Goal: Task Accomplishment & Management: Use online tool/utility

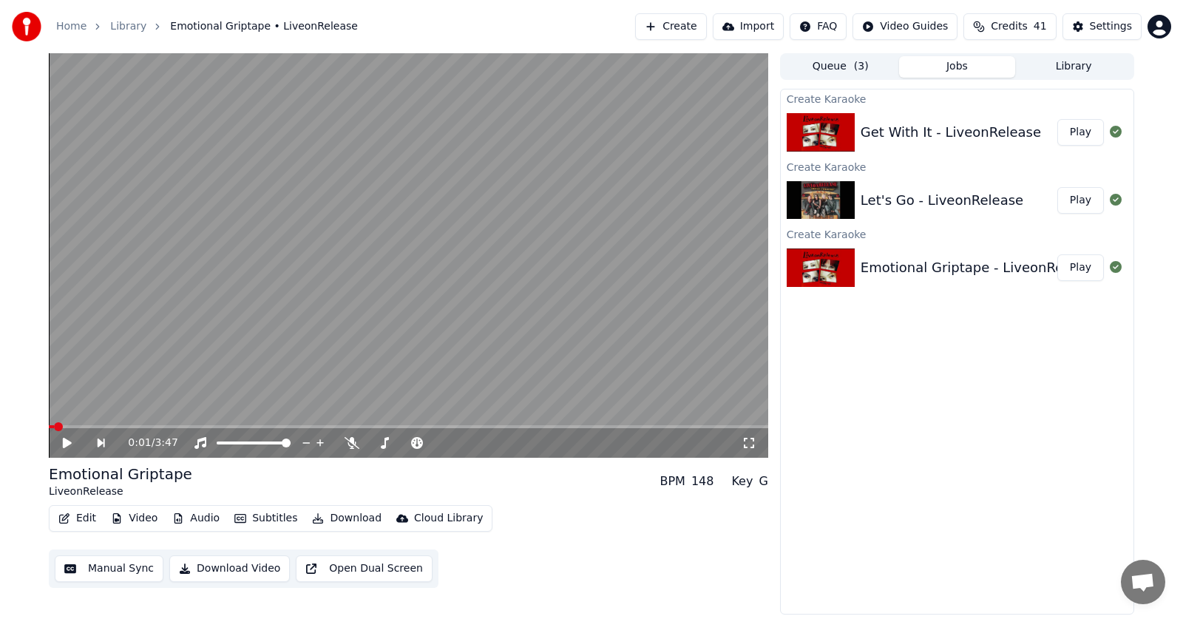
click at [77, 515] on button "Edit" at bounding box center [77, 518] width 50 height 21
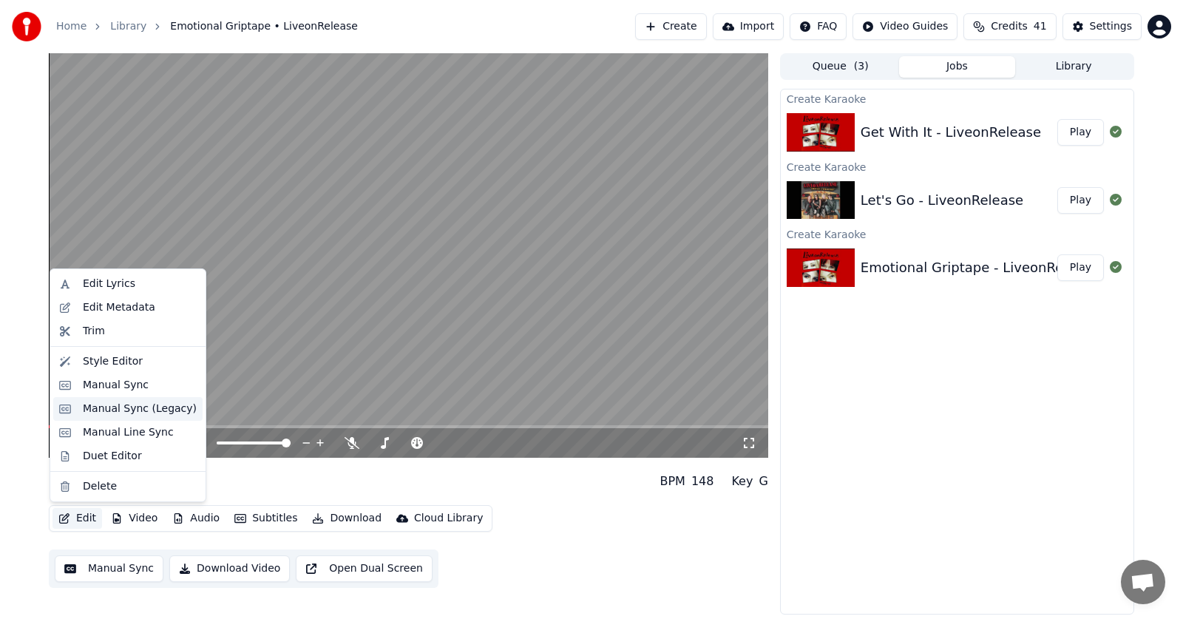
click at [98, 410] on div "Manual Sync (Legacy)" at bounding box center [140, 408] width 114 height 15
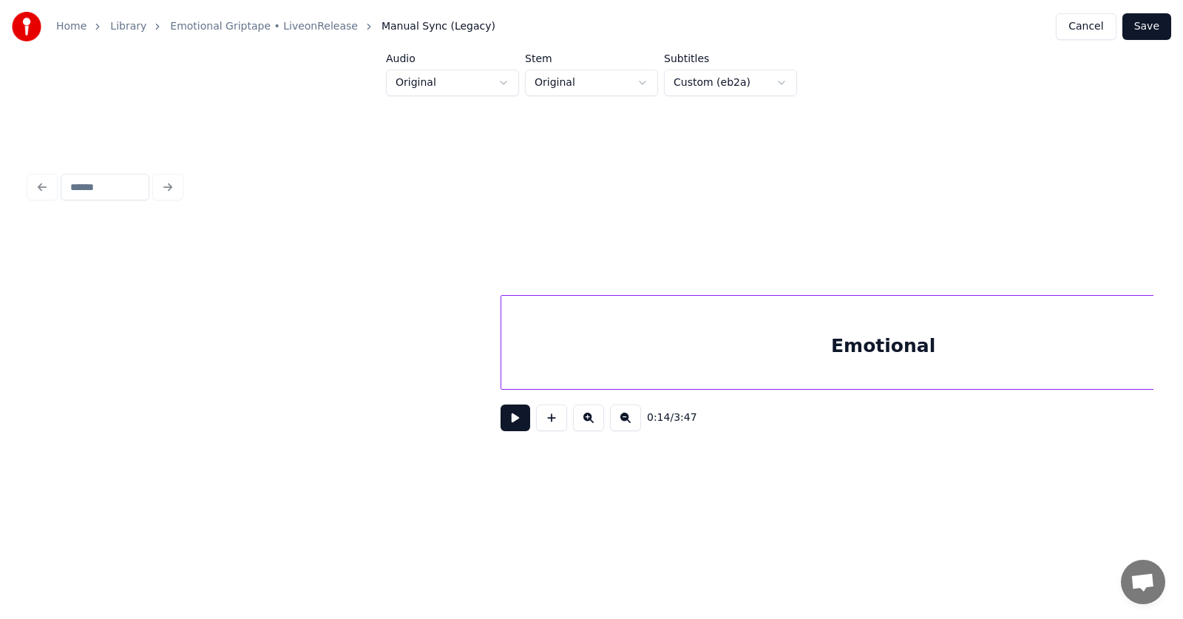
scroll to position [0, 94076]
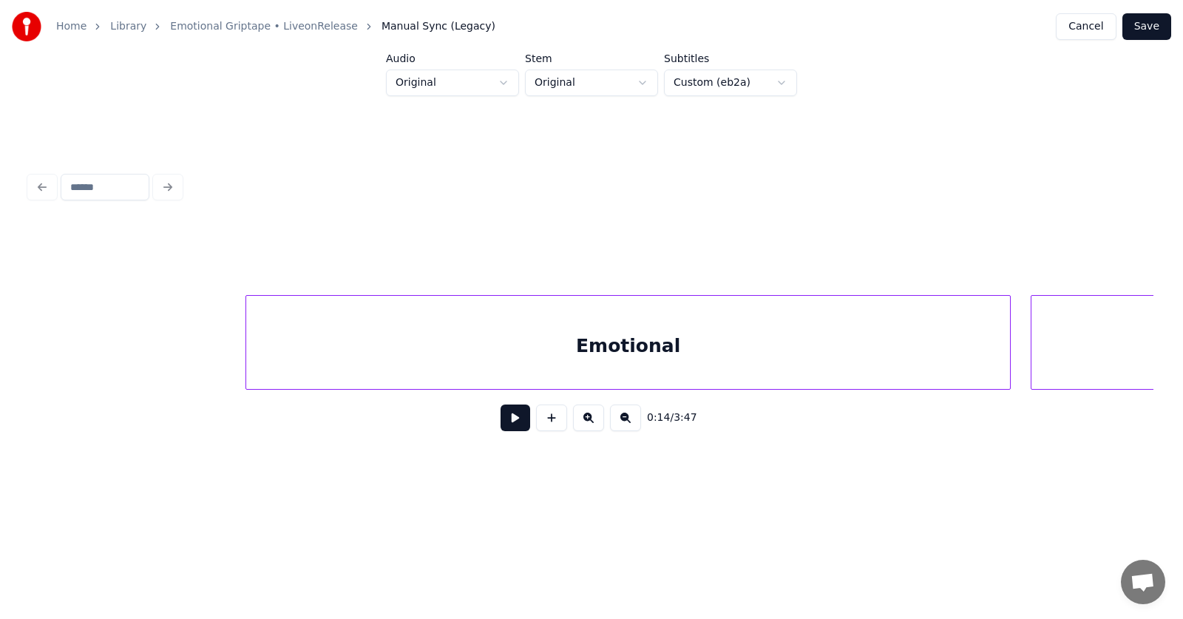
click at [458, 322] on div "Emotional" at bounding box center [628, 346] width 764 height 101
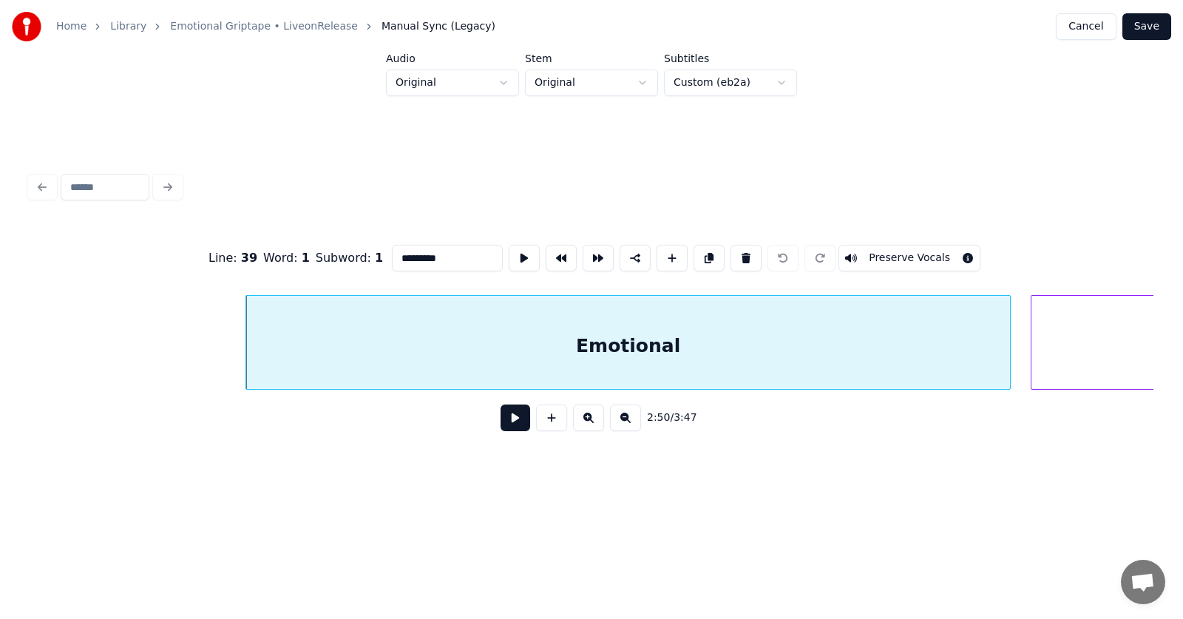
click at [483, 347] on div "Emotional" at bounding box center [628, 346] width 764 height 101
click at [501, 417] on button at bounding box center [516, 417] width 30 height 27
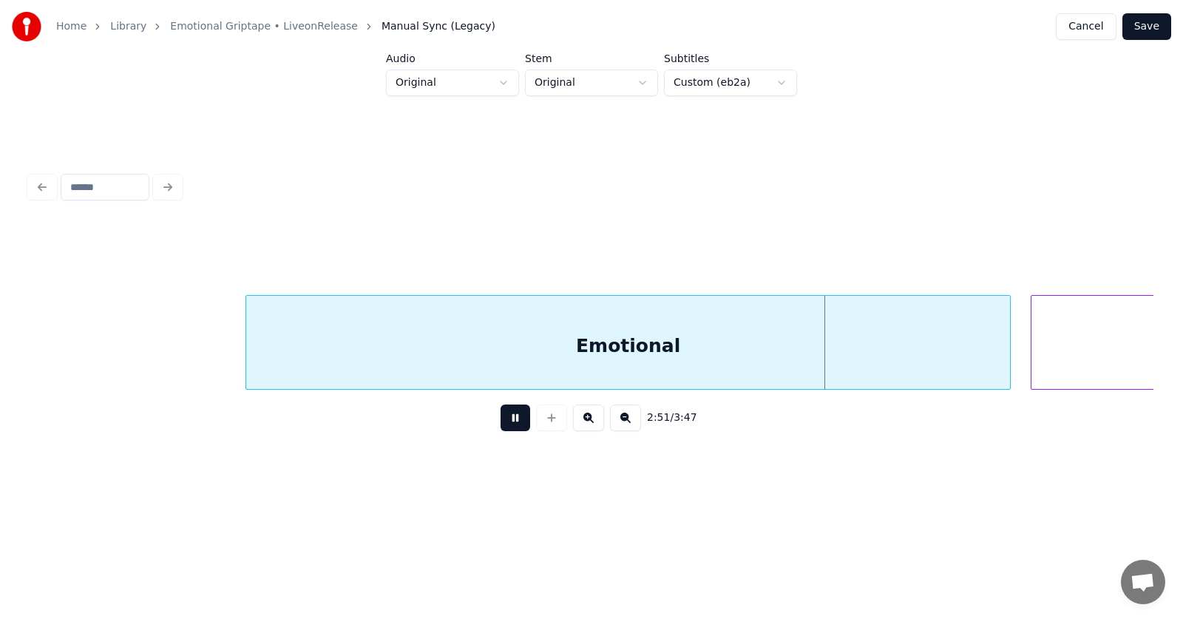
click at [501, 423] on button at bounding box center [516, 417] width 30 height 27
click at [501, 427] on button at bounding box center [516, 417] width 30 height 27
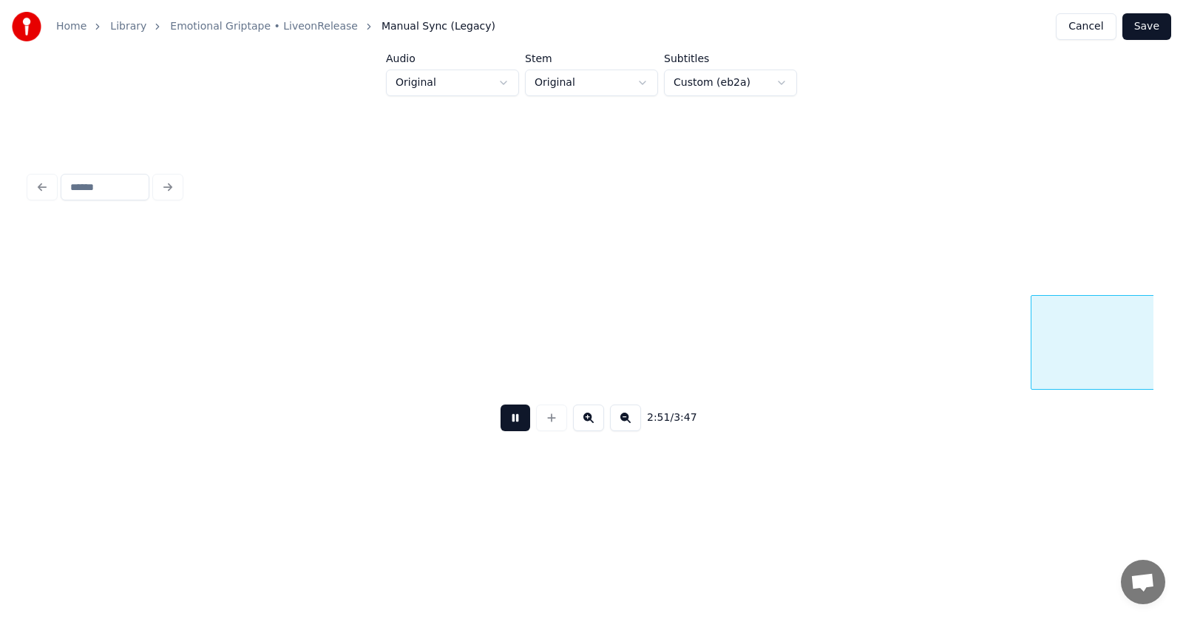
scroll to position [0, 95205]
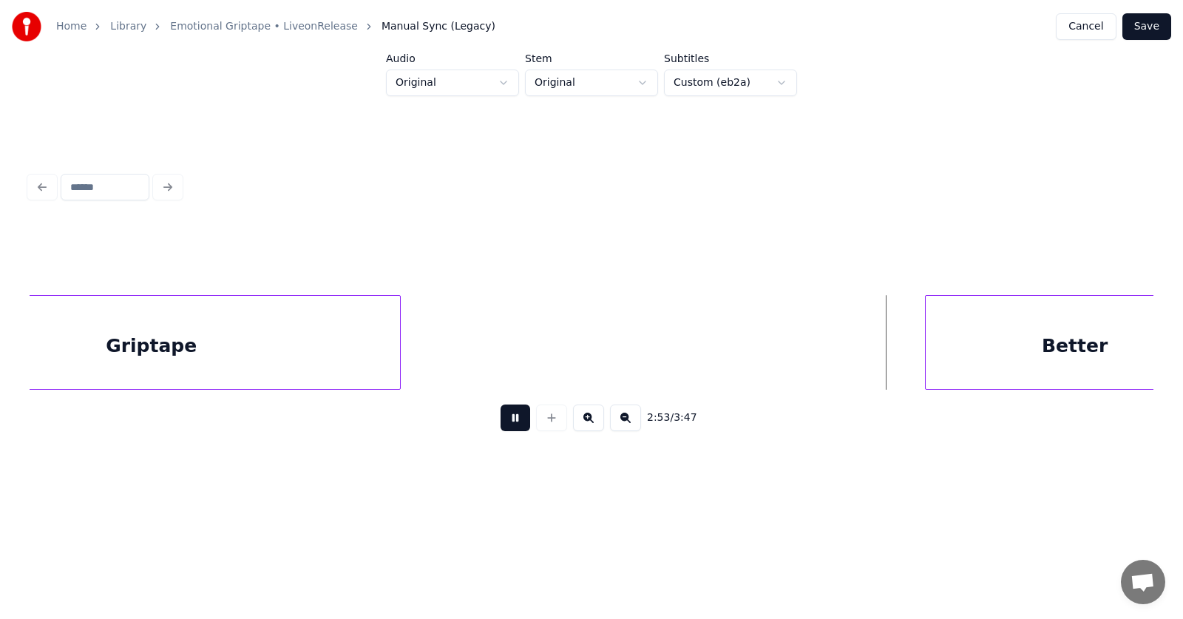
click at [501, 427] on button at bounding box center [516, 417] width 30 height 27
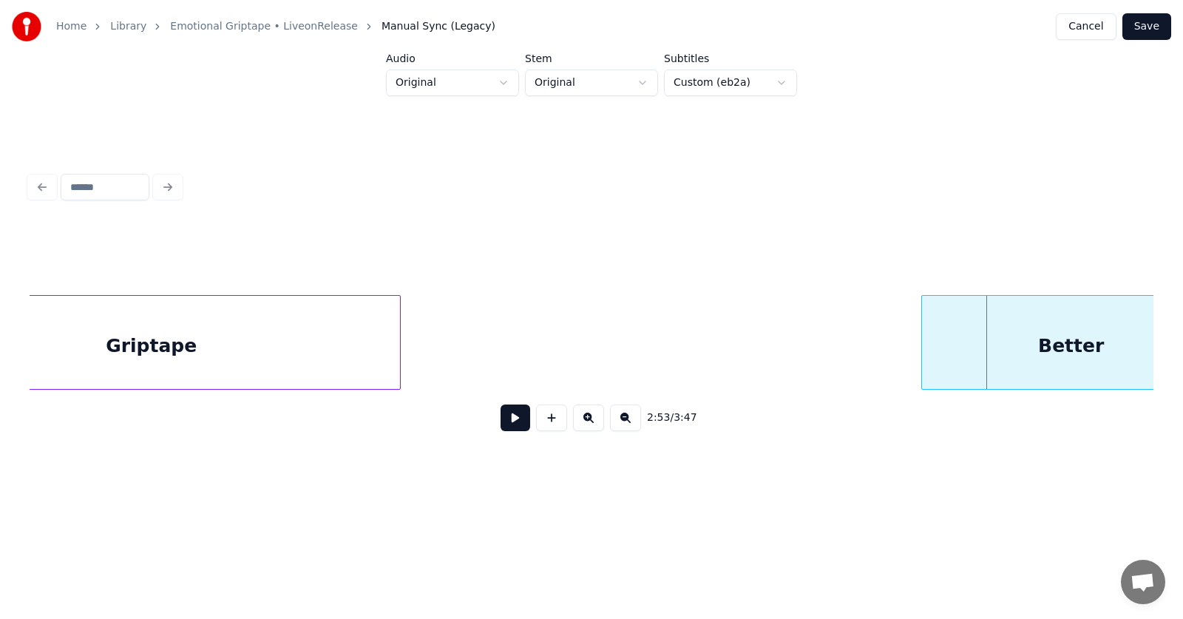
scroll to position [0, 95273]
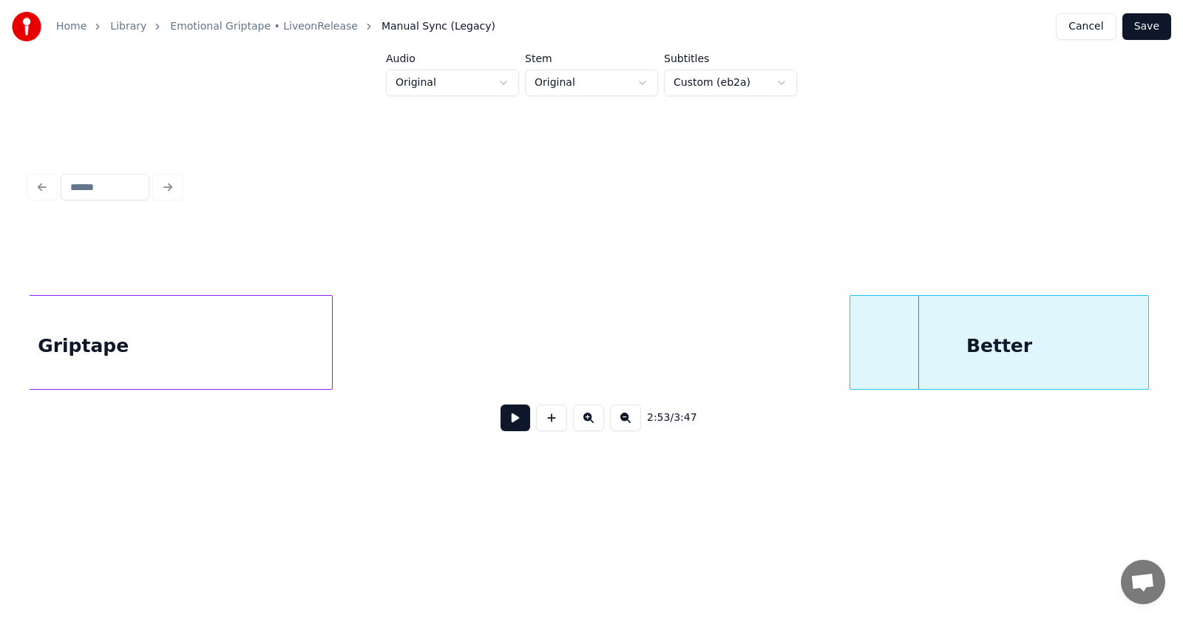
click at [1038, 344] on div "Better" at bounding box center [999, 346] width 298 height 101
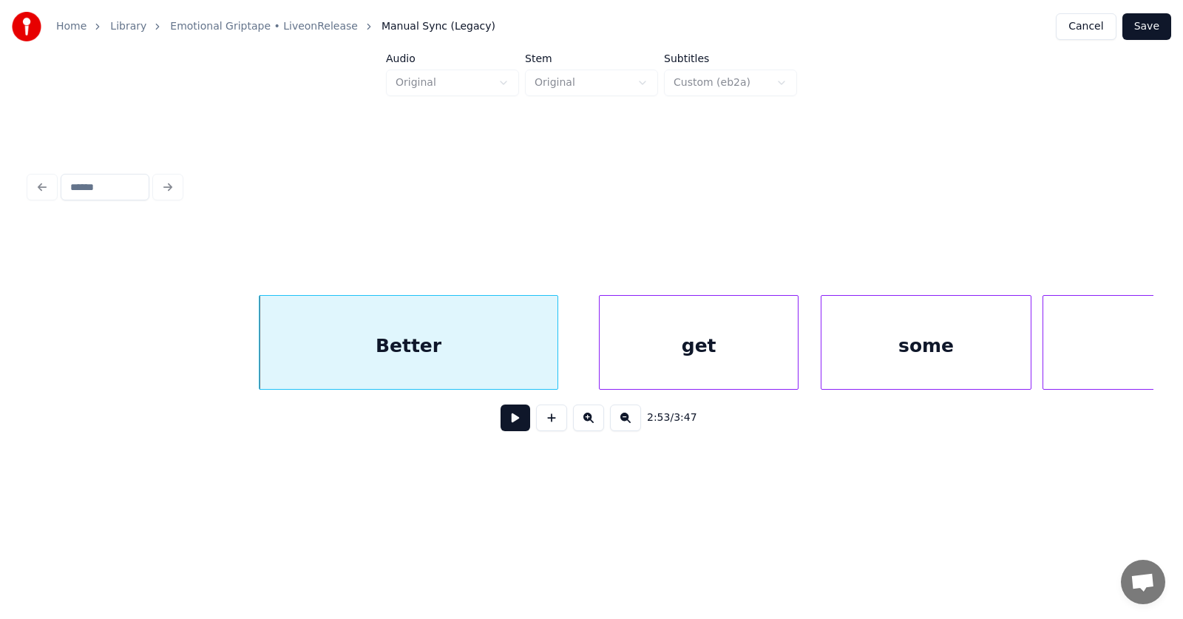
scroll to position [0, 96290]
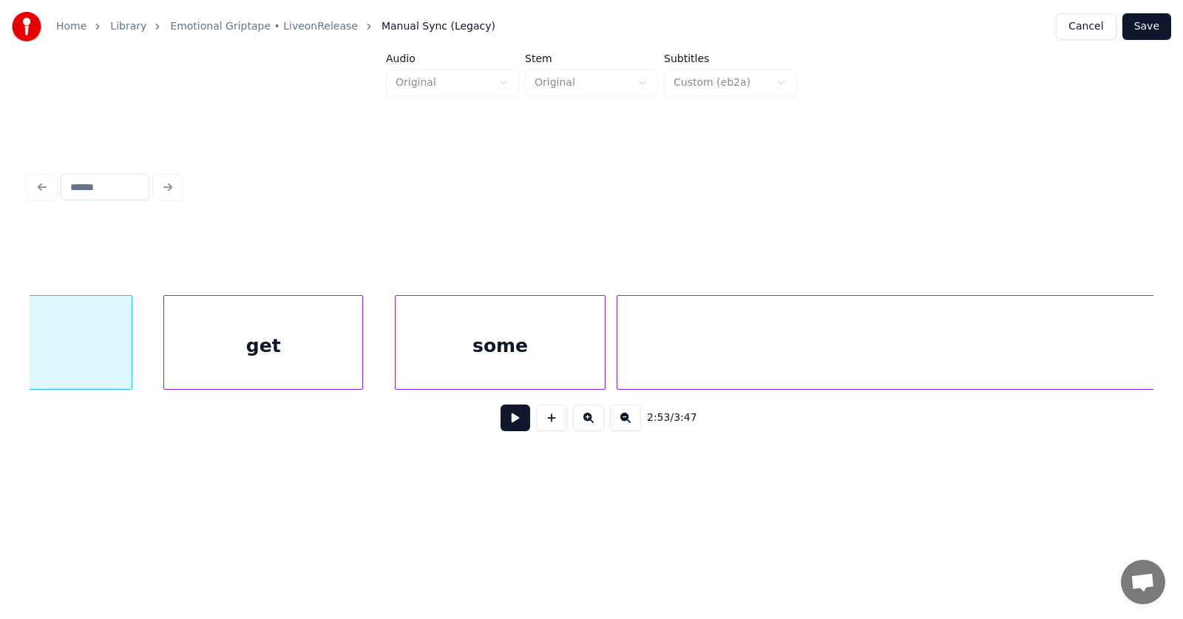
click at [308, 350] on div "get" at bounding box center [263, 346] width 198 height 101
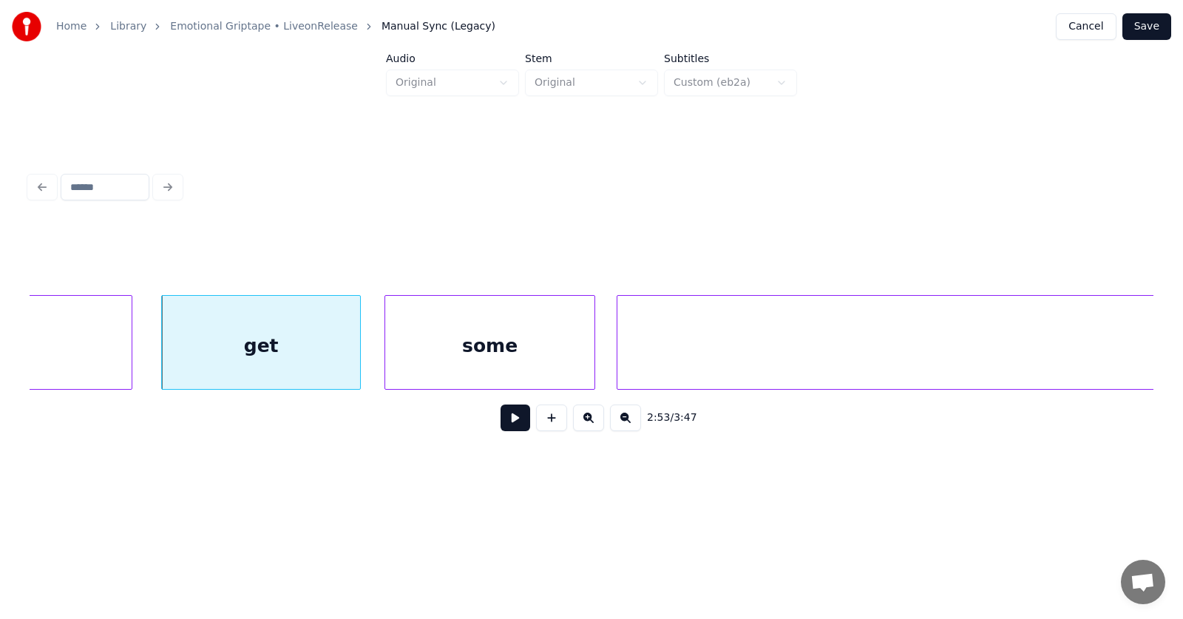
click at [439, 359] on div "some" at bounding box center [489, 346] width 209 height 101
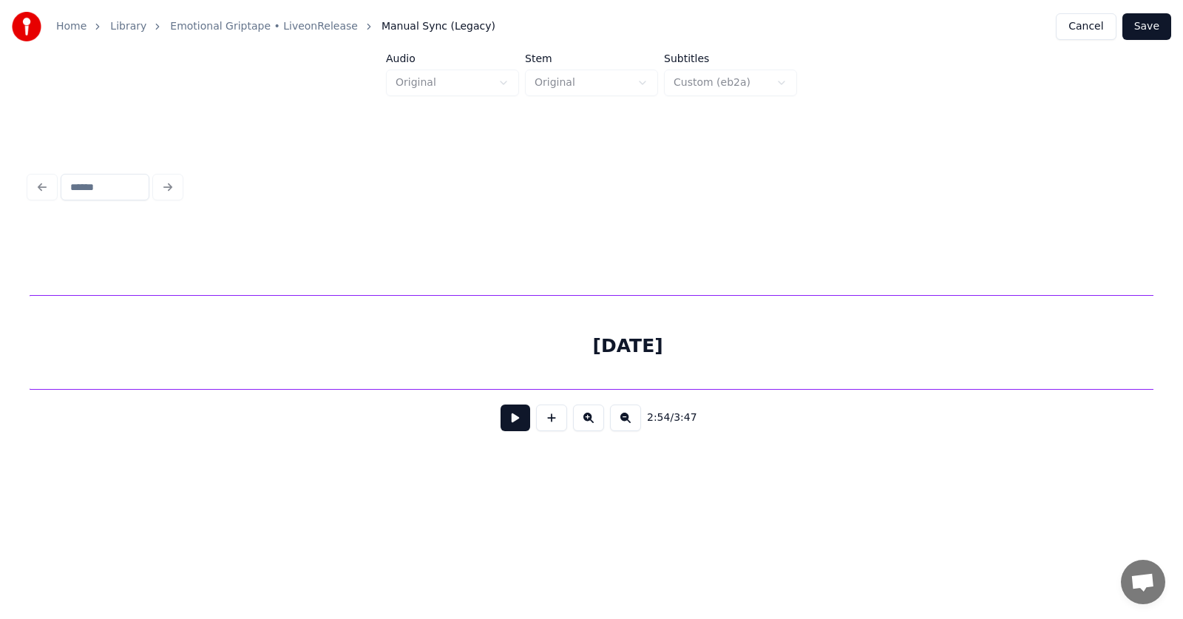
scroll to position [0, 96873]
click at [668, 361] on div "[DATE]" at bounding box center [628, 346] width 1196 height 101
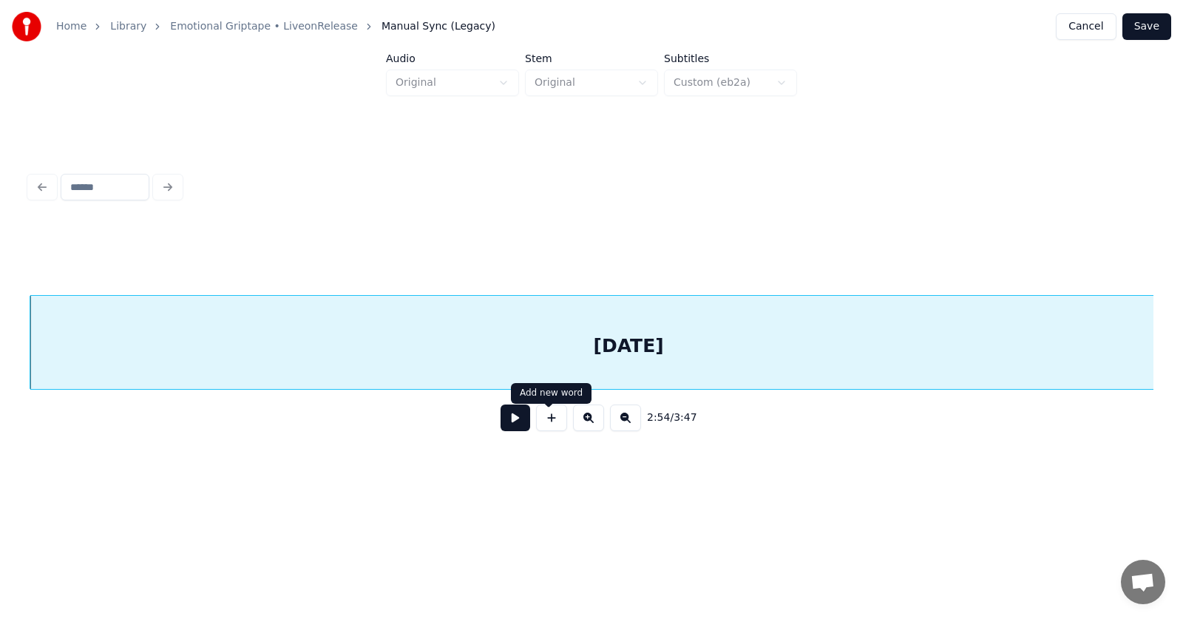
click at [510, 431] on button at bounding box center [516, 417] width 30 height 27
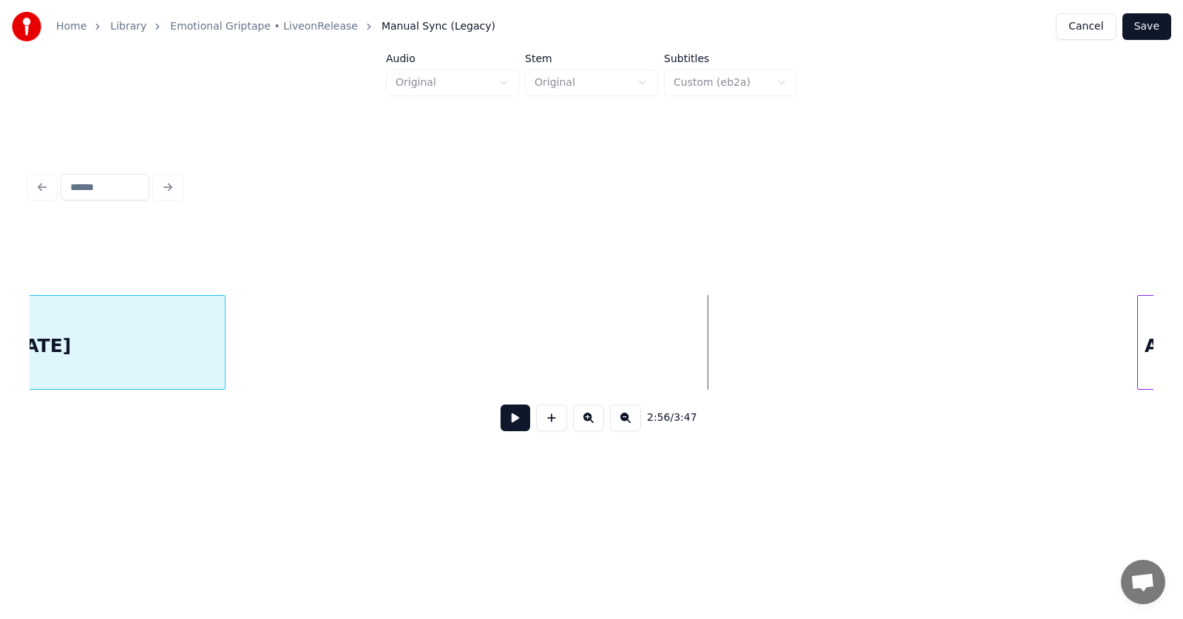
click at [220, 357] on div at bounding box center [222, 342] width 4 height 93
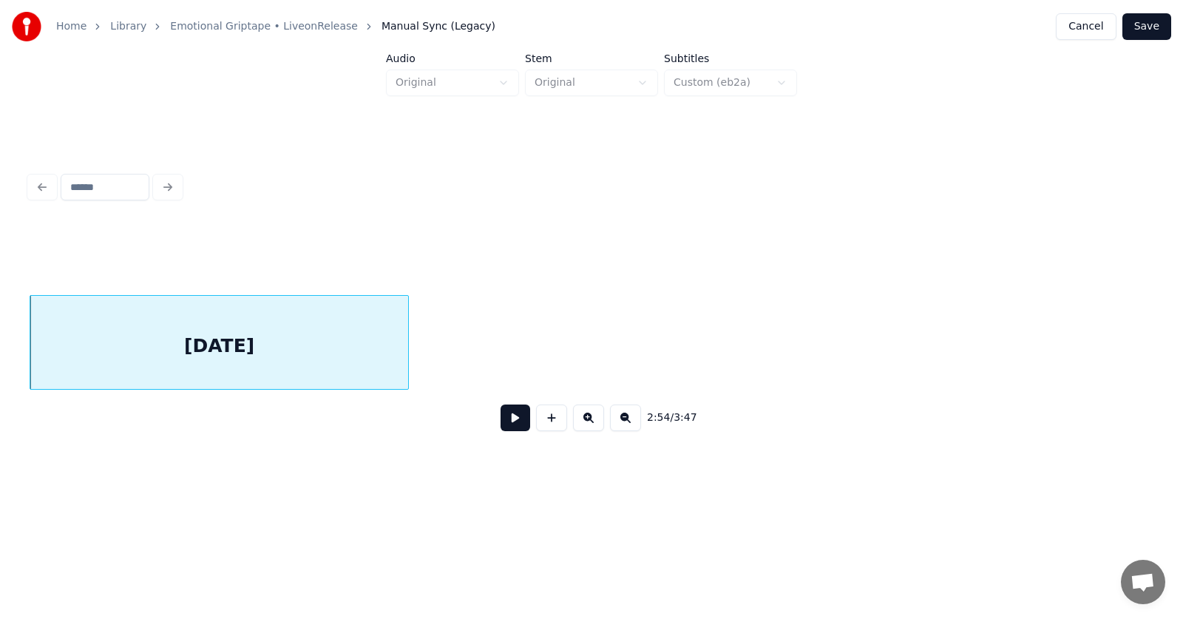
click at [281, 328] on div "[DATE]" at bounding box center [219, 346] width 378 height 101
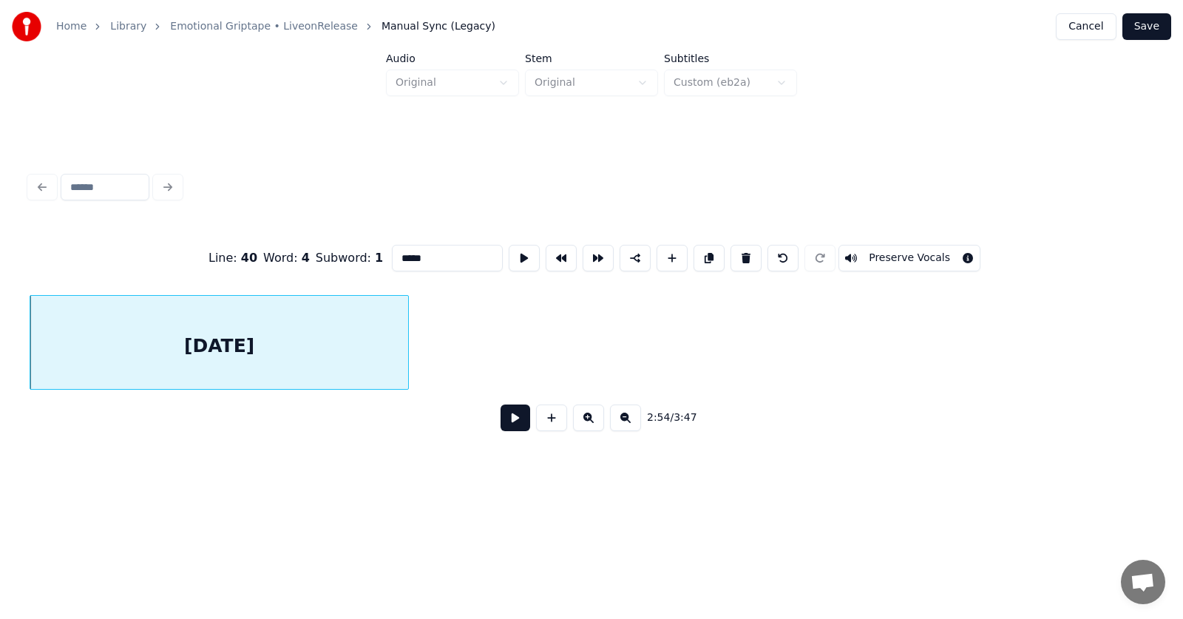
click at [512, 424] on button at bounding box center [516, 417] width 30 height 27
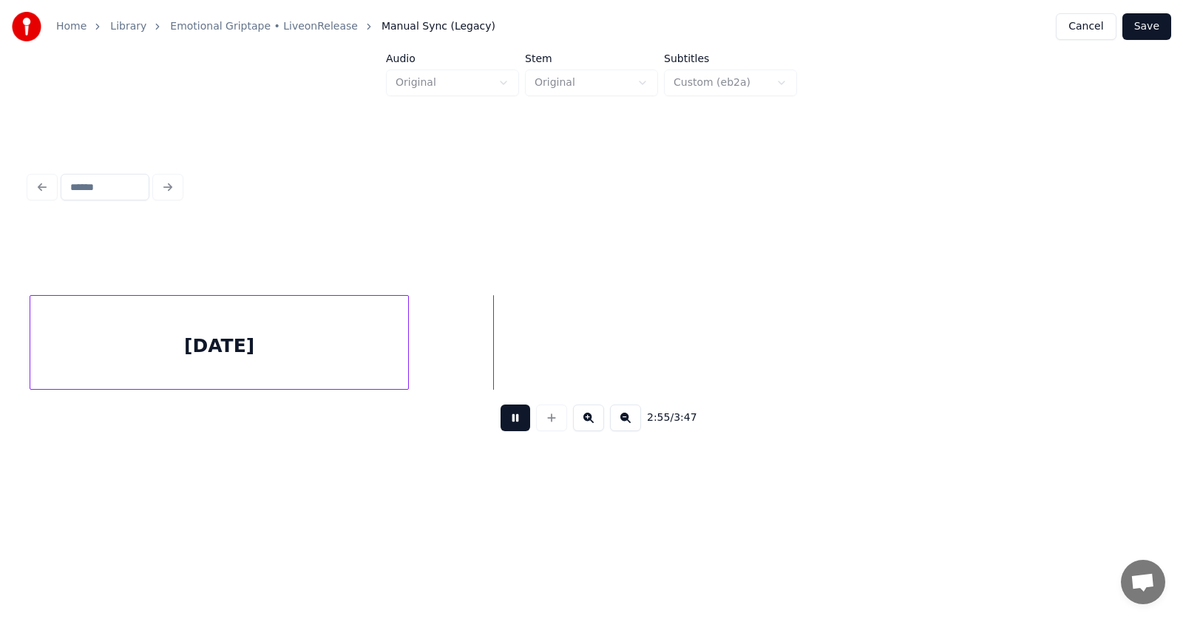
click at [512, 424] on button at bounding box center [516, 417] width 30 height 27
click at [556, 339] on div at bounding box center [554, 342] width 4 height 93
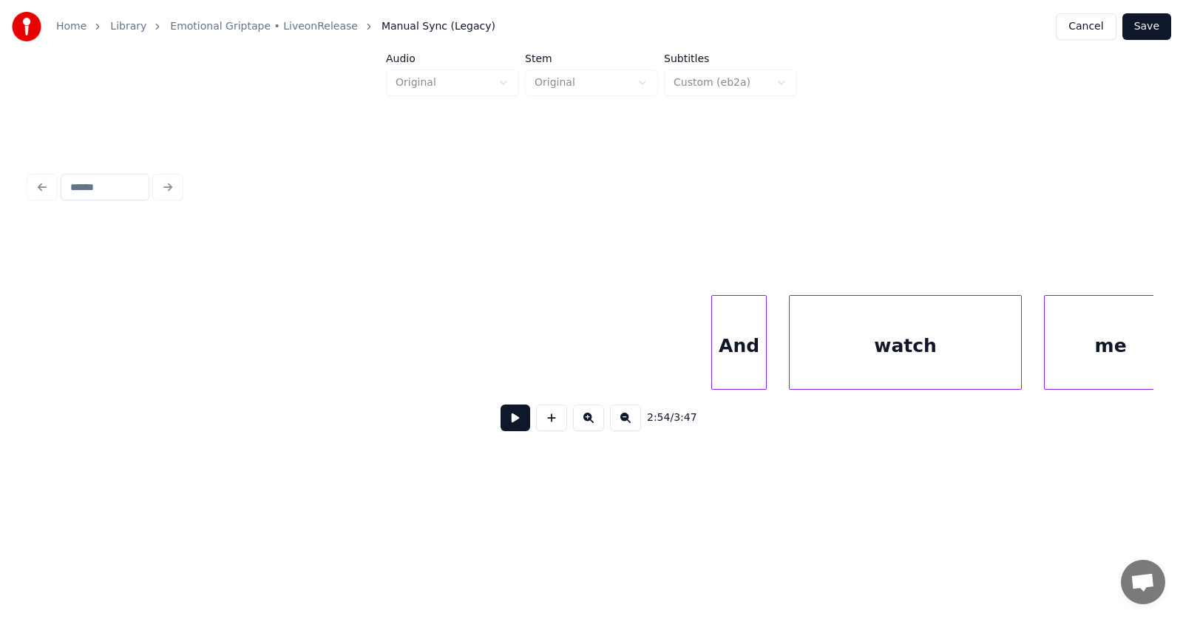
scroll to position [0, 97567]
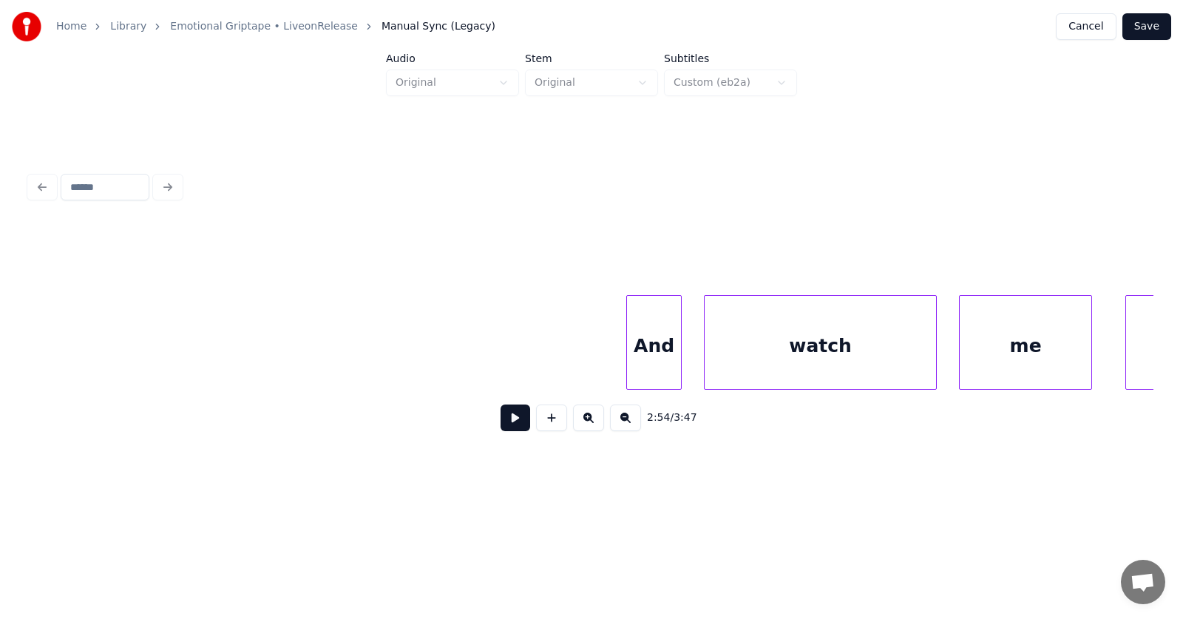
click at [649, 345] on div "And" at bounding box center [654, 346] width 54 height 101
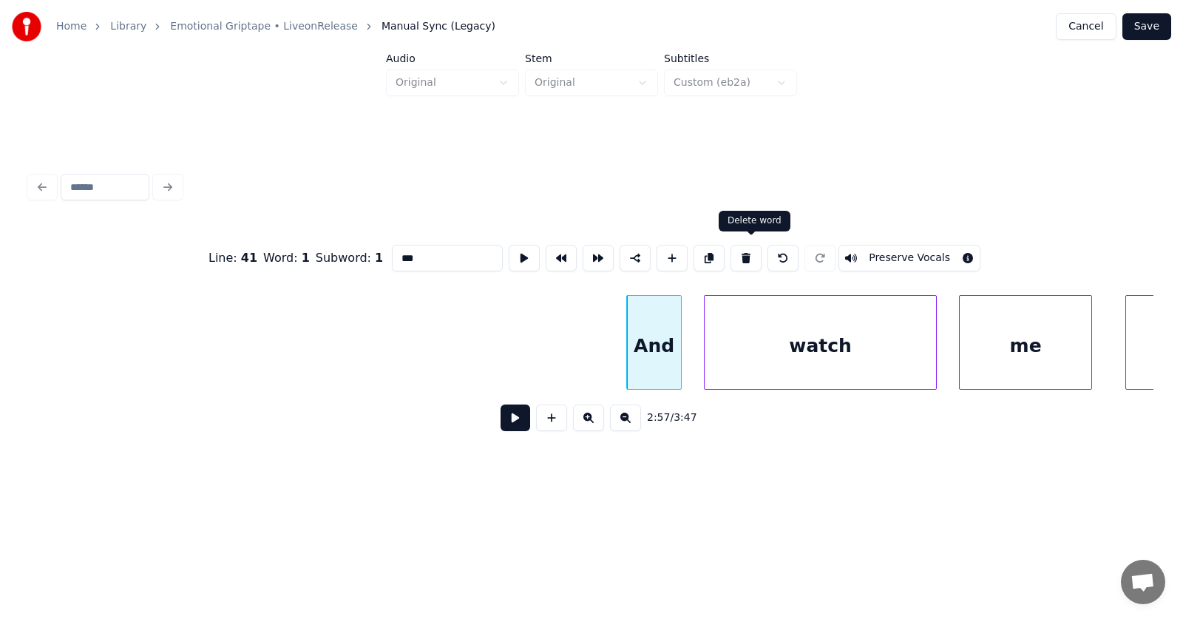
click at [745, 245] on button at bounding box center [746, 258] width 31 height 27
type input "*****"
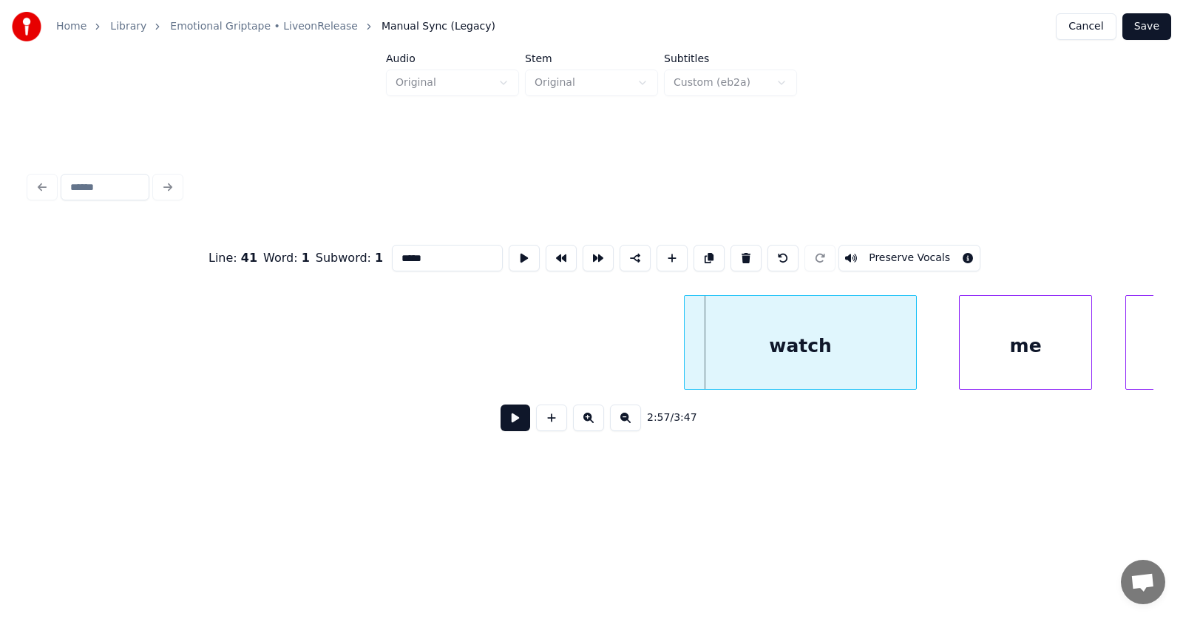
click at [782, 348] on div "watch" at bounding box center [800, 346] width 231 height 101
click at [996, 344] on div "me" at bounding box center [1008, 346] width 132 height 101
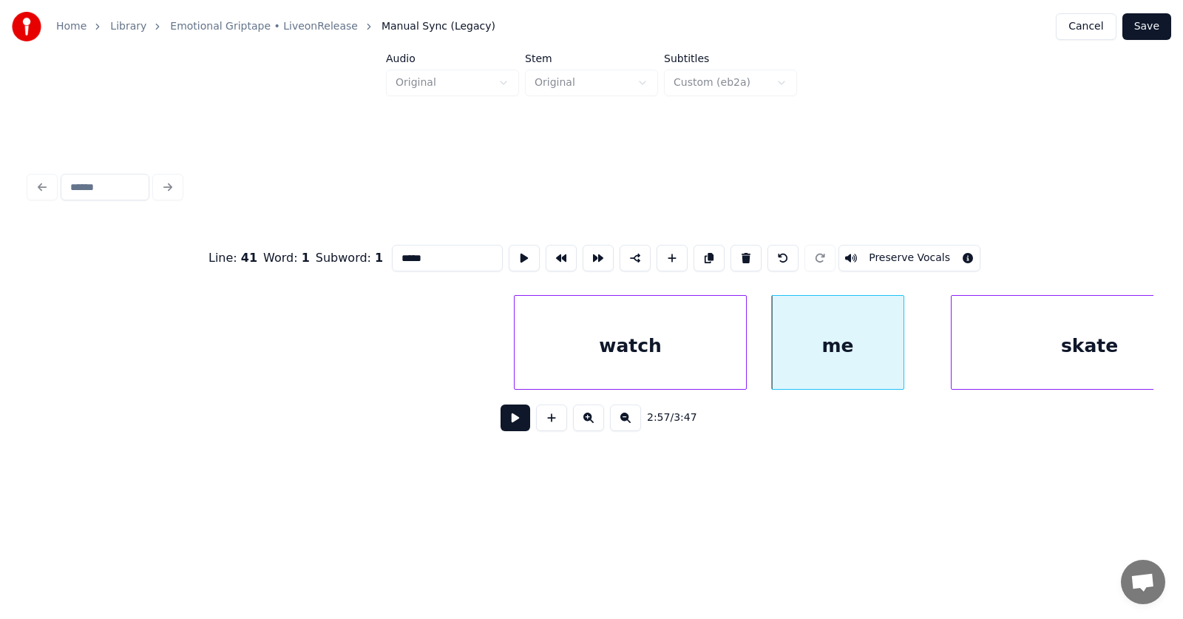
scroll to position [0, 97812]
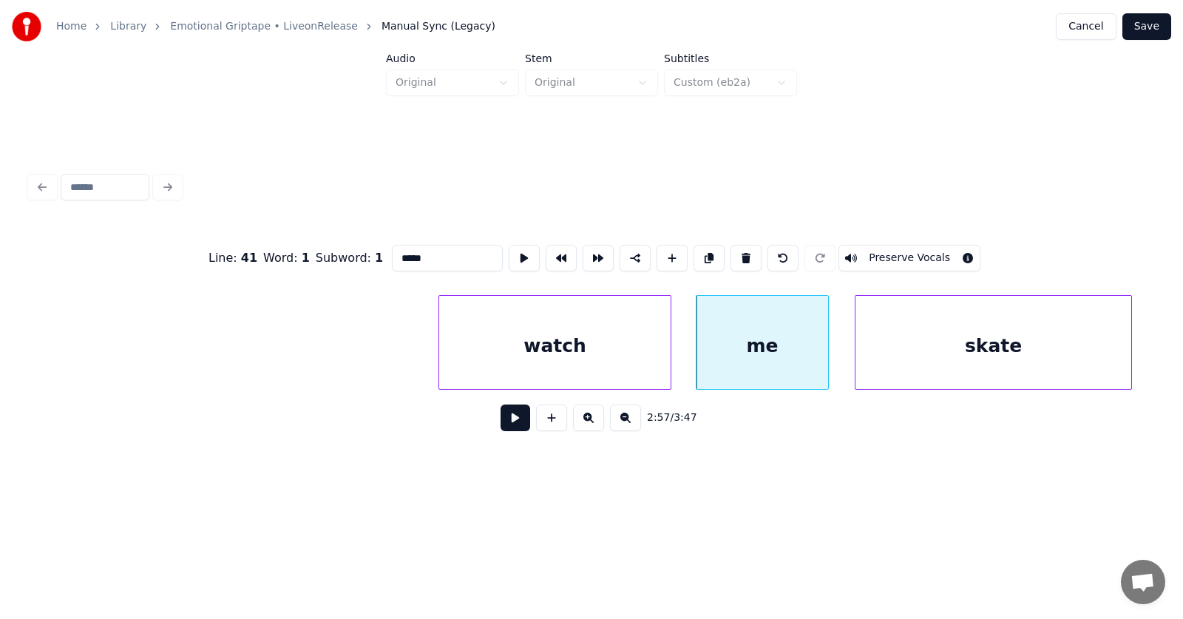
click at [970, 354] on div "skate" at bounding box center [993, 346] width 276 height 101
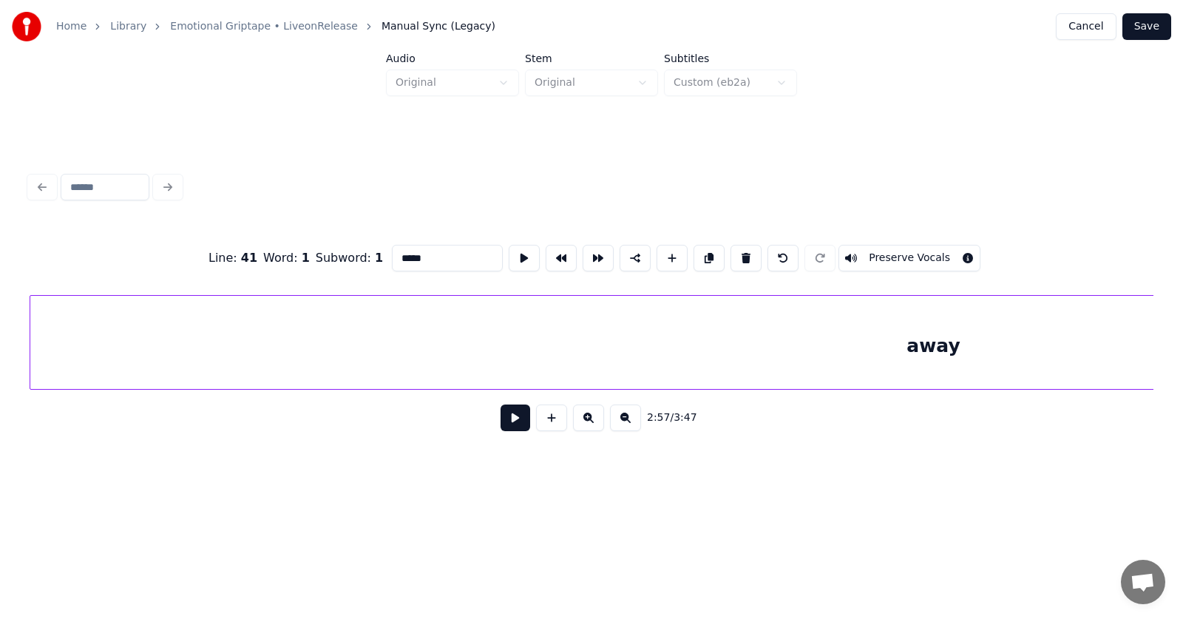
scroll to position [0, 98941]
click at [845, 356] on div "away" at bounding box center [933, 346] width 1806 height 101
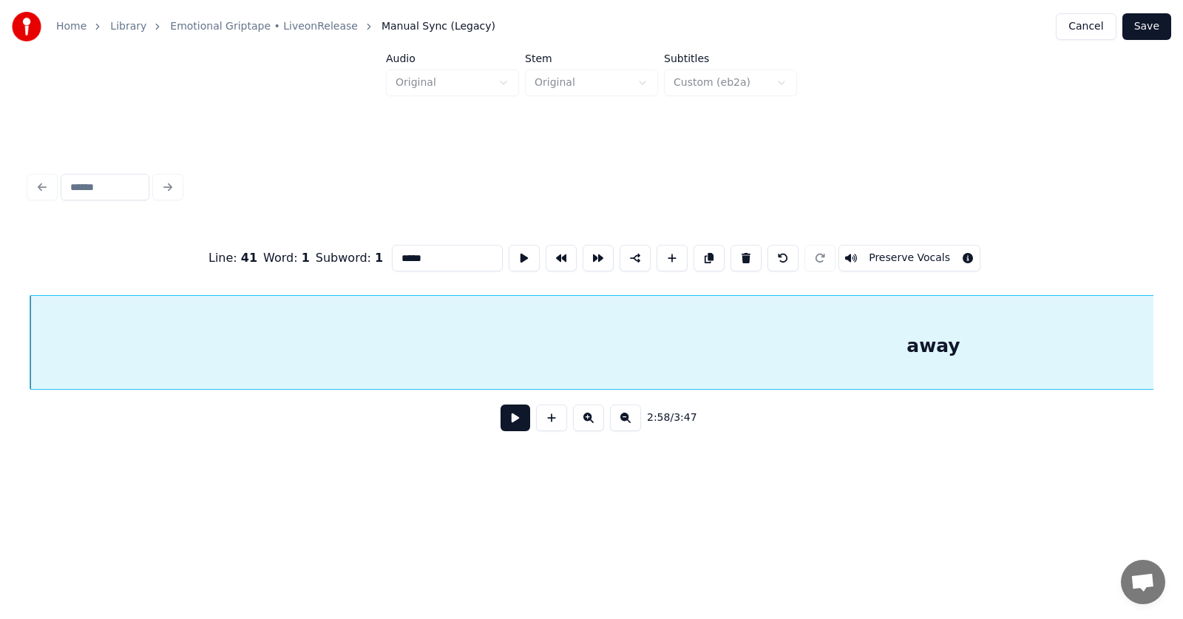
click at [510, 424] on button at bounding box center [516, 417] width 30 height 27
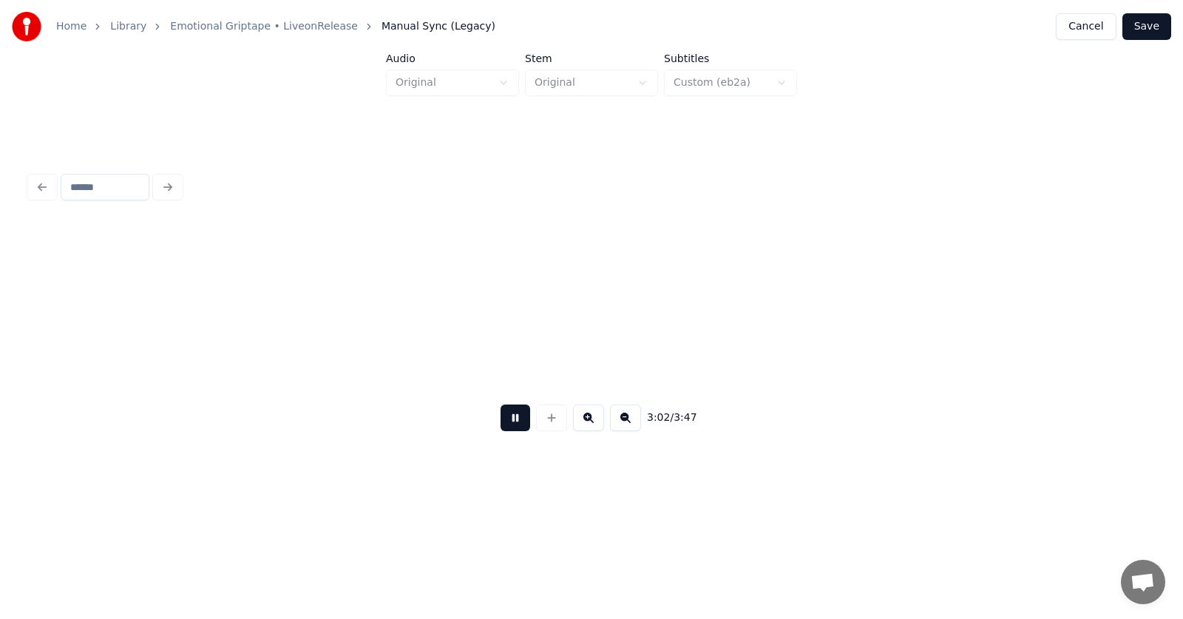
scroll to position [0, 101197]
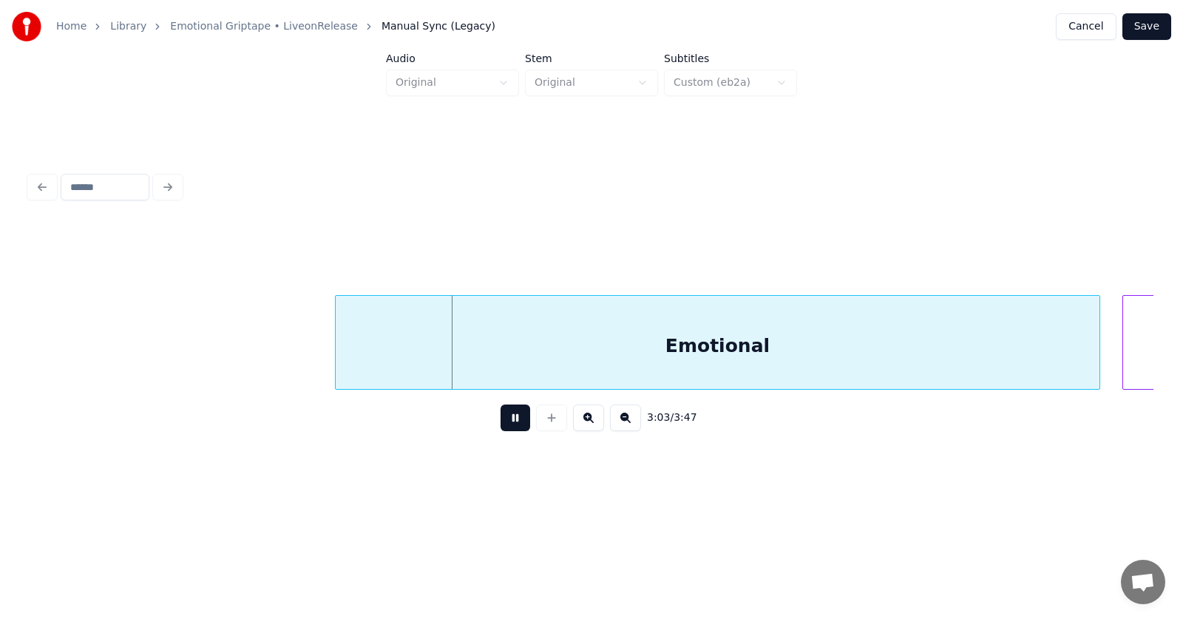
click at [508, 425] on button at bounding box center [516, 417] width 30 height 27
click at [596, 350] on div "Emotional" at bounding box center [705, 346] width 764 height 101
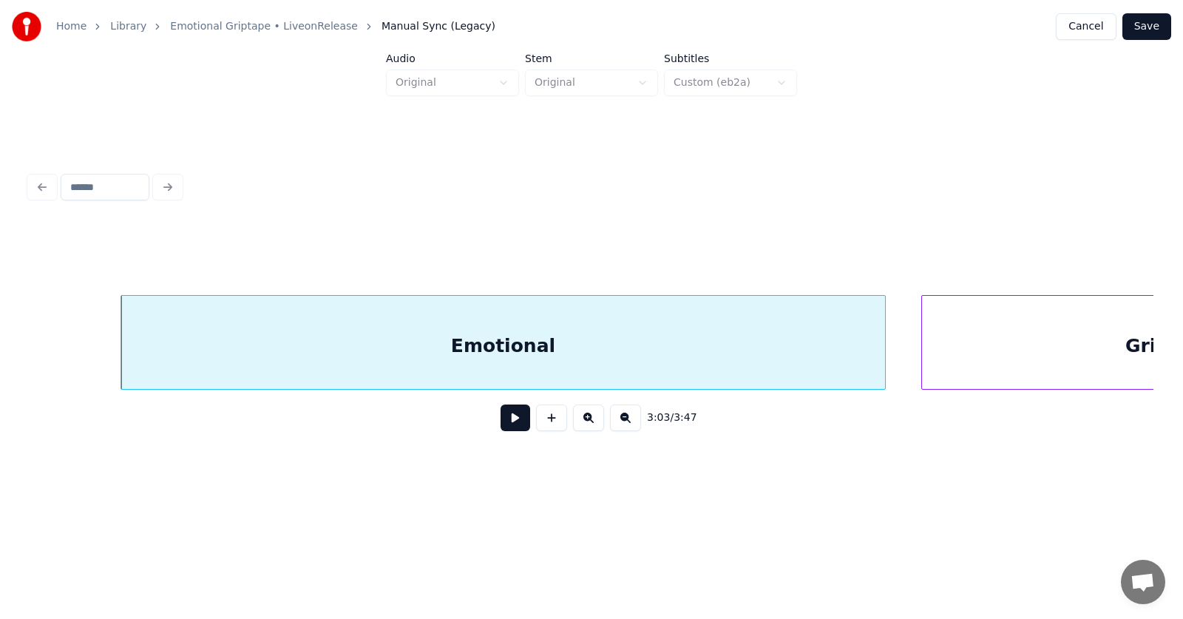
scroll to position [0, 101661]
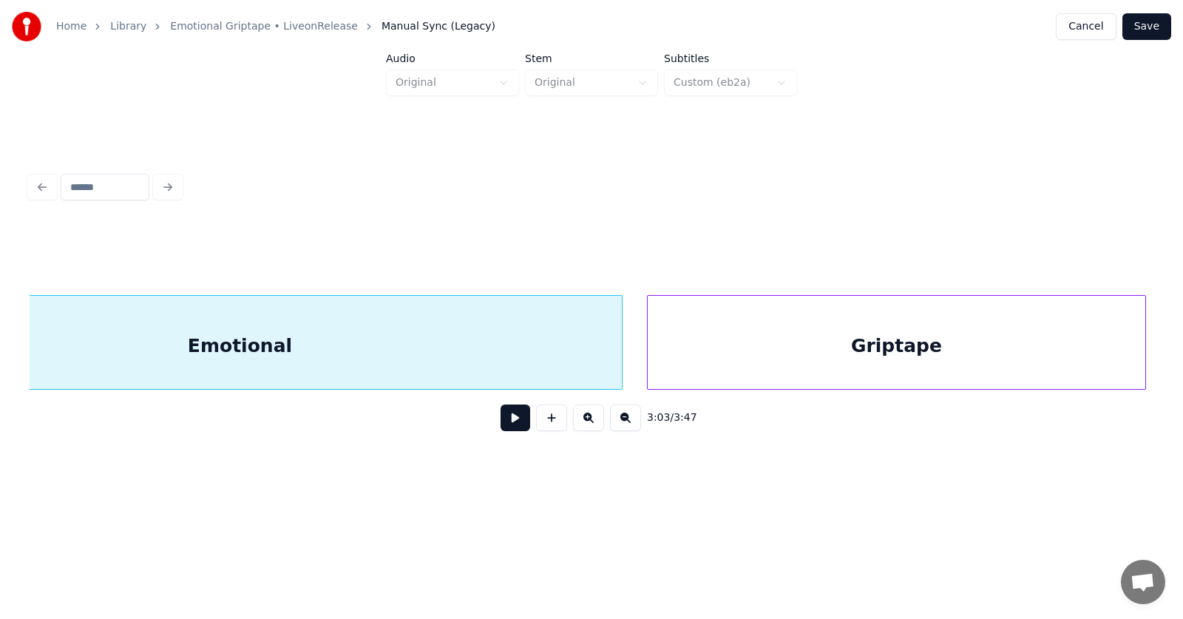
click at [997, 355] on div "Griptape" at bounding box center [897, 346] width 498 height 101
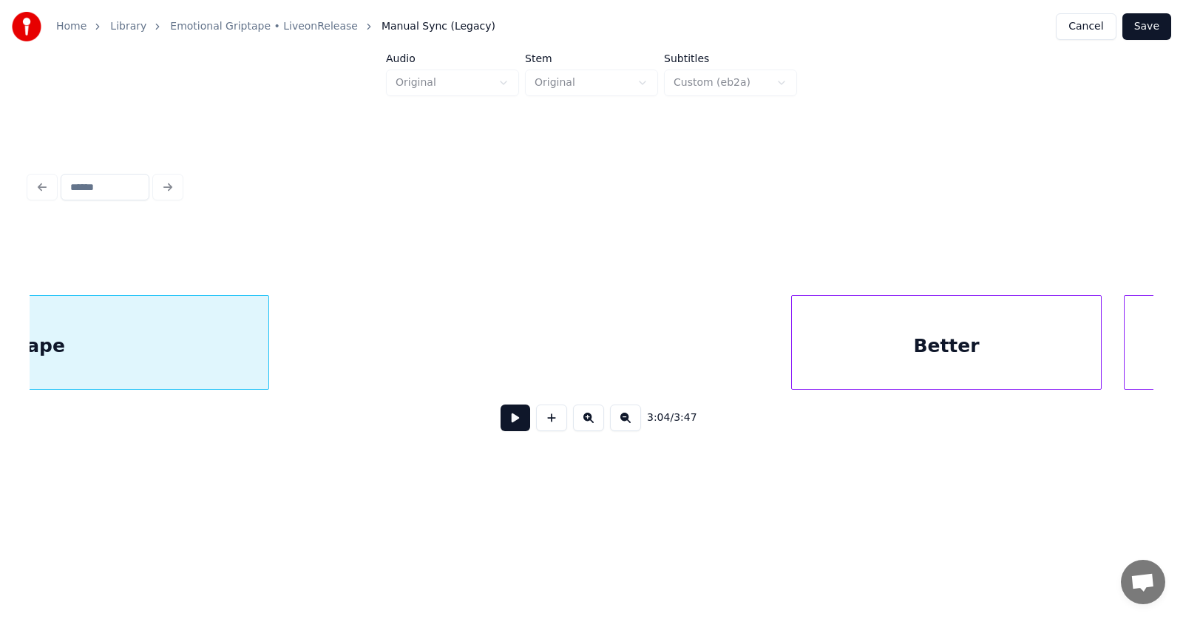
scroll to position [0, 102644]
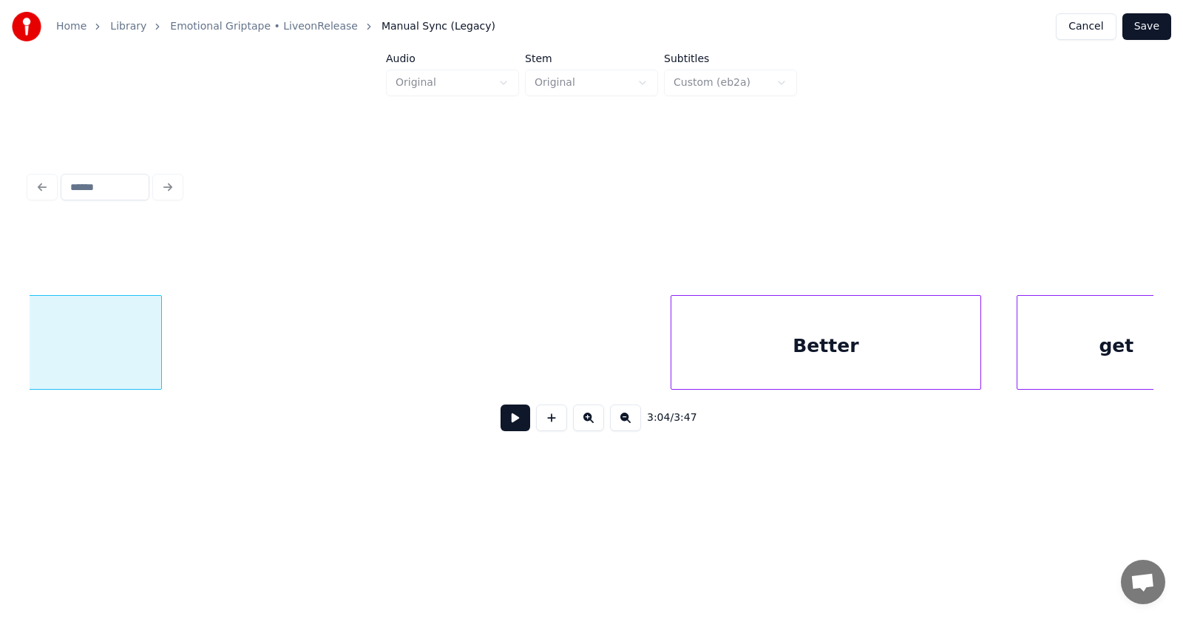
click at [878, 362] on div "Better" at bounding box center [825, 346] width 309 height 101
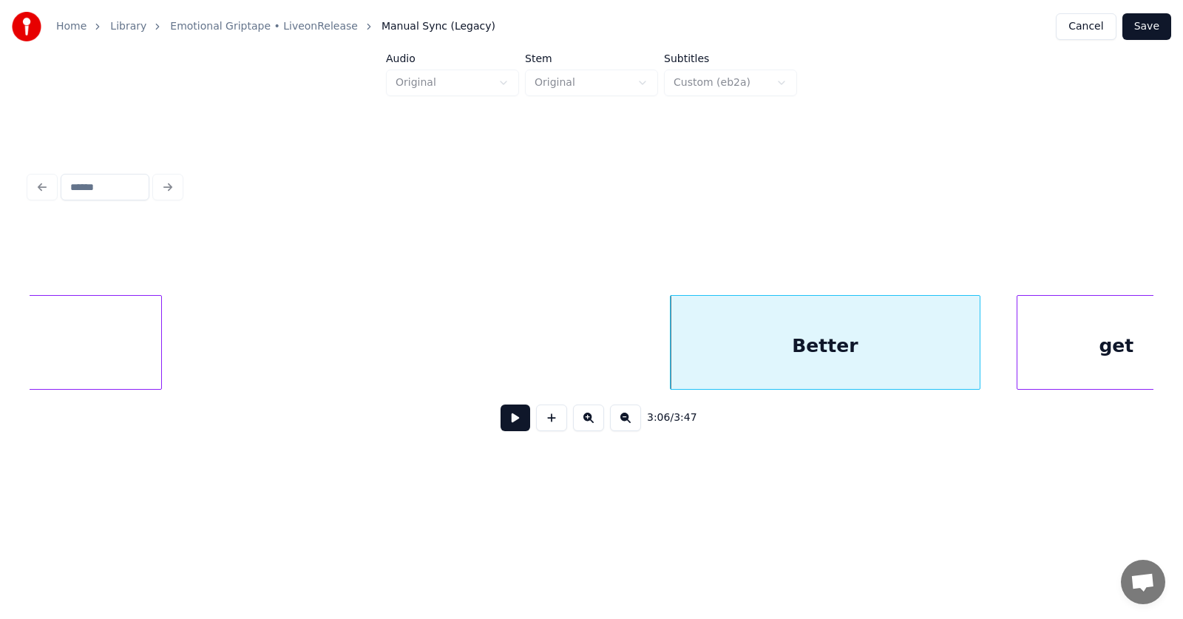
scroll to position [0, 102703]
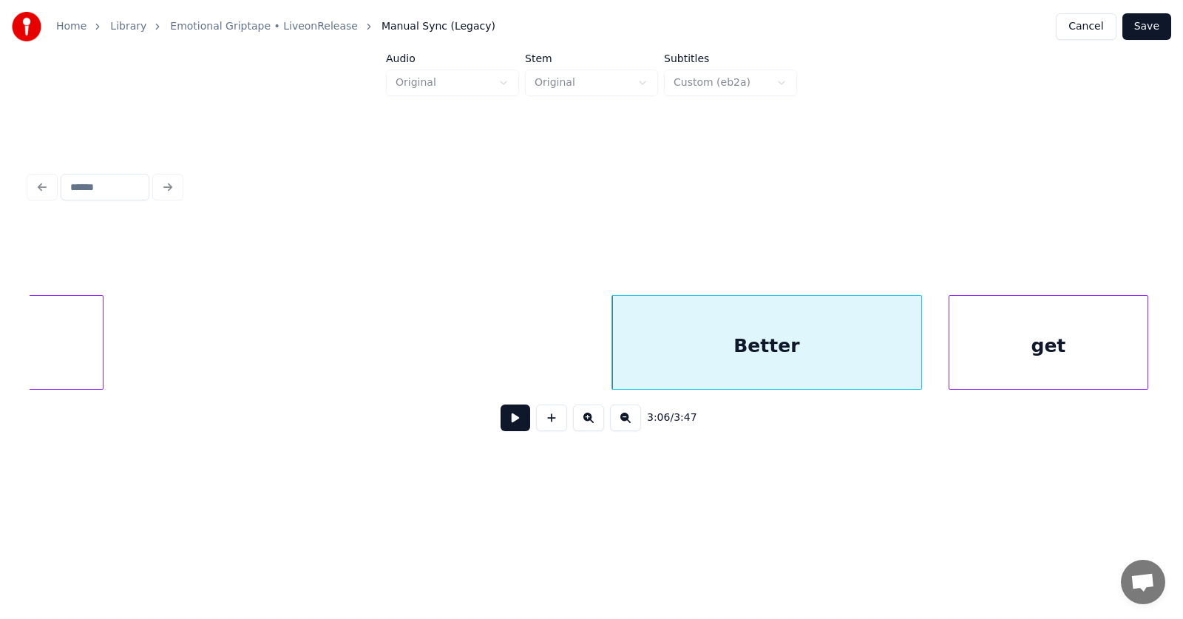
click at [1052, 355] on div "get" at bounding box center [1048, 346] width 198 height 101
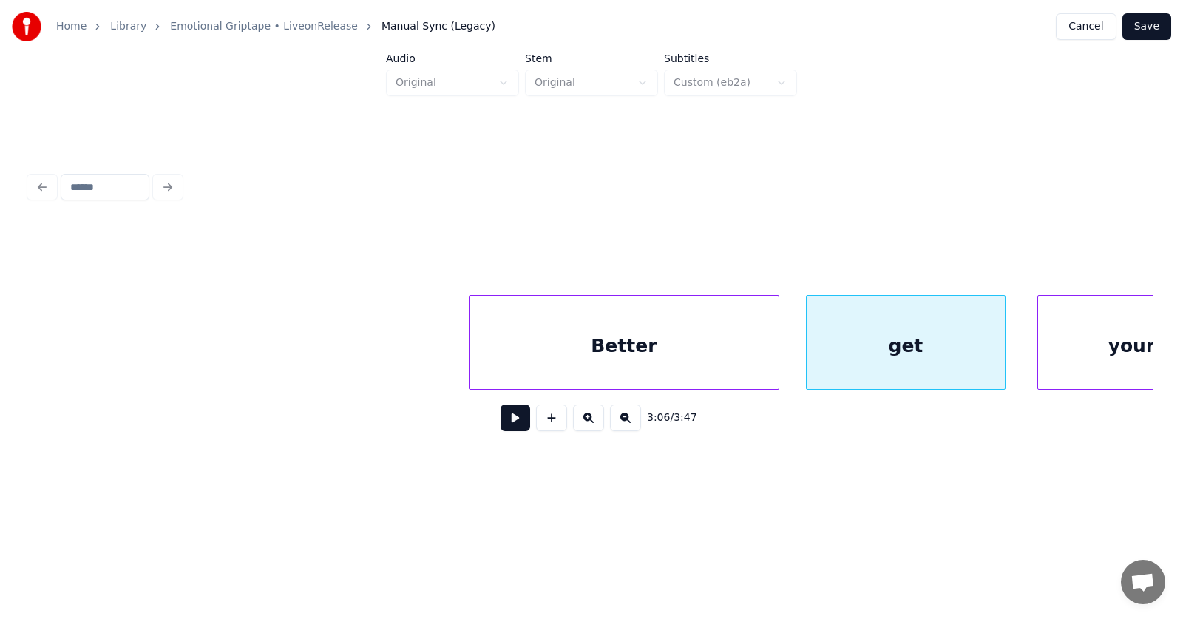
scroll to position [0, 103015]
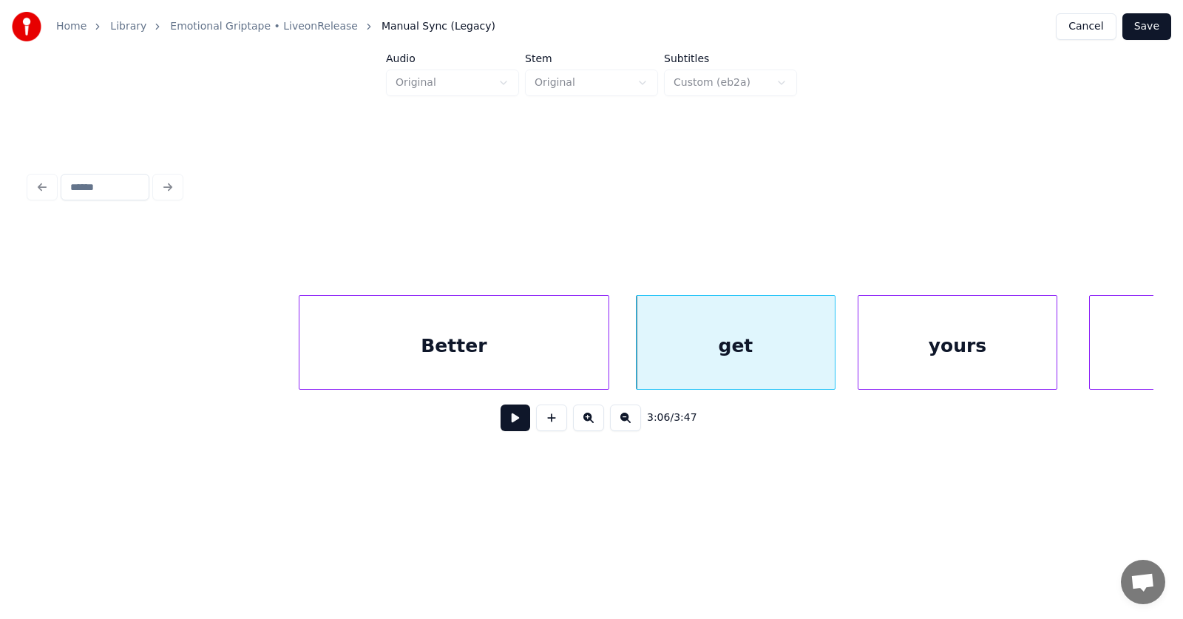
click at [943, 361] on div "yours" at bounding box center [957, 346] width 198 height 101
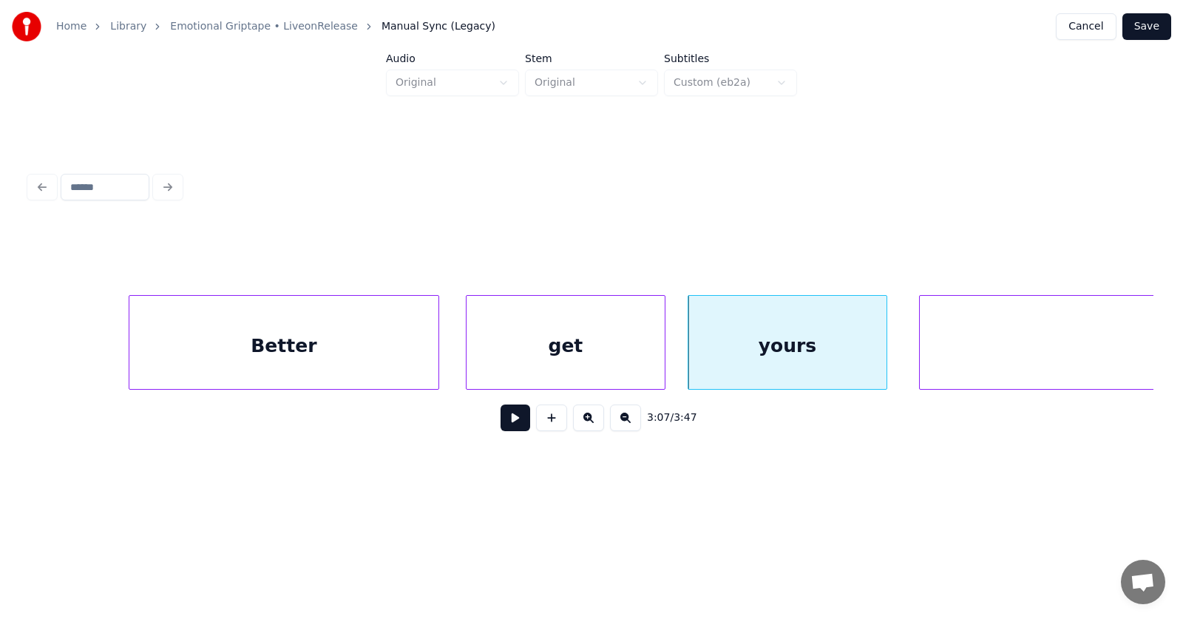
scroll to position [0, 103790]
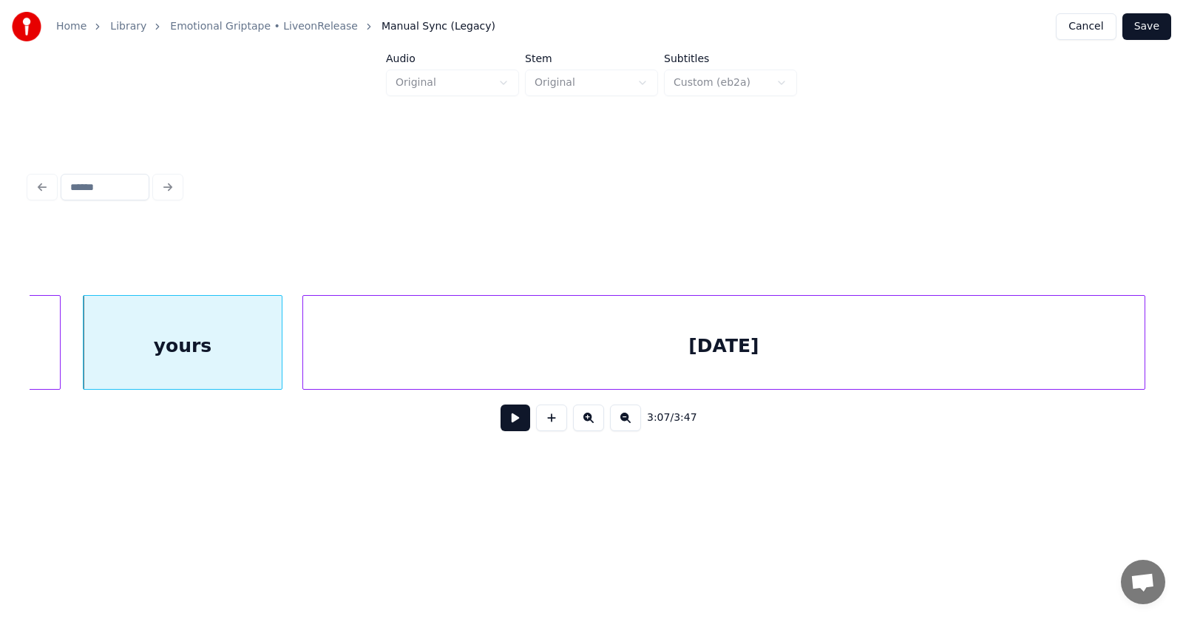
click at [952, 351] on div "[DATE]" at bounding box center [723, 346] width 841 height 101
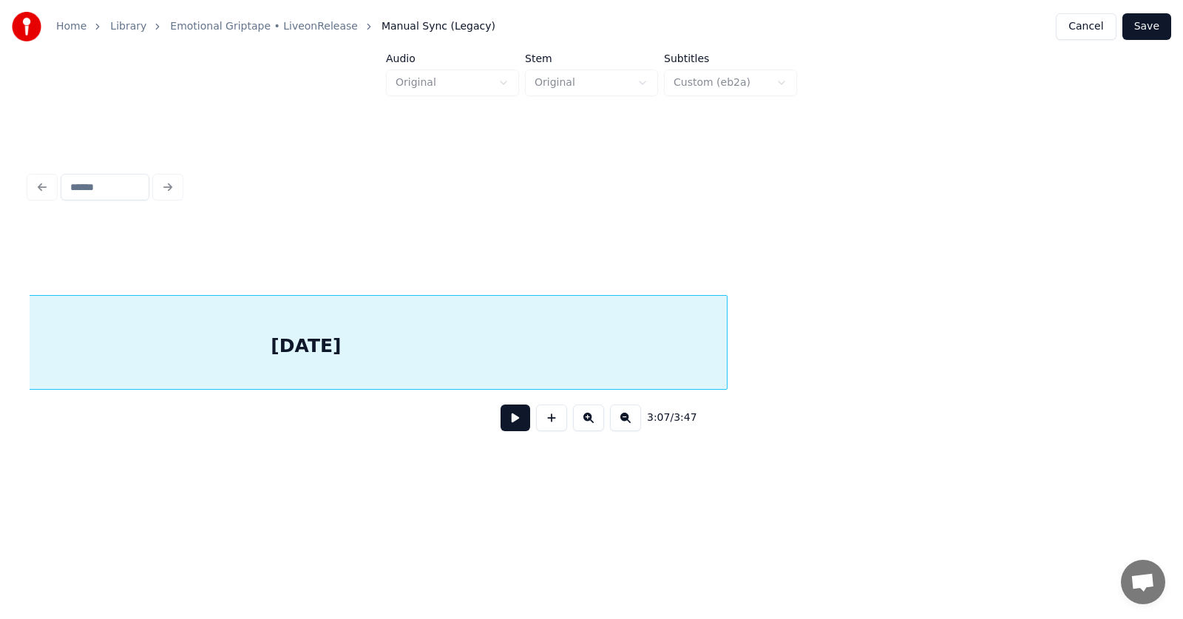
scroll to position [0, 104292]
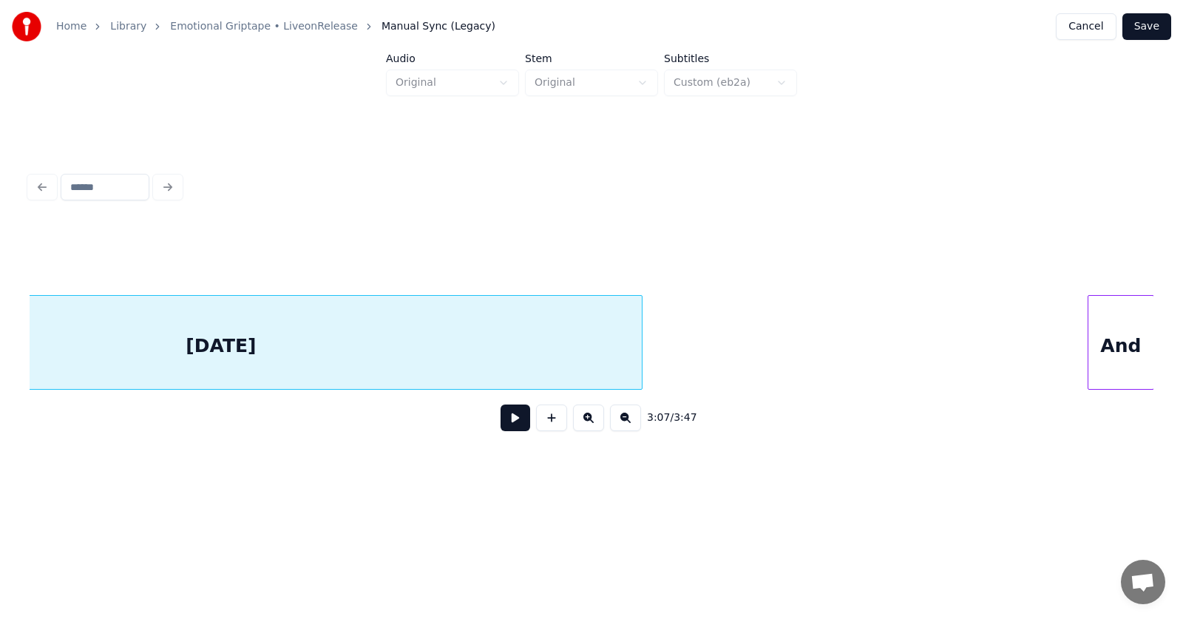
click at [413, 344] on div "[DATE]" at bounding box center [220, 346] width 841 height 101
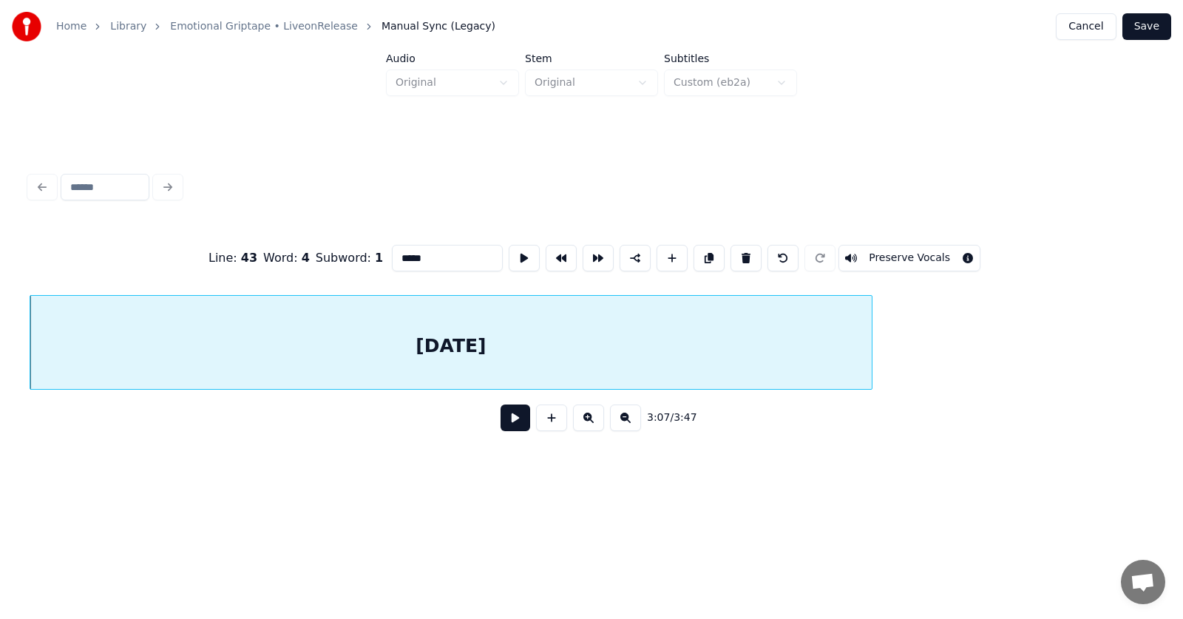
click at [512, 429] on button at bounding box center [516, 417] width 30 height 27
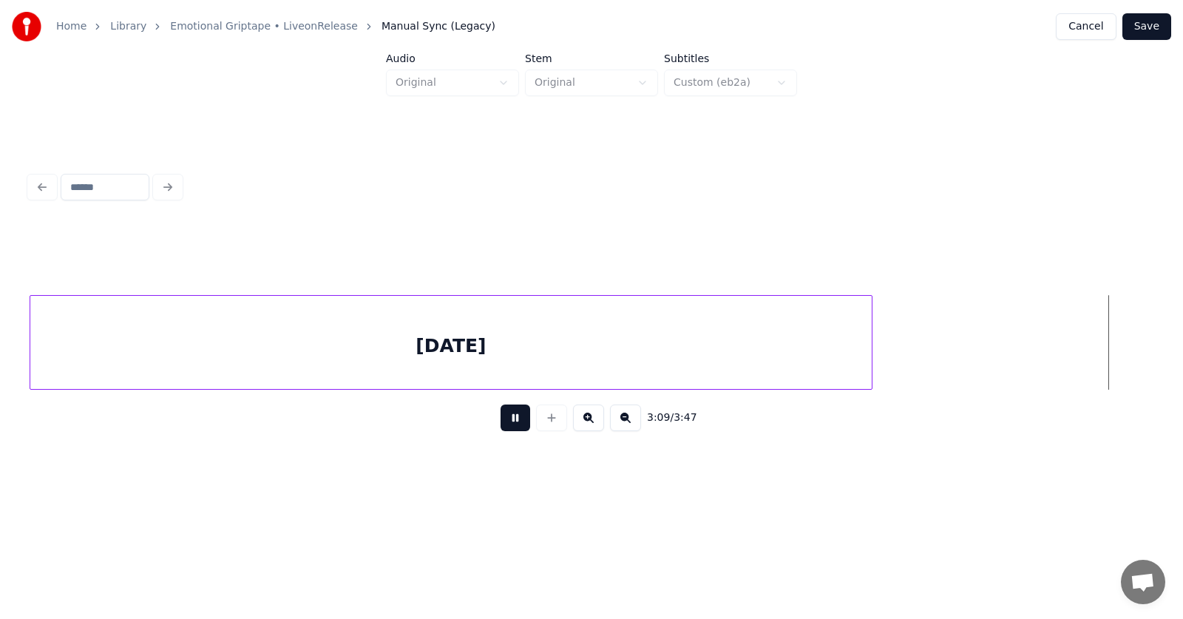
scroll to position [0, 105187]
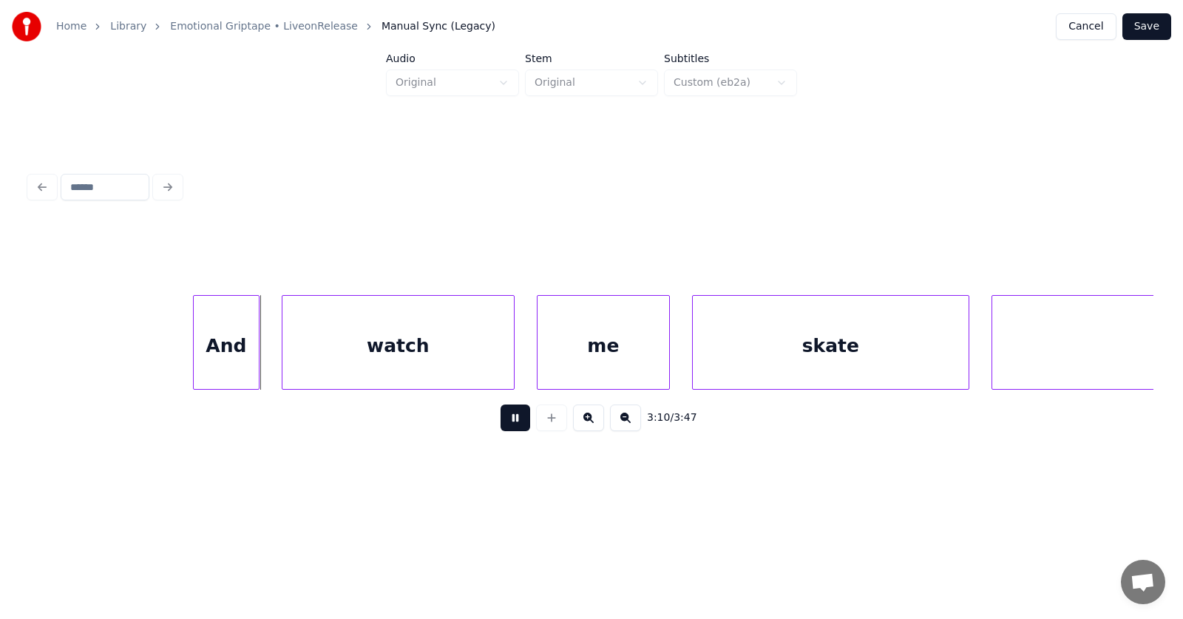
click at [507, 427] on button at bounding box center [516, 417] width 30 height 27
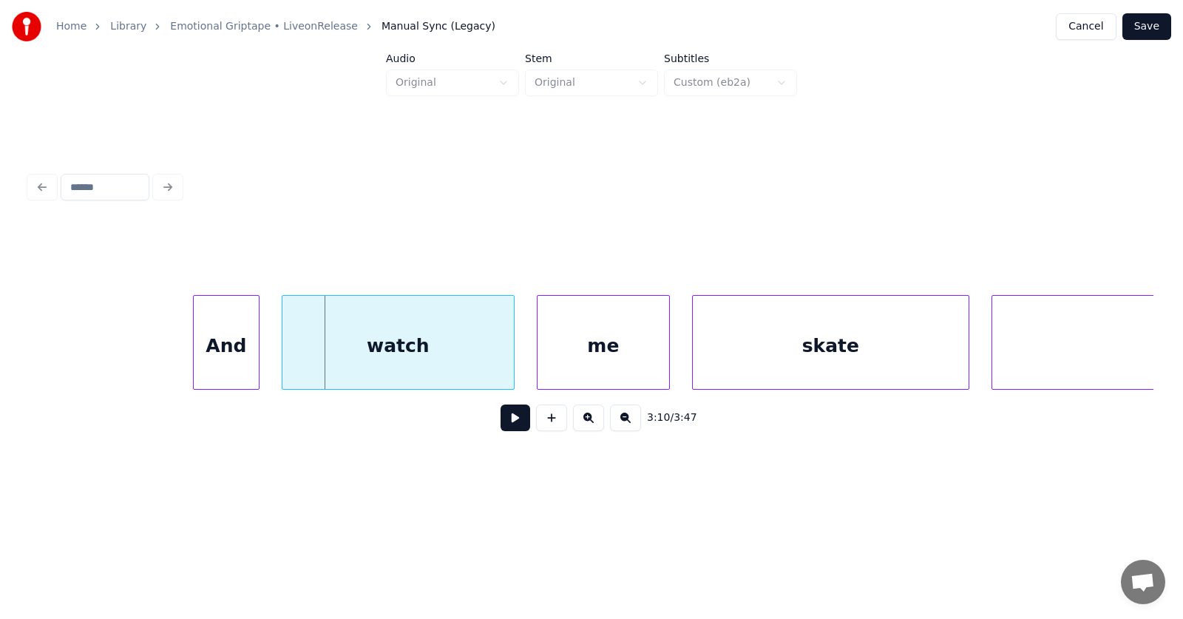
click at [243, 347] on div "And" at bounding box center [226, 346] width 65 height 101
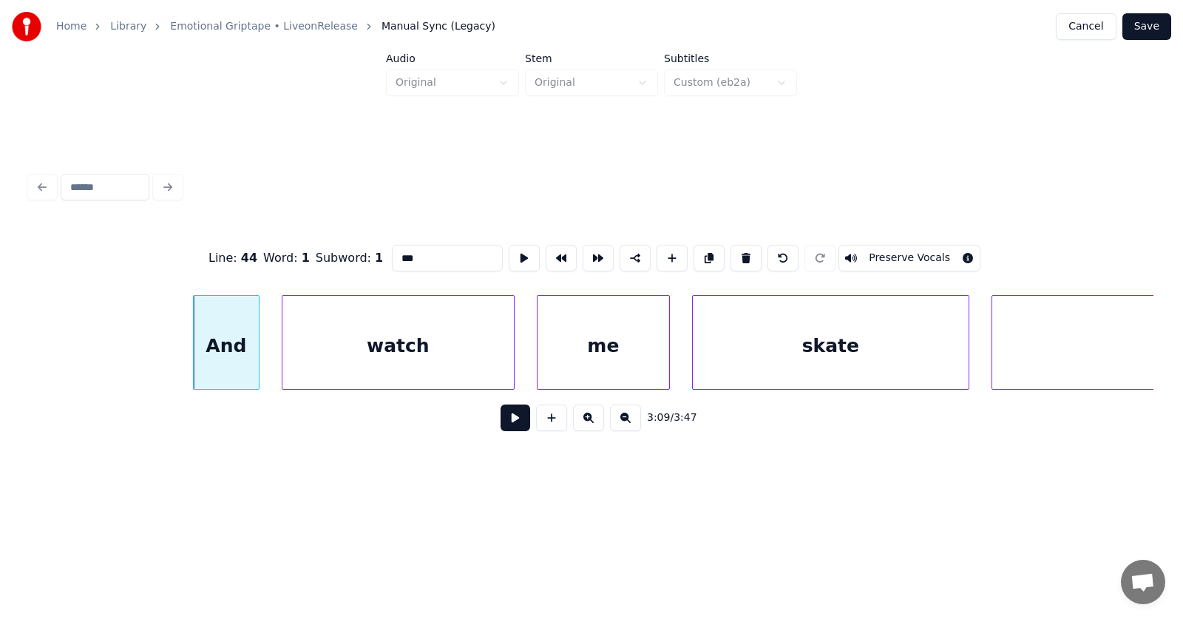
click at [744, 246] on button at bounding box center [746, 258] width 31 height 27
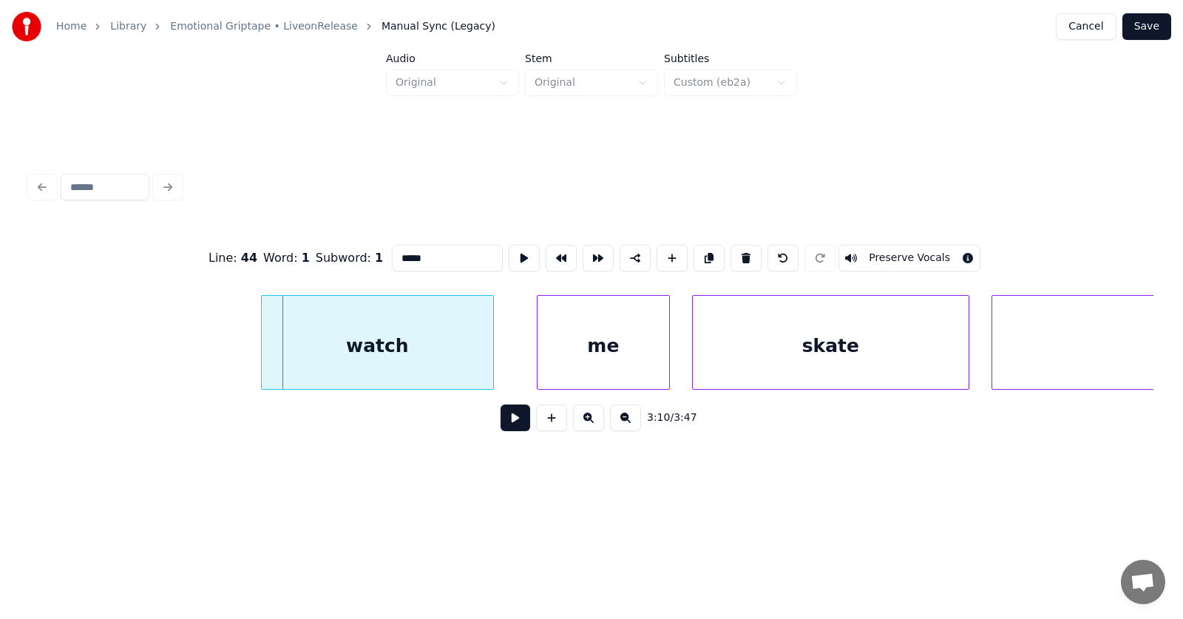
click at [393, 355] on div "watch" at bounding box center [377, 346] width 231 height 101
click at [582, 349] on div "me" at bounding box center [584, 346] width 132 height 101
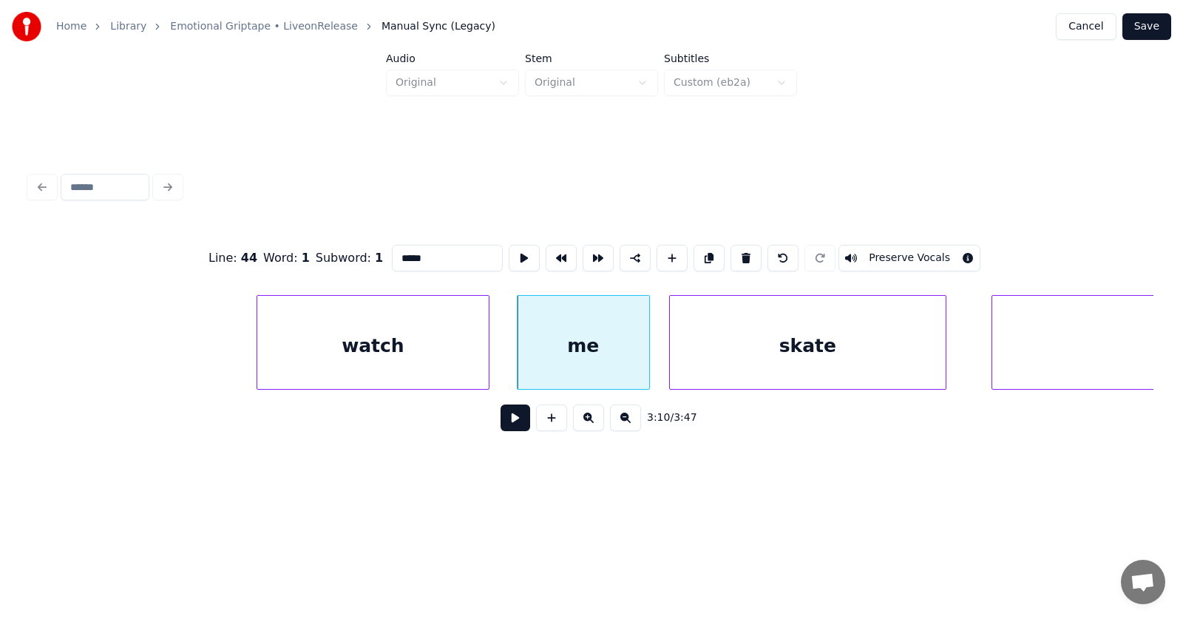
click at [765, 346] on div "skate" at bounding box center [808, 346] width 276 height 101
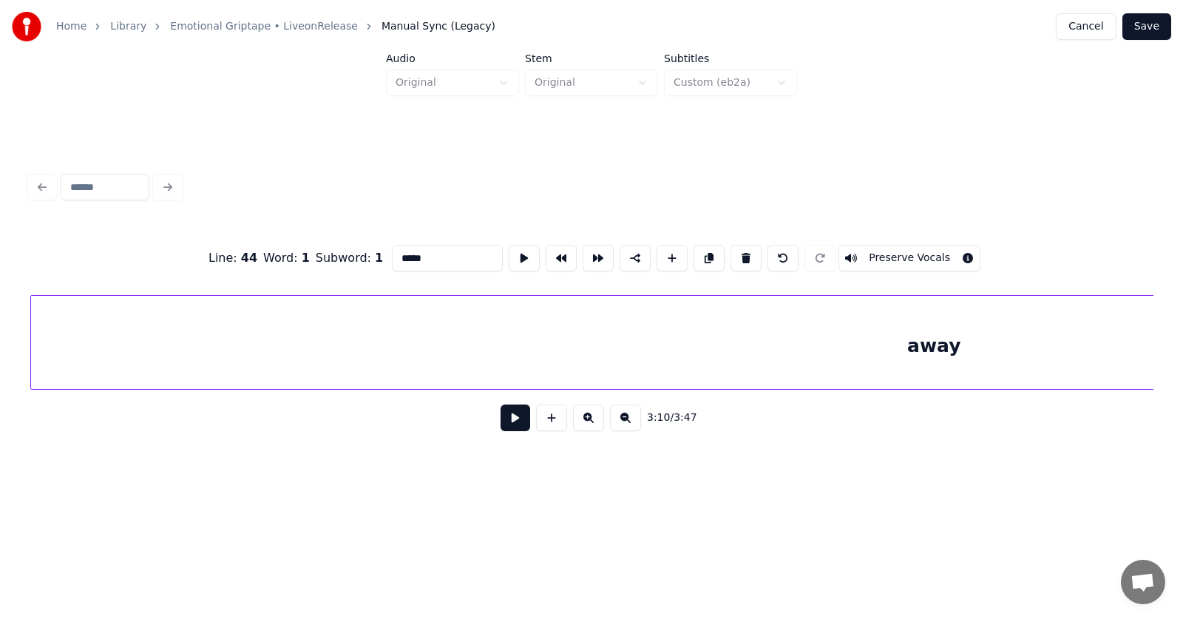
scroll to position [0, 106119]
click at [1032, 345] on div "away" at bounding box center [934, 346] width 1806 height 101
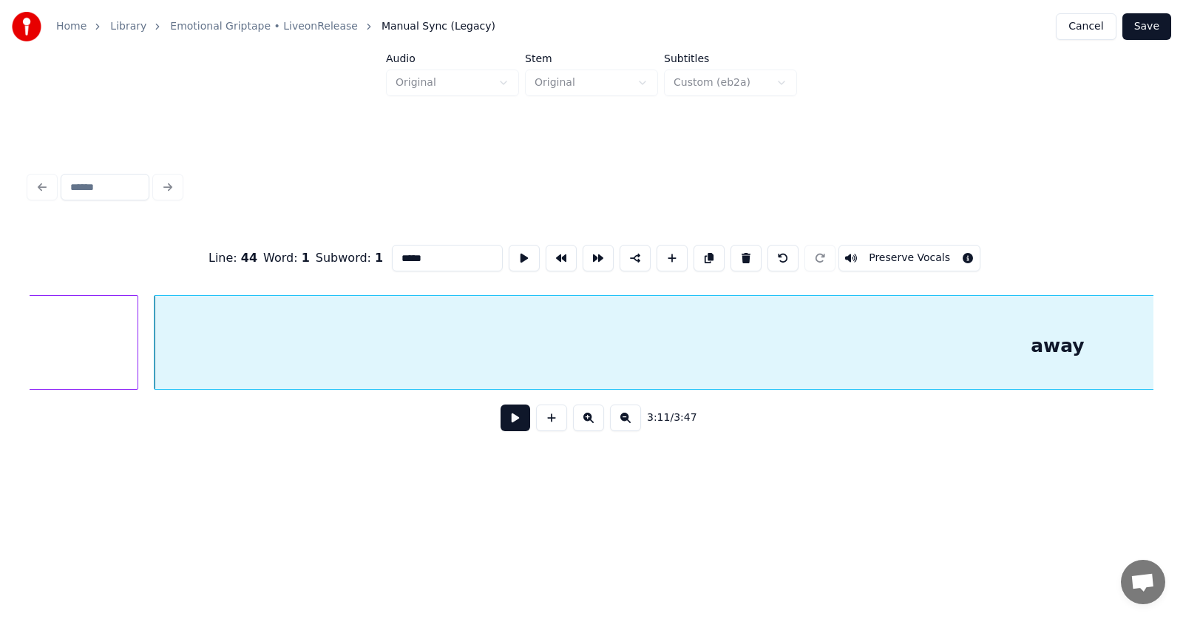
scroll to position [0, 105655]
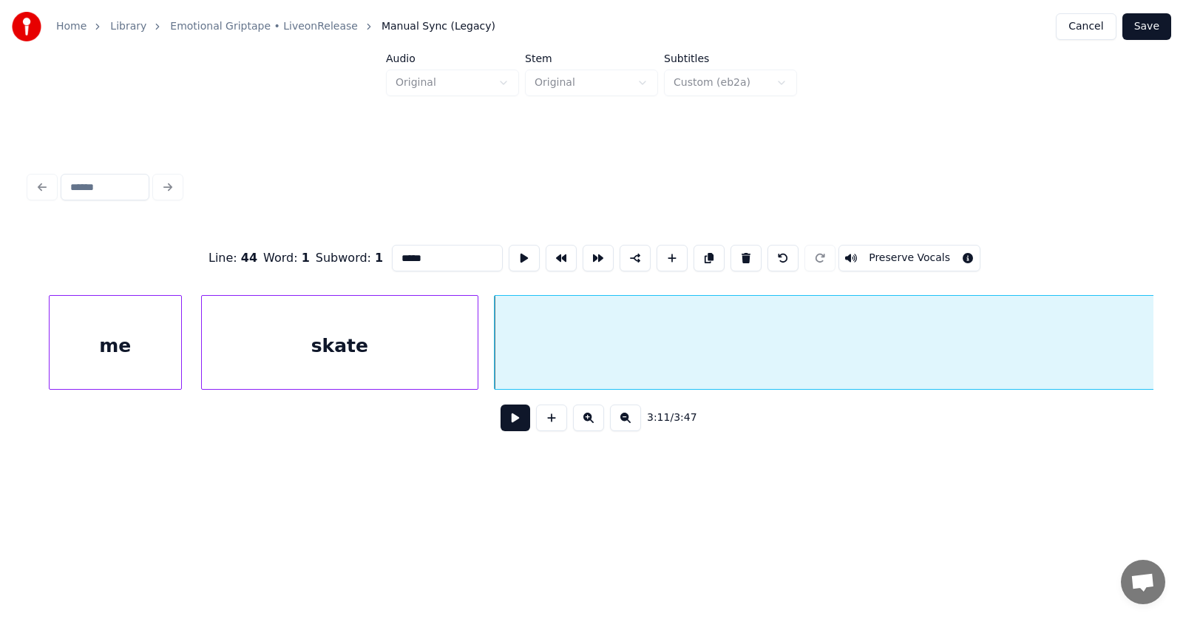
click at [372, 348] on div "skate" at bounding box center [340, 346] width 276 height 101
type input "*****"
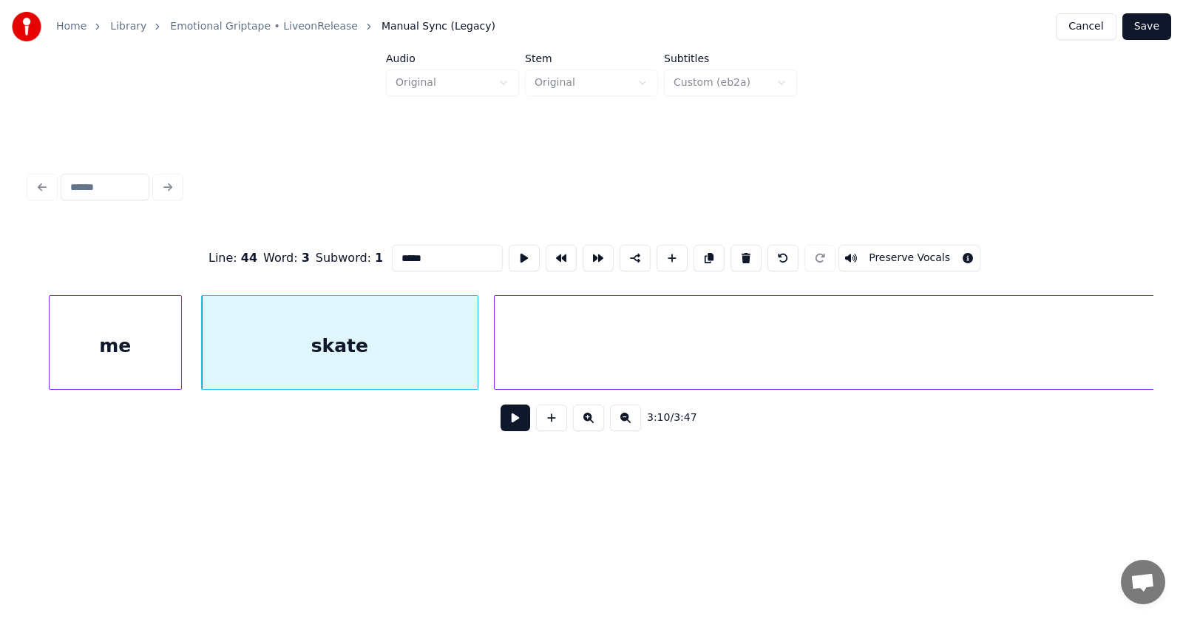
click at [516, 419] on button at bounding box center [516, 417] width 30 height 27
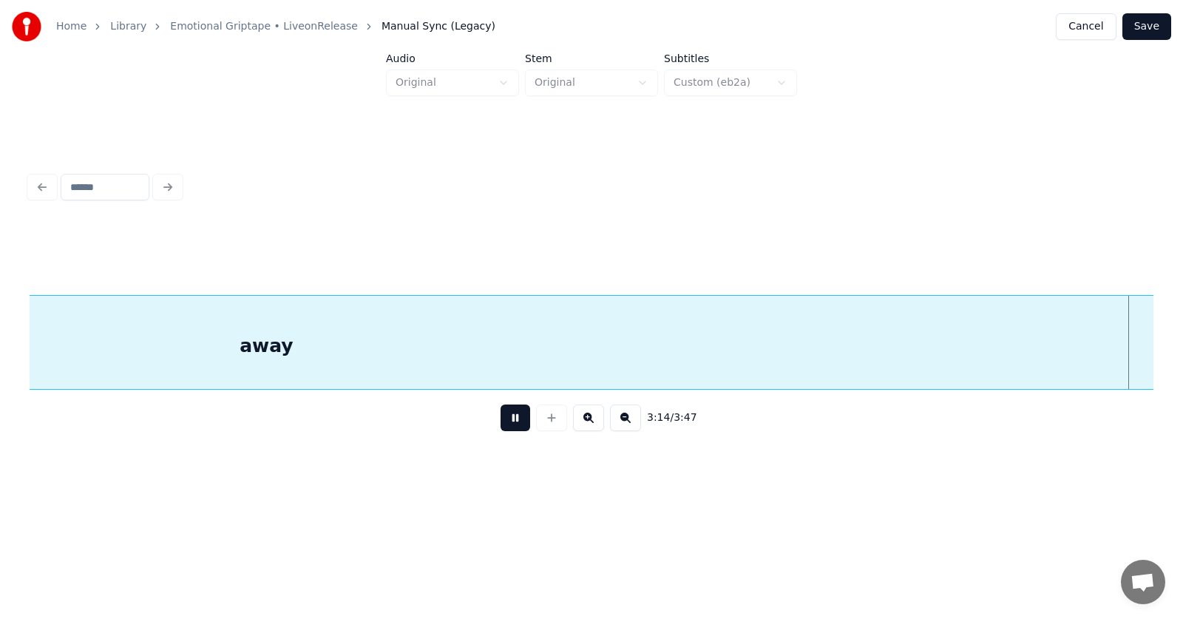
scroll to position [0, 107917]
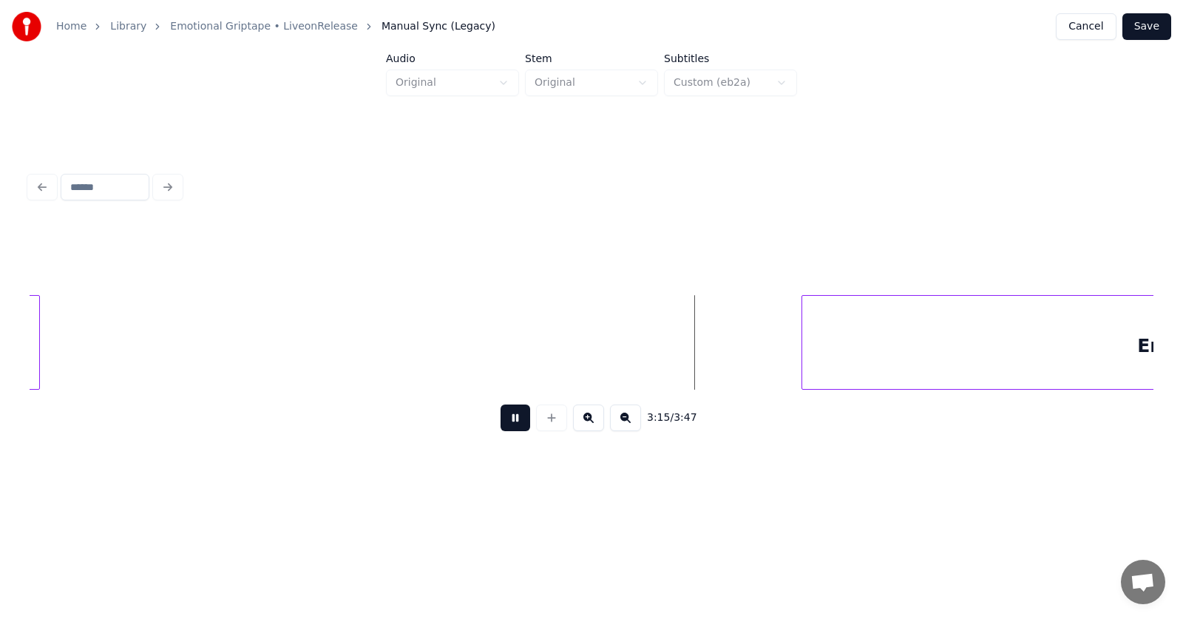
click at [516, 419] on button at bounding box center [516, 417] width 30 height 27
click at [512, 420] on button at bounding box center [516, 417] width 30 height 27
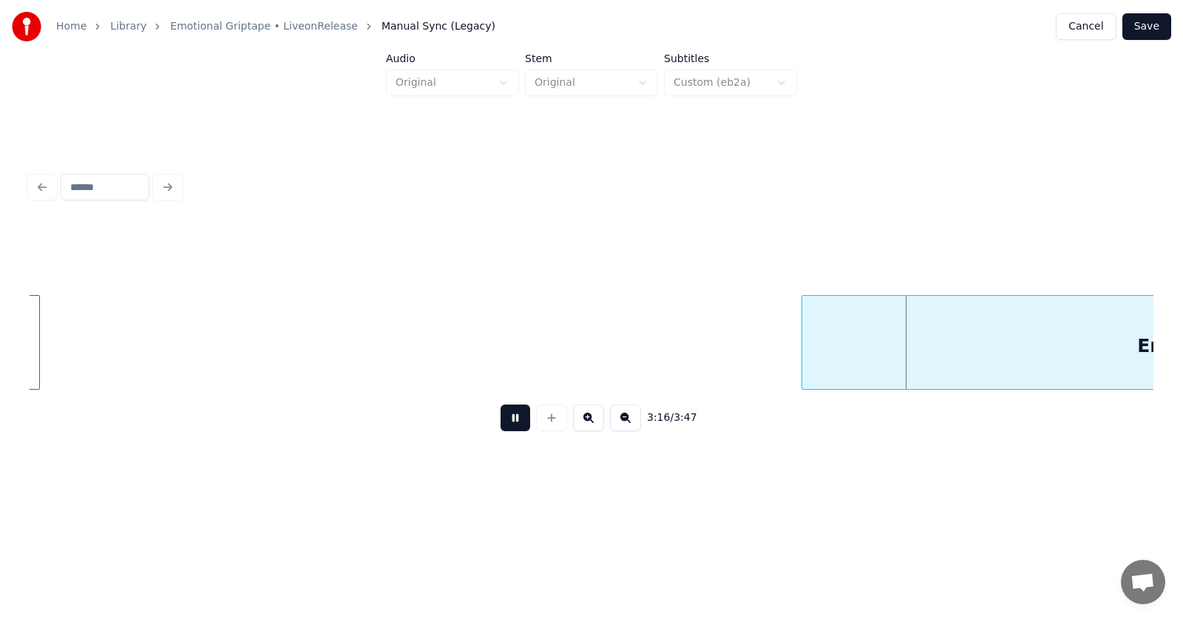
click at [512, 420] on button at bounding box center [516, 417] width 30 height 27
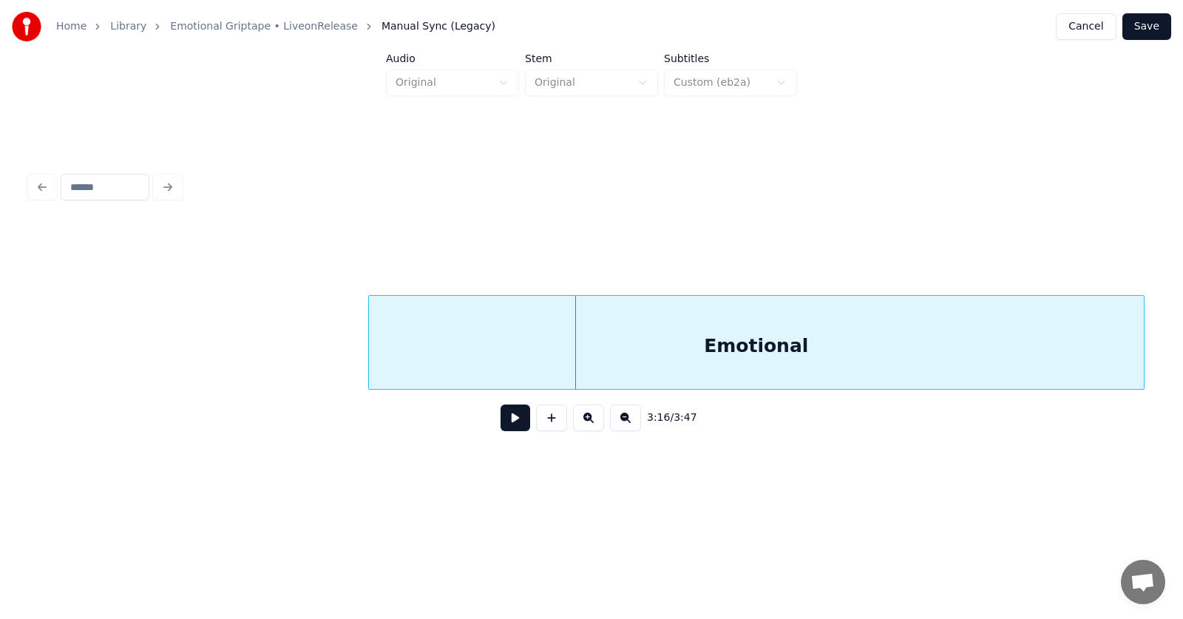
click at [918, 367] on div "Emotional" at bounding box center [756, 346] width 775 height 101
click at [516, 424] on button at bounding box center [516, 417] width 30 height 27
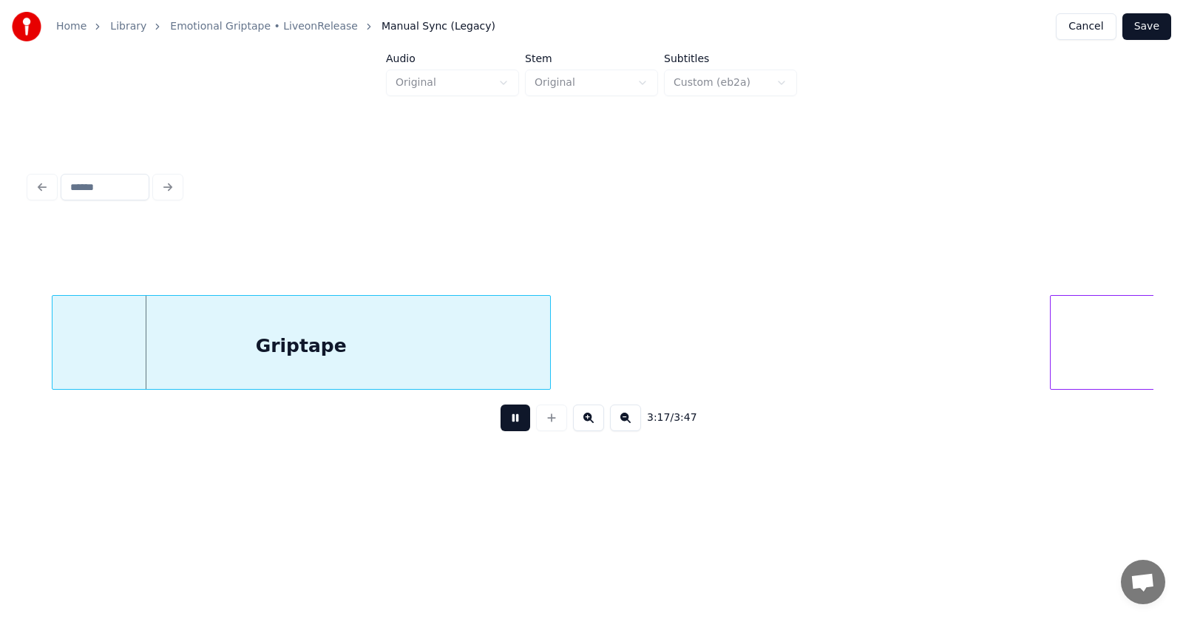
click at [516, 424] on button at bounding box center [516, 417] width 30 height 27
click at [336, 350] on div "Griptape" at bounding box center [283, 346] width 498 height 101
click at [501, 424] on button at bounding box center [516, 417] width 30 height 27
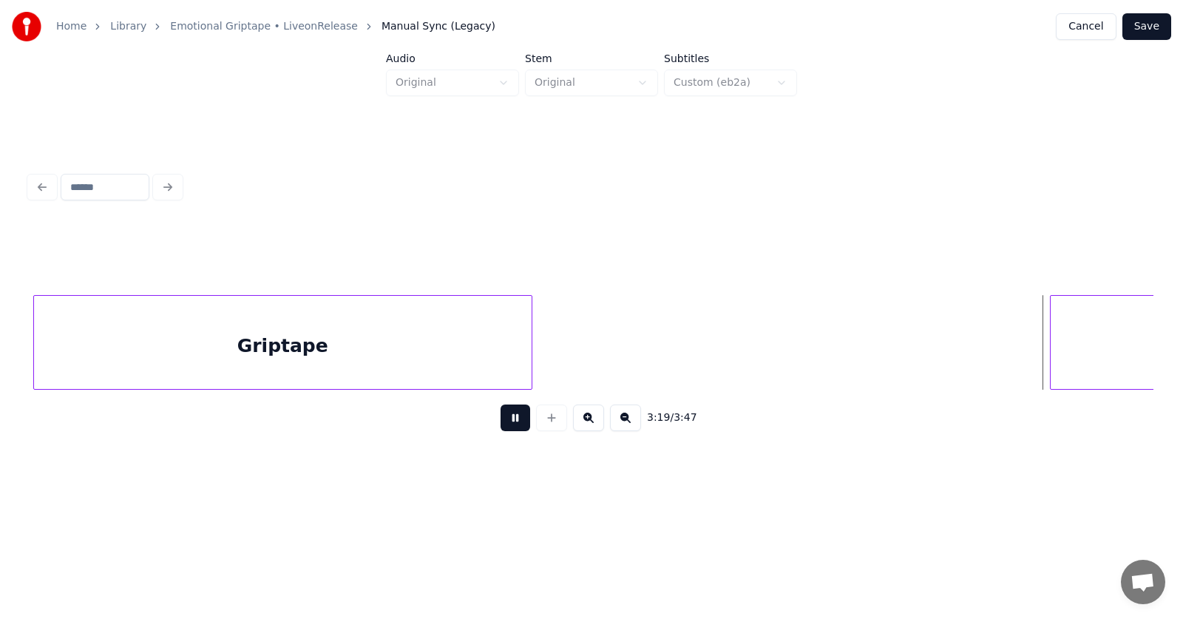
click at [501, 424] on button at bounding box center [516, 417] width 30 height 27
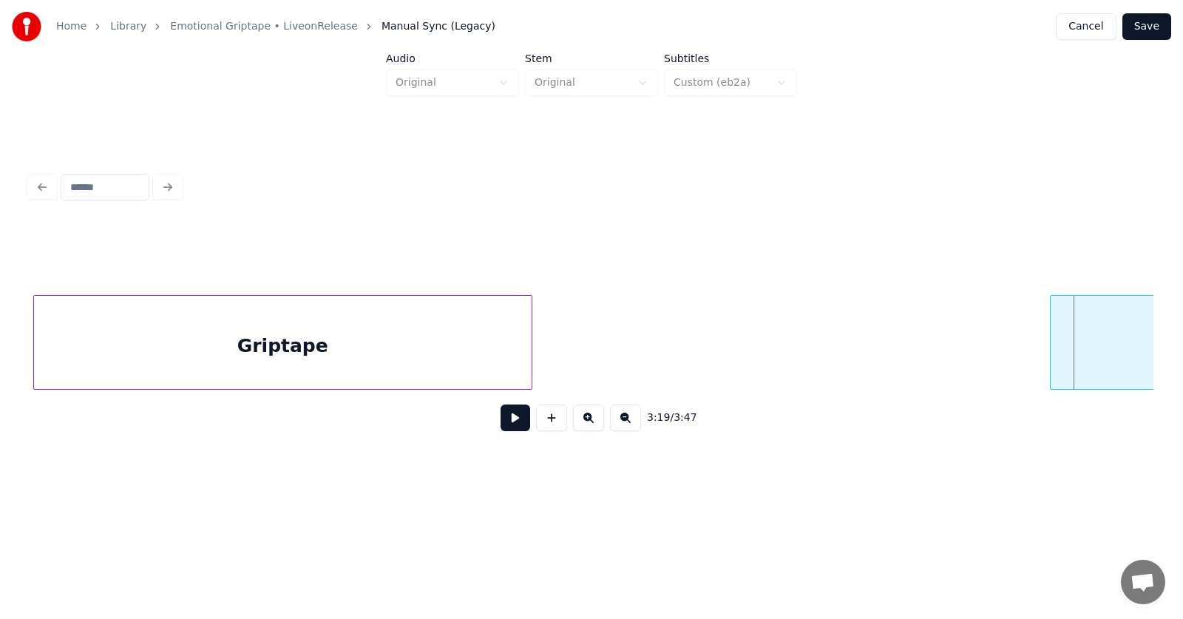
scroll to position [0, 109669]
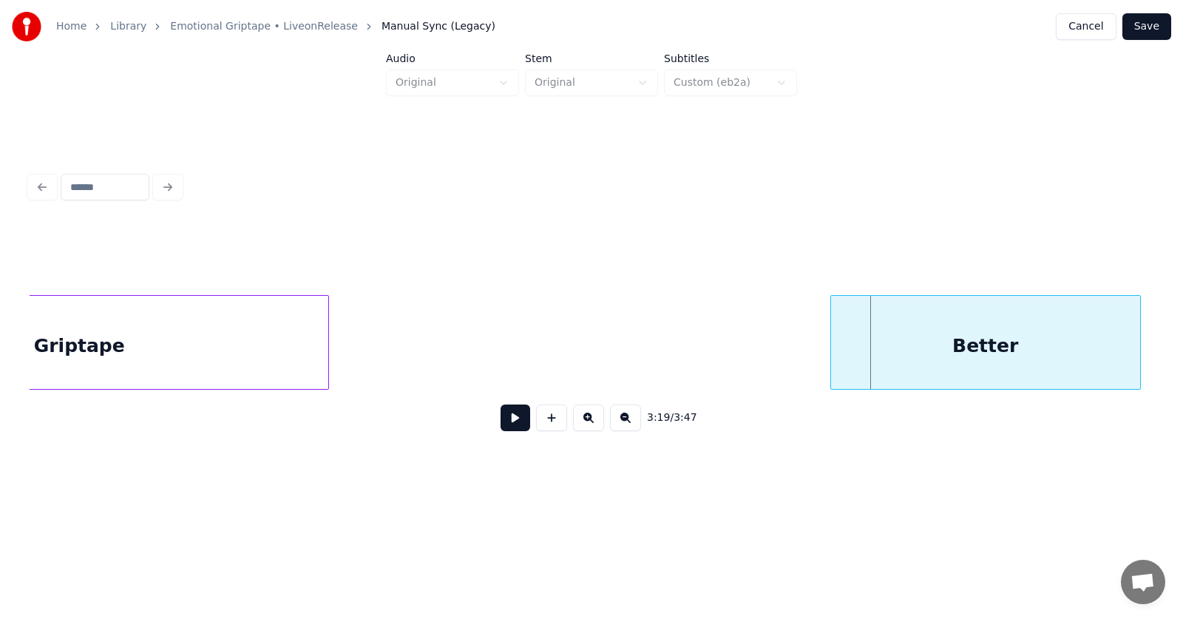
click at [1071, 334] on div "Better" at bounding box center [985, 346] width 309 height 101
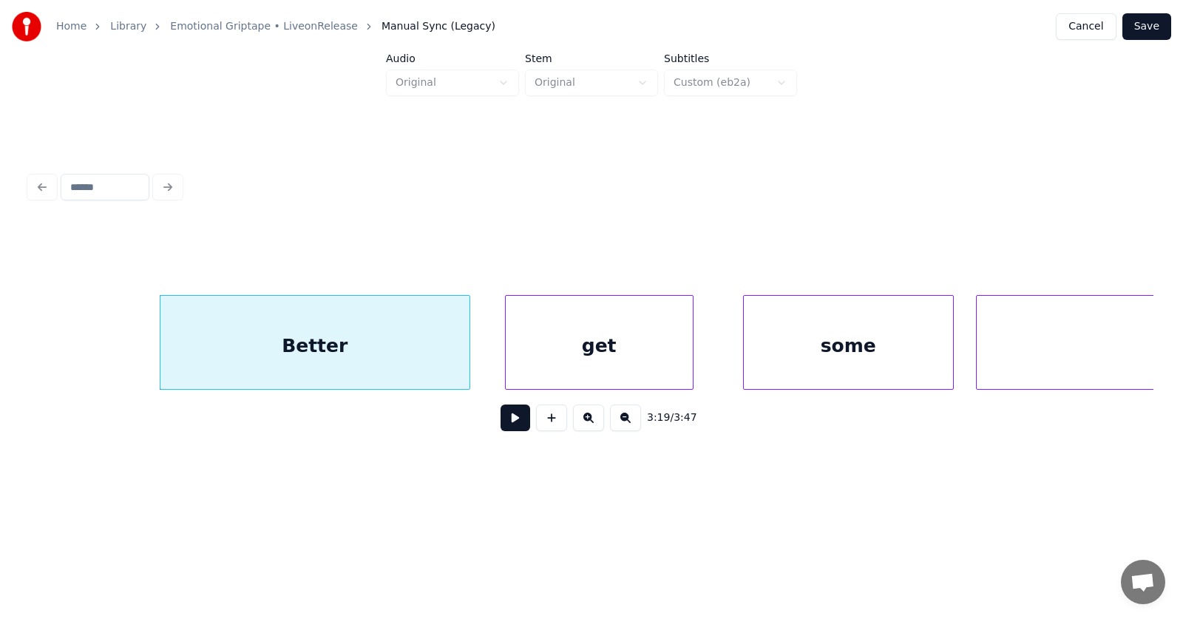
click at [593, 348] on div "get" at bounding box center [599, 346] width 187 height 101
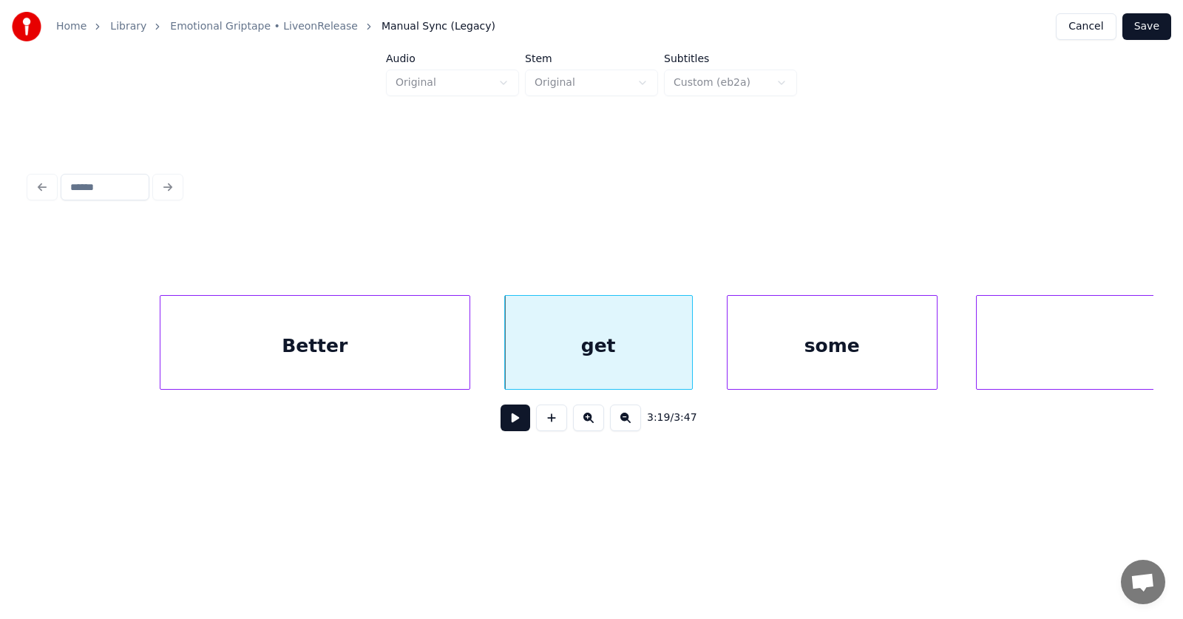
click at [782, 359] on div "some" at bounding box center [832, 346] width 209 height 101
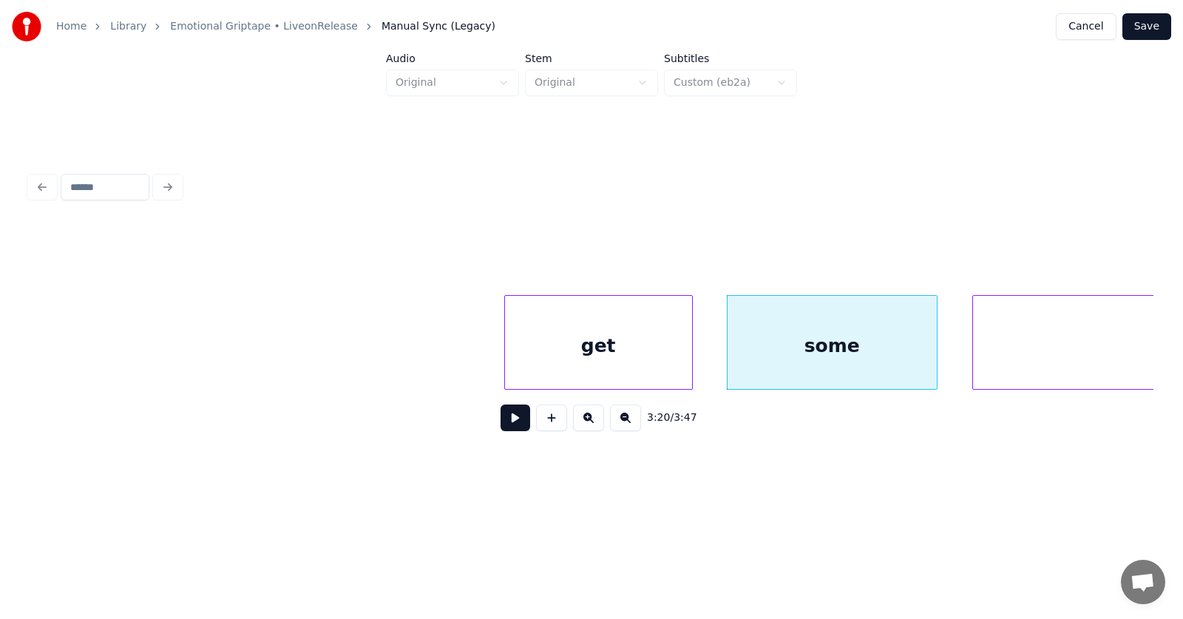
scroll to position [0, 110999]
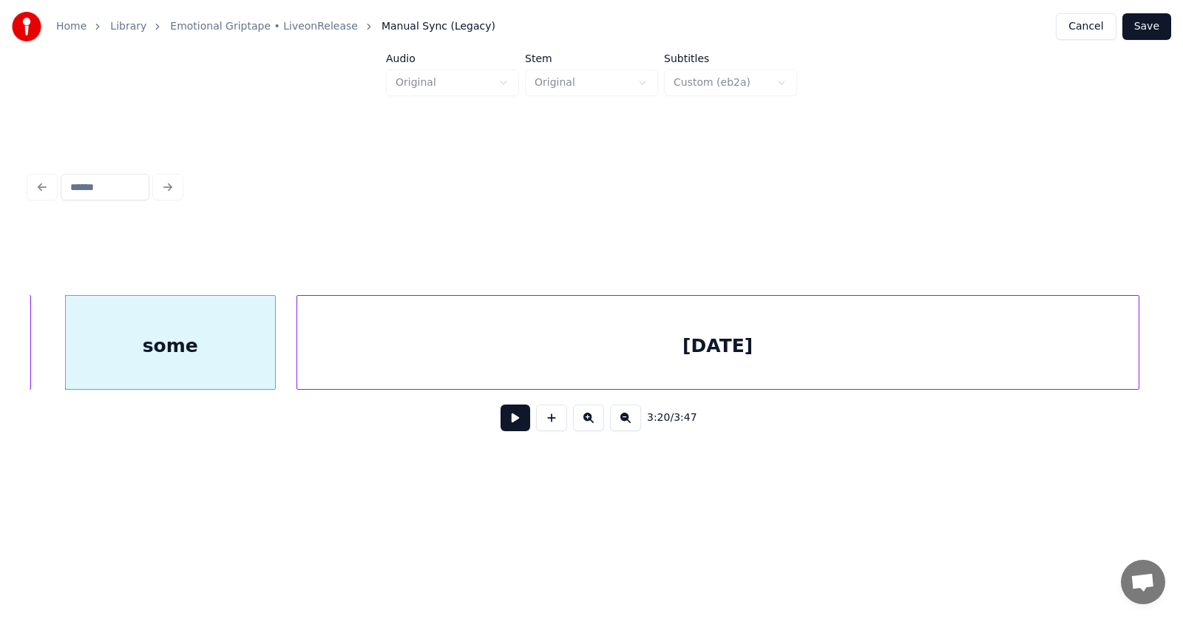
click at [997, 362] on div "[DATE]" at bounding box center [717, 346] width 841 height 101
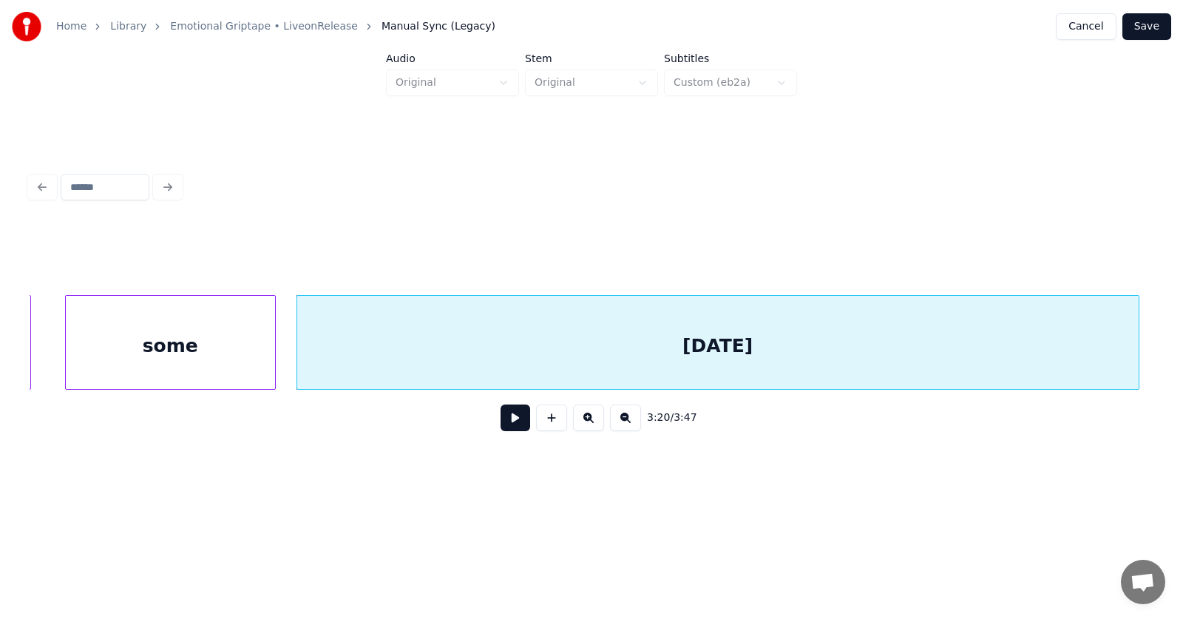
click at [514, 425] on button at bounding box center [516, 417] width 30 height 27
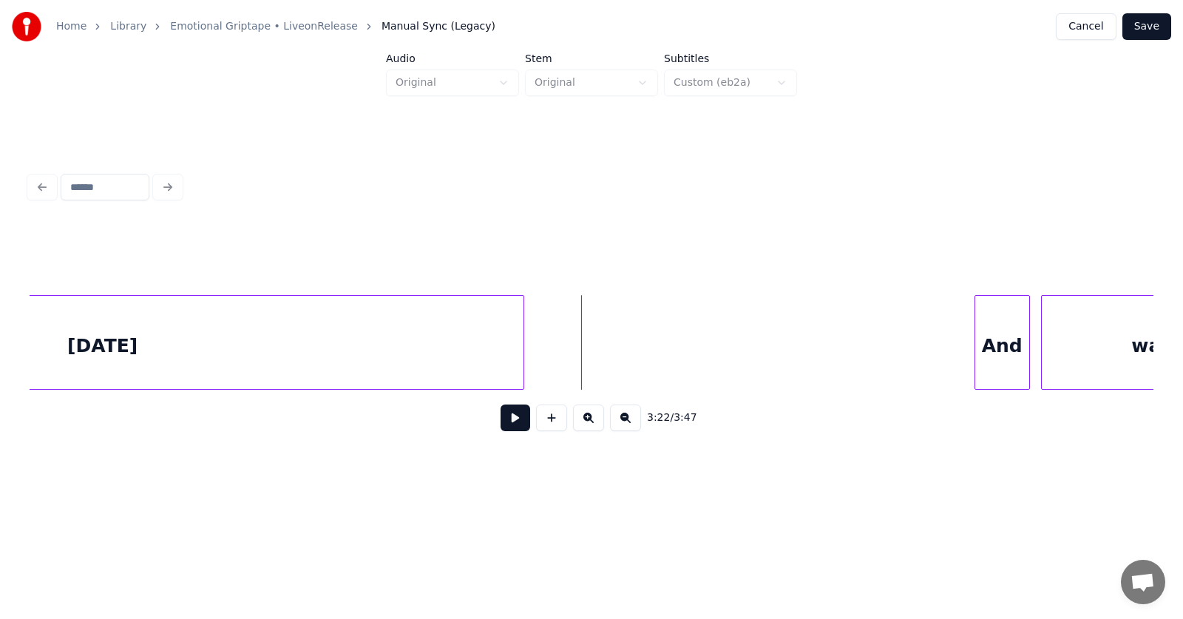
scroll to position [0, 111700]
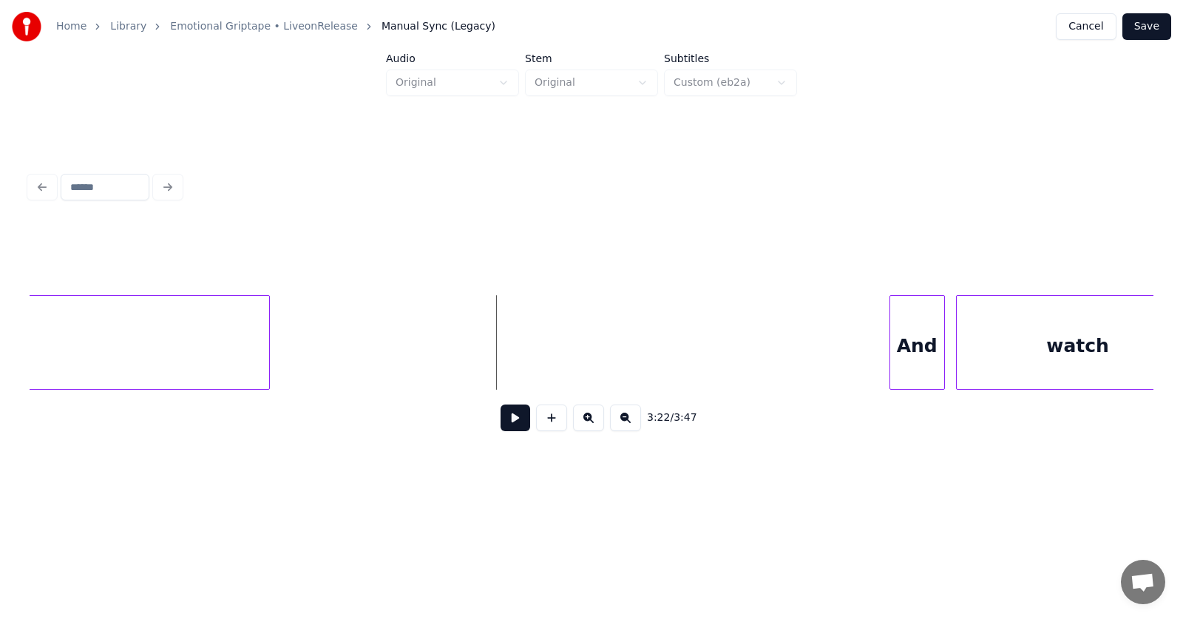
click at [266, 349] on div at bounding box center [267, 342] width 4 height 93
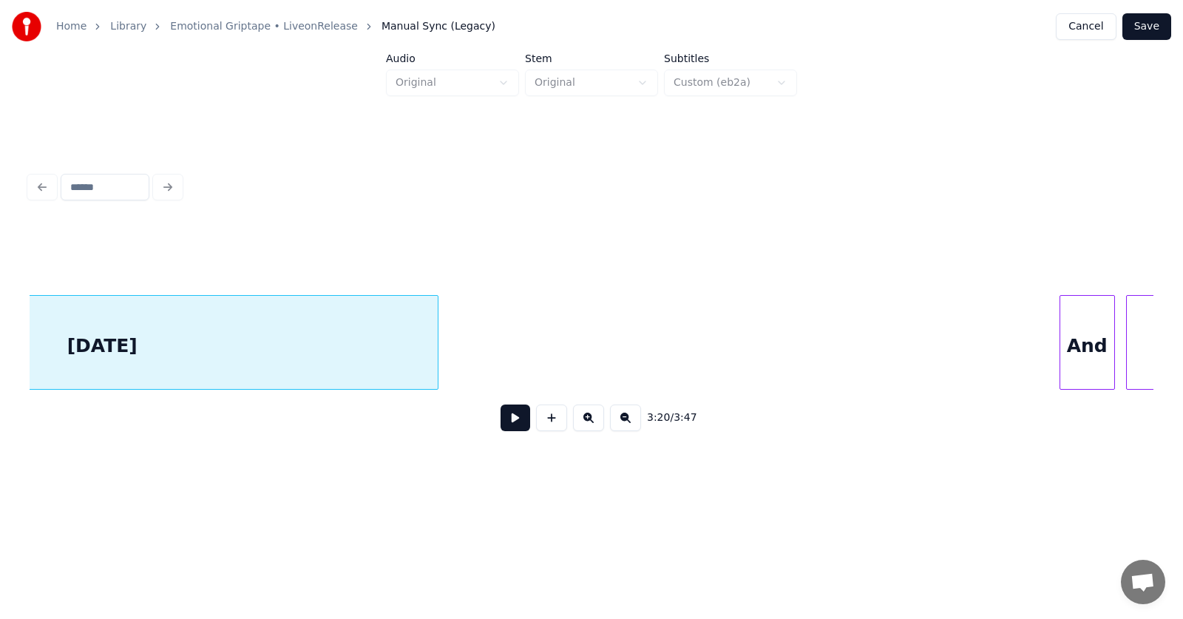
scroll to position [0, 111870]
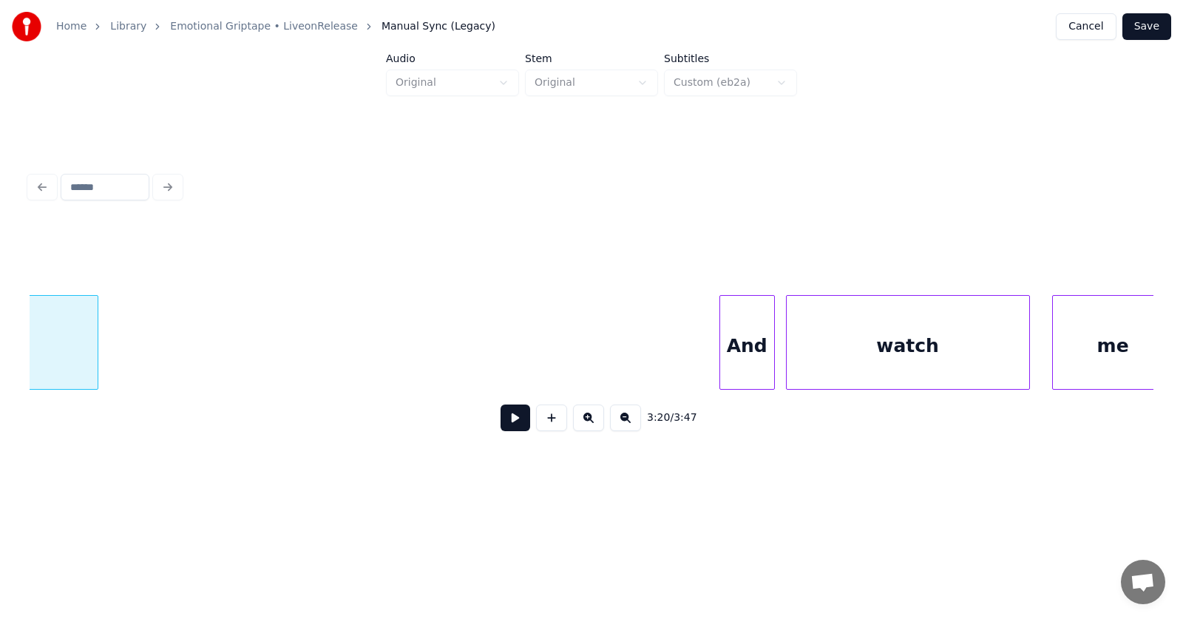
click at [751, 339] on div "And" at bounding box center [747, 346] width 54 height 101
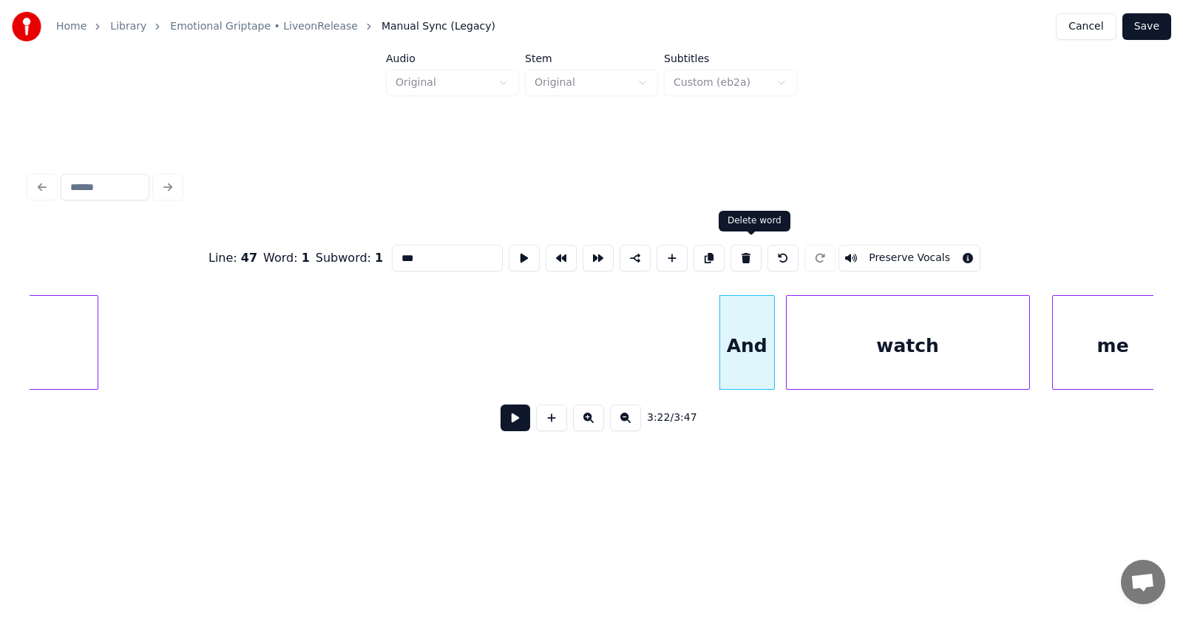
click at [750, 250] on button at bounding box center [746, 258] width 31 height 27
type input "*****"
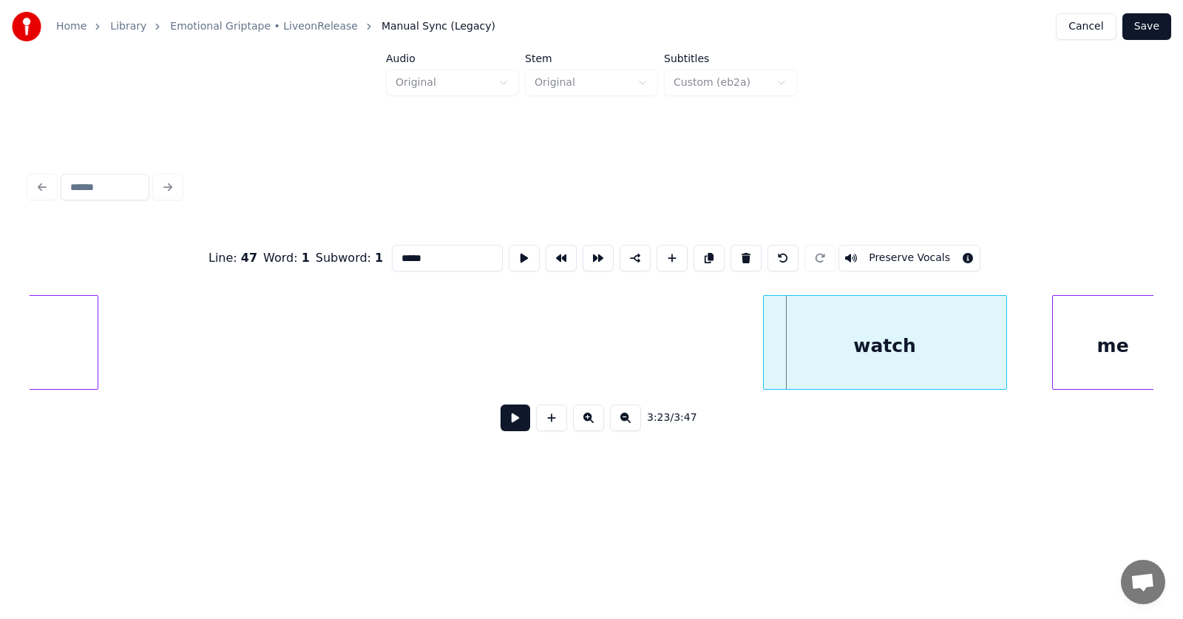
click at [861, 362] on div "watch" at bounding box center [885, 346] width 243 height 101
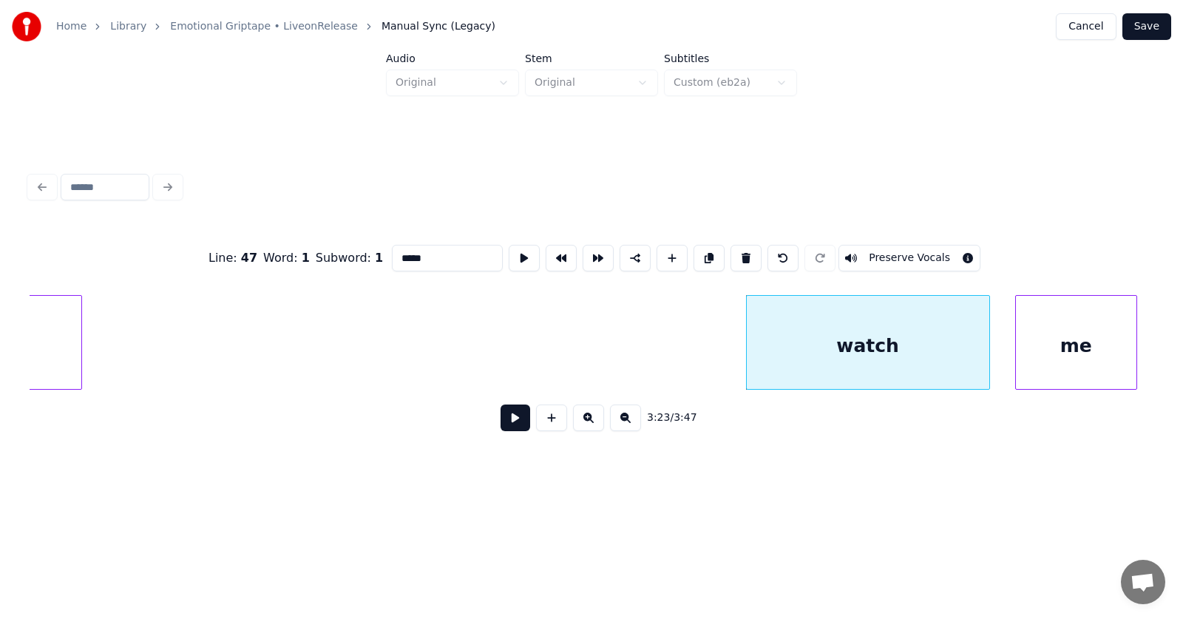
click at [1080, 350] on div "me" at bounding box center [1076, 346] width 121 height 101
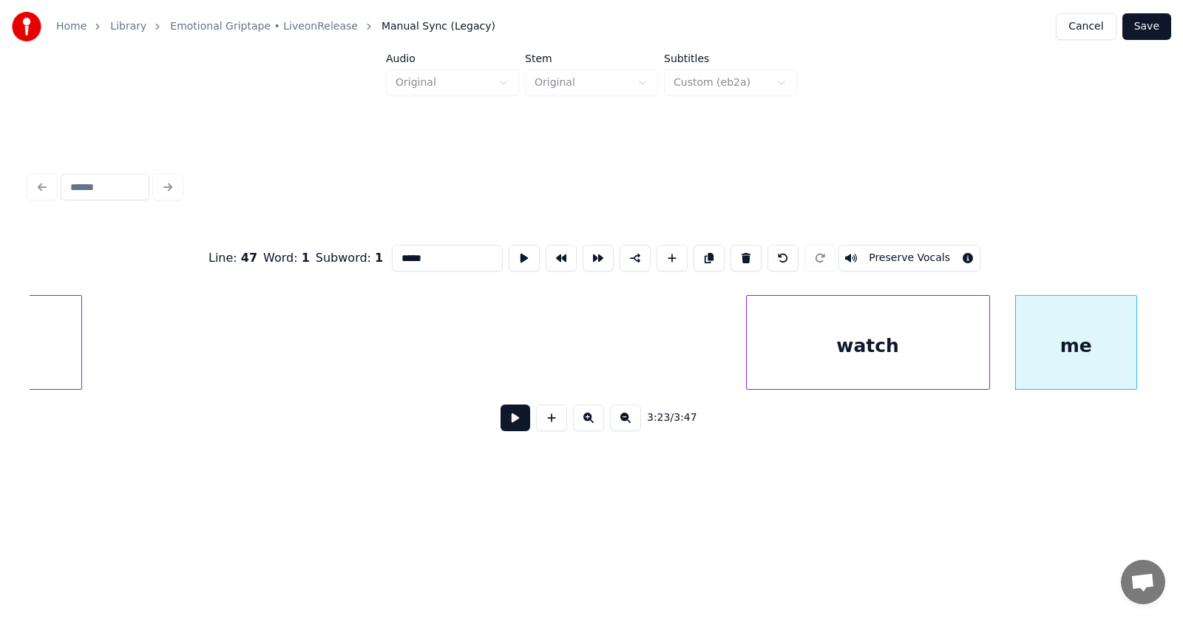
scroll to position [0, 112211]
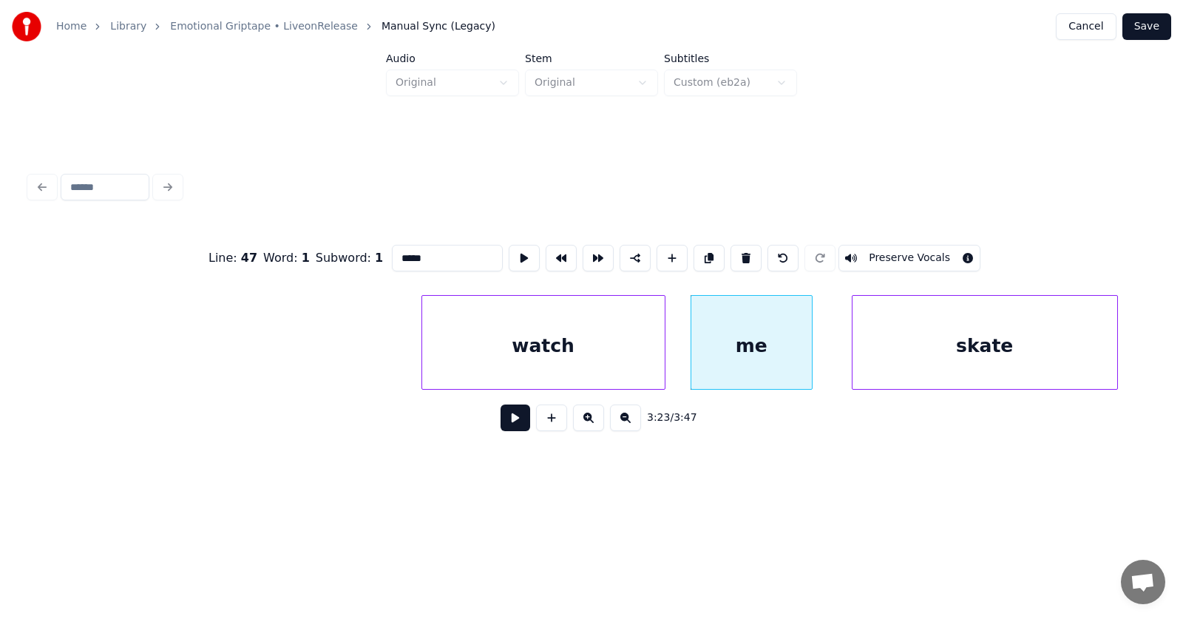
click at [986, 353] on div "skate" at bounding box center [985, 346] width 265 height 101
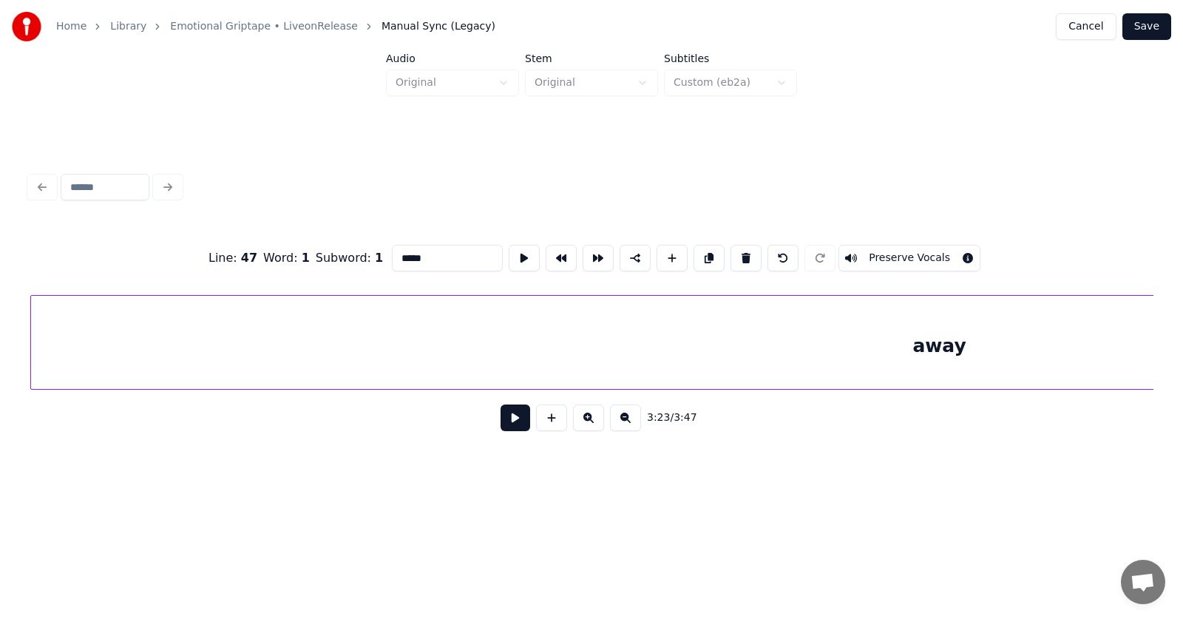
scroll to position [0, 113325]
click at [972, 356] on div "away" at bounding box center [941, 346] width 1817 height 101
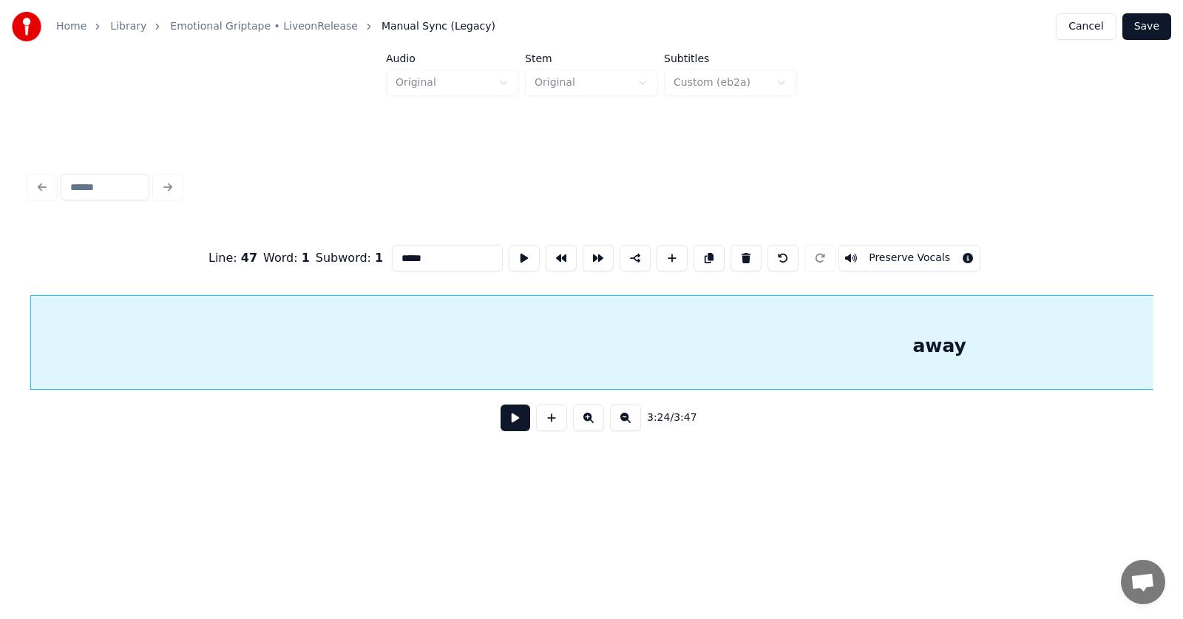
click at [501, 421] on button at bounding box center [516, 417] width 30 height 27
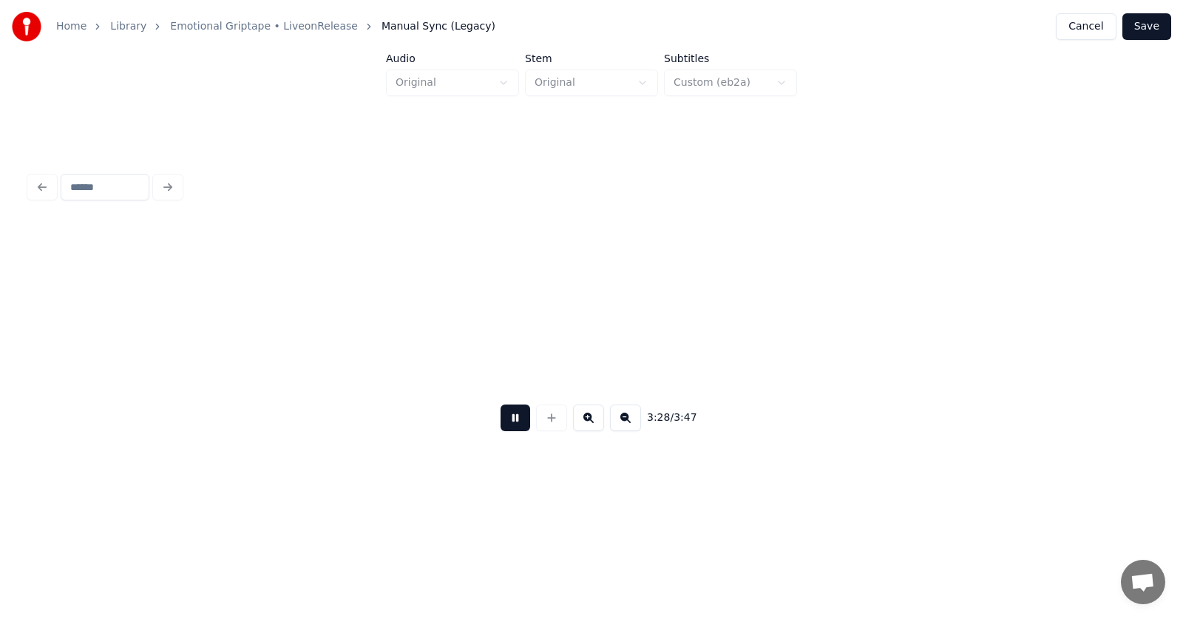
scroll to position [0, 115581]
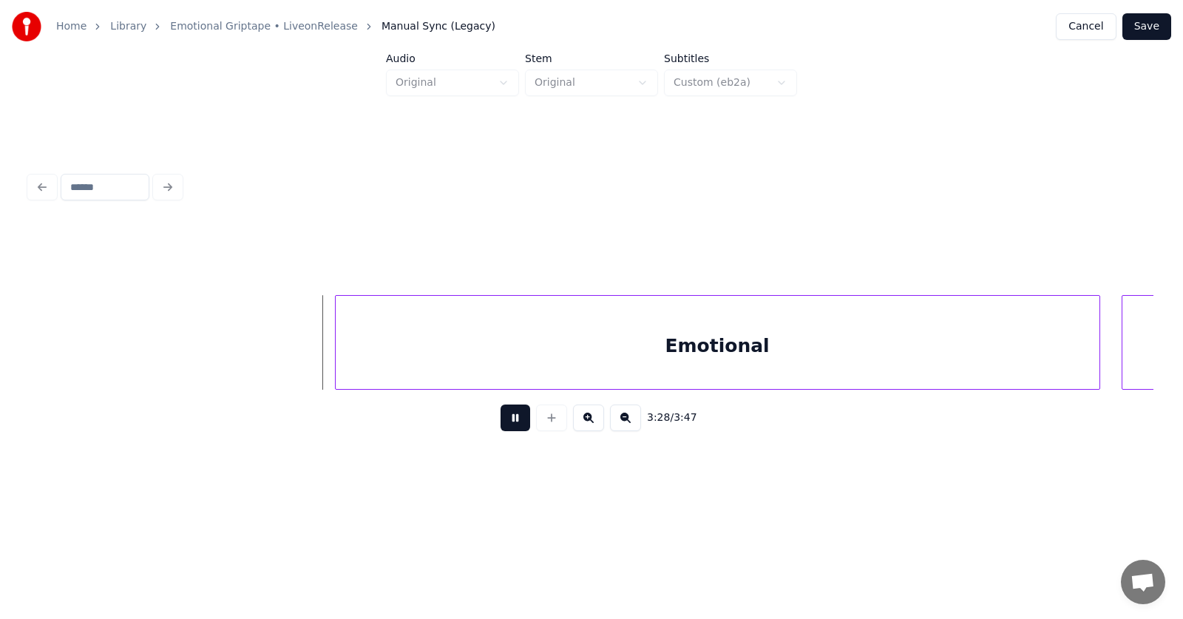
click at [501, 421] on button at bounding box center [516, 417] width 30 height 27
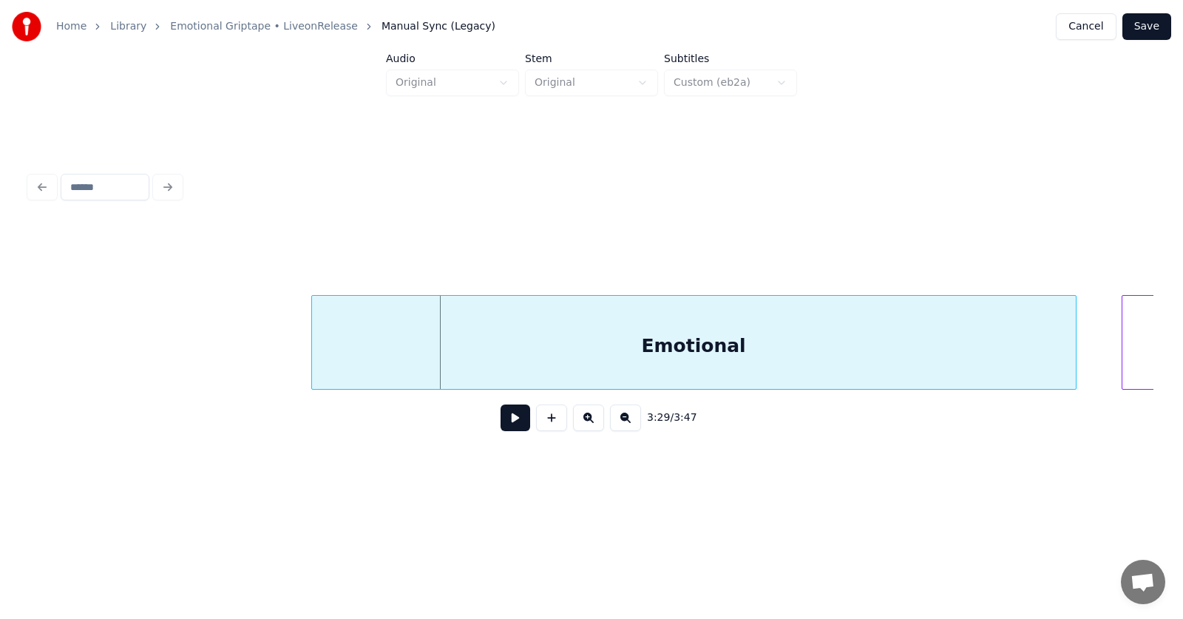
click at [725, 352] on div "Emotional" at bounding box center [694, 346] width 764 height 101
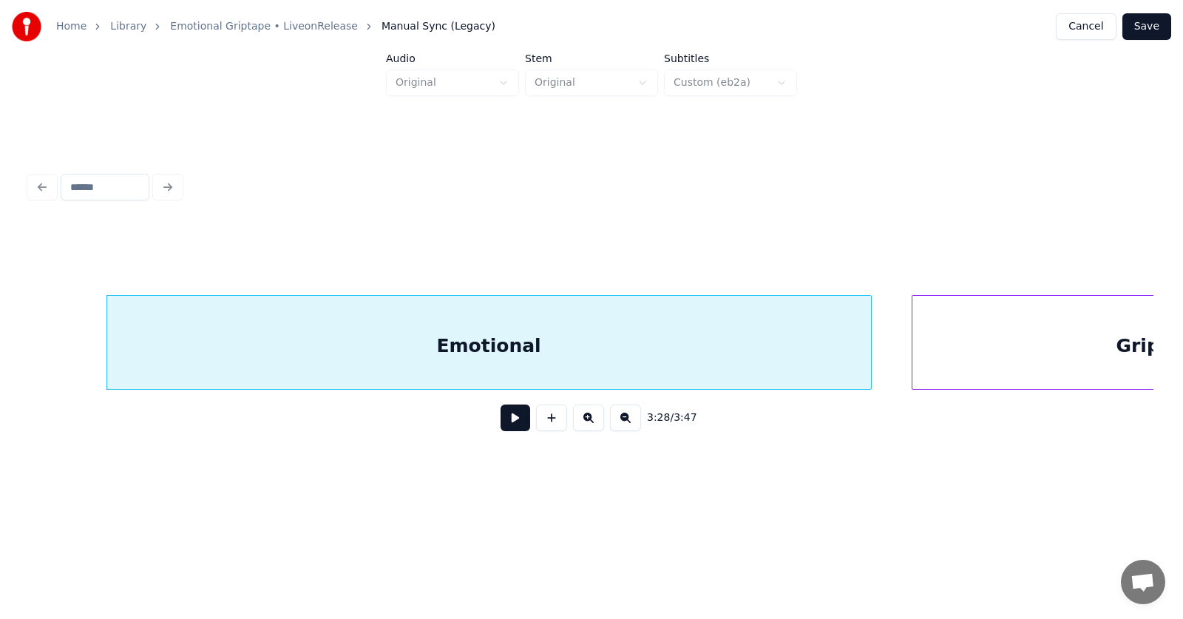
scroll to position [0, 116046]
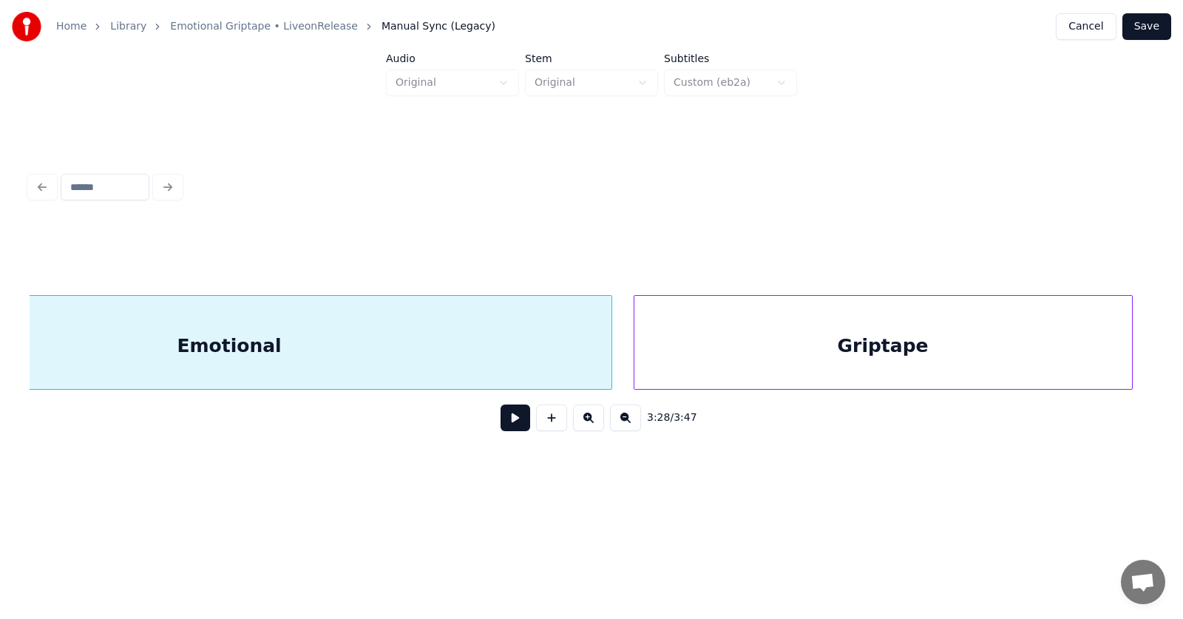
click at [997, 343] on div "Griptape" at bounding box center [883, 346] width 498 height 101
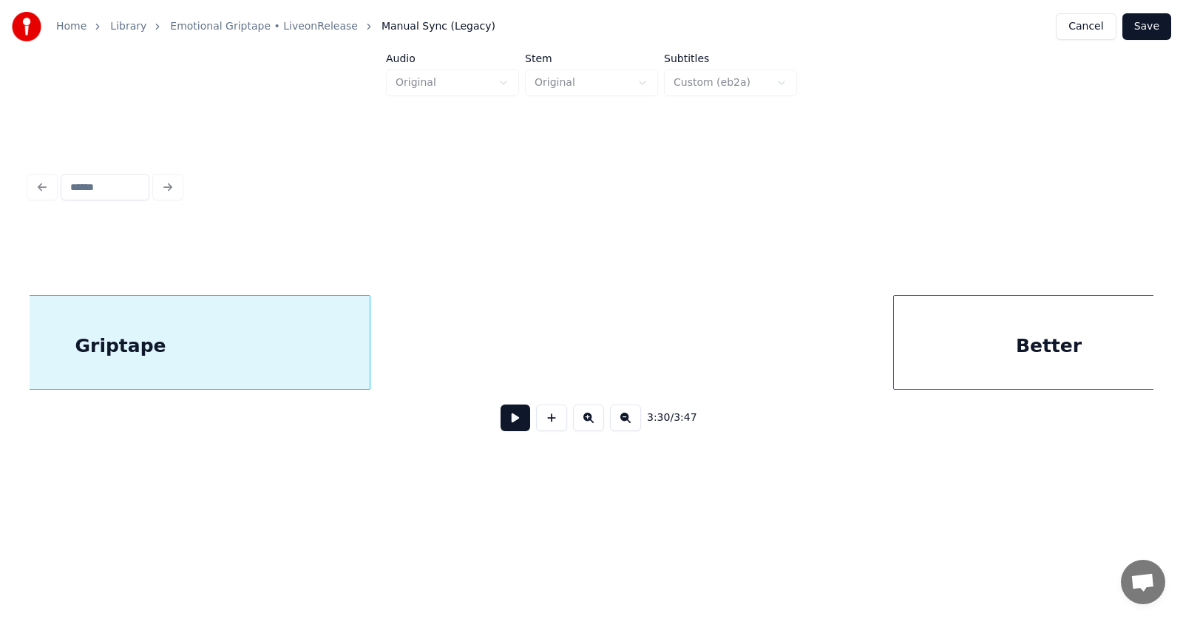
scroll to position [0, 116855]
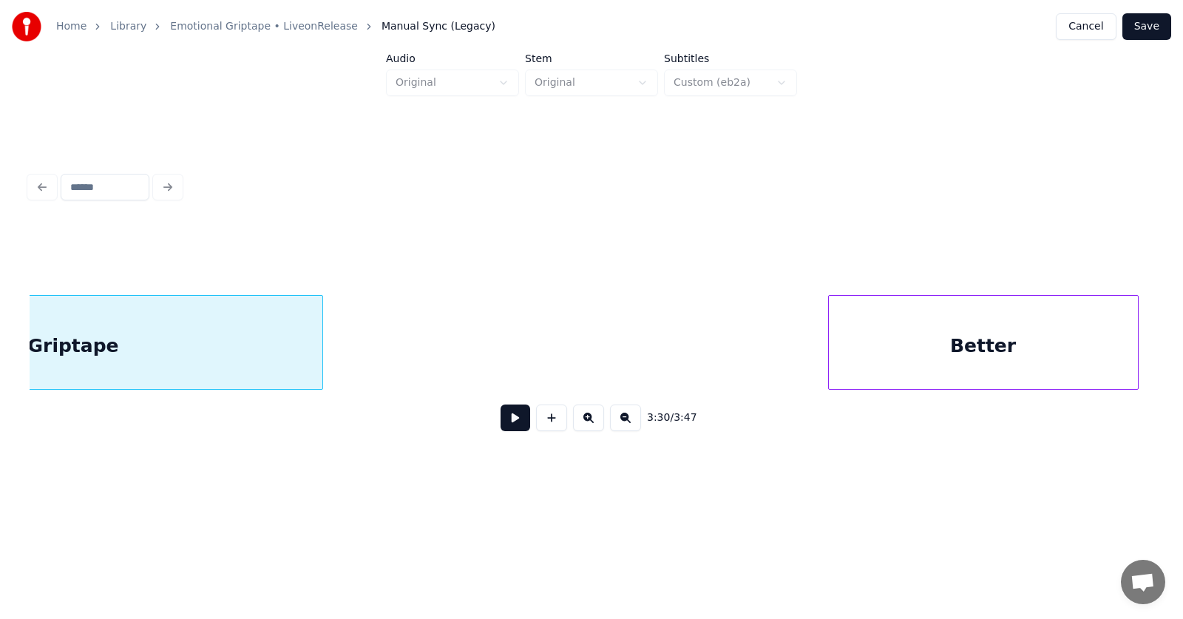
click at [1018, 353] on div "Better" at bounding box center [983, 346] width 309 height 101
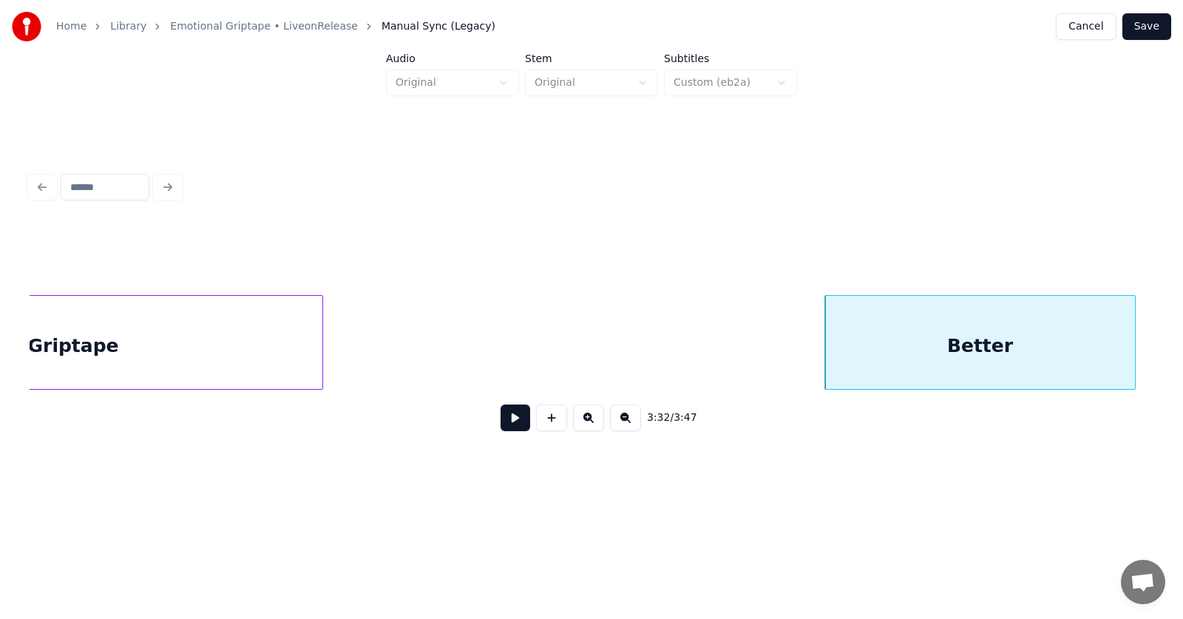
scroll to position [0, 117489]
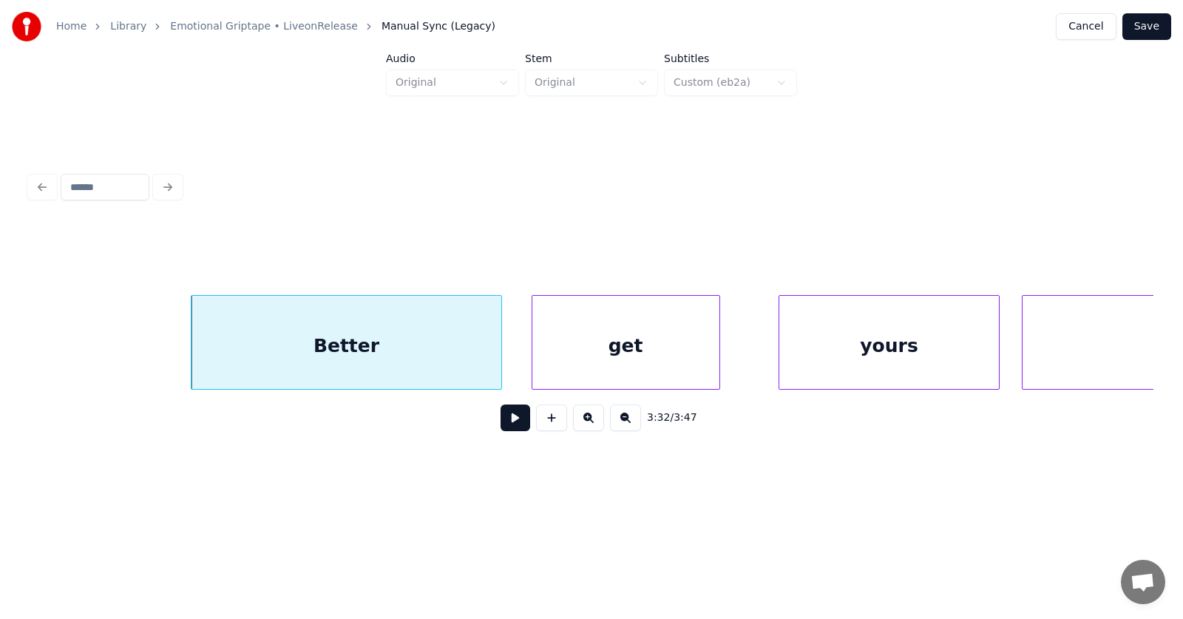
click at [695, 369] on div "get" at bounding box center [625, 346] width 187 height 101
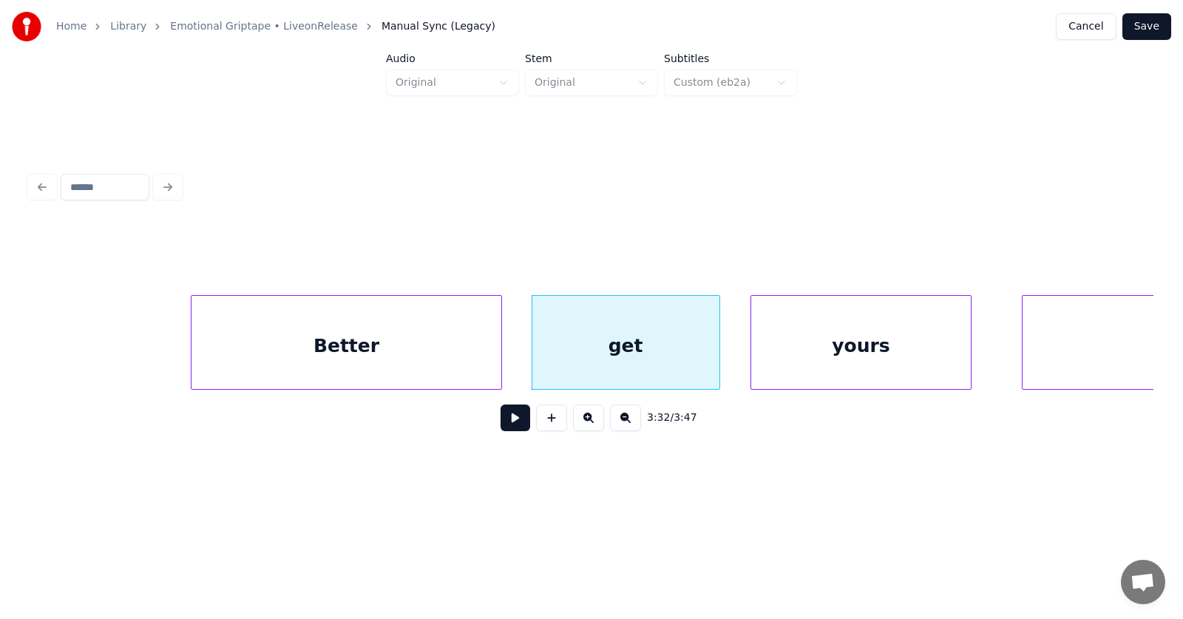
click at [799, 363] on div "yours" at bounding box center [861, 346] width 220 height 101
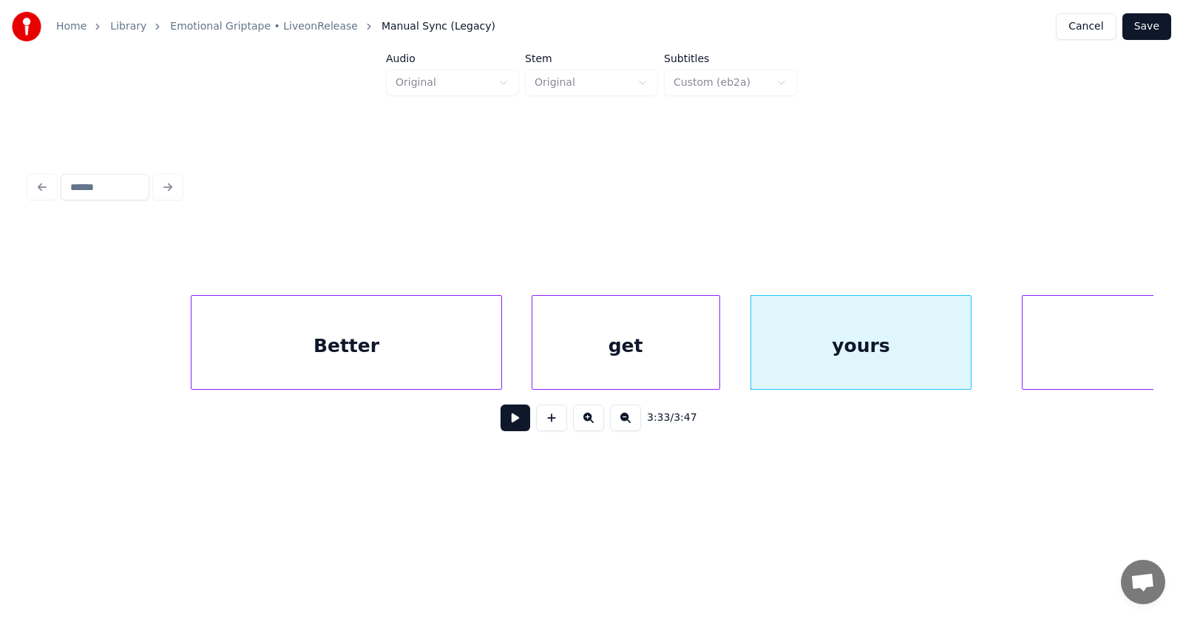
scroll to position [0, 118075]
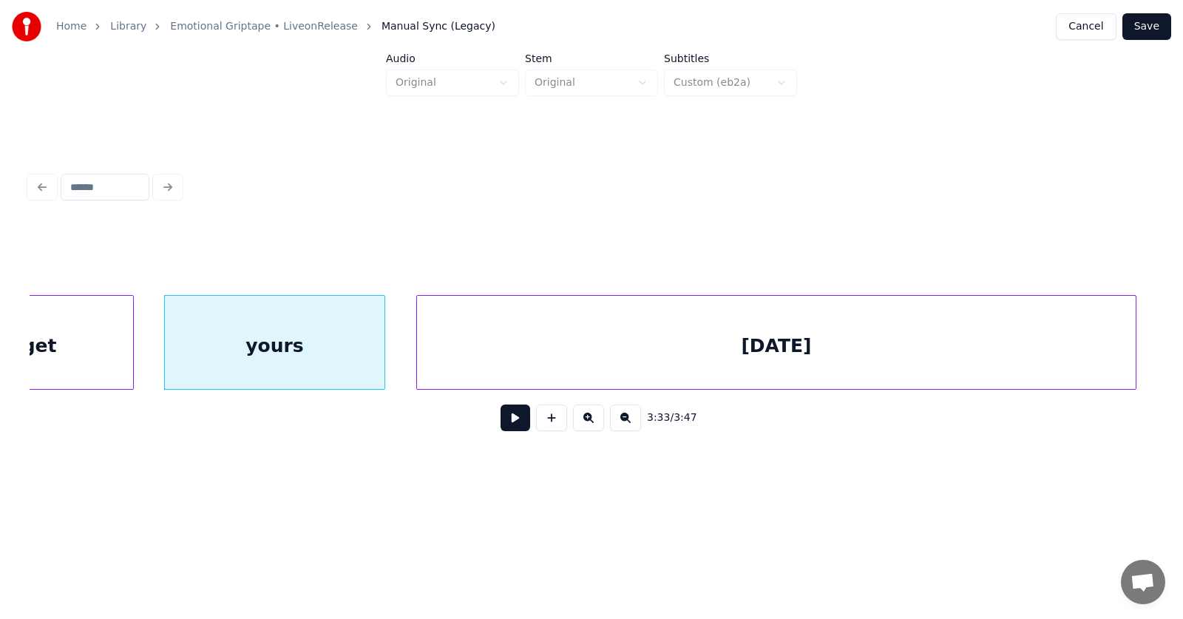
click at [1058, 336] on div "[DATE]" at bounding box center [776, 346] width 719 height 101
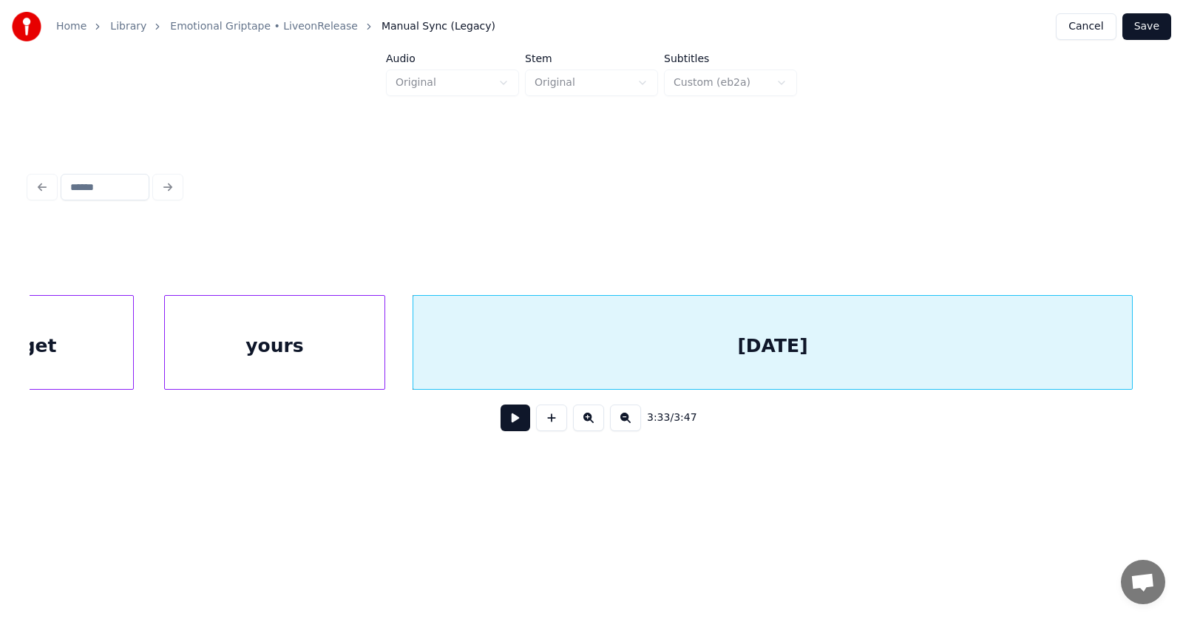
click at [508, 429] on button at bounding box center [516, 417] width 30 height 27
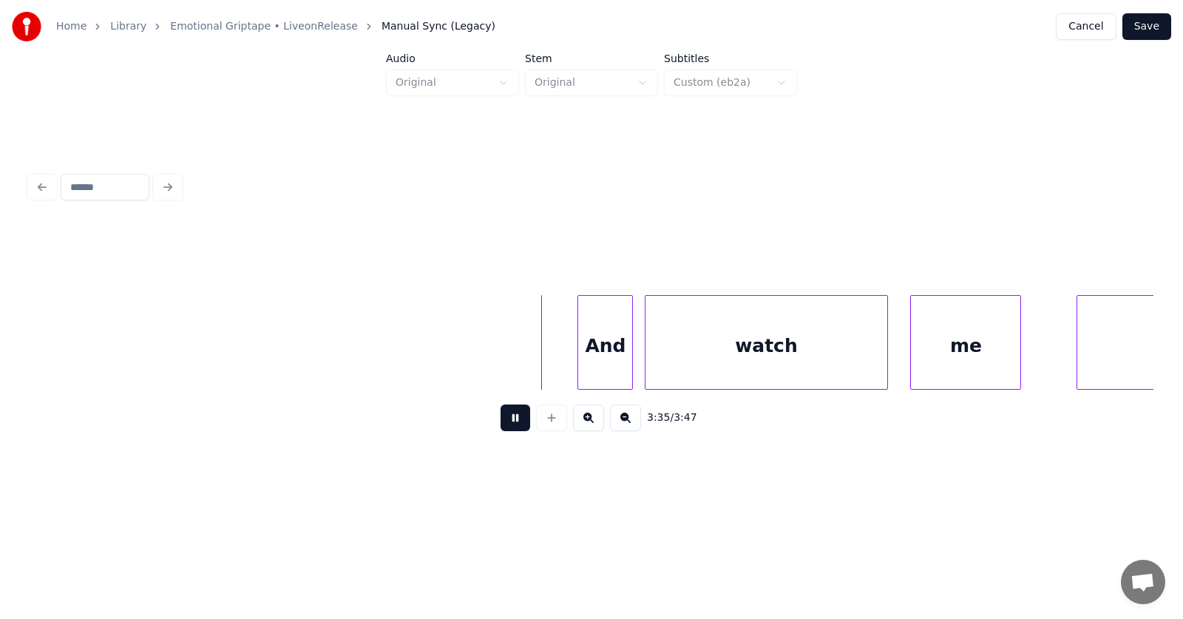
click at [508, 429] on button at bounding box center [516, 417] width 30 height 27
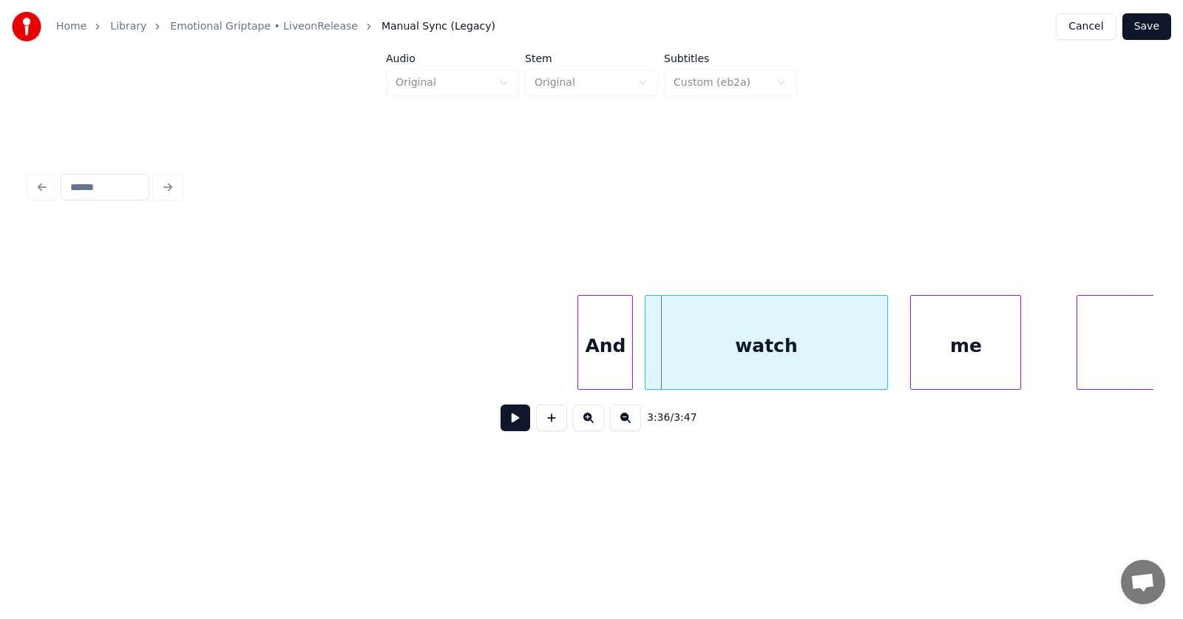
click at [599, 352] on div "And" at bounding box center [605, 346] width 54 height 101
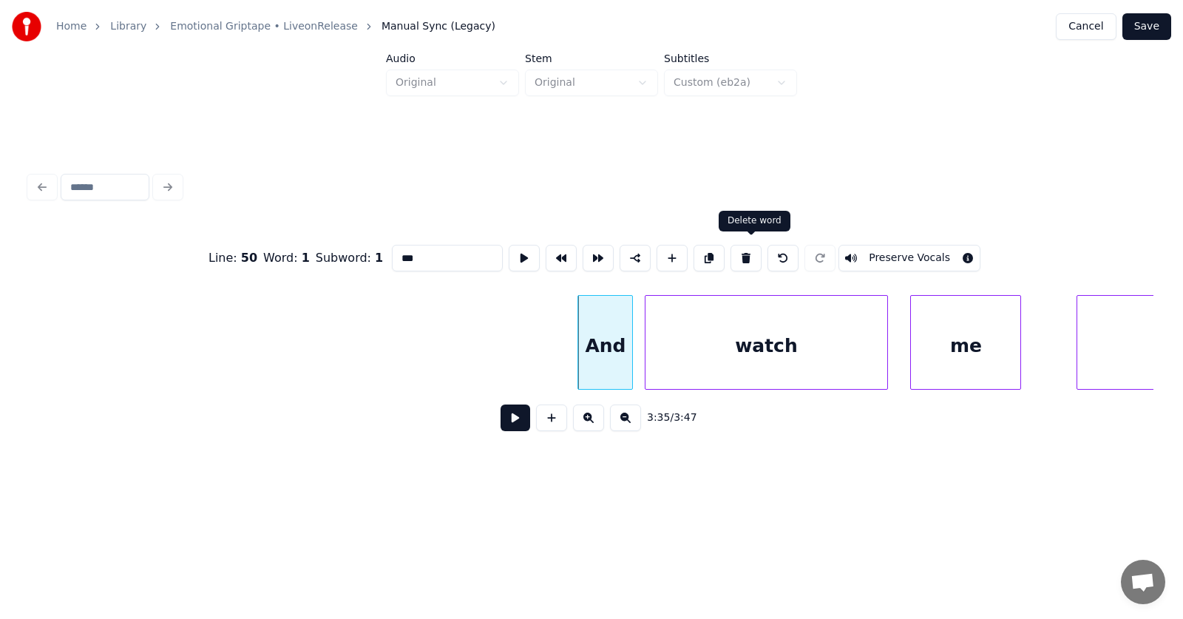
click at [754, 251] on button at bounding box center [746, 258] width 31 height 27
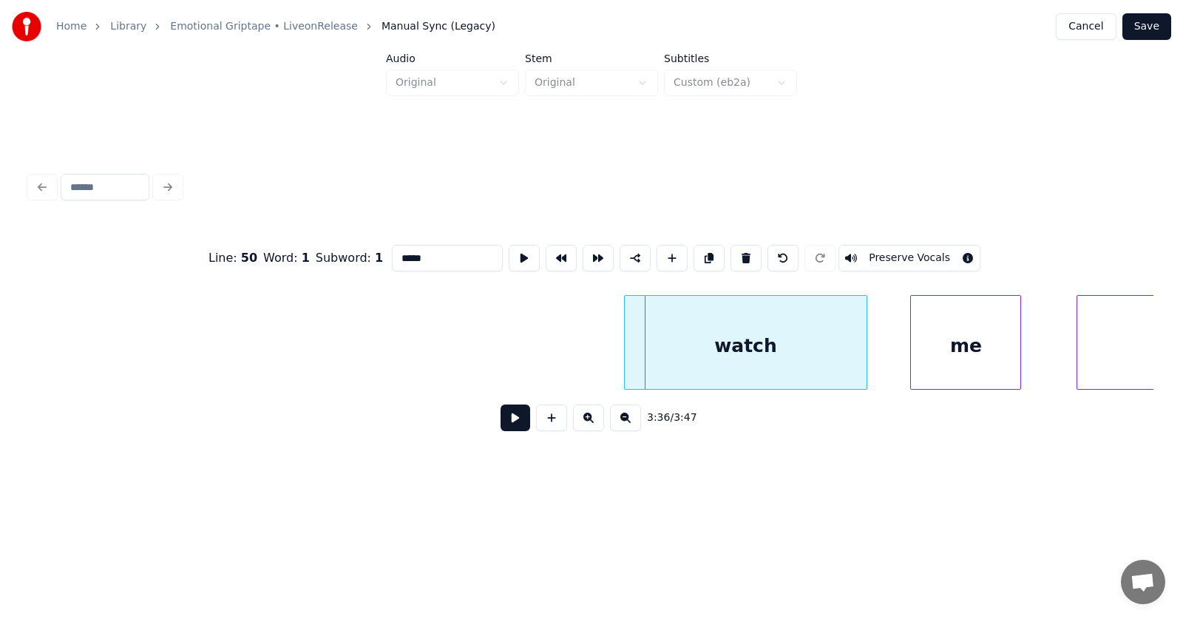
click at [728, 348] on div "watch" at bounding box center [746, 346] width 243 height 101
click at [911, 365] on div "me" at bounding box center [945, 346] width 109 height 101
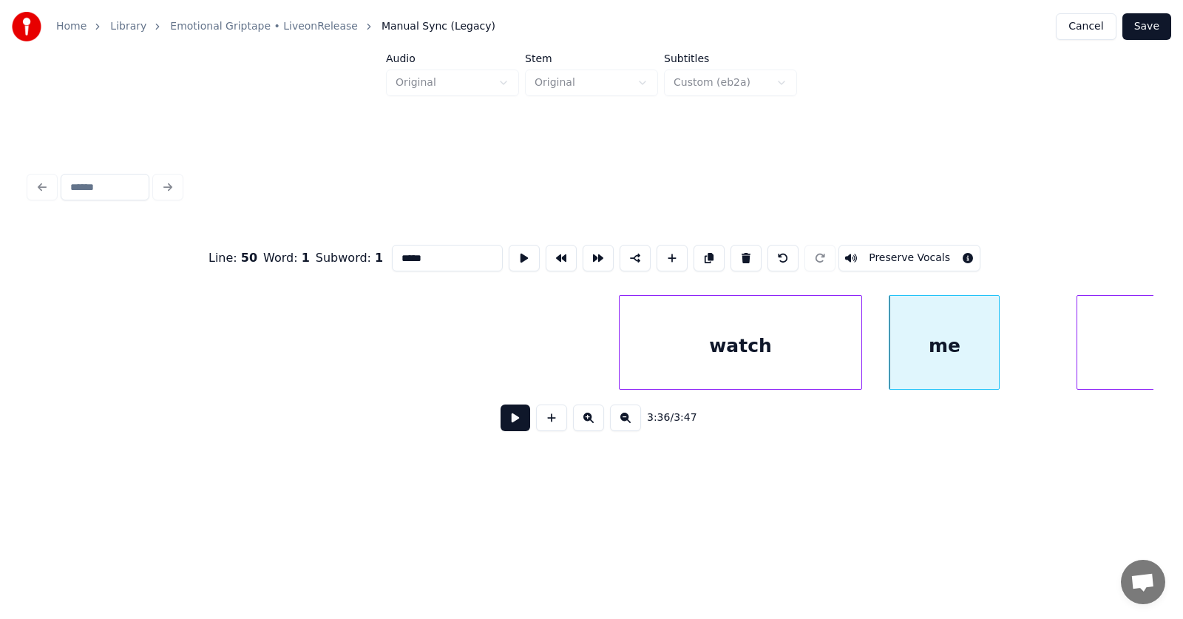
scroll to position [0, 119462]
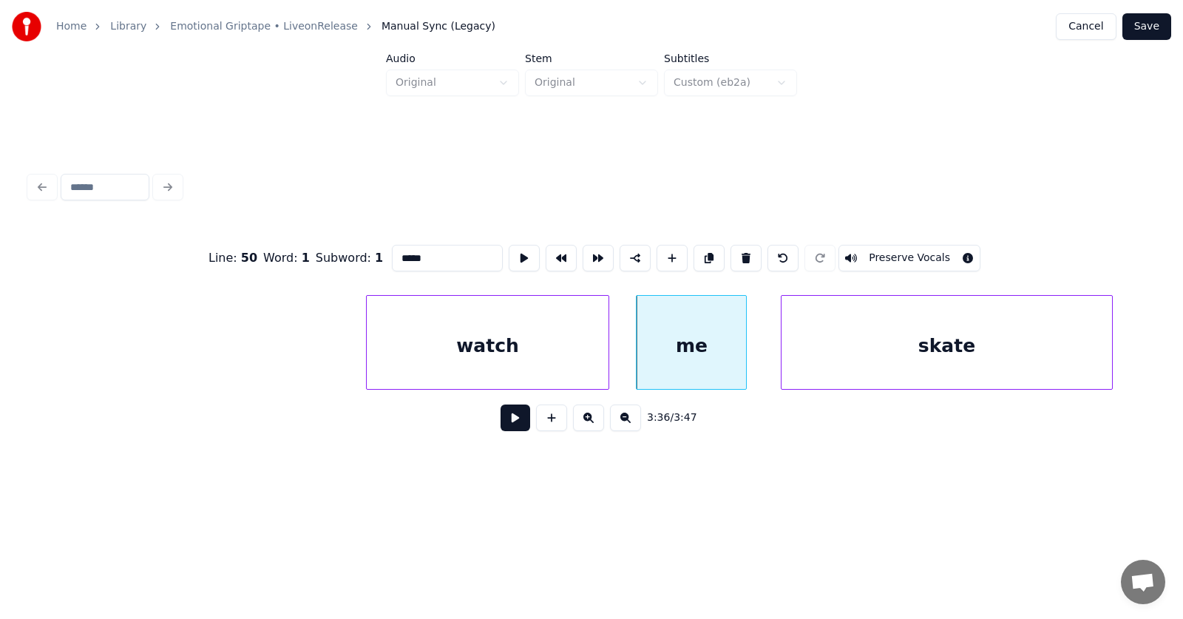
click at [1058, 356] on div "skate" at bounding box center [947, 346] width 331 height 101
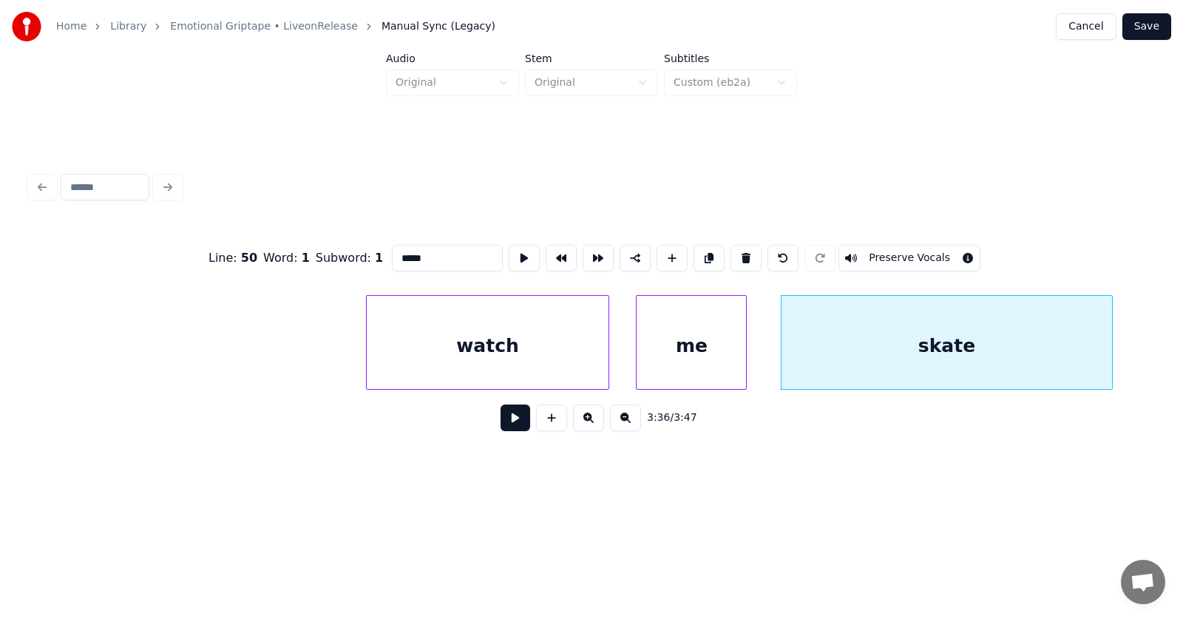
scroll to position [0, 120043]
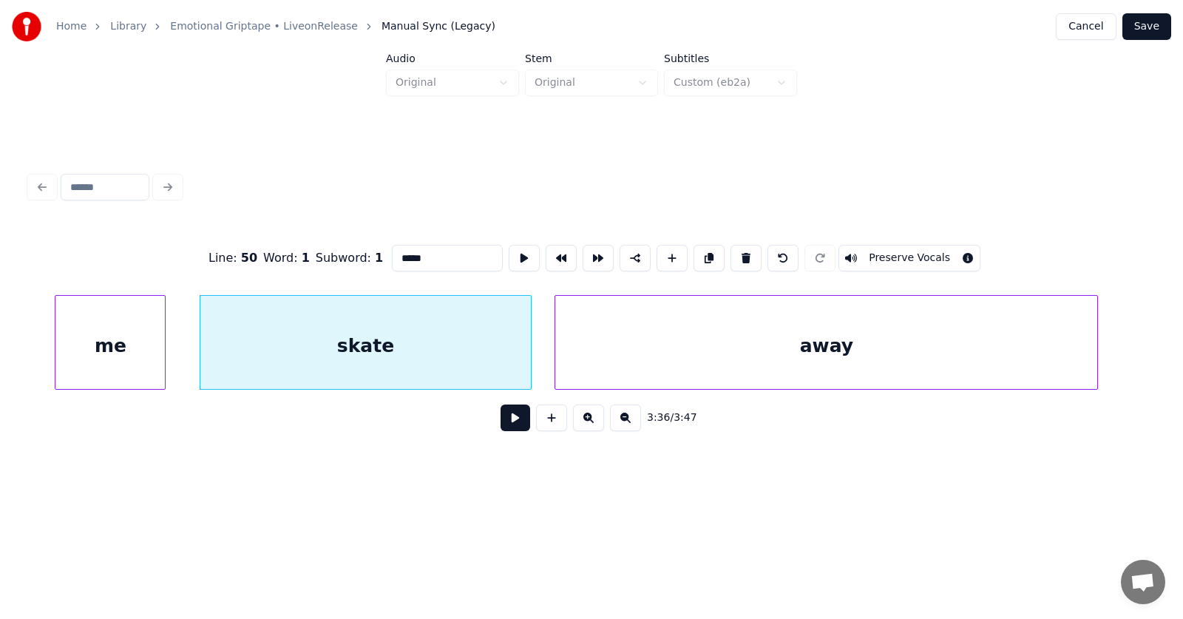
click at [872, 339] on div "away" at bounding box center [826, 346] width 542 height 101
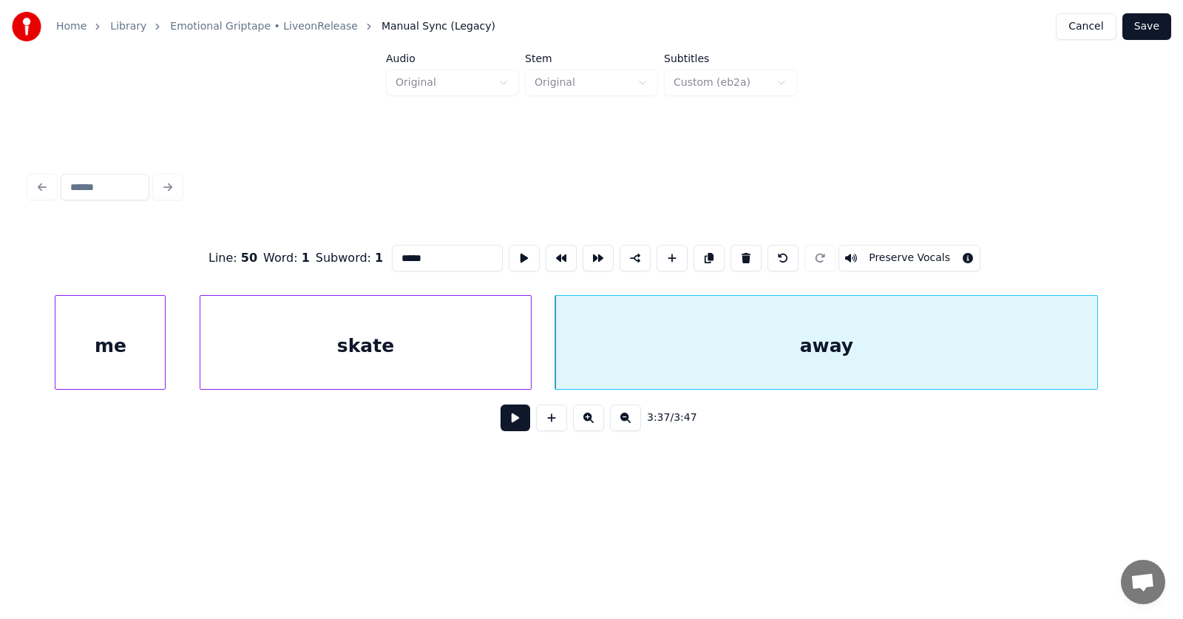
click at [354, 349] on div "skate" at bounding box center [365, 346] width 331 height 101
type input "*****"
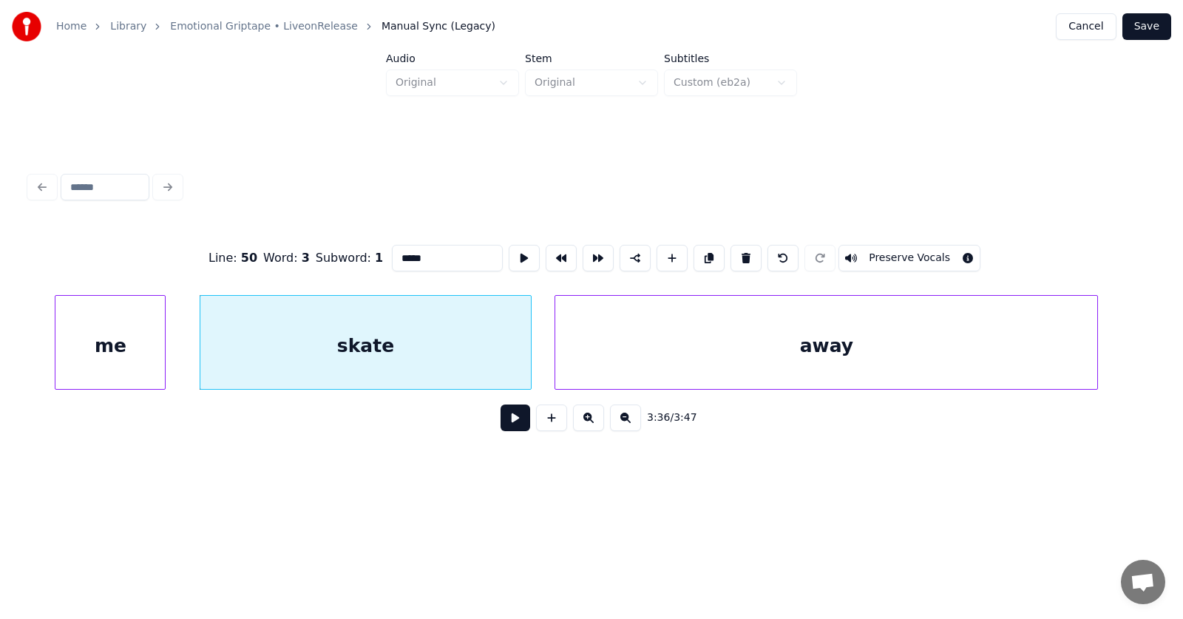
click at [503, 428] on button at bounding box center [516, 417] width 30 height 27
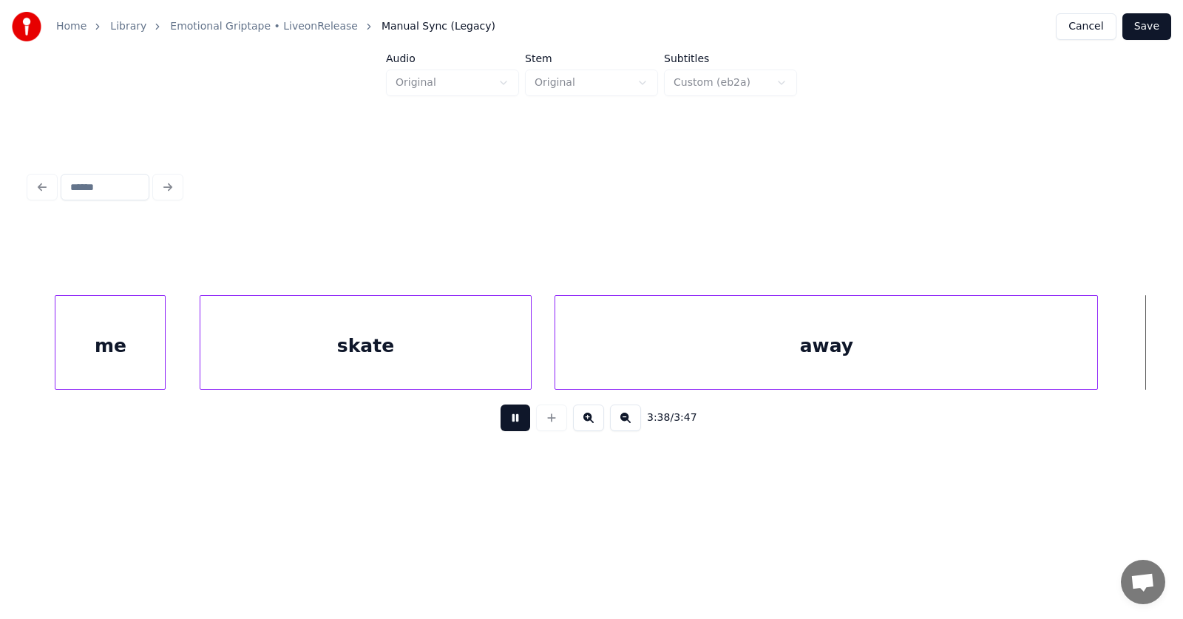
scroll to position [0, 121169]
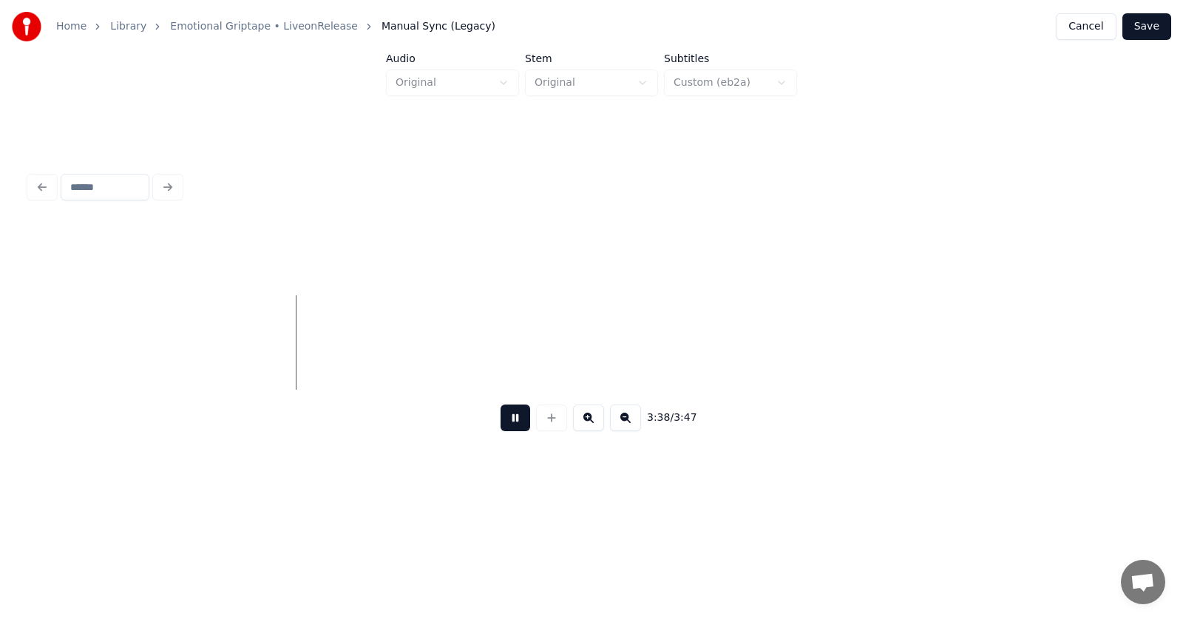
click at [507, 427] on button at bounding box center [516, 417] width 30 height 27
click at [1136, 23] on button "Save" at bounding box center [1146, 26] width 49 height 27
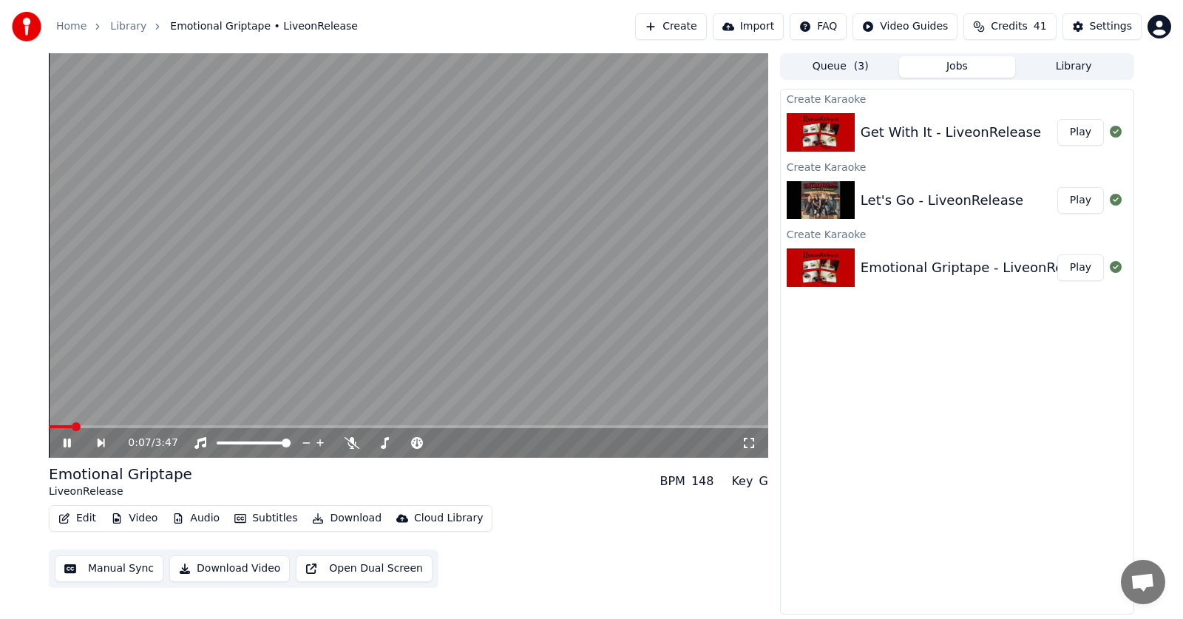
click at [262, 523] on button "Subtitles" at bounding box center [265, 518] width 75 height 21
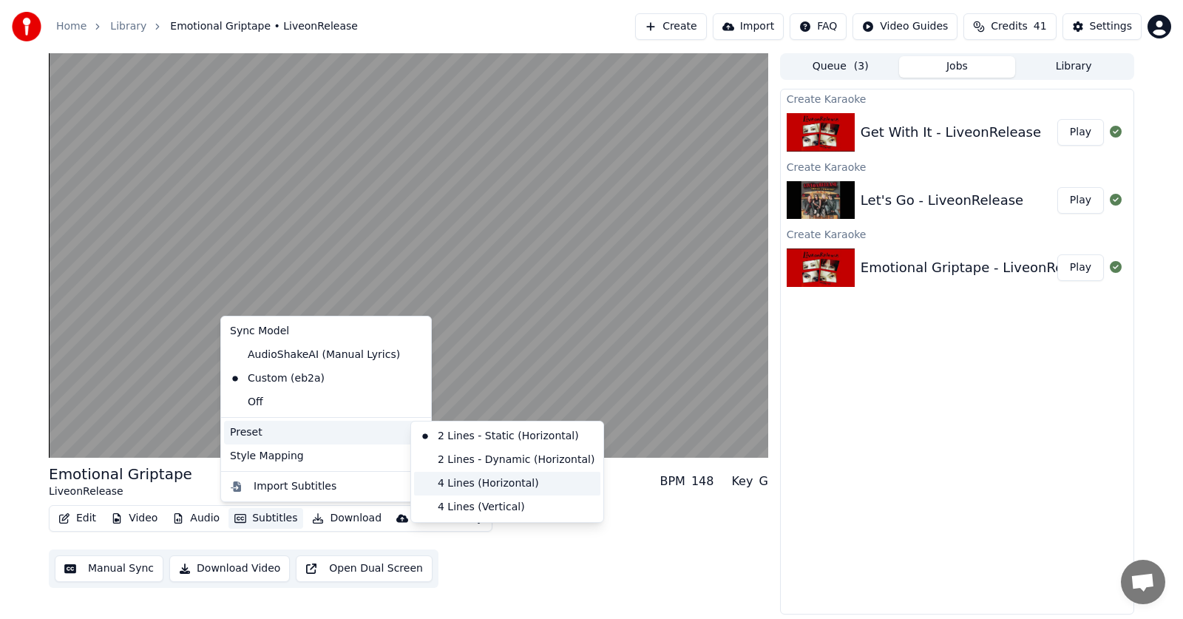
click at [471, 483] on div "4 Lines (Horizontal)" at bounding box center [507, 484] width 186 height 24
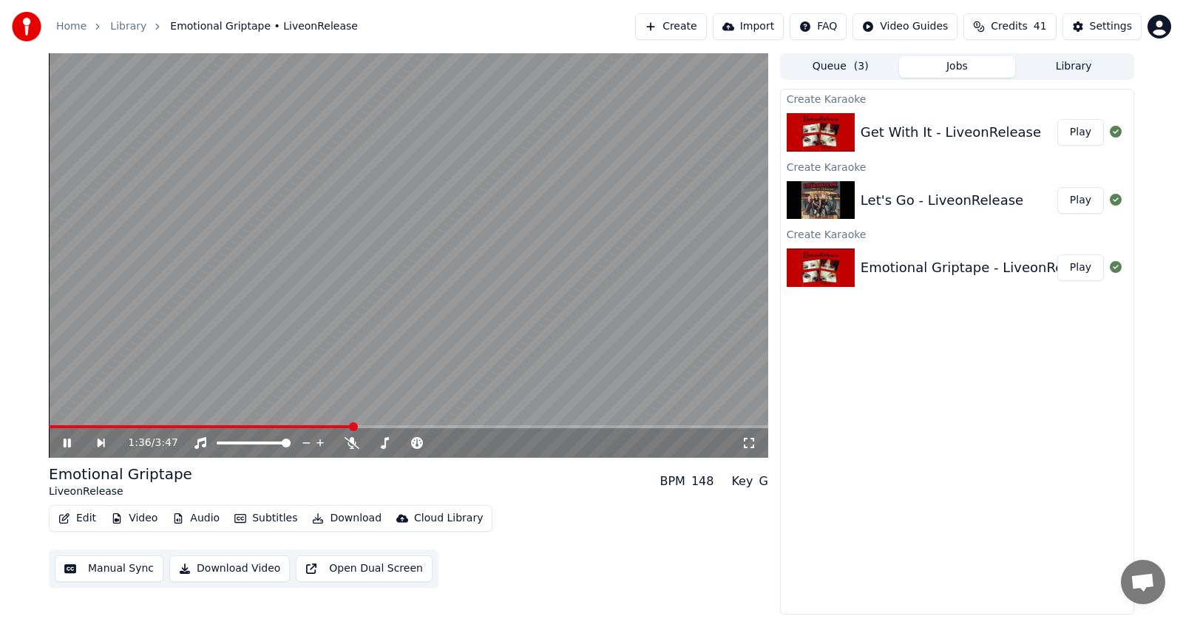
click at [64, 444] on icon at bounding box center [67, 442] width 7 height 9
click at [64, 444] on icon at bounding box center [67, 443] width 9 height 10
click at [64, 444] on icon at bounding box center [67, 442] width 7 height 9
click at [64, 444] on icon at bounding box center [67, 443] width 9 height 10
click at [64, 444] on icon at bounding box center [67, 442] width 7 height 9
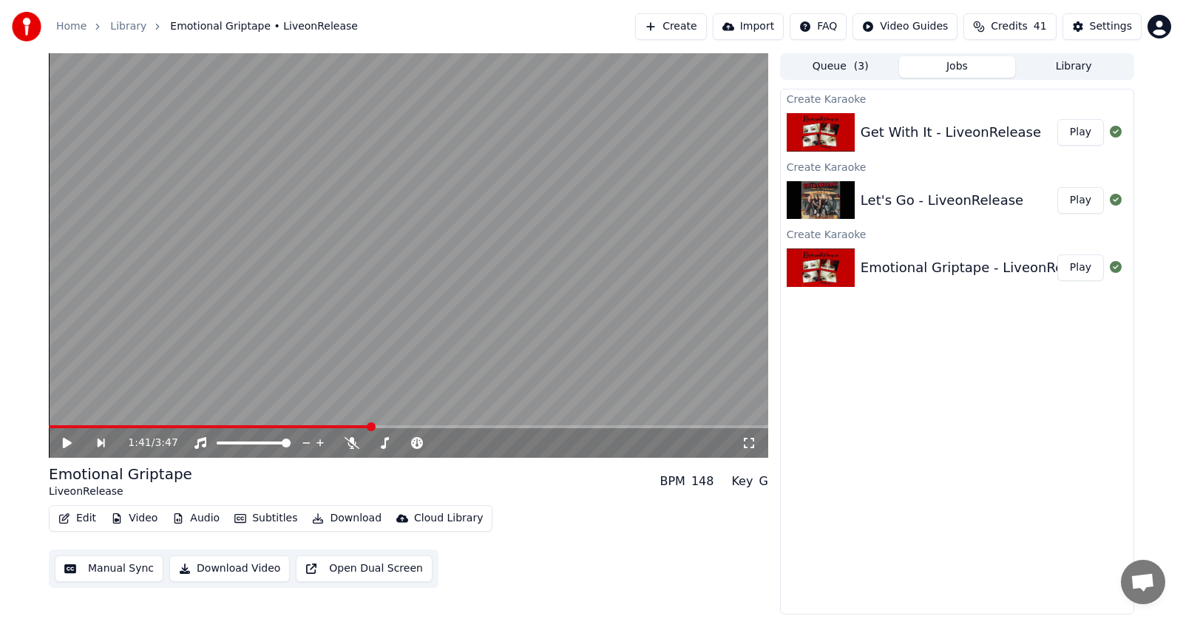
click at [64, 444] on icon at bounding box center [67, 443] width 9 height 10
click at [62, 446] on icon at bounding box center [78, 443] width 34 height 12
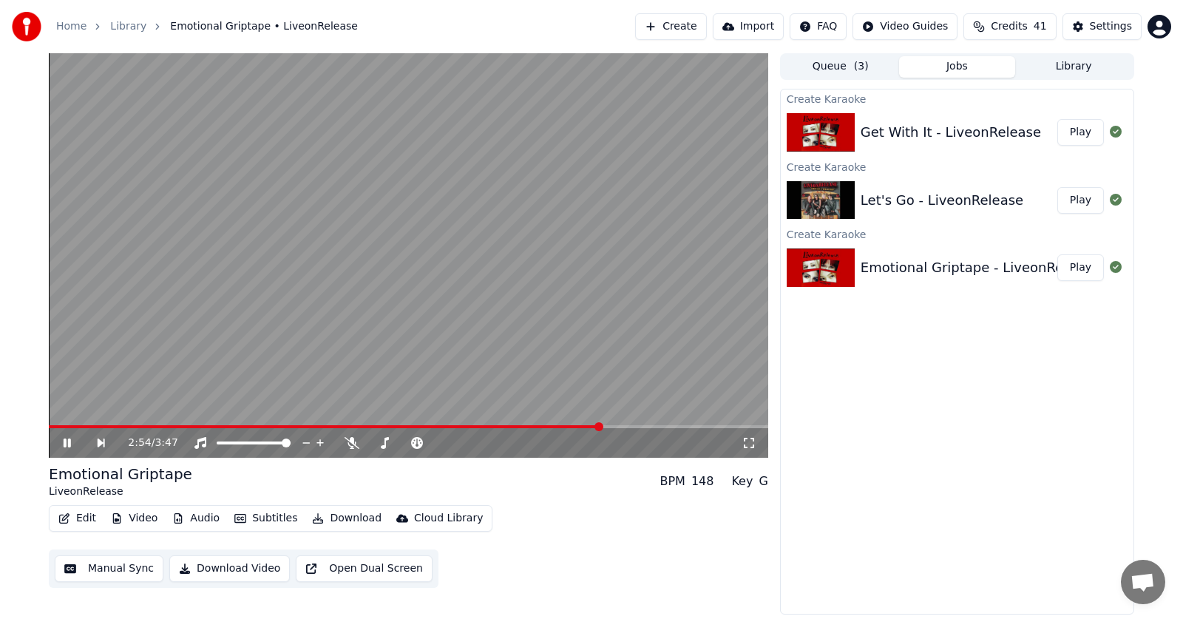
click at [63, 443] on icon at bounding box center [78, 443] width 34 height 12
click at [200, 518] on button "Audio" at bounding box center [195, 518] width 59 height 21
click at [353, 518] on button "Download" at bounding box center [346, 518] width 81 height 21
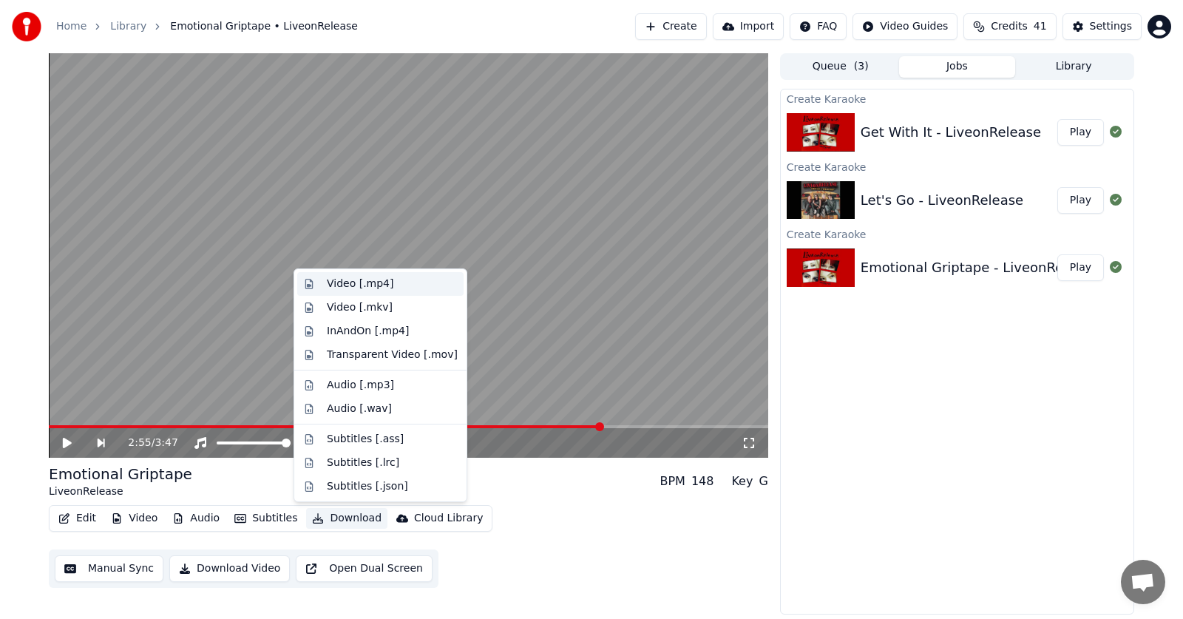
click at [342, 282] on div "Video [.mp4]" at bounding box center [360, 284] width 67 height 15
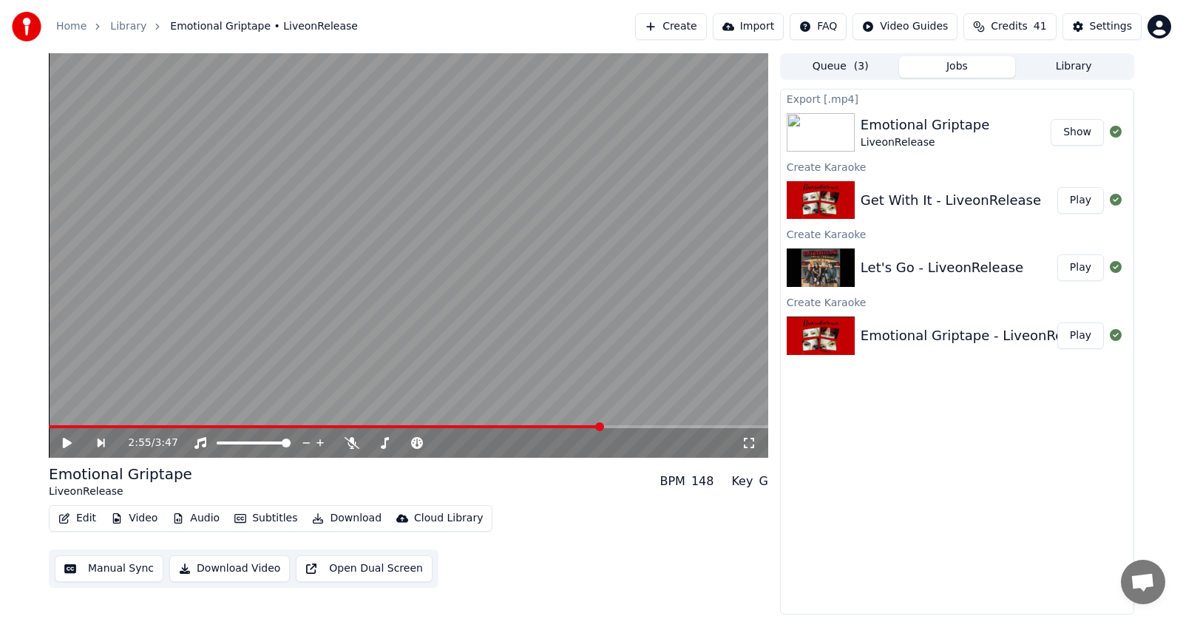
click at [1084, 271] on button "Play" at bounding box center [1080, 267] width 47 height 27
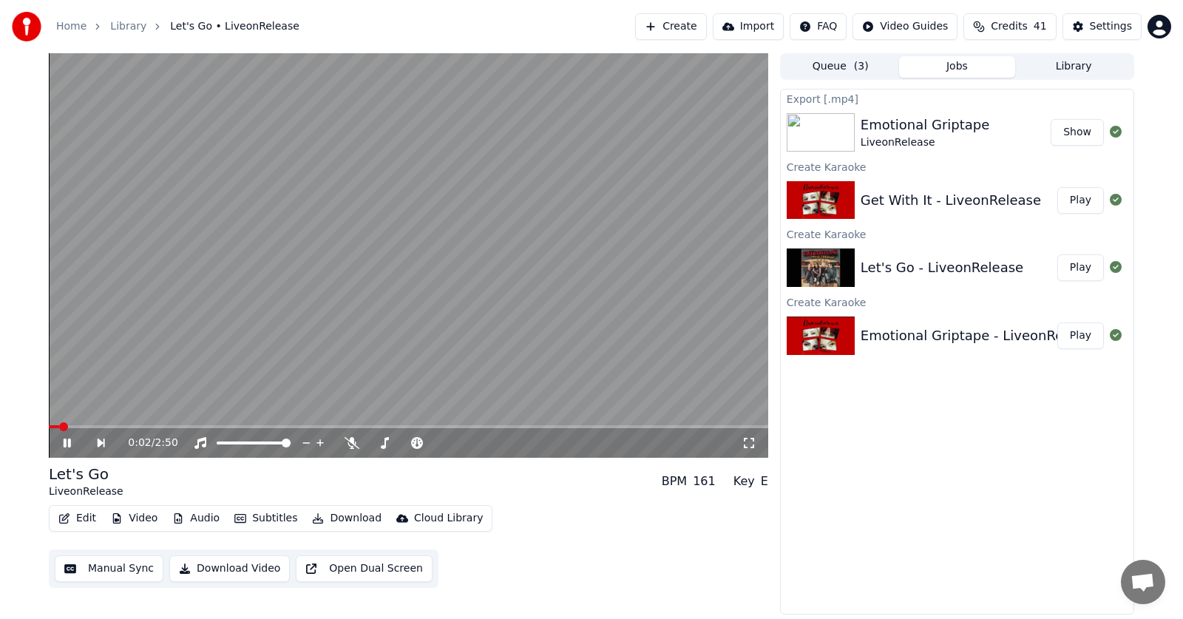
click at [68, 443] on icon at bounding box center [67, 442] width 7 height 9
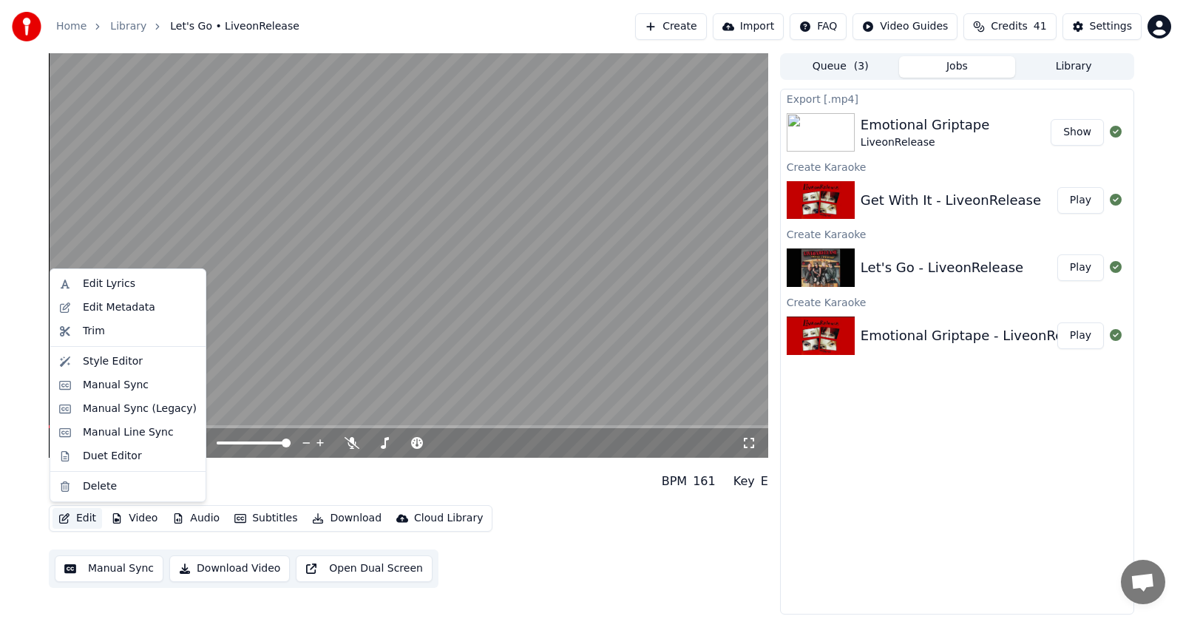
click at [74, 521] on button "Edit" at bounding box center [77, 518] width 50 height 21
click at [115, 415] on div "Manual Sync (Legacy)" at bounding box center [140, 408] width 114 height 15
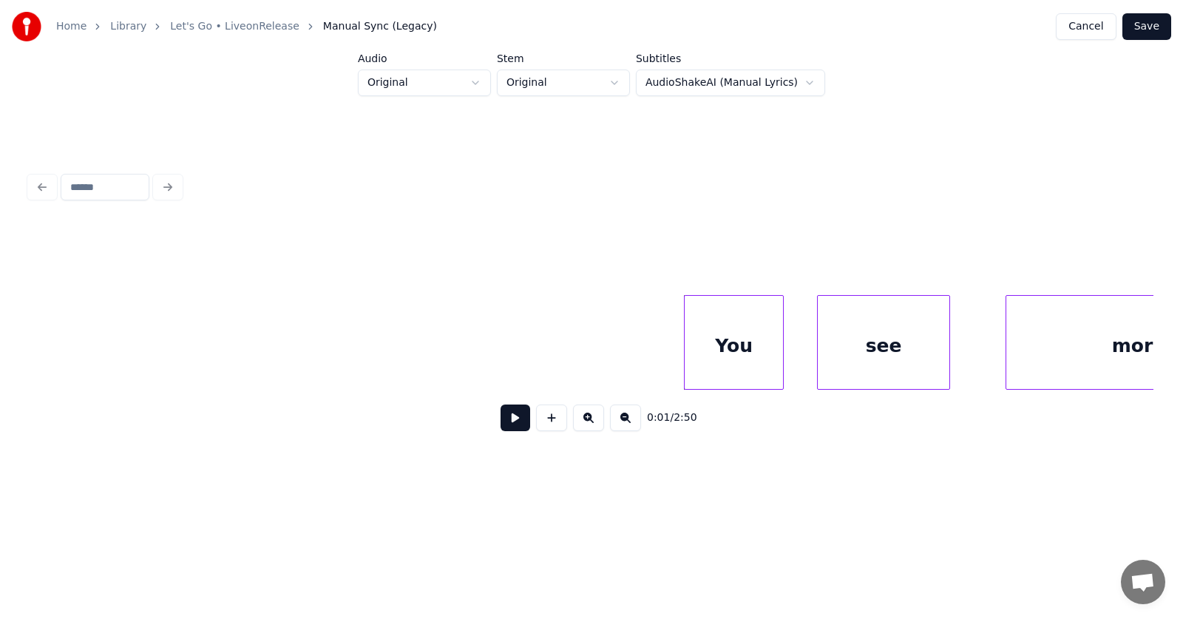
click at [501, 426] on button at bounding box center [516, 417] width 30 height 27
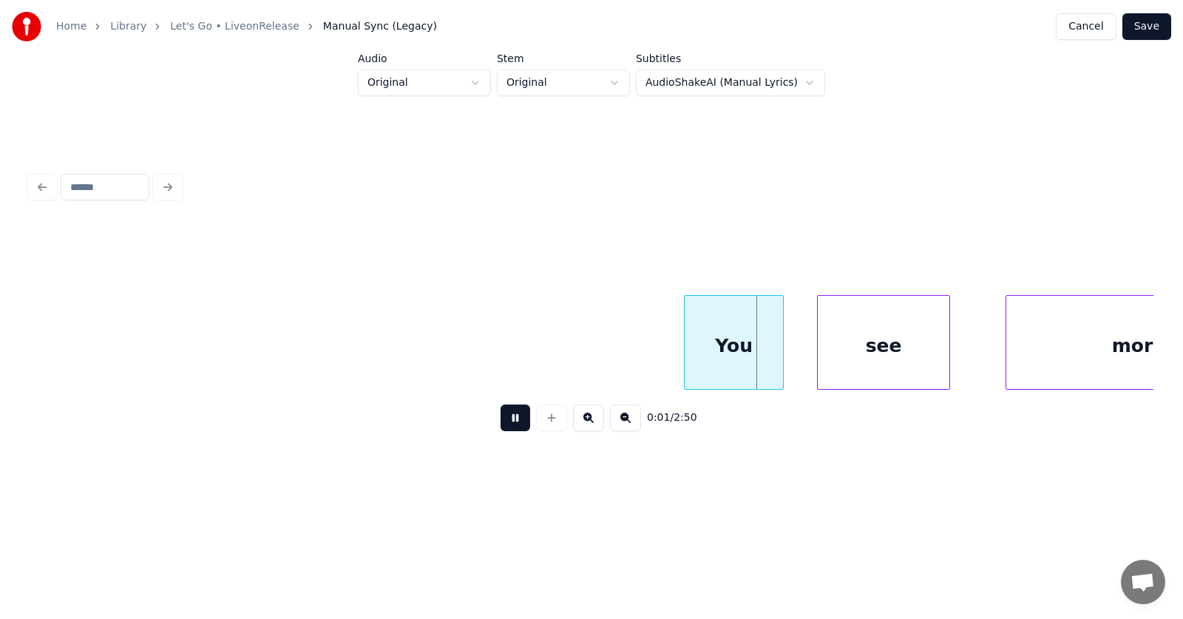
click at [501, 426] on button at bounding box center [516, 417] width 30 height 27
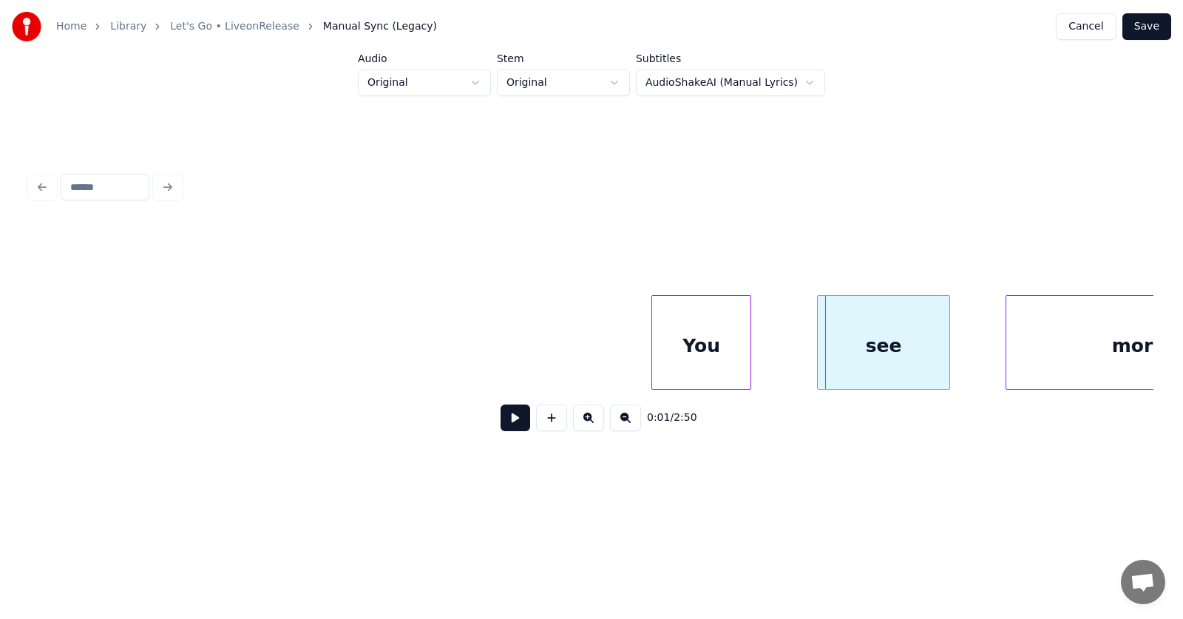
click at [685, 367] on div "You" at bounding box center [701, 346] width 98 height 101
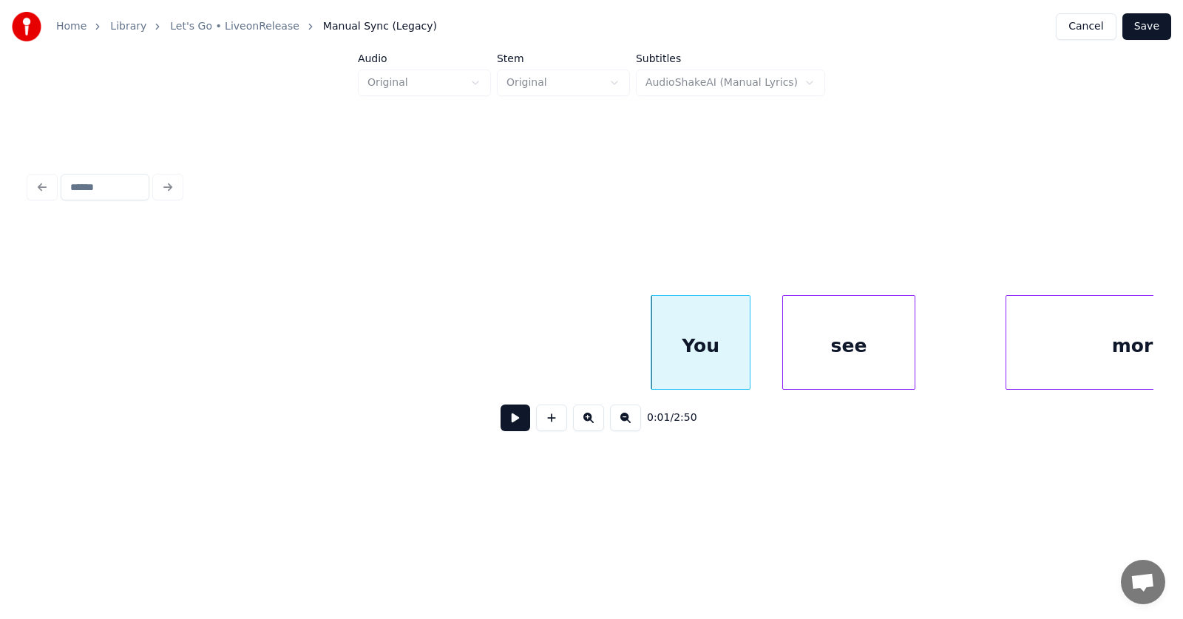
click at [817, 370] on div "see" at bounding box center [849, 346] width 132 height 101
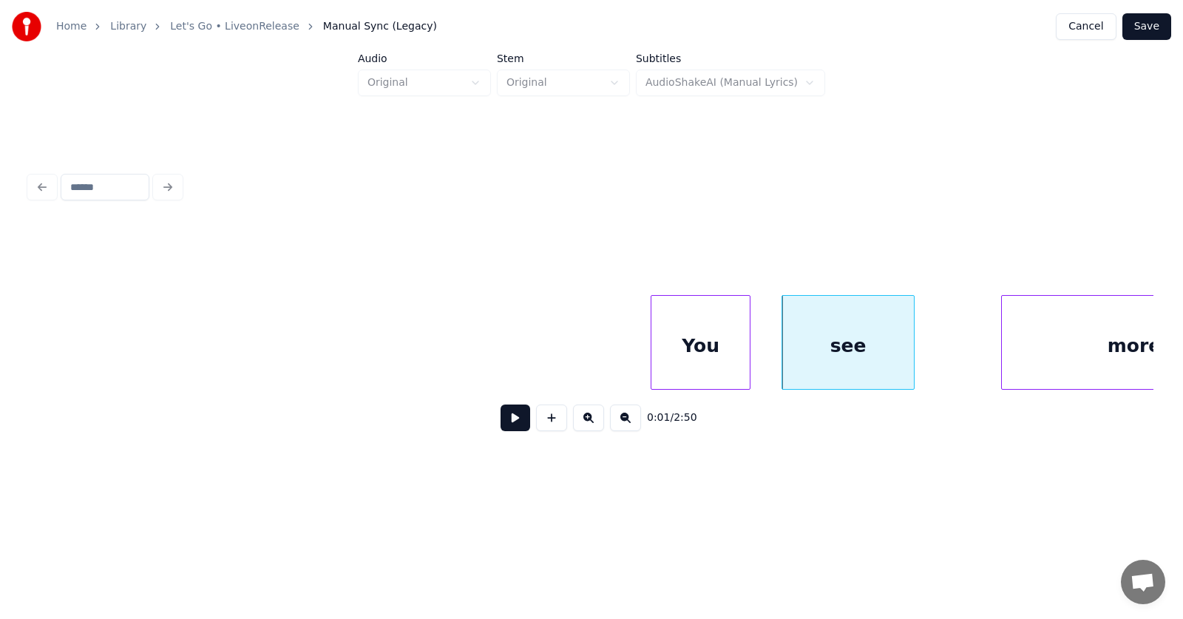
scroll to position [0, 114]
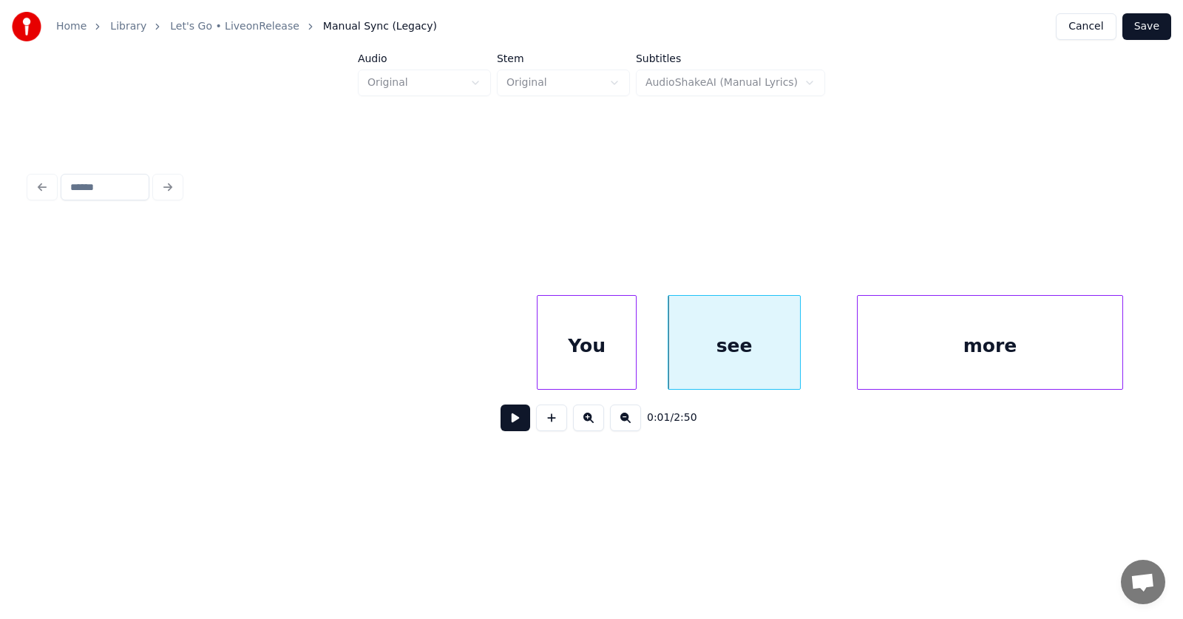
click at [990, 356] on div "more" at bounding box center [990, 346] width 265 height 101
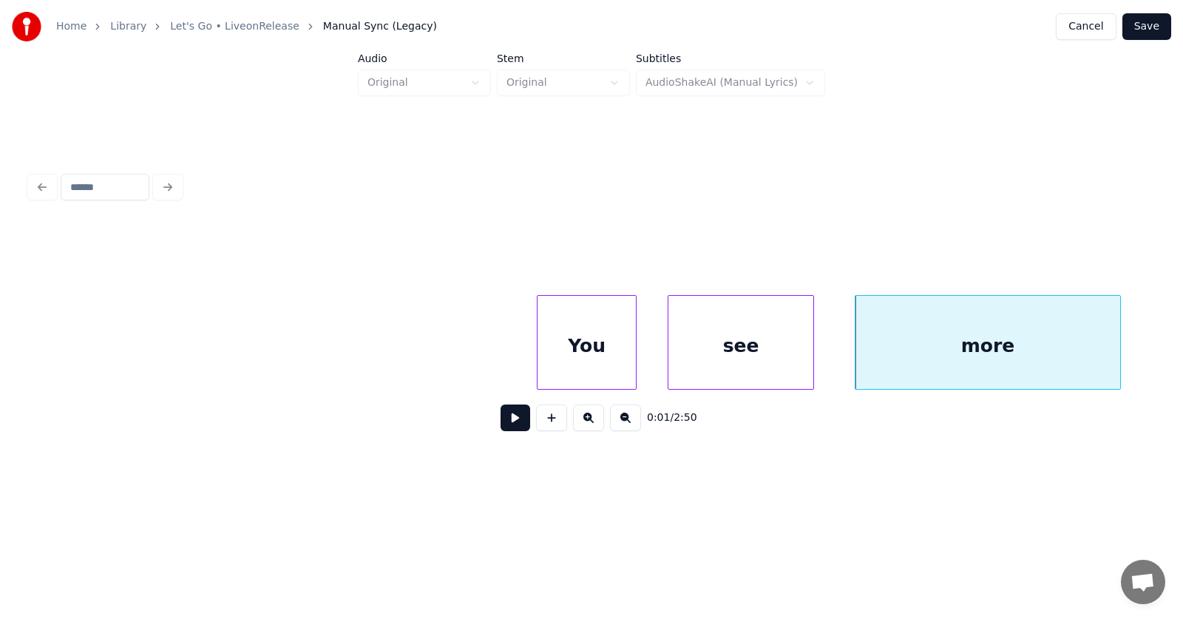
click at [813, 363] on div at bounding box center [811, 342] width 4 height 93
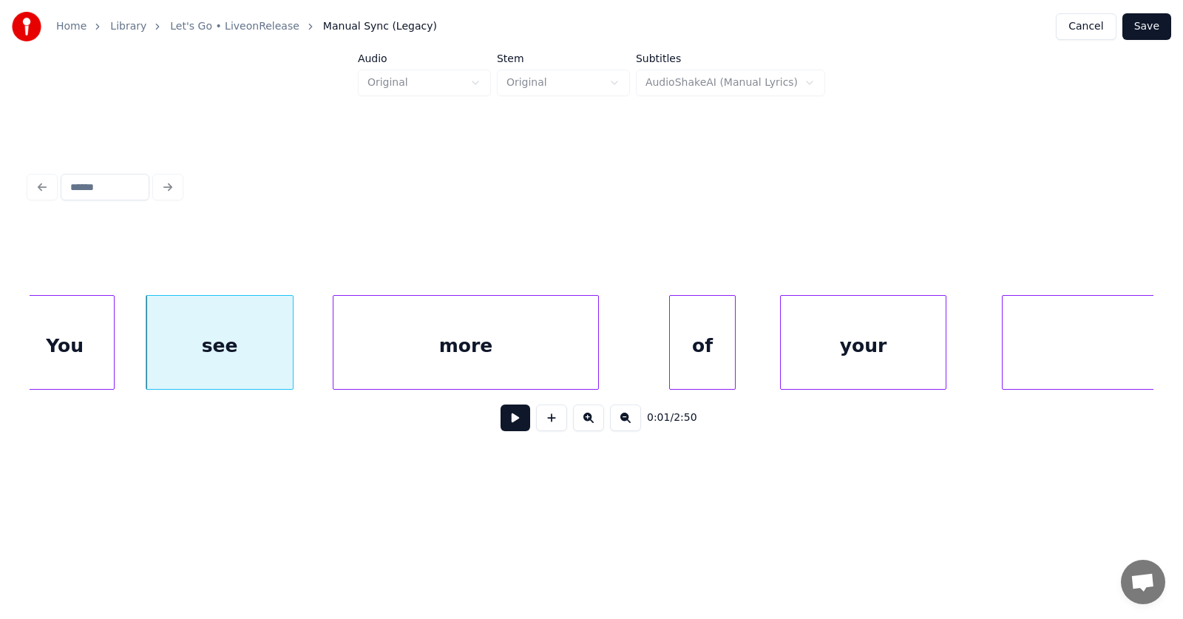
scroll to position [0, 764]
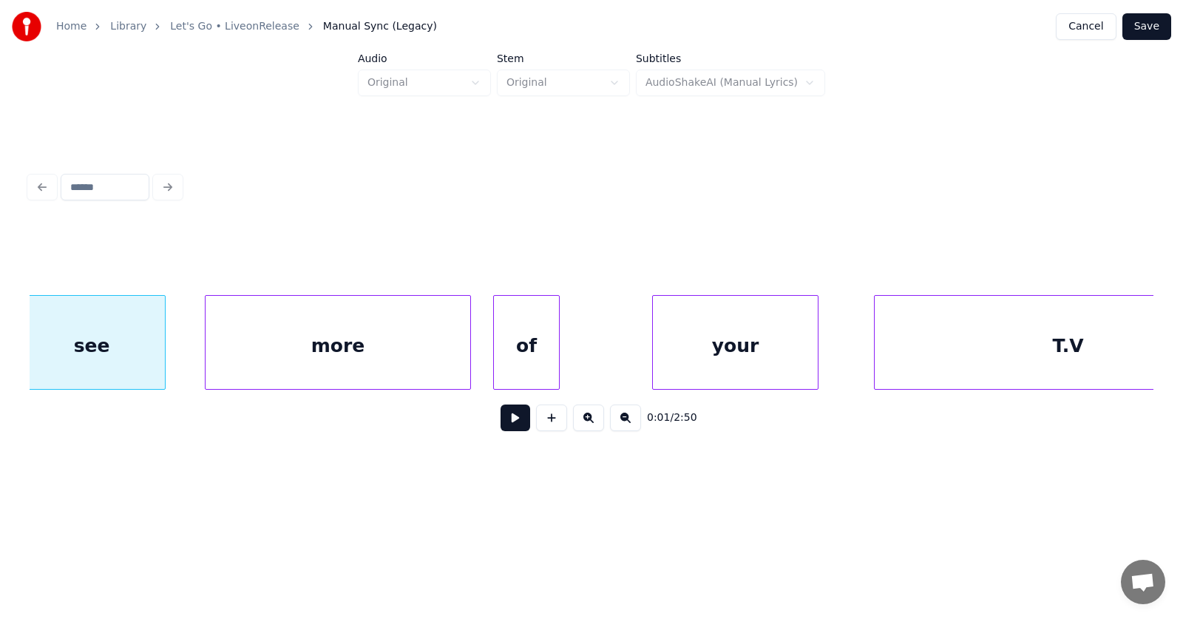
click at [521, 371] on div "of" at bounding box center [526, 346] width 65 height 101
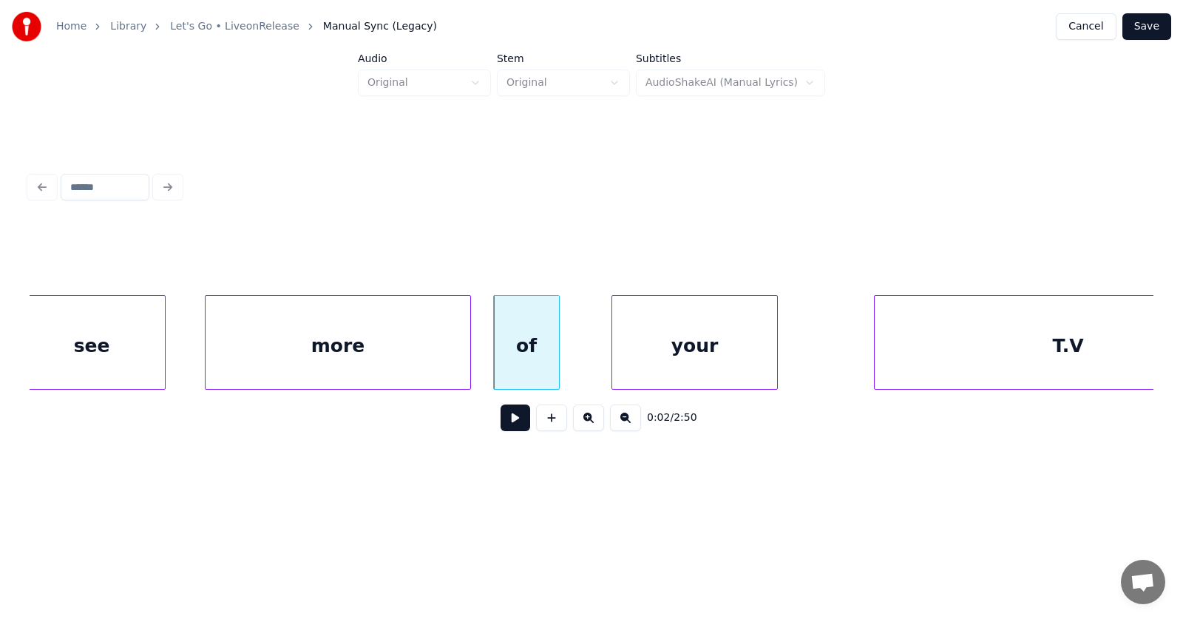
click at [679, 369] on div "your" at bounding box center [694, 346] width 165 height 101
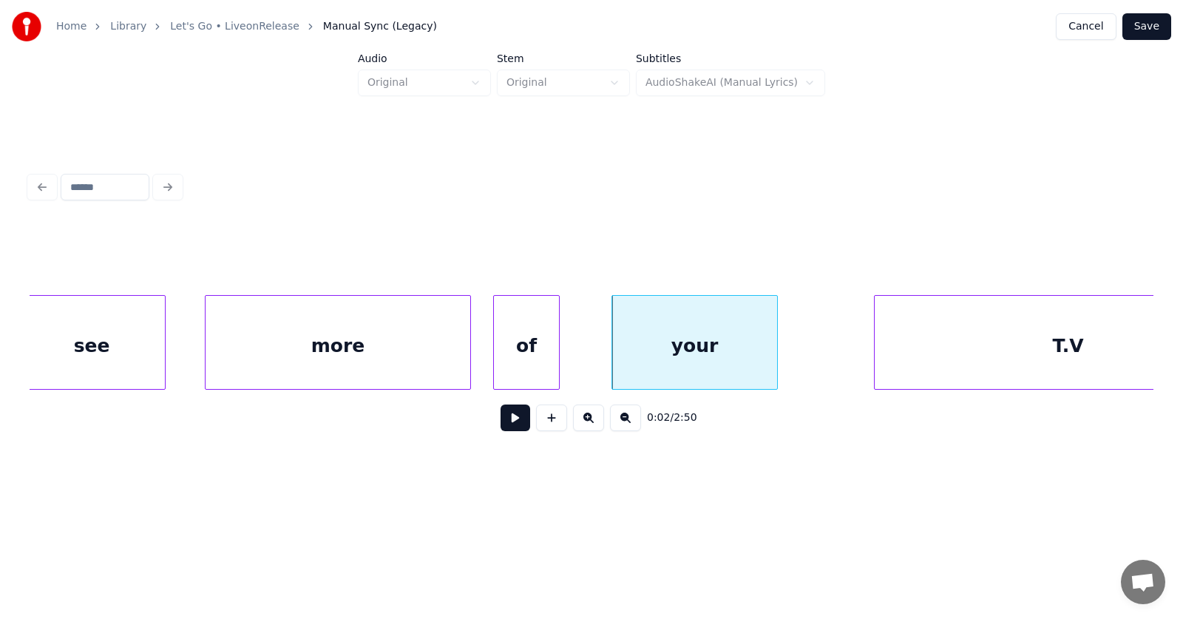
scroll to position [0, 868]
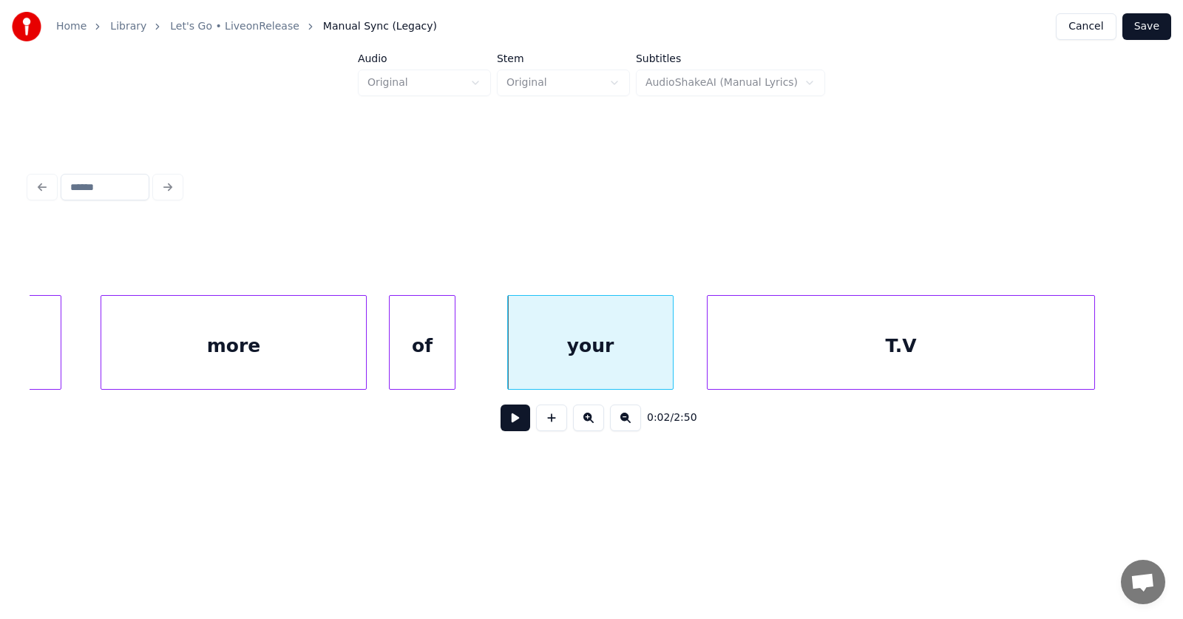
click at [927, 365] on div "T.V" at bounding box center [901, 346] width 387 height 101
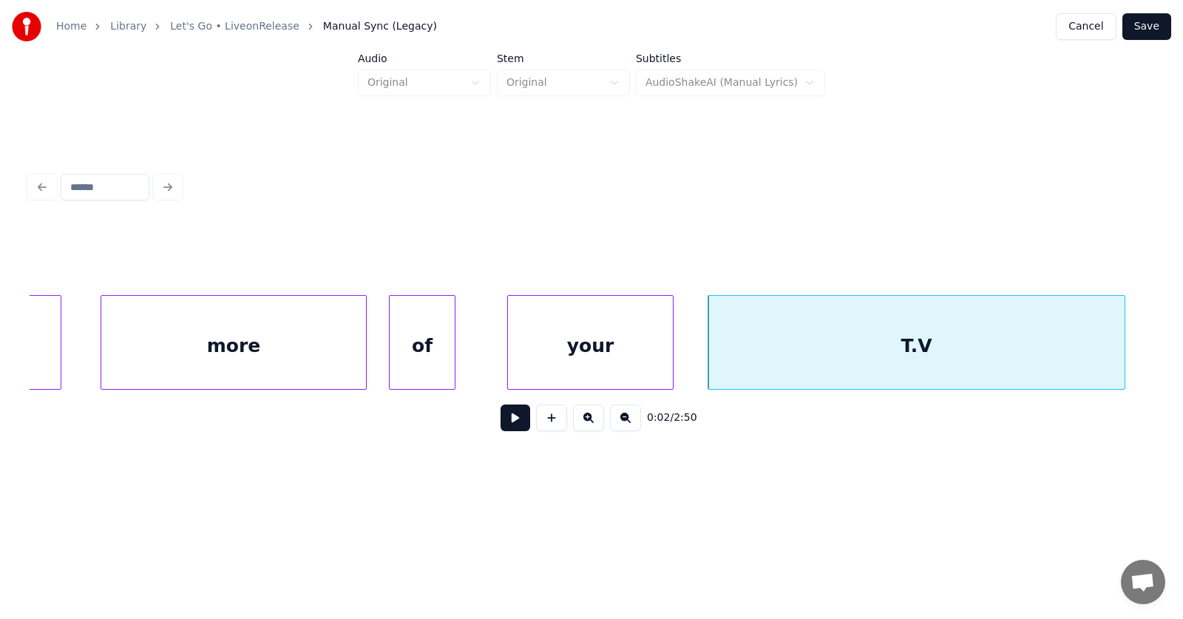
click at [1124, 348] on div at bounding box center [1122, 342] width 4 height 93
click at [502, 429] on button at bounding box center [516, 417] width 30 height 27
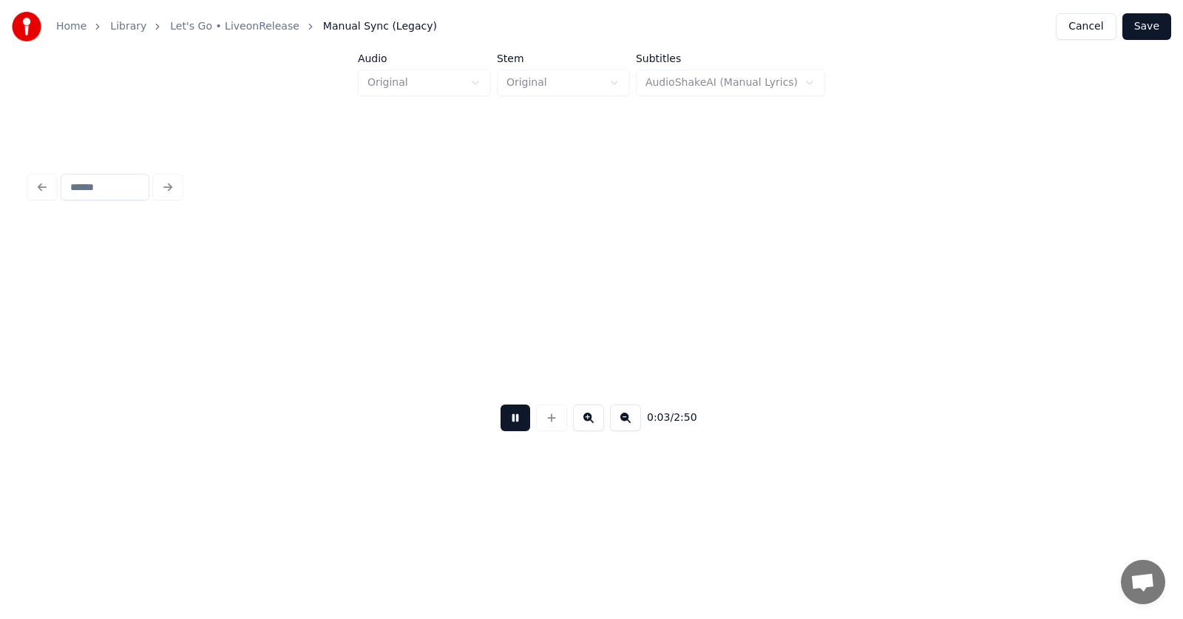
scroll to position [0, 1998]
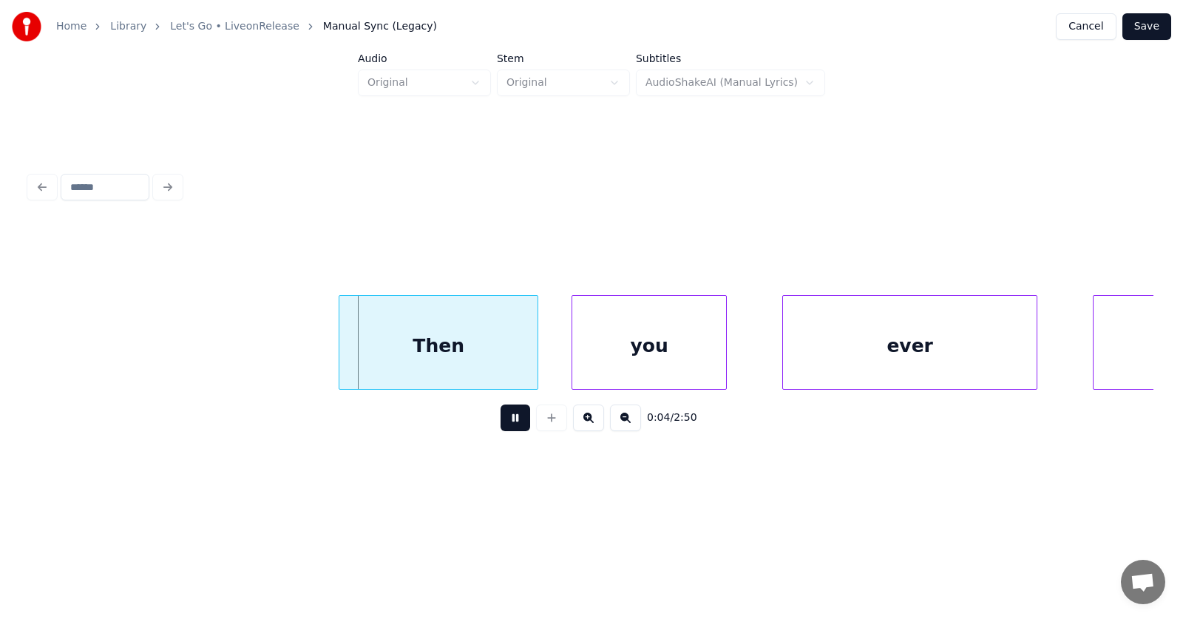
click at [502, 429] on button at bounding box center [516, 417] width 30 height 27
click at [426, 353] on div "Then" at bounding box center [423, 346] width 198 height 101
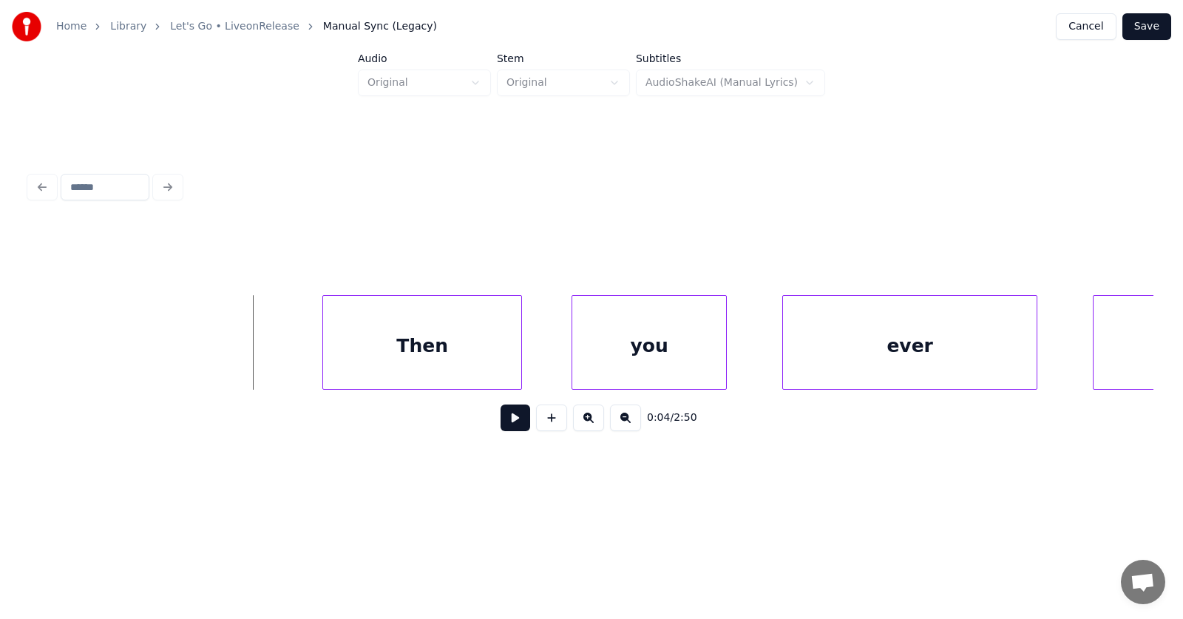
click at [501, 422] on button at bounding box center [516, 417] width 30 height 27
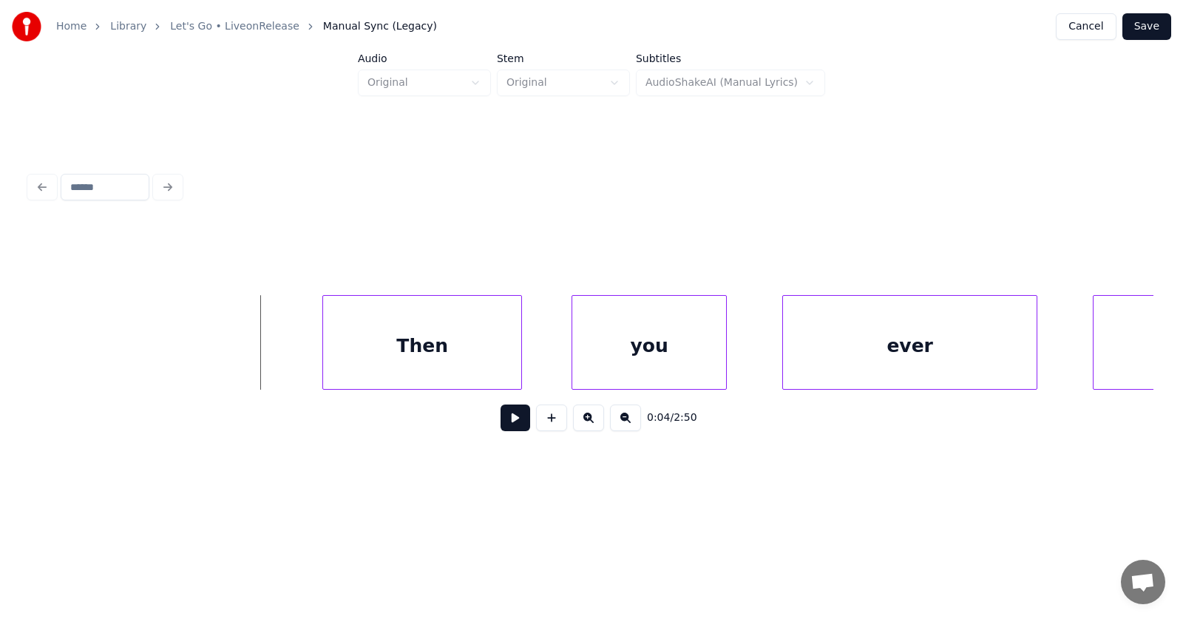
click at [512, 426] on button at bounding box center [516, 417] width 30 height 27
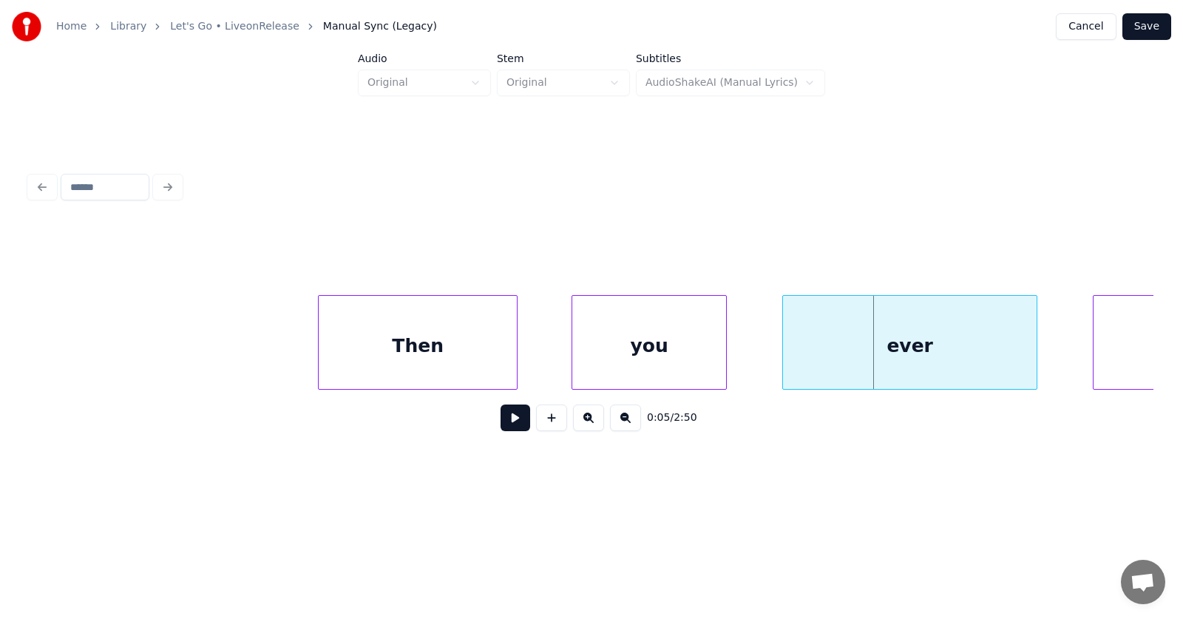
click at [395, 347] on div "Then" at bounding box center [418, 346] width 198 height 101
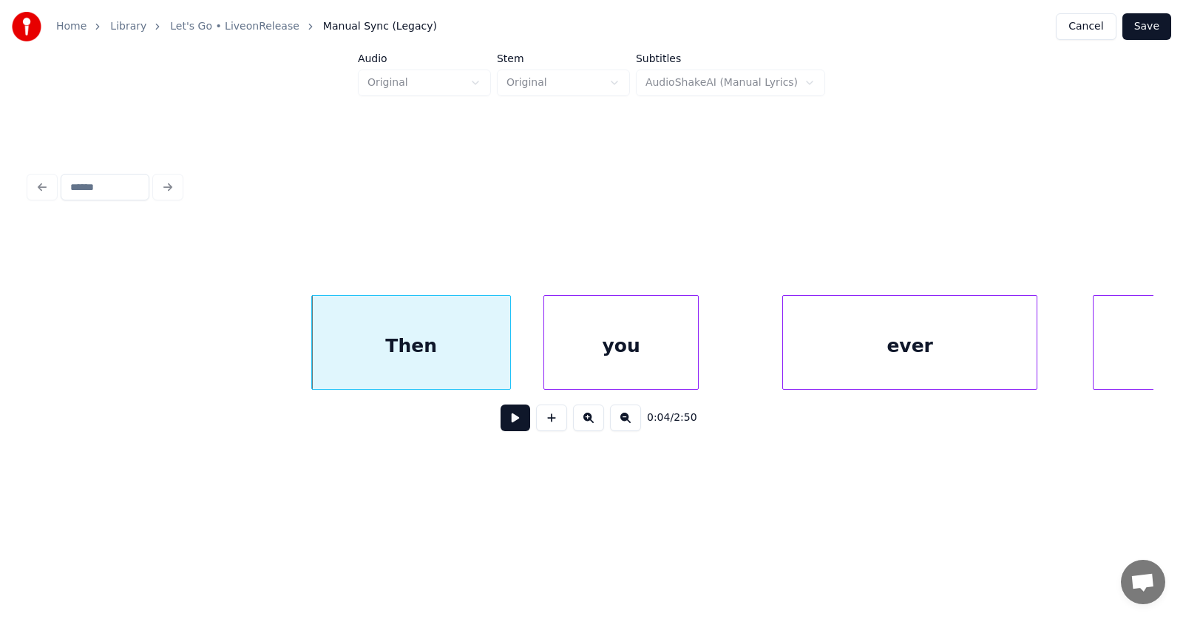
click at [572, 361] on div "you" at bounding box center [621, 346] width 154 height 101
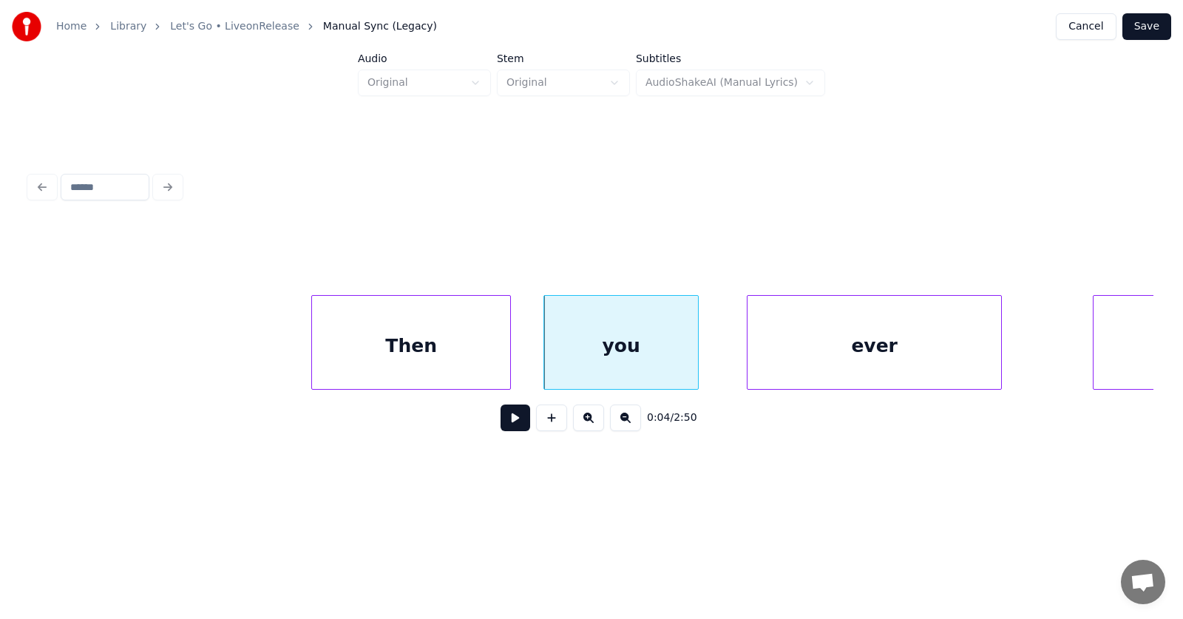
click at [790, 374] on div "ever" at bounding box center [875, 346] width 254 height 101
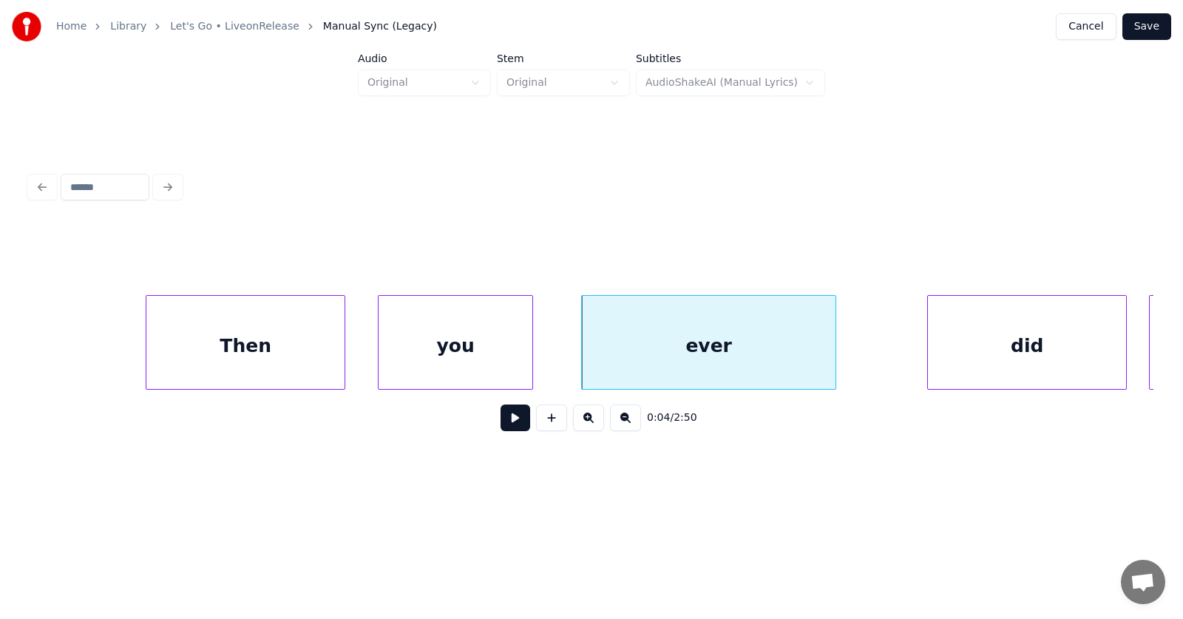
scroll to position [0, 2355]
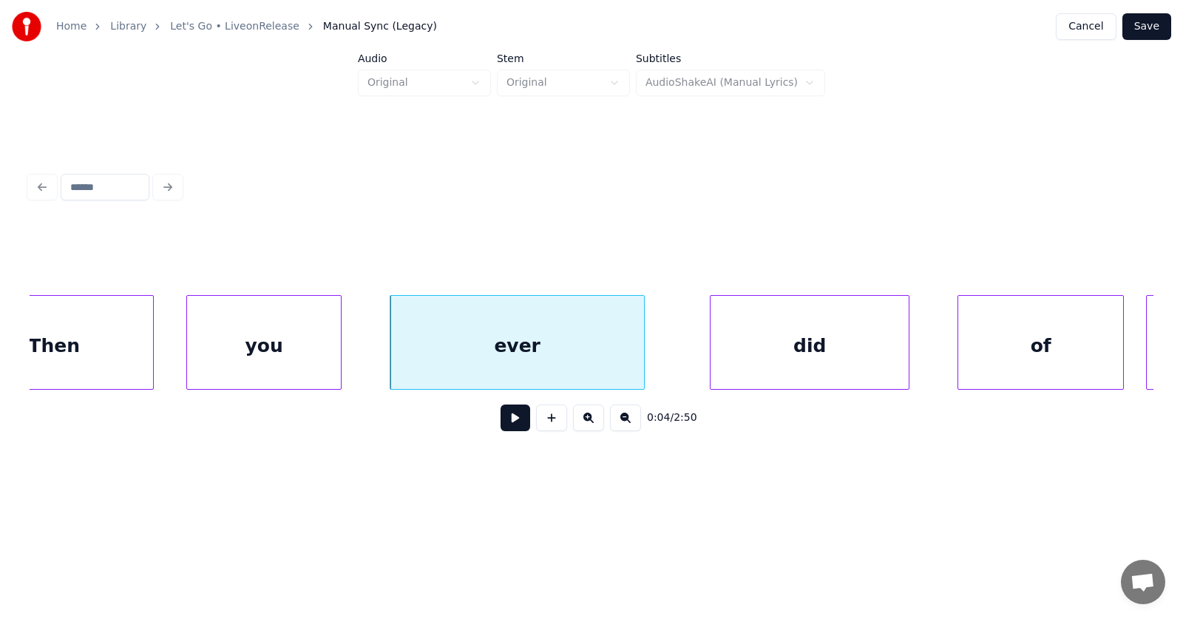
click at [784, 367] on div "did" at bounding box center [810, 346] width 198 height 101
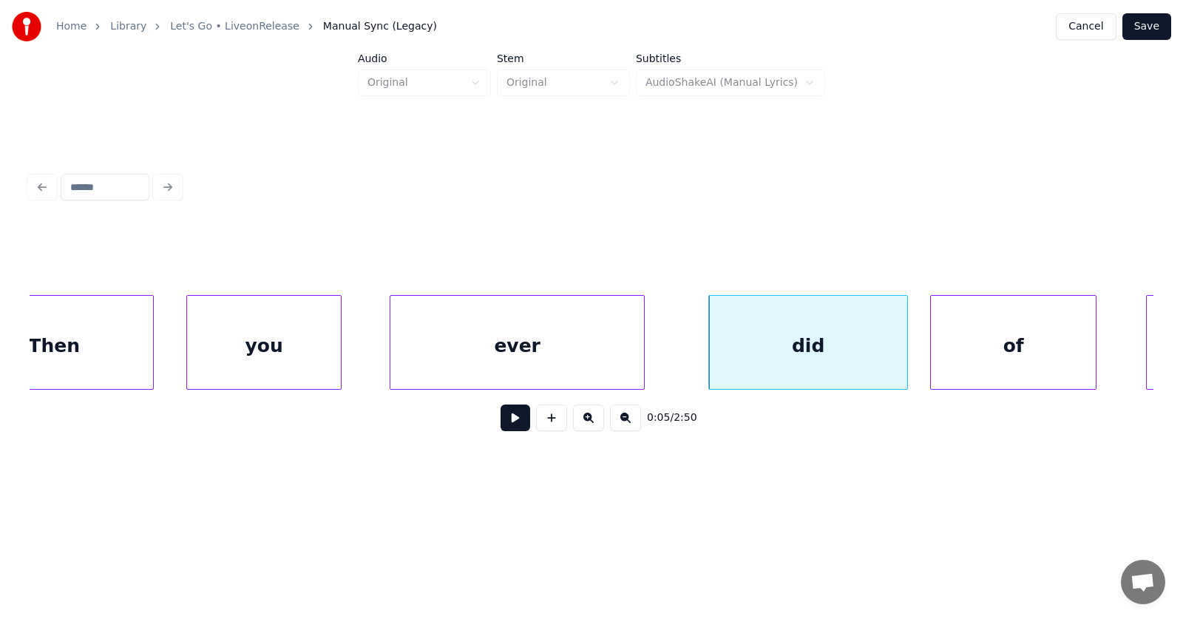
click at [994, 362] on div "of" at bounding box center [1013, 346] width 165 height 101
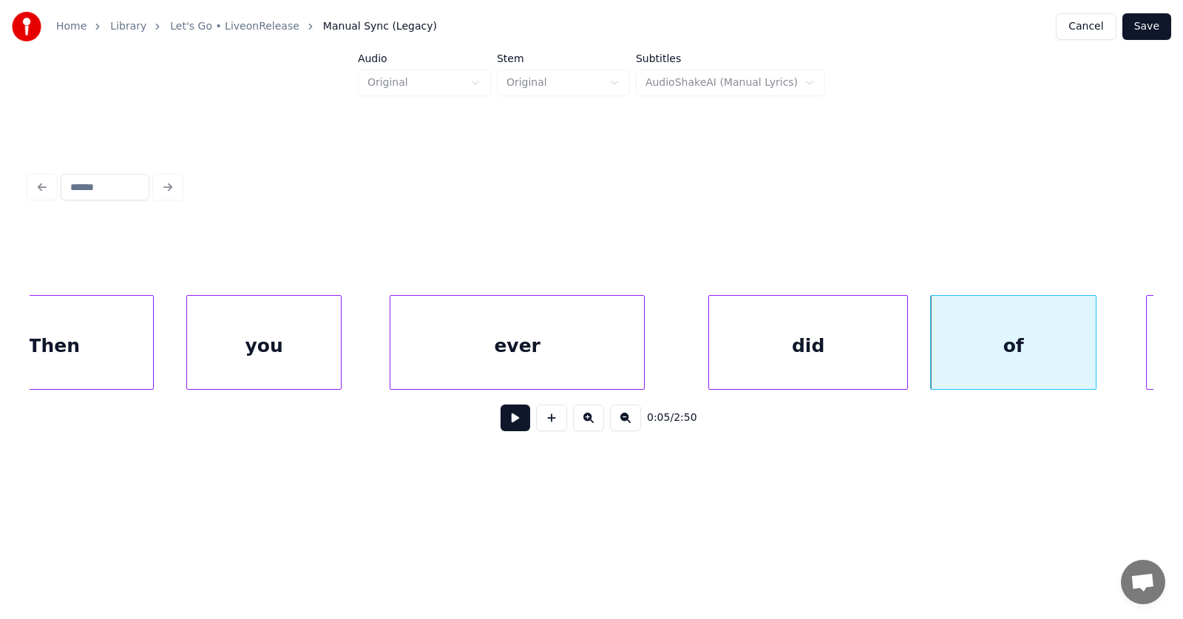
scroll to position [0, 3055]
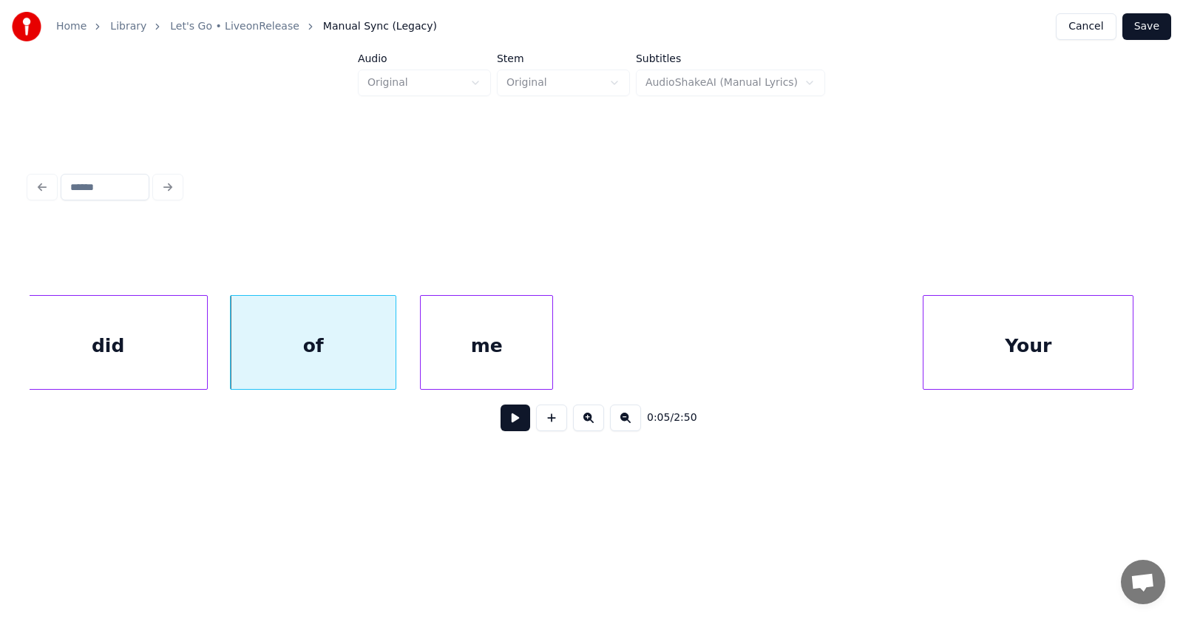
click at [443, 361] on div "me" at bounding box center [487, 346] width 132 height 101
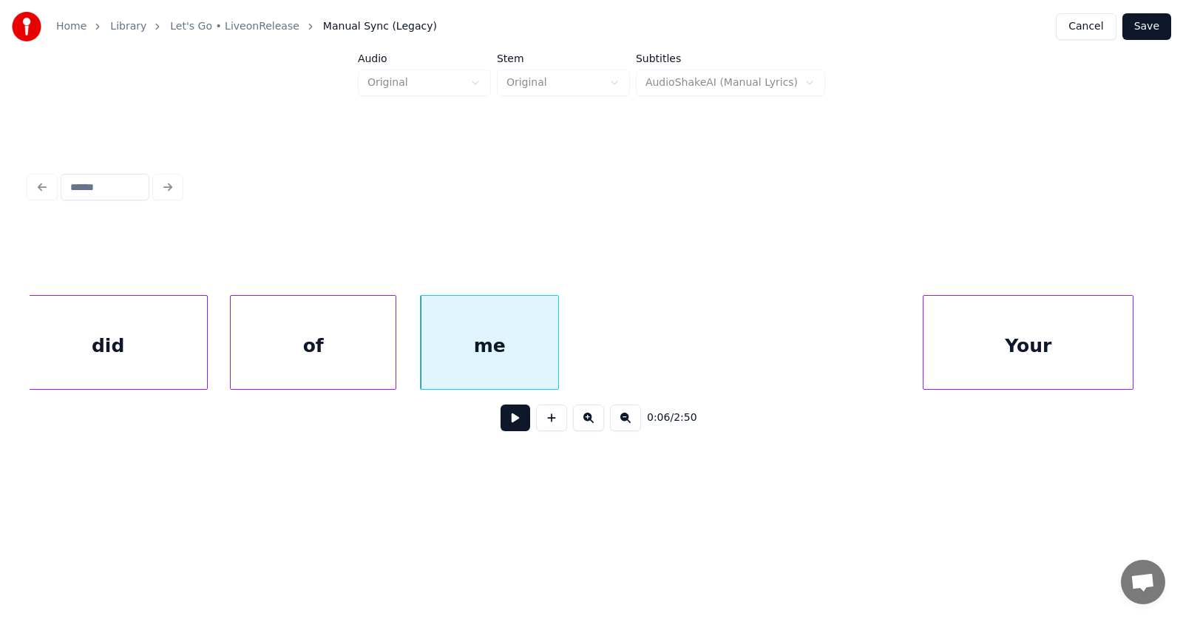
click at [558, 356] on div at bounding box center [556, 342] width 4 height 93
click at [962, 349] on div "Your" at bounding box center [1014, 346] width 209 height 101
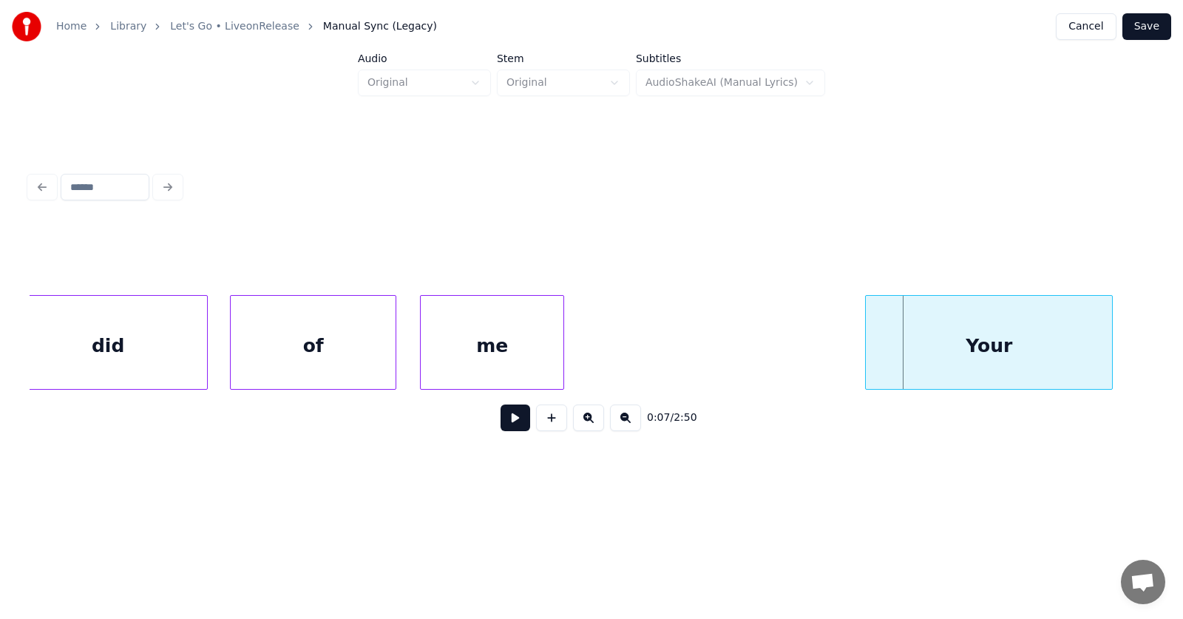
click at [866, 354] on div at bounding box center [868, 342] width 4 height 93
click at [511, 428] on button at bounding box center [516, 417] width 30 height 27
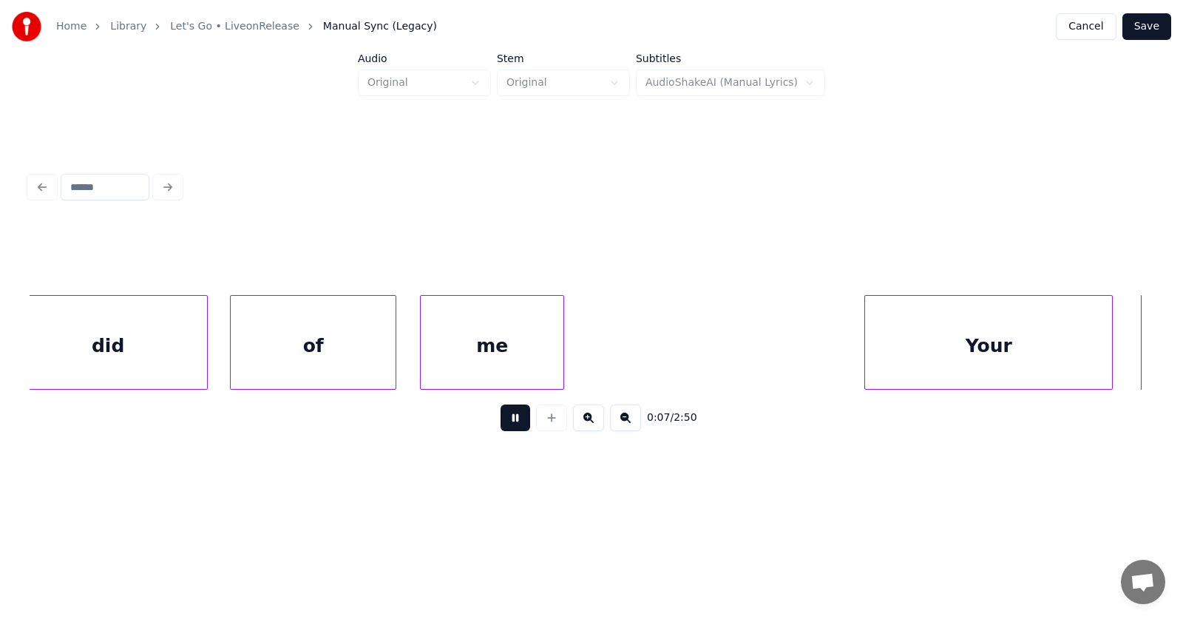
scroll to position [0, 4186]
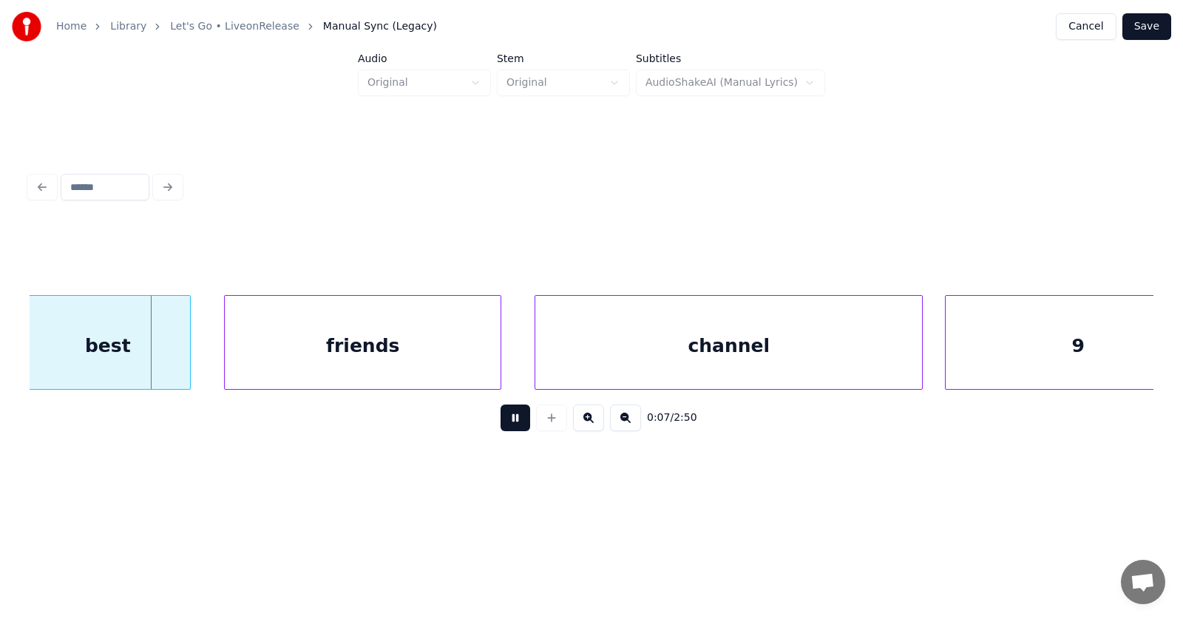
click at [511, 428] on button at bounding box center [516, 417] width 30 height 27
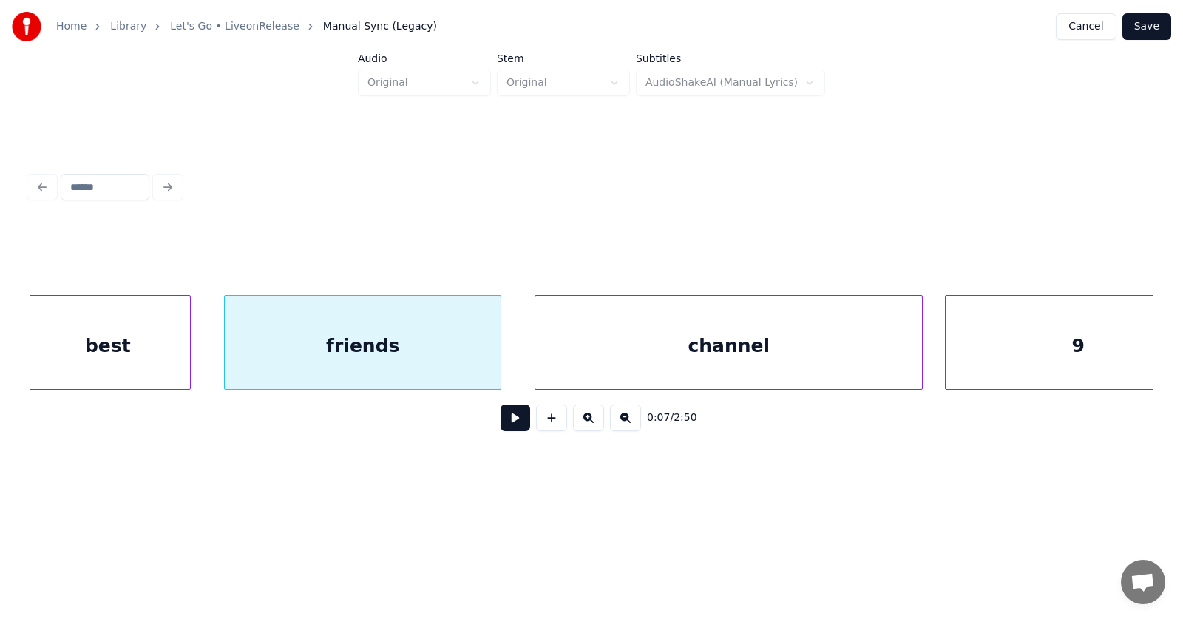
scroll to position [0, 4073]
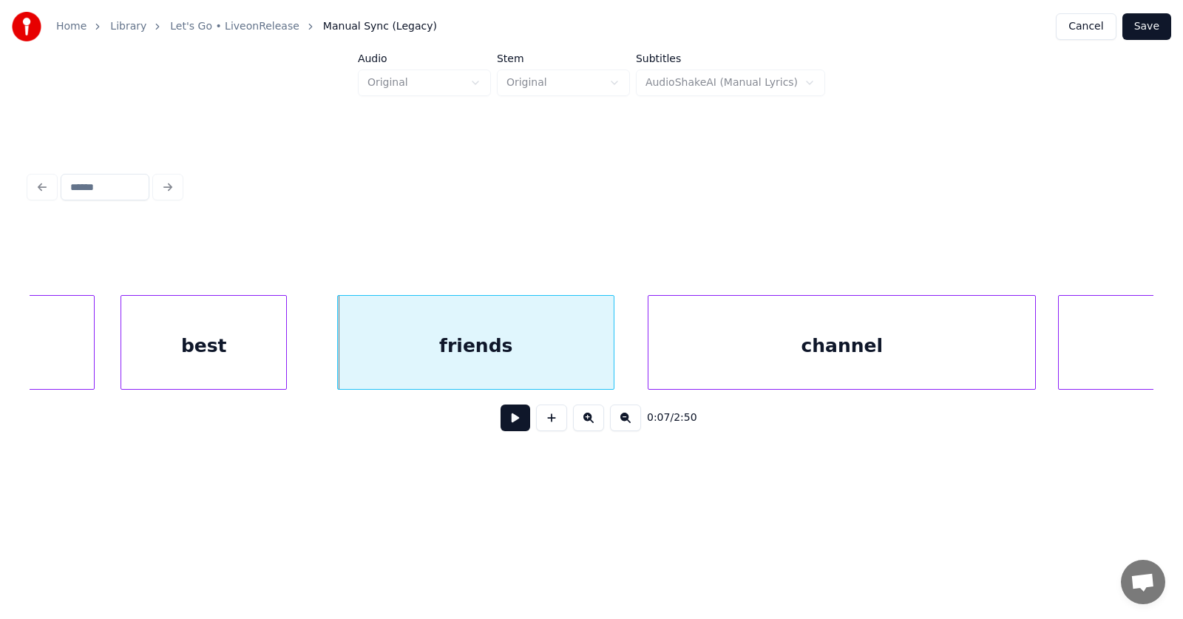
click at [174, 362] on div "best" at bounding box center [203, 346] width 165 height 101
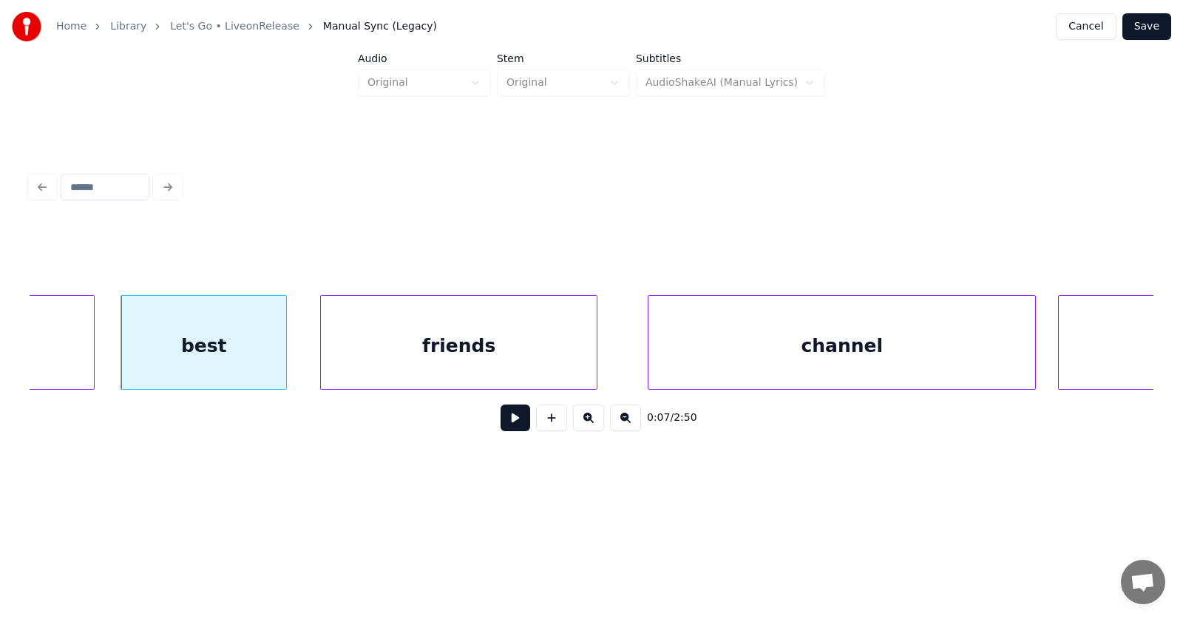
click at [403, 362] on div "friends" at bounding box center [459, 346] width 276 height 101
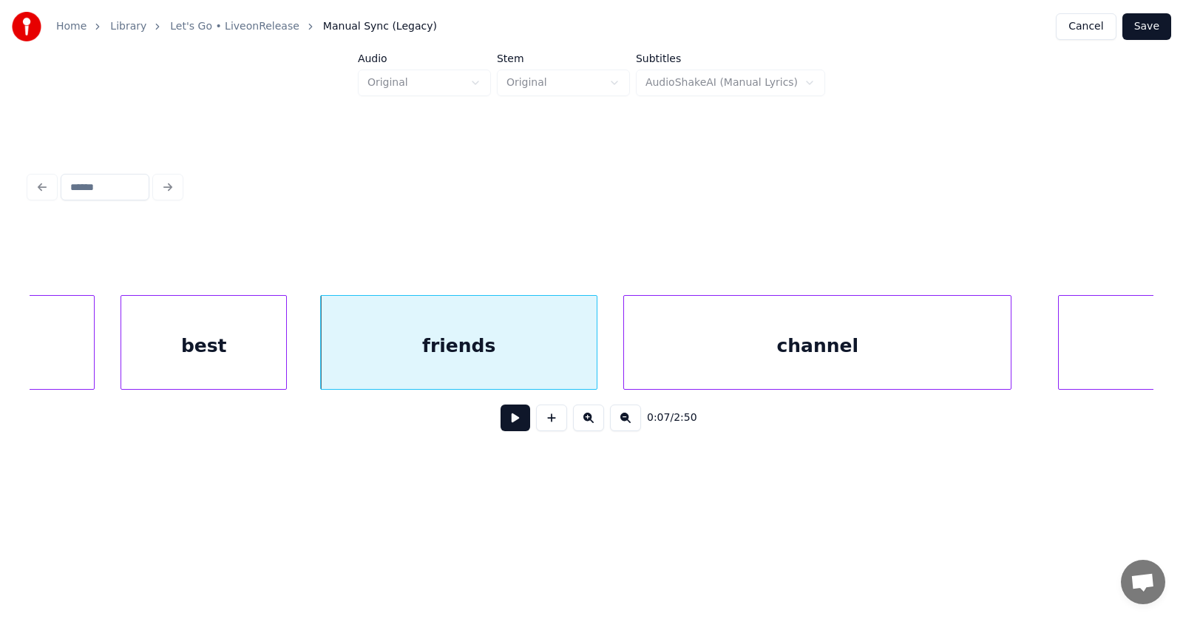
click at [712, 354] on div "channel" at bounding box center [817, 346] width 387 height 101
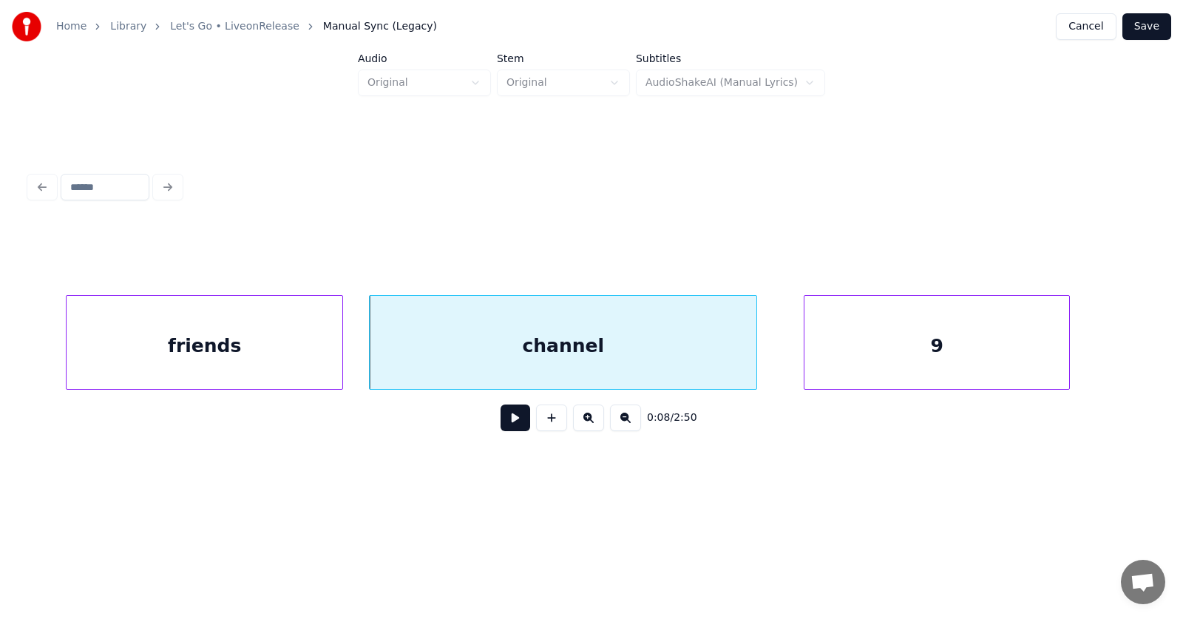
scroll to position [0, 4456]
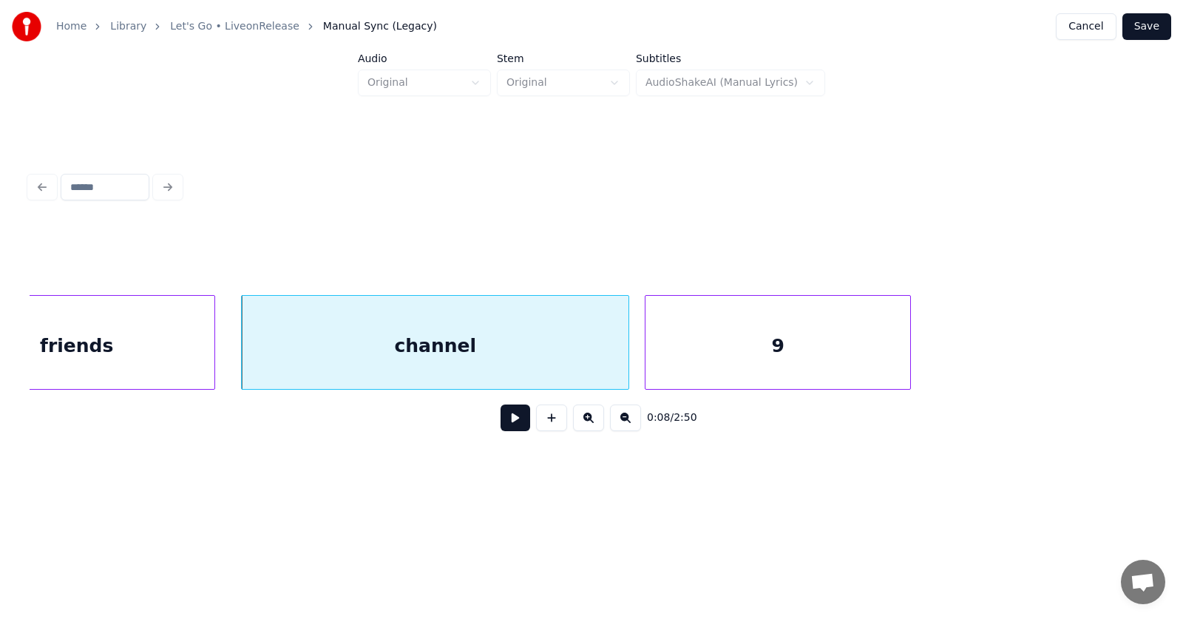
click at [705, 356] on div "9" at bounding box center [777, 346] width 265 height 101
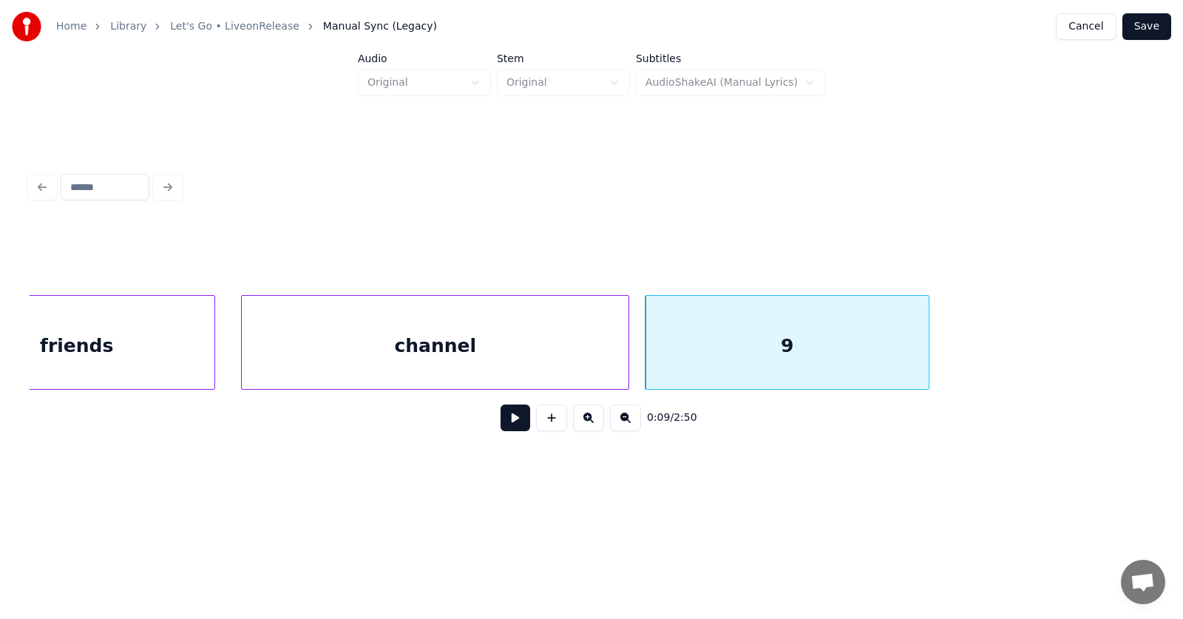
click at [929, 348] on div at bounding box center [926, 342] width 4 height 93
click at [503, 418] on button at bounding box center [516, 417] width 30 height 27
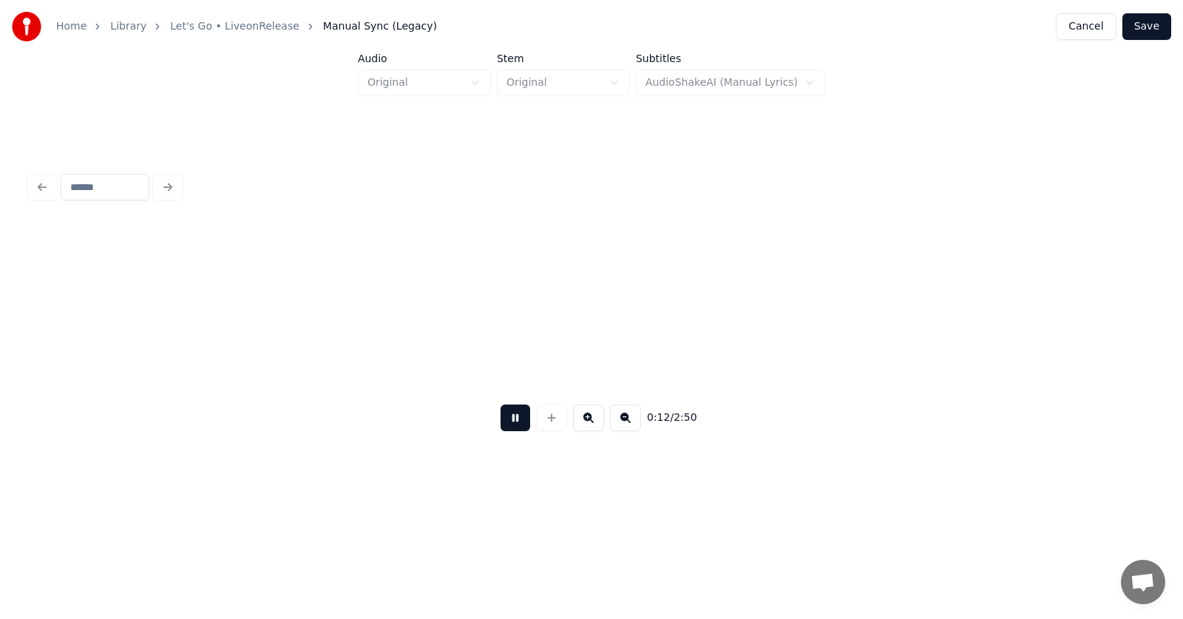
scroll to position [0, 6719]
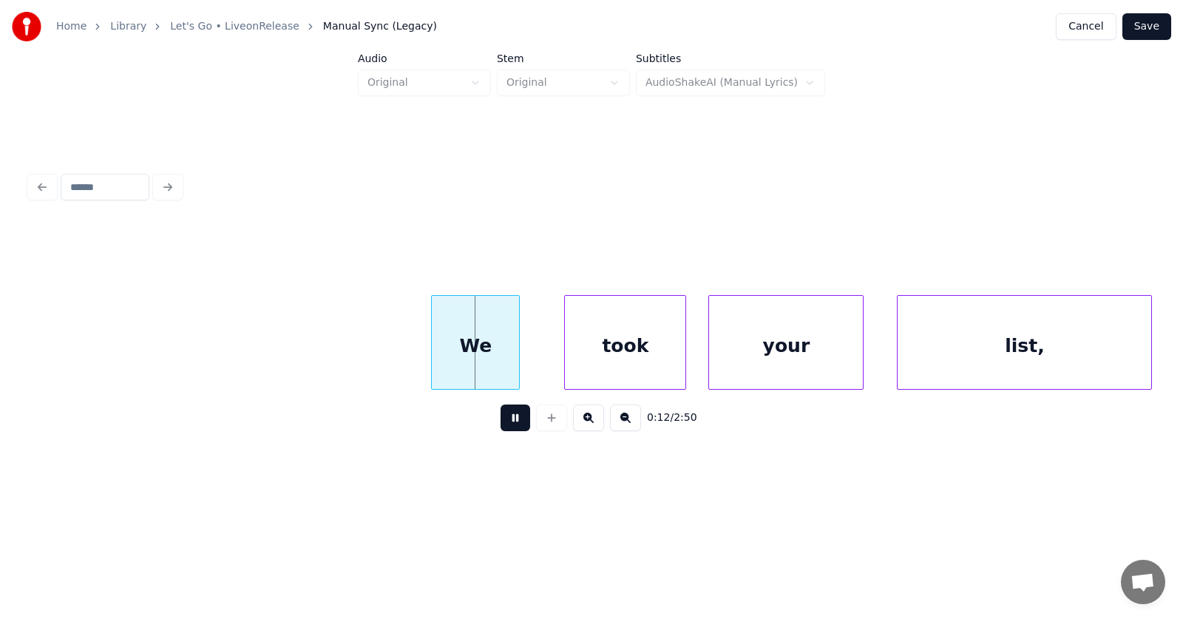
click at [503, 418] on button at bounding box center [516, 417] width 30 height 27
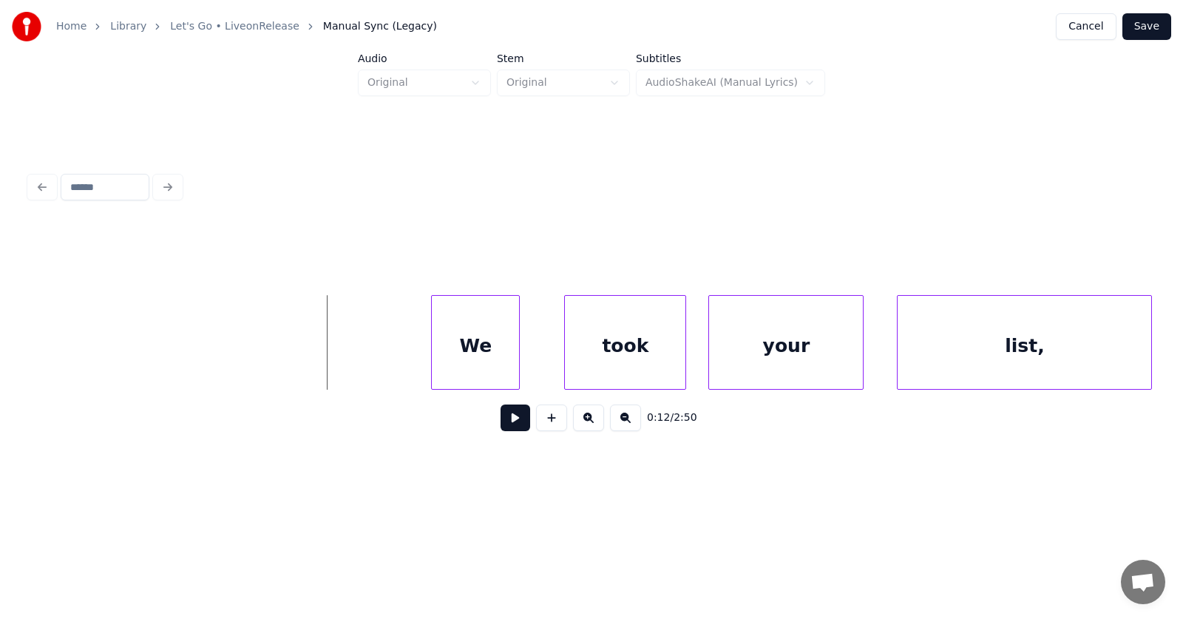
click at [509, 427] on button at bounding box center [516, 417] width 30 height 27
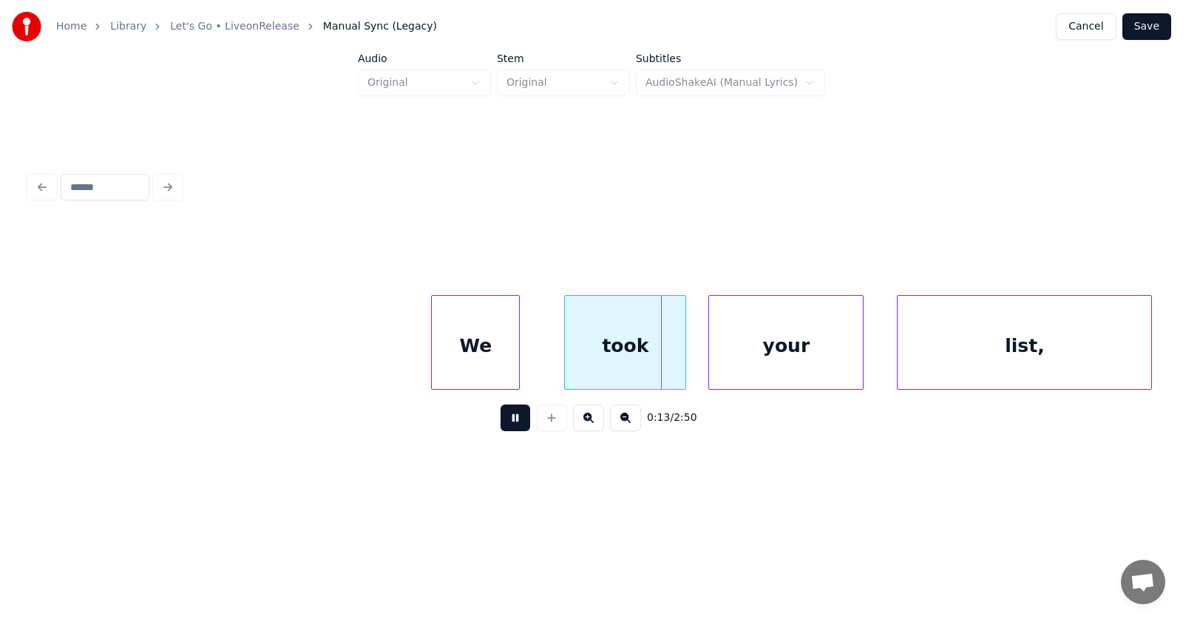
click at [509, 427] on button at bounding box center [516, 417] width 30 height 27
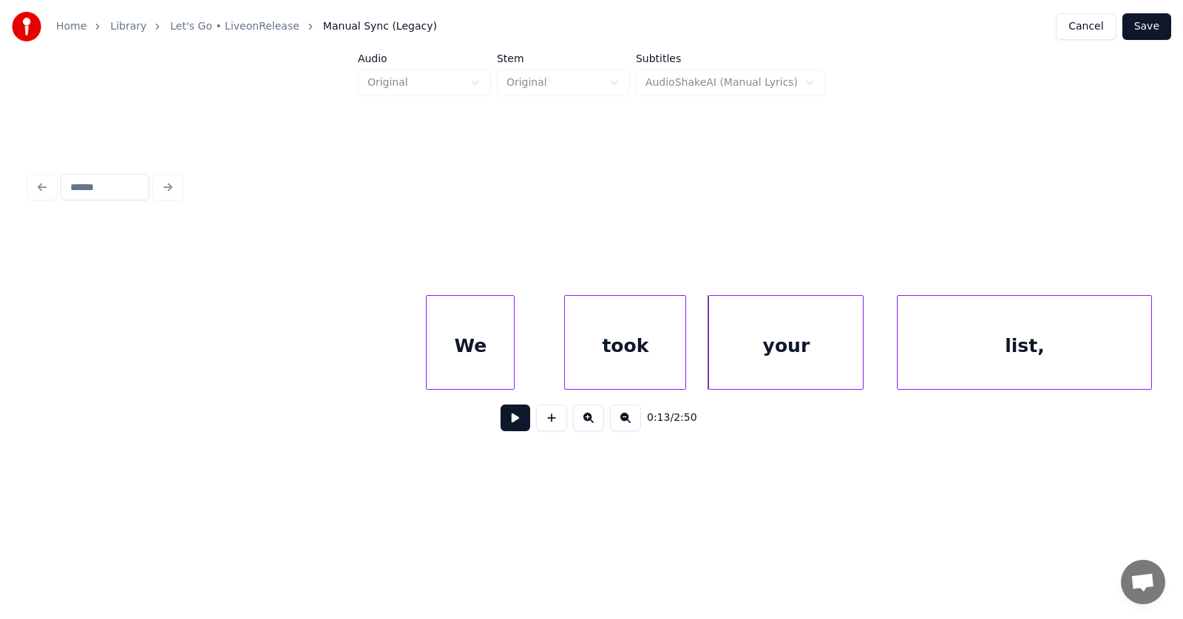
click at [450, 362] on div "We" at bounding box center [470, 346] width 87 height 101
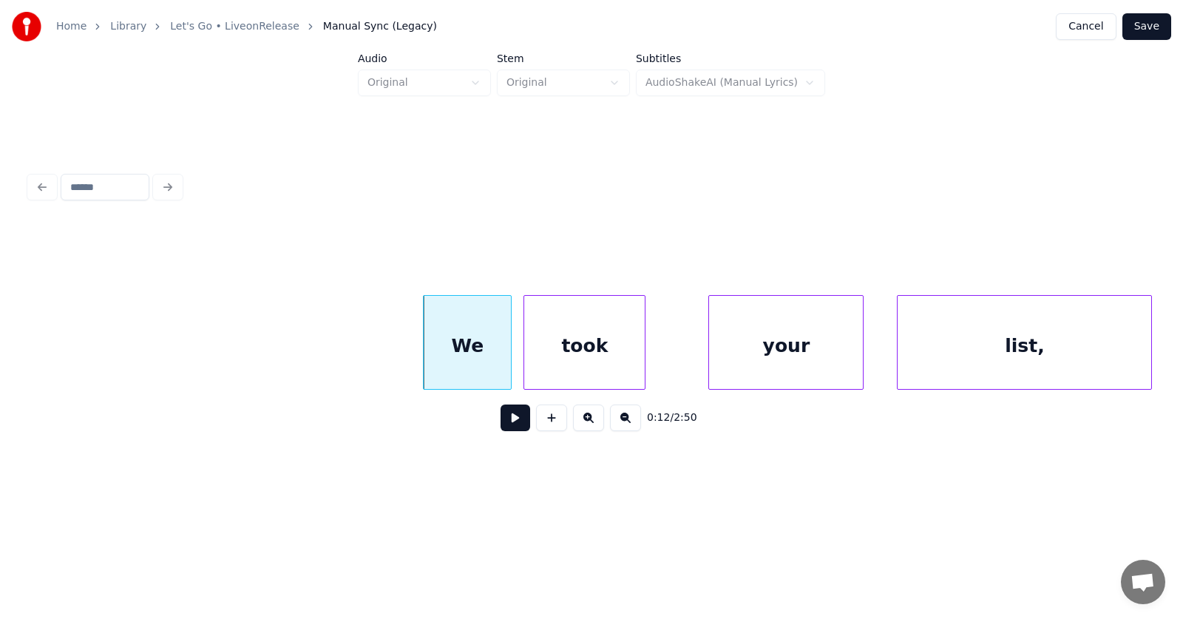
click at [560, 365] on div "took" at bounding box center [584, 346] width 121 height 101
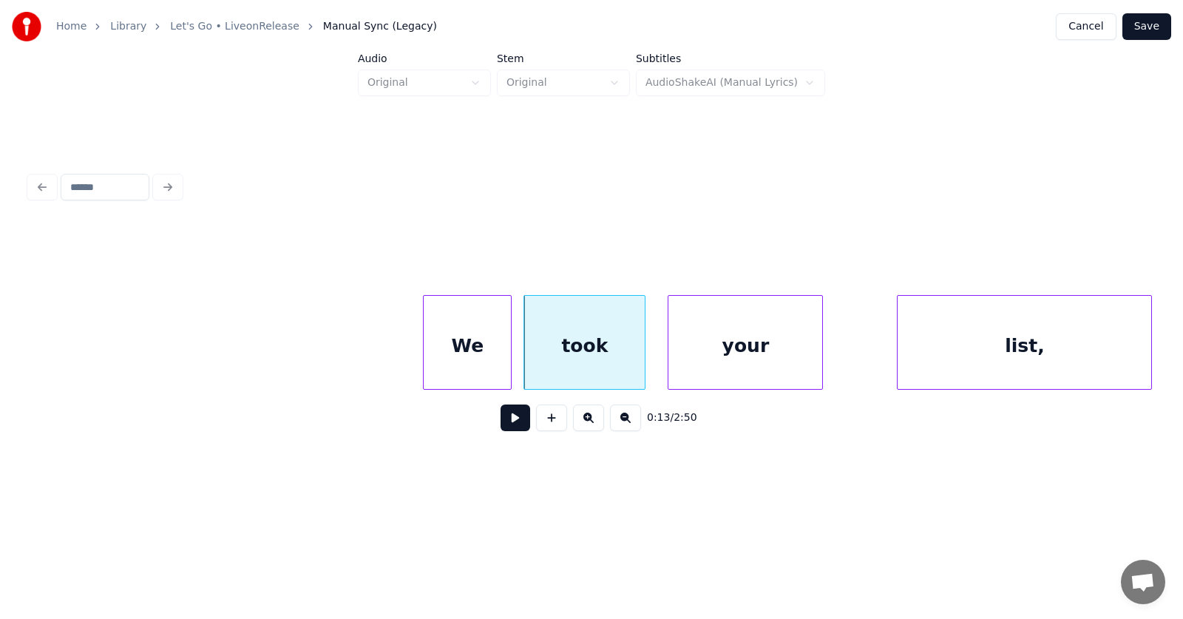
click at [699, 384] on div "We took your list," at bounding box center [592, 342] width 1124 height 95
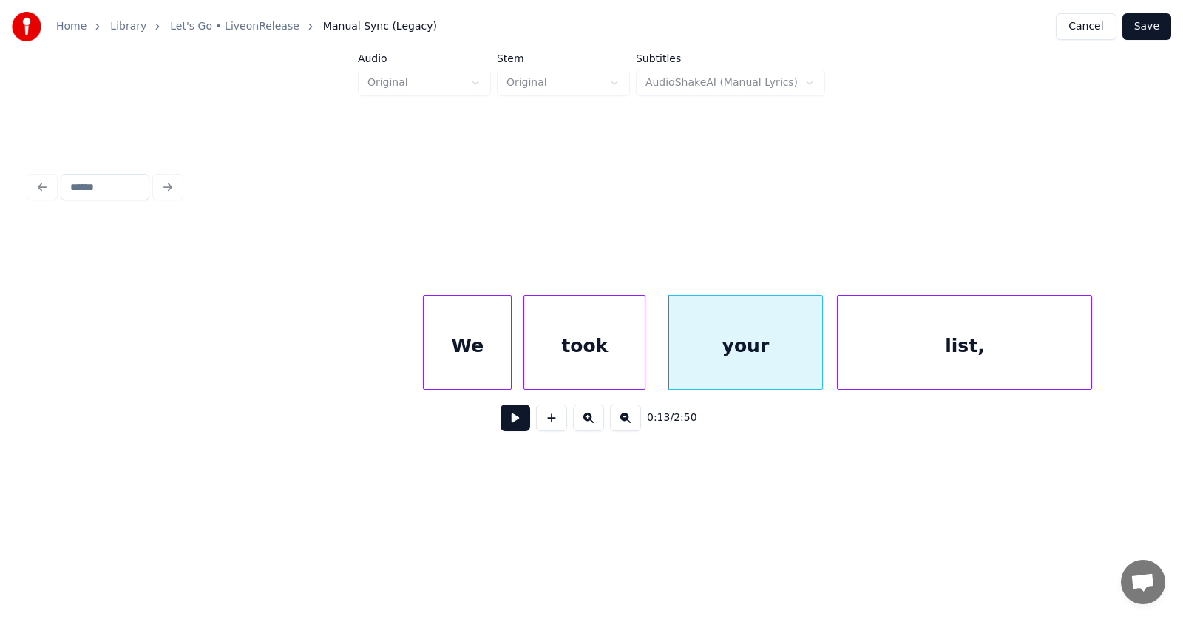
click at [921, 363] on div "list," at bounding box center [965, 346] width 254 height 101
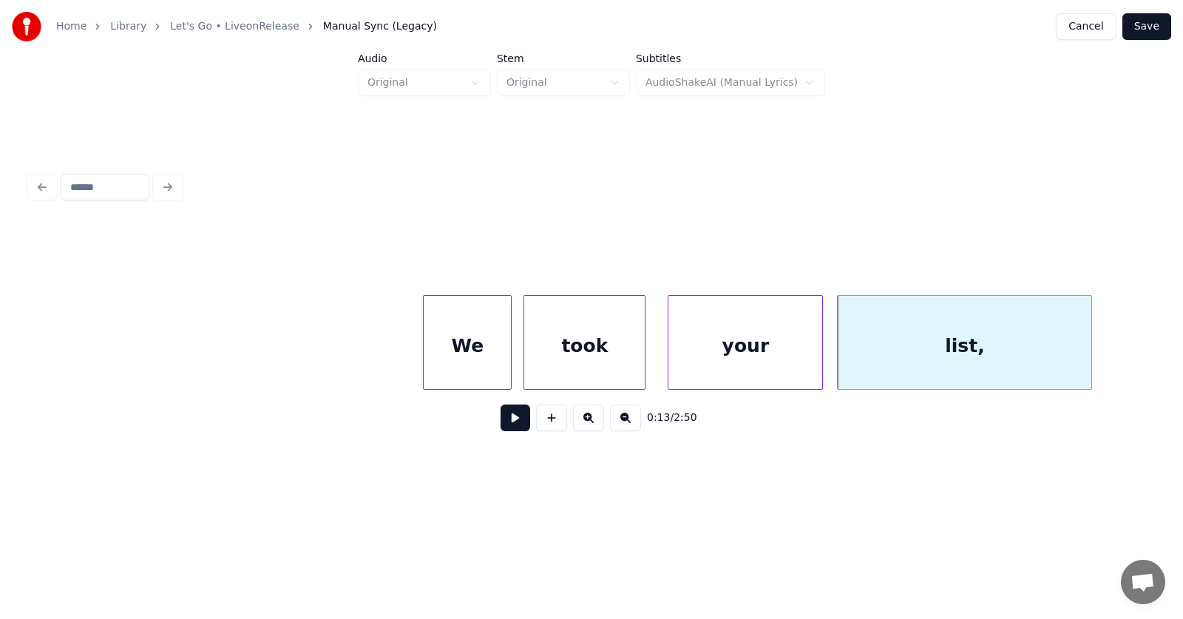
click at [501, 427] on button at bounding box center [516, 417] width 30 height 27
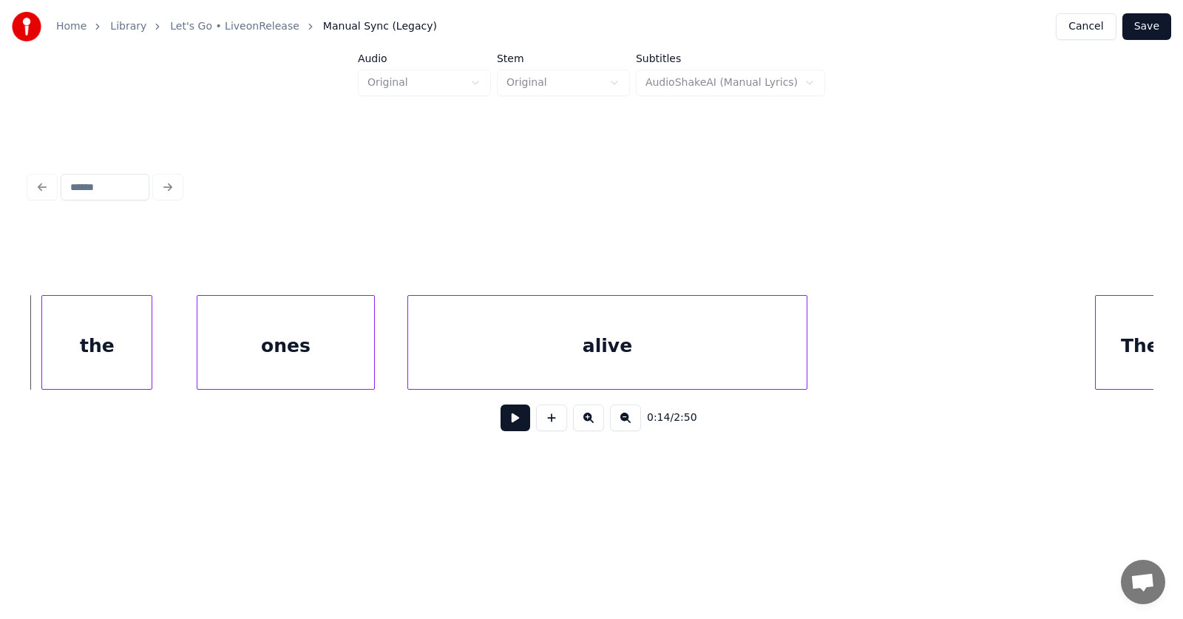
scroll to position [0, 7765]
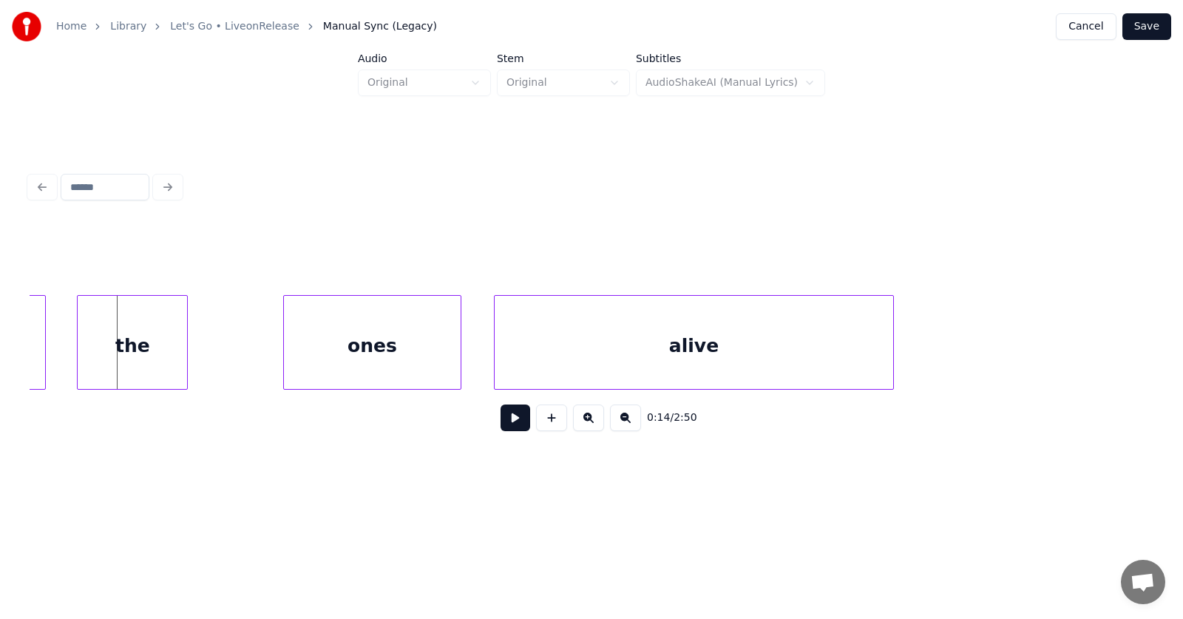
click at [141, 363] on div "the" at bounding box center [132, 346] width 109 height 101
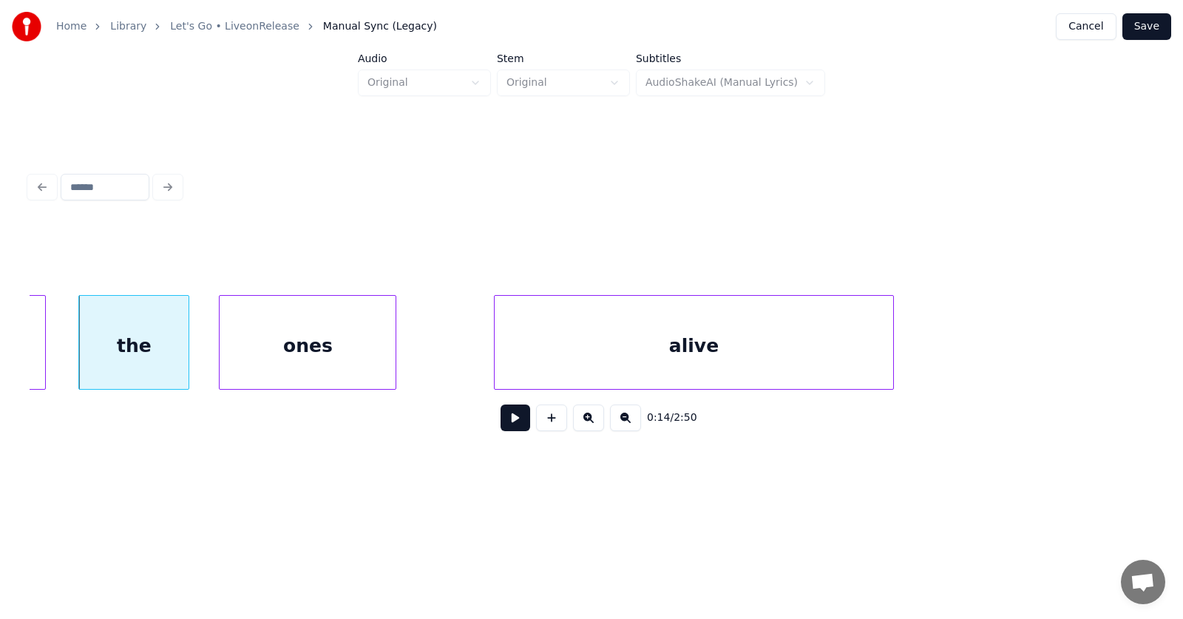
click at [345, 370] on div "ones" at bounding box center [308, 346] width 176 height 101
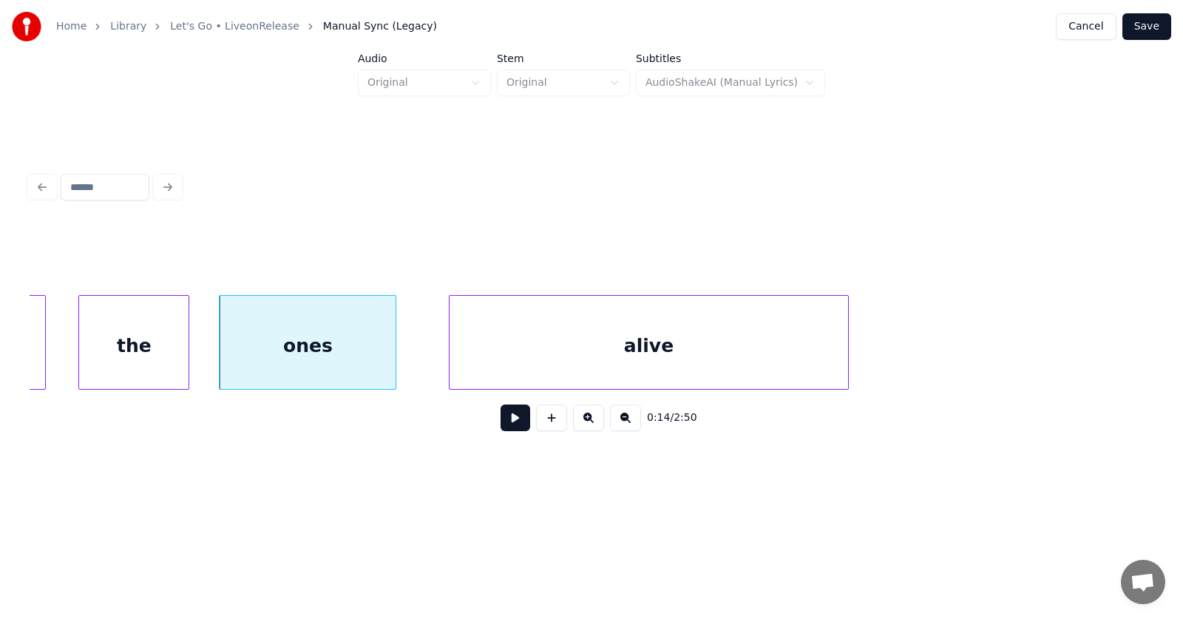
click at [518, 370] on div "alive" at bounding box center [649, 346] width 398 height 101
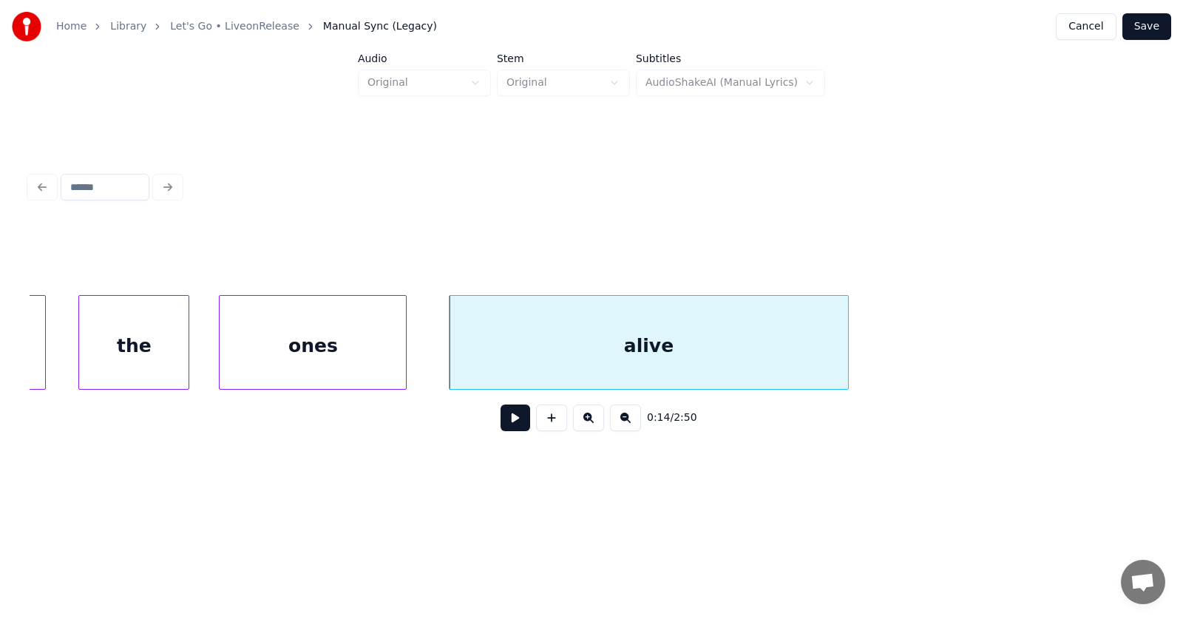
click at [401, 358] on div at bounding box center [403, 342] width 4 height 93
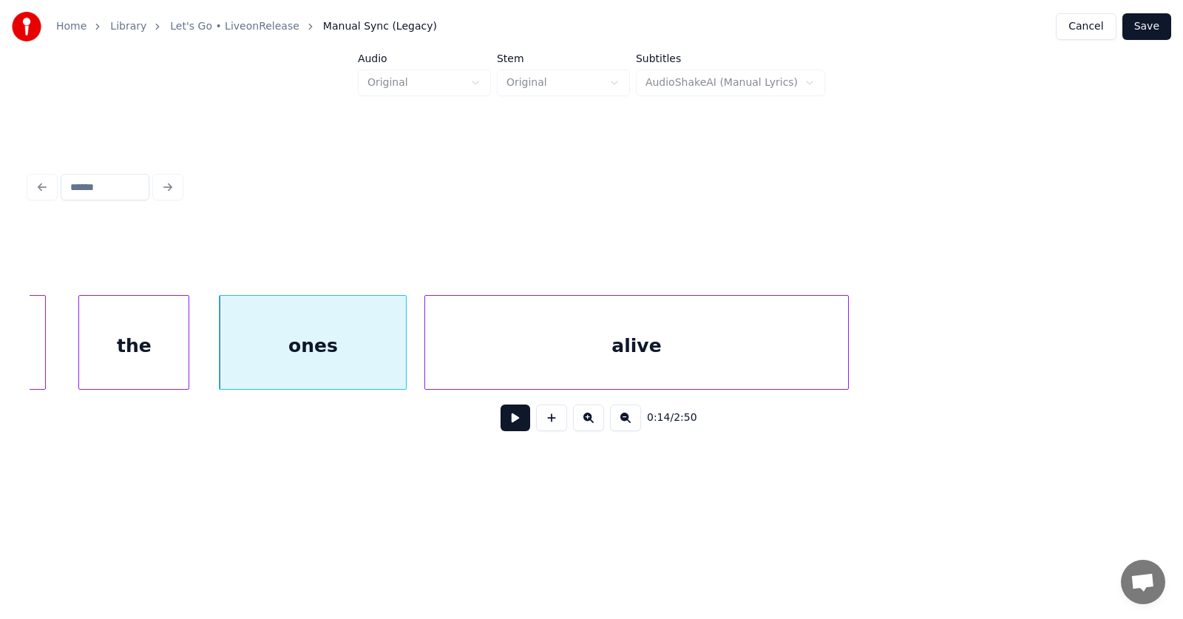
click at [425, 353] on div at bounding box center [427, 342] width 4 height 93
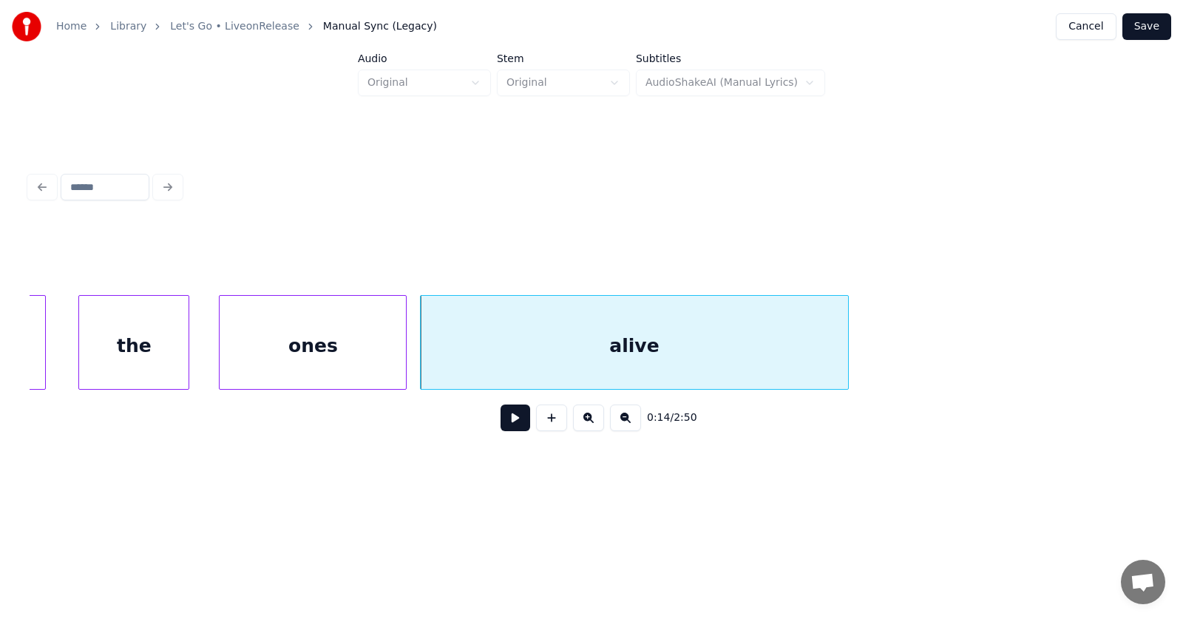
click at [137, 347] on div "the" at bounding box center [133, 346] width 109 height 101
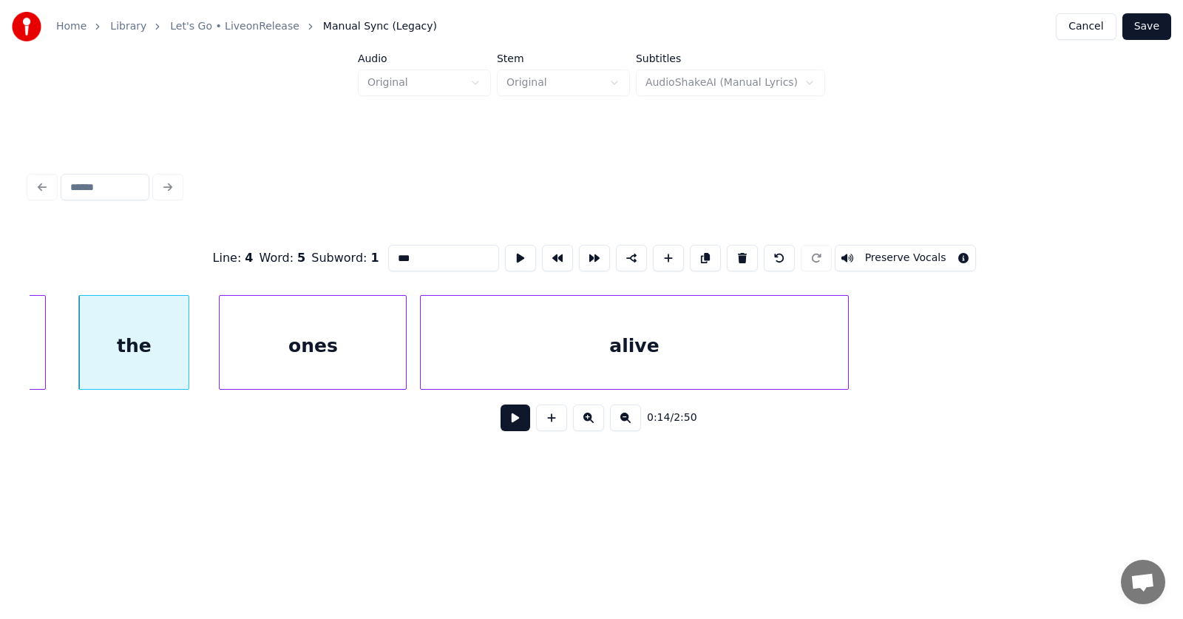
click at [512, 427] on button at bounding box center [516, 417] width 30 height 27
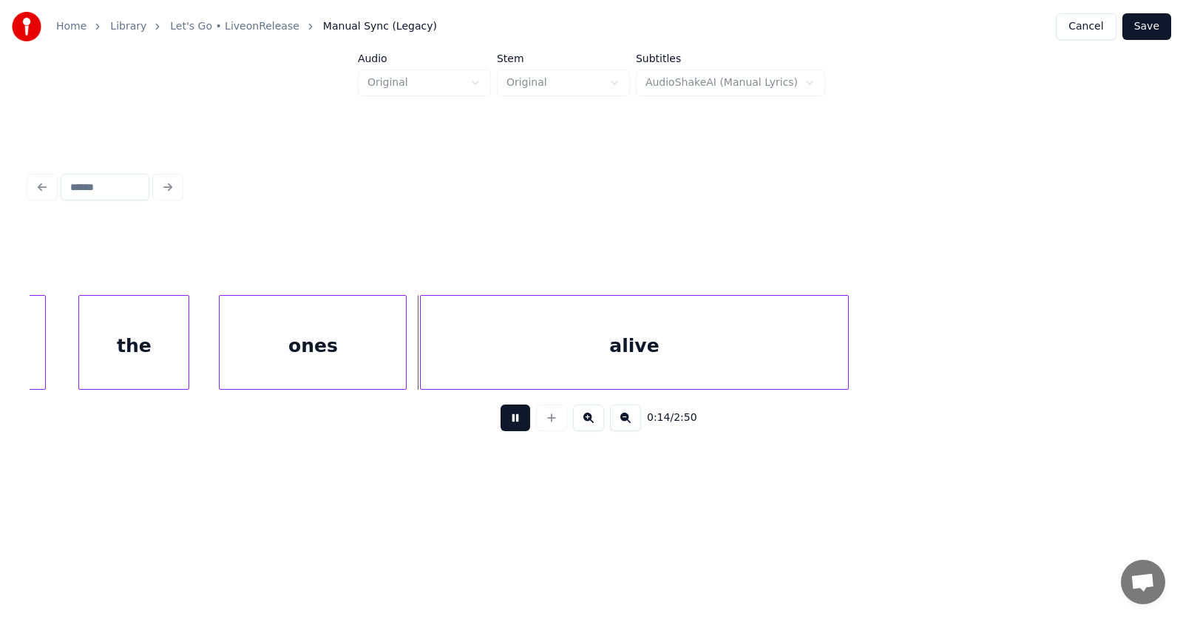
click at [512, 427] on button at bounding box center [516, 417] width 30 height 27
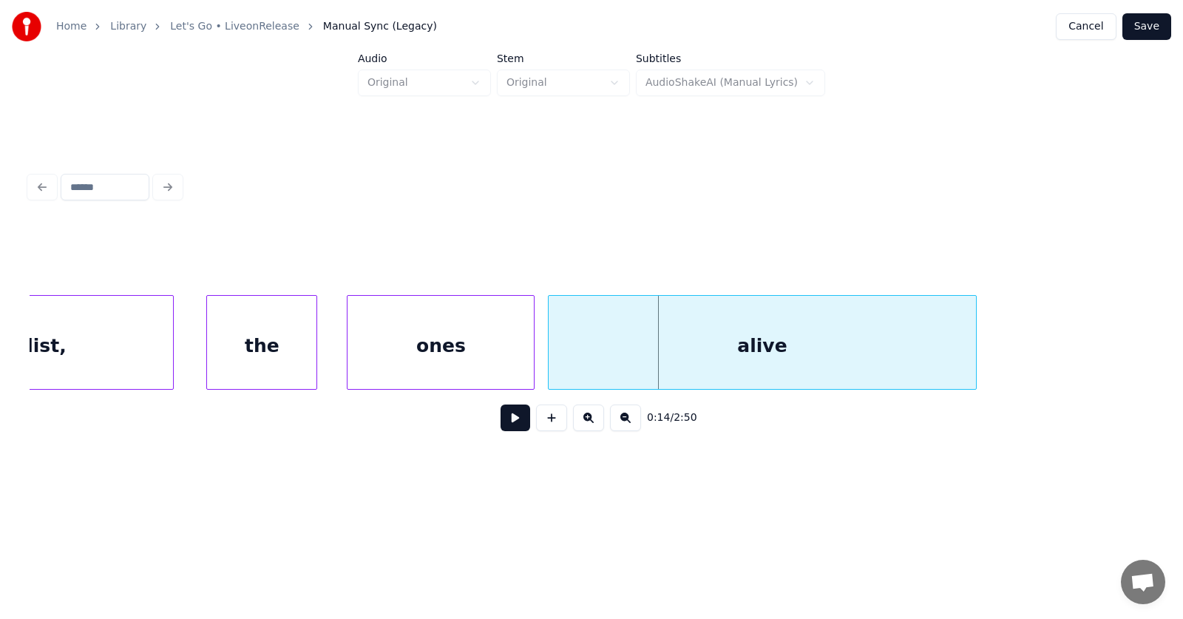
scroll to position [0, 7320]
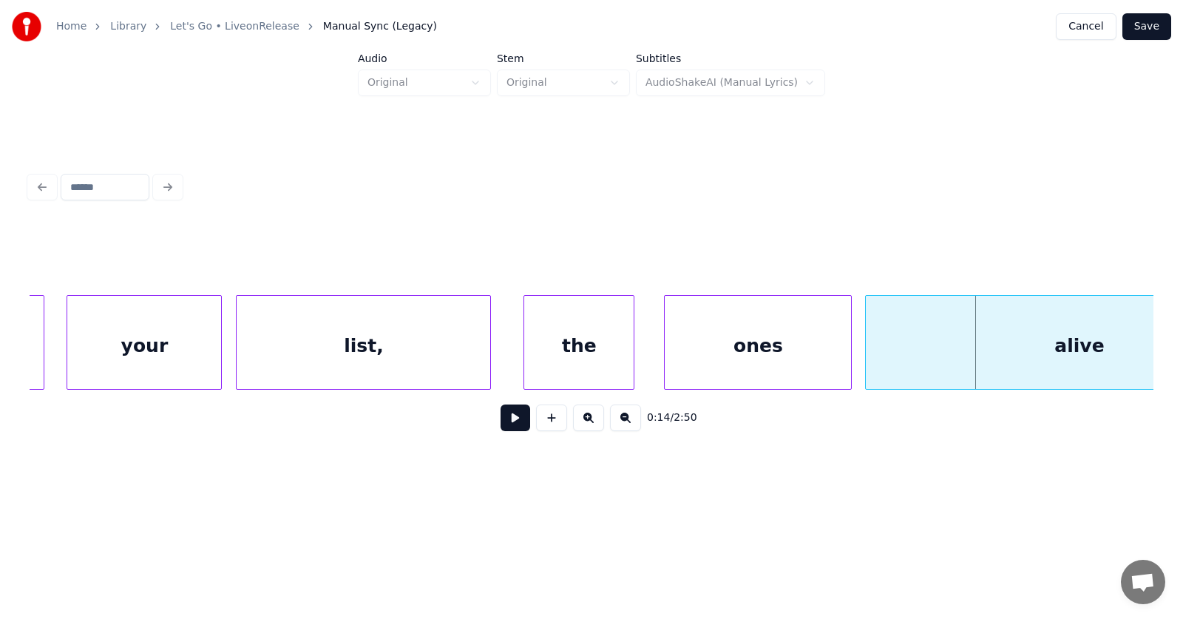
click at [160, 341] on div "your" at bounding box center [144, 346] width 154 height 101
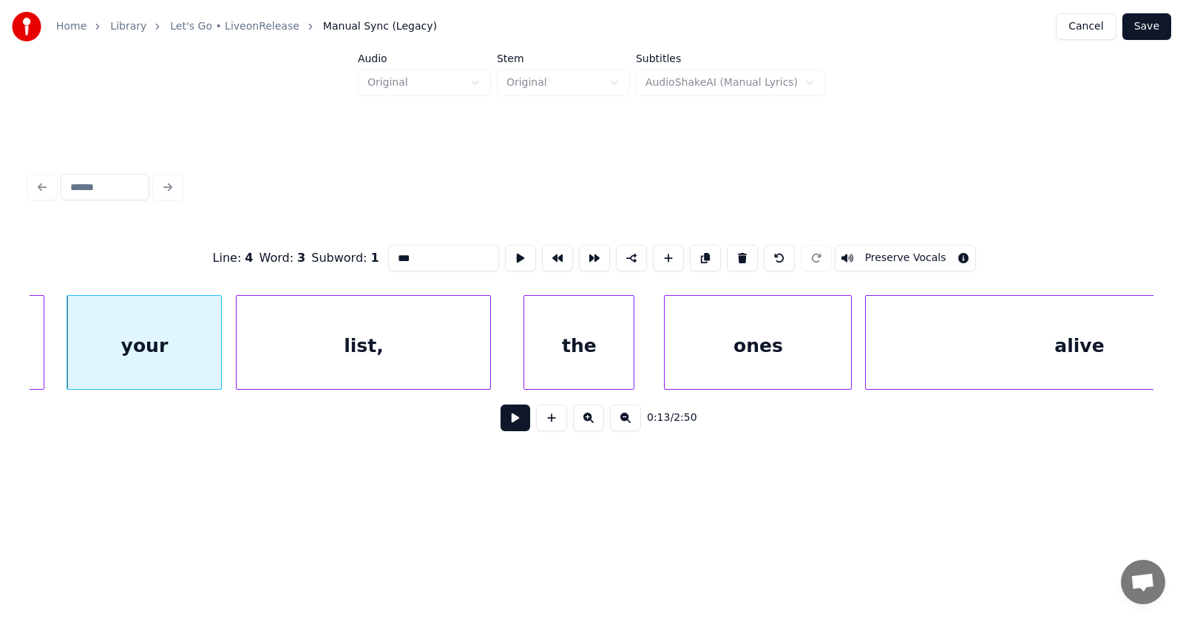
type input "****"
click at [509, 421] on button at bounding box center [516, 417] width 30 height 27
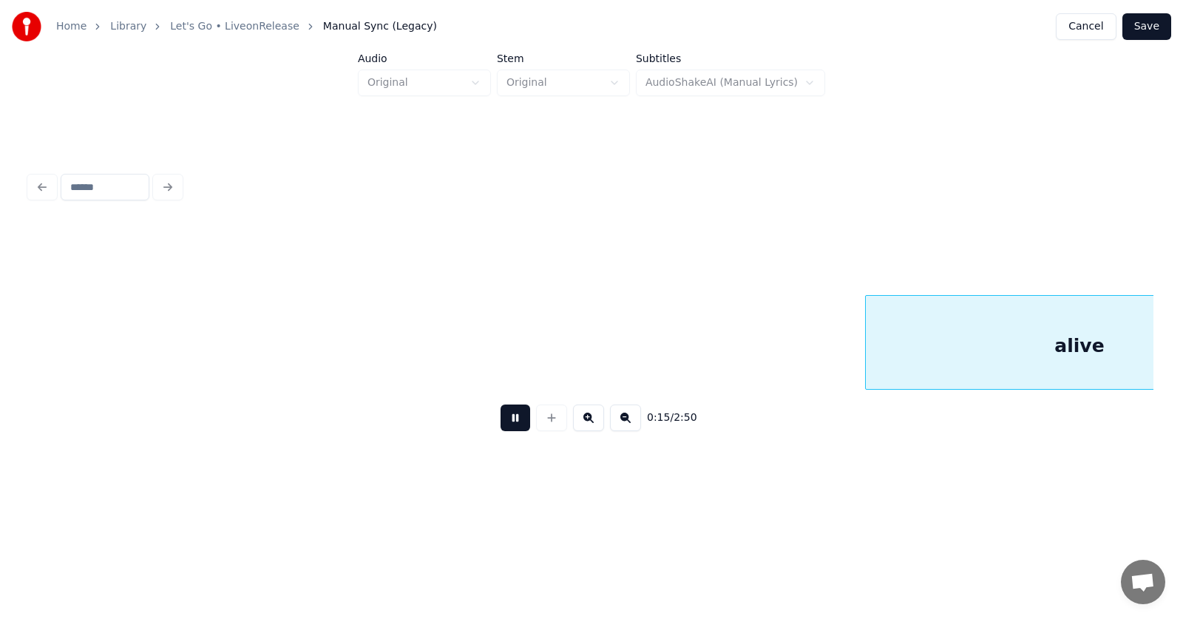
scroll to position [0, 8449]
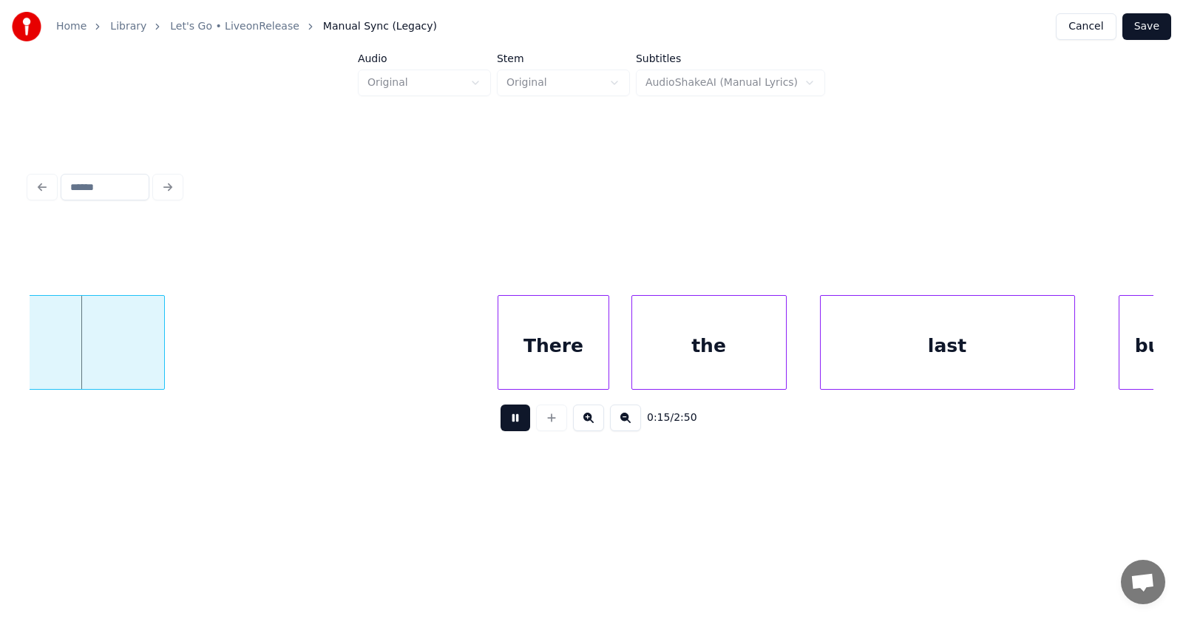
click at [509, 421] on button at bounding box center [516, 417] width 30 height 27
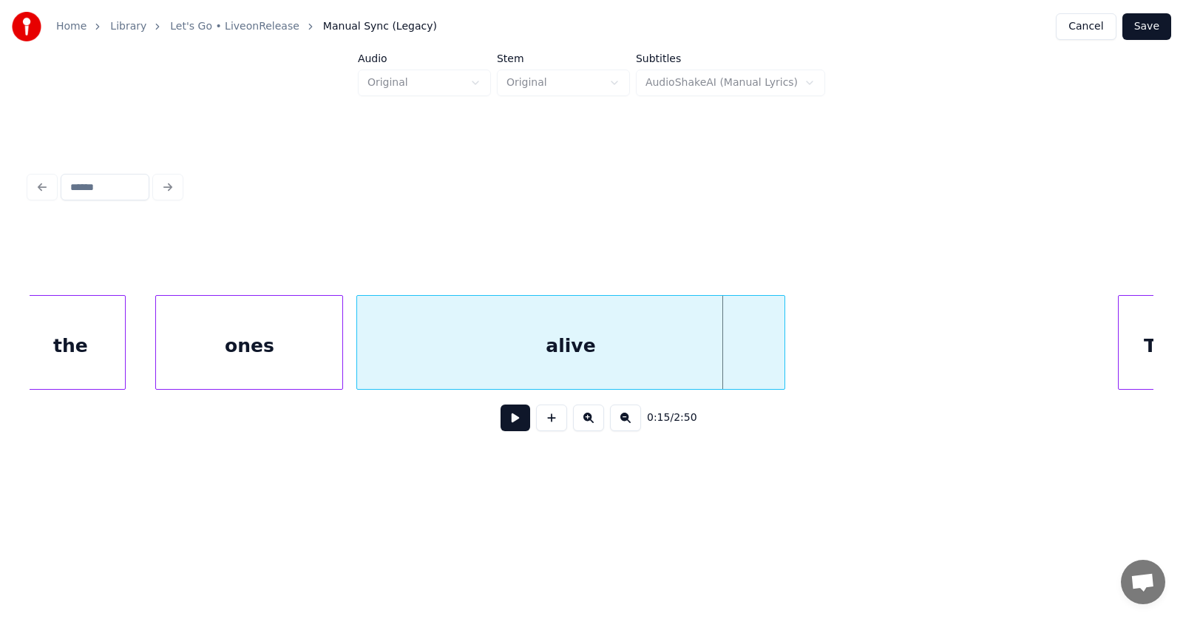
scroll to position [0, 7702]
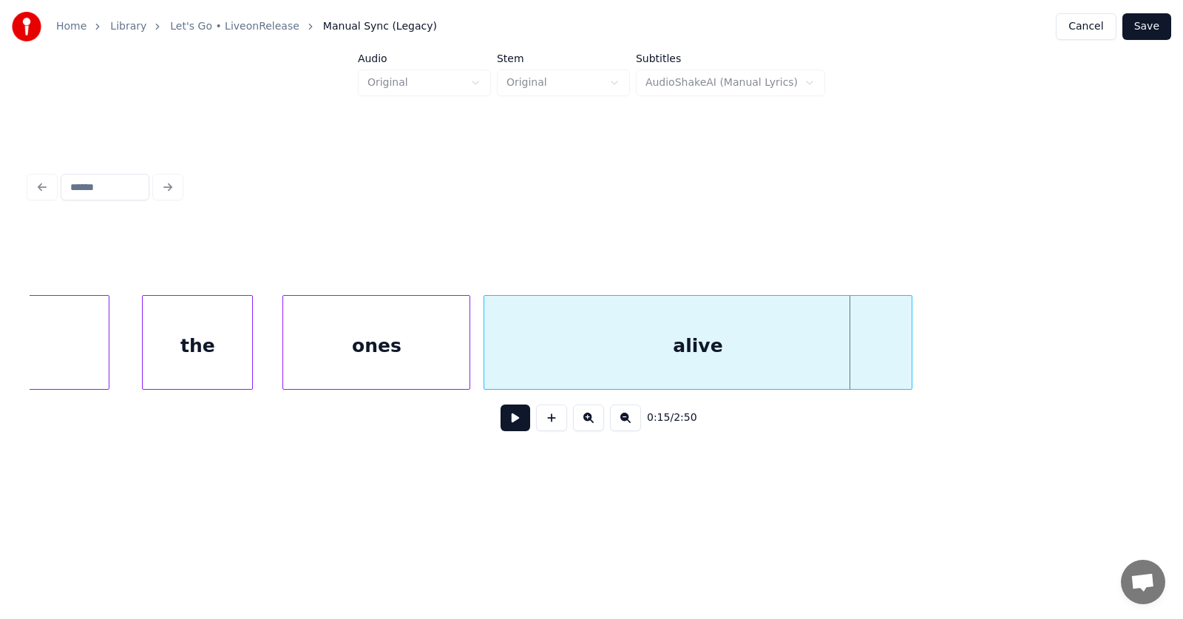
click at [199, 341] on div "the" at bounding box center [197, 346] width 109 height 101
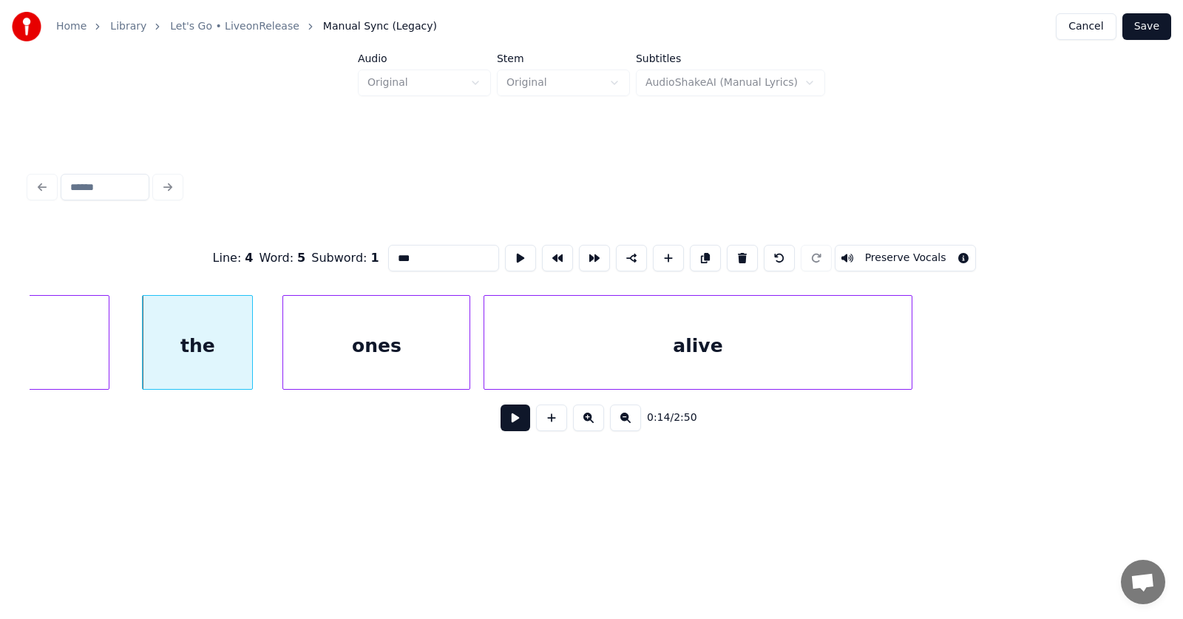
drag, startPoint x: 385, startPoint y: 249, endPoint x: 350, endPoint y: 253, distance: 34.9
click at [350, 253] on div "Line : 4 Word : 5 Subword : 1 *** Preserve Vocals" at bounding box center [592, 258] width 1124 height 74
click at [162, 347] on div "no" at bounding box center [197, 346] width 109 height 101
type input "**"
click at [504, 418] on button at bounding box center [516, 417] width 30 height 27
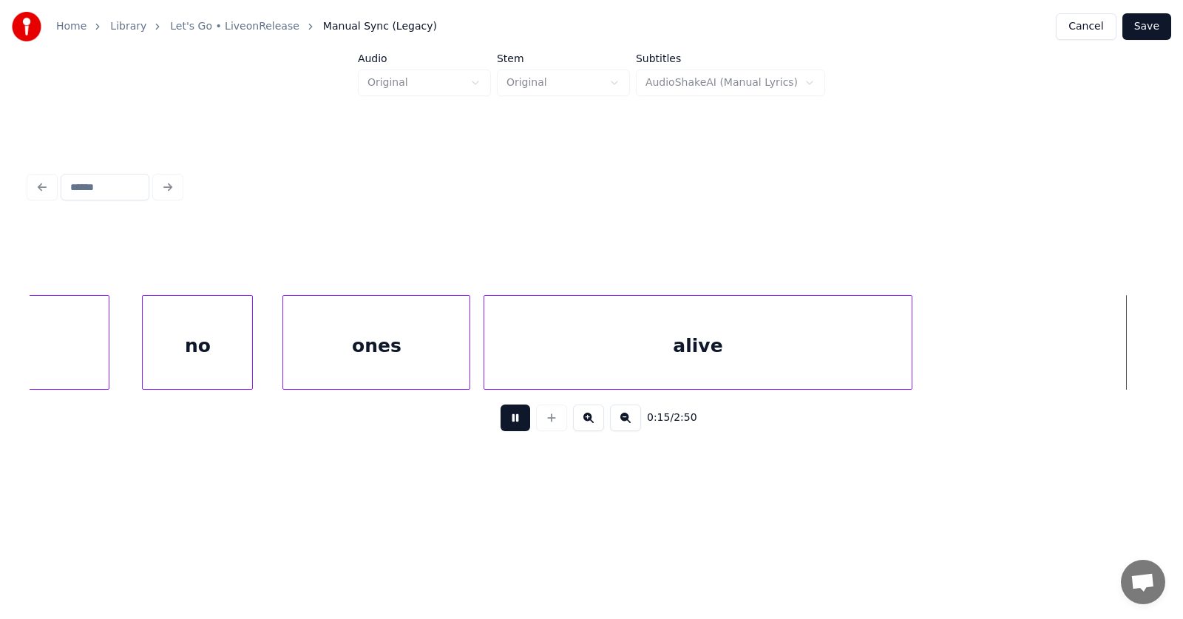
scroll to position [0, 8828]
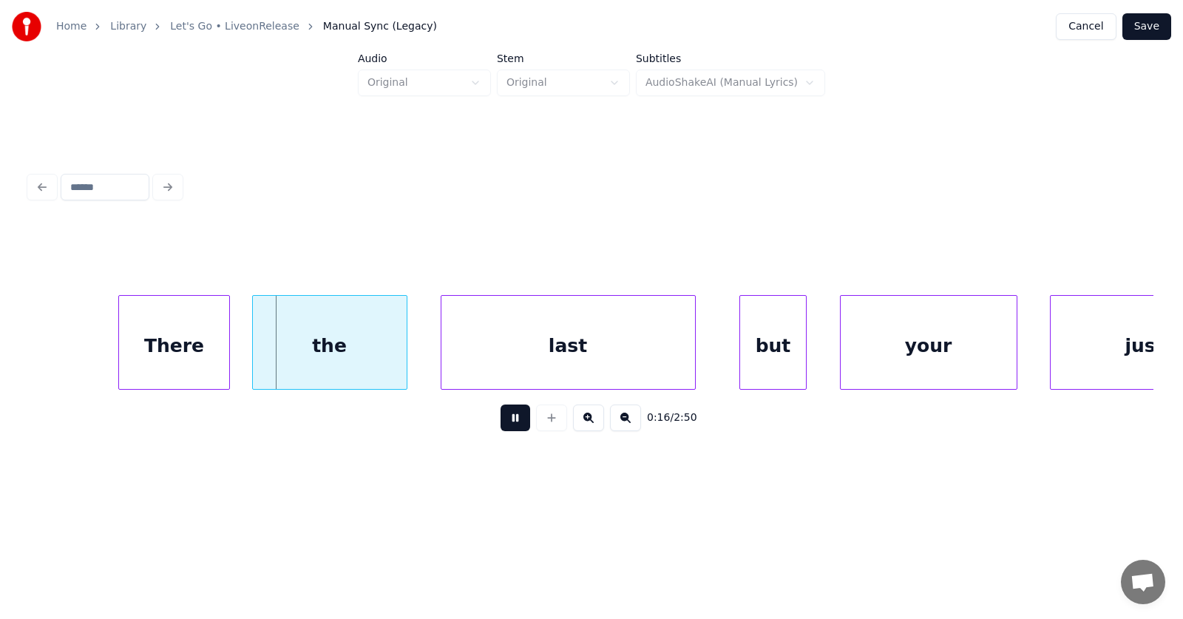
click at [504, 418] on button at bounding box center [516, 417] width 30 height 27
click at [183, 352] on div "There" at bounding box center [160, 346] width 109 height 101
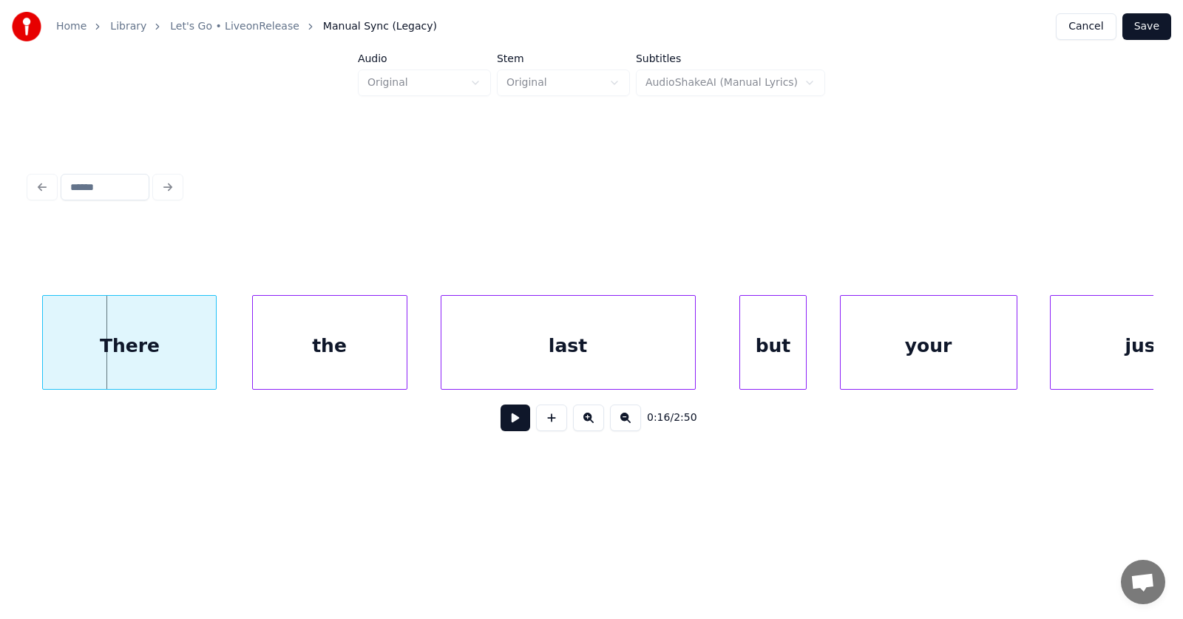
click at [43, 355] on div at bounding box center [45, 342] width 4 height 93
click at [279, 363] on div "the" at bounding box center [314, 346] width 154 height 101
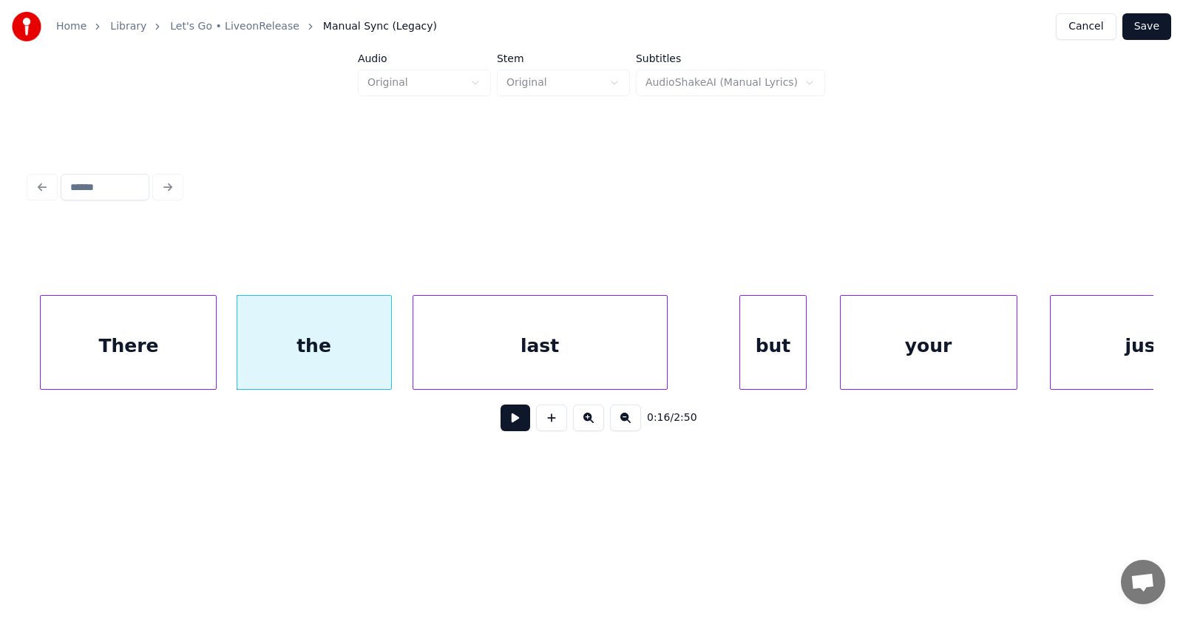
click at [475, 343] on div "last" at bounding box center [540, 346] width 254 height 101
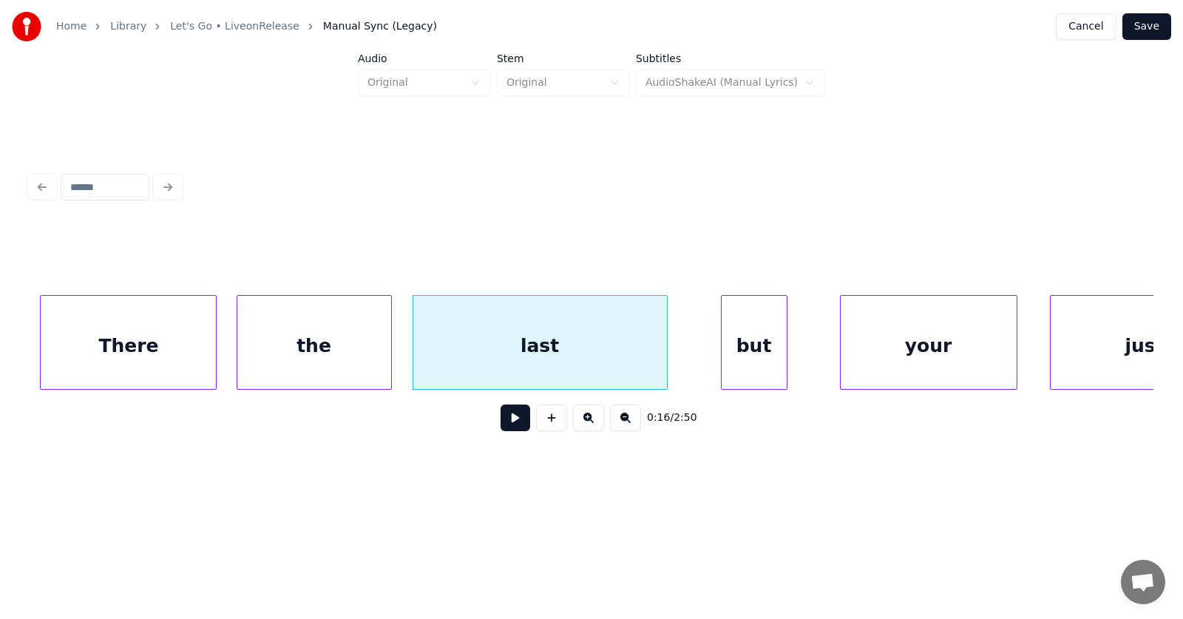
click at [746, 344] on div "but" at bounding box center [754, 346] width 65 height 101
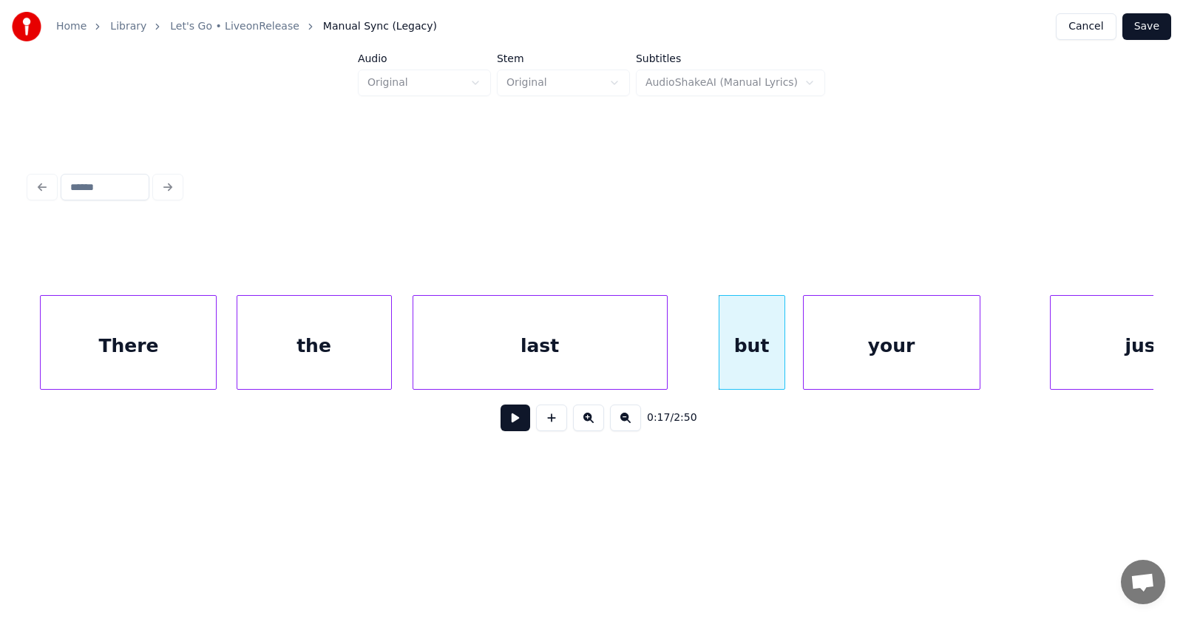
click at [844, 344] on div "your" at bounding box center [892, 346] width 176 height 101
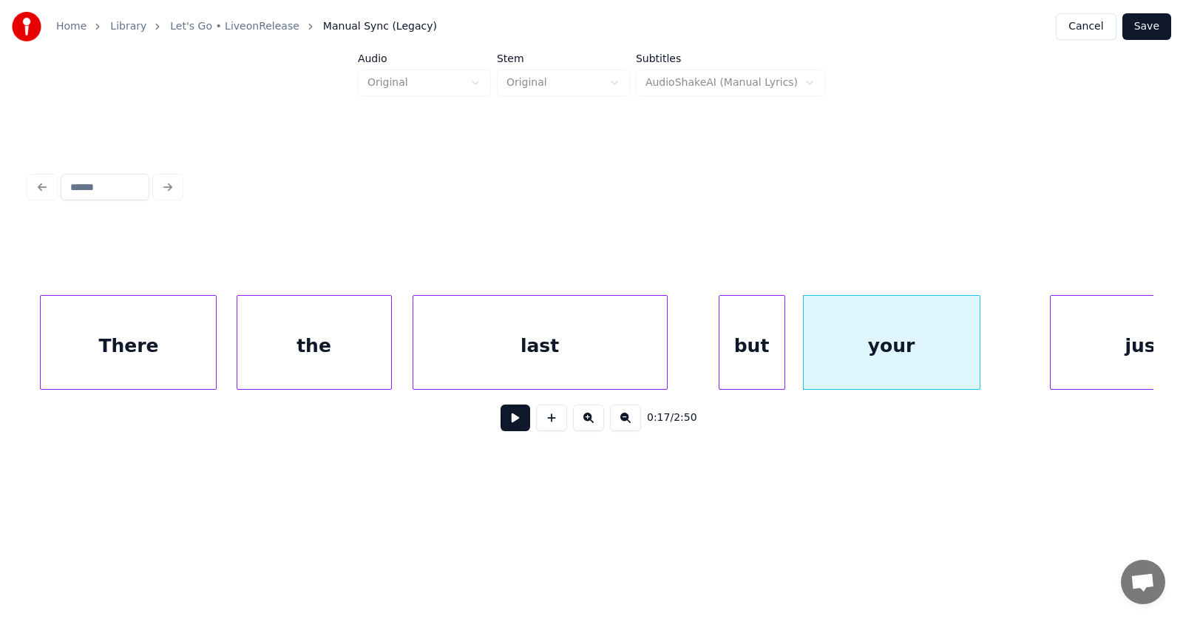
scroll to position [0, 8910]
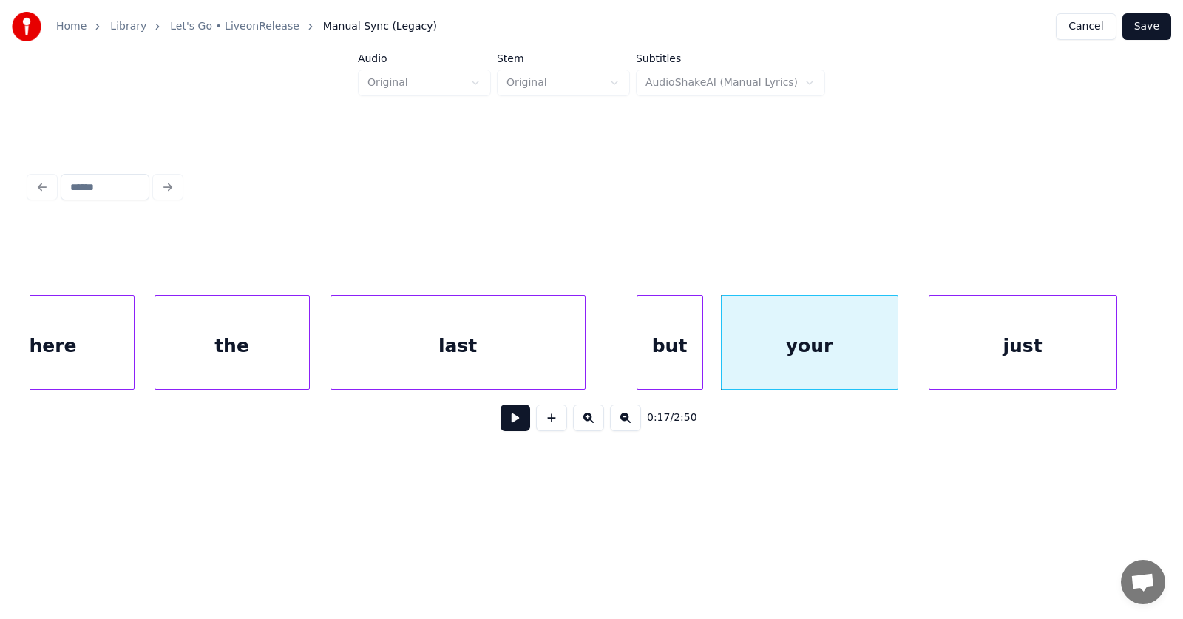
click at [1048, 337] on div "just" at bounding box center [1022, 346] width 187 height 101
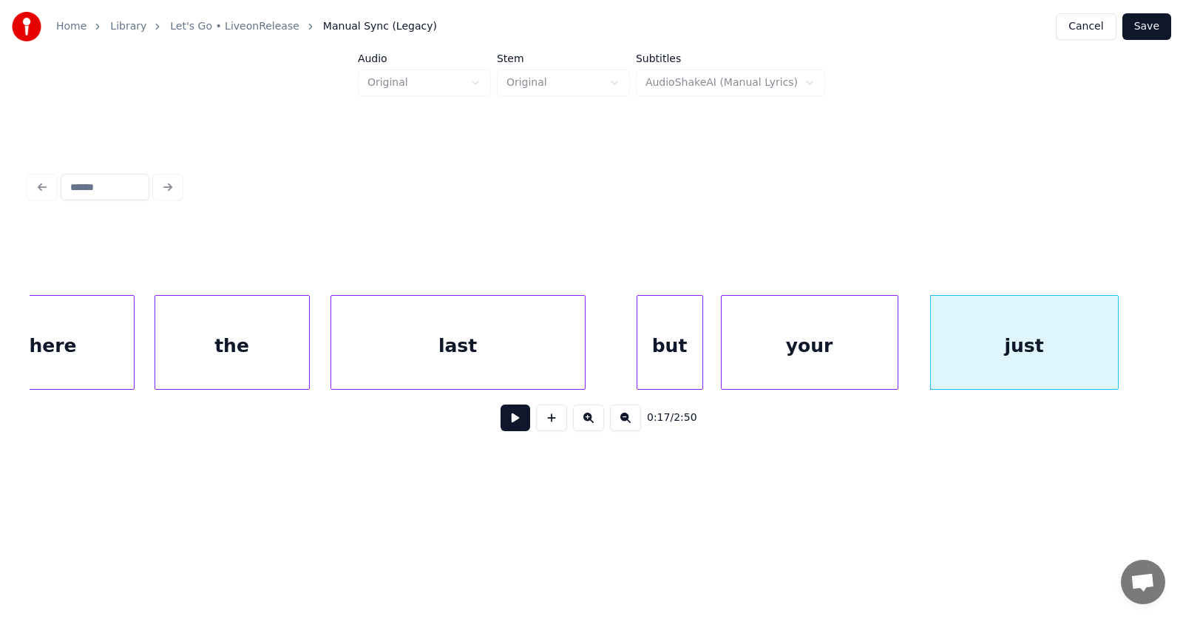
click at [393, 339] on div "last" at bounding box center [458, 346] width 254 height 101
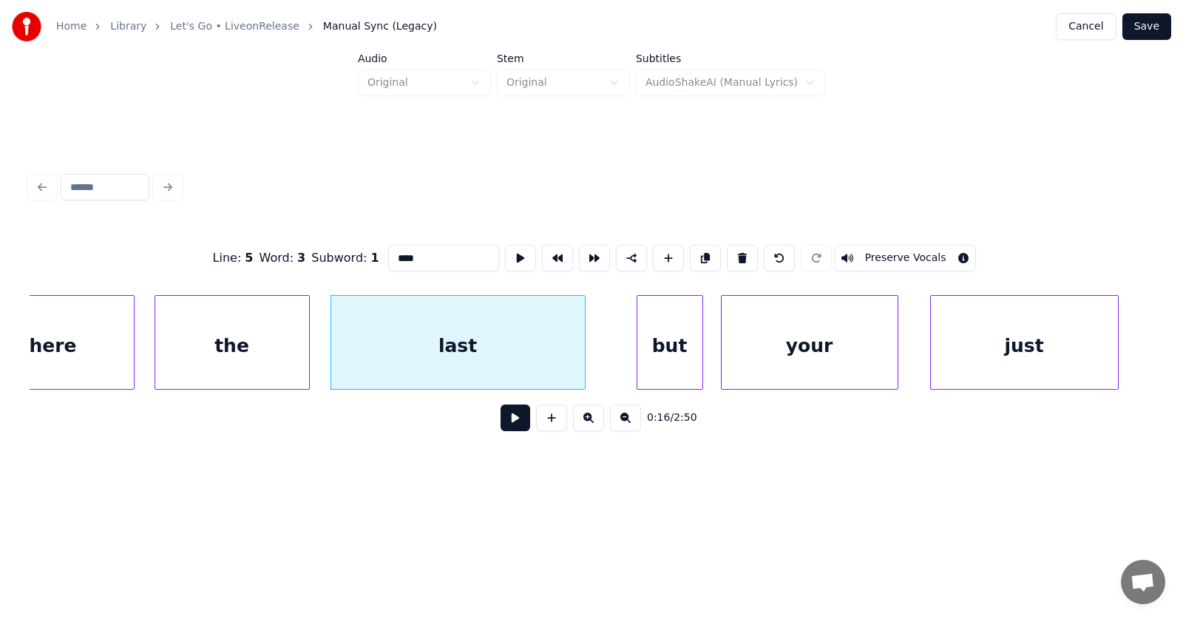
click at [65, 348] on div "There" at bounding box center [46, 346] width 175 height 101
type input "*****"
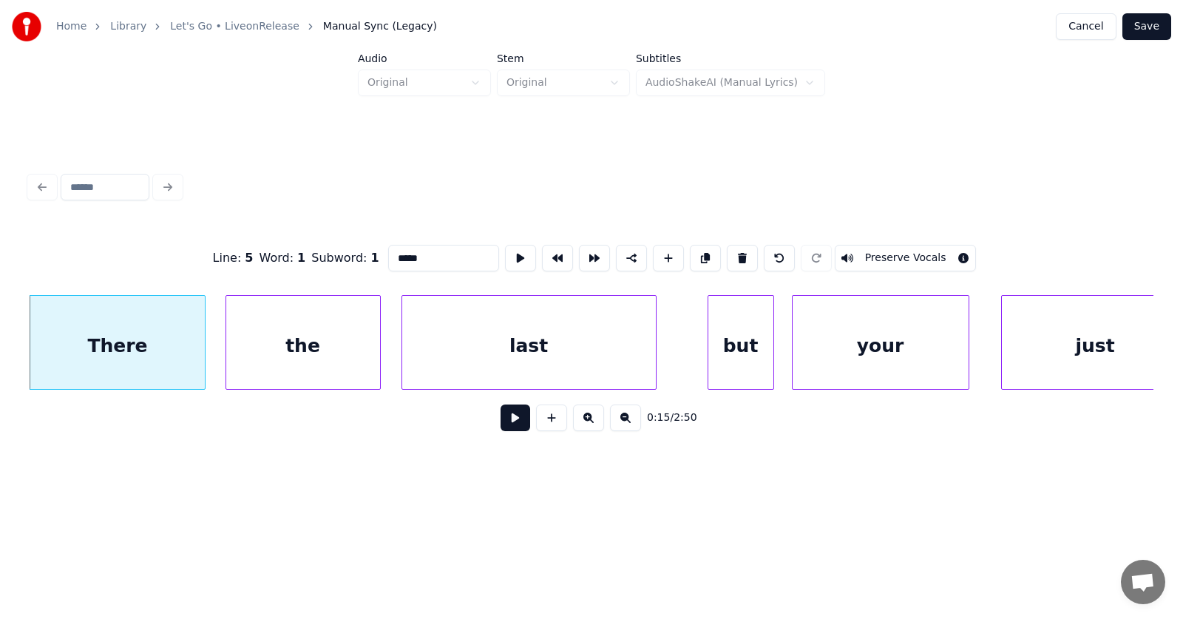
click at [504, 431] on button at bounding box center [516, 417] width 30 height 27
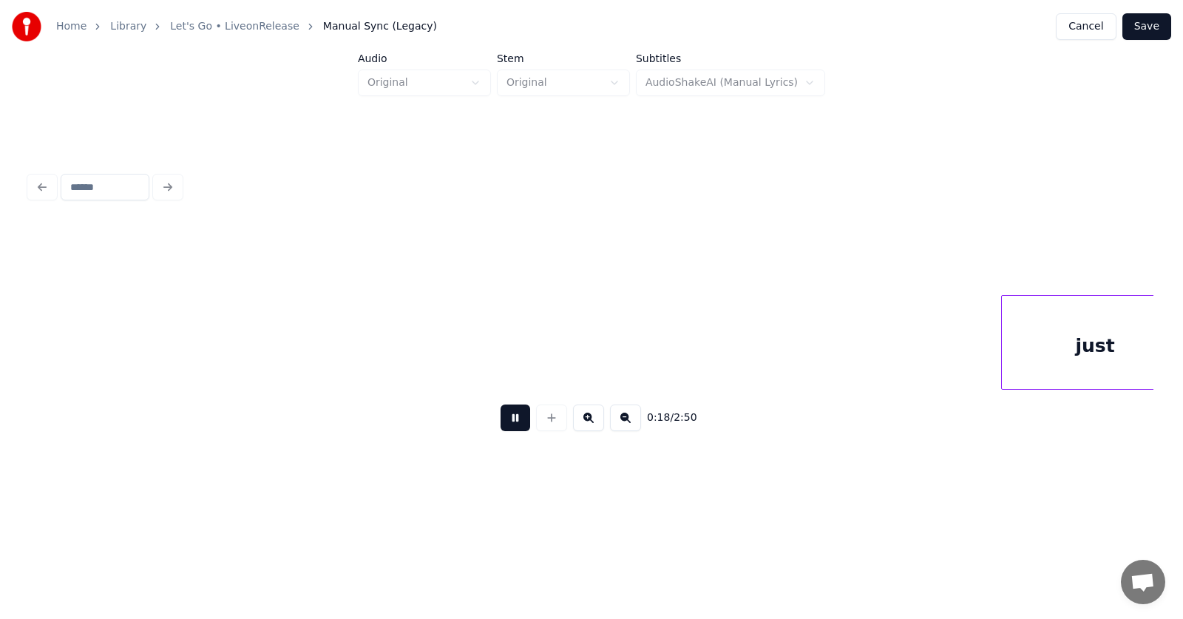
scroll to position [0, 9963]
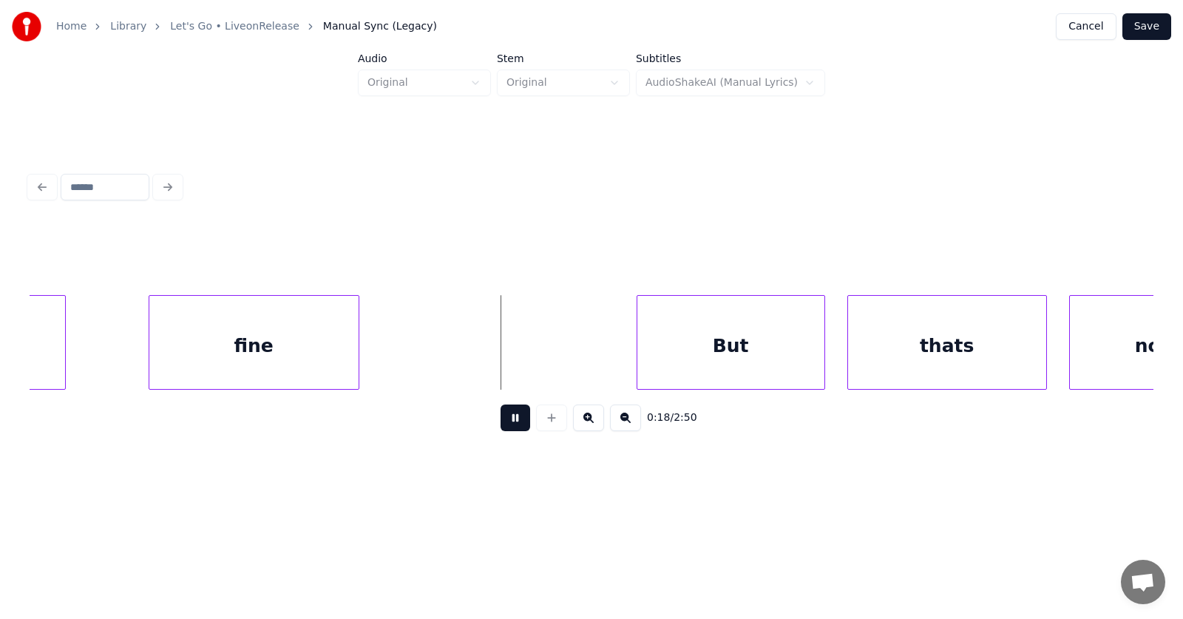
click at [504, 431] on button at bounding box center [516, 417] width 30 height 27
click at [260, 352] on div "fine" at bounding box center [235, 346] width 209 height 101
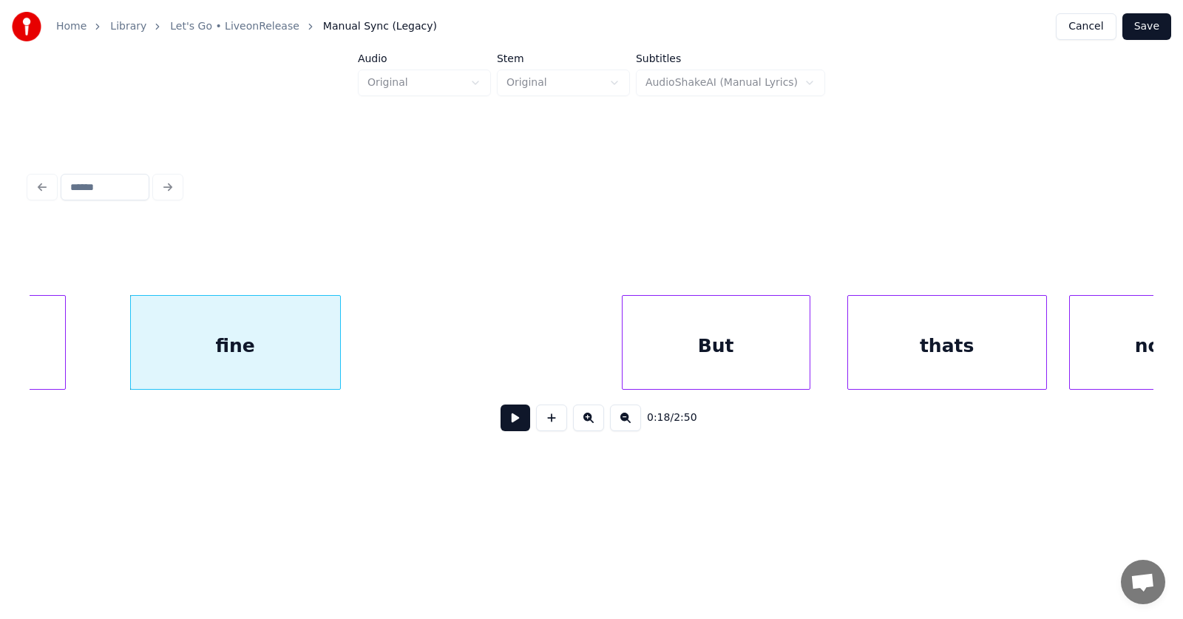
click at [690, 359] on div "But" at bounding box center [716, 346] width 187 height 101
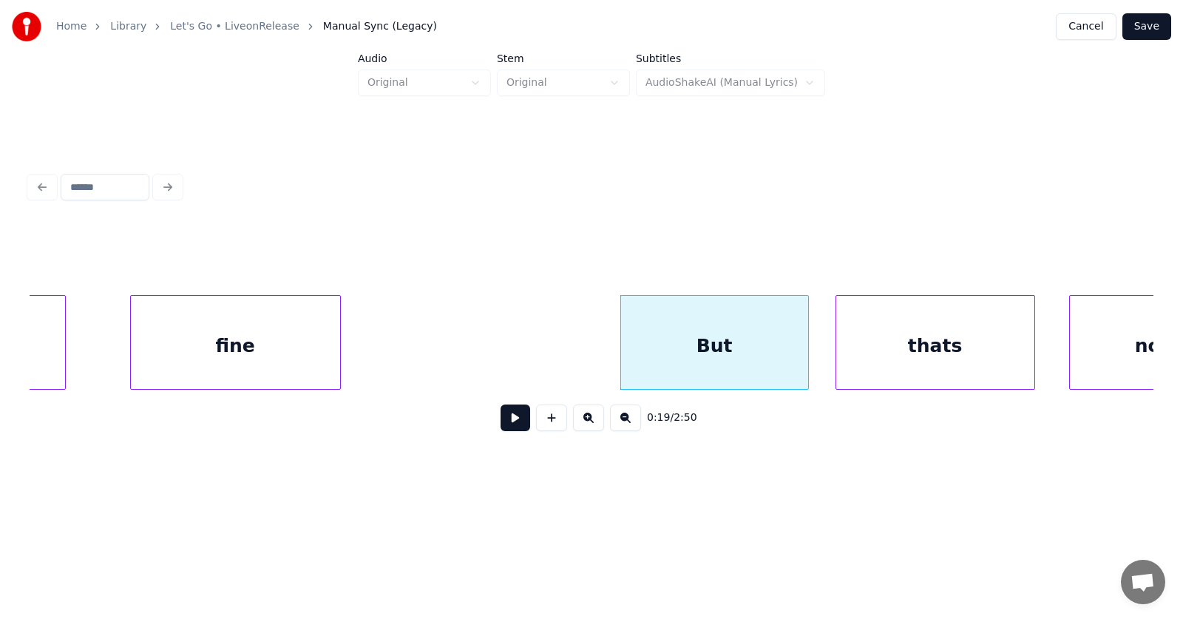
click at [889, 348] on div "thats" at bounding box center [935, 346] width 198 height 101
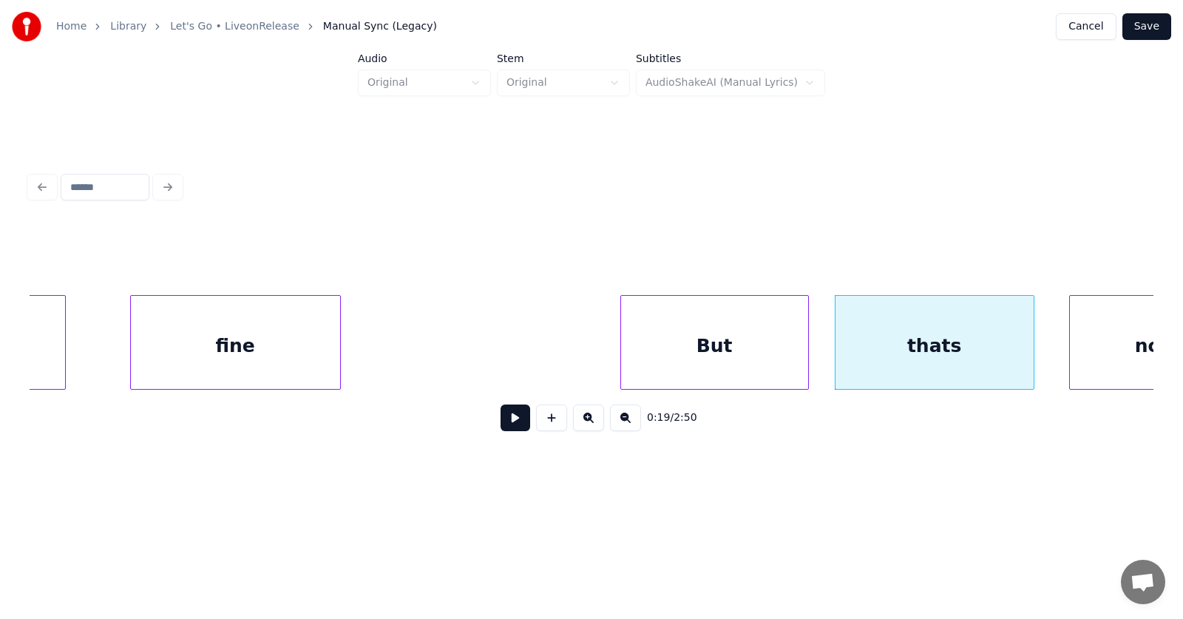
click at [281, 348] on div "fine" at bounding box center [235, 346] width 209 height 101
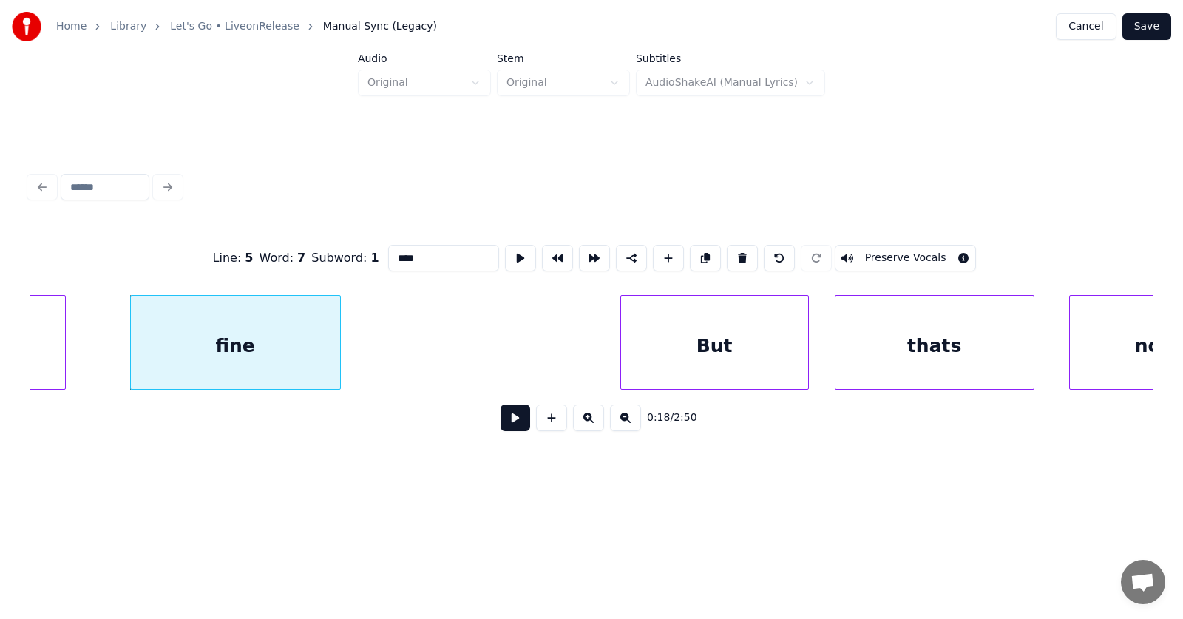
click at [501, 420] on button at bounding box center [516, 417] width 30 height 27
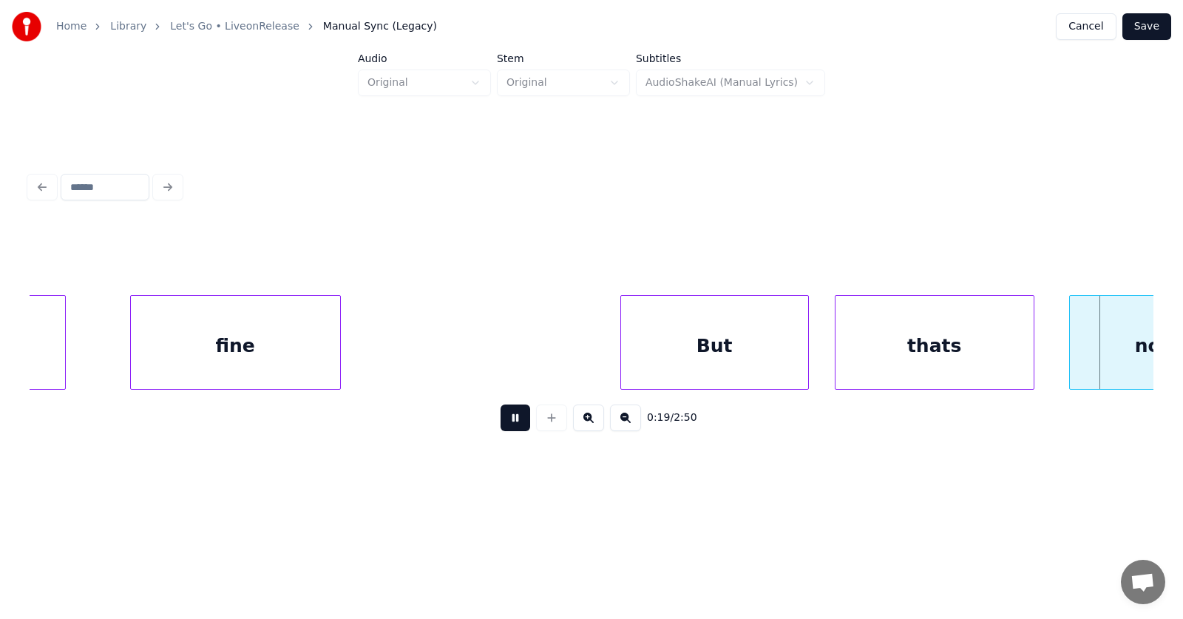
scroll to position [0, 11098]
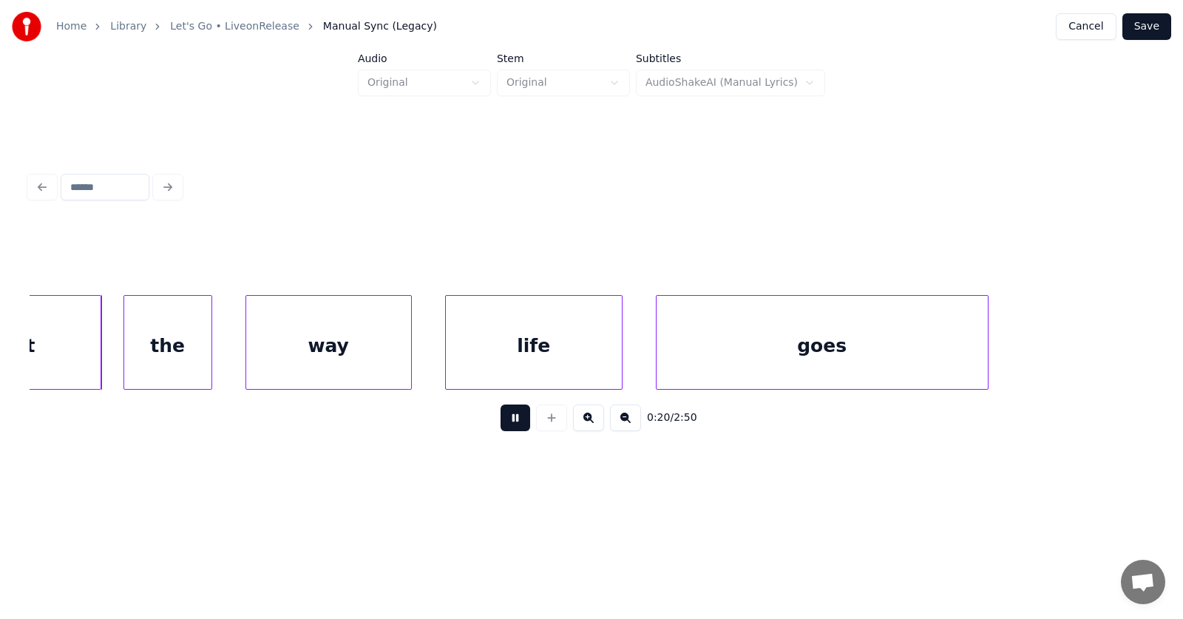
click at [501, 420] on button at bounding box center [516, 417] width 30 height 27
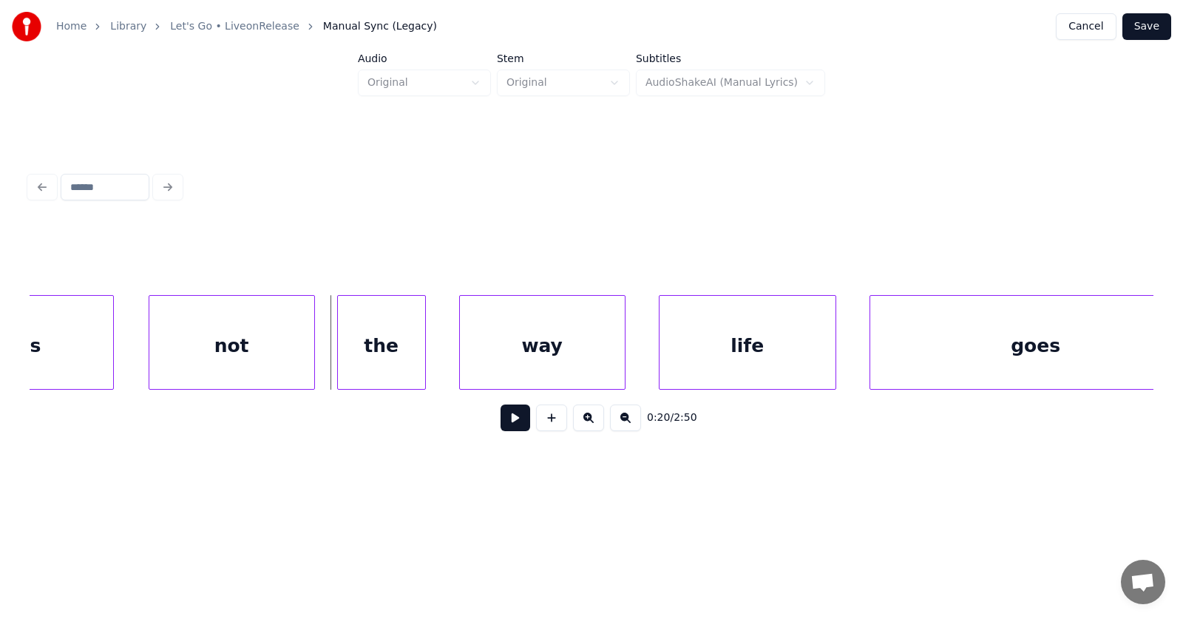
scroll to position [0, 10757]
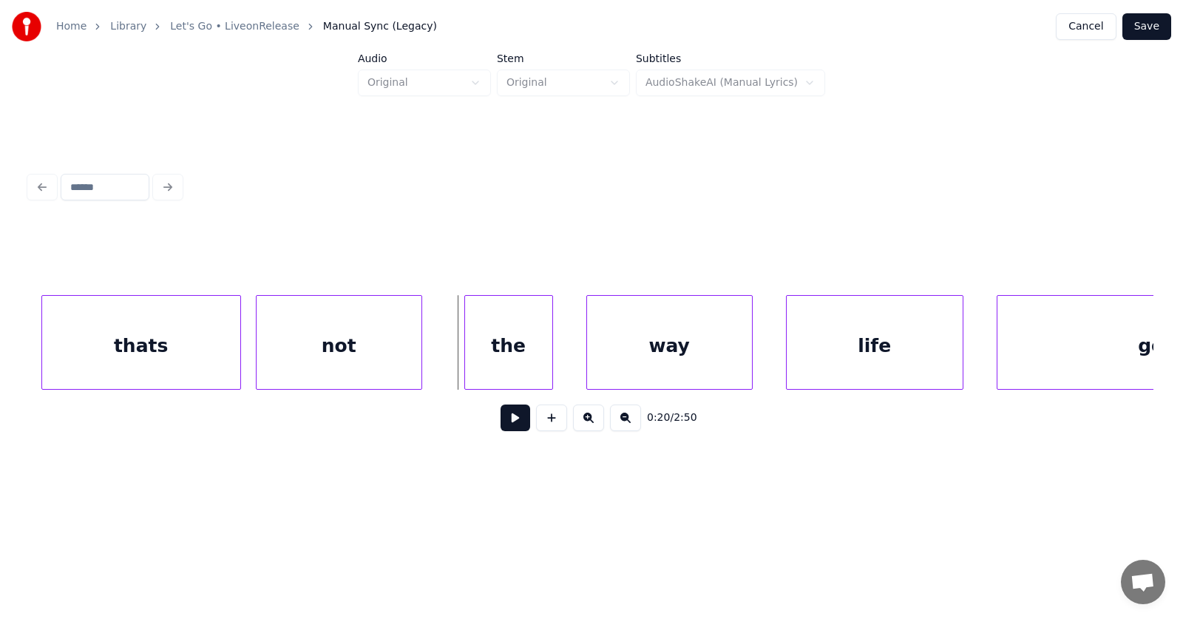
click at [344, 354] on div "not" at bounding box center [339, 346] width 165 height 101
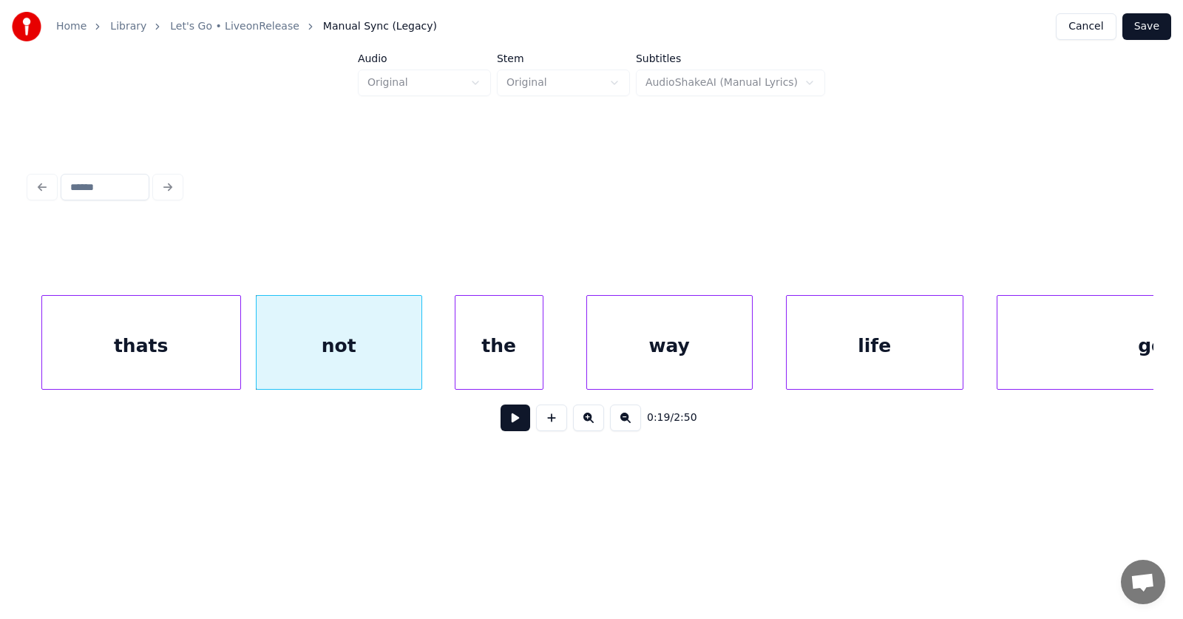
click at [508, 352] on div "the" at bounding box center [498, 346] width 87 height 101
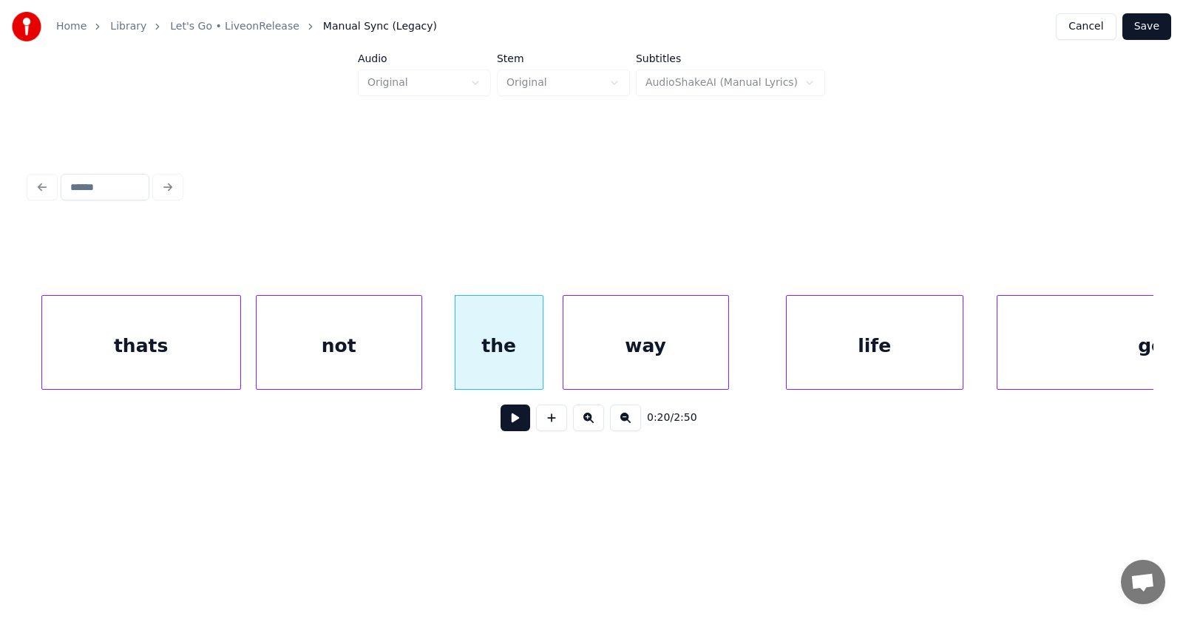
click at [611, 360] on div "way" at bounding box center [645, 346] width 165 height 101
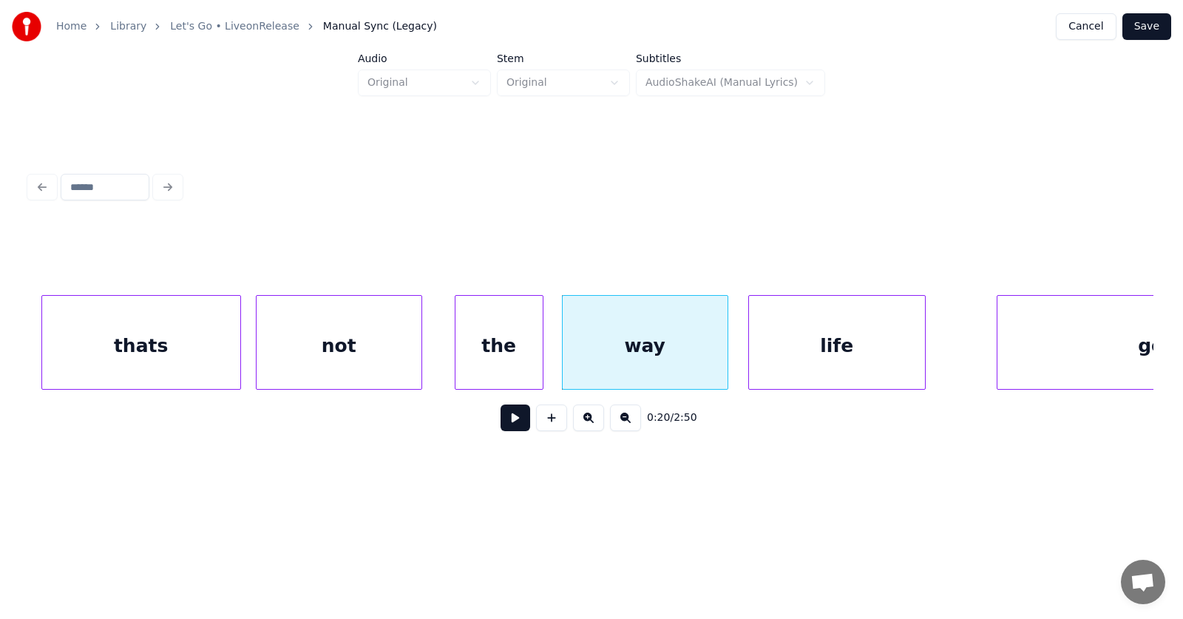
click at [812, 356] on div "life" at bounding box center [837, 346] width 176 height 101
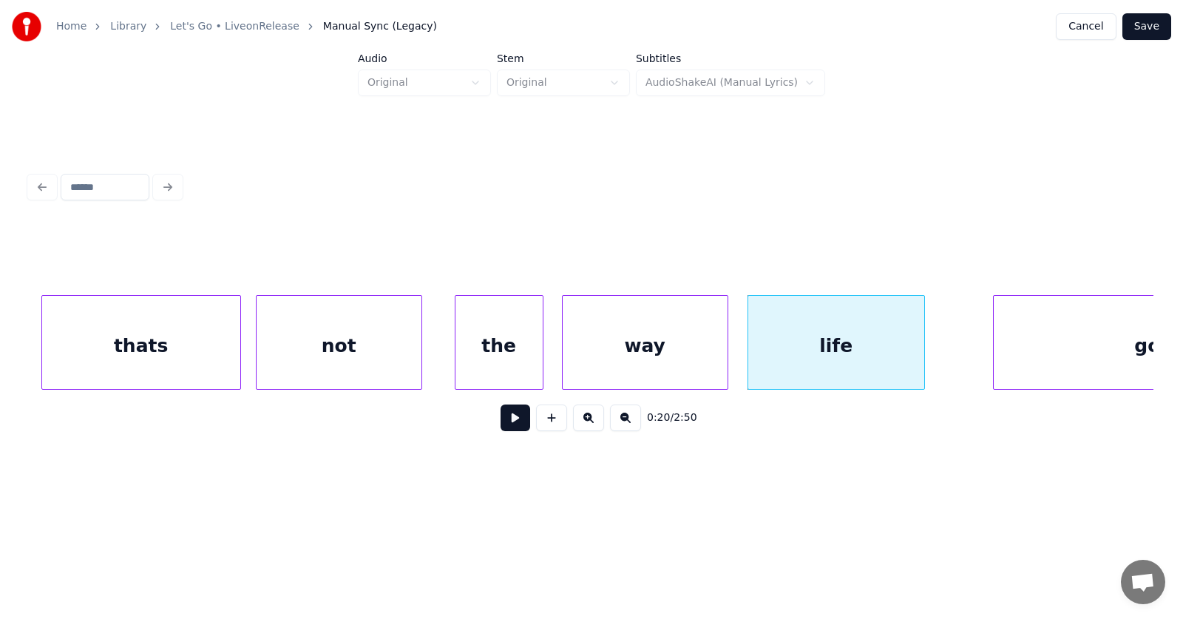
scroll to position [0, 10928]
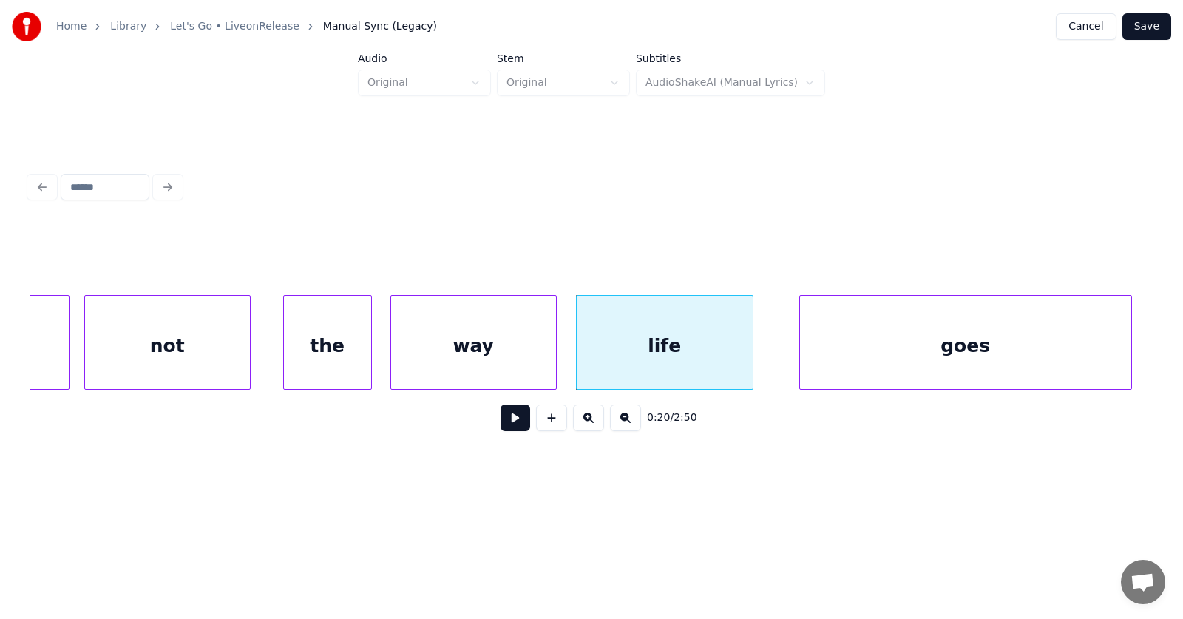
click at [1031, 350] on div "goes" at bounding box center [965, 346] width 331 height 101
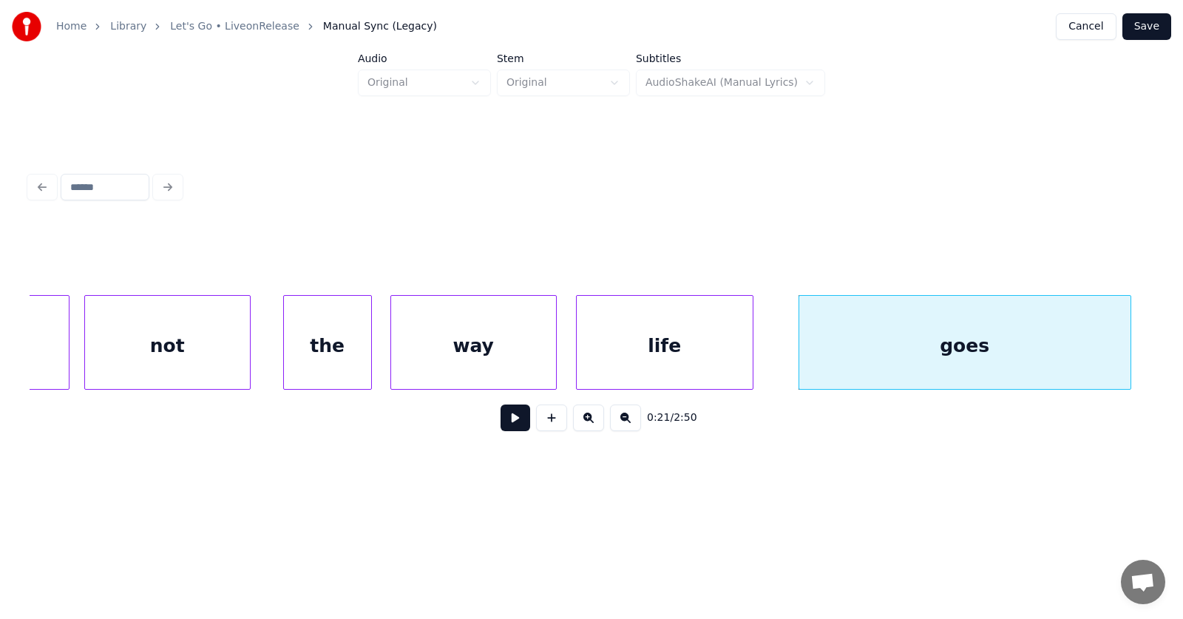
click at [504, 424] on button at bounding box center [516, 417] width 30 height 27
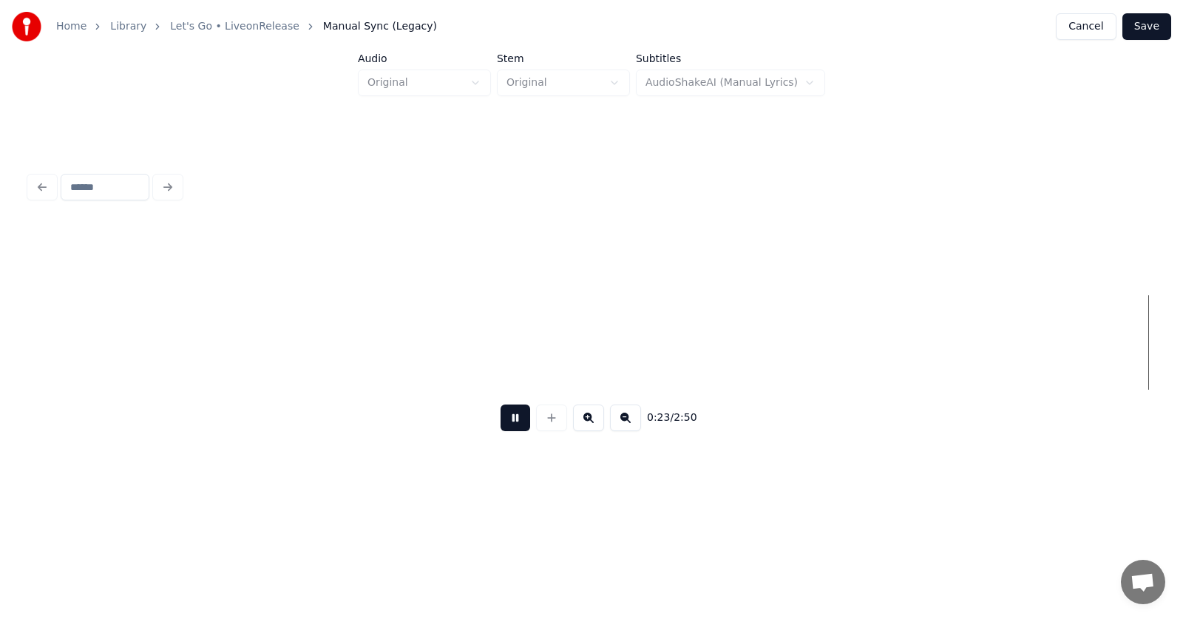
scroll to position [0, 13186]
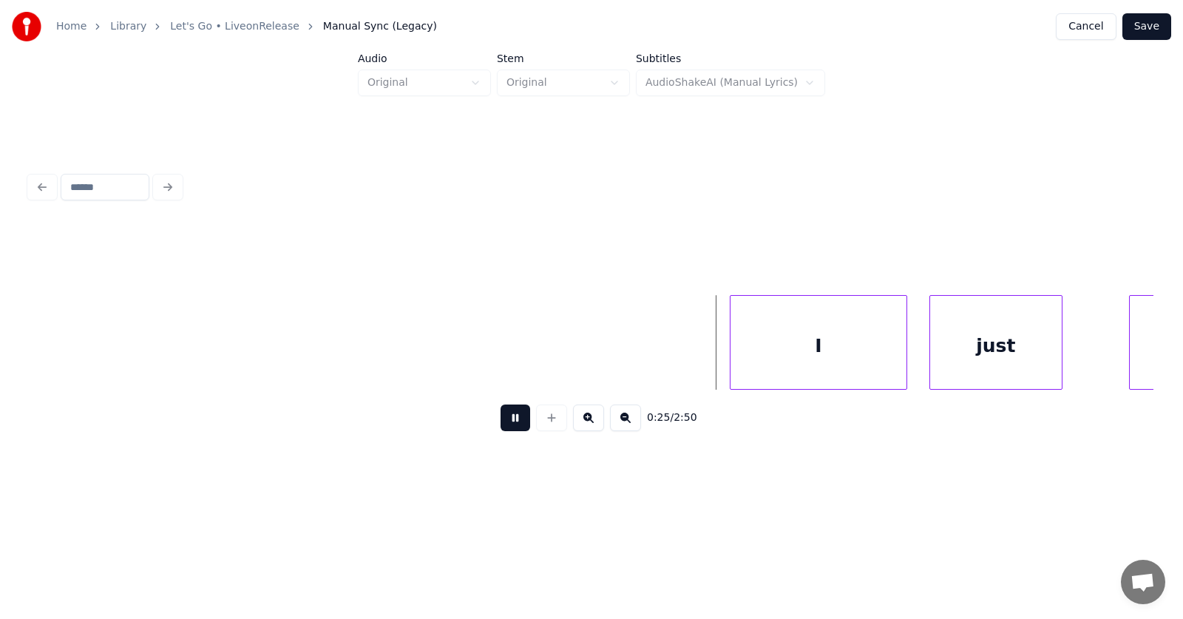
click at [504, 424] on button at bounding box center [516, 417] width 30 height 27
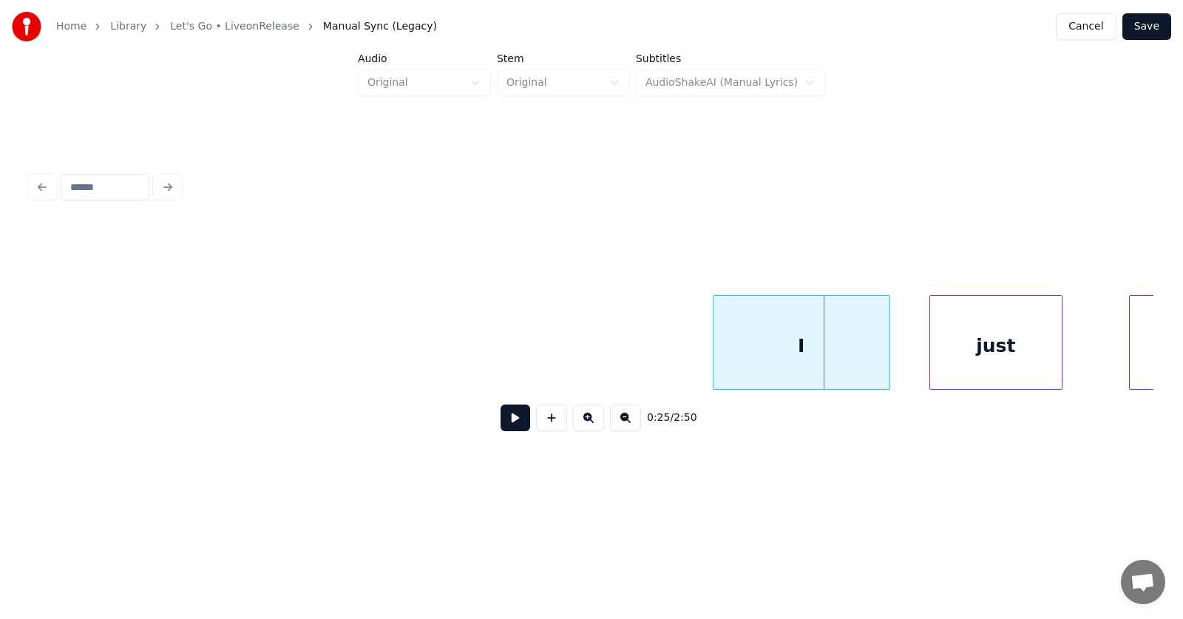
click at [753, 370] on div "I" at bounding box center [802, 346] width 176 height 101
click at [932, 362] on div "just" at bounding box center [976, 346] width 132 height 101
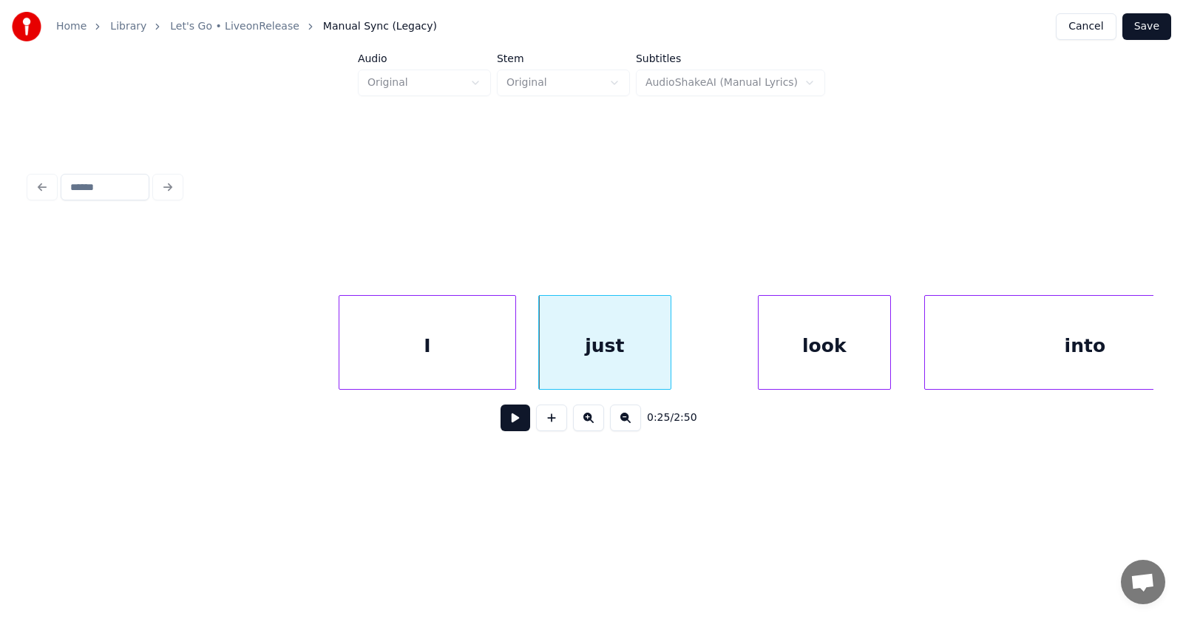
scroll to position [0, 13621]
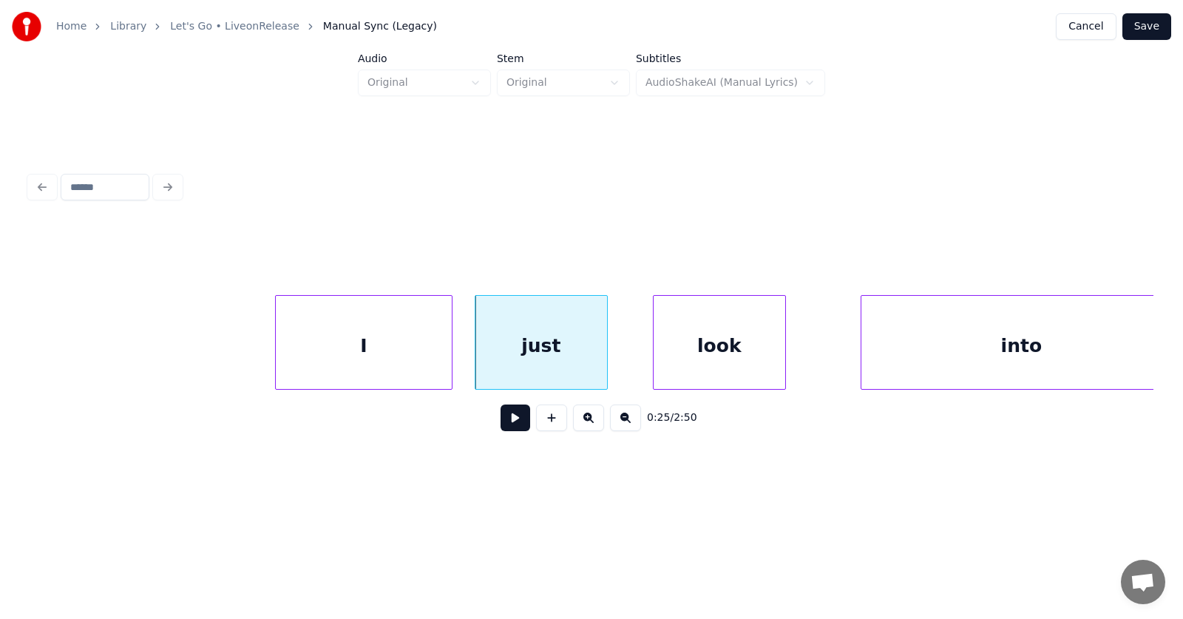
click at [693, 376] on div "look" at bounding box center [720, 346] width 132 height 101
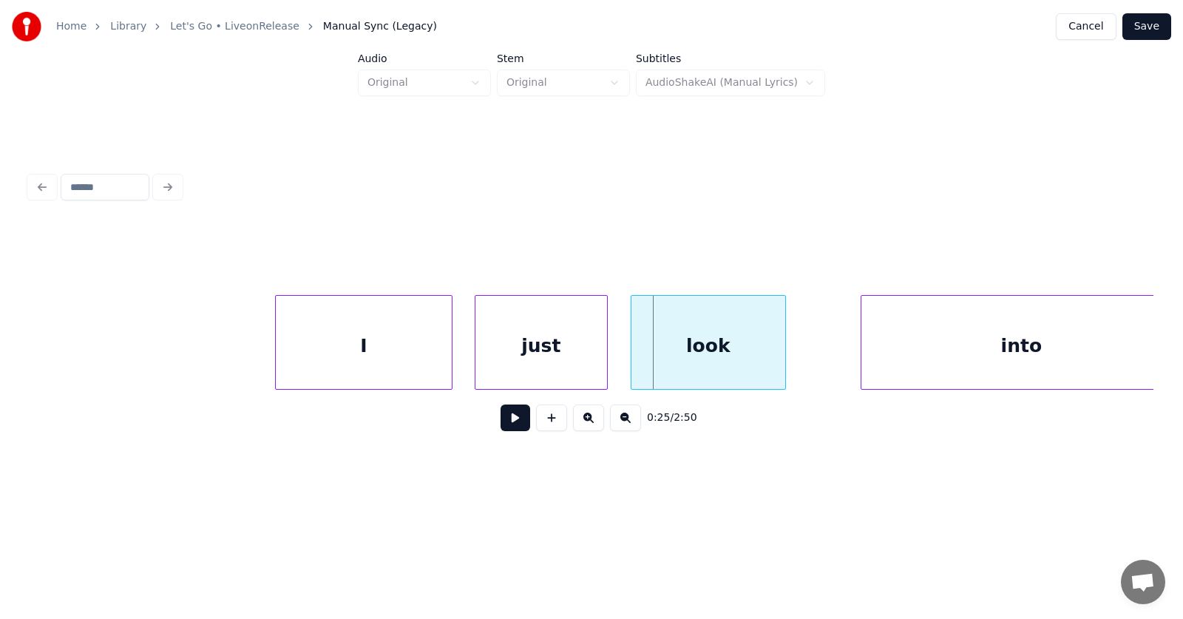
click at [634, 373] on div at bounding box center [633, 342] width 4 height 93
click at [393, 348] on div "I" at bounding box center [364, 346] width 176 height 101
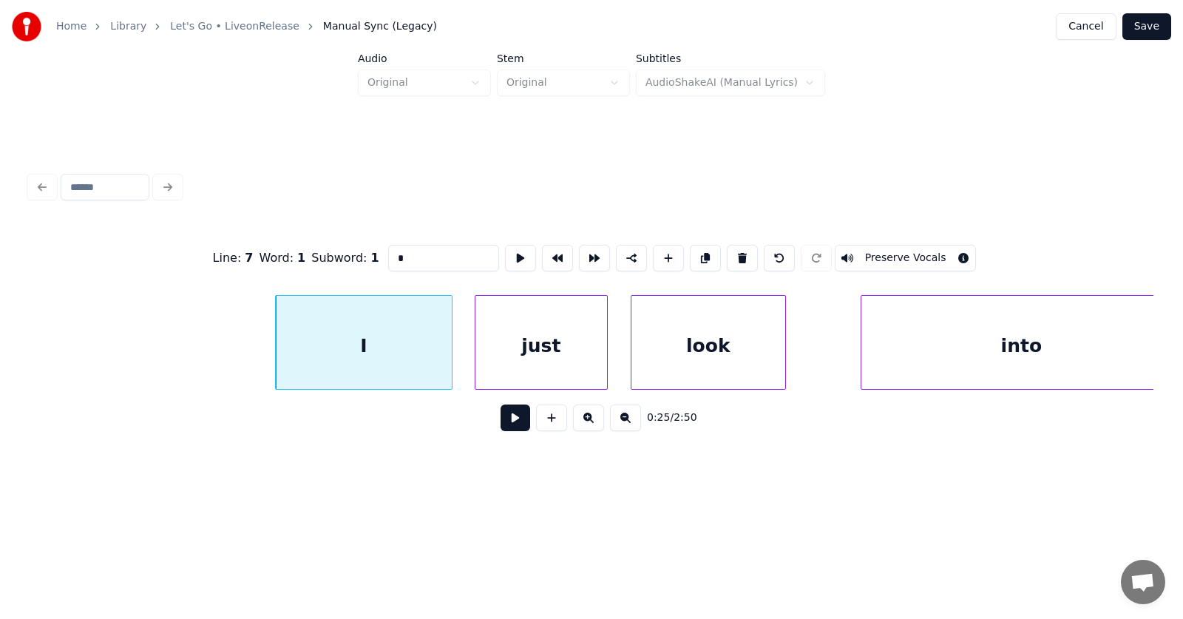
click at [501, 430] on button at bounding box center [516, 417] width 30 height 27
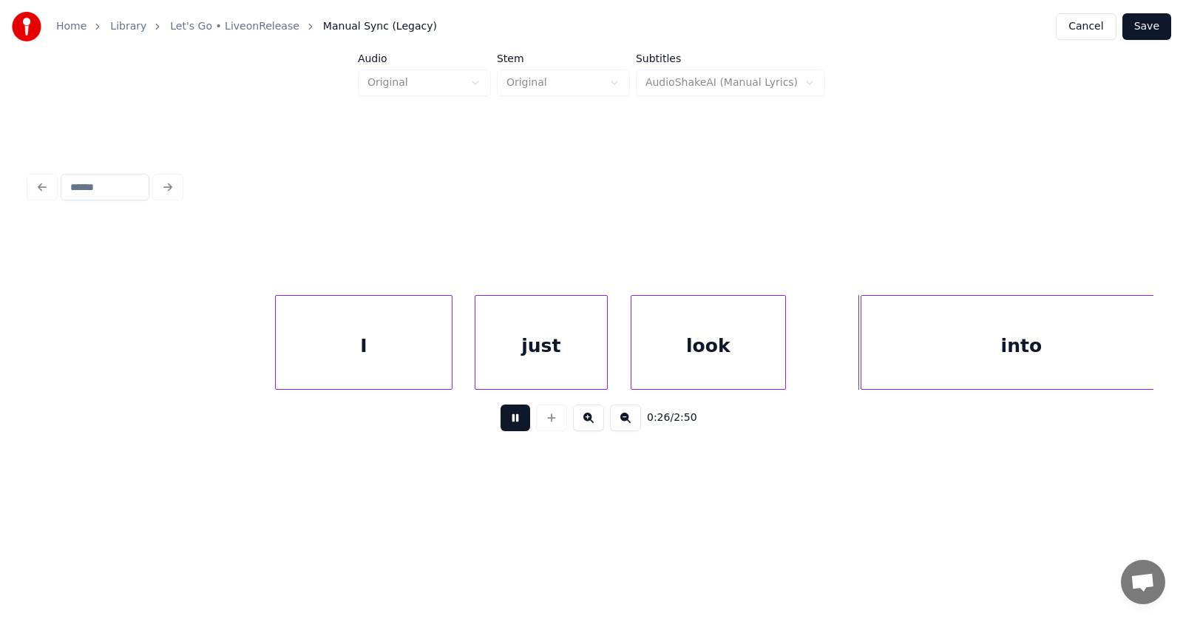
click at [501, 430] on button at bounding box center [516, 417] width 30 height 27
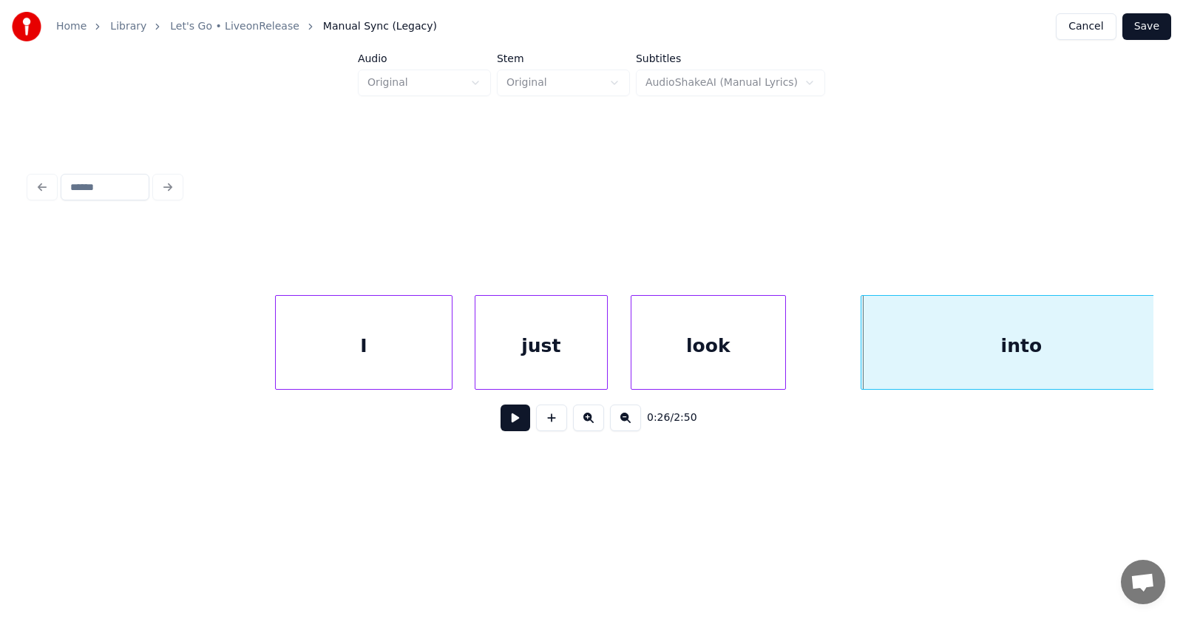
scroll to position [0, 13646]
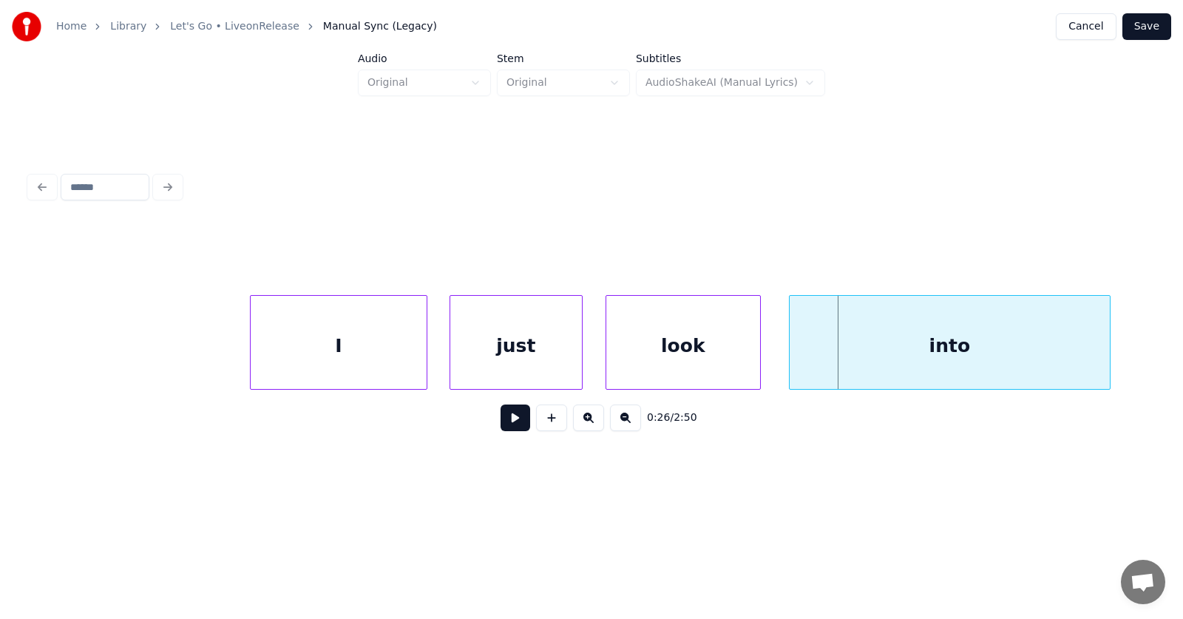
click at [899, 364] on div "into" at bounding box center [950, 346] width 320 height 101
click at [504, 424] on button at bounding box center [516, 417] width 30 height 27
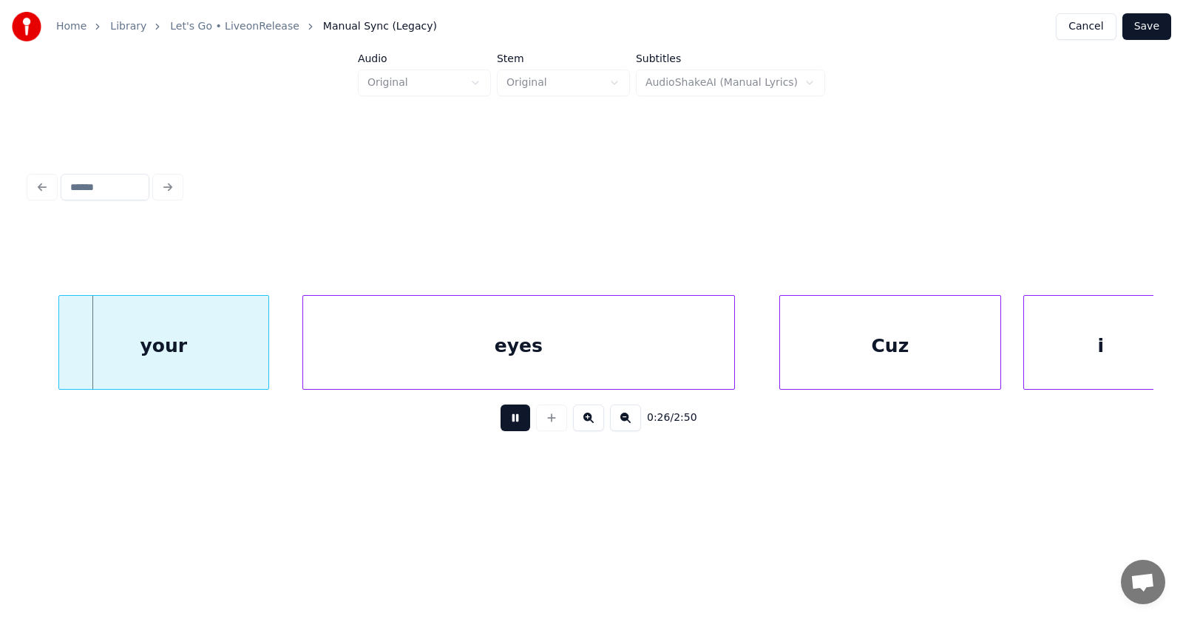
click at [504, 424] on button at bounding box center [516, 417] width 30 height 27
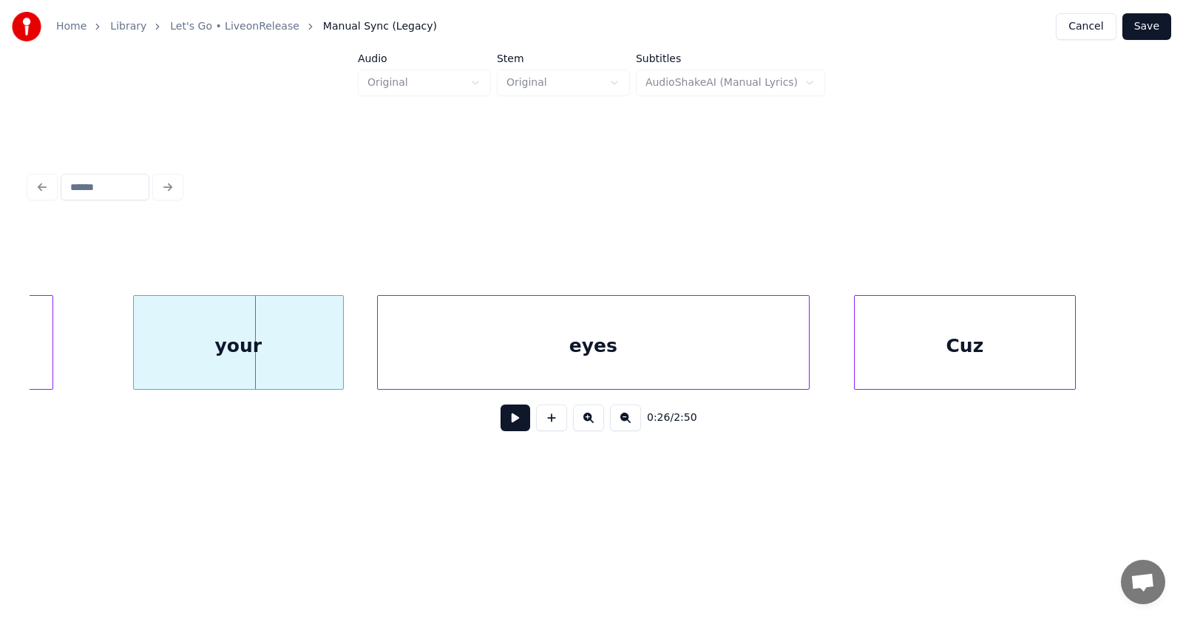
scroll to position [0, 14576]
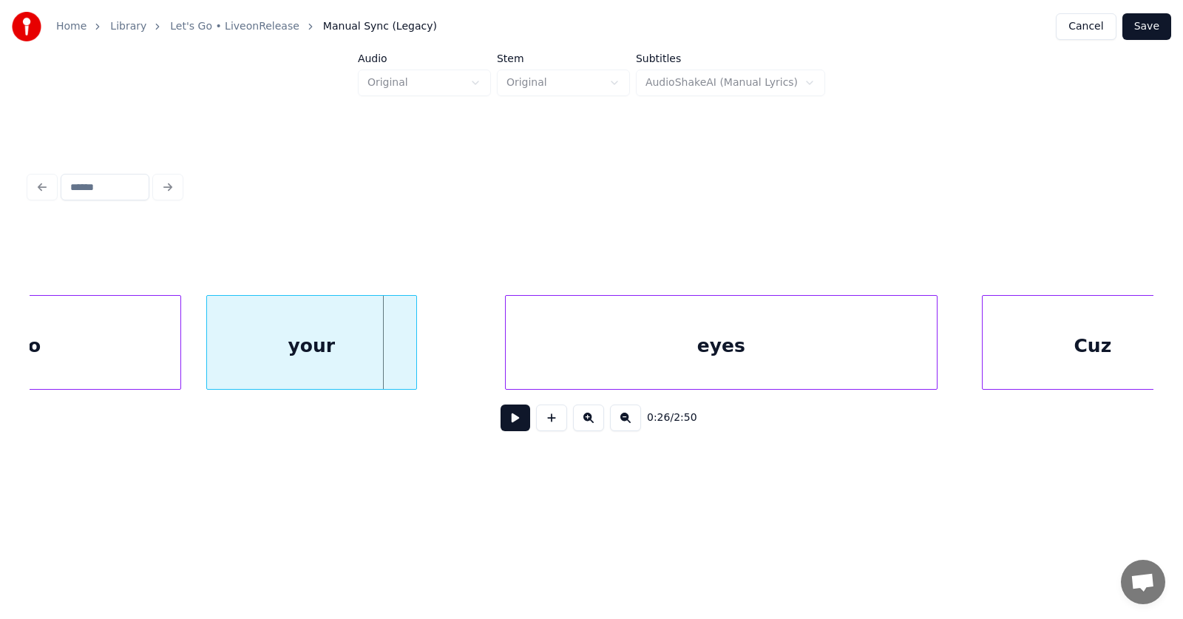
click at [269, 372] on div "your" at bounding box center [311, 346] width 209 height 101
click at [503, 374] on div "eyes" at bounding box center [657, 346] width 431 height 101
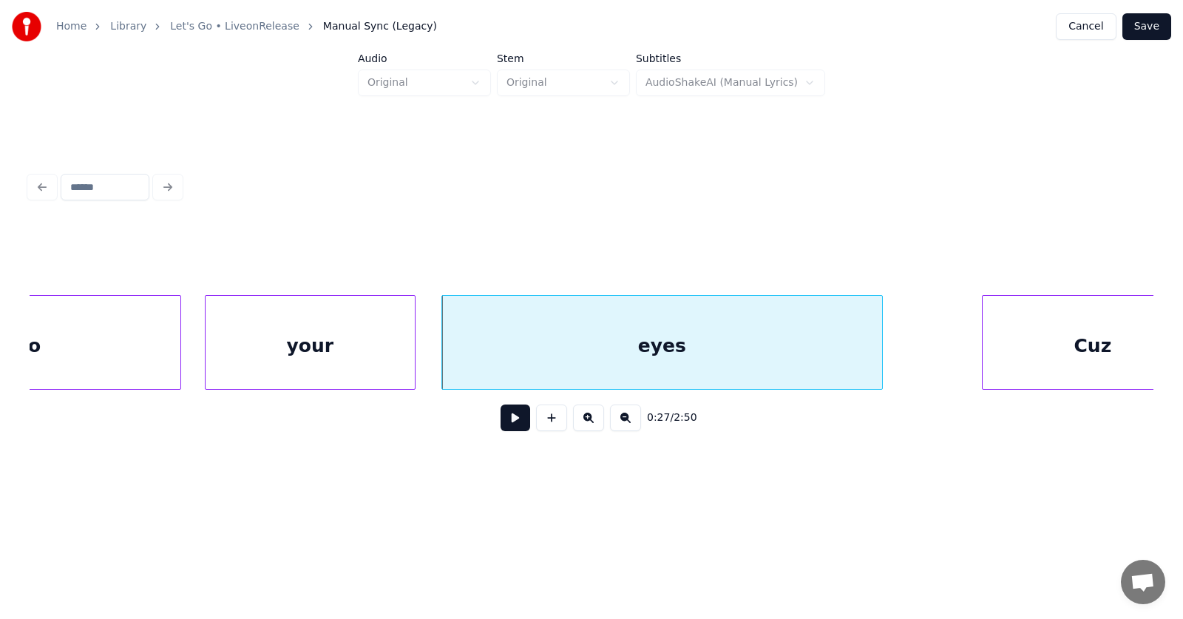
click at [881, 345] on div at bounding box center [880, 342] width 4 height 93
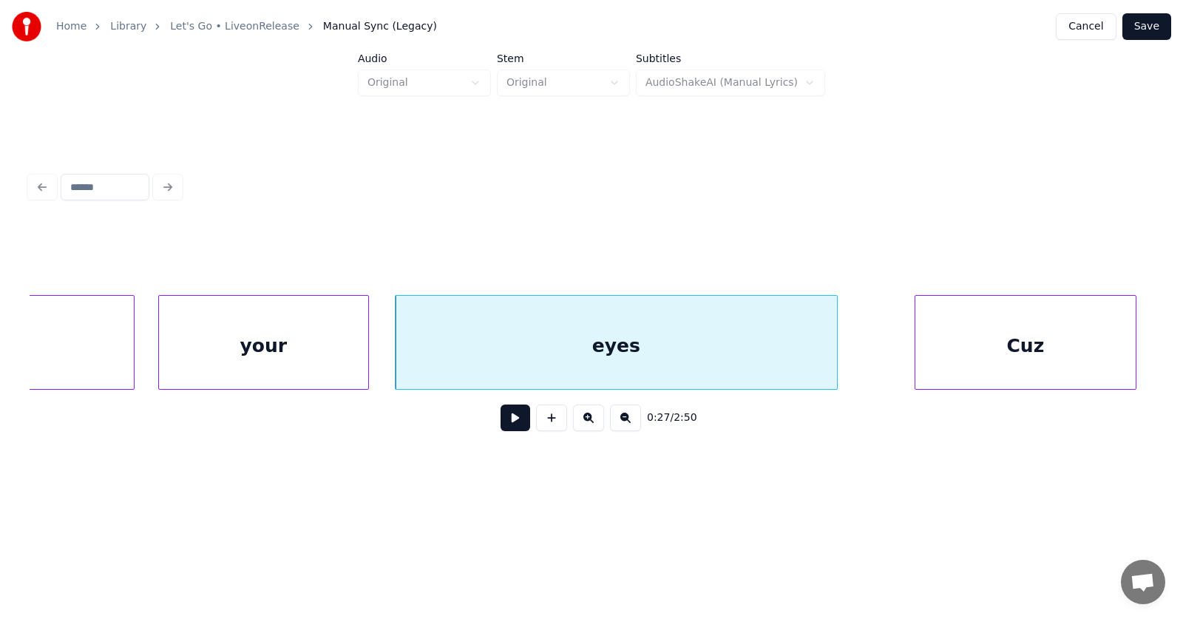
click at [1009, 342] on div "Cuz" at bounding box center [1025, 346] width 220 height 101
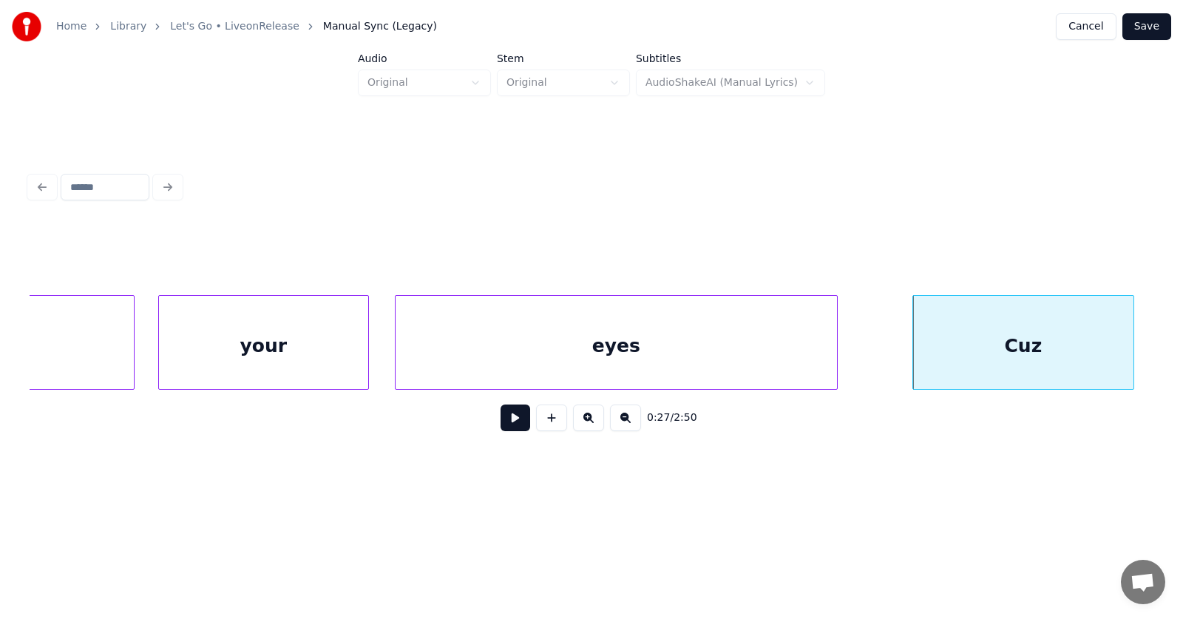
click at [509, 425] on button at bounding box center [516, 417] width 30 height 27
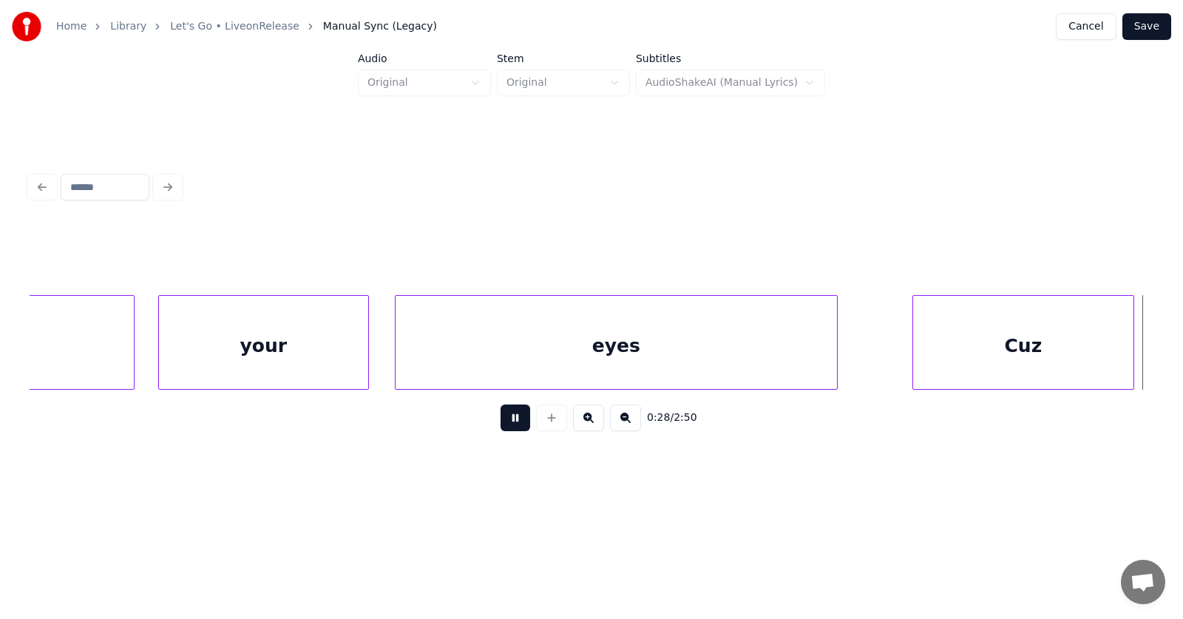
scroll to position [0, 15746]
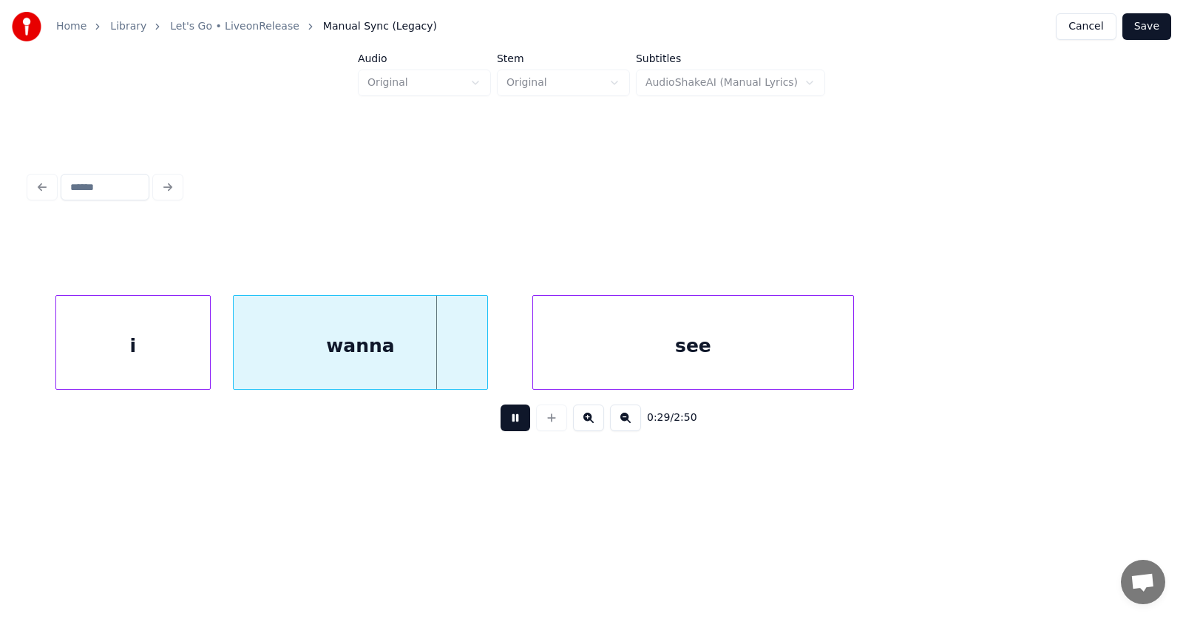
click at [509, 425] on button at bounding box center [516, 417] width 30 height 27
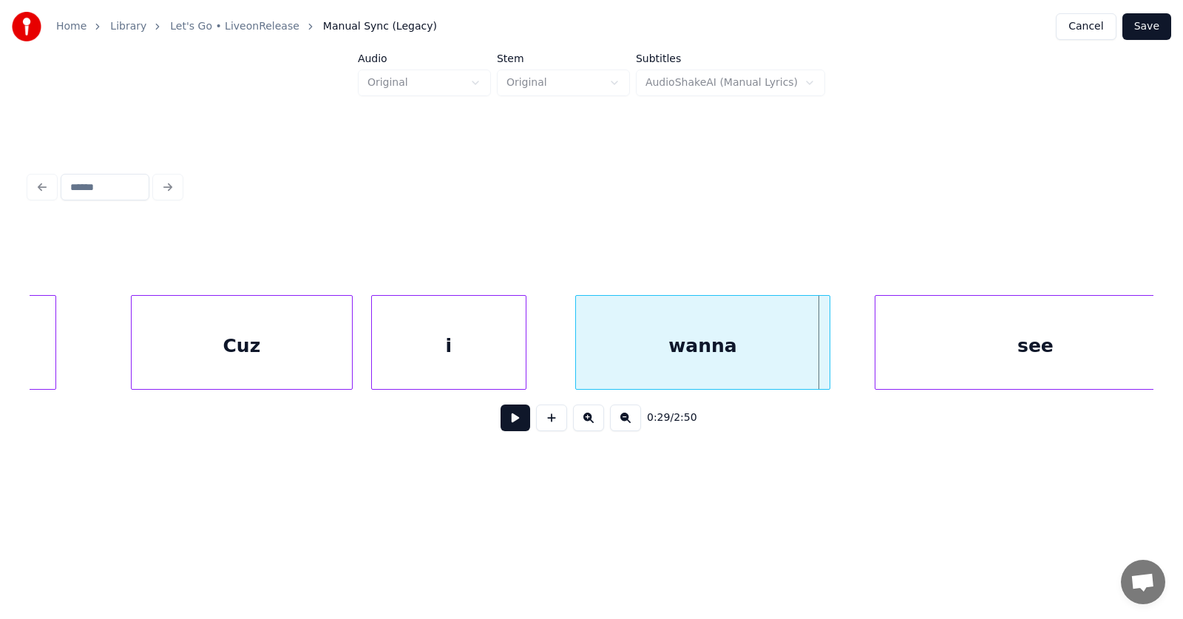
click at [413, 366] on div "i" at bounding box center [449, 346] width 154 height 101
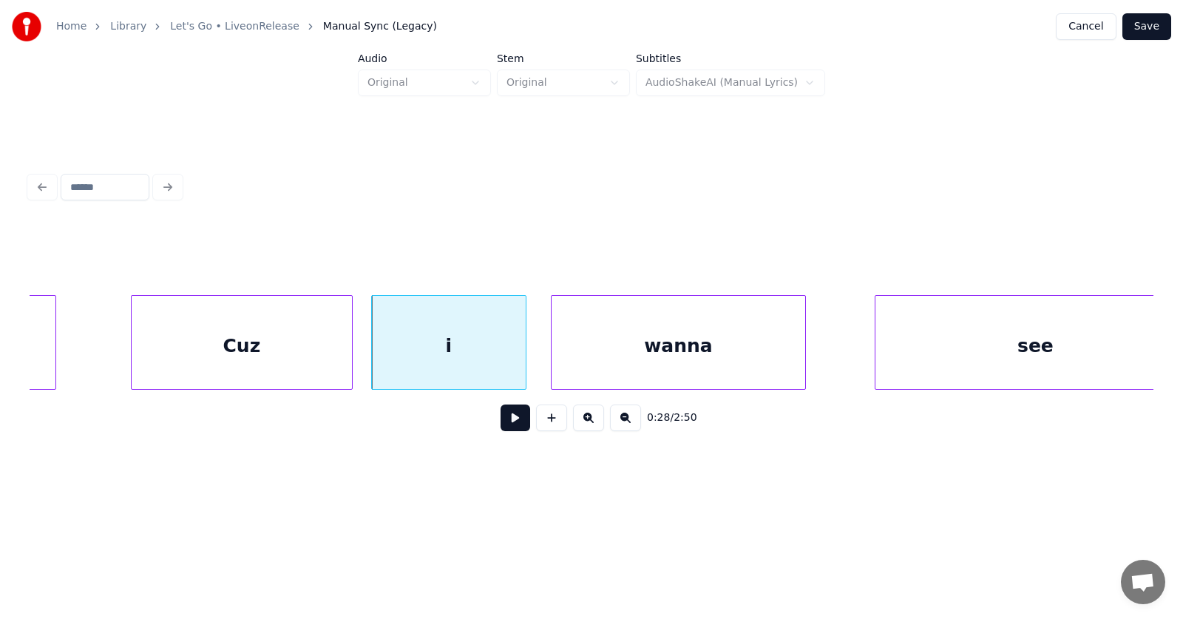
click at [654, 360] on div "wanna" at bounding box center [679, 346] width 254 height 101
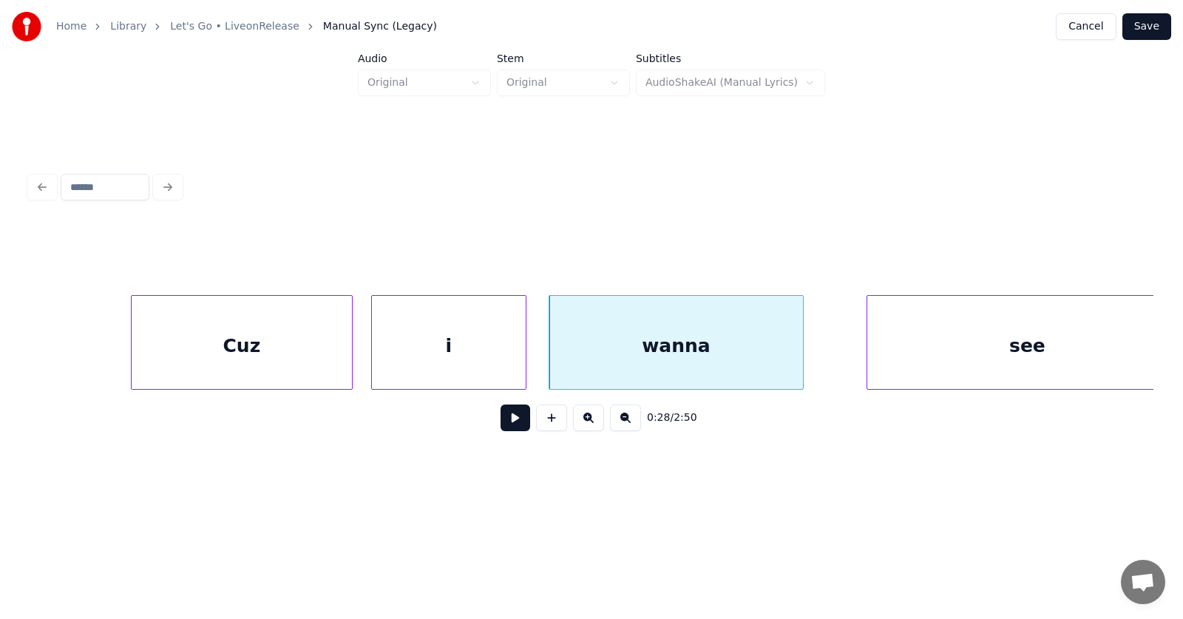
scroll to position [0, 15443]
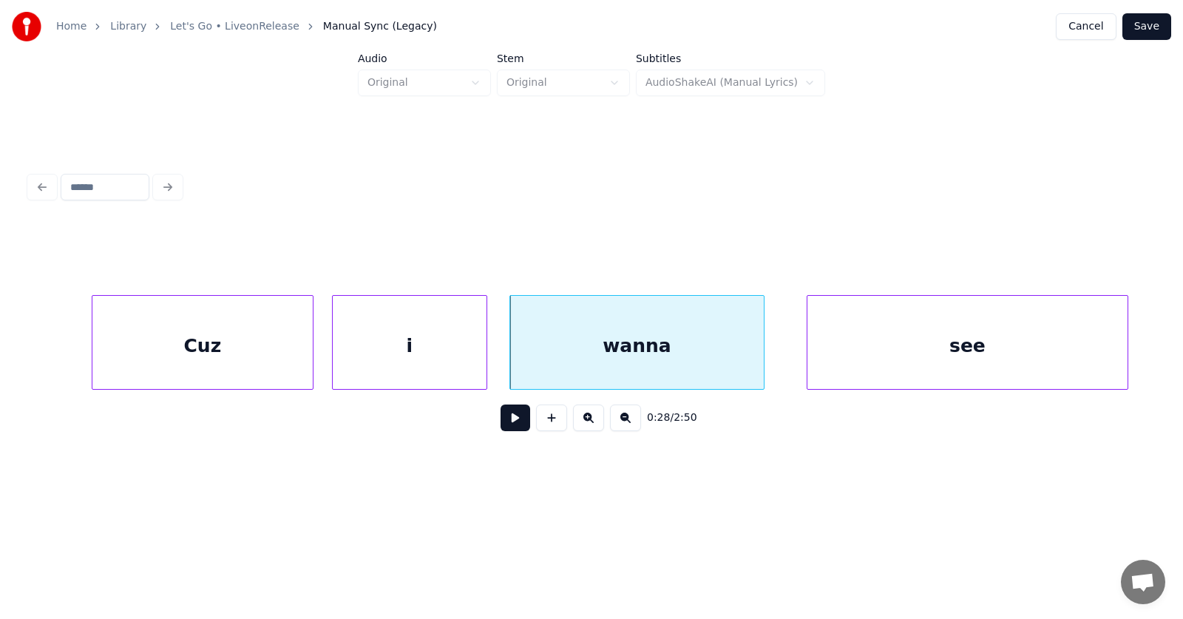
click at [926, 343] on div "see" at bounding box center [967, 346] width 320 height 101
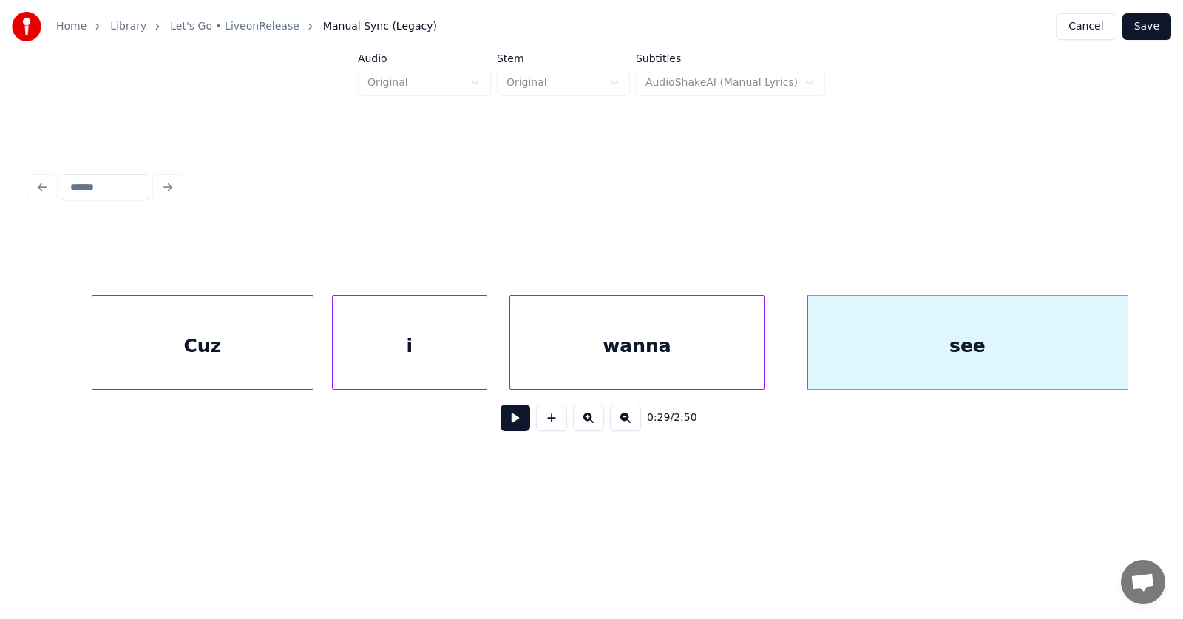
click at [506, 424] on button at bounding box center [516, 417] width 30 height 27
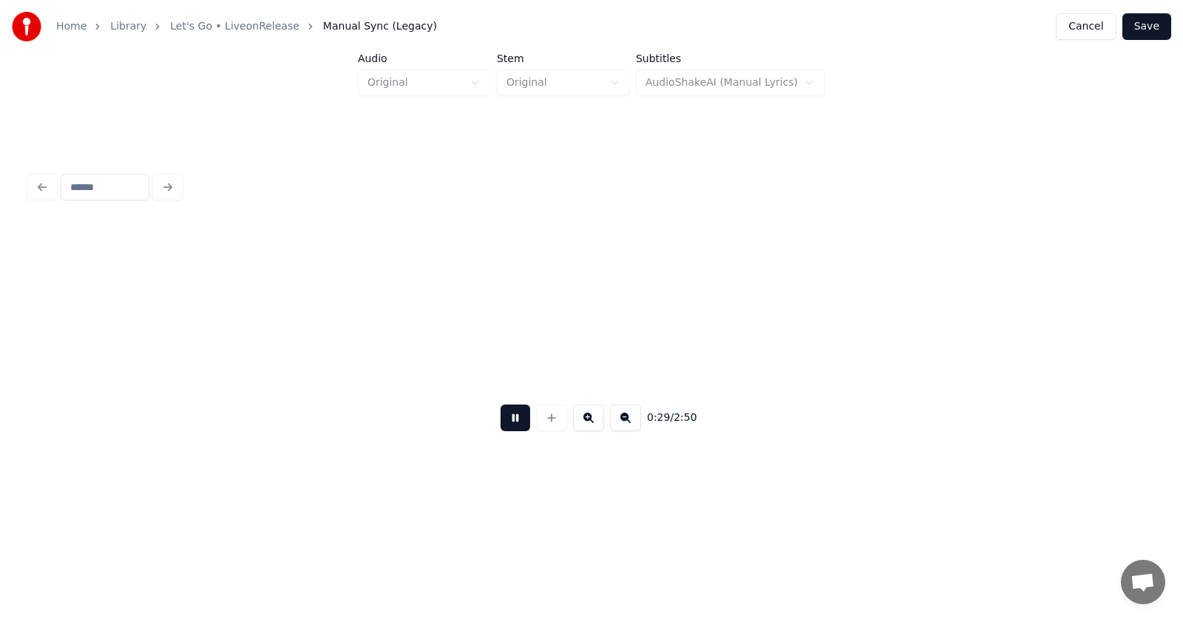
scroll to position [0, 16572]
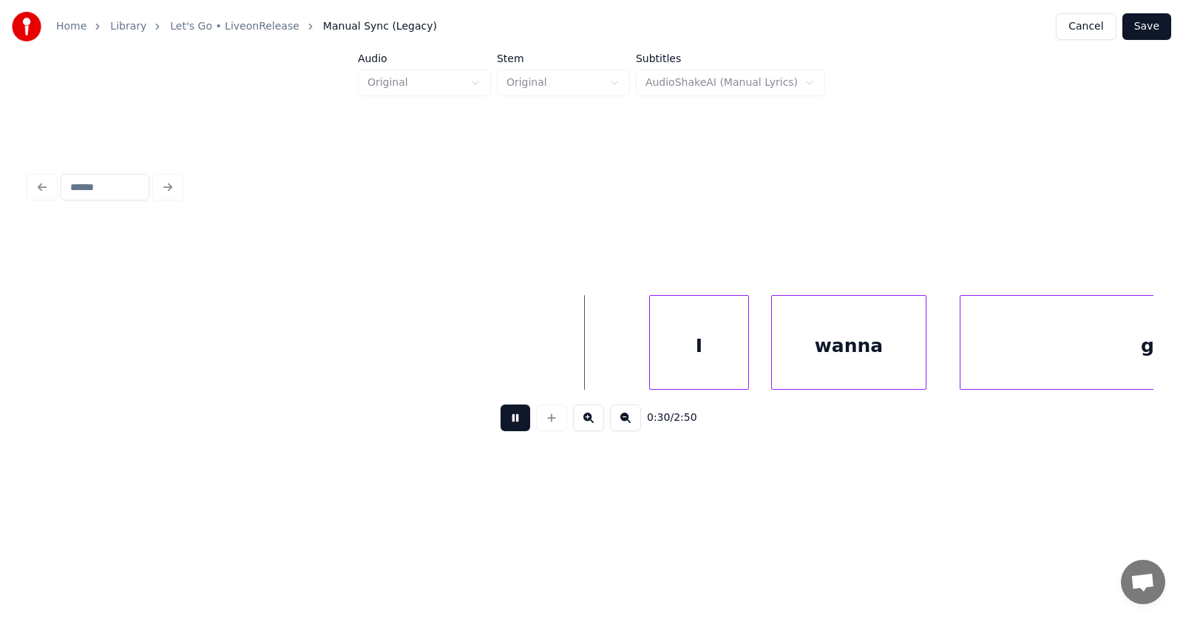
click at [506, 424] on button at bounding box center [516, 417] width 30 height 27
click at [702, 354] on div "I" at bounding box center [685, 346] width 98 height 101
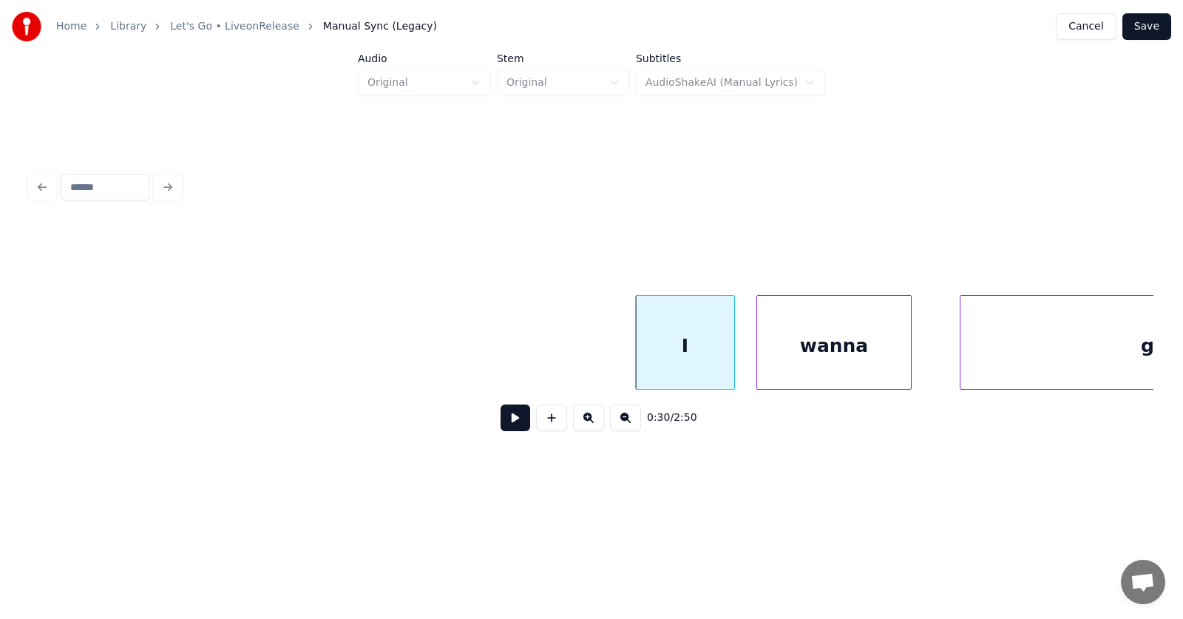
click at [796, 363] on div "wanna" at bounding box center [834, 346] width 154 height 101
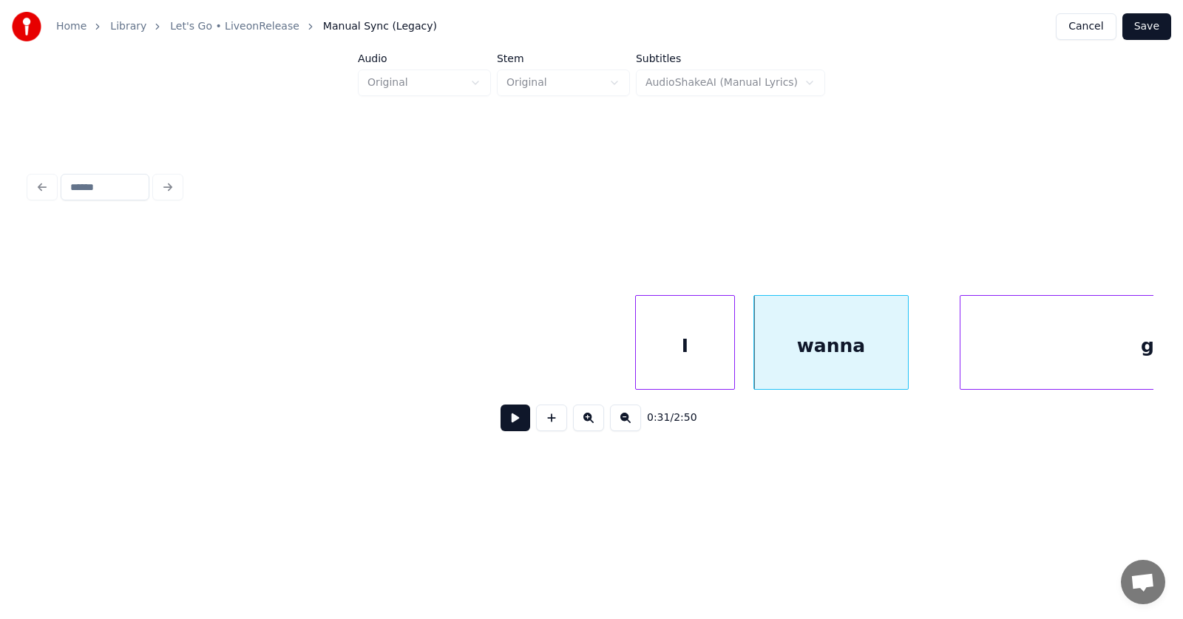
scroll to position [0, 16764]
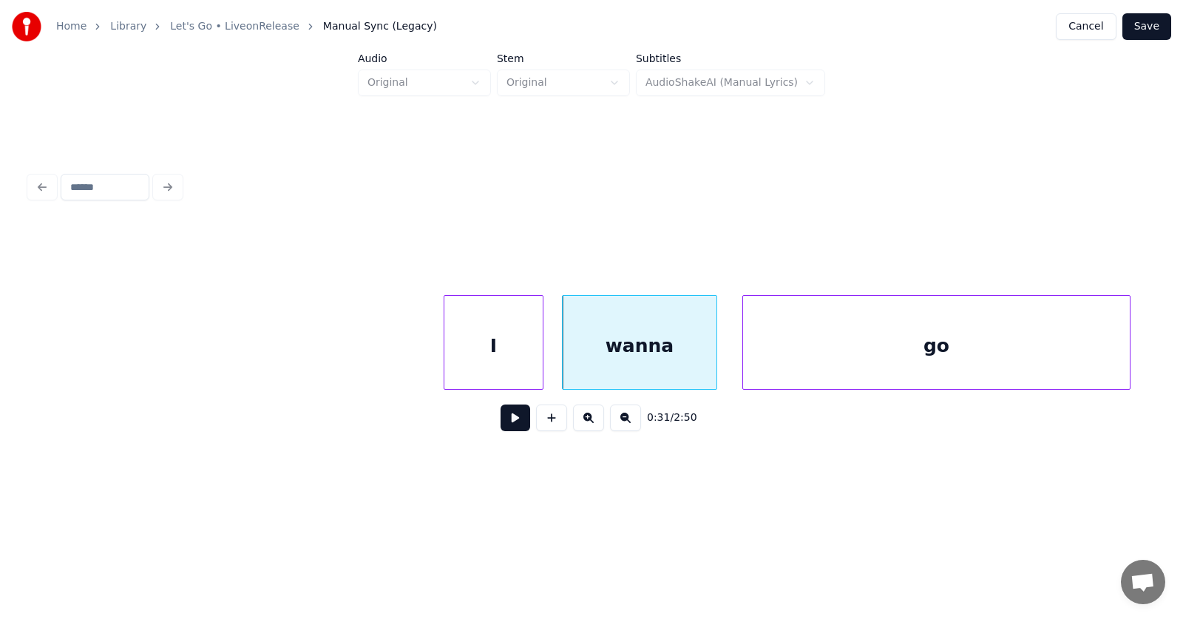
click at [968, 359] on div "go" at bounding box center [936, 346] width 387 height 101
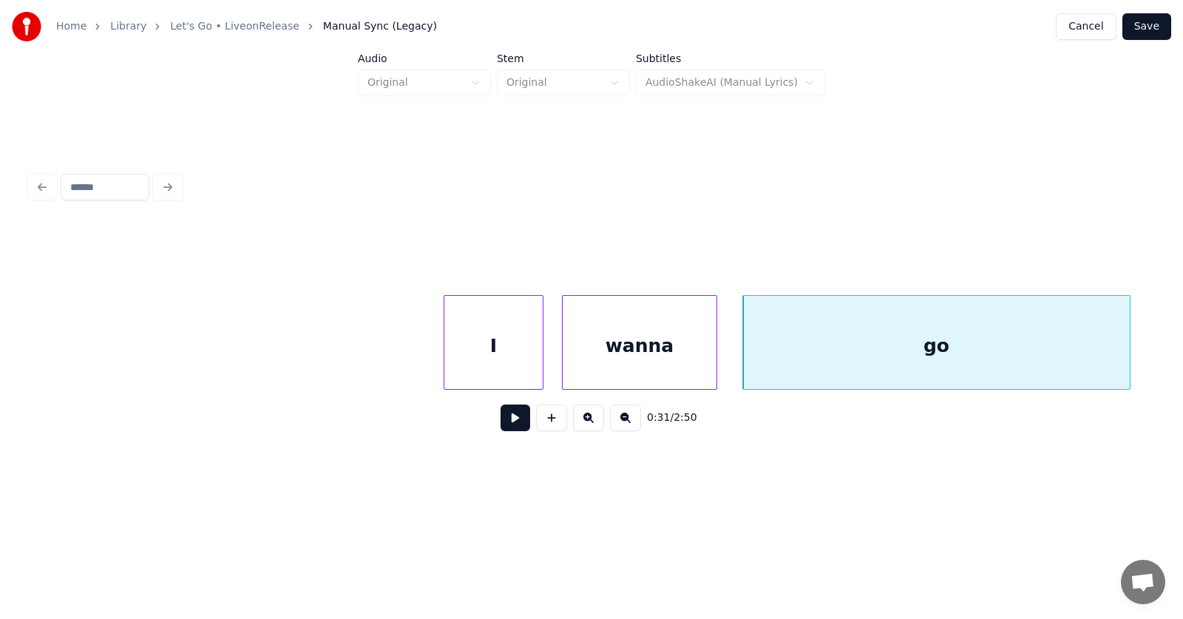
click at [505, 424] on button at bounding box center [516, 417] width 30 height 27
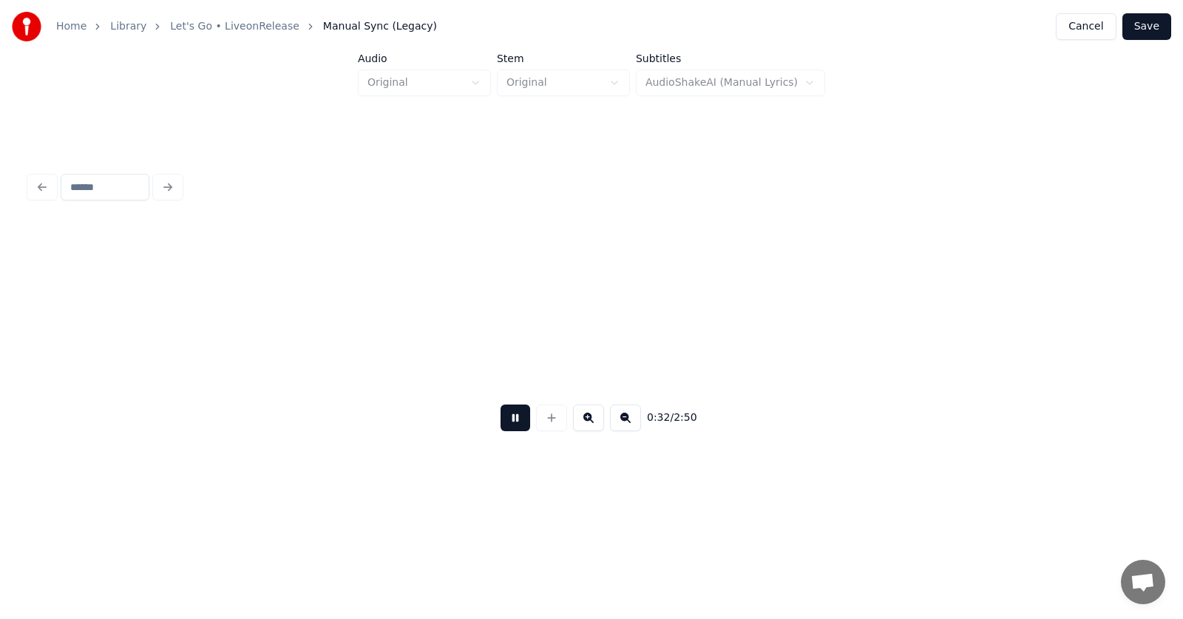
scroll to position [0, 17894]
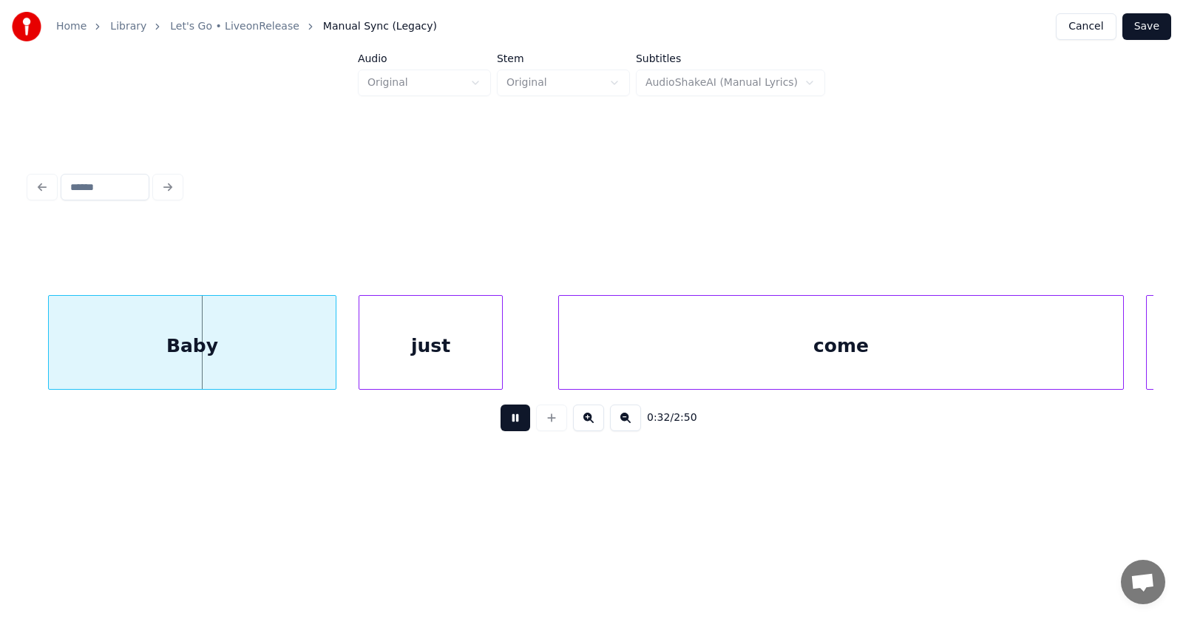
click at [505, 424] on button at bounding box center [516, 417] width 30 height 27
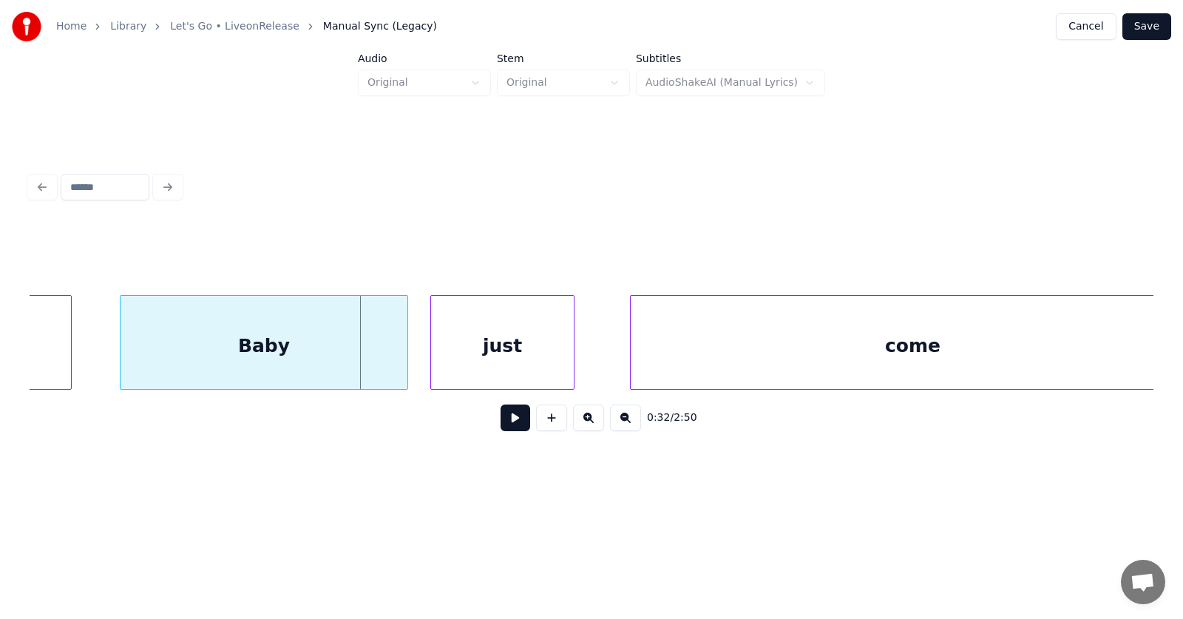
scroll to position [0, 17695]
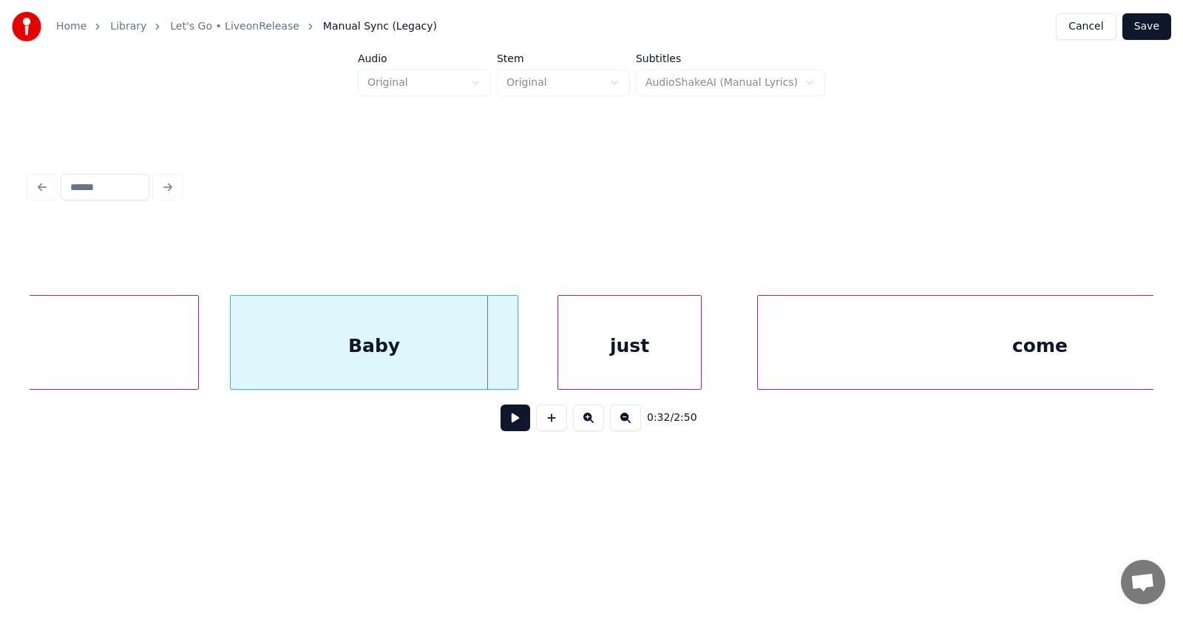
click at [328, 362] on div "Baby" at bounding box center [374, 346] width 287 height 101
click at [570, 365] on div "just" at bounding box center [611, 346] width 143 height 101
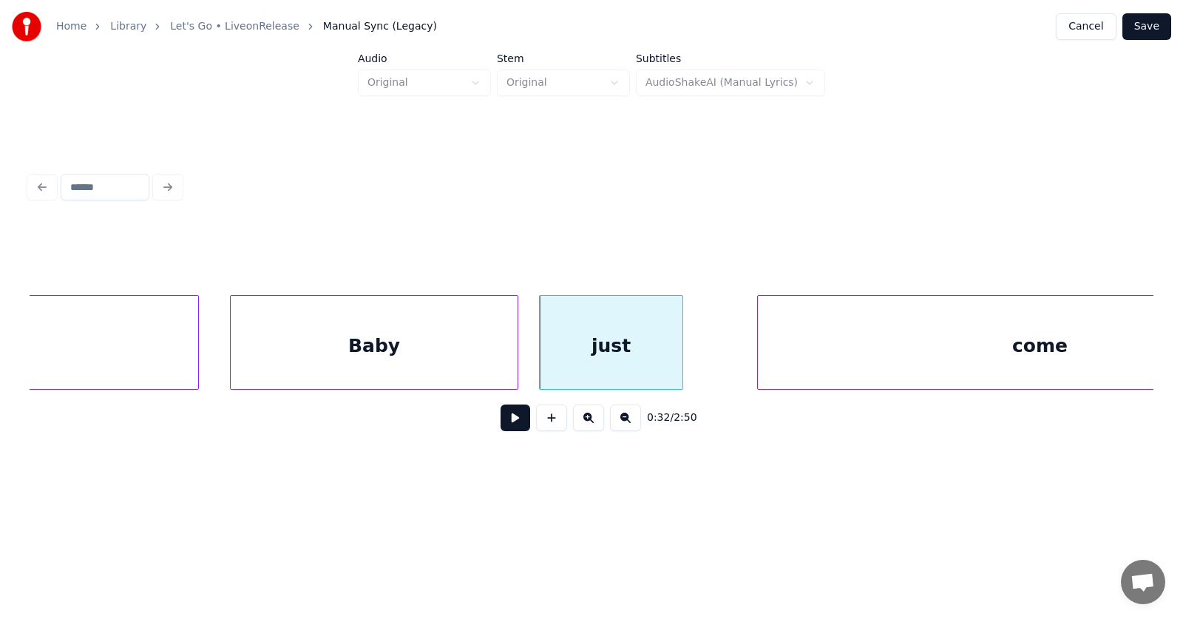
scroll to position [0, 17861]
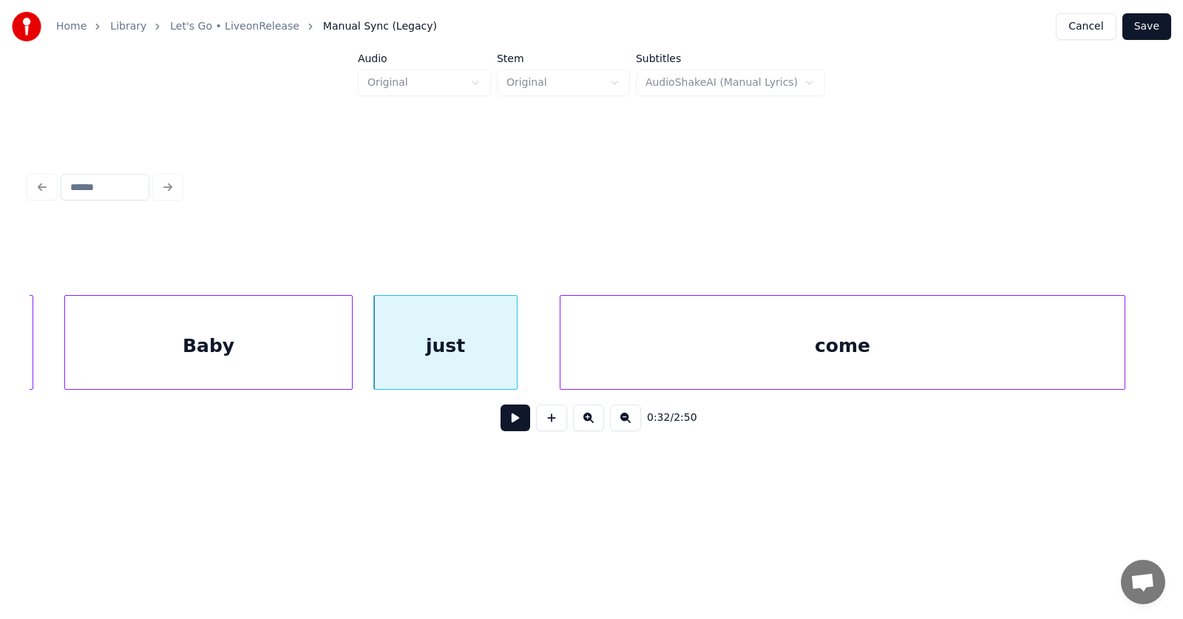
click at [796, 350] on div "come" at bounding box center [842, 346] width 564 height 101
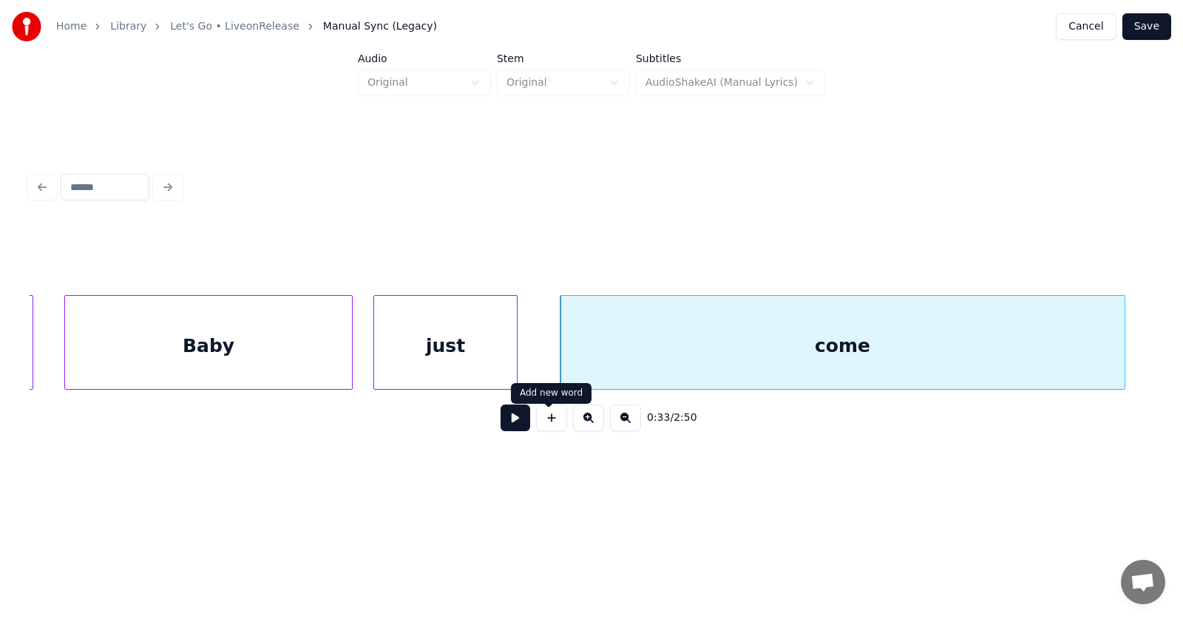
click at [504, 420] on button at bounding box center [516, 417] width 30 height 27
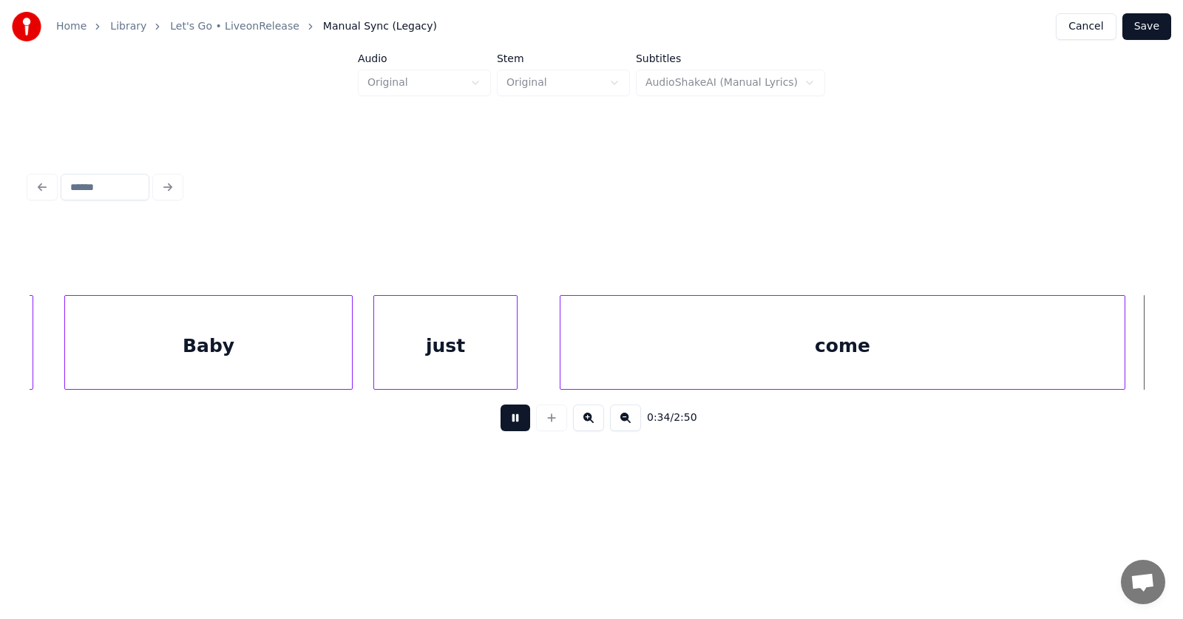
scroll to position [0, 18986]
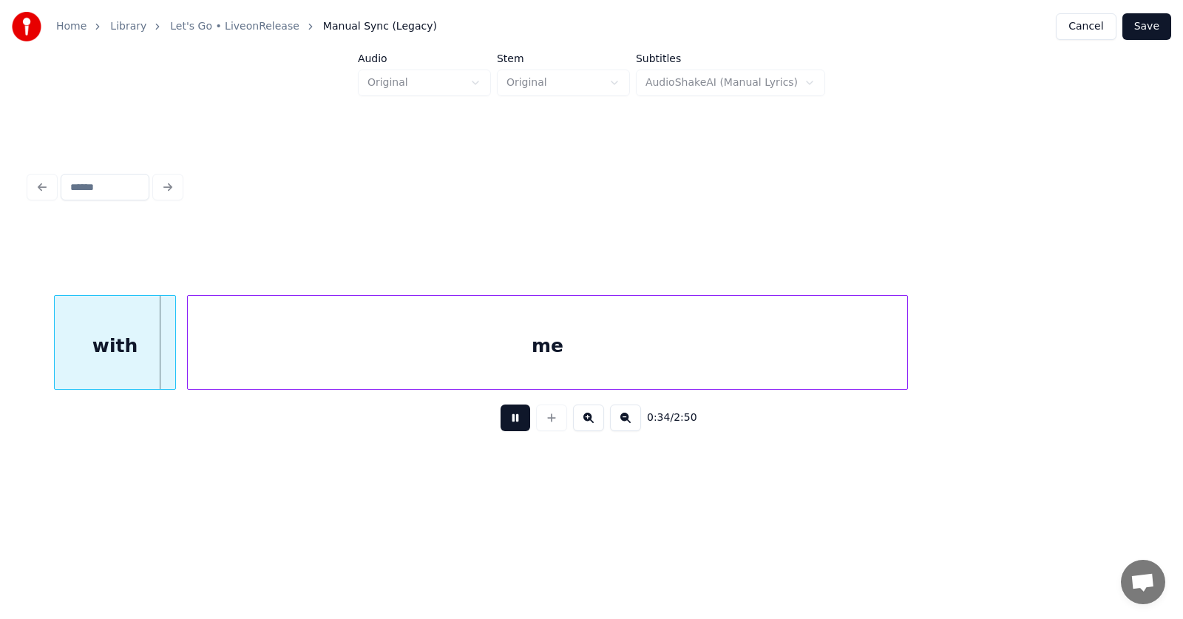
click at [504, 420] on button at bounding box center [516, 417] width 30 height 27
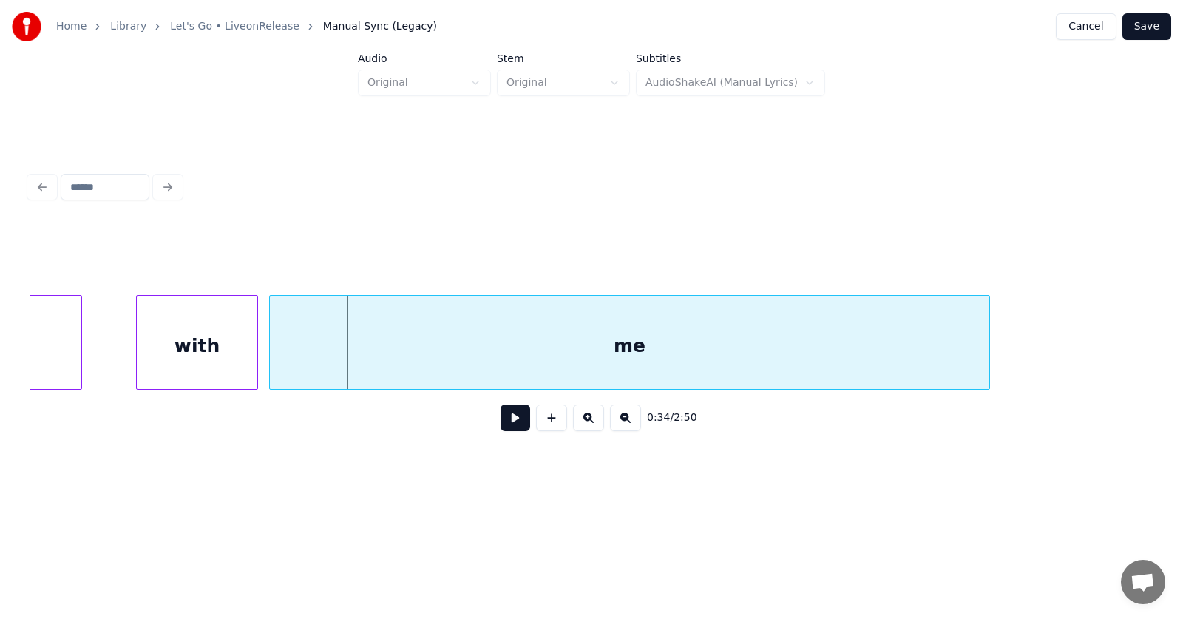
scroll to position [0, 18650]
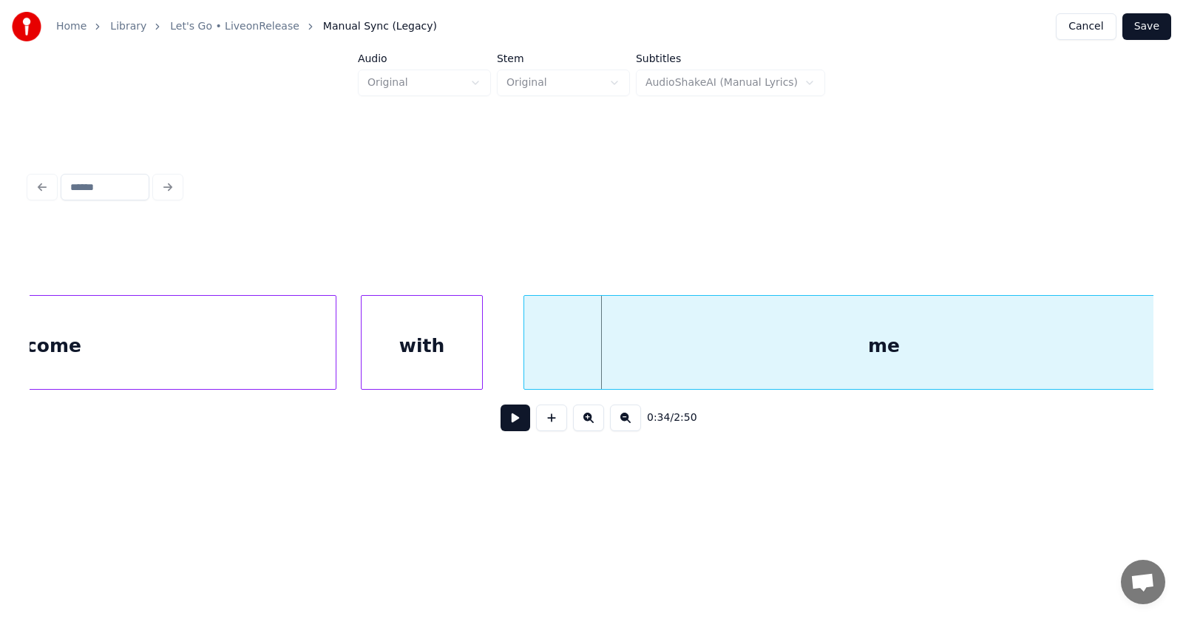
click at [392, 360] on div "with" at bounding box center [422, 346] width 121 height 101
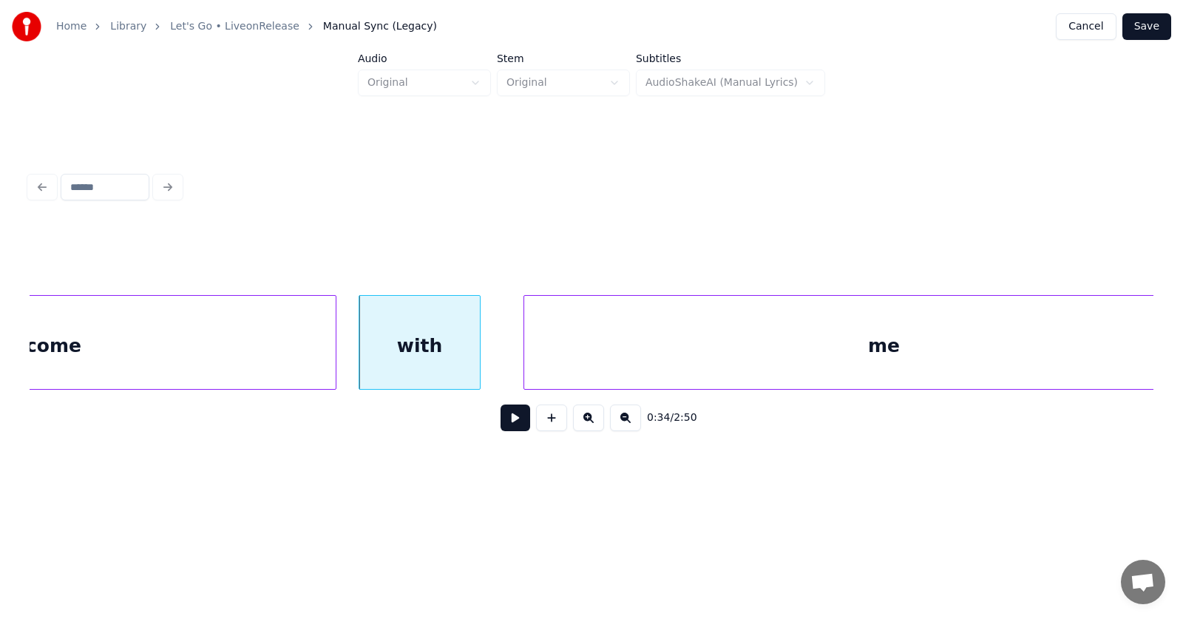
scroll to position [0, 18738]
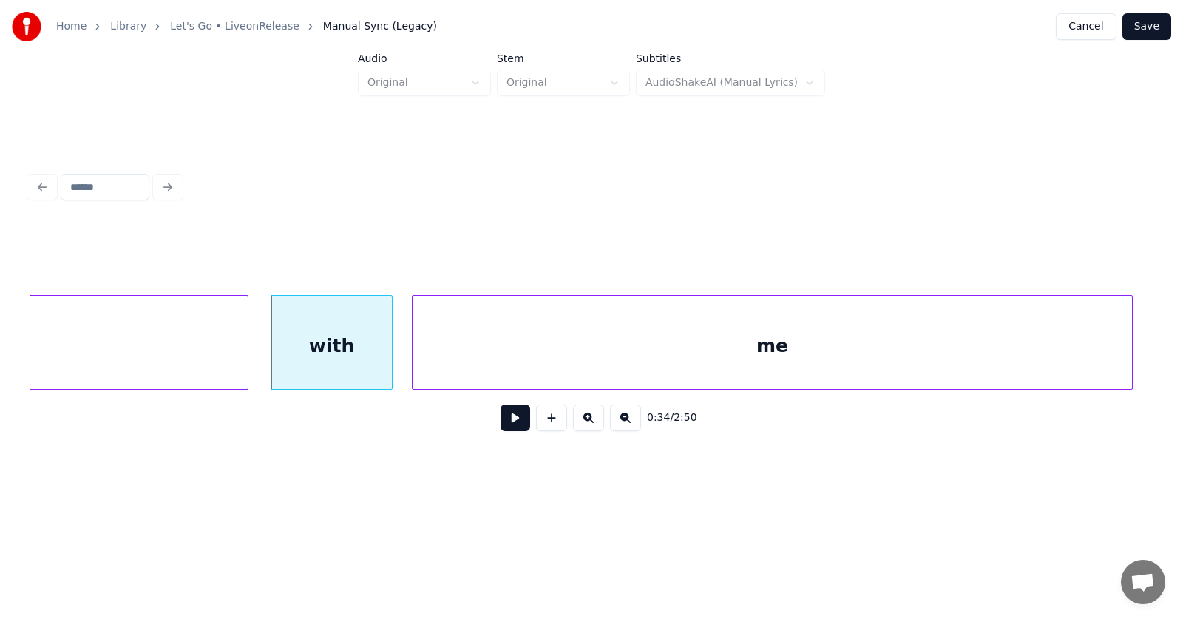
click at [549, 359] on div "me" at bounding box center [772, 346] width 719 height 101
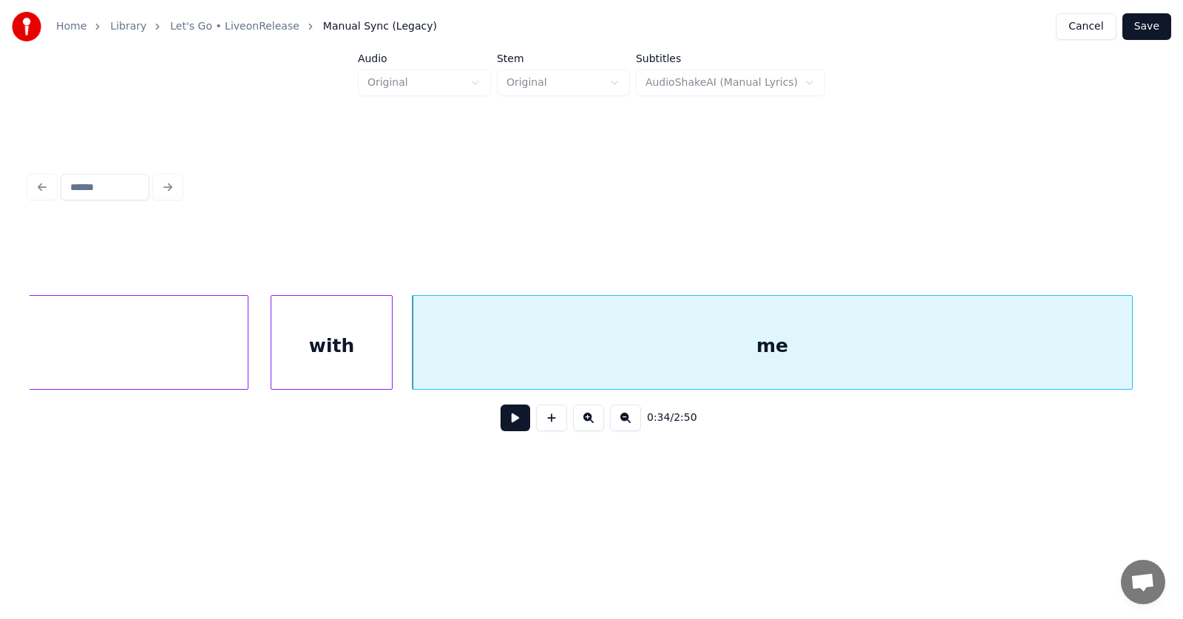
click at [504, 425] on button at bounding box center [516, 417] width 30 height 27
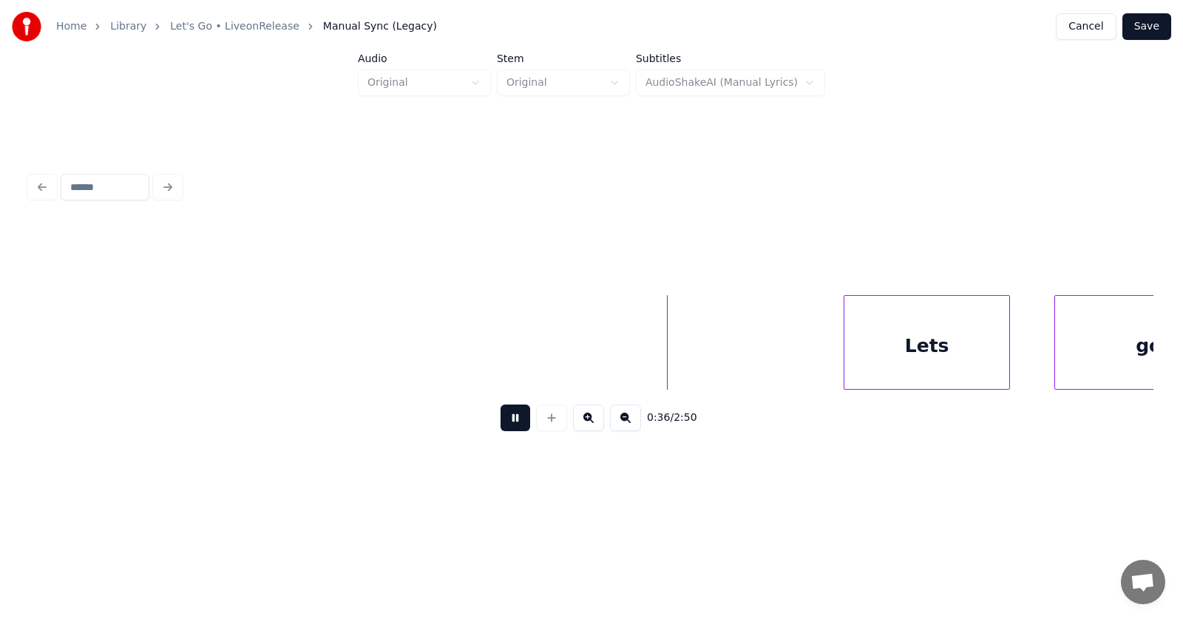
click at [504, 425] on button at bounding box center [516, 417] width 30 height 27
click at [725, 380] on div at bounding box center [727, 342] width 4 height 93
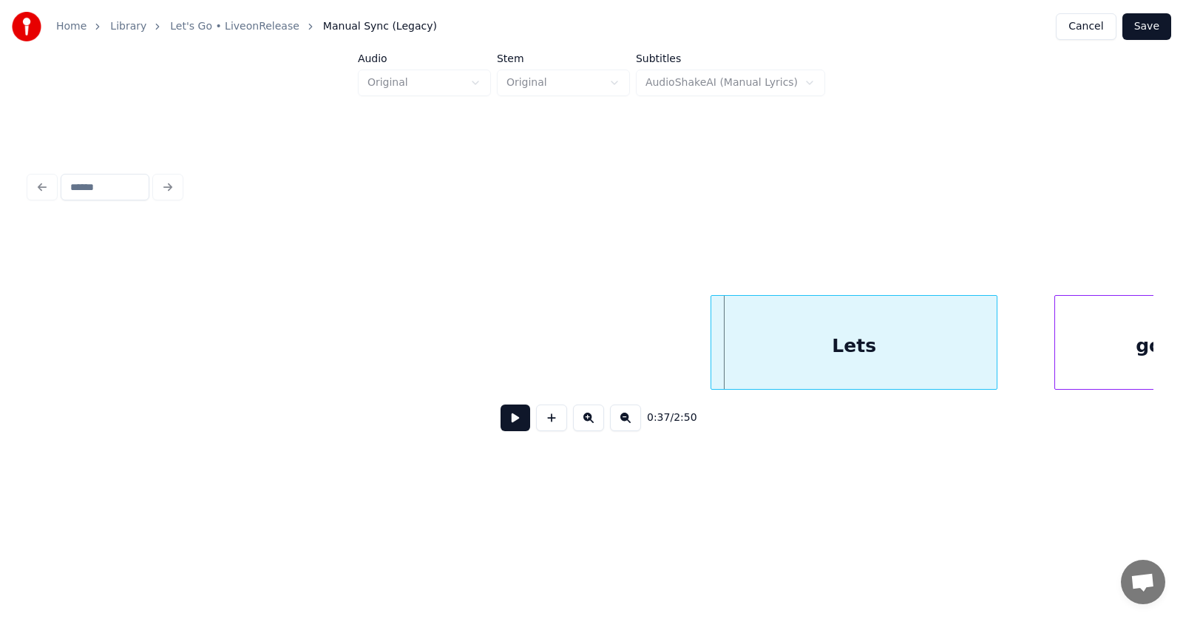
click at [840, 355] on div "Lets" at bounding box center [853, 346] width 285 height 101
click at [812, 356] on div "Lets" at bounding box center [851, 346] width 285 height 101
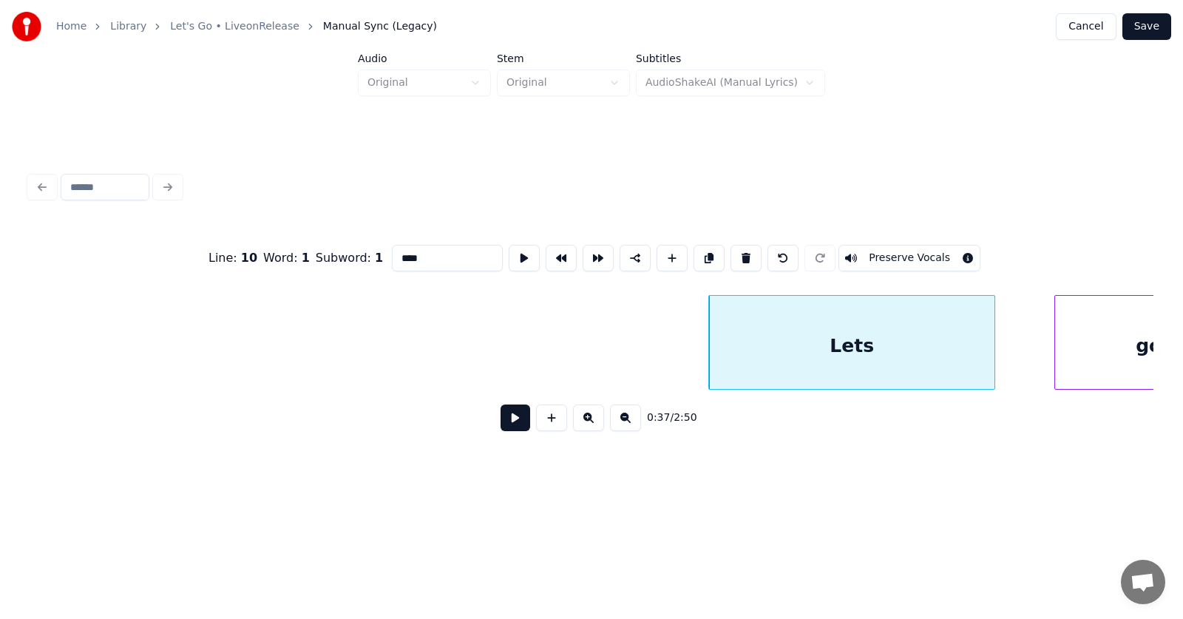
click at [392, 254] on input "****" at bounding box center [447, 258] width 111 height 27
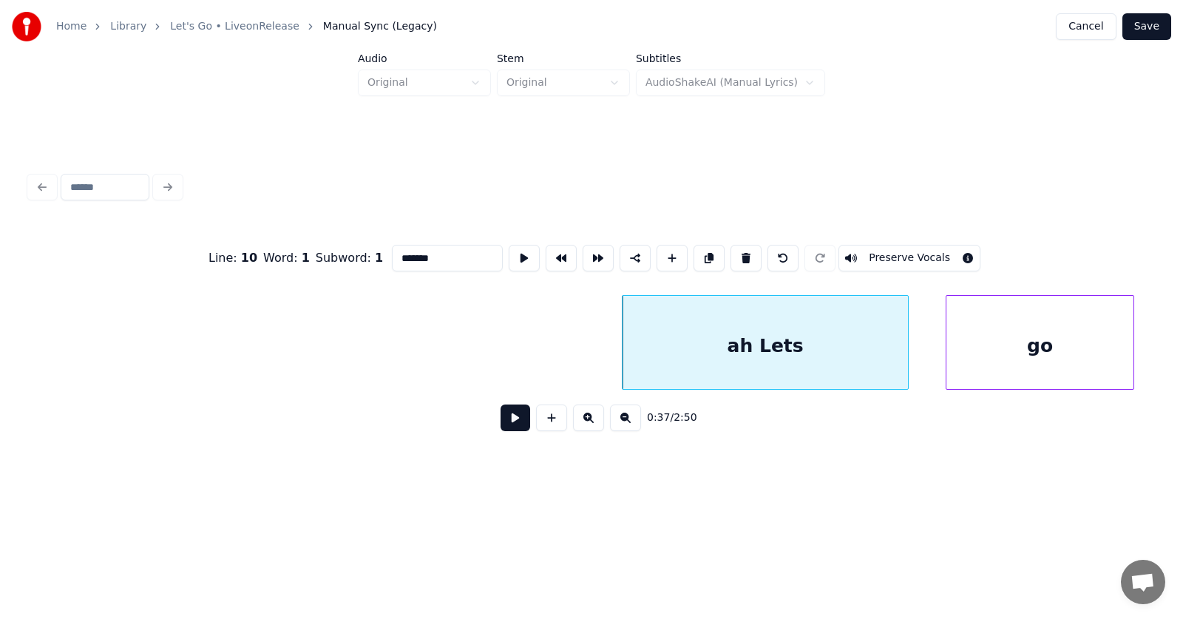
click at [1057, 352] on div "go" at bounding box center [1039, 346] width 187 height 101
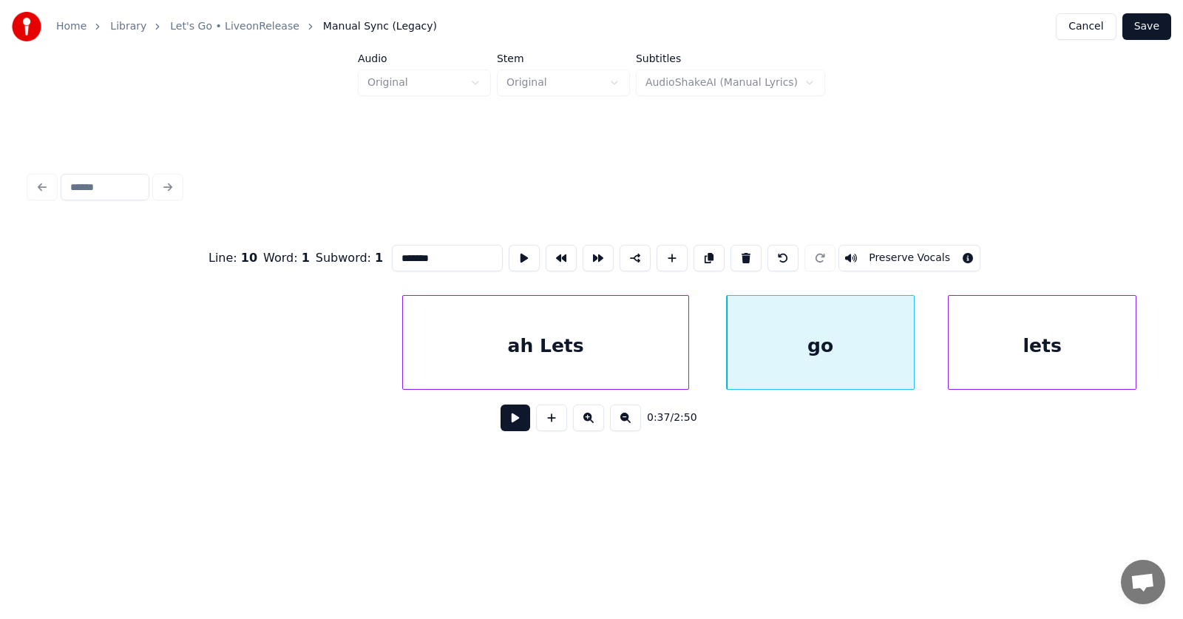
scroll to position [0, 20496]
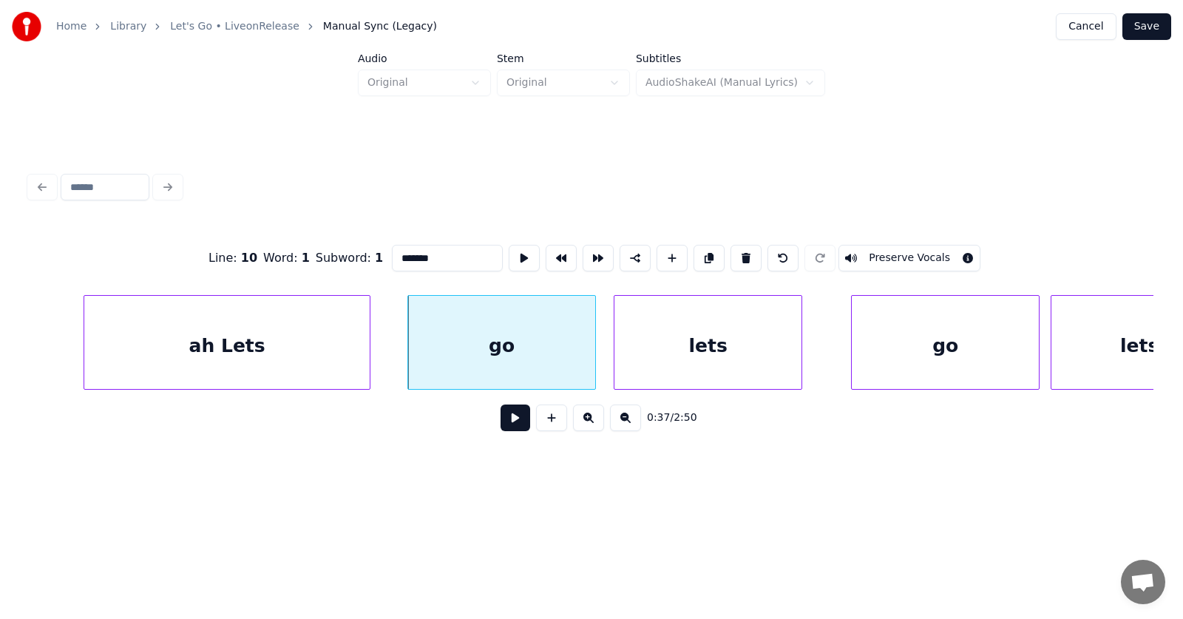
click at [716, 360] on div "lets" at bounding box center [707, 346] width 187 height 101
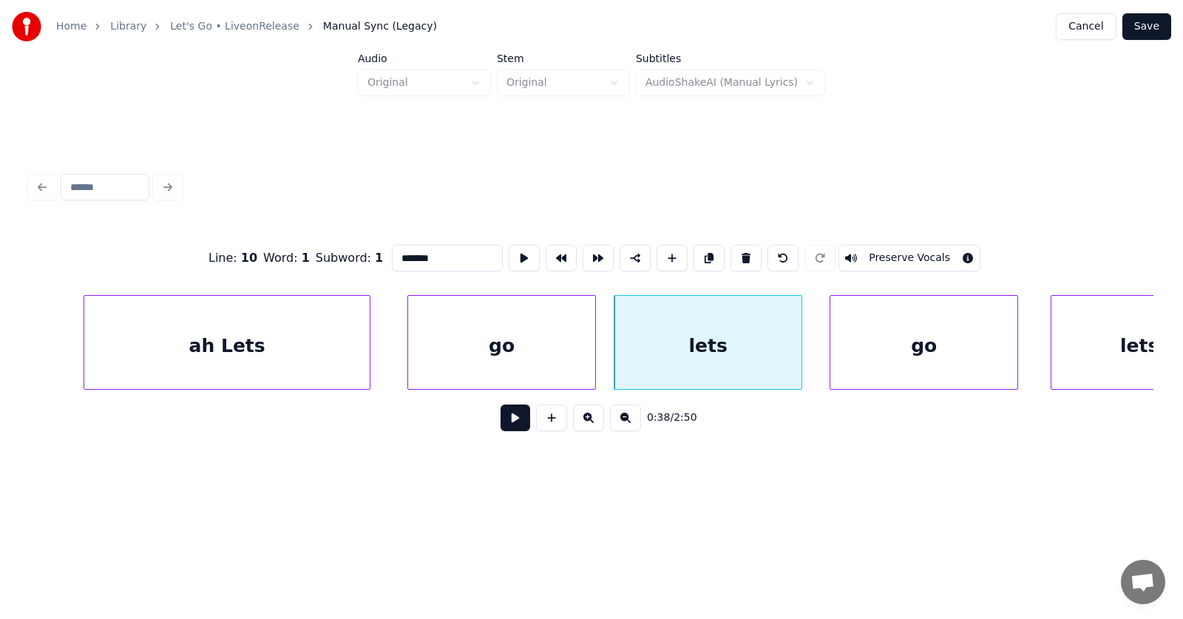
click at [892, 357] on div "go" at bounding box center [923, 346] width 187 height 101
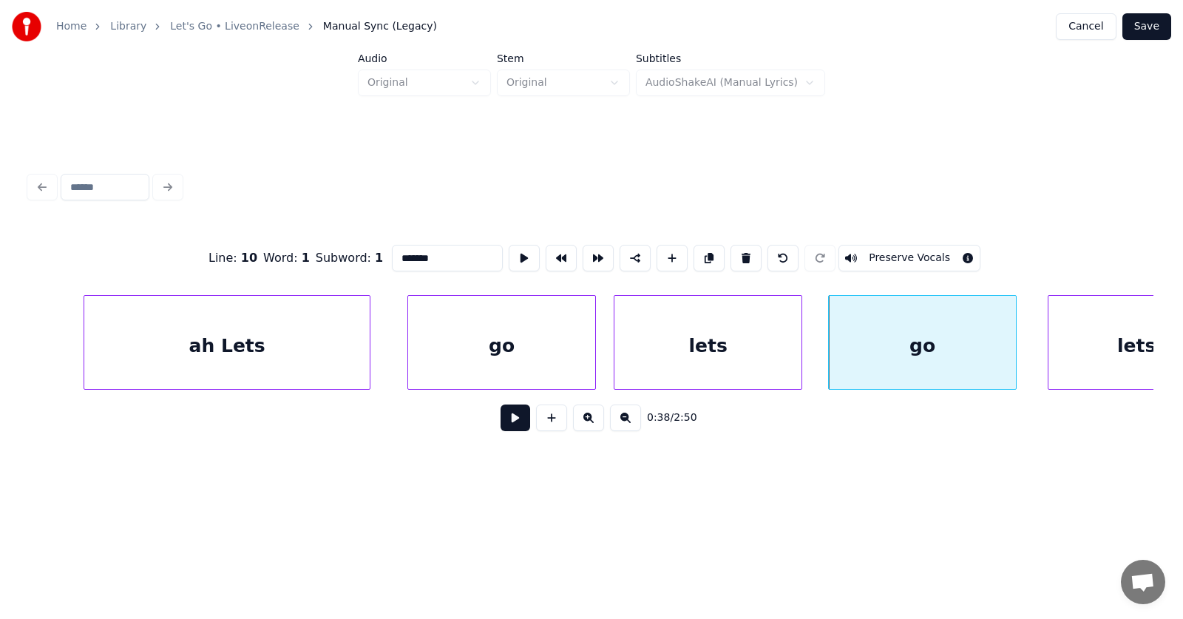
scroll to position [0, 20568]
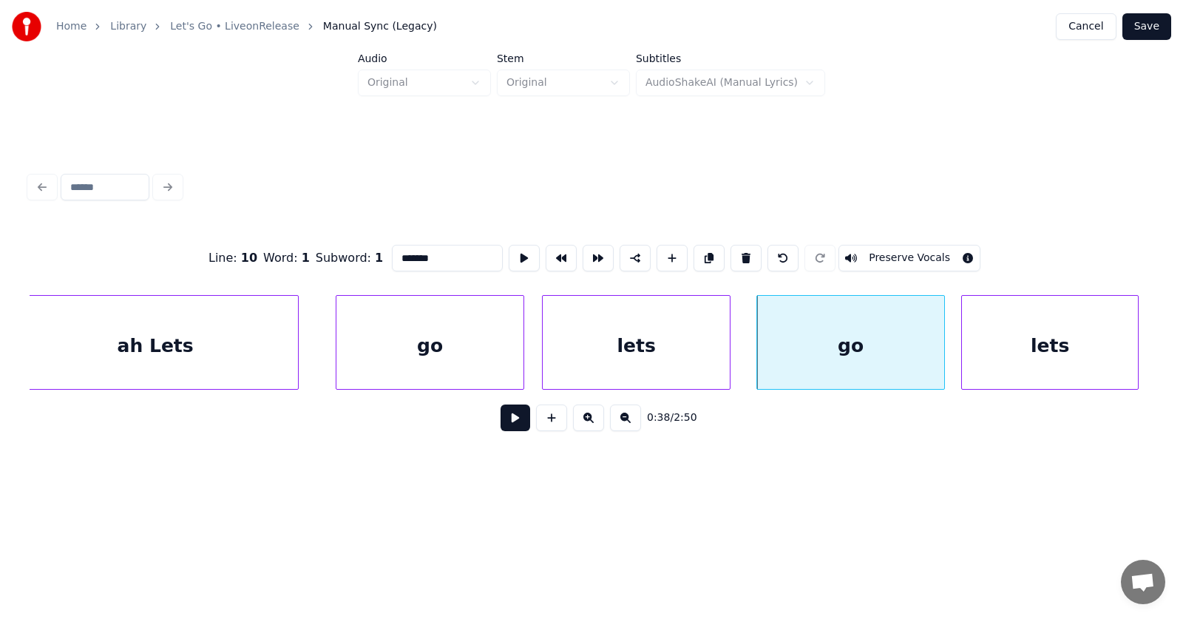
click at [1048, 358] on div "lets" at bounding box center [1050, 346] width 176 height 101
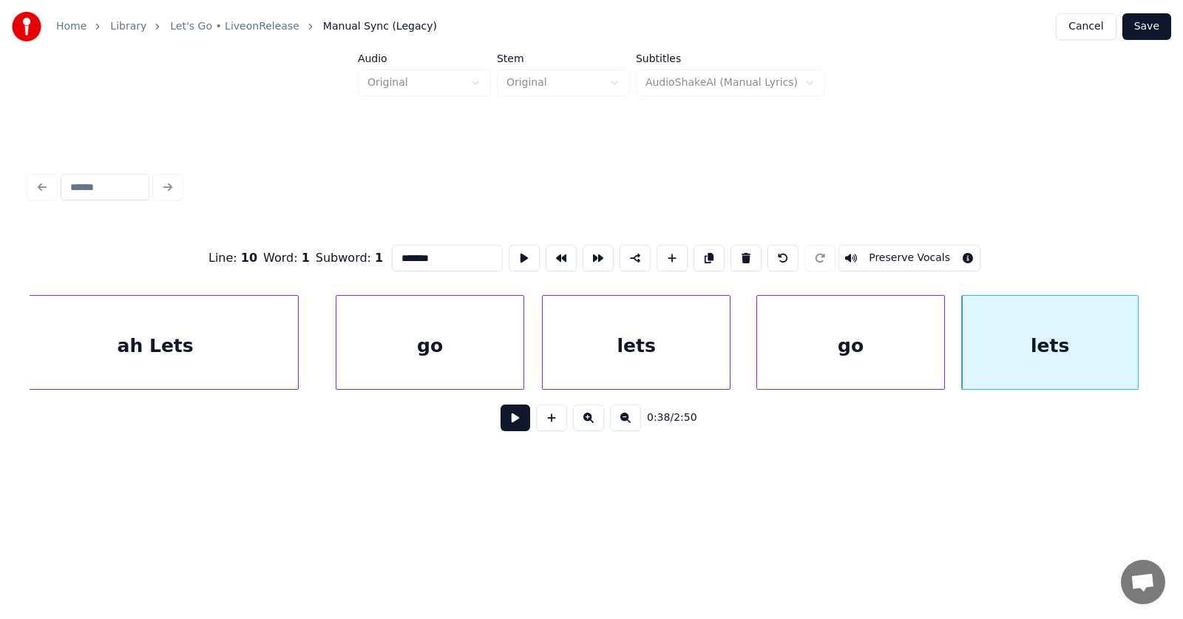
click at [239, 336] on div "ah Lets" at bounding box center [155, 346] width 285 height 101
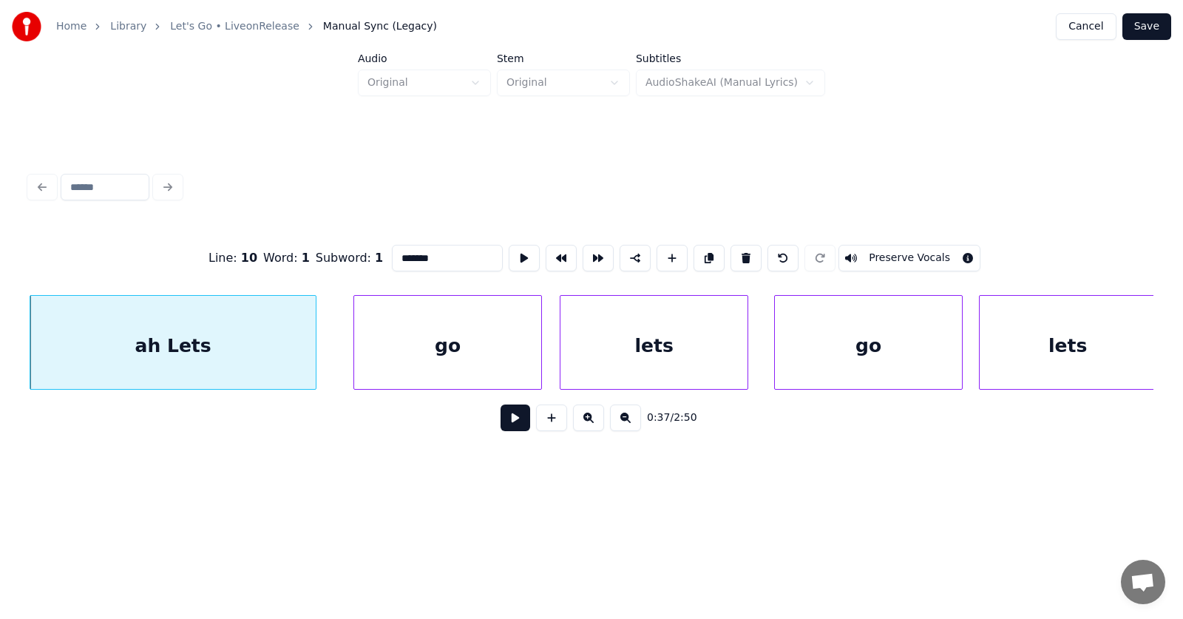
type input "*******"
click at [502, 428] on button at bounding box center [516, 417] width 30 height 27
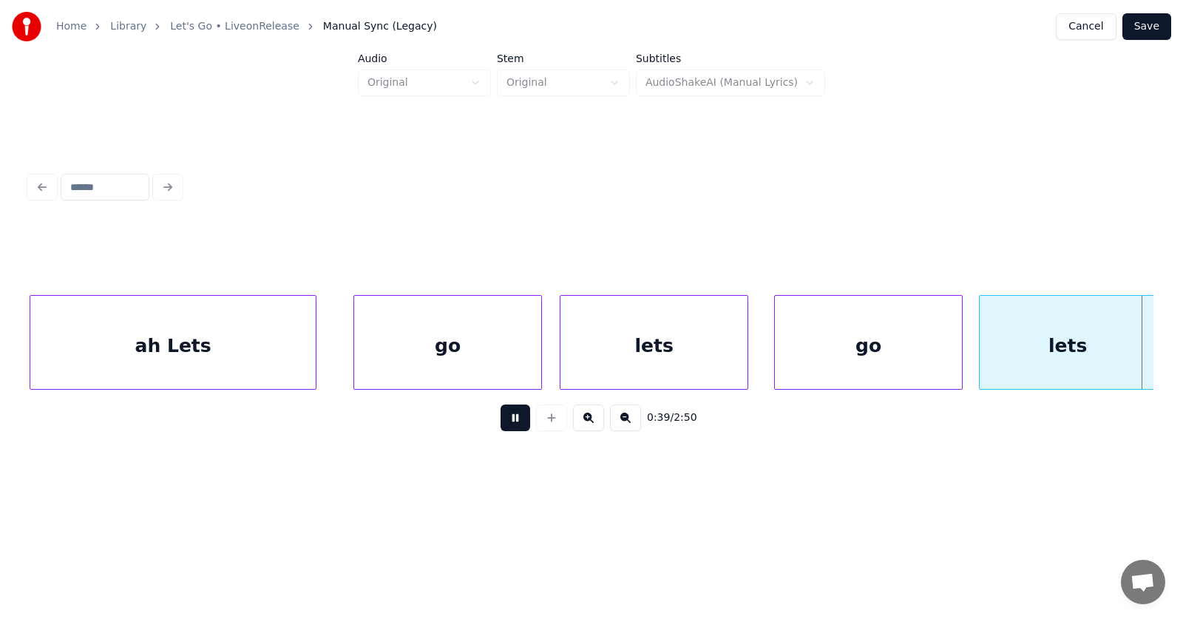
scroll to position [0, 21683]
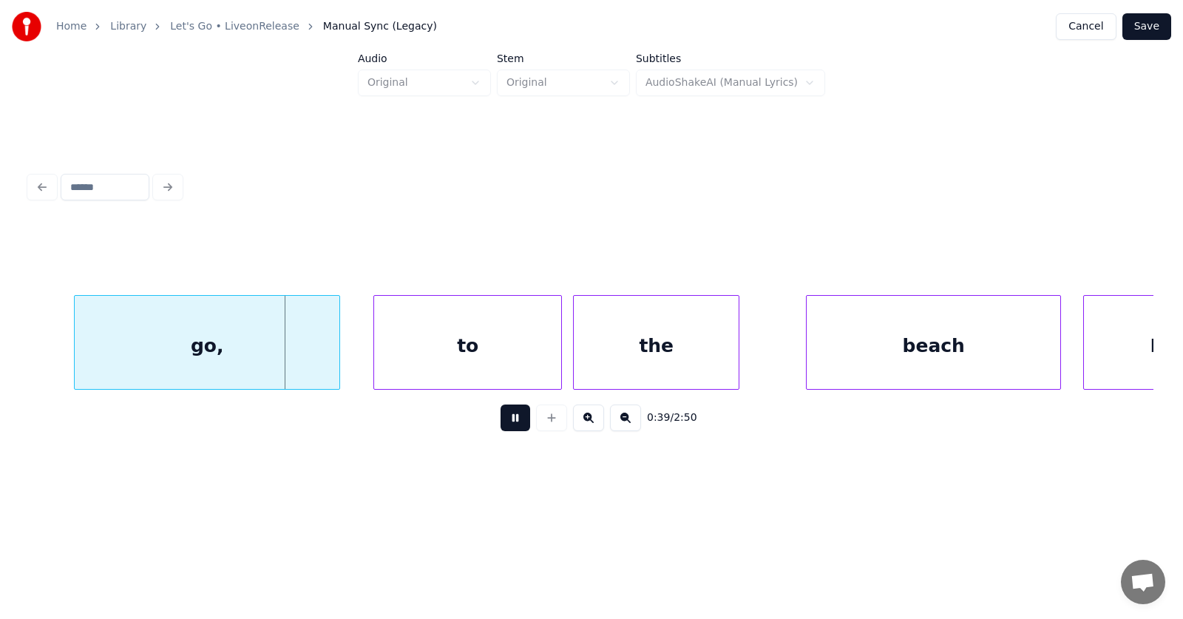
click at [502, 428] on button at bounding box center [516, 417] width 30 height 27
click at [206, 350] on div "go," at bounding box center [180, 346] width 265 height 101
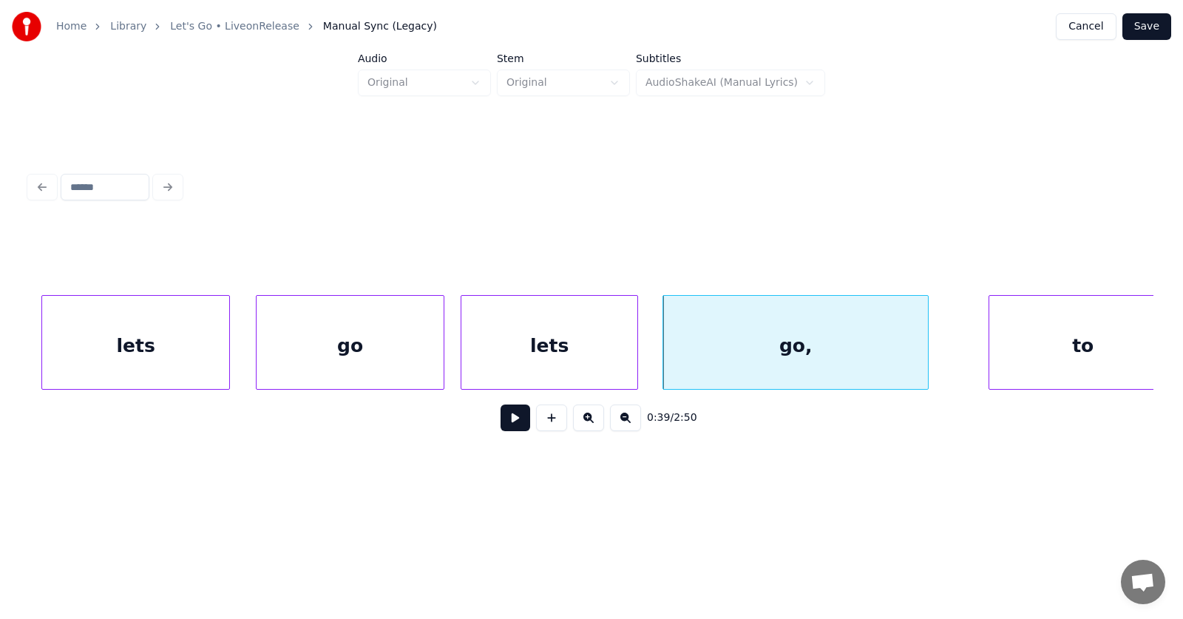
scroll to position [0, 21088]
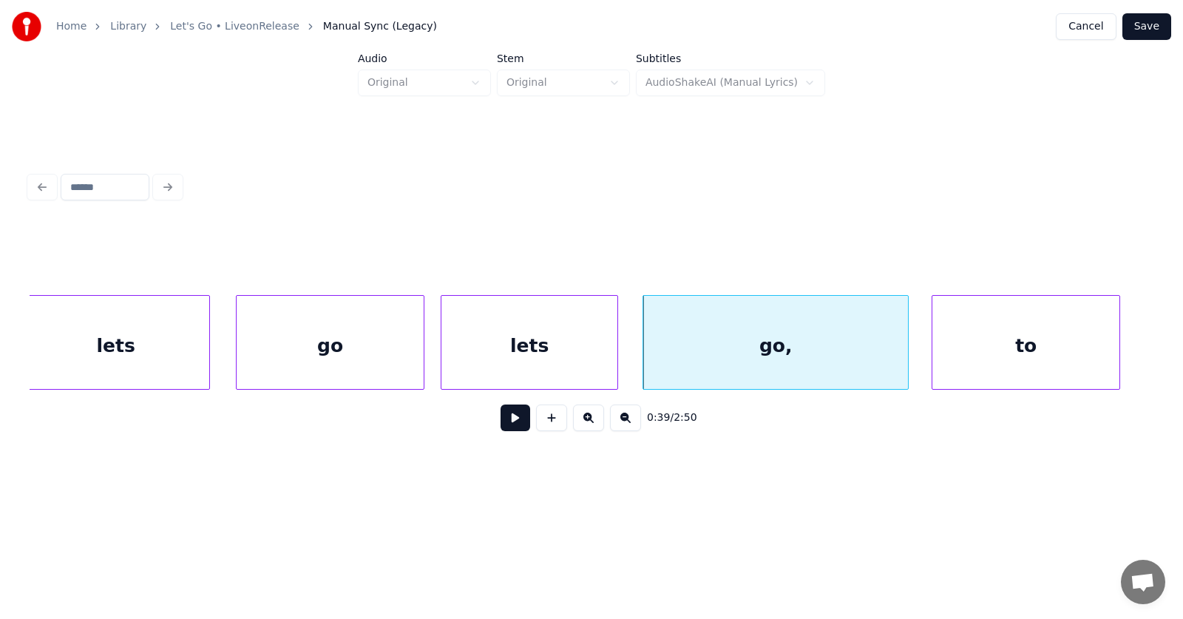
click at [998, 354] on div "to" at bounding box center [1025, 346] width 187 height 101
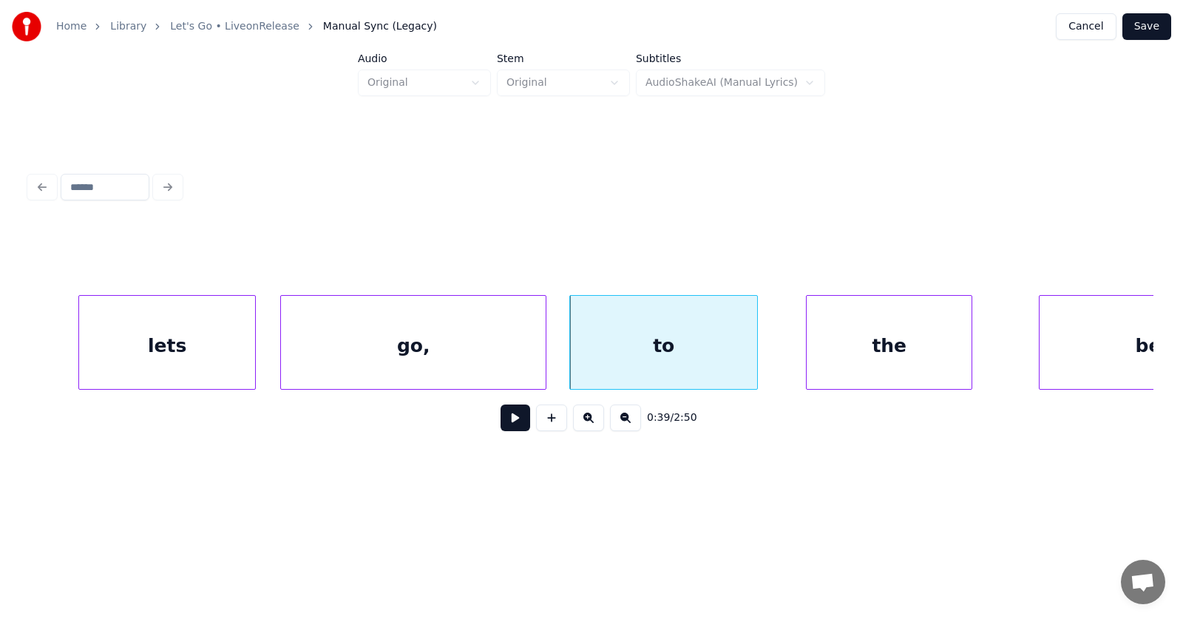
scroll to position [0, 22024]
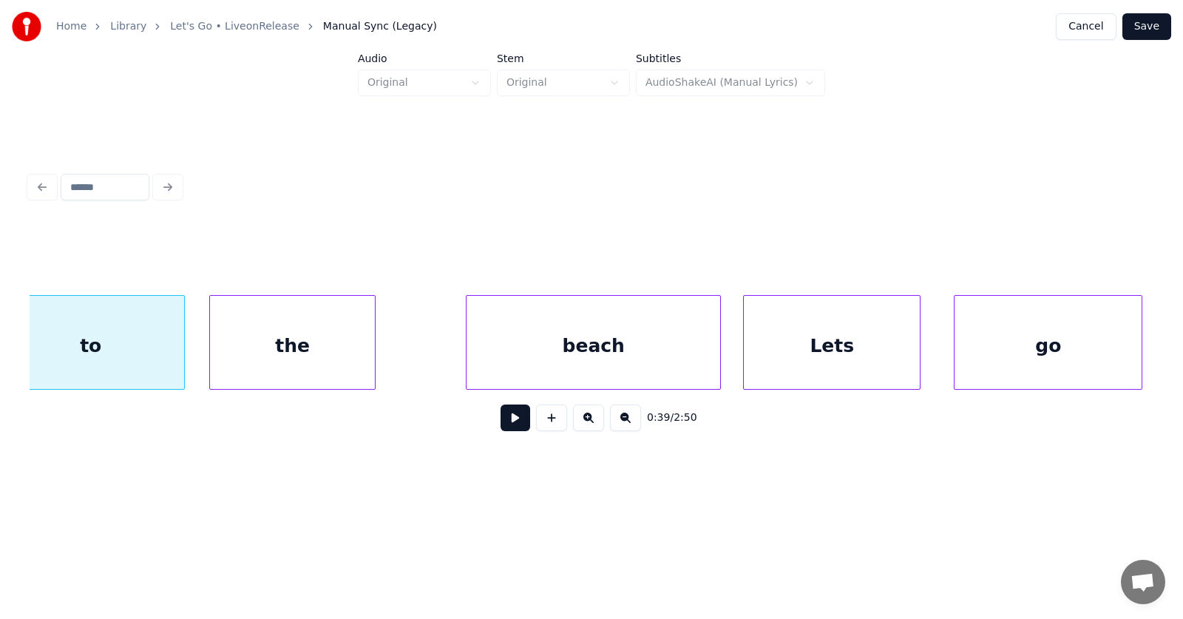
click at [328, 365] on div "the" at bounding box center [292, 346] width 165 height 101
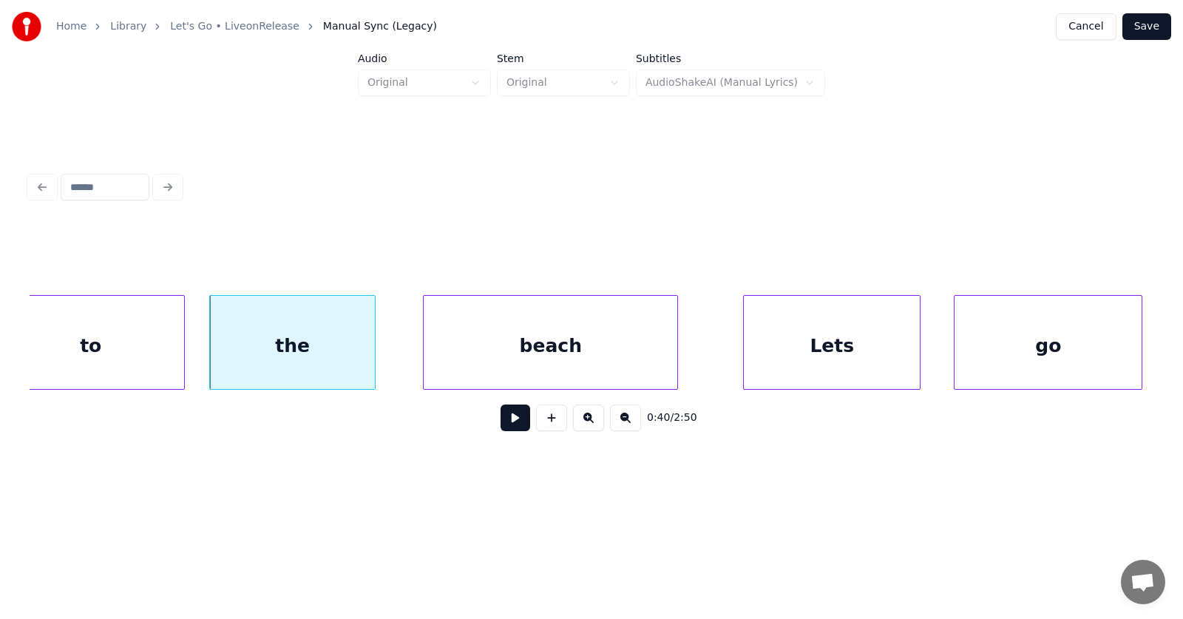
click at [557, 360] on div "beach" at bounding box center [551, 346] width 254 height 101
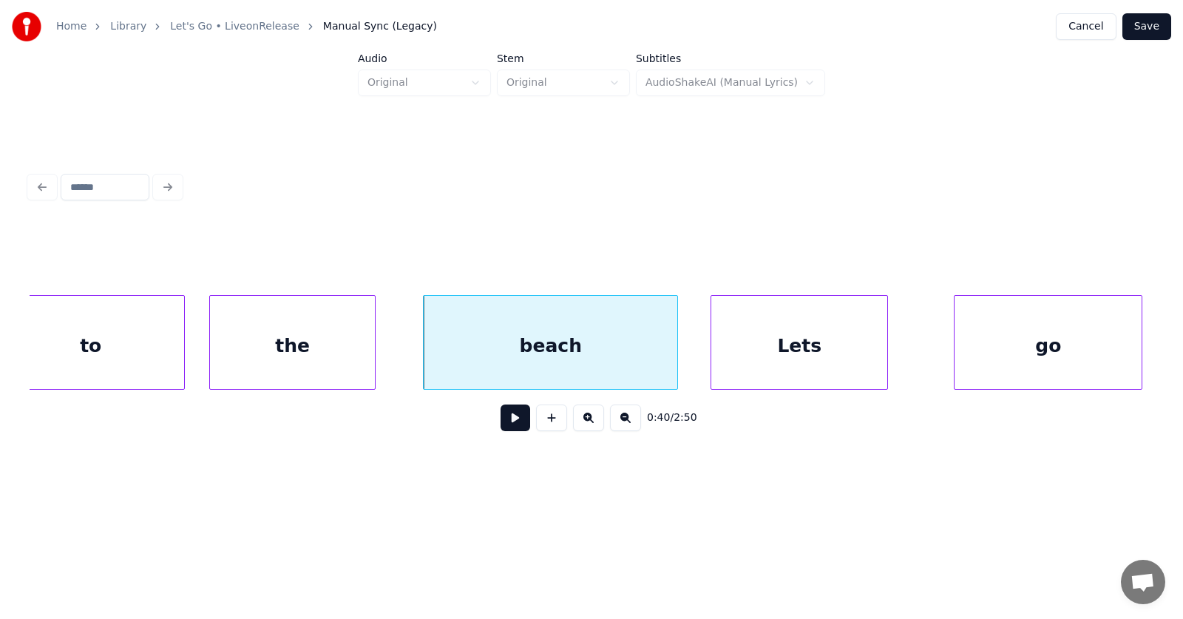
click at [800, 382] on div "Lets" at bounding box center [799, 346] width 176 height 101
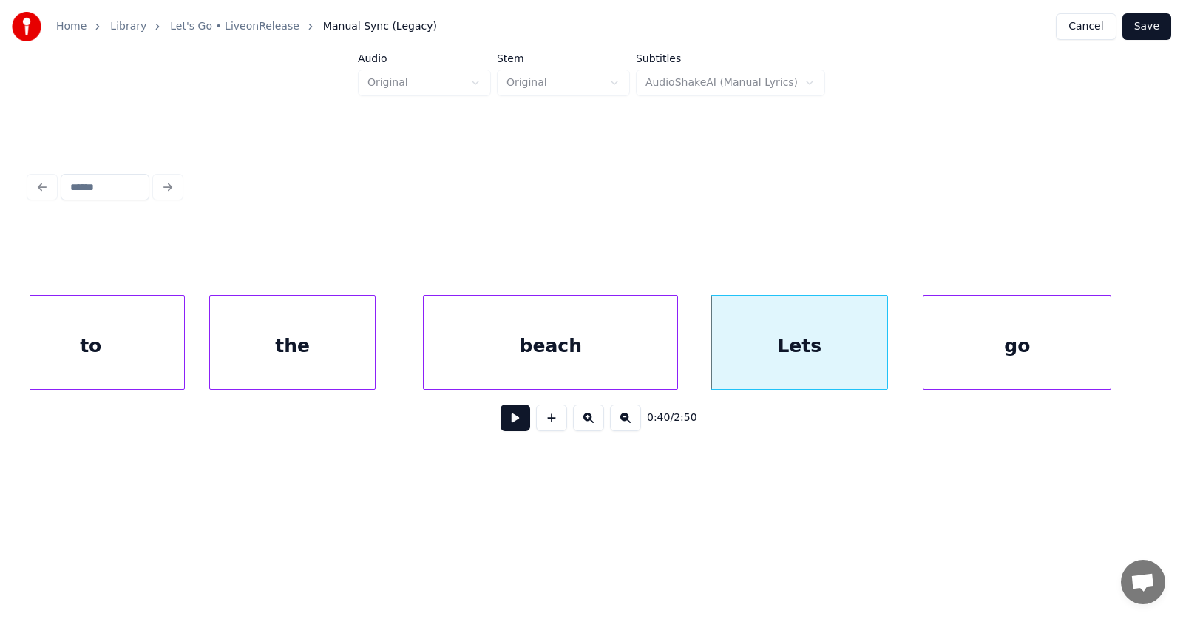
click at [1031, 368] on div "go" at bounding box center [1017, 346] width 187 height 101
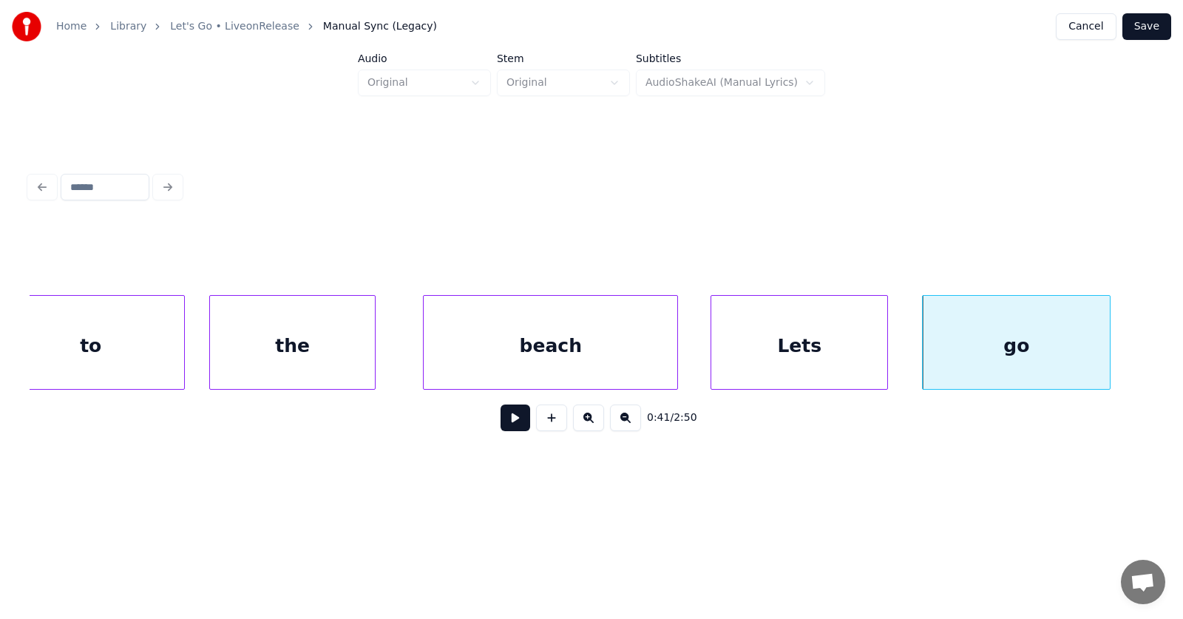
click at [518, 424] on button at bounding box center [516, 417] width 30 height 27
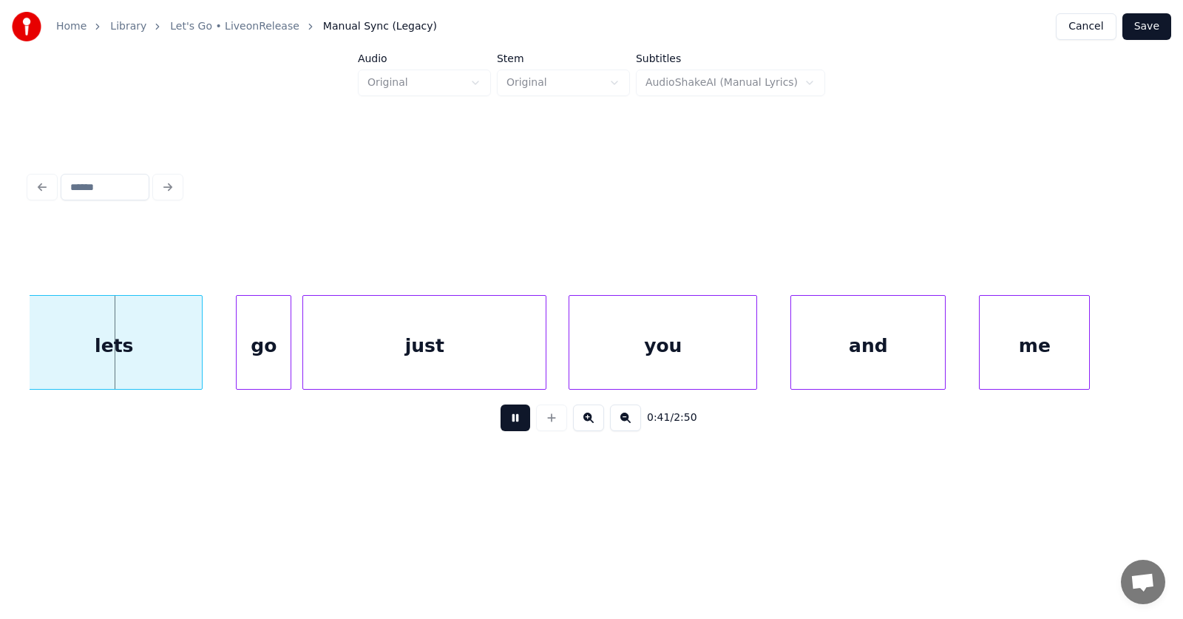
click at [518, 424] on button at bounding box center [516, 417] width 30 height 27
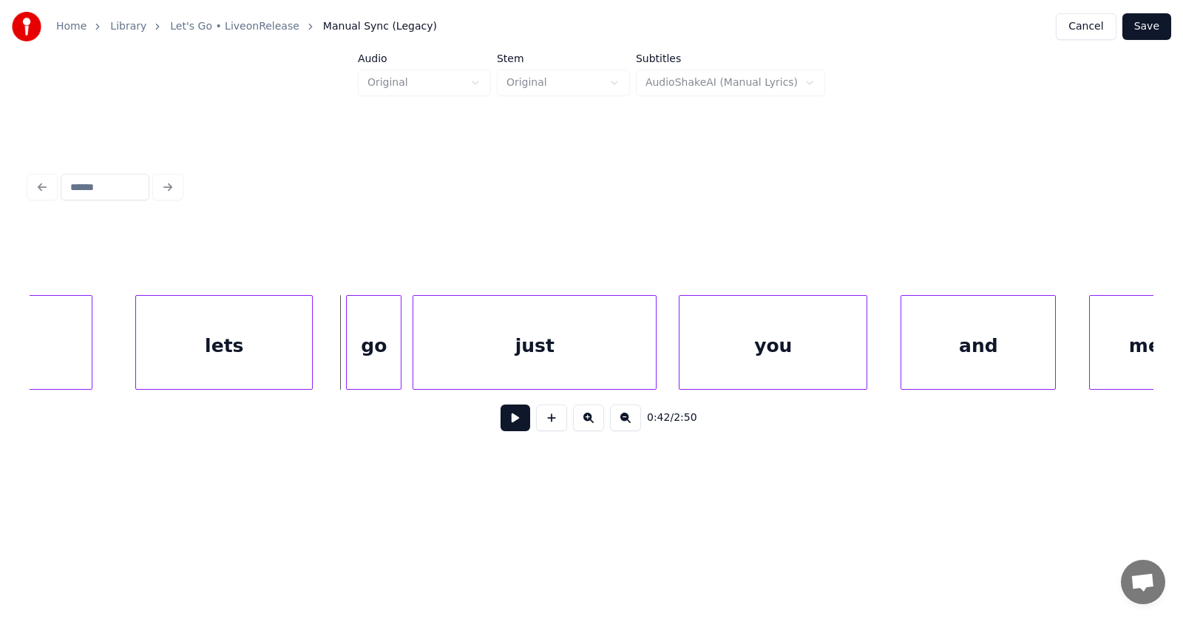
scroll to position [0, 22915]
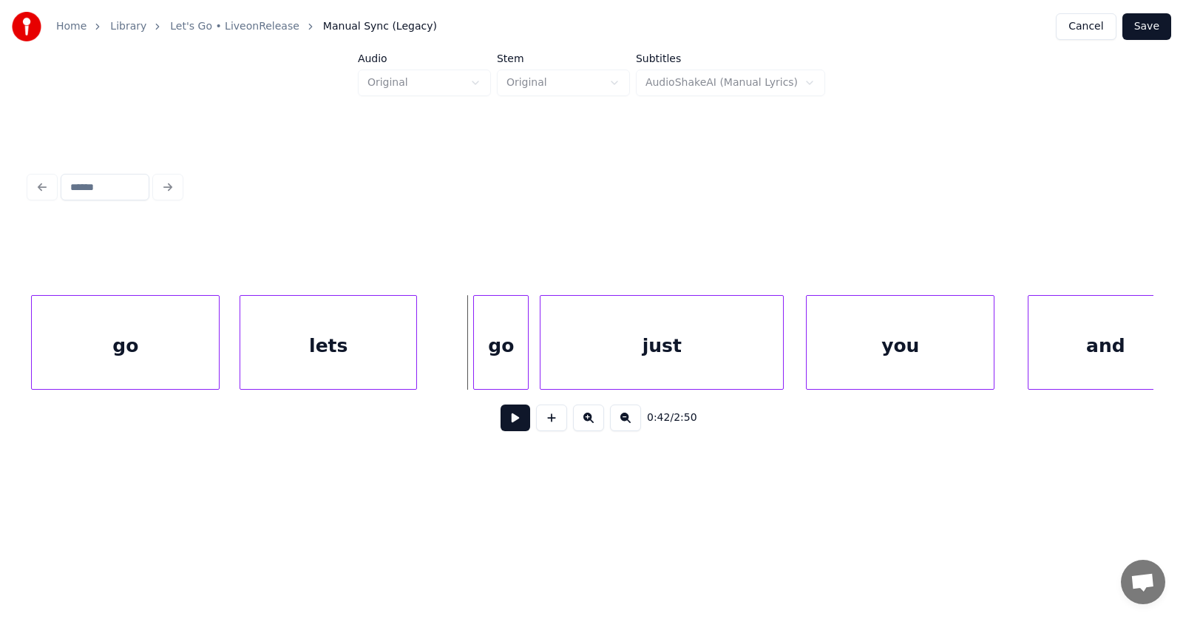
click at [302, 363] on div "lets" at bounding box center [328, 346] width 176 height 101
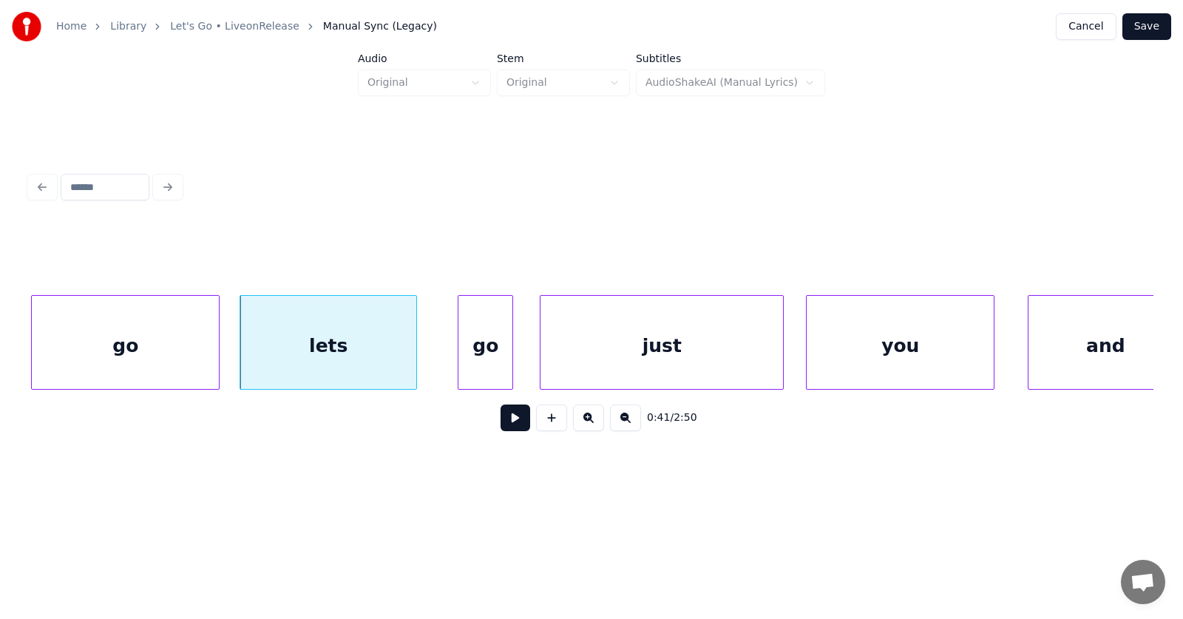
click at [470, 362] on div "go" at bounding box center [485, 346] width 54 height 101
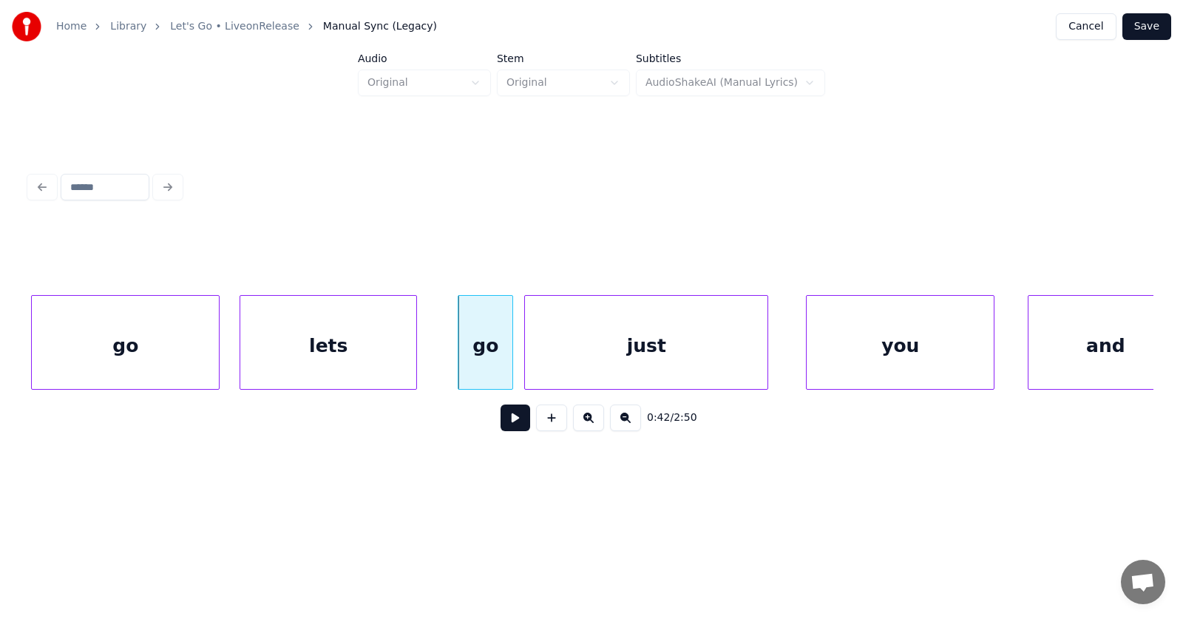
click at [571, 356] on div "just" at bounding box center [646, 346] width 243 height 101
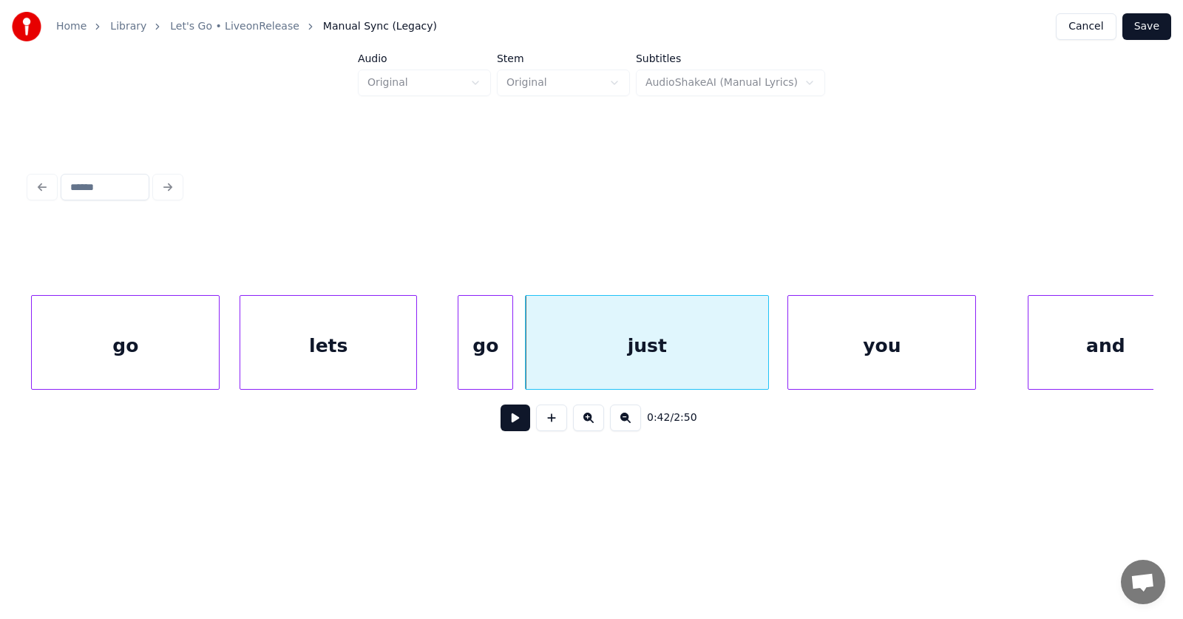
click at [838, 349] on div "you" at bounding box center [881, 346] width 187 height 101
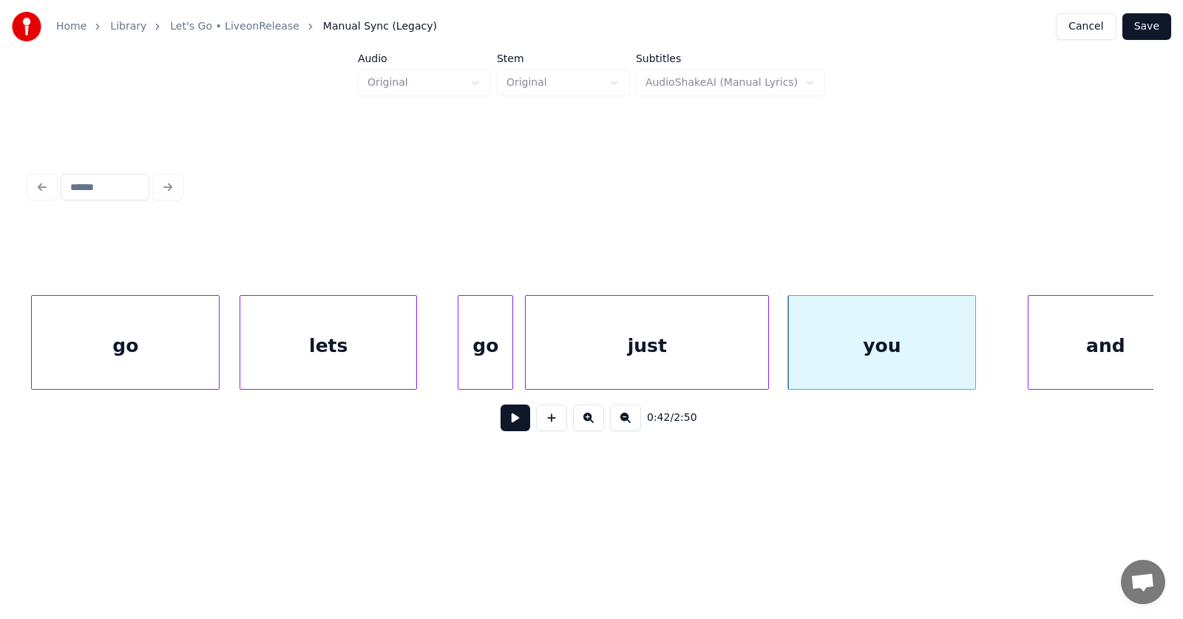
scroll to position [0, 22940]
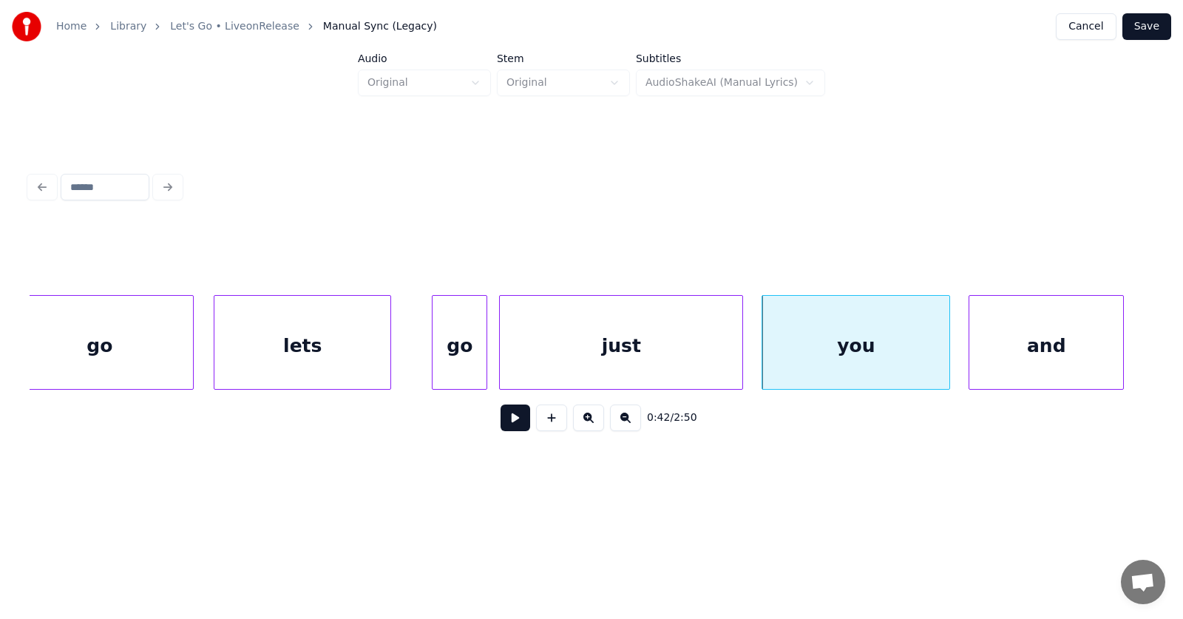
click at [1033, 349] on div "and" at bounding box center [1046, 346] width 154 height 101
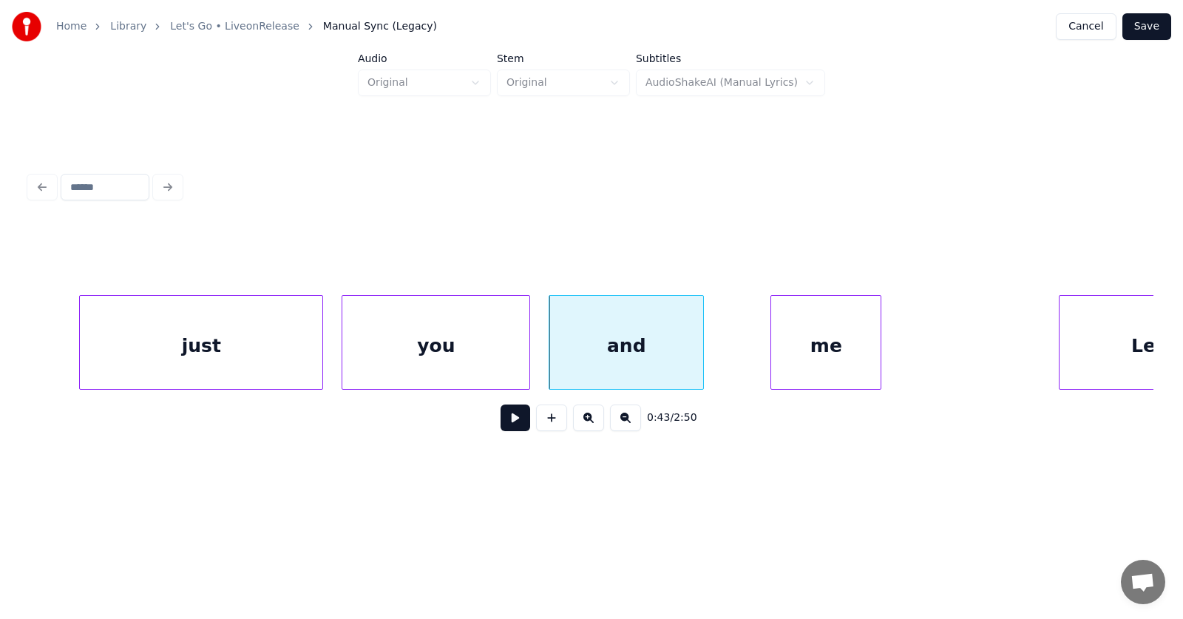
scroll to position [0, 23678]
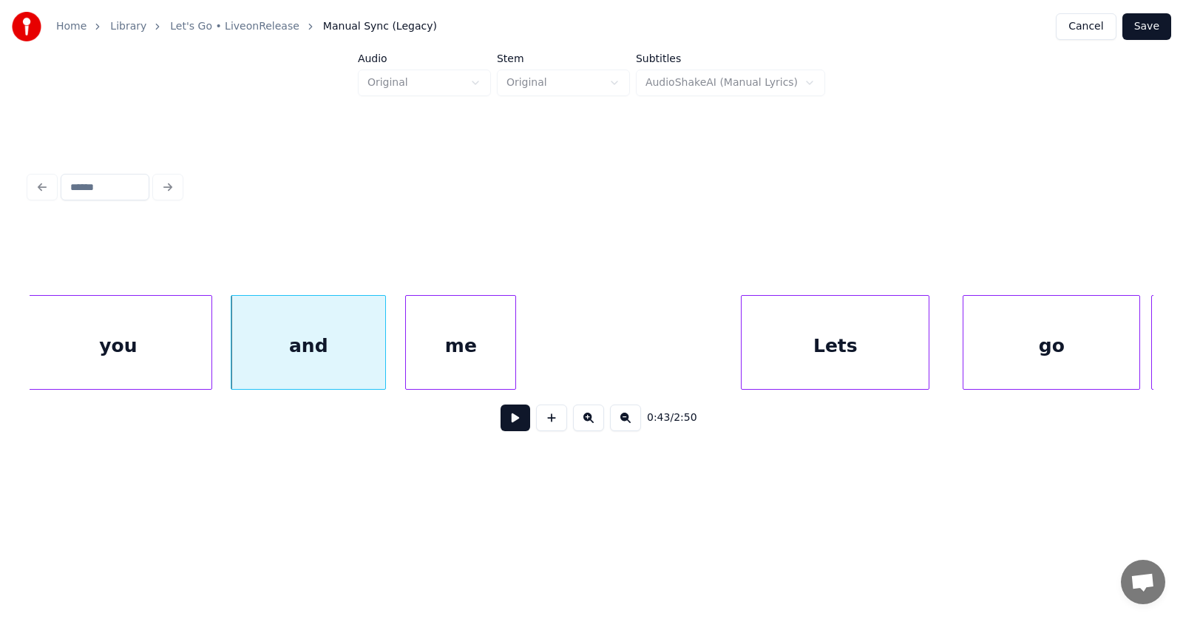
click at [468, 365] on div "me" at bounding box center [460, 346] width 109 height 101
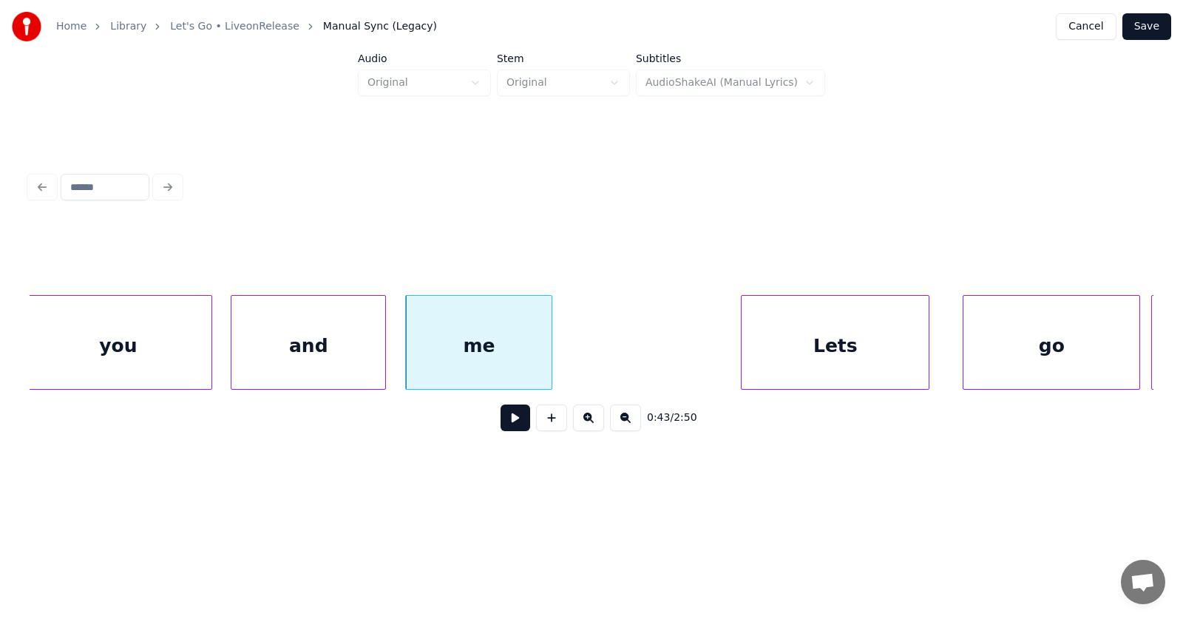
click at [549, 353] on div at bounding box center [549, 342] width 4 height 93
click at [510, 342] on div "me" at bounding box center [479, 346] width 146 height 101
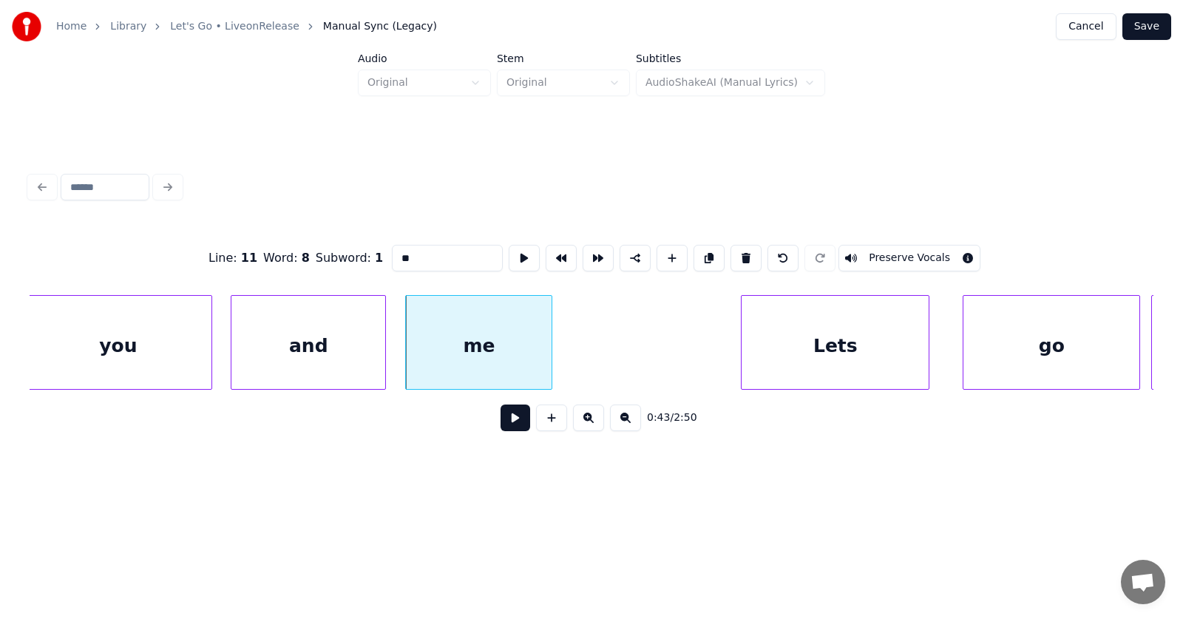
click at [504, 421] on button at bounding box center [516, 417] width 30 height 27
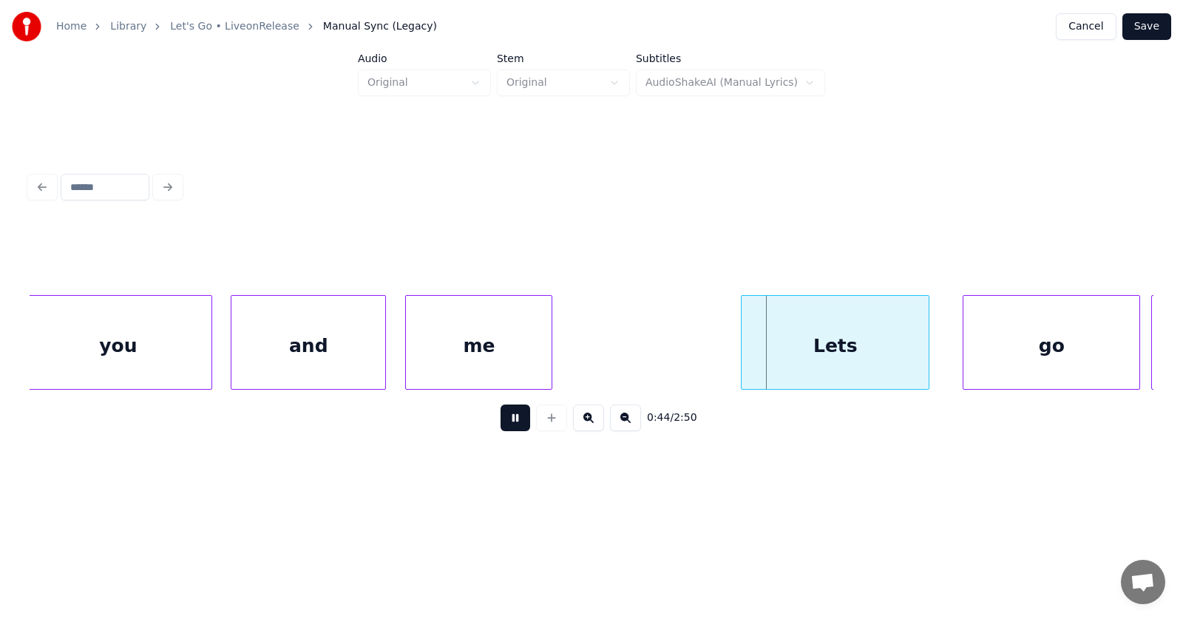
click at [505, 421] on button at bounding box center [516, 417] width 30 height 27
click at [774, 360] on div "Lets" at bounding box center [799, 346] width 187 height 101
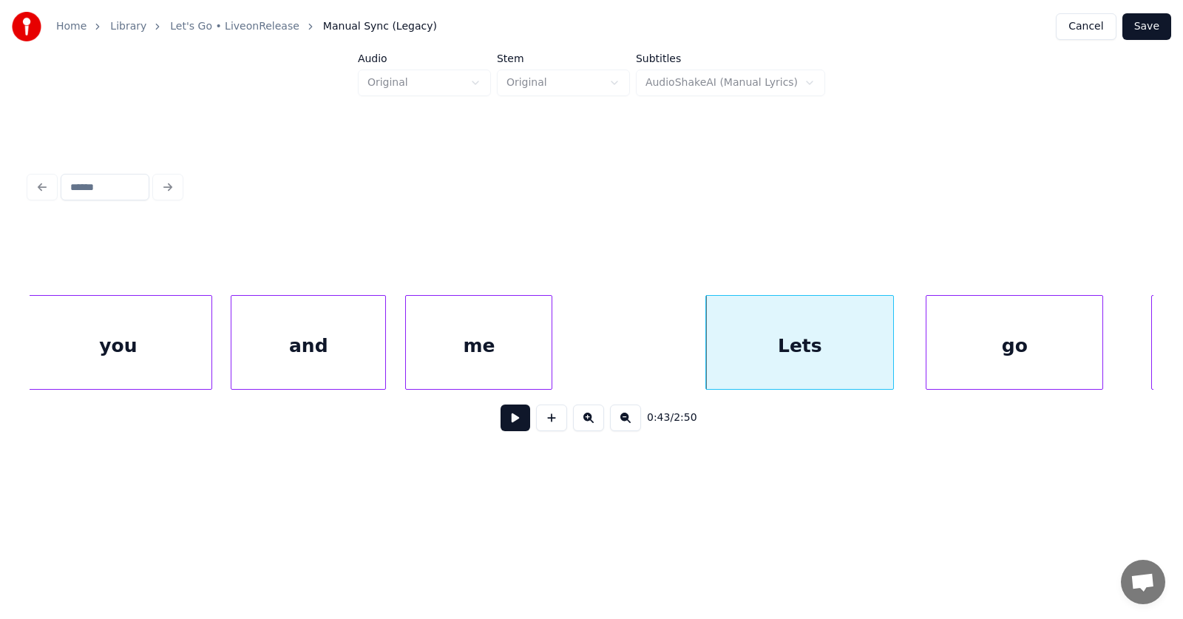
click at [984, 369] on div "go" at bounding box center [1014, 346] width 176 height 101
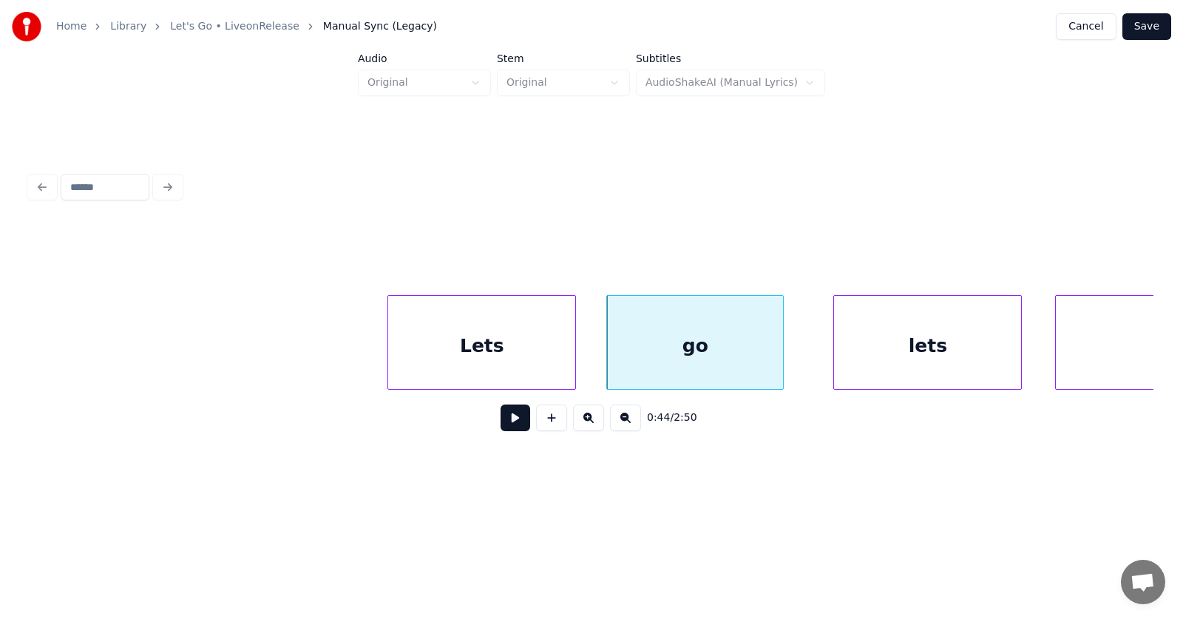
scroll to position [0, 24315]
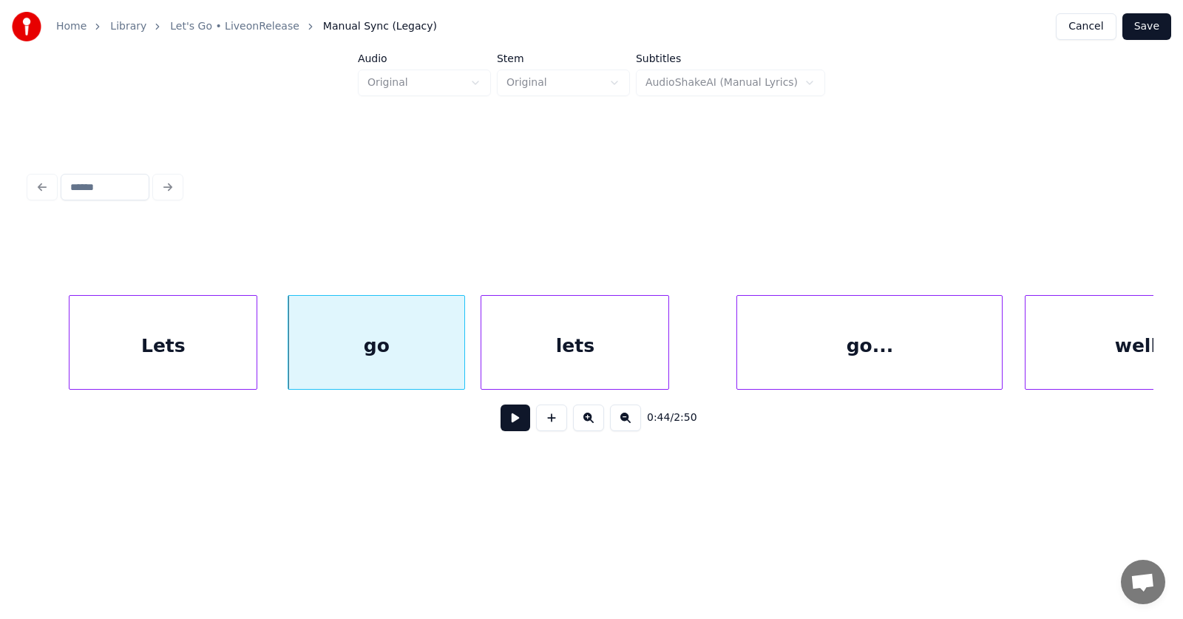
click at [551, 367] on div "lets" at bounding box center [574, 346] width 187 height 101
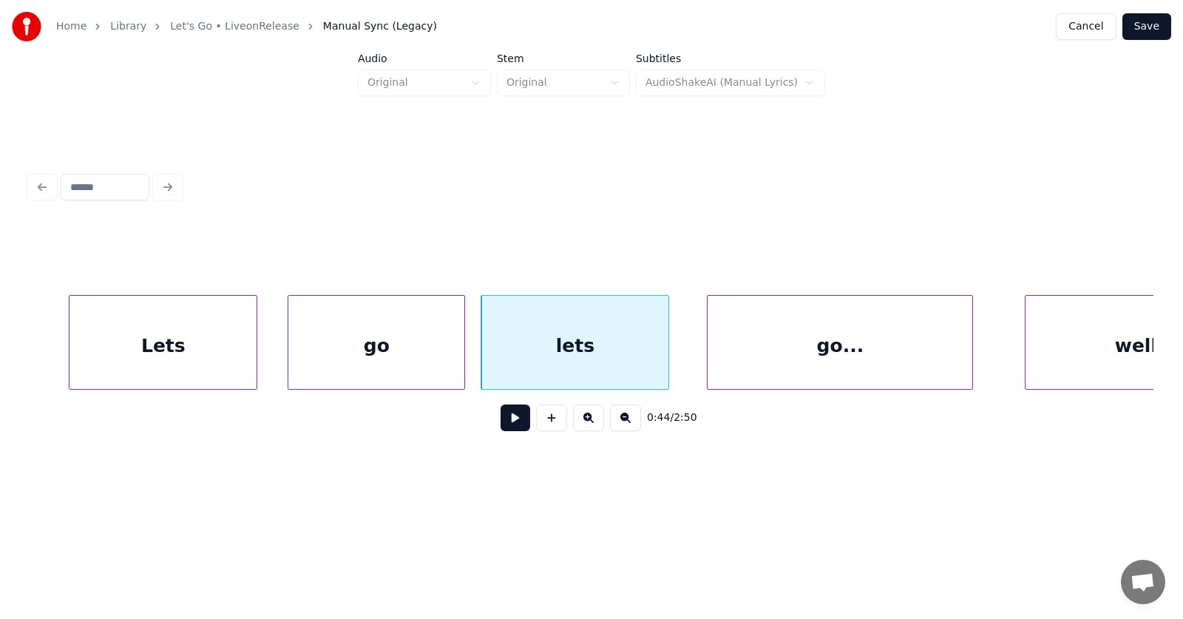
click at [834, 359] on div "go..." at bounding box center [840, 346] width 265 height 101
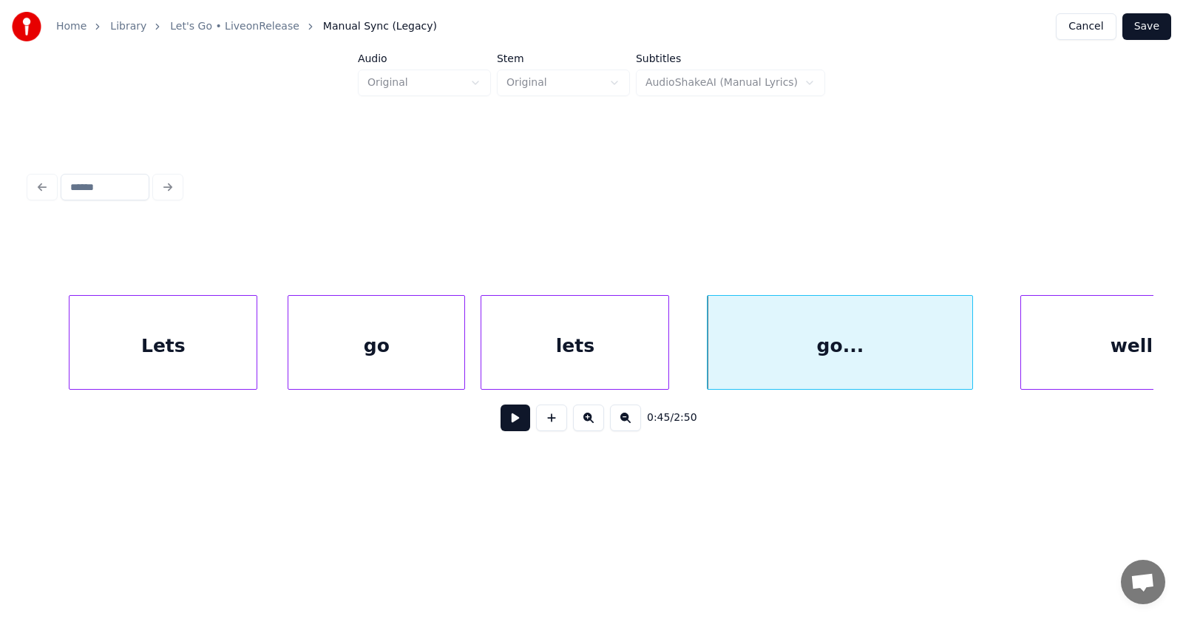
scroll to position [0, 24405]
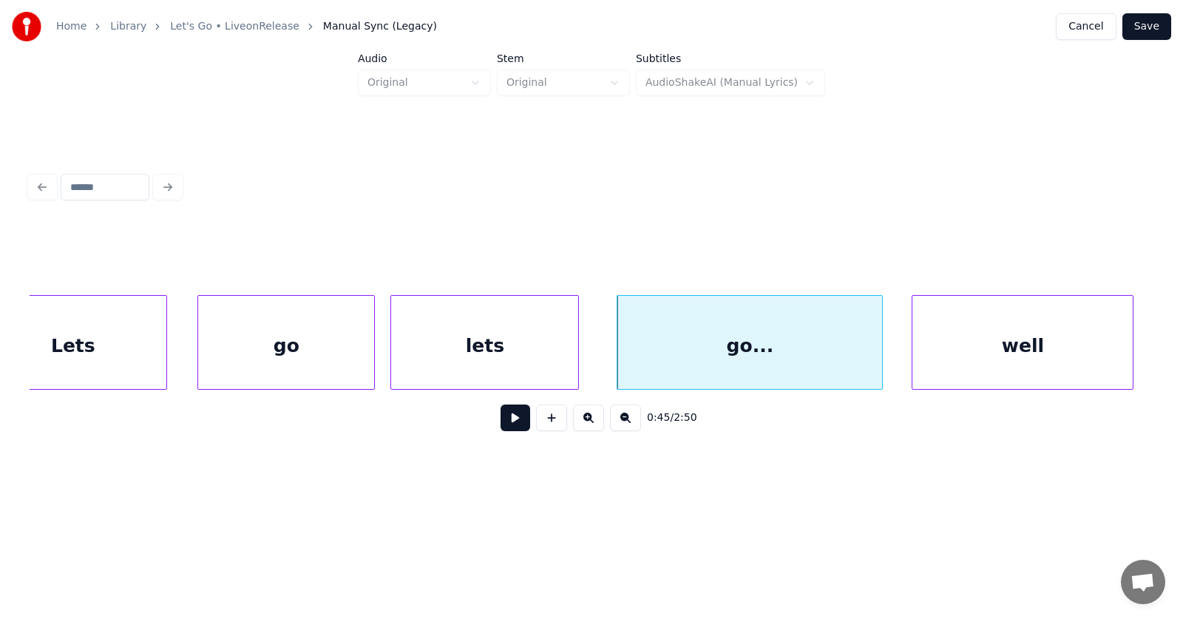
click at [1048, 361] on div "well" at bounding box center [1022, 346] width 220 height 101
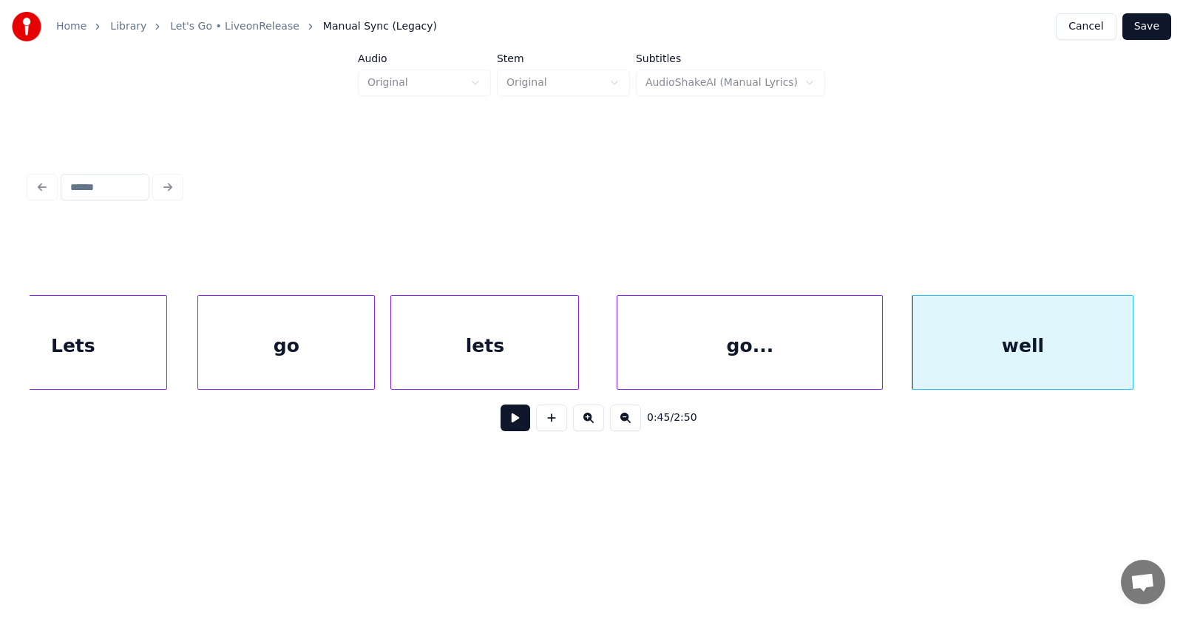
click at [506, 424] on button at bounding box center [516, 417] width 30 height 27
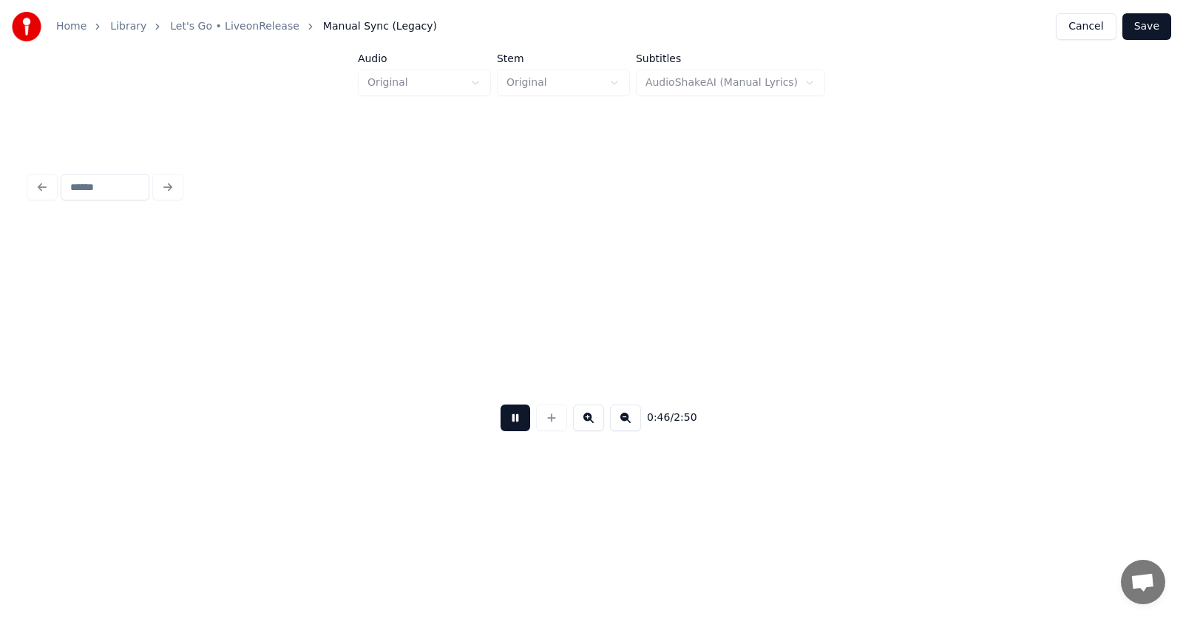
click at [506, 424] on button at bounding box center [516, 417] width 30 height 27
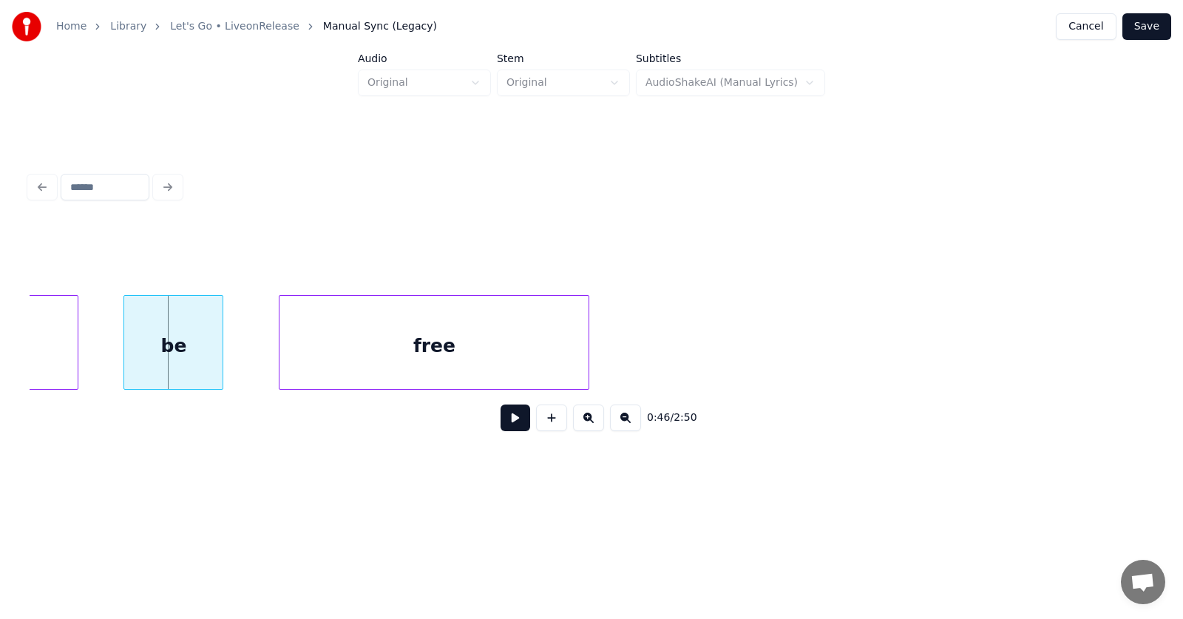
scroll to position [0, 25079]
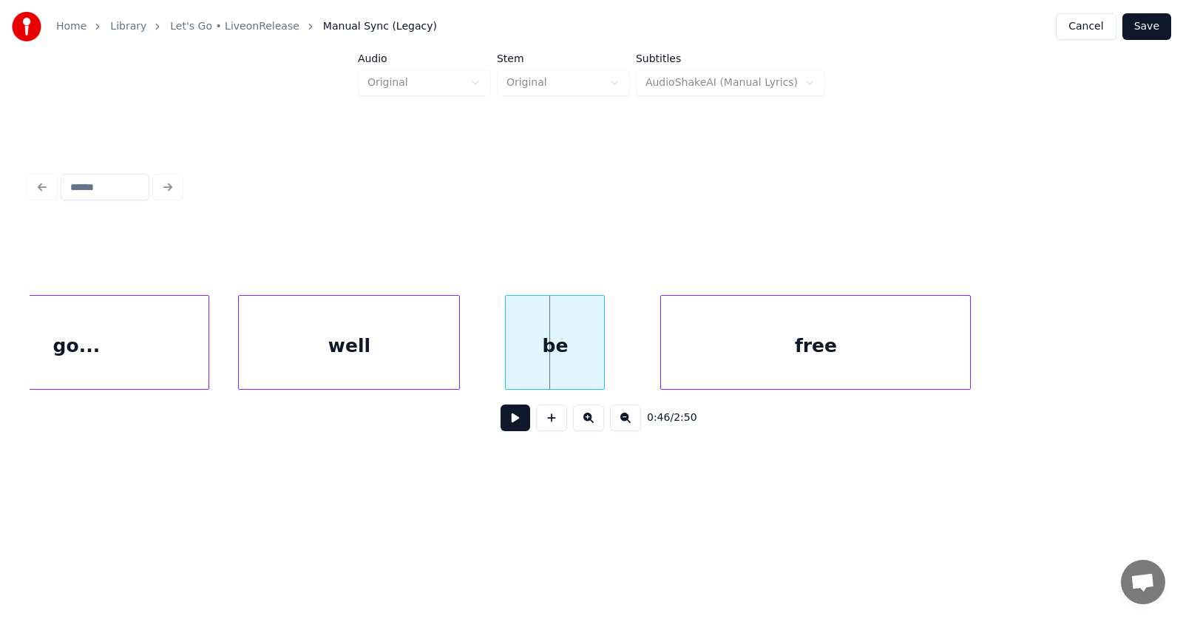
click at [330, 351] on div "well" at bounding box center [349, 346] width 220 height 101
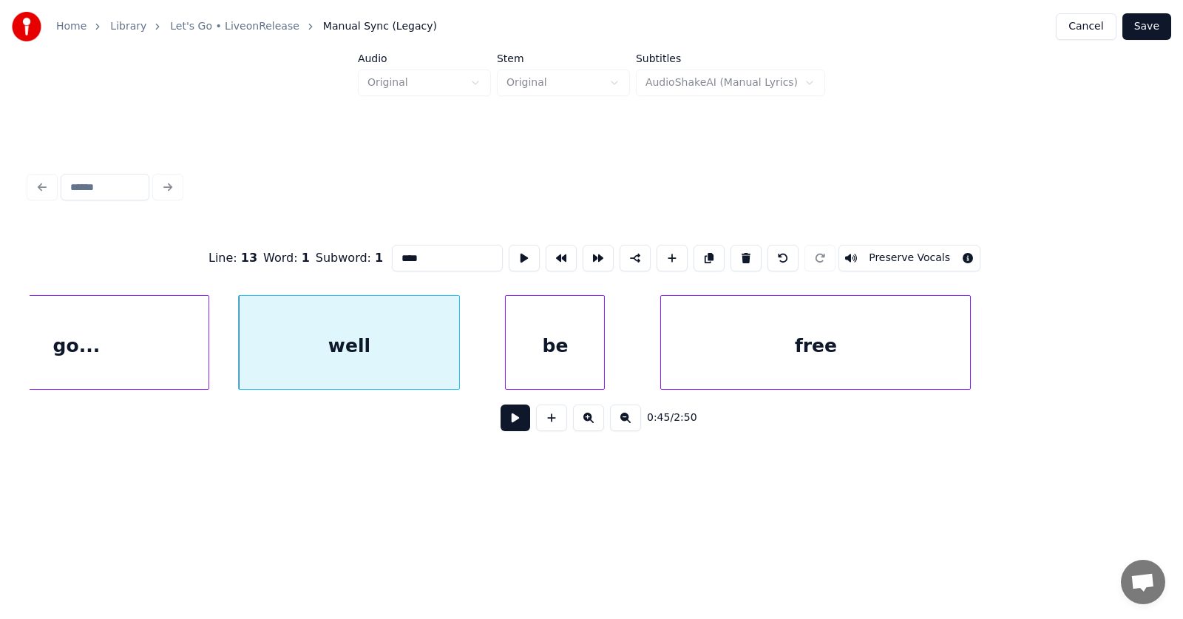
click at [392, 254] on input "****" at bounding box center [447, 258] width 111 height 27
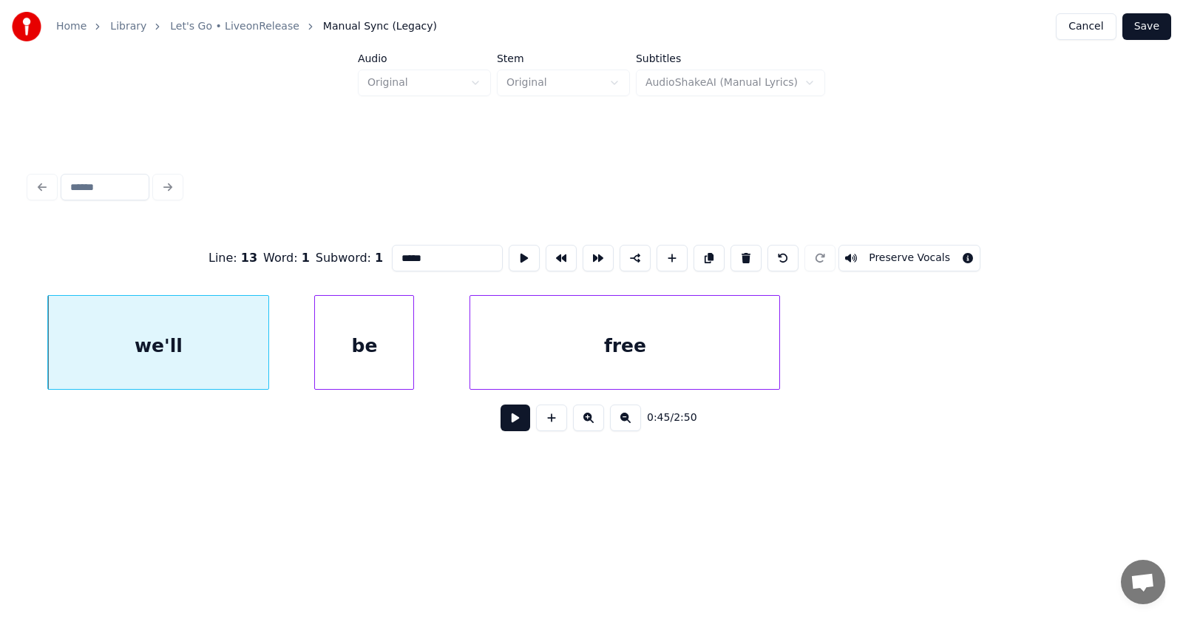
scroll to position [0, 25333]
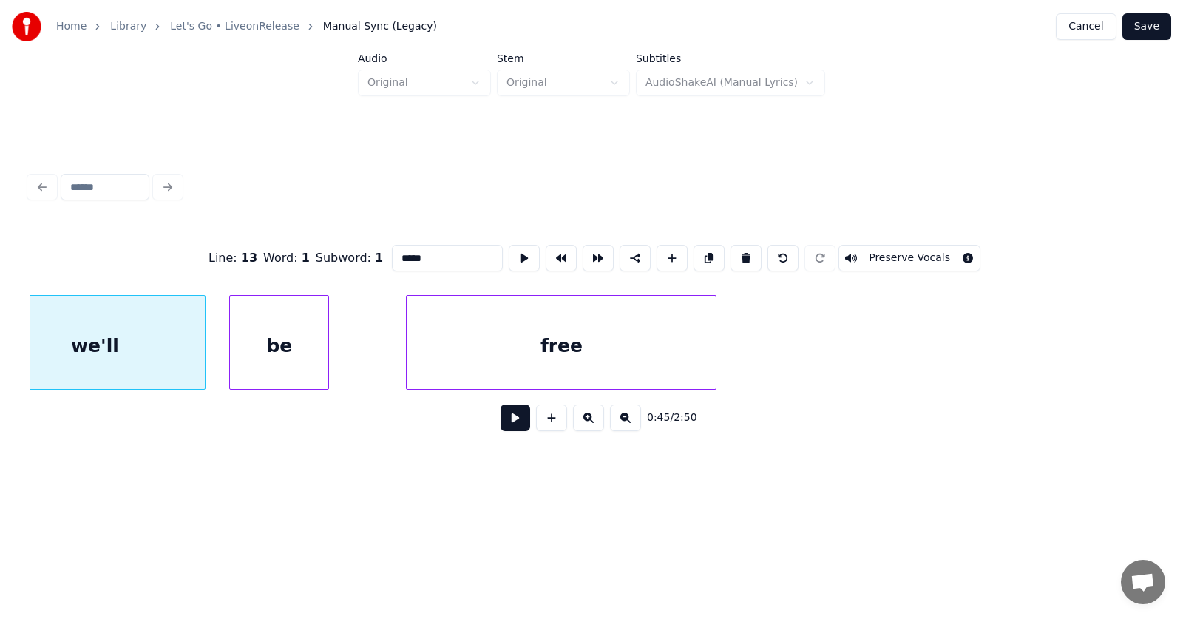
click at [304, 356] on div "be" at bounding box center [279, 346] width 98 height 101
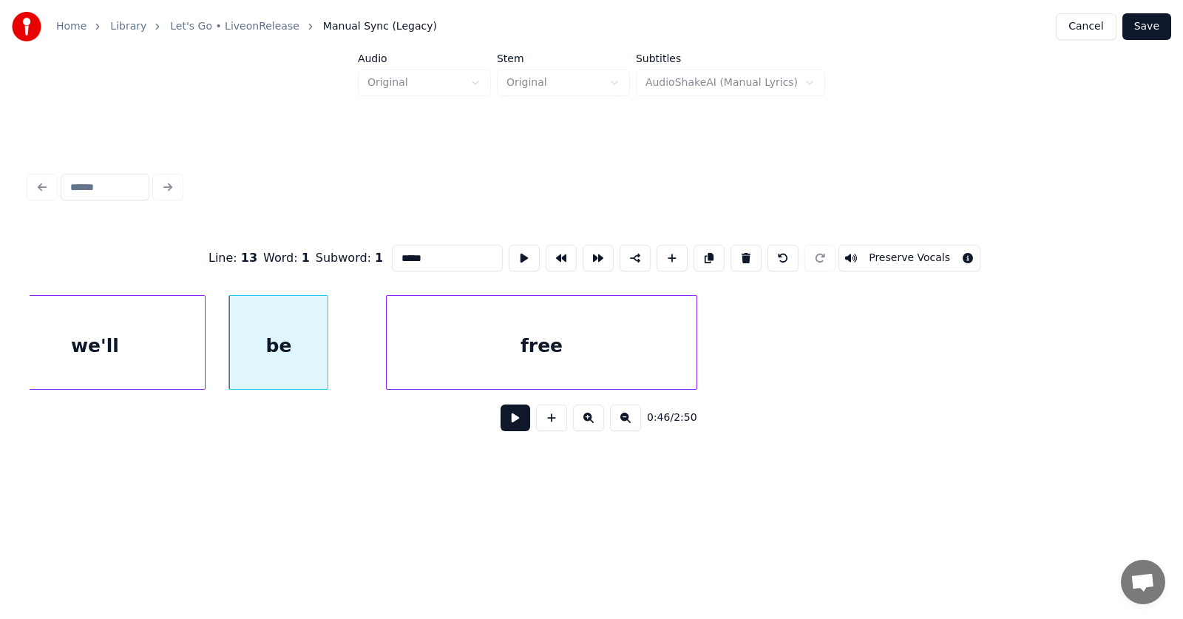
click at [484, 369] on div "free" at bounding box center [541, 346] width 309 height 101
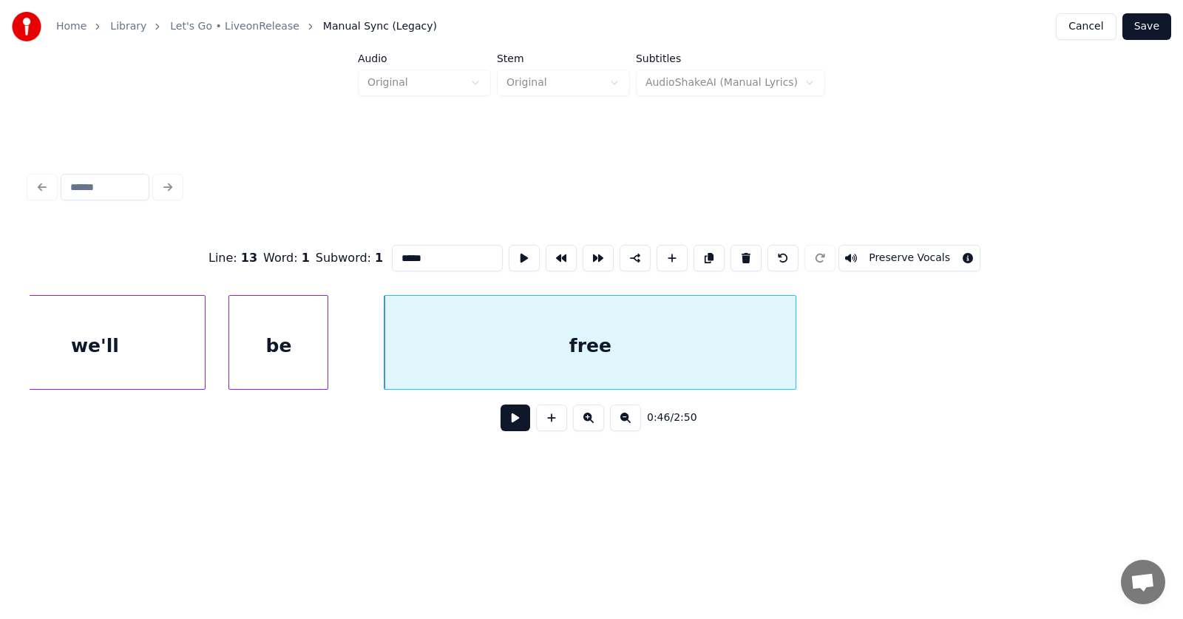
click at [796, 345] on div at bounding box center [793, 342] width 4 height 93
click at [702, 343] on div "free" at bounding box center [592, 346] width 416 height 101
type input "****"
click at [509, 421] on button at bounding box center [516, 417] width 30 height 27
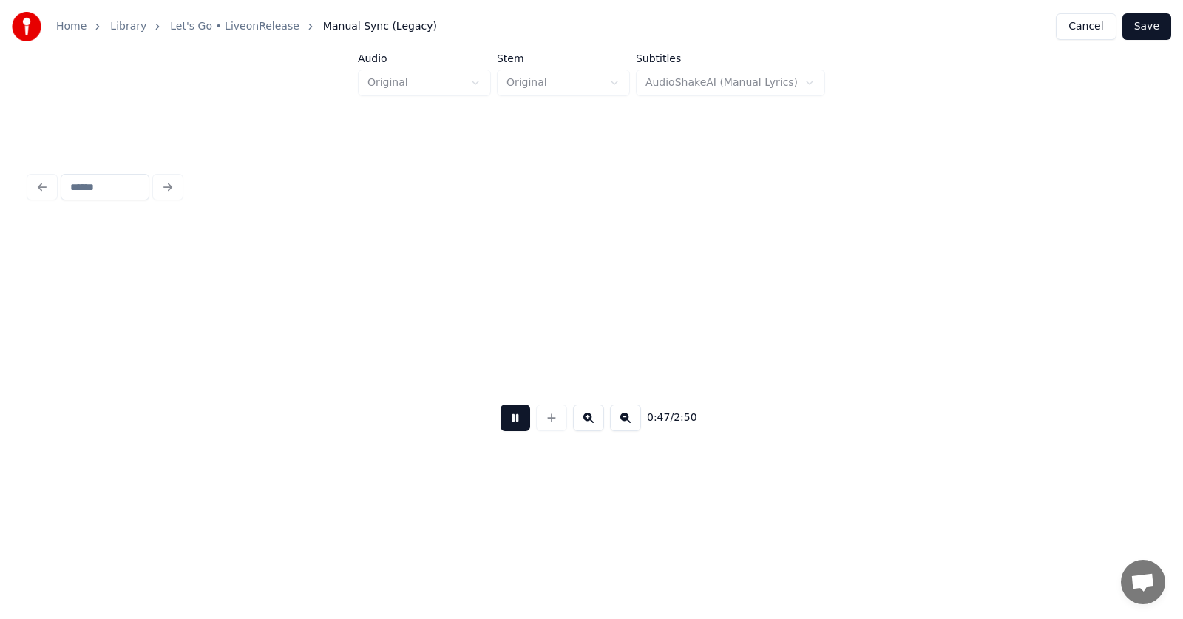
scroll to position [0, 26459]
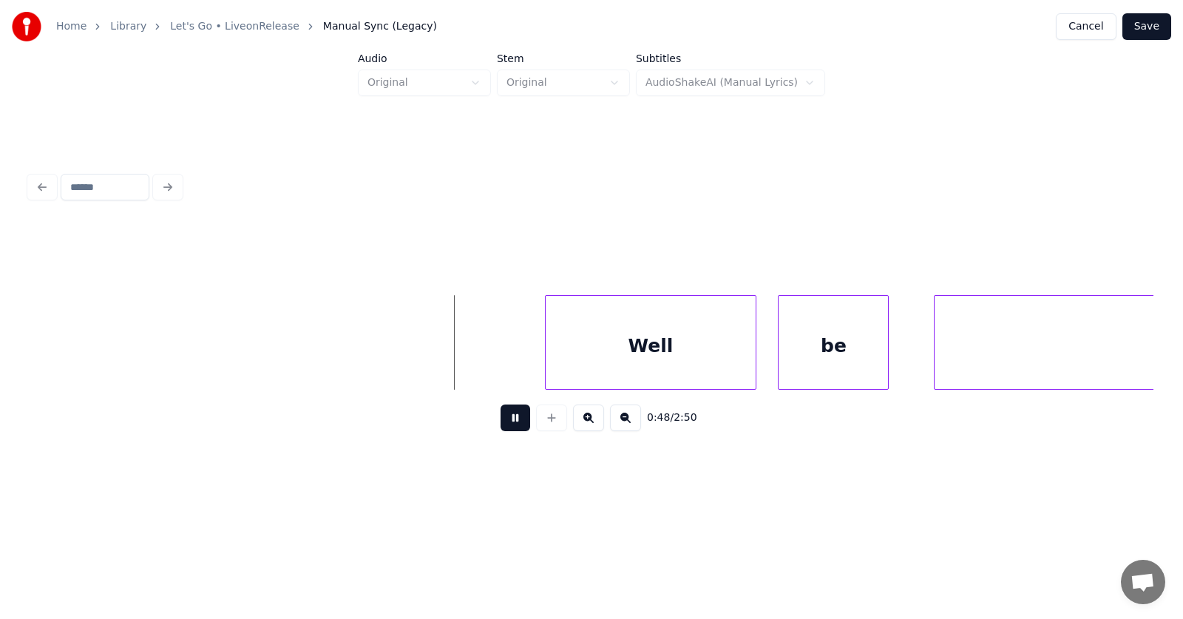
click at [509, 421] on button at bounding box center [516, 417] width 30 height 27
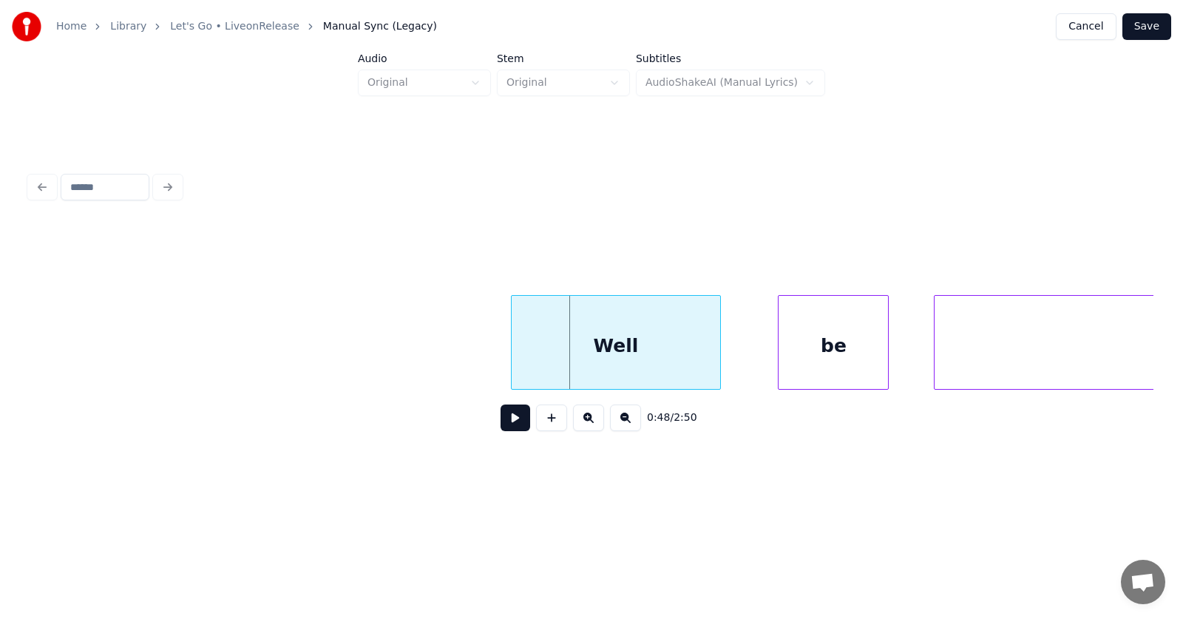
click at [582, 357] on div "Well" at bounding box center [616, 346] width 209 height 101
click at [523, 359] on div "Well" at bounding box center [622, 346] width 209 height 101
click at [461, 351] on div at bounding box center [462, 342] width 4 height 93
click at [566, 357] on div "Well" at bounding box center [593, 346] width 267 height 101
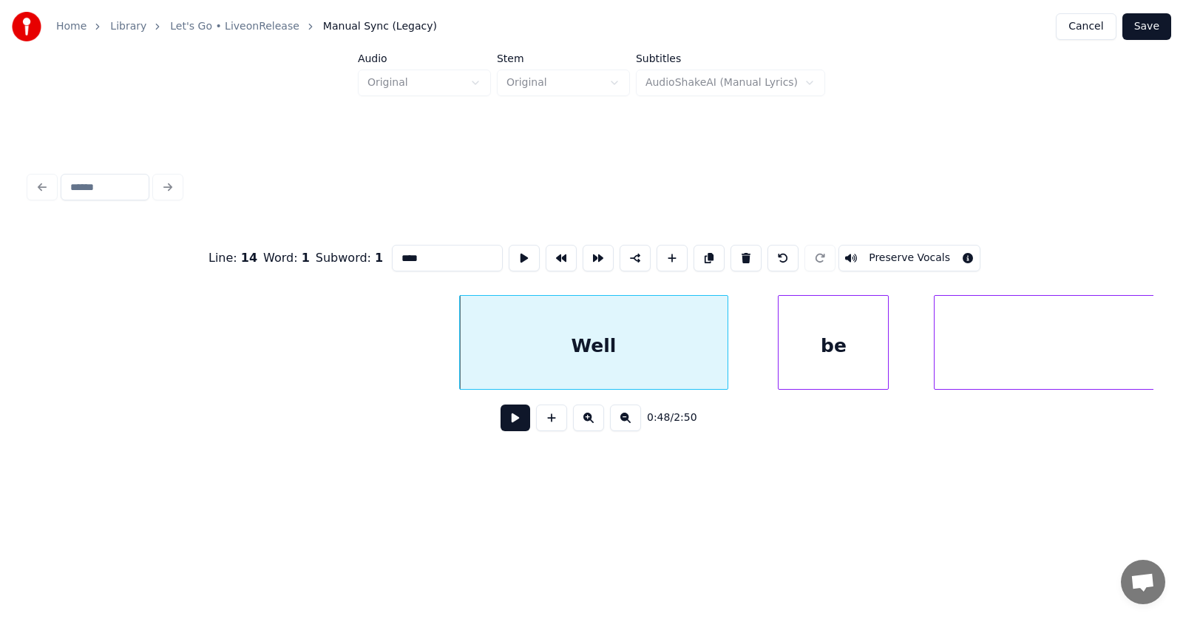
click at [392, 252] on input "****" at bounding box center [447, 258] width 111 height 27
click at [392, 255] on input "****" at bounding box center [447, 258] width 111 height 27
click at [823, 366] on div "be" at bounding box center [808, 346] width 109 height 101
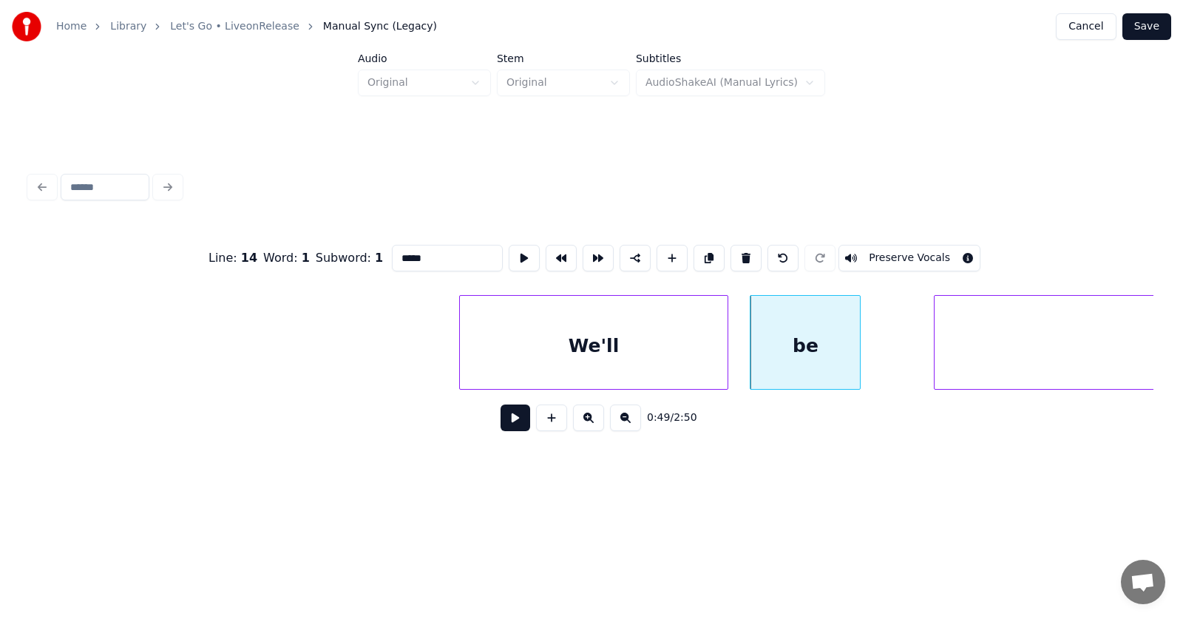
scroll to position [0, 26812]
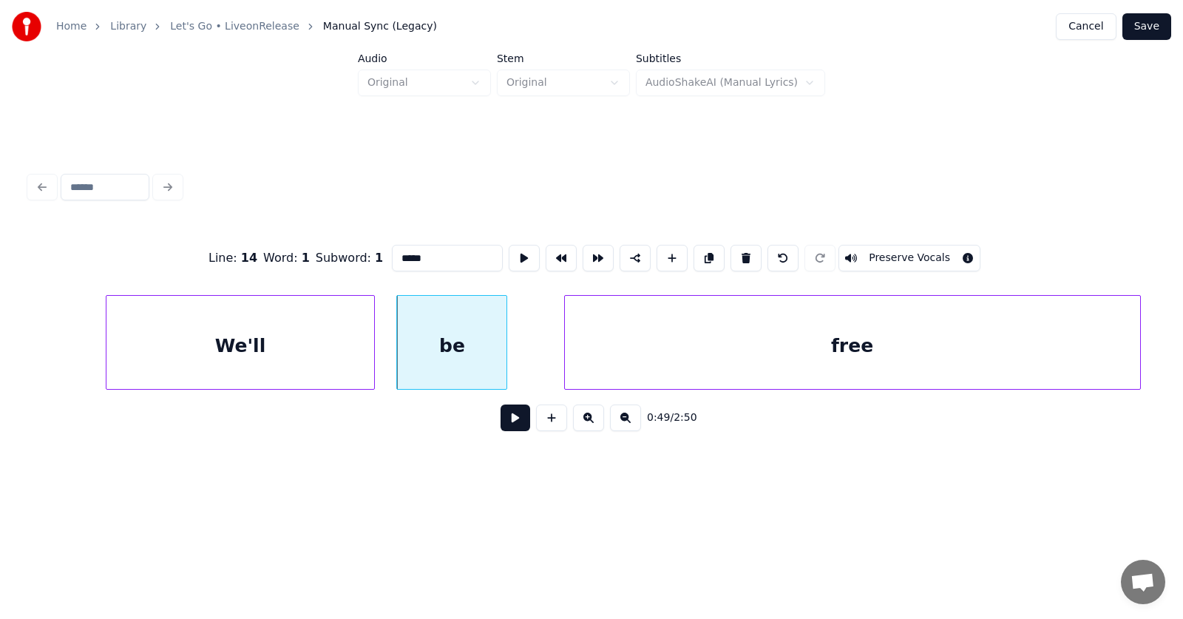
click at [961, 359] on div "free" at bounding box center [852, 346] width 575 height 101
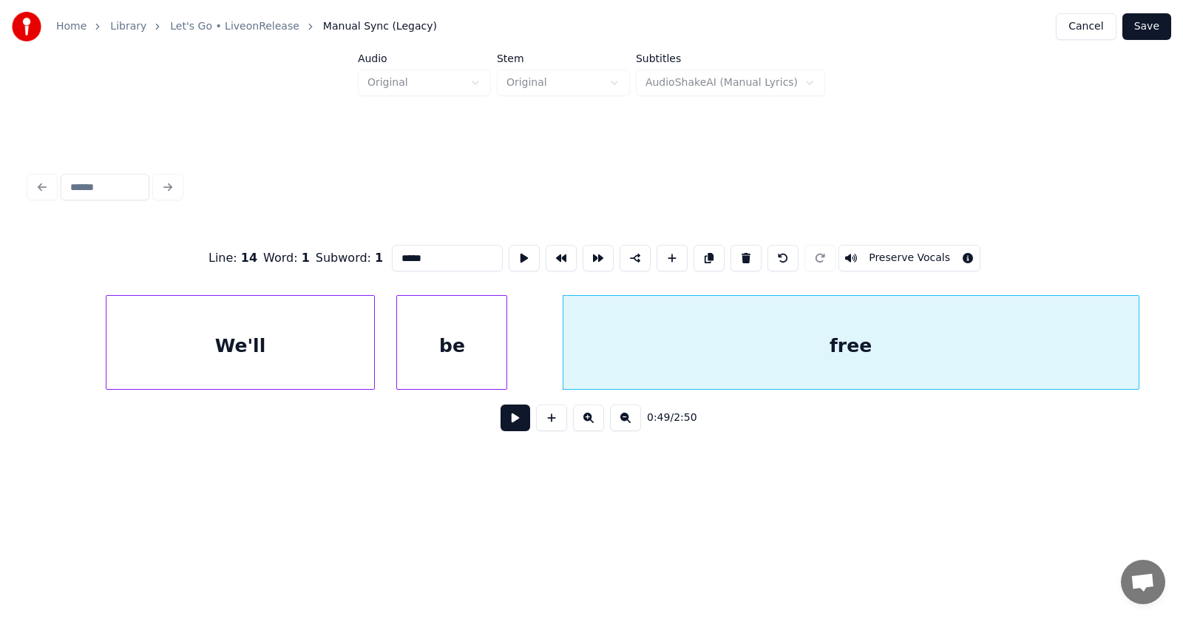
type input "*****"
click at [511, 425] on button at bounding box center [516, 417] width 30 height 27
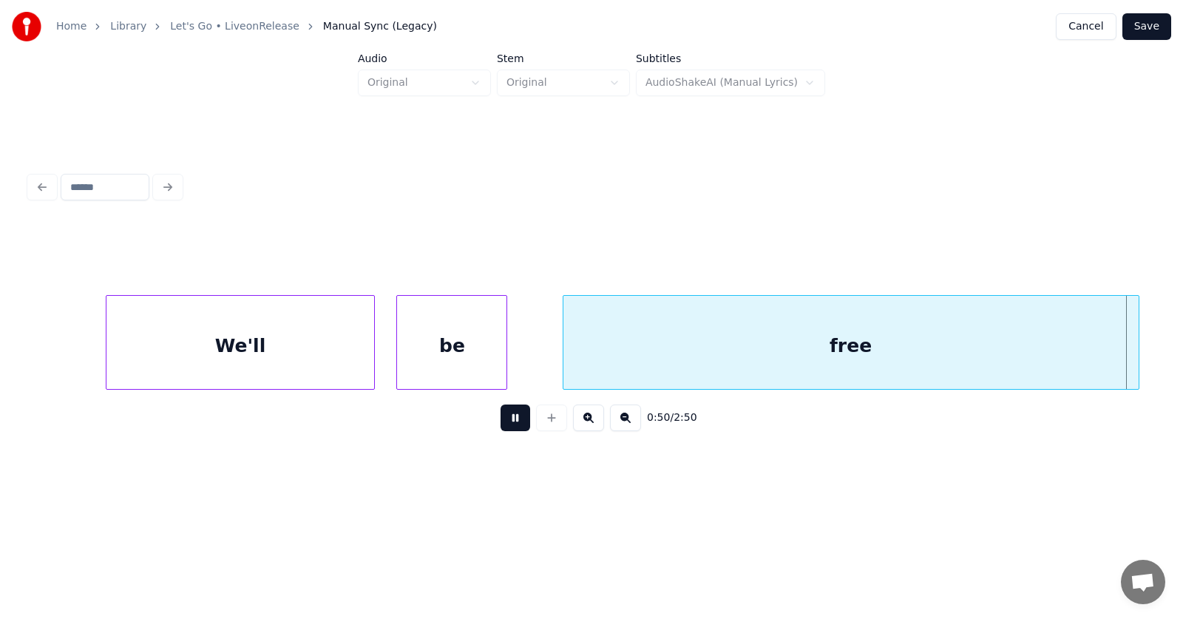
scroll to position [0, 27944]
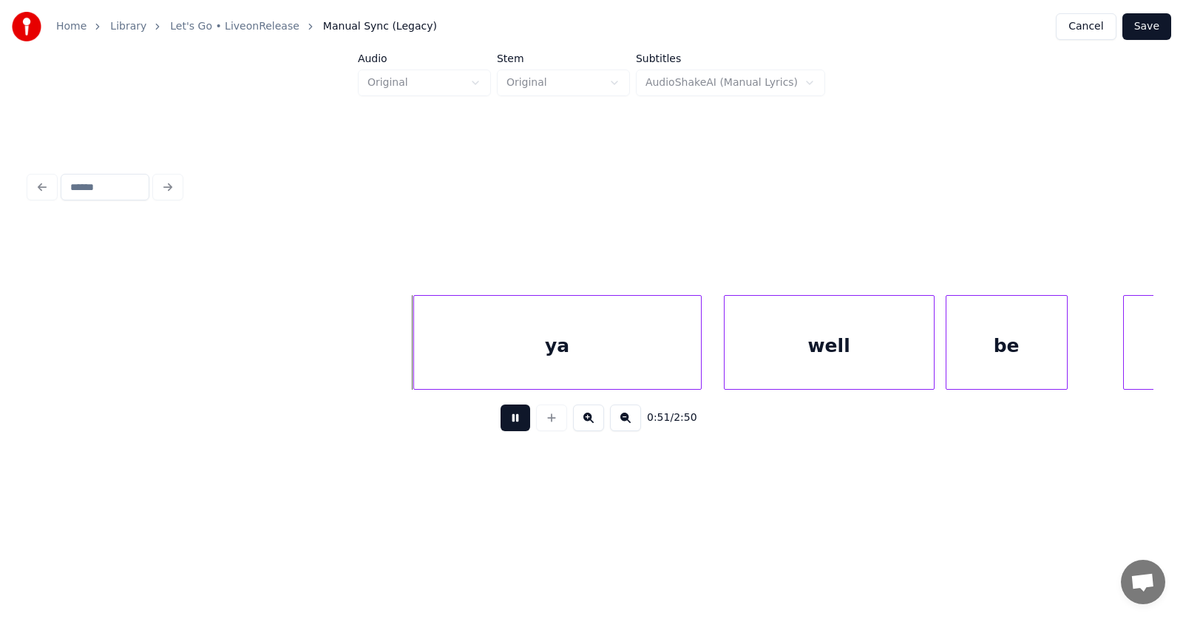
click at [511, 425] on button at bounding box center [516, 417] width 30 height 27
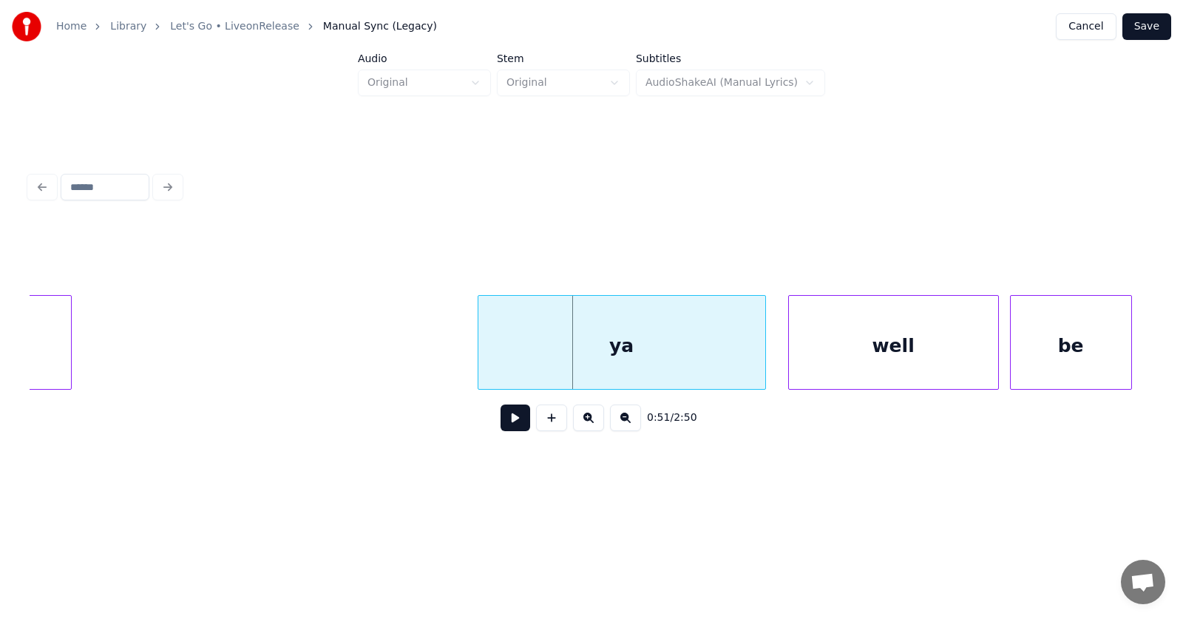
scroll to position [0, 27752]
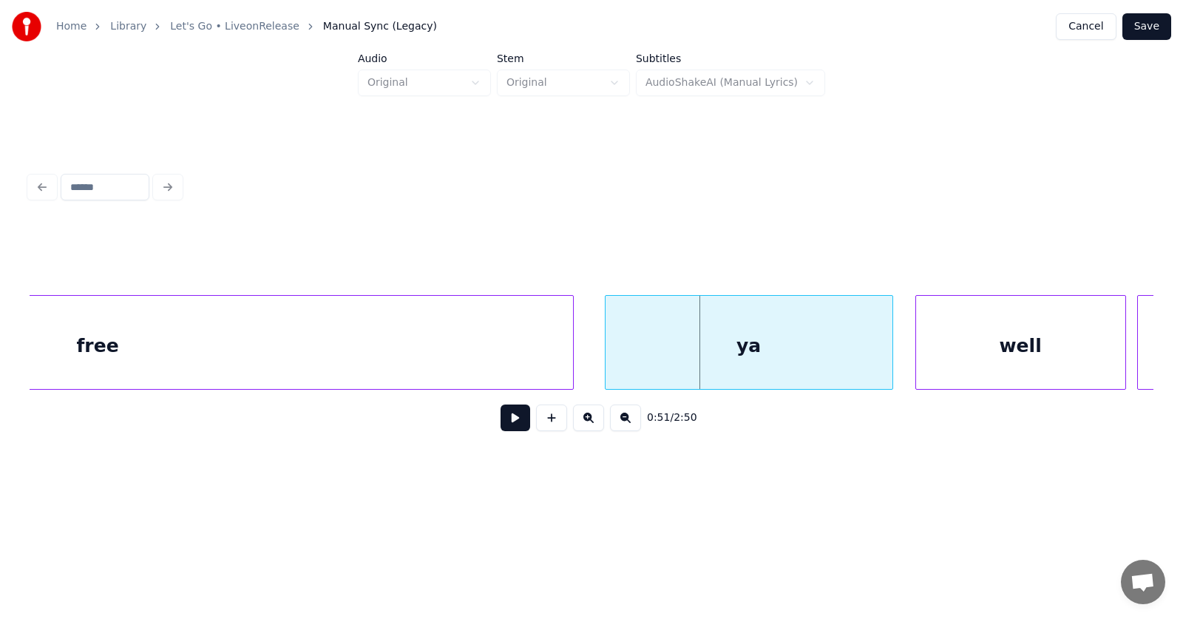
click at [572, 353] on div at bounding box center [571, 342] width 4 height 93
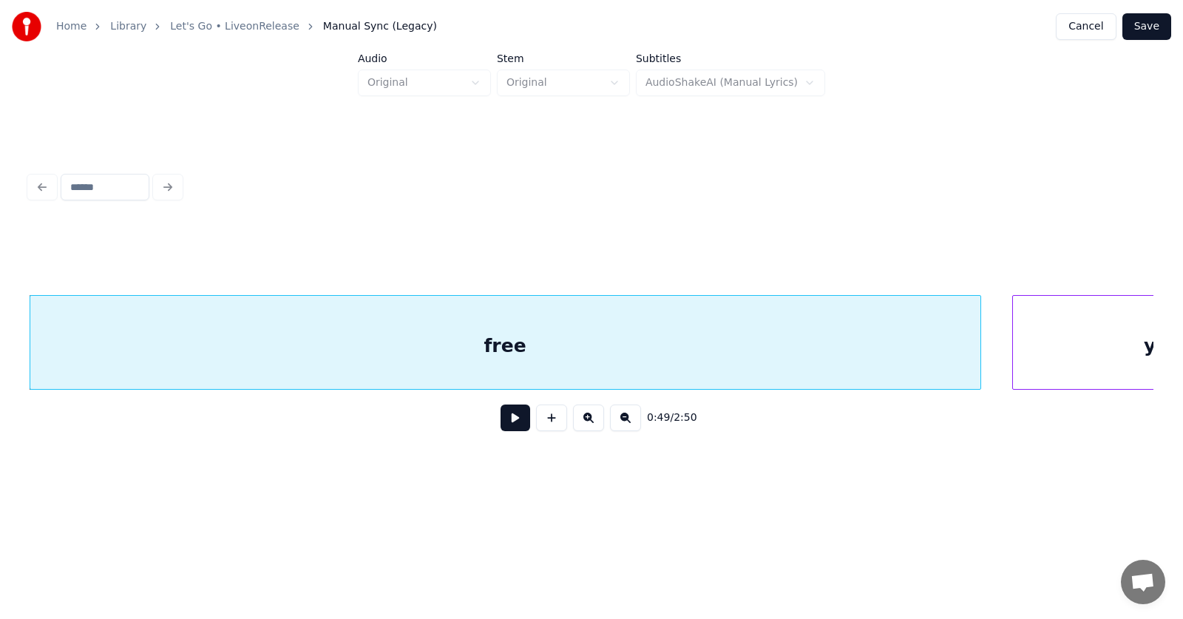
scroll to position [0, 27488]
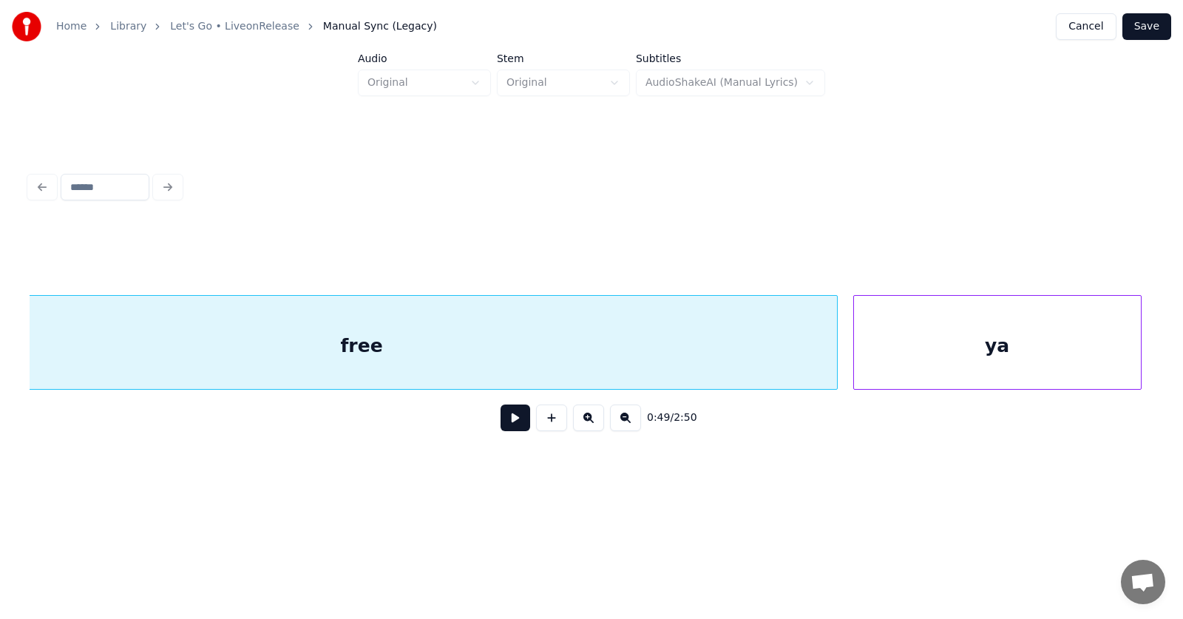
click at [1051, 355] on div "ya" at bounding box center [997, 346] width 287 height 101
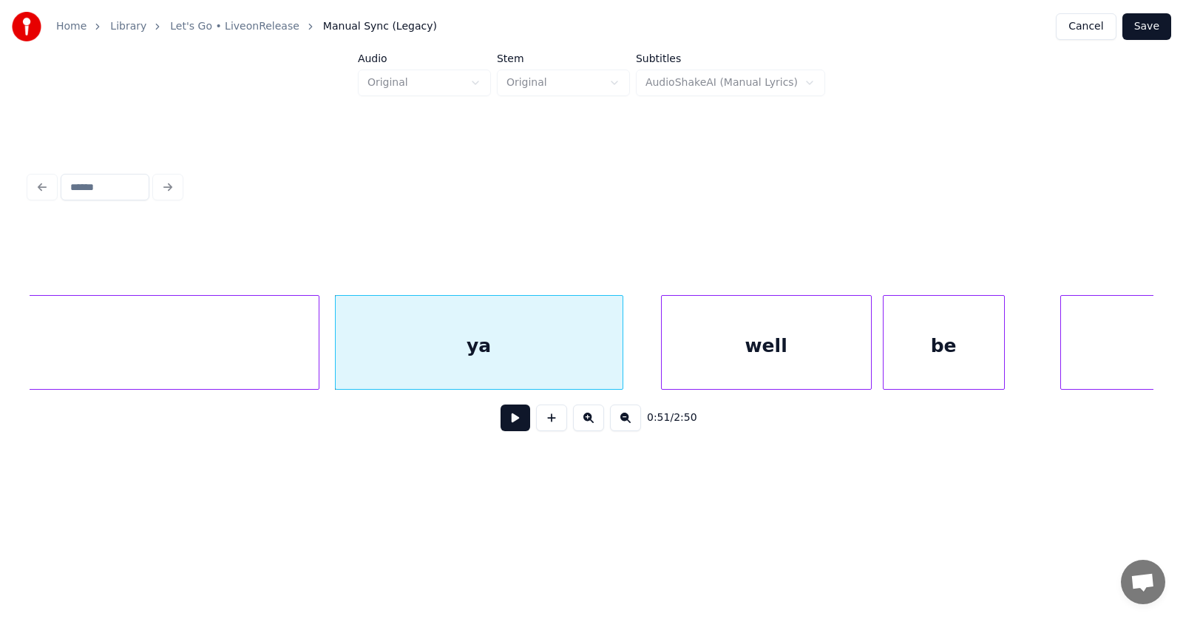
scroll to position [0, 28070]
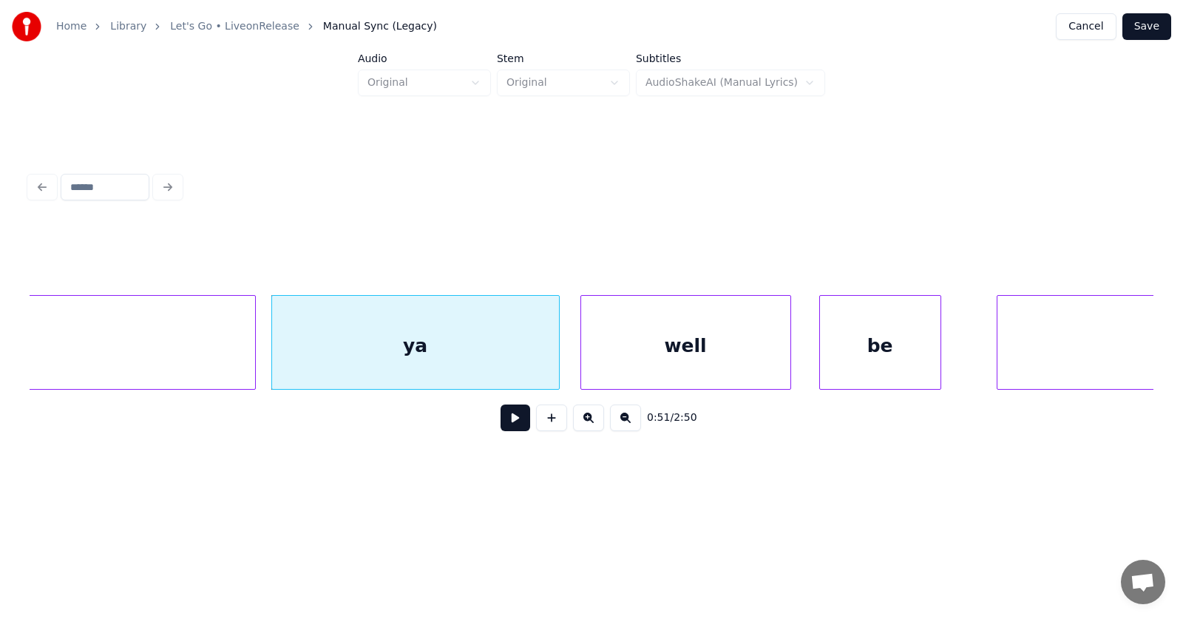
click at [645, 365] on div "well" at bounding box center [685, 346] width 209 height 101
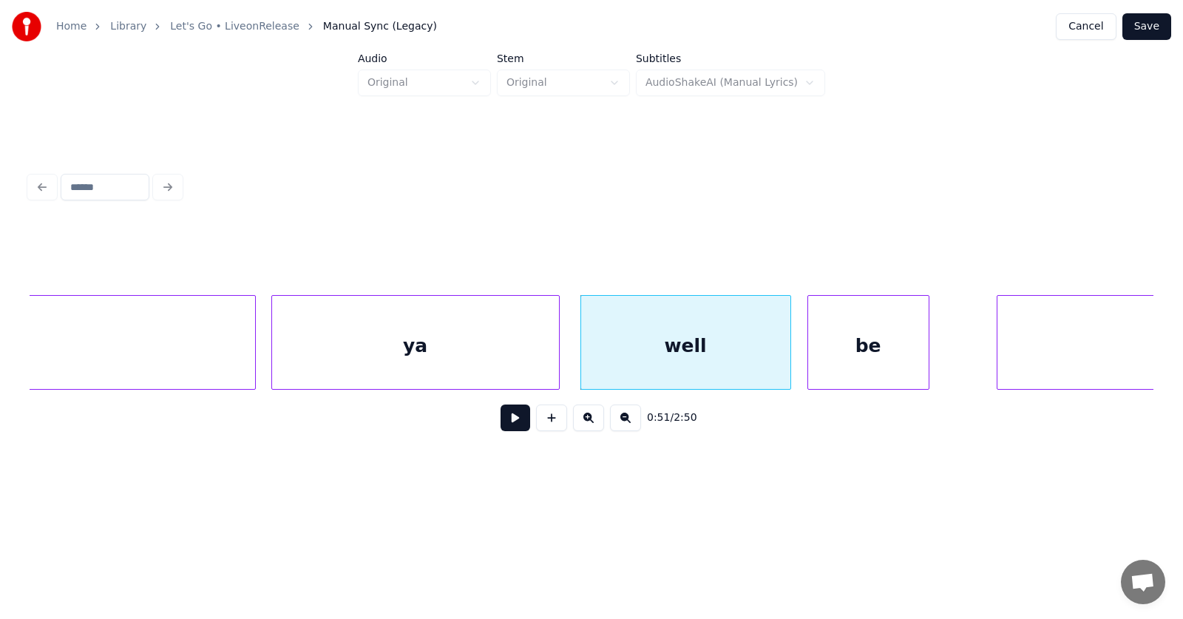
click at [830, 359] on div "be" at bounding box center [868, 346] width 121 height 101
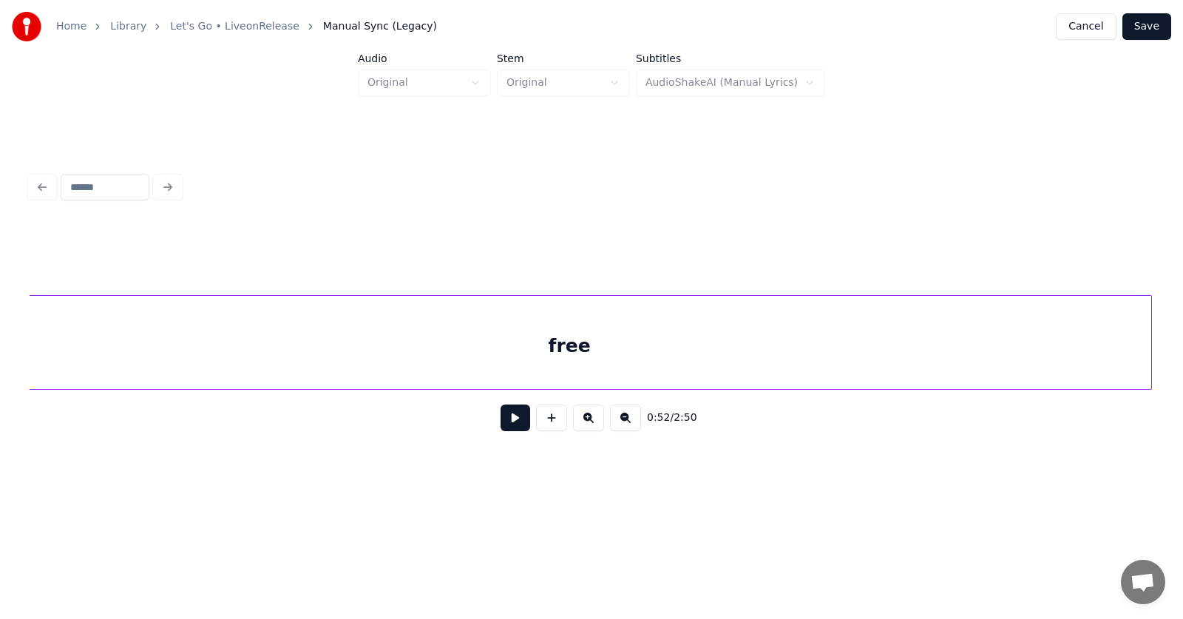
scroll to position [0, 29010]
click at [1026, 354] on div "free" at bounding box center [612, 346] width 1163 height 101
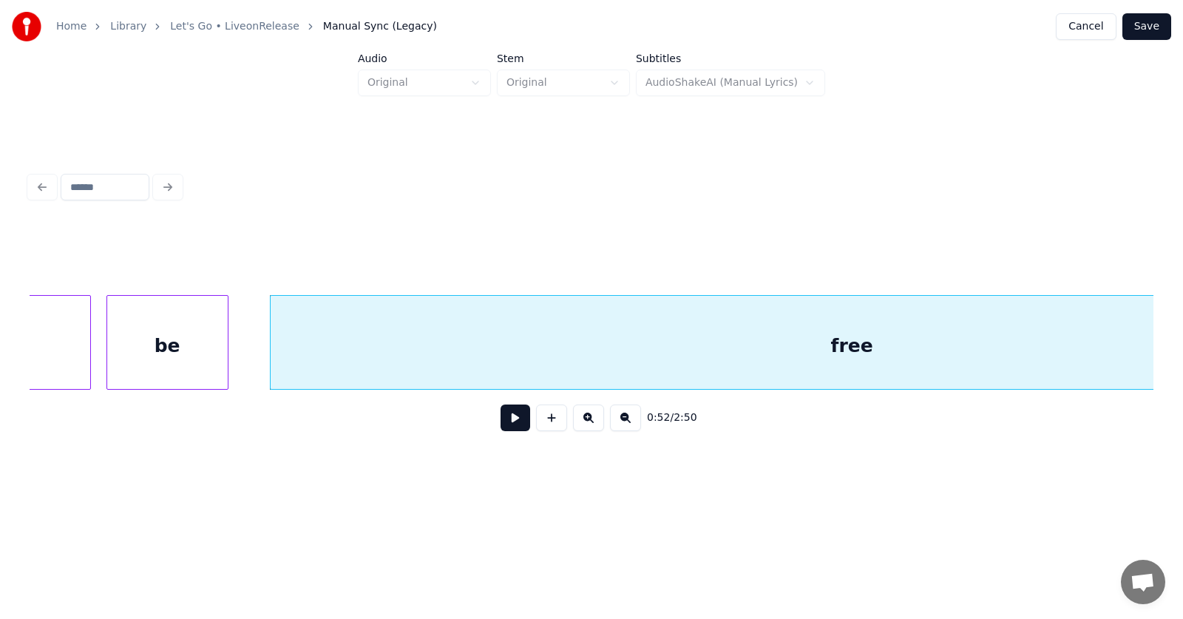
scroll to position [0, 28834]
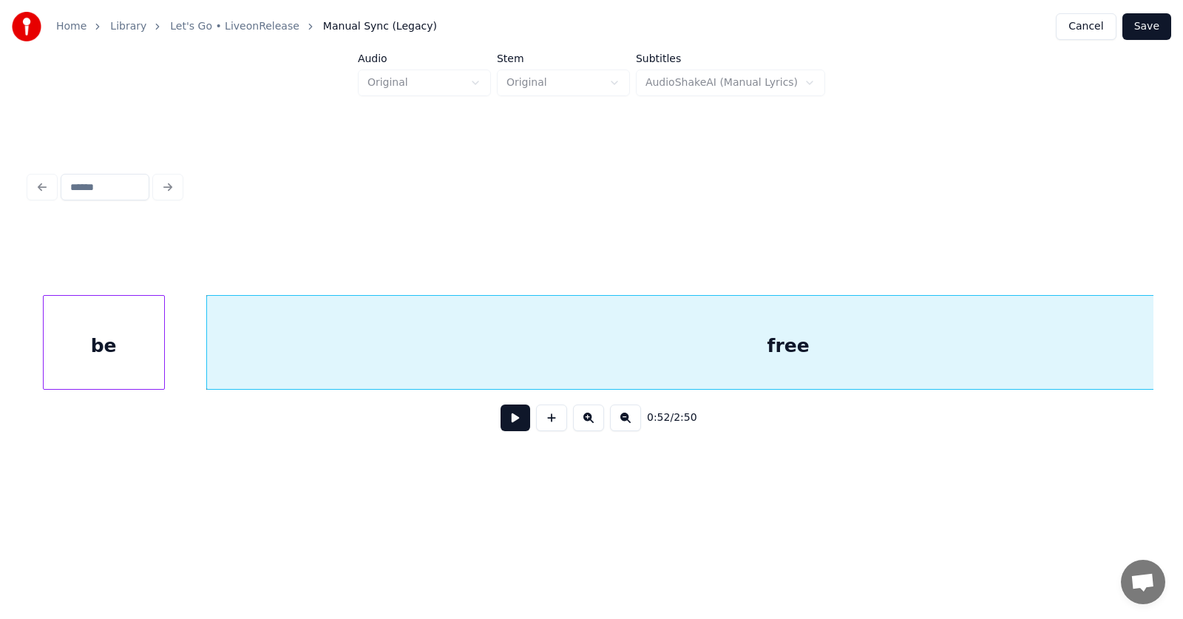
click at [501, 424] on button at bounding box center [516, 417] width 30 height 27
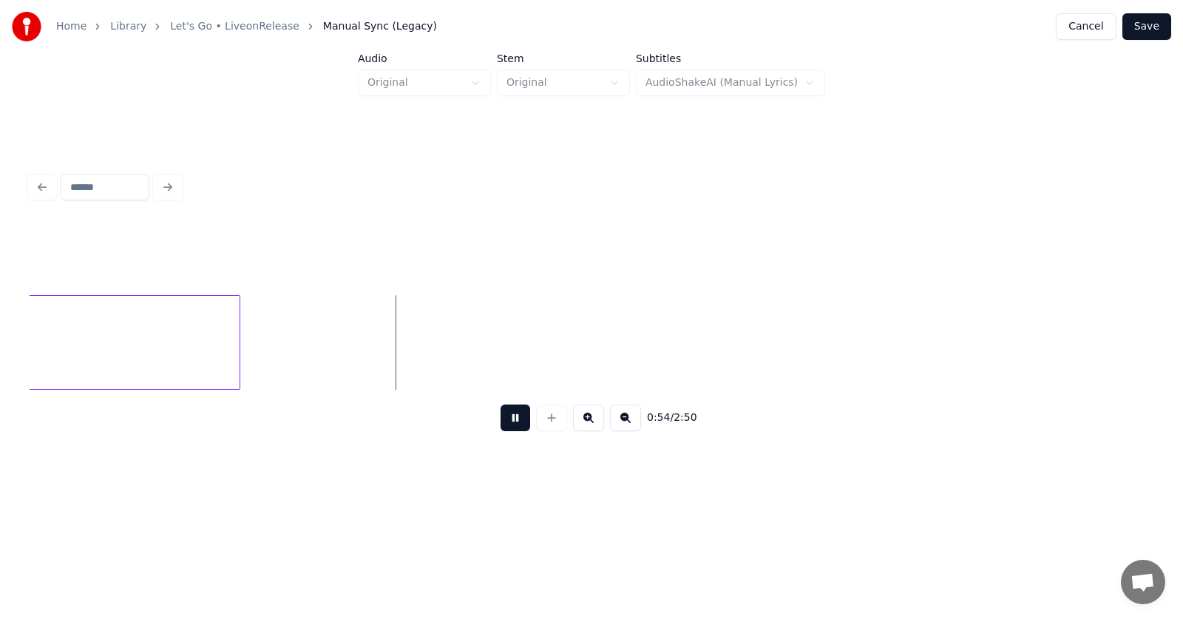
click at [504, 426] on button at bounding box center [516, 417] width 30 height 27
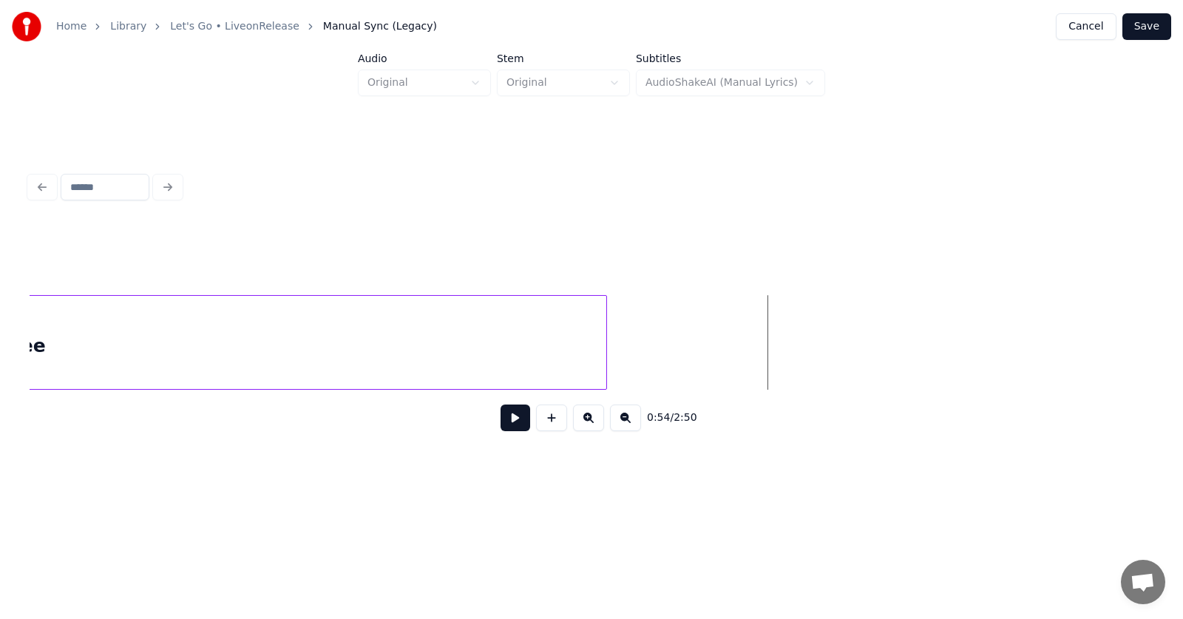
scroll to position [0, 29471]
click at [487, 353] on div at bounding box center [489, 342] width 4 height 93
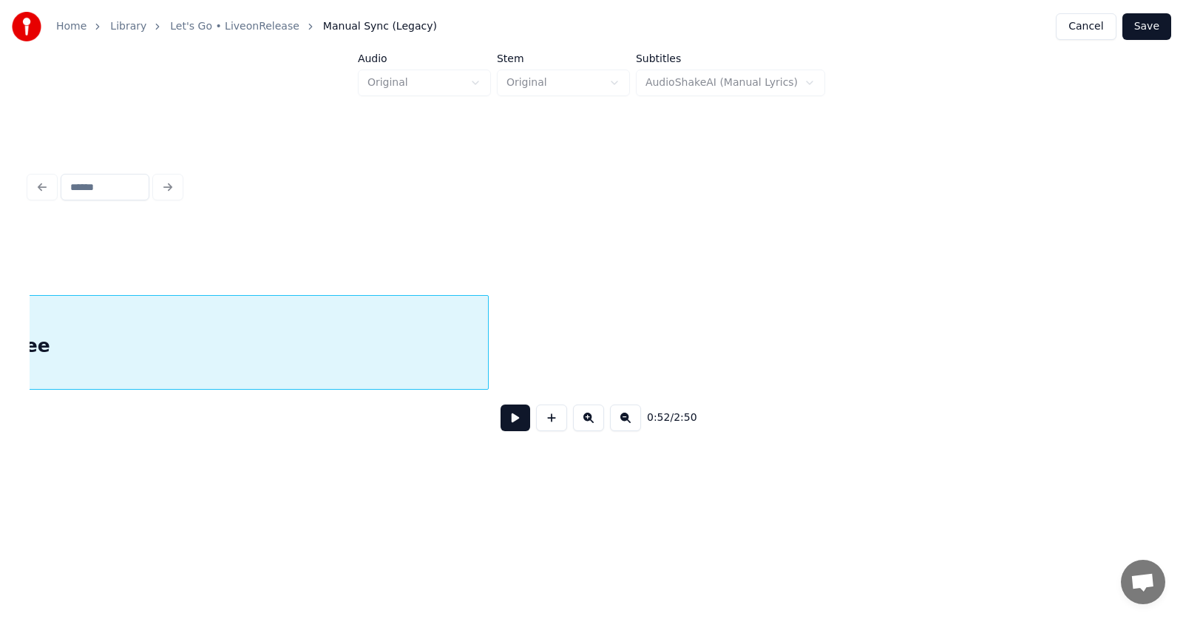
scroll to position [0, 29011]
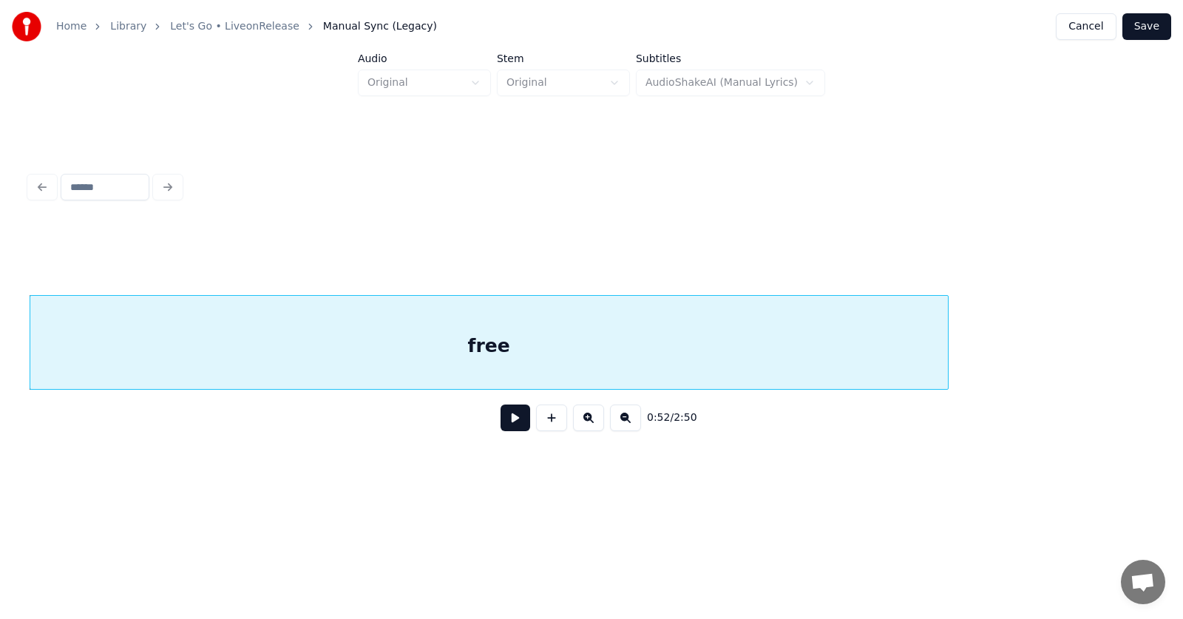
click at [512, 425] on button at bounding box center [516, 417] width 30 height 27
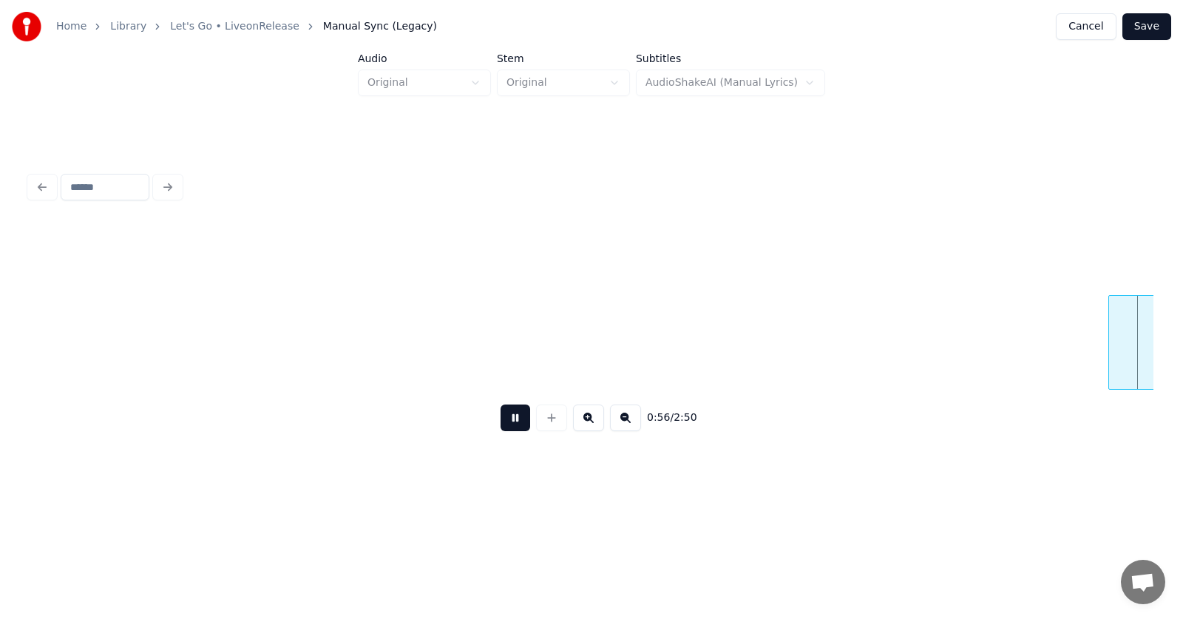
scroll to position [0, 31271]
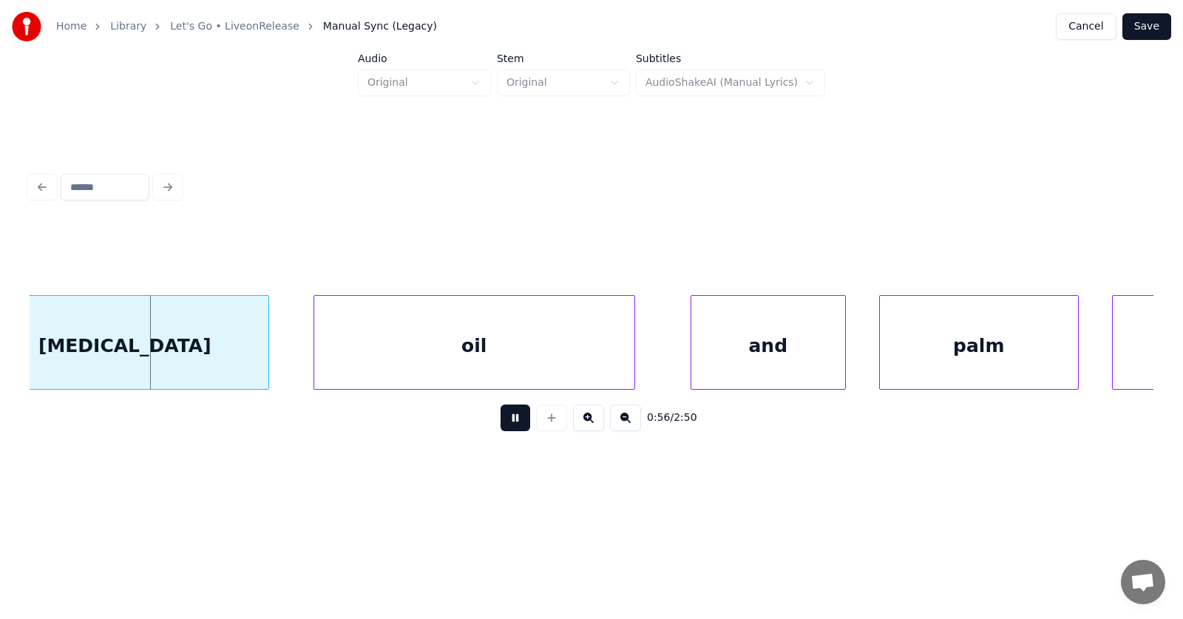
click at [512, 425] on button at bounding box center [516, 417] width 30 height 27
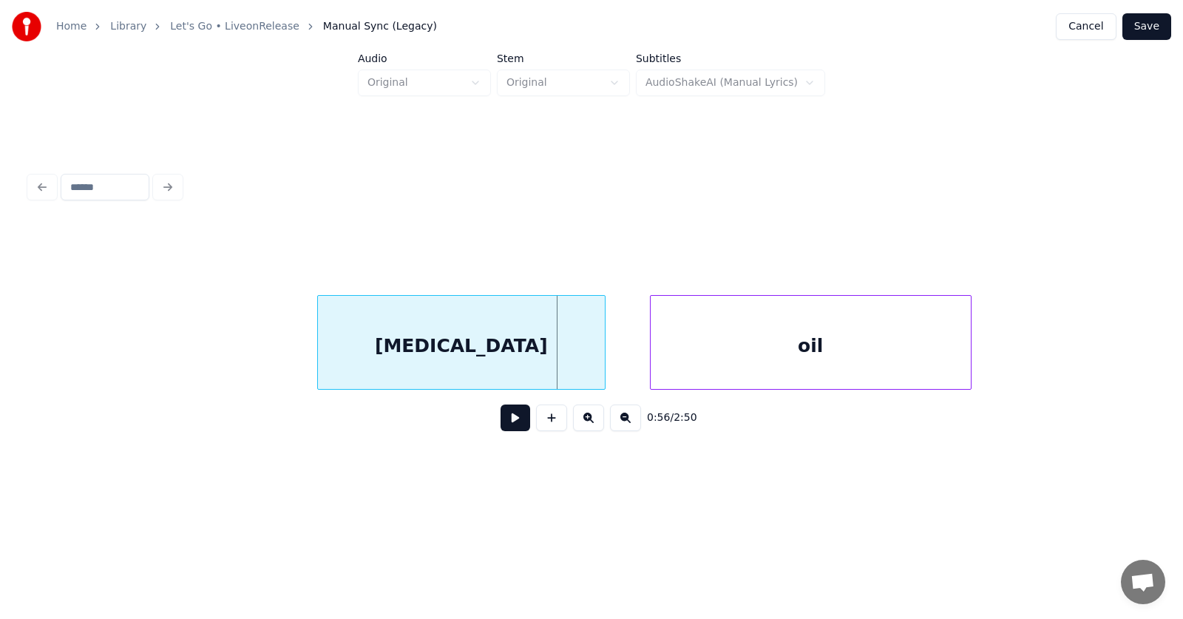
scroll to position [0, 30808]
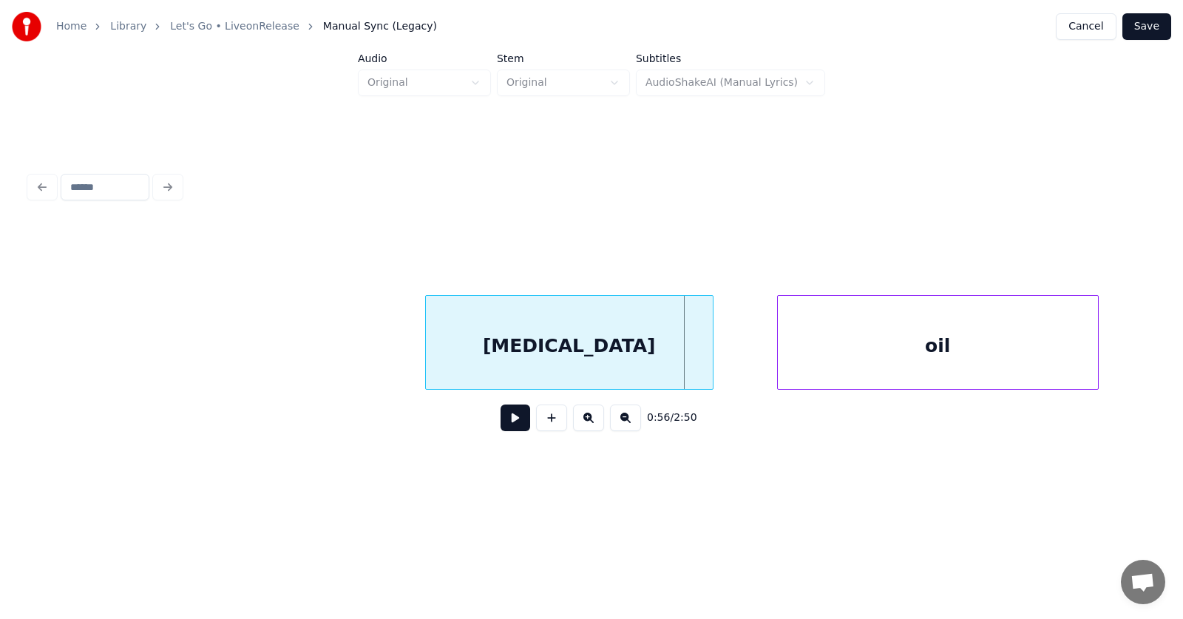
click at [538, 360] on div "[MEDICAL_DATA]" at bounding box center [569, 346] width 287 height 101
click at [388, 349] on div at bounding box center [387, 342] width 4 height 93
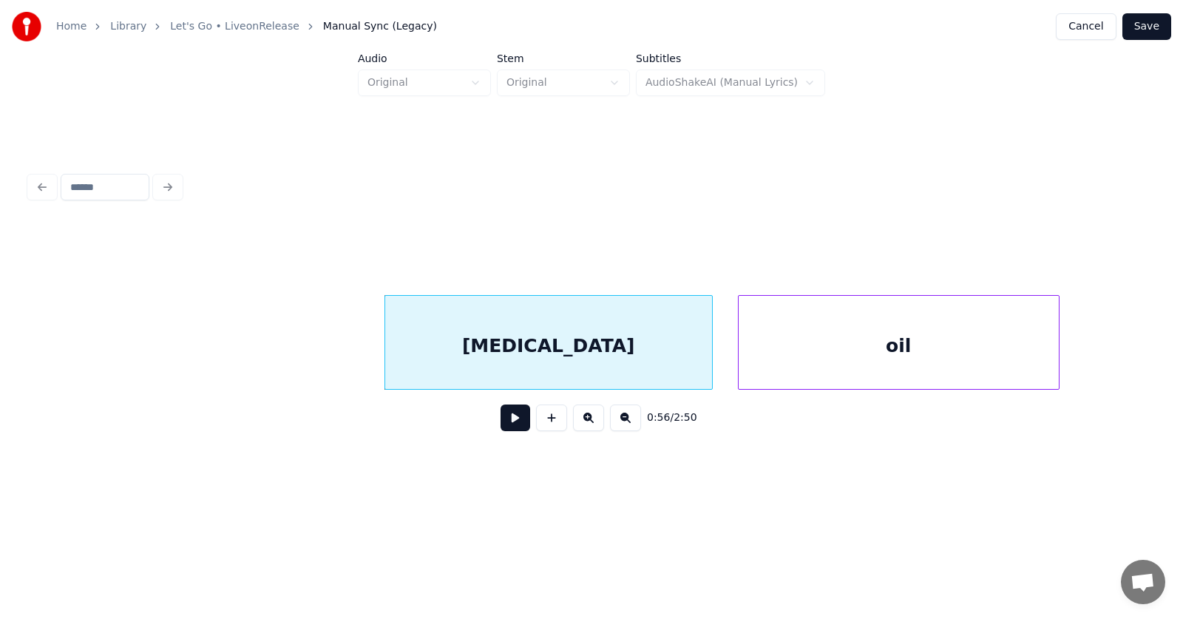
click at [820, 367] on div "oil" at bounding box center [899, 346] width 320 height 101
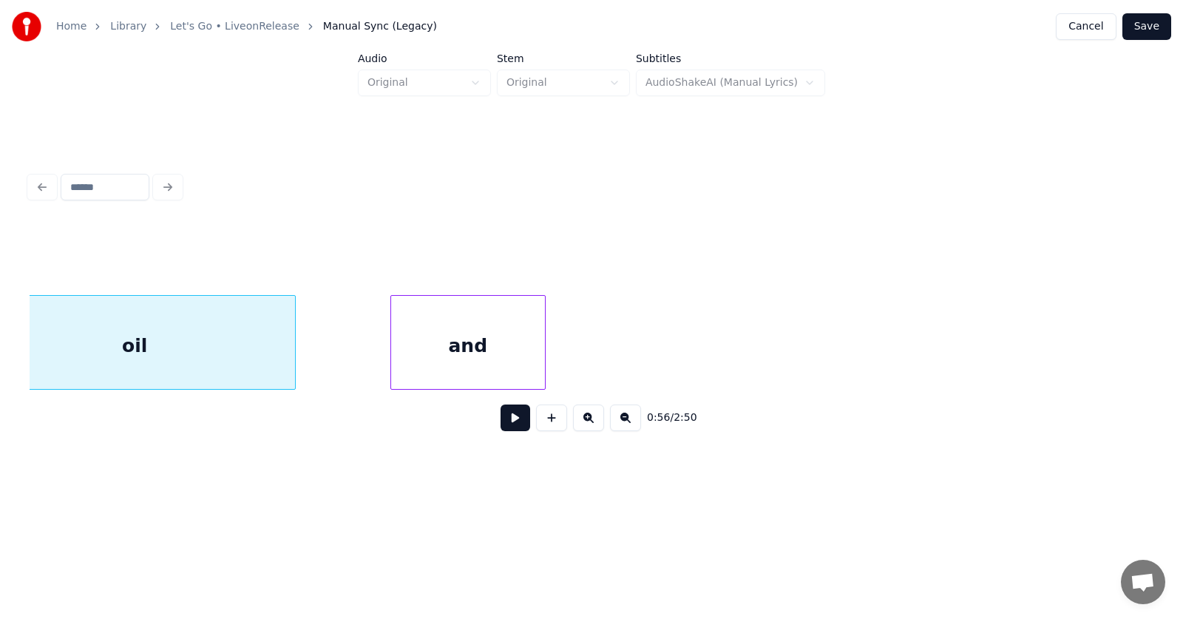
scroll to position [0, 31635]
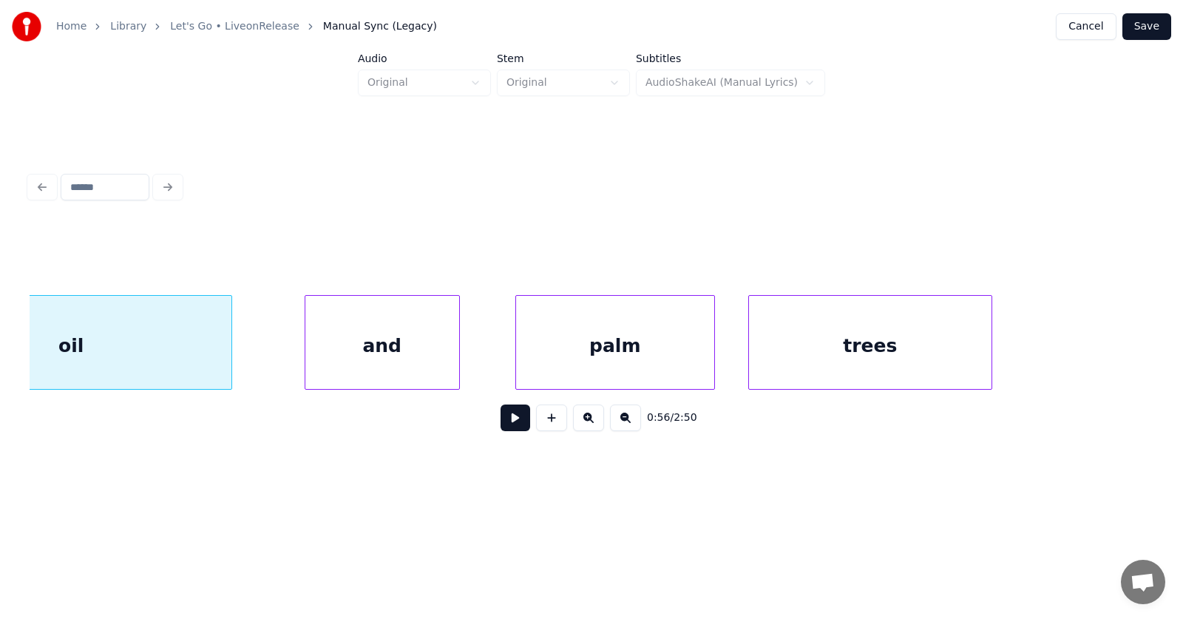
click at [395, 373] on div "and" at bounding box center [382, 346] width 154 height 101
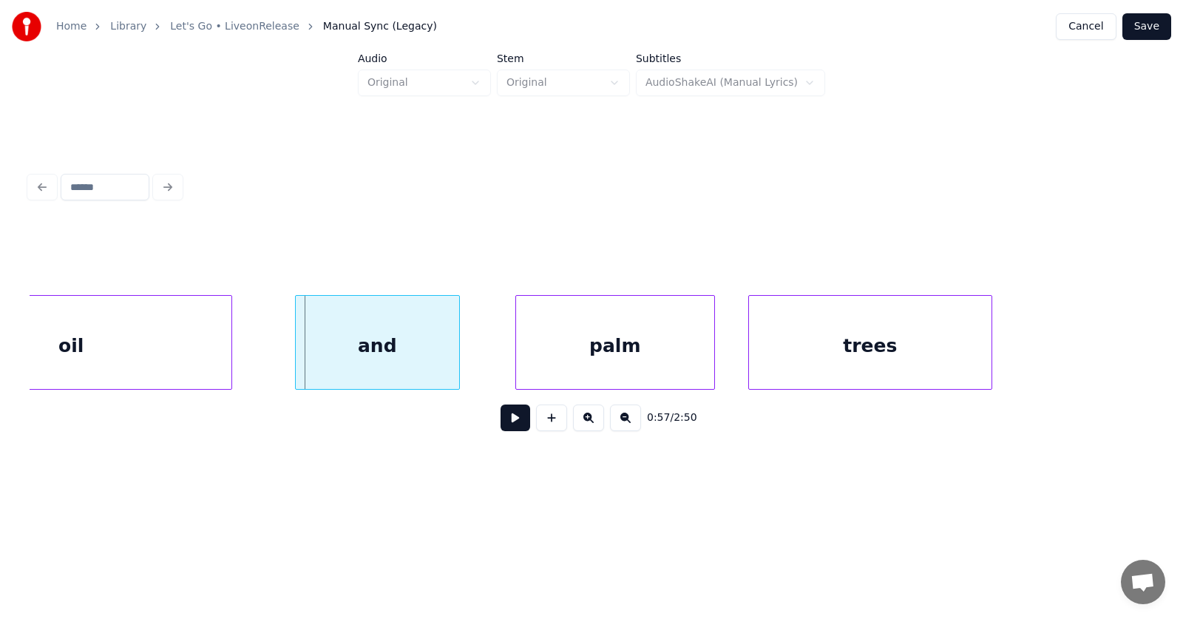
click at [296, 362] on div at bounding box center [298, 342] width 4 height 93
click at [549, 365] on div "palm" at bounding box center [590, 346] width 198 height 101
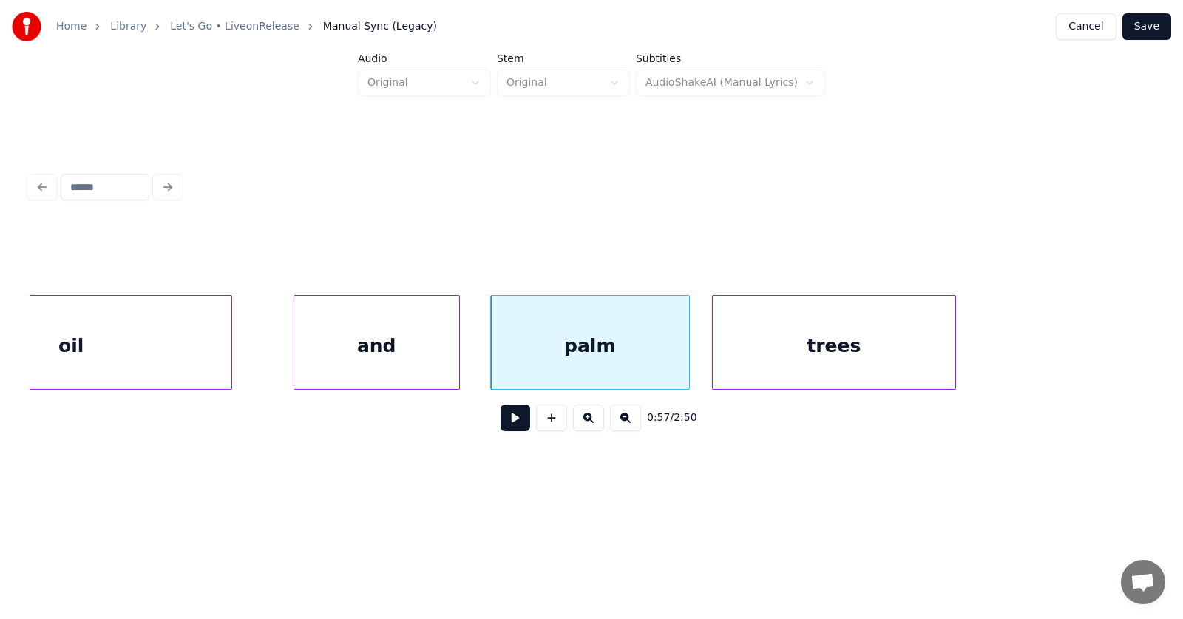
click at [756, 360] on div "trees" at bounding box center [834, 346] width 243 height 101
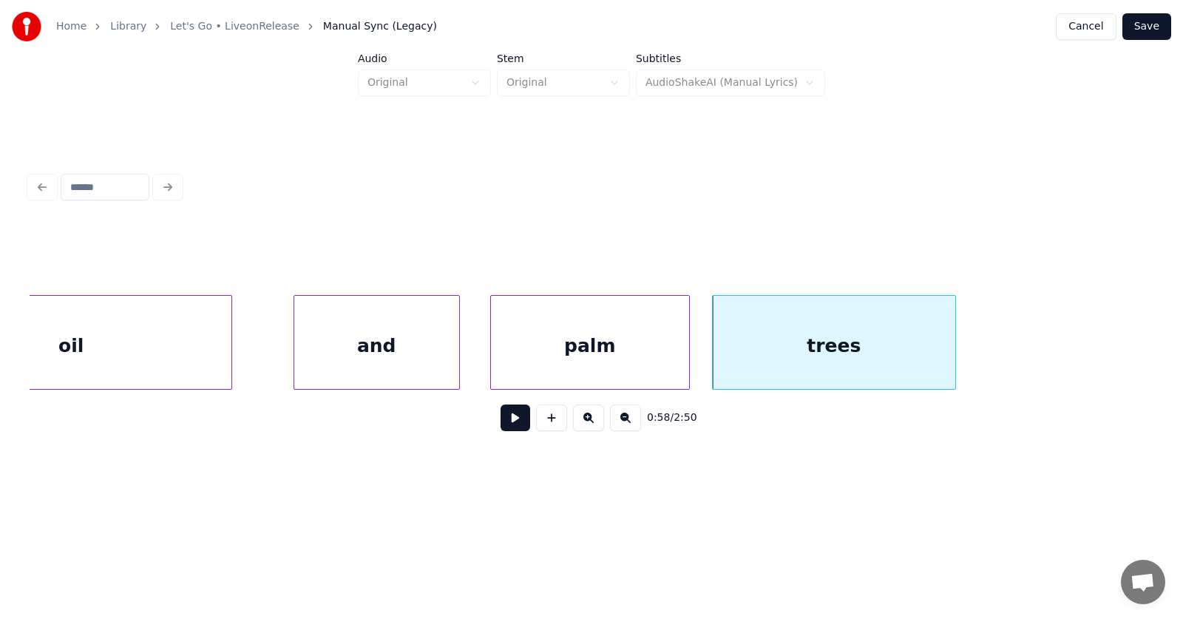
click at [506, 418] on button at bounding box center [516, 417] width 30 height 27
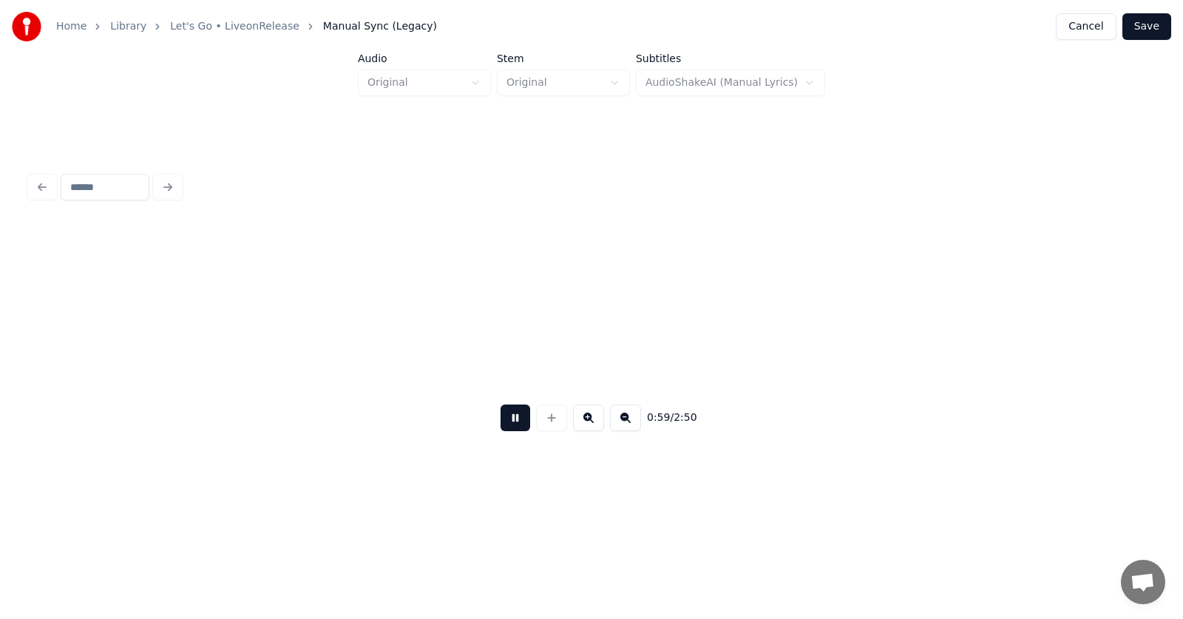
scroll to position [0, 32769]
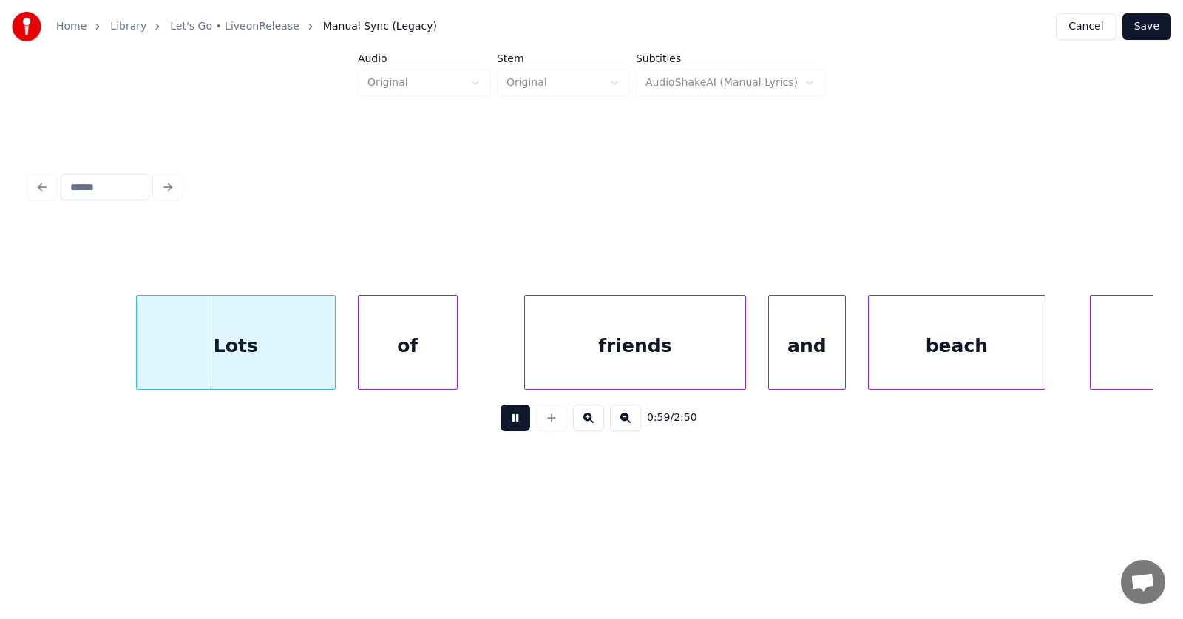
click at [506, 418] on button at bounding box center [516, 417] width 30 height 27
click at [249, 363] on div "Lots" at bounding box center [212, 346] width 198 height 101
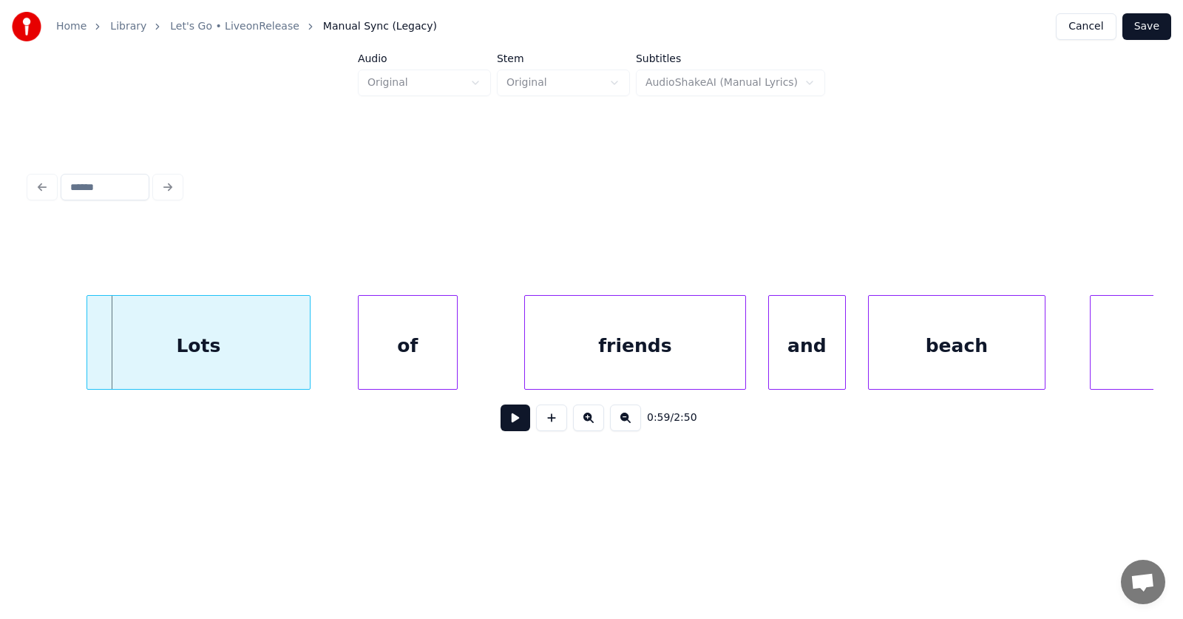
click at [89, 350] on div at bounding box center [89, 342] width 4 height 93
click at [367, 362] on div "of" at bounding box center [377, 346] width 98 height 101
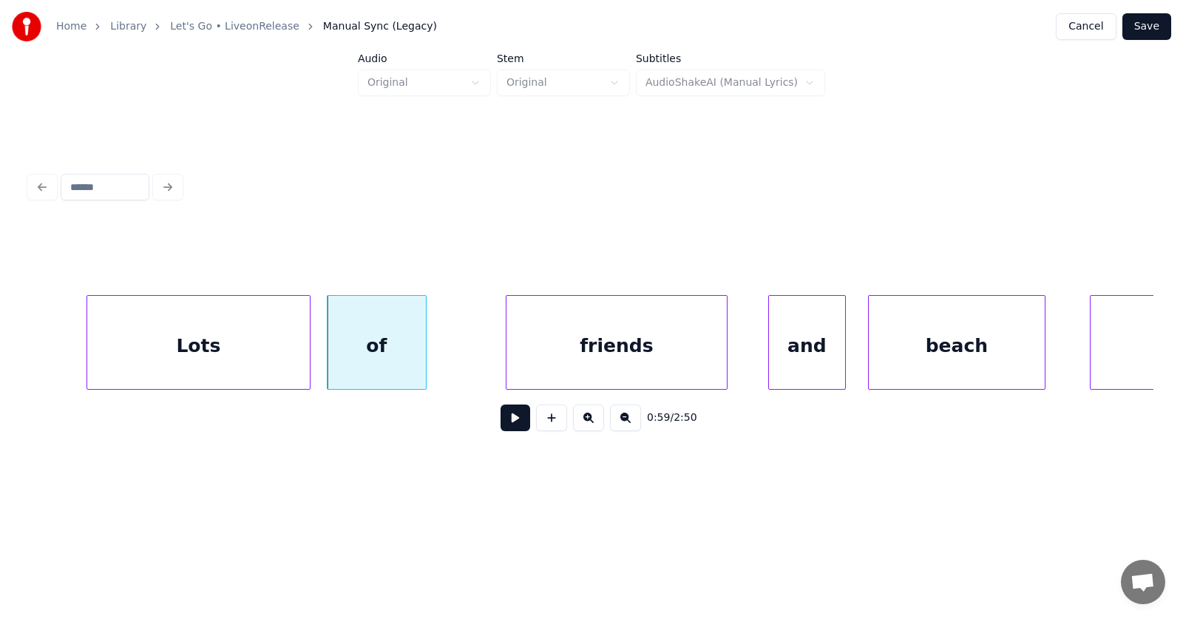
click at [620, 359] on div "friends" at bounding box center [616, 346] width 220 height 101
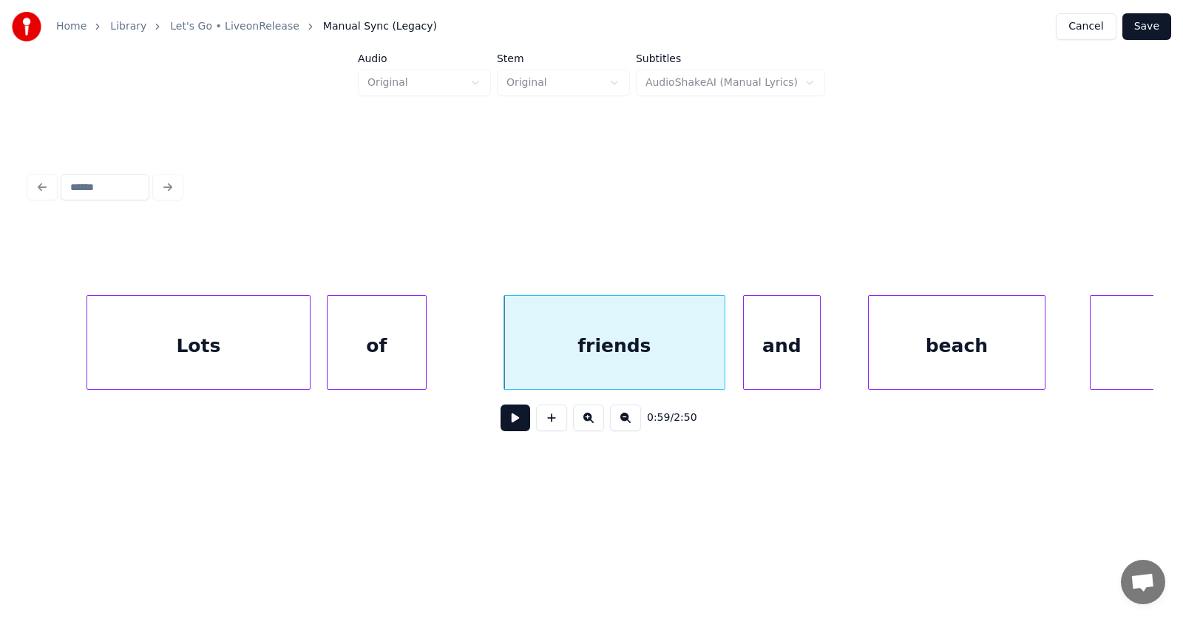
click at [790, 366] on div "and" at bounding box center [782, 346] width 76 height 101
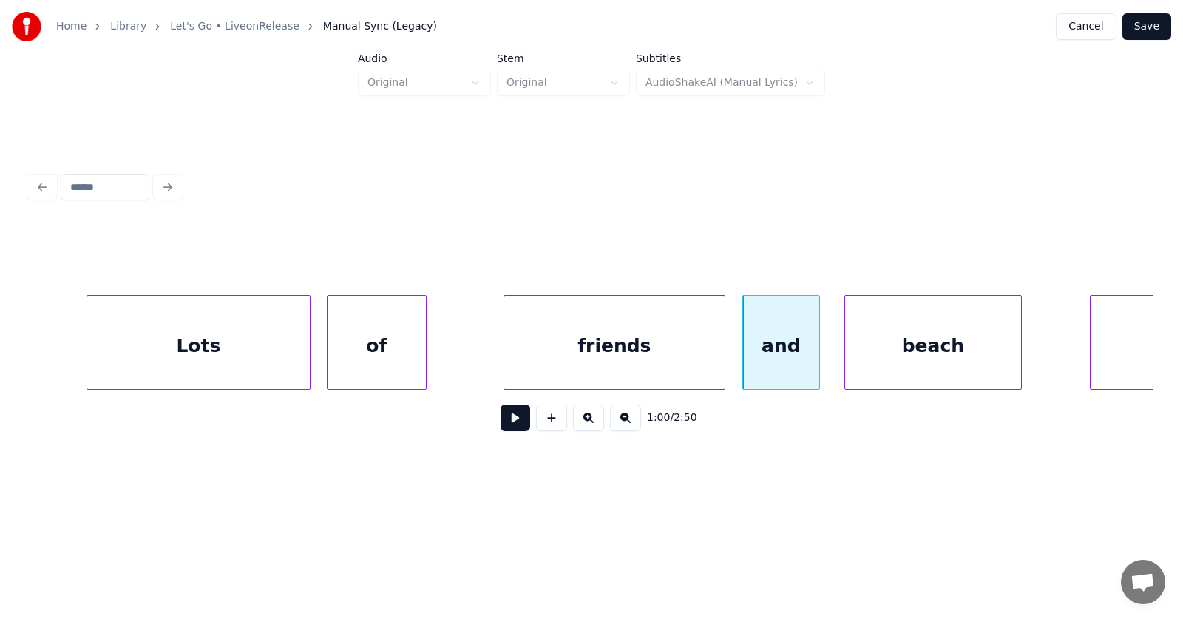
click at [924, 371] on div "beach" at bounding box center [933, 346] width 176 height 101
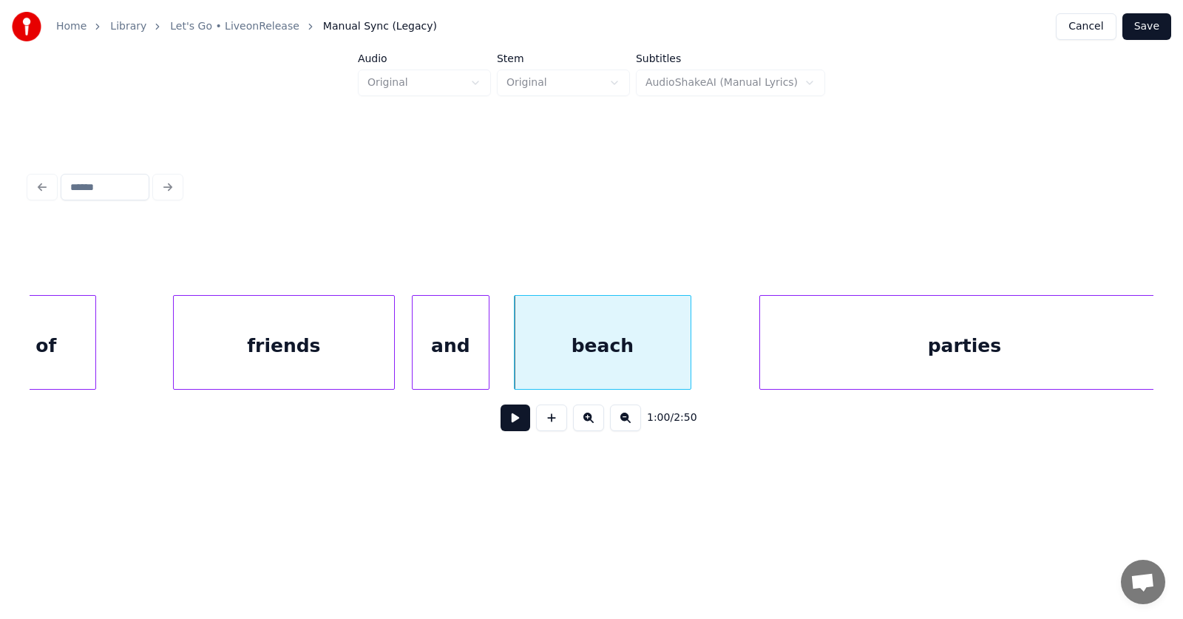
scroll to position [0, 33112]
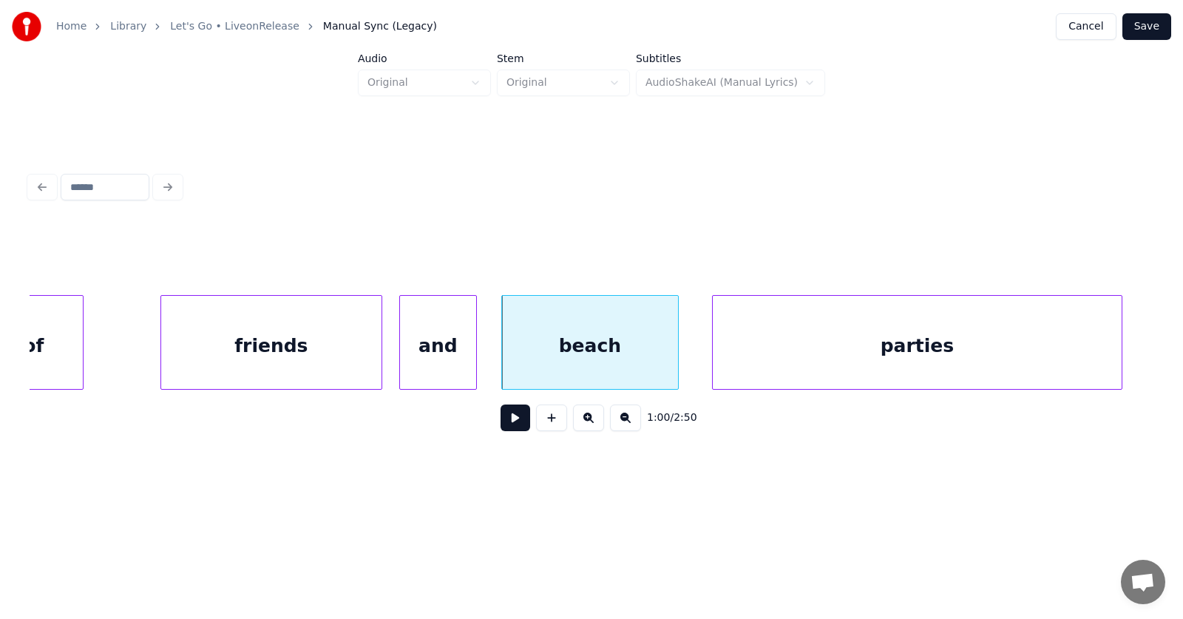
click at [774, 350] on div "parties" at bounding box center [917, 346] width 409 height 101
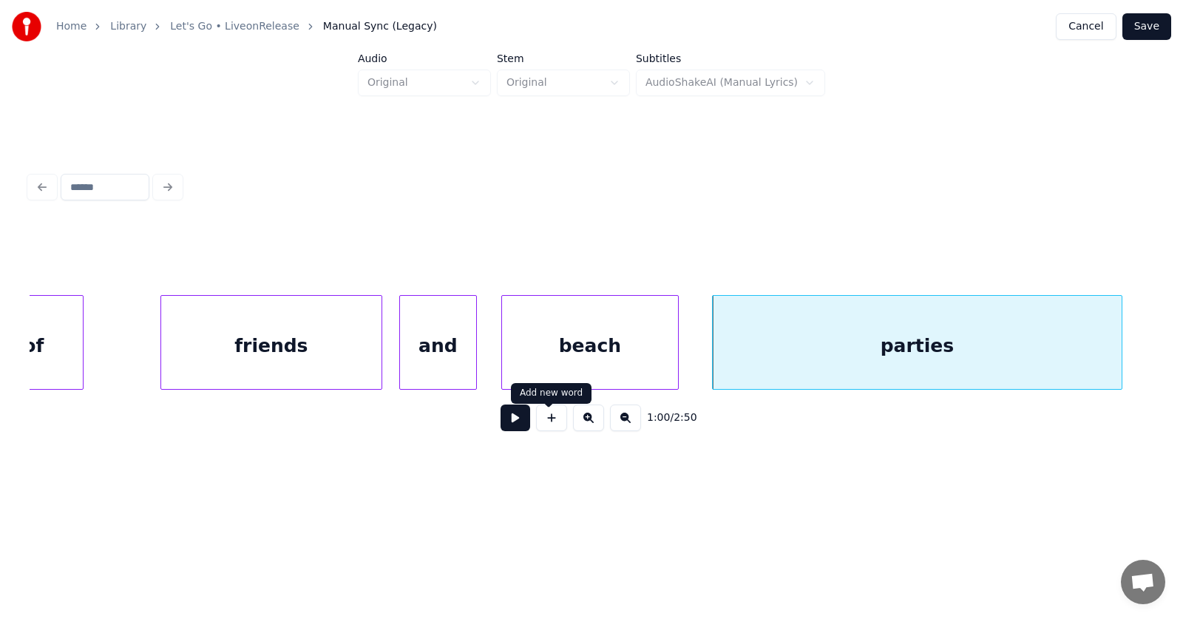
click at [503, 431] on button at bounding box center [516, 417] width 30 height 27
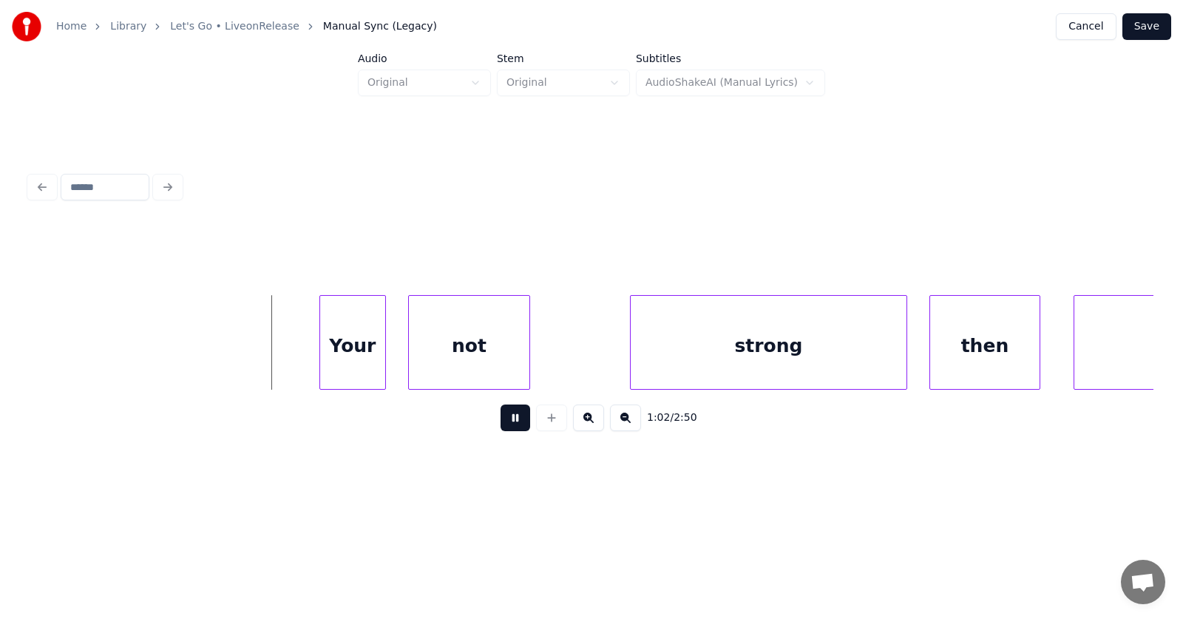
click at [504, 431] on button at bounding box center [516, 417] width 30 height 27
click at [222, 362] on div at bounding box center [224, 342] width 4 height 93
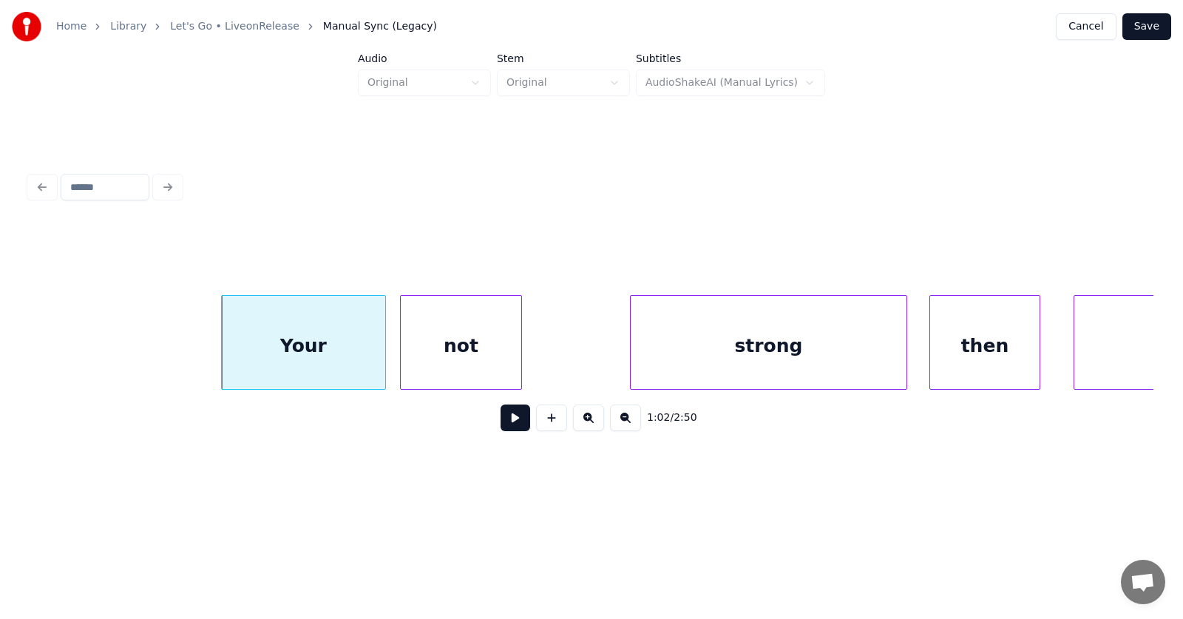
click at [476, 357] on div "not" at bounding box center [461, 346] width 121 height 101
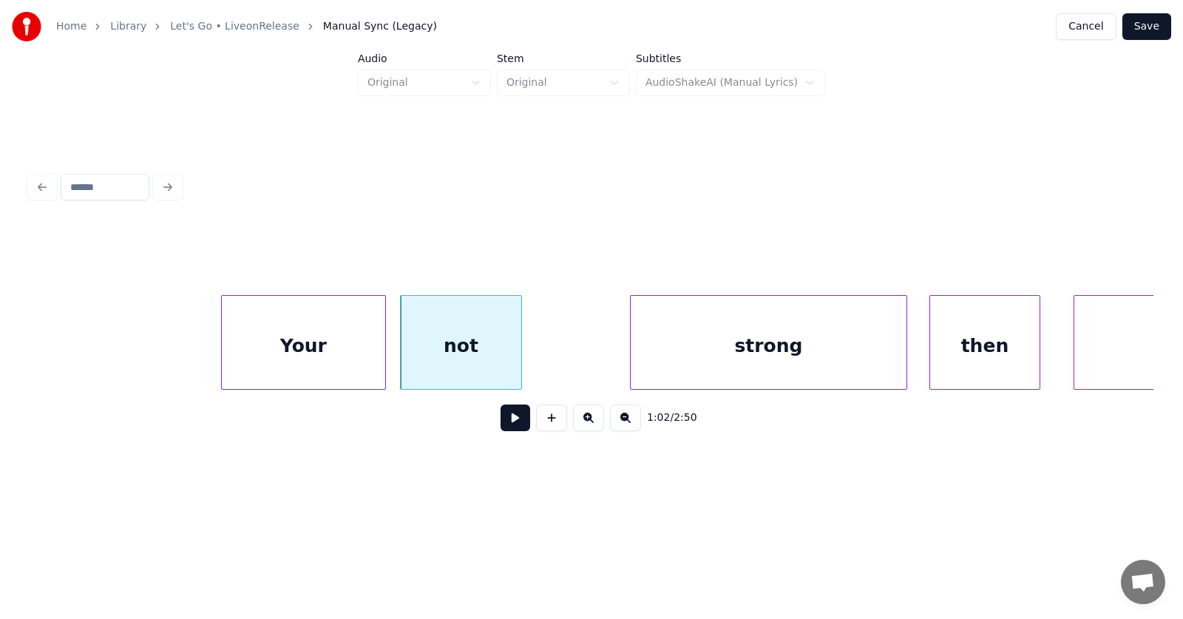
click at [303, 353] on div "Your" at bounding box center [303, 346] width 163 height 101
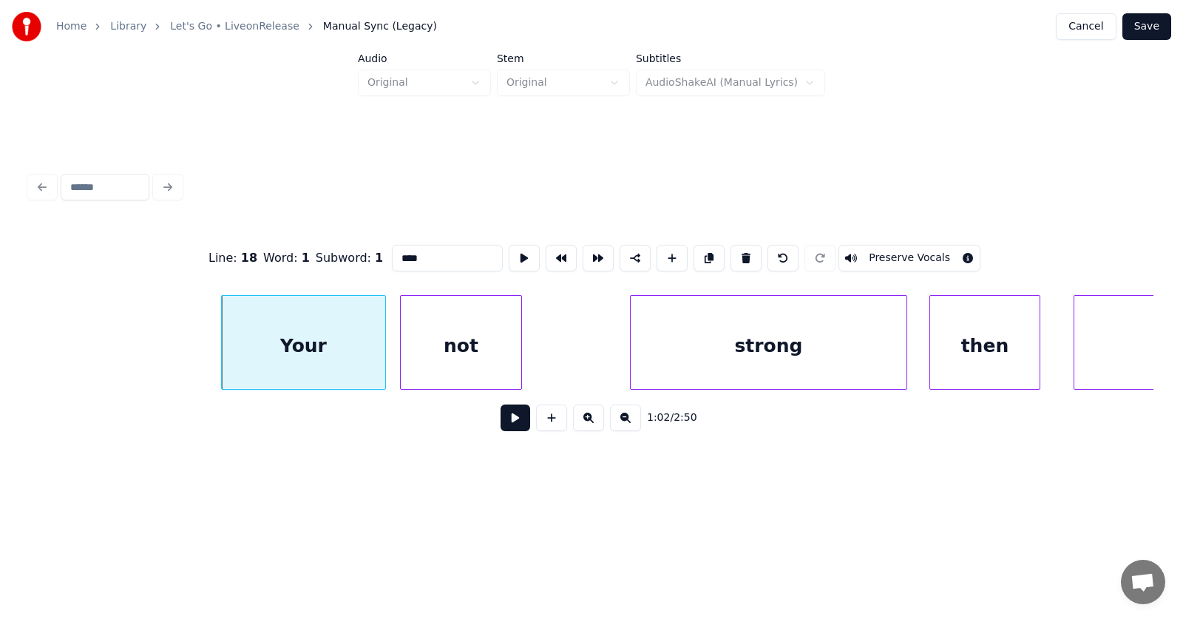
click at [501, 429] on button at bounding box center [516, 417] width 30 height 27
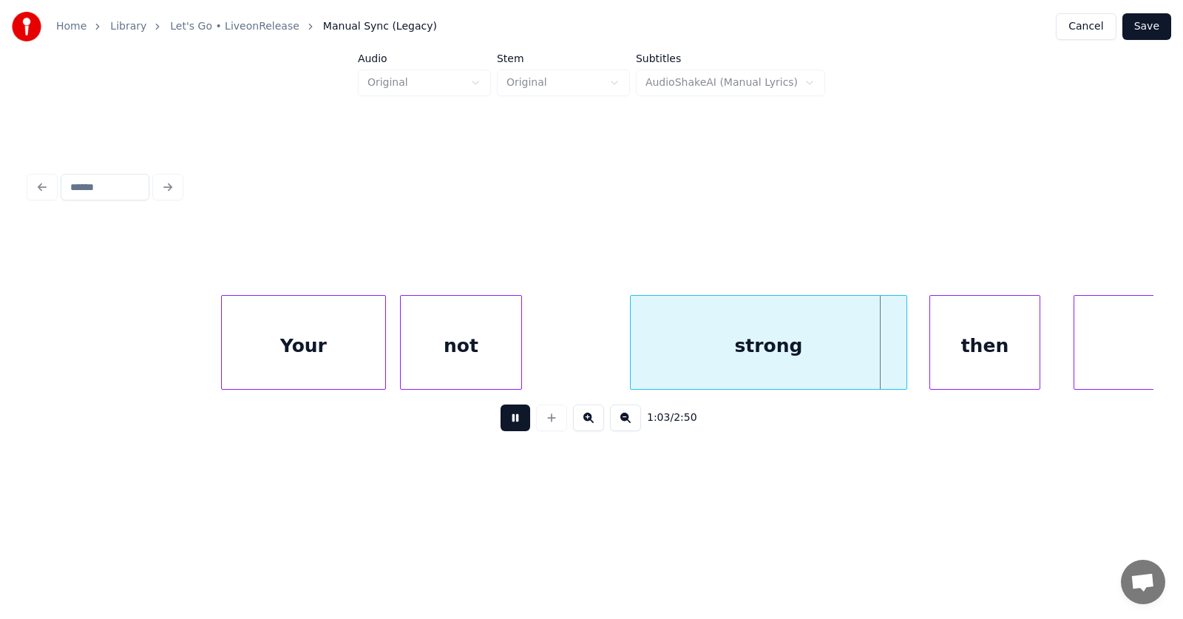
click at [501, 429] on button at bounding box center [516, 417] width 30 height 27
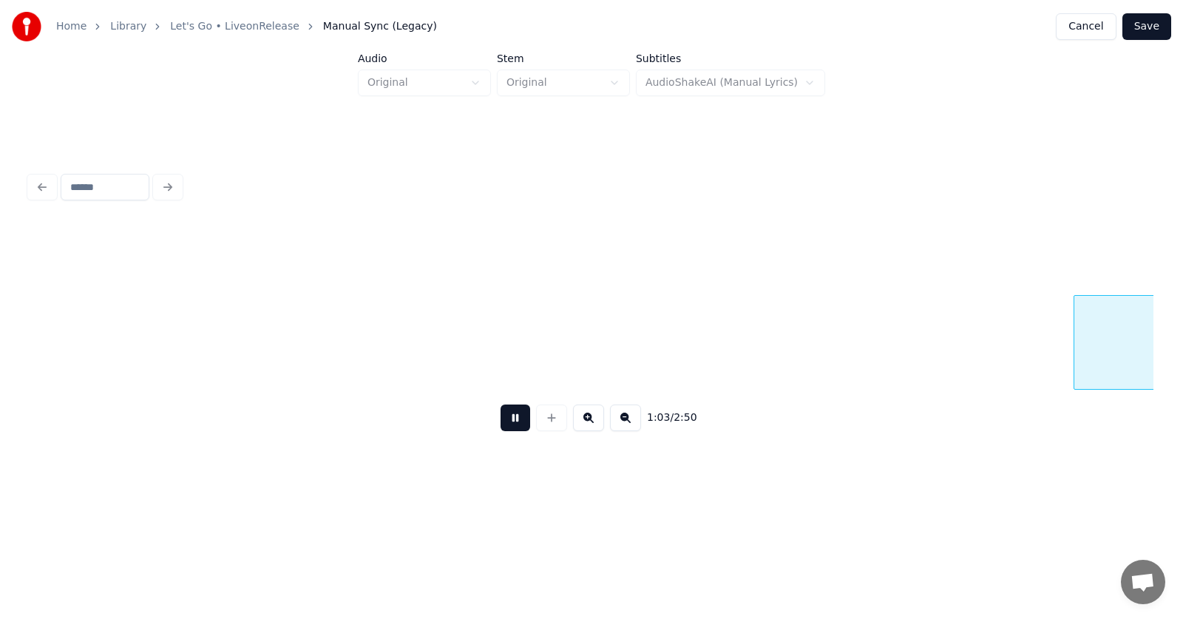
scroll to position [0, 35365]
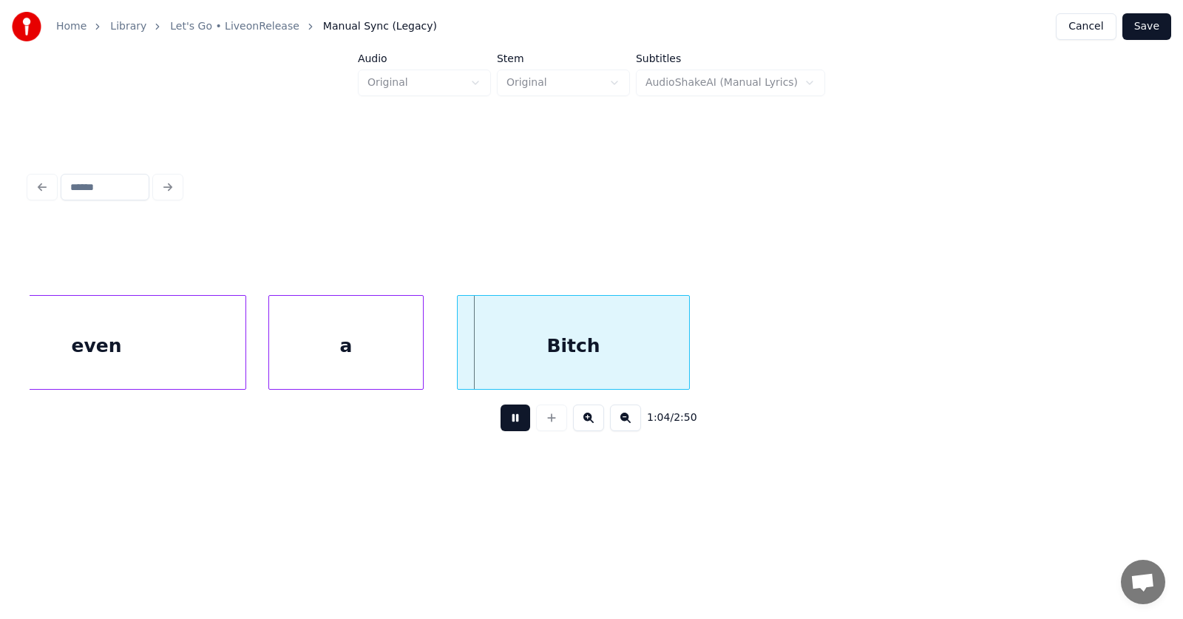
click at [501, 429] on button at bounding box center [516, 417] width 30 height 27
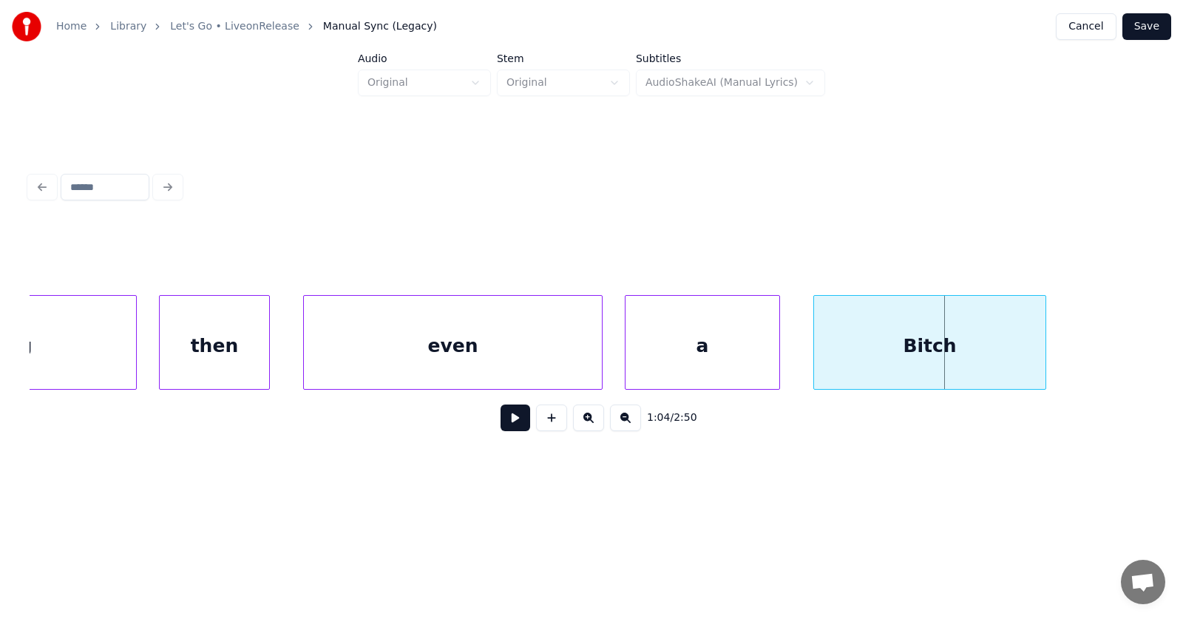
scroll to position [0, 34372]
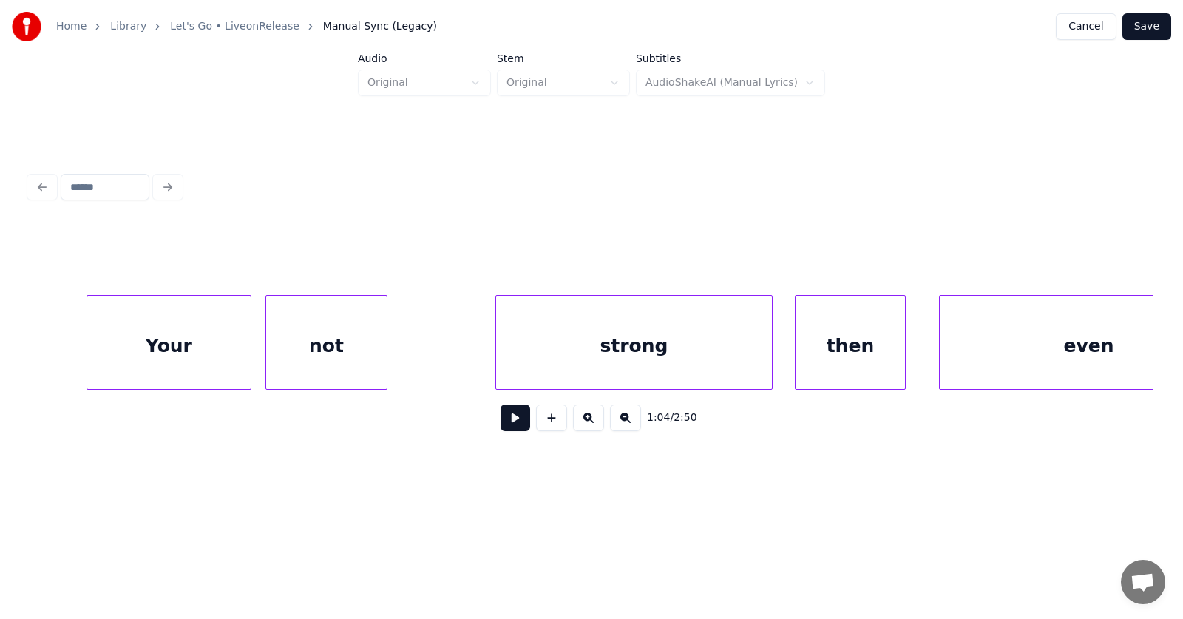
click at [180, 340] on div "Your" at bounding box center [168, 346] width 163 height 101
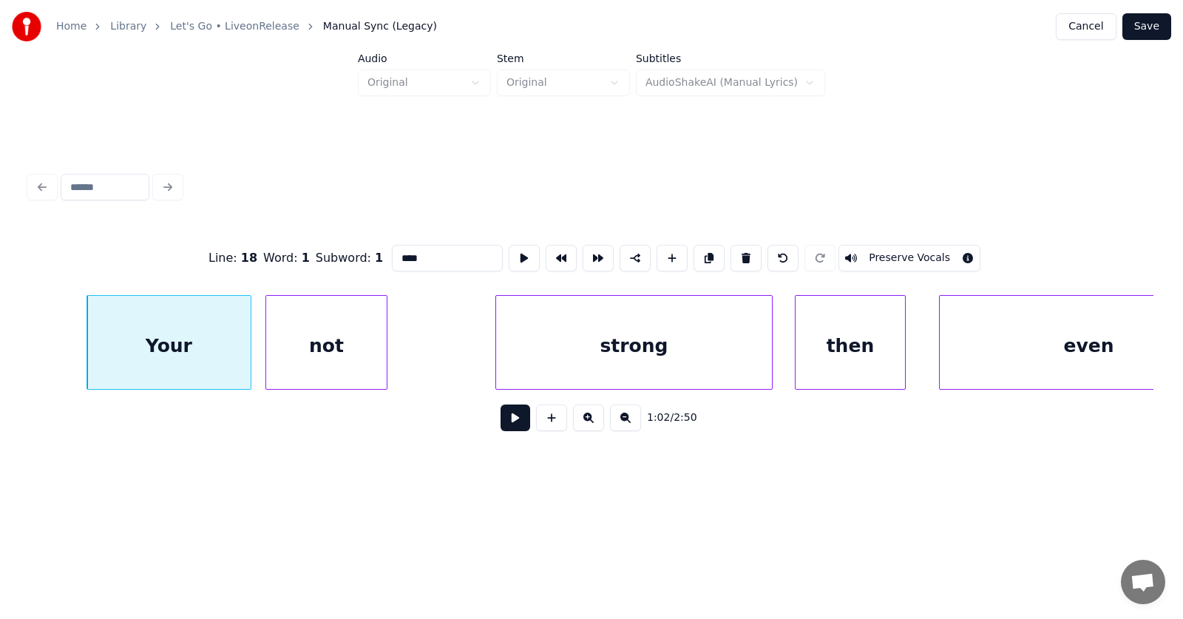
click at [507, 418] on button at bounding box center [516, 417] width 30 height 27
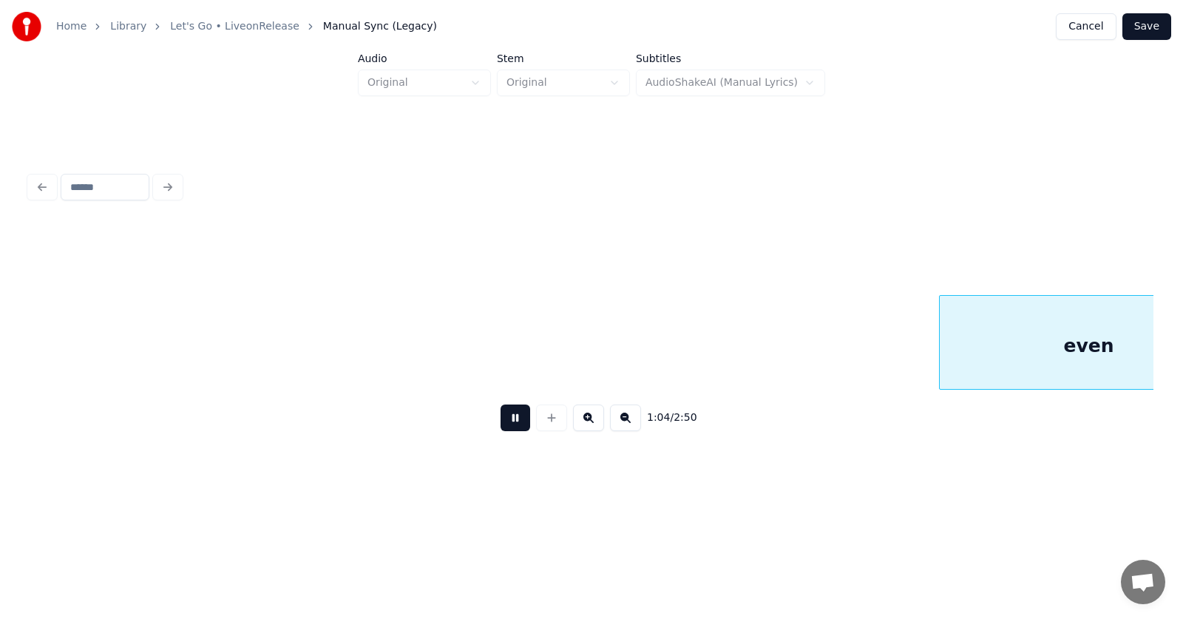
scroll to position [0, 35496]
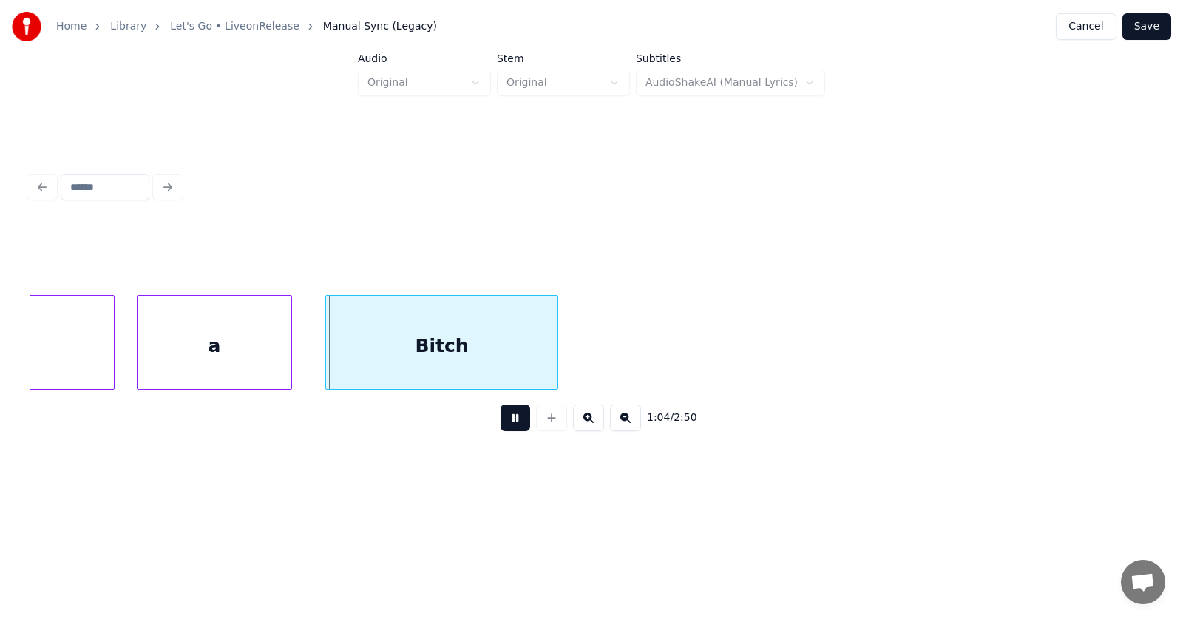
click at [507, 418] on button at bounding box center [516, 417] width 30 height 27
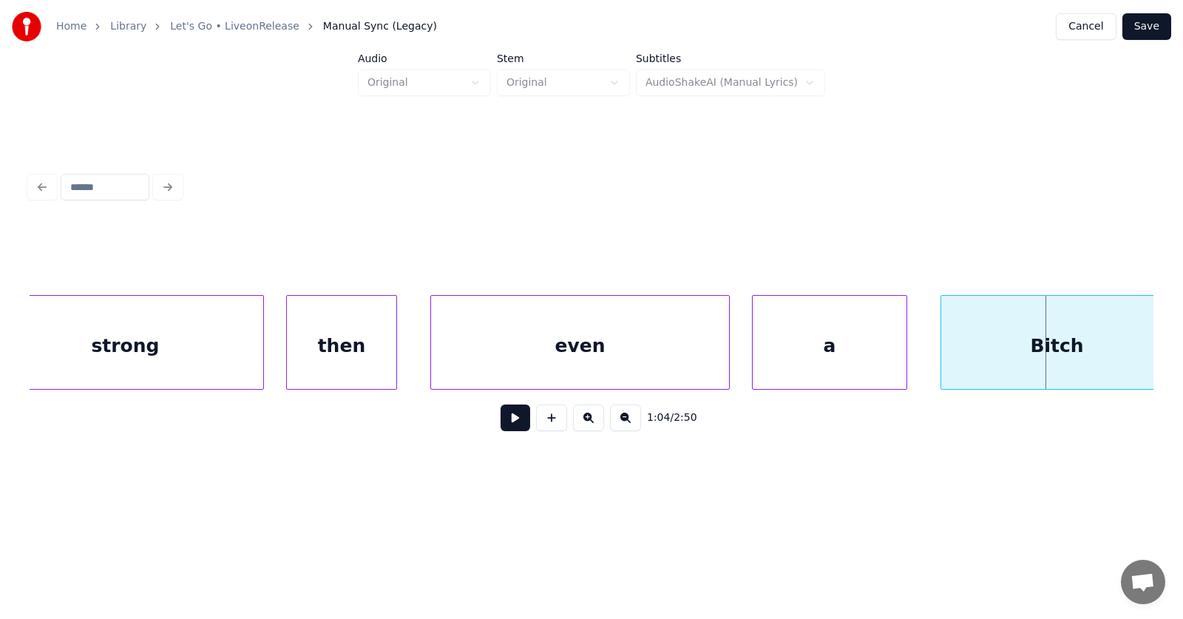
scroll to position [0, 34754]
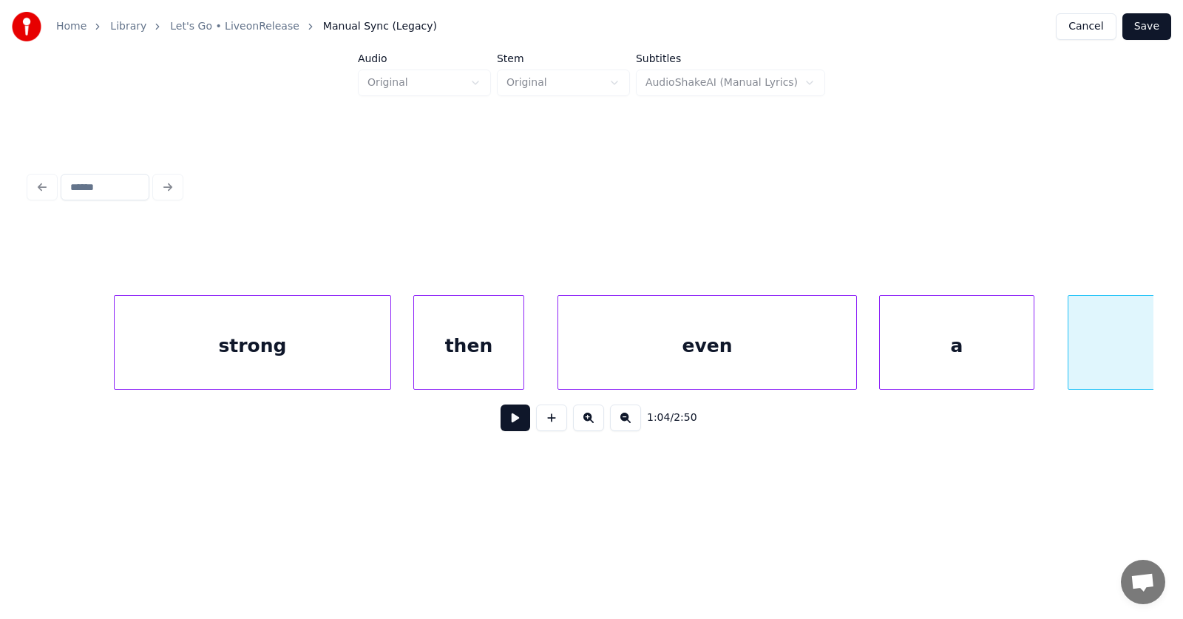
click at [155, 228] on div at bounding box center [592, 258] width 1124 height 74
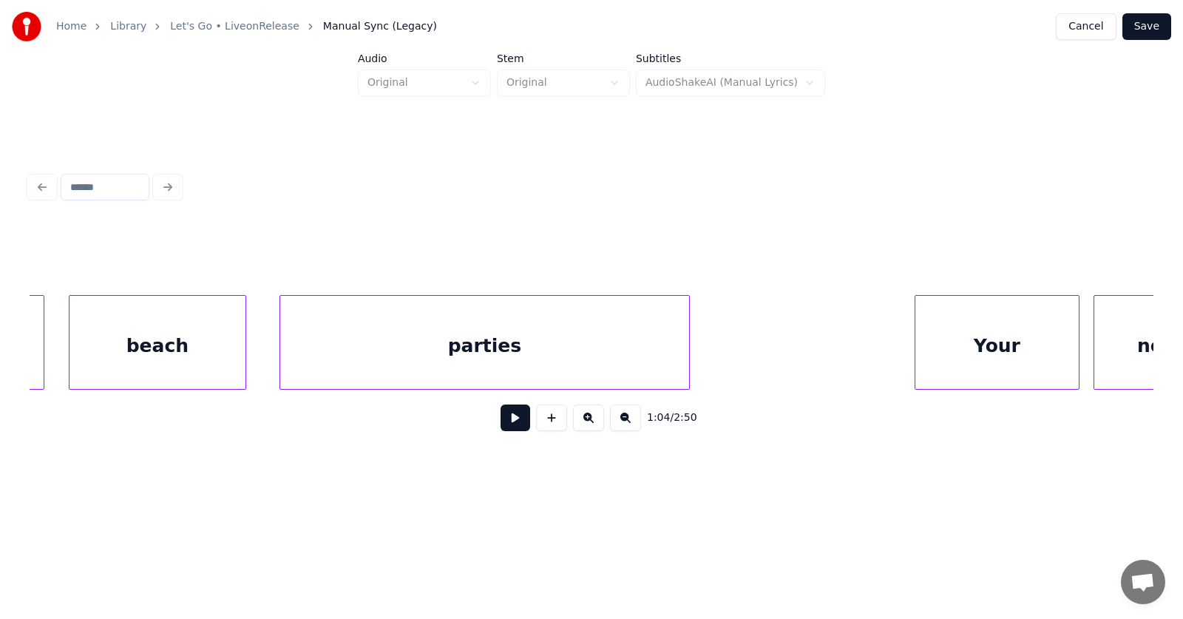
scroll to position [0, 33417]
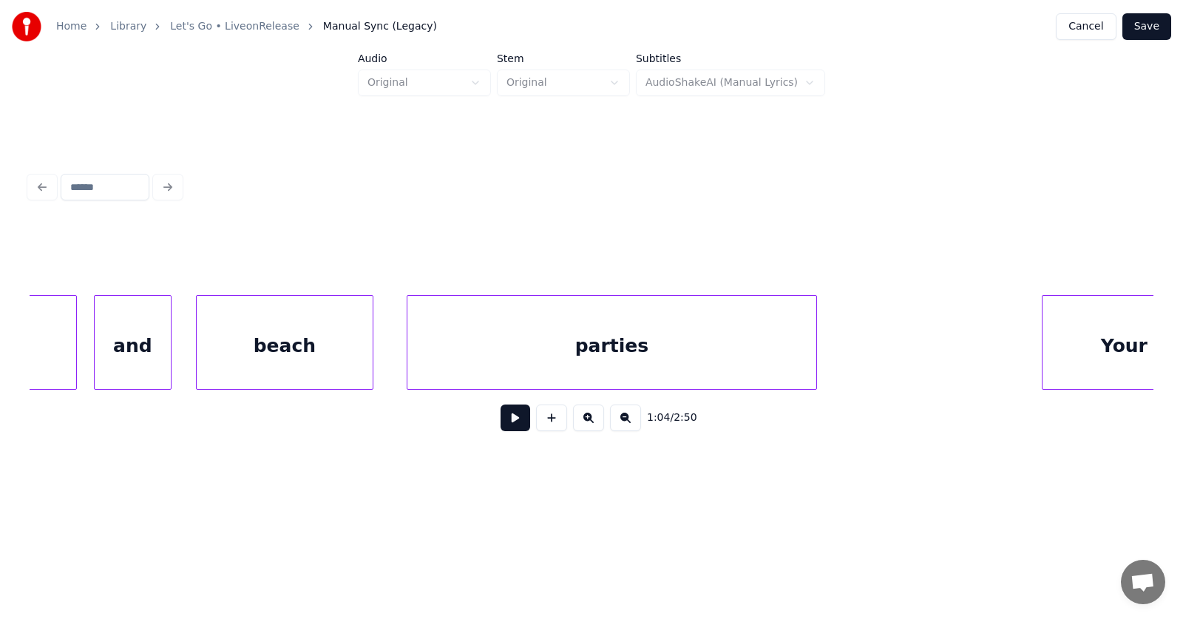
click at [575, 358] on div "parties" at bounding box center [611, 346] width 409 height 101
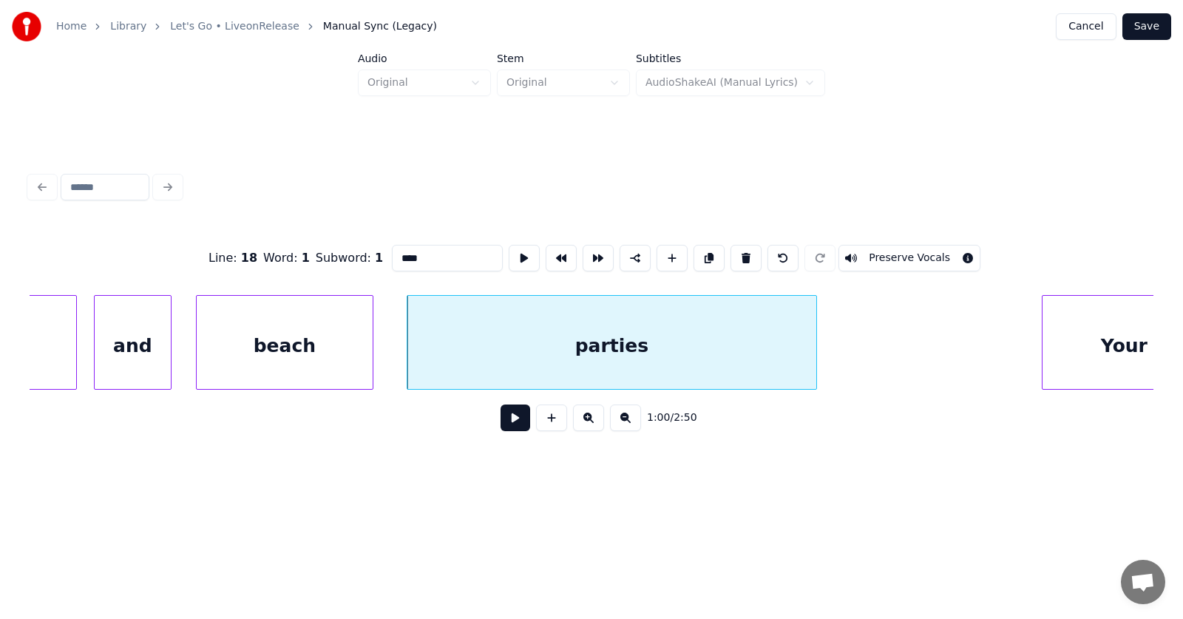
type input "*******"
click at [504, 426] on button at bounding box center [516, 417] width 30 height 27
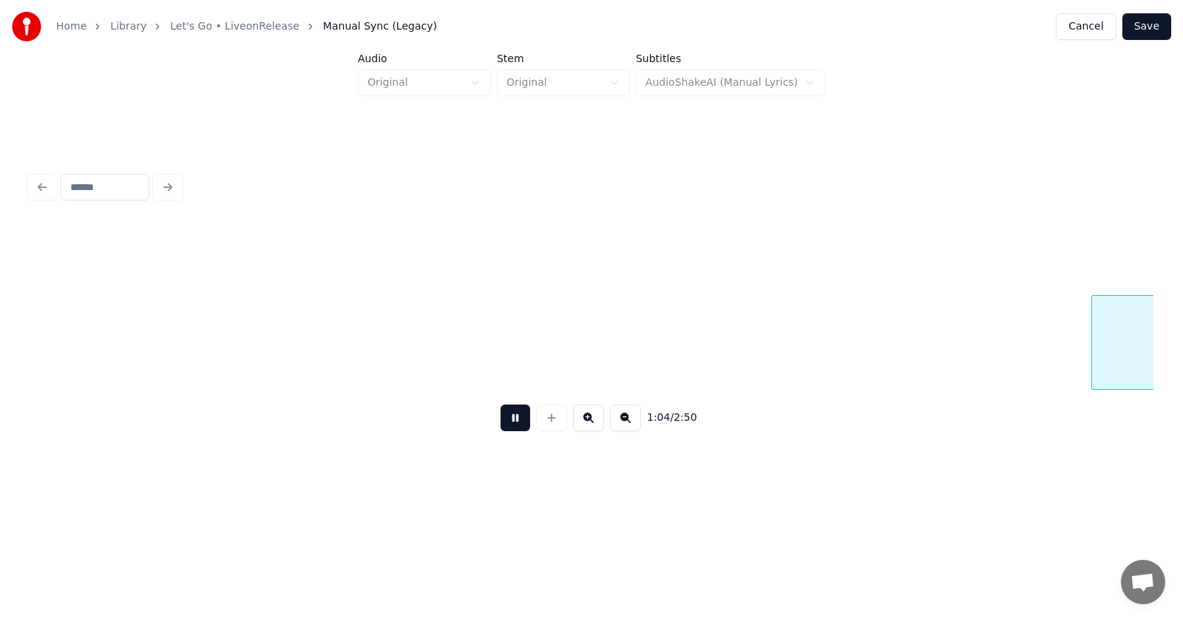
scroll to position [0, 35667]
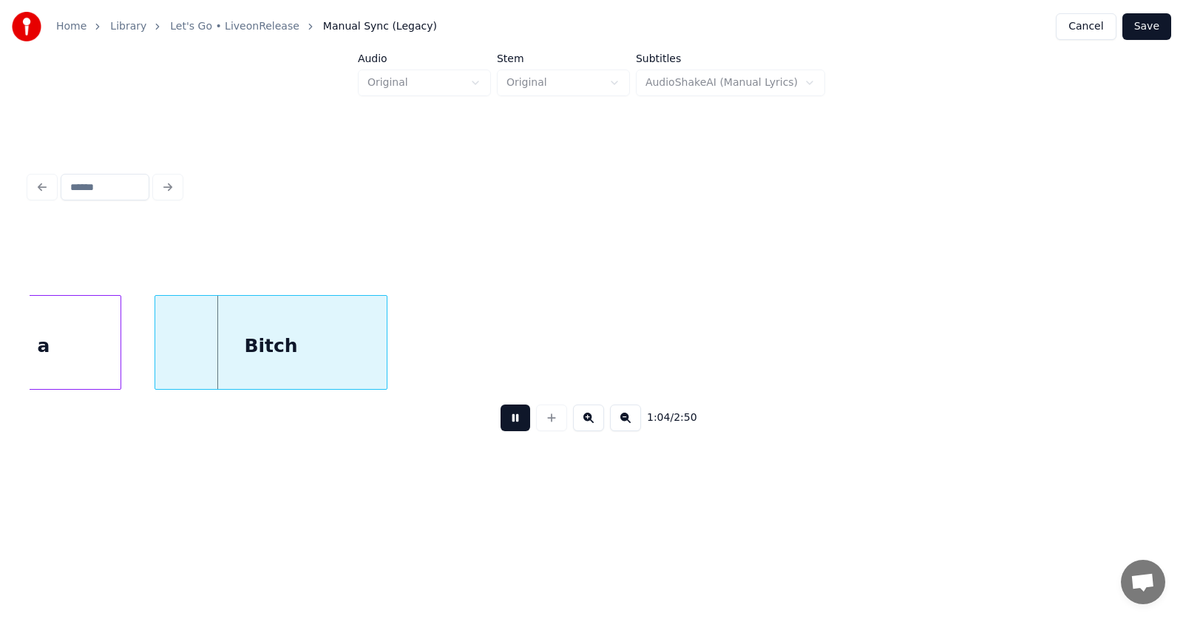
click at [504, 426] on button at bounding box center [516, 417] width 30 height 27
click at [152, 434] on div "1:04 / 2:50" at bounding box center [591, 417] width 1100 height 33
click at [342, 359] on div "Bitch" at bounding box center [265, 346] width 231 height 101
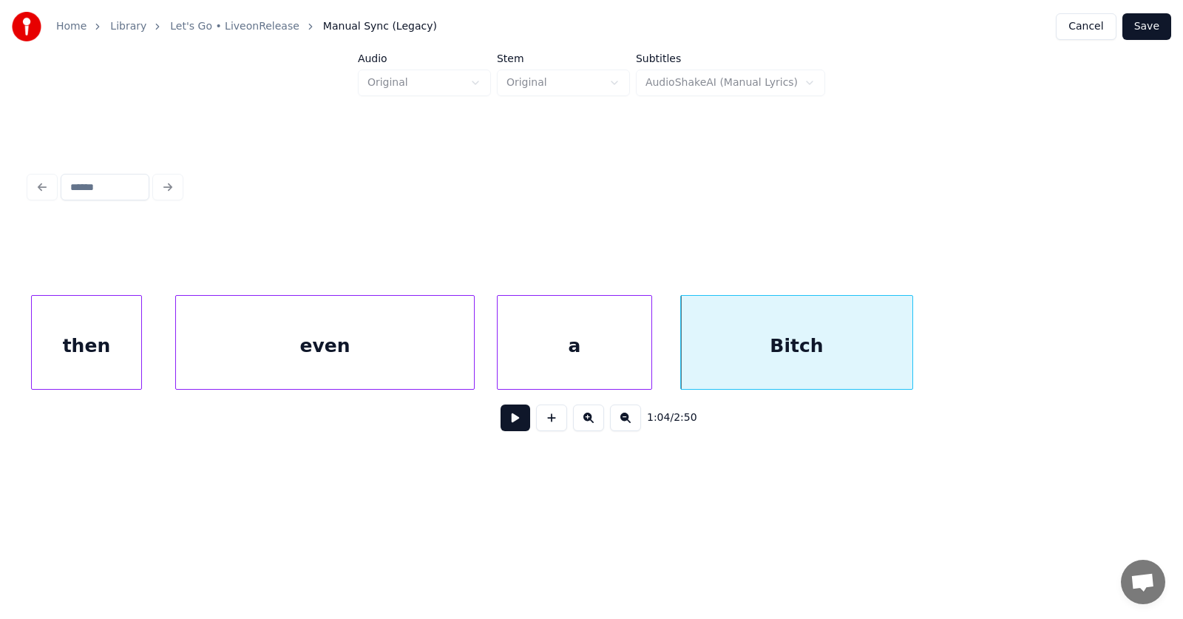
scroll to position [0, 34881]
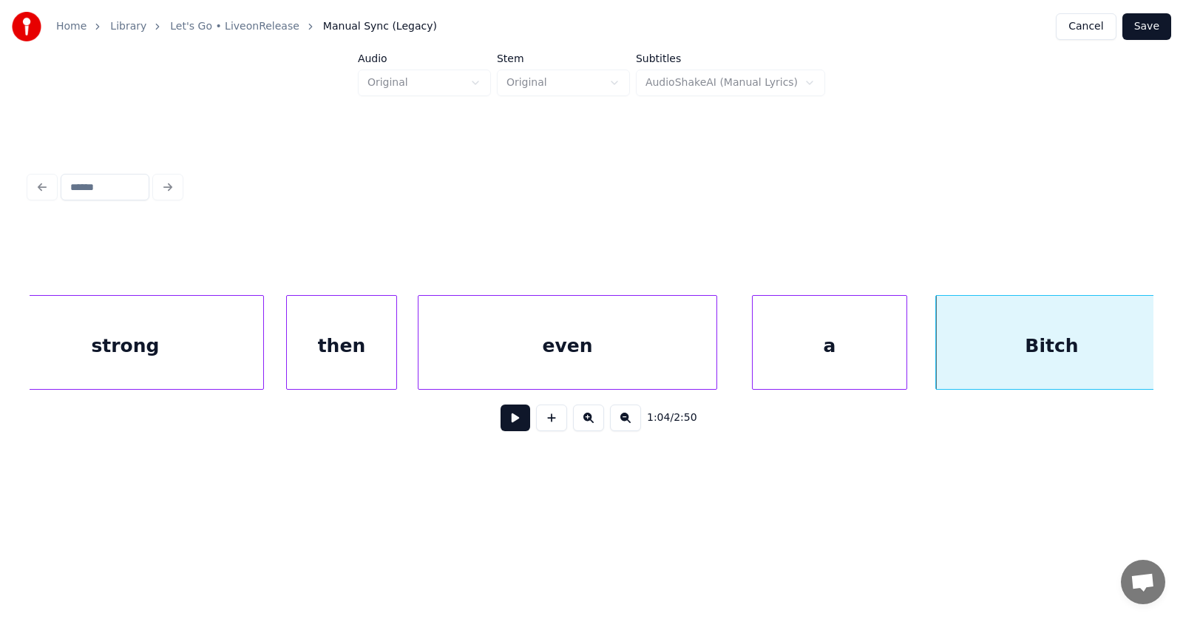
click at [491, 346] on div "even" at bounding box center [567, 346] width 298 height 101
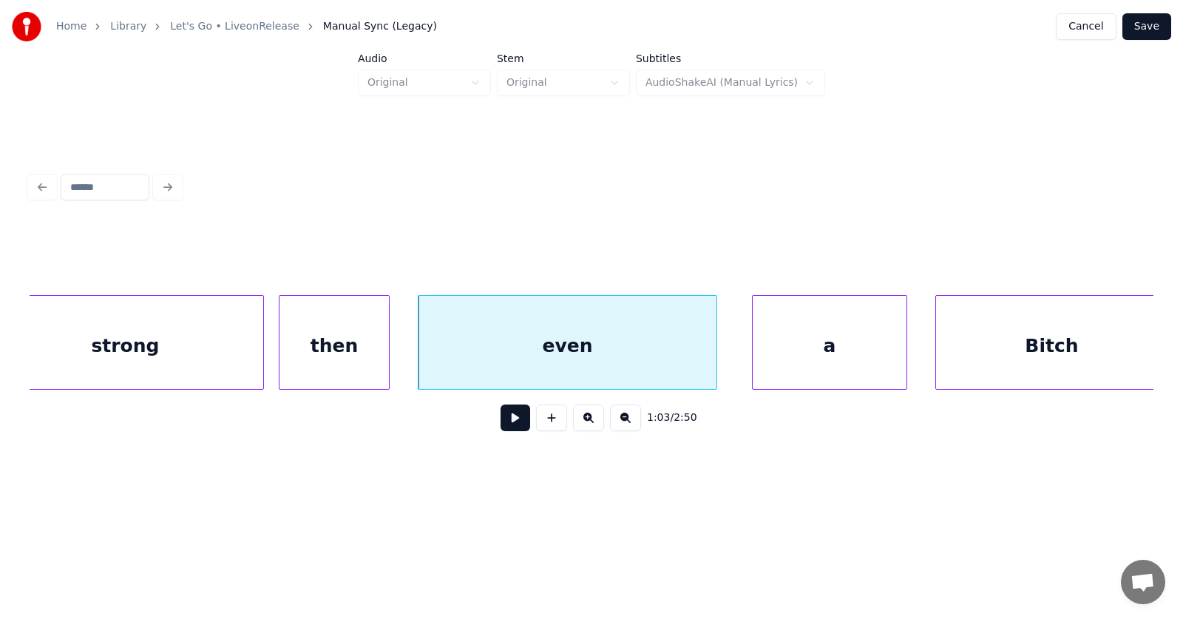
click at [315, 348] on div "then" at bounding box center [333, 346] width 109 height 101
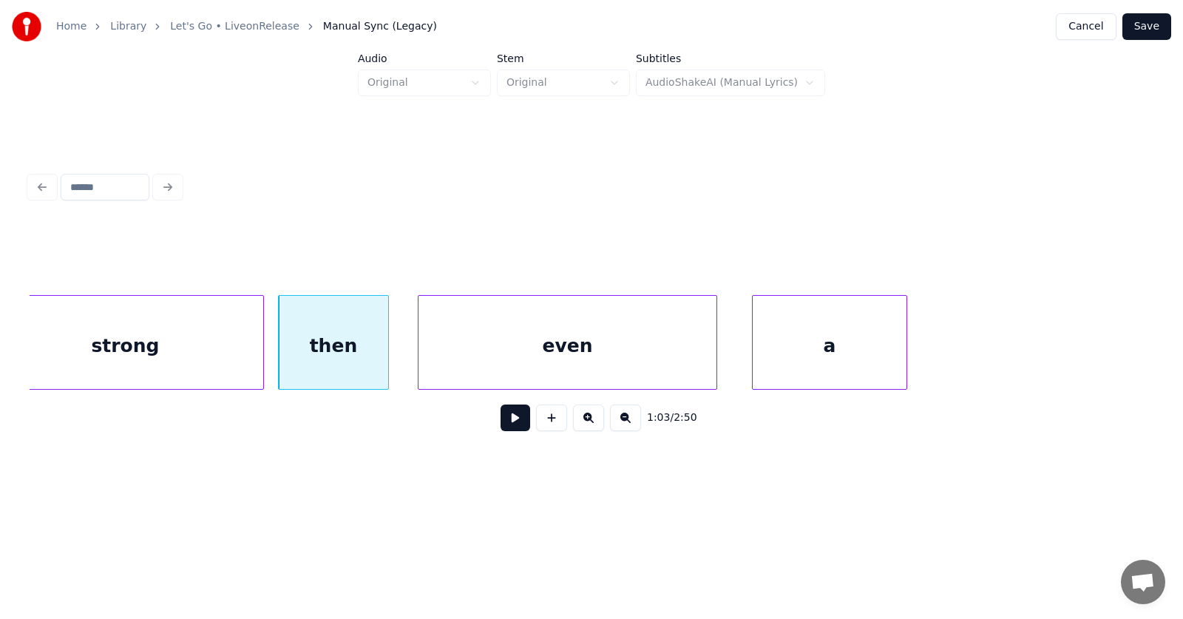
scroll to position [0, 34563]
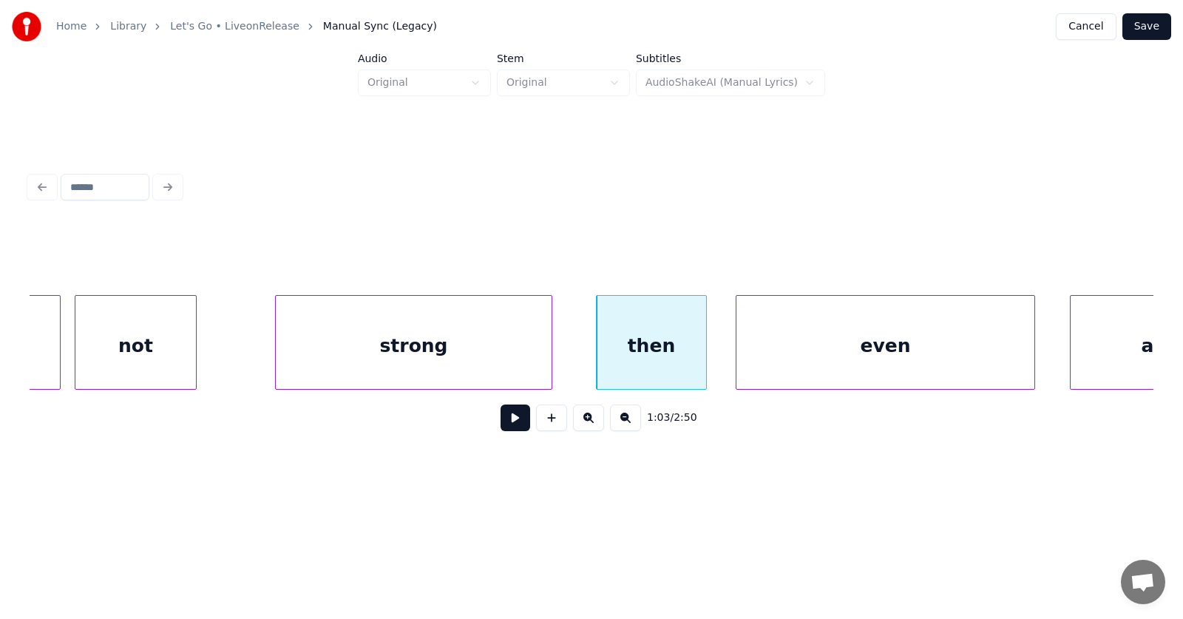
click at [363, 356] on div "strong" at bounding box center [414, 346] width 276 height 101
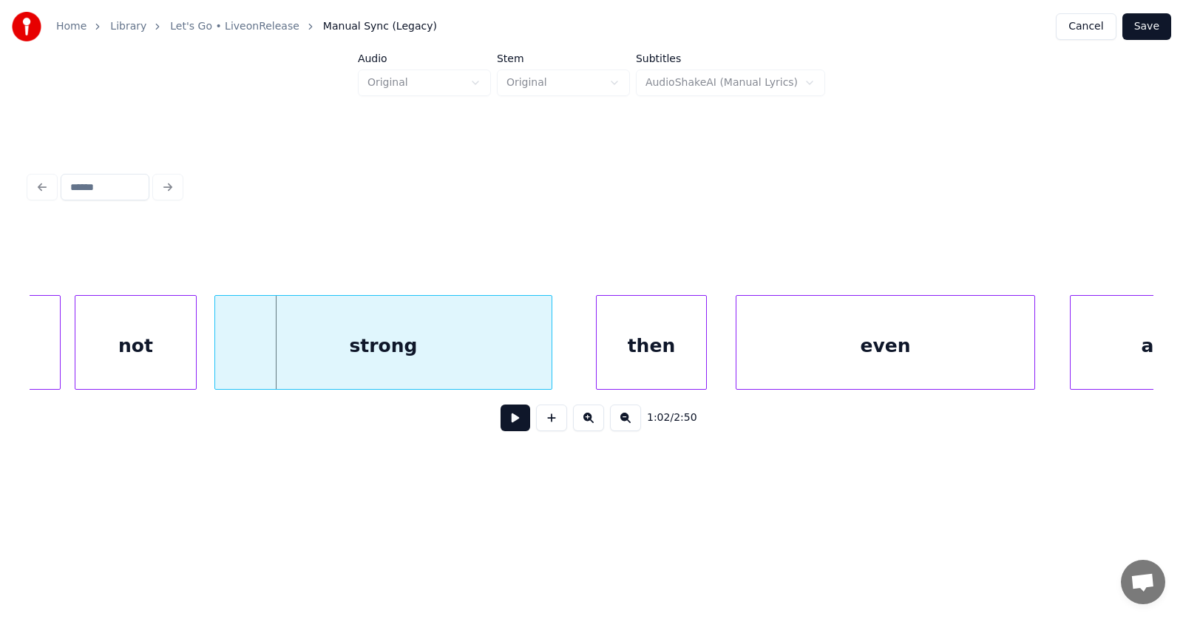
click at [219, 355] on div at bounding box center [217, 342] width 4 height 93
click at [142, 345] on div "not" at bounding box center [135, 346] width 121 height 101
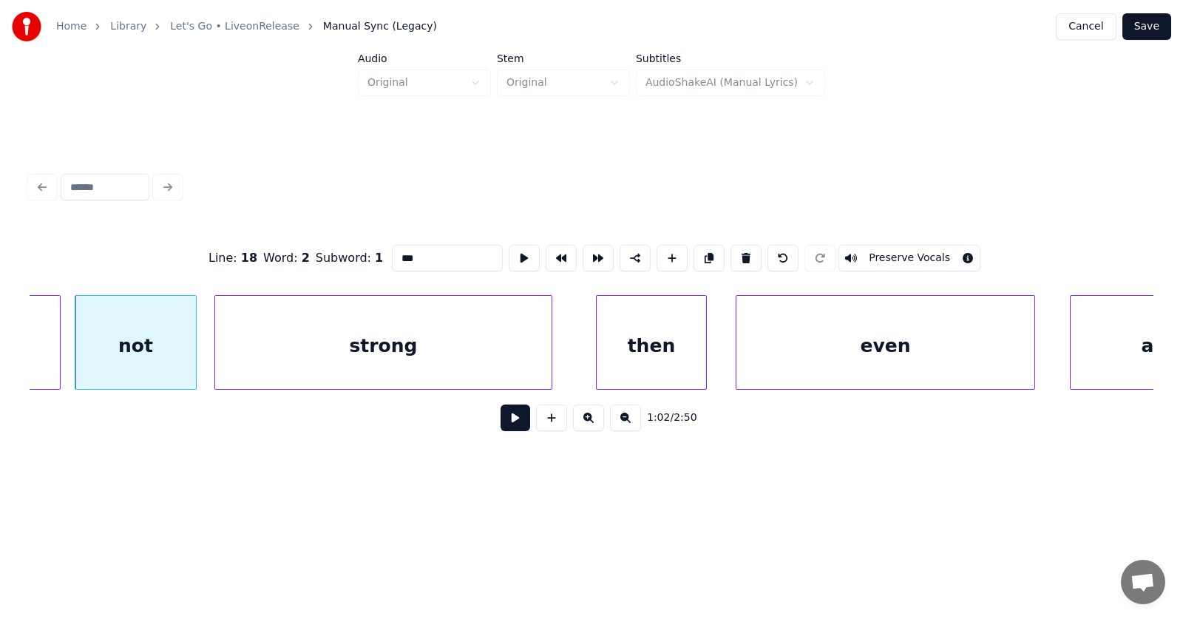
click at [502, 425] on button at bounding box center [516, 417] width 30 height 27
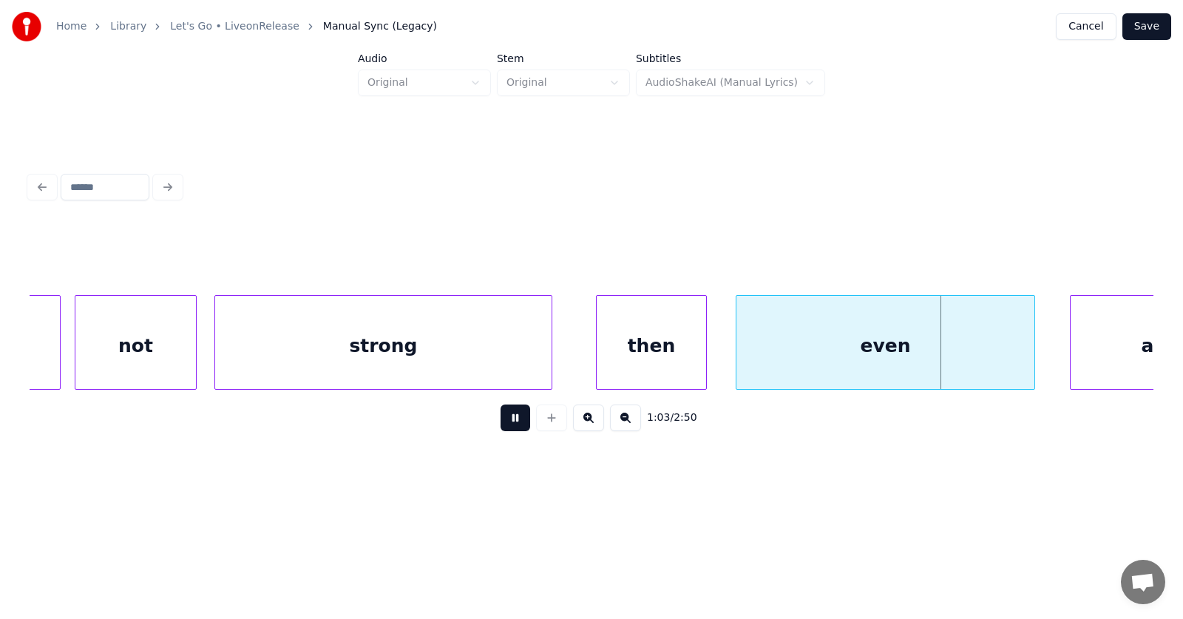
click at [503, 425] on button at bounding box center [516, 417] width 30 height 27
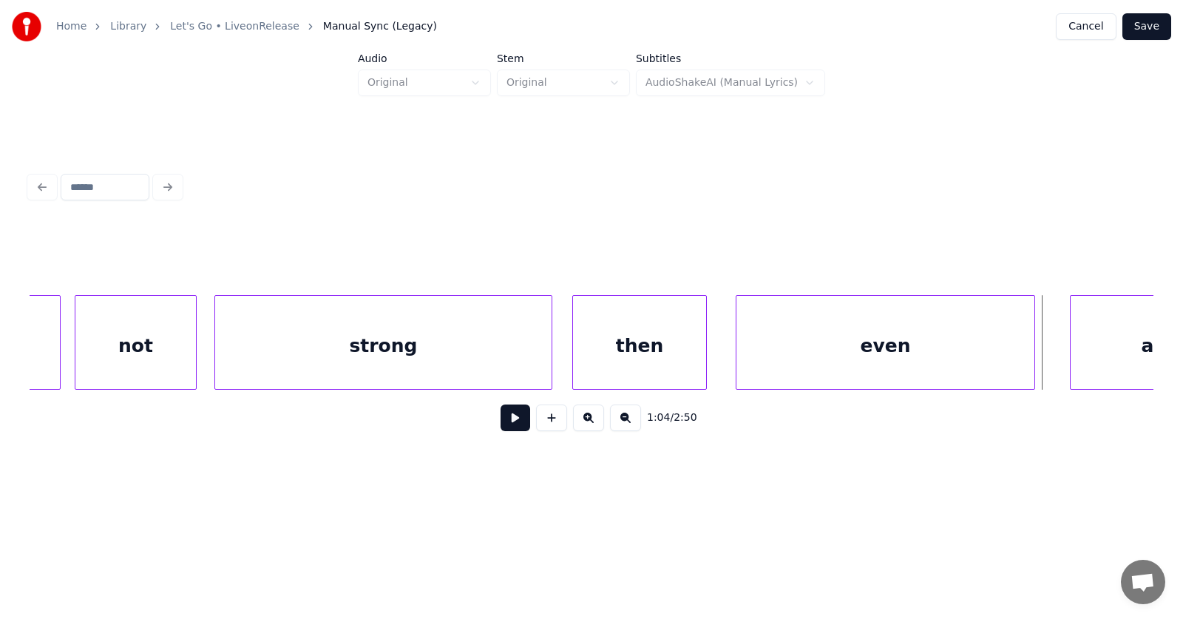
click at [576, 357] on div at bounding box center [575, 342] width 4 height 93
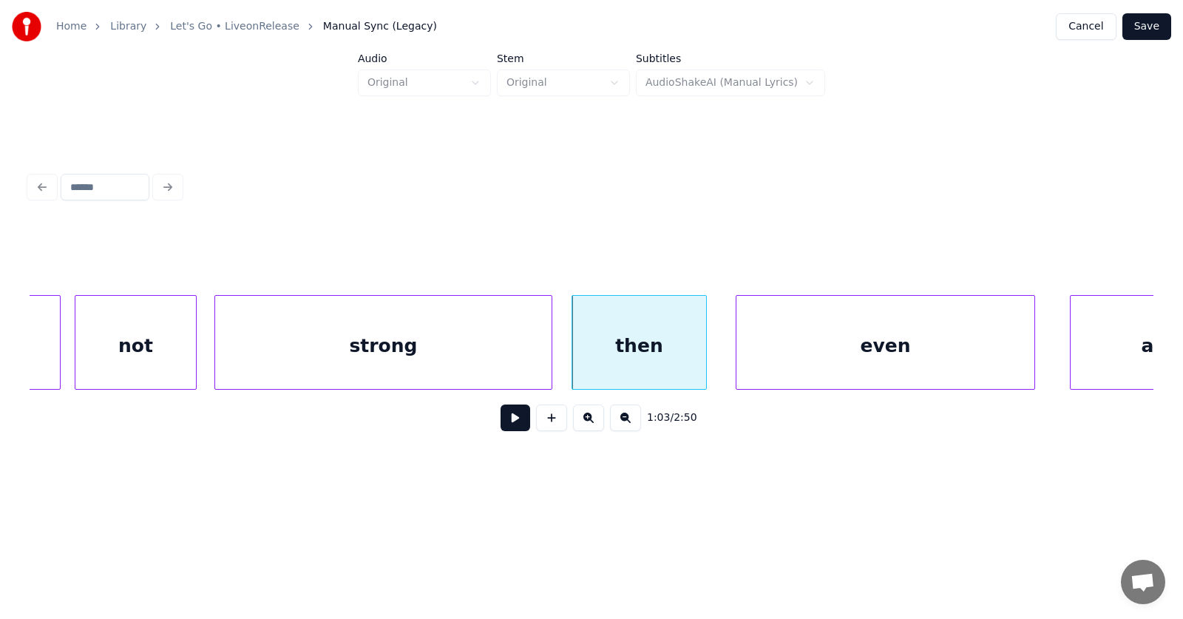
click at [624, 354] on div "then" at bounding box center [639, 346] width 134 height 101
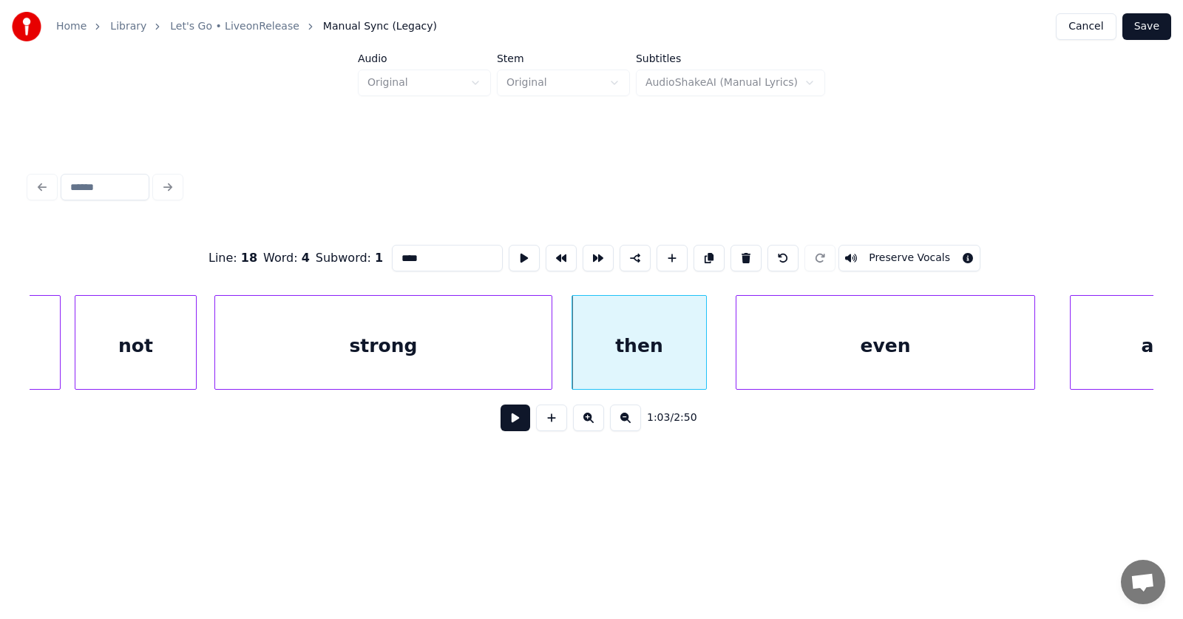
drag, startPoint x: 404, startPoint y: 254, endPoint x: 370, endPoint y: 259, distance: 34.3
click at [392, 259] on input "****" at bounding box center [447, 258] width 111 height 27
type input "*"
click at [127, 314] on div "not" at bounding box center [135, 346] width 121 height 101
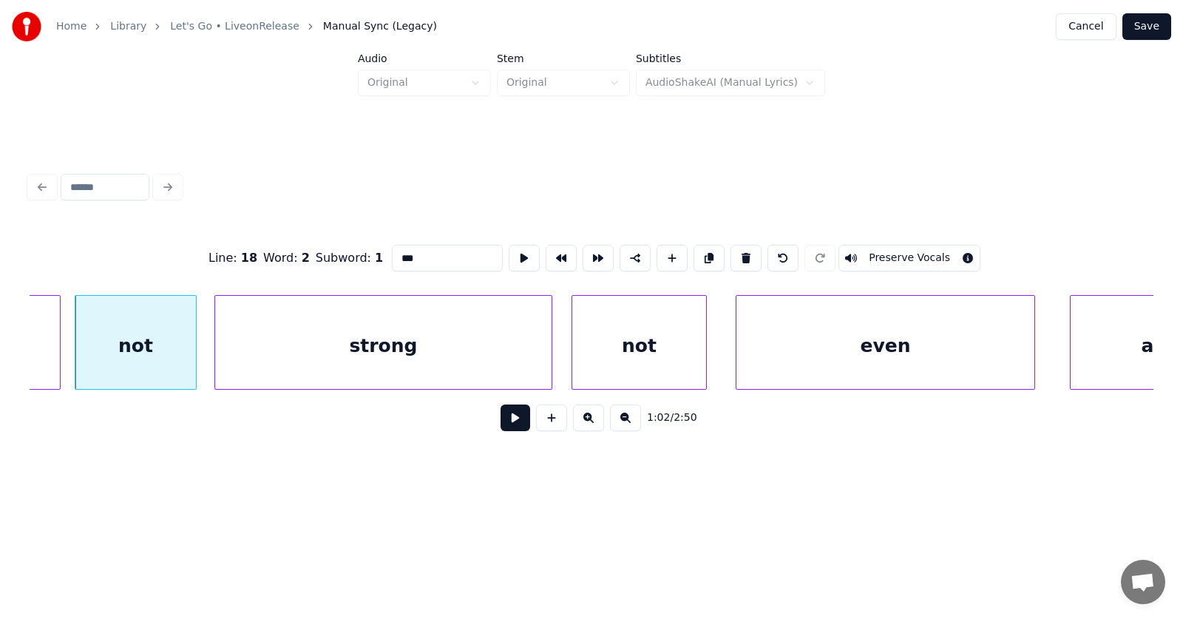
type input "***"
click at [501, 421] on button at bounding box center [516, 417] width 30 height 27
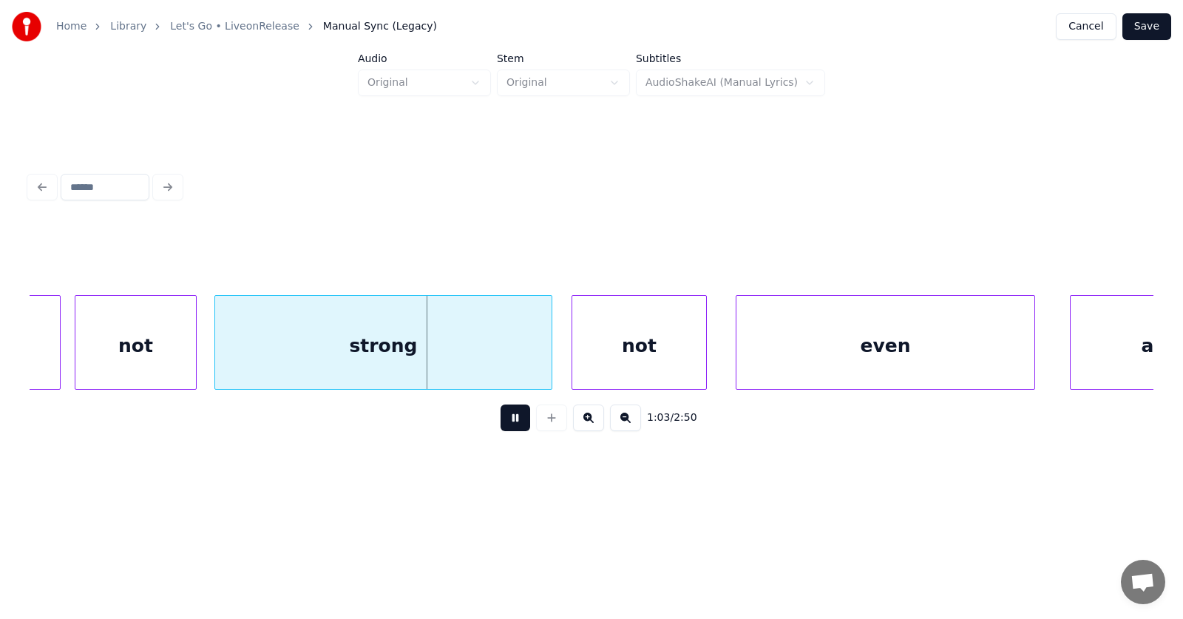
click at [501, 421] on button at bounding box center [516, 417] width 30 height 27
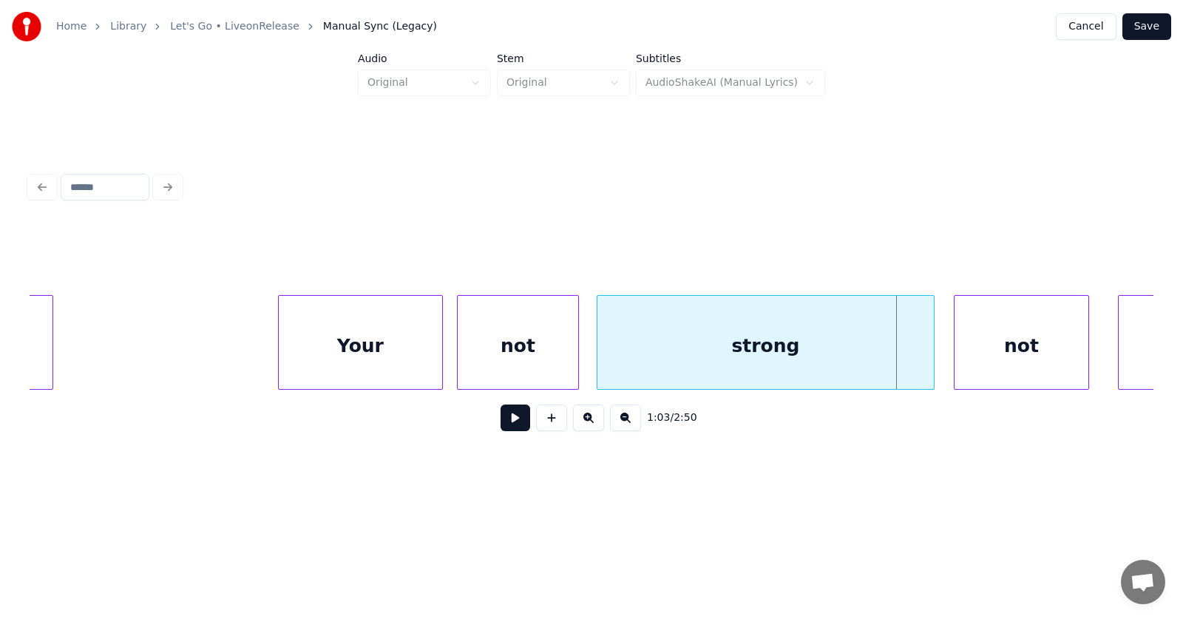
click at [370, 339] on div "Your" at bounding box center [360, 346] width 163 height 101
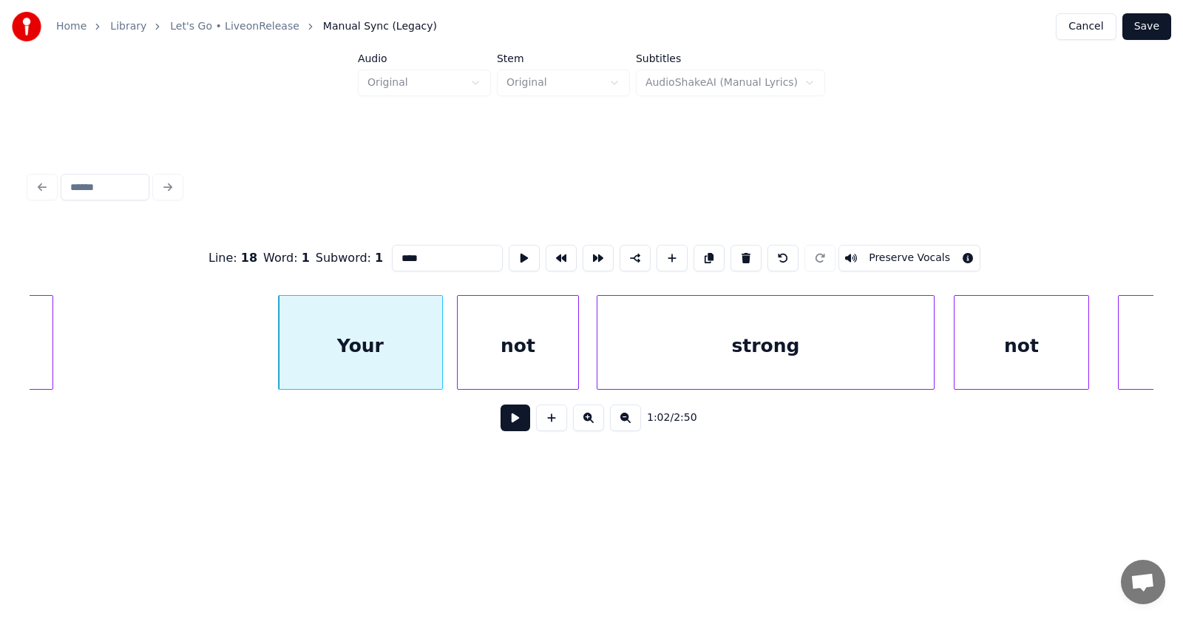
click at [501, 425] on button at bounding box center [516, 417] width 30 height 27
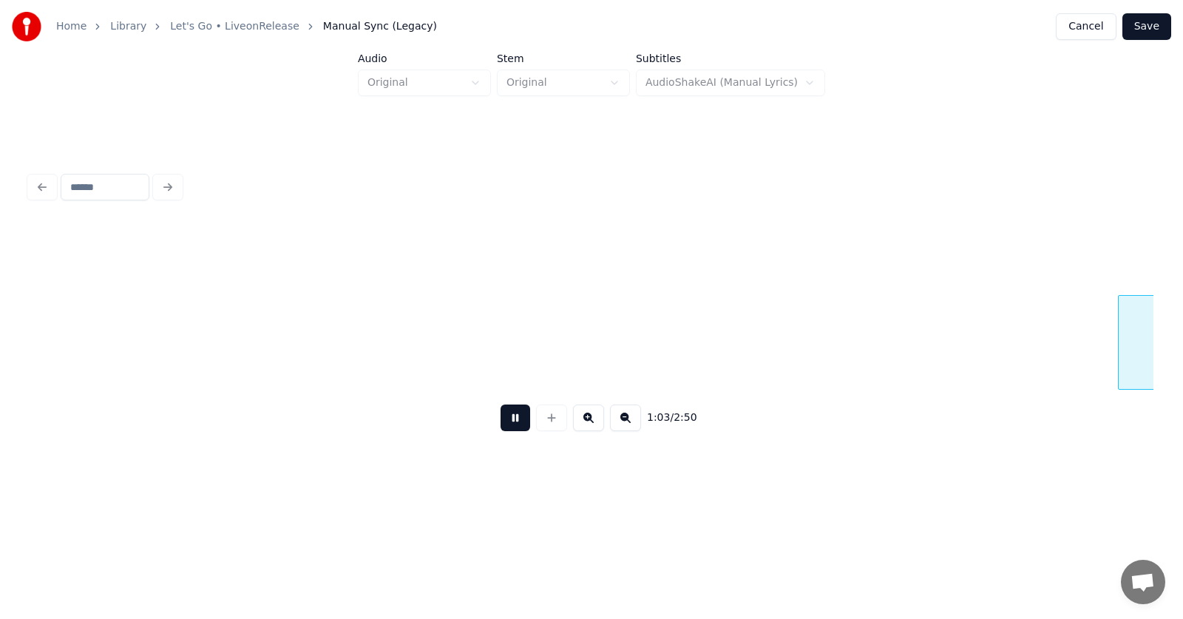
scroll to position [0, 35314]
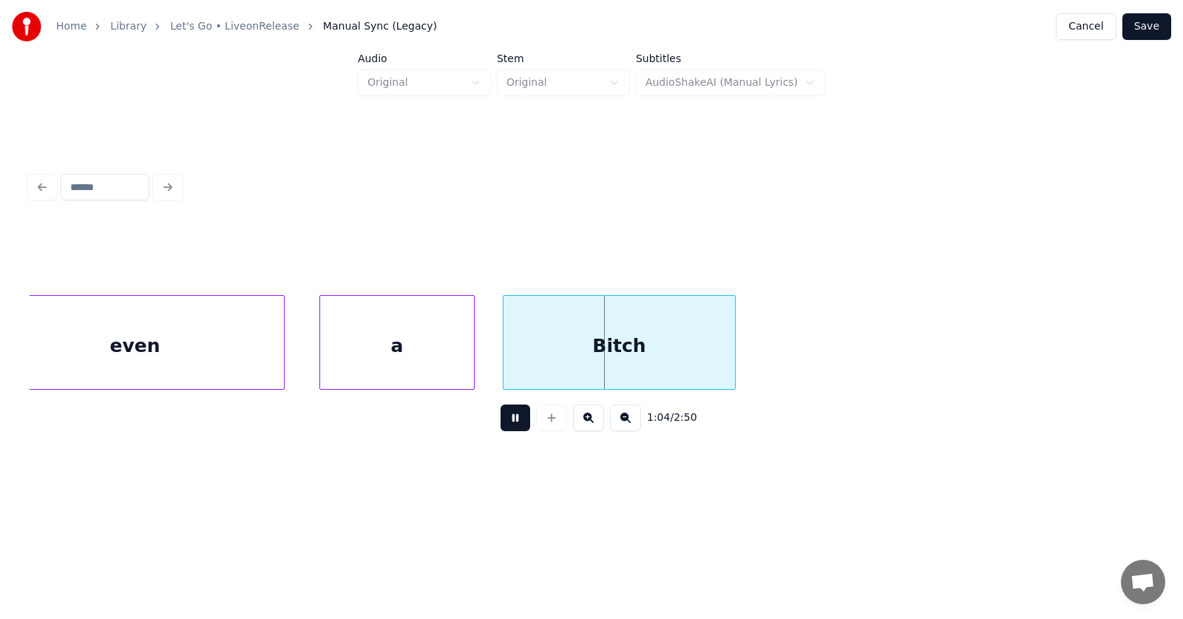
click at [501, 425] on button at bounding box center [516, 417] width 30 height 27
click at [393, 360] on div "a" at bounding box center [385, 346] width 154 height 101
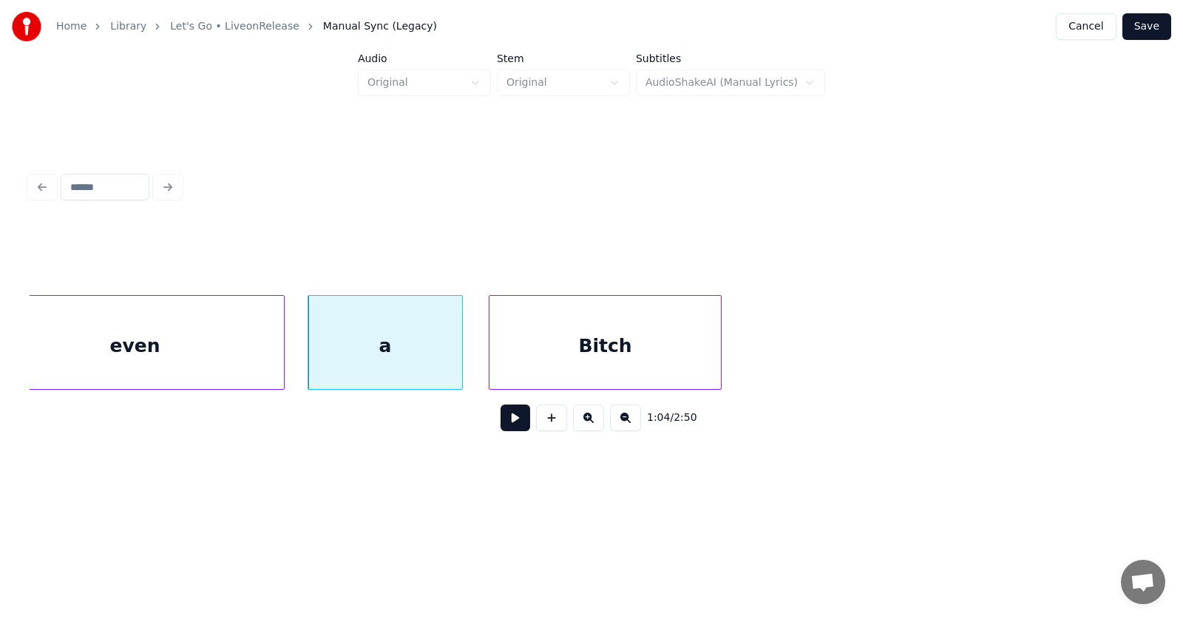
click at [518, 362] on div "Bitch" at bounding box center [604, 346] width 231 height 101
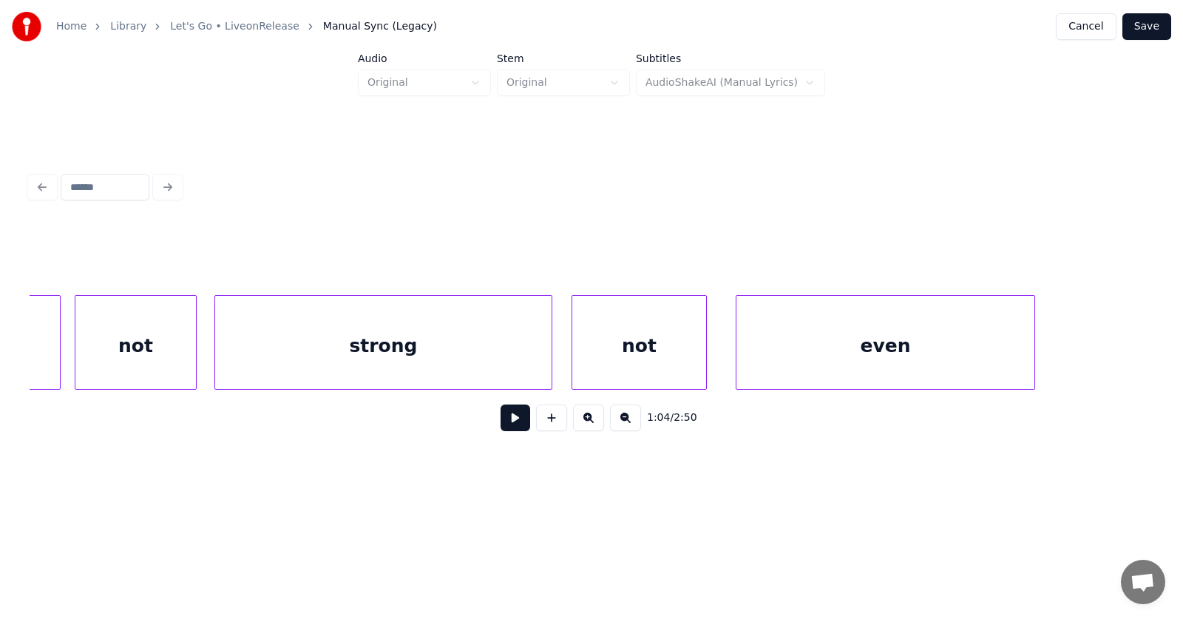
scroll to position [0, 34436]
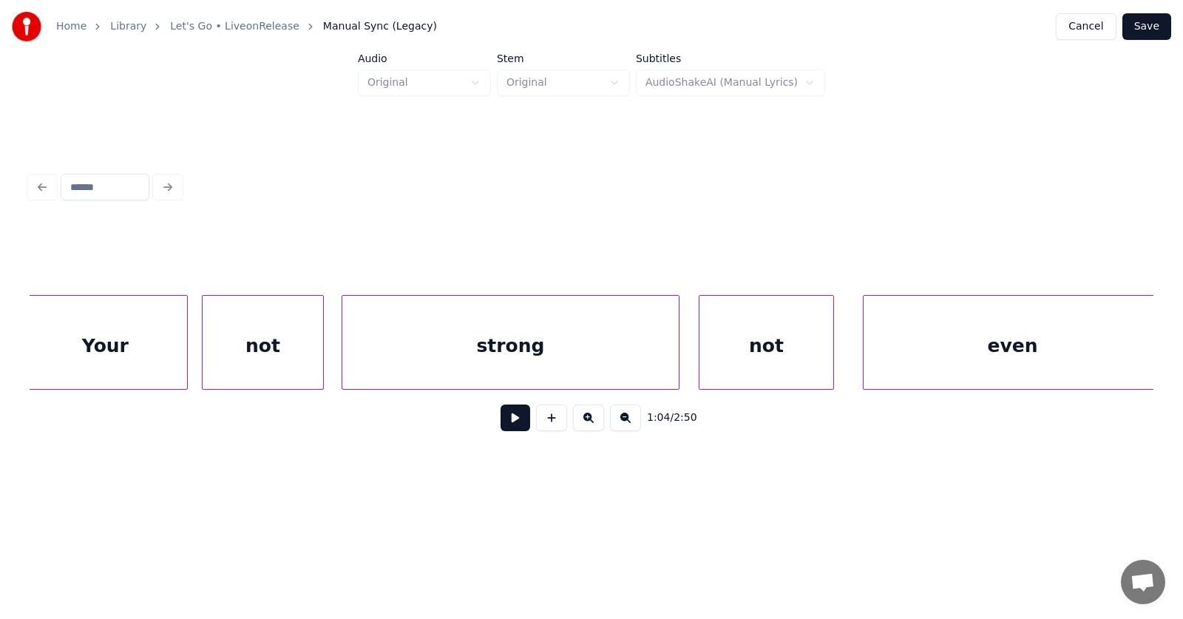
click at [262, 345] on div "not" at bounding box center [263, 346] width 121 height 101
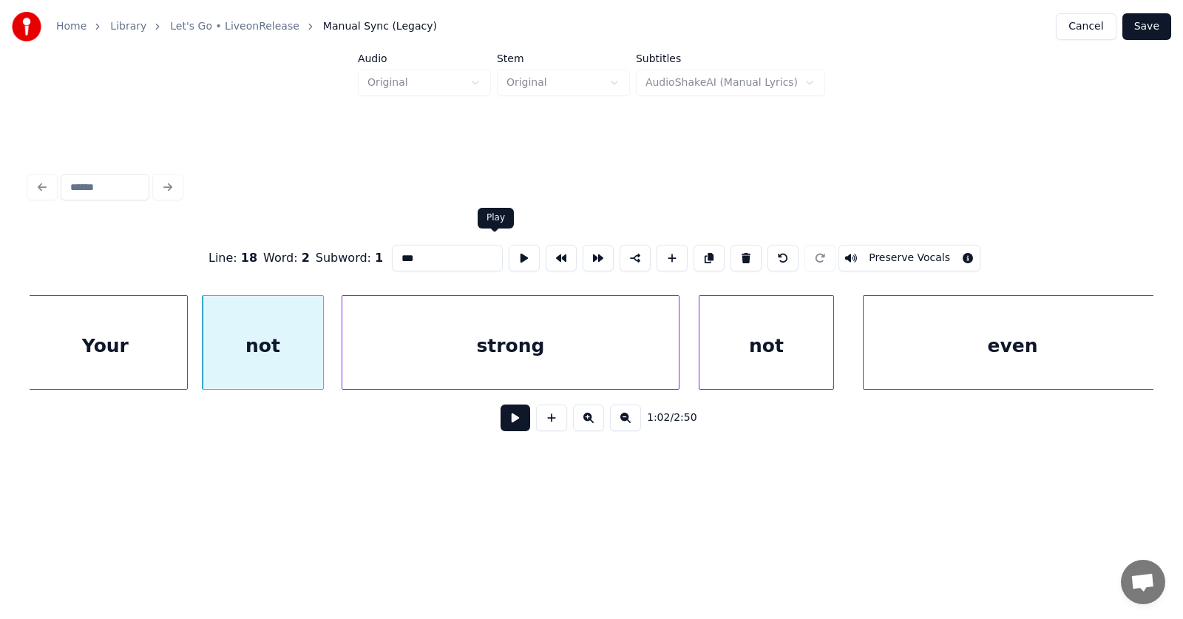
click at [509, 251] on button at bounding box center [524, 258] width 31 height 27
click at [125, 338] on div "Your" at bounding box center [105, 346] width 163 height 101
type input "****"
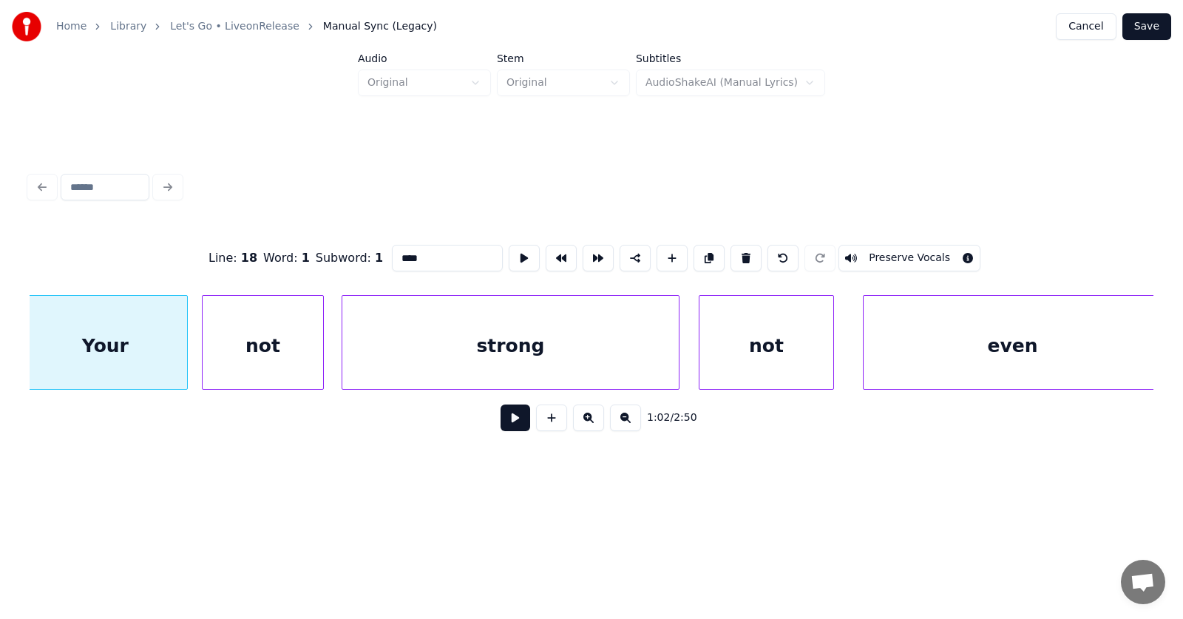
scroll to position [0, 34429]
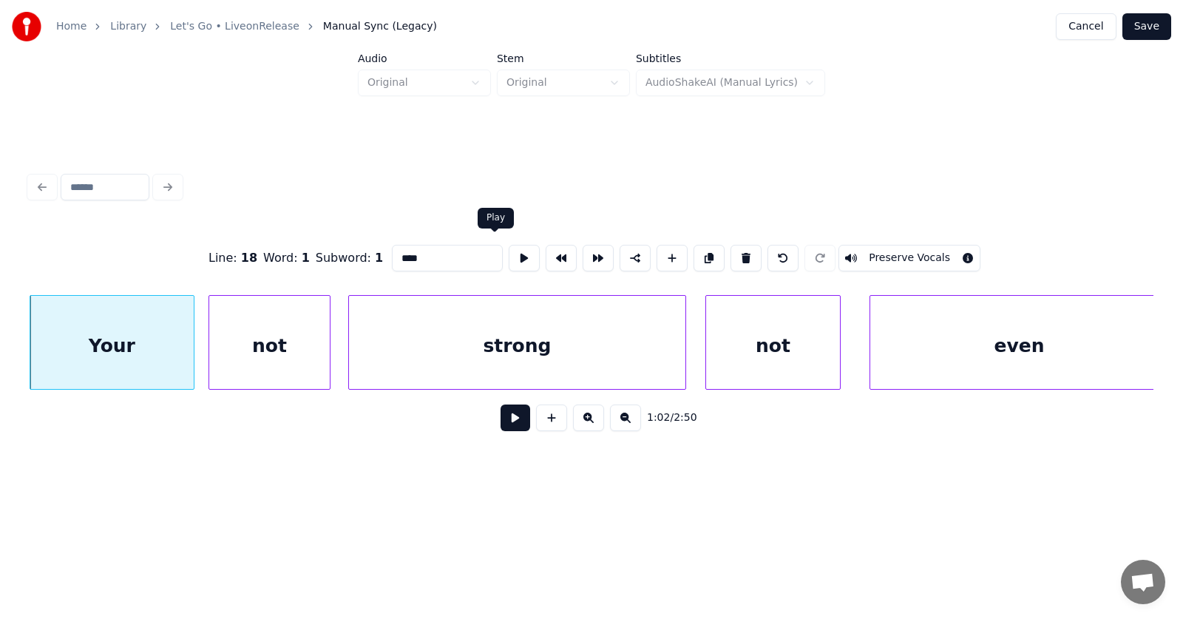
click at [509, 245] on button at bounding box center [524, 258] width 31 height 27
click at [512, 424] on button at bounding box center [516, 417] width 30 height 27
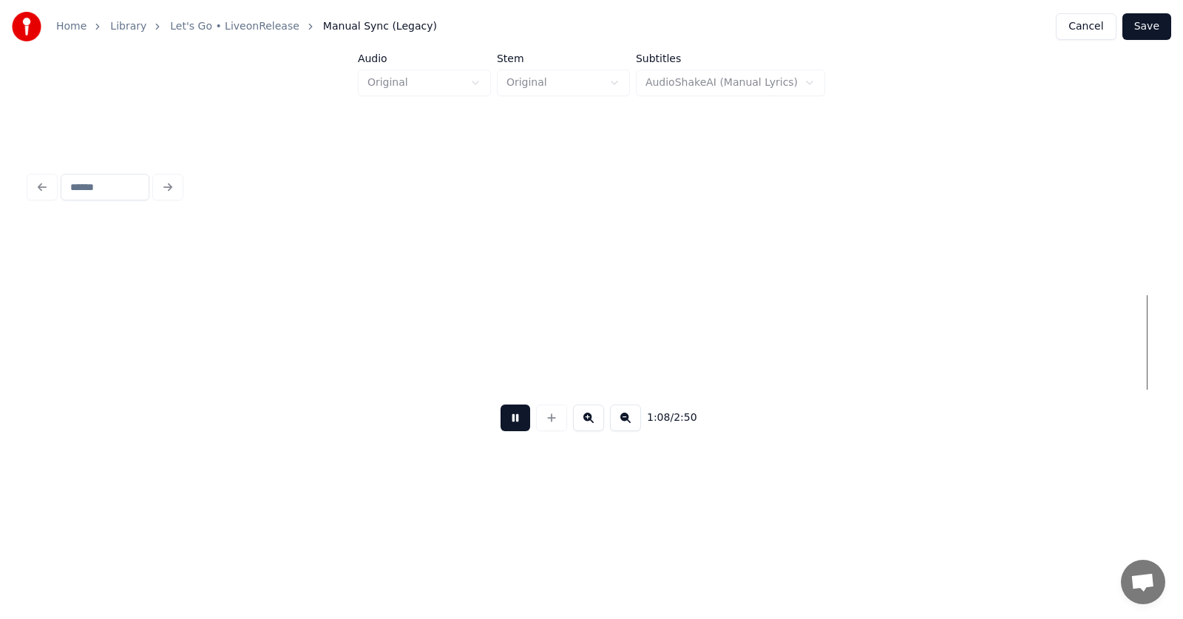
scroll to position [0, 37823]
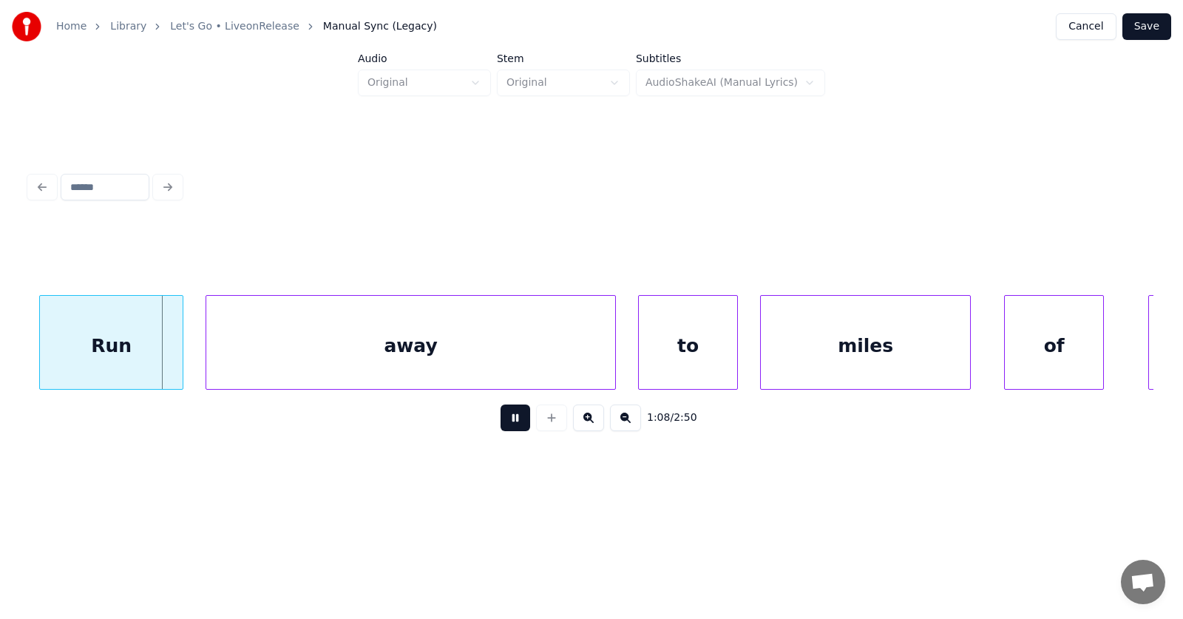
click at [509, 429] on button at bounding box center [516, 417] width 30 height 27
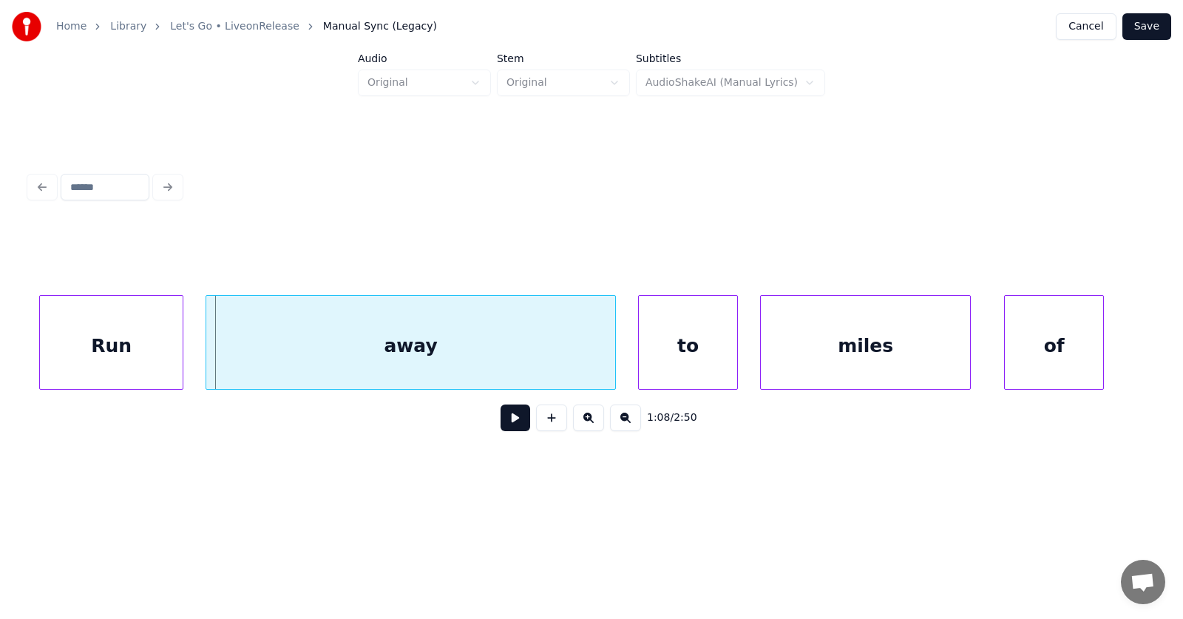
scroll to position [0, 37618]
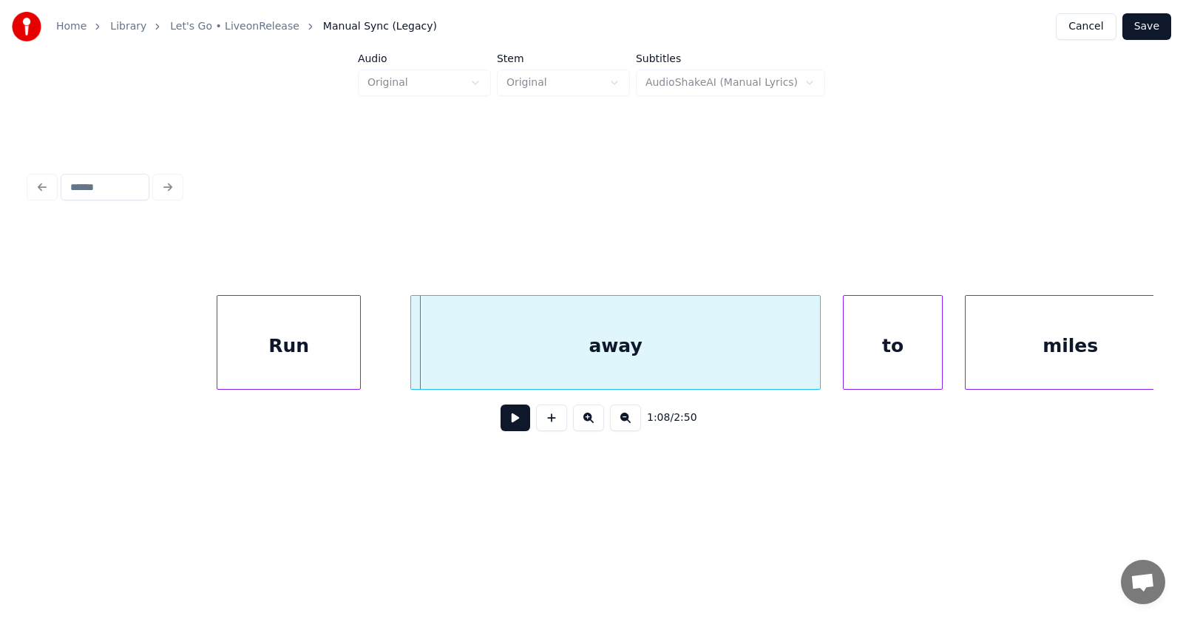
click at [314, 350] on div "Run" at bounding box center [288, 346] width 143 height 101
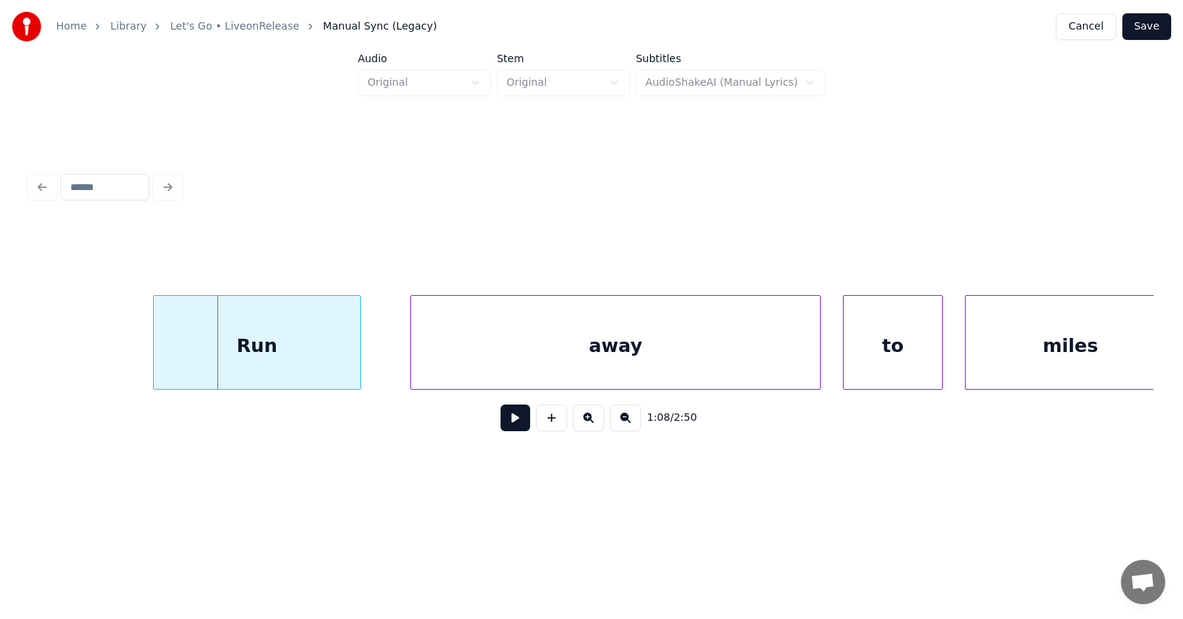
click at [155, 355] on div at bounding box center [156, 342] width 4 height 93
click at [461, 370] on div "away" at bounding box center [586, 346] width 409 height 101
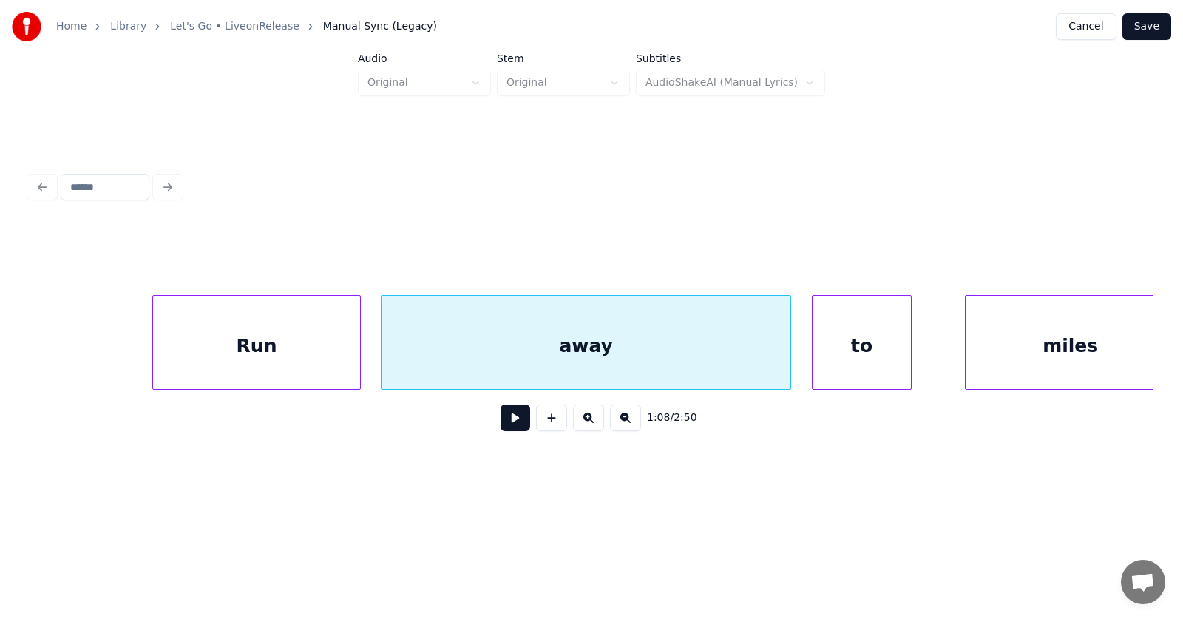
click at [865, 359] on div "to" at bounding box center [862, 346] width 98 height 101
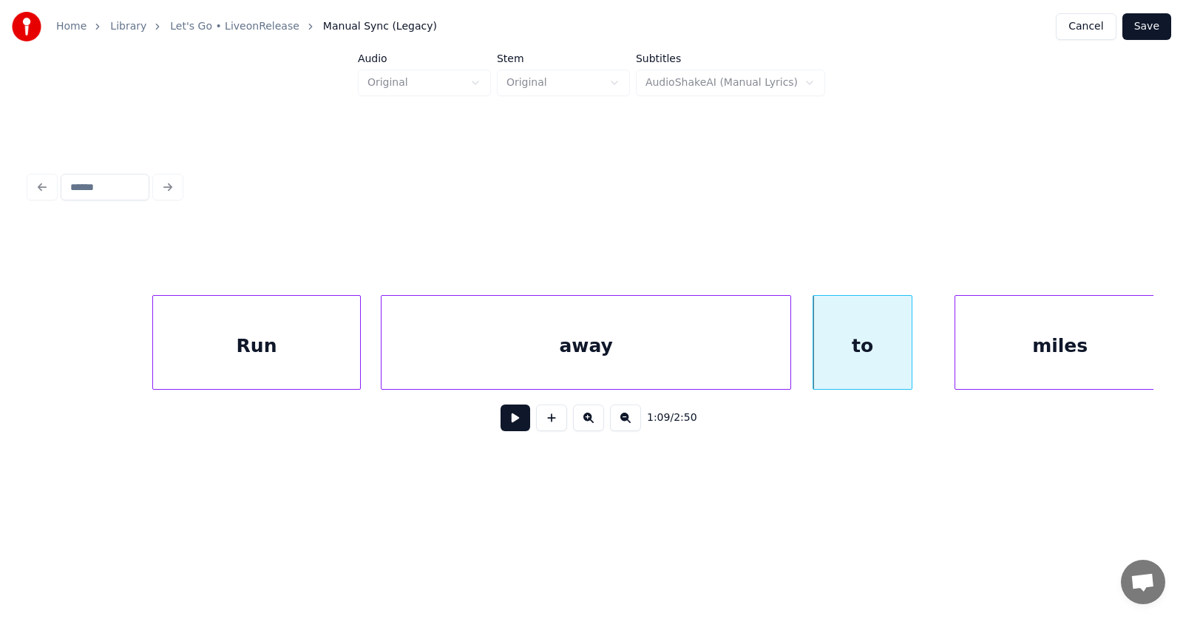
scroll to position [0, 37637]
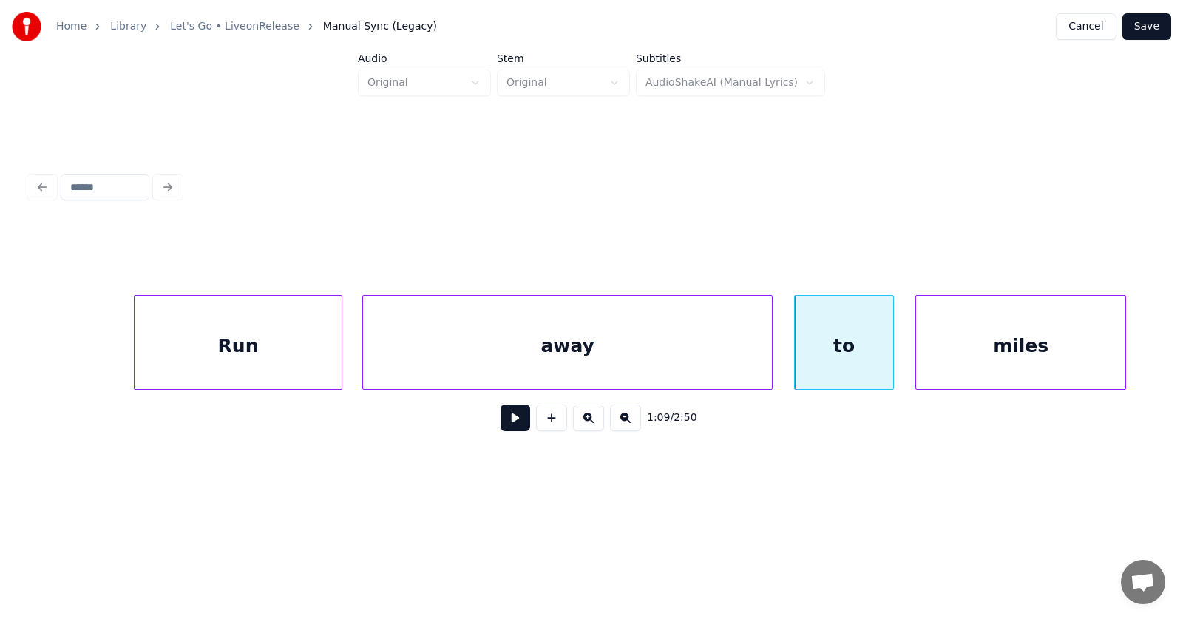
click at [997, 363] on div "miles" at bounding box center [1020, 346] width 209 height 101
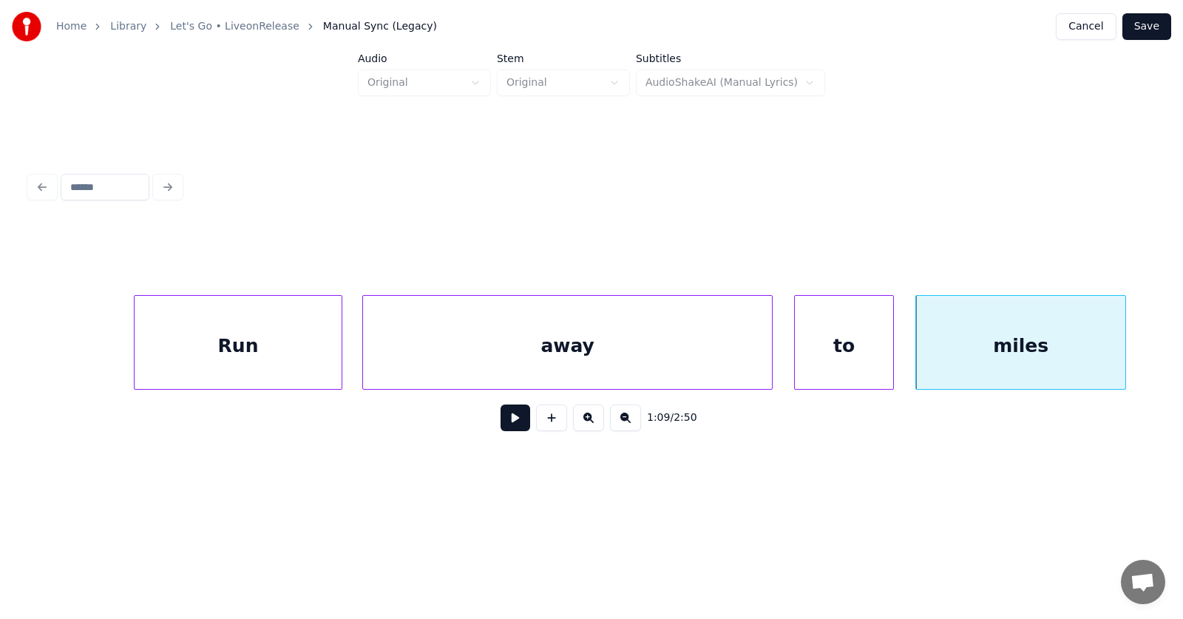
click at [265, 351] on div "Run" at bounding box center [238, 346] width 207 height 101
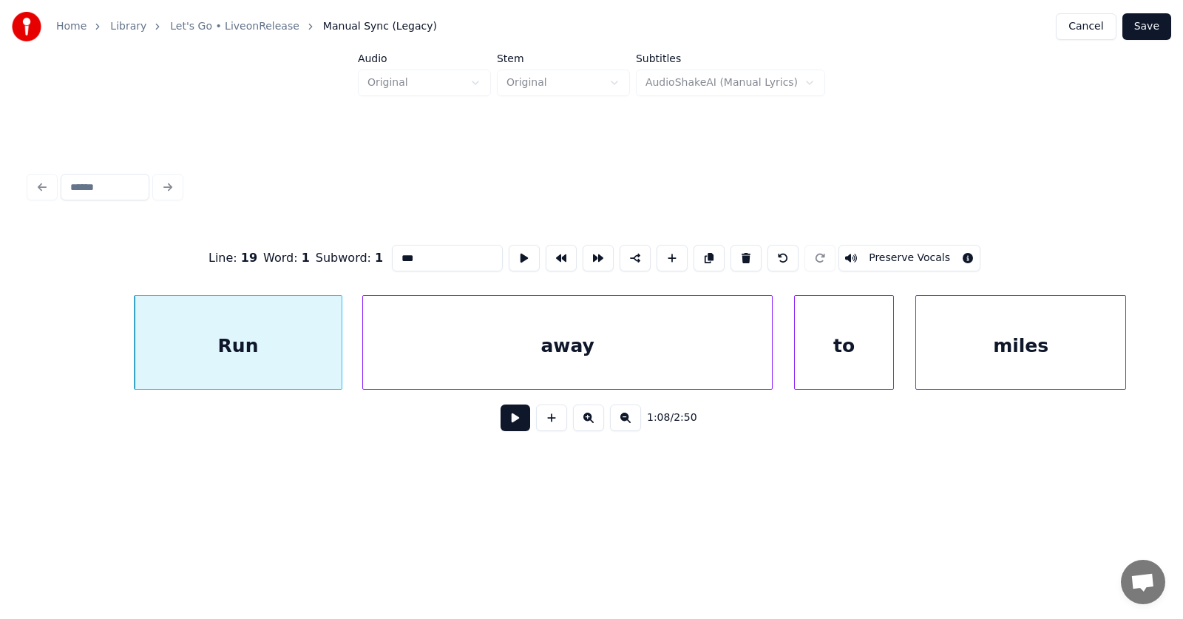
click at [507, 426] on button at bounding box center [516, 417] width 30 height 27
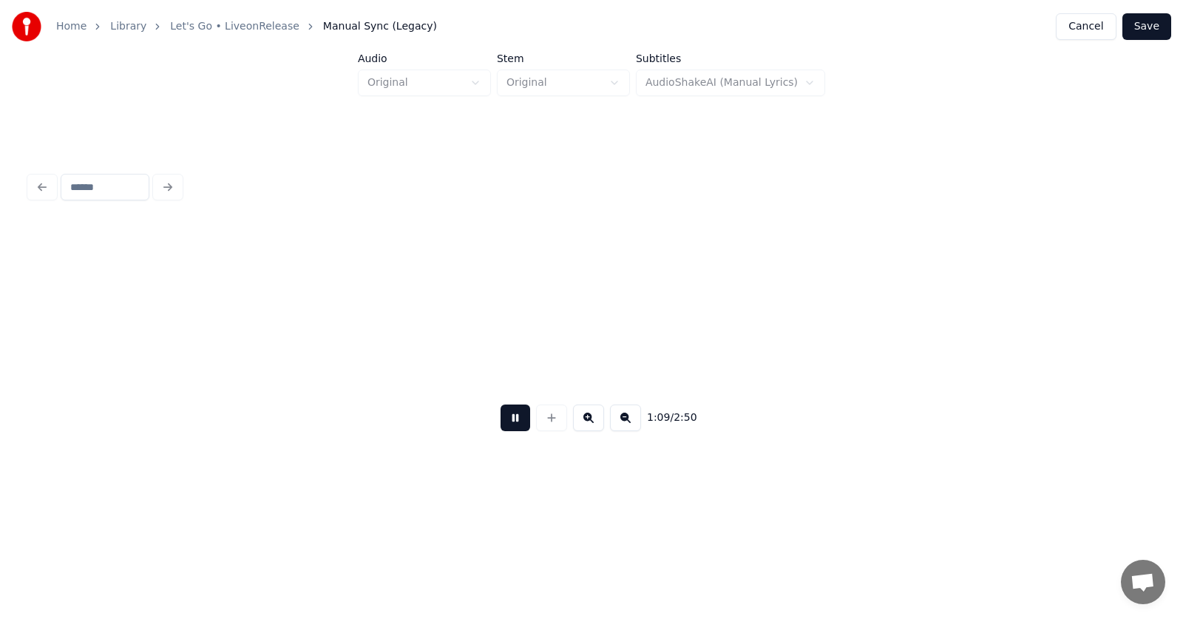
scroll to position [0, 38767]
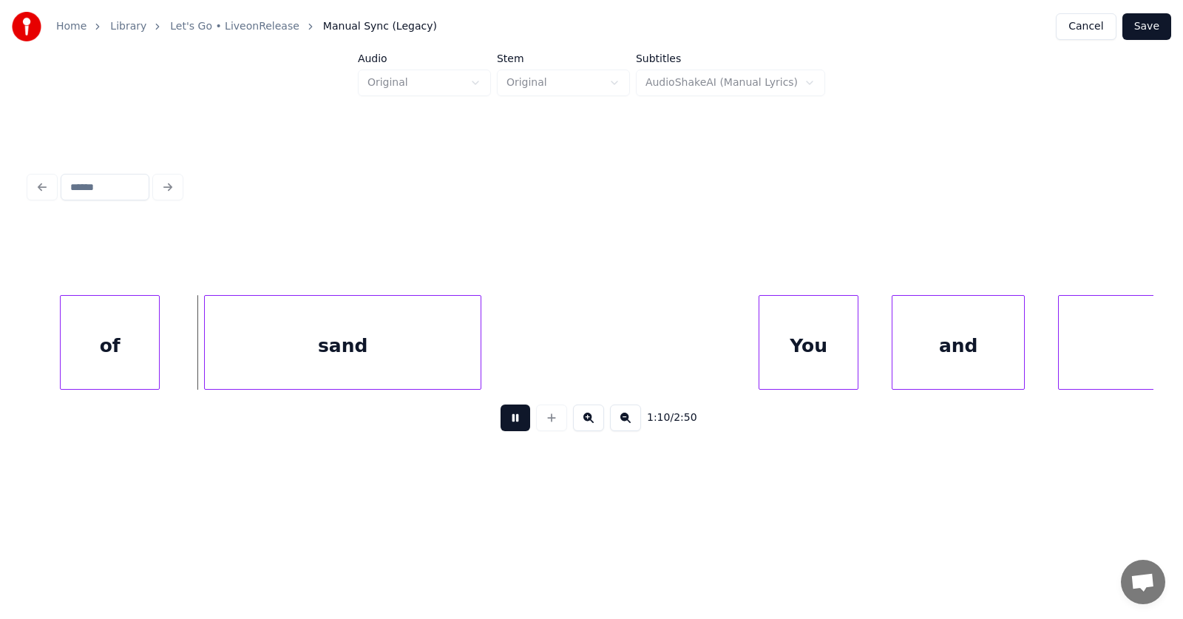
click at [507, 426] on button at bounding box center [516, 417] width 30 height 27
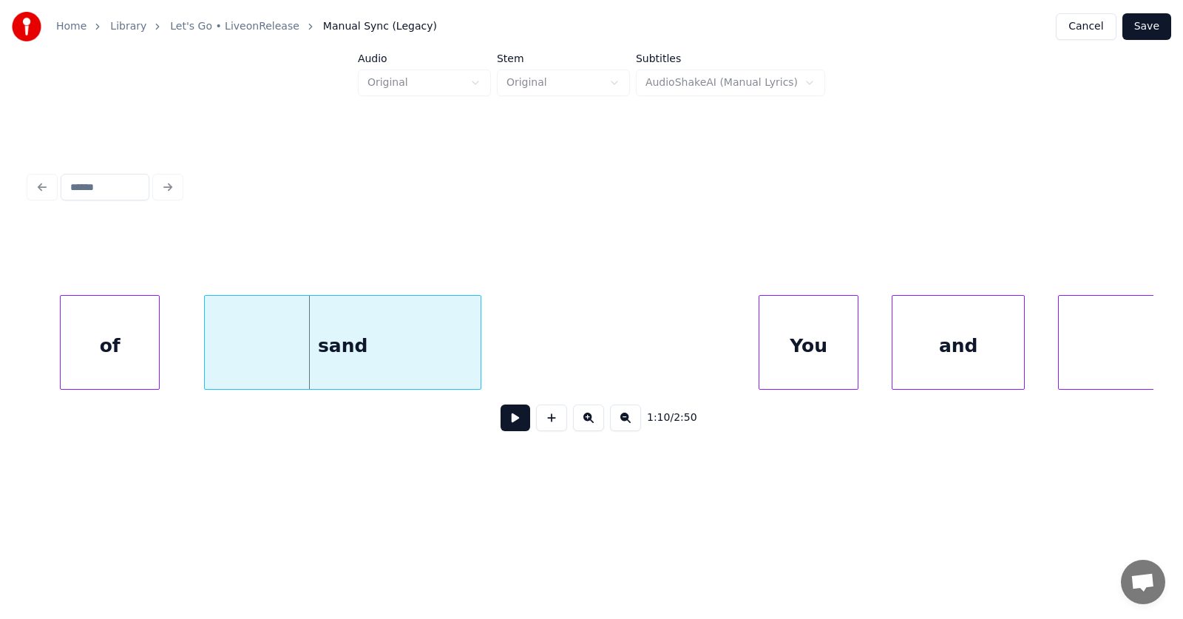
scroll to position [0, 38573]
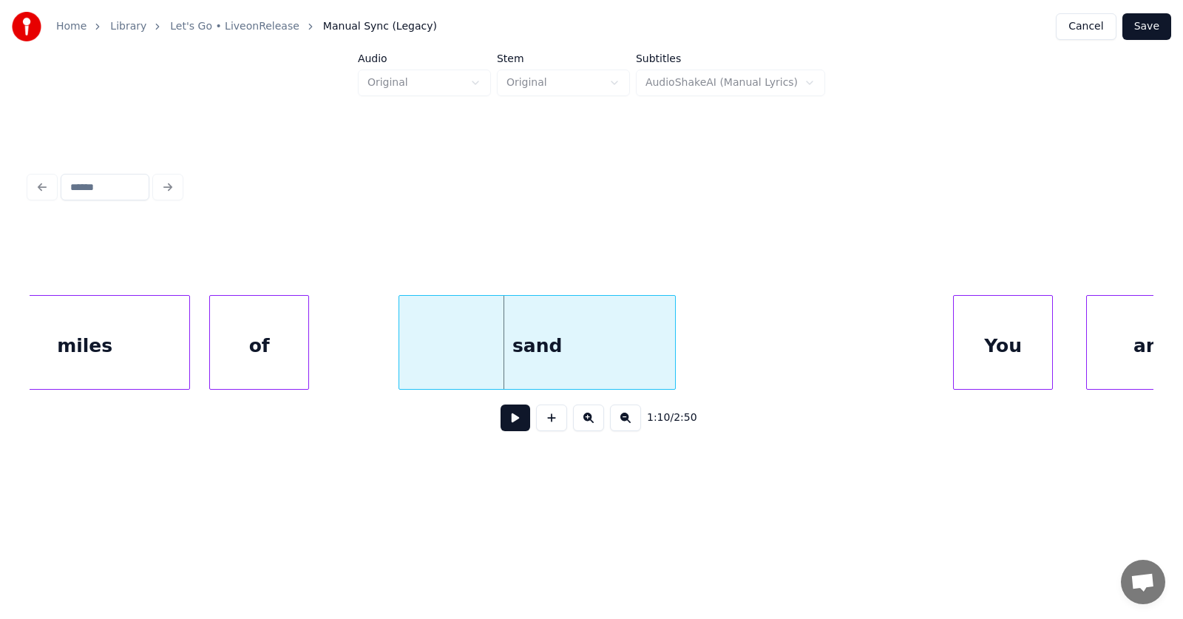
click at [291, 353] on div "of" at bounding box center [259, 346] width 98 height 101
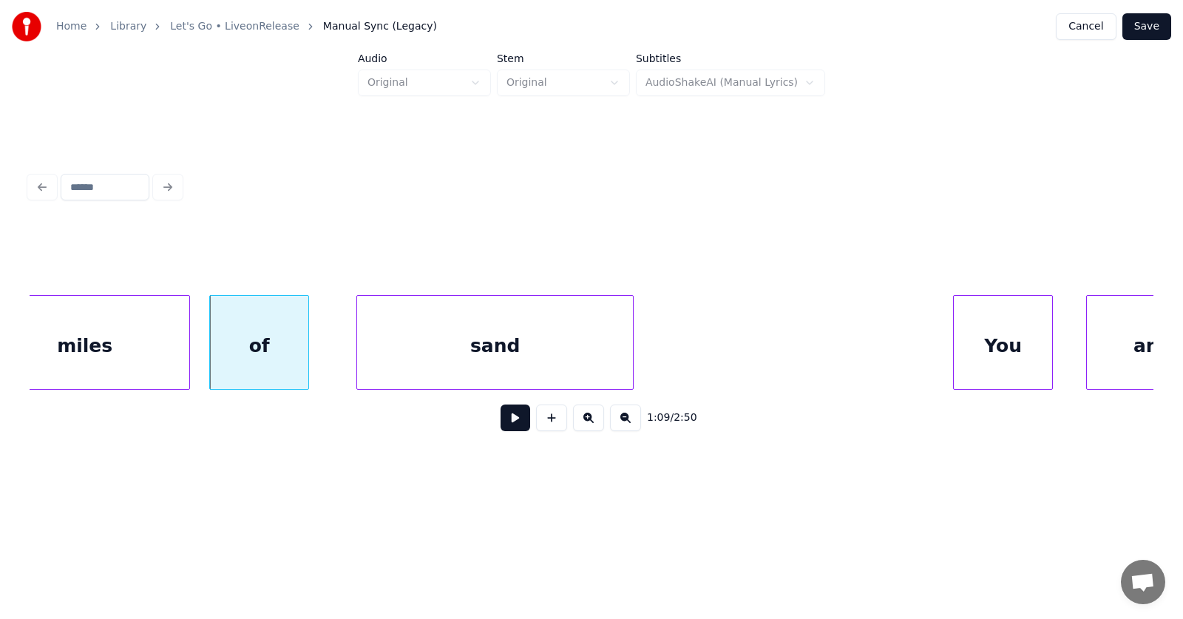
click at [443, 374] on div "sand" at bounding box center [495, 346] width 276 height 101
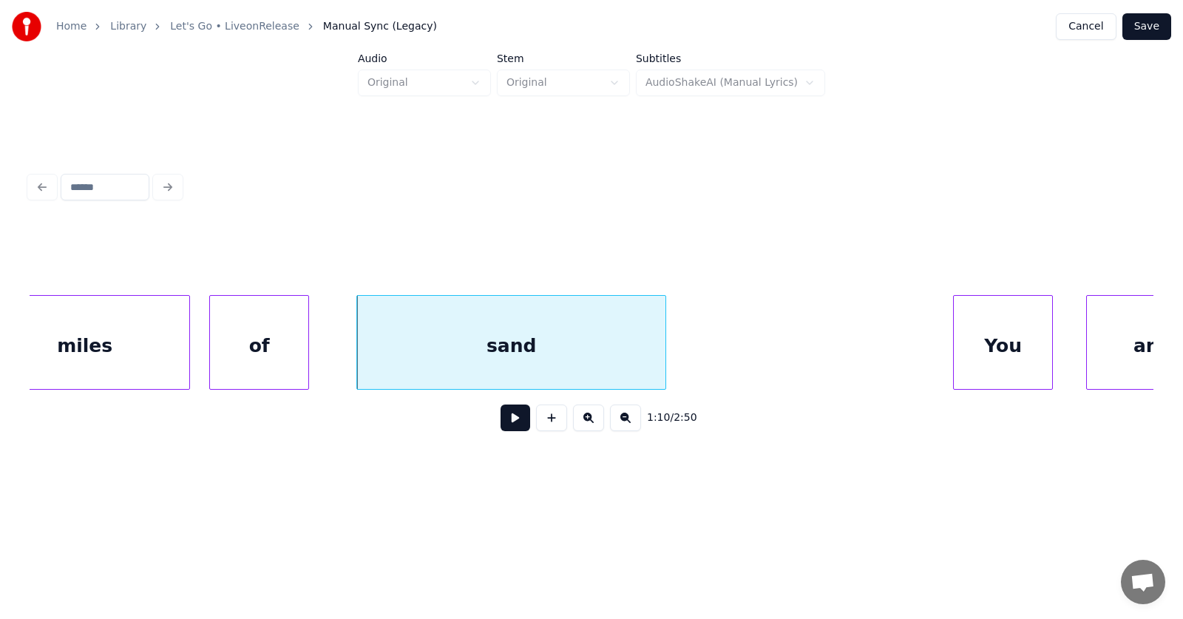
click at [665, 356] on div at bounding box center [663, 342] width 4 height 93
click at [493, 348] on div "sand" at bounding box center [511, 346] width 309 height 101
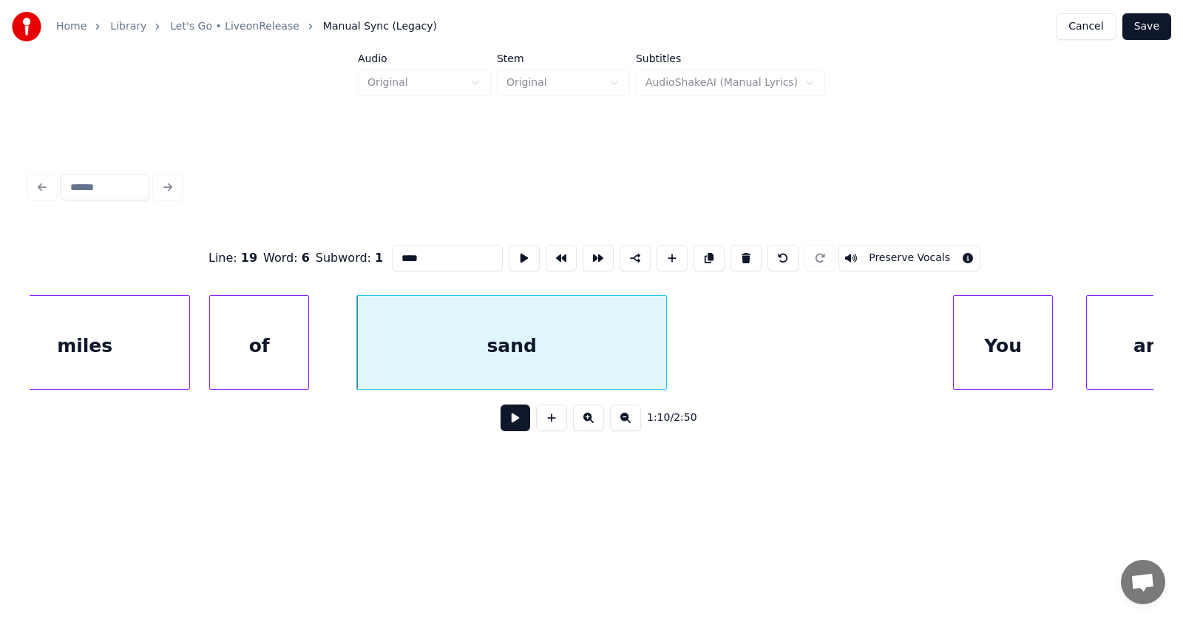
click at [510, 431] on button at bounding box center [516, 417] width 30 height 27
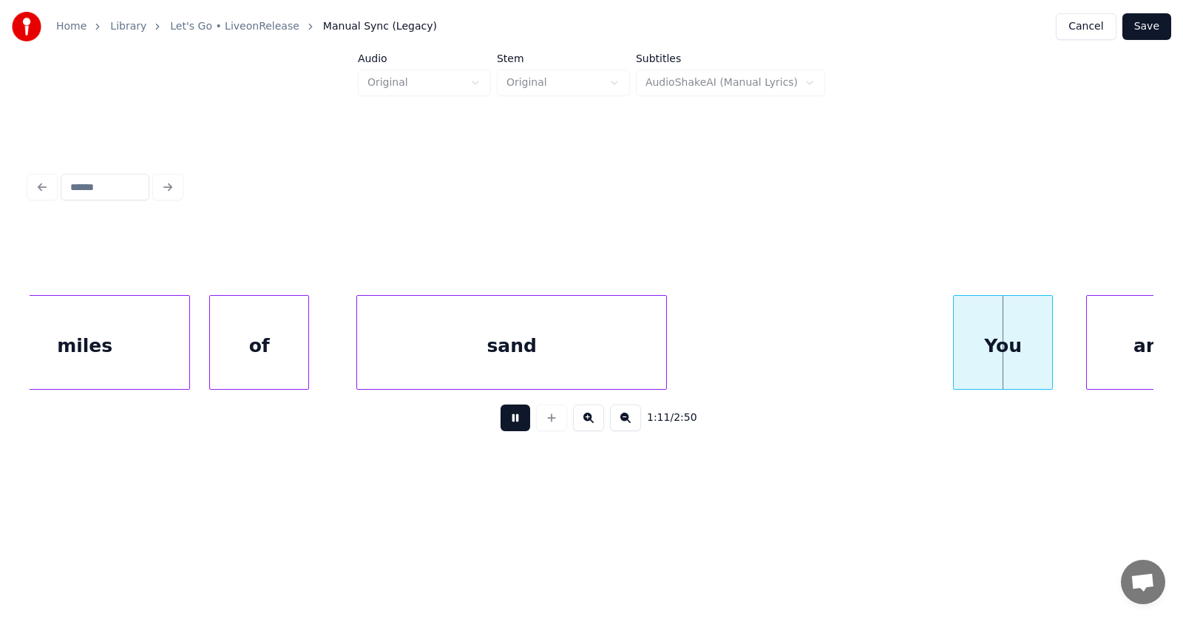
click at [510, 431] on button at bounding box center [516, 417] width 30 height 27
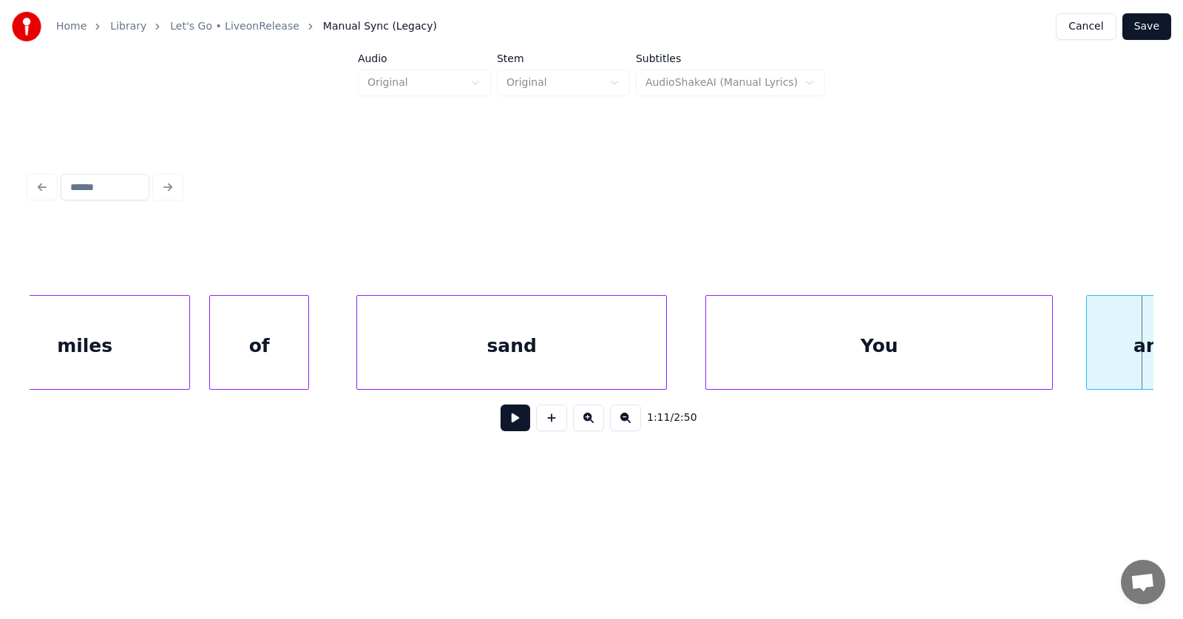
click at [706, 362] on div at bounding box center [708, 342] width 4 height 93
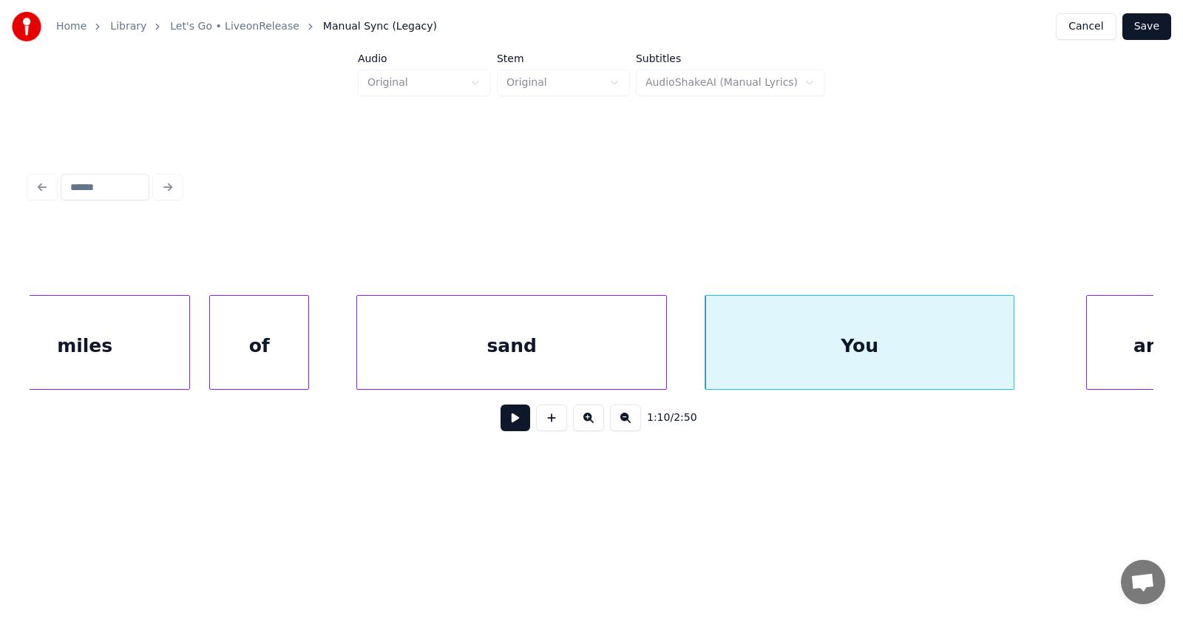
click at [1009, 361] on div at bounding box center [1011, 342] width 4 height 93
click at [958, 351] on div "You" at bounding box center [854, 346] width 308 height 101
click at [926, 351] on div "You" at bounding box center [854, 346] width 308 height 101
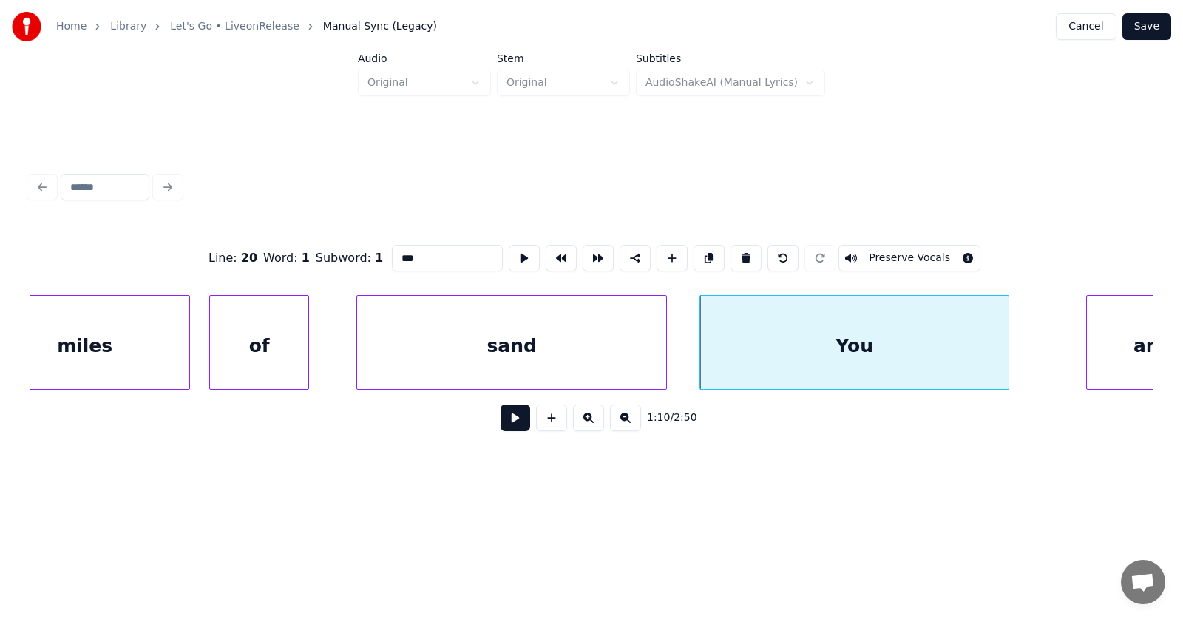
click at [392, 252] on input "***" at bounding box center [447, 258] width 111 height 27
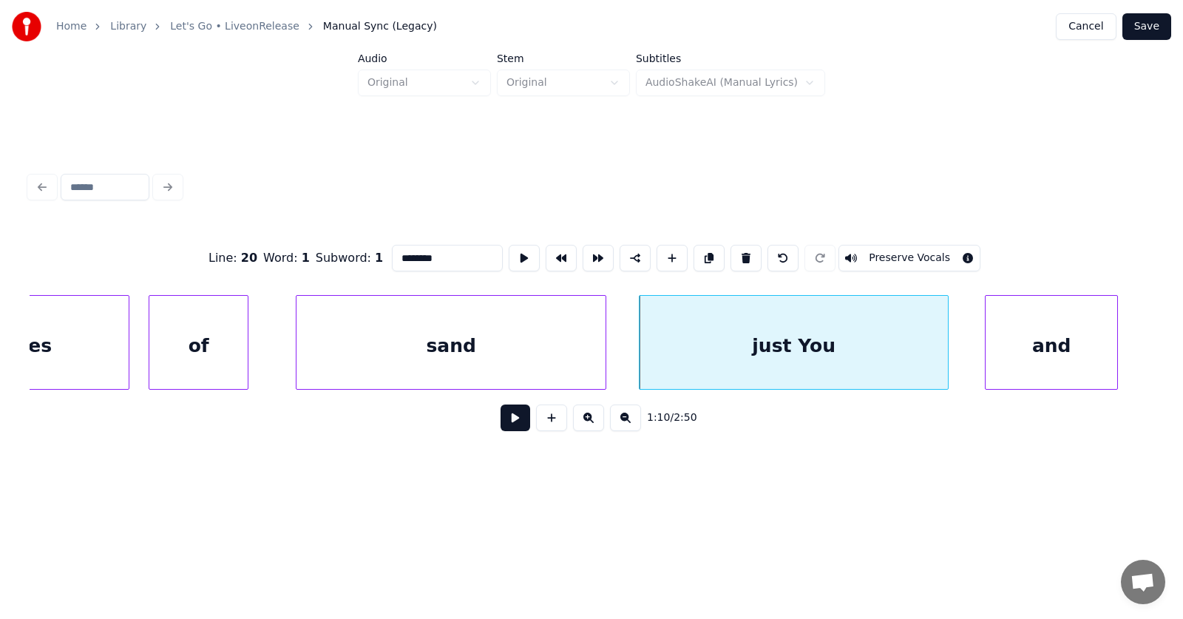
click at [1068, 353] on div "and" at bounding box center [1052, 346] width 132 height 101
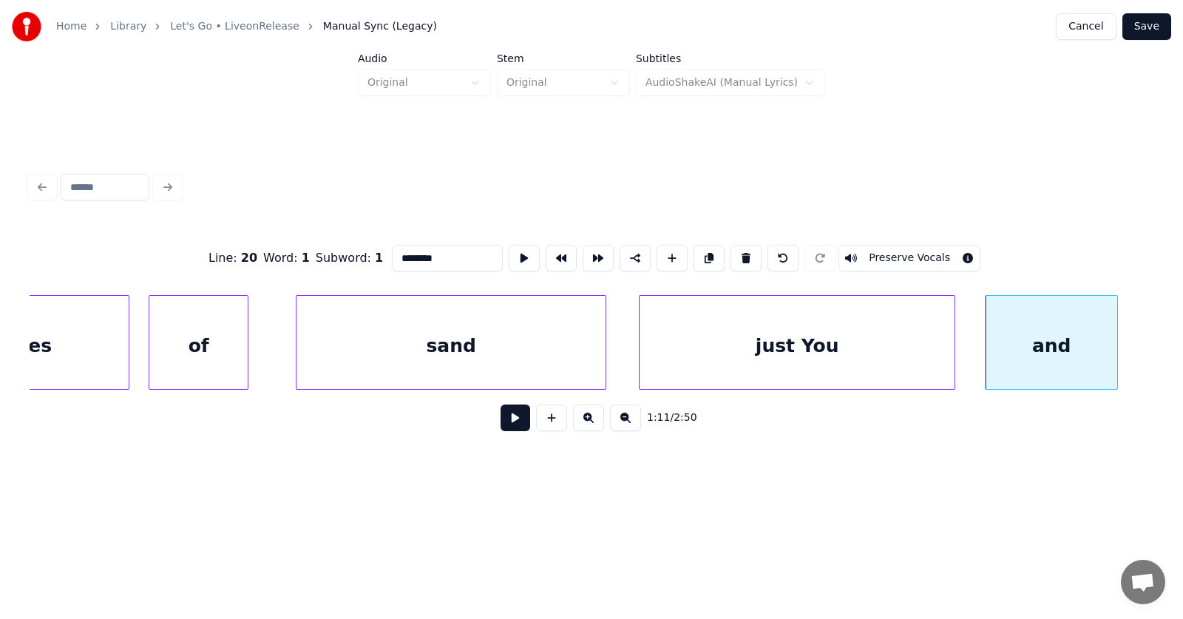
click at [953, 356] on div at bounding box center [952, 342] width 4 height 93
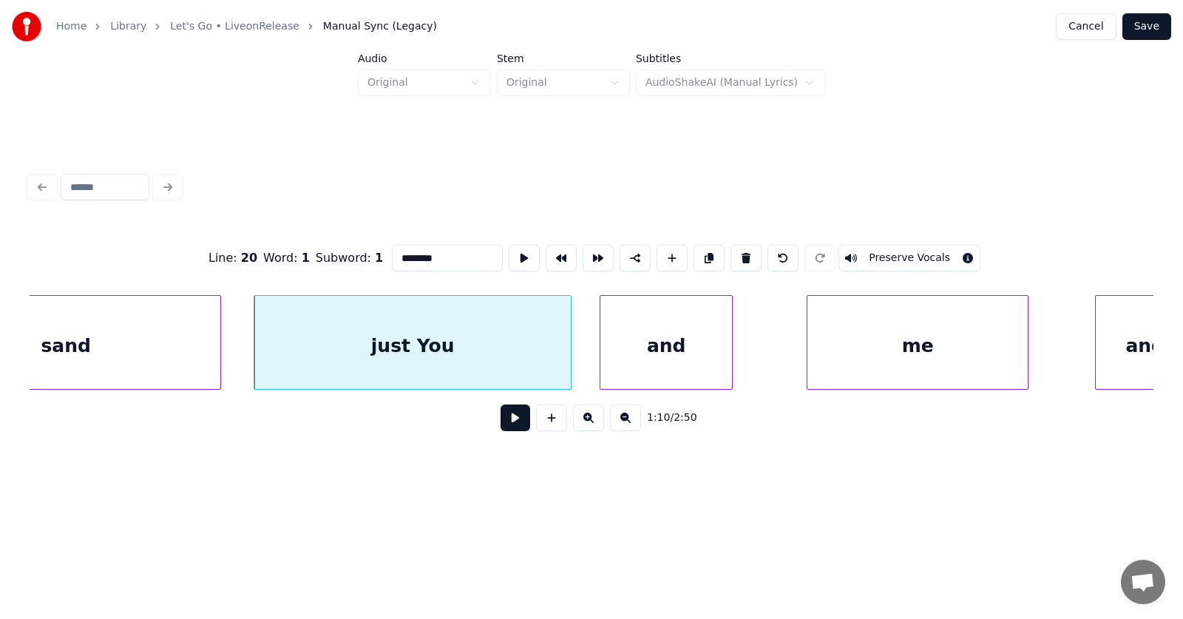
scroll to position [0, 39209]
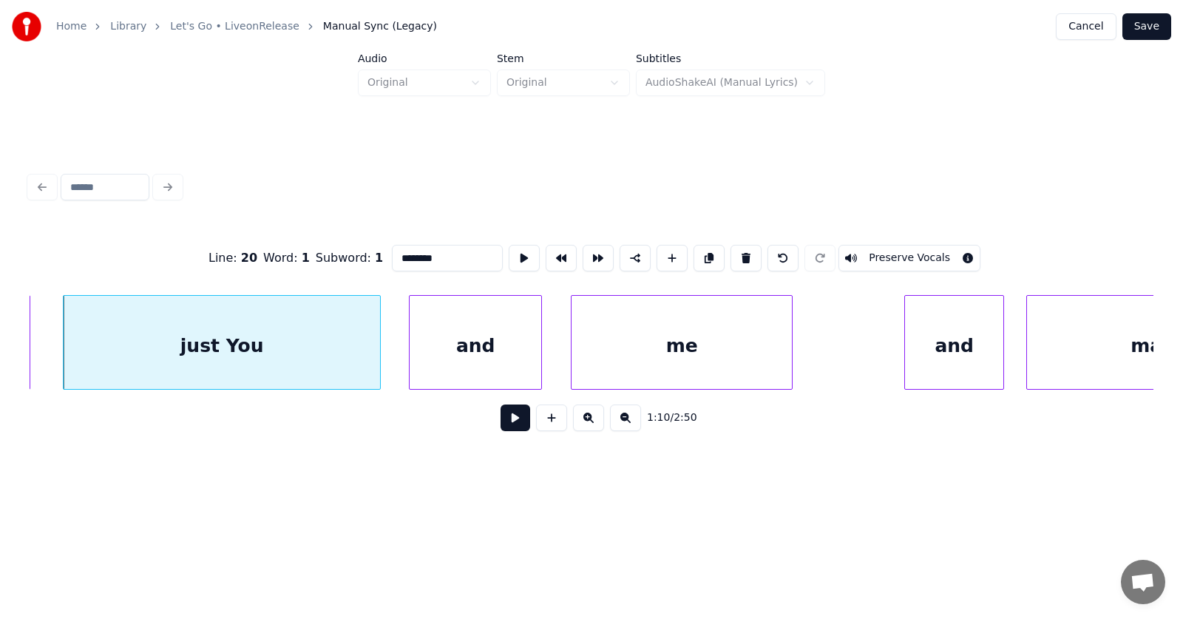
click at [652, 353] on div "me" at bounding box center [682, 346] width 220 height 101
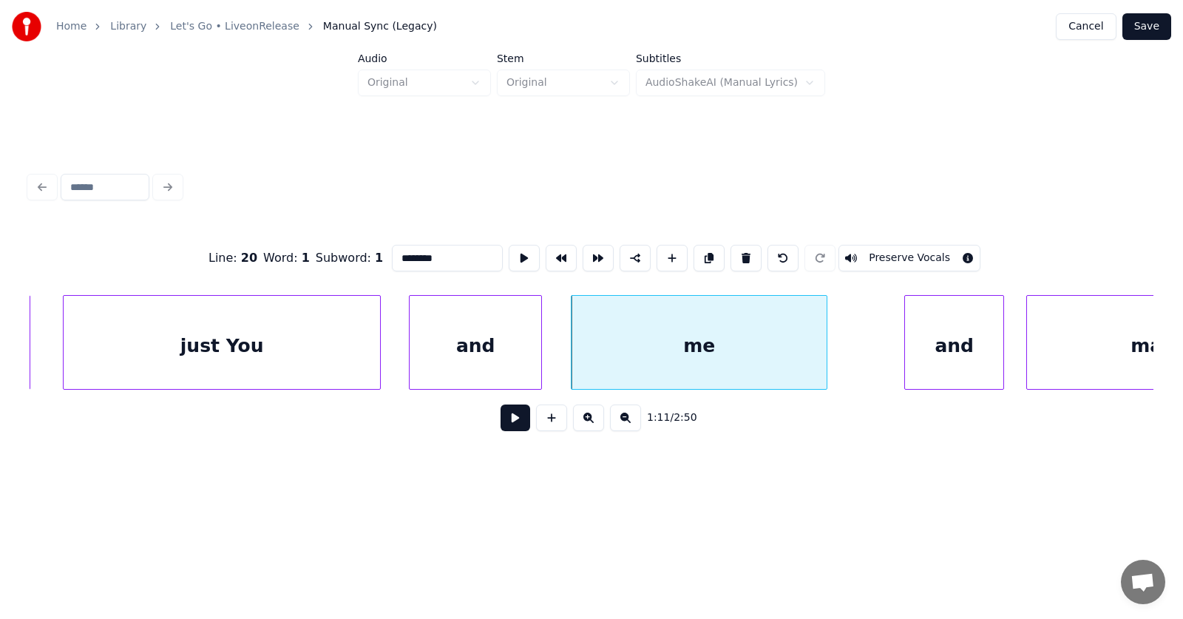
click at [825, 350] on div at bounding box center [824, 342] width 4 height 93
click at [938, 355] on div "and" at bounding box center [943, 346] width 98 height 101
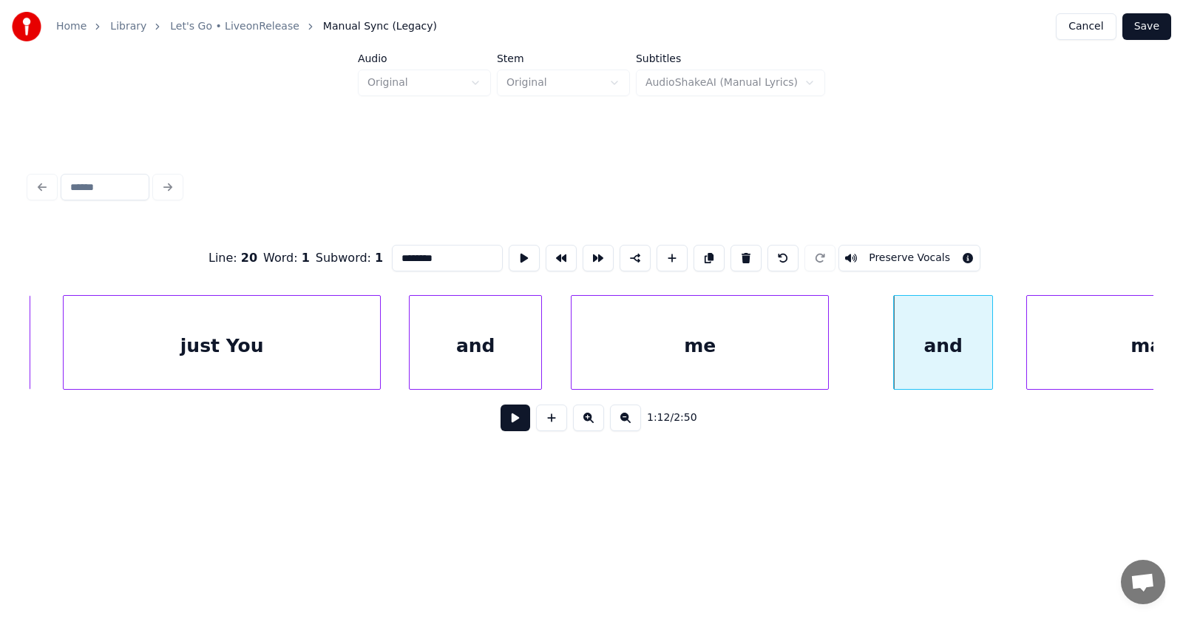
scroll to position [0, 39357]
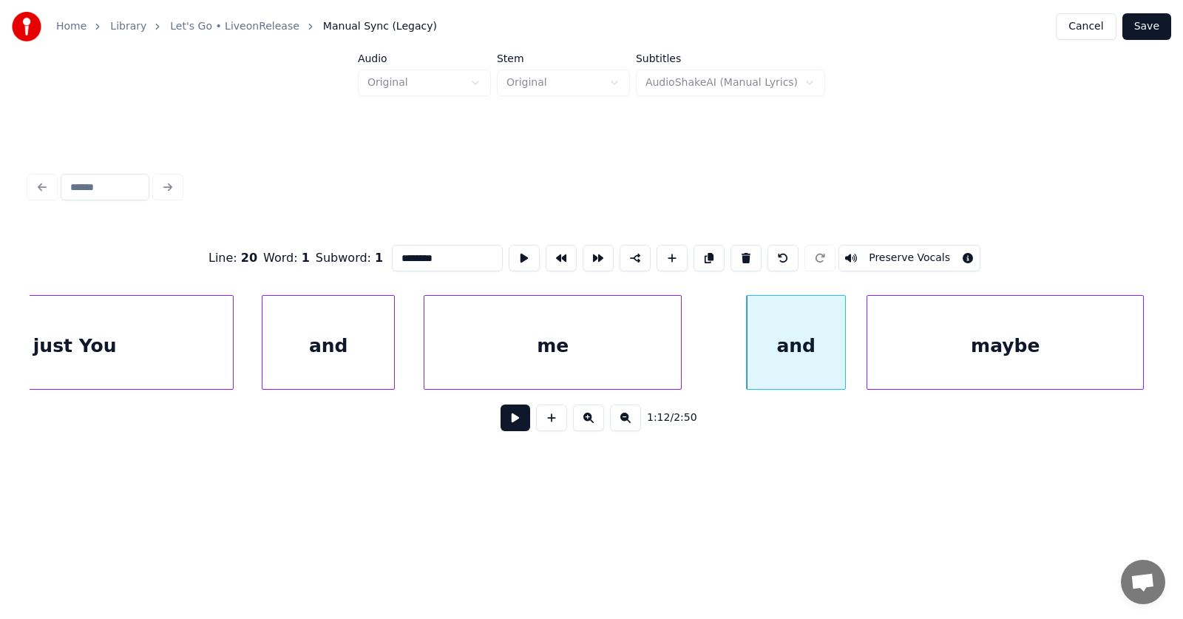
click at [1080, 356] on div "maybe" at bounding box center [1005, 346] width 276 height 101
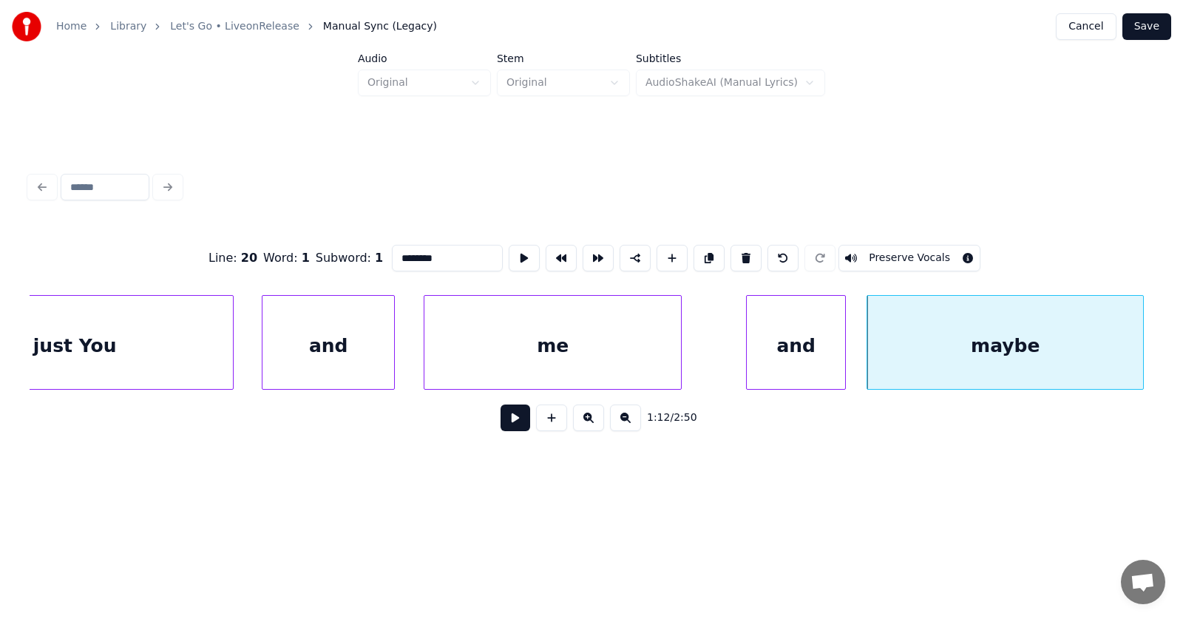
type input "********"
click at [514, 421] on button at bounding box center [516, 417] width 30 height 27
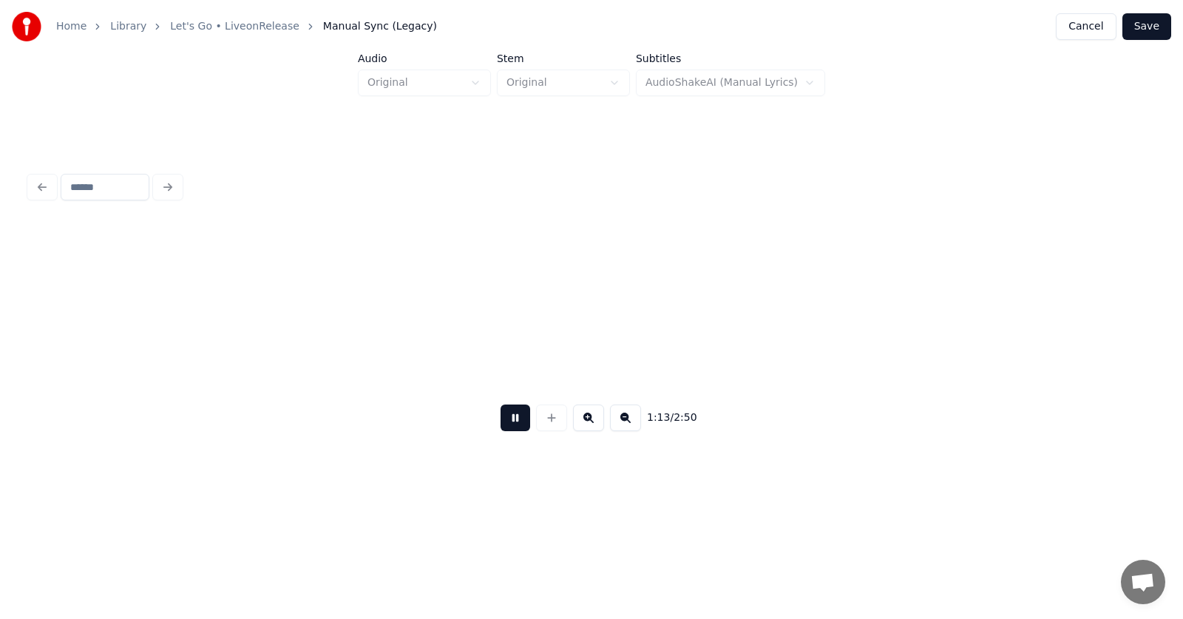
scroll to position [0, 40482]
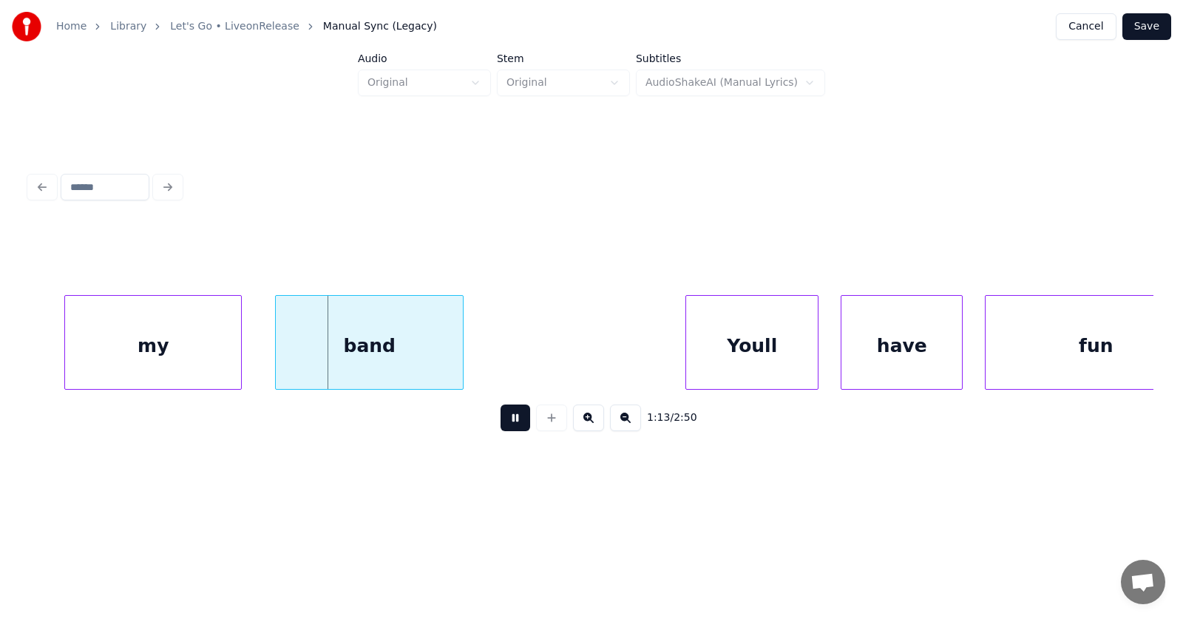
click at [514, 421] on button at bounding box center [516, 417] width 30 height 27
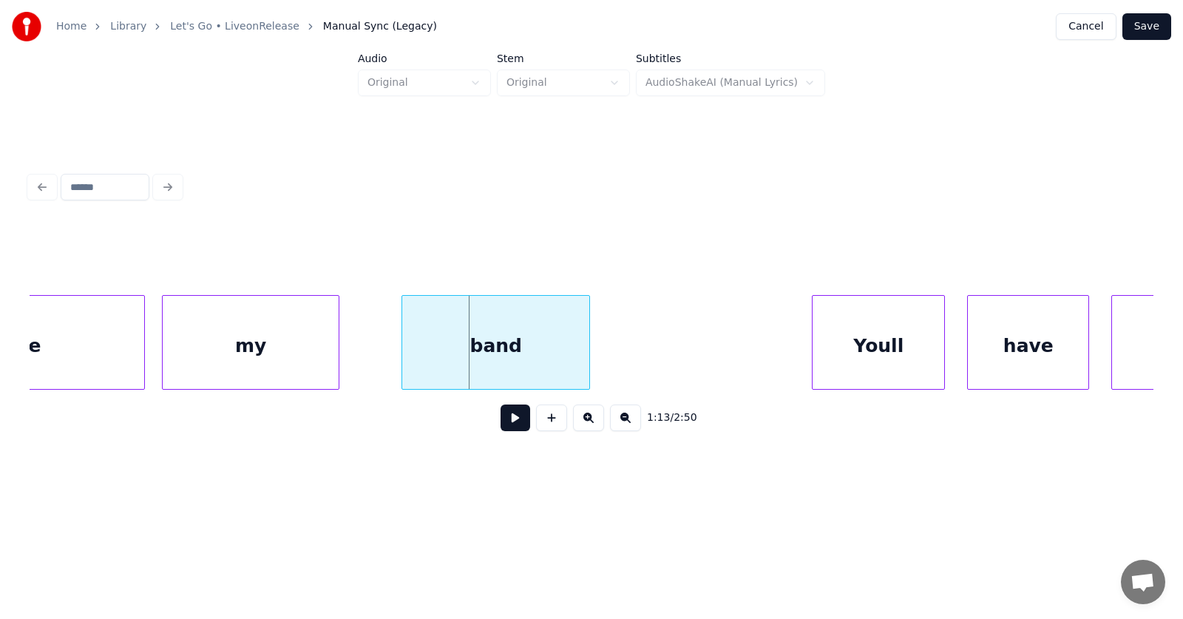
click at [276, 348] on div "my" at bounding box center [251, 346] width 176 height 101
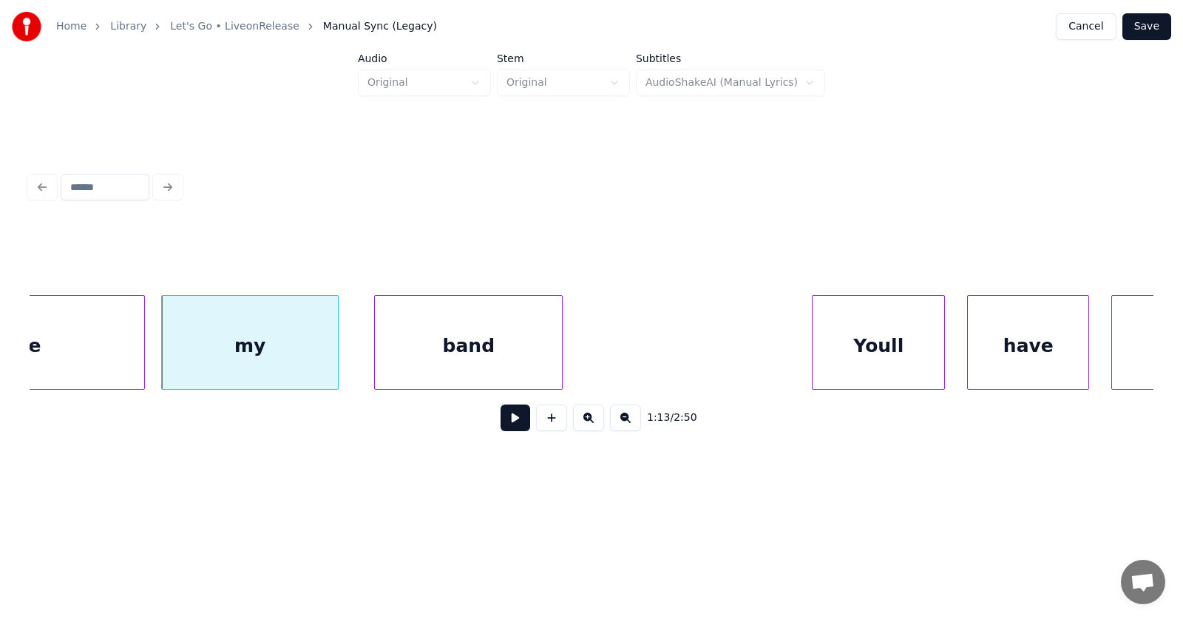
click at [464, 364] on div "band" at bounding box center [468, 346] width 187 height 101
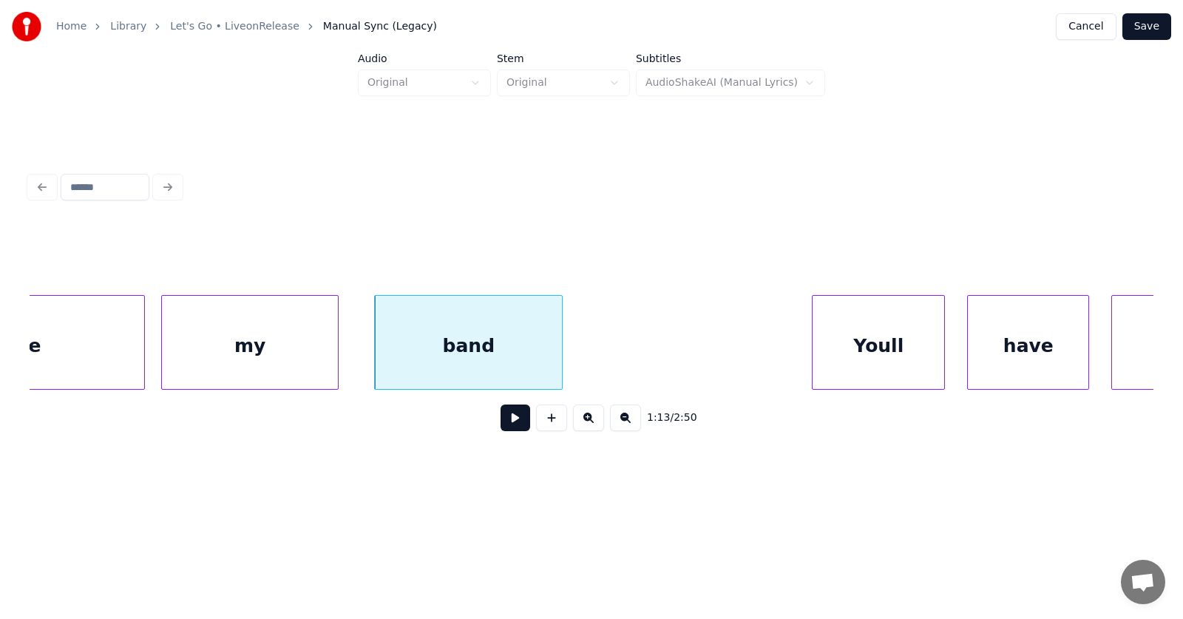
click at [505, 429] on button at bounding box center [516, 417] width 30 height 27
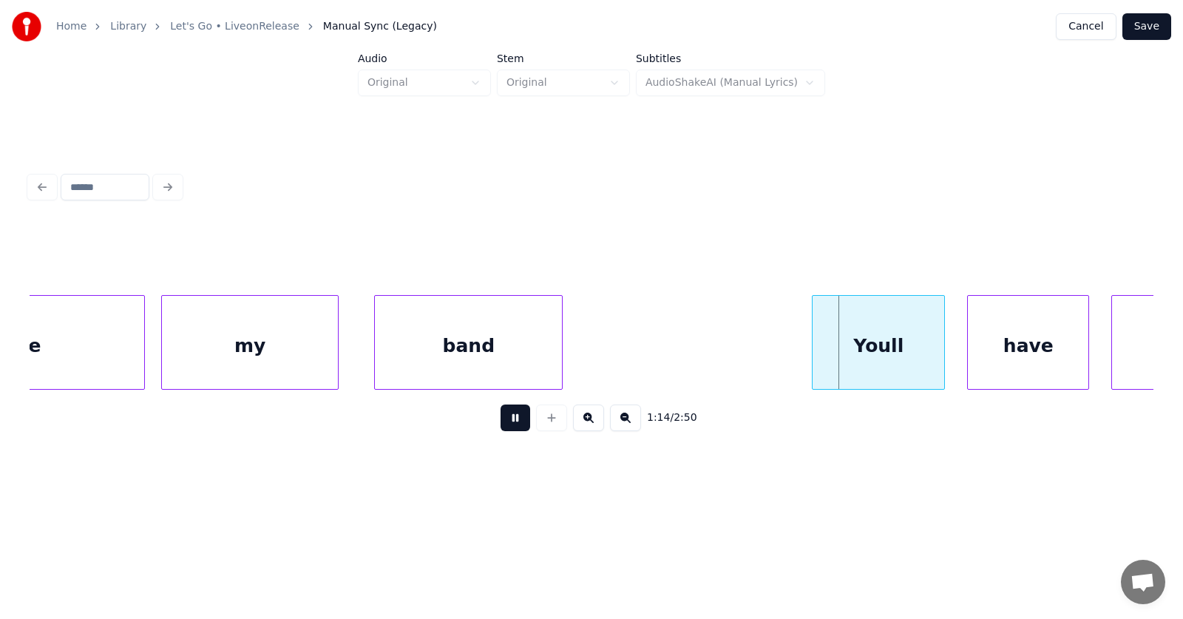
click at [505, 429] on button at bounding box center [516, 417] width 30 height 27
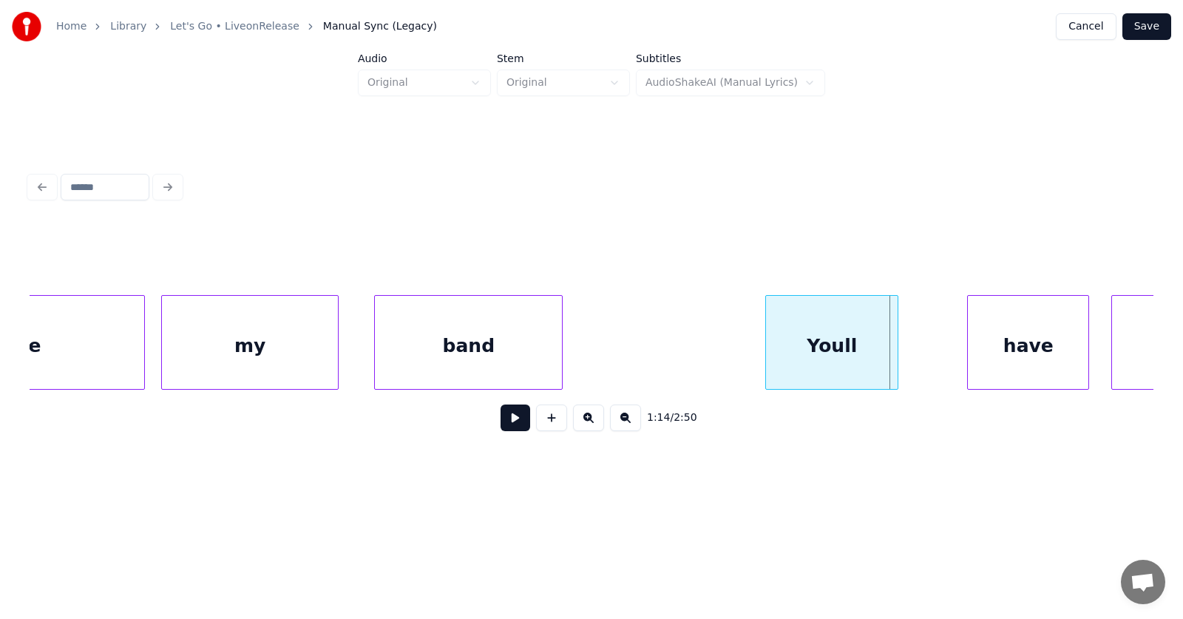
click at [813, 358] on div "Youll" at bounding box center [832, 346] width 132 height 101
click at [954, 365] on div "have" at bounding box center [984, 346] width 121 height 101
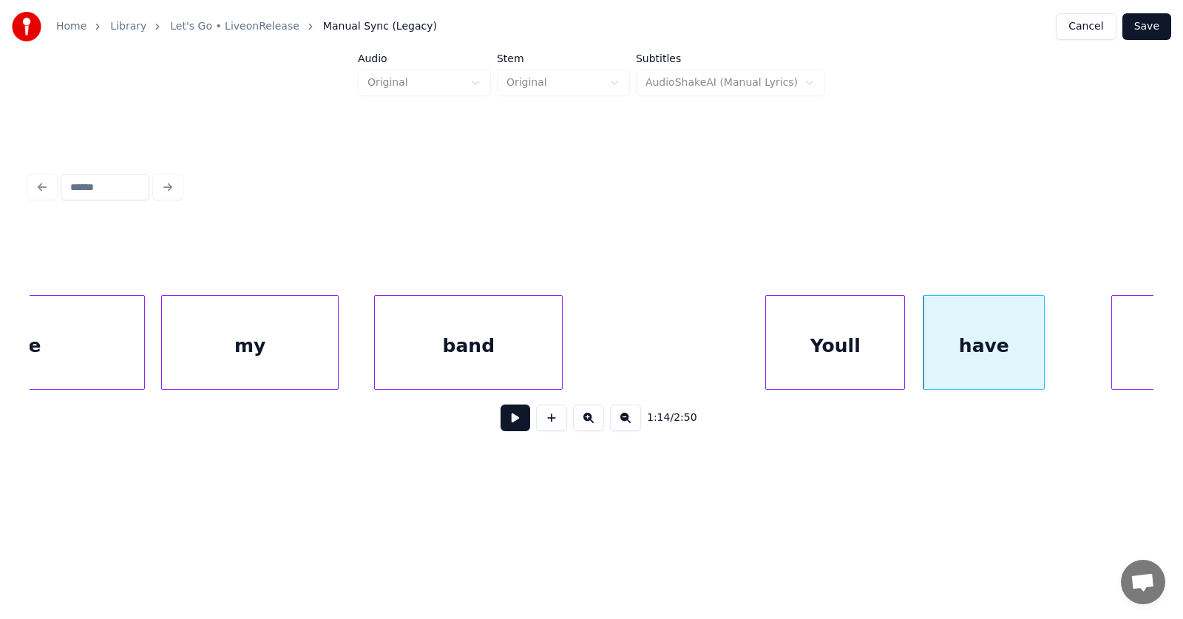
click at [903, 359] on div at bounding box center [902, 342] width 4 height 93
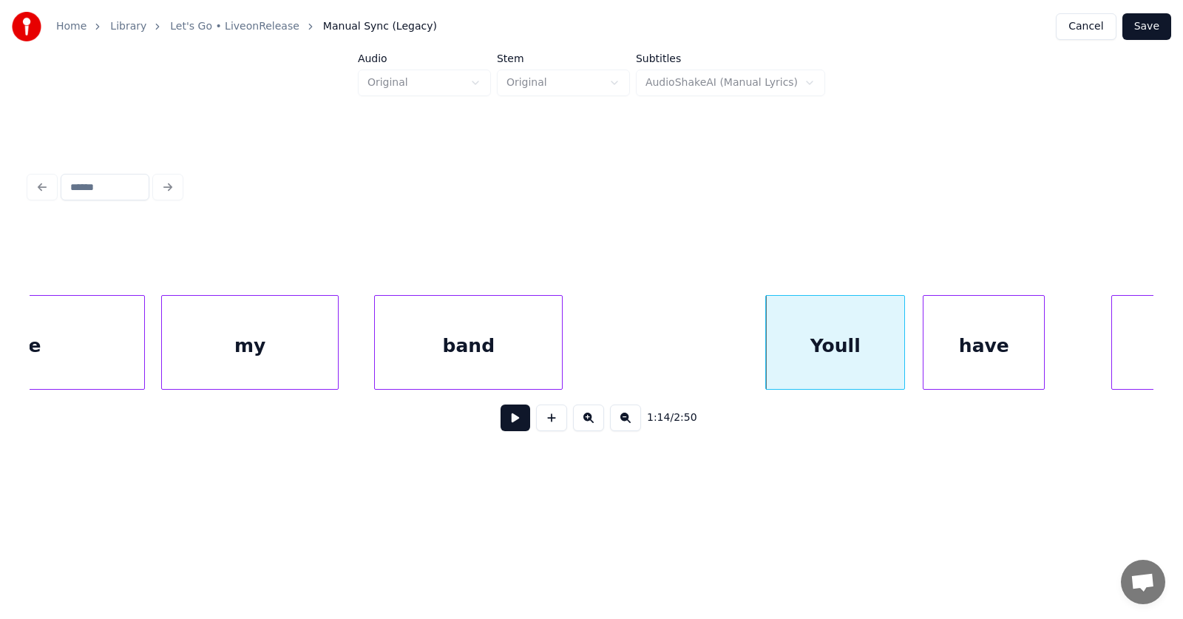
click at [853, 349] on div "Youll" at bounding box center [835, 346] width 138 height 101
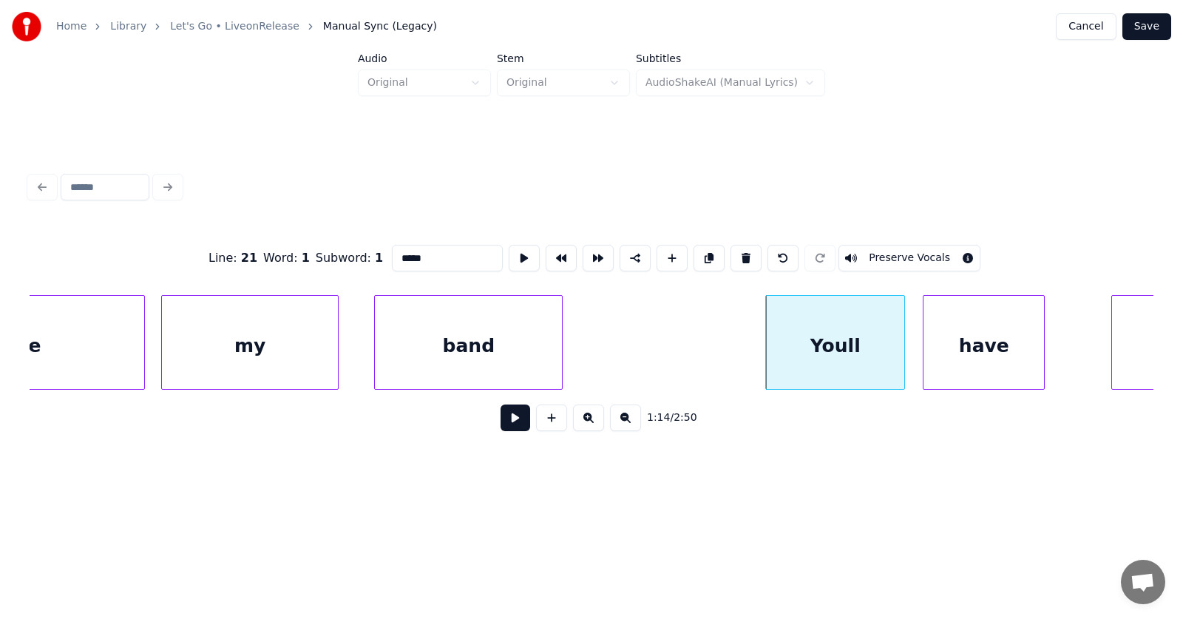
click at [392, 255] on input "*****" at bounding box center [447, 258] width 111 height 27
type input "******"
click at [503, 427] on button at bounding box center [516, 417] width 30 height 27
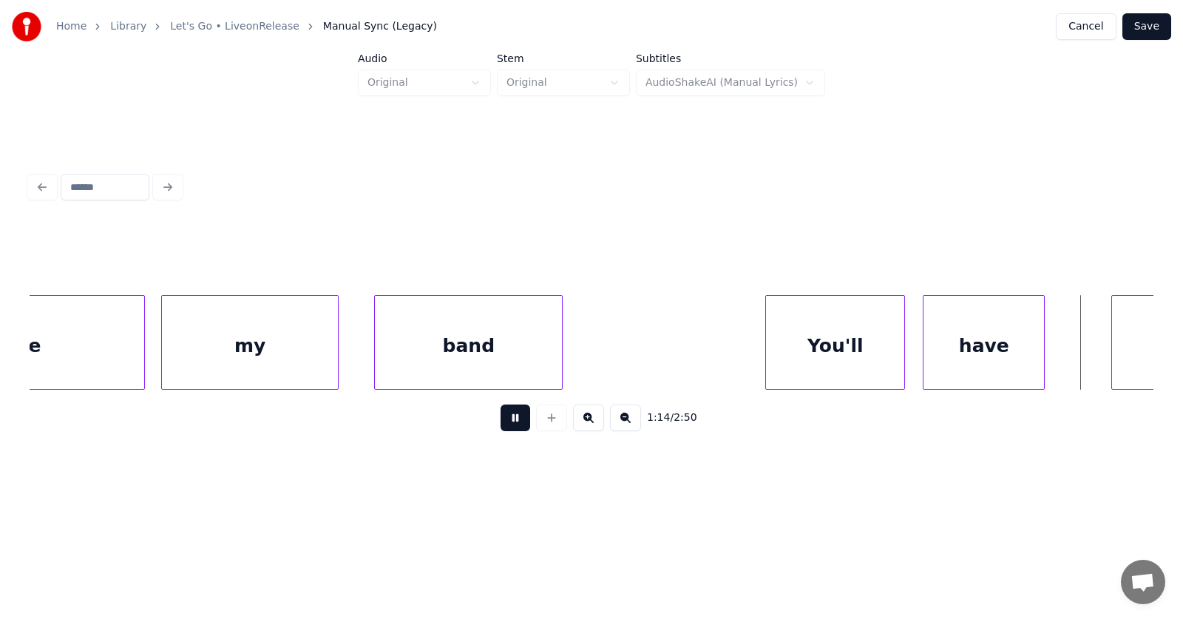
scroll to position [0, 41479]
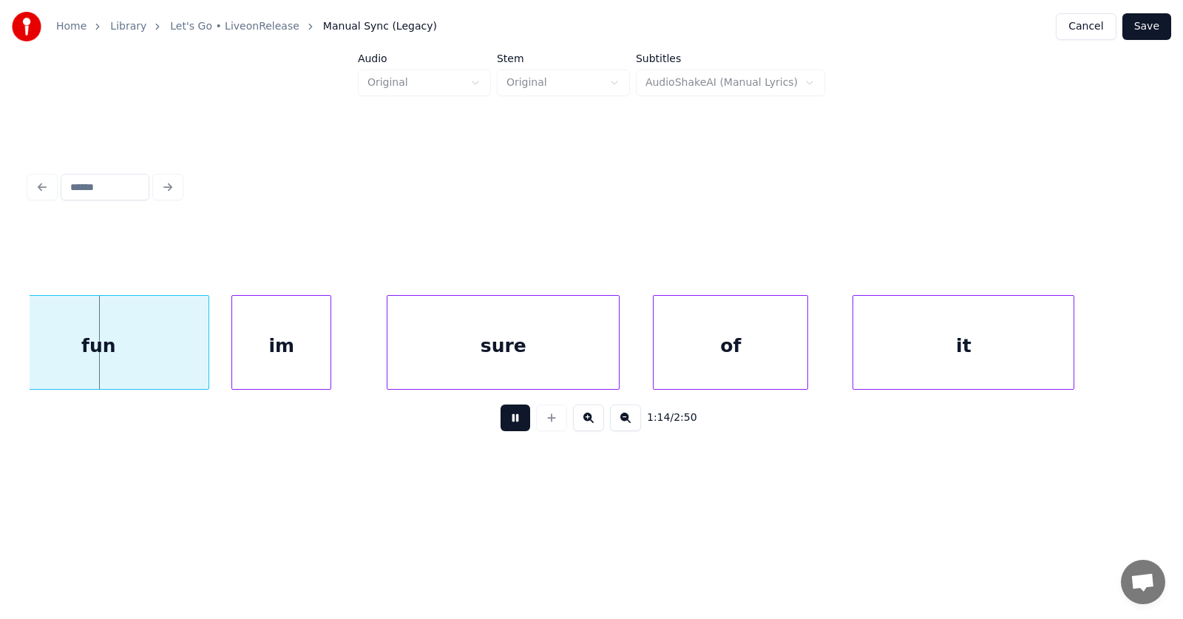
click at [503, 427] on button at bounding box center [516, 417] width 30 height 27
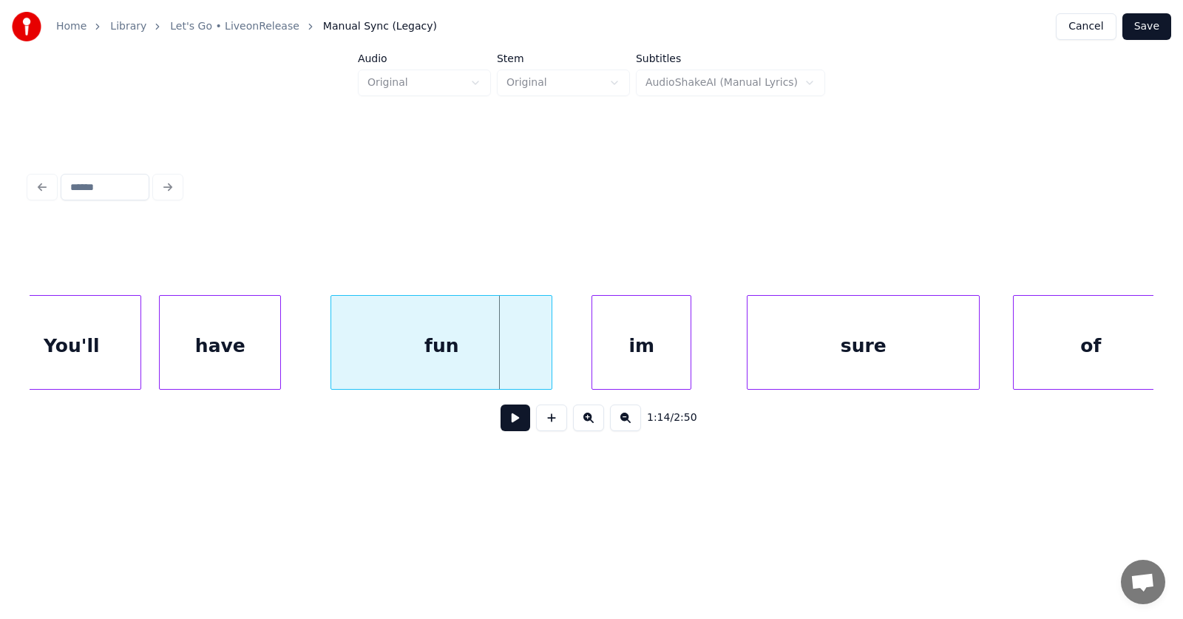
click at [478, 367] on div "fun" at bounding box center [441, 346] width 220 height 101
click at [623, 370] on div "im" at bounding box center [624, 346] width 98 height 101
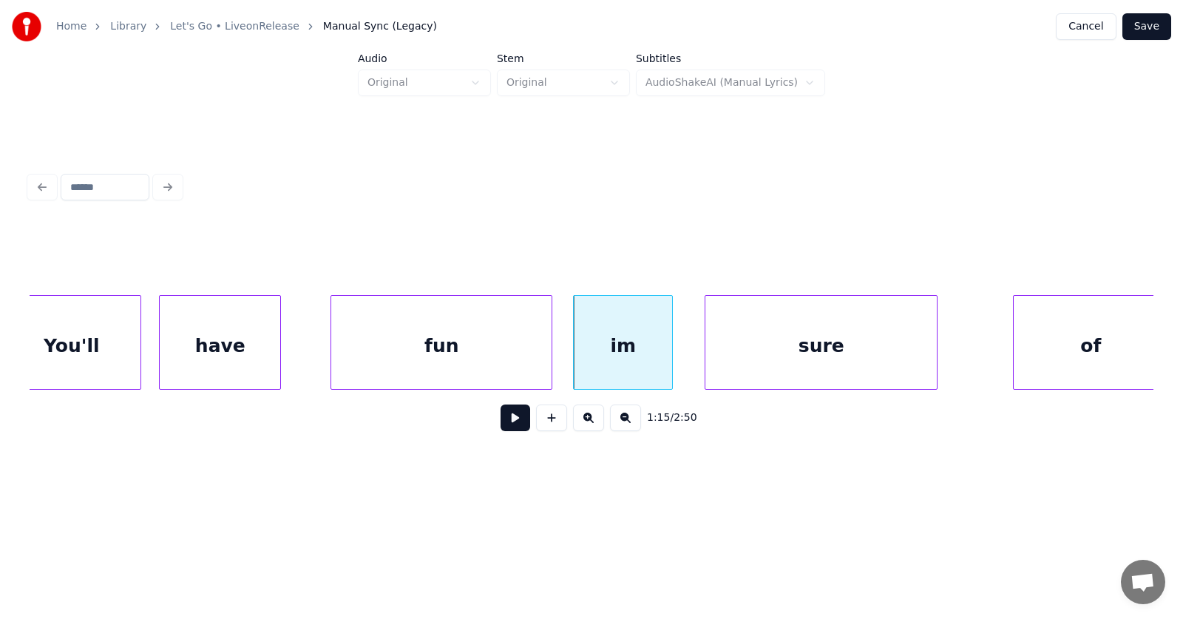
click at [766, 370] on div "sure" at bounding box center [820, 346] width 231 height 101
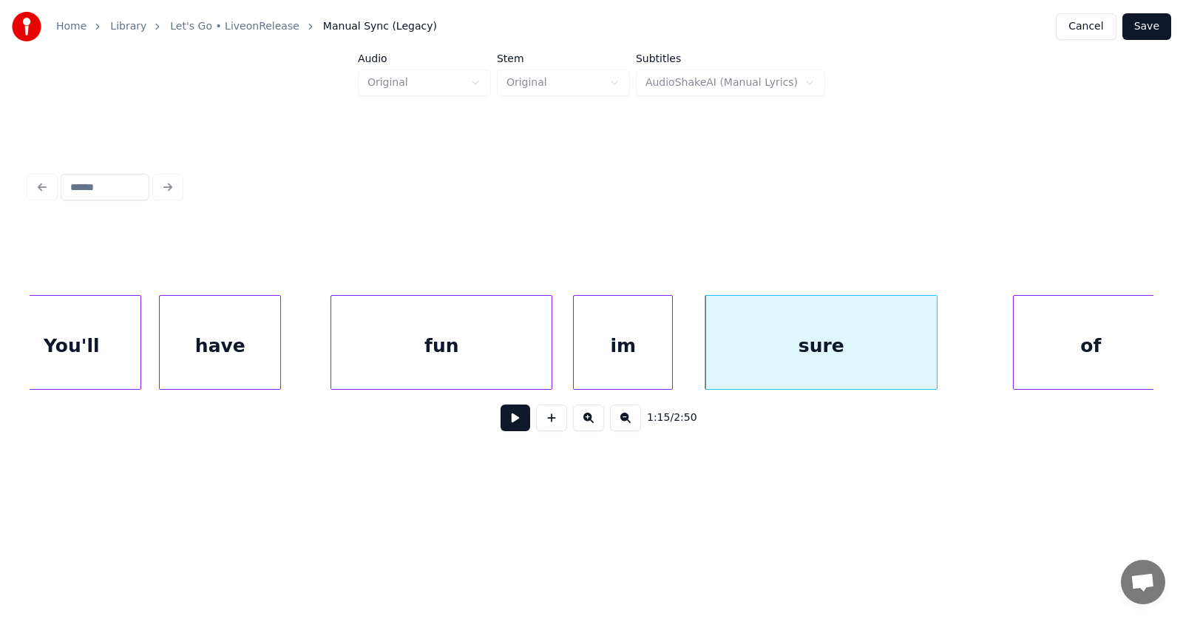
click at [606, 348] on div "im" at bounding box center [623, 346] width 98 height 101
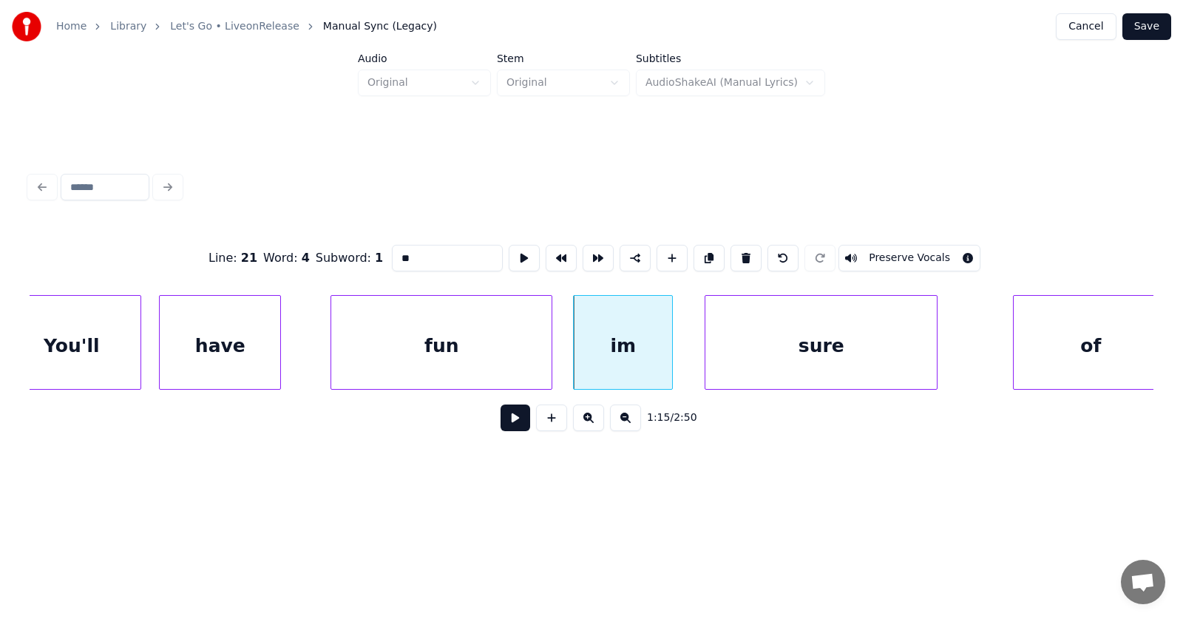
click at [392, 254] on input "**" at bounding box center [447, 258] width 111 height 27
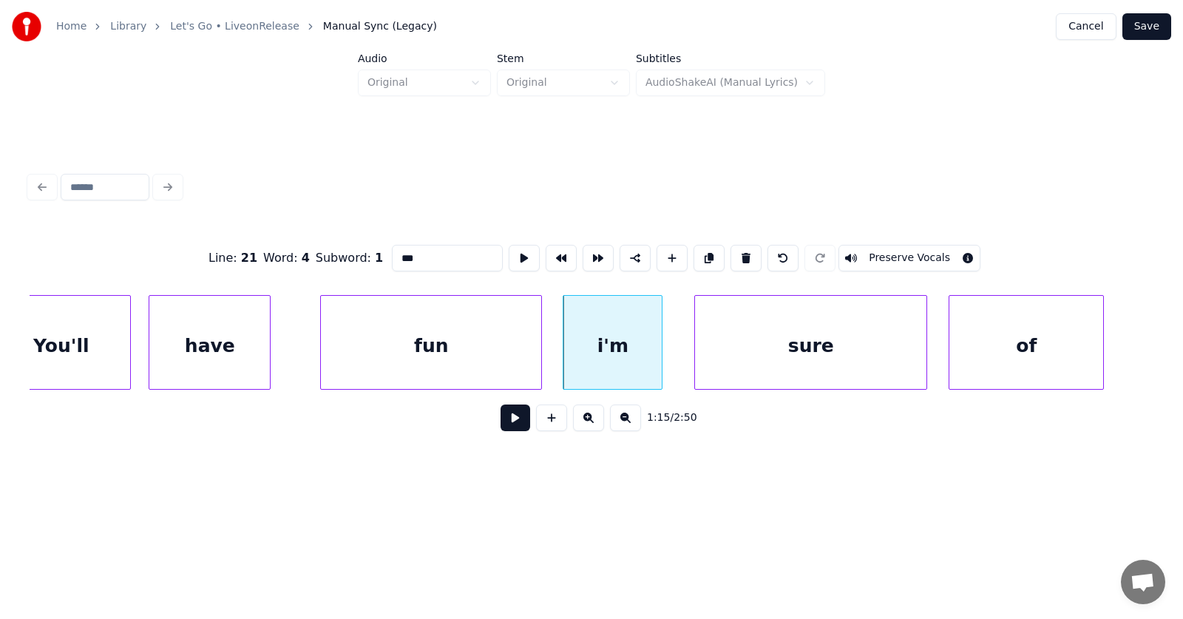
click at [980, 367] on div "of" at bounding box center [1026, 346] width 154 height 101
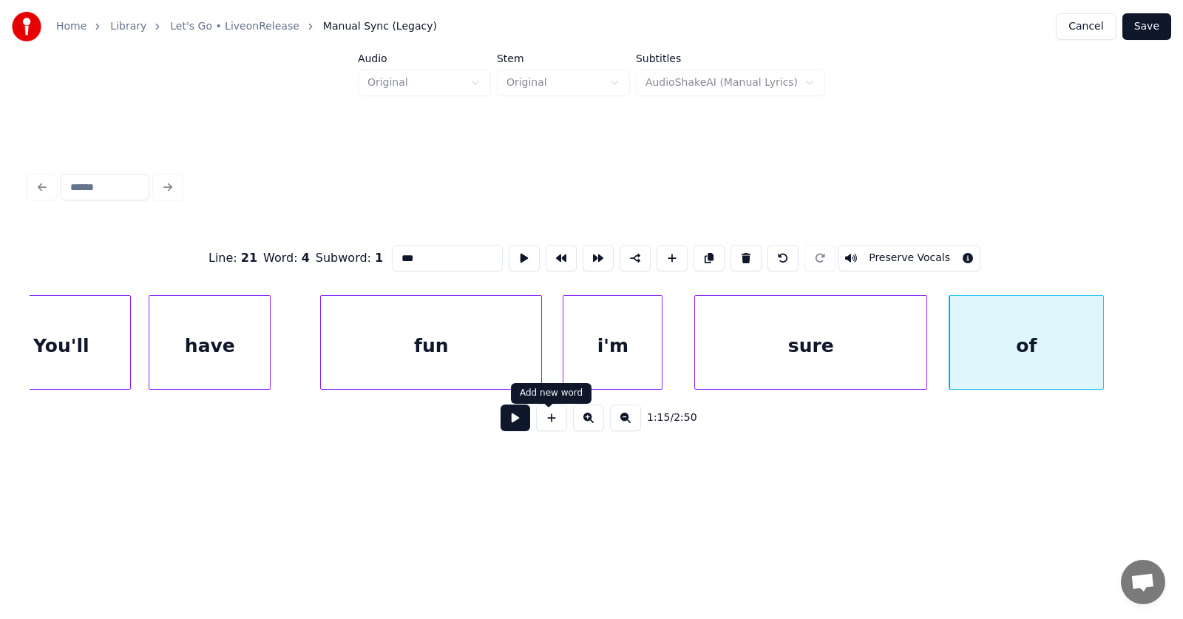
type input "***"
click at [510, 424] on button at bounding box center [516, 417] width 30 height 27
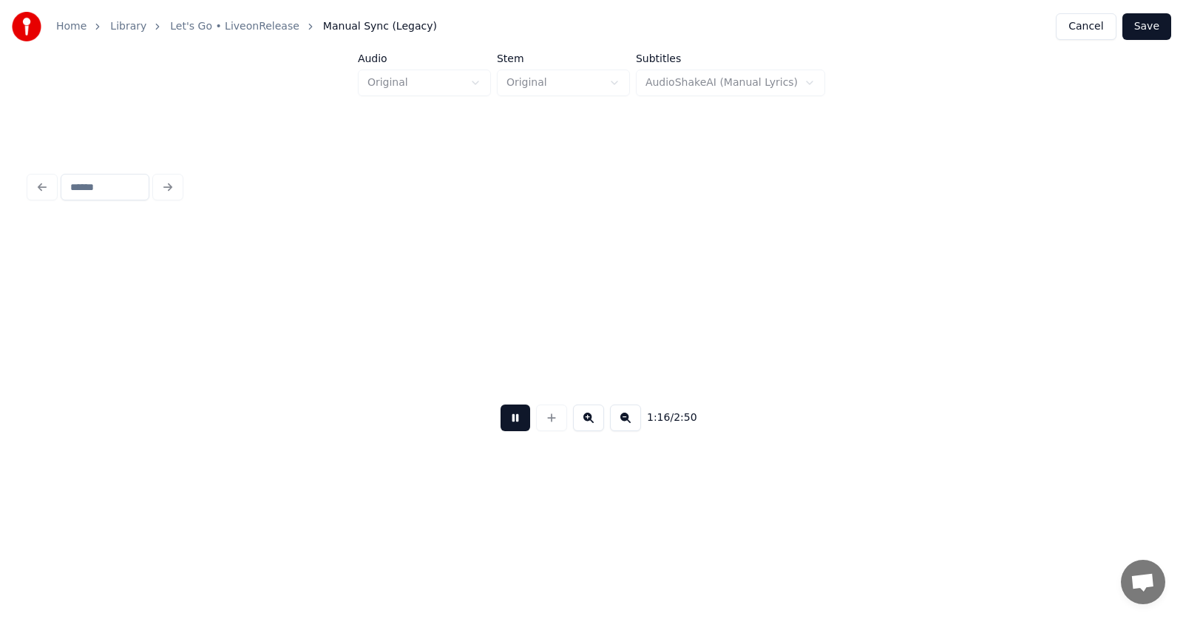
scroll to position [0, 42261]
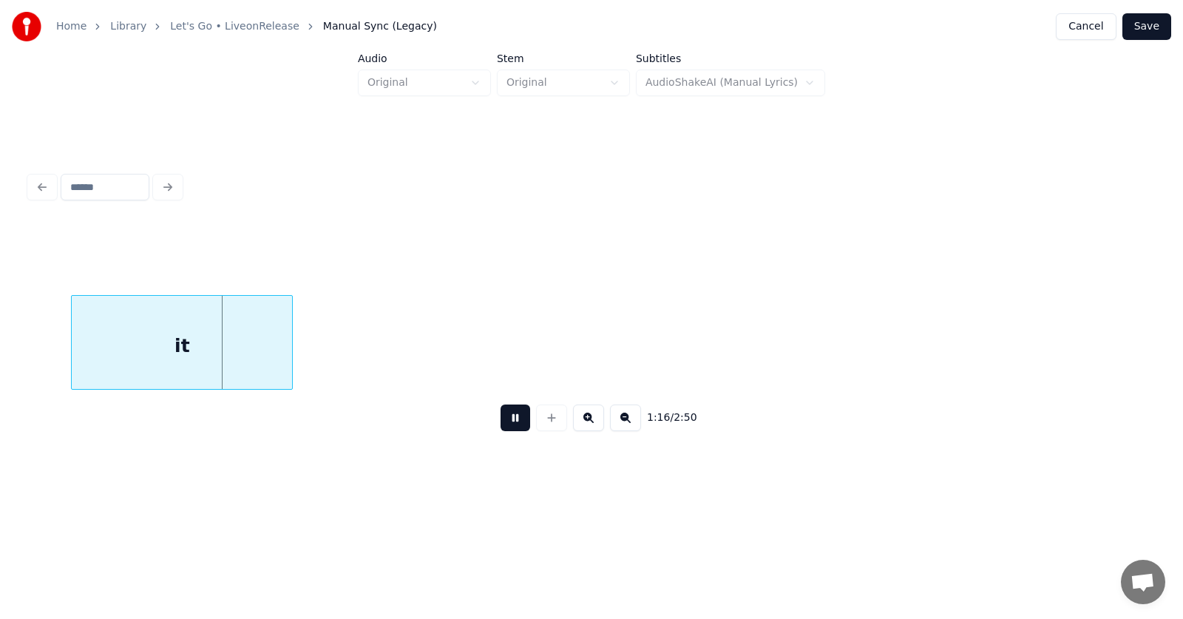
click at [510, 424] on button at bounding box center [516, 417] width 30 height 27
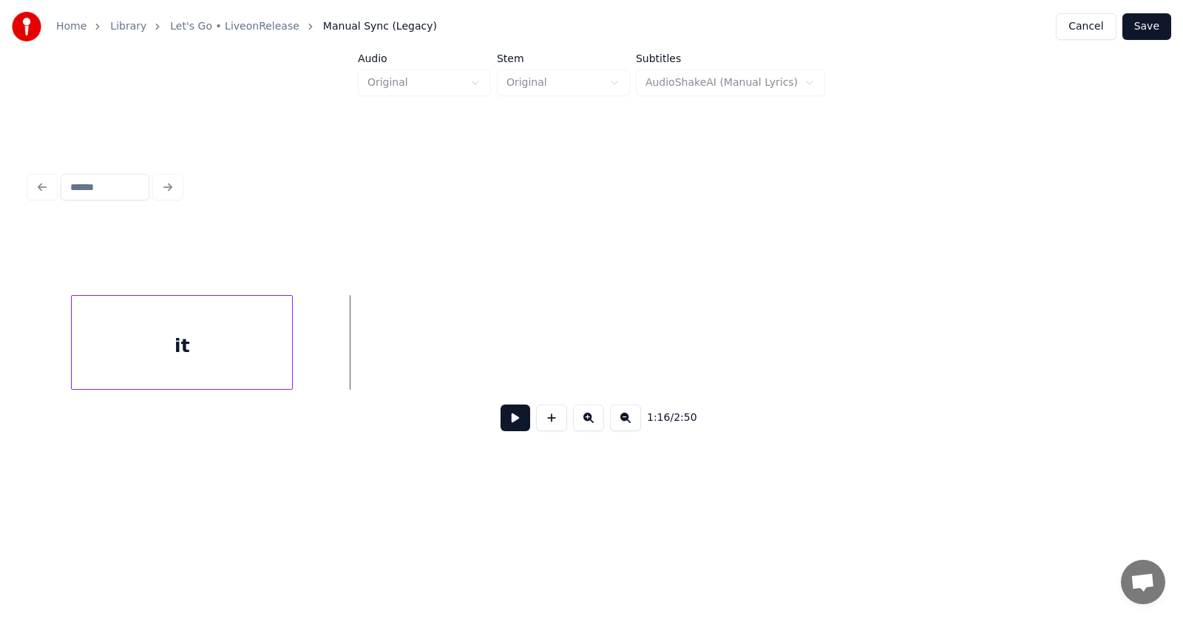
scroll to position [0, 42010]
click at [421, 353] on div "it" at bounding box center [394, 346] width 220 height 101
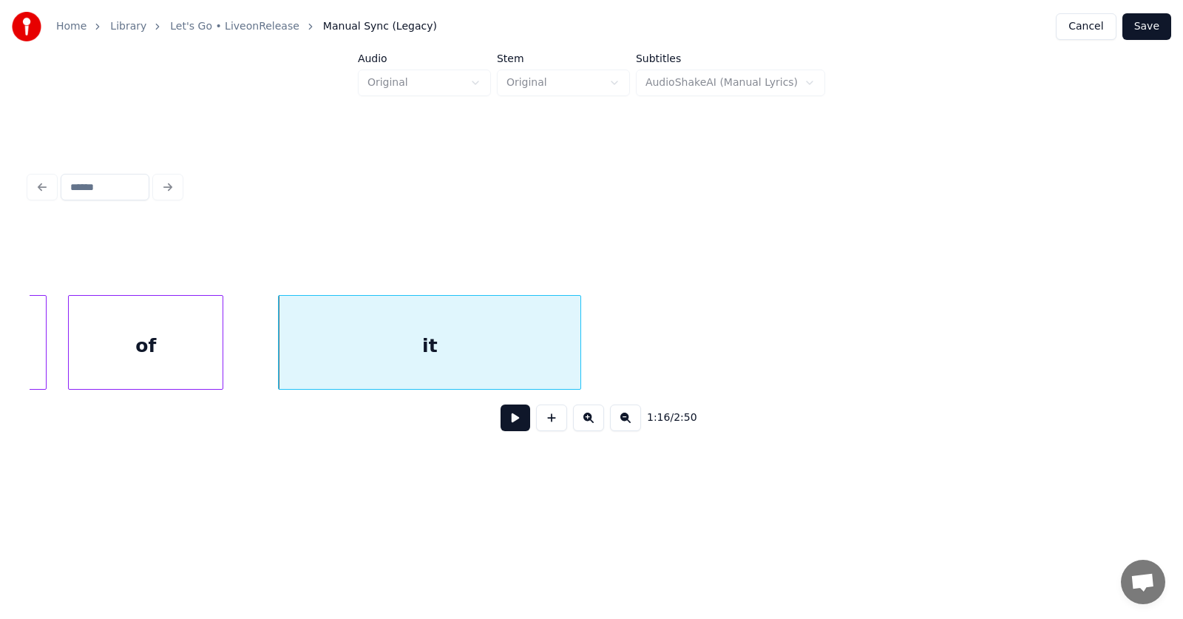
click at [580, 350] on div at bounding box center [578, 342] width 4 height 93
click at [513, 421] on button at bounding box center [516, 417] width 30 height 27
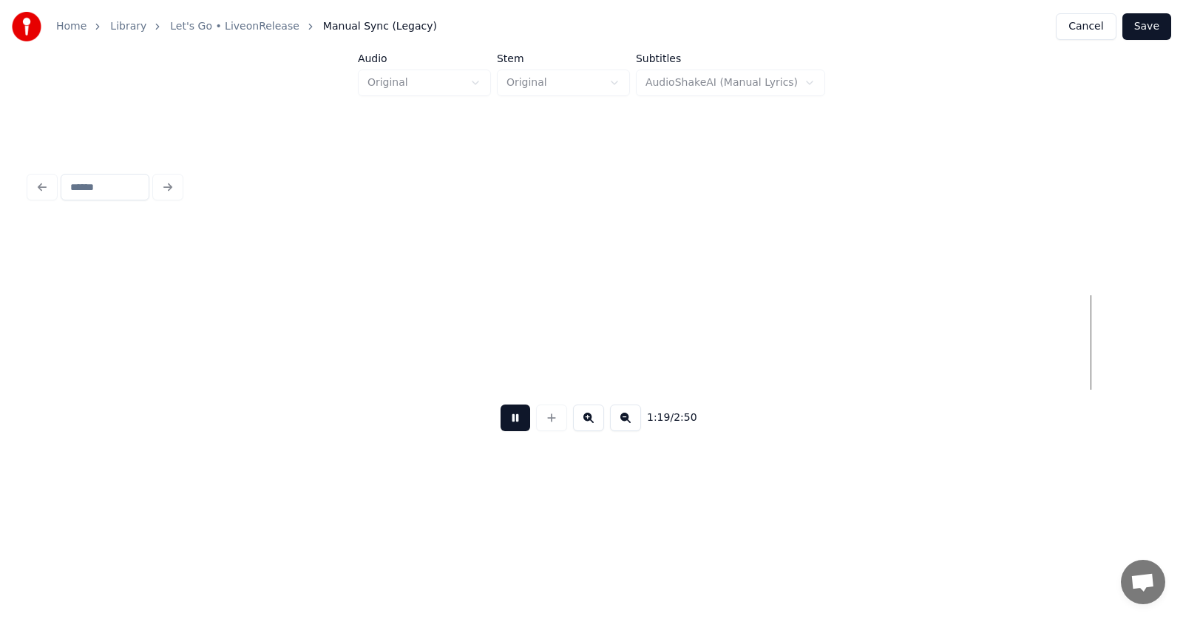
scroll to position [0, 44265]
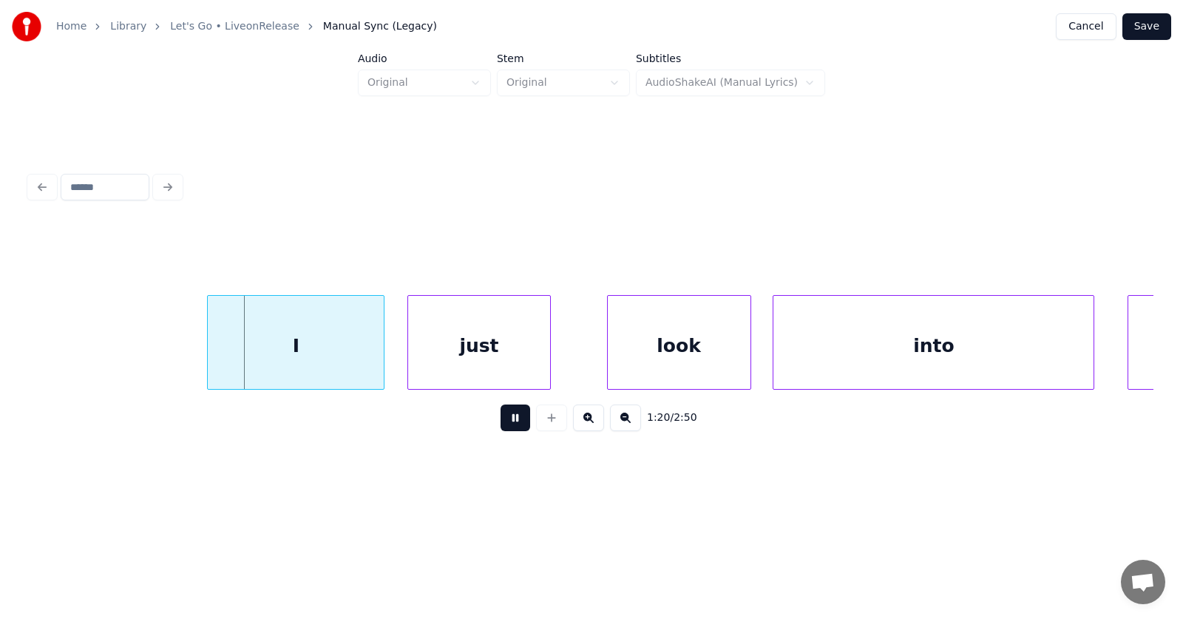
click at [512, 430] on button at bounding box center [516, 417] width 30 height 27
click at [302, 354] on div "I" at bounding box center [282, 346] width 176 height 101
click at [453, 360] on div "just" at bounding box center [467, 346] width 143 height 101
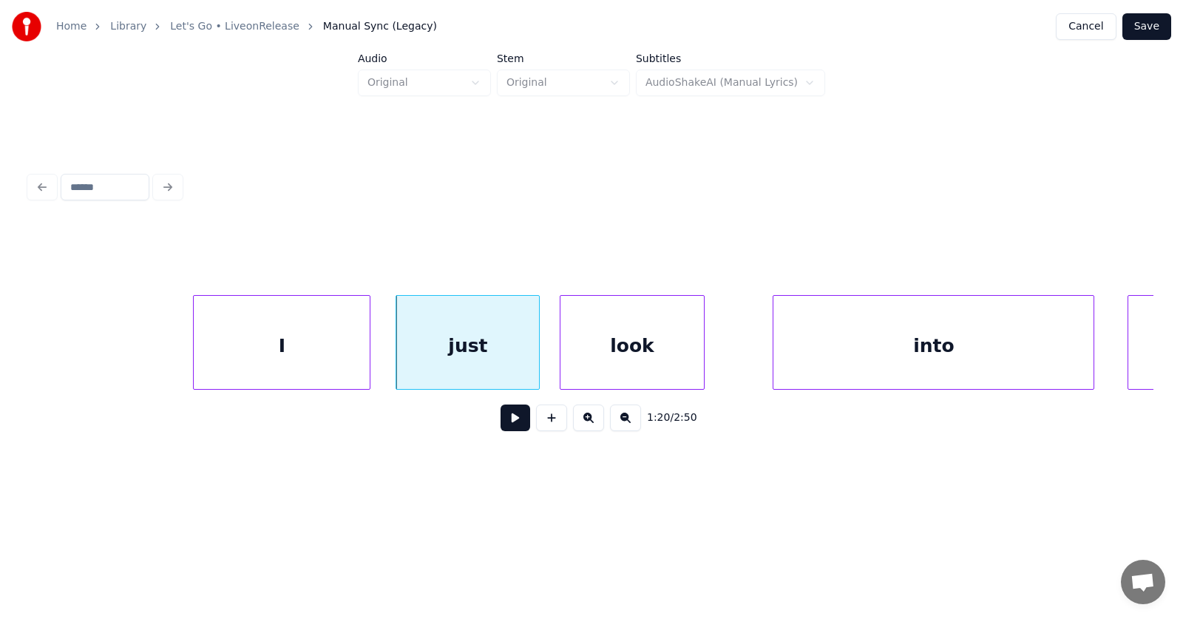
click at [597, 373] on div "look" at bounding box center [631, 346] width 143 height 101
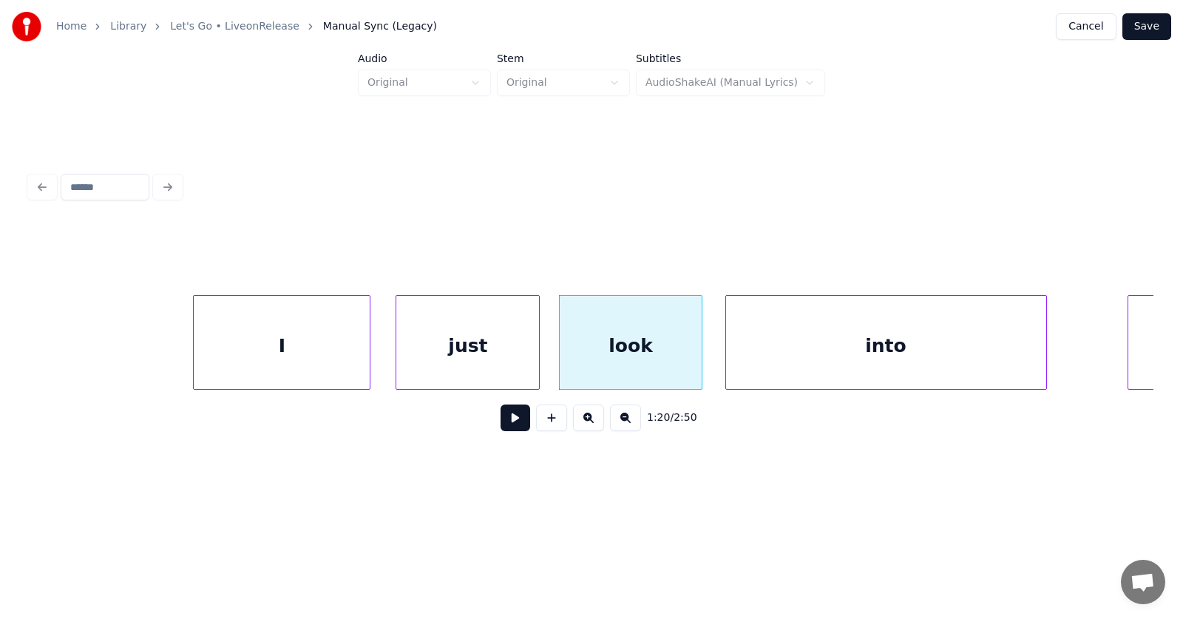
click at [756, 380] on div "into" at bounding box center [886, 346] width 320 height 101
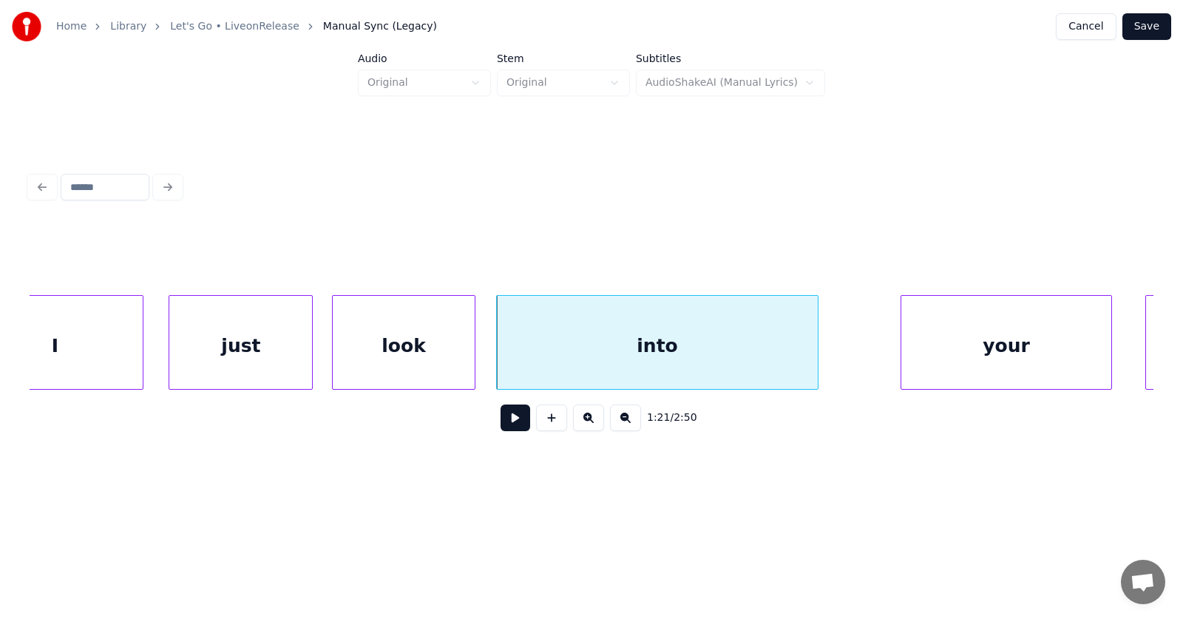
scroll to position [0, 44557]
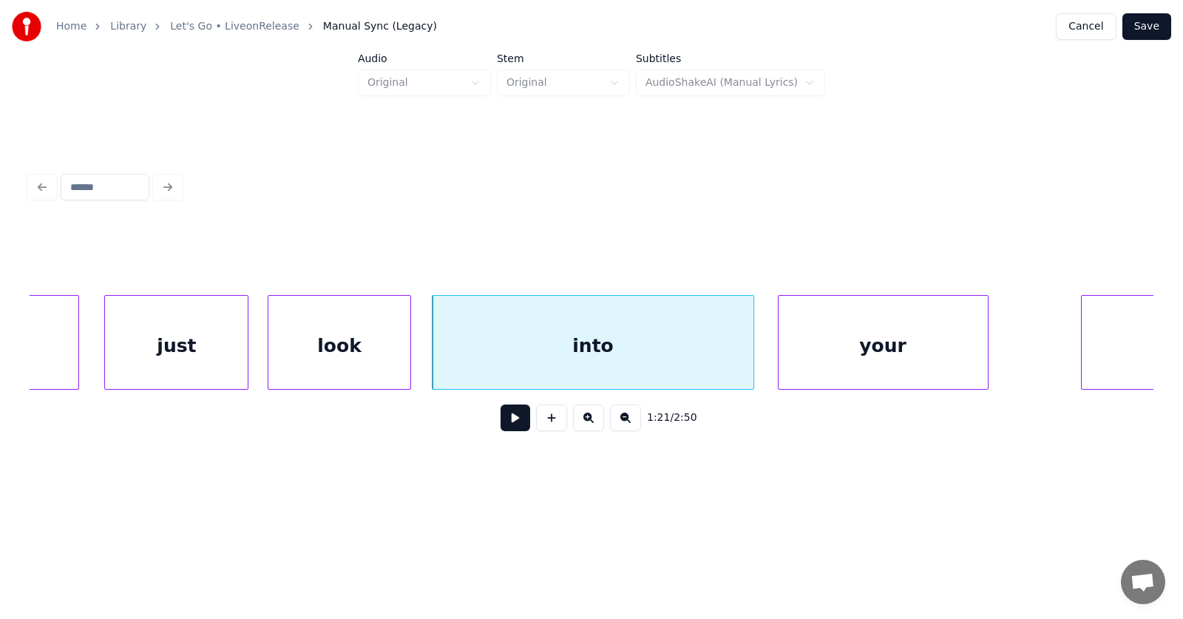
click at [832, 369] on div "your" at bounding box center [883, 346] width 209 height 101
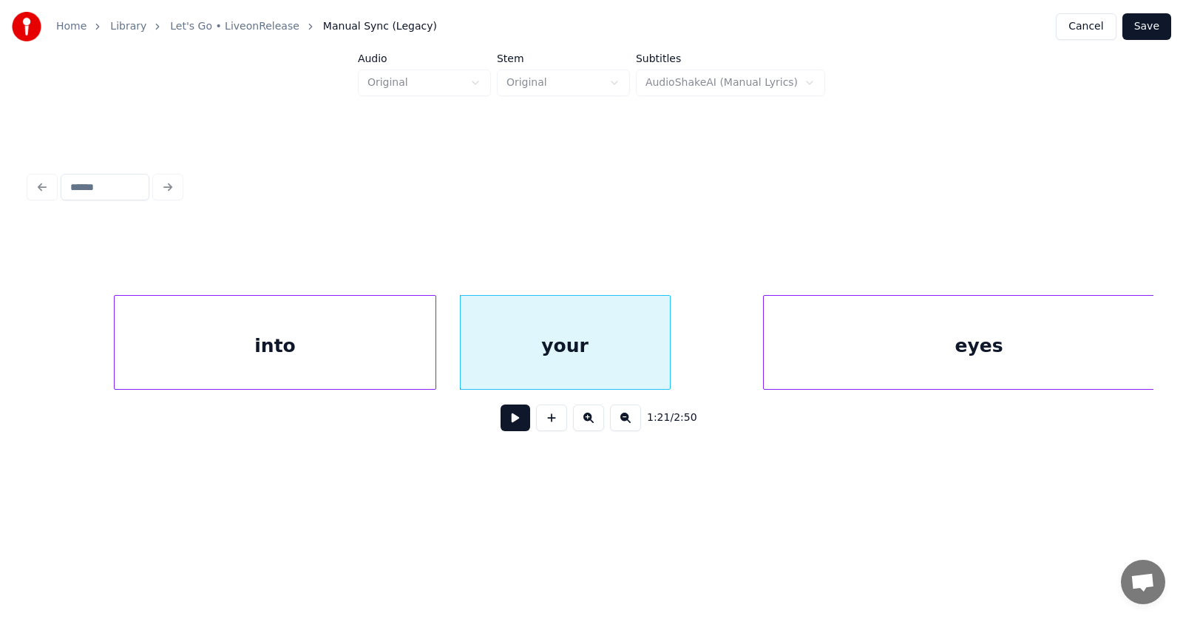
scroll to position [0, 45002]
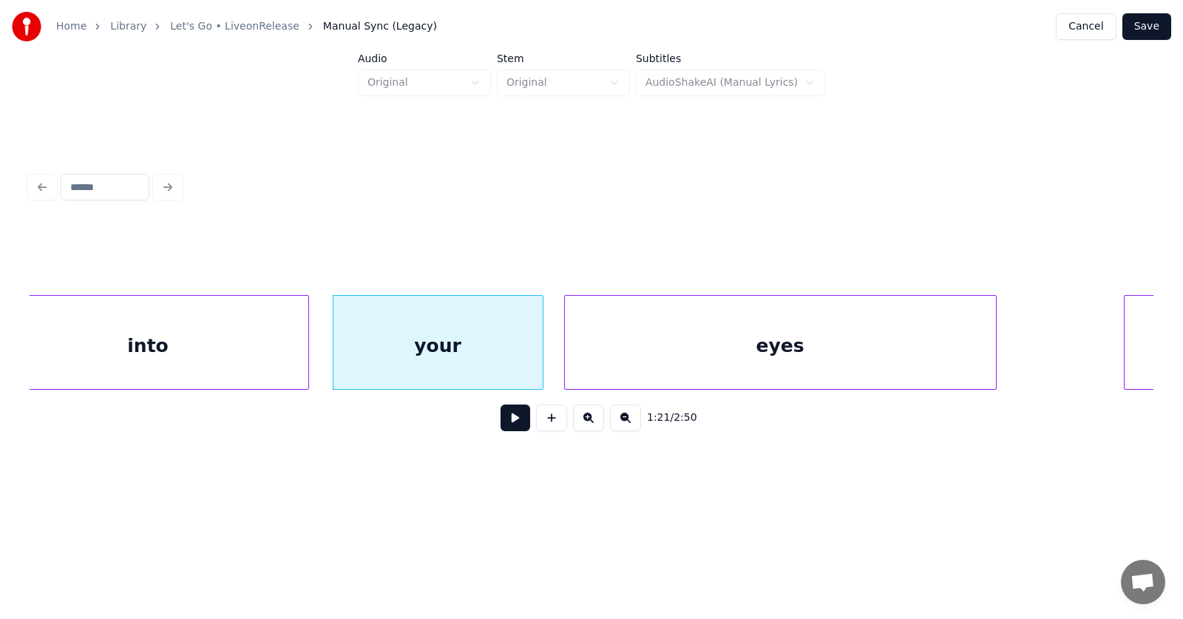
click at [652, 375] on div "eyes" at bounding box center [780, 346] width 431 height 101
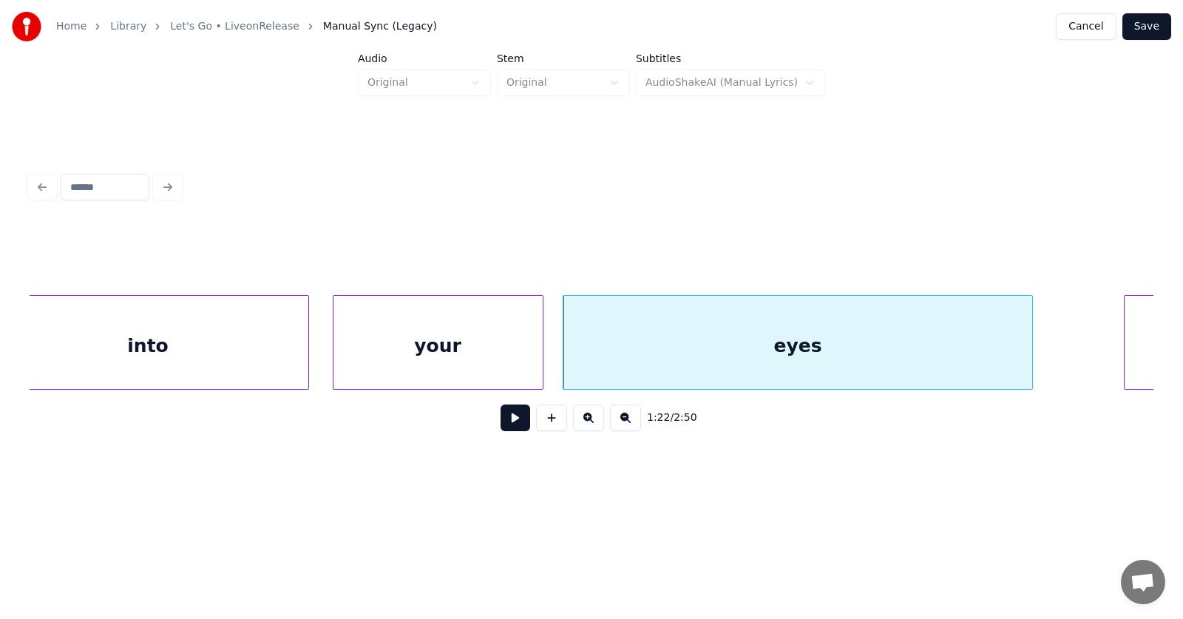
click at [1032, 345] on div at bounding box center [1030, 342] width 4 height 93
click at [505, 427] on button at bounding box center [516, 417] width 30 height 27
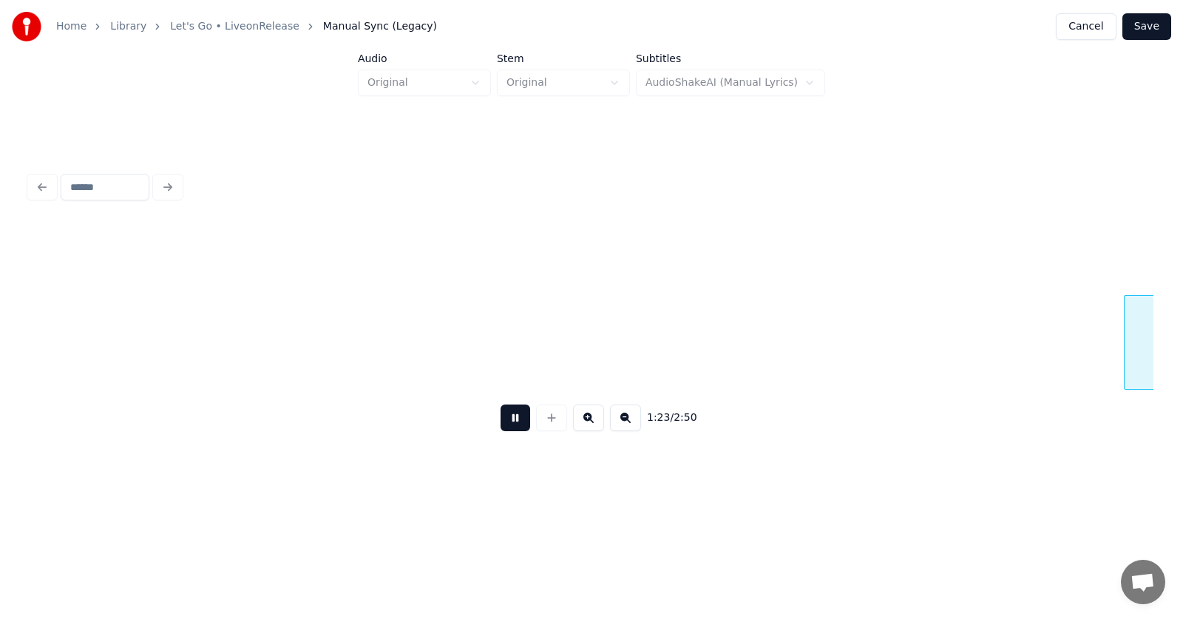
scroll to position [0, 46126]
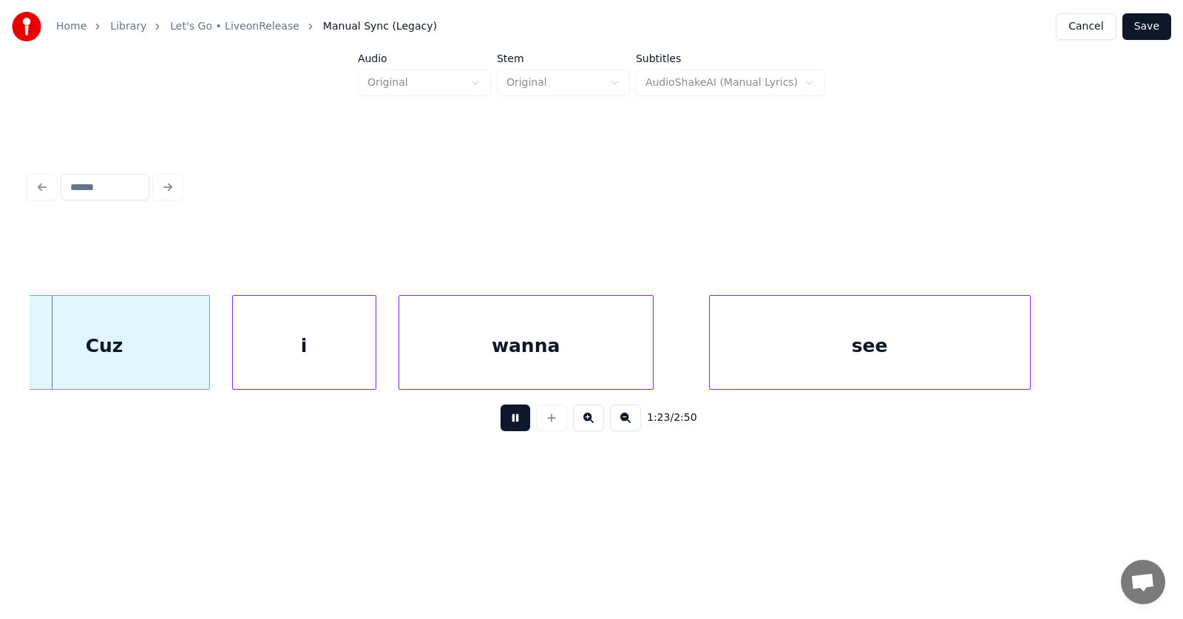
click at [505, 427] on button at bounding box center [516, 417] width 30 height 27
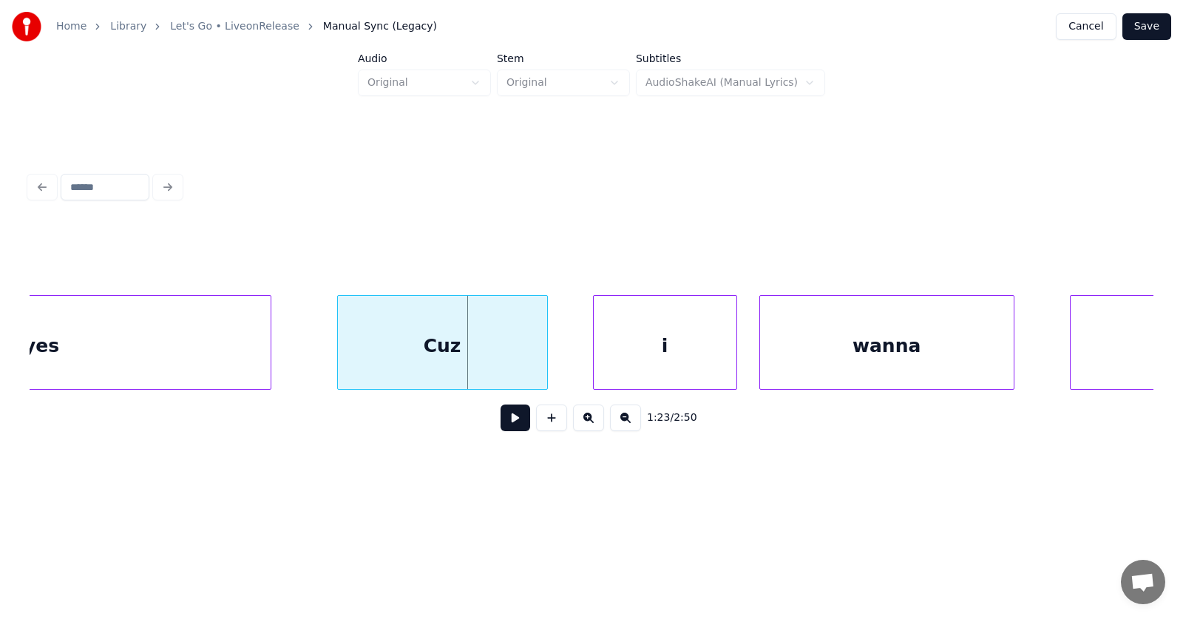
click at [505, 359] on div "Cuz" at bounding box center [442, 346] width 209 height 101
click at [663, 363] on div "i" at bounding box center [638, 346] width 143 height 101
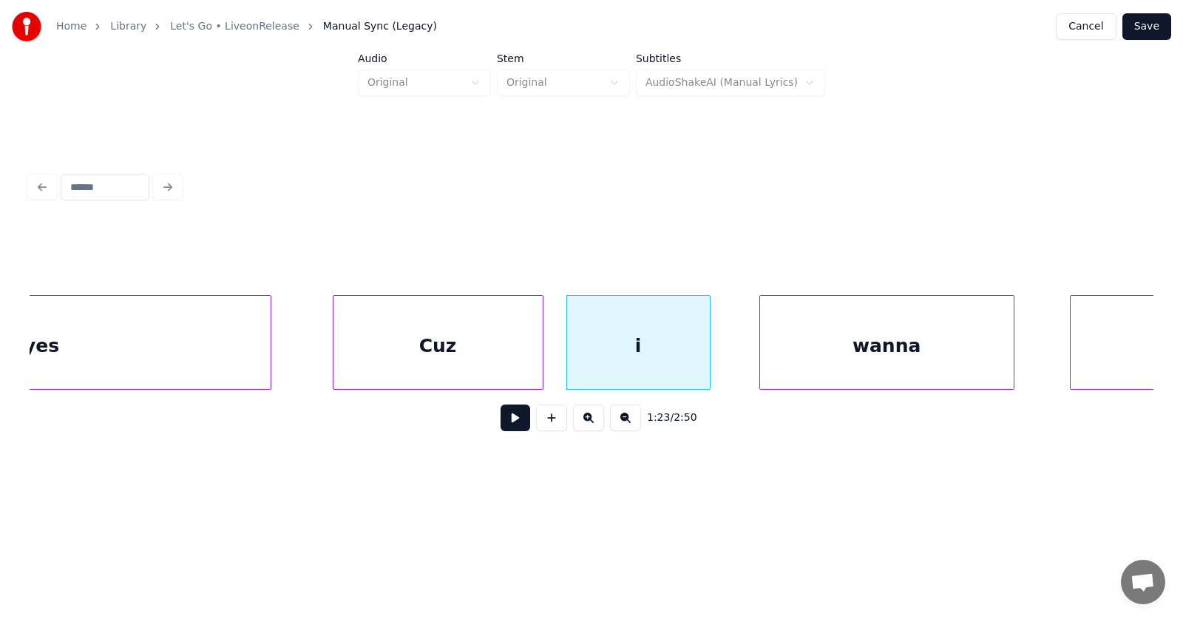
click at [663, 363] on div "i" at bounding box center [638, 346] width 143 height 101
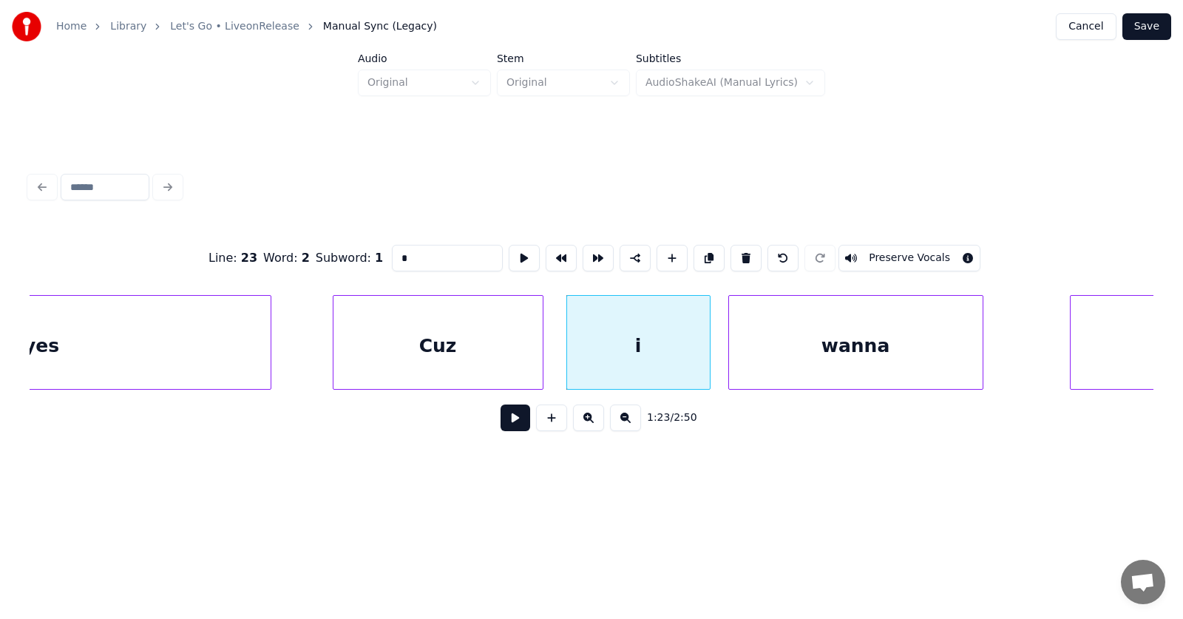
click at [766, 369] on div "wanna" at bounding box center [856, 346] width 254 height 101
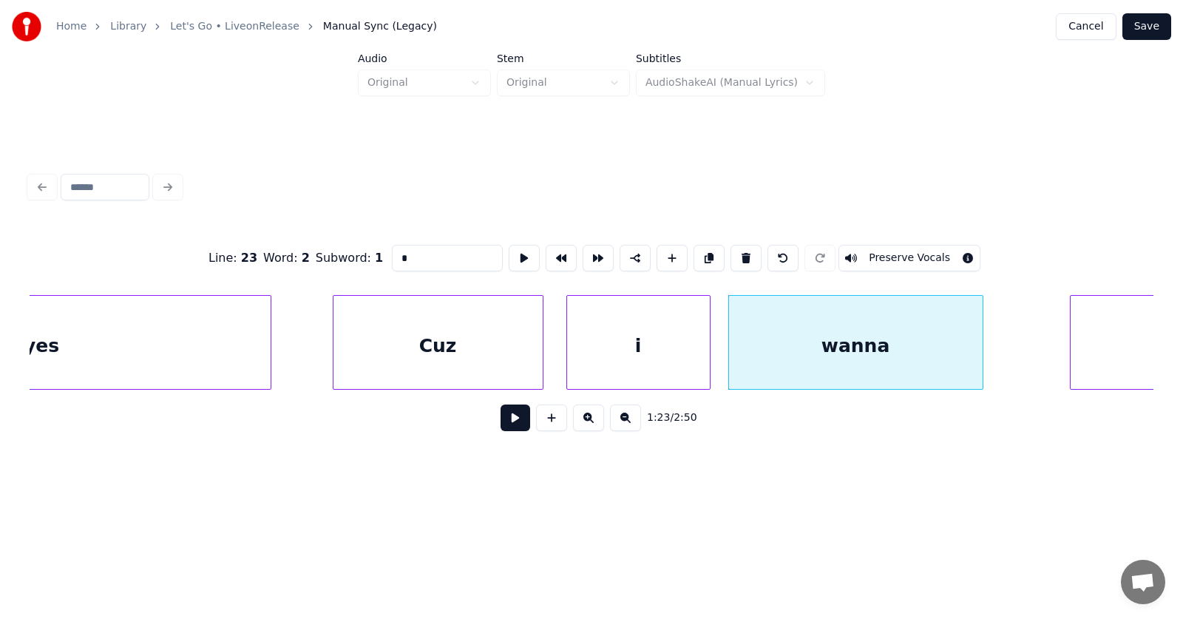
scroll to position [0, 45999]
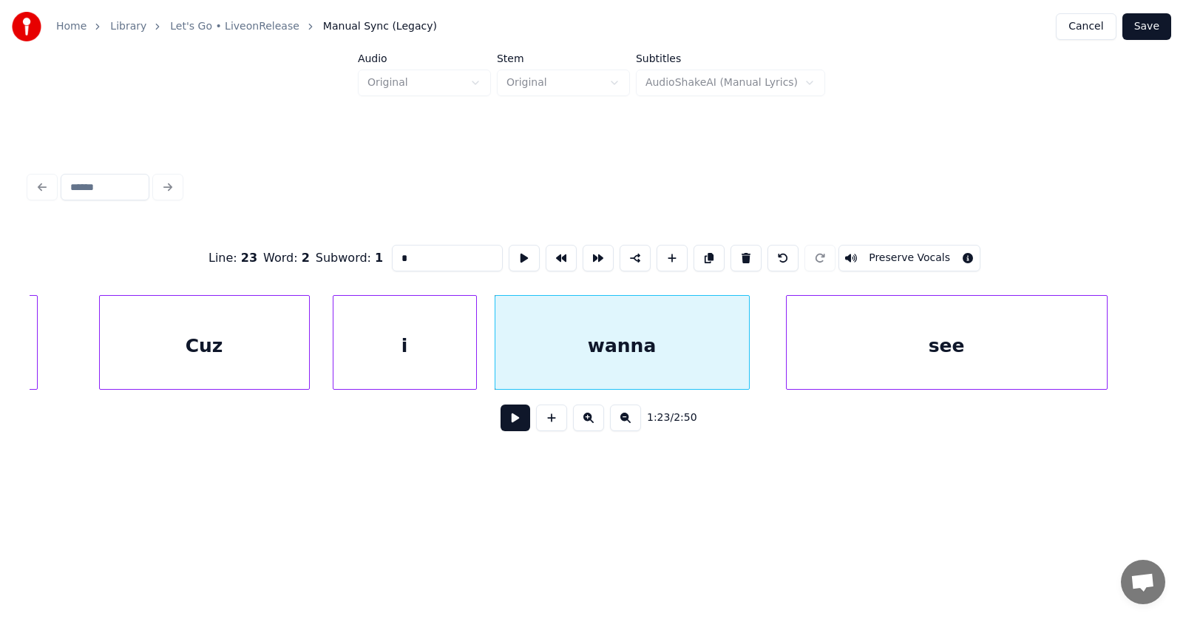
click at [1040, 362] on div "see" at bounding box center [947, 346] width 320 height 101
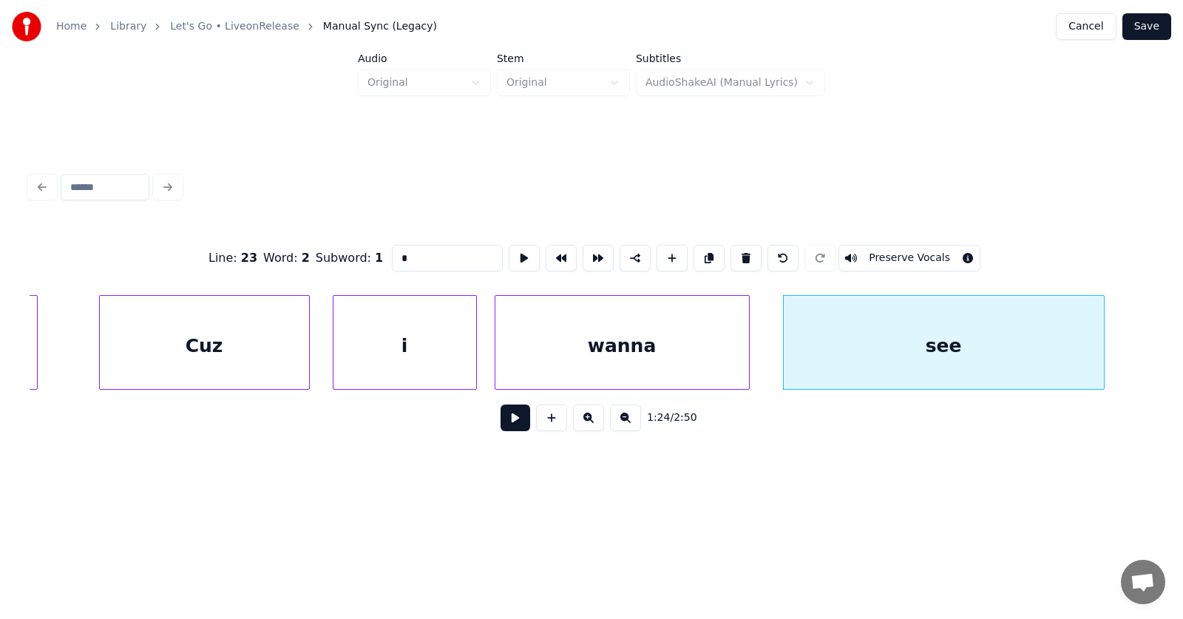
click at [1098, 353] on div "see" at bounding box center [944, 346] width 320 height 101
type input "***"
click at [1136, 347] on div at bounding box center [1133, 342] width 4 height 93
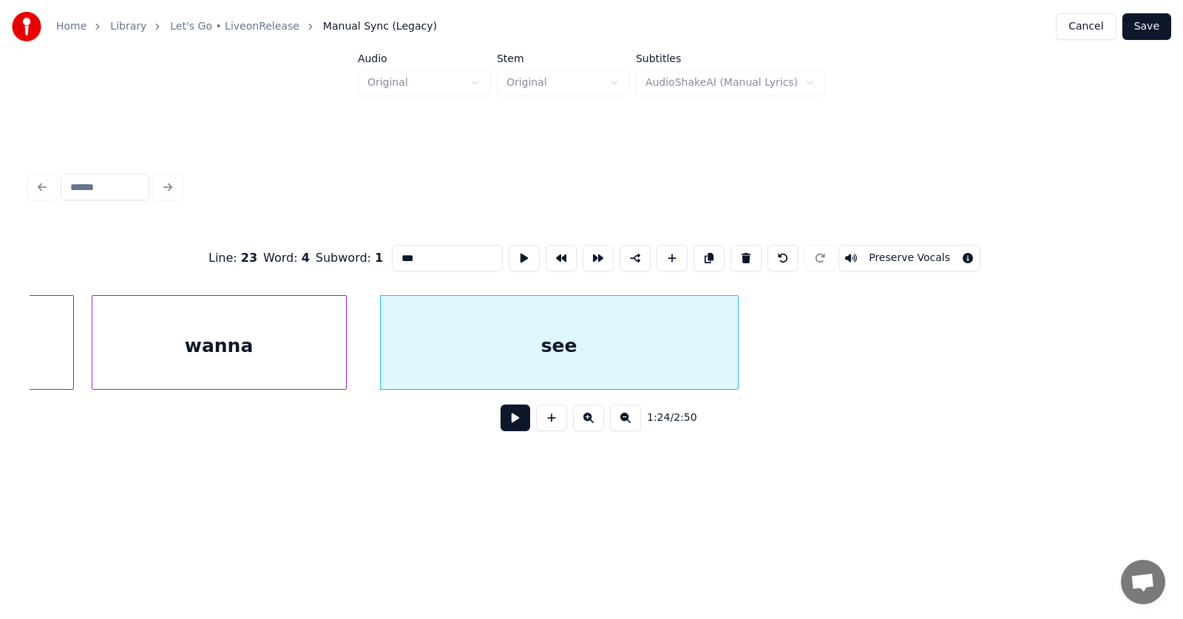
click at [512, 424] on button at bounding box center [516, 417] width 30 height 27
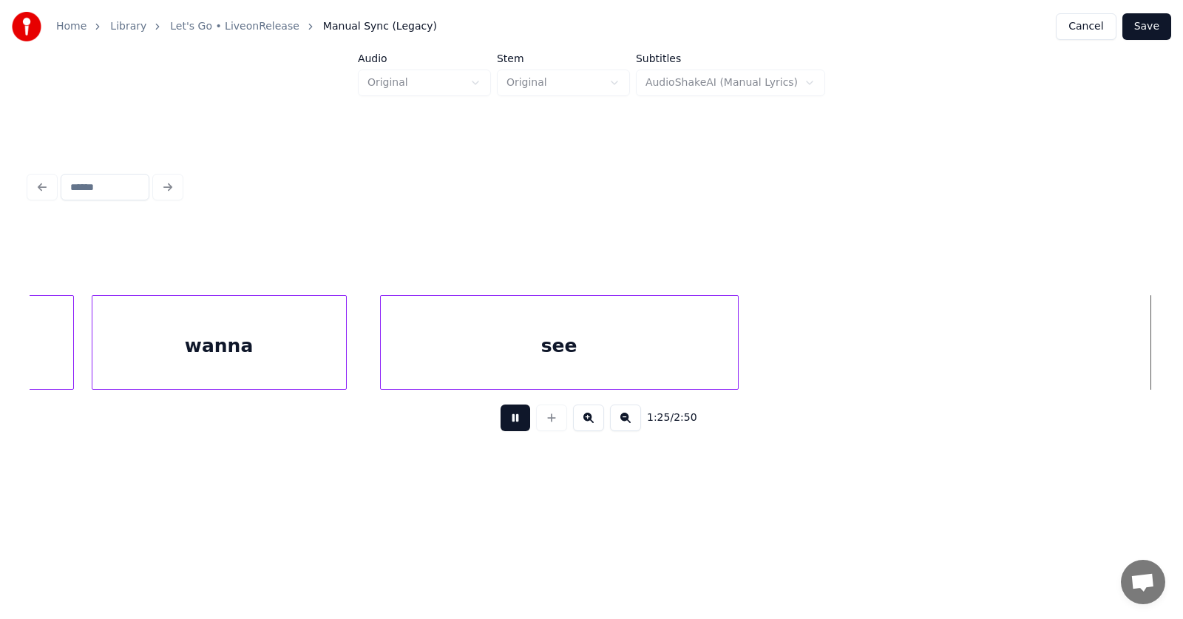
scroll to position [0, 47533]
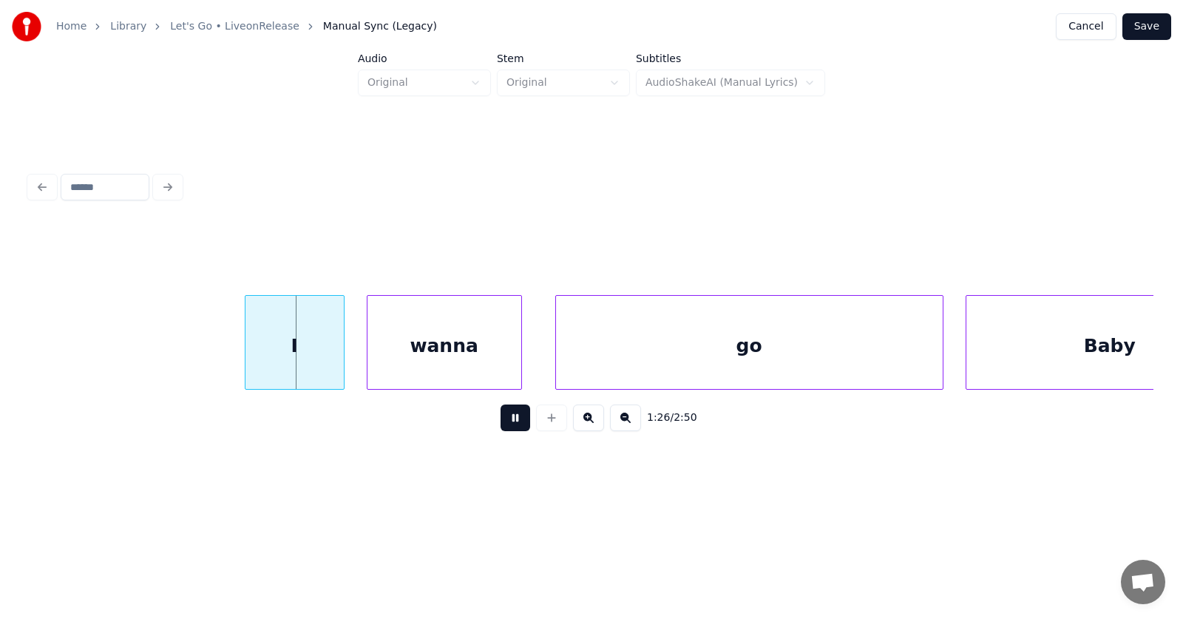
click at [512, 424] on button at bounding box center [516, 417] width 30 height 27
click at [299, 364] on div "I" at bounding box center [283, 346] width 98 height 101
click at [396, 364] on div "wanna" at bounding box center [430, 346] width 154 height 101
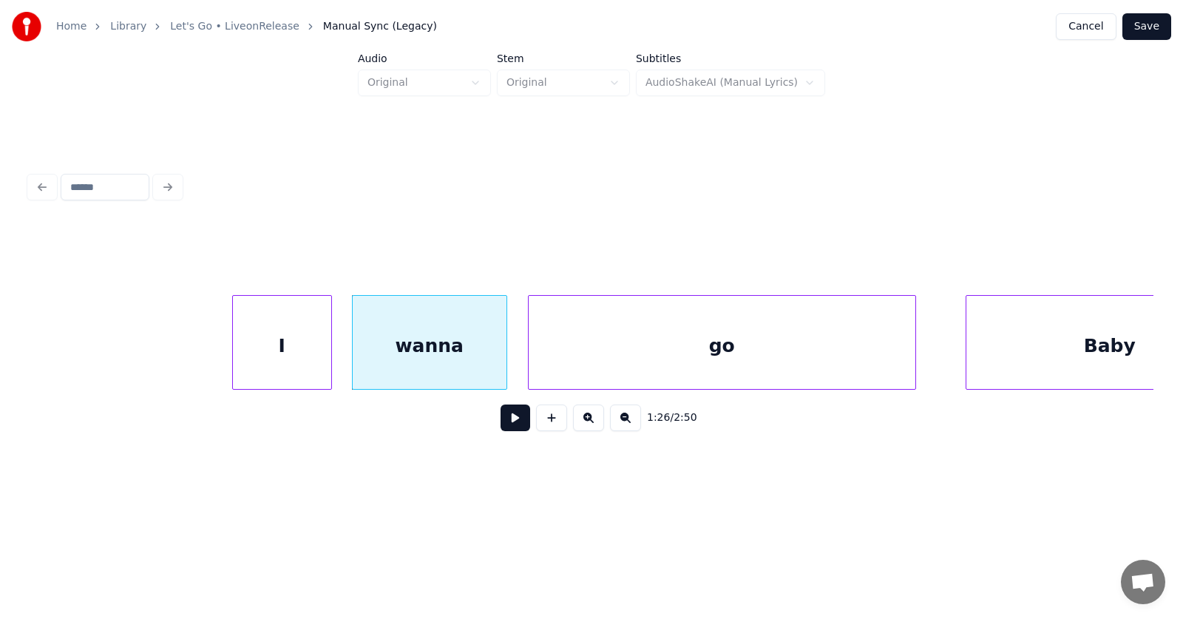
click at [586, 364] on div "go" at bounding box center [722, 346] width 387 height 101
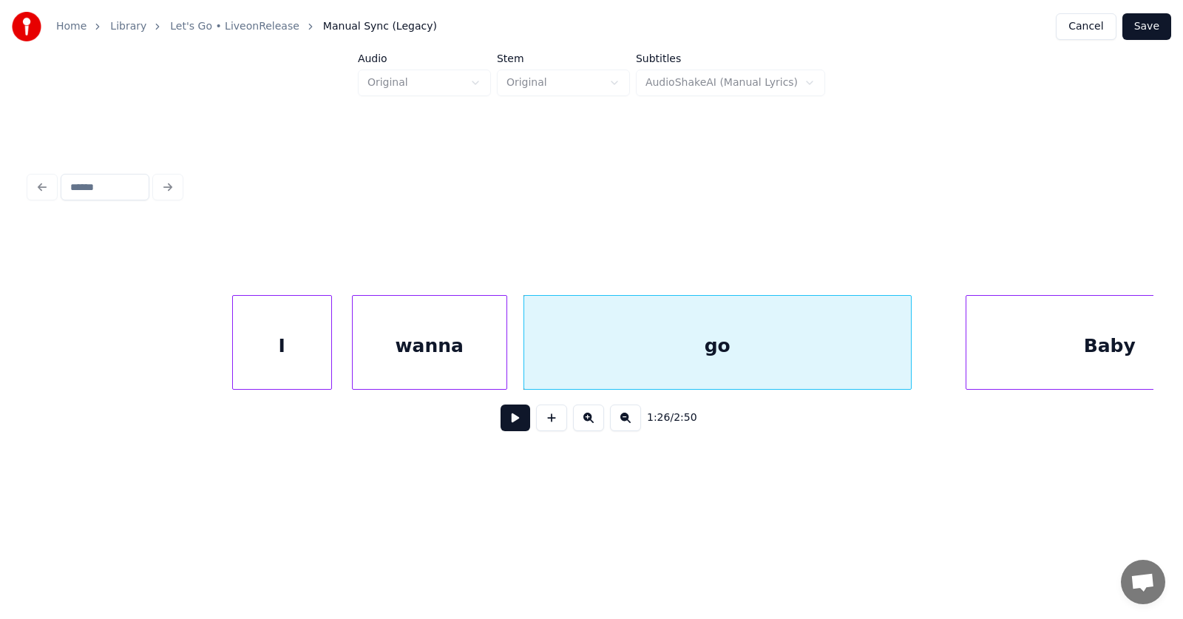
click at [281, 355] on div "I" at bounding box center [282, 346] width 98 height 101
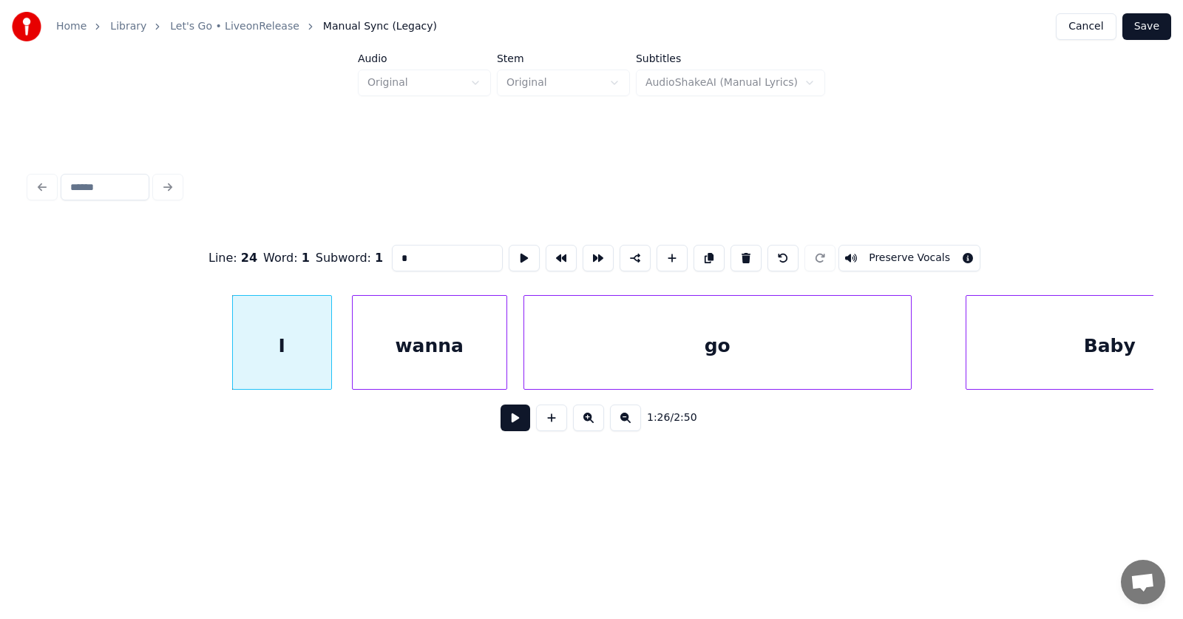
click at [505, 431] on button at bounding box center [516, 417] width 30 height 27
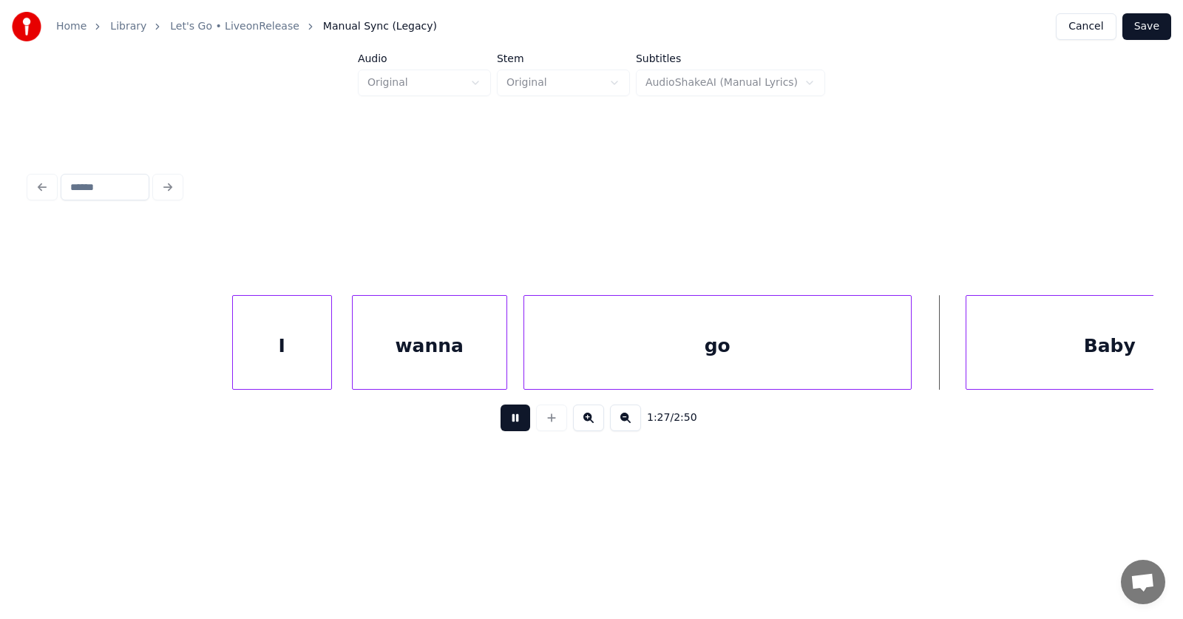
click at [505, 431] on button at bounding box center [516, 417] width 30 height 27
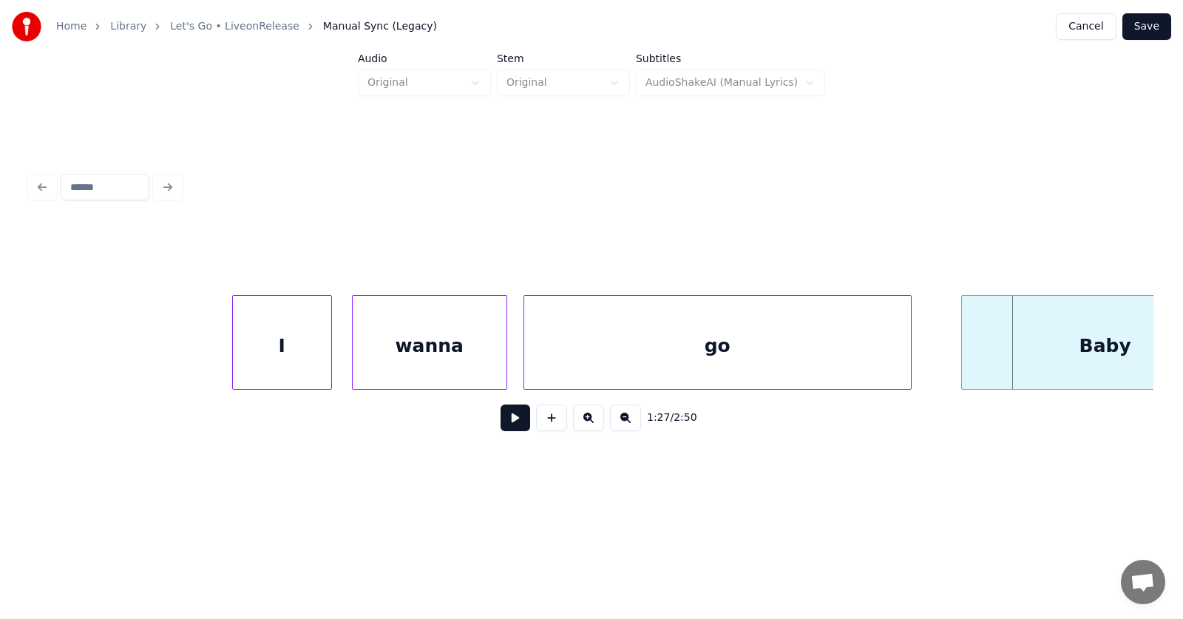
scroll to position [0, 47630]
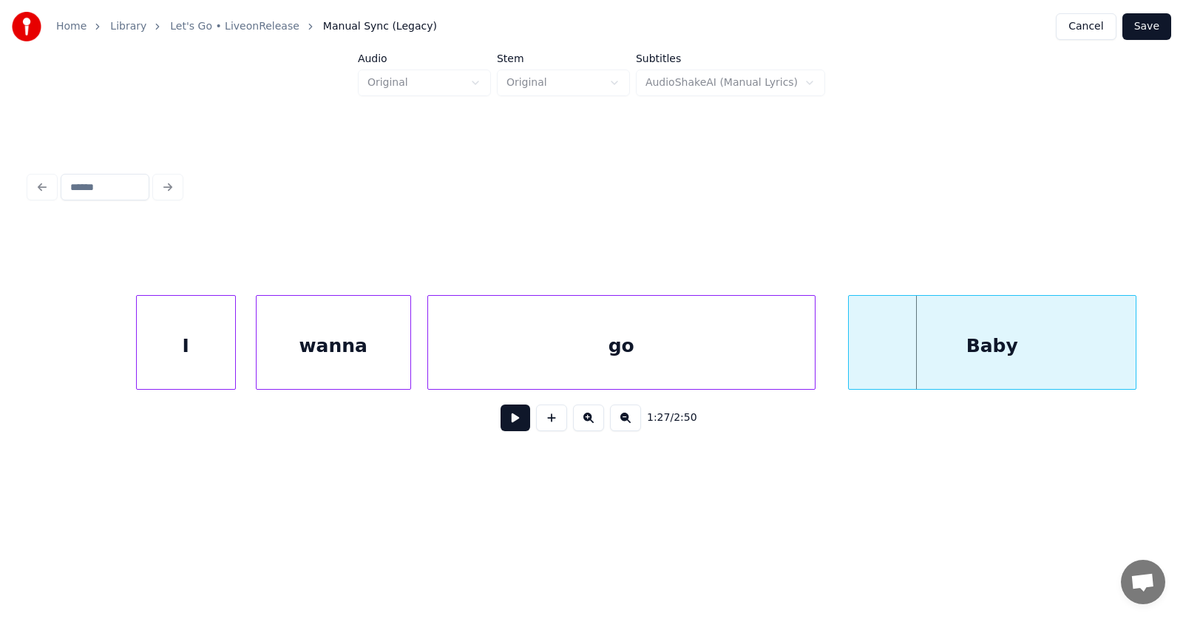
click at [989, 355] on div "Baby" at bounding box center [992, 346] width 287 height 101
click at [211, 335] on div "I" at bounding box center [186, 346] width 98 height 101
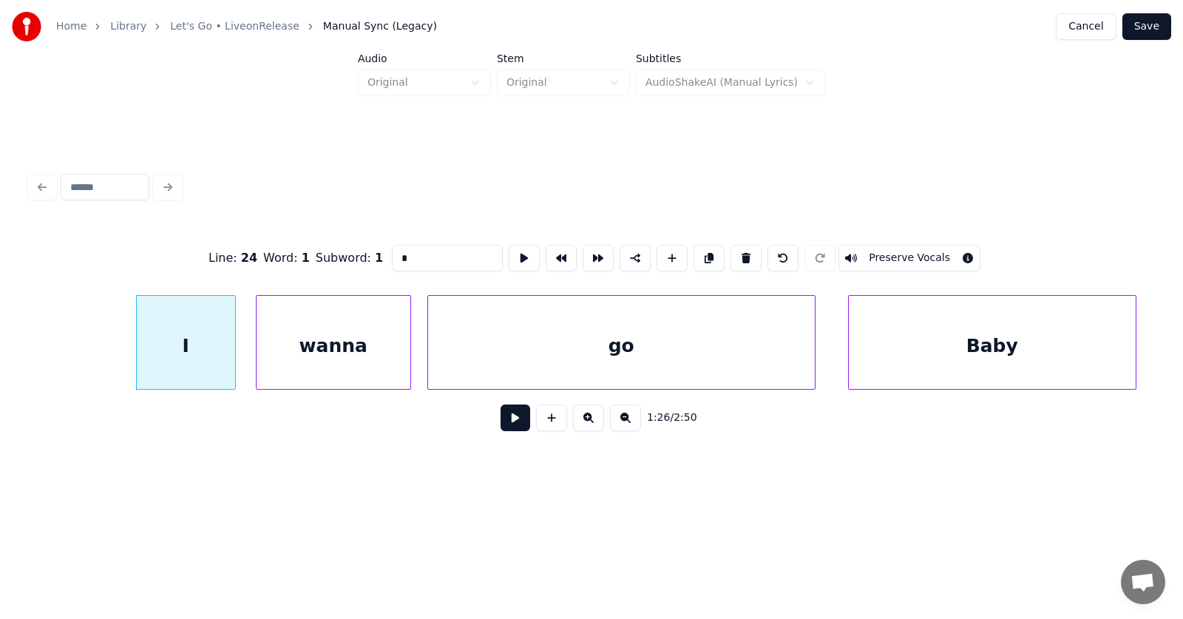
click at [392, 257] on input "*" at bounding box center [447, 258] width 111 height 27
click at [325, 344] on div "wanna" at bounding box center [334, 346] width 154 height 101
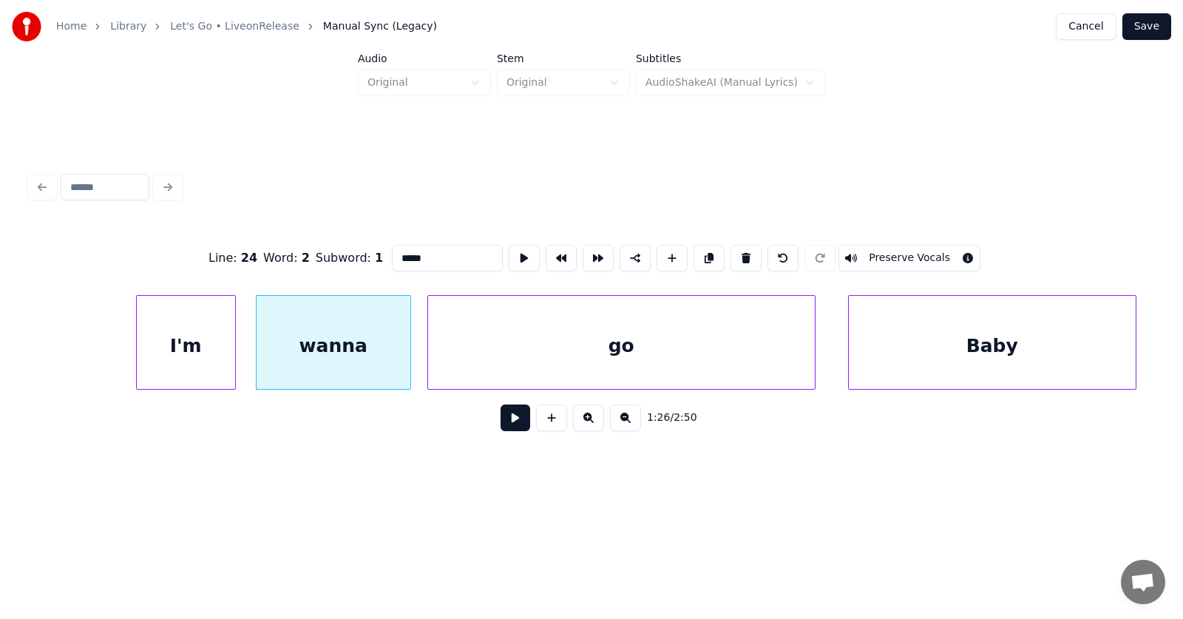
drag, startPoint x: 382, startPoint y: 253, endPoint x: 365, endPoint y: 254, distance: 16.3
click at [392, 254] on input "*****" at bounding box center [447, 258] width 111 height 27
type input "*****"
click at [509, 417] on button at bounding box center [516, 417] width 30 height 27
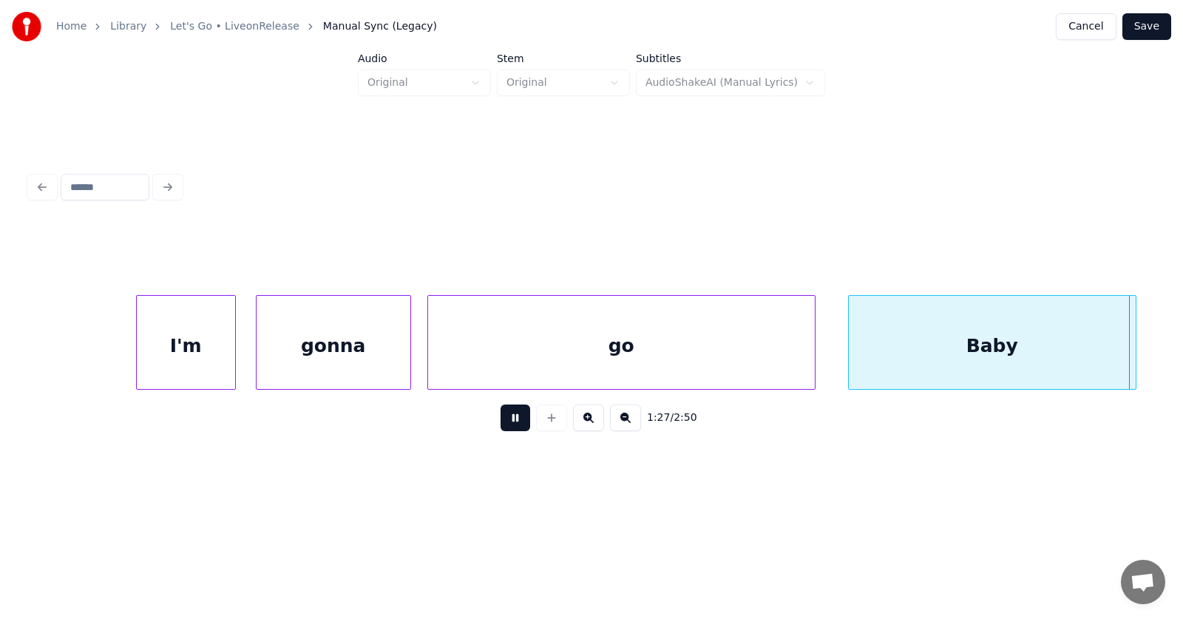
scroll to position [0, 48759]
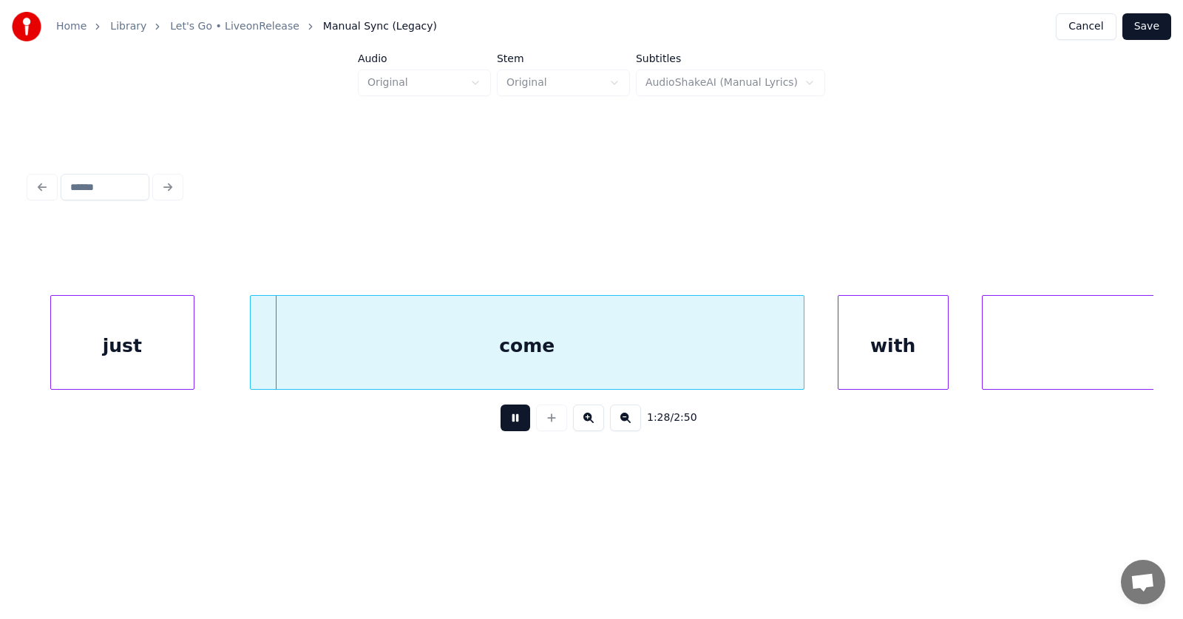
click at [509, 417] on button at bounding box center [516, 417] width 30 height 27
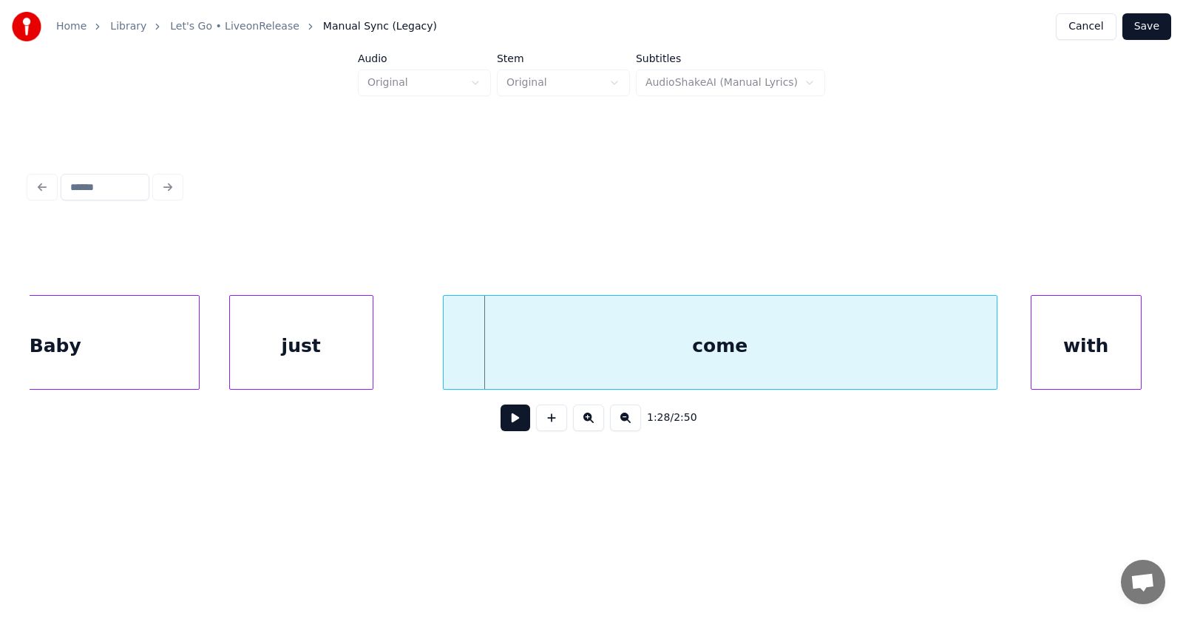
click at [318, 353] on div "just" at bounding box center [301, 346] width 143 height 101
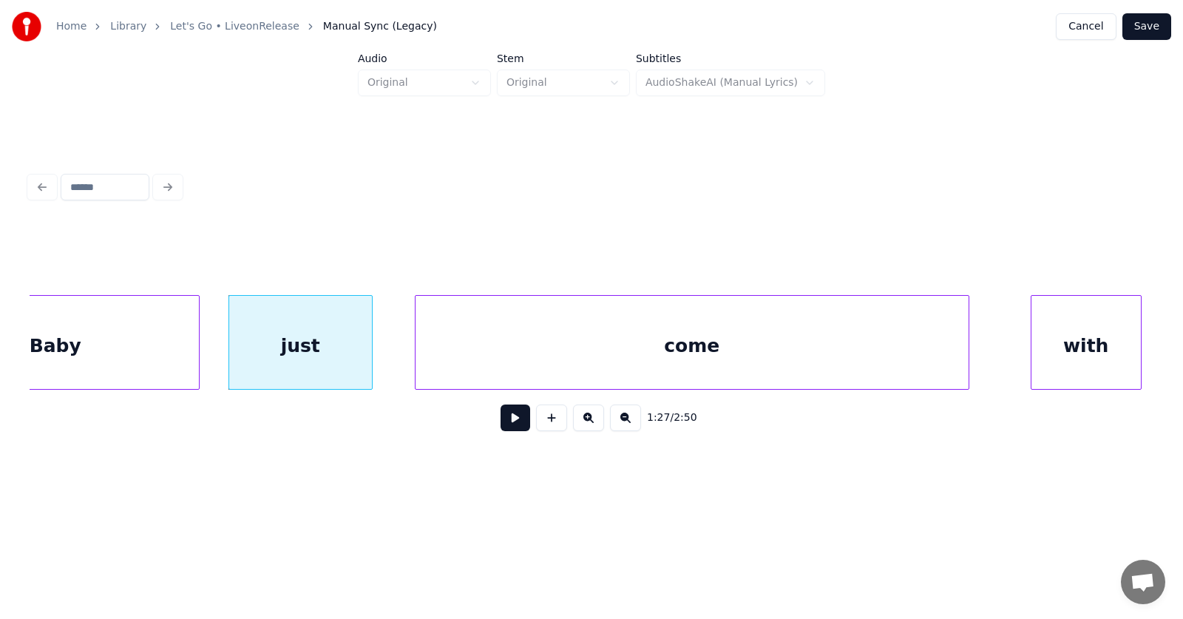
click at [470, 364] on div "come" at bounding box center [692, 346] width 553 height 101
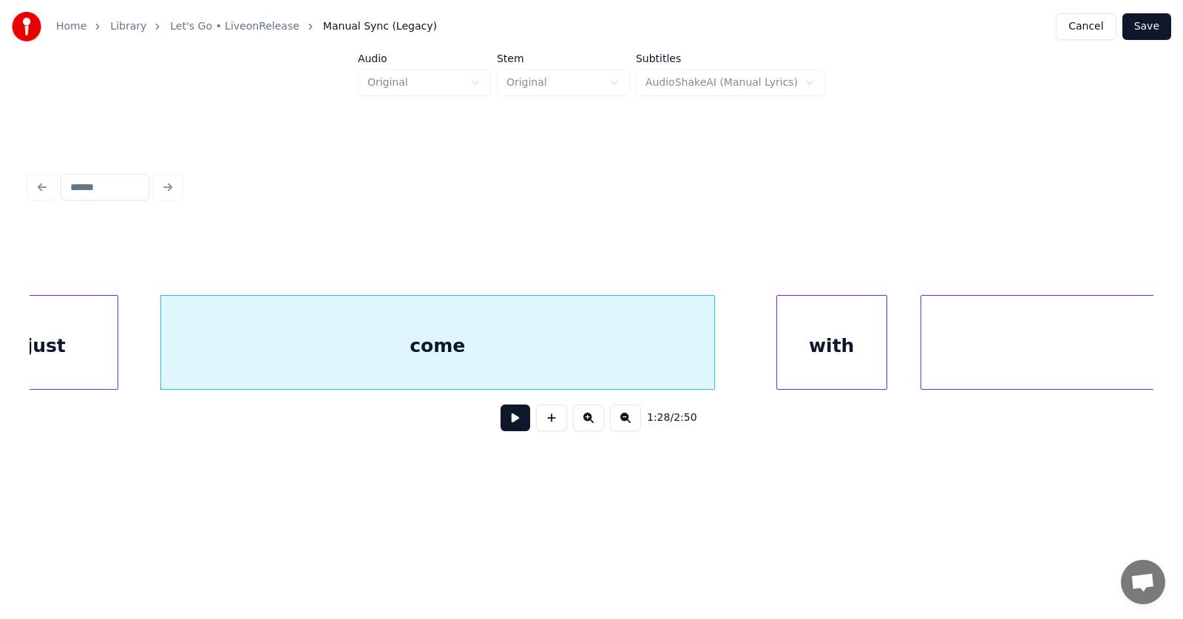
scroll to position [0, 48884]
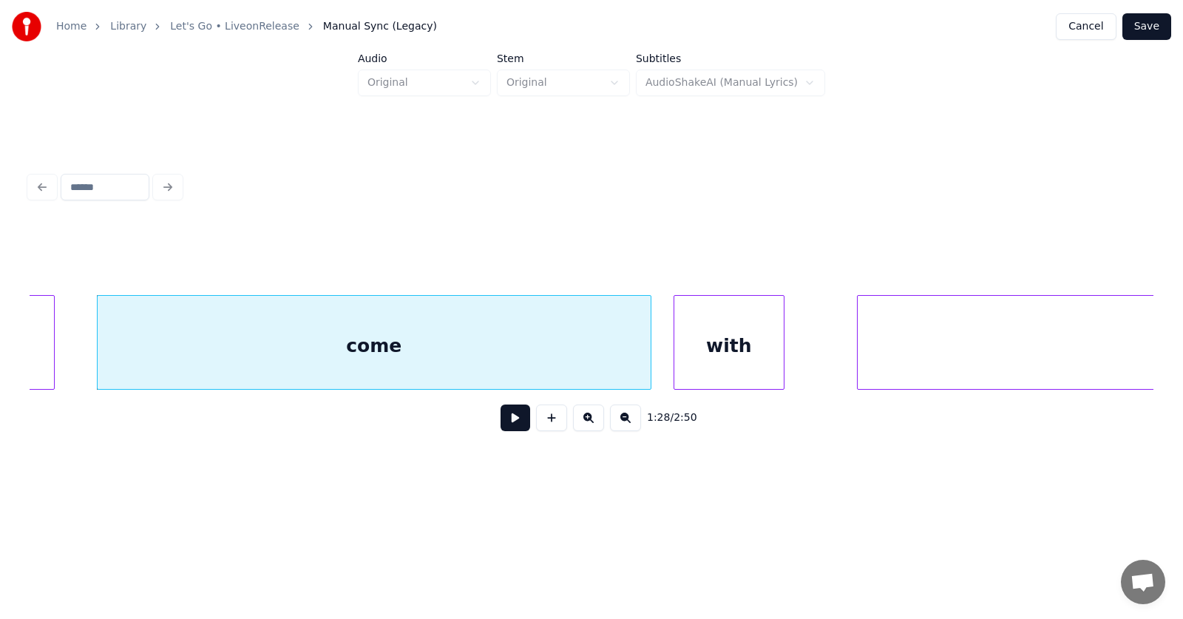
click at [712, 370] on div "with" at bounding box center [728, 346] width 109 height 101
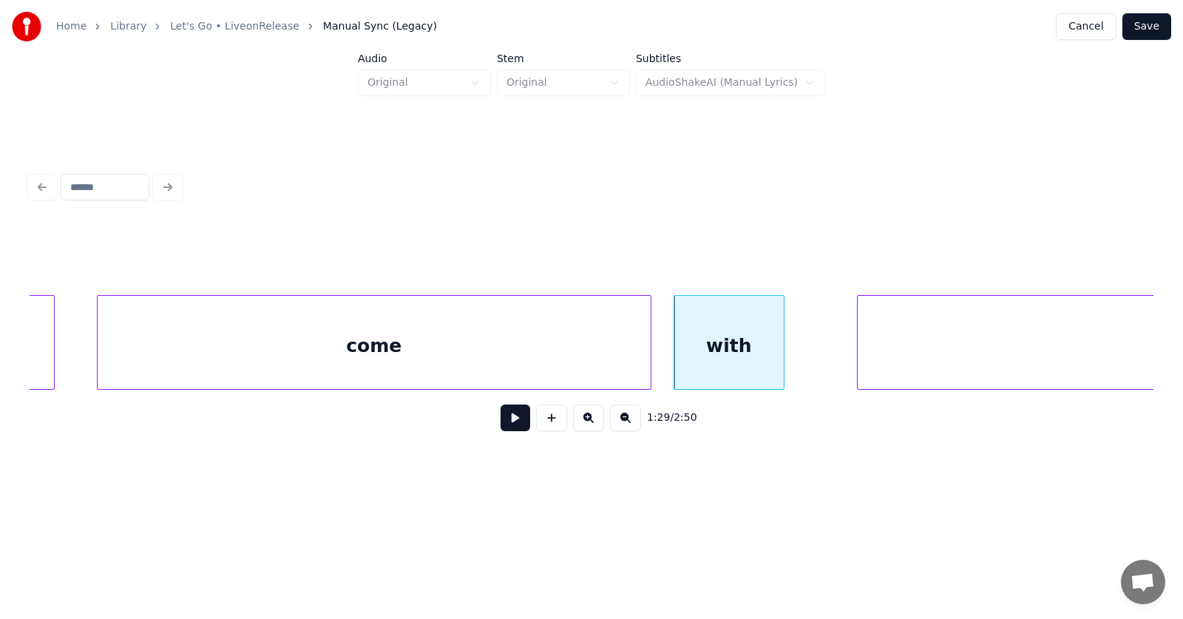
scroll to position [0, 49293]
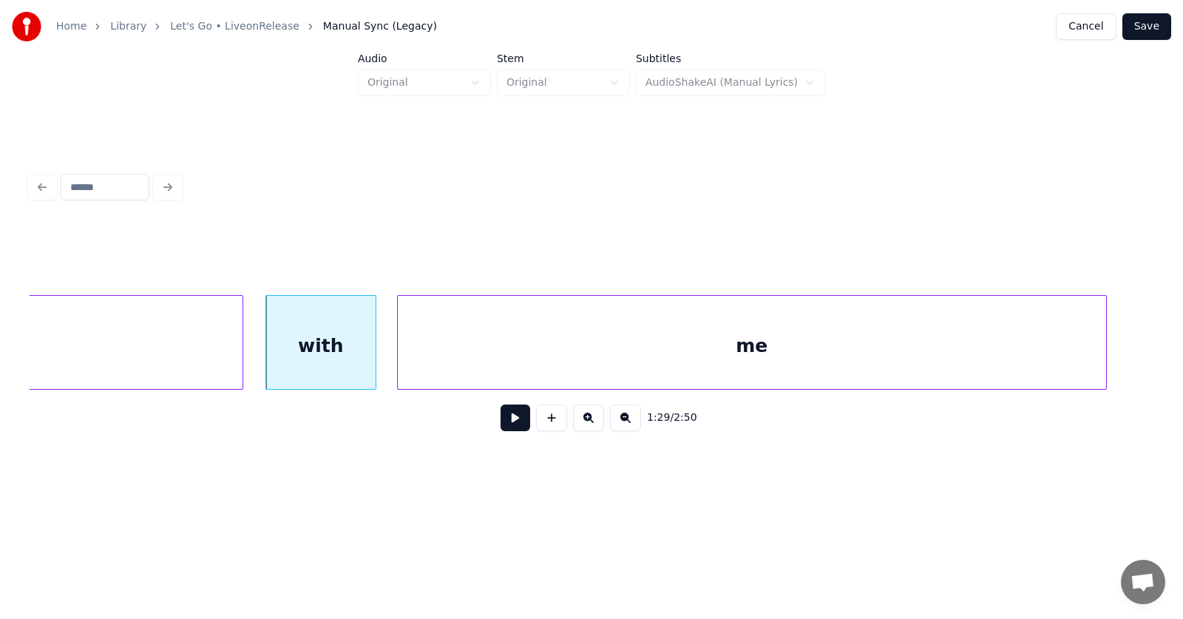
click at [851, 371] on div "me" at bounding box center [752, 346] width 708 height 101
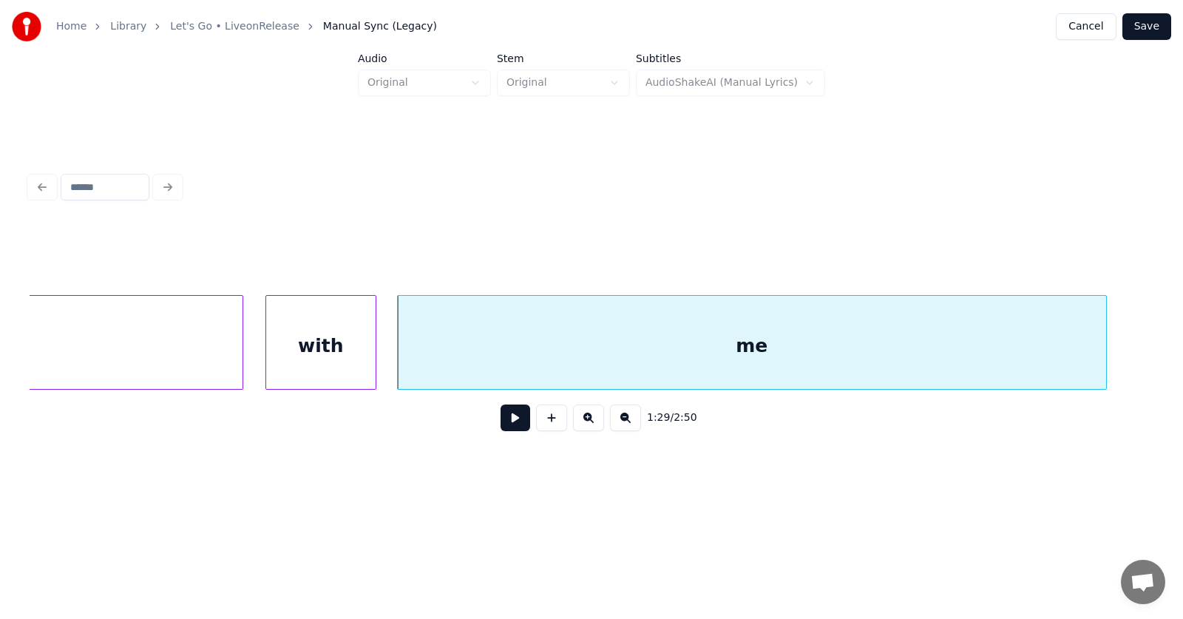
click at [514, 422] on button at bounding box center [516, 417] width 30 height 27
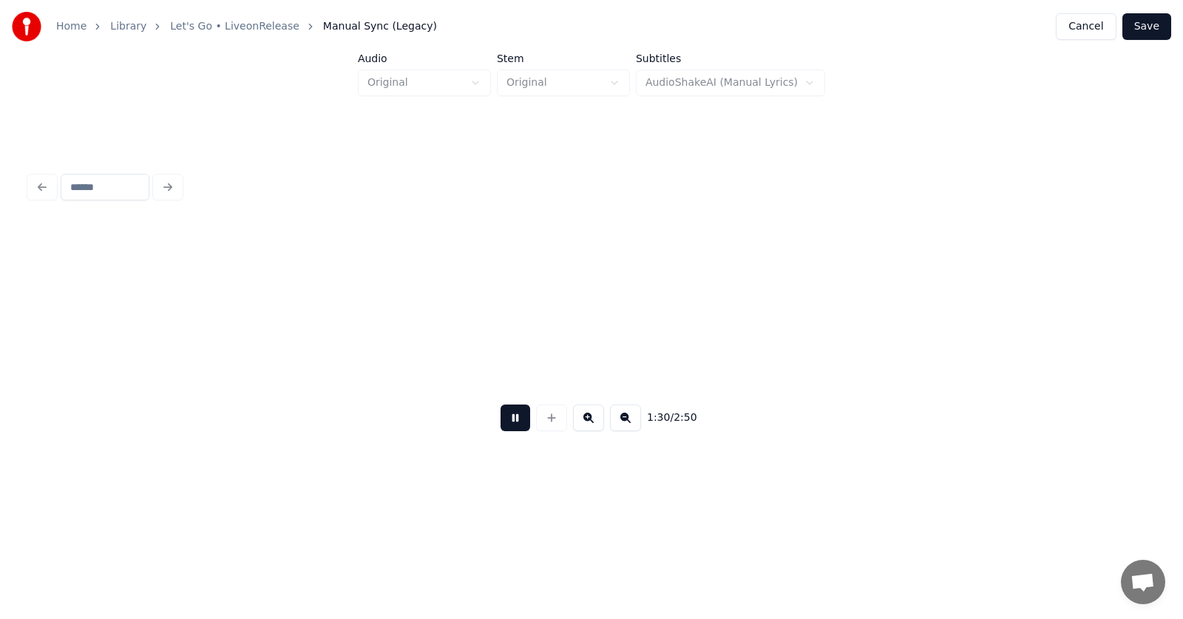
scroll to position [0, 50425]
click at [514, 422] on button at bounding box center [516, 417] width 30 height 27
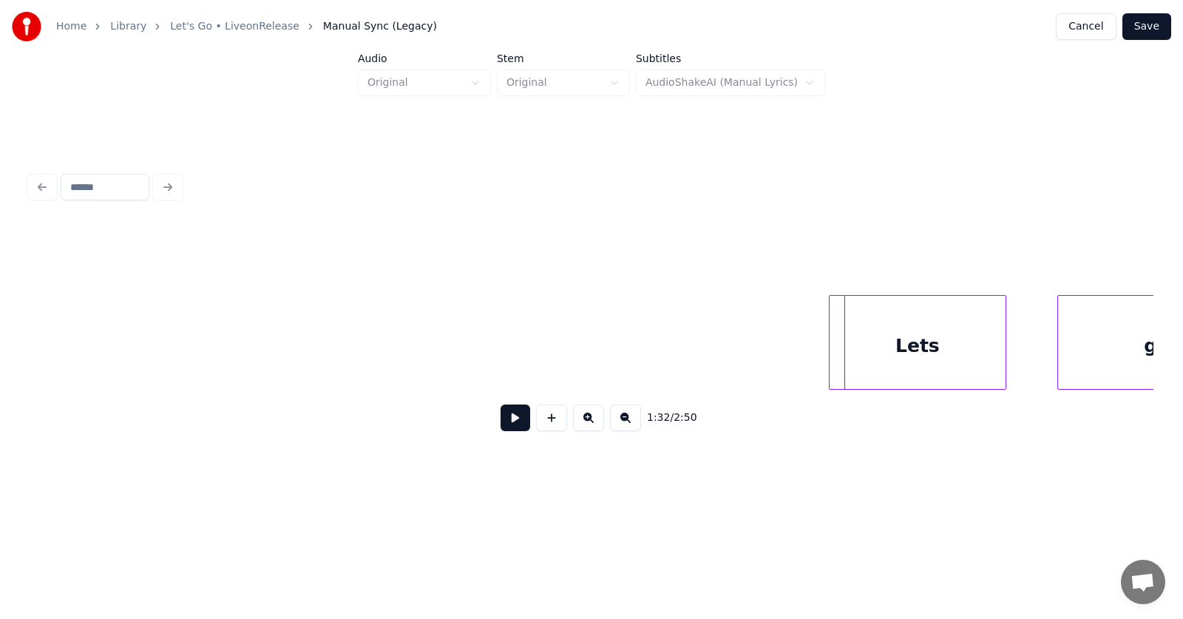
click at [865, 354] on div "Lets" at bounding box center [918, 346] width 176 height 101
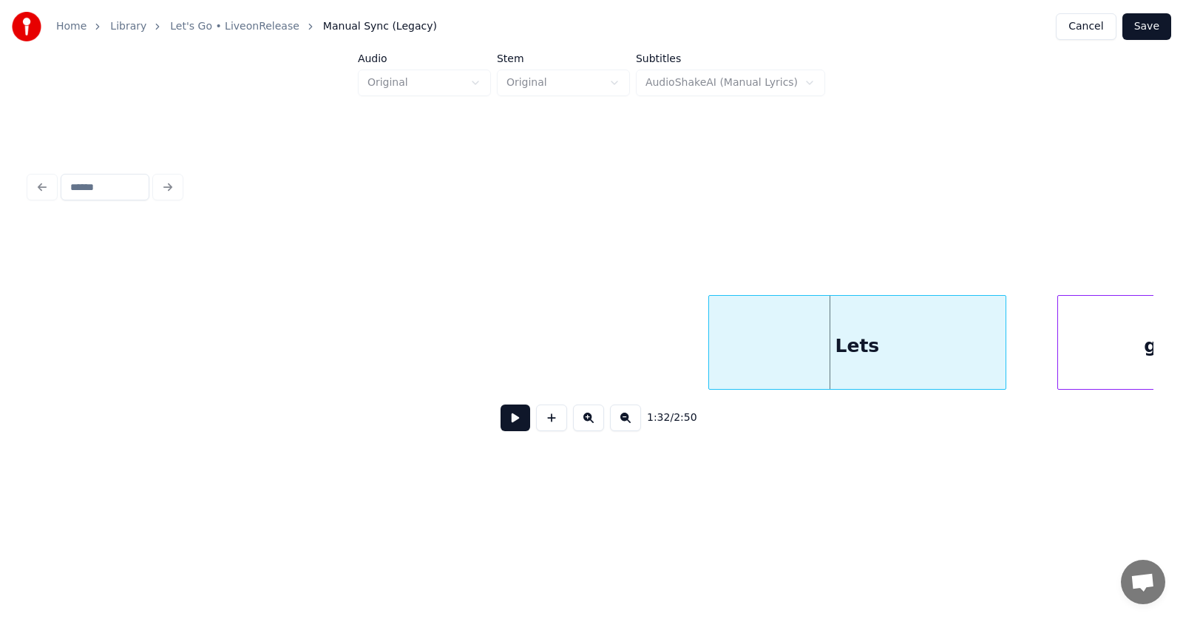
click at [711, 362] on div at bounding box center [711, 342] width 4 height 93
click at [766, 362] on div "Lets" at bounding box center [857, 346] width 296 height 101
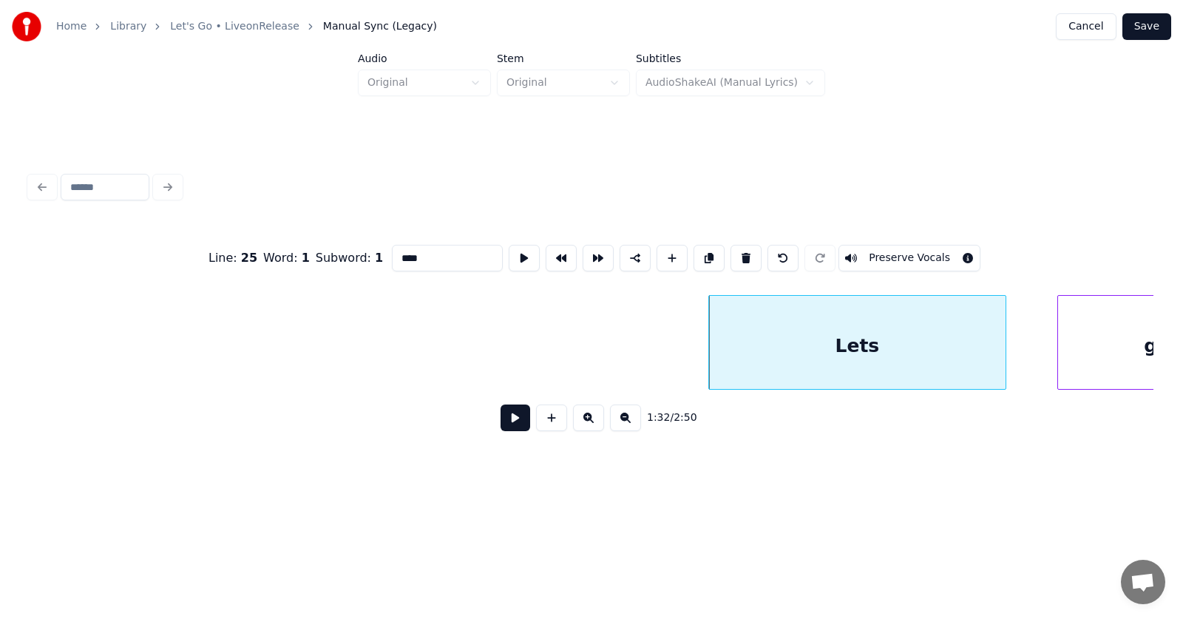
click at [392, 251] on input "****" at bounding box center [447, 258] width 111 height 27
click at [397, 254] on input "*******" at bounding box center [447, 258] width 111 height 27
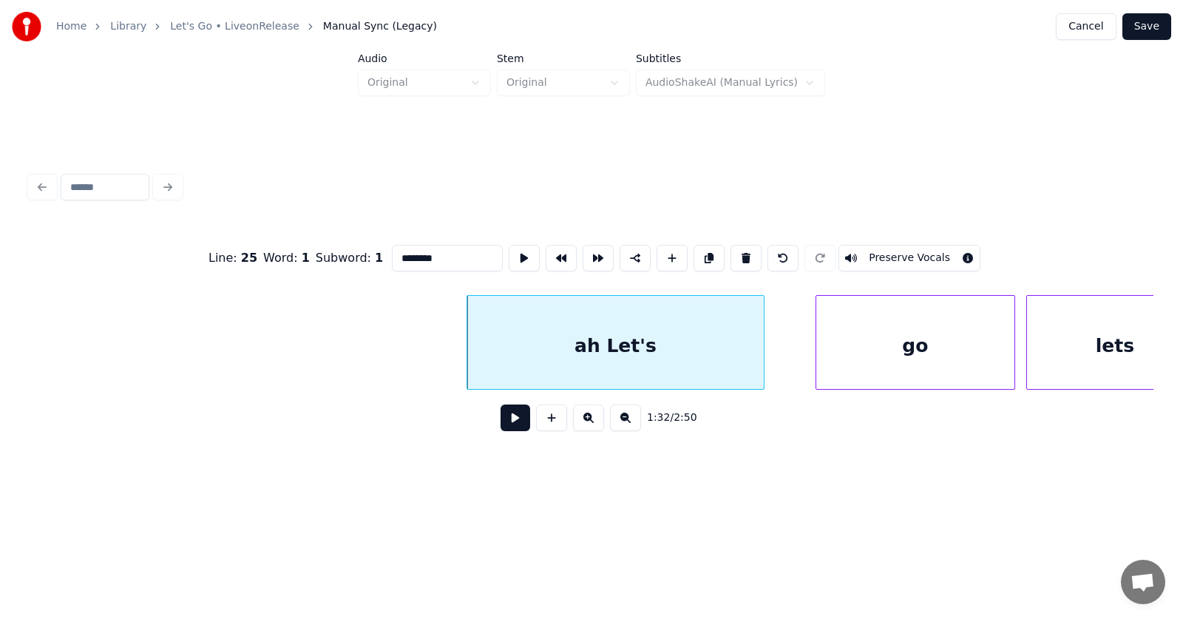
scroll to position [0, 50921]
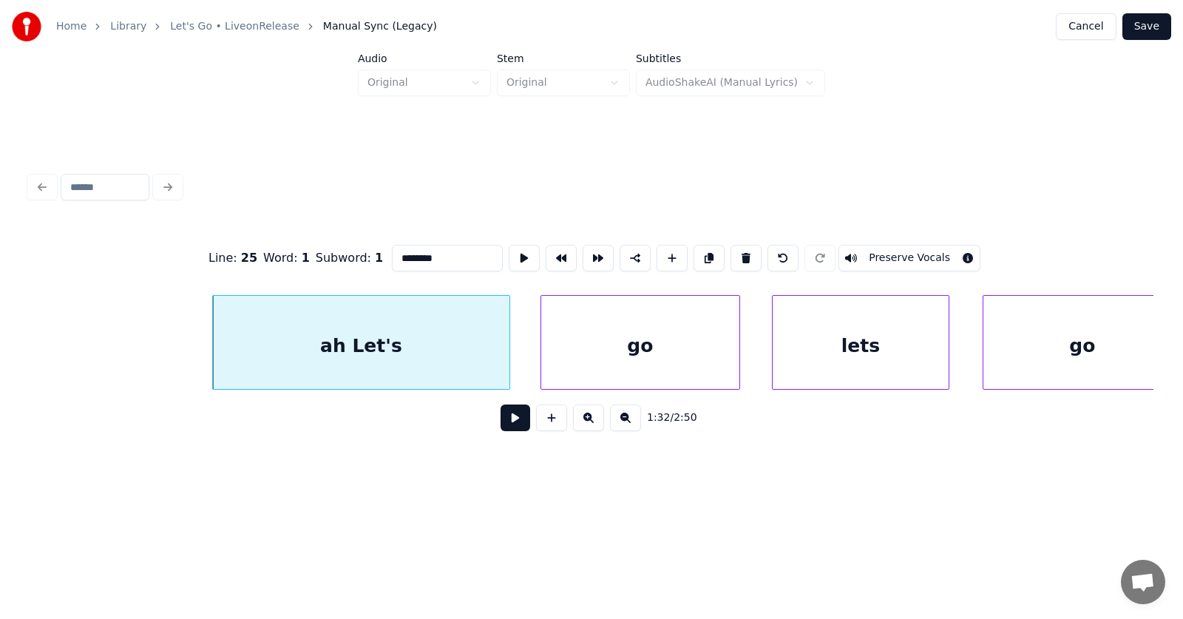
click at [632, 350] on div "go" at bounding box center [640, 346] width 198 height 101
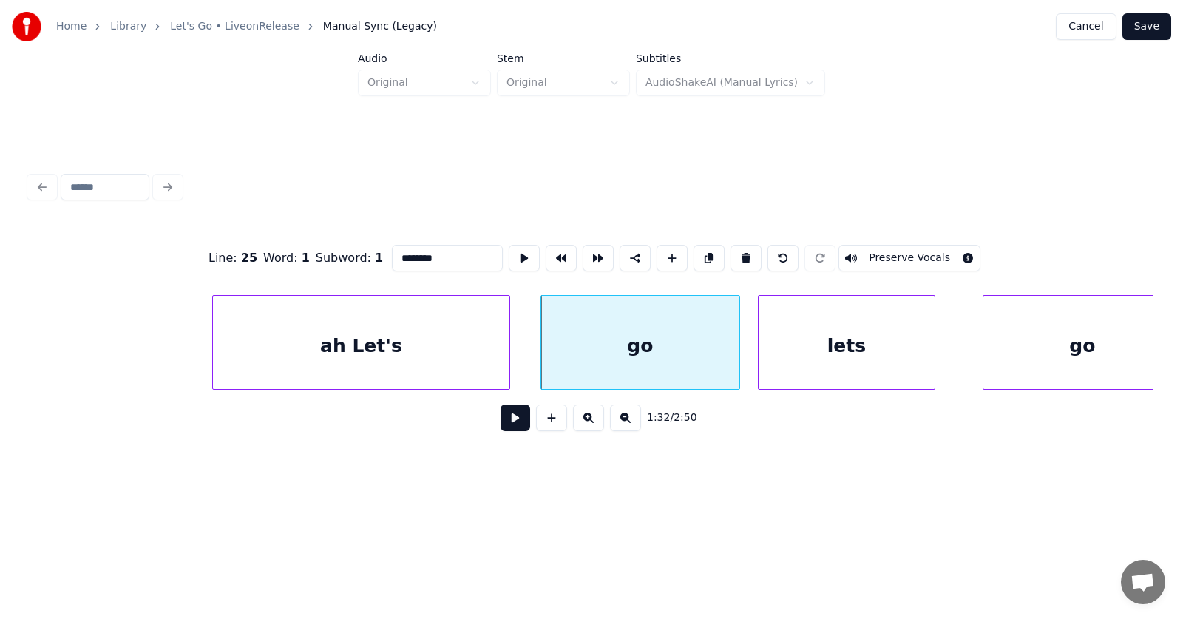
click at [799, 356] on div "lets" at bounding box center [847, 346] width 176 height 101
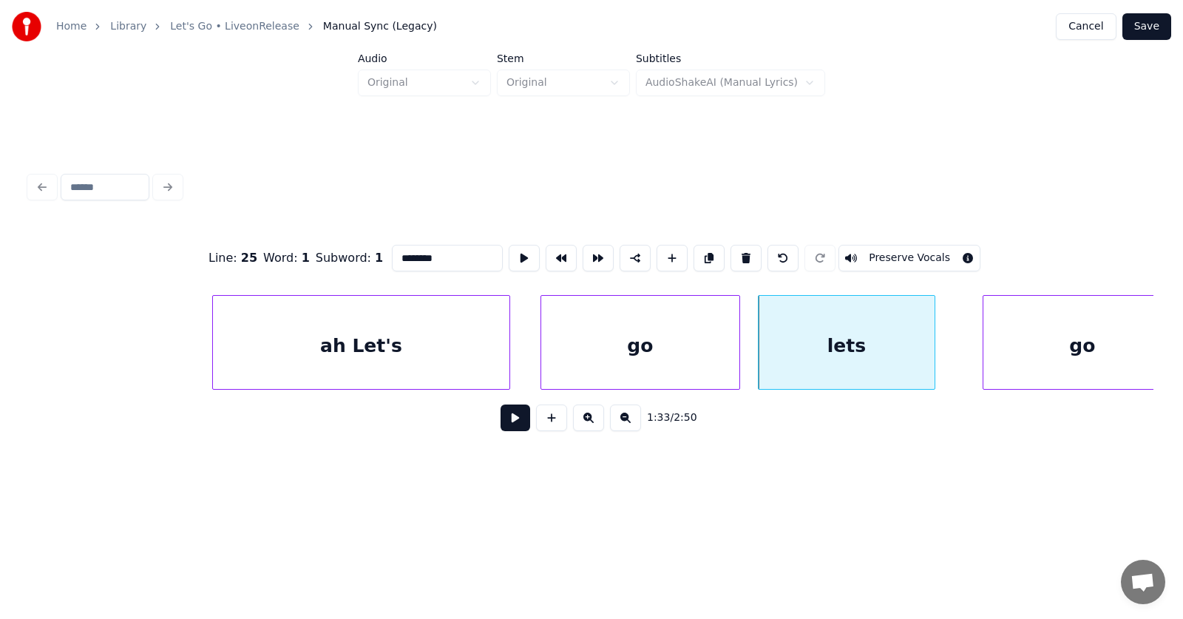
click at [808, 356] on div "lets" at bounding box center [847, 346] width 176 height 101
click at [392, 254] on input "****" at bounding box center [447, 258] width 111 height 27
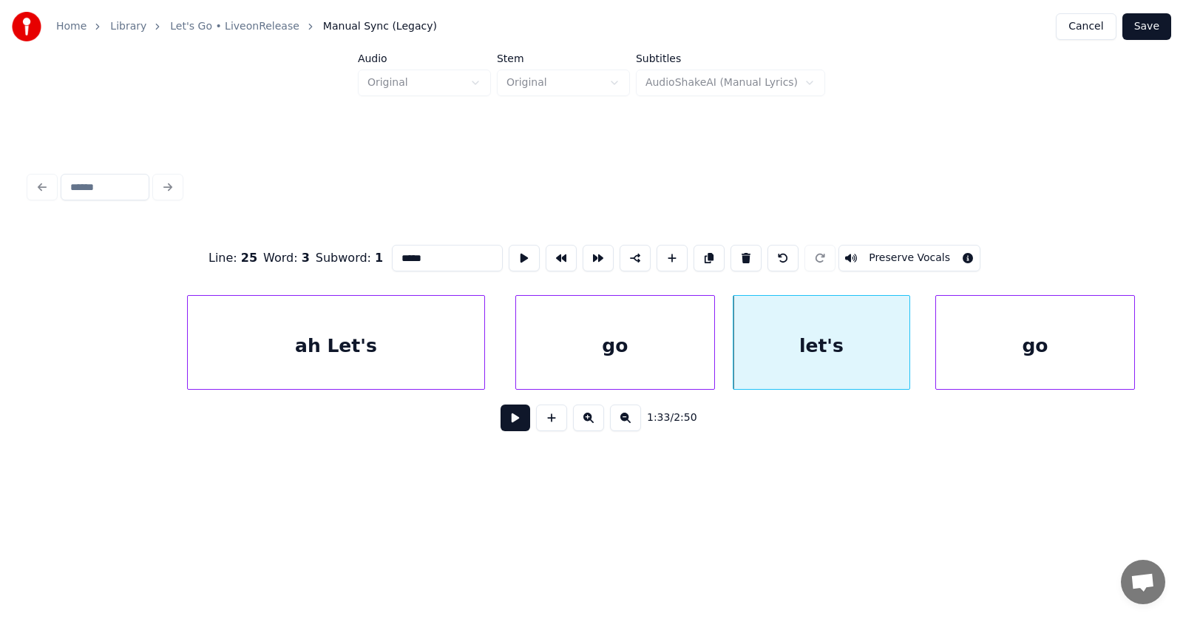
click at [997, 368] on div "go" at bounding box center [1035, 346] width 198 height 101
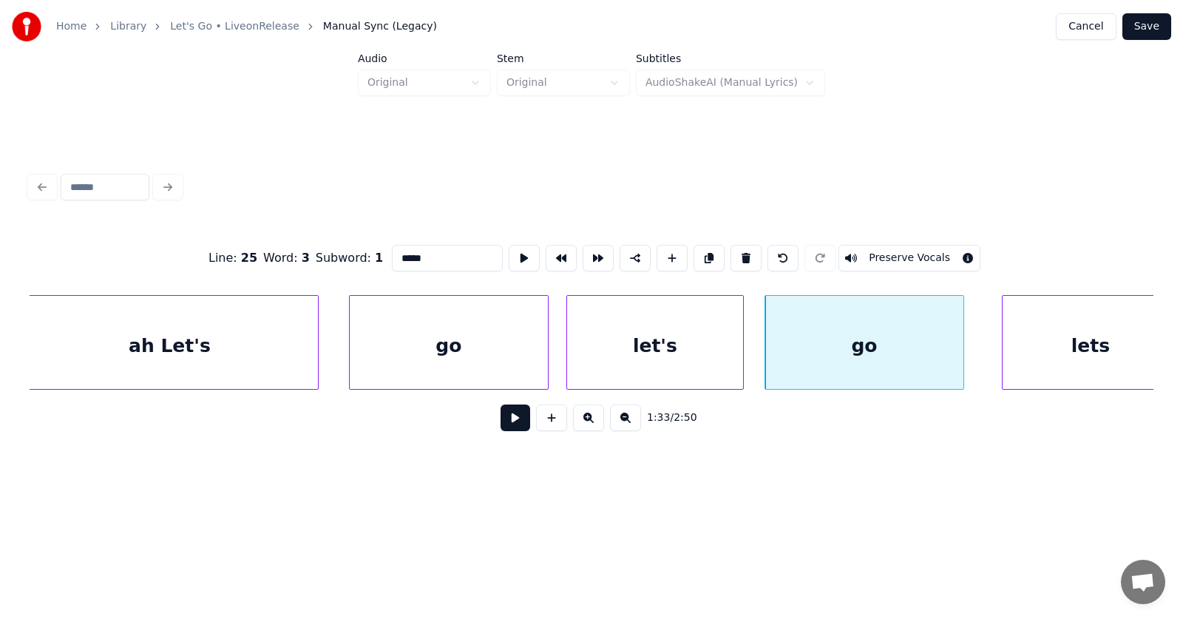
scroll to position [0, 51304]
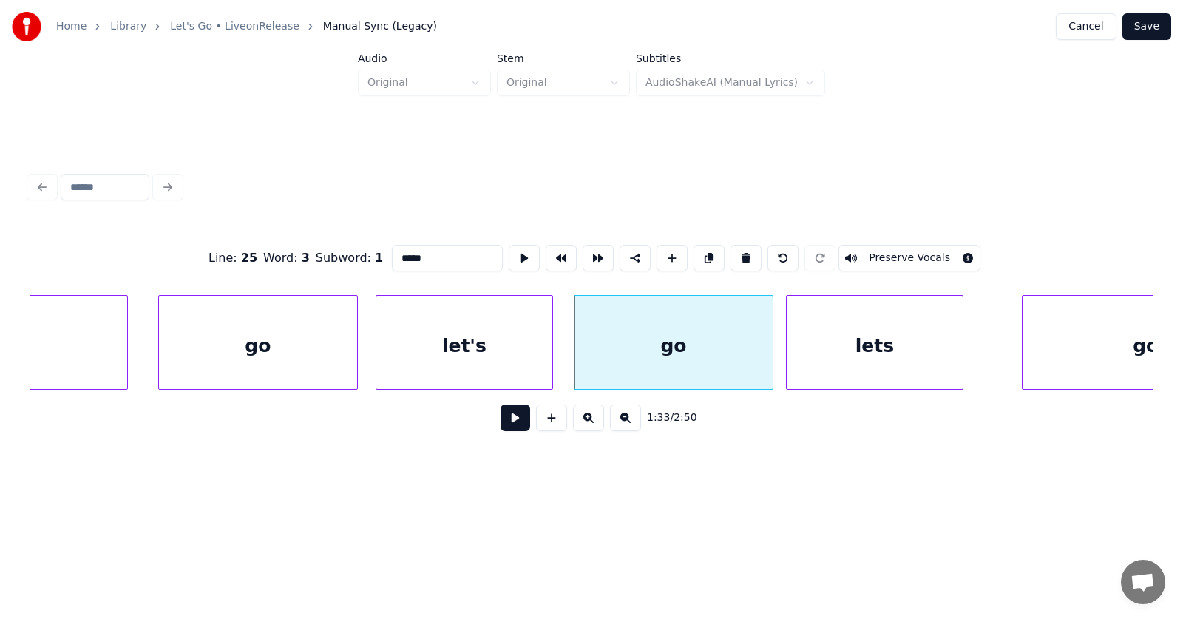
click at [833, 373] on div "lets" at bounding box center [875, 346] width 176 height 101
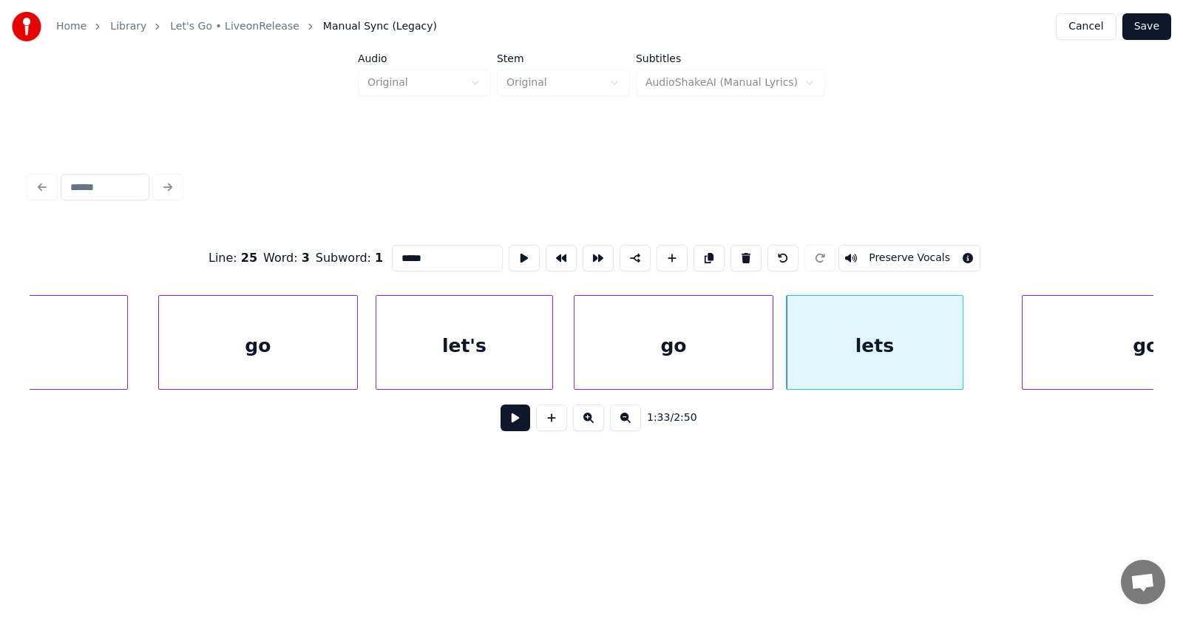
click at [872, 356] on div "lets" at bounding box center [875, 346] width 176 height 101
click at [392, 256] on input "****" at bounding box center [447, 258] width 111 height 27
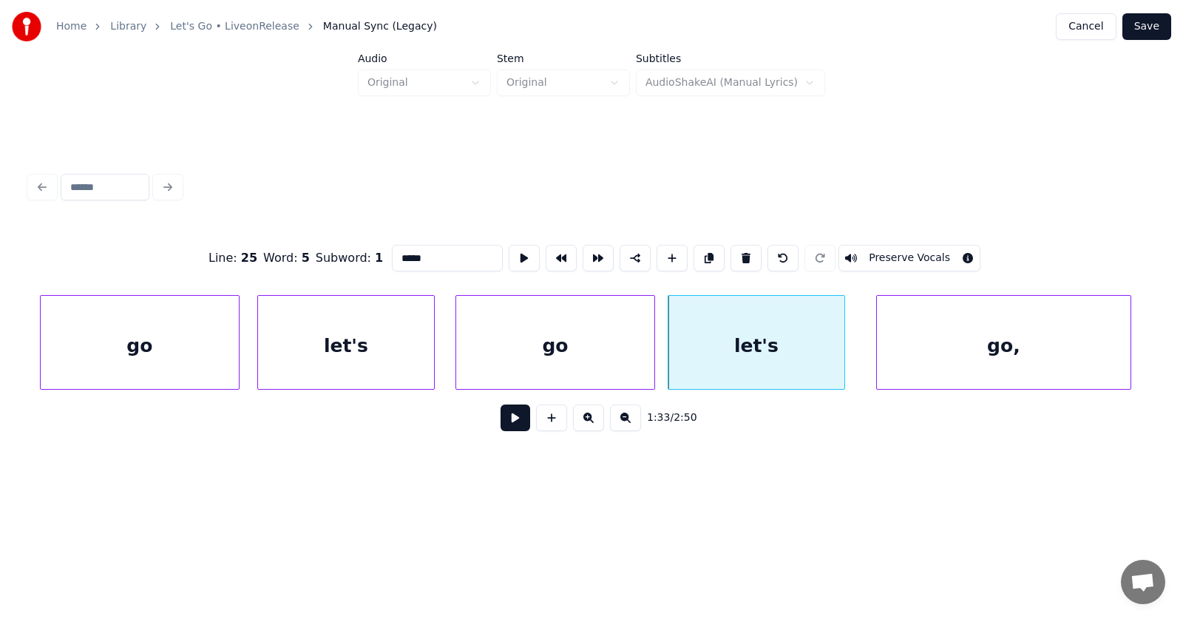
click at [1065, 361] on div "go," at bounding box center [1004, 346] width 254 height 101
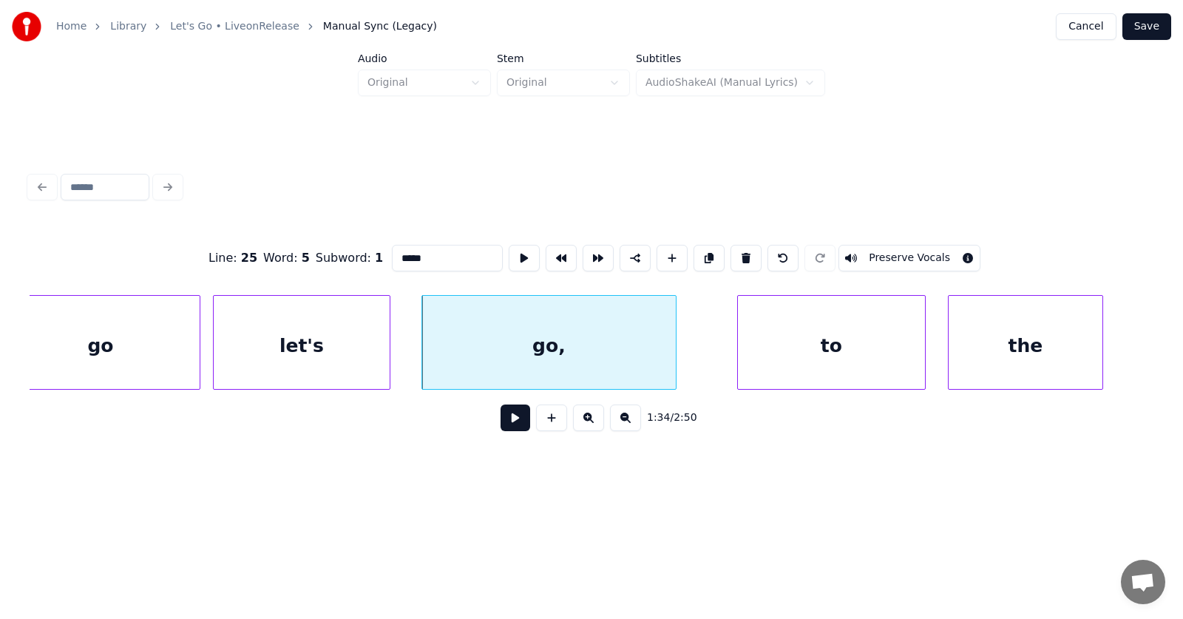
scroll to position [0, 52195]
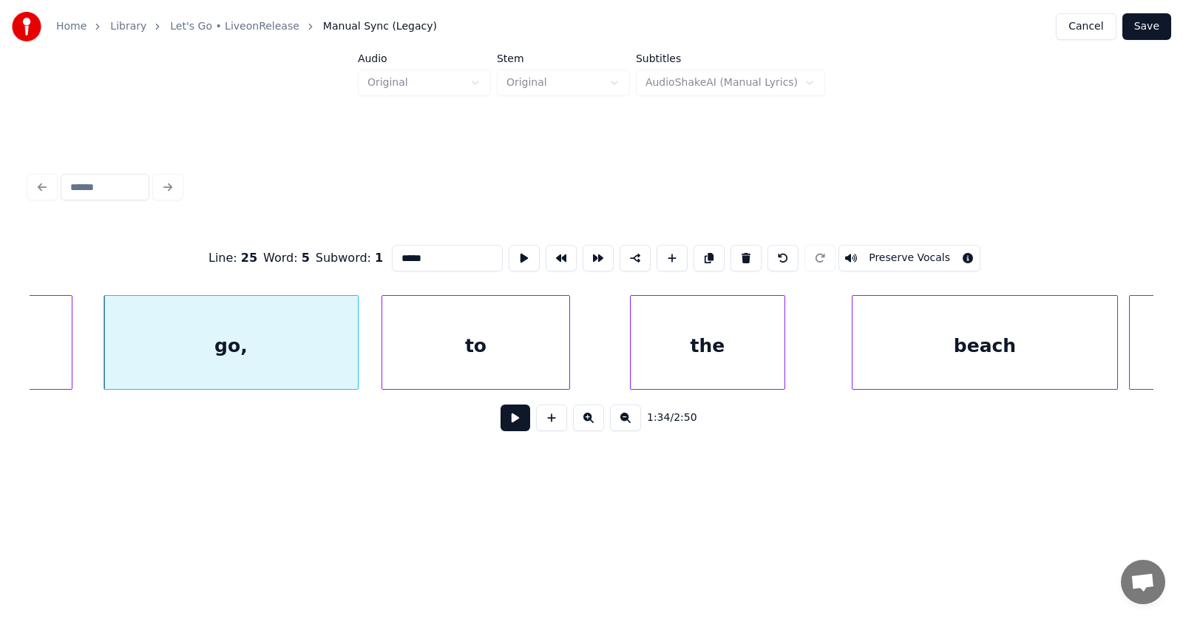
click at [524, 361] on div "to" at bounding box center [475, 346] width 187 height 101
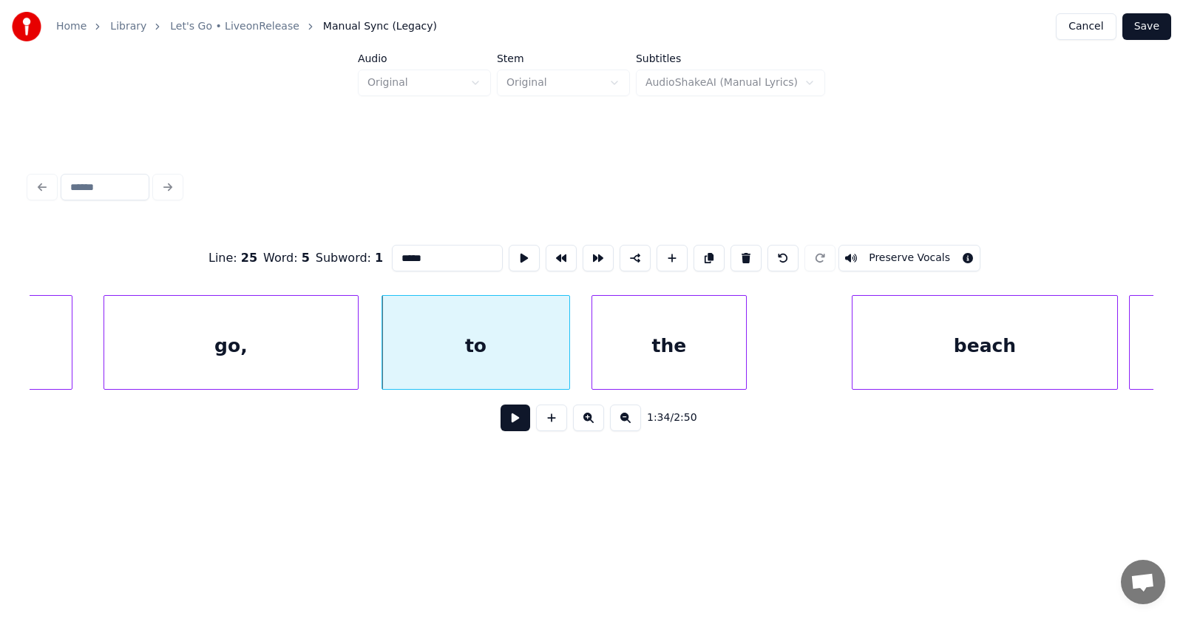
click at [708, 360] on div "the" at bounding box center [669, 346] width 154 height 101
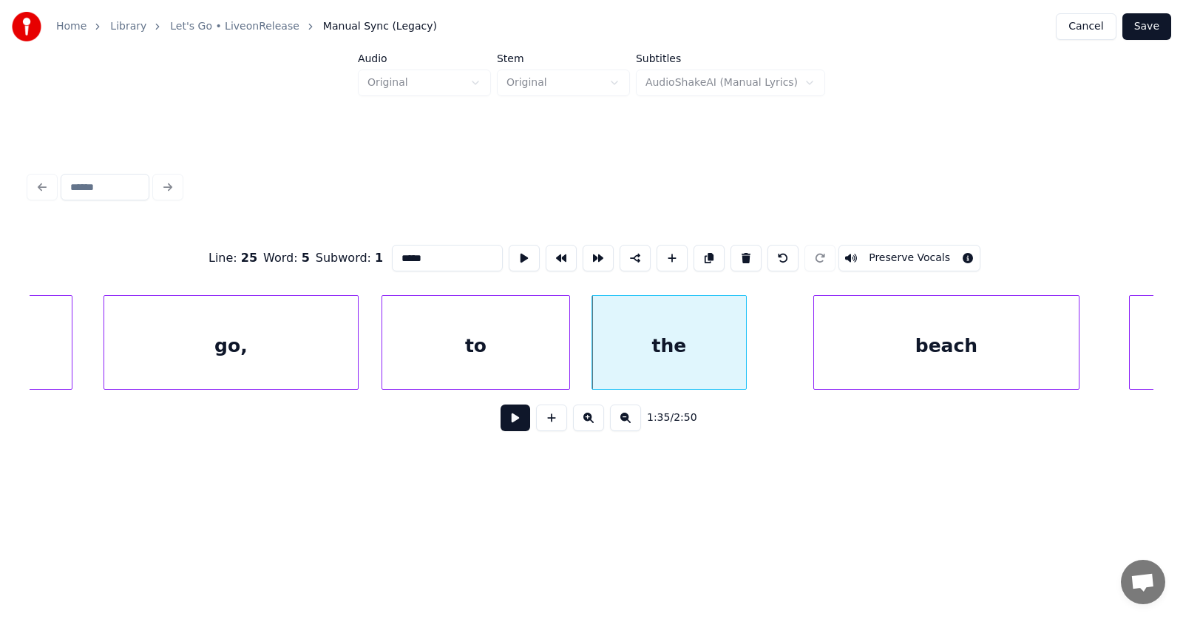
click at [884, 367] on div "beach" at bounding box center [946, 346] width 265 height 101
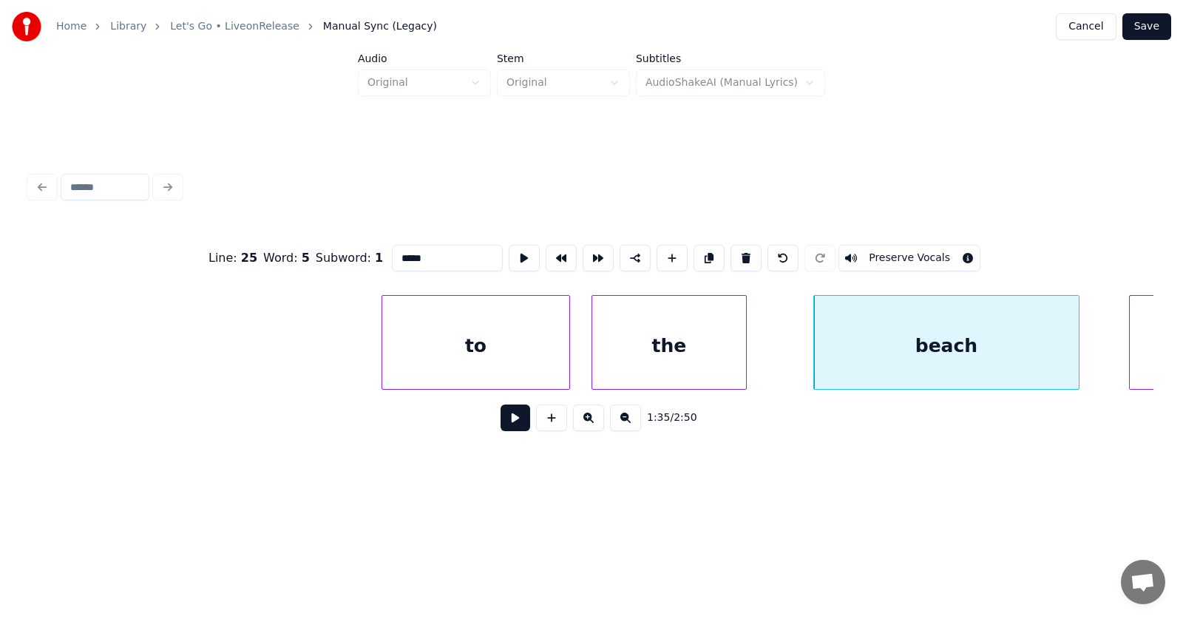
scroll to position [0, 52958]
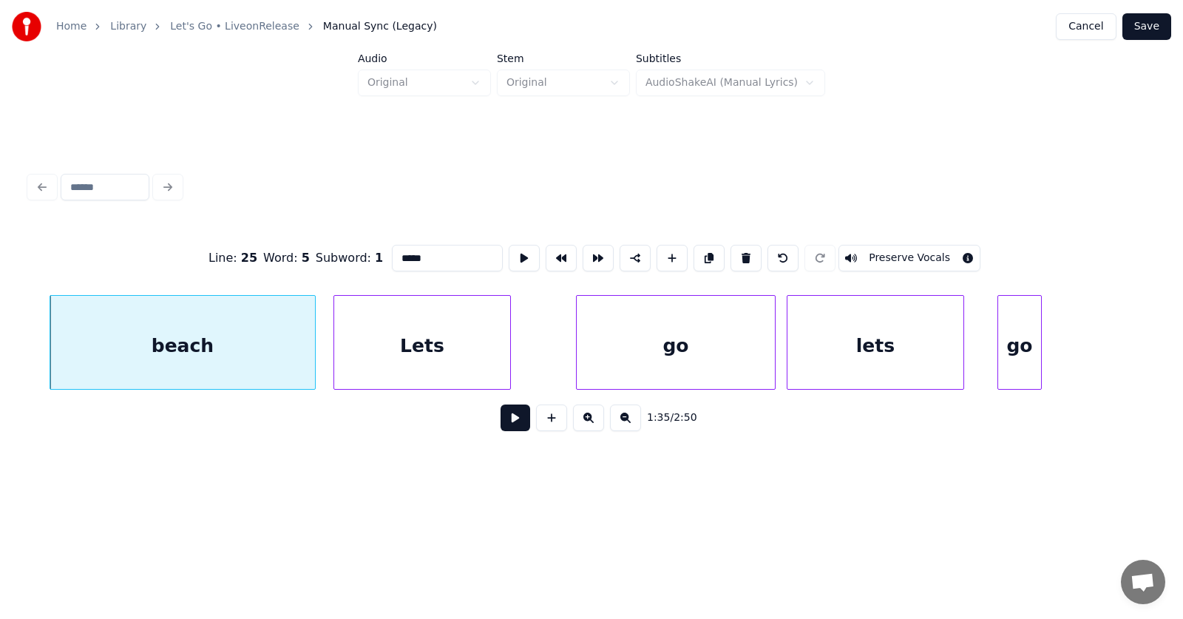
click at [433, 358] on div "Lets" at bounding box center [422, 346] width 176 height 101
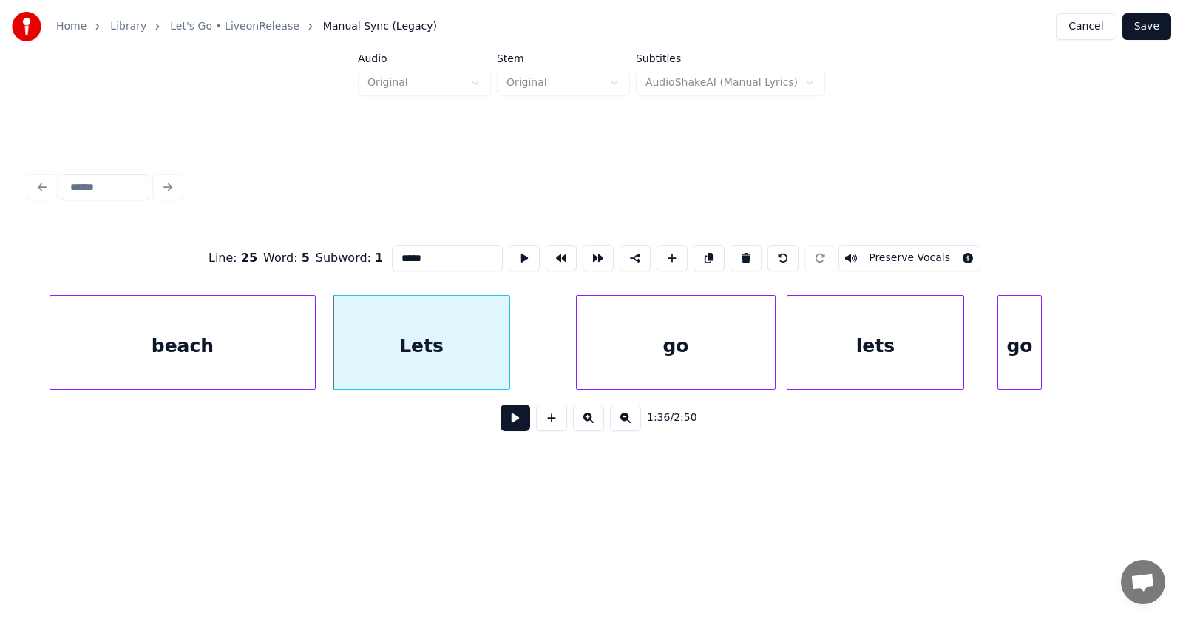
click at [427, 352] on div "Lets" at bounding box center [421, 346] width 176 height 101
click at [392, 254] on input "****" at bounding box center [447, 258] width 111 height 27
click at [631, 345] on div "go" at bounding box center [646, 346] width 198 height 101
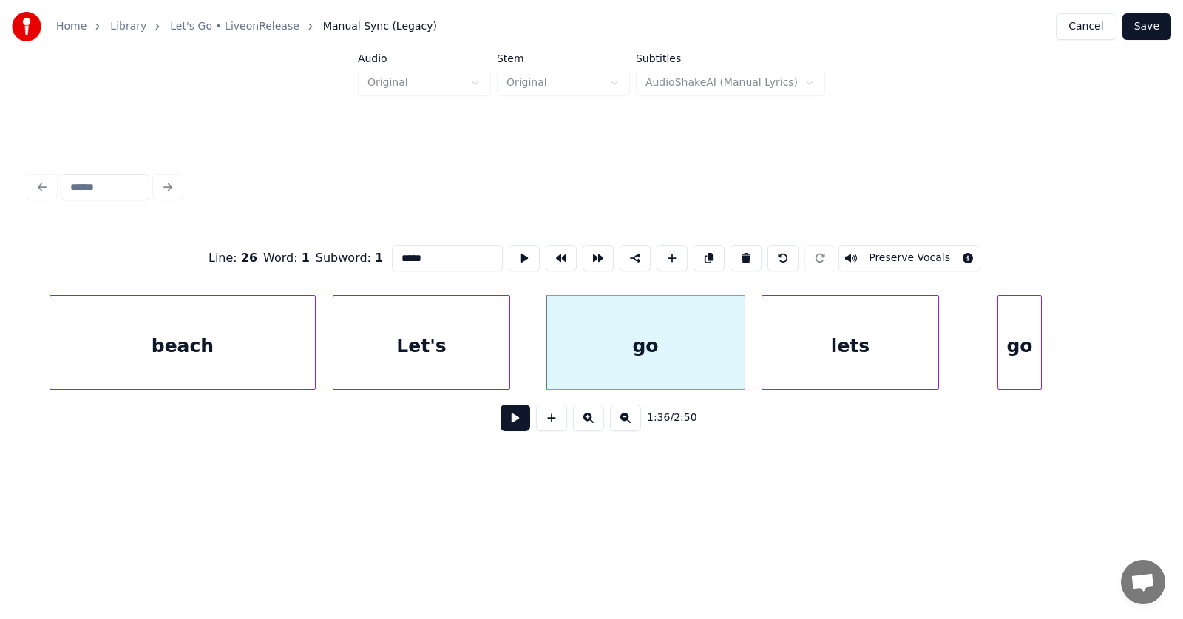
click at [853, 356] on div "lets" at bounding box center [850, 346] width 176 height 101
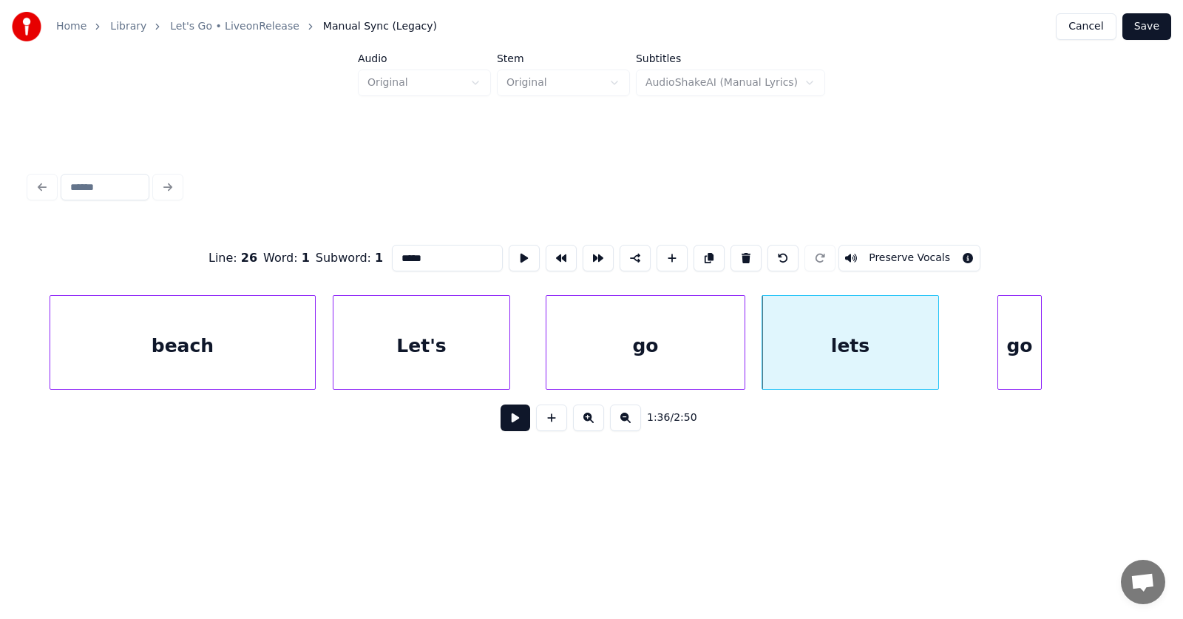
click at [856, 352] on div "lets" at bounding box center [850, 346] width 176 height 101
click at [392, 254] on input "****" at bounding box center [447, 258] width 111 height 27
click at [988, 362] on div "go" at bounding box center [995, 346] width 43 height 101
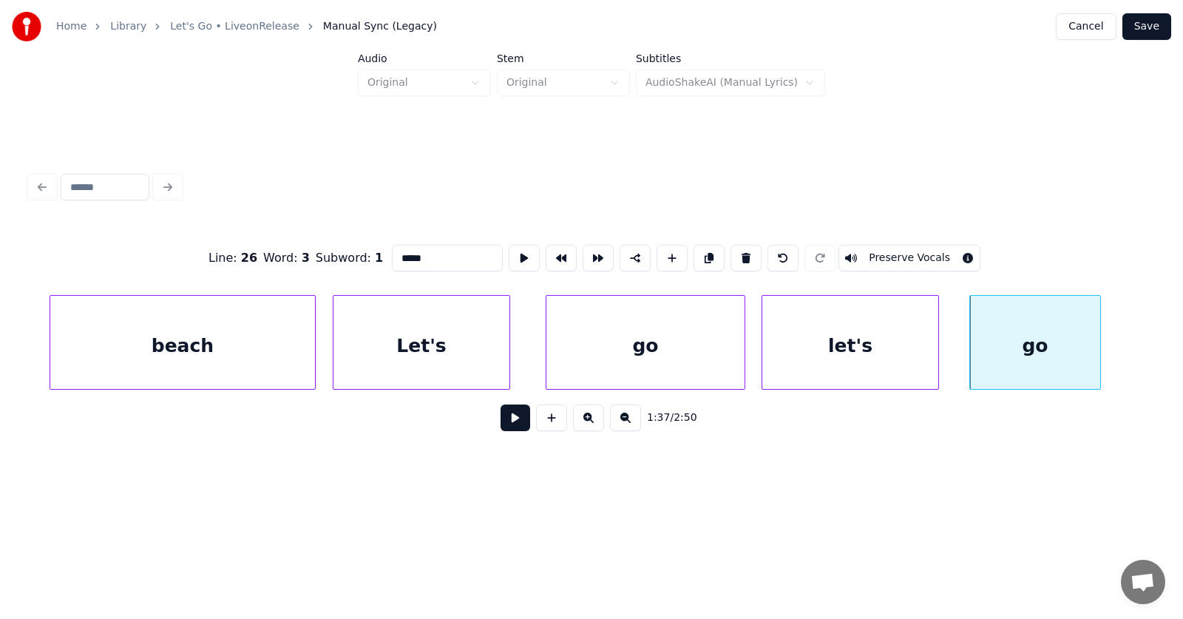
click at [1100, 355] on div at bounding box center [1098, 342] width 4 height 93
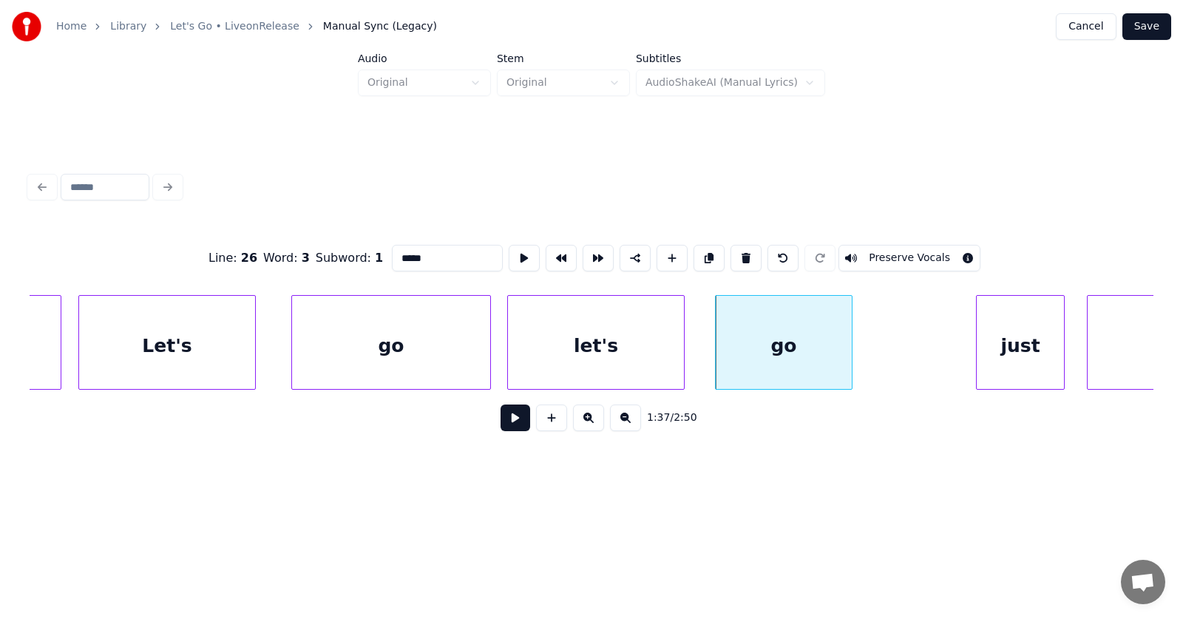
scroll to position [0, 53341]
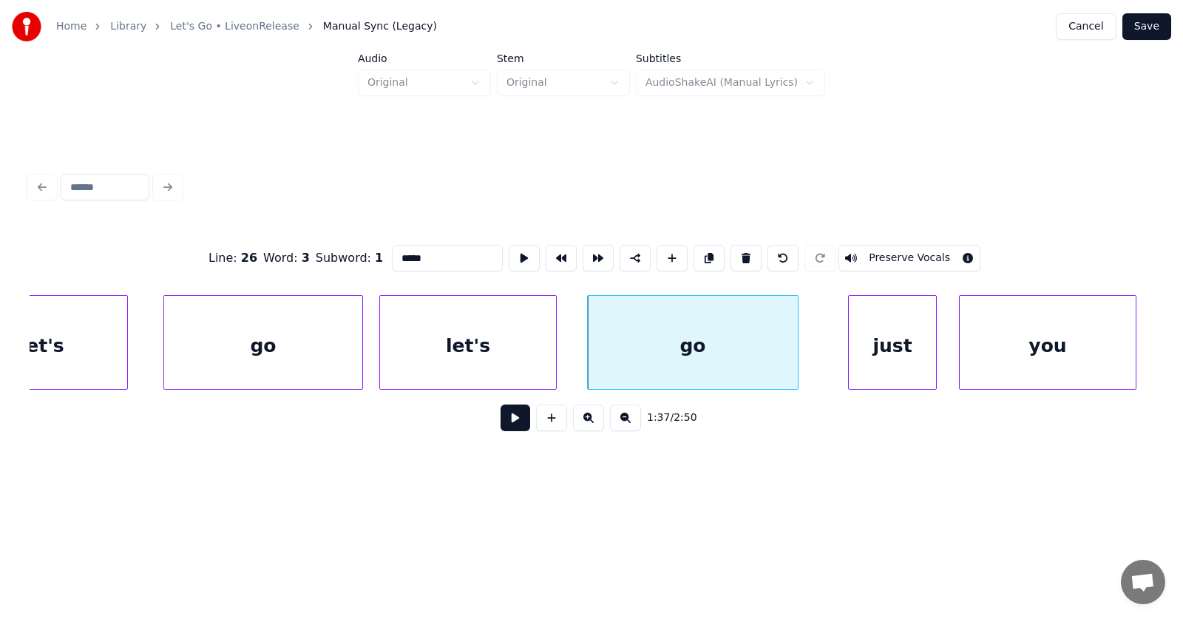
click at [796, 353] on div at bounding box center [795, 342] width 4 height 93
click at [865, 356] on div "just" at bounding box center [871, 346] width 87 height 101
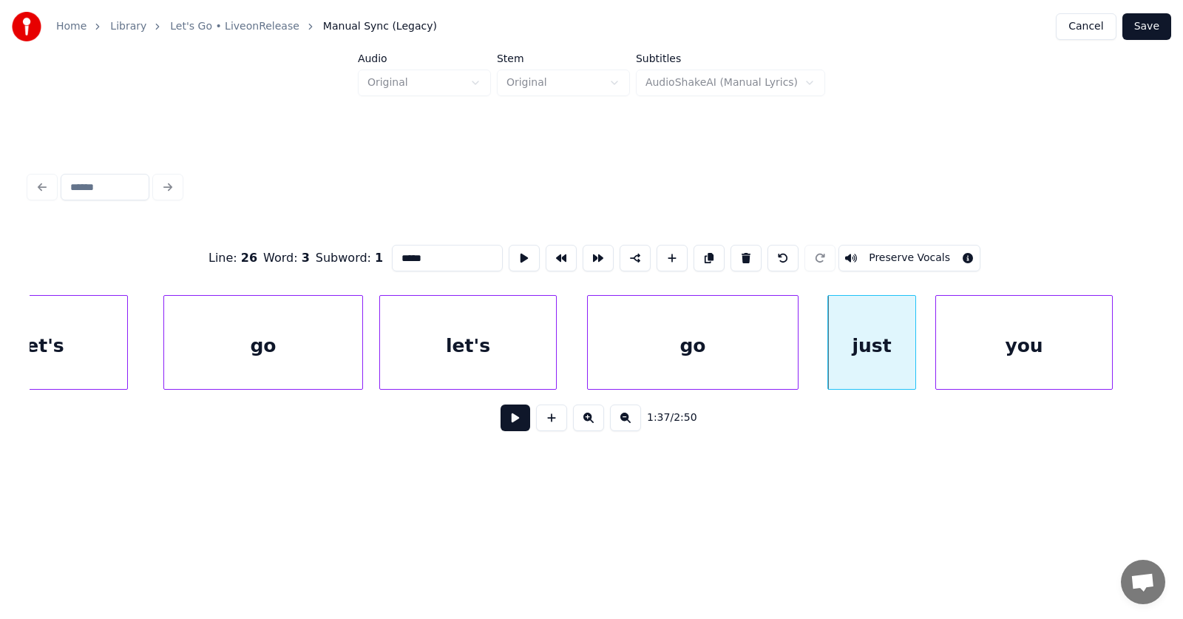
click at [987, 367] on div "you" at bounding box center [1024, 346] width 176 height 101
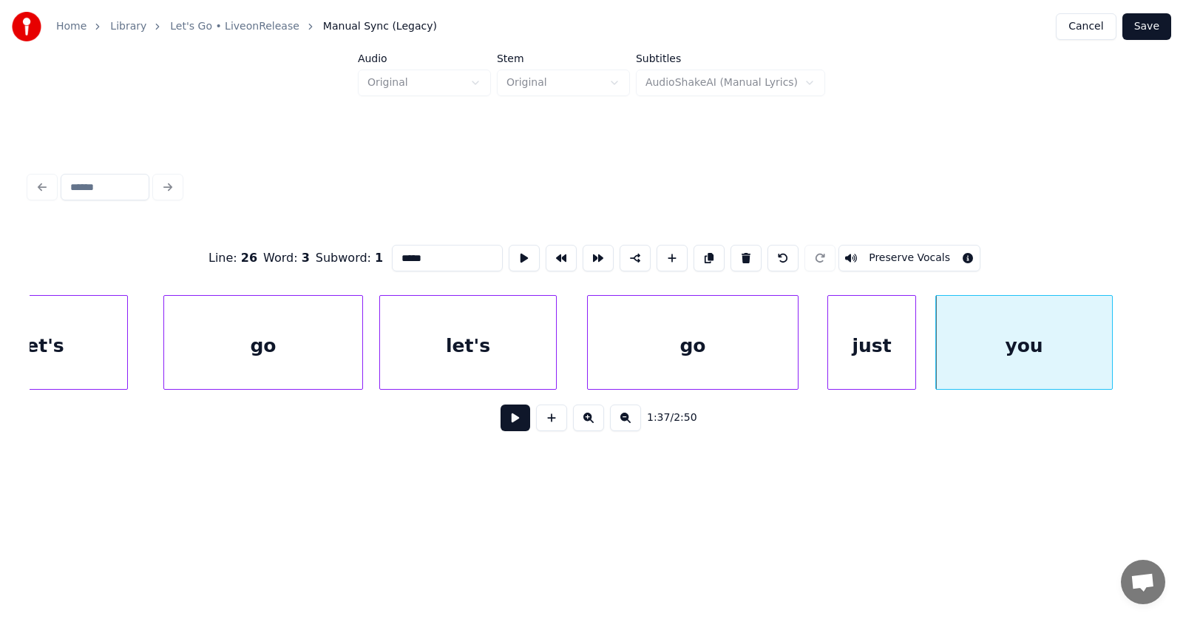
click at [724, 346] on div "go" at bounding box center [693, 346] width 210 height 101
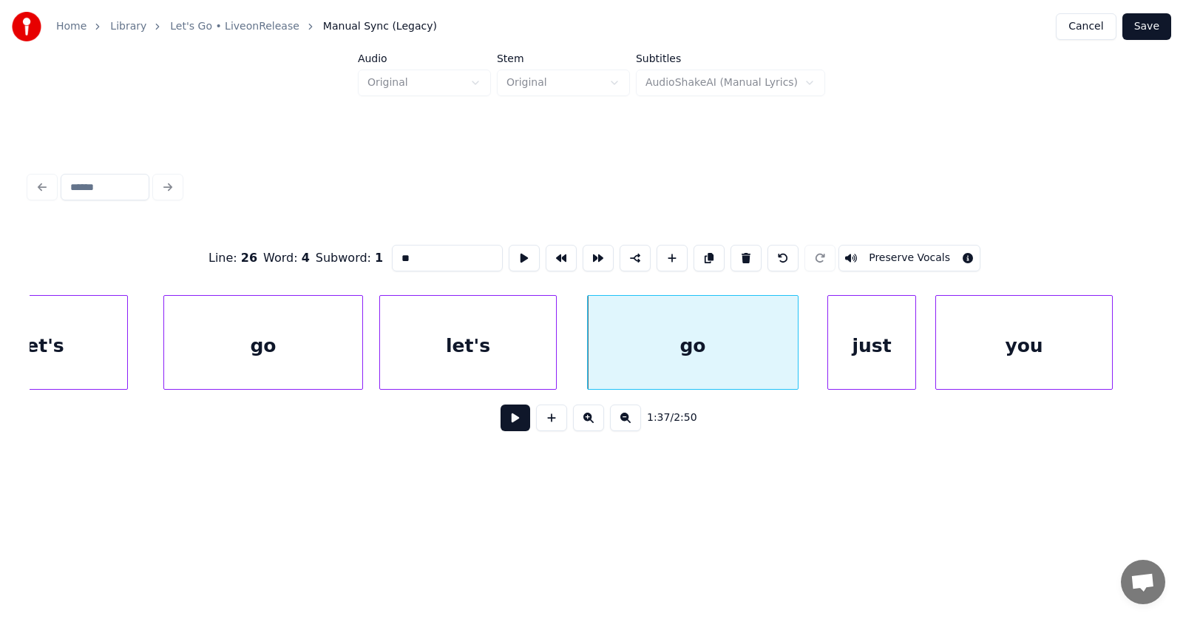
type input "**"
click at [501, 430] on button at bounding box center [516, 417] width 30 height 27
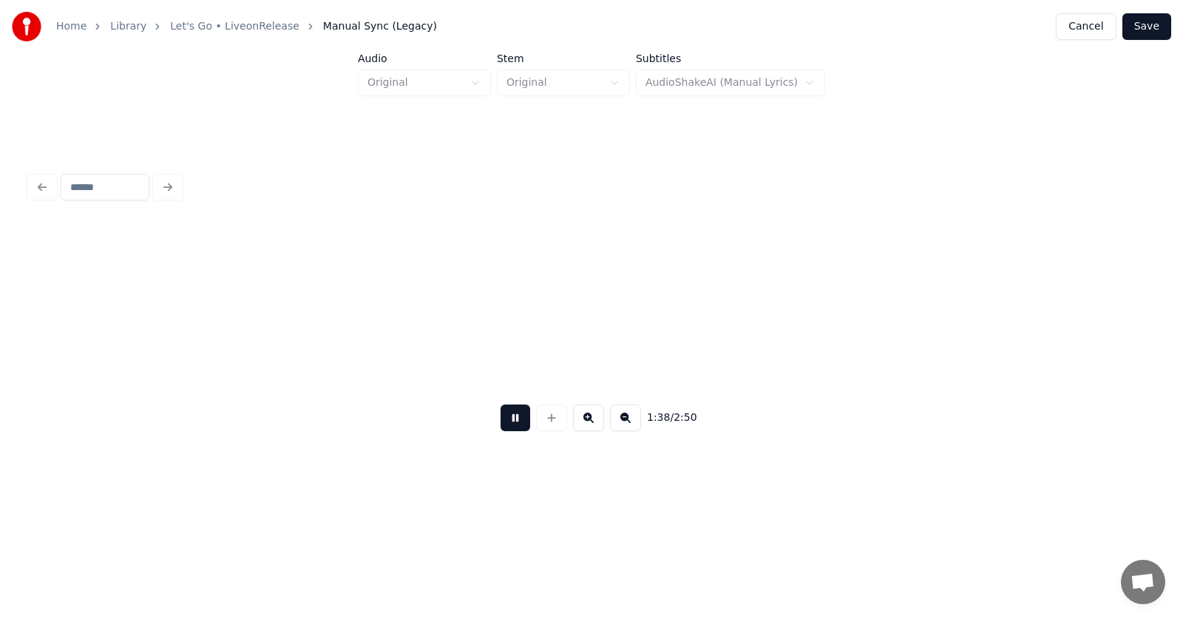
scroll to position [0, 54468]
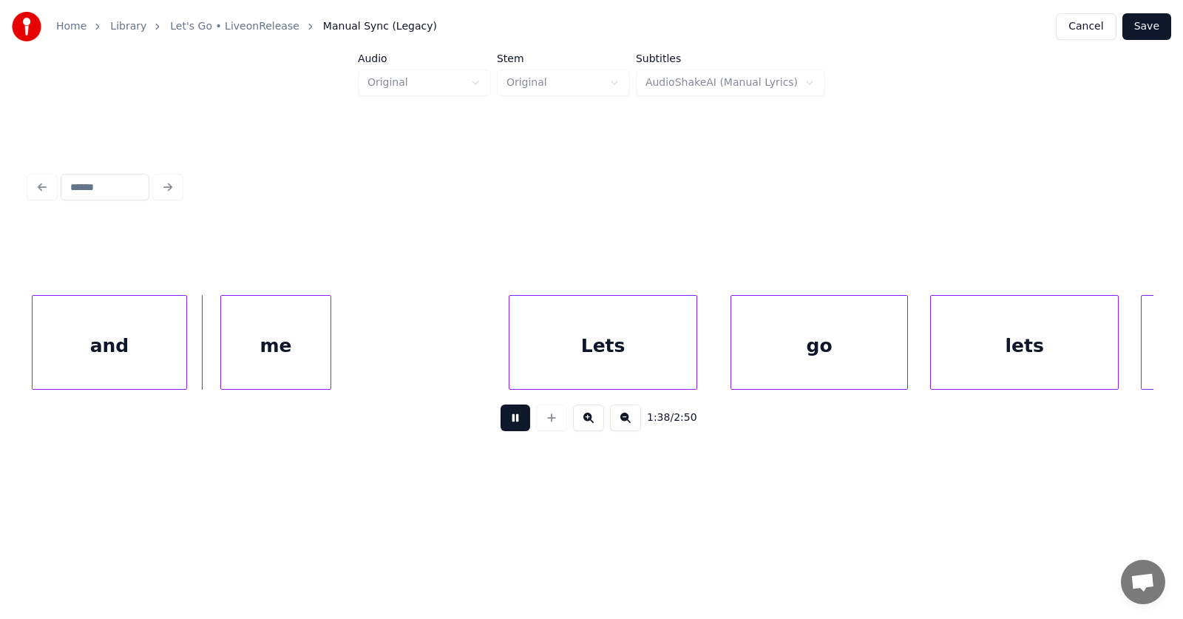
click at [501, 430] on button at bounding box center [516, 417] width 30 height 27
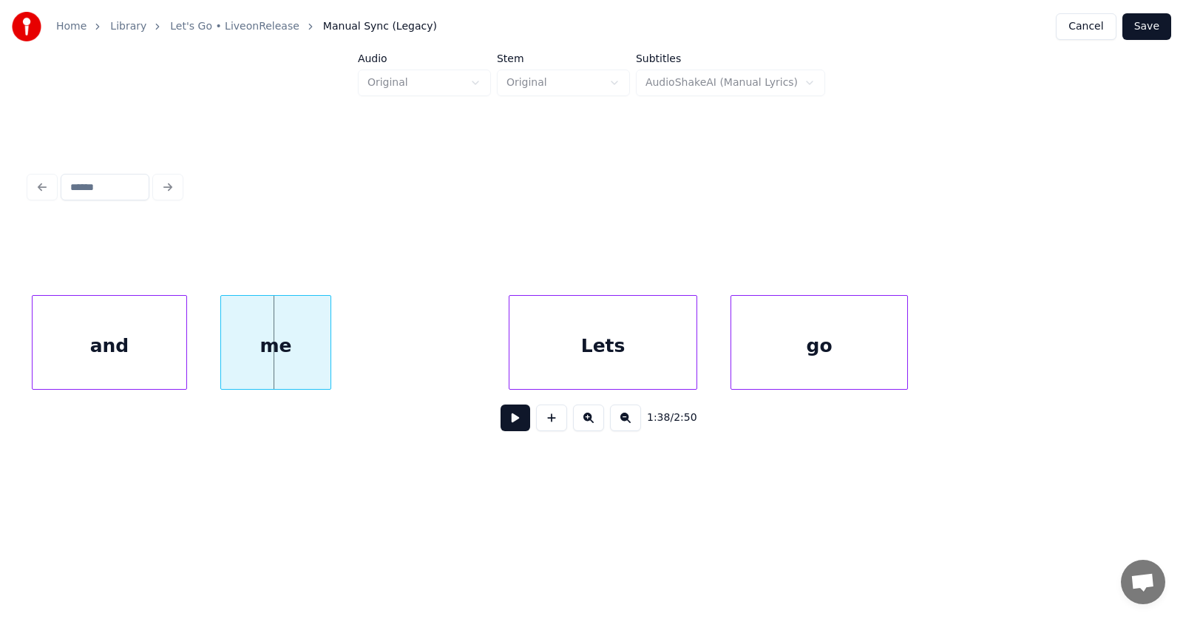
scroll to position [0, 54104]
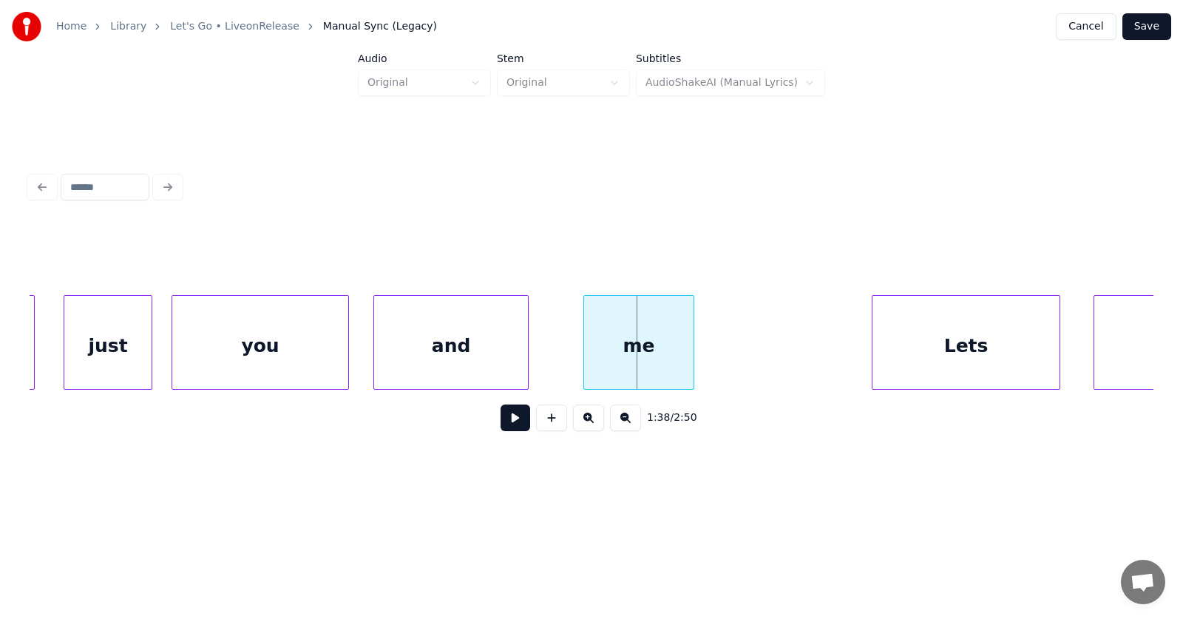
click at [492, 350] on div "and" at bounding box center [451, 346] width 154 height 101
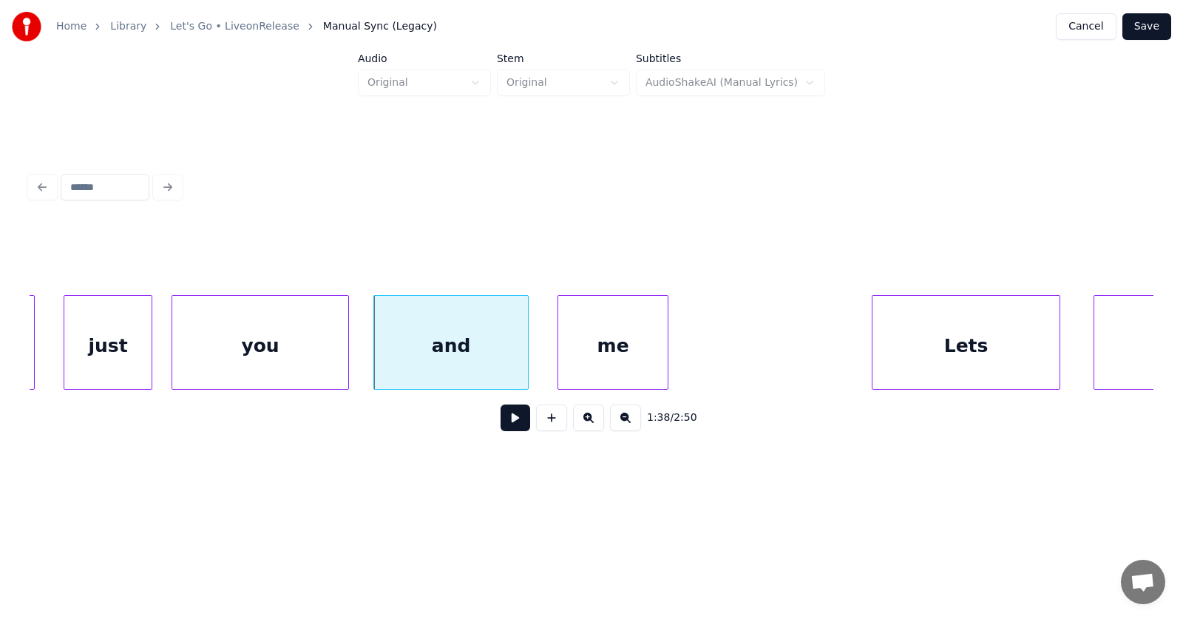
click at [620, 357] on div "me" at bounding box center [612, 346] width 109 height 101
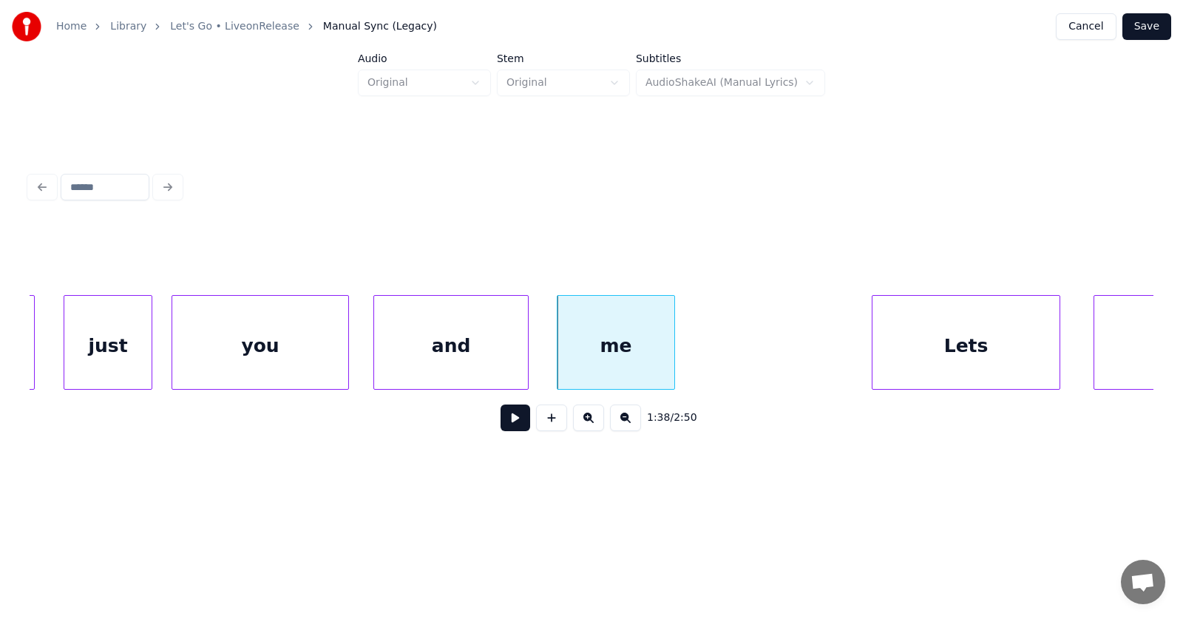
click at [674, 351] on div at bounding box center [672, 342] width 4 height 93
click at [866, 362] on div "Lets" at bounding box center [931, 346] width 187 height 101
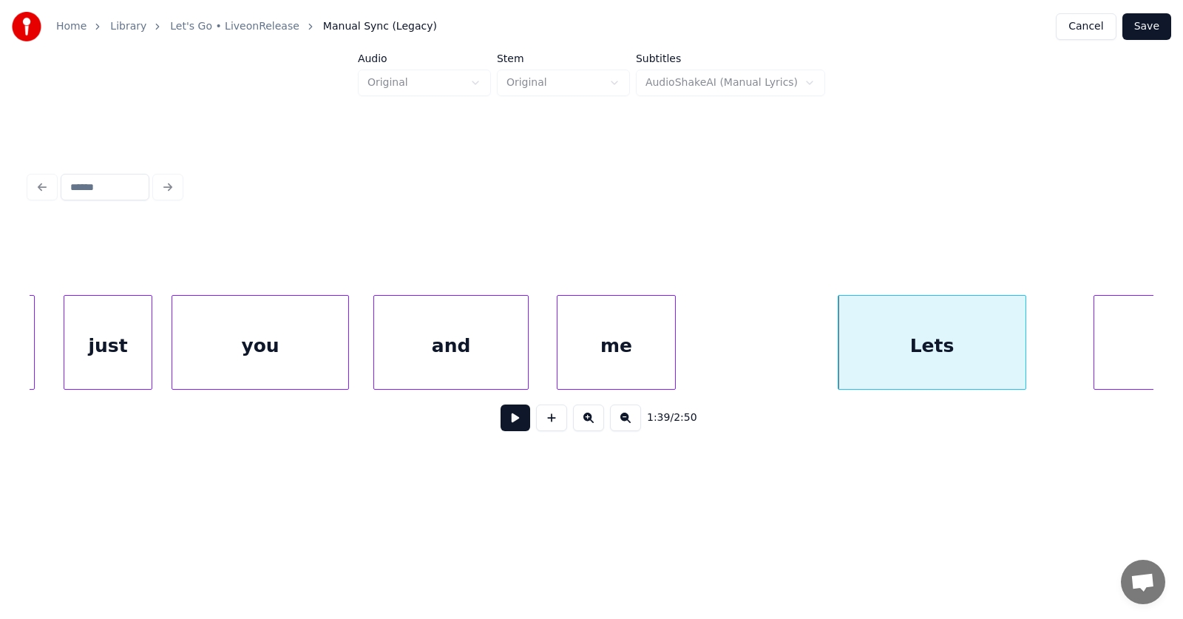
click at [912, 357] on div "Lets" at bounding box center [931, 346] width 187 height 101
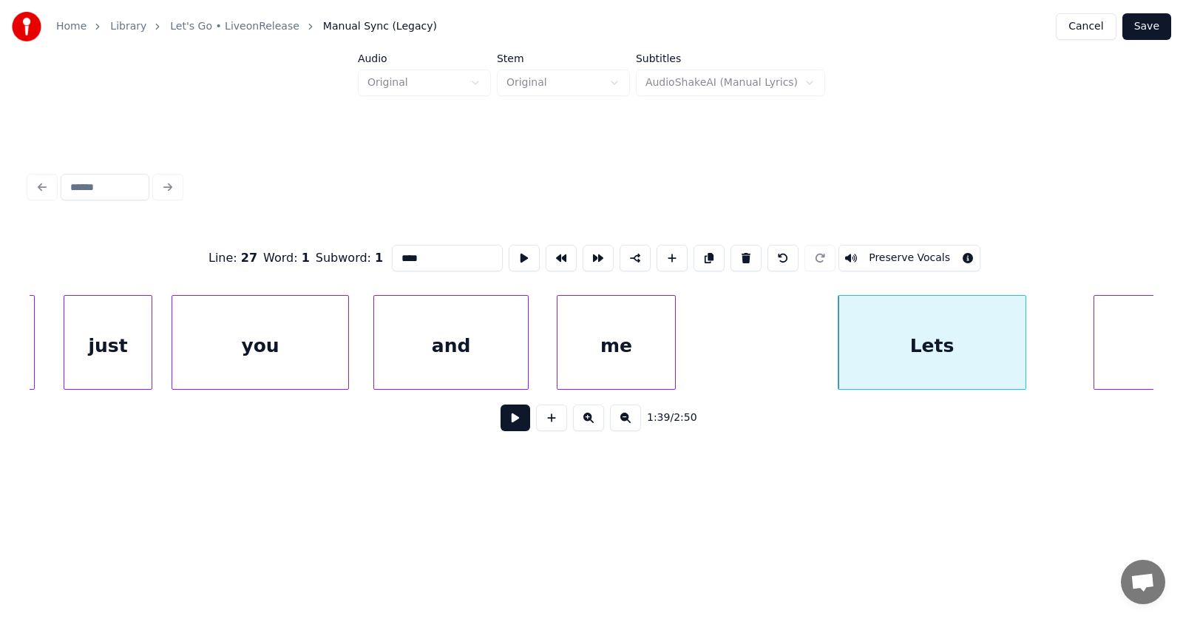
click at [392, 252] on input "****" at bounding box center [447, 258] width 111 height 27
type input "*****"
click at [501, 421] on button at bounding box center [516, 417] width 30 height 27
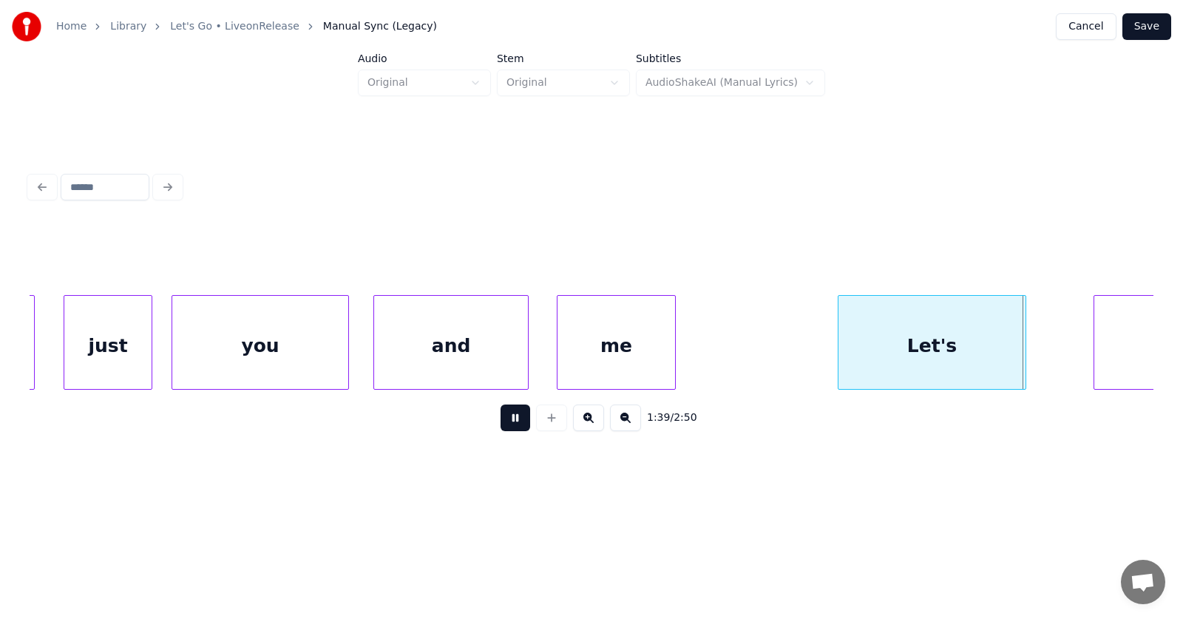
click at [501, 421] on button at bounding box center [516, 417] width 30 height 27
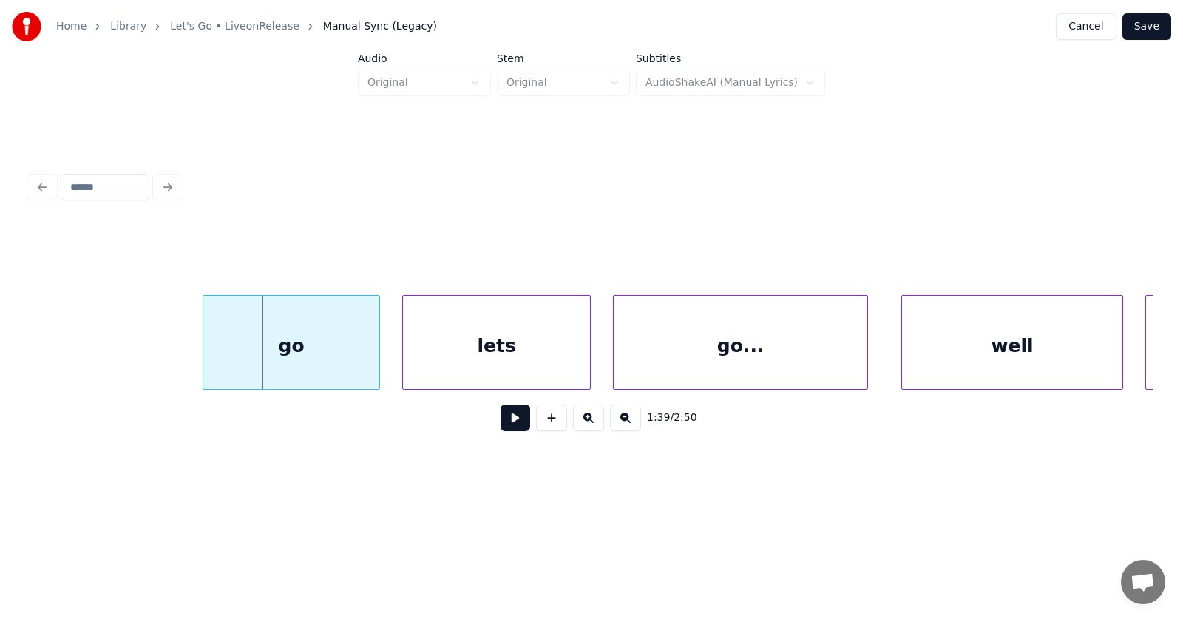
scroll to position [0, 54868]
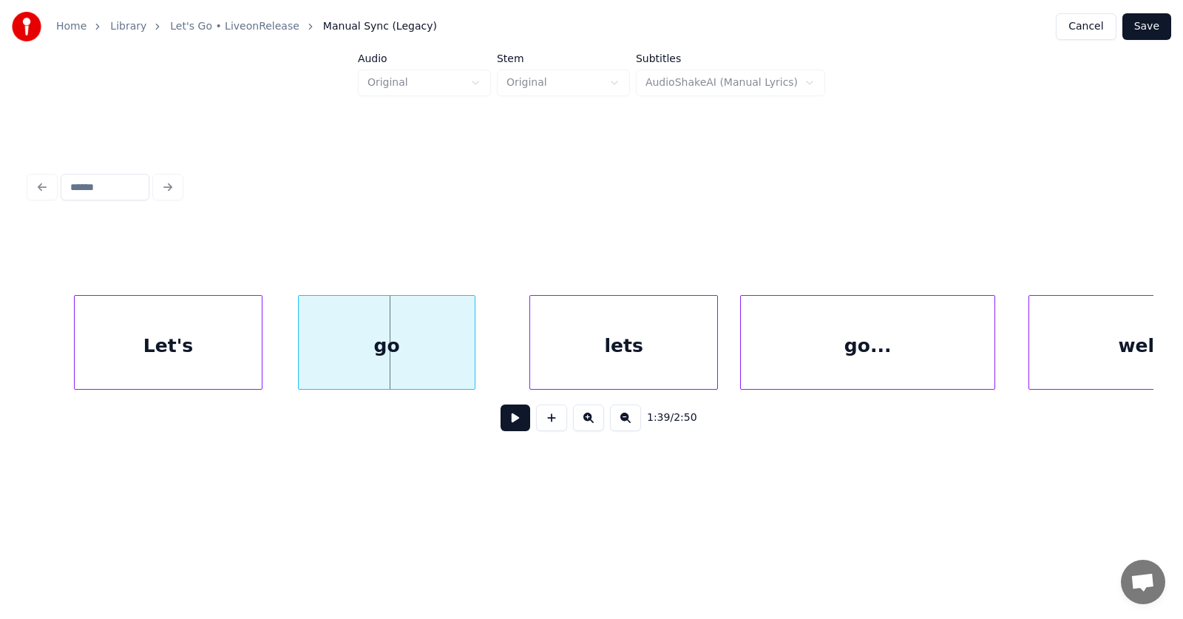
click at [428, 350] on div "go" at bounding box center [387, 346] width 176 height 101
click at [581, 357] on div "lets" at bounding box center [585, 346] width 187 height 101
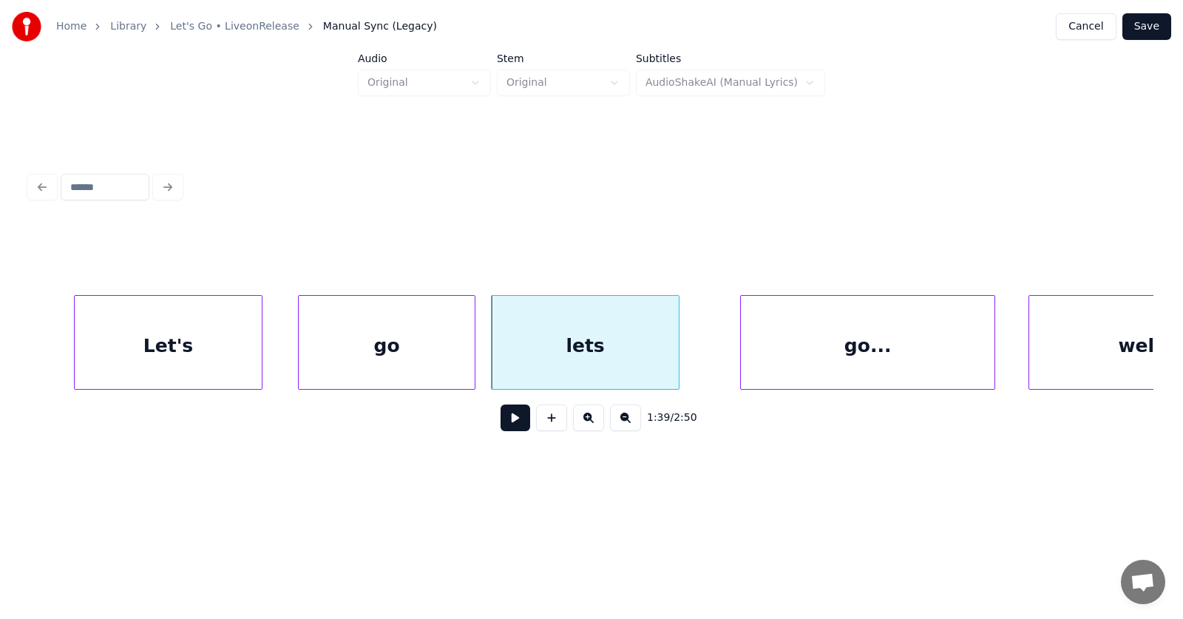
click at [594, 358] on div "lets" at bounding box center [585, 346] width 187 height 101
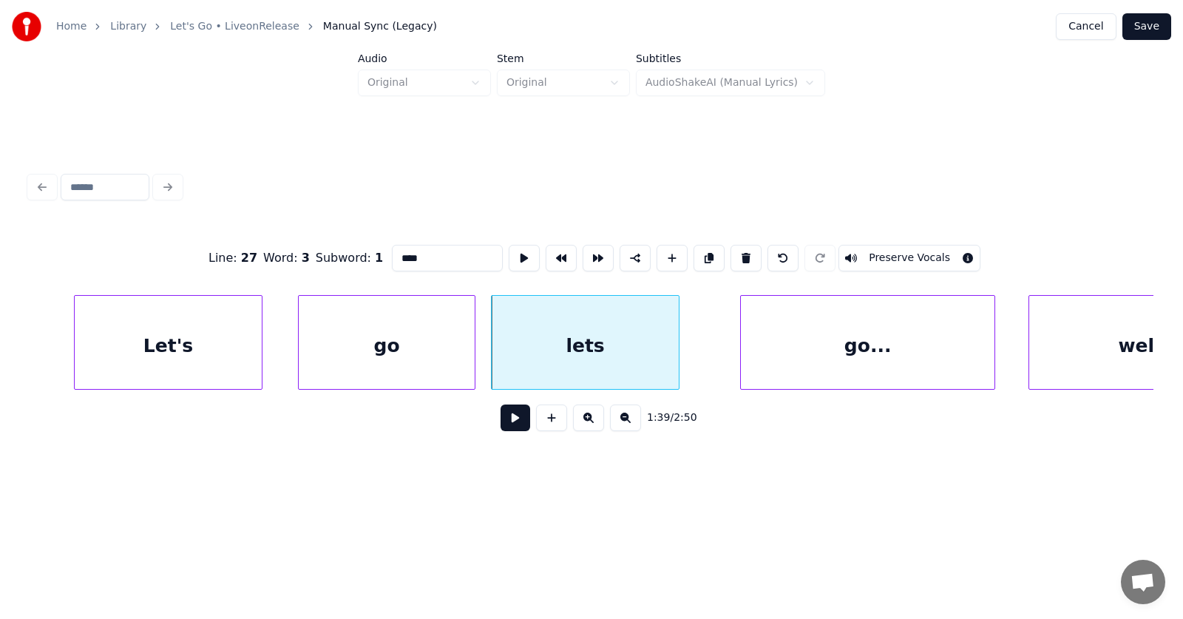
click at [392, 254] on input "****" at bounding box center [447, 258] width 111 height 27
click at [825, 358] on div "go..." at bounding box center [842, 346] width 254 height 101
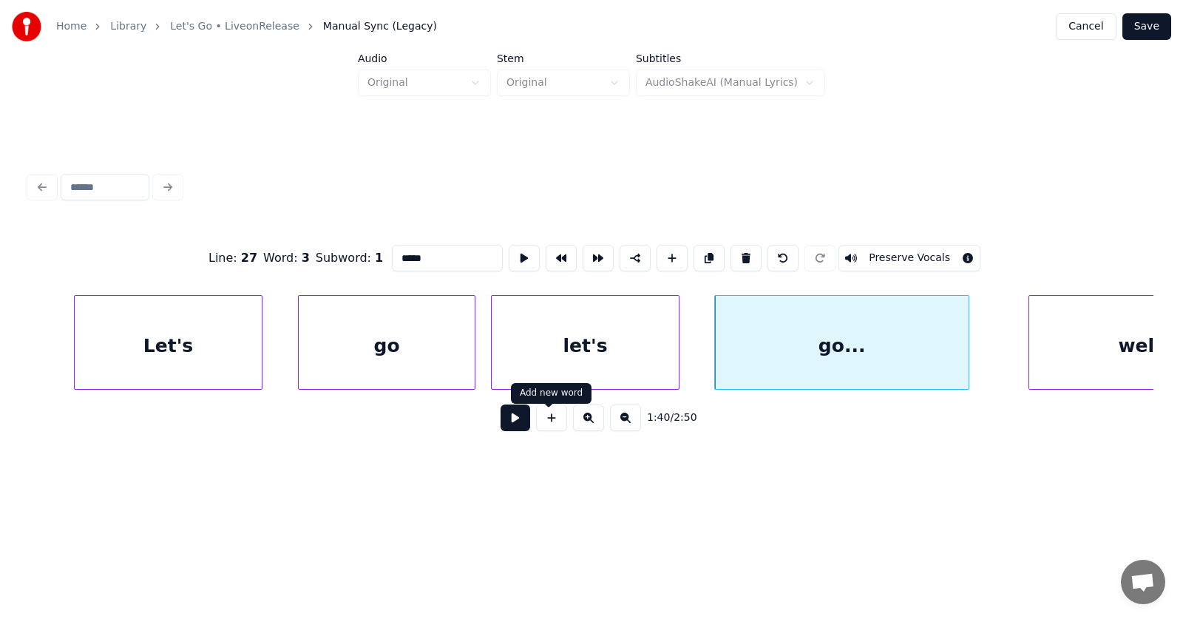
type input "*****"
click at [513, 423] on button at bounding box center [516, 417] width 30 height 27
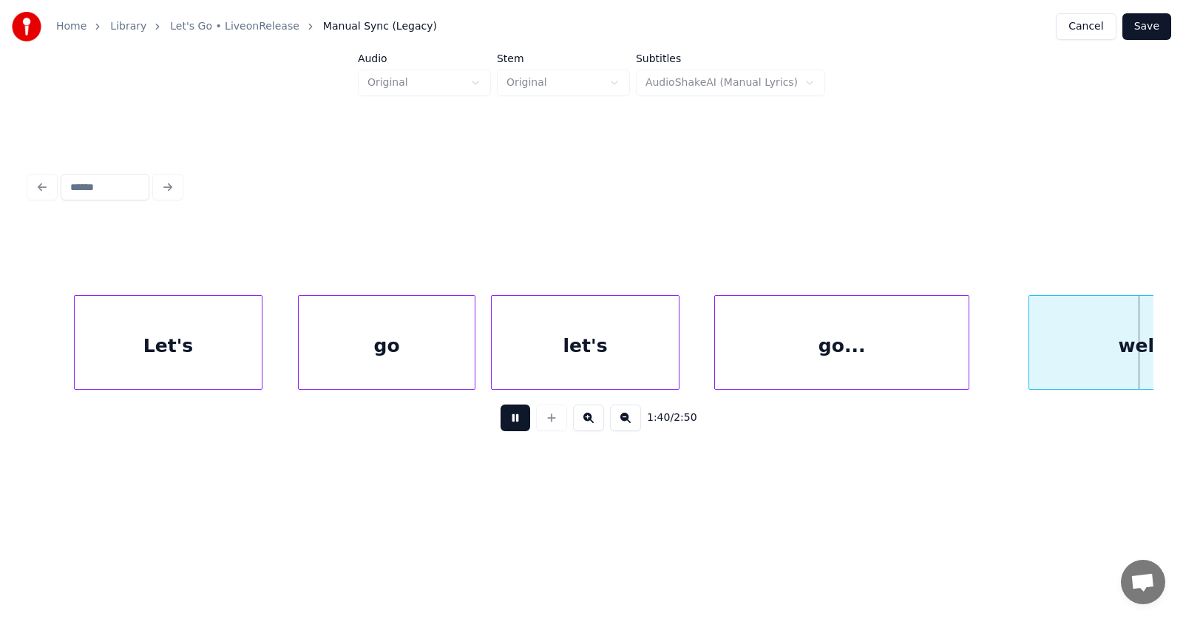
click at [513, 423] on button at bounding box center [516, 417] width 30 height 27
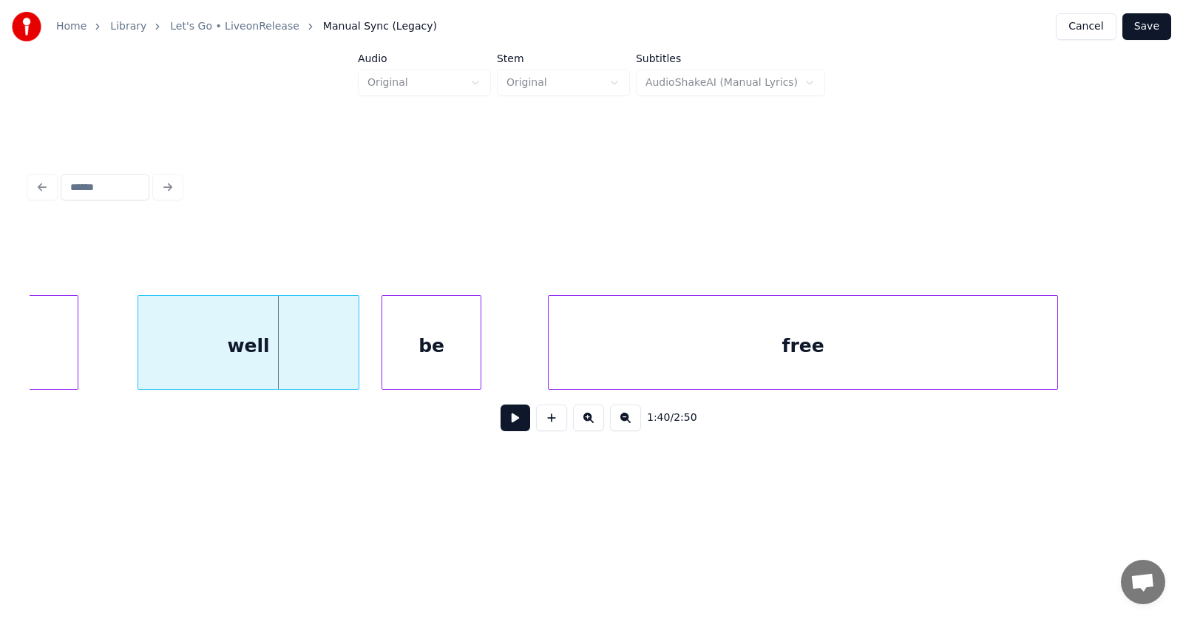
scroll to position [0, 55377]
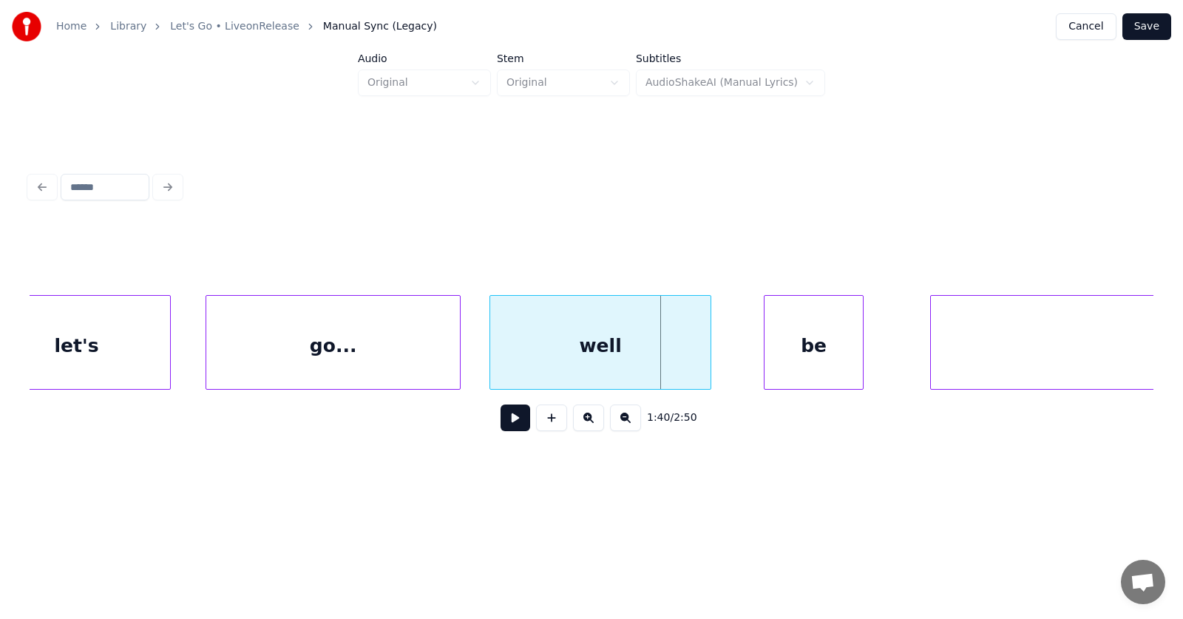
click at [627, 365] on div "well" at bounding box center [600, 346] width 220 height 101
click at [623, 350] on div "well" at bounding box center [600, 346] width 220 height 101
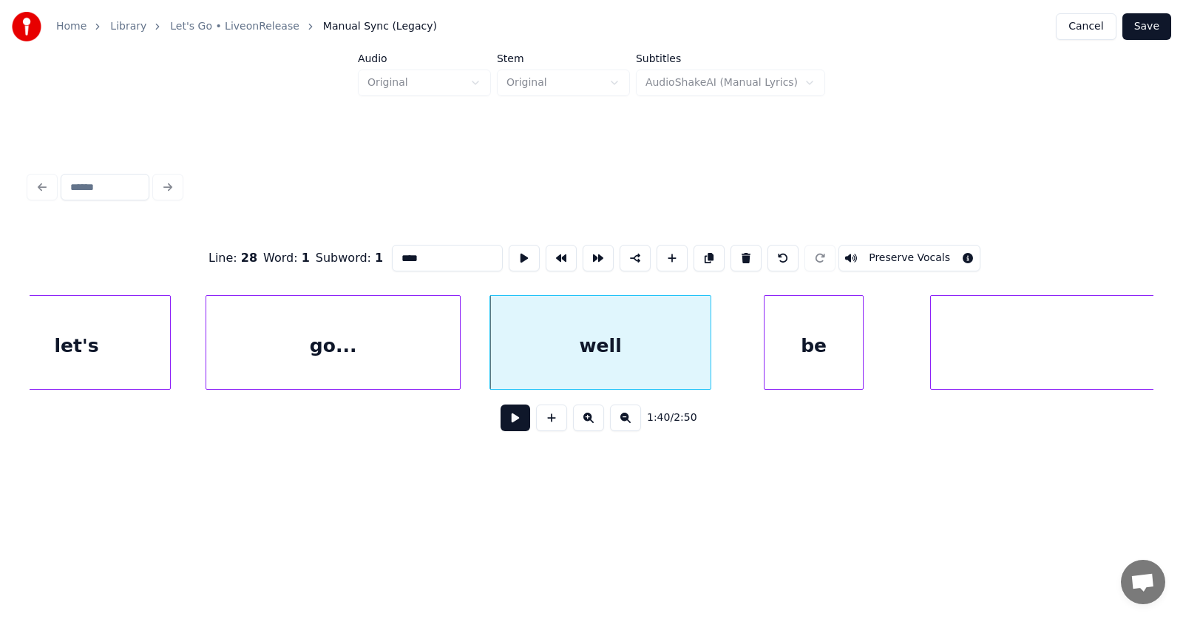
click at [392, 251] on input "****" at bounding box center [447, 258] width 111 height 27
click at [771, 349] on div "be" at bounding box center [786, 346] width 98 height 101
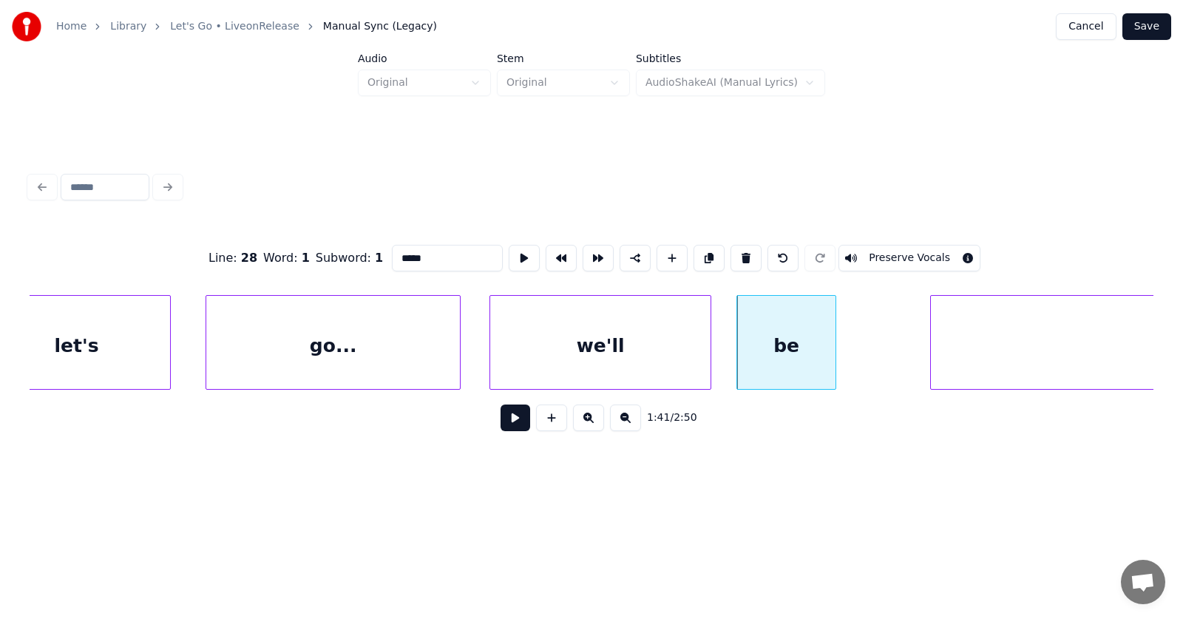
scroll to position [0, 55660]
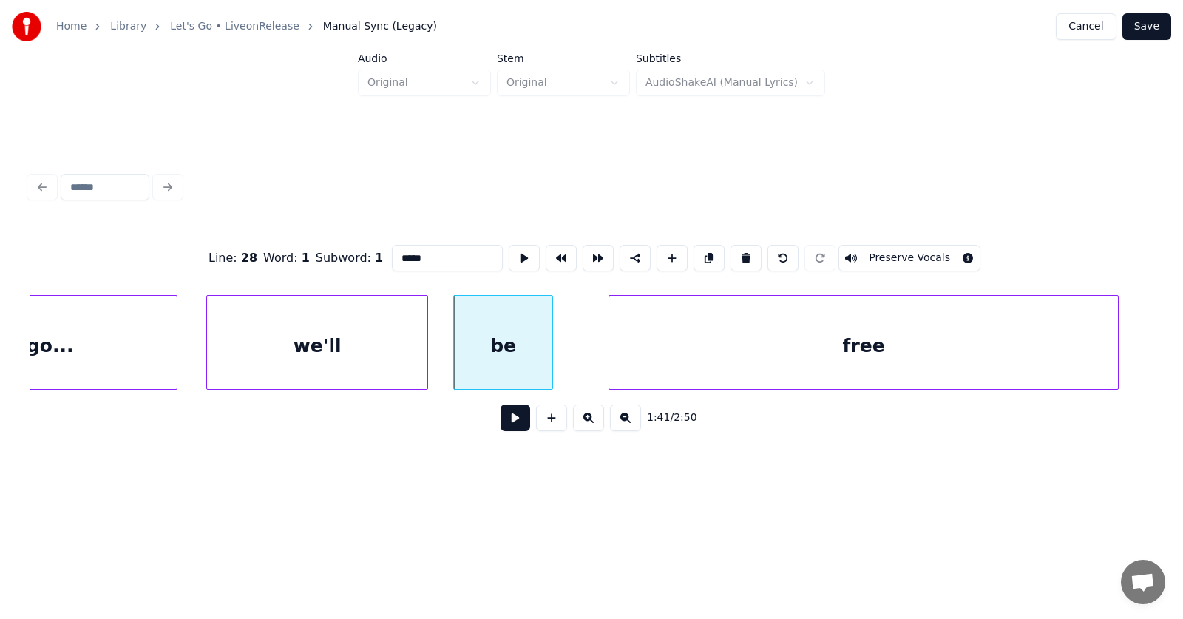
click at [908, 358] on div "free" at bounding box center [863, 346] width 509 height 101
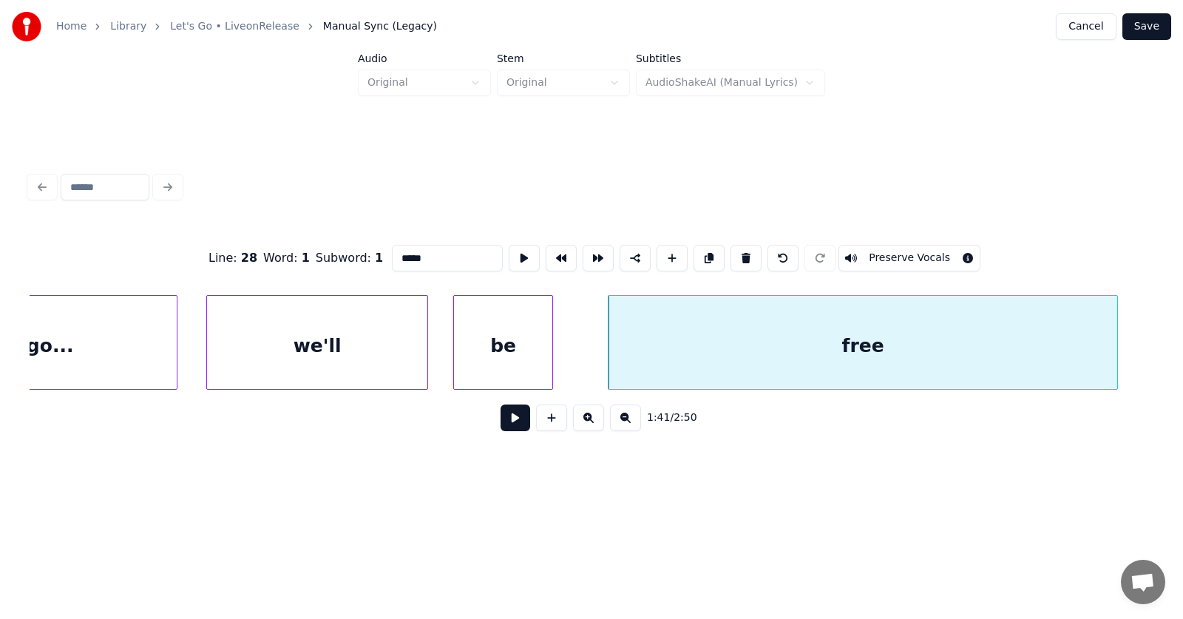
type input "*****"
click at [501, 419] on button at bounding box center [516, 417] width 30 height 27
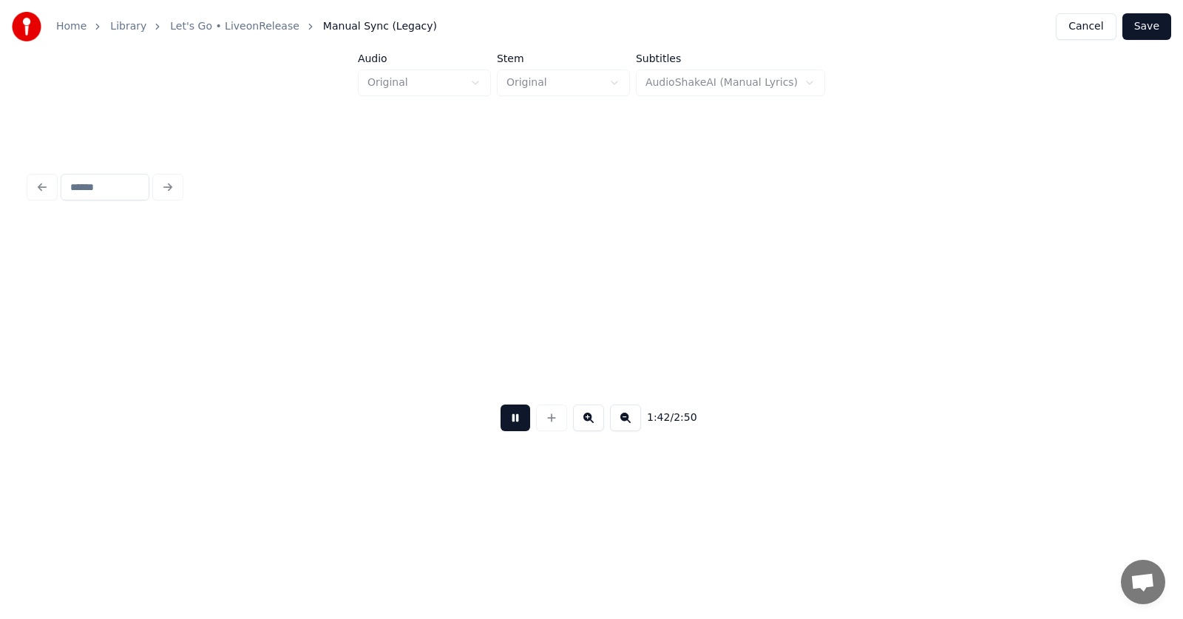
scroll to position [0, 56790]
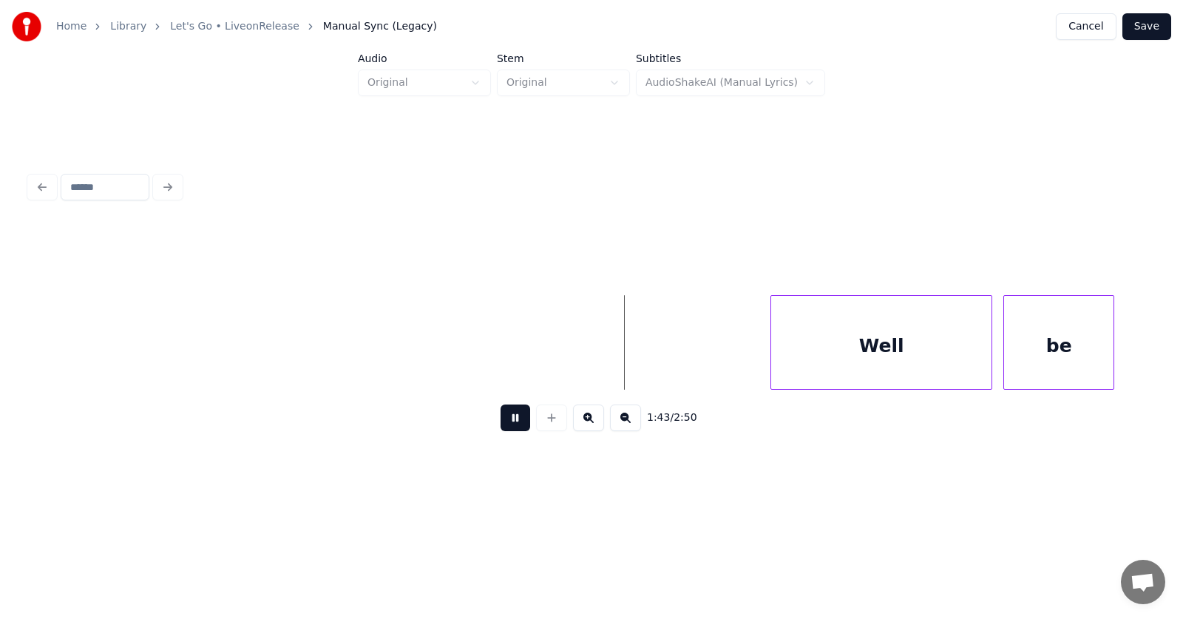
click at [501, 419] on button at bounding box center [516, 417] width 30 height 27
click at [870, 372] on div "Well" at bounding box center [856, 346] width 220 height 101
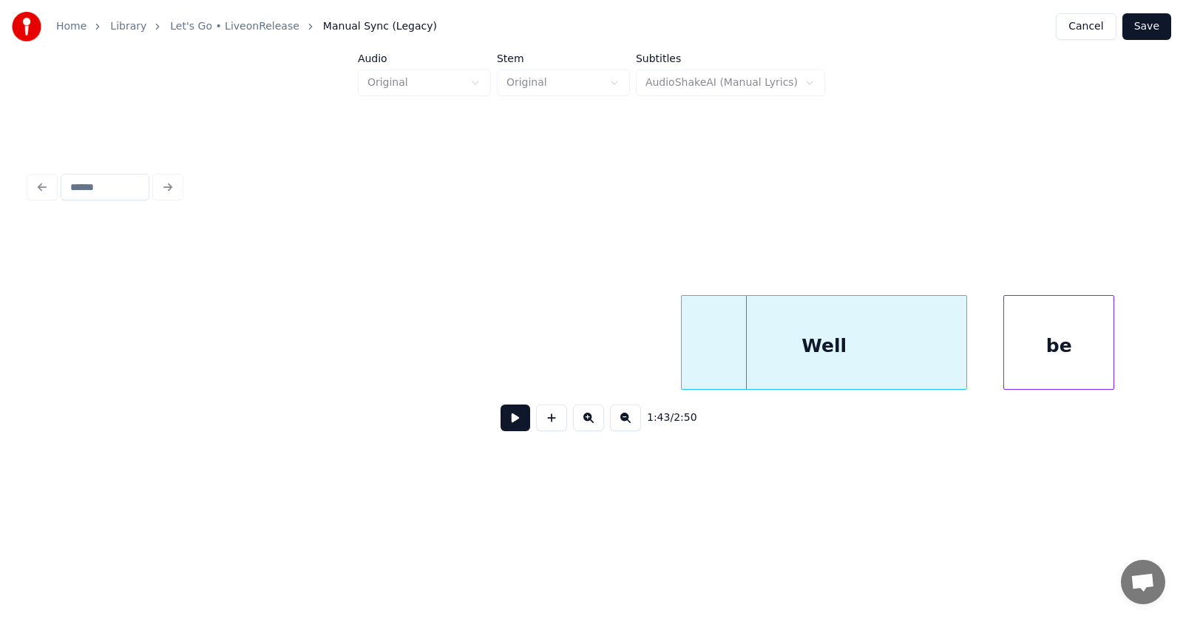
click at [682, 353] on div at bounding box center [684, 342] width 4 height 93
click at [1061, 366] on div "be" at bounding box center [1034, 346] width 109 height 101
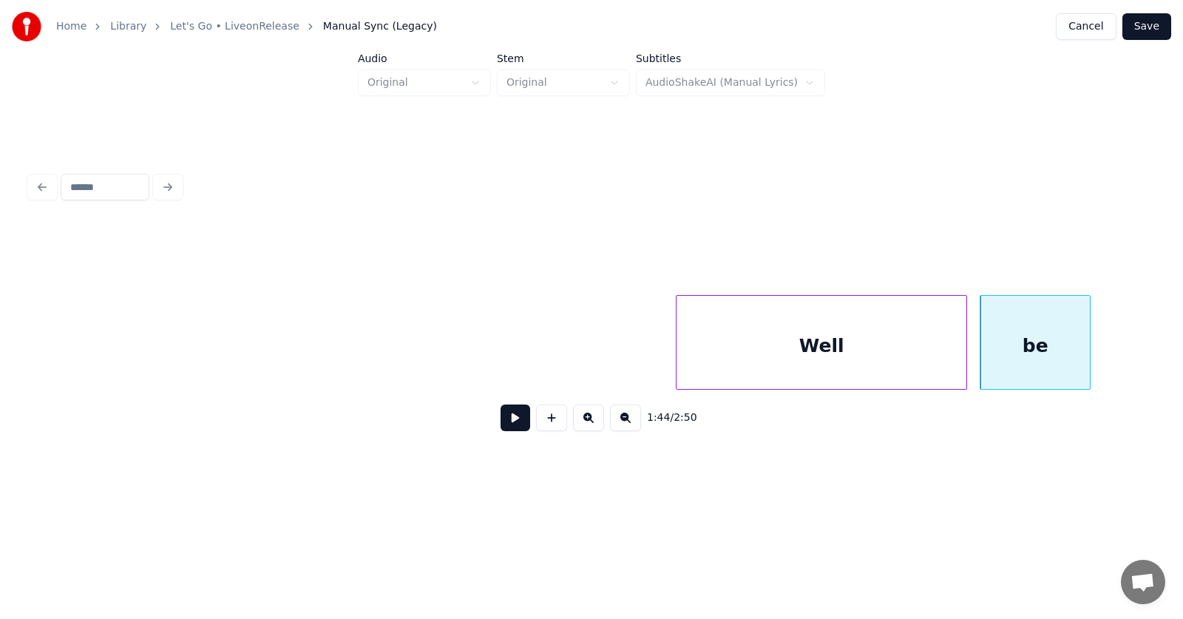
click at [889, 349] on div "Well" at bounding box center [822, 346] width 290 height 101
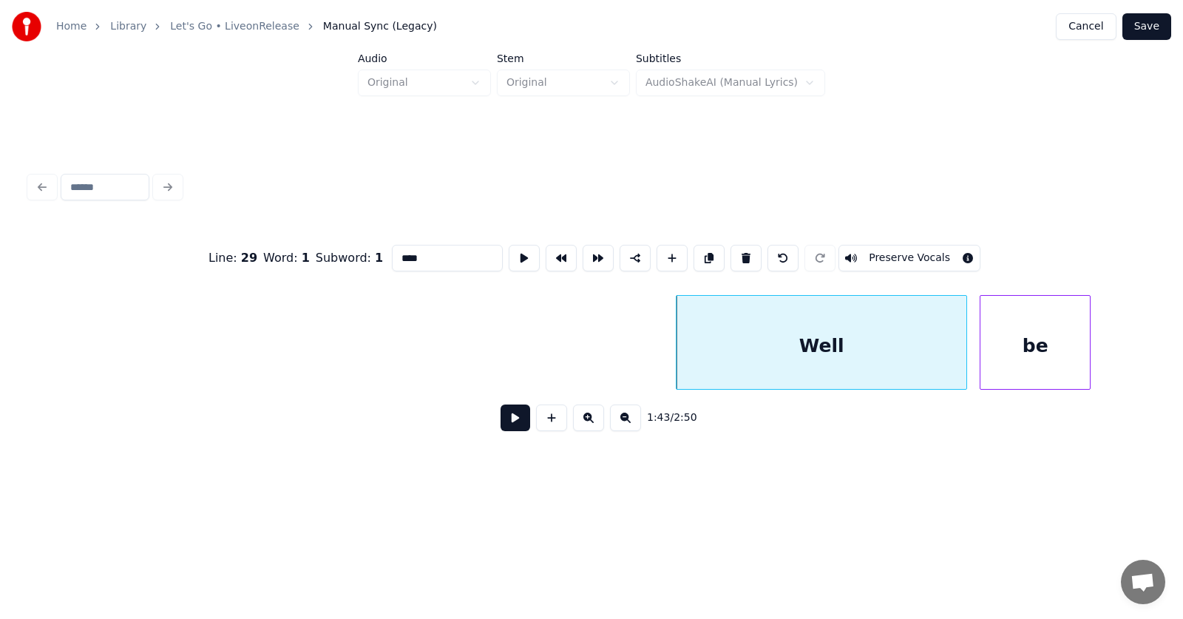
click at [392, 255] on input "****" at bounding box center [447, 258] width 111 height 27
type input "*****"
click at [501, 422] on button at bounding box center [516, 417] width 30 height 27
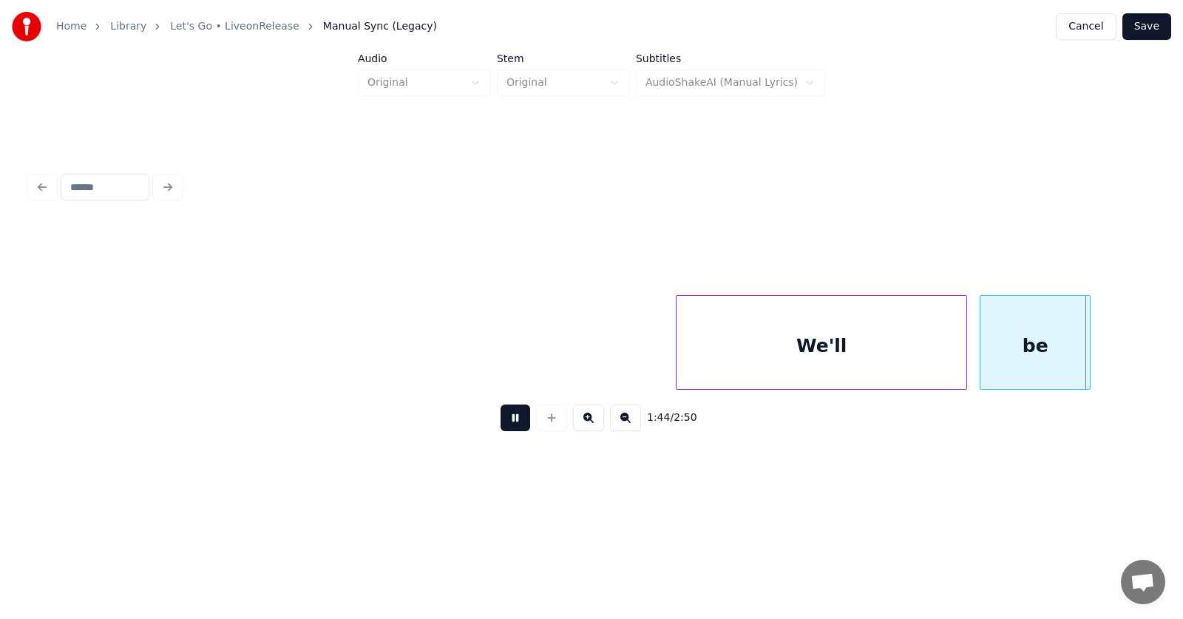
scroll to position [0, 57915]
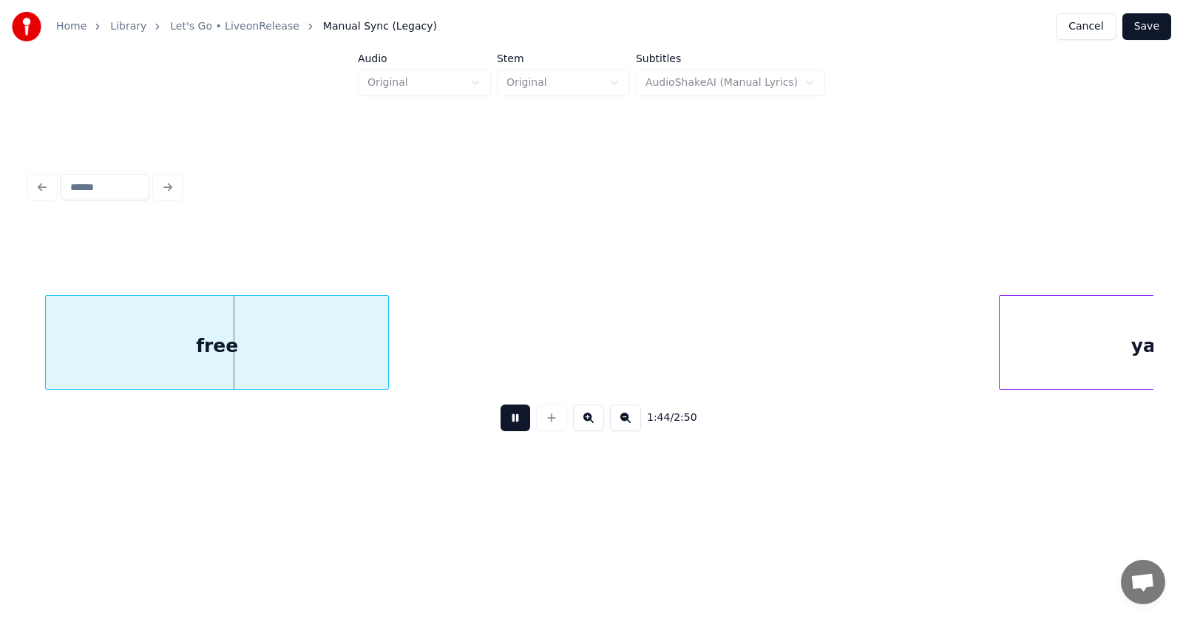
click at [501, 422] on button at bounding box center [516, 417] width 30 height 27
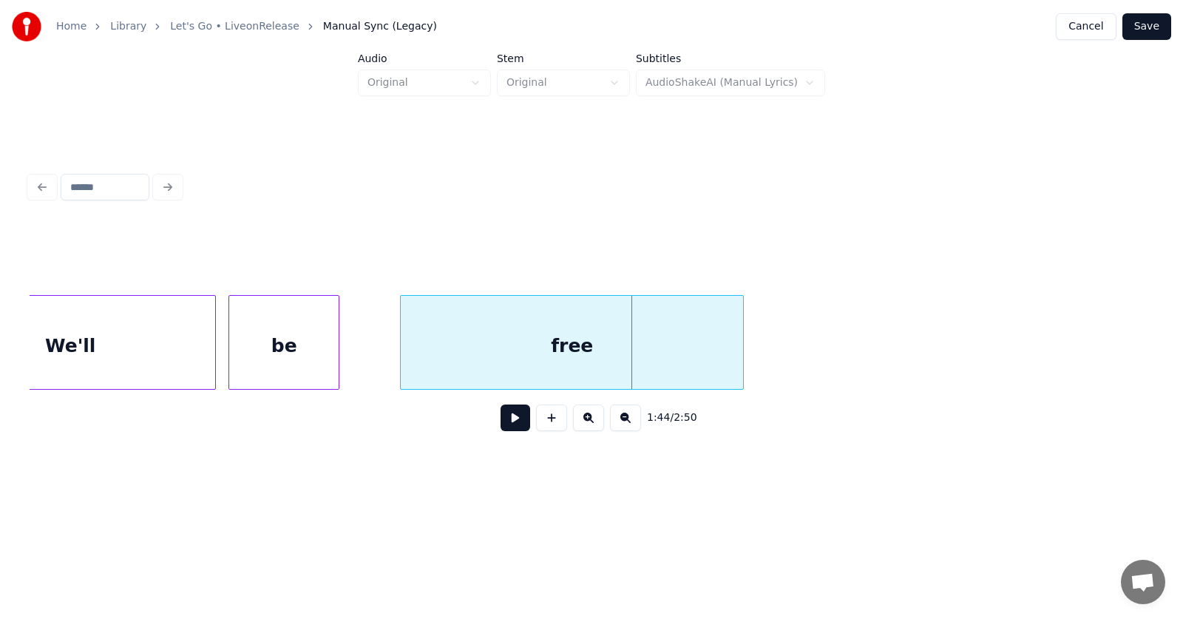
click at [638, 360] on div "free" at bounding box center [572, 346] width 342 height 101
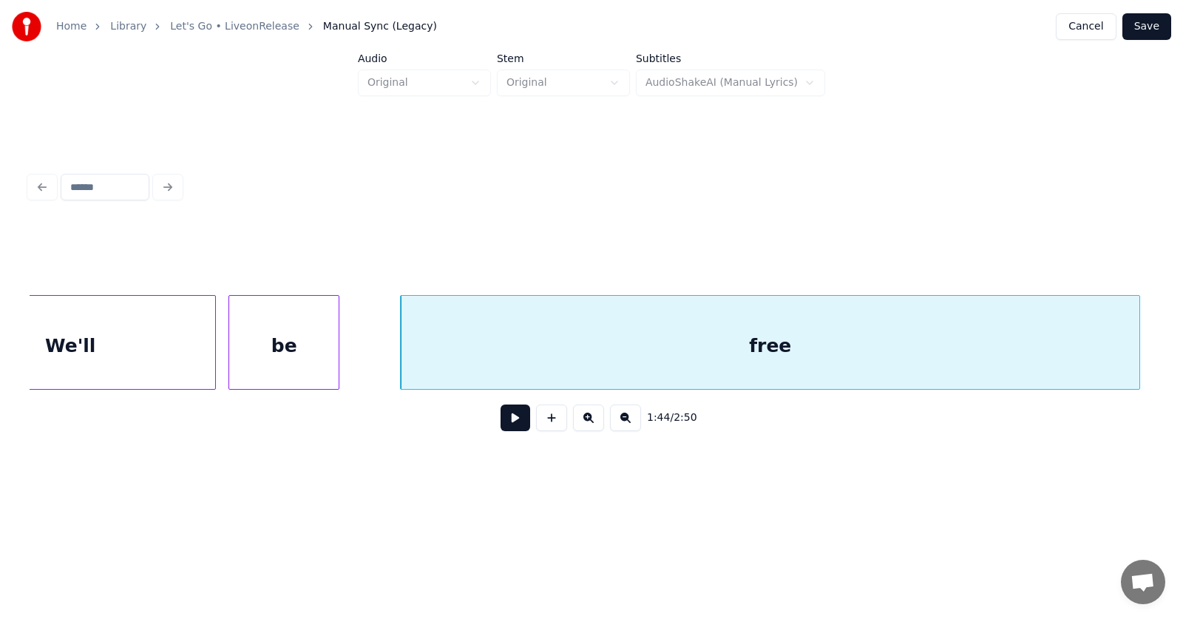
click at [1139, 354] on div at bounding box center [1137, 342] width 4 height 93
click at [877, 359] on div "free" at bounding box center [775, 346] width 749 height 101
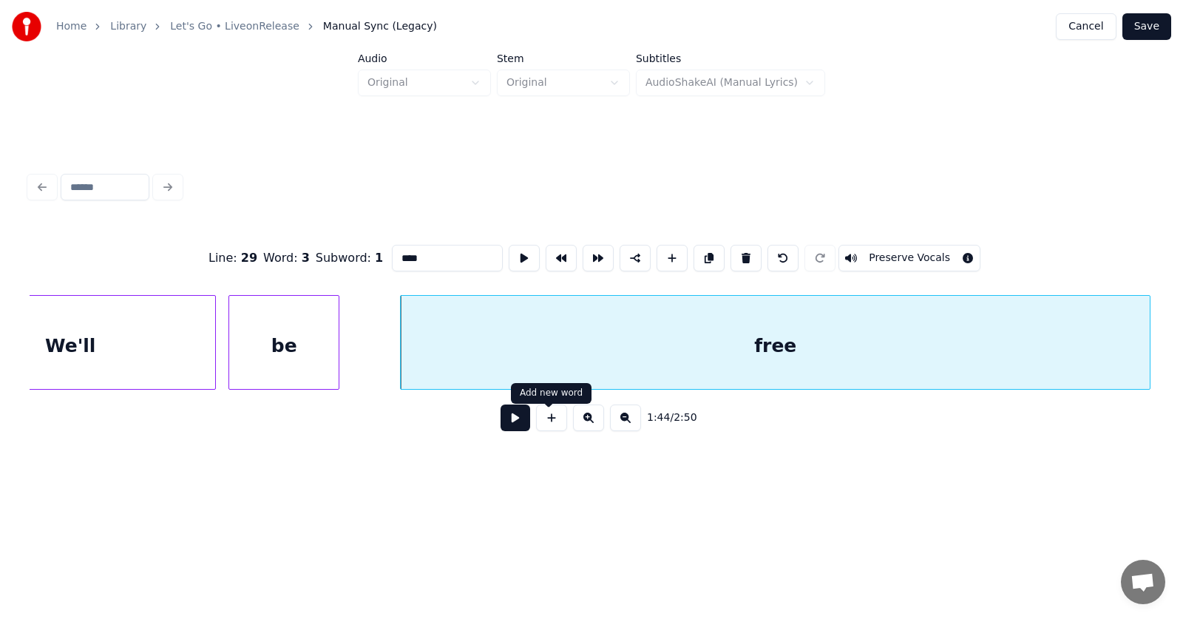
click at [515, 422] on button at bounding box center [516, 417] width 30 height 27
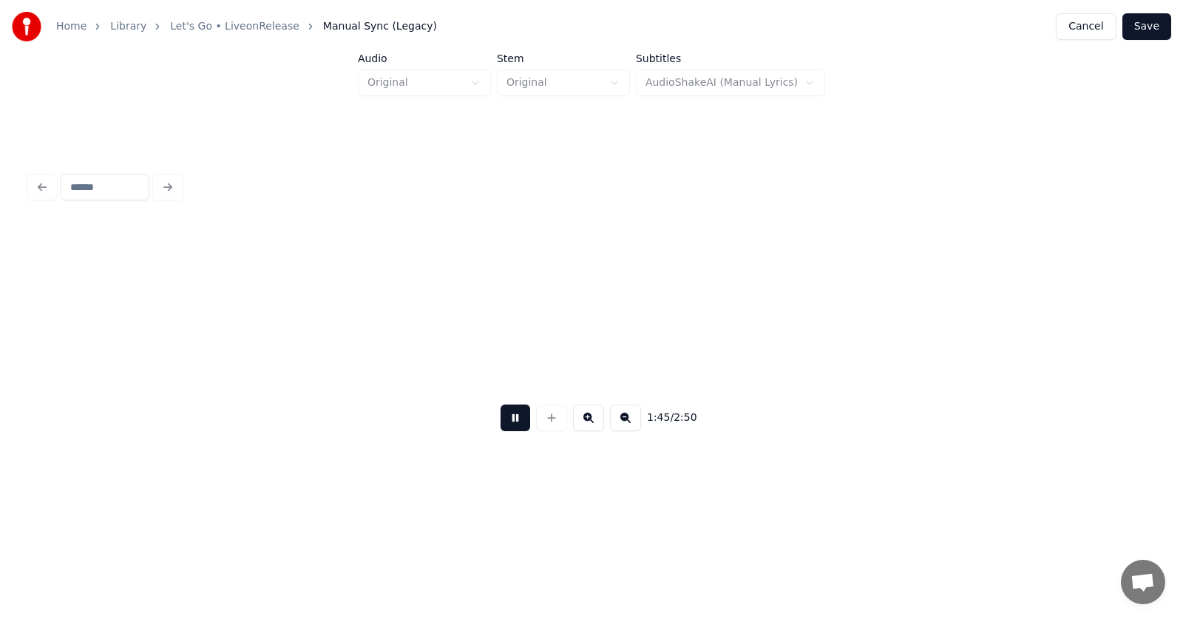
scroll to position [0, 58665]
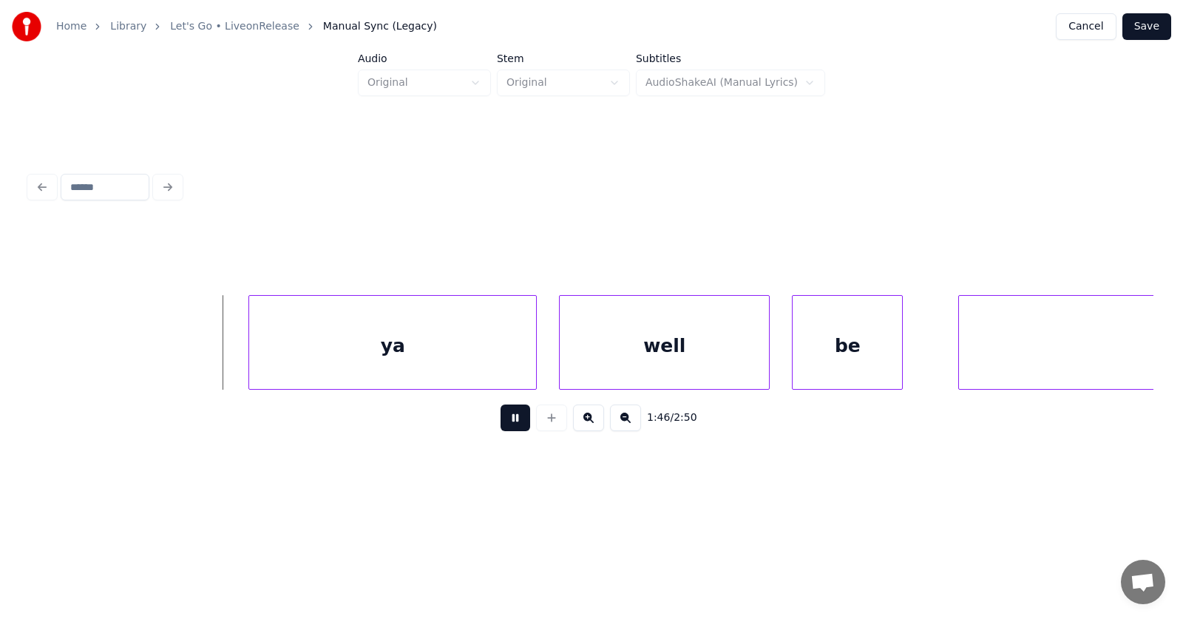
click at [515, 422] on button at bounding box center [516, 417] width 30 height 27
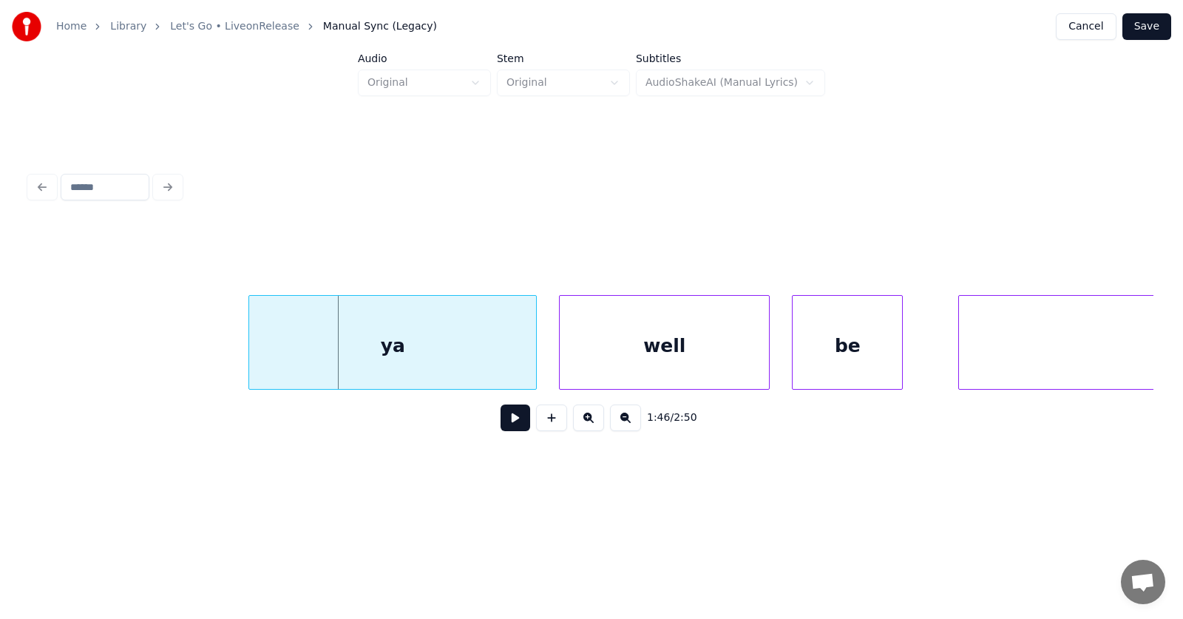
scroll to position [0, 58305]
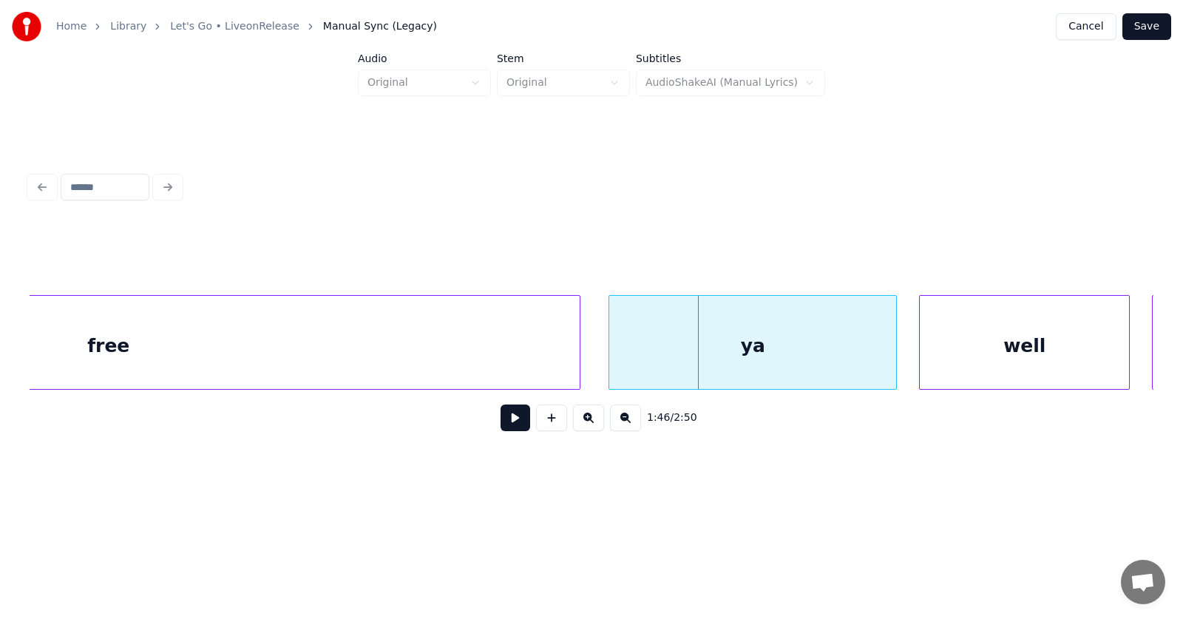
click at [580, 351] on div at bounding box center [577, 342] width 4 height 93
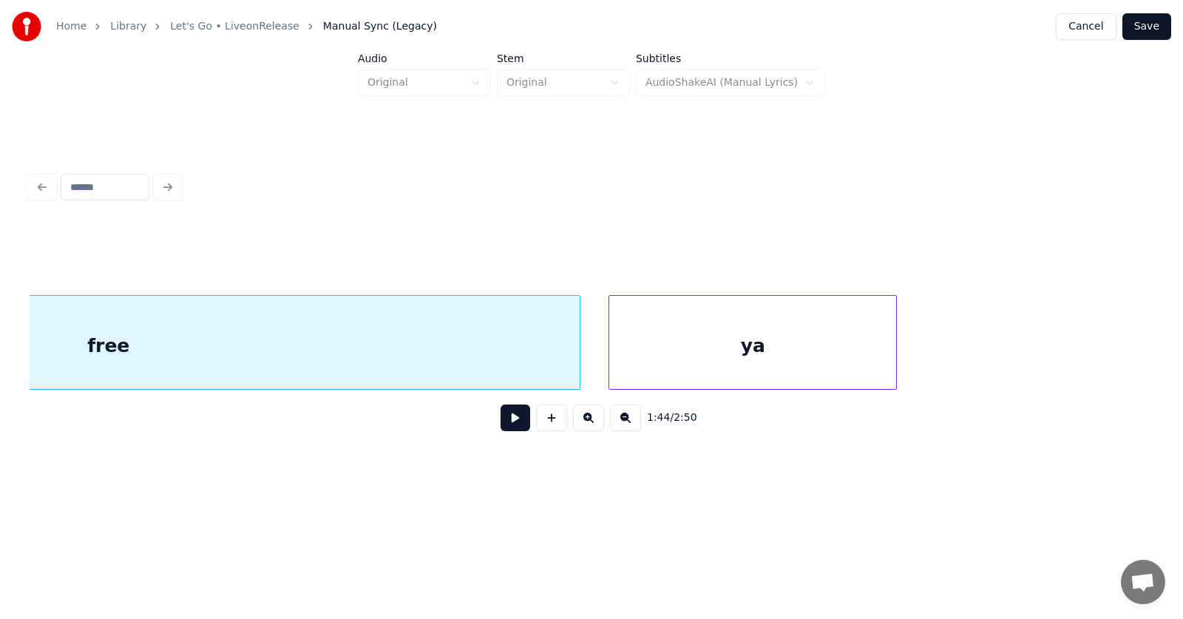
scroll to position [0, 57912]
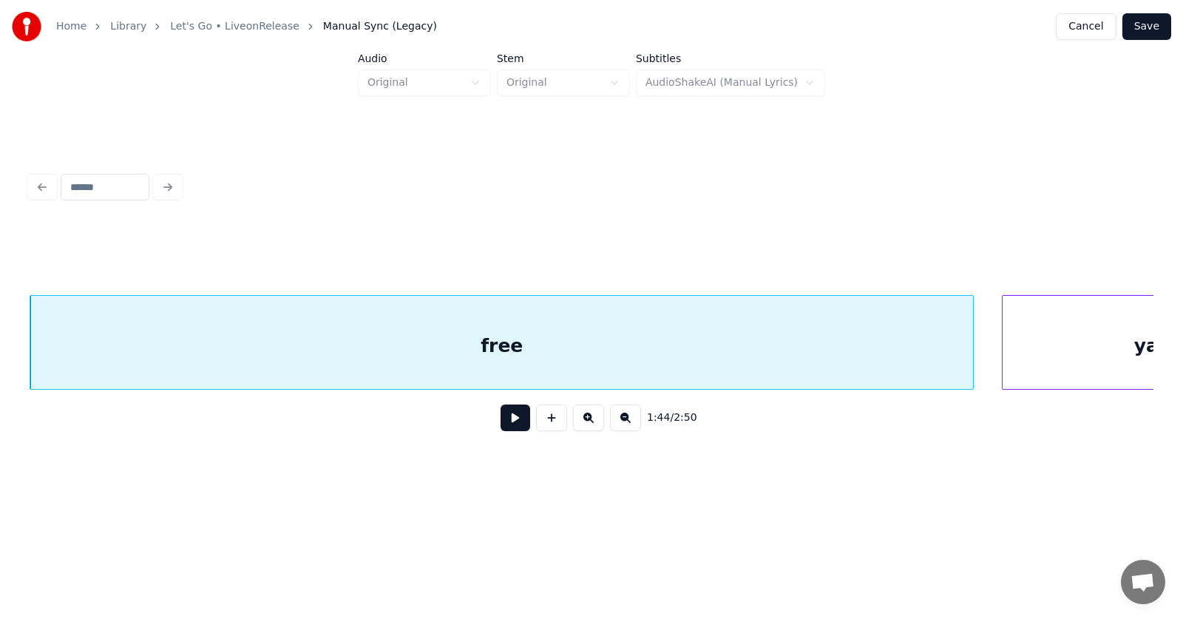
click at [665, 356] on div "free" at bounding box center [501, 346] width 943 height 101
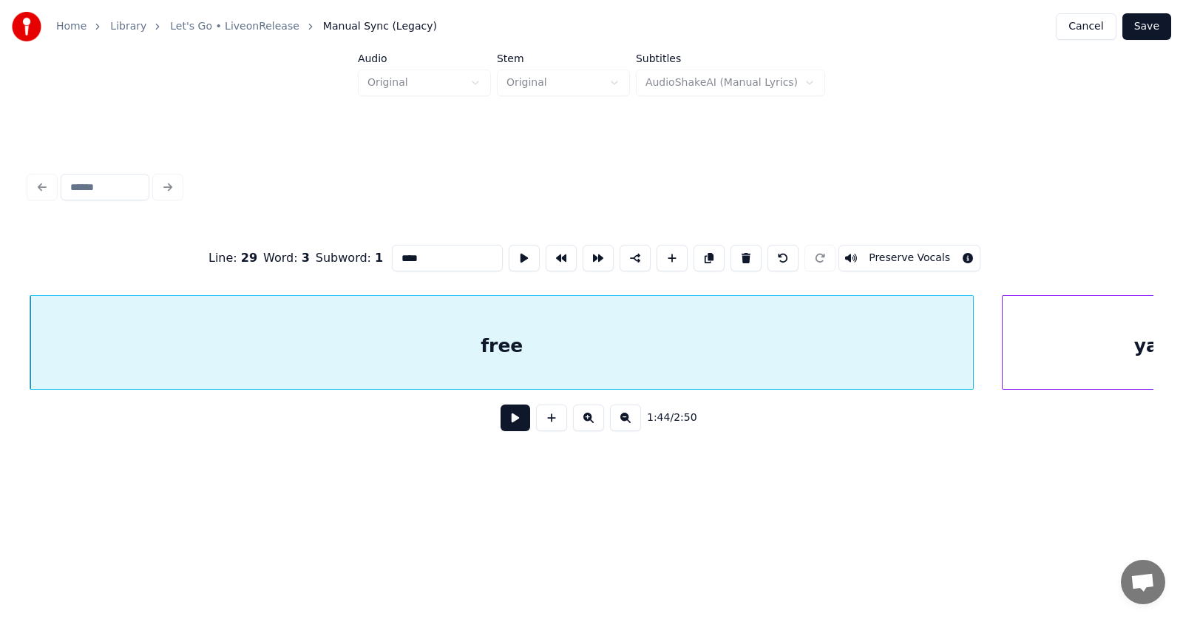
scroll to position [0, 58045]
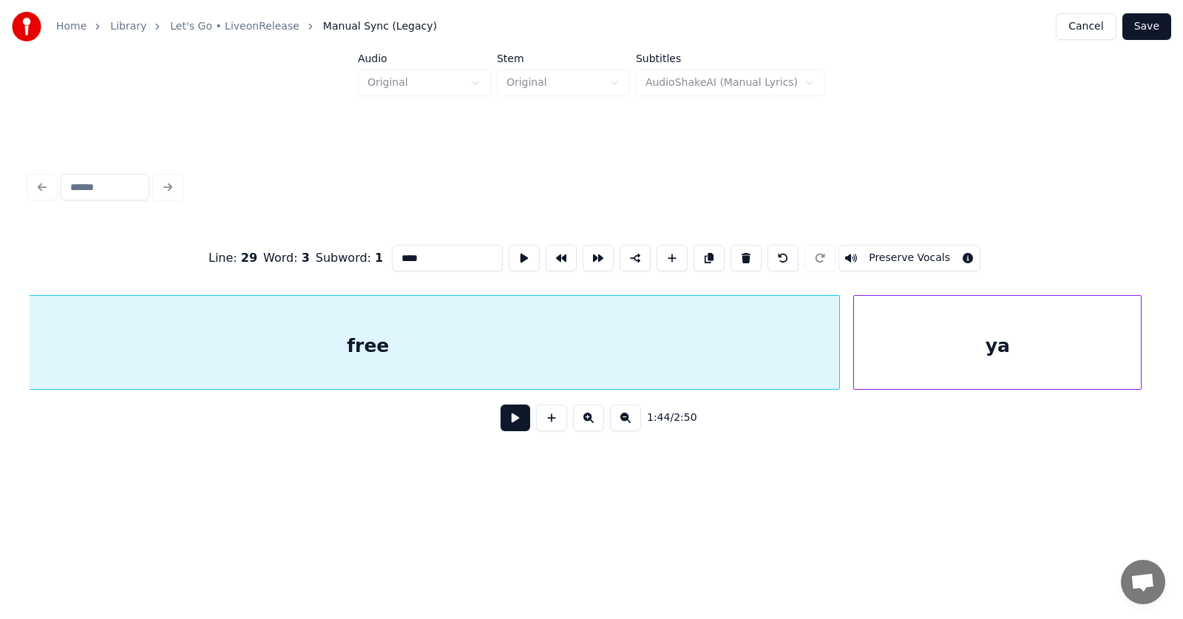
click at [1007, 356] on div "ya" at bounding box center [997, 346] width 287 height 101
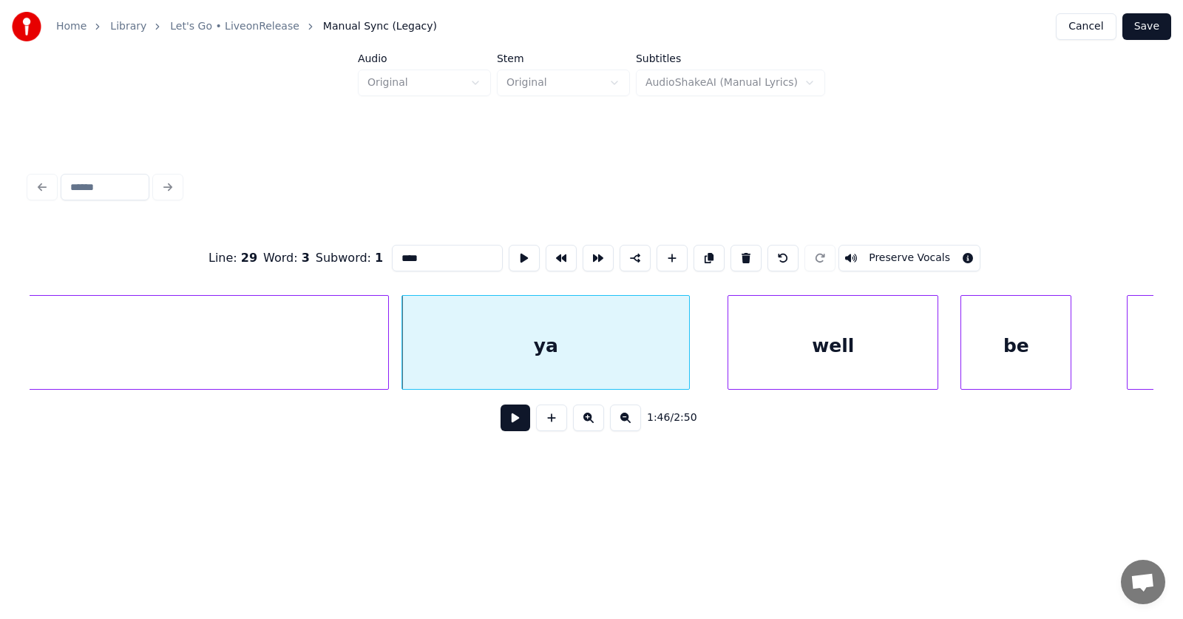
scroll to position [0, 58560]
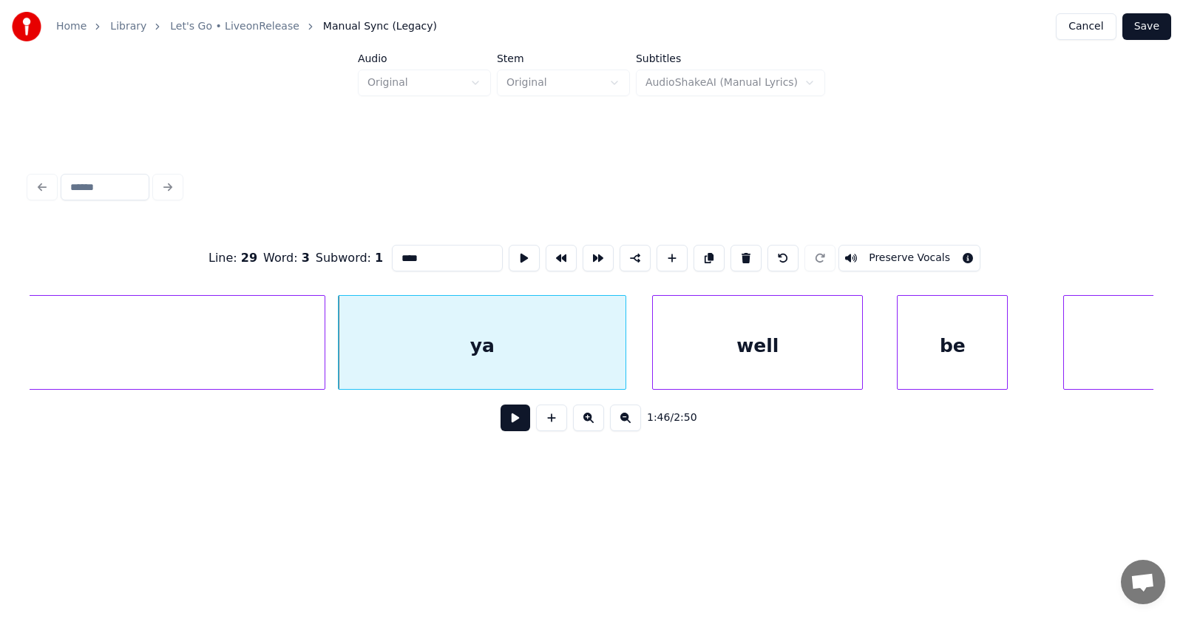
click at [770, 364] on div "well" at bounding box center [757, 346] width 209 height 101
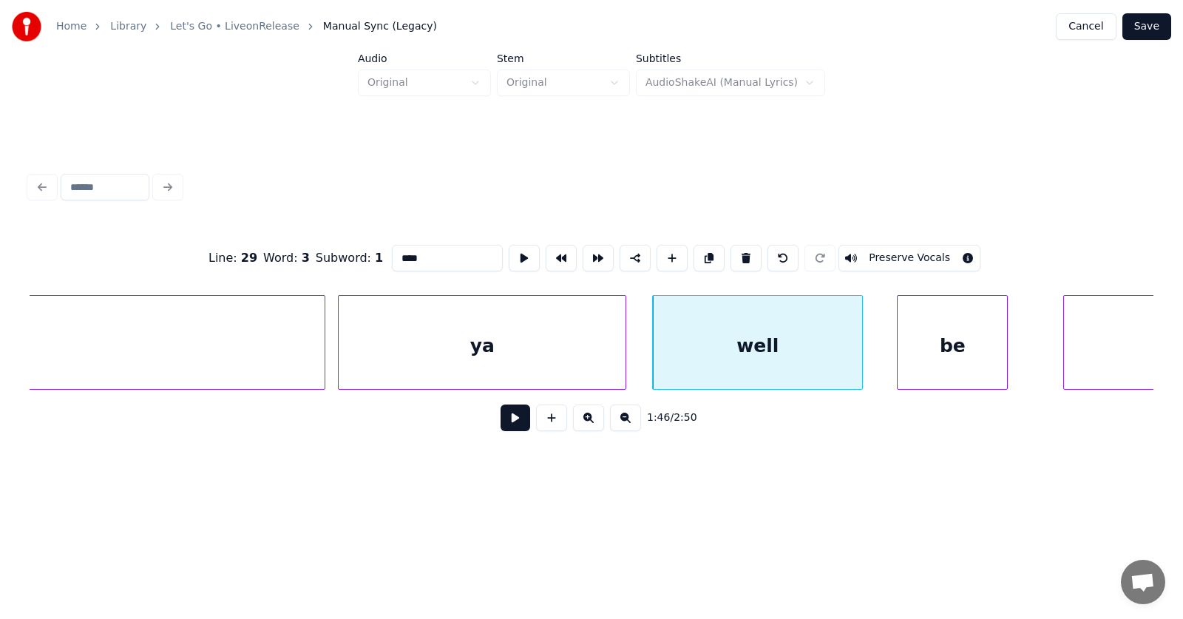
click at [750, 350] on div "well" at bounding box center [757, 346] width 209 height 101
click at [392, 251] on input "****" at bounding box center [447, 258] width 111 height 27
click at [921, 359] on div "be" at bounding box center [938, 346] width 109 height 101
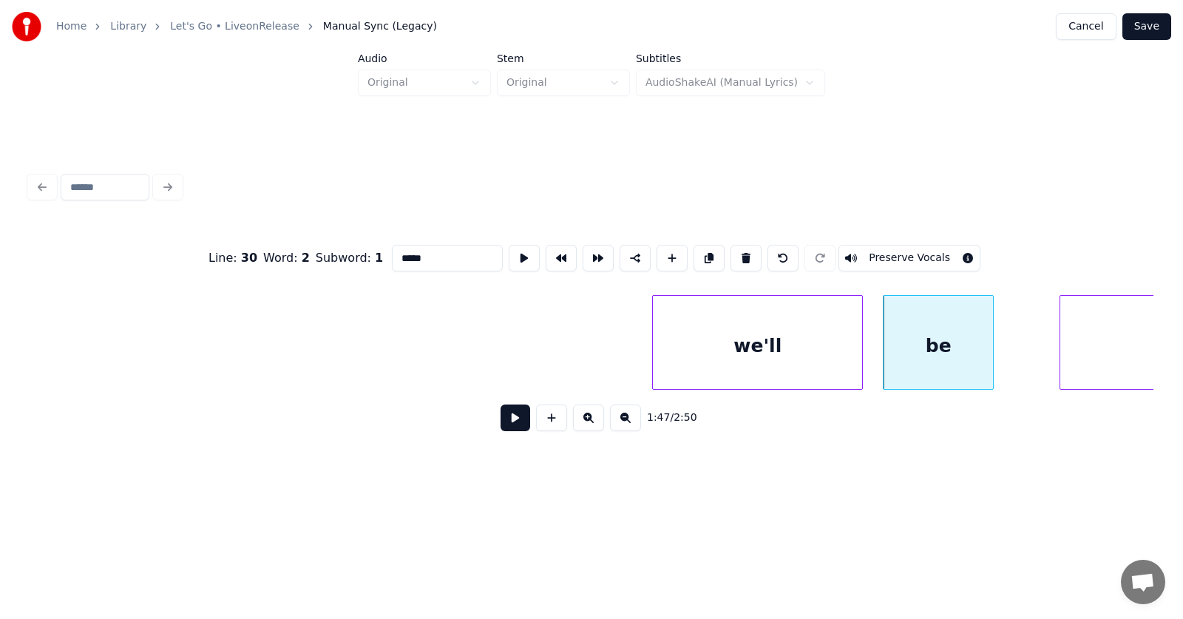
scroll to position [0, 59376]
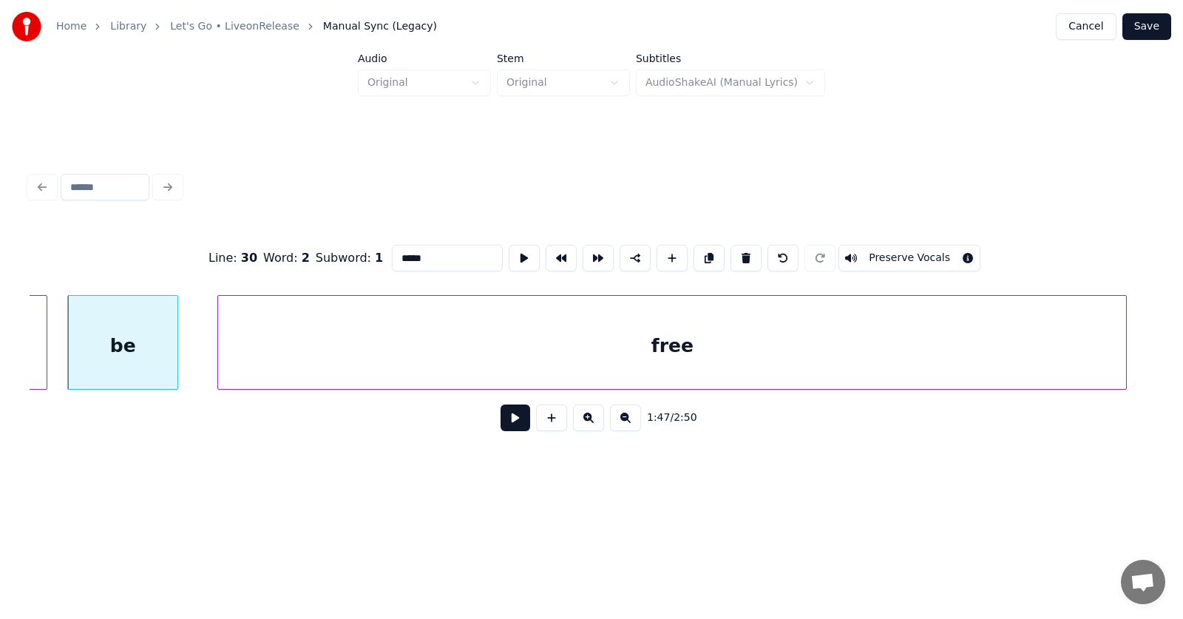
click at [1078, 360] on div "free" at bounding box center [672, 346] width 908 height 101
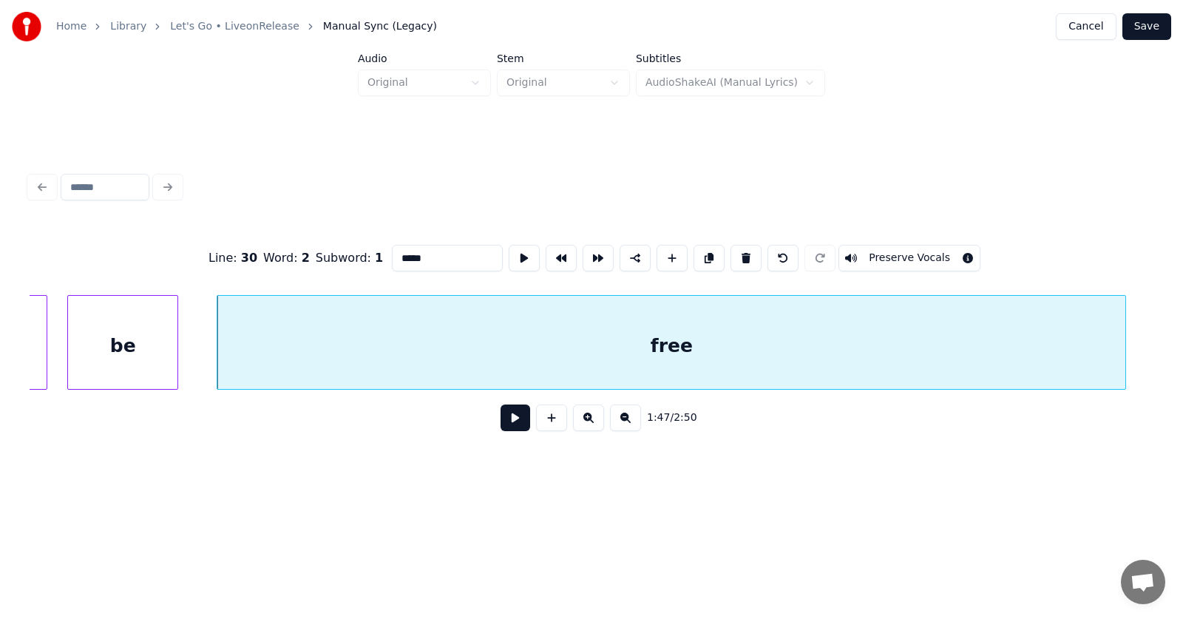
type input "*****"
click at [513, 422] on button at bounding box center [516, 417] width 30 height 27
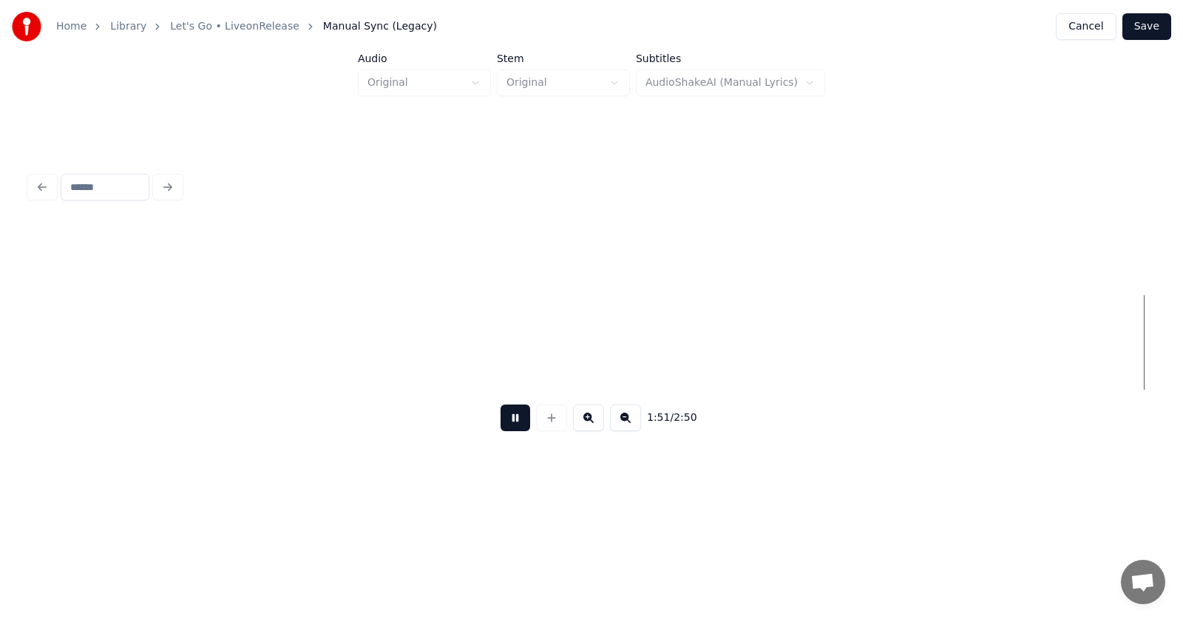
scroll to position [0, 61629]
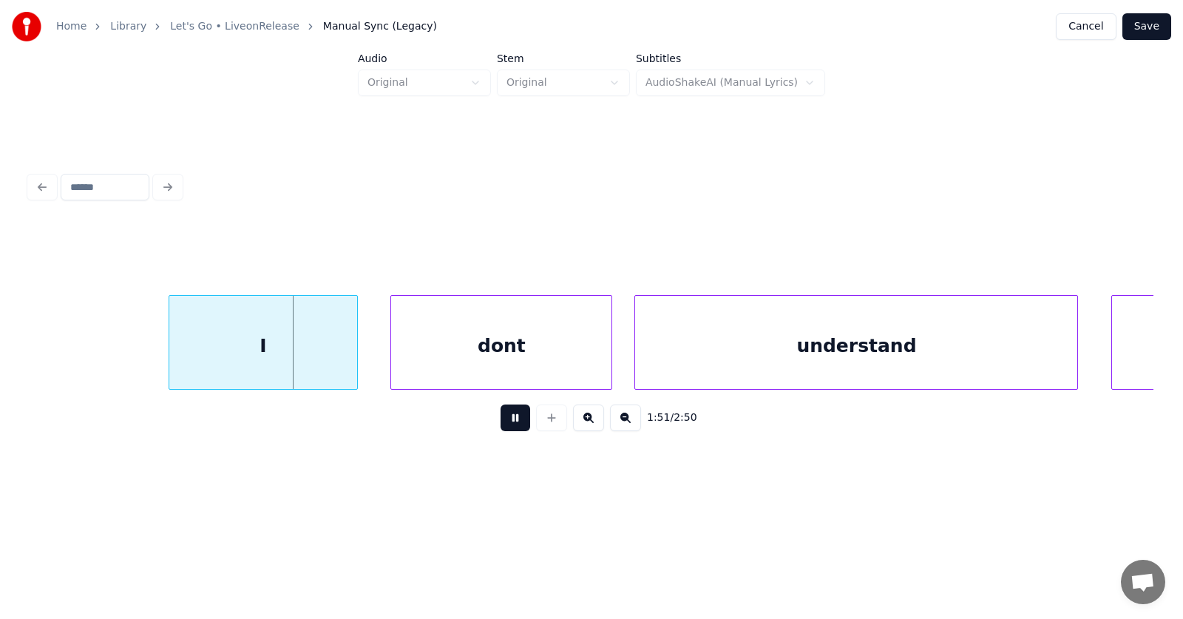
click at [509, 427] on button at bounding box center [516, 417] width 30 height 27
click at [270, 344] on div "I" at bounding box center [242, 346] width 187 height 101
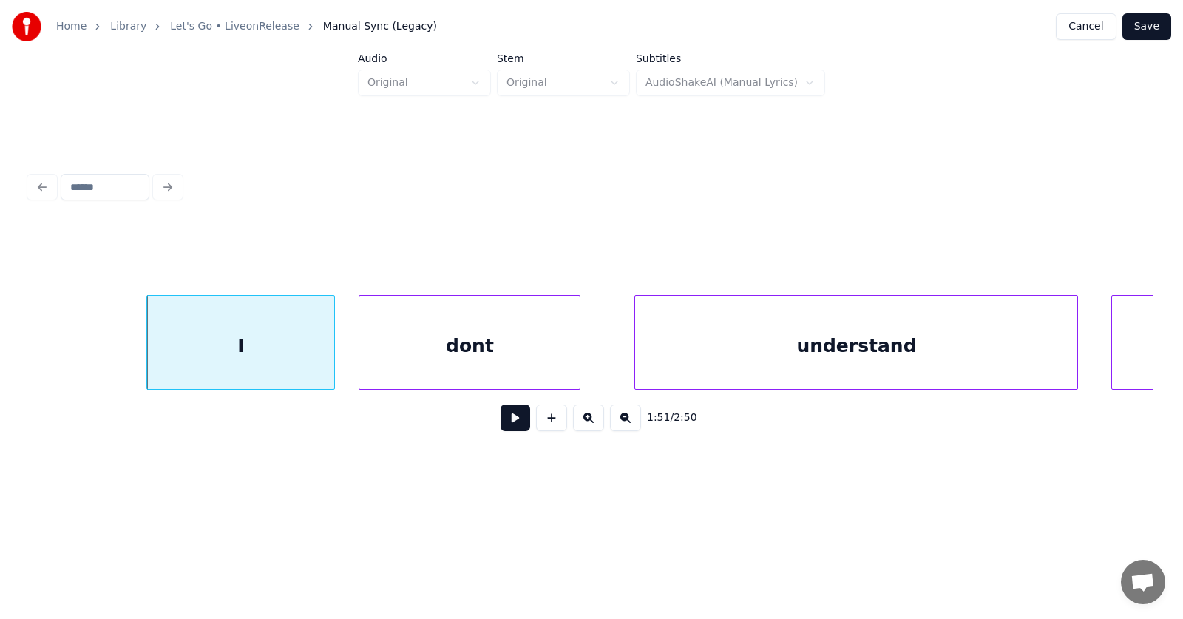
click at [464, 363] on div "dont" at bounding box center [469, 346] width 220 height 101
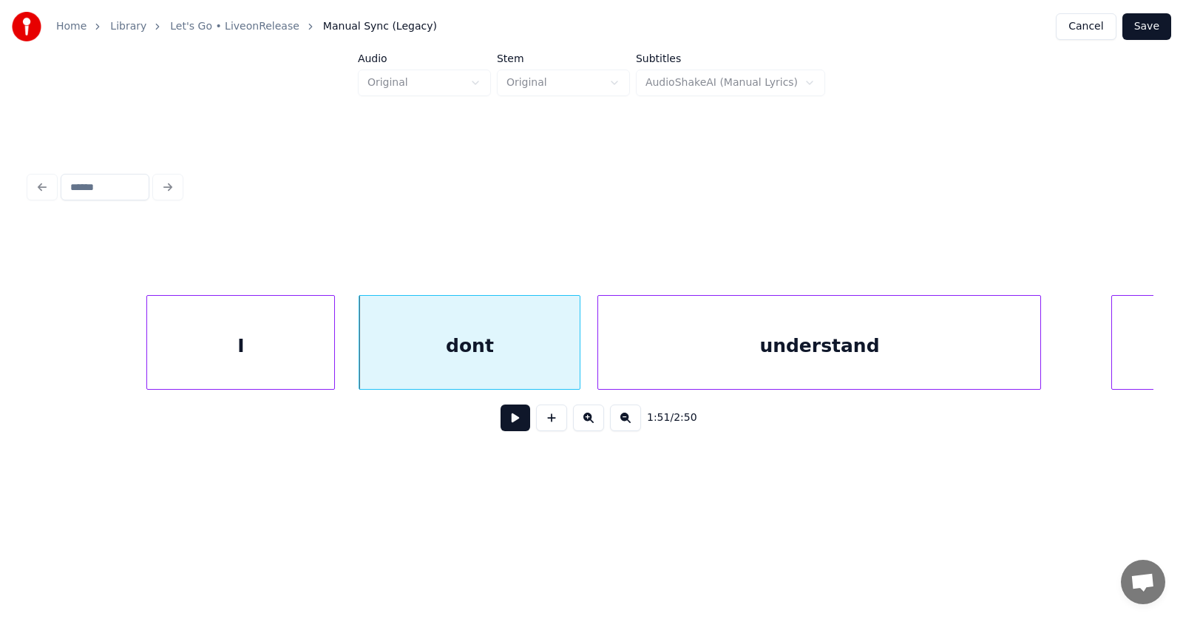
click at [692, 365] on div "understand" at bounding box center [819, 346] width 442 height 101
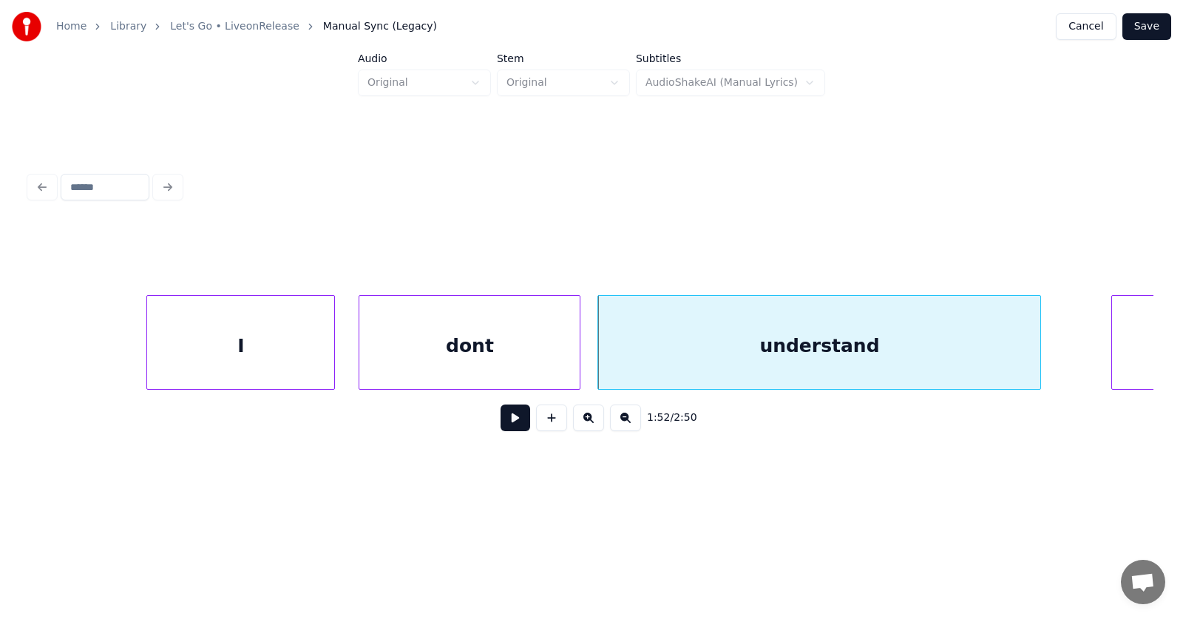
scroll to position [0, 61827]
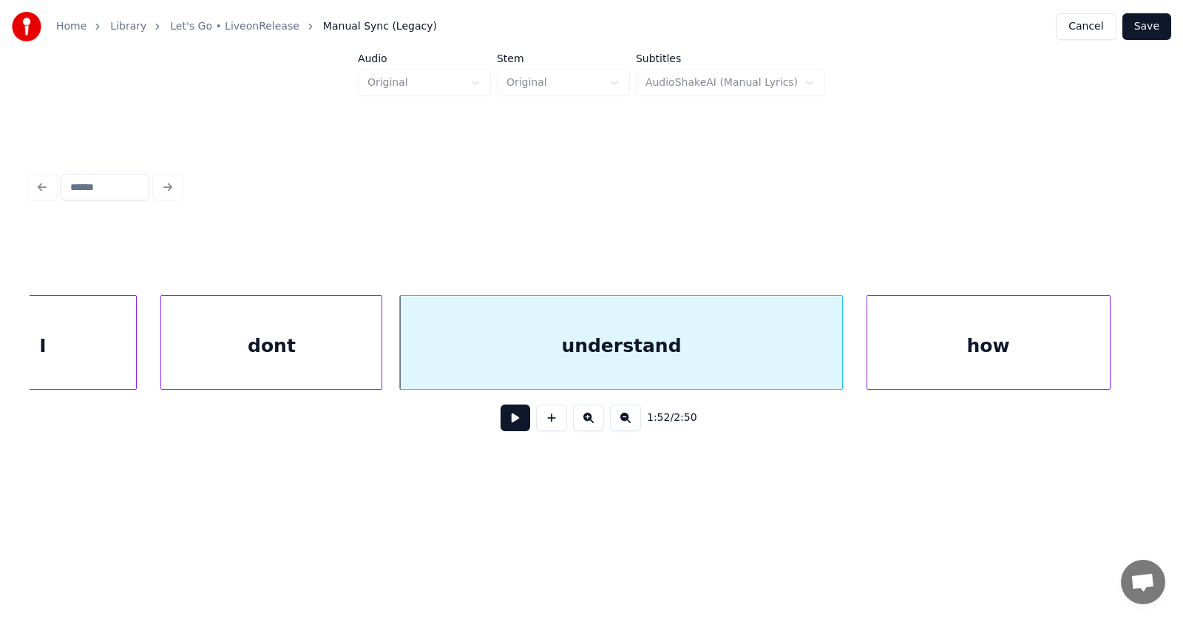
click at [1105, 360] on div "how" at bounding box center [989, 342] width 244 height 95
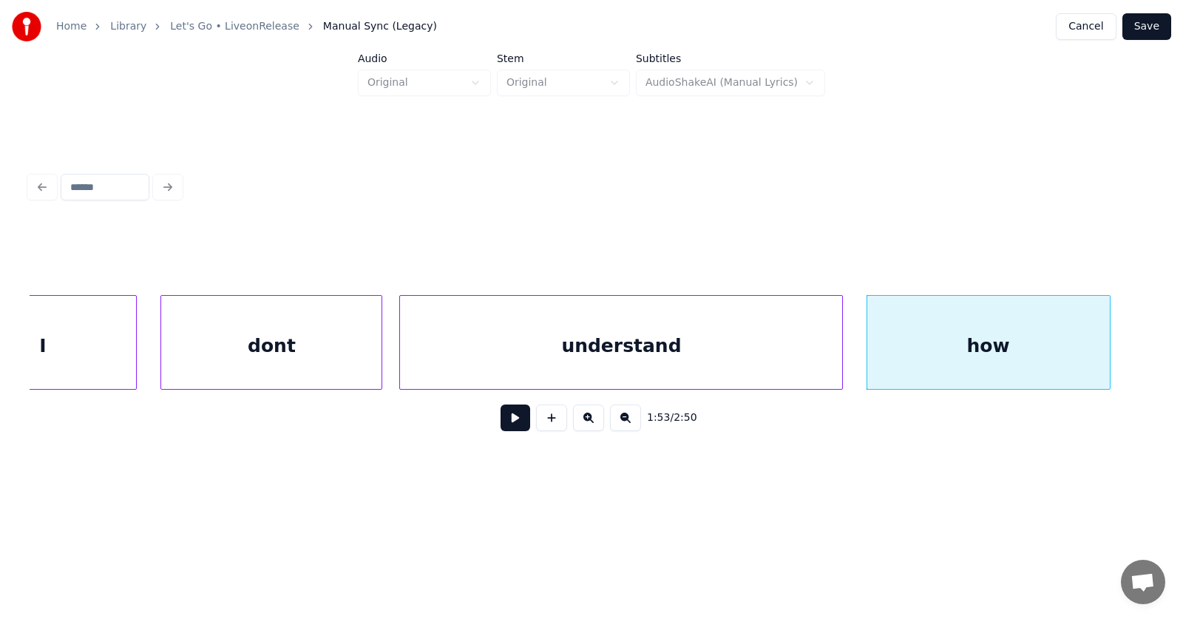
click at [501, 426] on button at bounding box center [516, 417] width 30 height 27
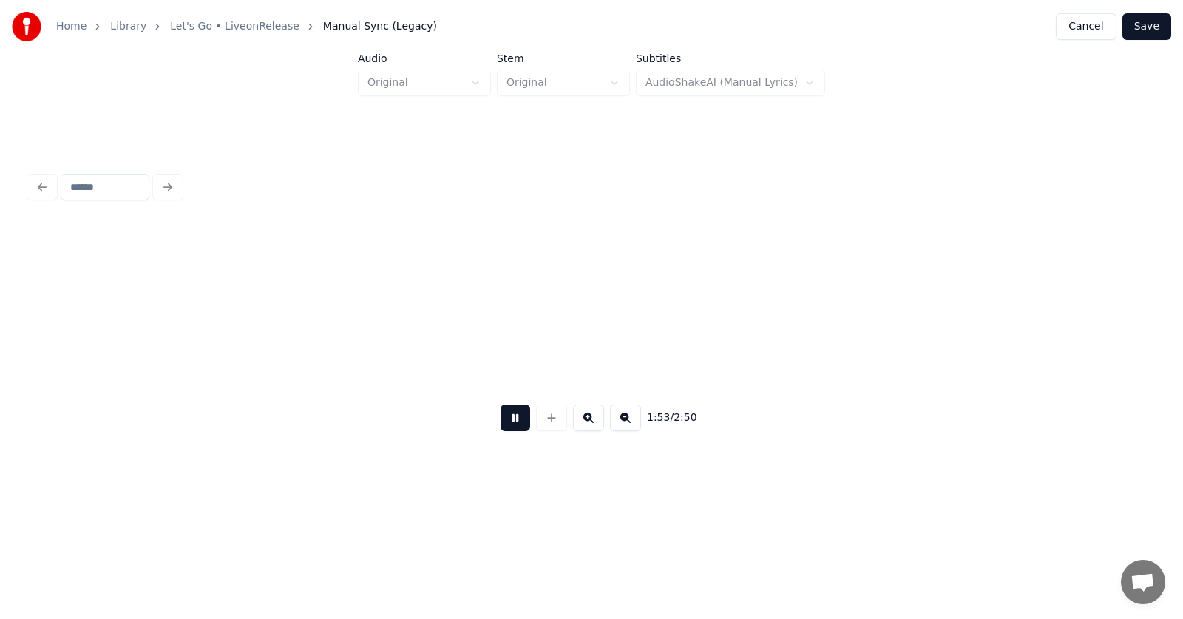
scroll to position [0, 62958]
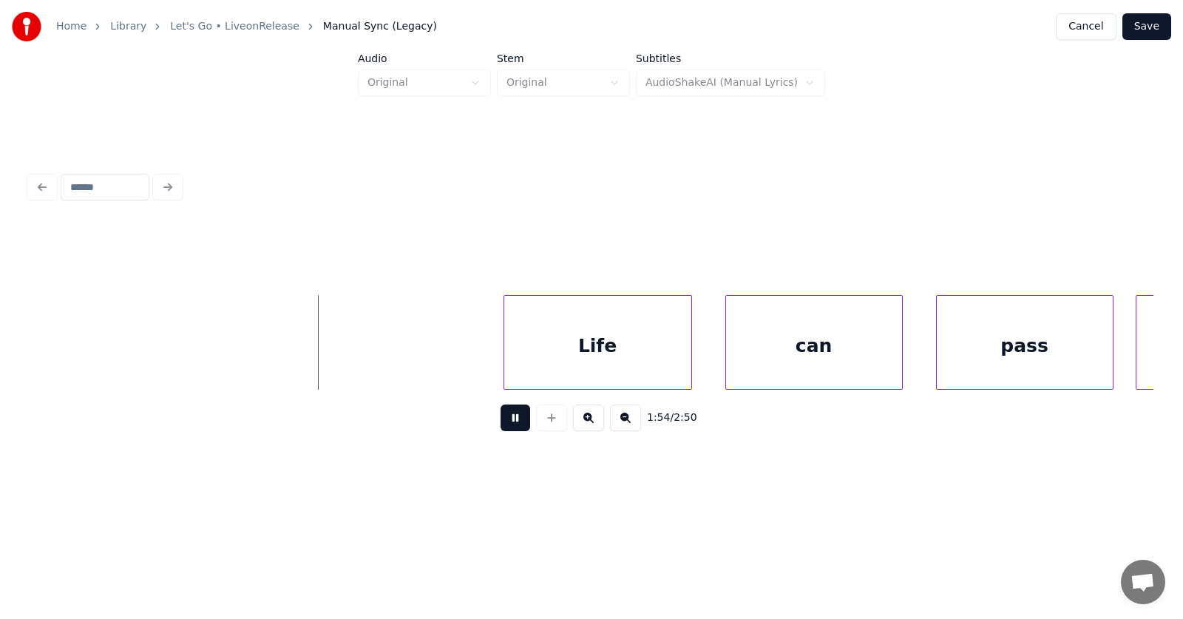
click at [501, 426] on button at bounding box center [516, 417] width 30 height 27
click at [446, 367] on div "Life" at bounding box center [472, 346] width 187 height 101
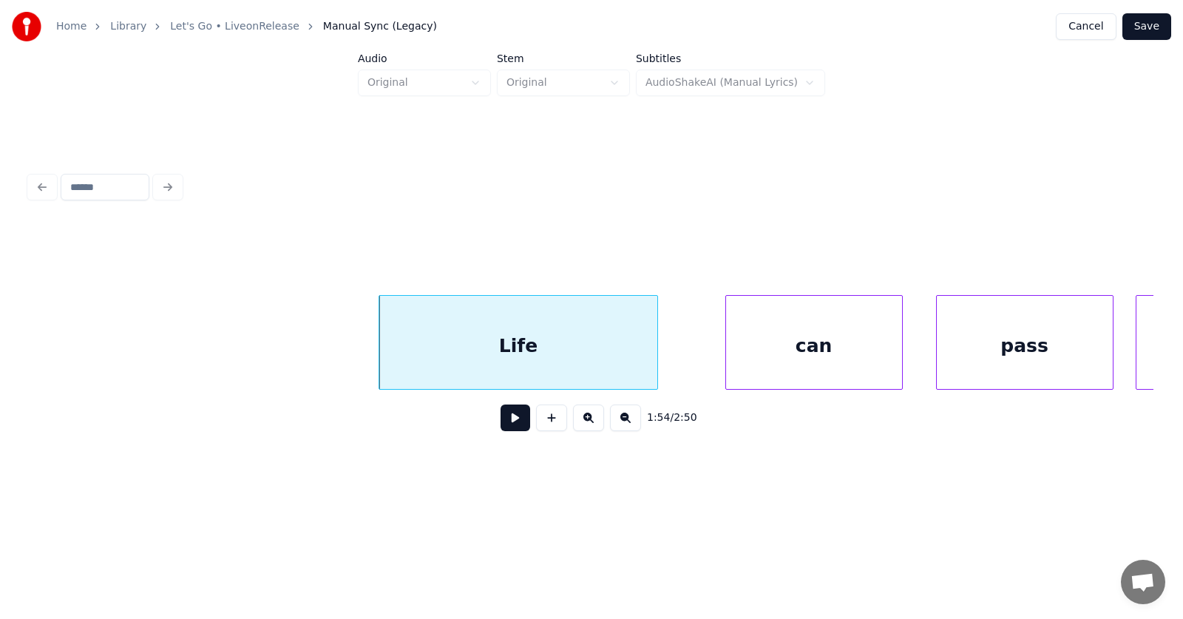
click at [654, 353] on div at bounding box center [655, 342] width 4 height 93
click at [759, 369] on div "can" at bounding box center [783, 346] width 176 height 101
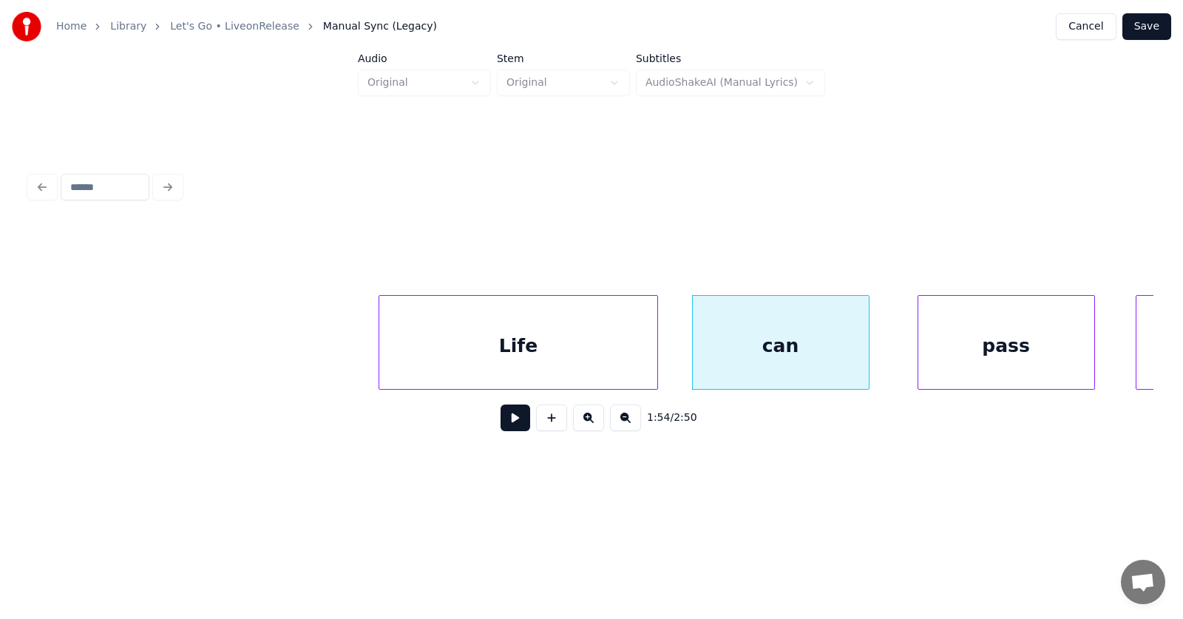
click at [957, 366] on div "pass" at bounding box center [1006, 346] width 176 height 101
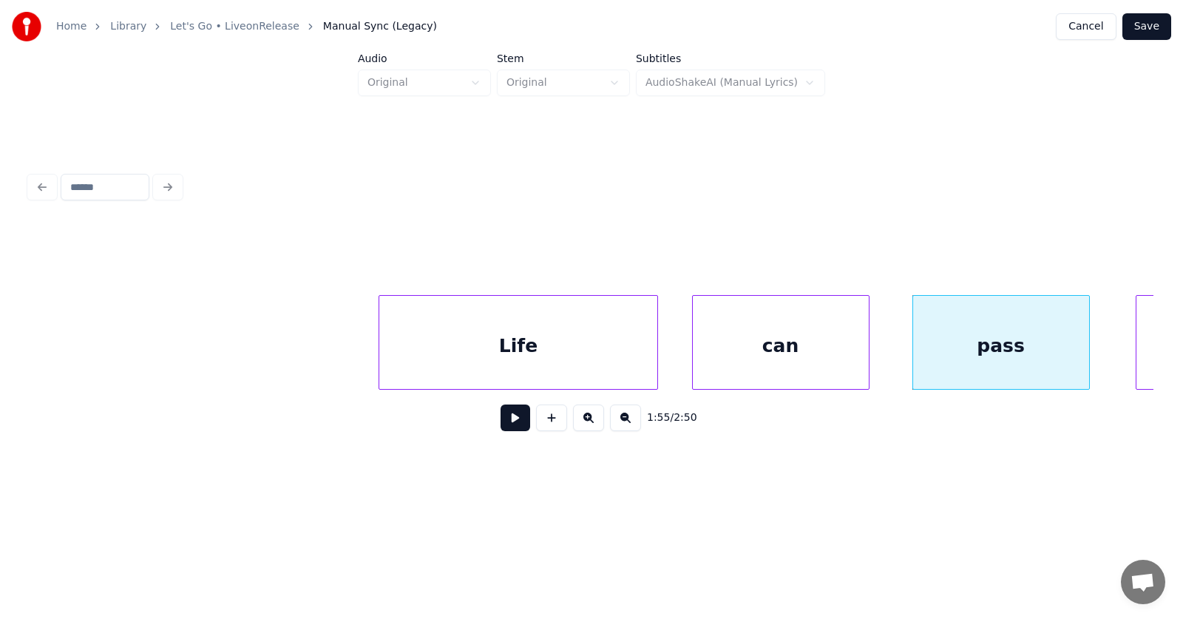
click at [537, 356] on div "Life" at bounding box center [517, 346] width 277 height 101
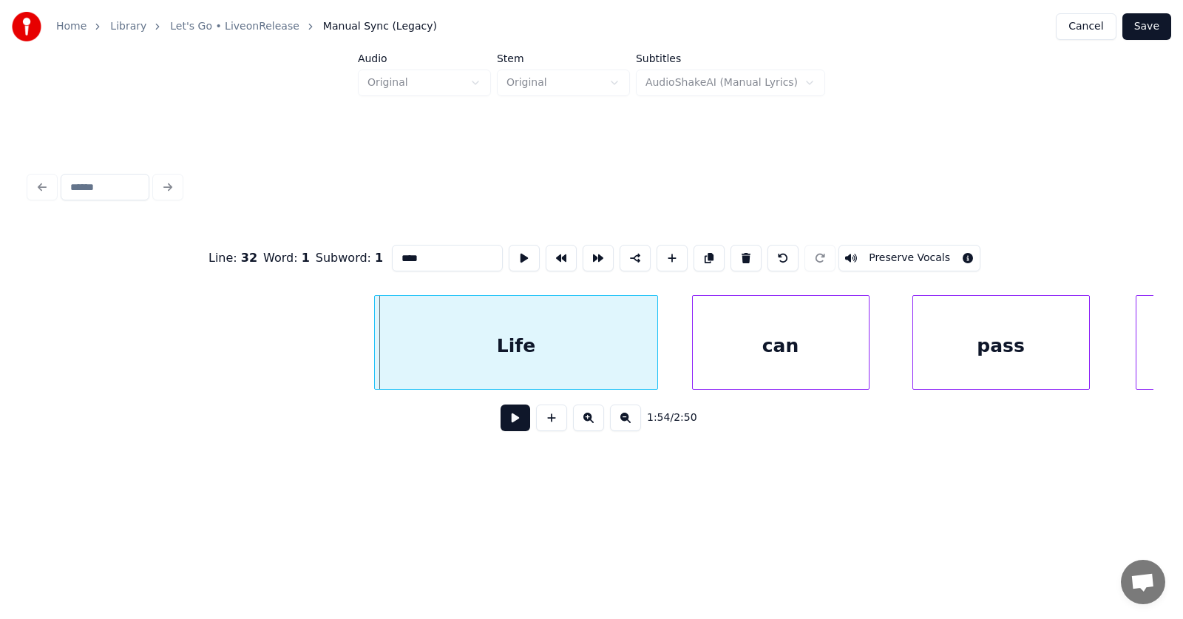
click at [375, 350] on div at bounding box center [377, 342] width 4 height 93
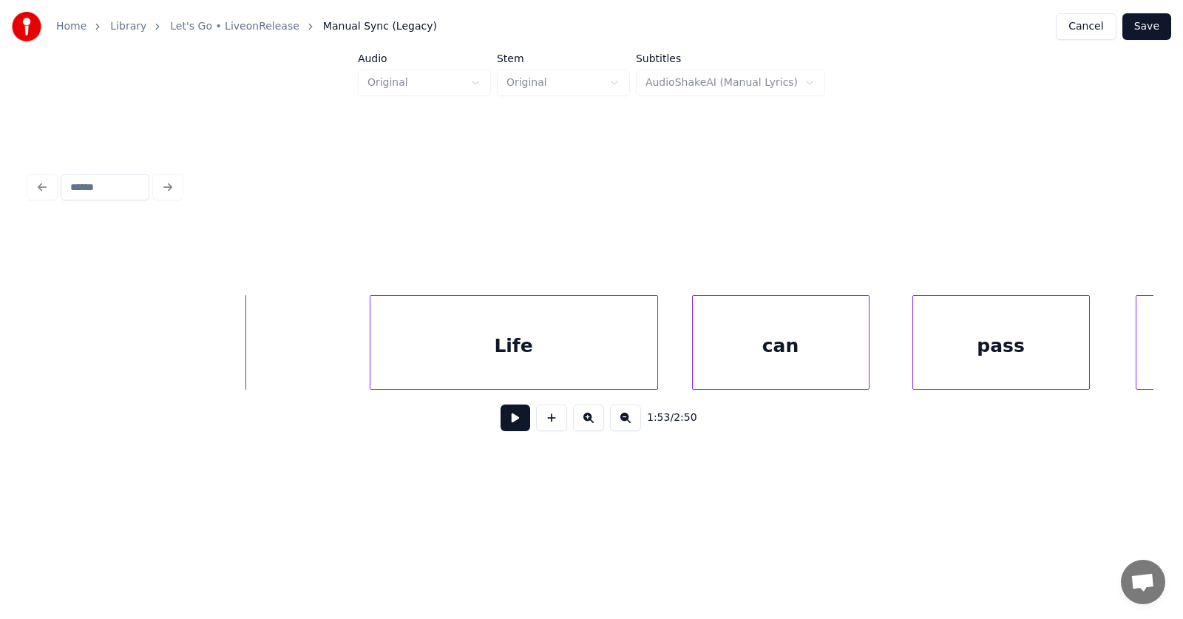
click at [506, 423] on button at bounding box center [516, 417] width 30 height 27
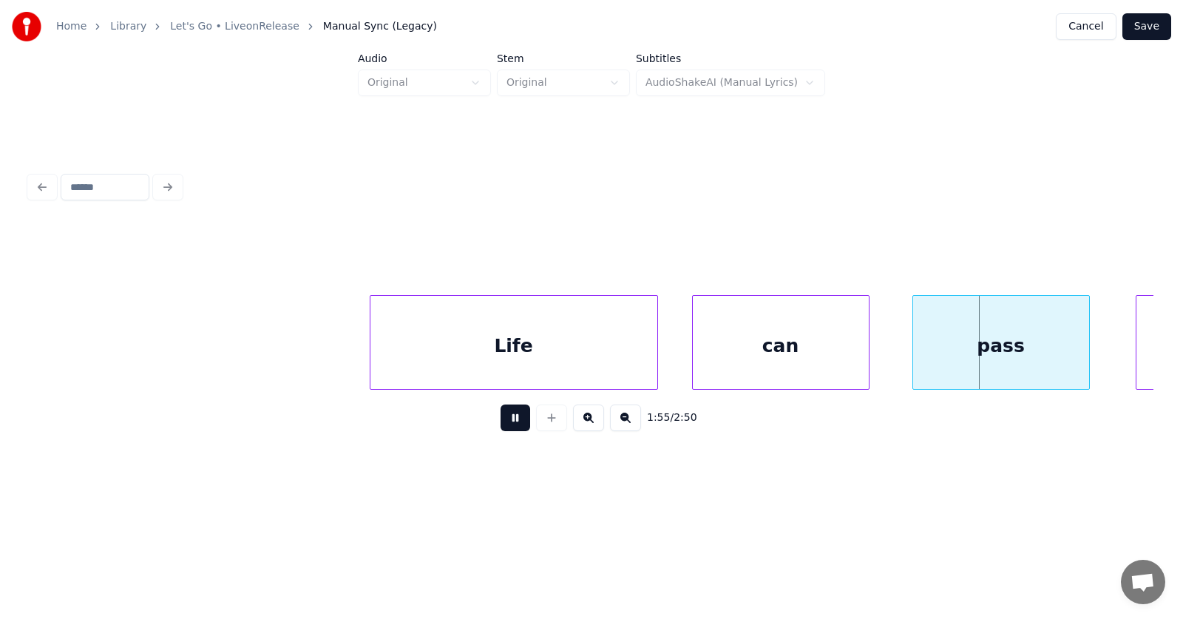
click at [506, 423] on button at bounding box center [516, 417] width 30 height 27
click at [472, 354] on div "Life" at bounding box center [513, 346] width 287 height 101
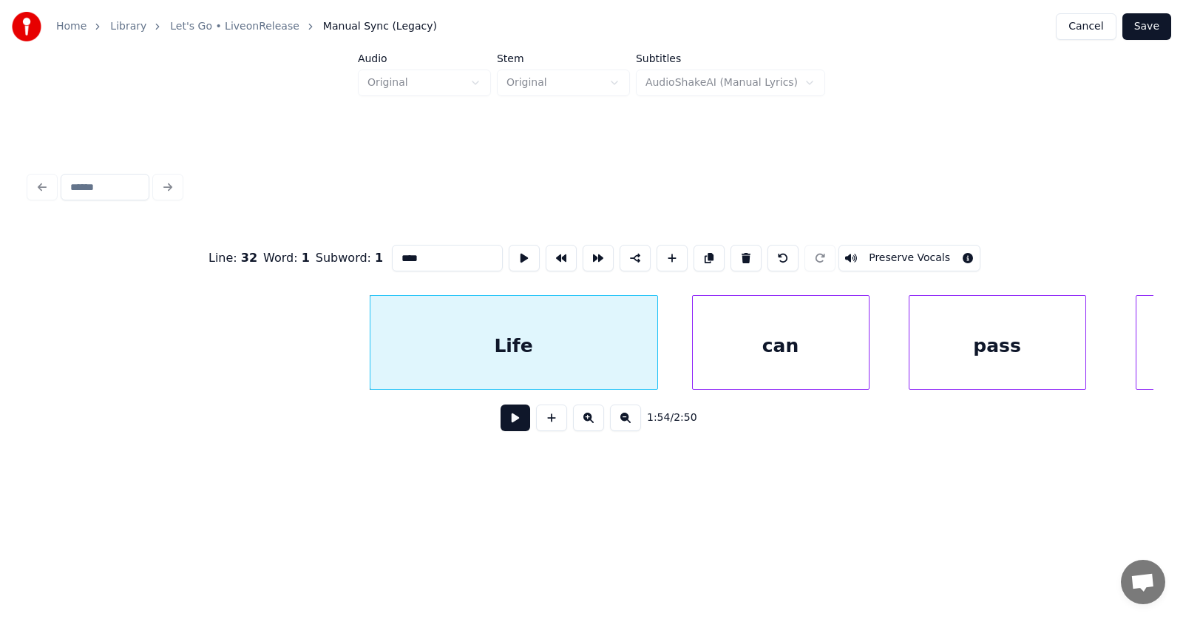
click at [983, 351] on div "pass" at bounding box center [997, 346] width 176 height 101
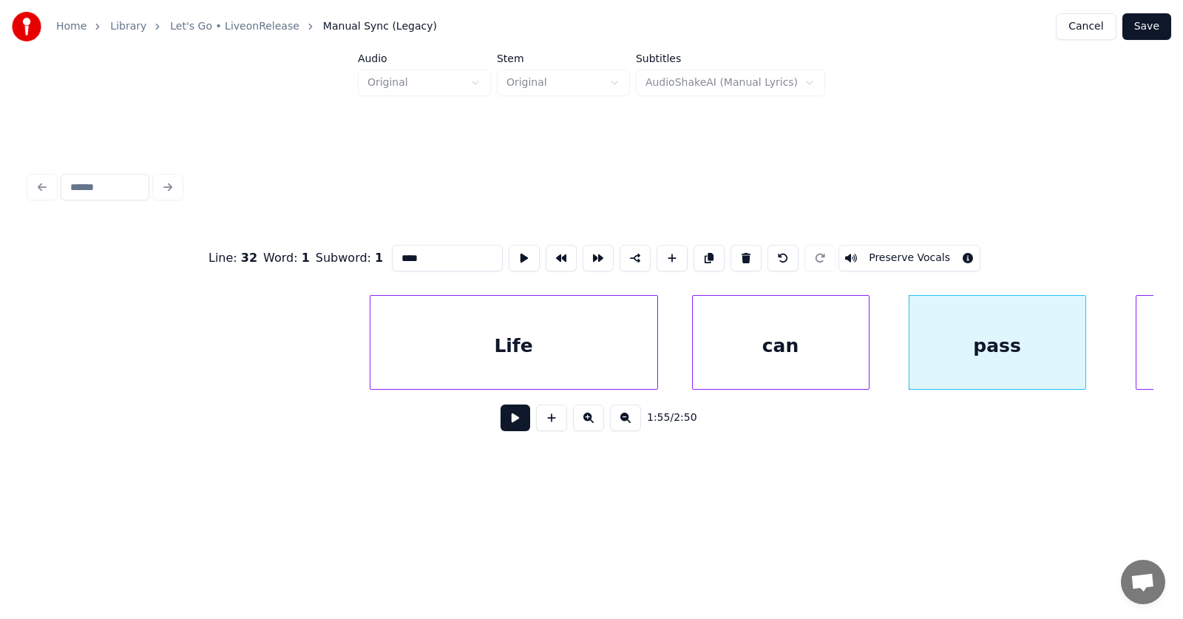
scroll to position [0, 63143]
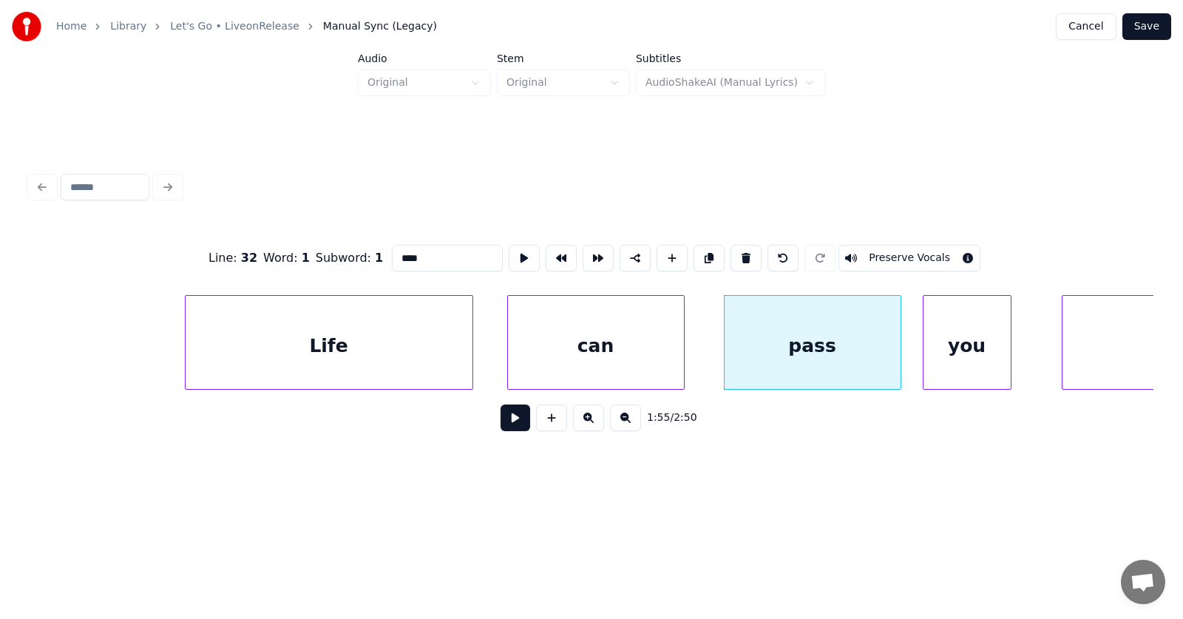
click at [960, 359] on div "you" at bounding box center [967, 346] width 87 height 101
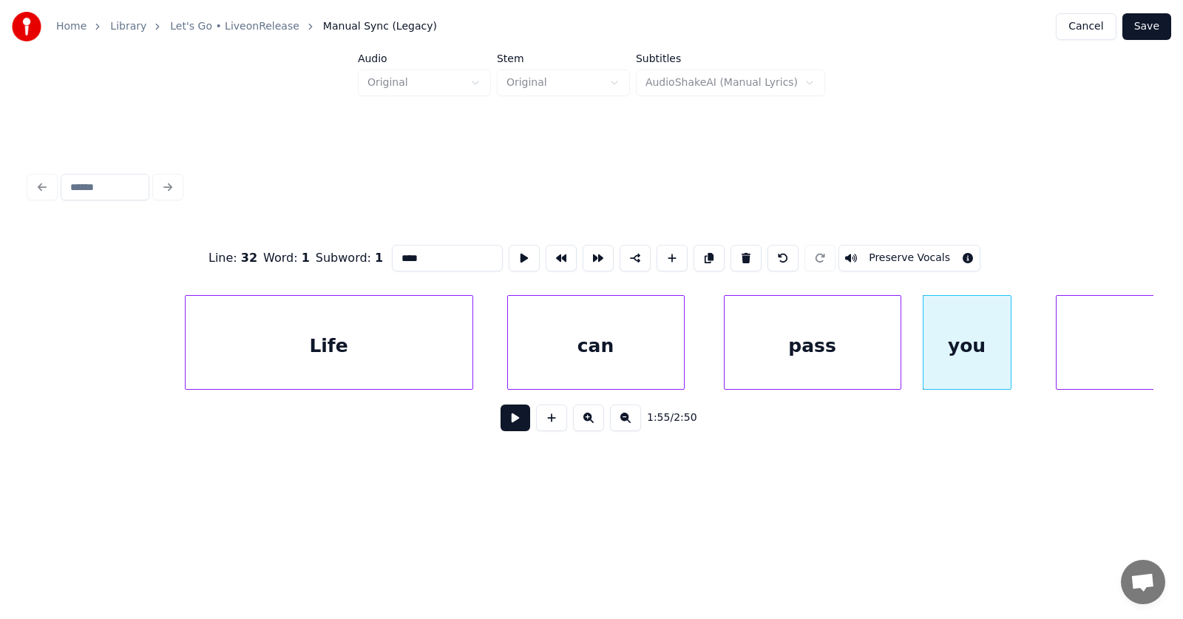
scroll to position [0, 63357]
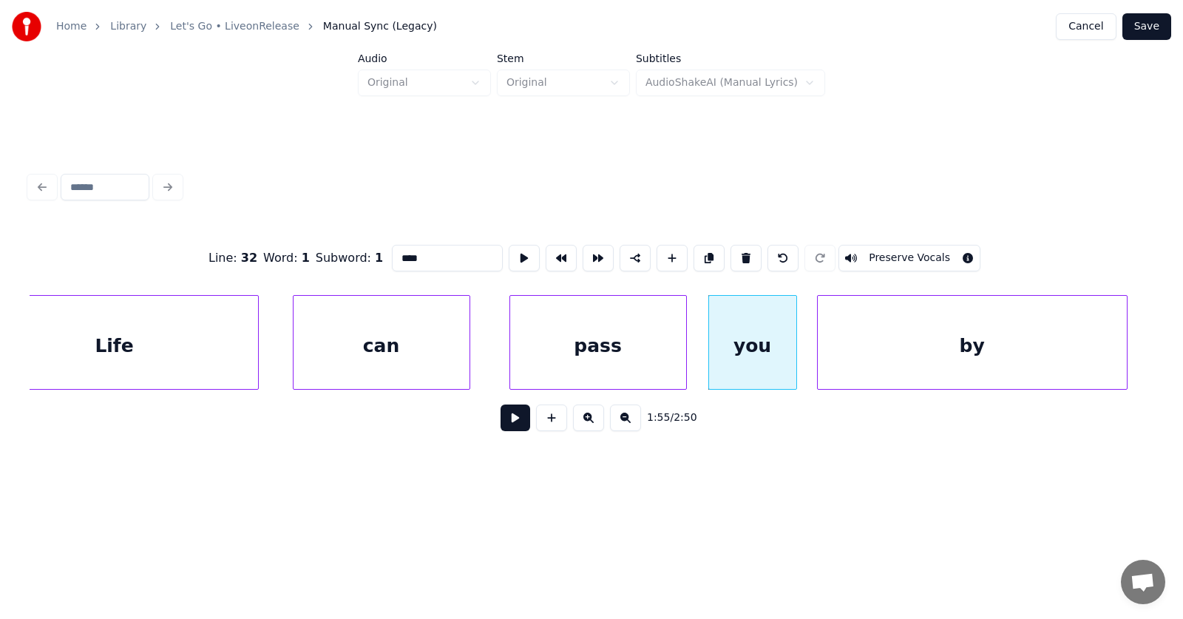
click at [1054, 356] on div "by" at bounding box center [972, 346] width 309 height 101
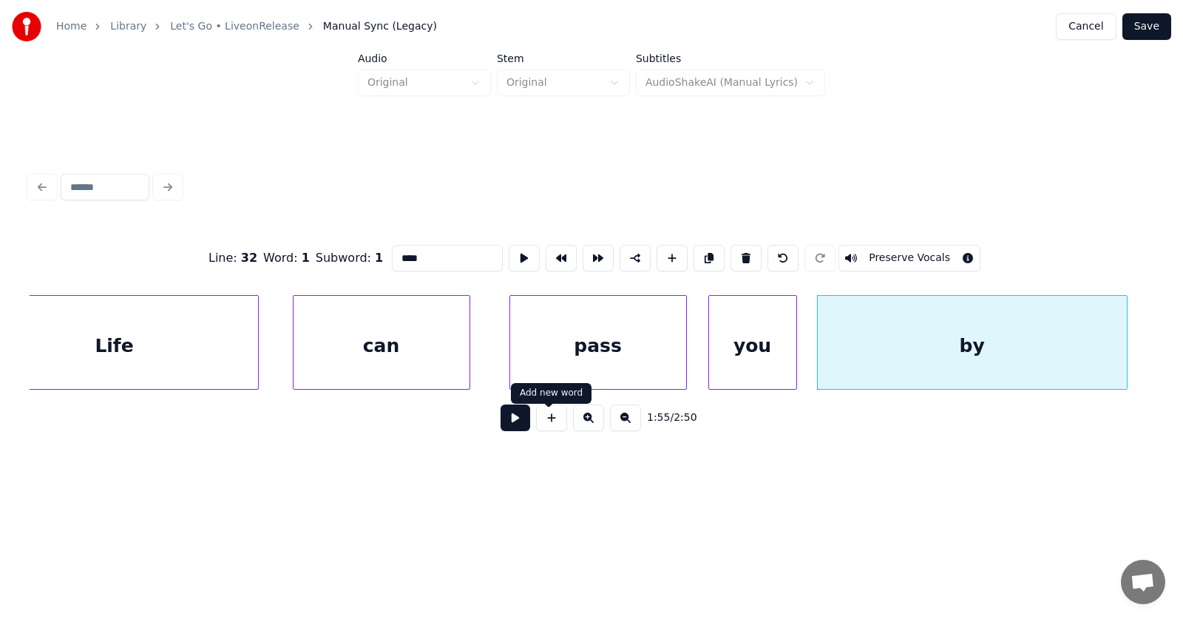
click at [512, 423] on button at bounding box center [516, 417] width 30 height 27
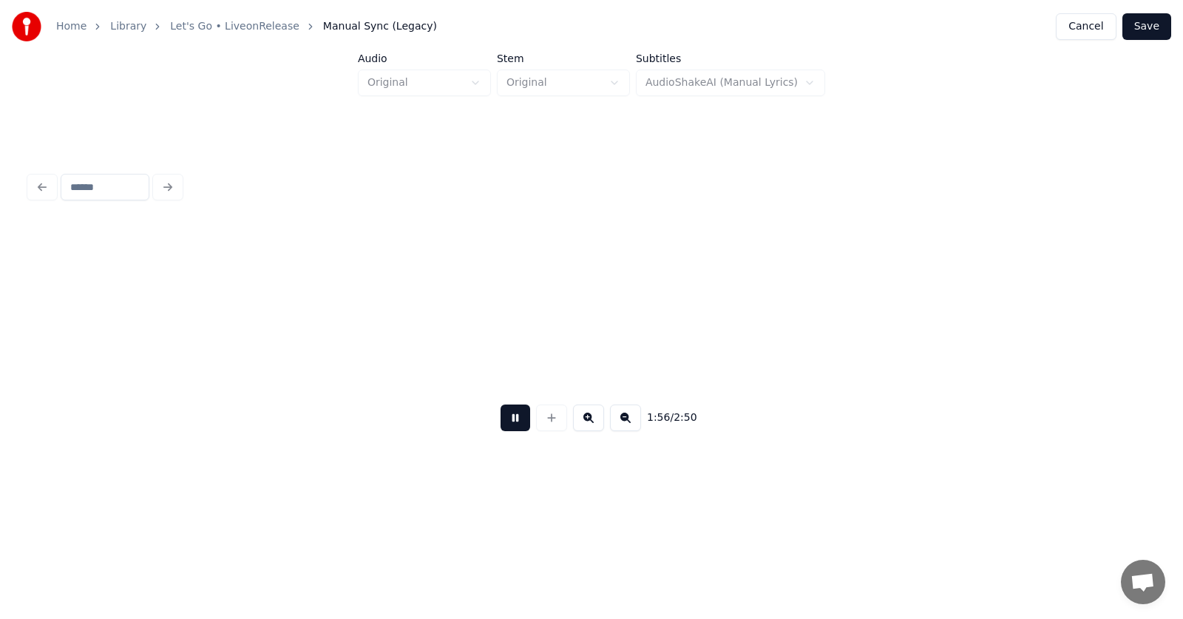
scroll to position [0, 64483]
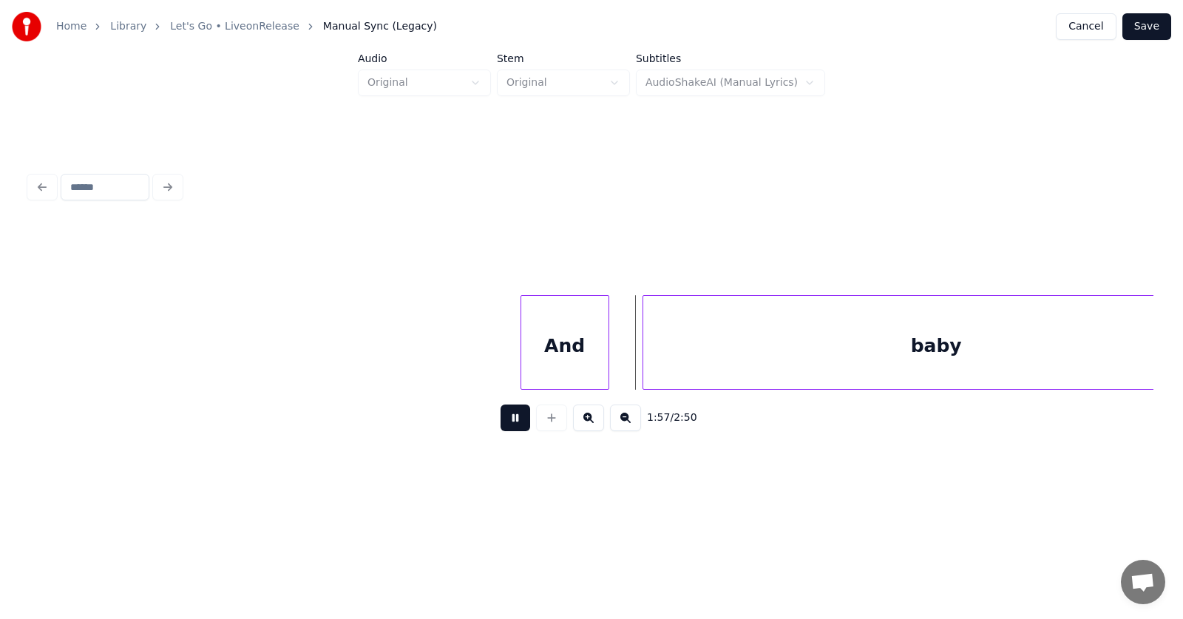
click at [512, 423] on button at bounding box center [516, 417] width 30 height 27
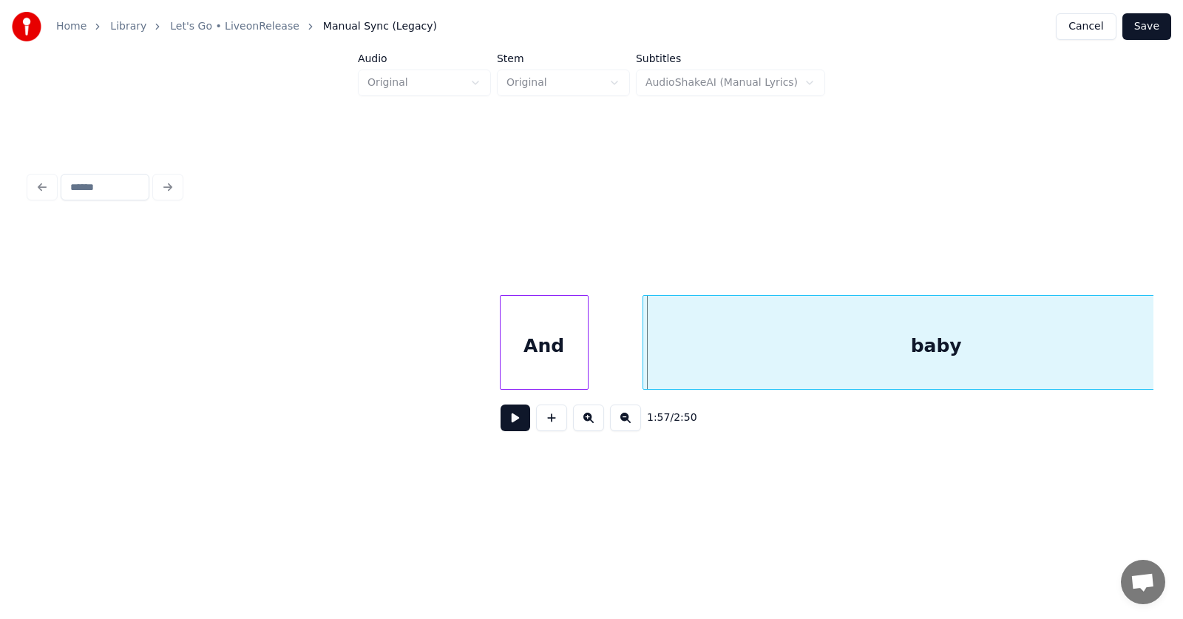
click at [526, 351] on div "And" at bounding box center [544, 346] width 87 height 101
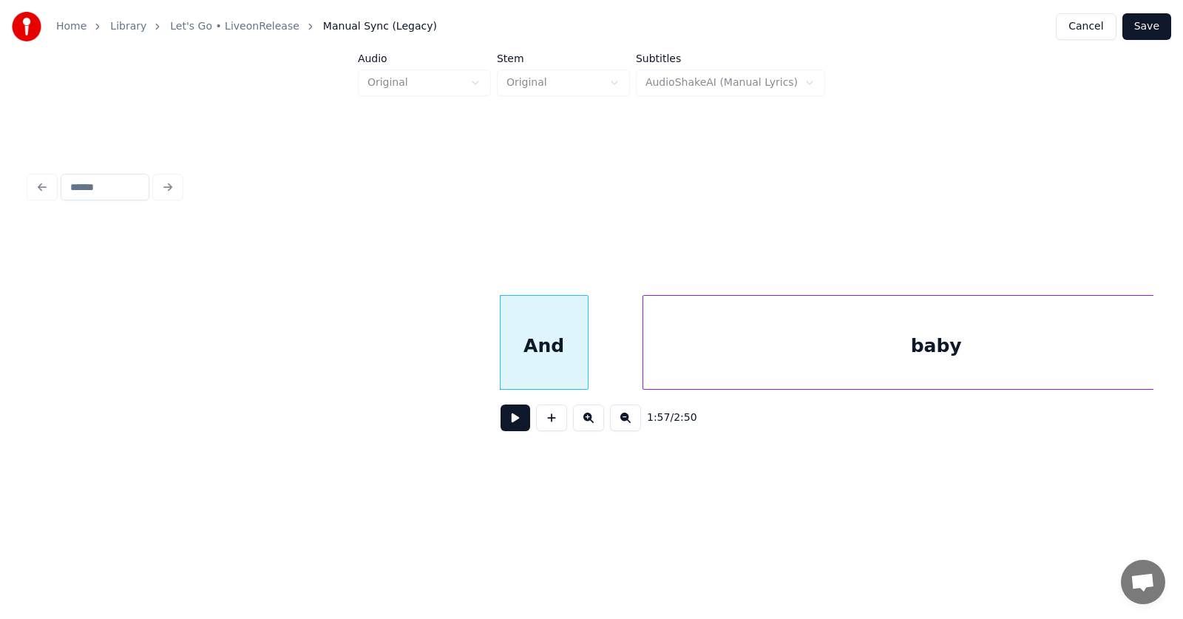
scroll to position [0, 64556]
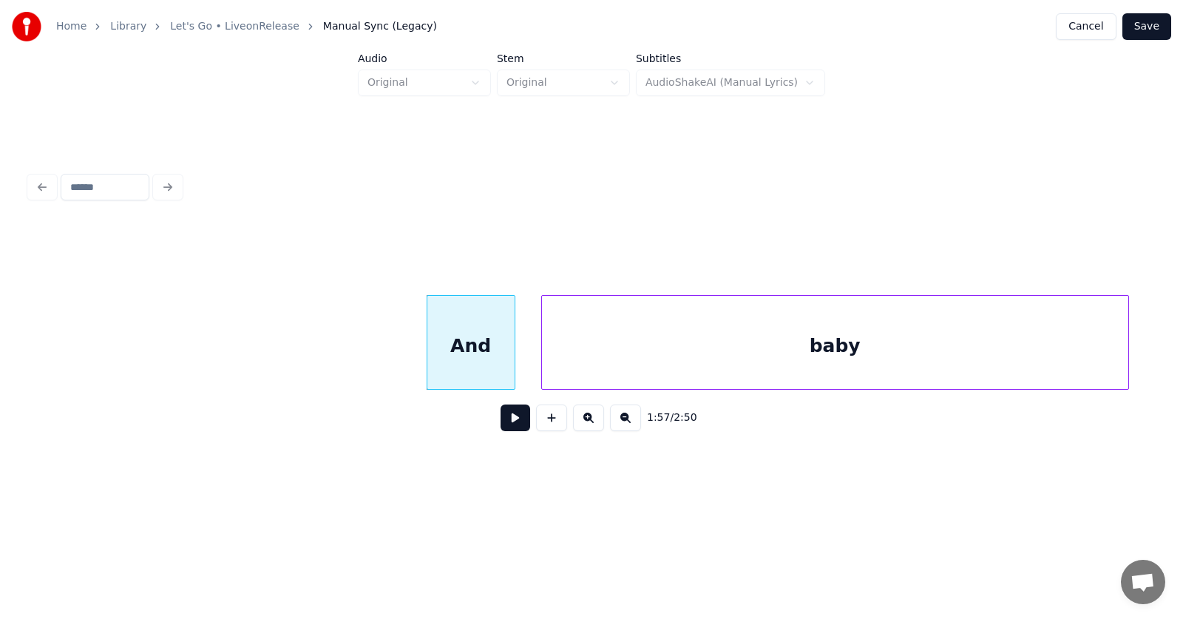
click at [677, 374] on div "baby" at bounding box center [835, 346] width 586 height 101
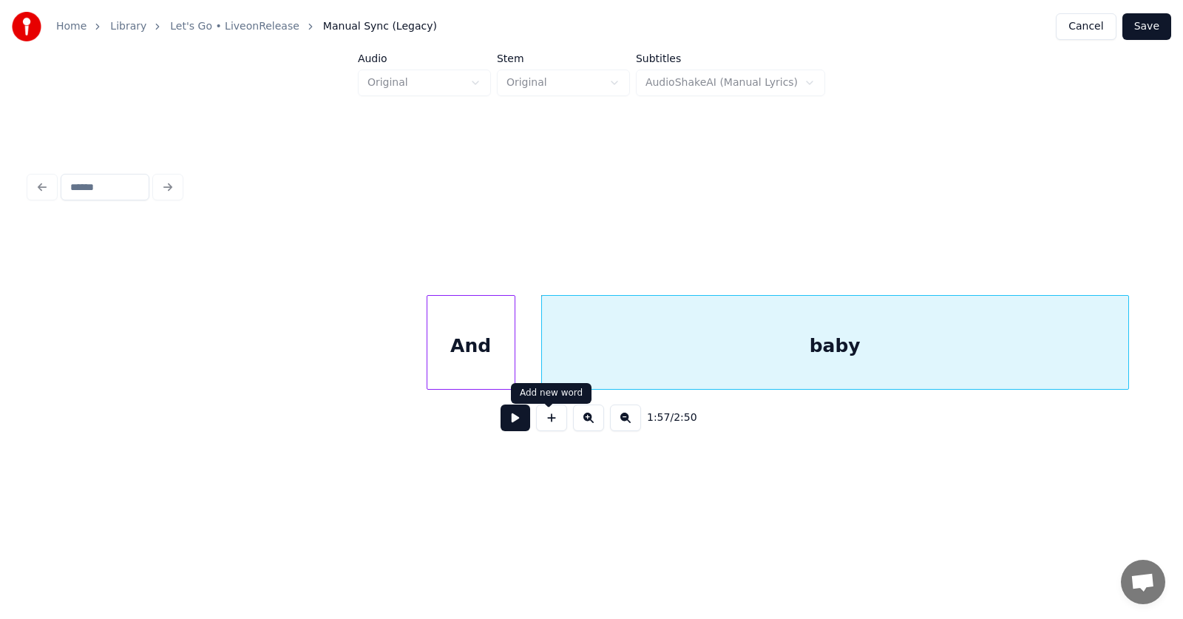
click at [508, 427] on button at bounding box center [516, 417] width 30 height 27
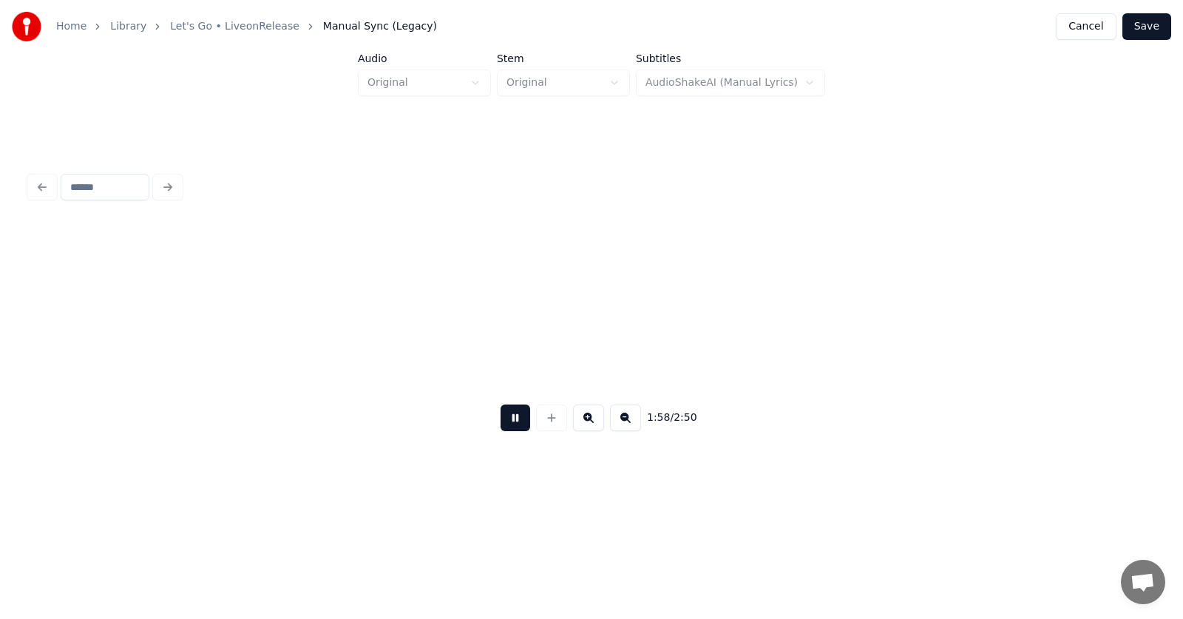
scroll to position [0, 65682]
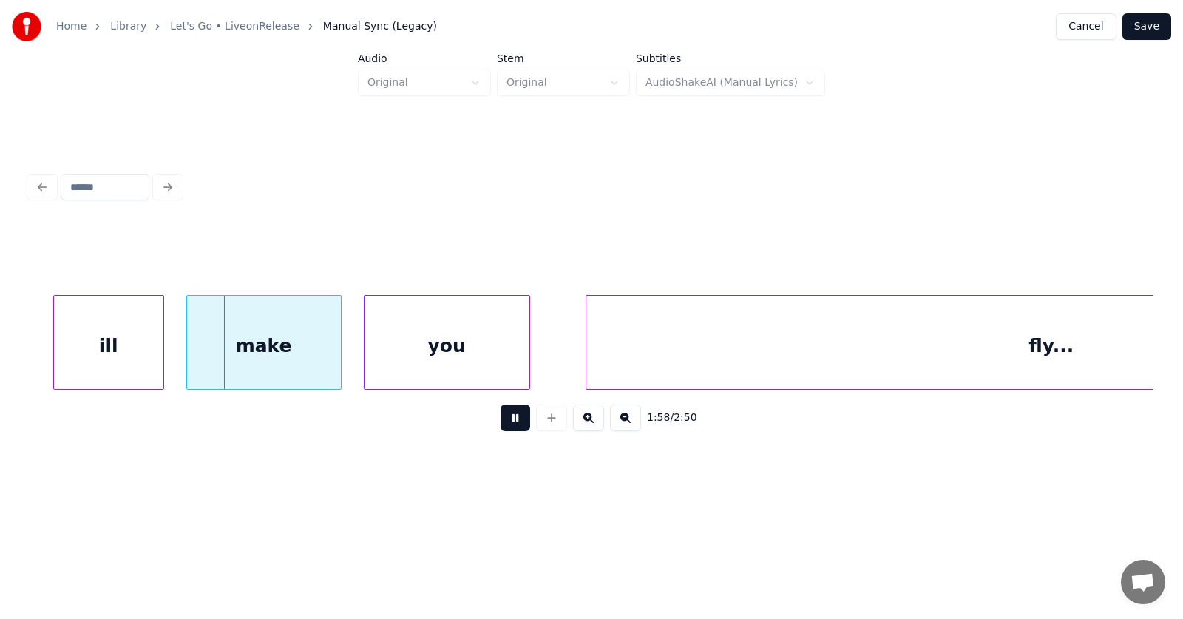
click at [508, 427] on button at bounding box center [516, 417] width 30 height 27
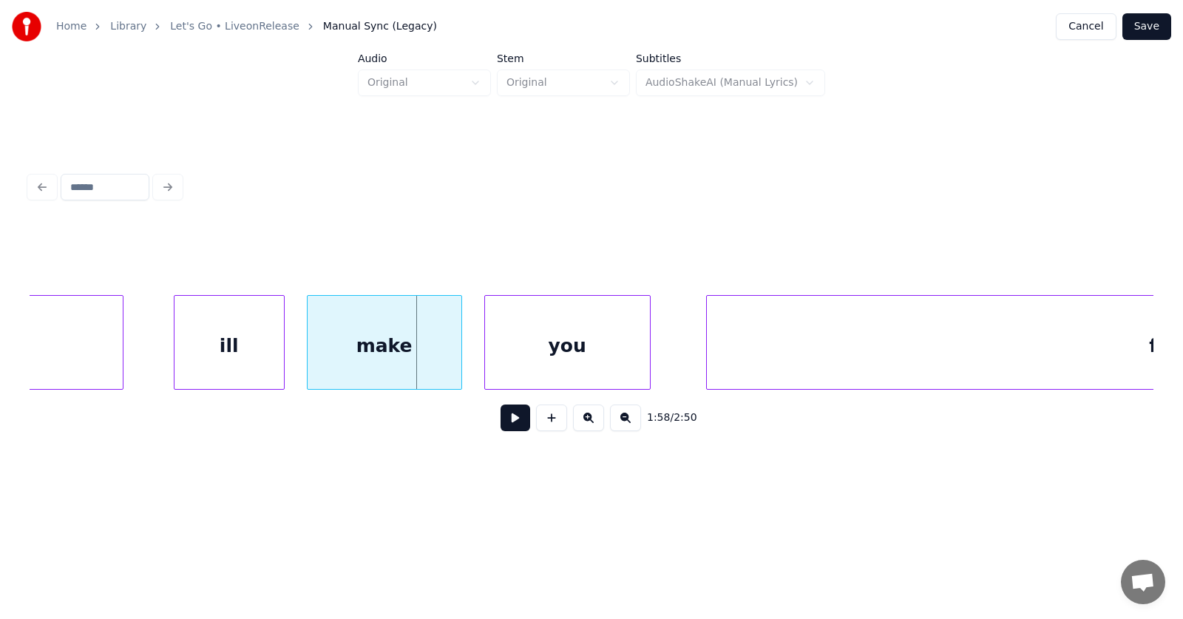
scroll to position [0, 65307]
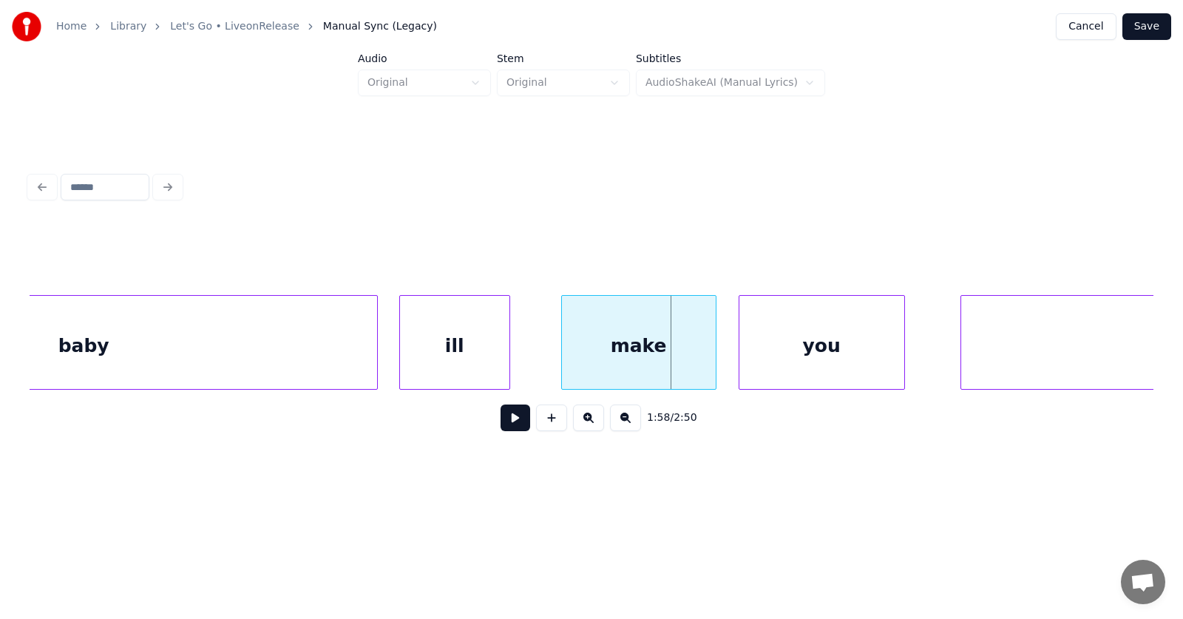
click at [484, 356] on div "ill" at bounding box center [454, 346] width 109 height 101
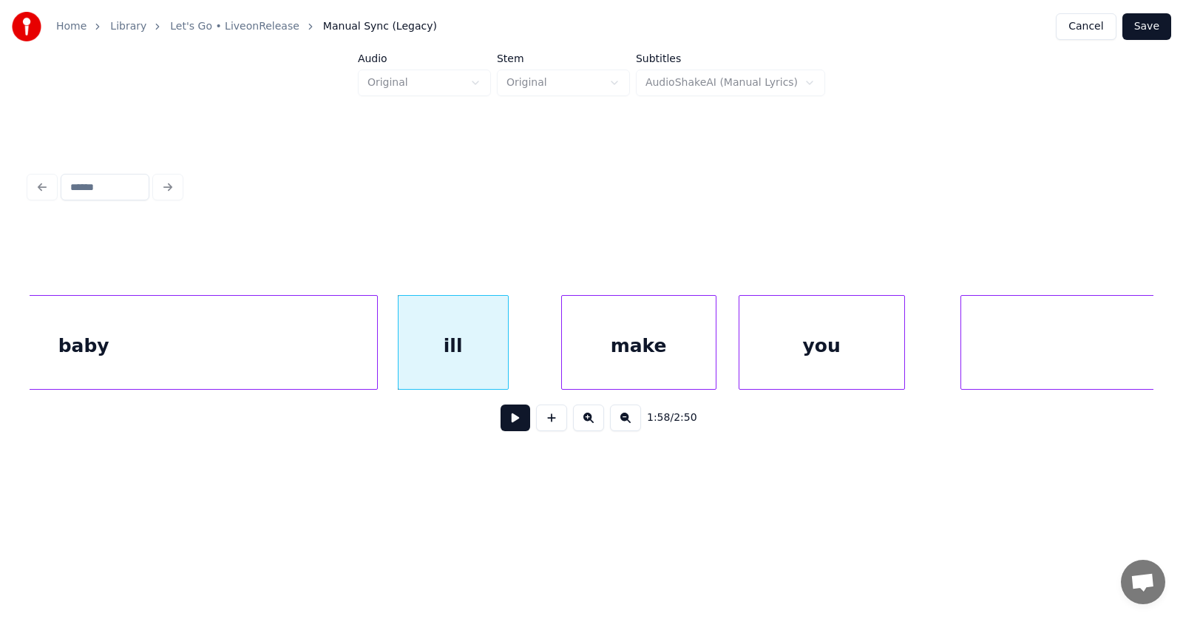
click at [478, 353] on div "ill" at bounding box center [453, 346] width 109 height 101
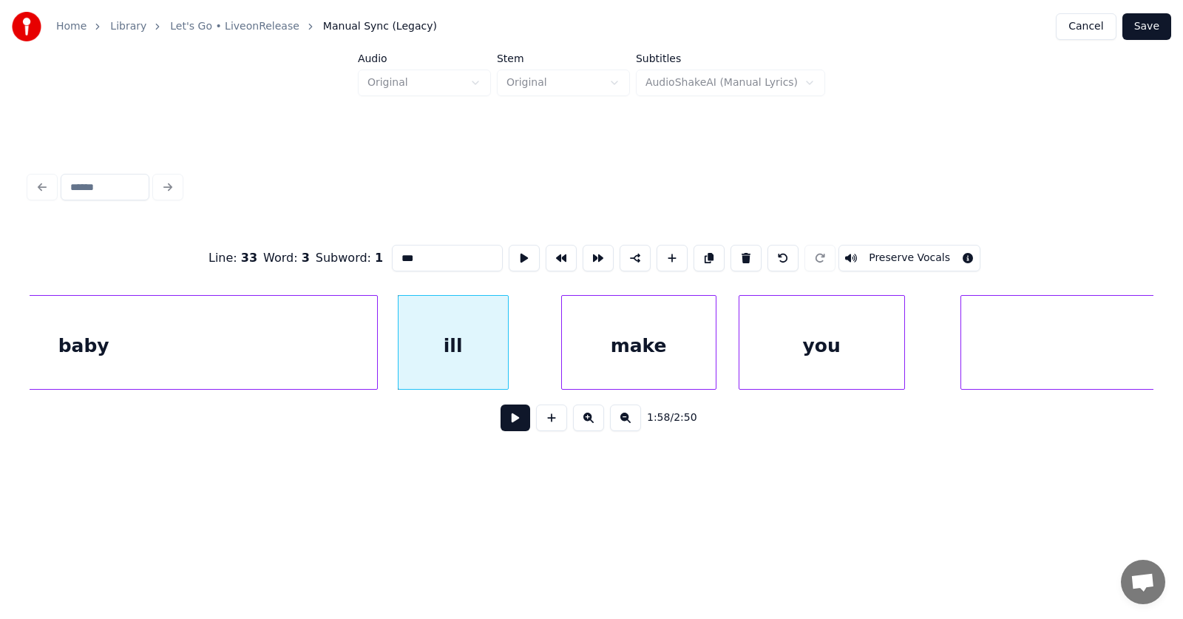
click at [392, 251] on input "***" at bounding box center [447, 258] width 111 height 27
click at [588, 339] on div "make" at bounding box center [606, 346] width 154 height 101
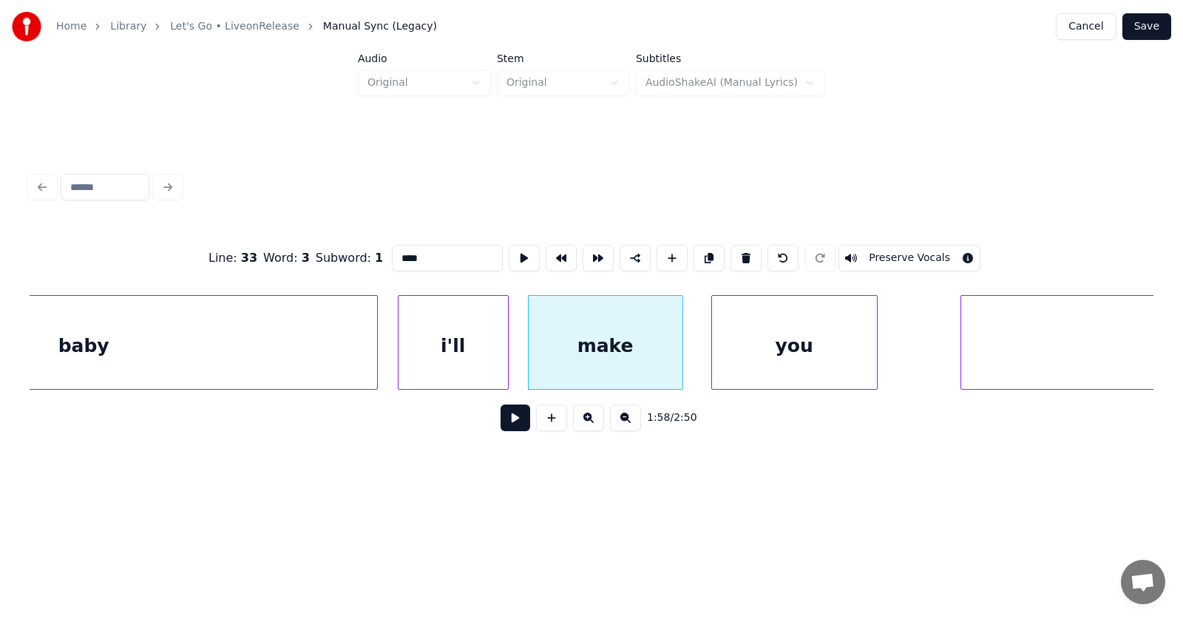
click at [742, 353] on div "you" at bounding box center [794, 346] width 165 height 101
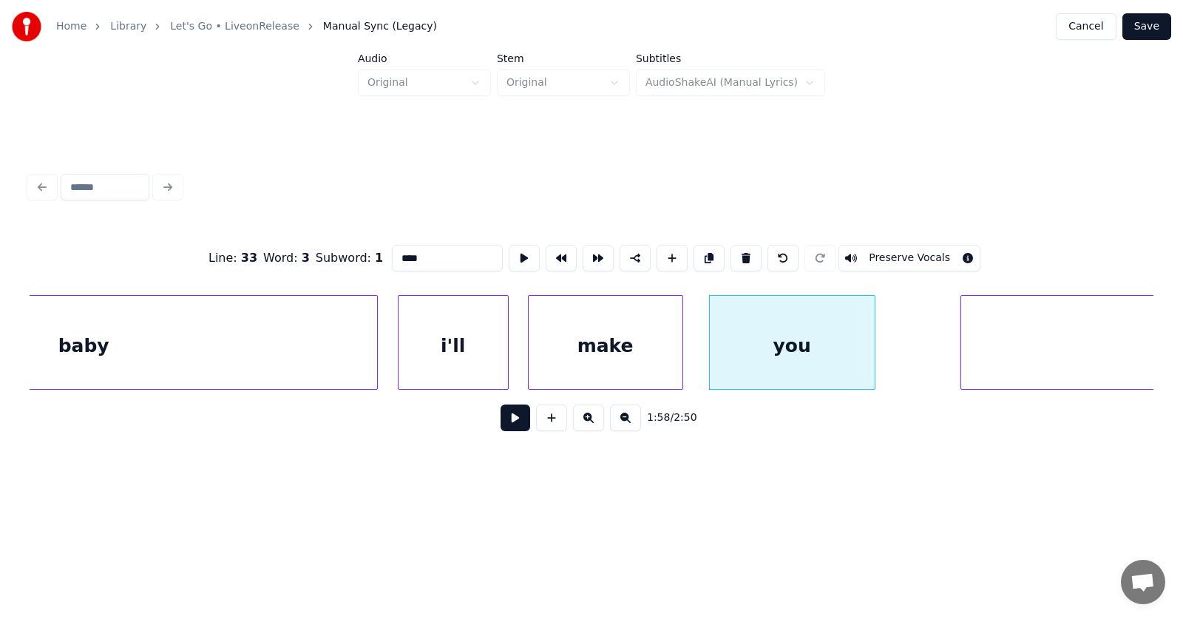
scroll to position [0, 66041]
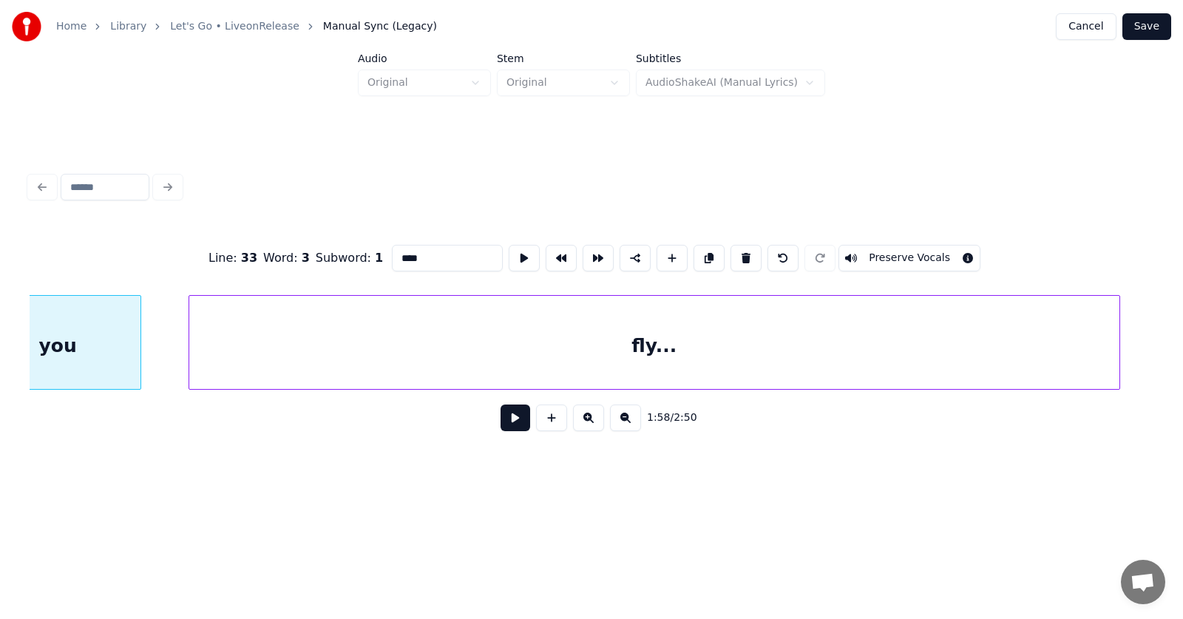
click at [951, 352] on div "fly..." at bounding box center [654, 346] width 930 height 101
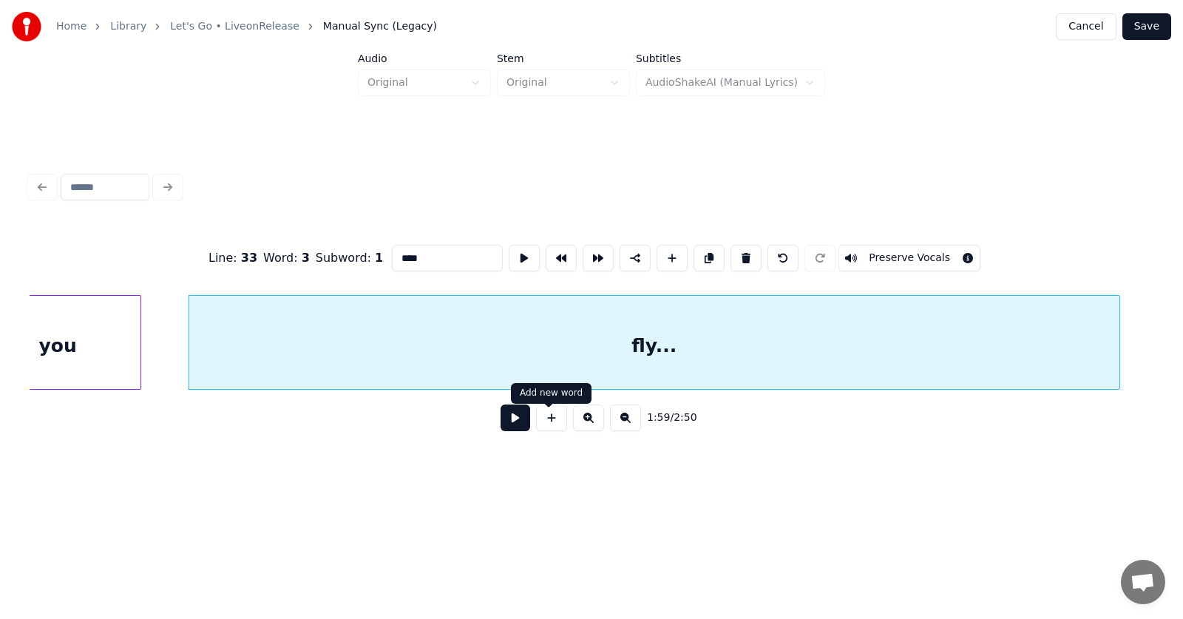
type input "****"
click at [509, 424] on button at bounding box center [516, 417] width 30 height 27
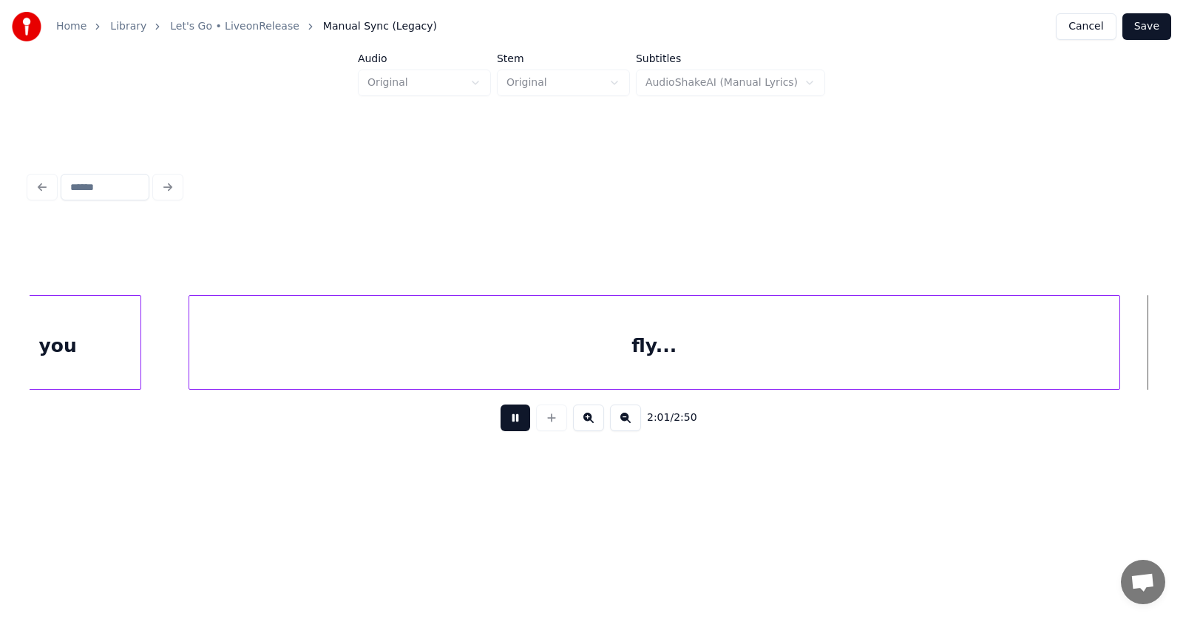
scroll to position [0, 67170]
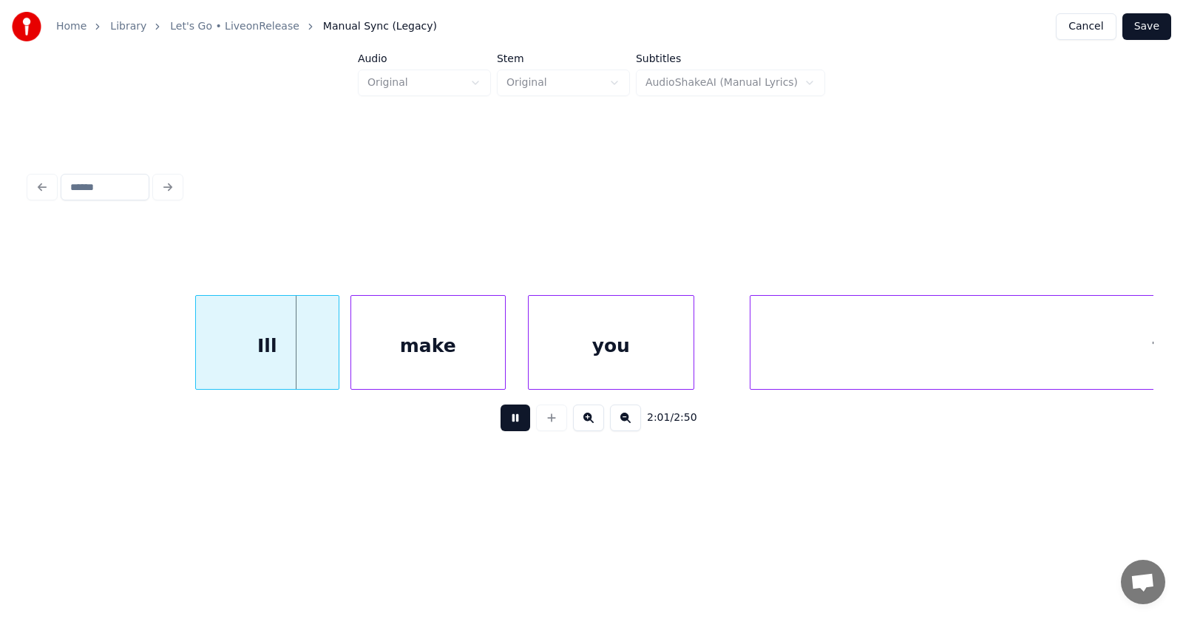
click at [509, 424] on button at bounding box center [516, 417] width 30 height 27
click at [273, 362] on div "Ill" at bounding box center [248, 346] width 143 height 101
click at [394, 363] on div "make" at bounding box center [413, 346] width 154 height 101
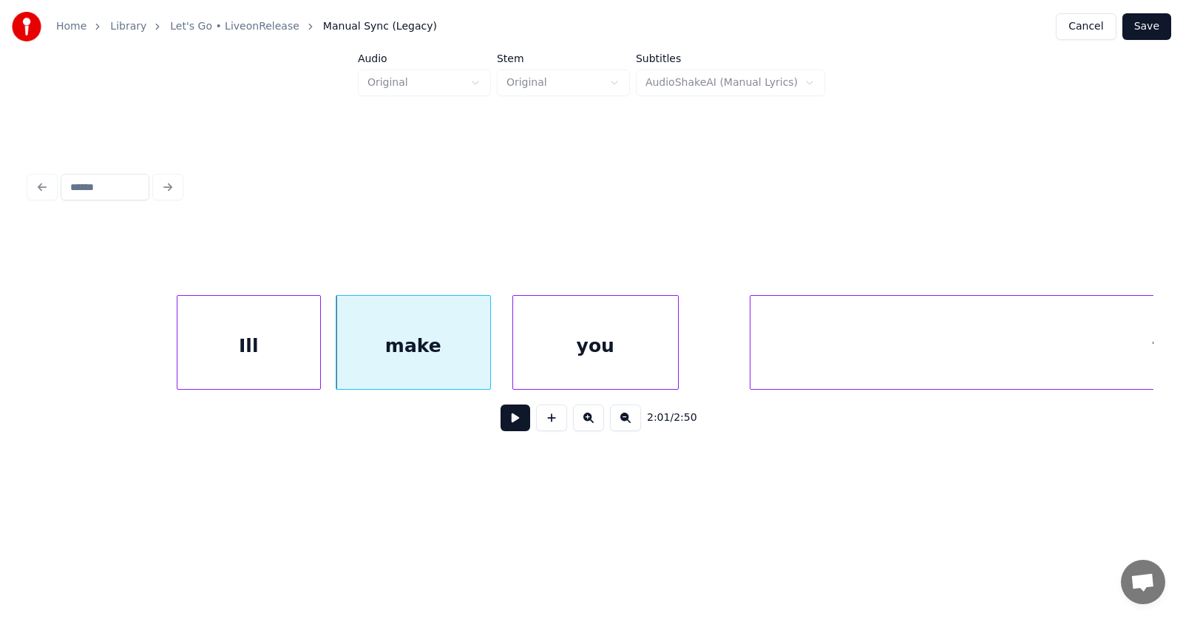
click at [562, 355] on div "you" at bounding box center [595, 346] width 165 height 101
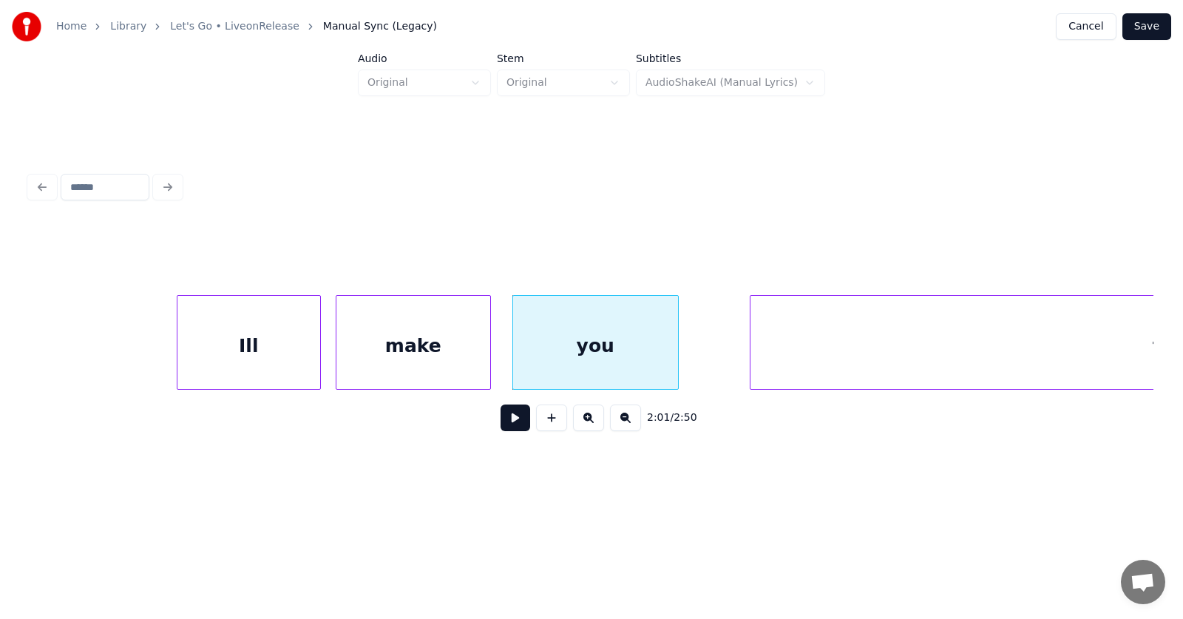
scroll to position [0, 67595]
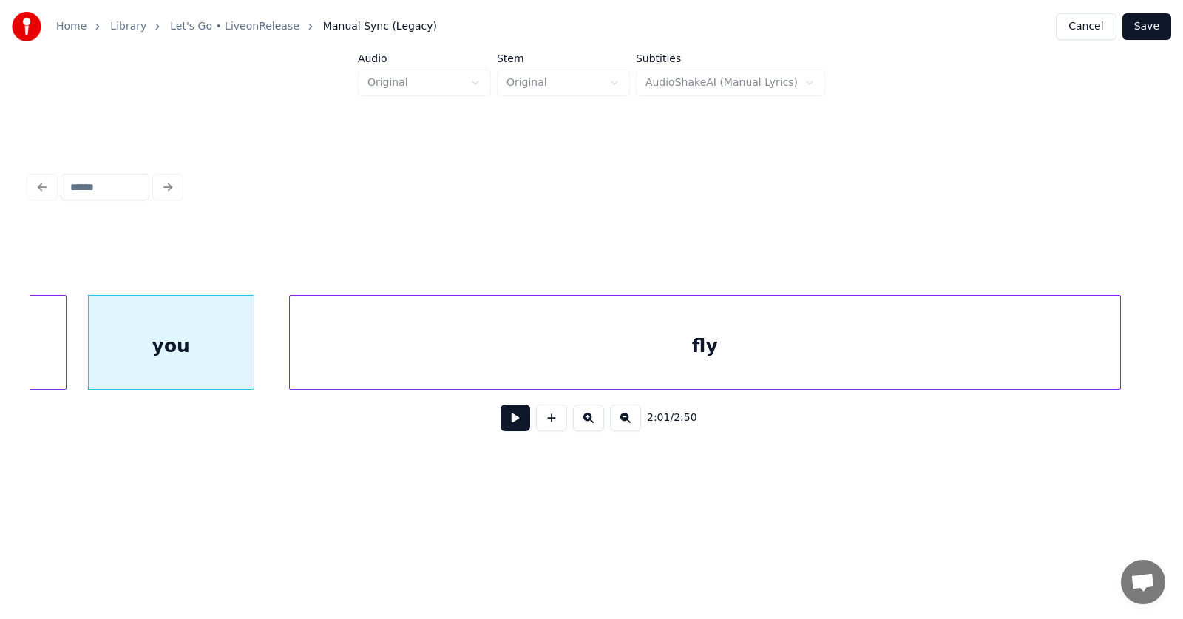
click at [794, 364] on div "fly" at bounding box center [705, 346] width 830 height 101
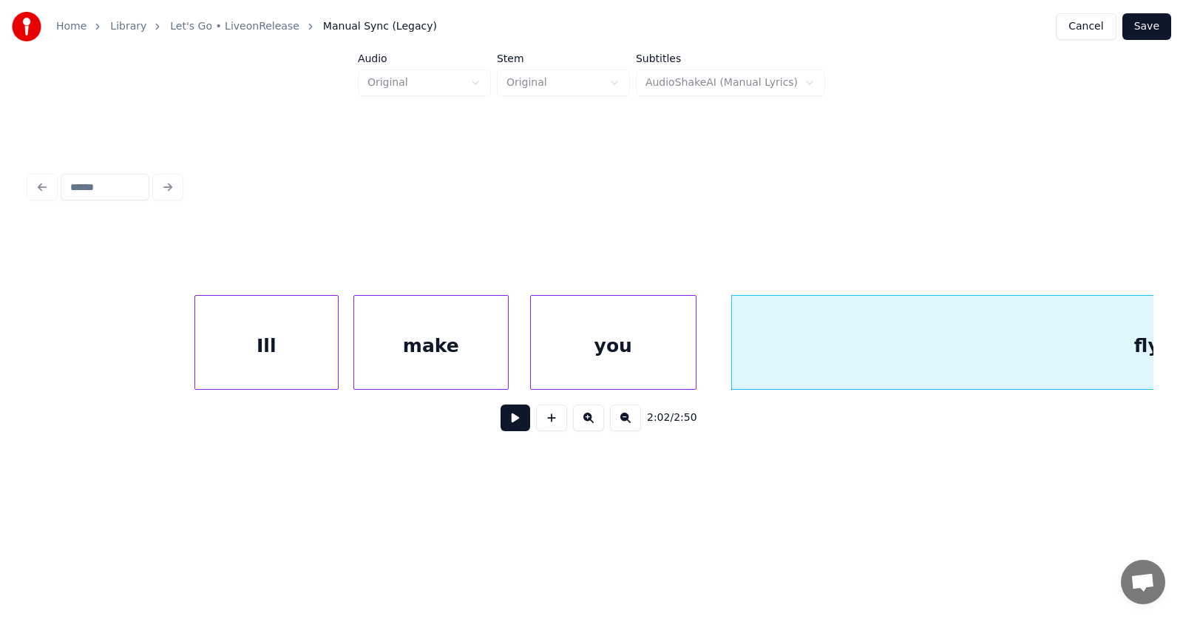
scroll to position [0, 67025]
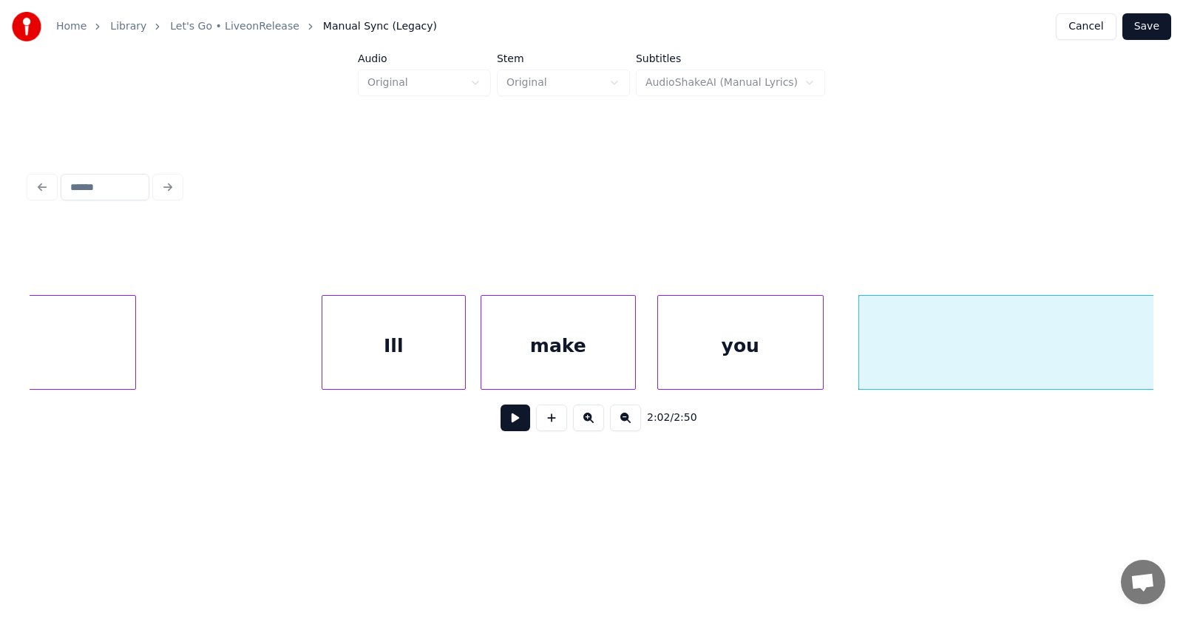
click at [389, 346] on div "Ill" at bounding box center [393, 346] width 143 height 101
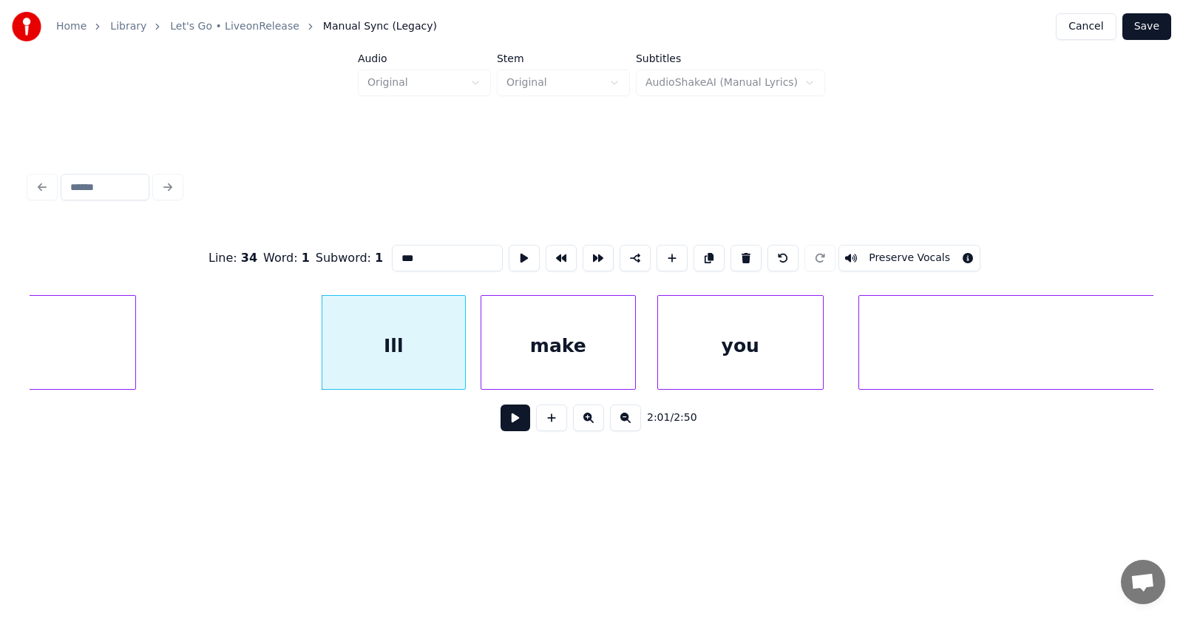
click at [392, 254] on input "***" at bounding box center [447, 258] width 111 height 27
type input "****"
click at [516, 423] on button at bounding box center [516, 417] width 30 height 27
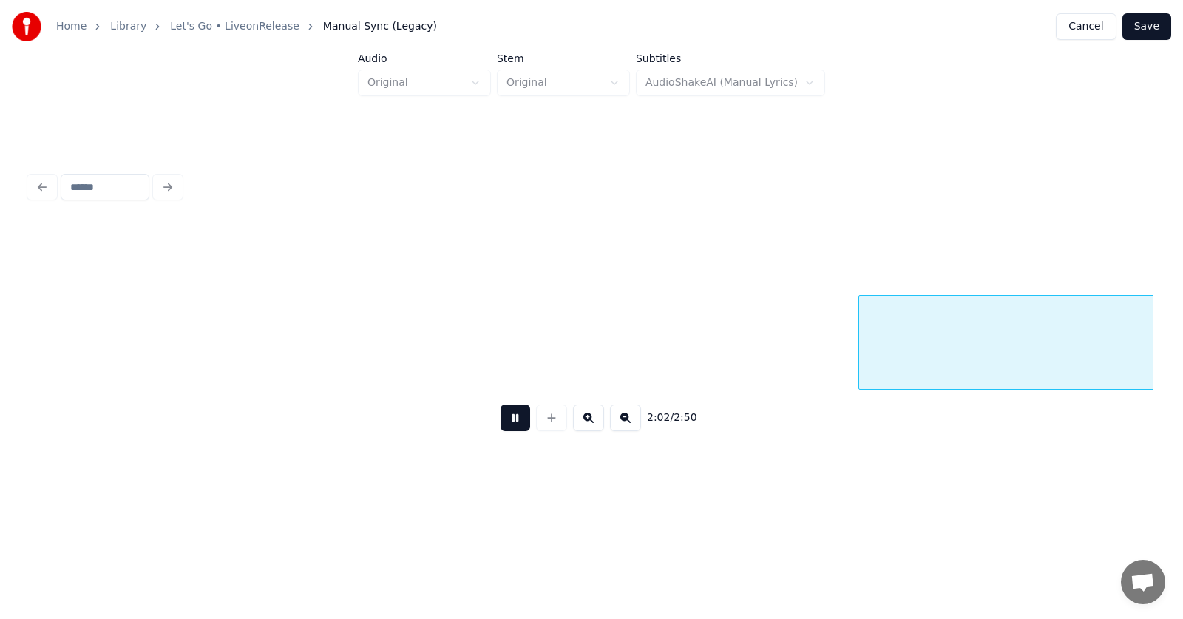
scroll to position [0, 68150]
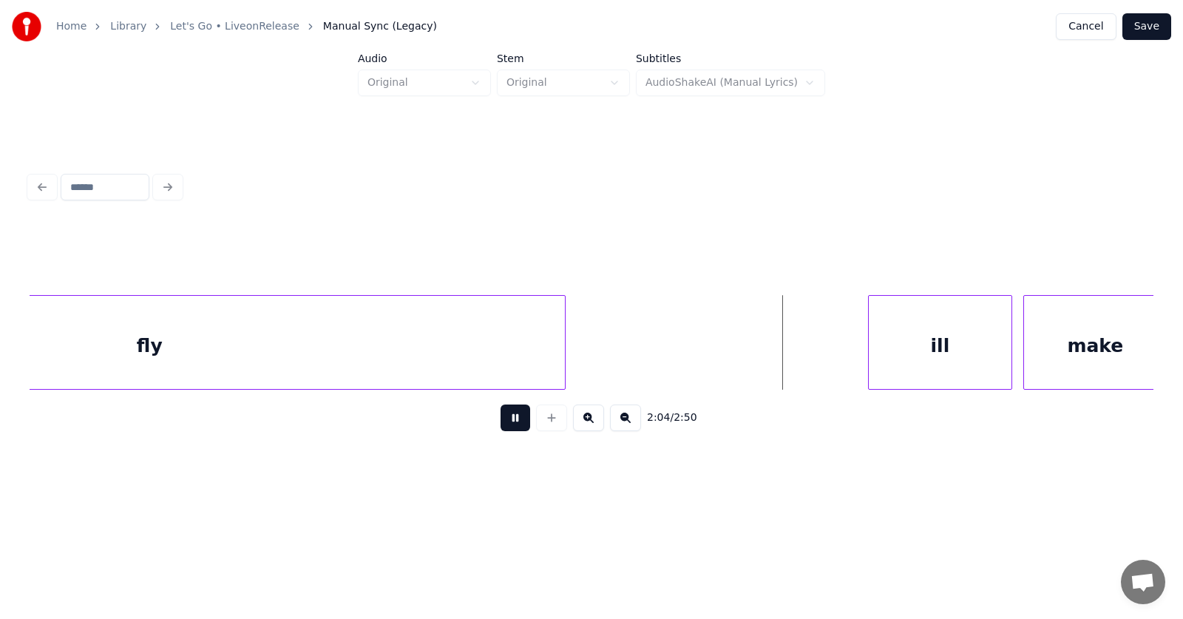
click at [516, 423] on button at bounding box center [516, 417] width 30 height 27
click at [884, 349] on div "ill" at bounding box center [930, 346] width 143 height 101
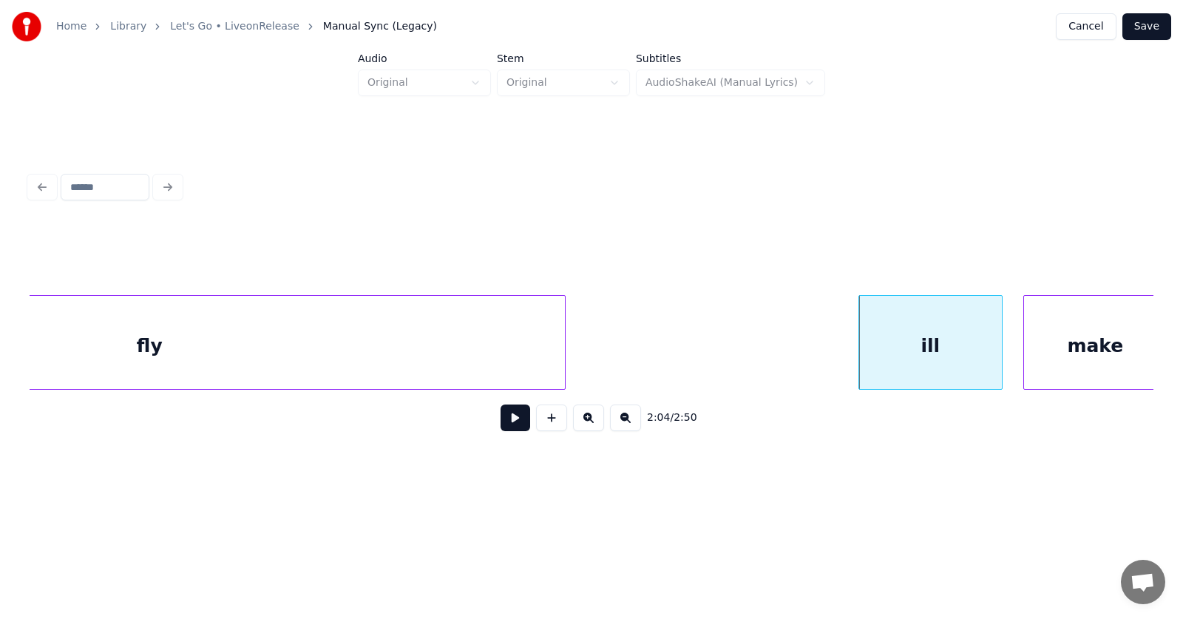
scroll to position [0, 68160]
click at [1030, 356] on div "make" at bounding box center [1074, 346] width 143 height 101
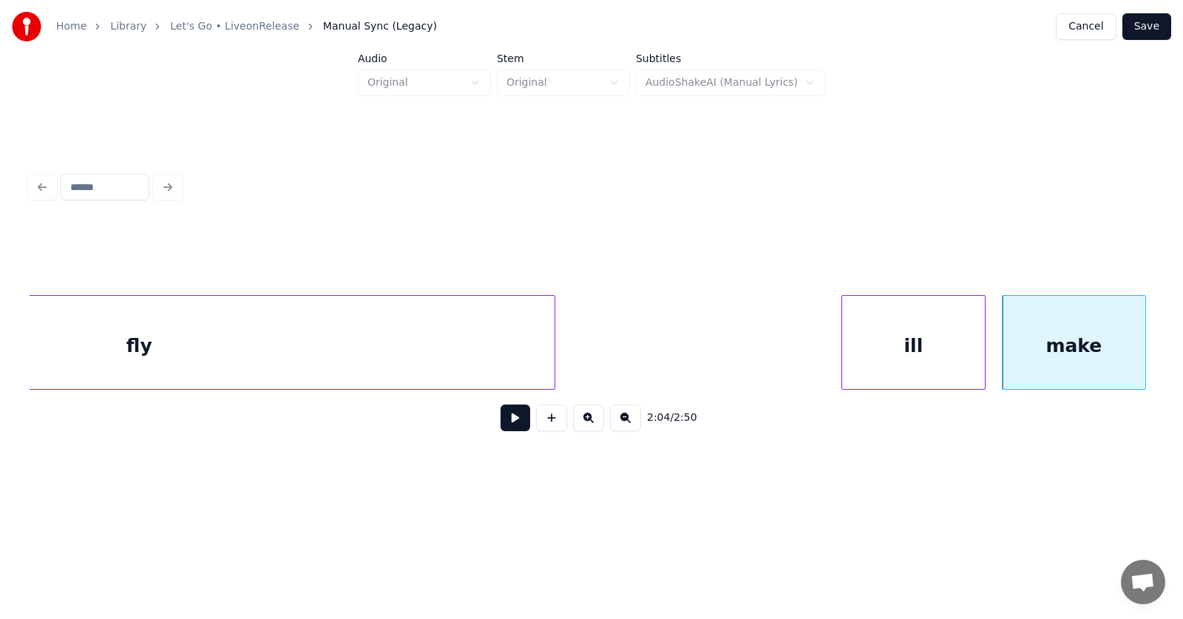
click at [952, 349] on div "ill" at bounding box center [913, 346] width 143 height 101
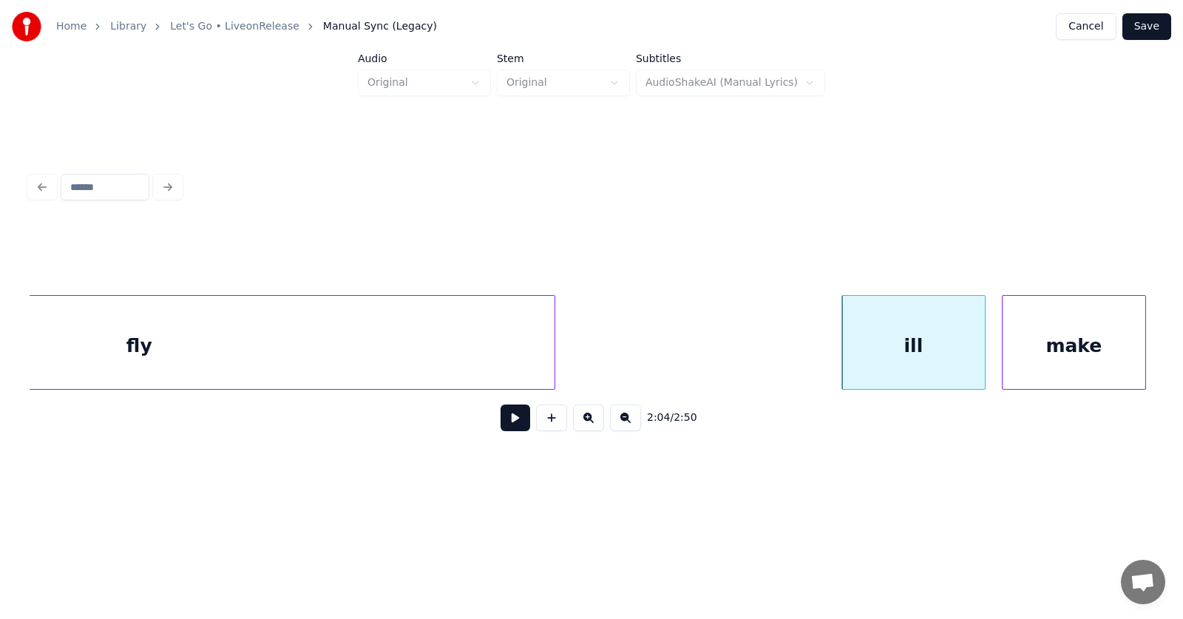
click at [924, 348] on div "ill" at bounding box center [913, 346] width 143 height 101
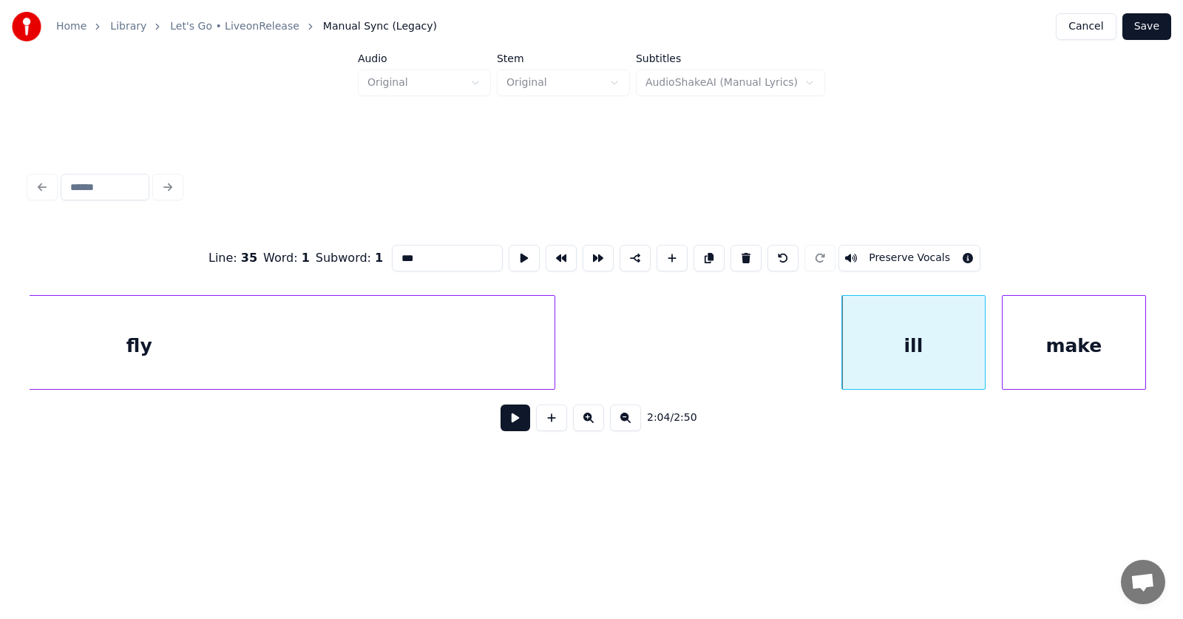
click at [392, 251] on input "***" at bounding box center [447, 258] width 111 height 27
type input "****"
click at [506, 425] on button at bounding box center [516, 417] width 30 height 27
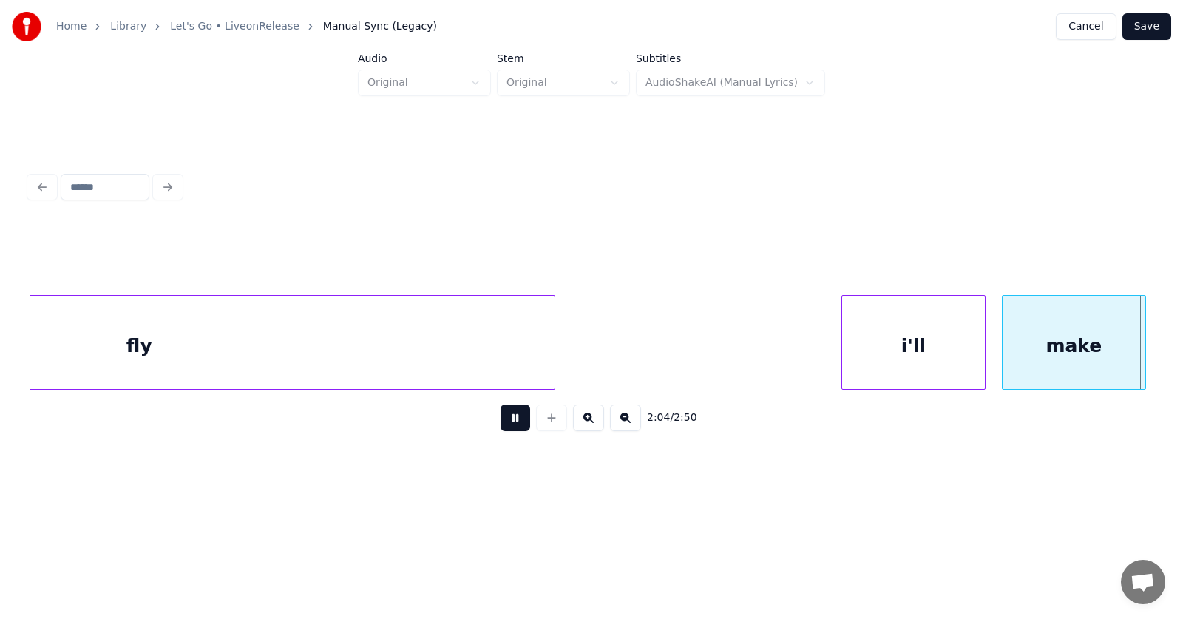
scroll to position [0, 69292]
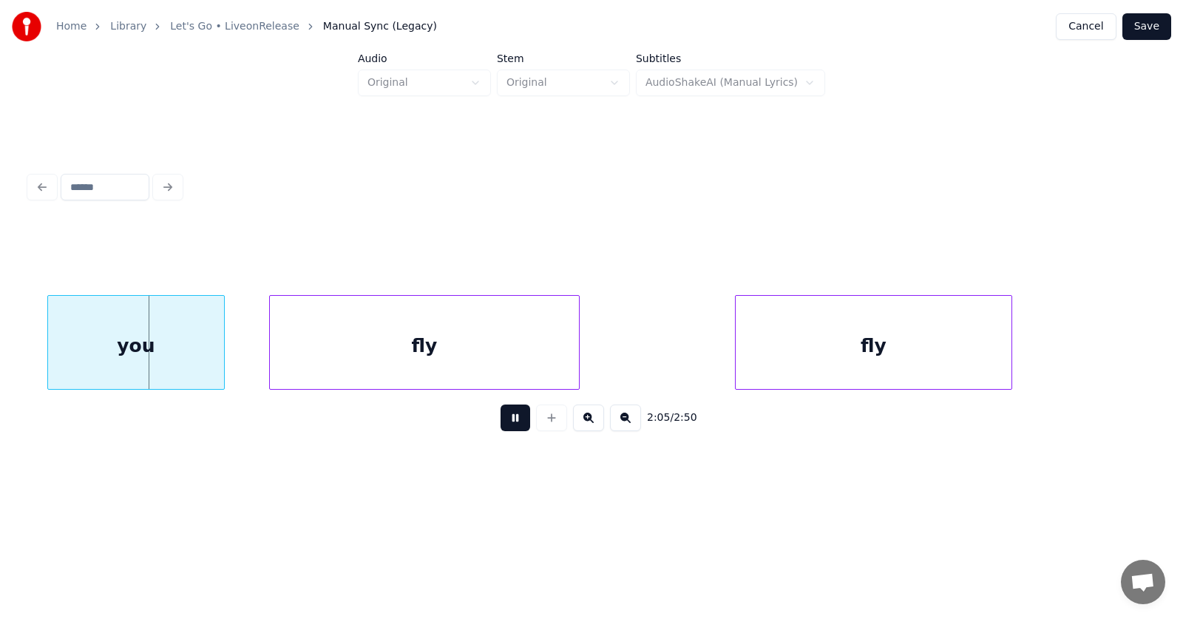
click at [506, 425] on button at bounding box center [516, 417] width 30 height 27
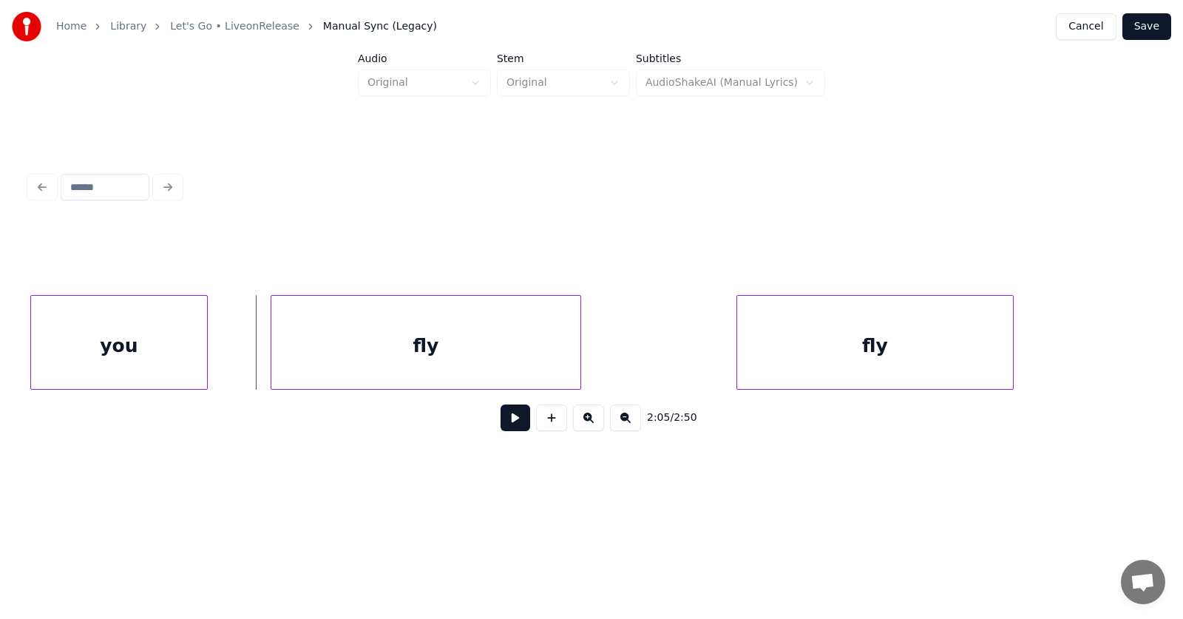
scroll to position [0, 69290]
click at [162, 349] on div "you" at bounding box center [119, 346] width 176 height 101
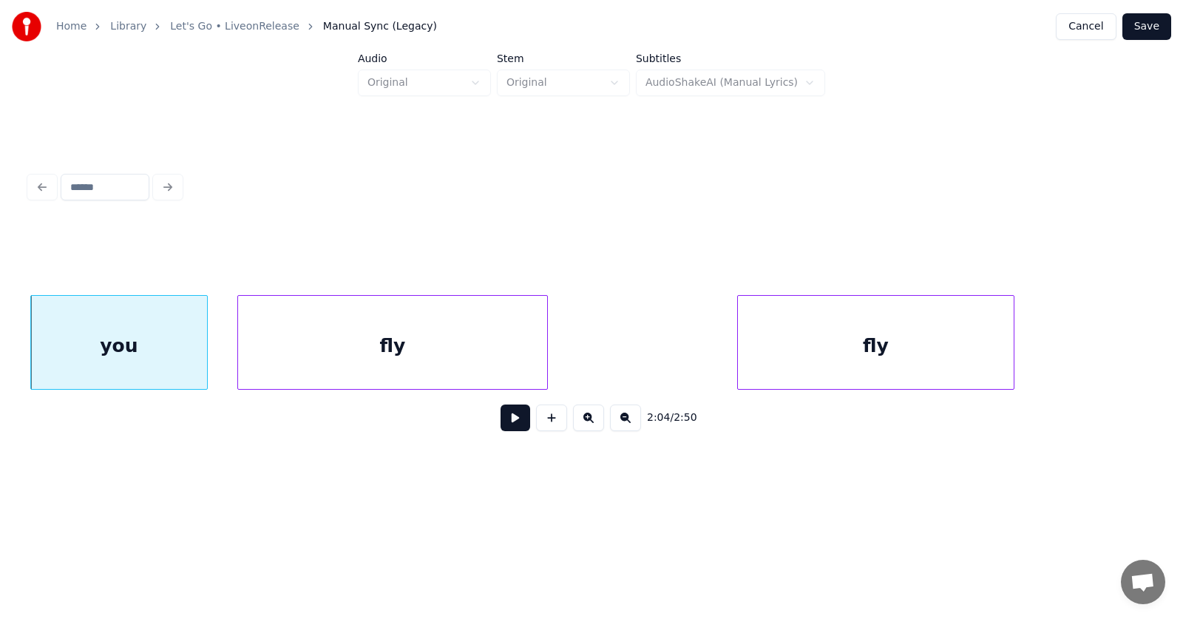
click at [325, 353] on div "fly" at bounding box center [392, 346] width 309 height 101
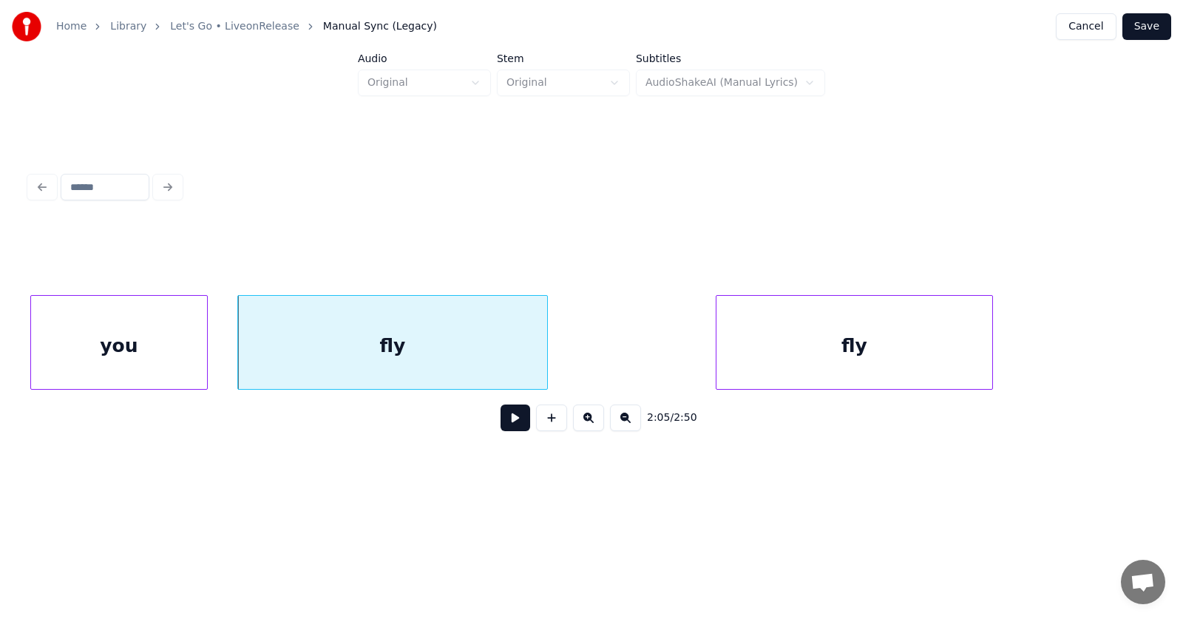
click at [844, 361] on div "fly" at bounding box center [854, 346] width 276 height 101
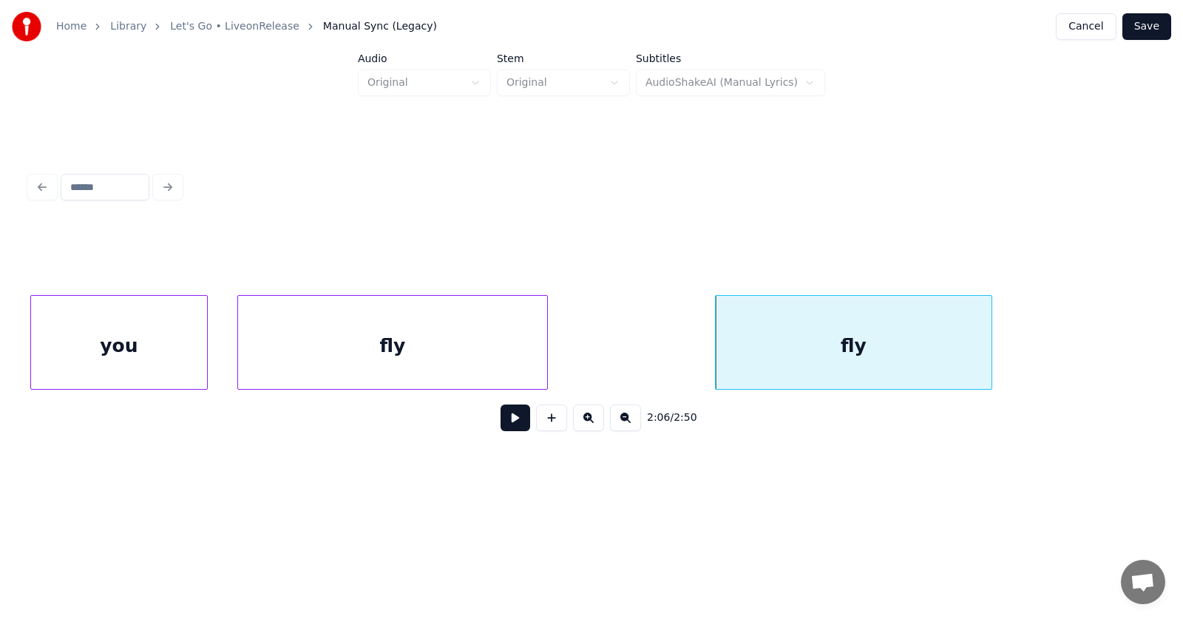
click at [436, 349] on div "fly" at bounding box center [392, 346] width 309 height 101
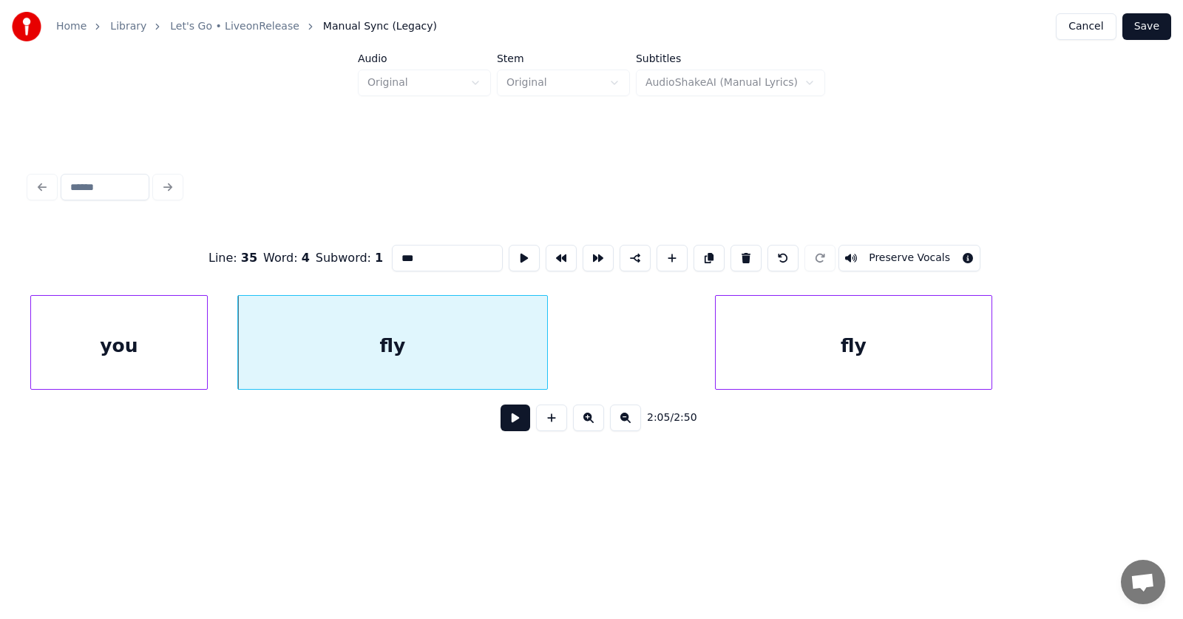
click at [512, 429] on button at bounding box center [516, 417] width 30 height 27
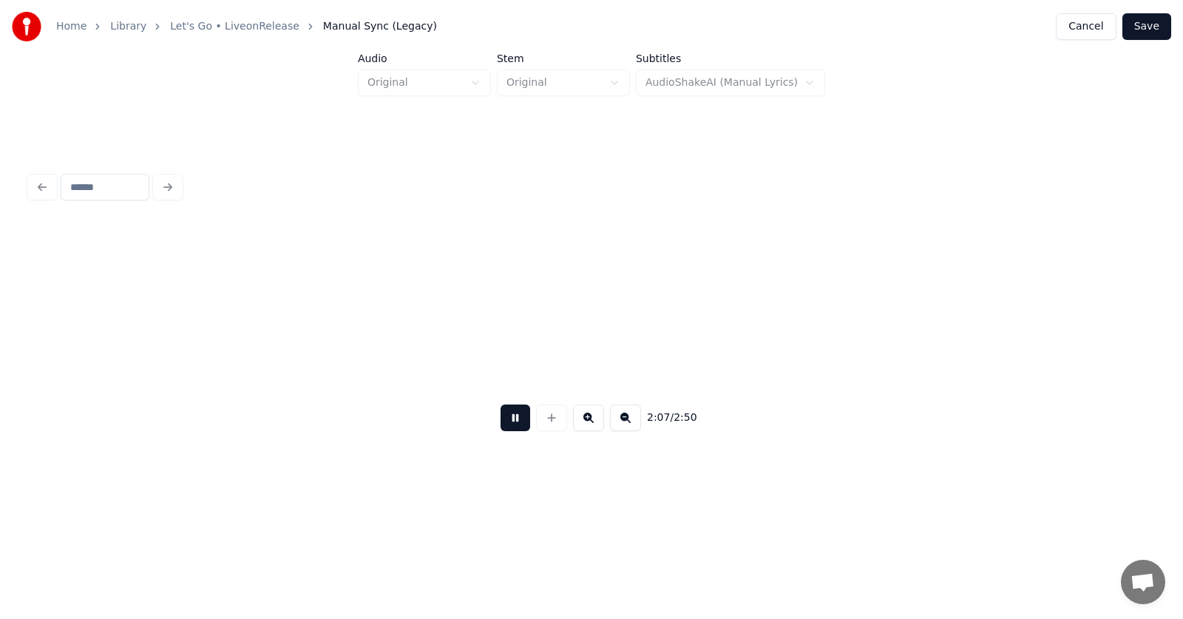
scroll to position [0, 70419]
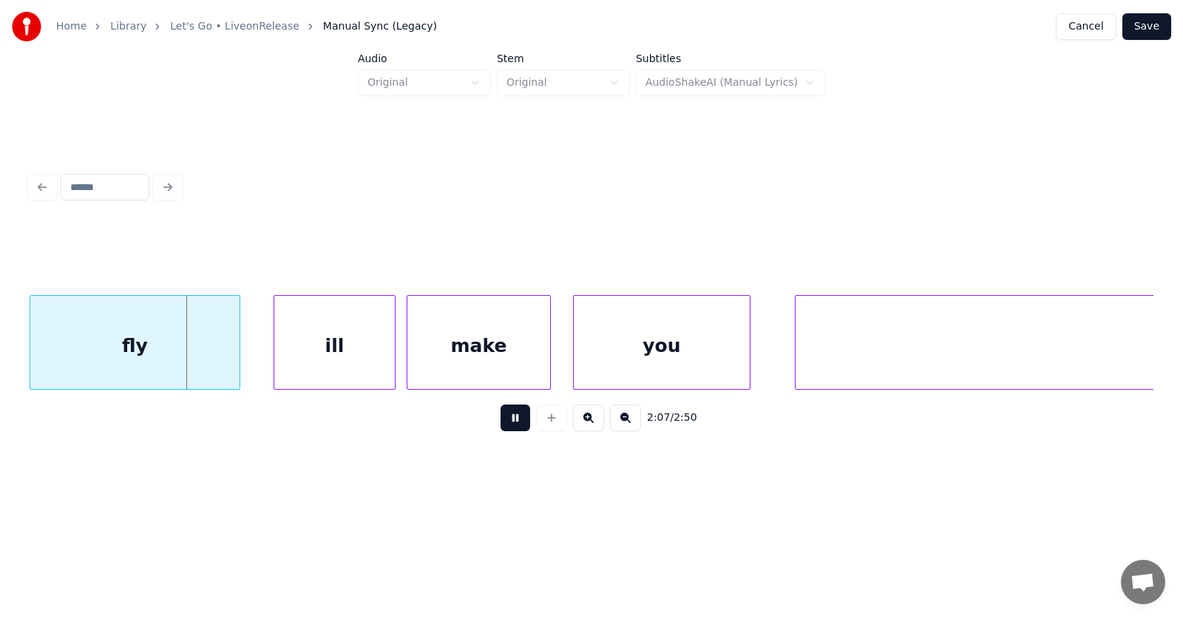
click at [512, 429] on button at bounding box center [516, 417] width 30 height 27
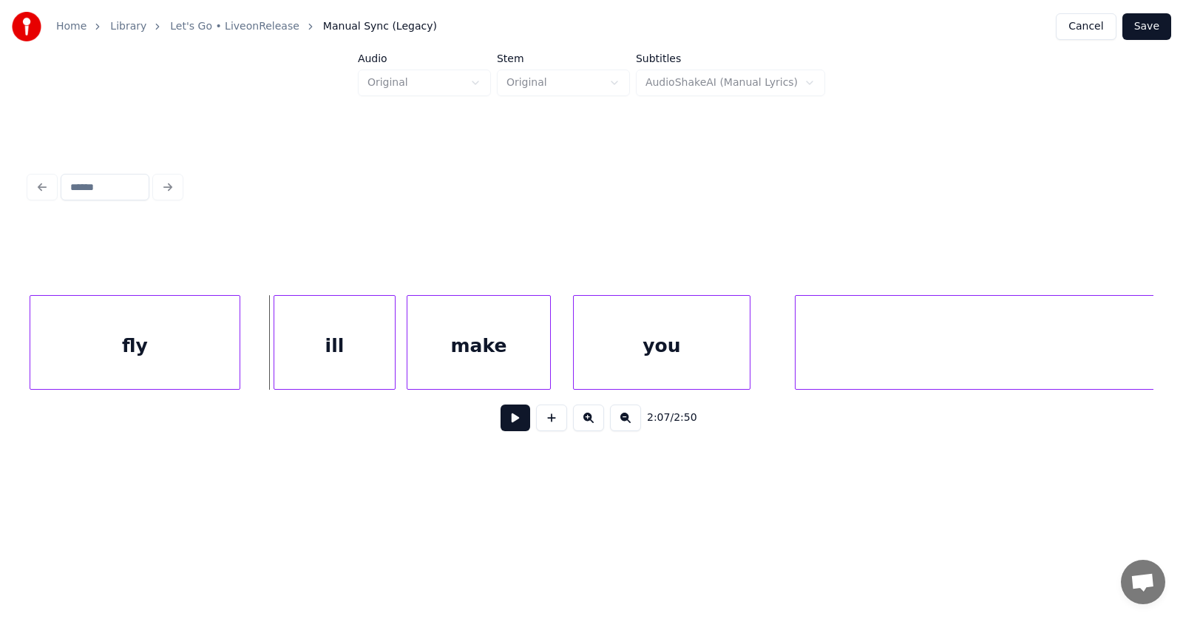
scroll to position [0, 70209]
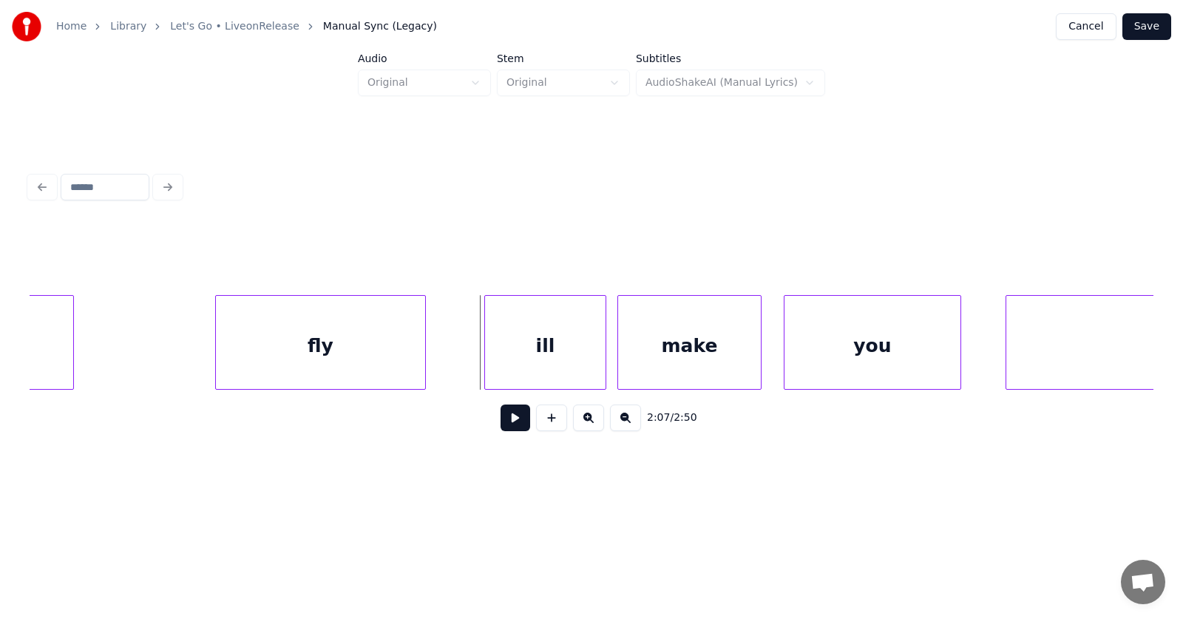
click at [396, 359] on div "fly" at bounding box center [320, 346] width 209 height 101
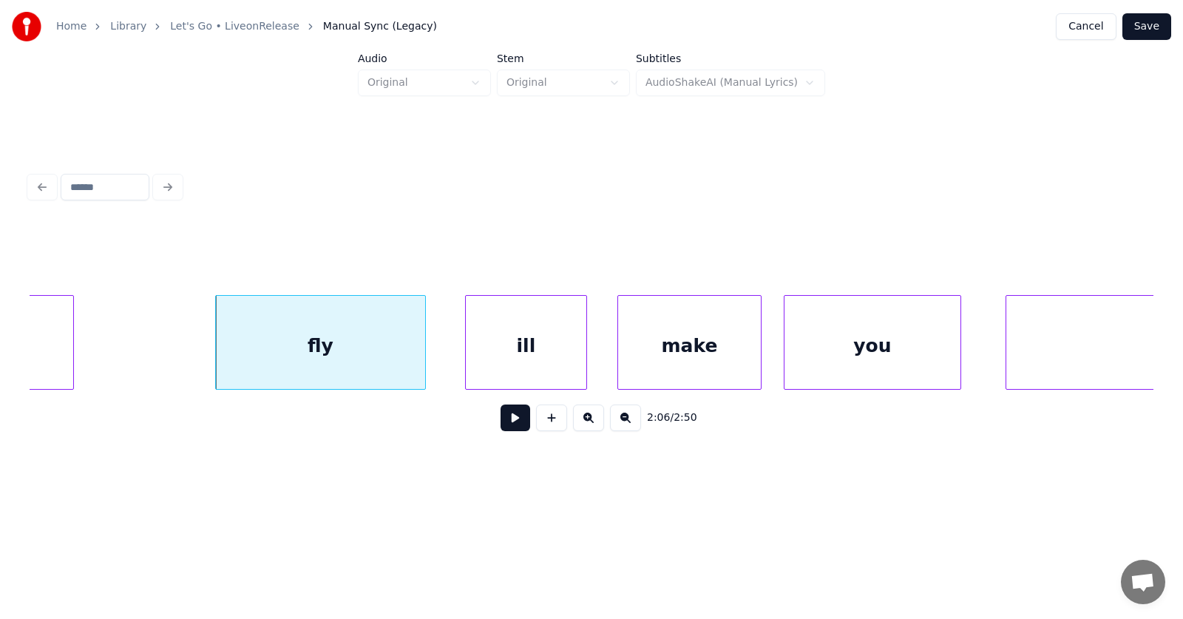
click at [529, 361] on div "ill" at bounding box center [526, 346] width 121 height 101
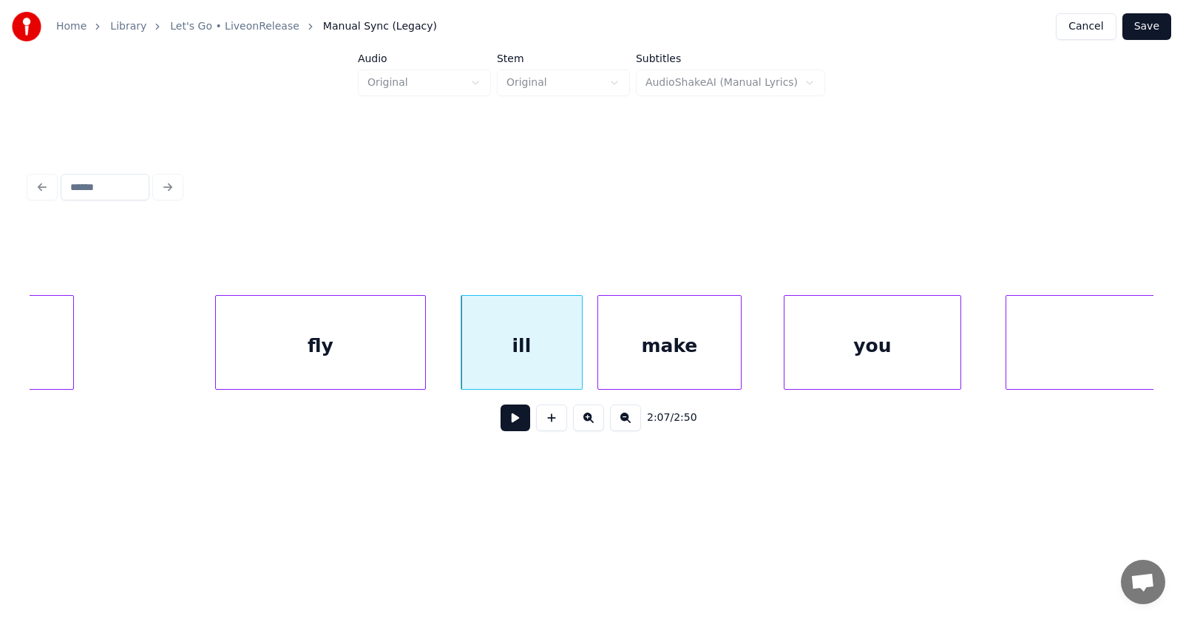
click at [635, 362] on div "make" at bounding box center [669, 346] width 143 height 101
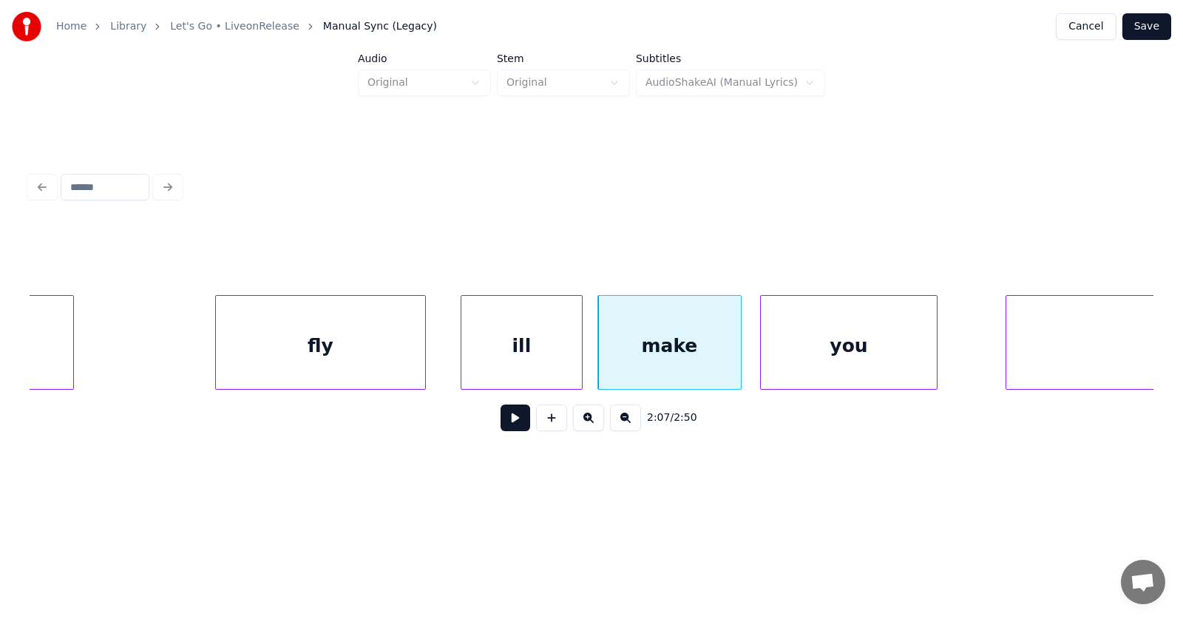
click at [784, 357] on div "you" at bounding box center [849, 346] width 176 height 101
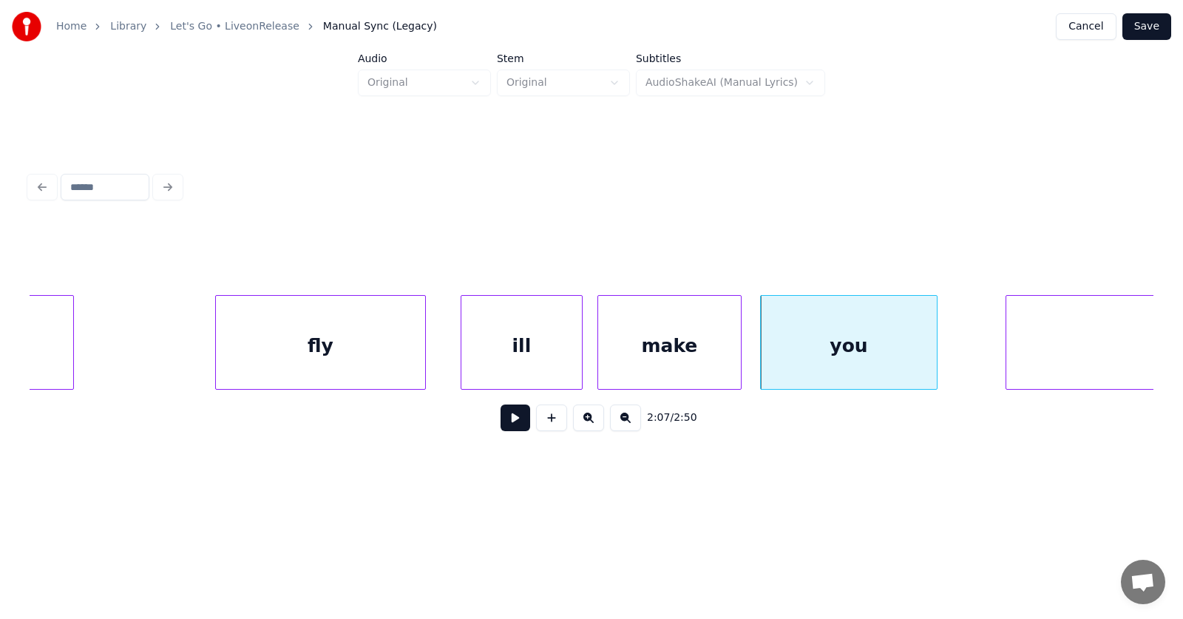
click at [537, 345] on div "ill" at bounding box center [521, 346] width 121 height 101
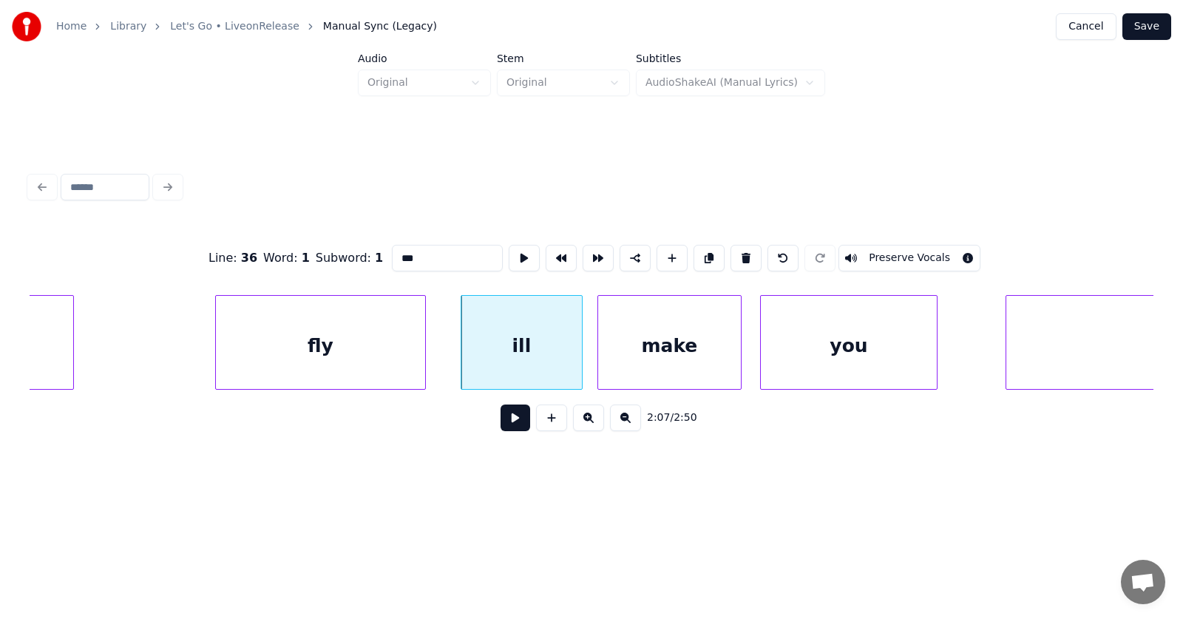
click at [392, 254] on input "***" at bounding box center [447, 258] width 111 height 27
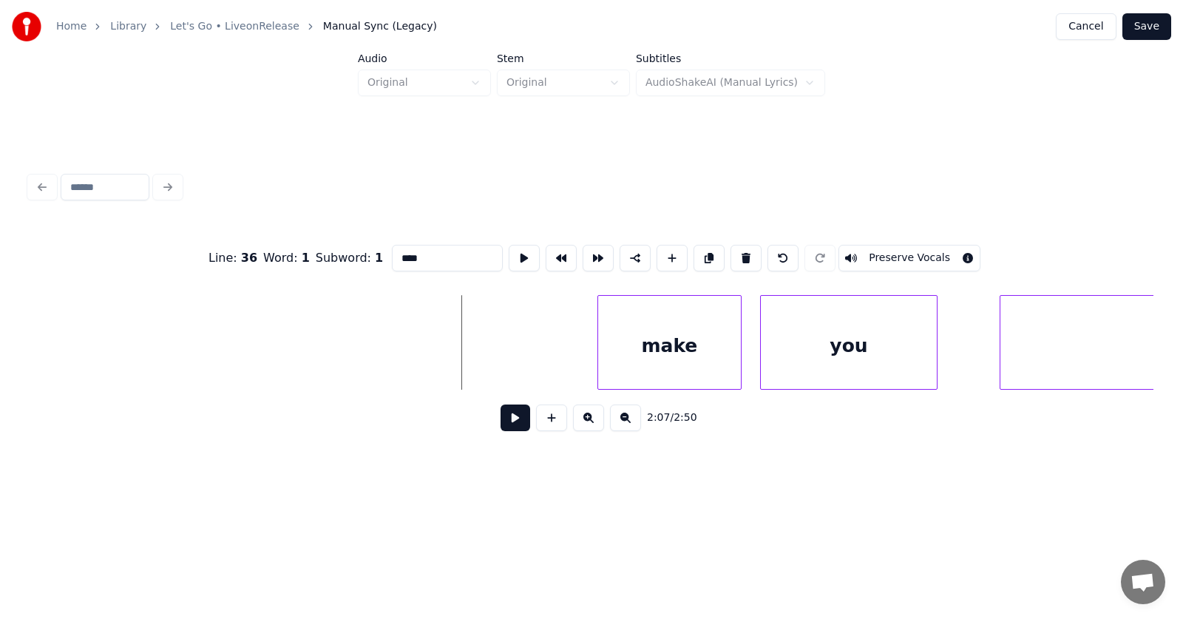
scroll to position [0, 70801]
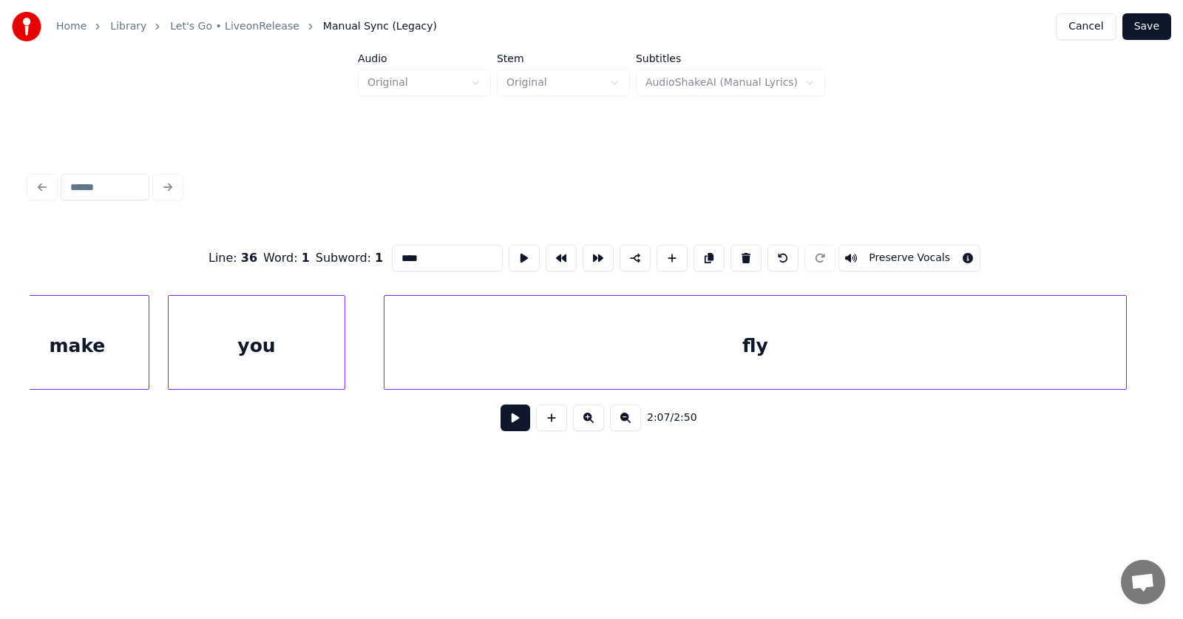
click at [1021, 331] on div "fly" at bounding box center [755, 346] width 742 height 101
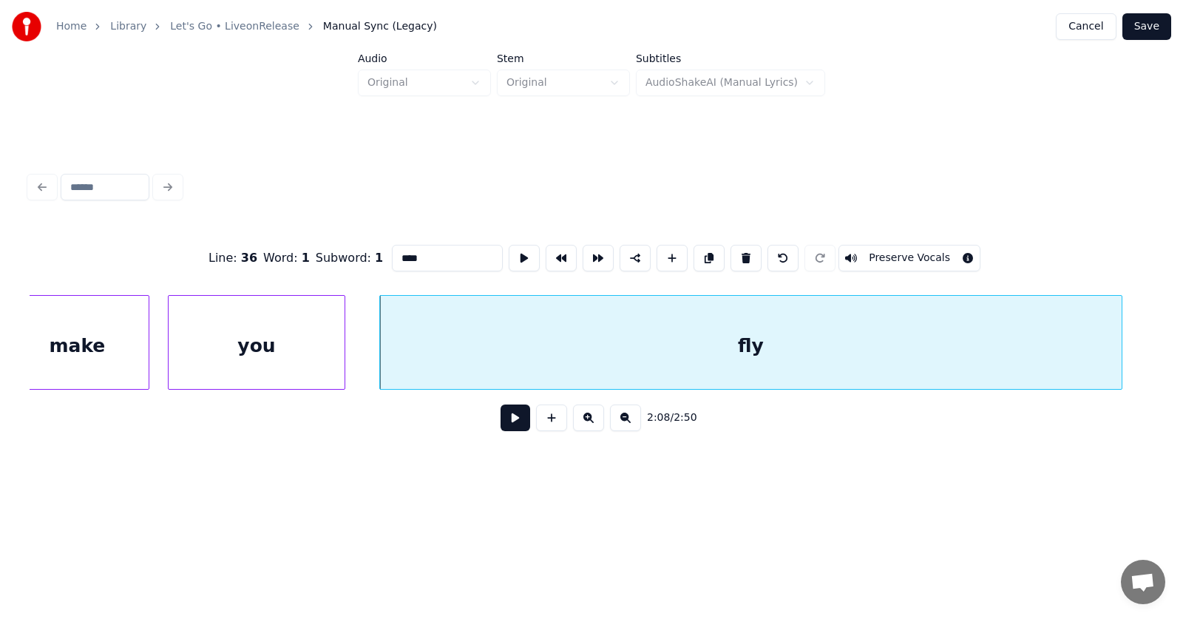
type input "****"
click at [503, 425] on button at bounding box center [516, 417] width 30 height 27
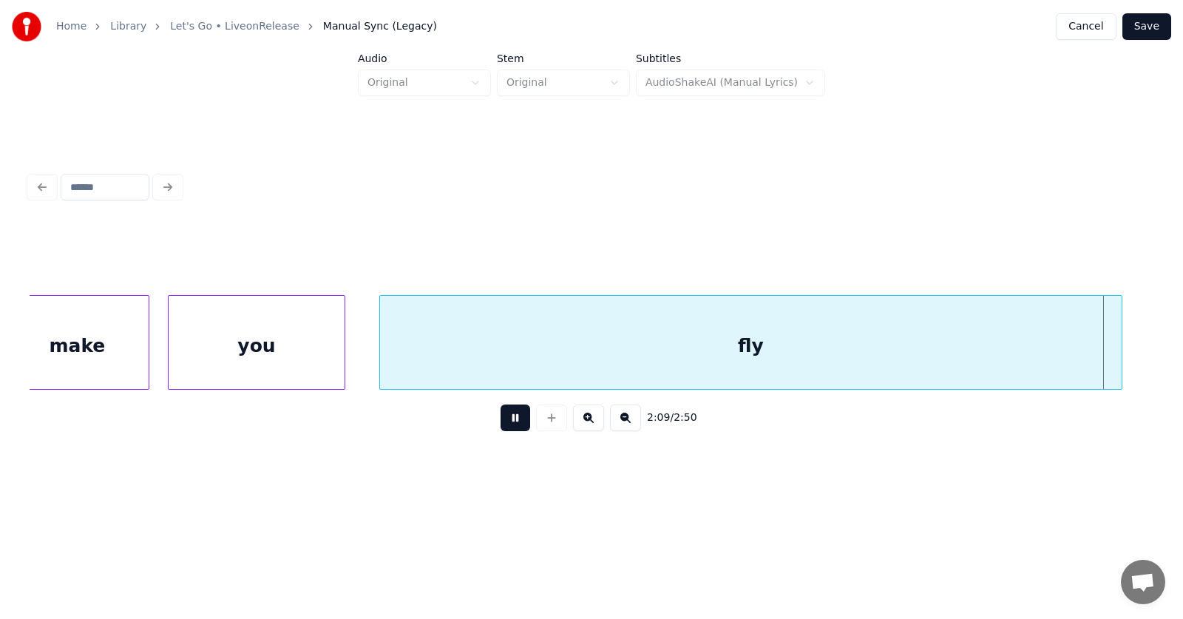
scroll to position [0, 71932]
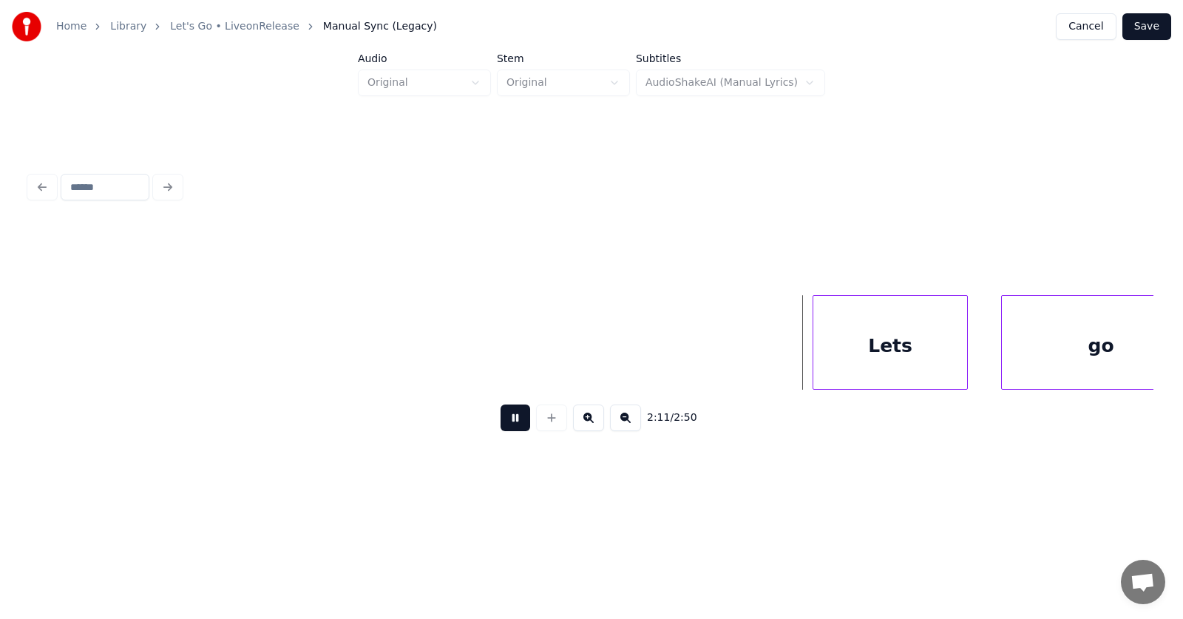
click at [503, 425] on button at bounding box center [516, 417] width 30 height 27
click at [825, 348] on div "Lets" at bounding box center [865, 346] width 154 height 101
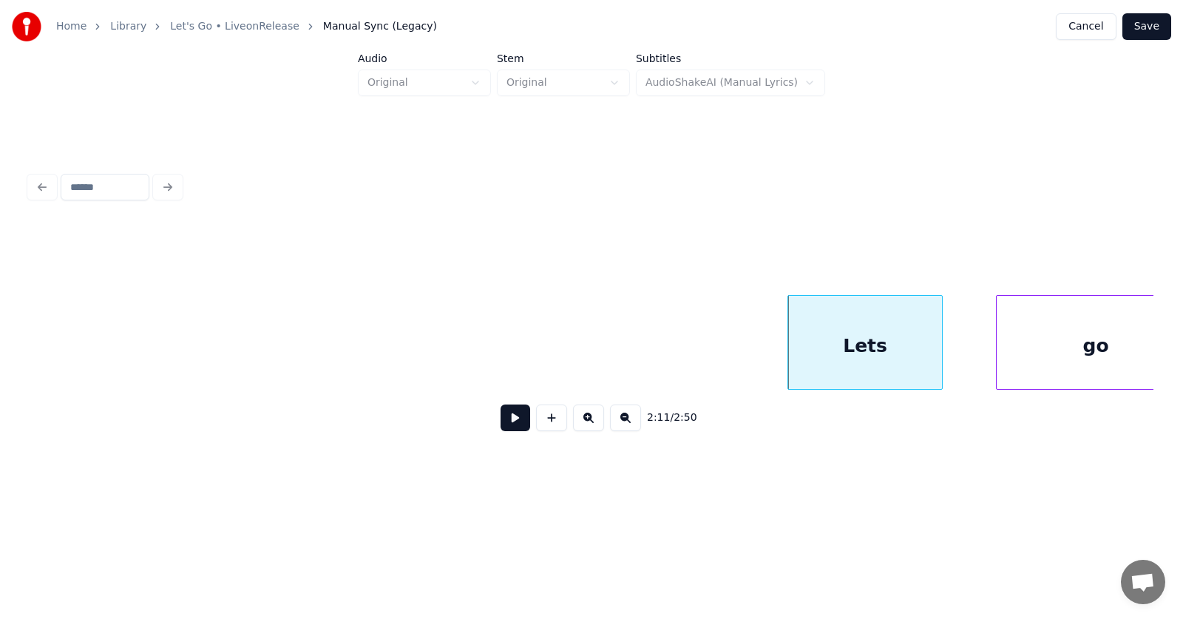
scroll to position [0, 71976]
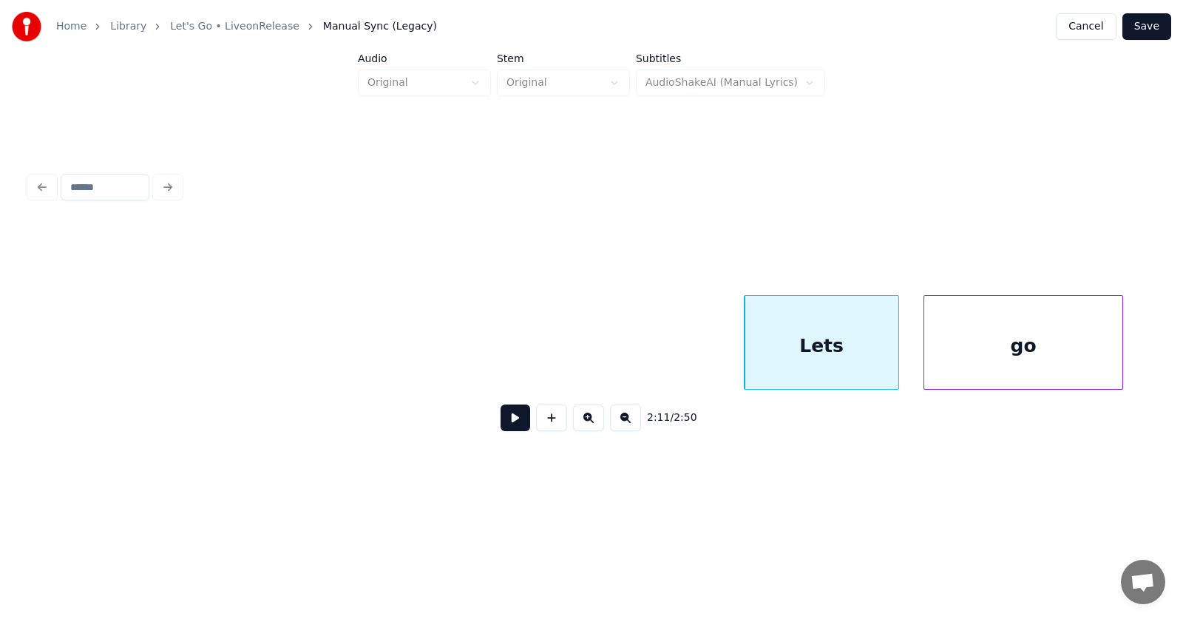
click at [1002, 356] on div "go" at bounding box center [1023, 346] width 198 height 101
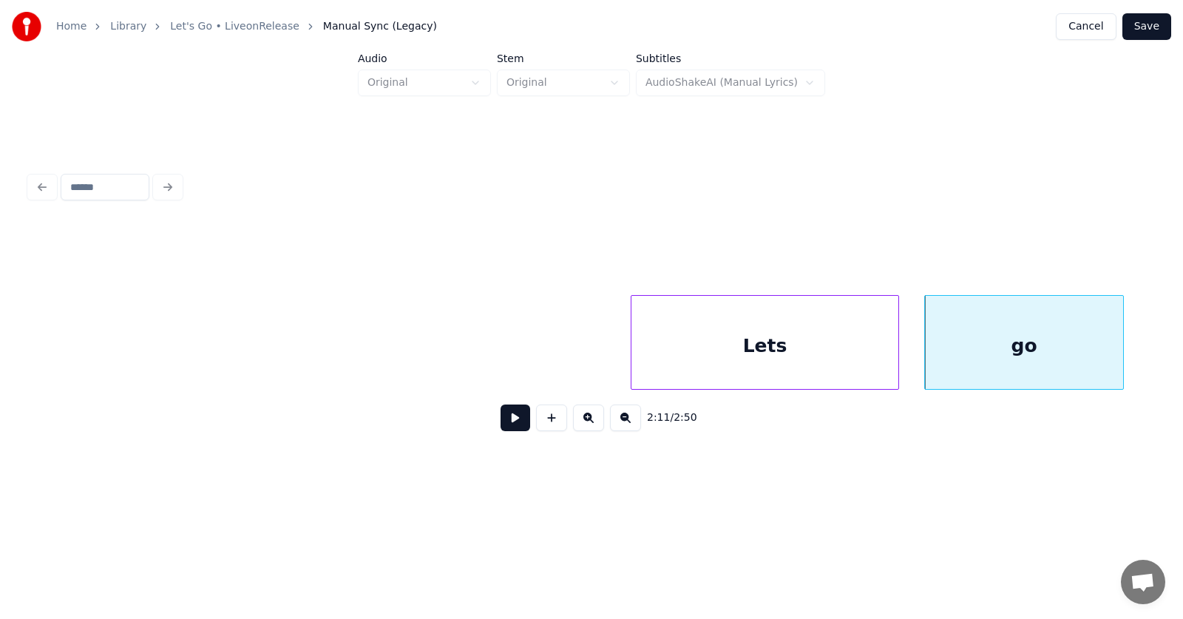
click at [631, 358] on div at bounding box center [633, 342] width 4 height 93
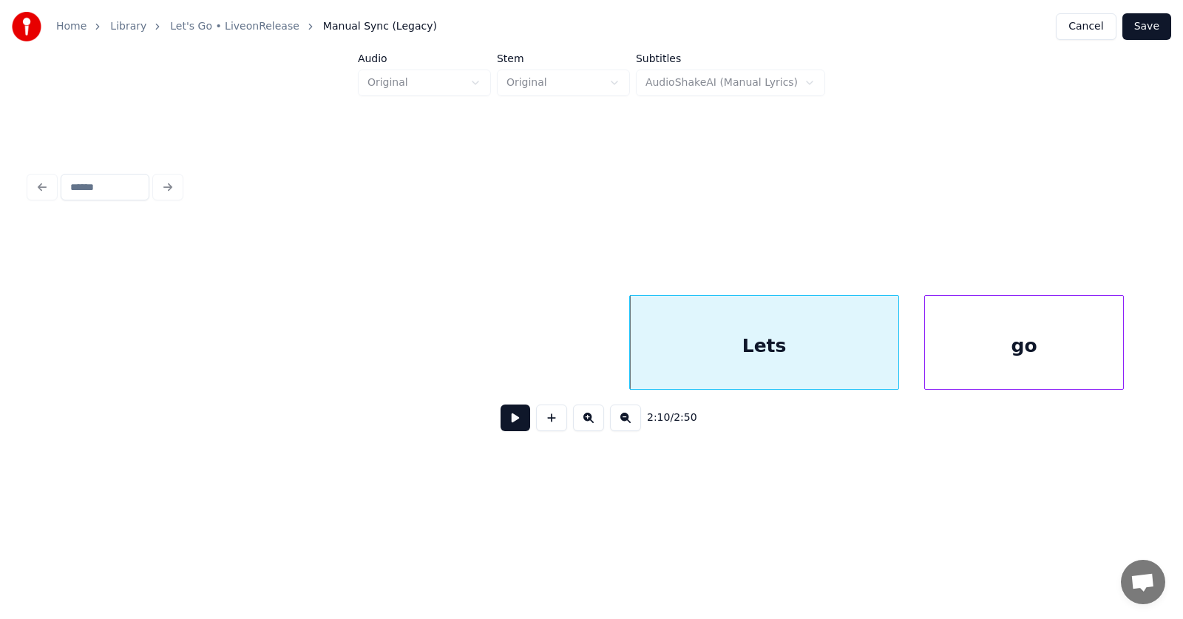
click at [711, 348] on div "Lets" at bounding box center [764, 346] width 268 height 101
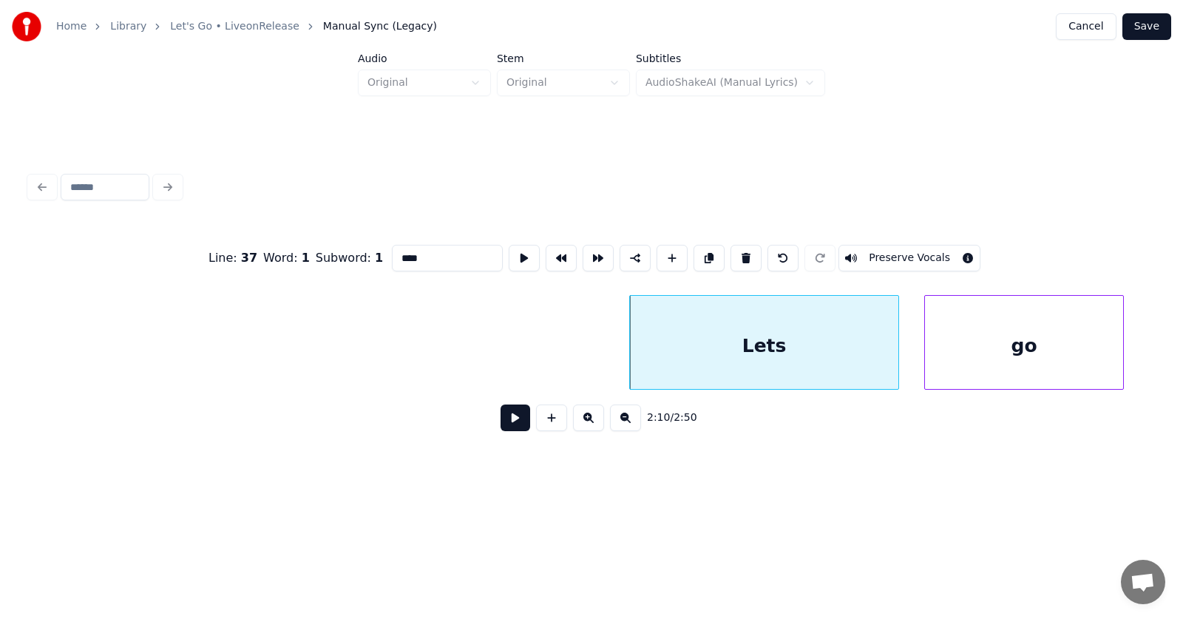
click at [392, 252] on input "****" at bounding box center [447, 258] width 111 height 27
click at [398, 254] on input "*******" at bounding box center [447, 258] width 111 height 27
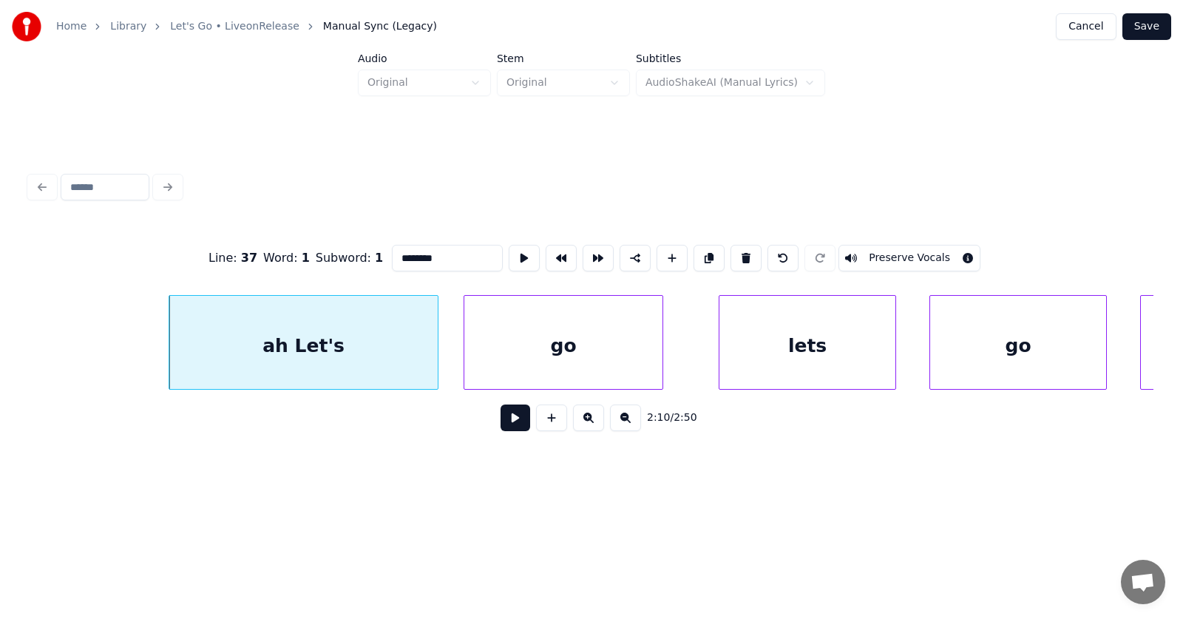
scroll to position [0, 72500]
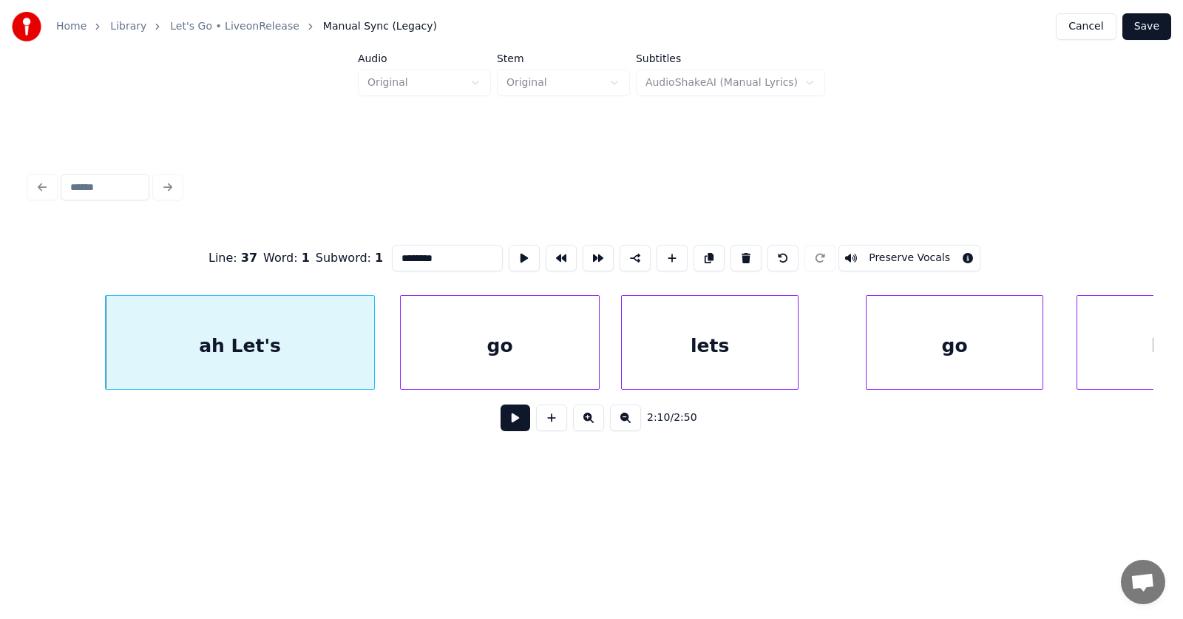
click at [732, 356] on div "lets" at bounding box center [710, 346] width 176 height 101
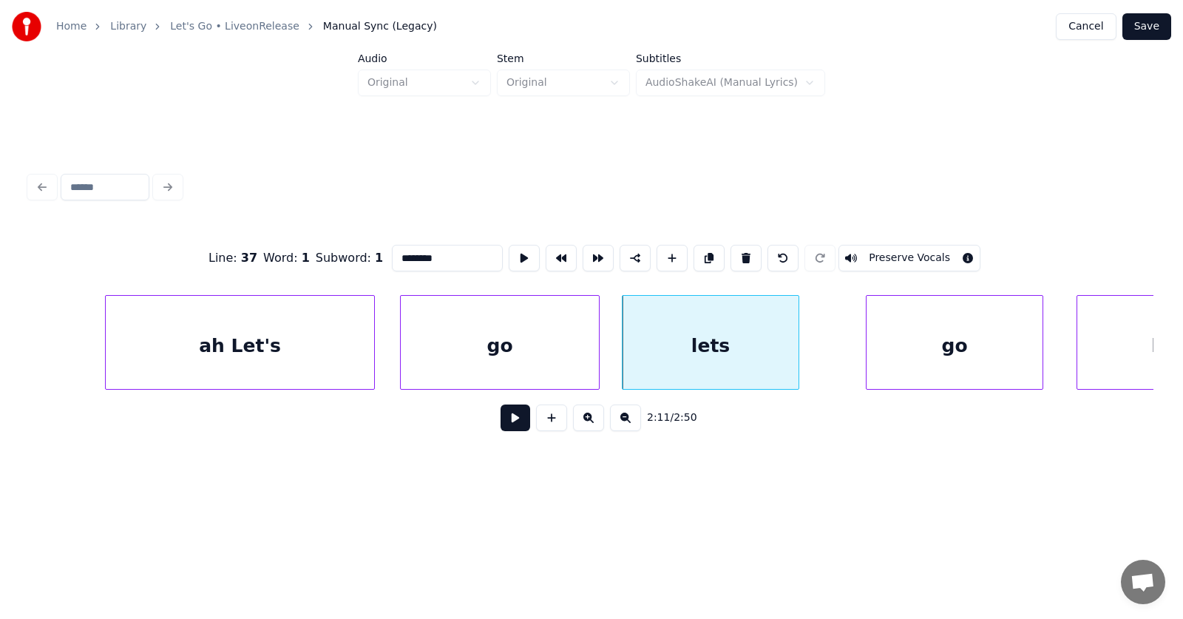
click at [734, 353] on div "lets" at bounding box center [711, 346] width 176 height 101
click at [392, 253] on input "****" at bounding box center [447, 258] width 111 height 27
click at [887, 351] on div "go" at bounding box center [927, 346] width 176 height 101
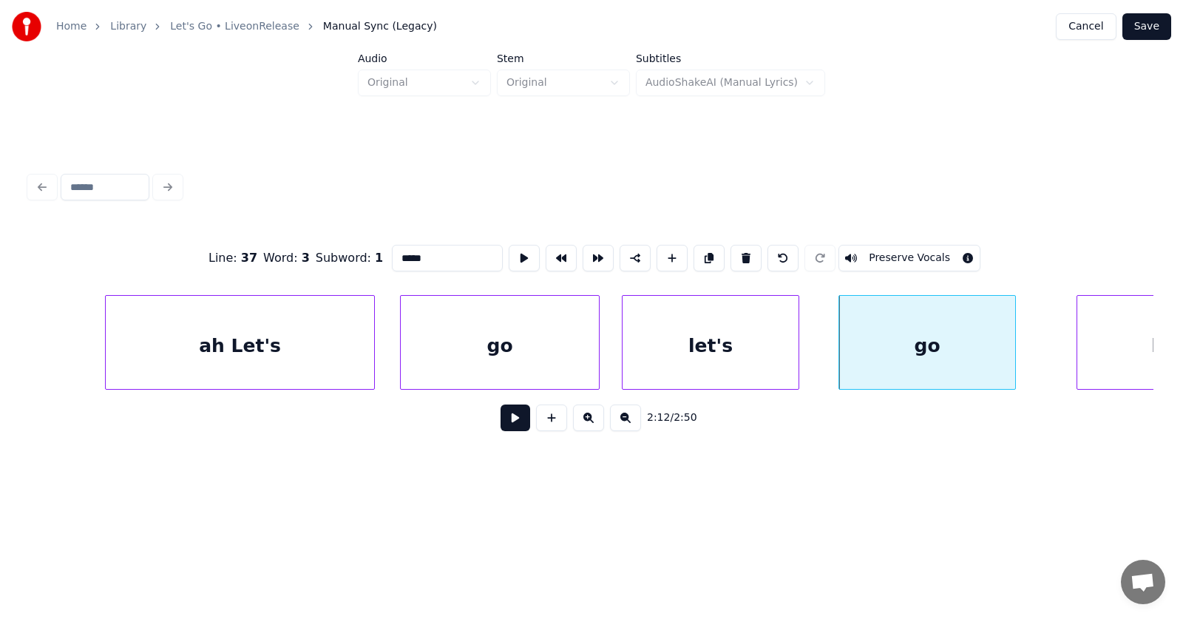
scroll to position [0, 72608]
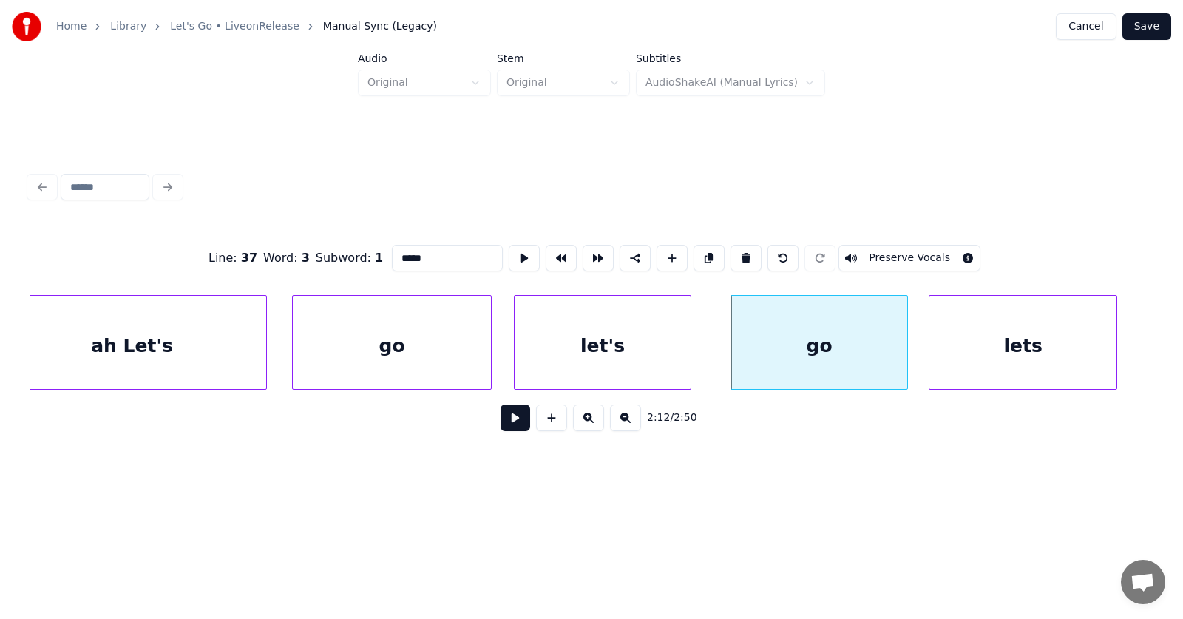
click at [1068, 345] on div "lets" at bounding box center [1022, 346] width 187 height 101
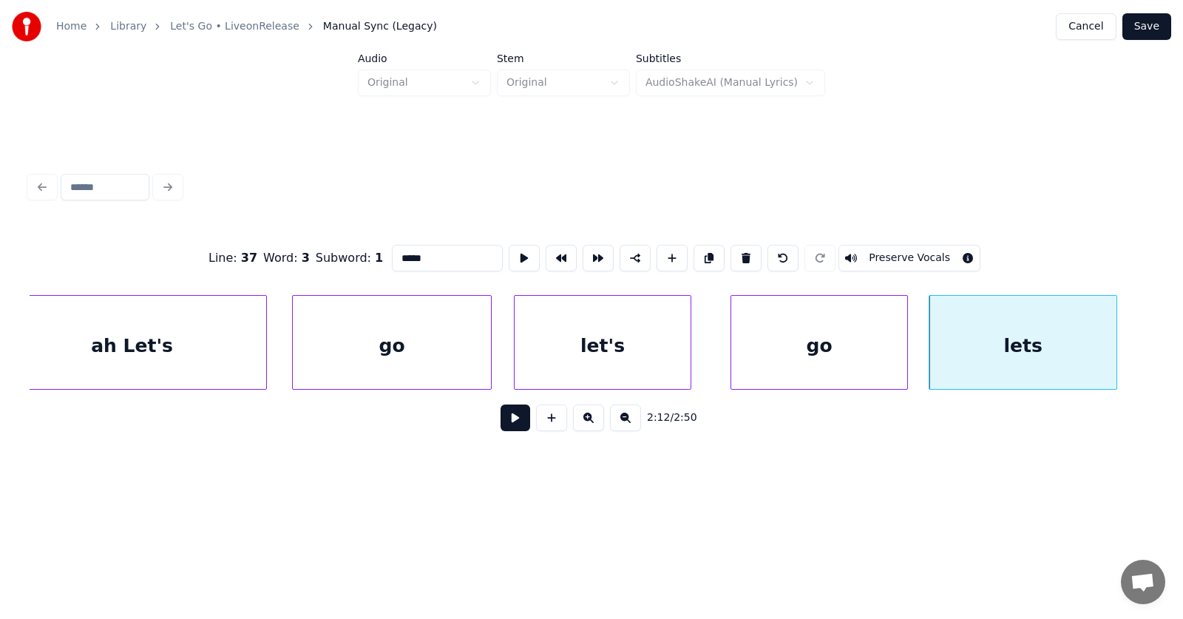
click at [1062, 346] on div "lets" at bounding box center [1022, 346] width 187 height 101
click at [392, 252] on input "****" at bounding box center [447, 258] width 111 height 27
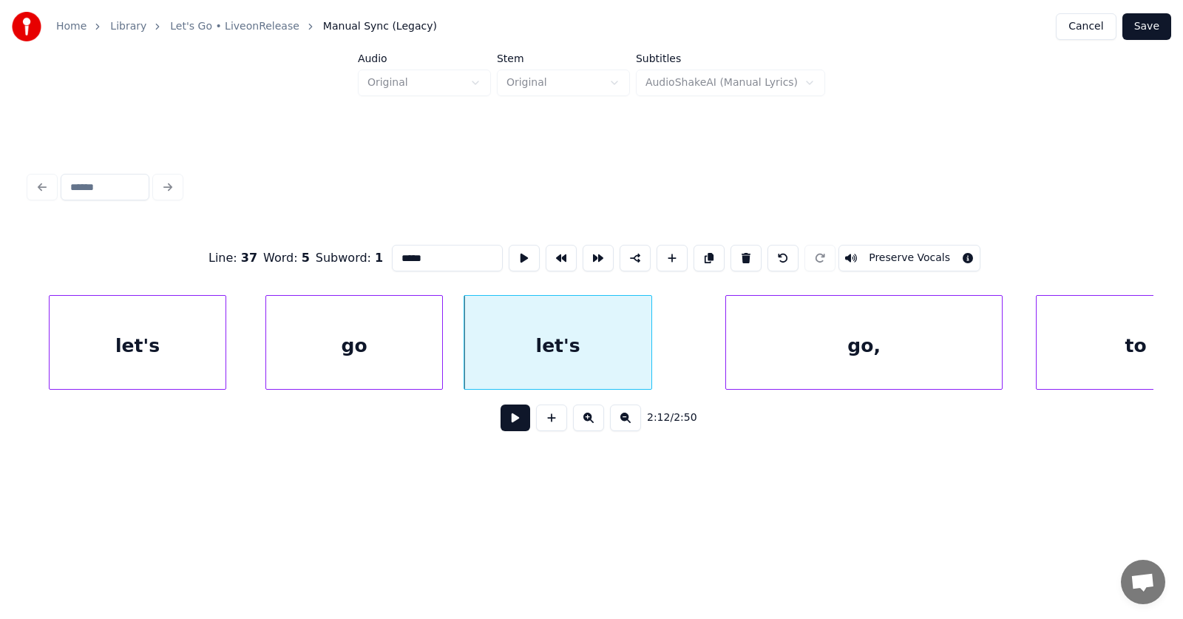
scroll to position [0, 73264]
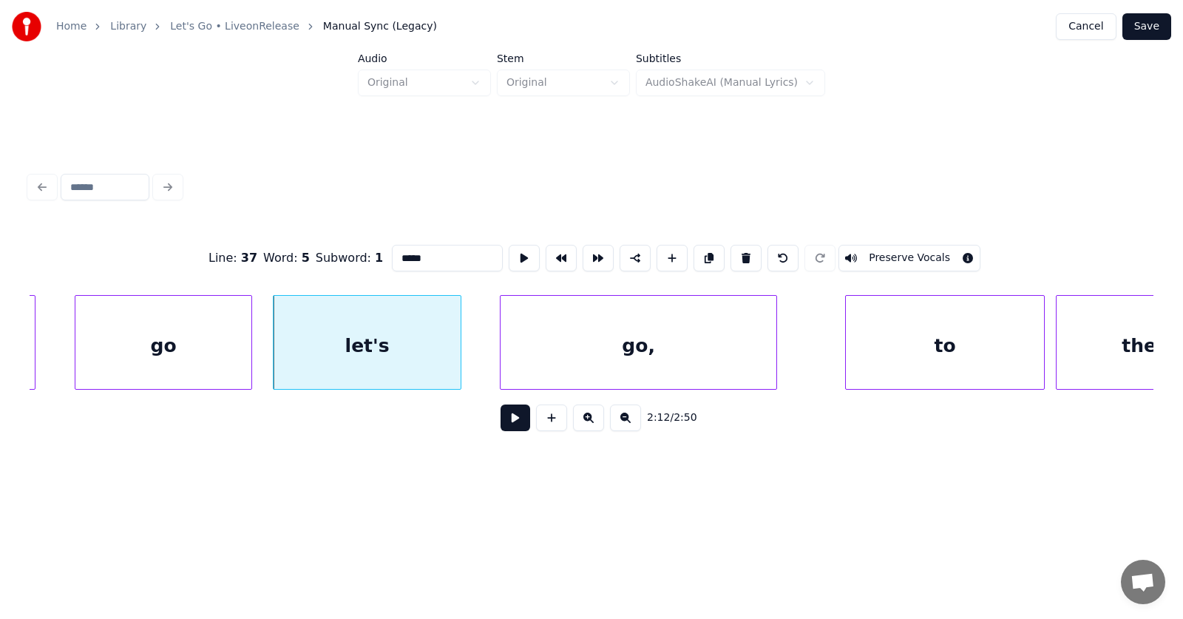
click at [640, 362] on div "go," at bounding box center [639, 346] width 276 height 101
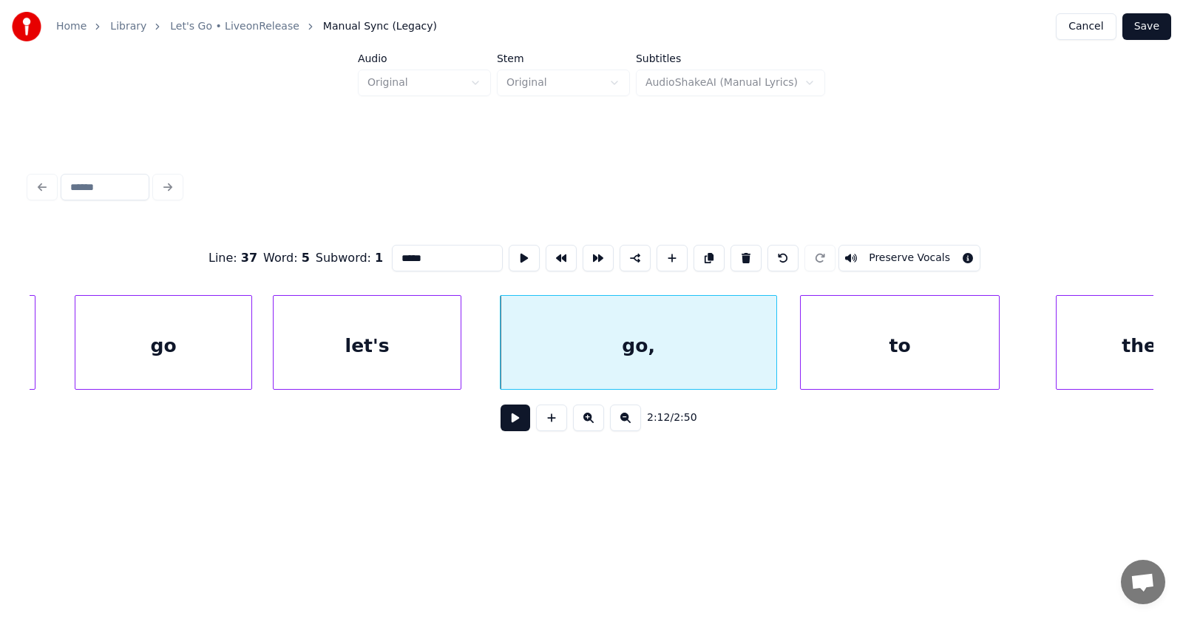
click at [880, 370] on div "to" at bounding box center [900, 346] width 198 height 101
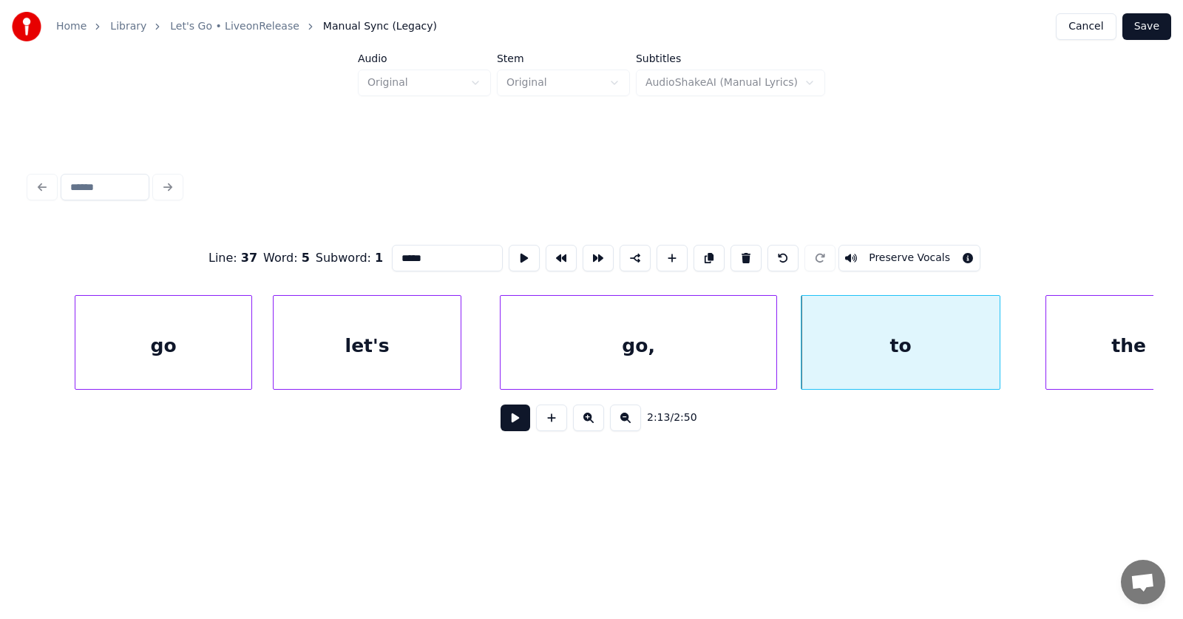
scroll to position [0, 73329]
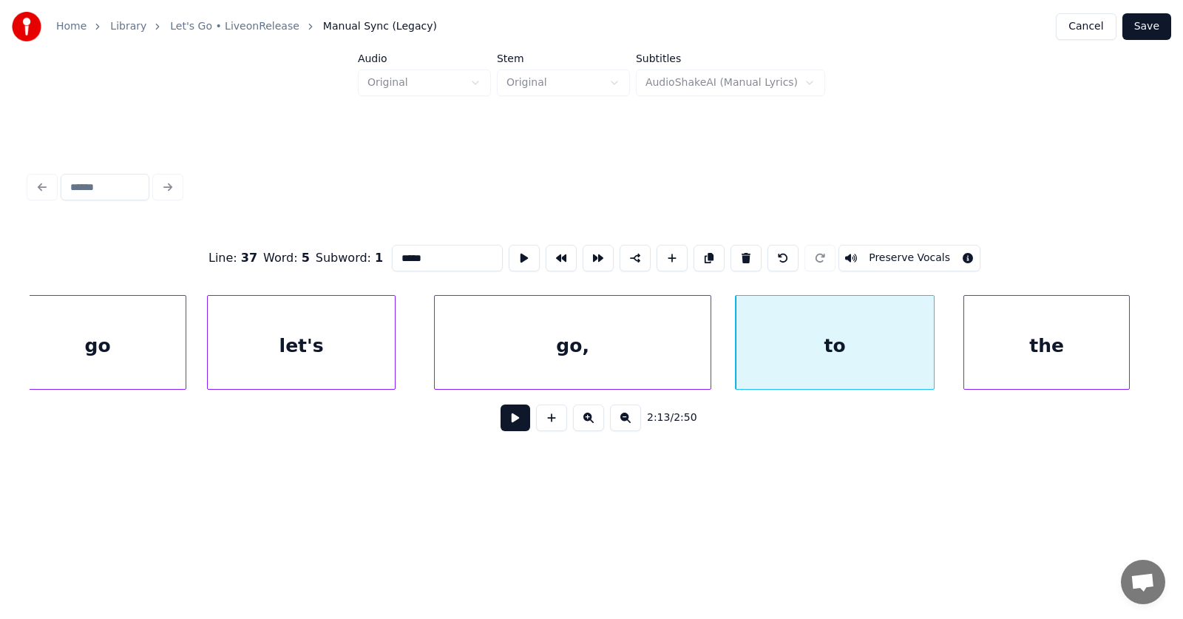
click at [1072, 362] on div "the" at bounding box center [1046, 346] width 165 height 101
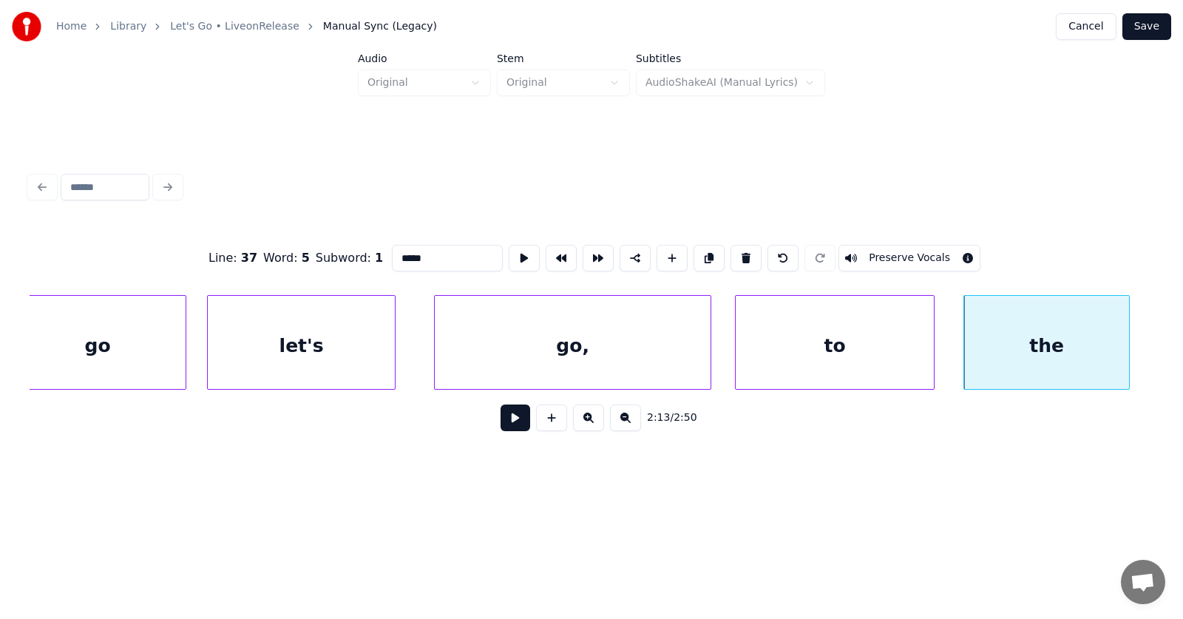
click at [741, 345] on div "to" at bounding box center [835, 346] width 198 height 101
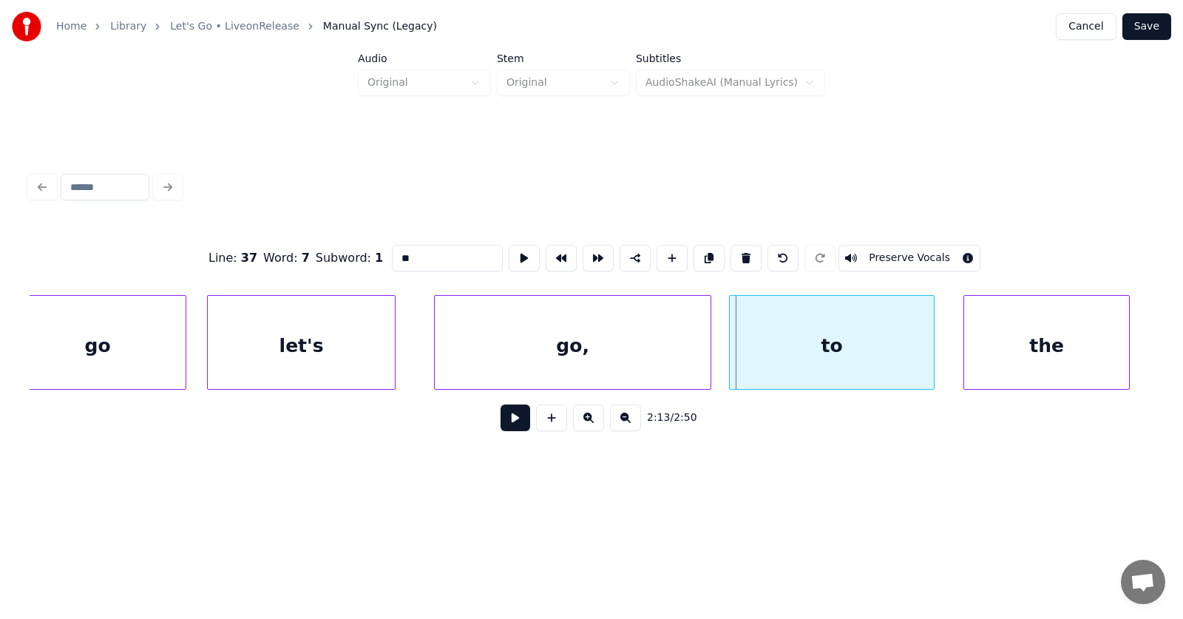
click at [733, 345] on div at bounding box center [732, 342] width 4 height 93
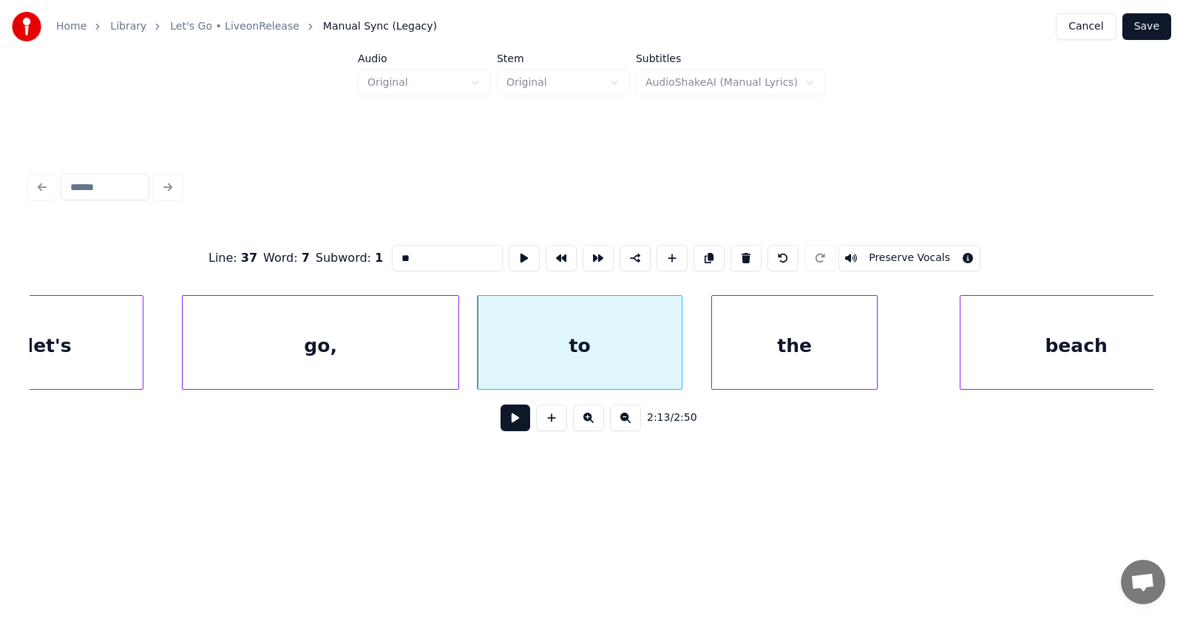
scroll to position [0, 73837]
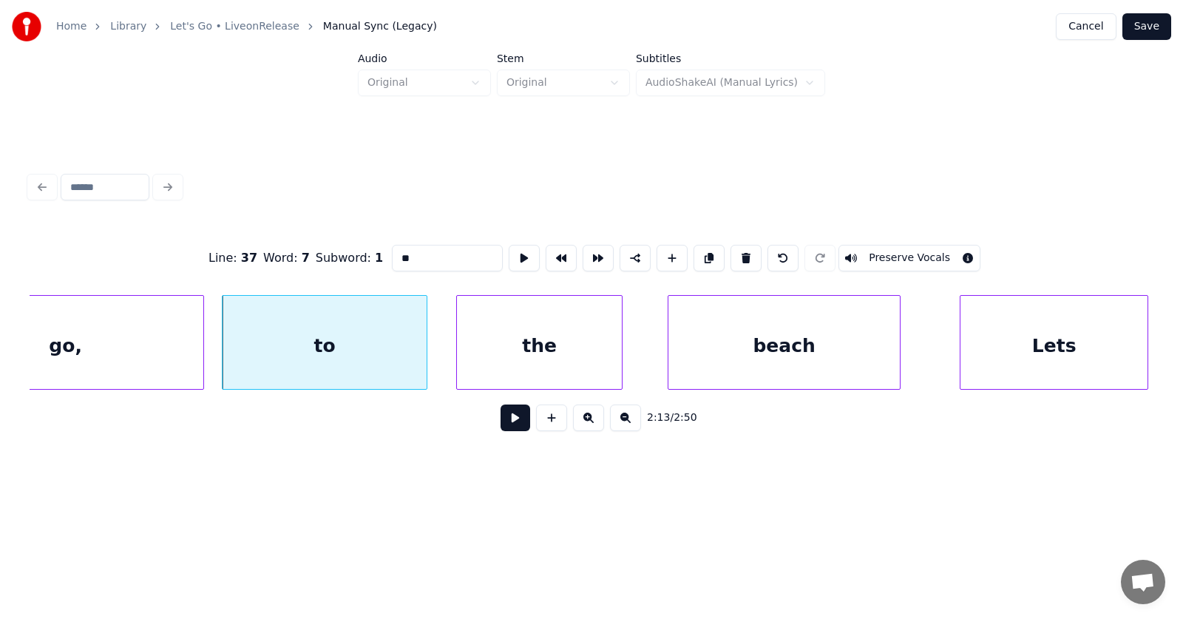
click at [830, 360] on div "beach" at bounding box center [783, 346] width 231 height 101
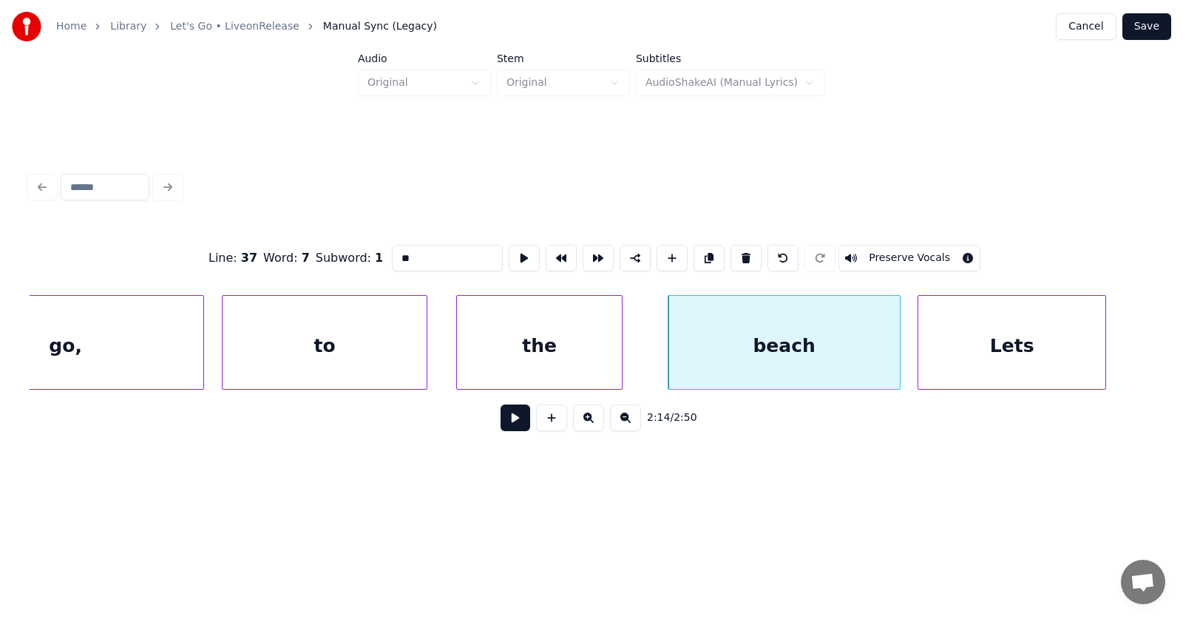
click at [989, 366] on div "Lets" at bounding box center [1011, 346] width 187 height 101
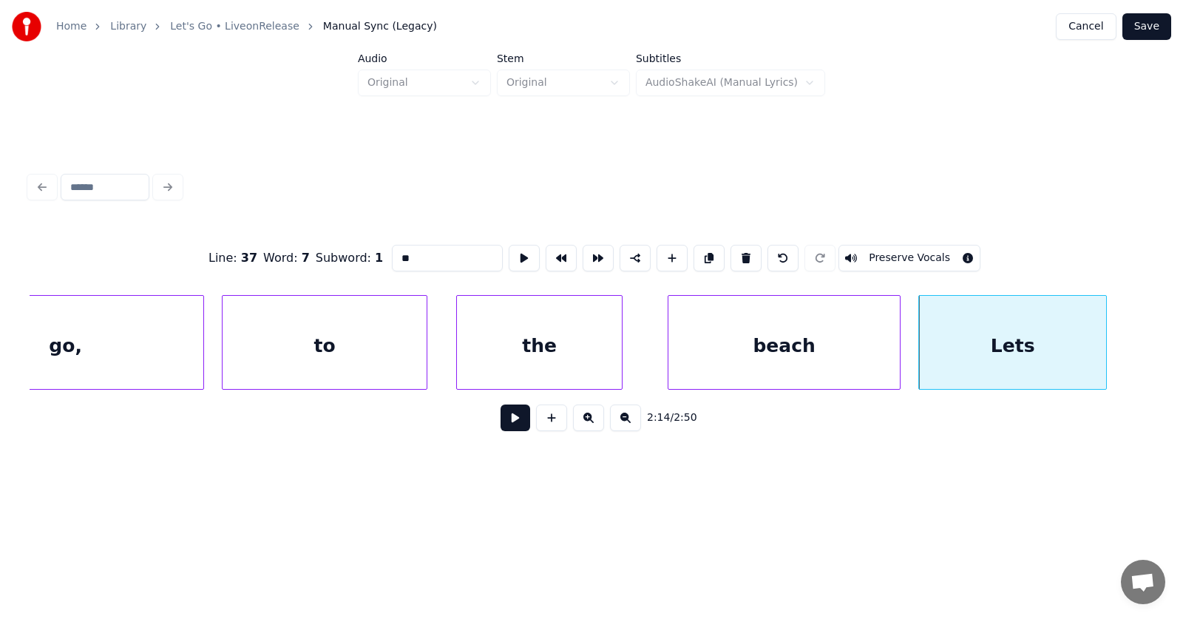
click at [1010, 349] on div "Lets" at bounding box center [1012, 346] width 187 height 101
click at [392, 251] on input "****" at bounding box center [447, 258] width 111 height 27
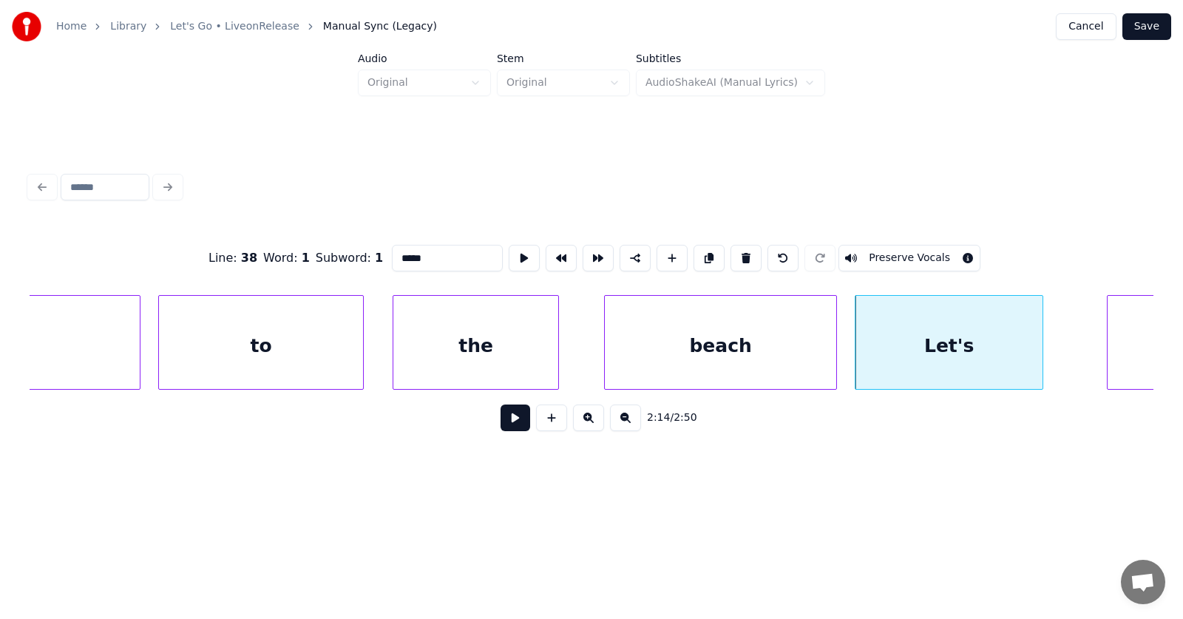
scroll to position [0, 74027]
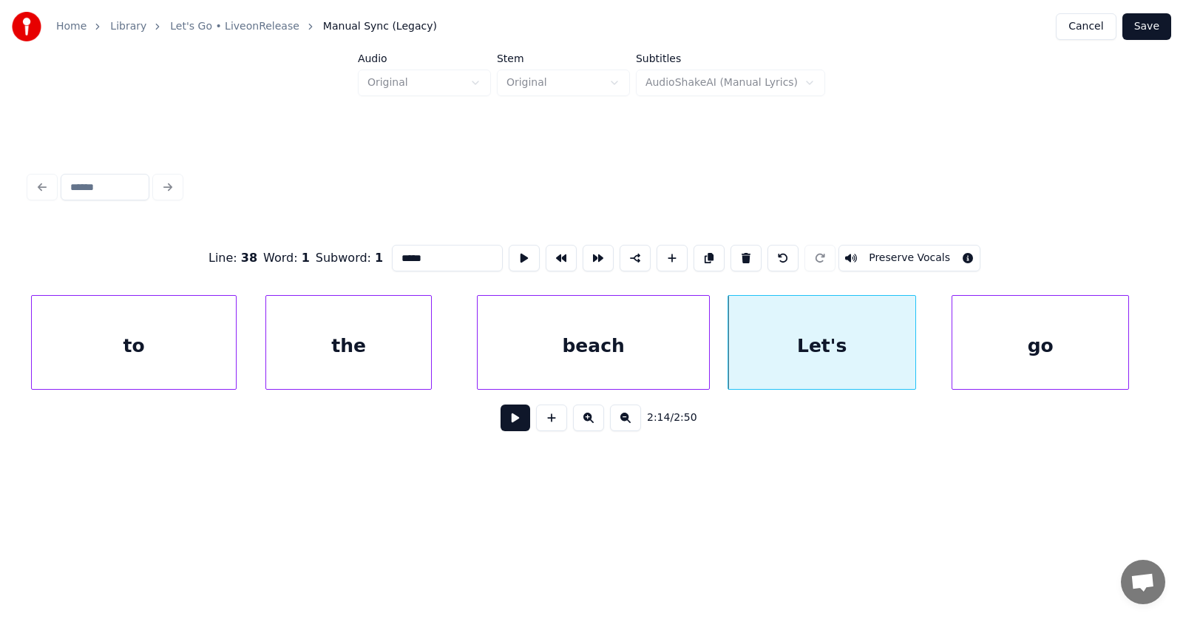
click at [1006, 359] on div "go" at bounding box center [1040, 346] width 176 height 101
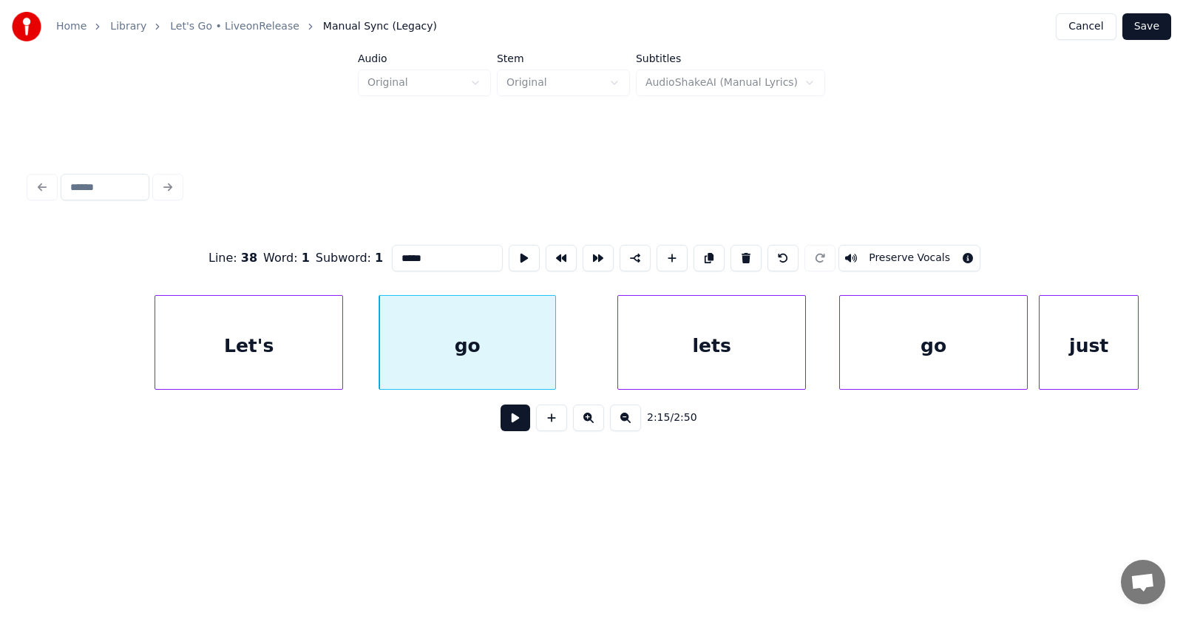
scroll to position [0, 74728]
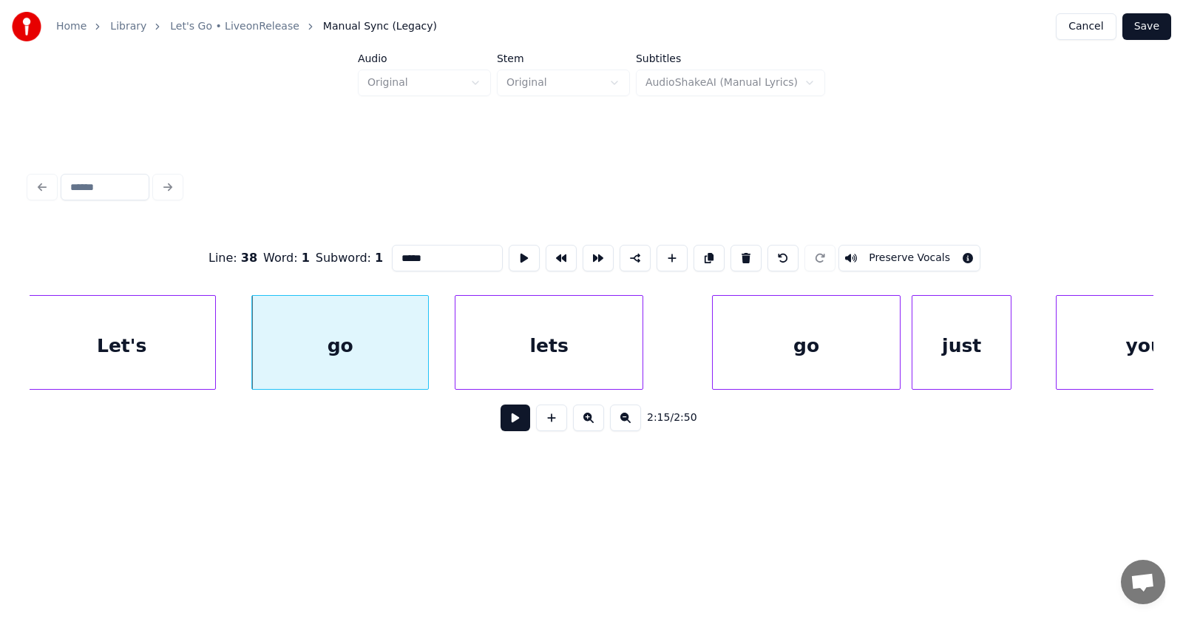
click at [579, 363] on div "lets" at bounding box center [548, 346] width 187 height 101
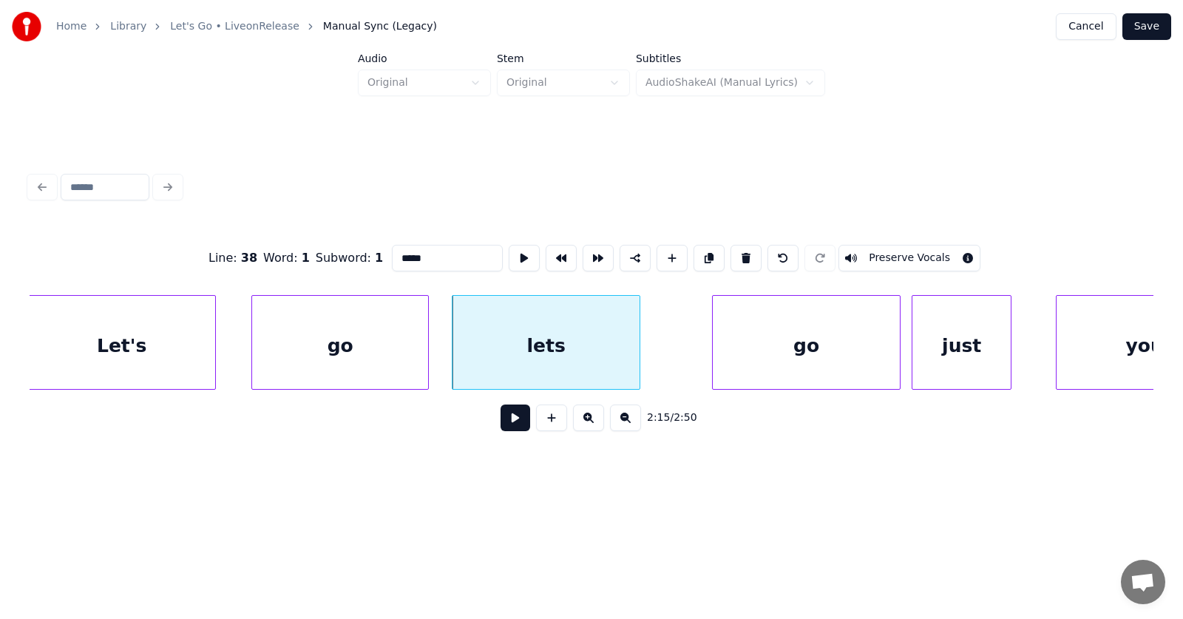
click at [567, 343] on div "lets" at bounding box center [546, 346] width 187 height 101
click at [392, 255] on input "****" at bounding box center [447, 258] width 111 height 27
click at [762, 366] on div "go" at bounding box center [780, 346] width 187 height 101
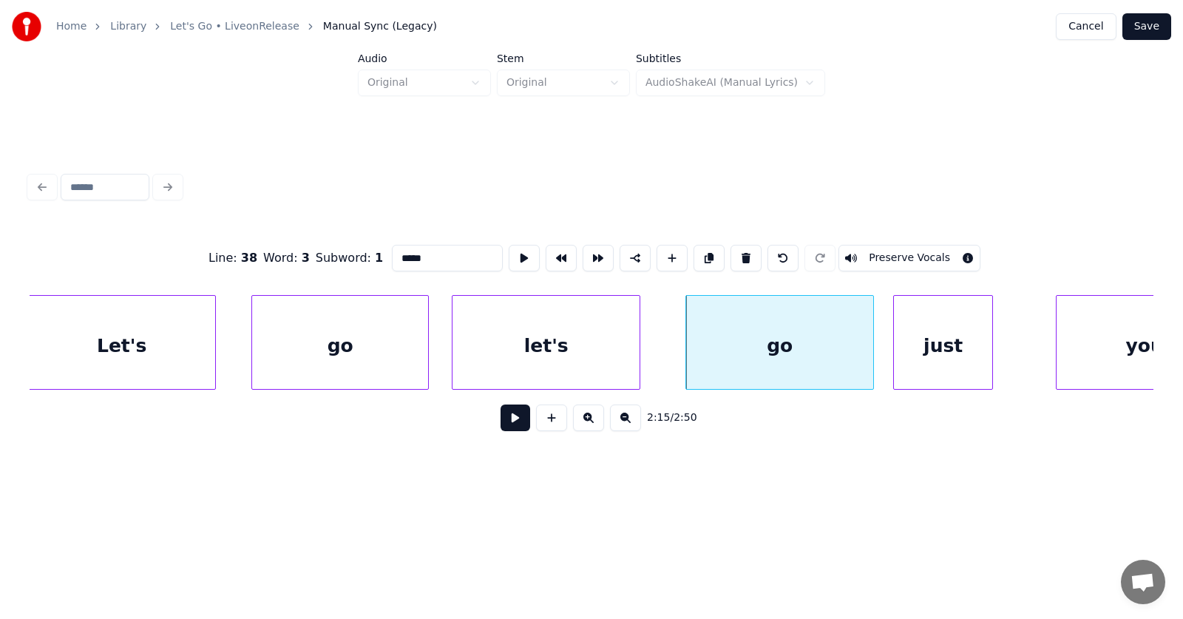
click at [942, 367] on div "just" at bounding box center [943, 346] width 98 height 101
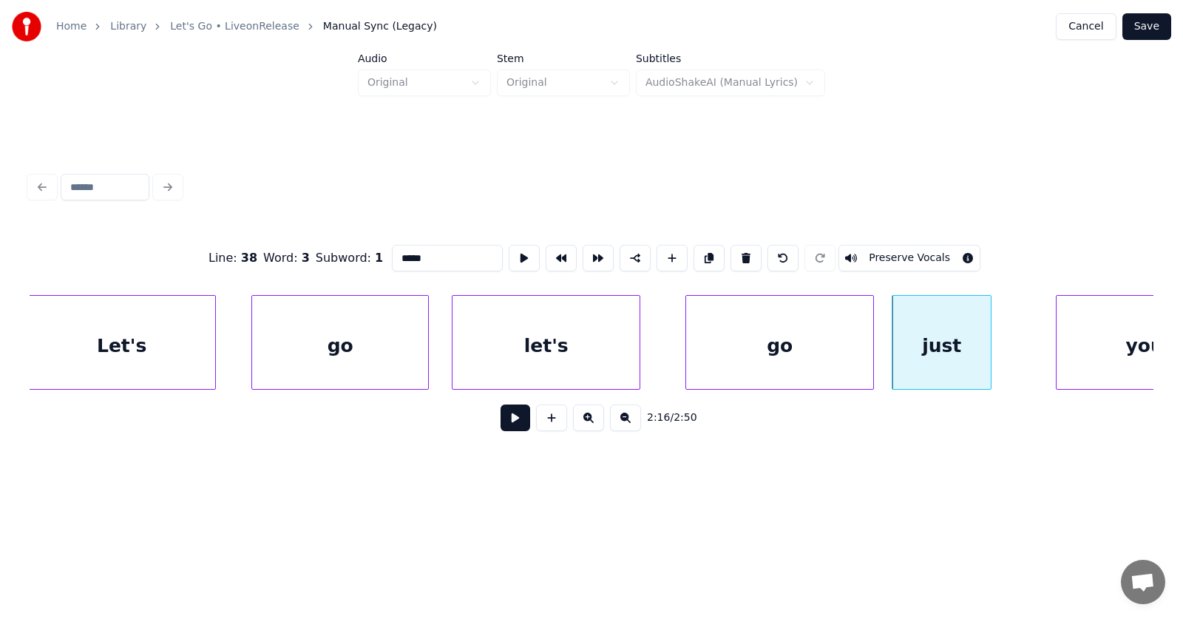
scroll to position [0, 74802]
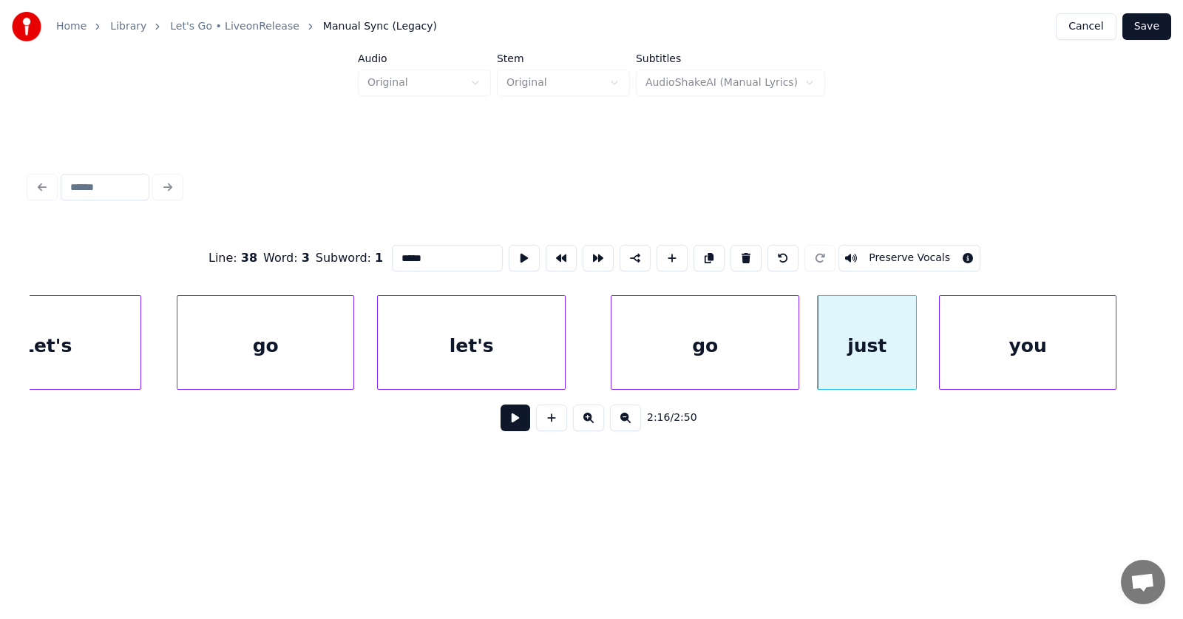
click at [1038, 364] on div "you" at bounding box center [1028, 346] width 176 height 101
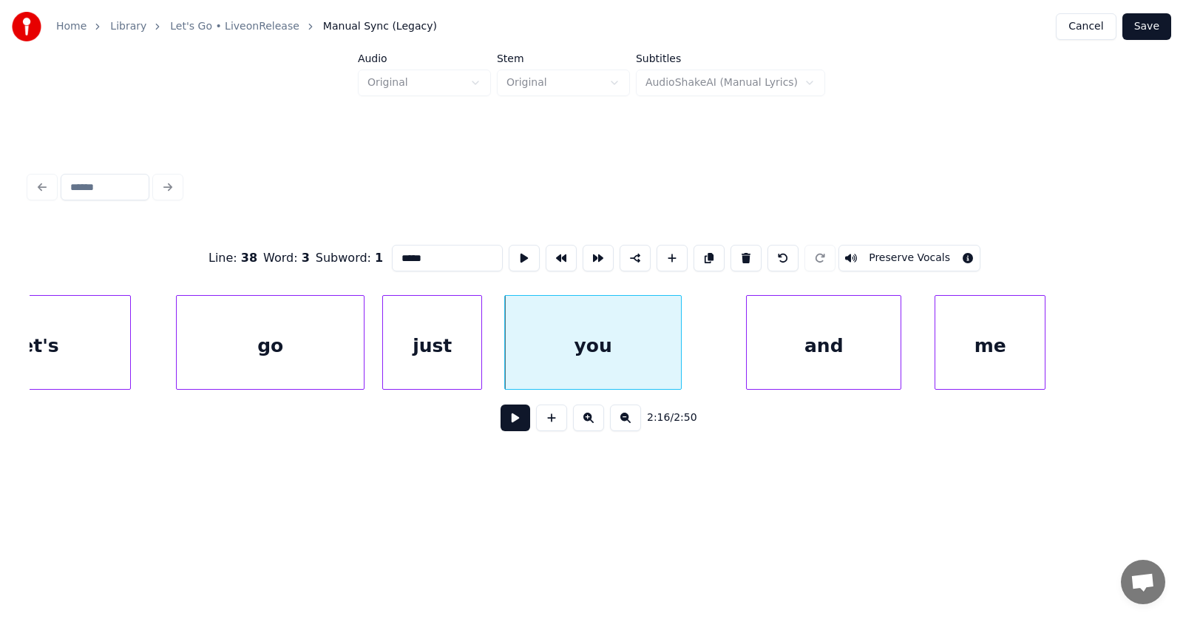
scroll to position [0, 75364]
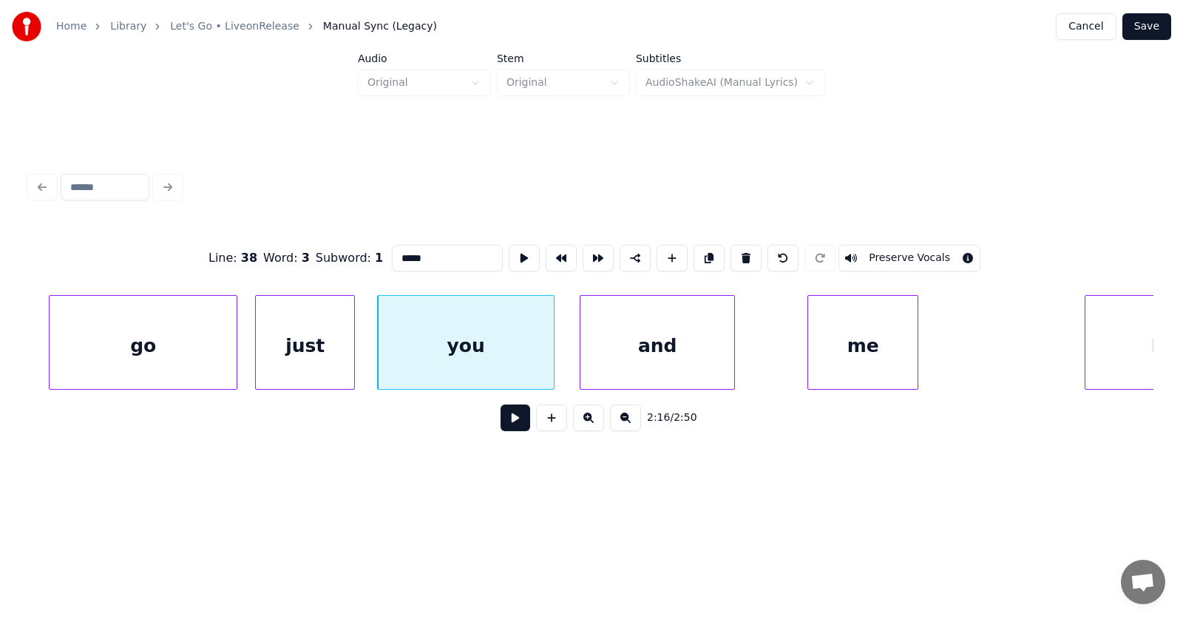
click at [670, 359] on div "and" at bounding box center [657, 346] width 154 height 101
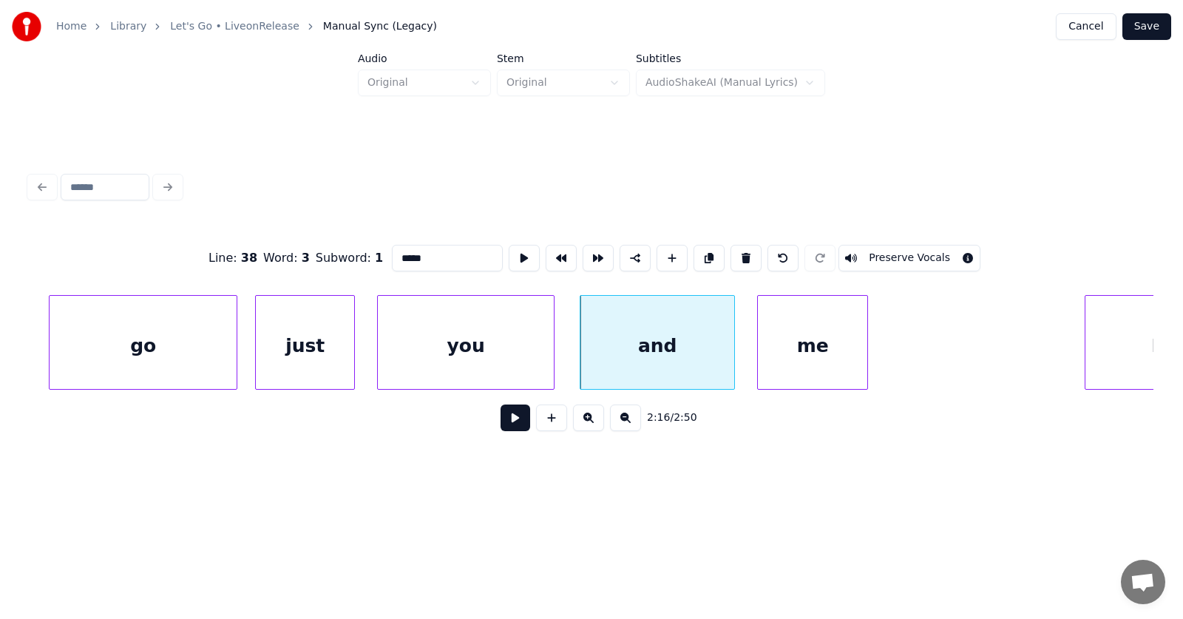
click at [834, 363] on div "me" at bounding box center [812, 346] width 109 height 101
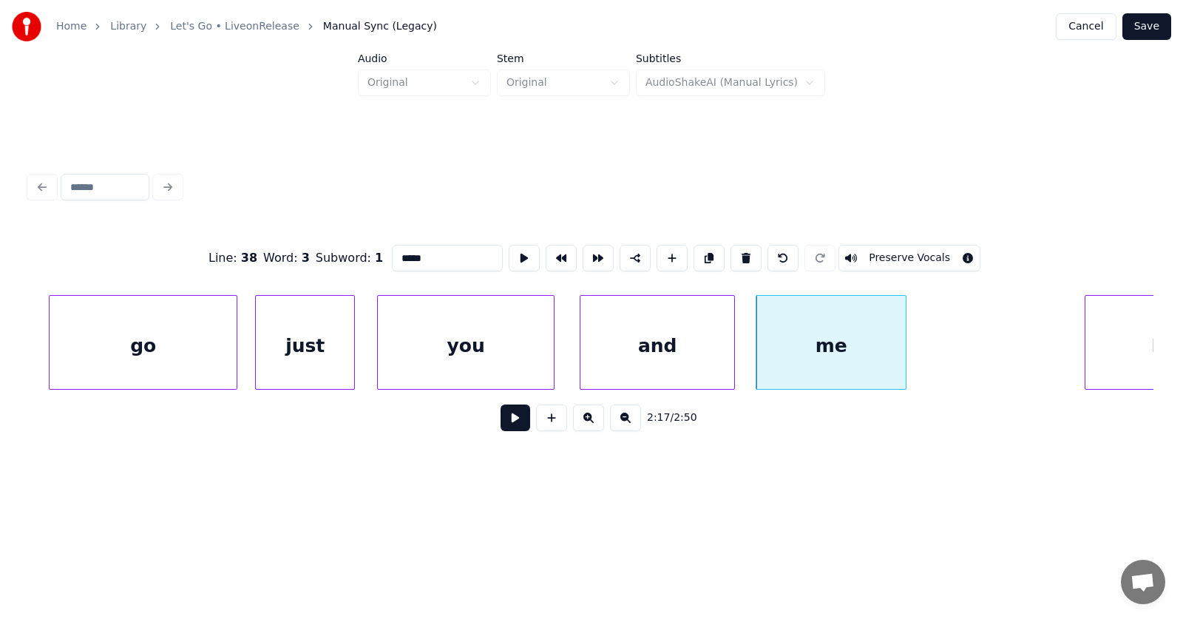
click at [903, 350] on div at bounding box center [903, 342] width 4 height 93
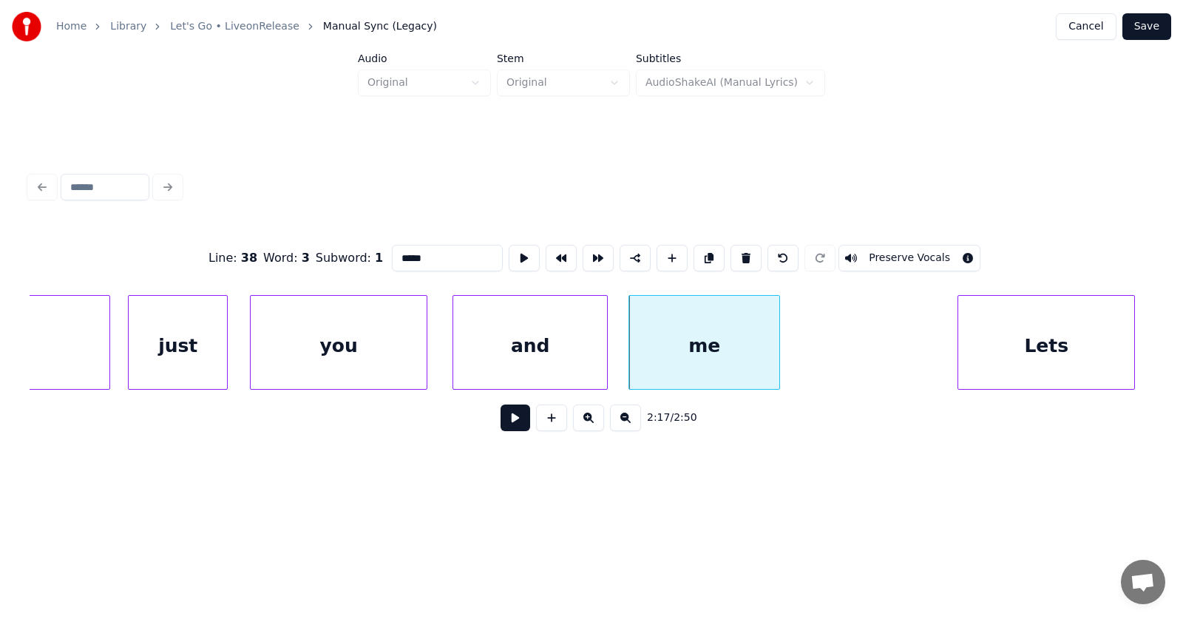
scroll to position [0, 75555]
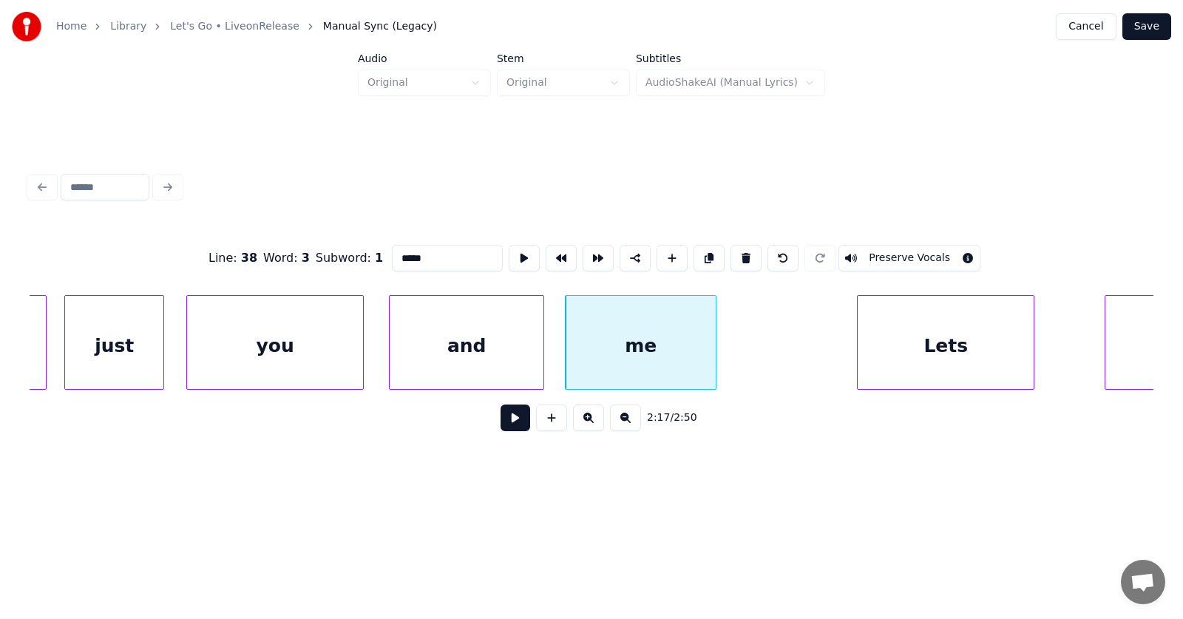
click at [915, 360] on div "Lets" at bounding box center [946, 346] width 176 height 101
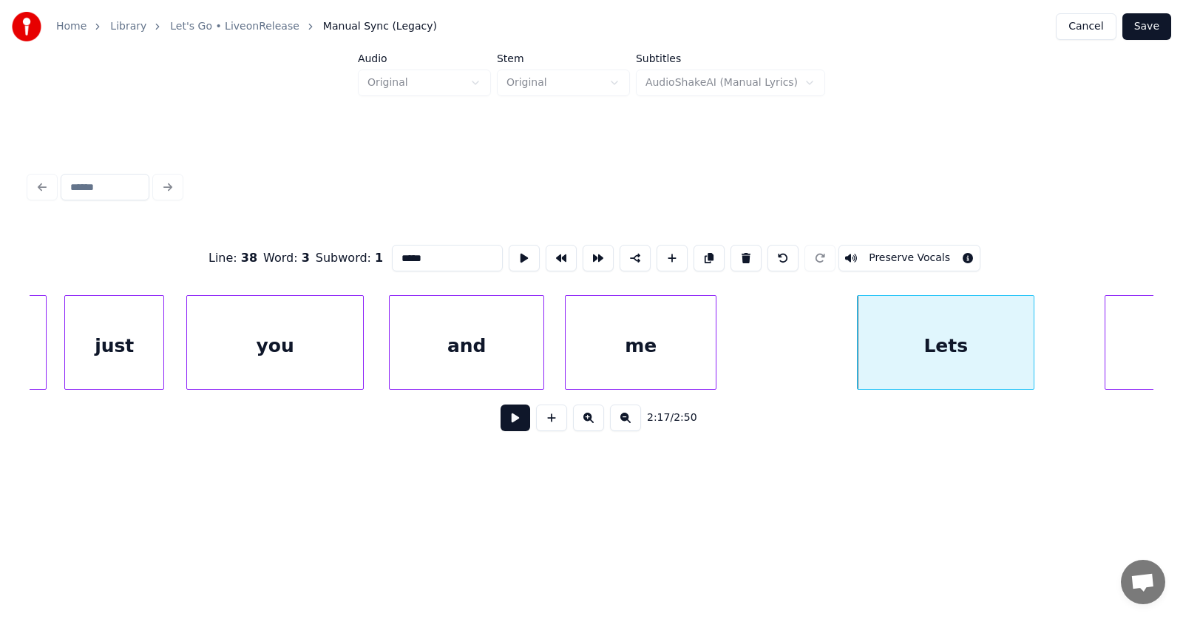
click at [946, 350] on div "Lets" at bounding box center [946, 346] width 176 height 101
click at [392, 256] on input "****" at bounding box center [447, 258] width 111 height 27
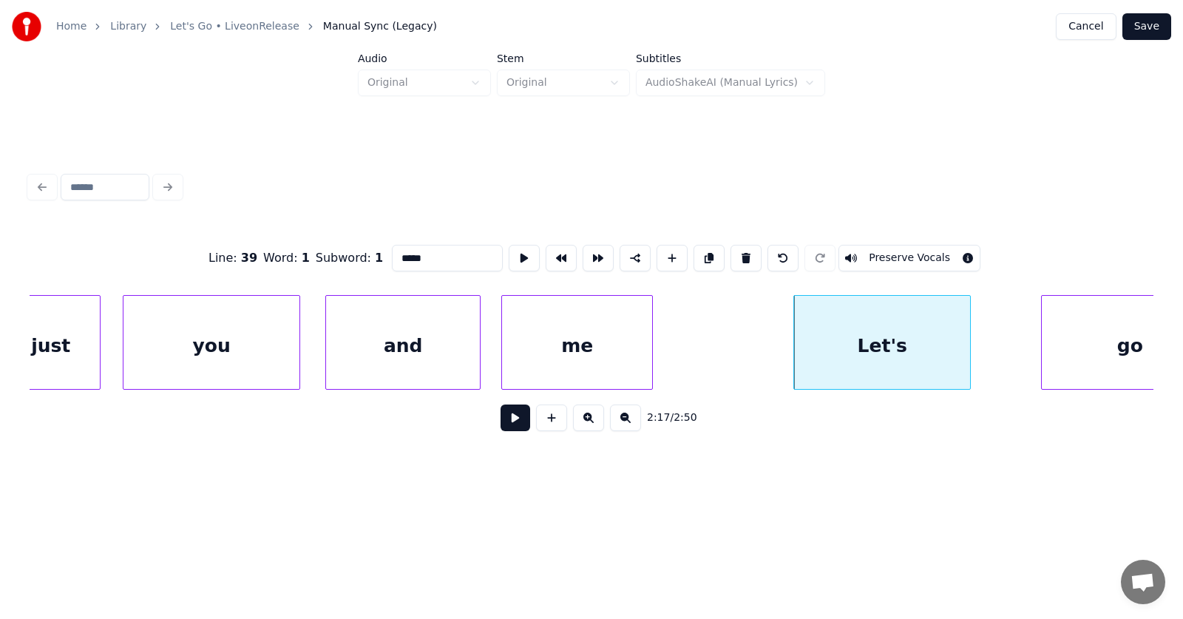
scroll to position [0, 75746]
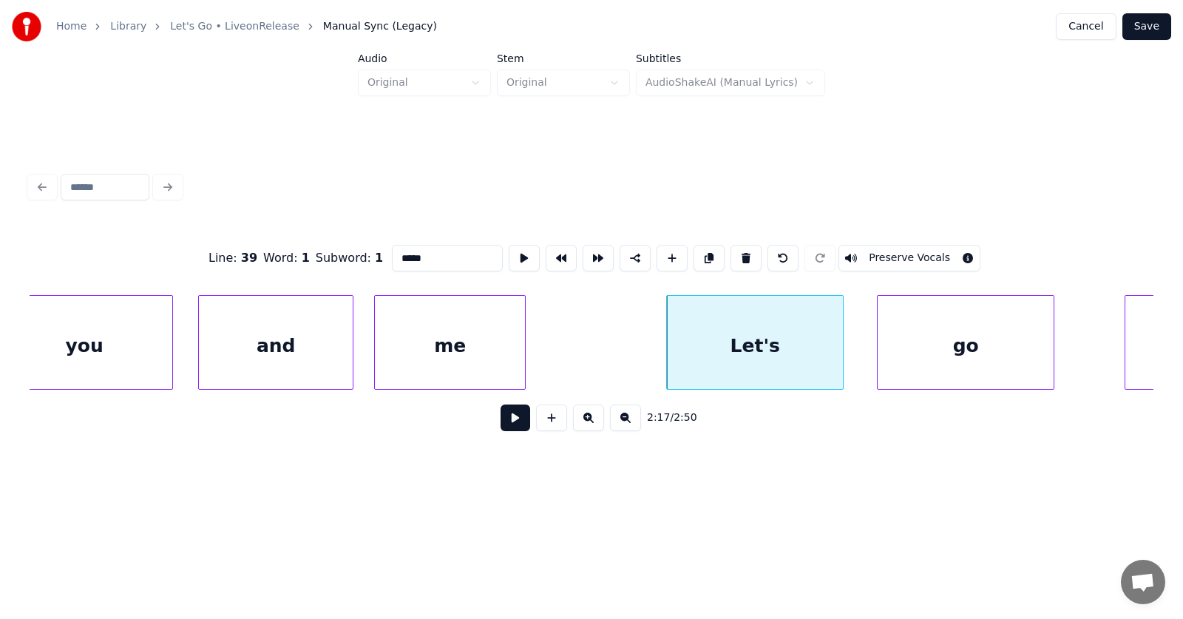
click at [951, 353] on div "go" at bounding box center [966, 346] width 176 height 101
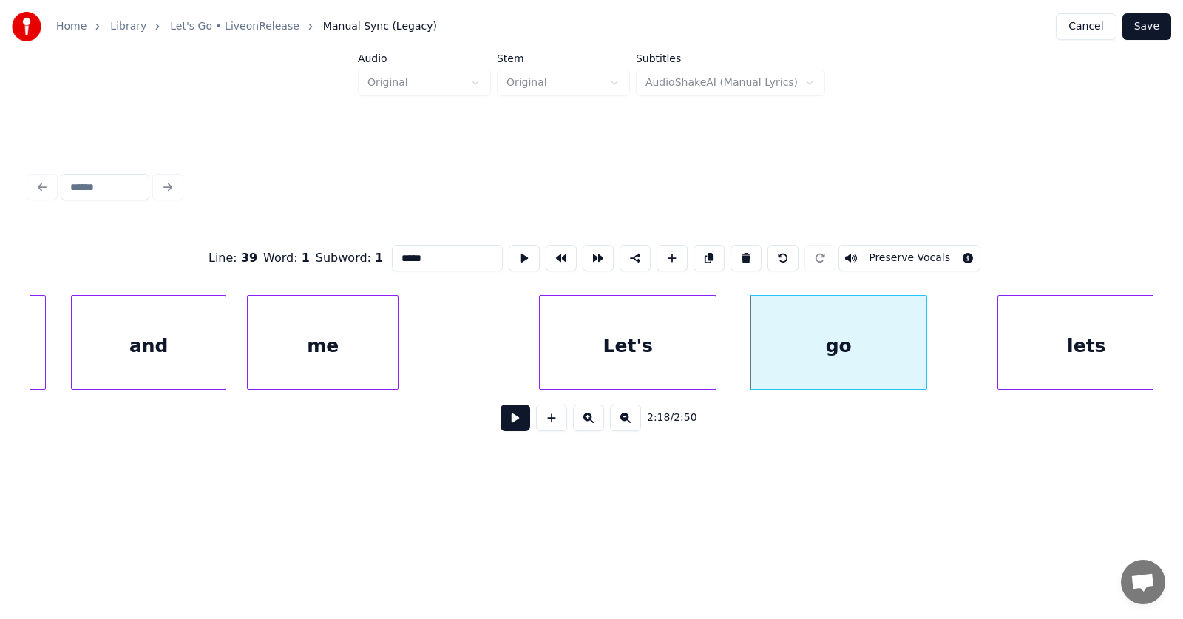
scroll to position [0, 75937]
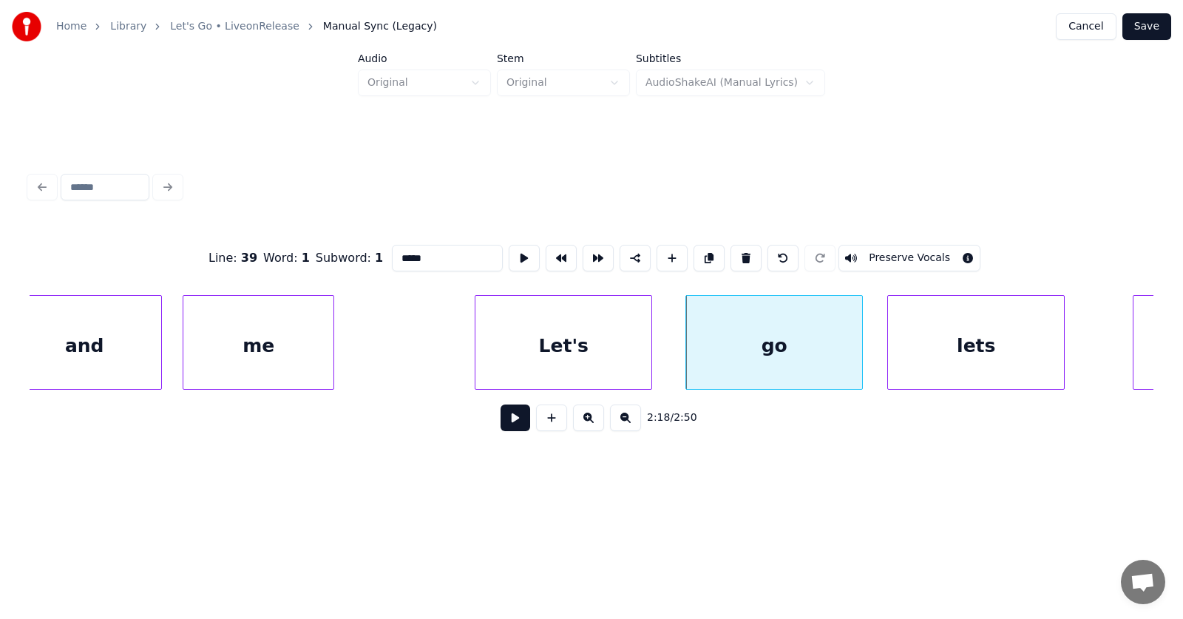
click at [948, 360] on div "lets" at bounding box center [976, 346] width 176 height 101
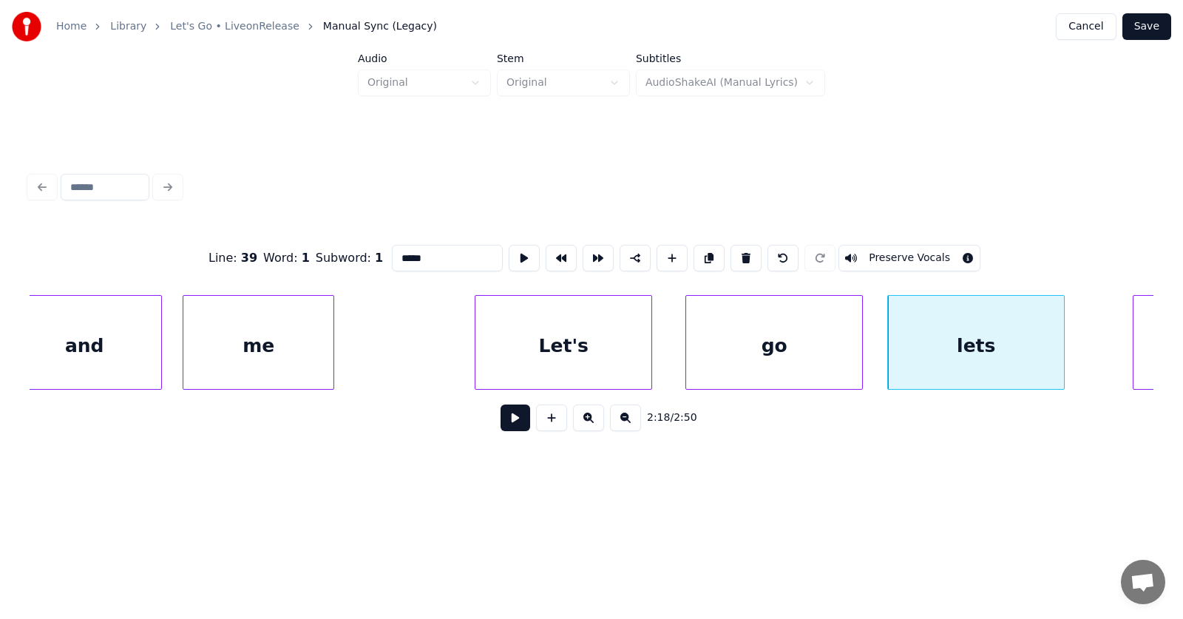
click at [979, 352] on div "lets" at bounding box center [976, 346] width 176 height 101
click at [392, 253] on input "****" at bounding box center [447, 258] width 111 height 27
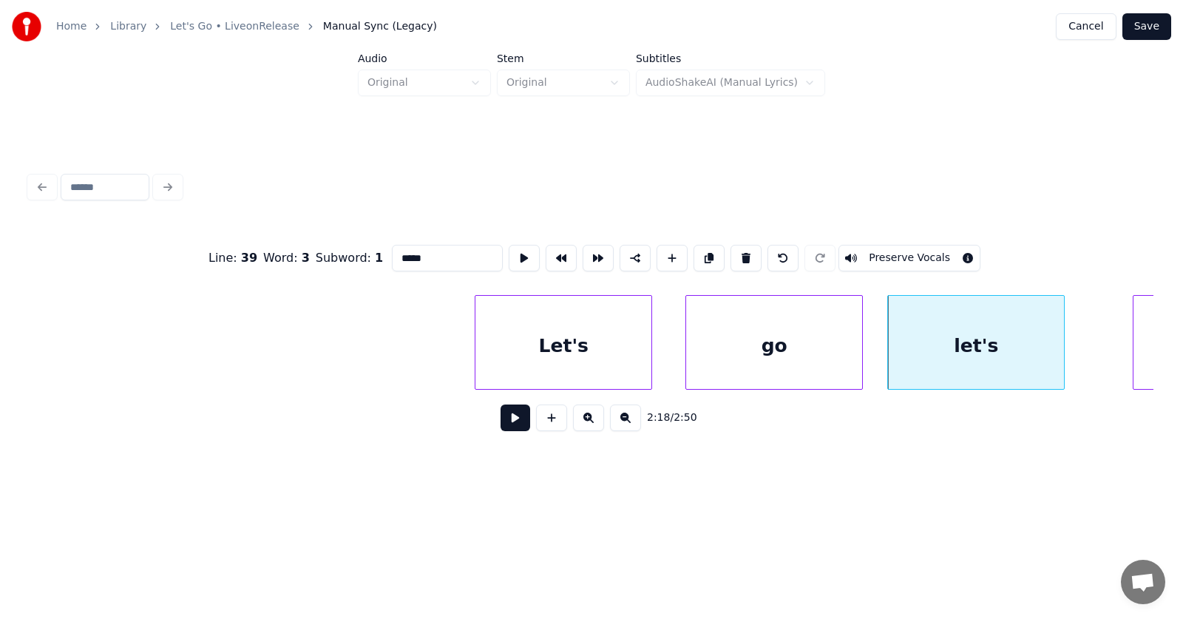
scroll to position [0, 76446]
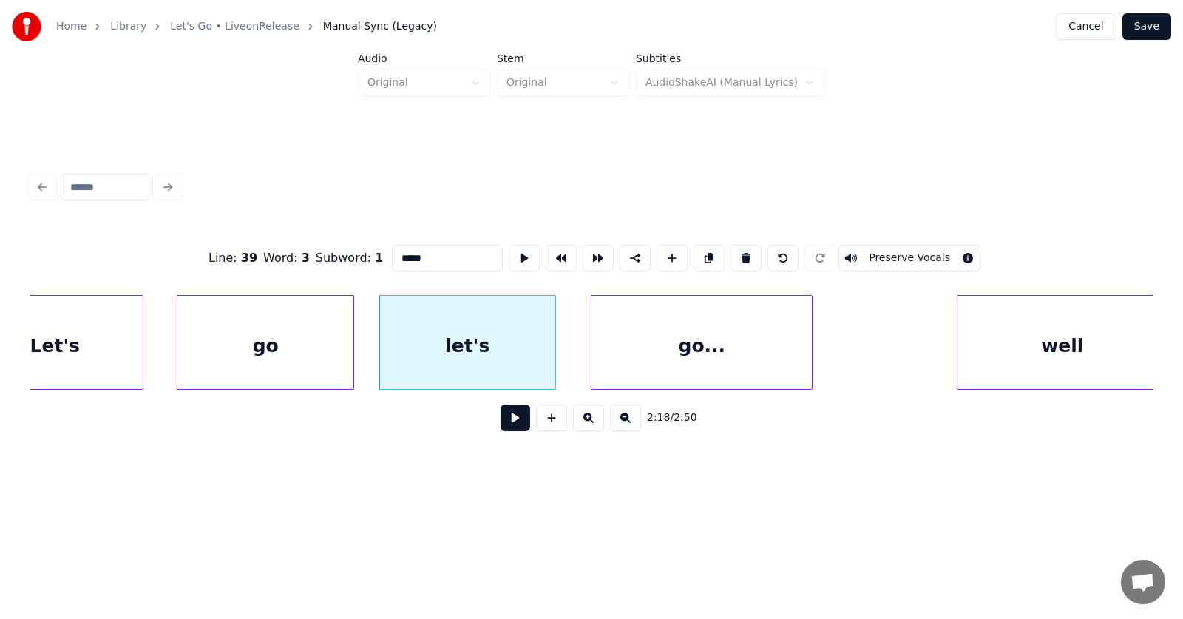
click at [740, 361] on div "go..." at bounding box center [702, 346] width 220 height 101
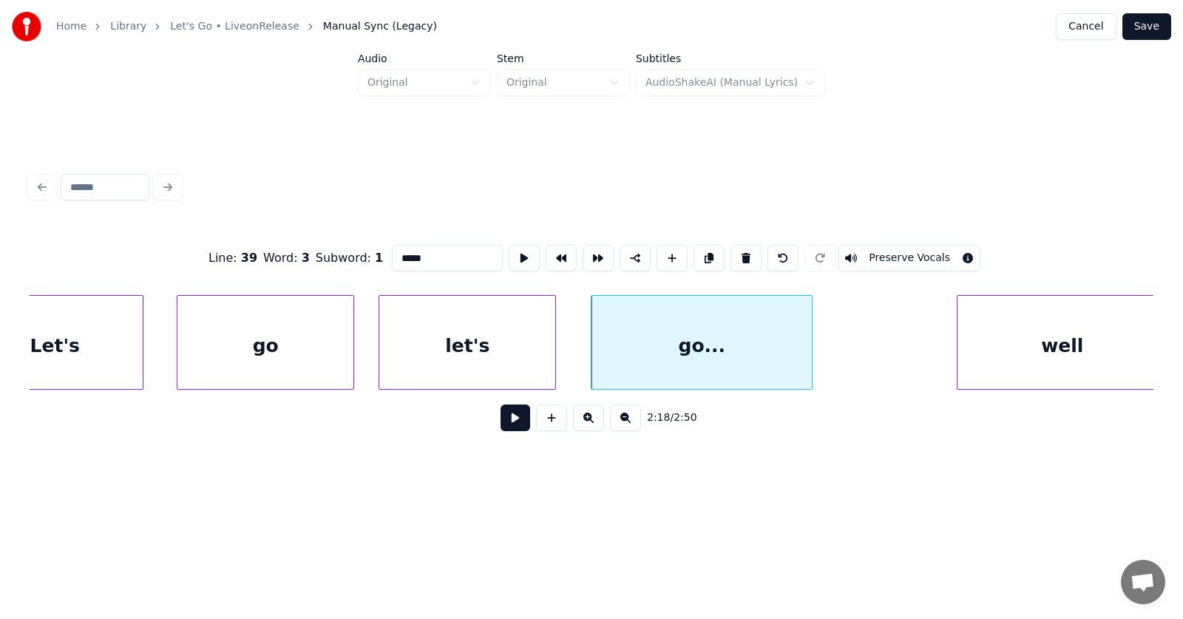
click at [729, 343] on div "go..." at bounding box center [702, 346] width 220 height 101
type input "*****"
click at [515, 423] on button at bounding box center [516, 417] width 30 height 27
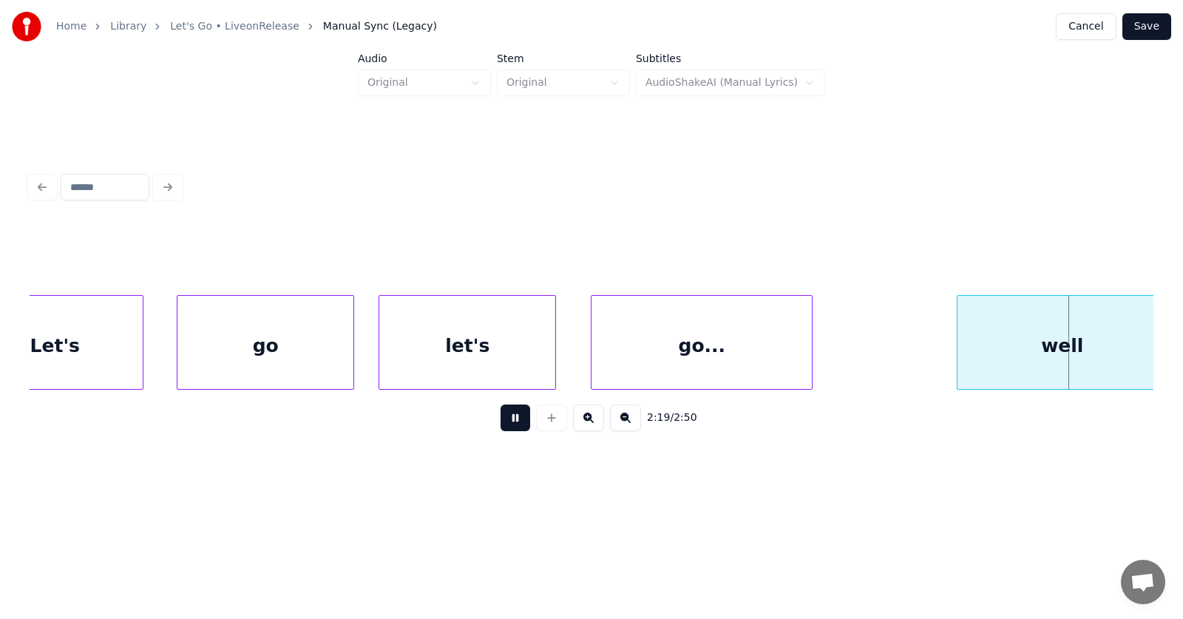
click at [515, 423] on button at bounding box center [516, 417] width 30 height 27
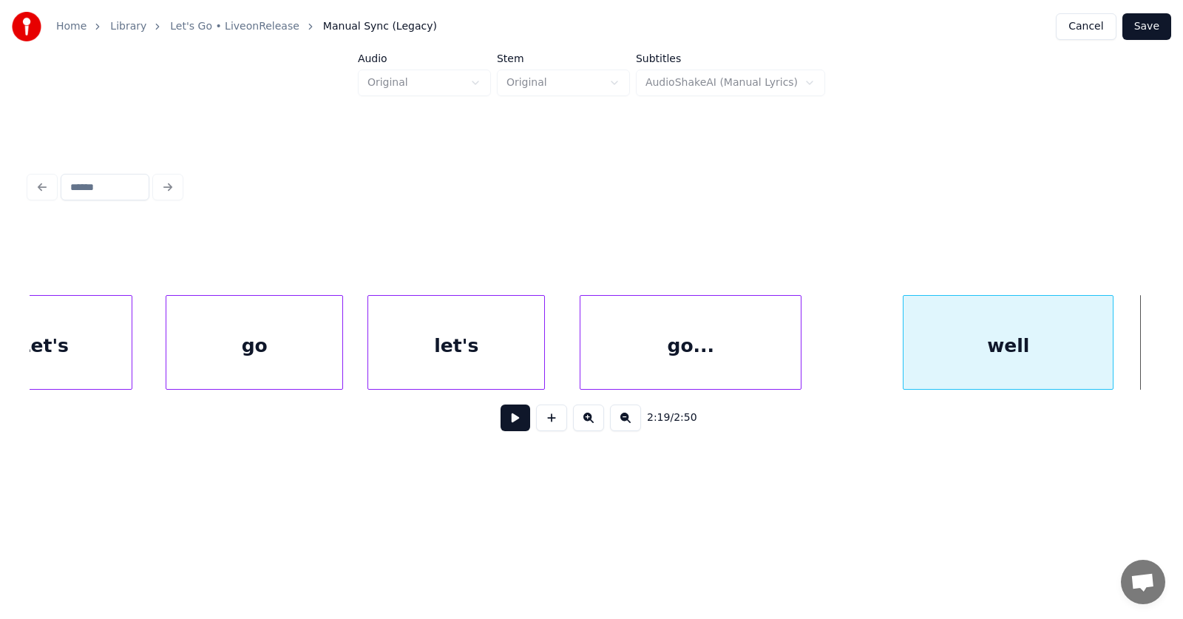
click at [1011, 355] on div "well" at bounding box center [1008, 346] width 209 height 101
click at [1021, 356] on div "well" at bounding box center [1008, 346] width 209 height 101
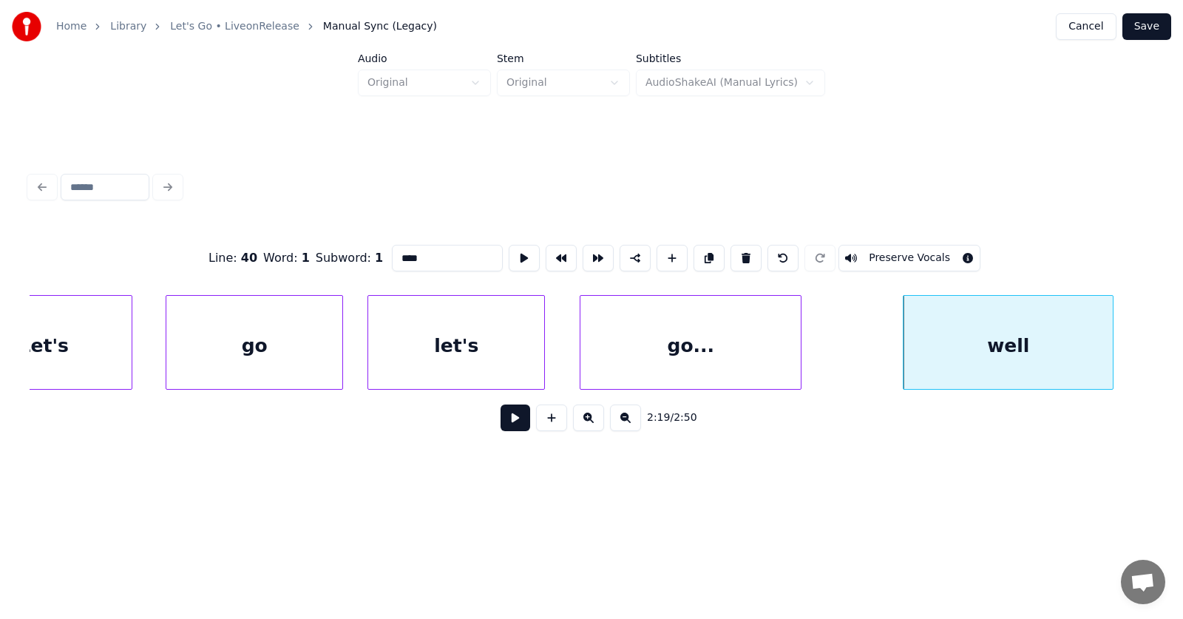
click at [392, 256] on input "****" at bounding box center [447, 258] width 111 height 27
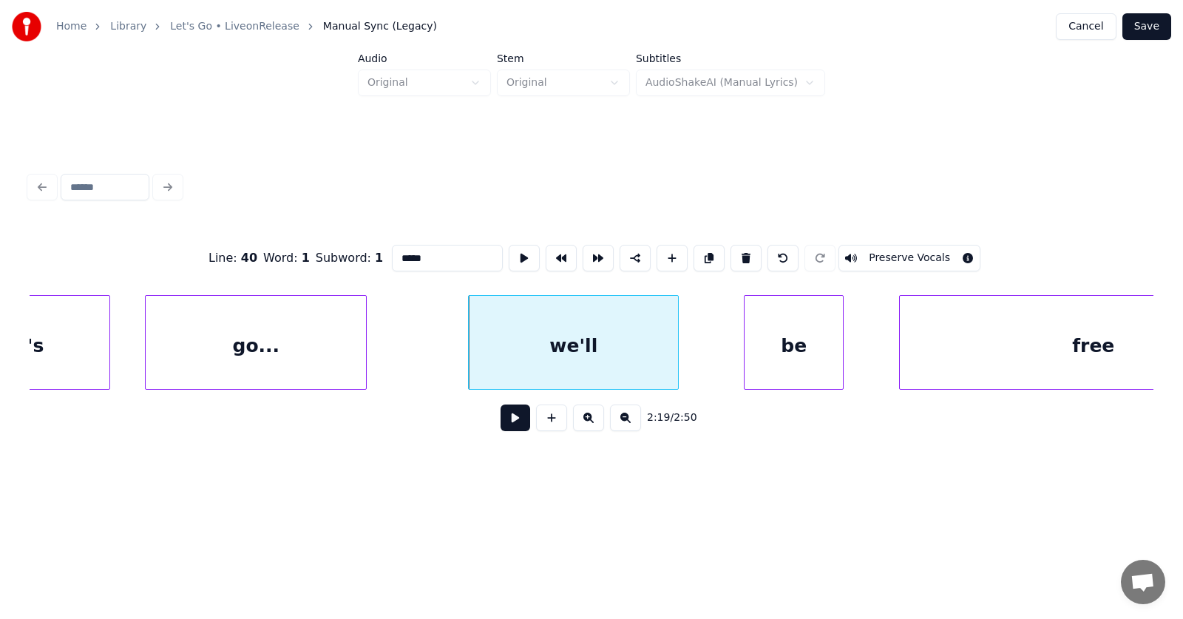
scroll to position [0, 76955]
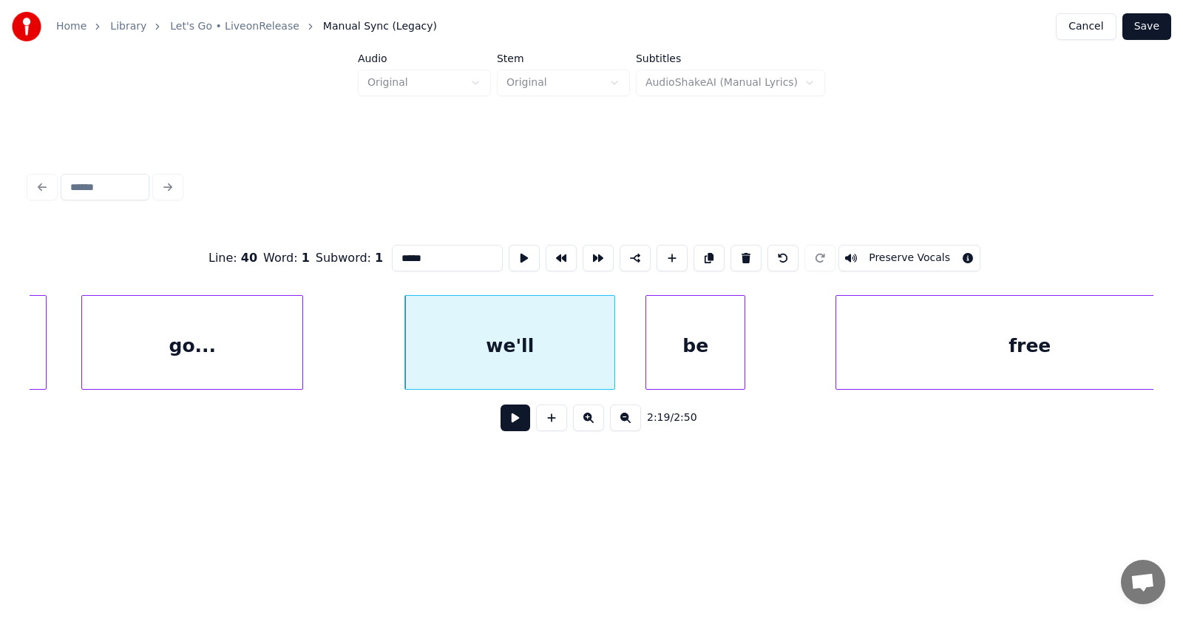
click at [705, 359] on div "be" at bounding box center [695, 346] width 98 height 101
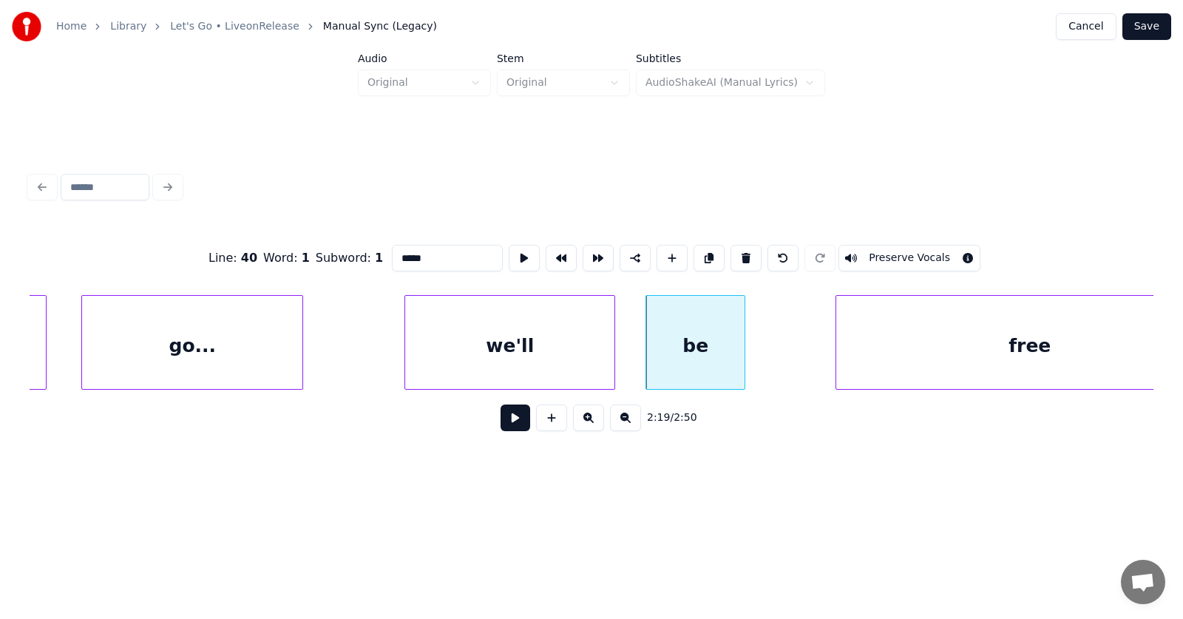
scroll to position [0, 77022]
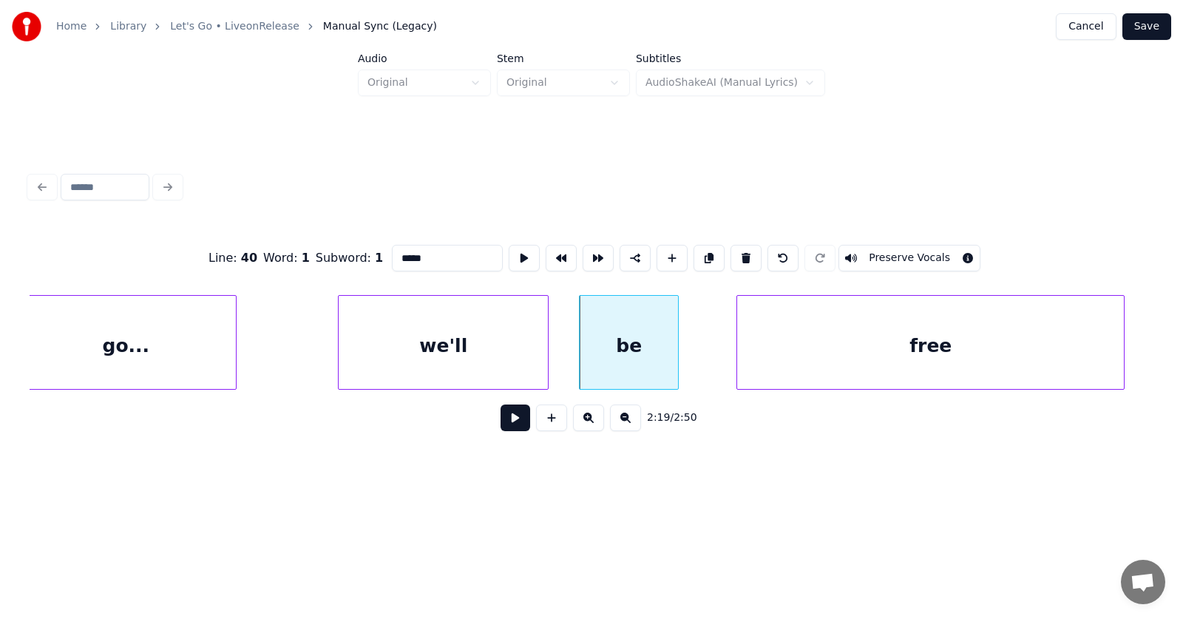
click at [918, 365] on div "free" at bounding box center [930, 346] width 387 height 101
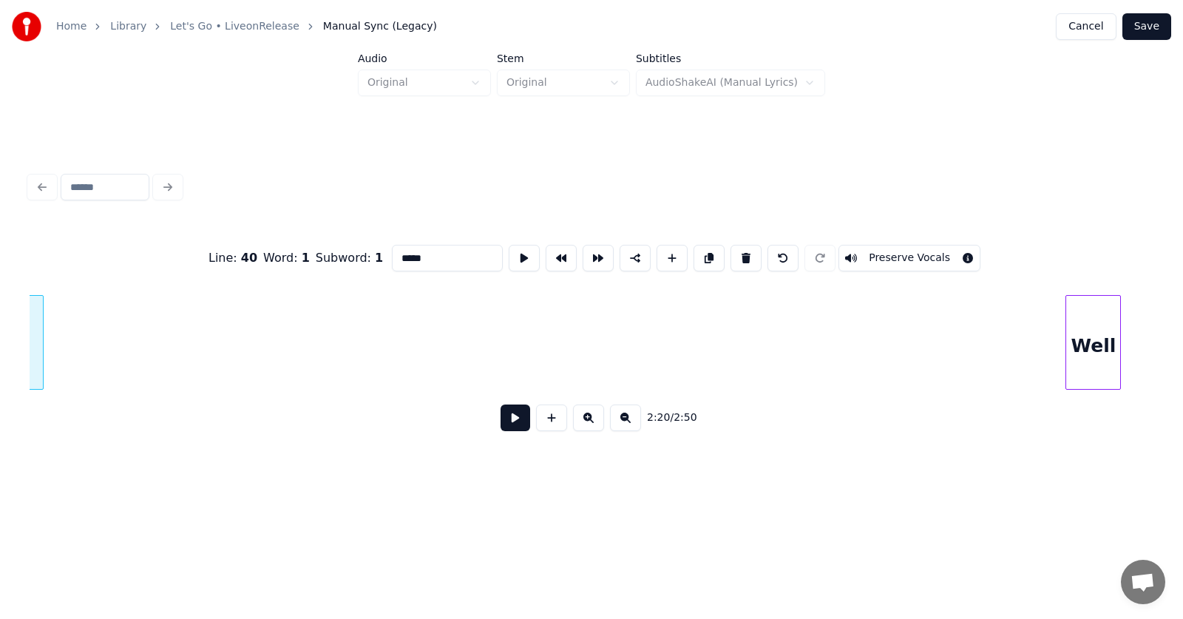
scroll to position [0, 78165]
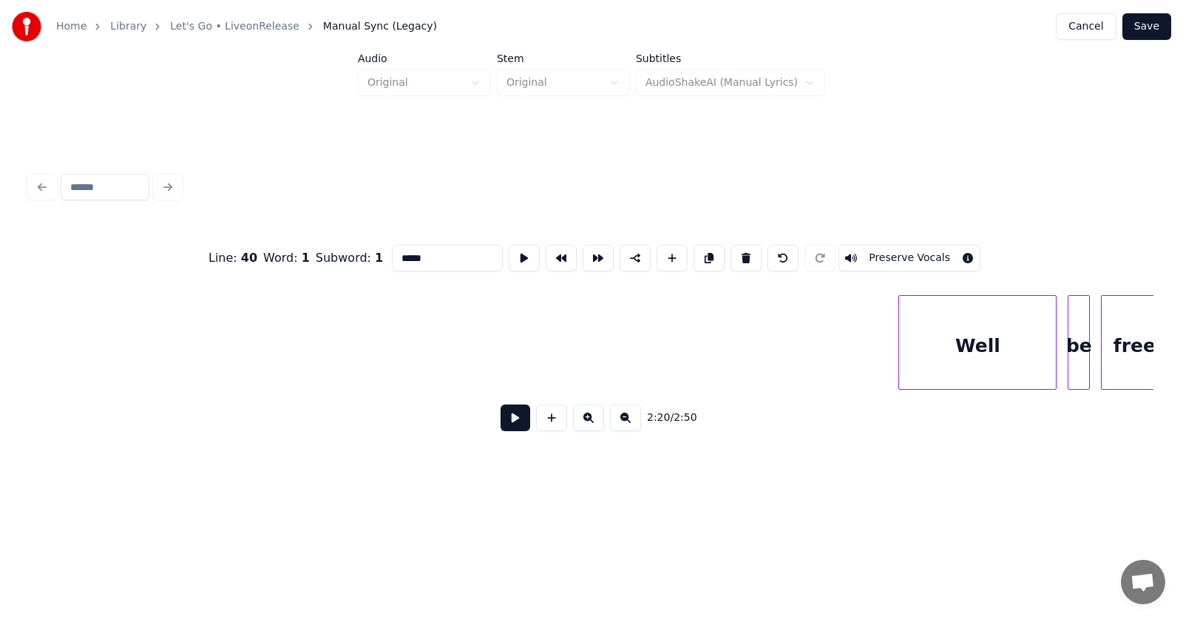
click at [901, 370] on div at bounding box center [901, 342] width 4 height 93
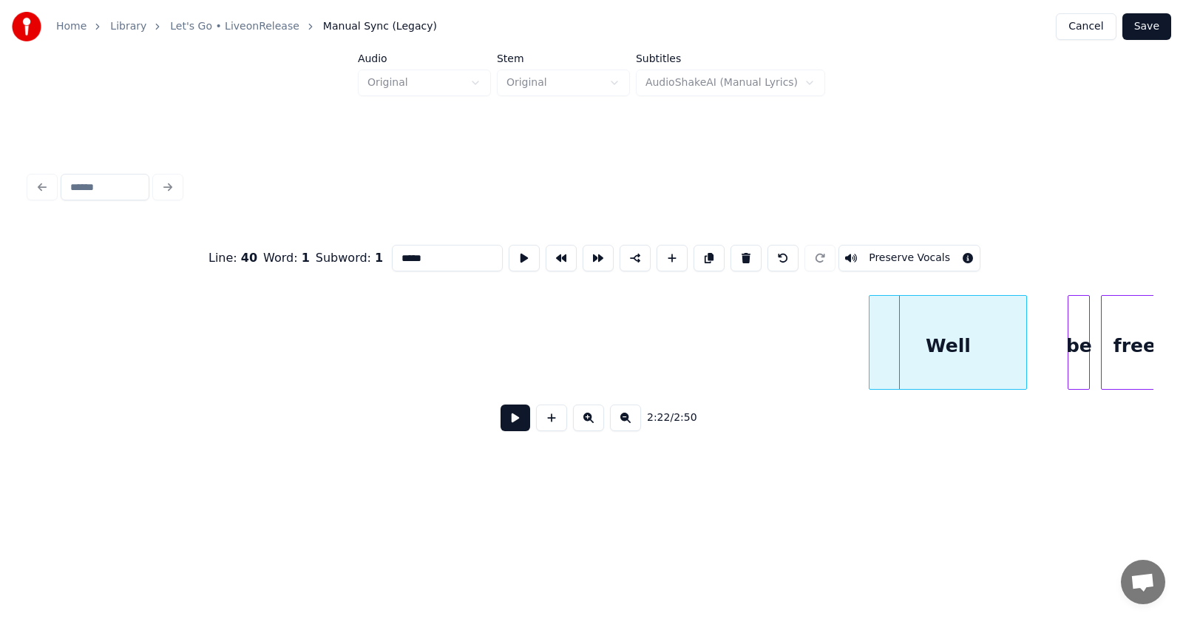
click at [960, 364] on div "Well" at bounding box center [948, 346] width 157 height 101
click at [916, 354] on div "Well" at bounding box center [948, 346] width 157 height 101
type input "****"
click at [509, 245] on button at bounding box center [524, 258] width 31 height 27
click at [515, 426] on button at bounding box center [516, 417] width 30 height 27
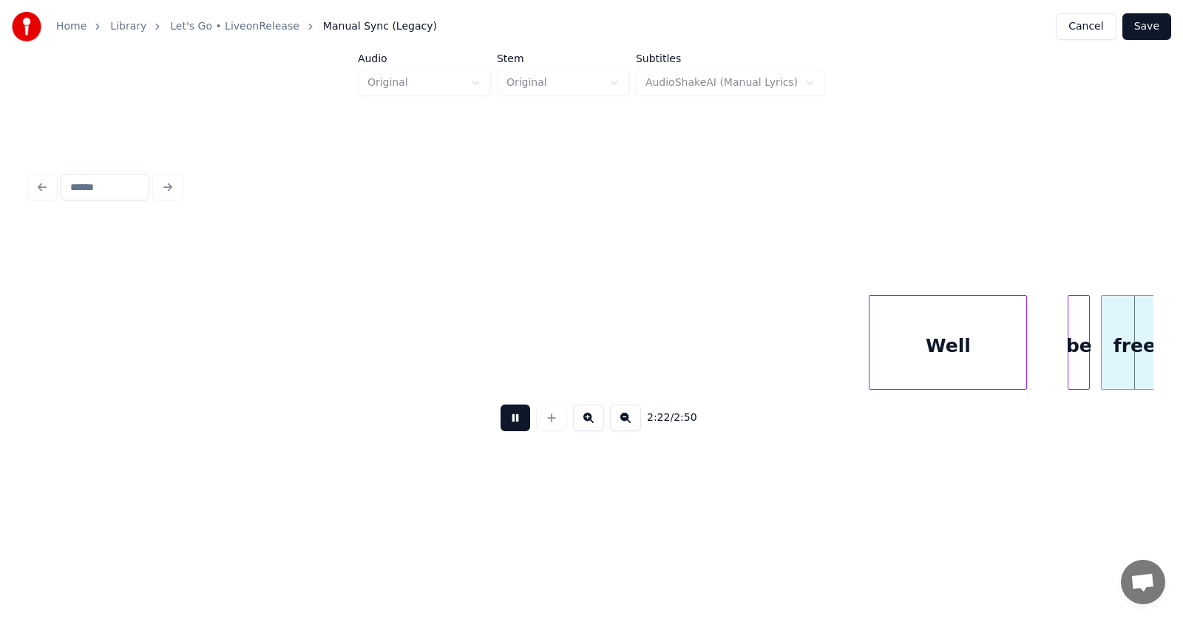
scroll to position [0, 79296]
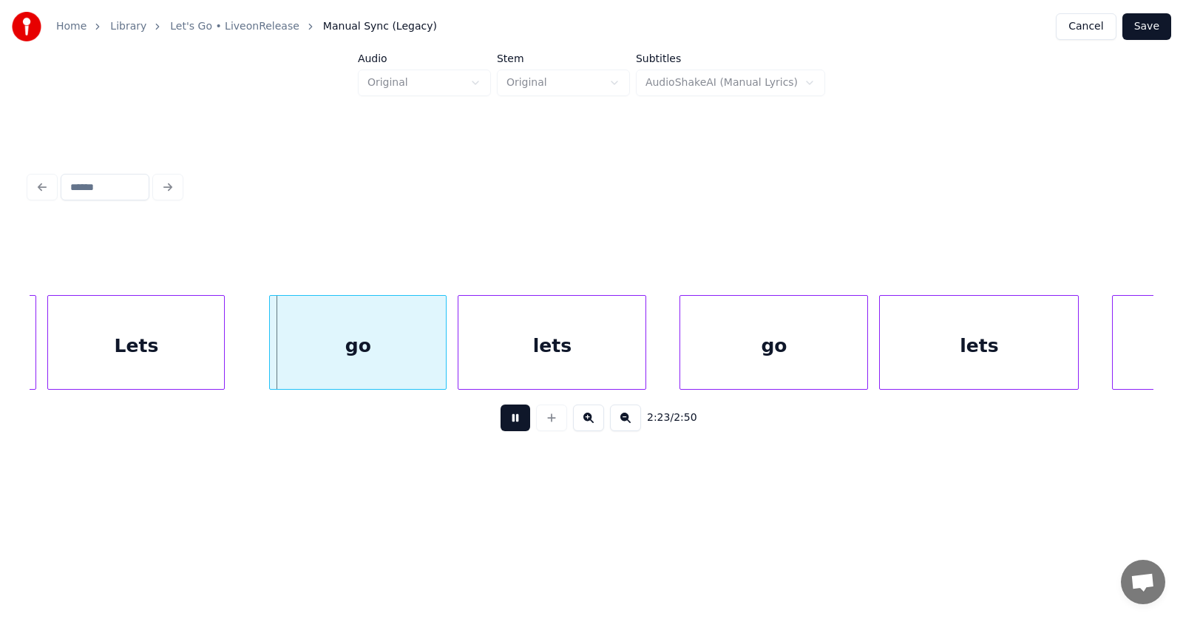
click at [515, 426] on button at bounding box center [516, 417] width 30 height 27
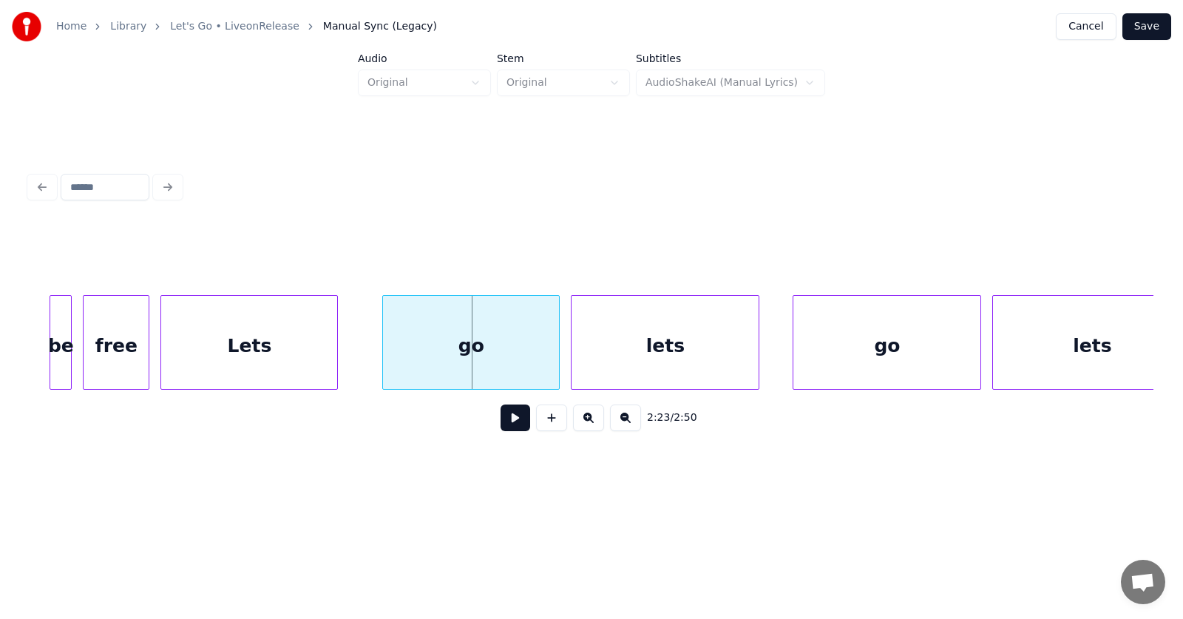
scroll to position [0, 78865]
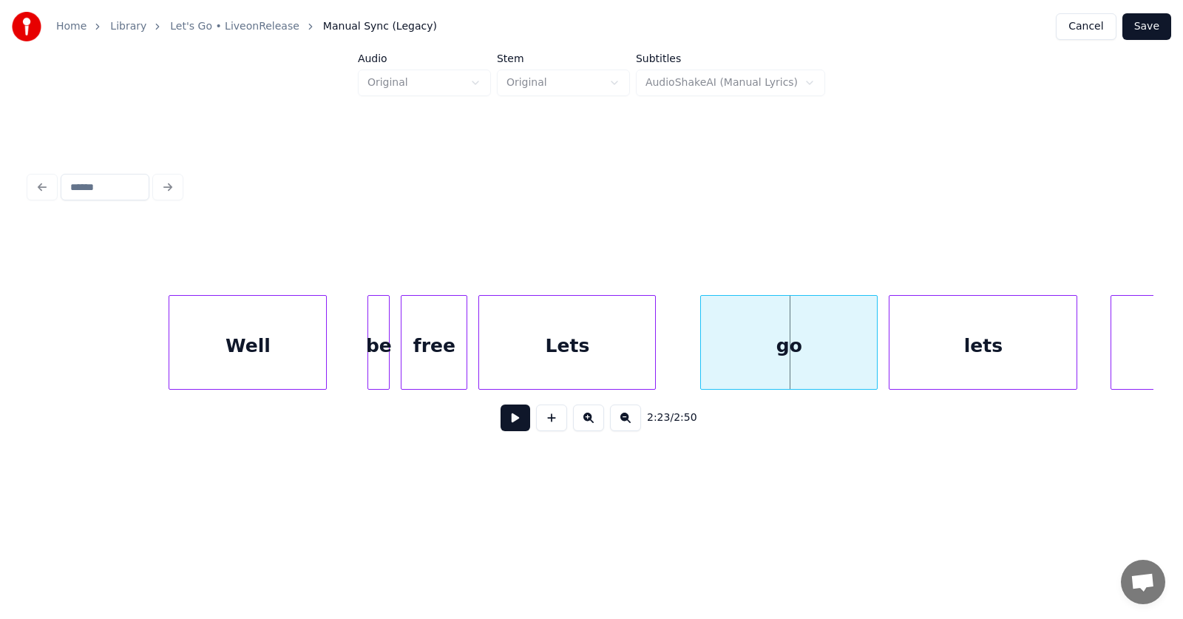
click at [271, 358] on div "Well" at bounding box center [247, 346] width 157 height 101
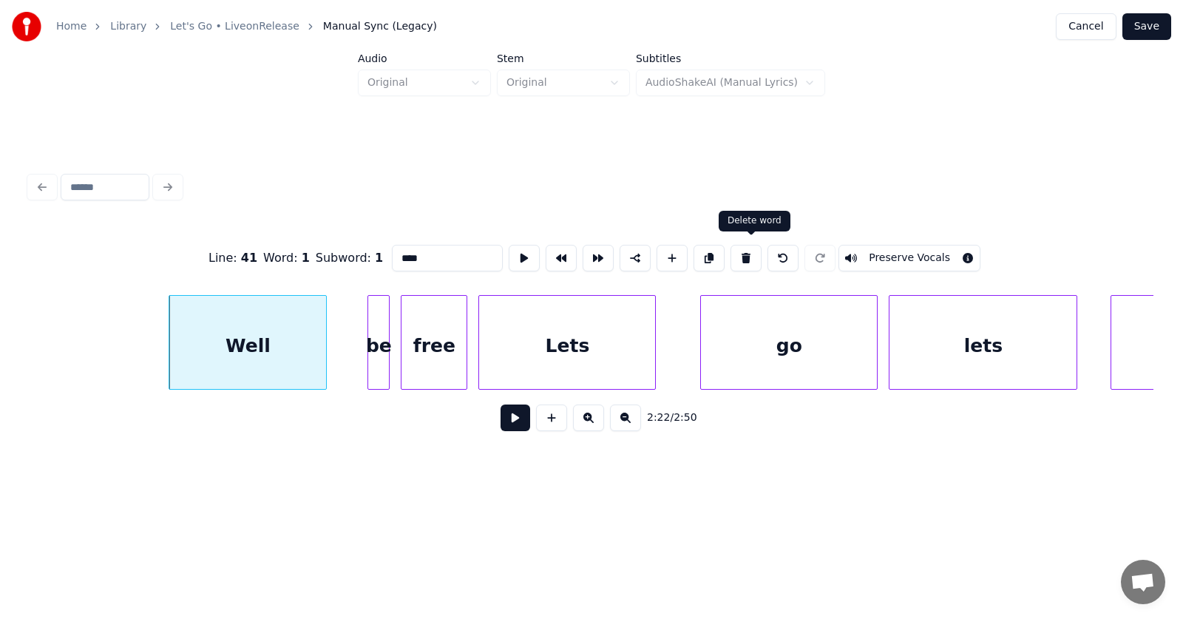
click at [760, 254] on button at bounding box center [746, 258] width 31 height 27
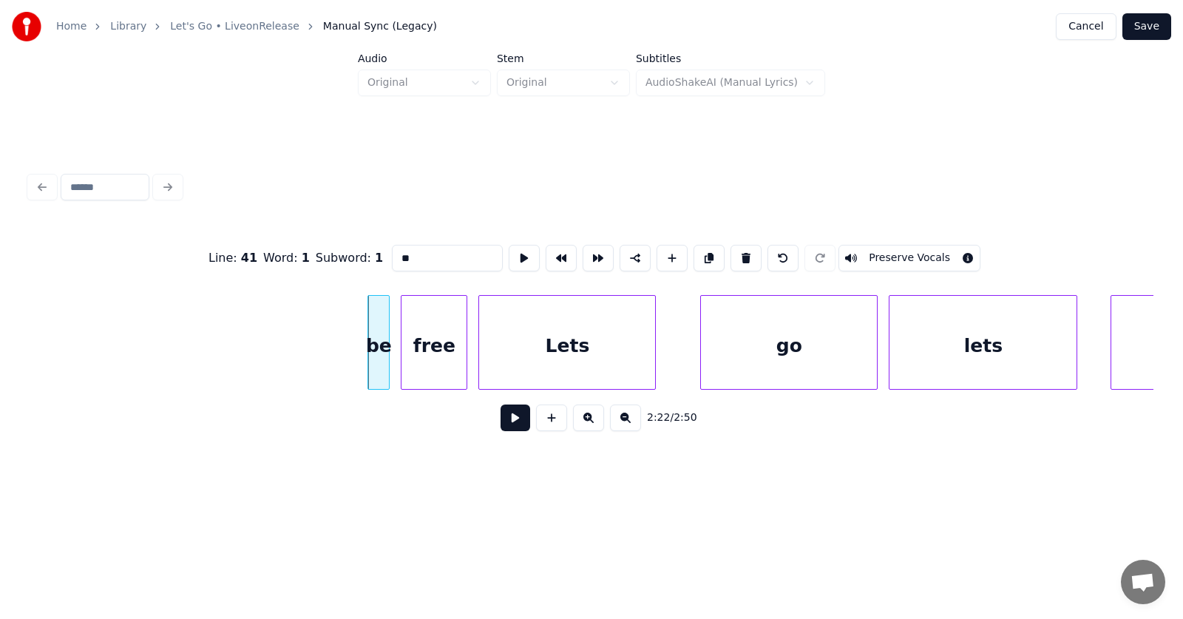
click at [380, 357] on div "be" at bounding box center [378, 346] width 21 height 101
click at [753, 245] on button at bounding box center [746, 258] width 31 height 27
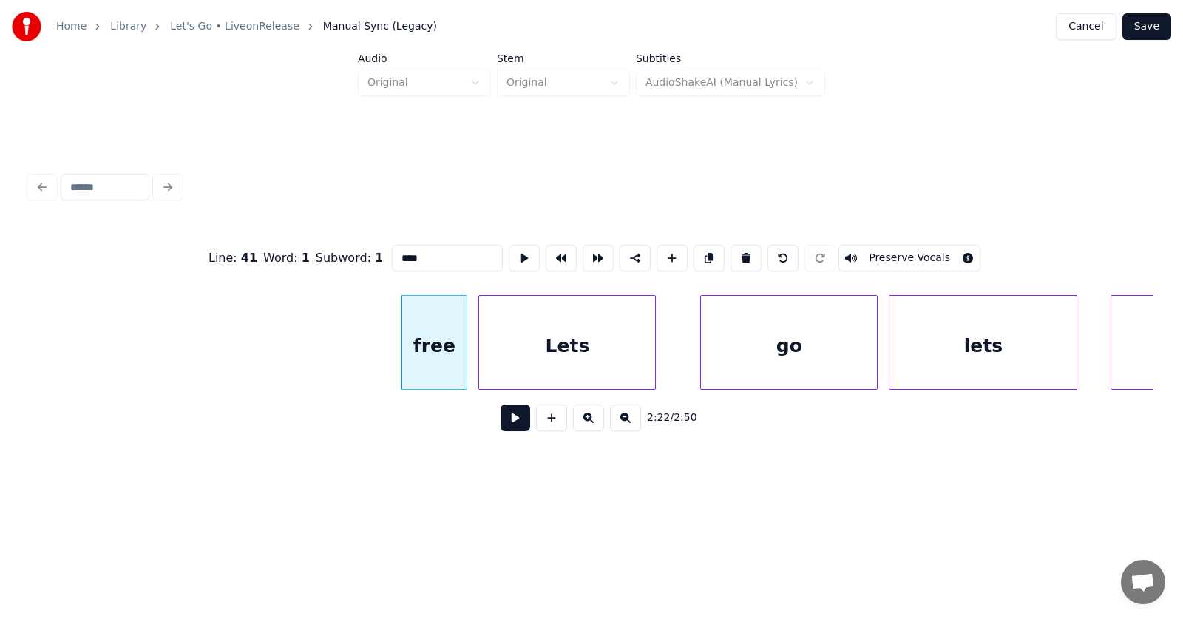
click at [431, 350] on div "free" at bounding box center [433, 346] width 65 height 101
click at [741, 251] on button at bounding box center [746, 258] width 31 height 27
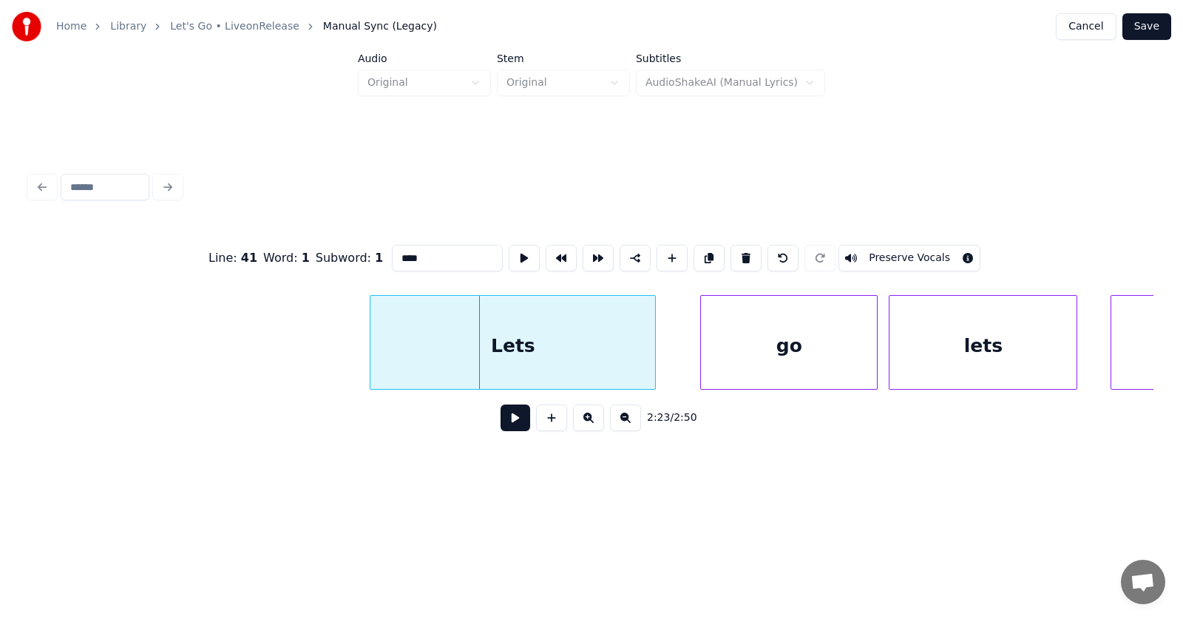
click at [370, 367] on div at bounding box center [372, 342] width 4 height 93
click at [512, 356] on div "Lets" at bounding box center [483, 346] width 295 height 101
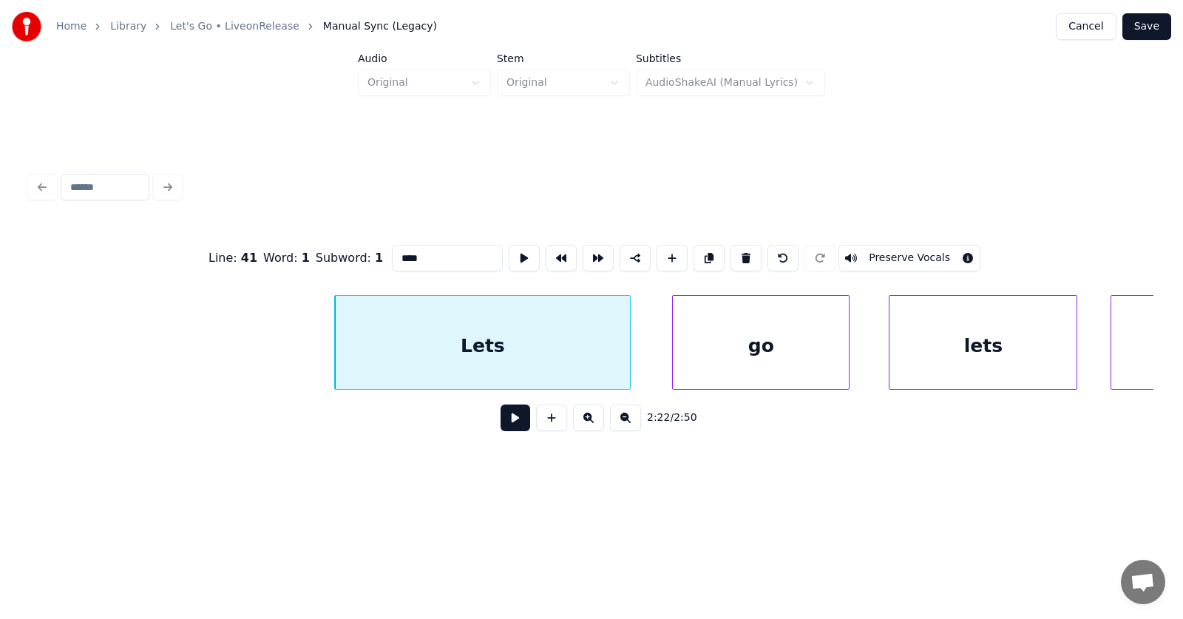
click at [748, 348] on div "go" at bounding box center [761, 346] width 176 height 101
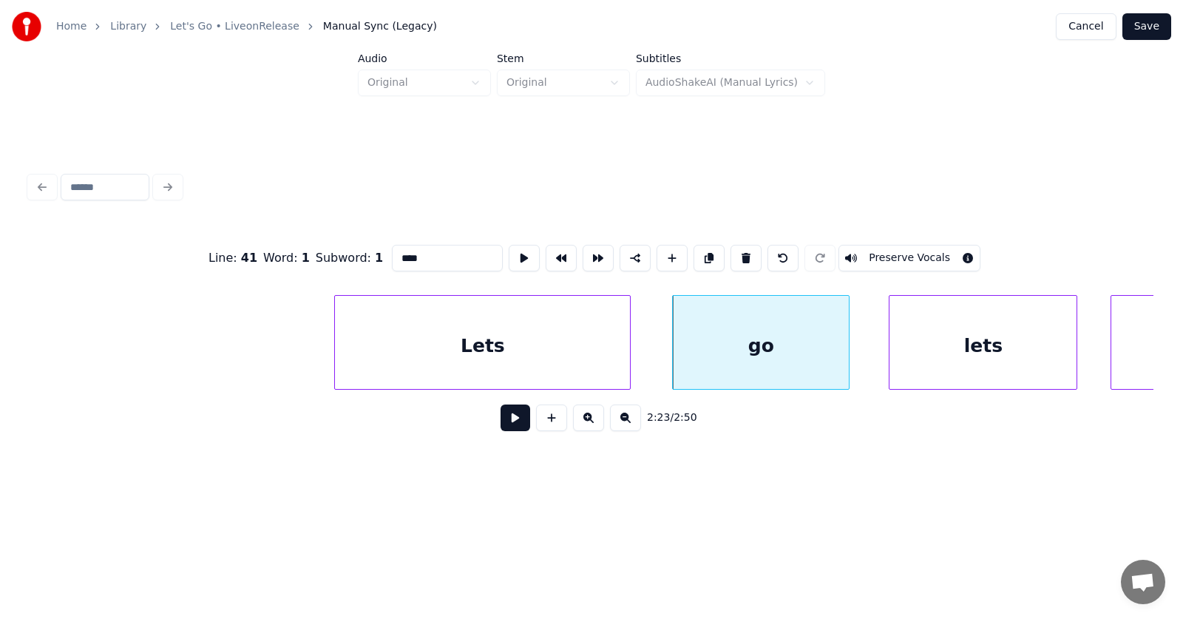
click at [454, 353] on div "Lets" at bounding box center [482, 346] width 295 height 101
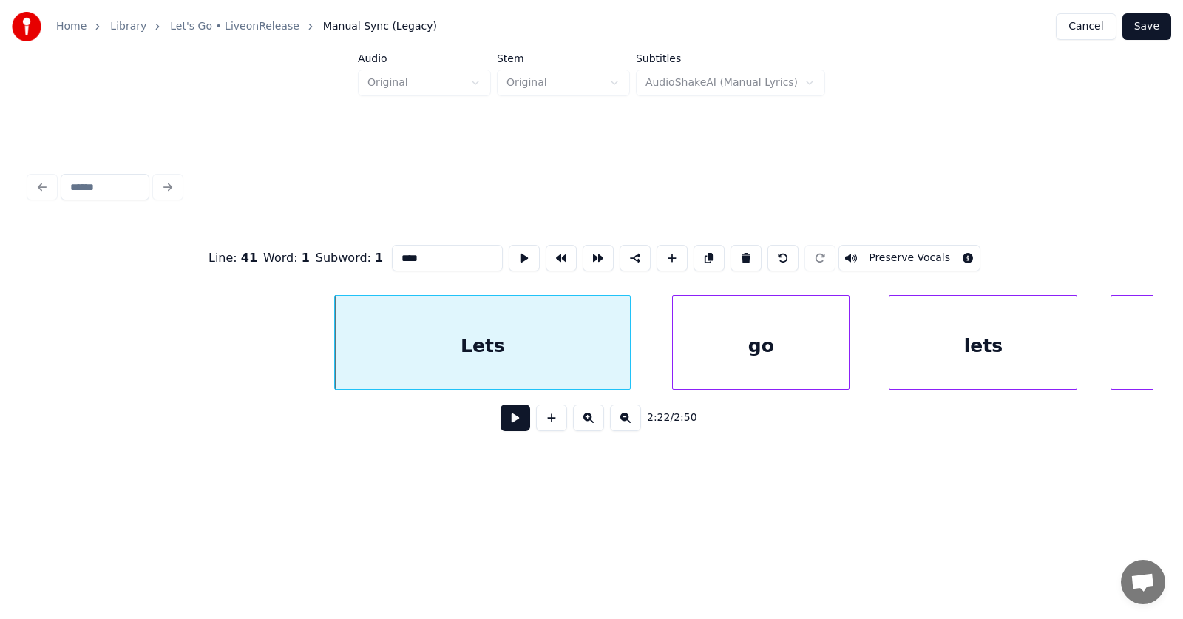
click at [392, 252] on input "****" at bounding box center [447, 258] width 111 height 27
click at [396, 251] on input "*******" at bounding box center [447, 258] width 111 height 27
click at [929, 350] on div "lets" at bounding box center [966, 346] width 187 height 101
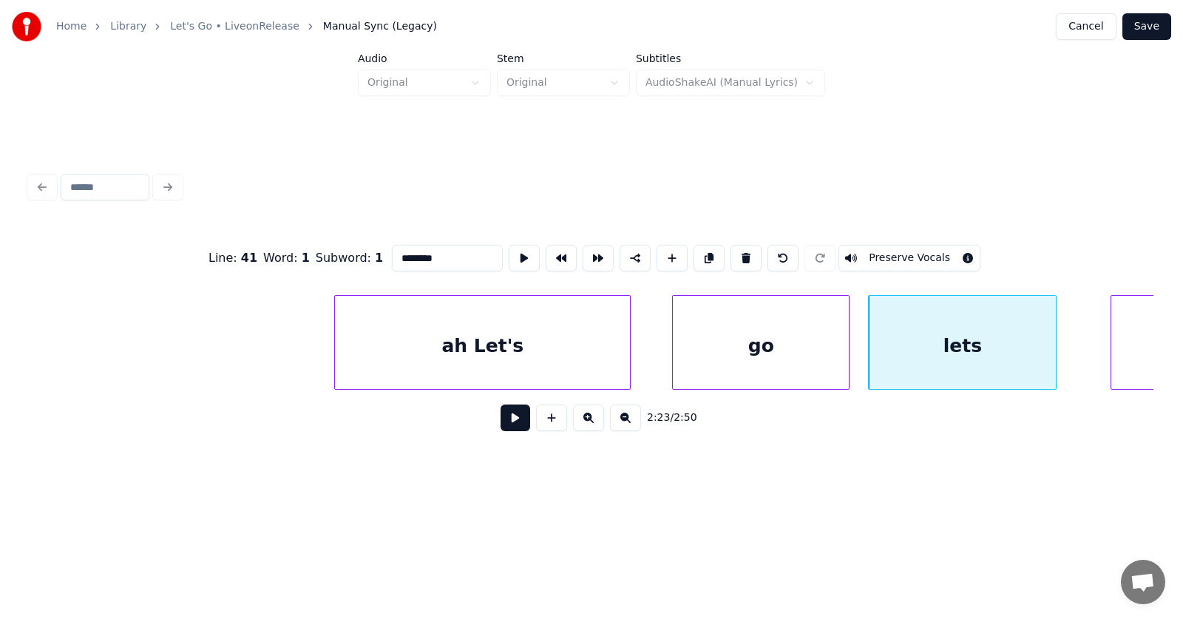
click at [925, 350] on div "lets" at bounding box center [962, 346] width 187 height 101
click at [392, 254] on input "****" at bounding box center [447, 258] width 111 height 27
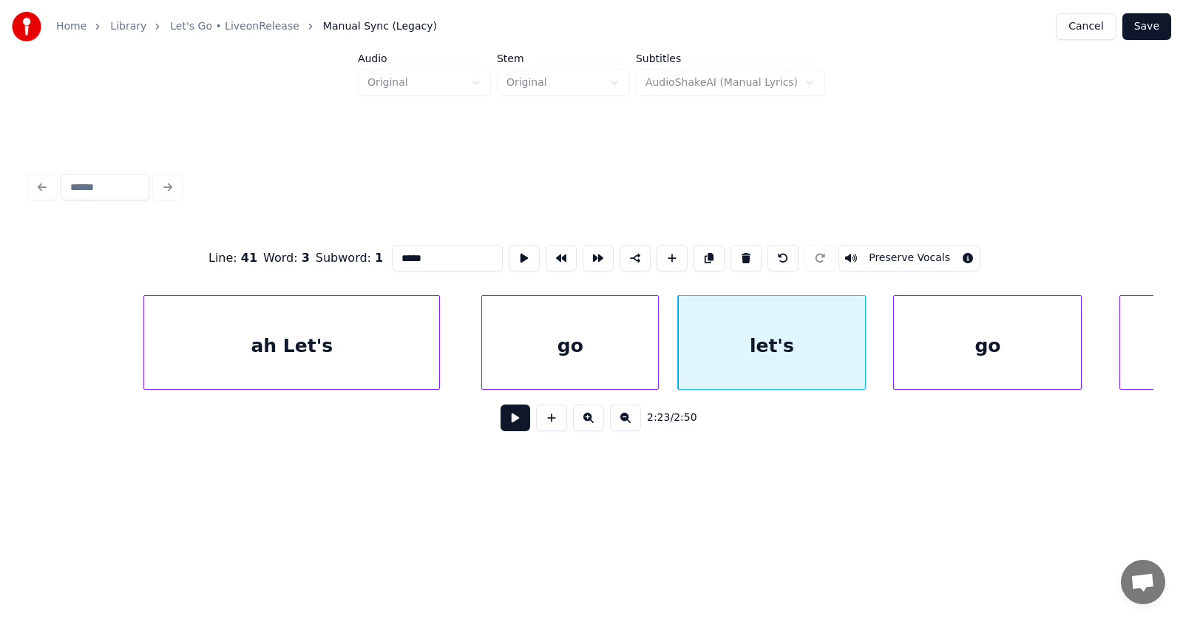
click at [997, 355] on div "go" at bounding box center [987, 346] width 187 height 101
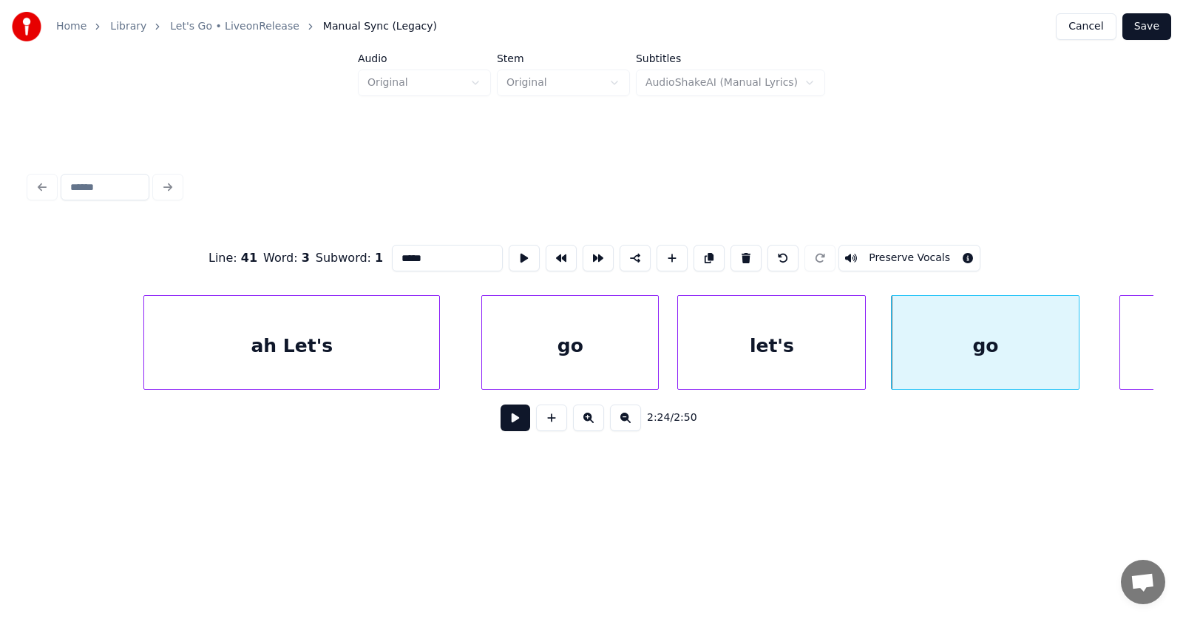
scroll to position [0, 79374]
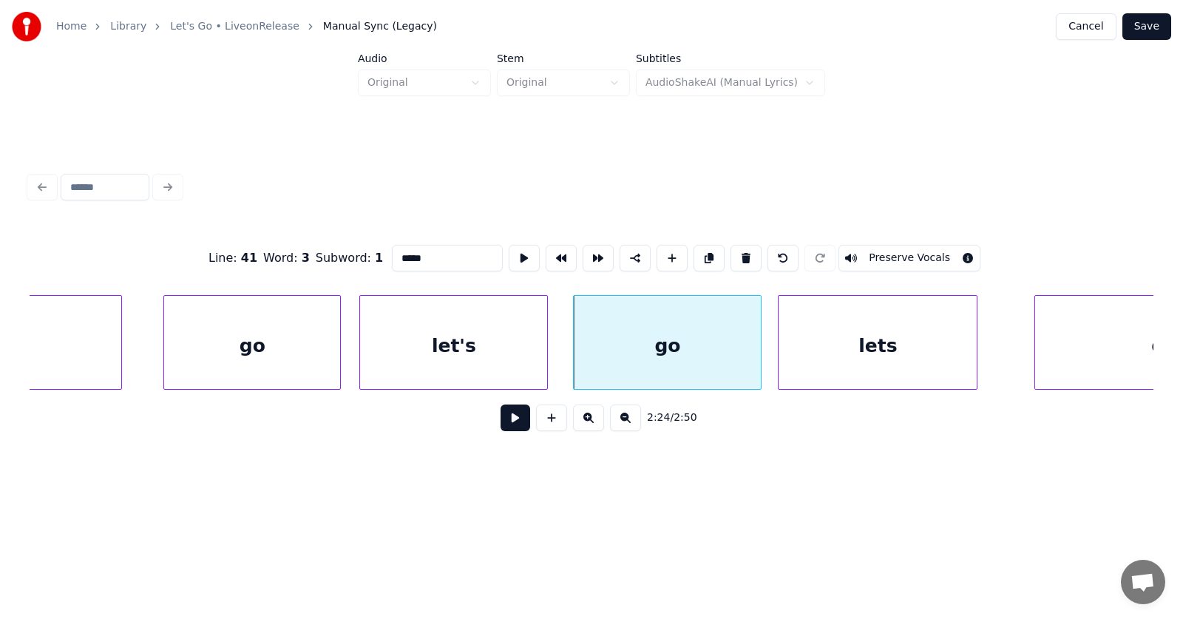
click at [891, 362] on div "lets" at bounding box center [878, 346] width 198 height 101
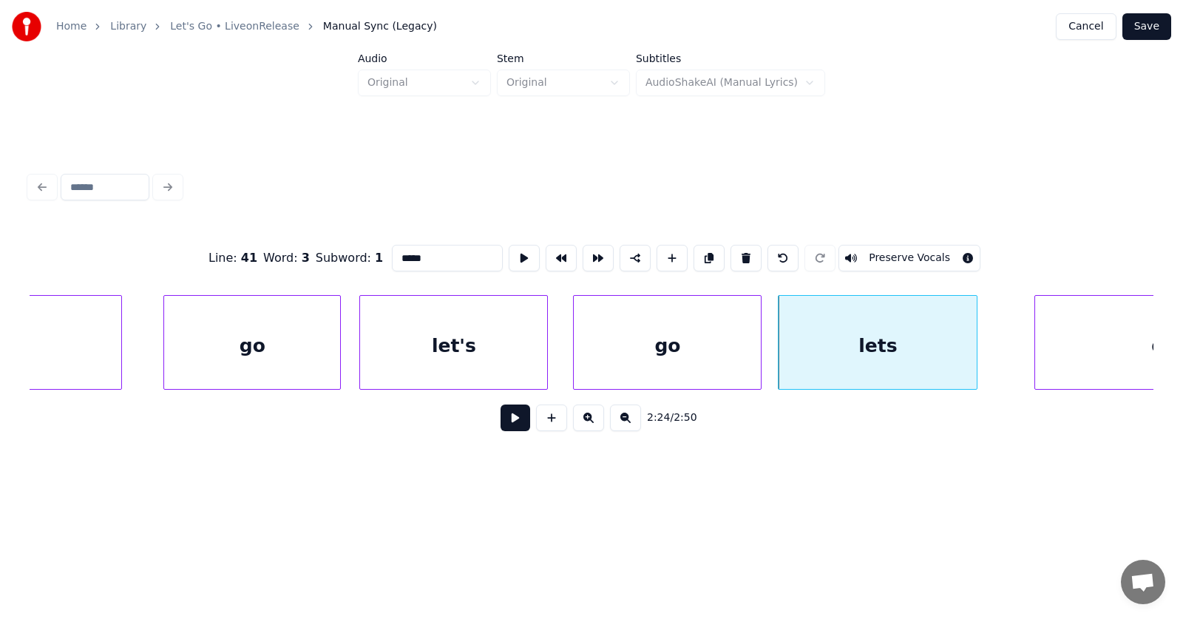
click at [878, 354] on div "lets" at bounding box center [878, 346] width 198 height 101
click at [392, 255] on input "****" at bounding box center [447, 258] width 111 height 27
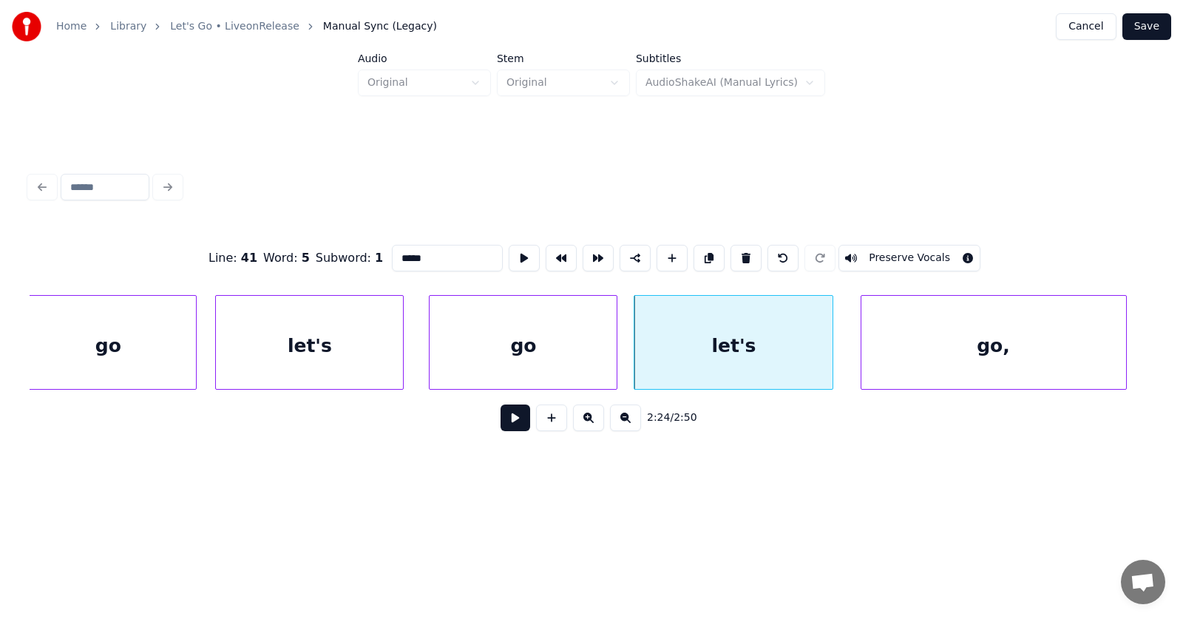
click at [1034, 361] on div "go," at bounding box center [993, 346] width 265 height 101
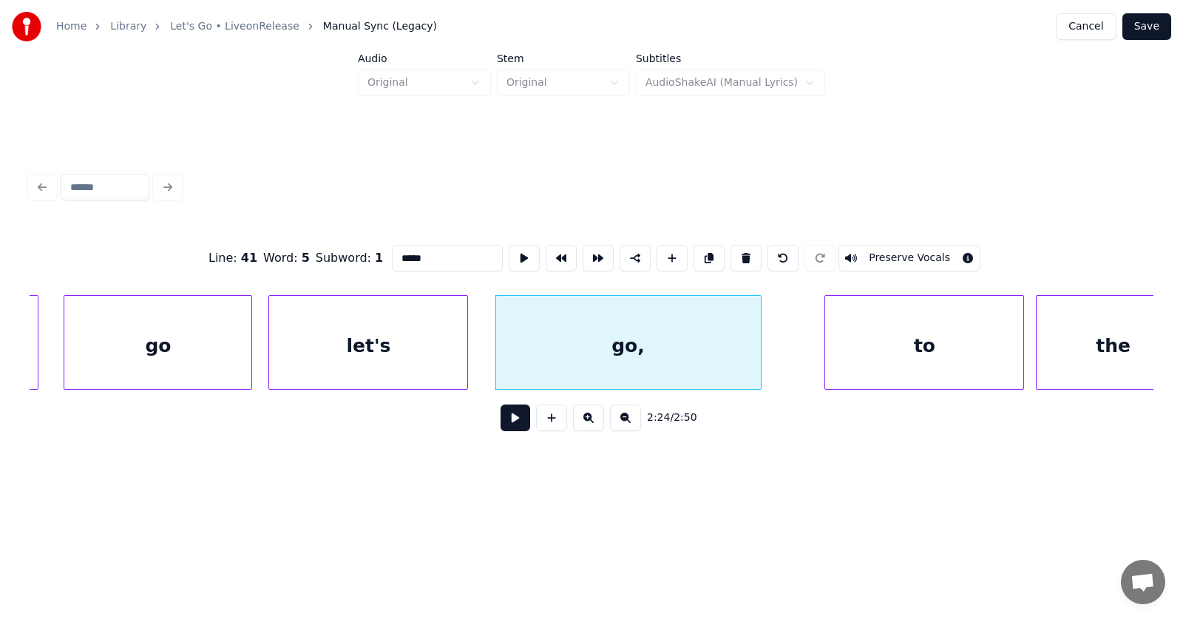
scroll to position [0, 80011]
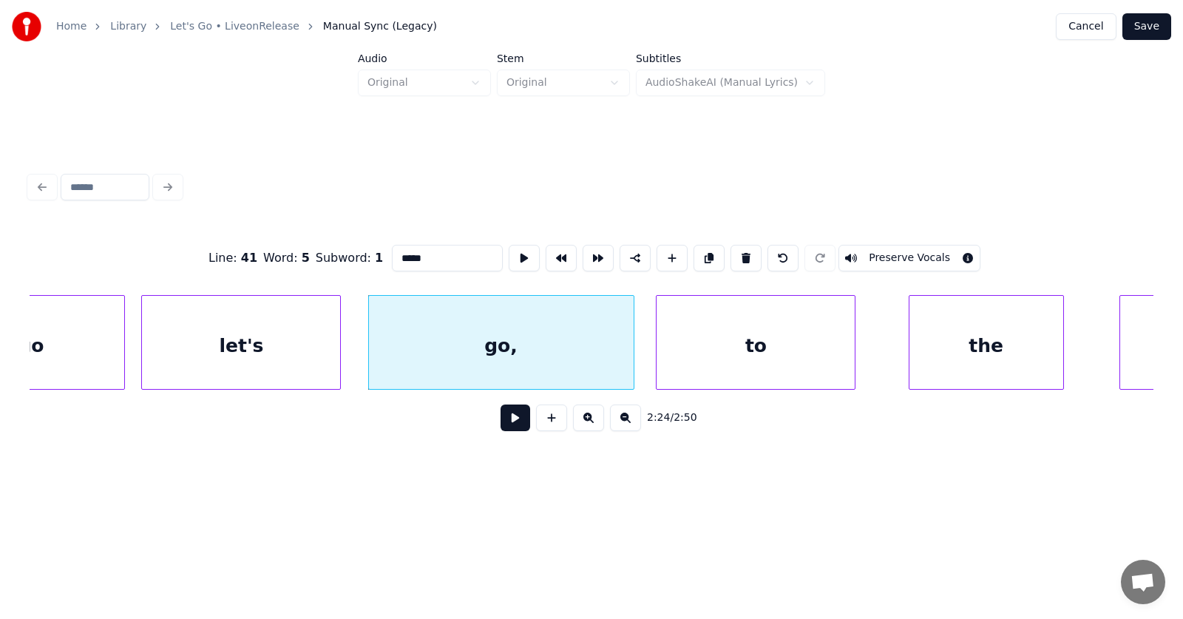
click at [762, 362] on div "to" at bounding box center [756, 346] width 198 height 101
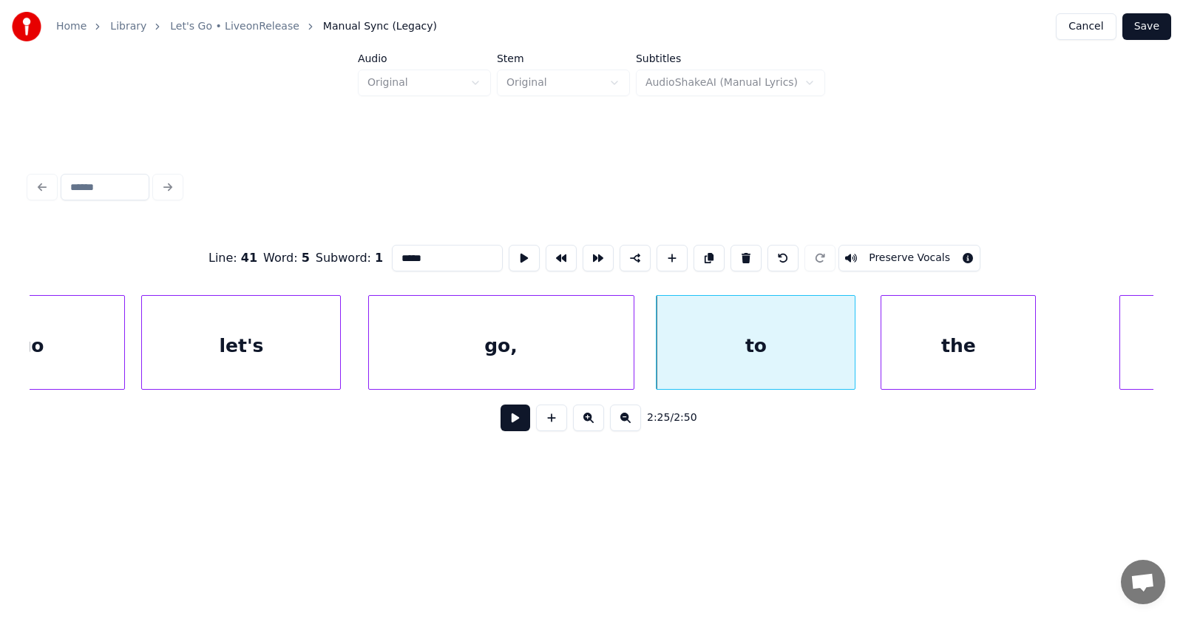
click at [912, 367] on div "the" at bounding box center [958, 346] width 154 height 101
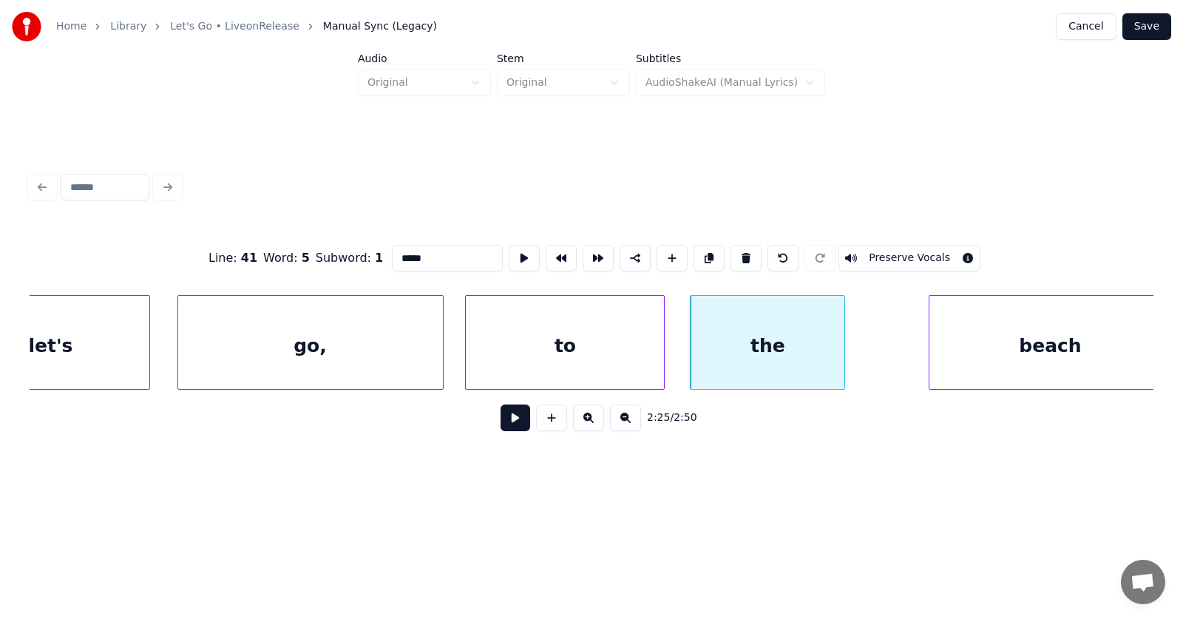
scroll to position [0, 80216]
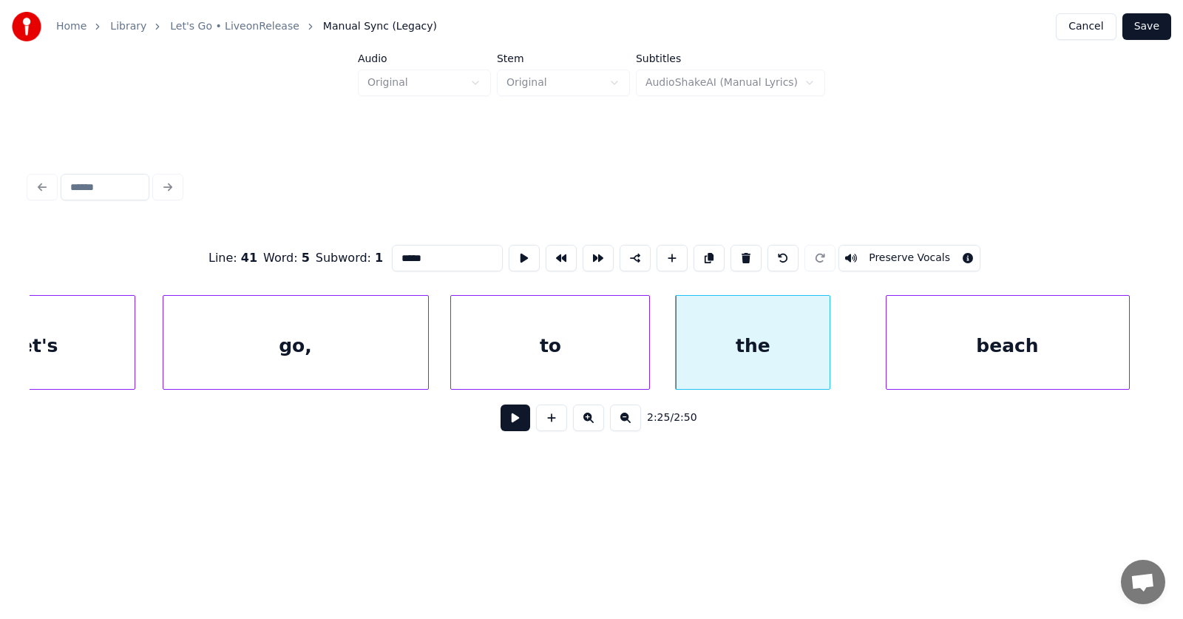
click at [997, 359] on div "beach" at bounding box center [1008, 346] width 243 height 101
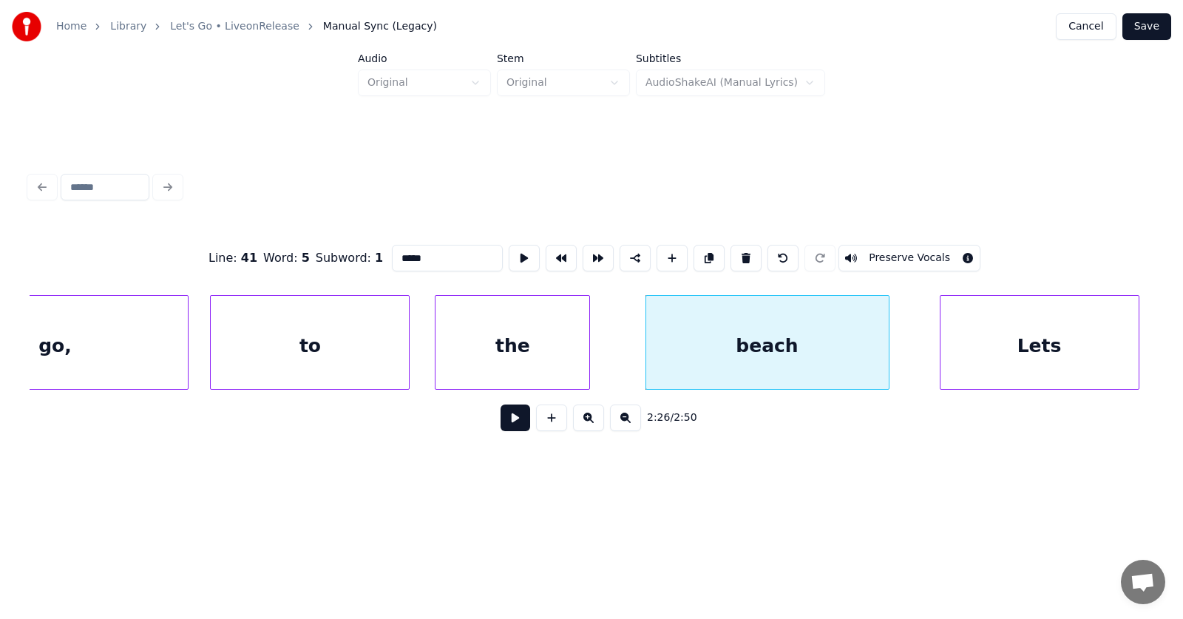
scroll to position [0, 80584]
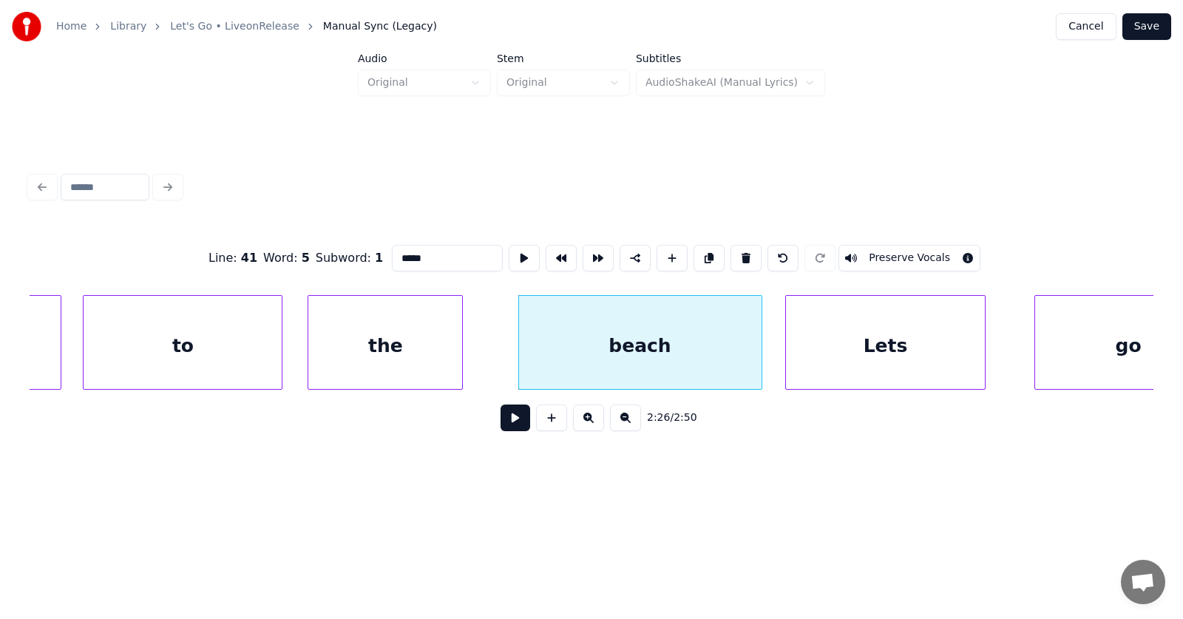
click at [914, 364] on div "Lets" at bounding box center [885, 346] width 198 height 101
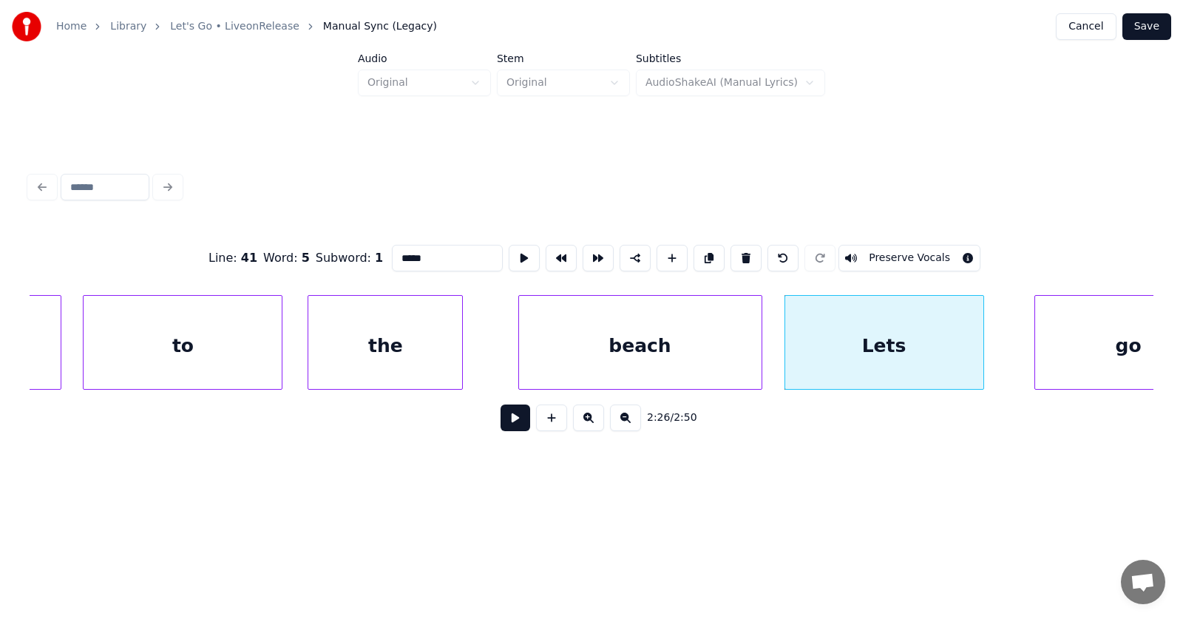
click at [901, 345] on div "Lets" at bounding box center [884, 346] width 198 height 101
click at [392, 250] on input "****" at bounding box center [447, 258] width 111 height 27
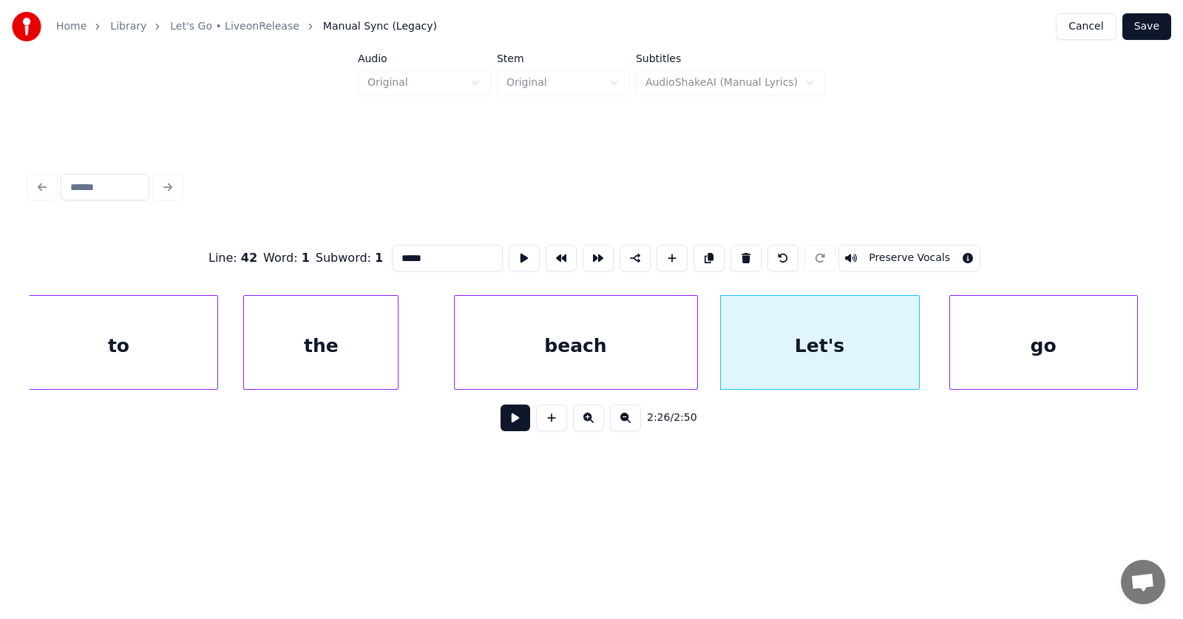
click at [1055, 350] on div "go" at bounding box center [1043, 346] width 187 height 101
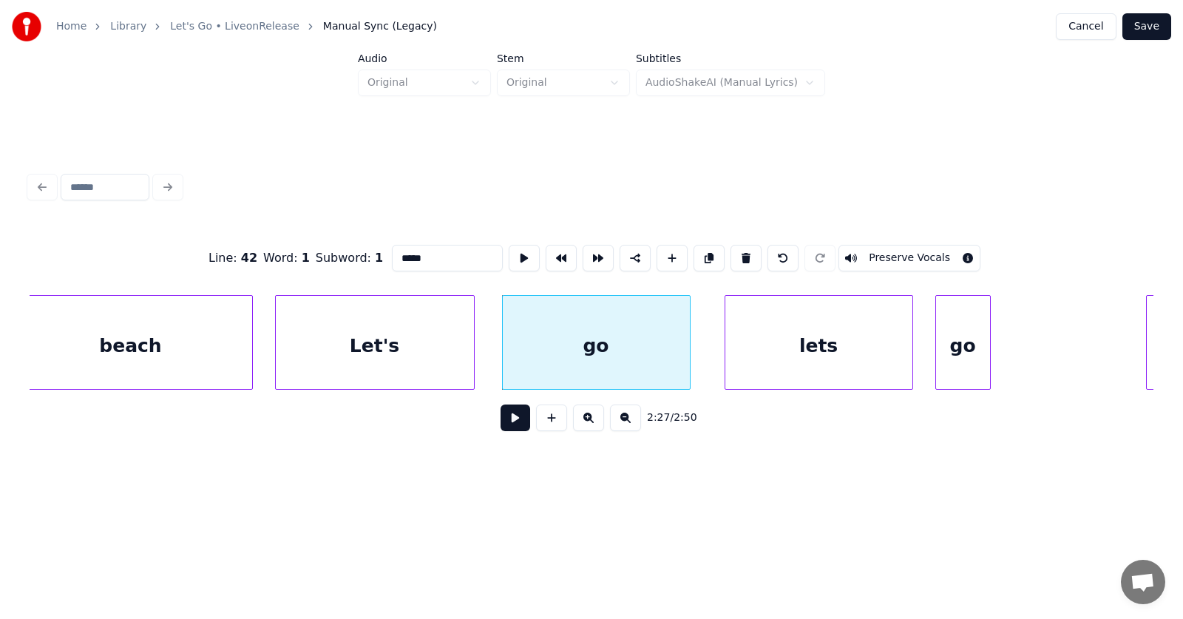
scroll to position [0, 81220]
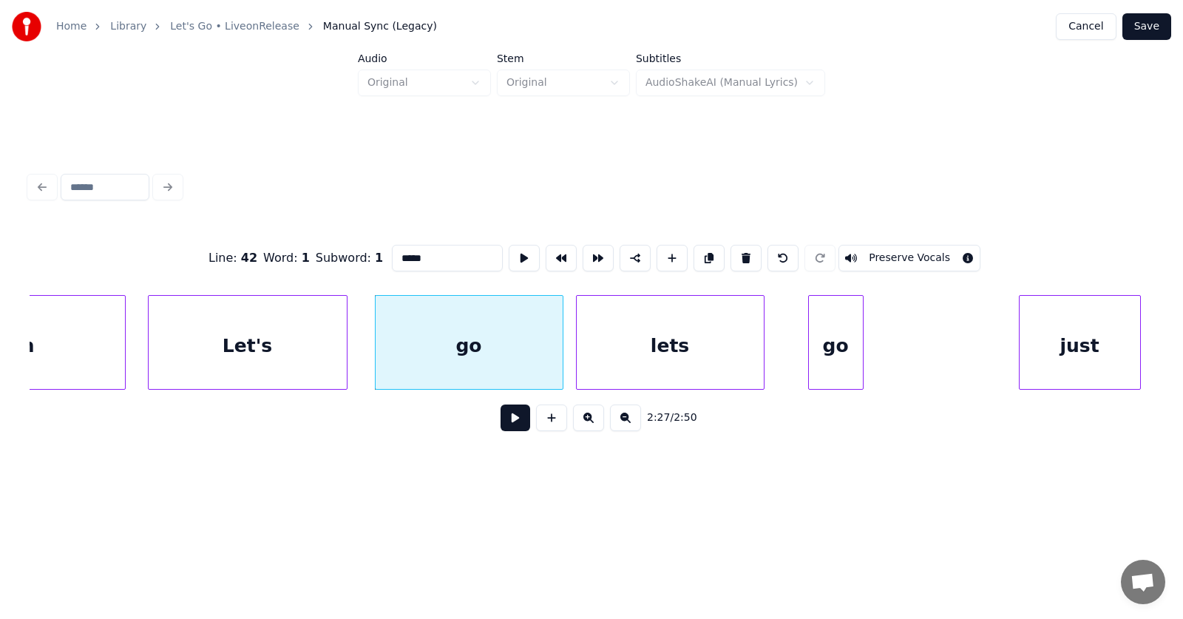
click at [694, 362] on div "lets" at bounding box center [670, 346] width 187 height 101
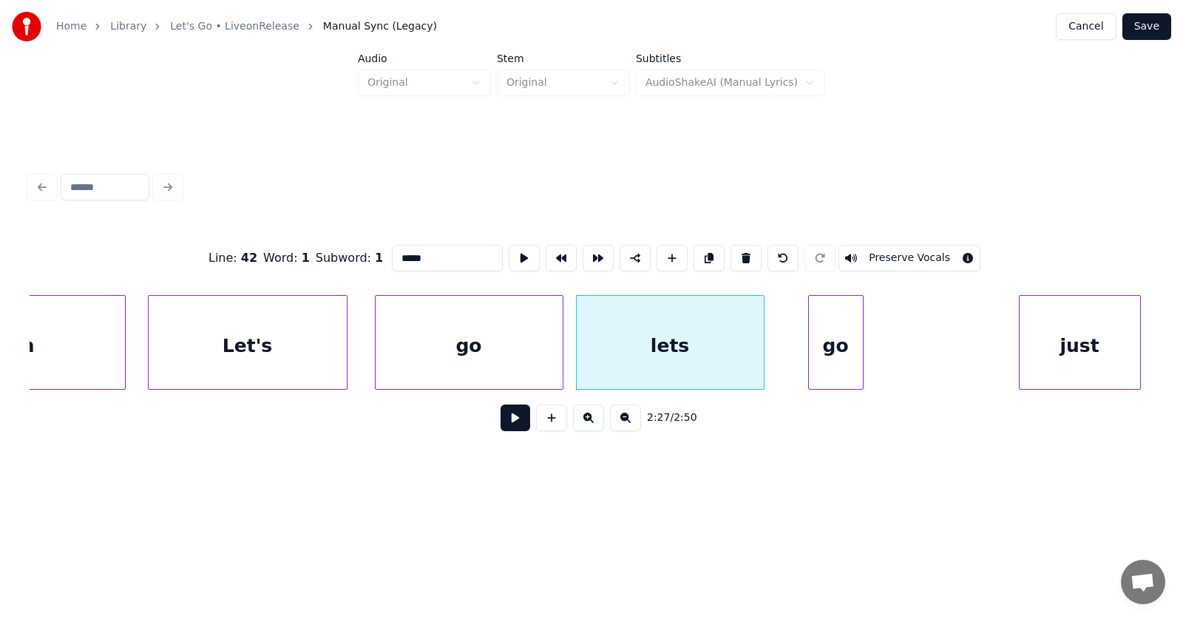
click at [670, 350] on div "lets" at bounding box center [670, 346] width 187 height 101
click at [392, 253] on input "****" at bounding box center [447, 258] width 111 height 27
click at [982, 363] on div at bounding box center [982, 342] width 4 height 93
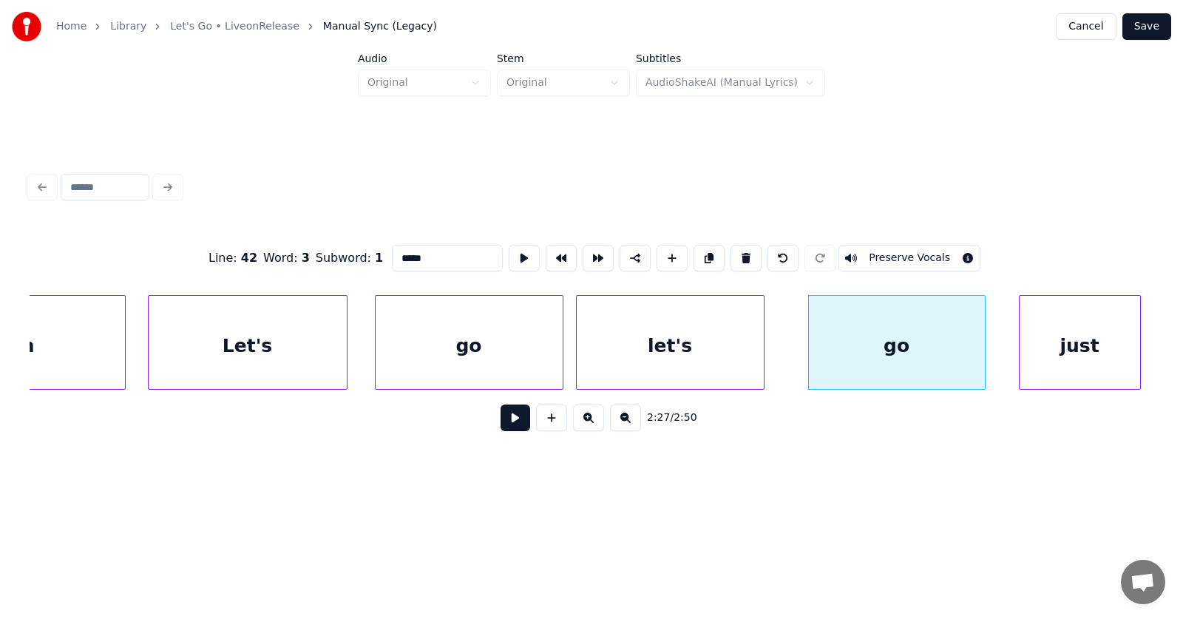
click at [916, 349] on div "go" at bounding box center [897, 346] width 176 height 101
click at [904, 348] on div "go" at bounding box center [892, 346] width 176 height 101
click at [1040, 359] on div "just" at bounding box center [1069, 346] width 121 height 101
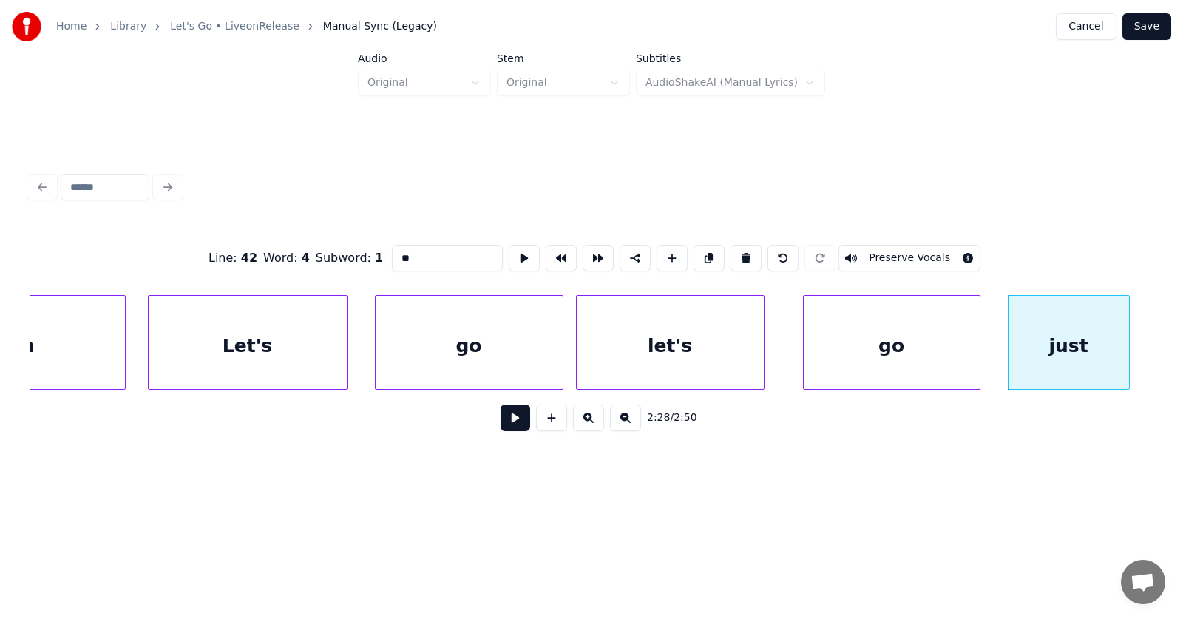
click at [886, 358] on div "go" at bounding box center [892, 346] width 176 height 101
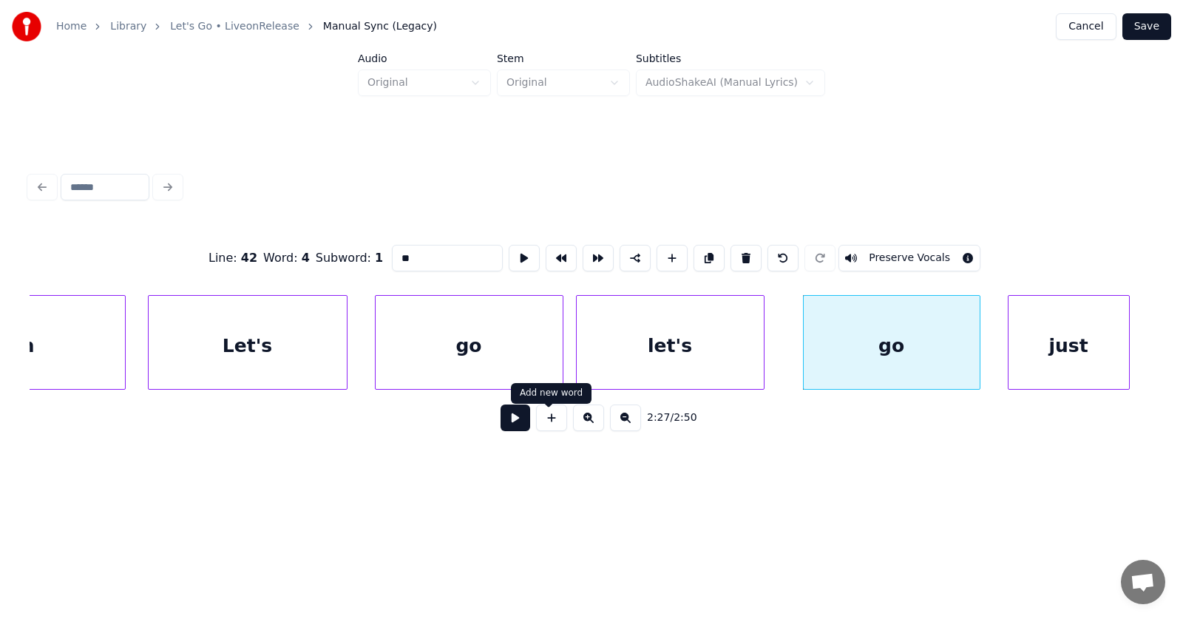
type input "**"
click at [501, 424] on button at bounding box center [516, 417] width 30 height 27
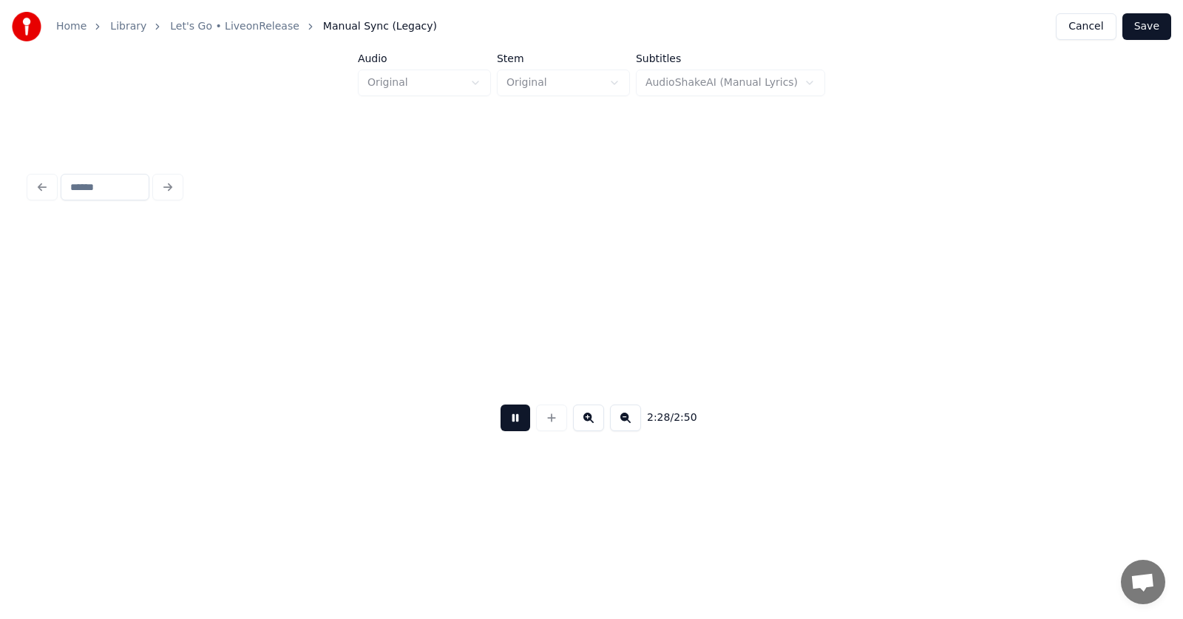
scroll to position [0, 82353]
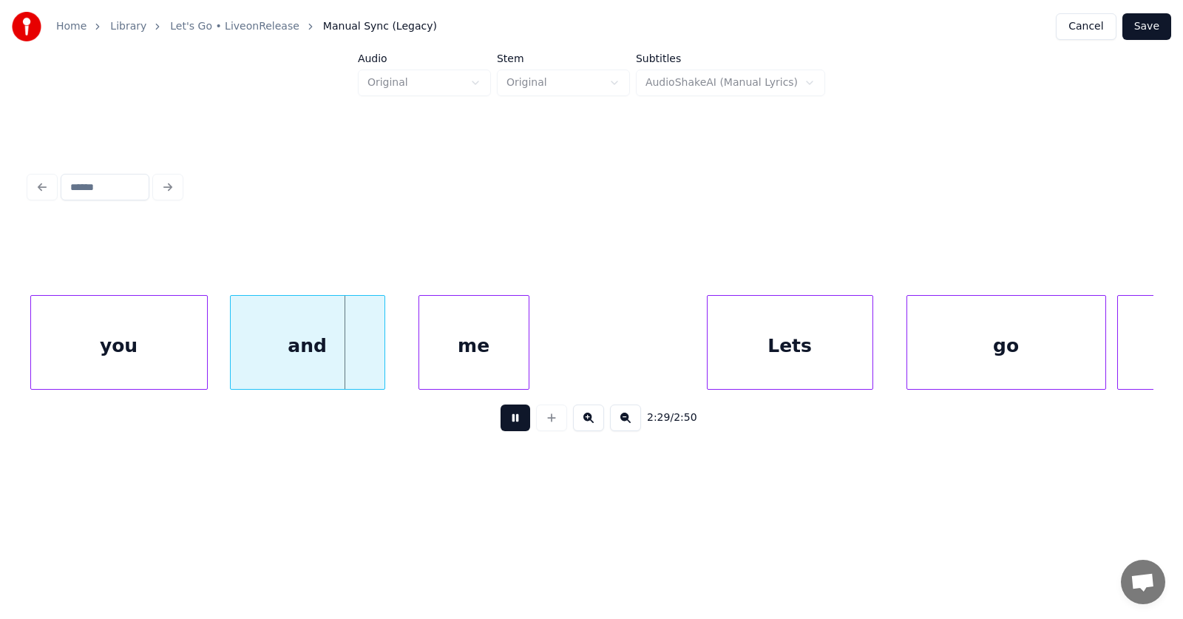
click at [501, 424] on button at bounding box center [516, 417] width 30 height 27
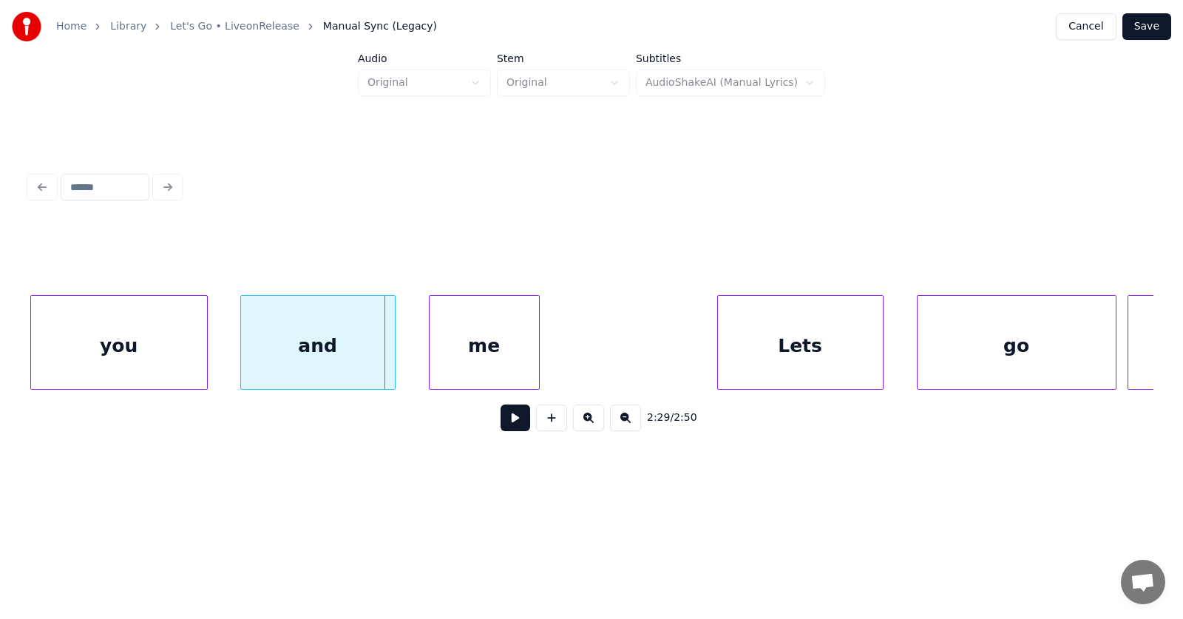
click at [164, 345] on div "you" at bounding box center [119, 346] width 176 height 101
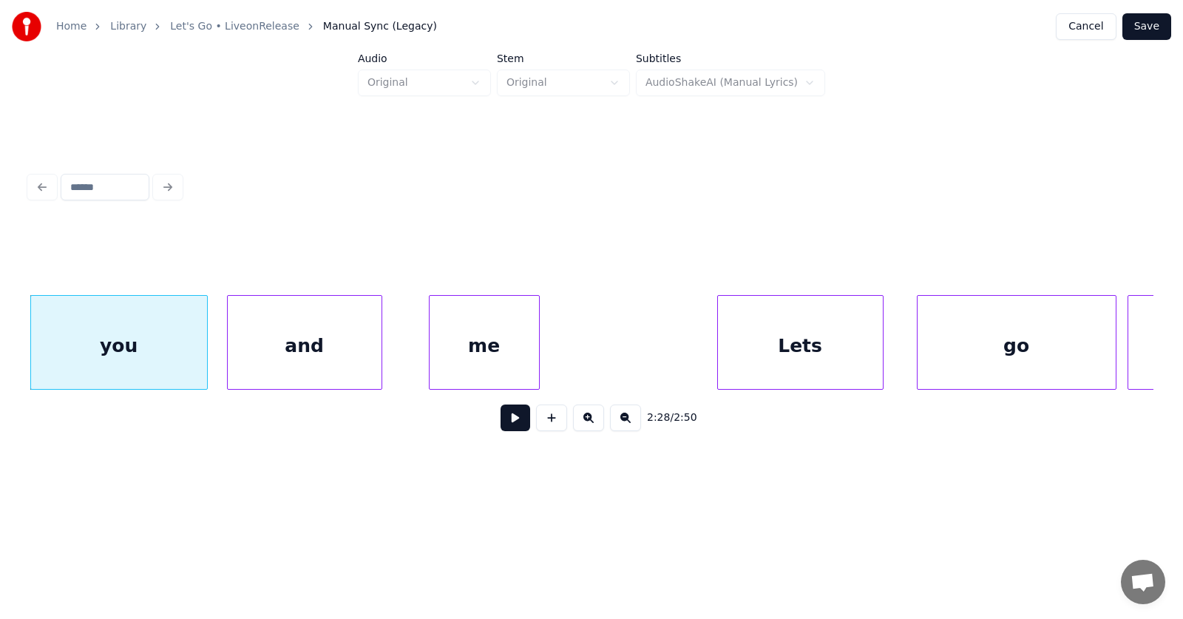
click at [305, 353] on div "and" at bounding box center [305, 346] width 154 height 101
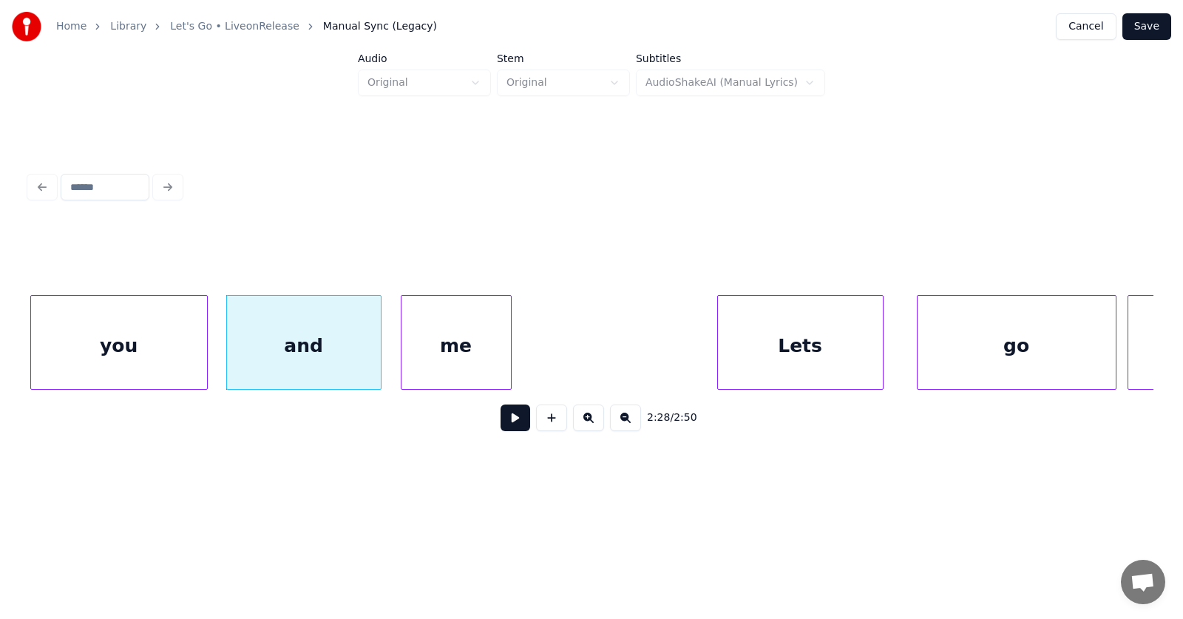
click at [448, 360] on div "me" at bounding box center [455, 346] width 109 height 101
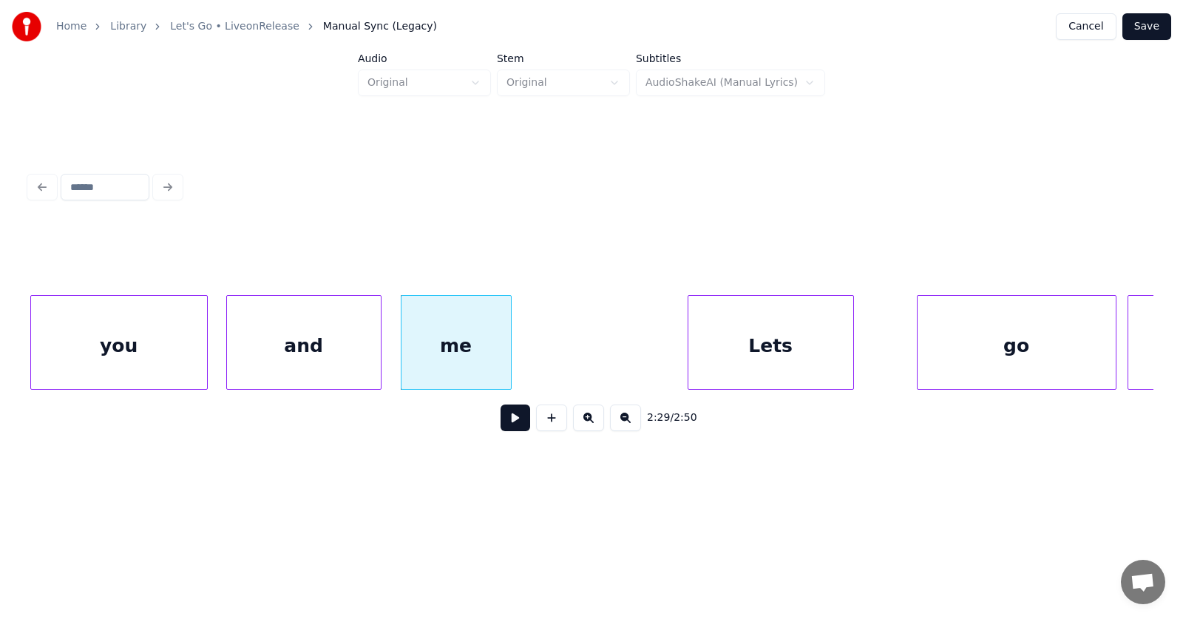
click at [810, 362] on div "Lets" at bounding box center [770, 346] width 165 height 101
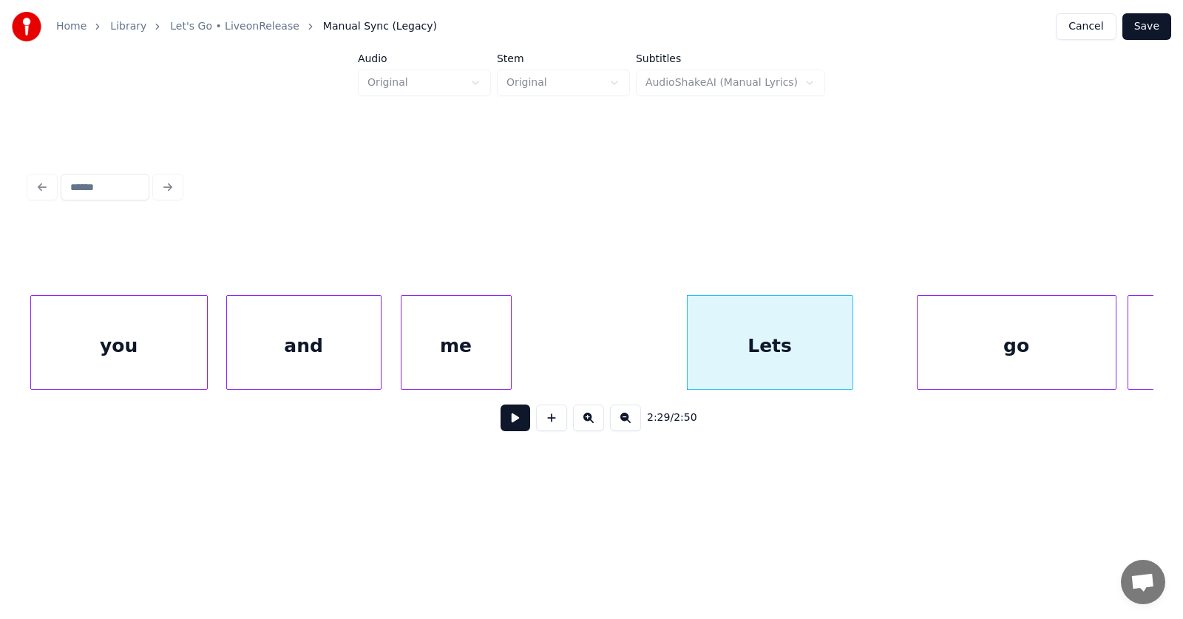
click at [810, 351] on div "Lets" at bounding box center [770, 346] width 165 height 101
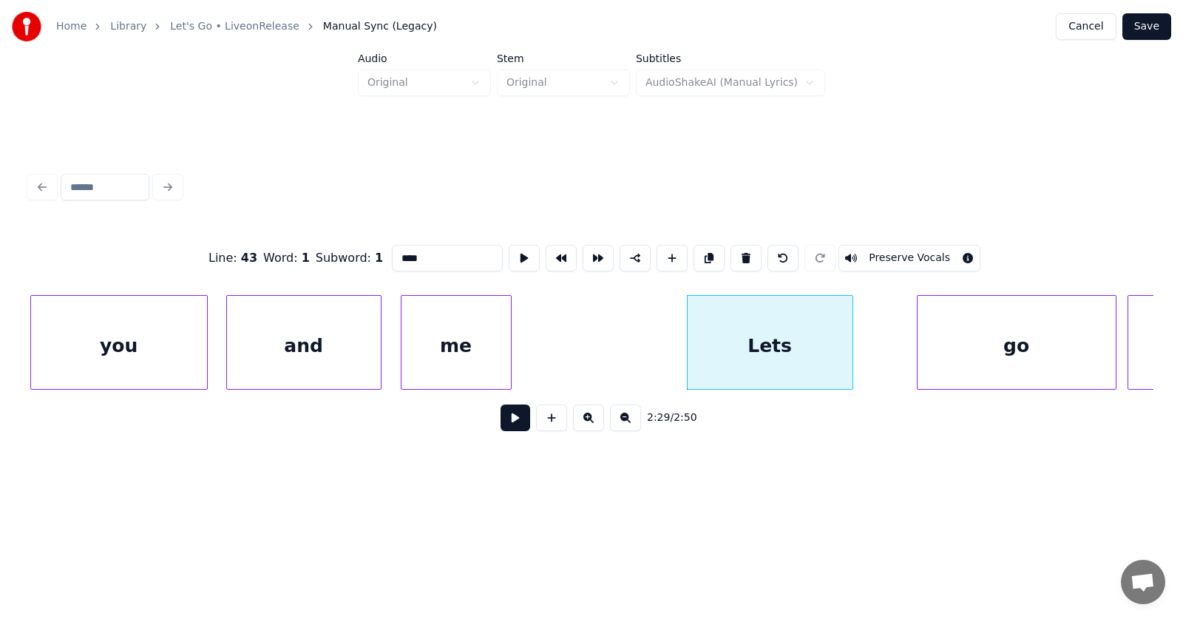
click at [392, 251] on input "****" at bounding box center [447, 258] width 111 height 27
click at [943, 342] on div "go" at bounding box center [986, 346] width 198 height 101
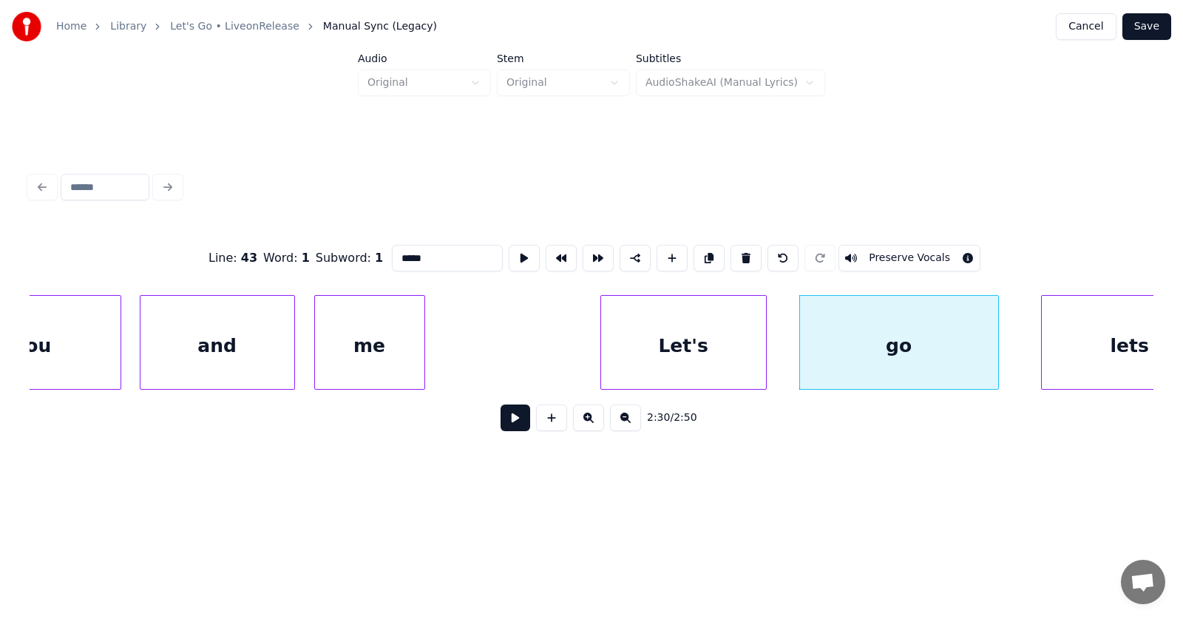
scroll to position [0, 82621]
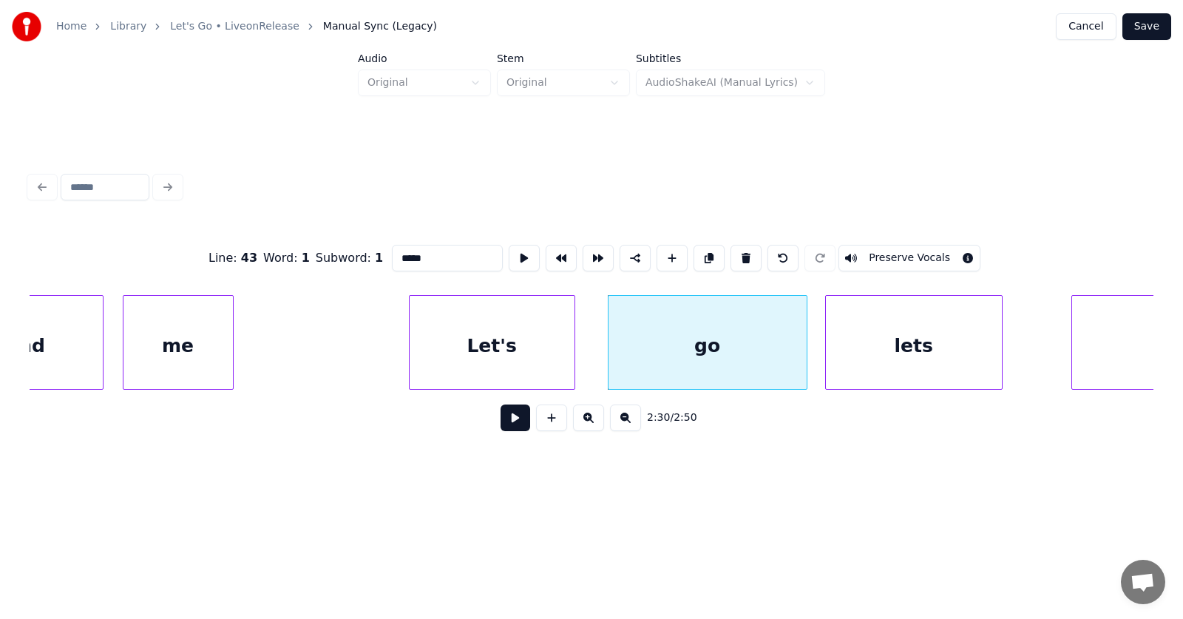
click at [945, 357] on div "lets" at bounding box center [914, 346] width 176 height 101
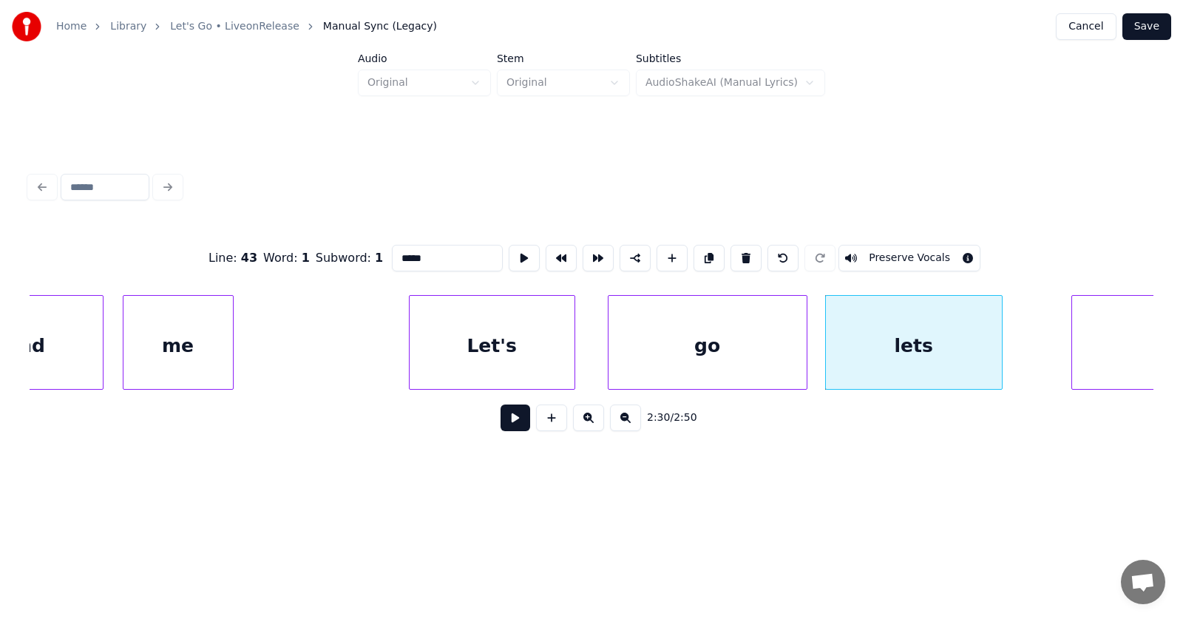
click at [928, 347] on div "lets" at bounding box center [914, 346] width 176 height 101
click at [392, 253] on input "****" at bounding box center [447, 258] width 111 height 27
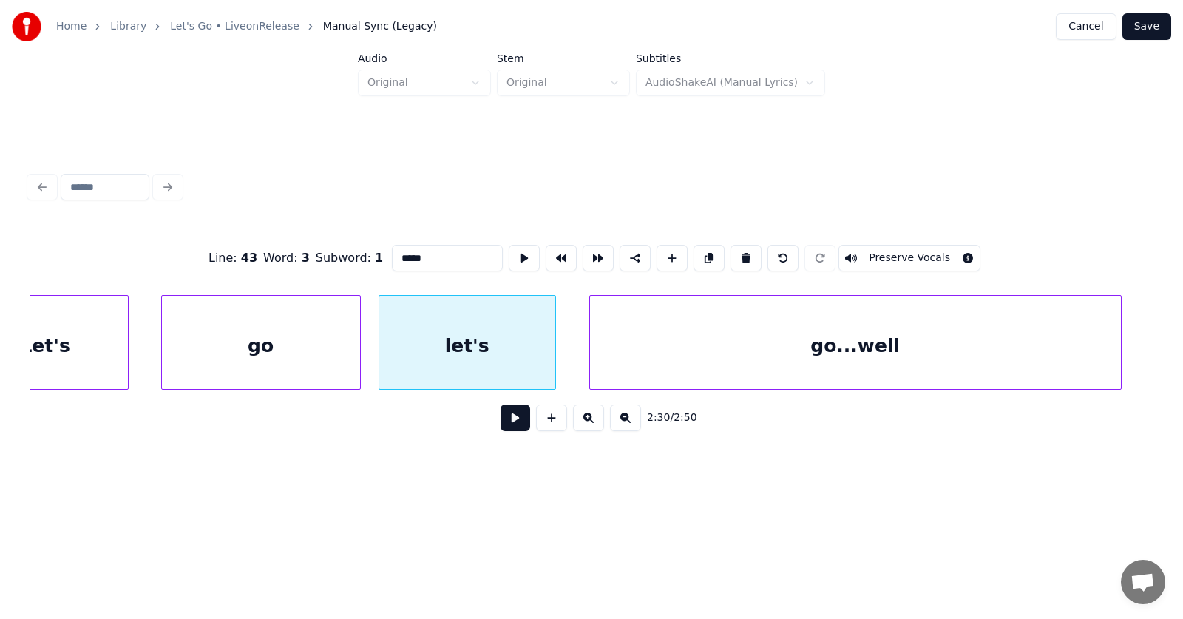
click at [1088, 356] on div "go...well" at bounding box center [855, 346] width 531 height 101
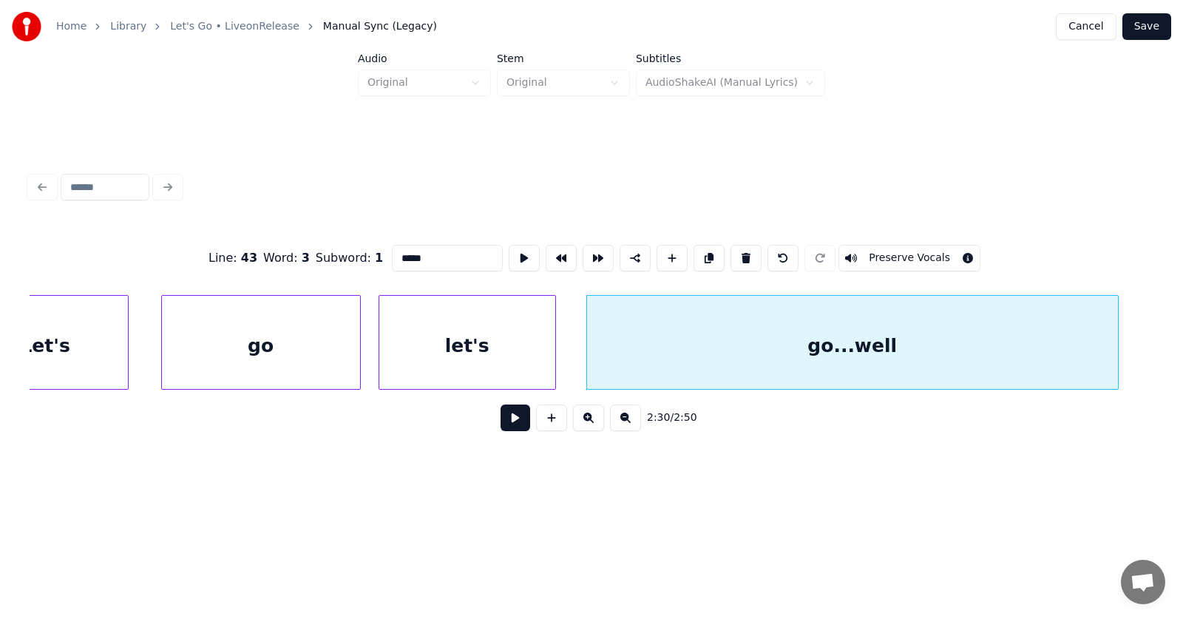
click at [501, 336] on div "let's" at bounding box center [467, 346] width 176 height 101
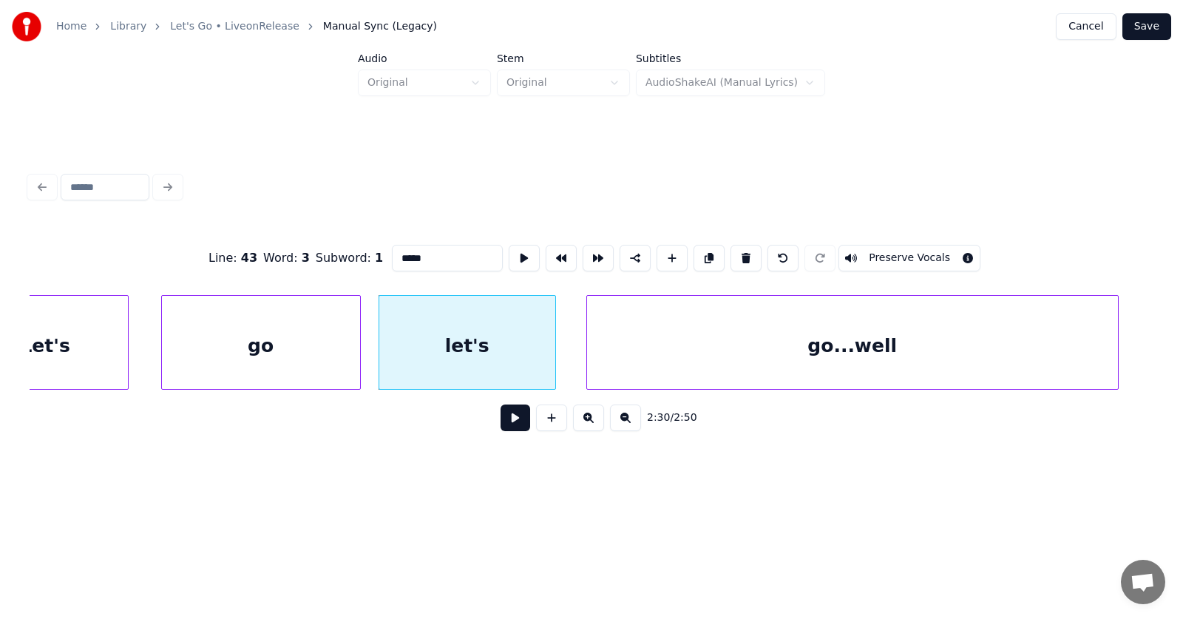
type input "*****"
click at [506, 417] on button at bounding box center [516, 417] width 30 height 27
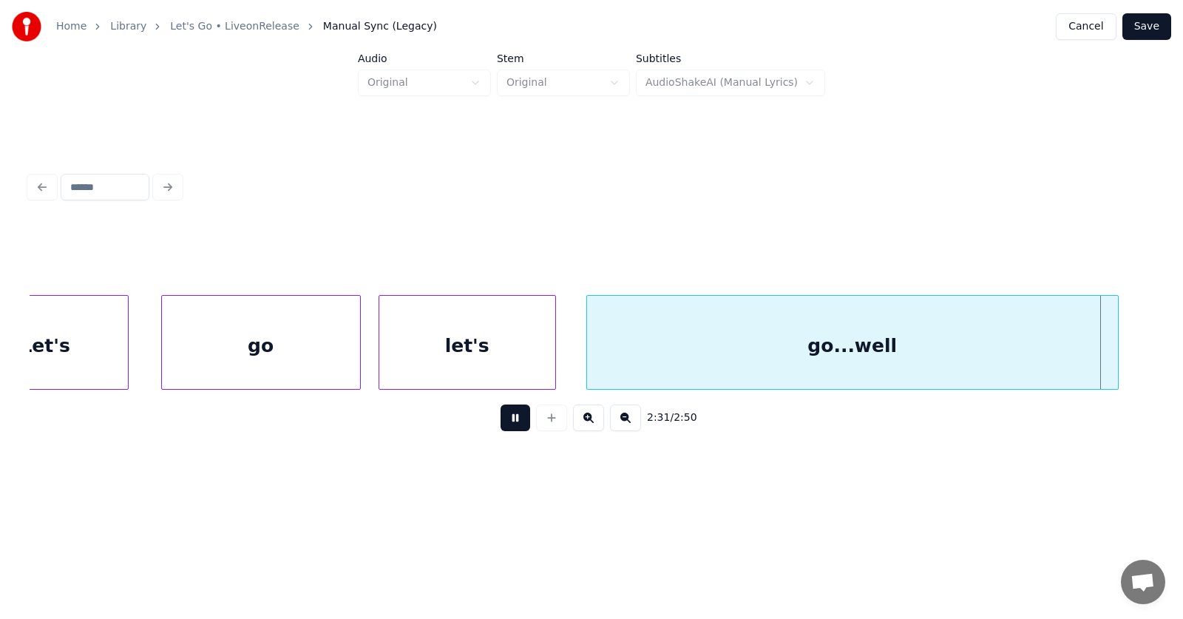
scroll to position [0, 84196]
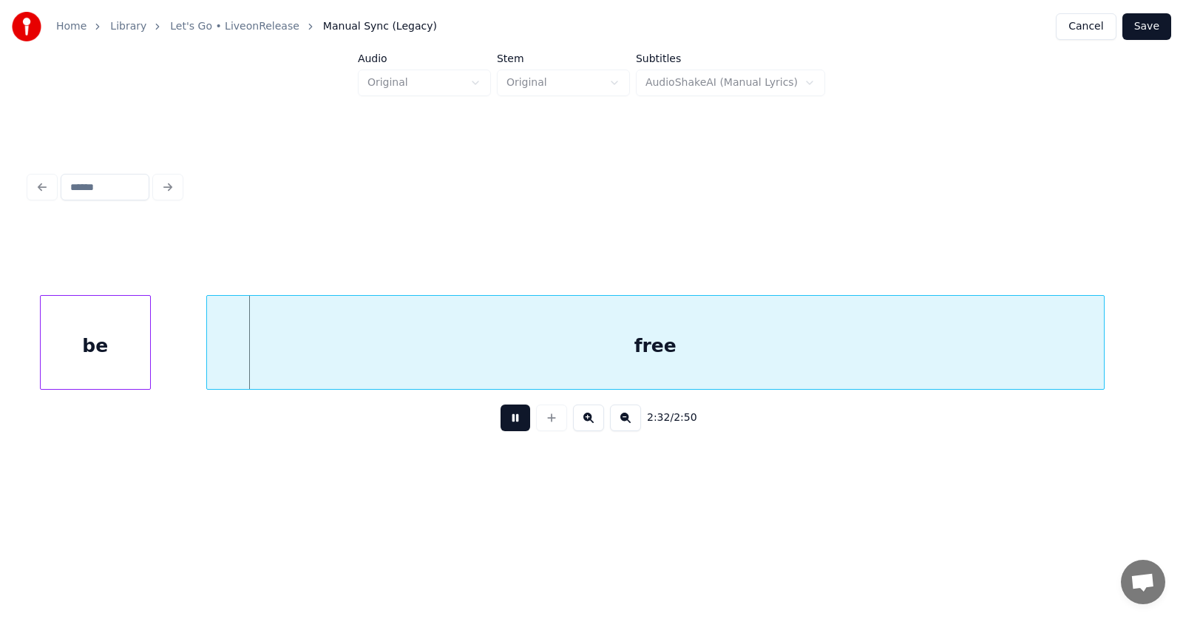
click at [506, 417] on button at bounding box center [516, 417] width 30 height 27
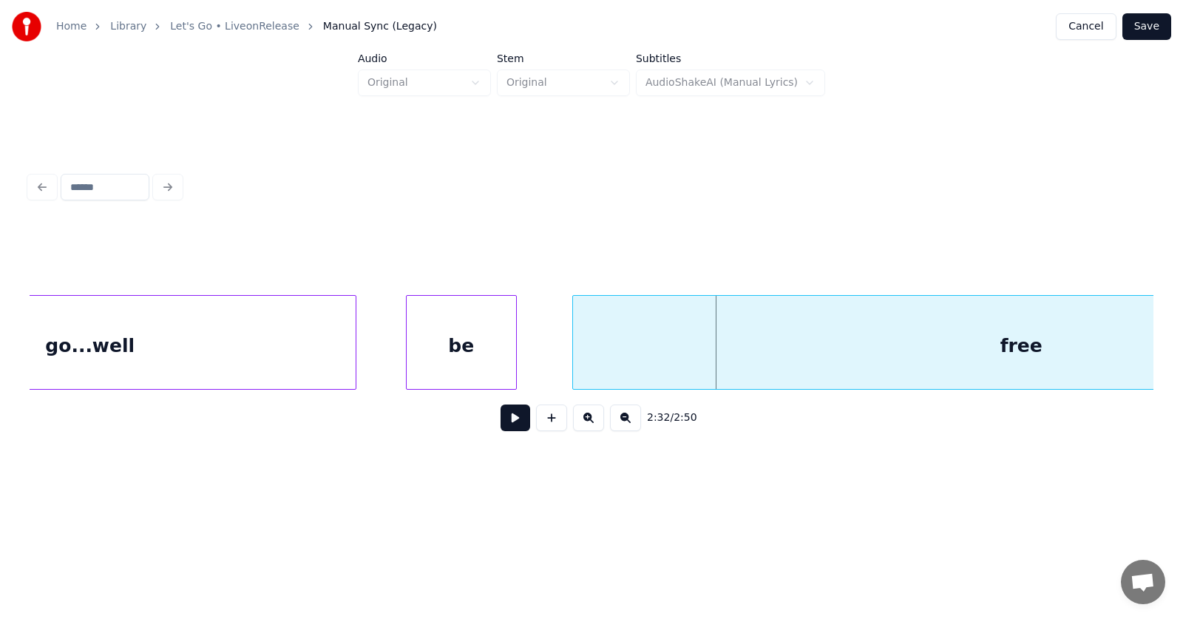
click at [240, 348] on div "go...well" at bounding box center [90, 346] width 531 height 101
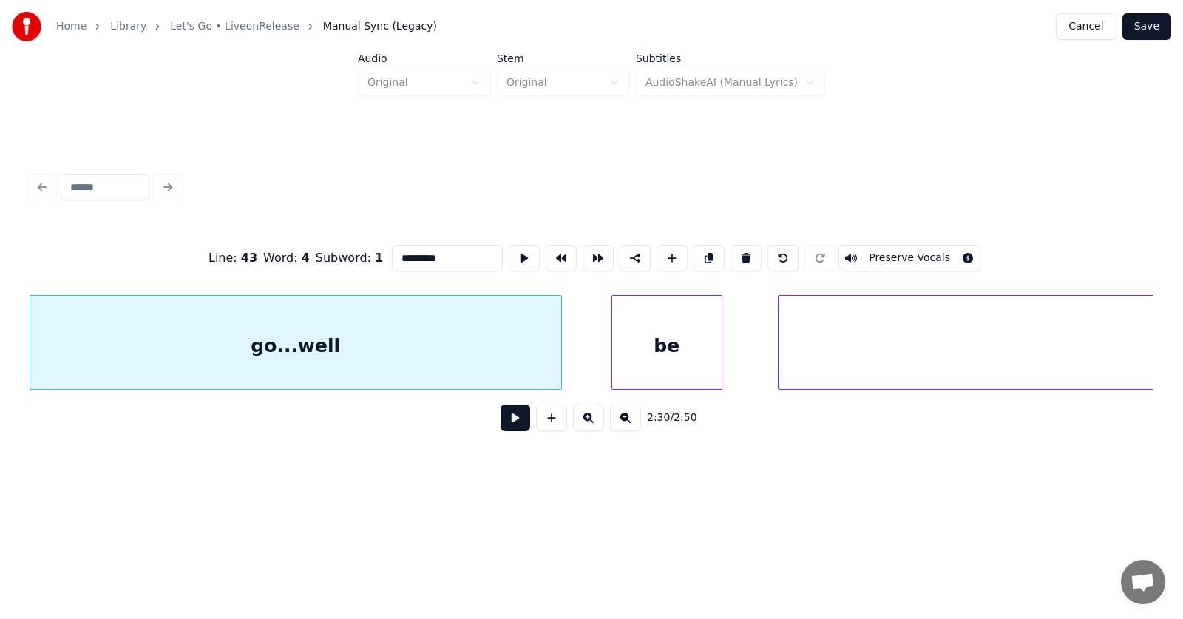
click at [325, 348] on div "go...well" at bounding box center [295, 346] width 531 height 101
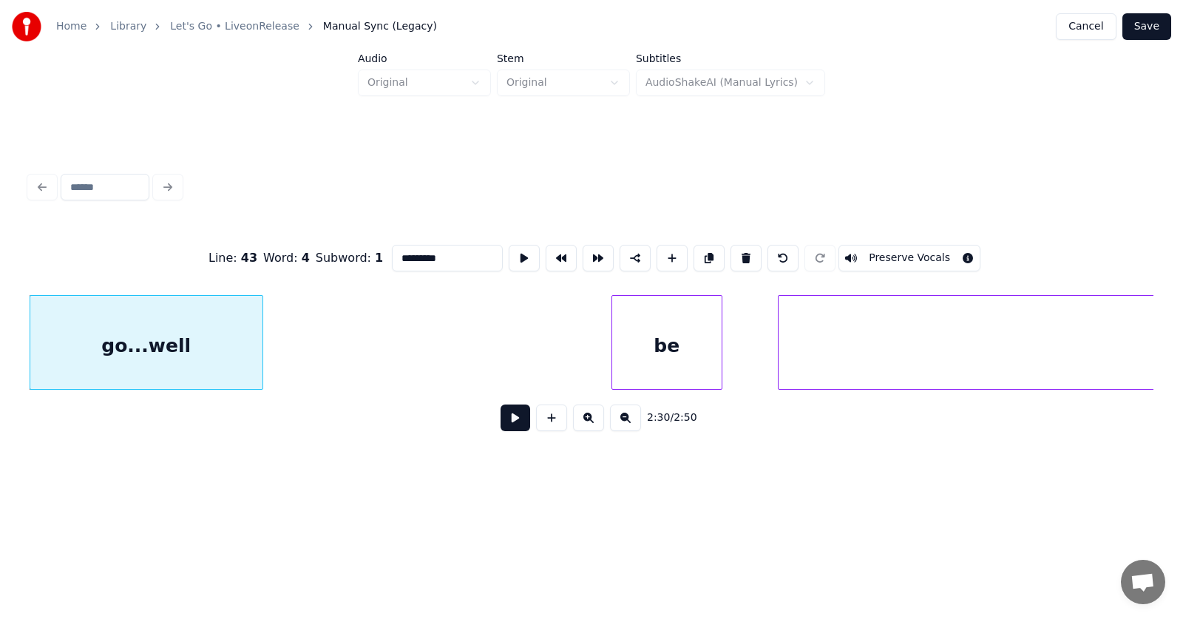
click at [259, 350] on div at bounding box center [260, 342] width 4 height 93
click at [229, 344] on div "go...well" at bounding box center [146, 346] width 232 height 101
drag, startPoint x: 419, startPoint y: 251, endPoint x: 382, endPoint y: 254, distance: 37.8
click at [392, 254] on input "*********" at bounding box center [447, 258] width 111 height 27
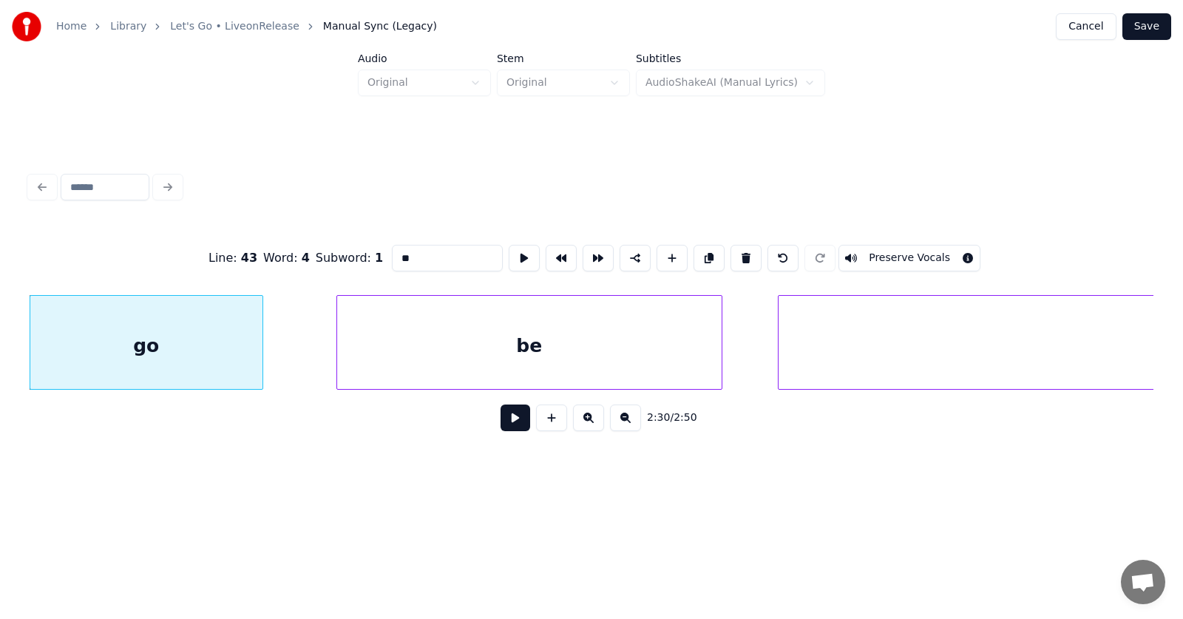
click at [339, 354] on div at bounding box center [339, 342] width 4 height 93
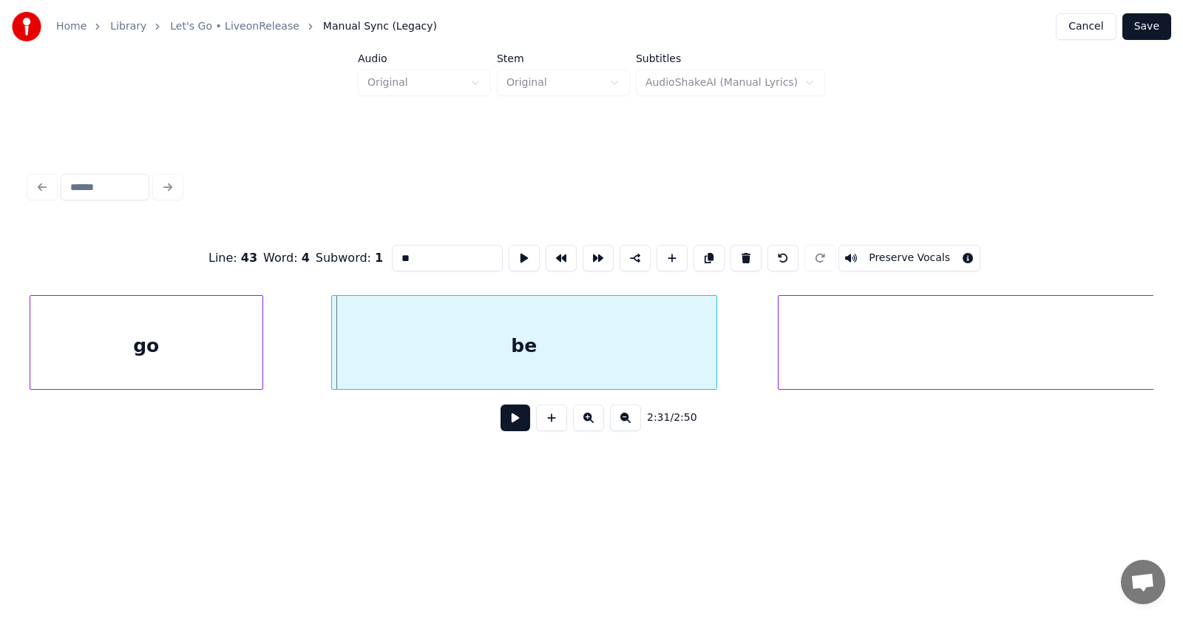
click at [587, 345] on div "be" at bounding box center [524, 346] width 384 height 101
click at [461, 322] on div "be" at bounding box center [523, 346] width 384 height 101
click at [392, 251] on input "**" at bounding box center [447, 258] width 111 height 27
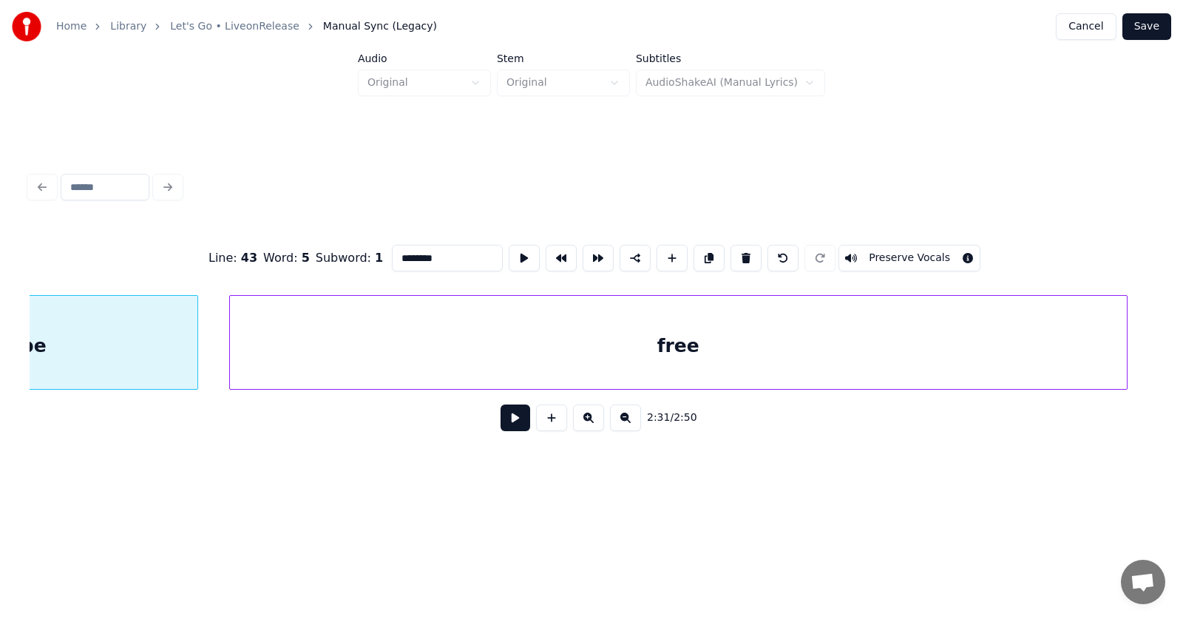
click at [850, 357] on div "free" at bounding box center [678, 346] width 897 height 101
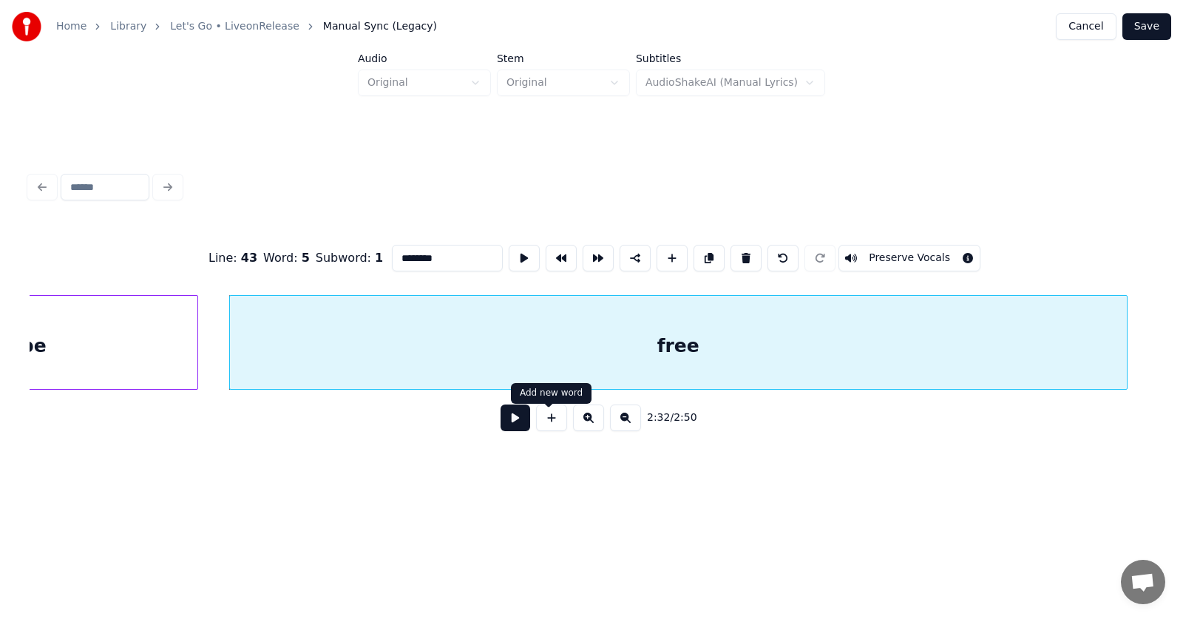
type input "********"
click at [501, 425] on button at bounding box center [516, 417] width 30 height 27
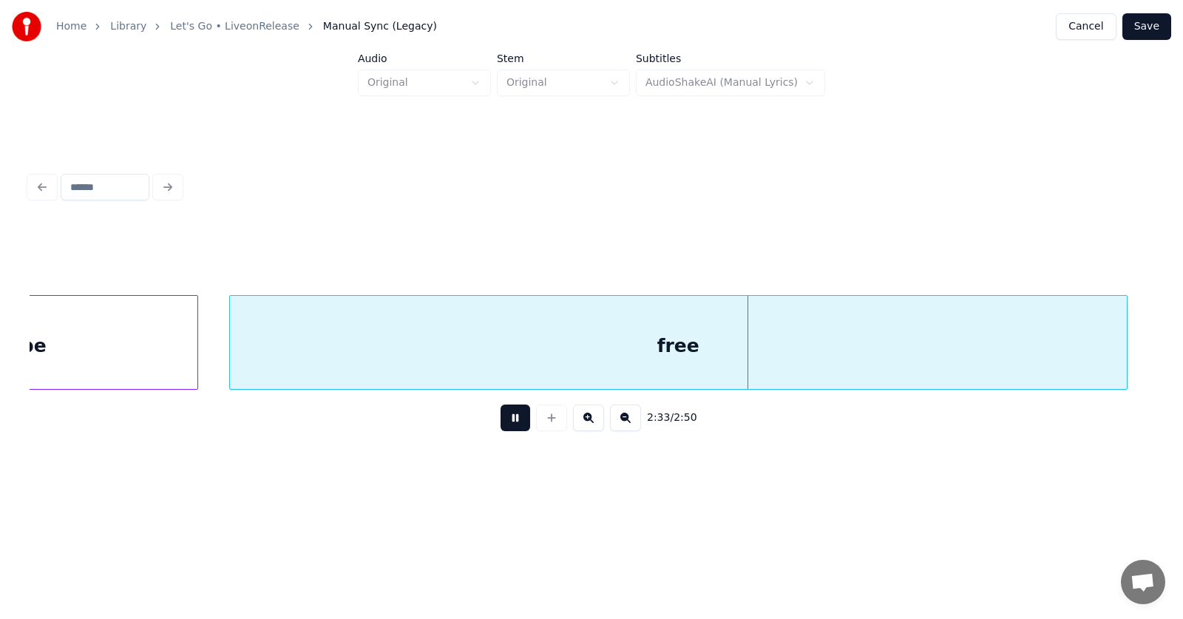
click at [501, 425] on button at bounding box center [516, 417] width 30 height 27
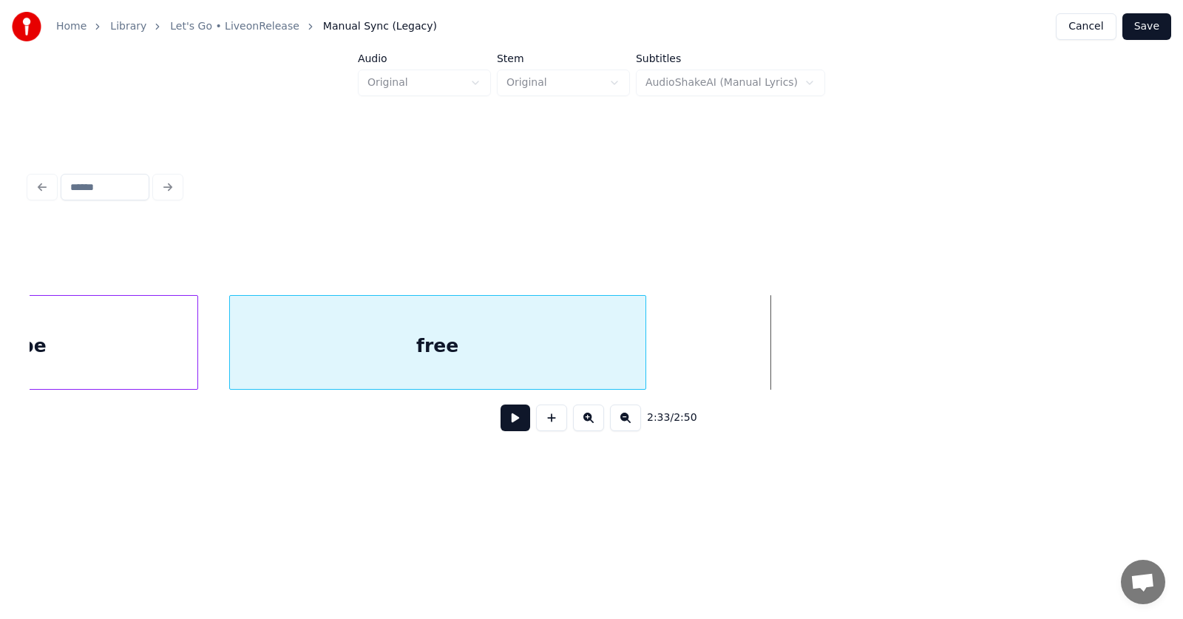
click at [641, 348] on div at bounding box center [643, 342] width 4 height 93
click at [507, 423] on button at bounding box center [516, 417] width 30 height 27
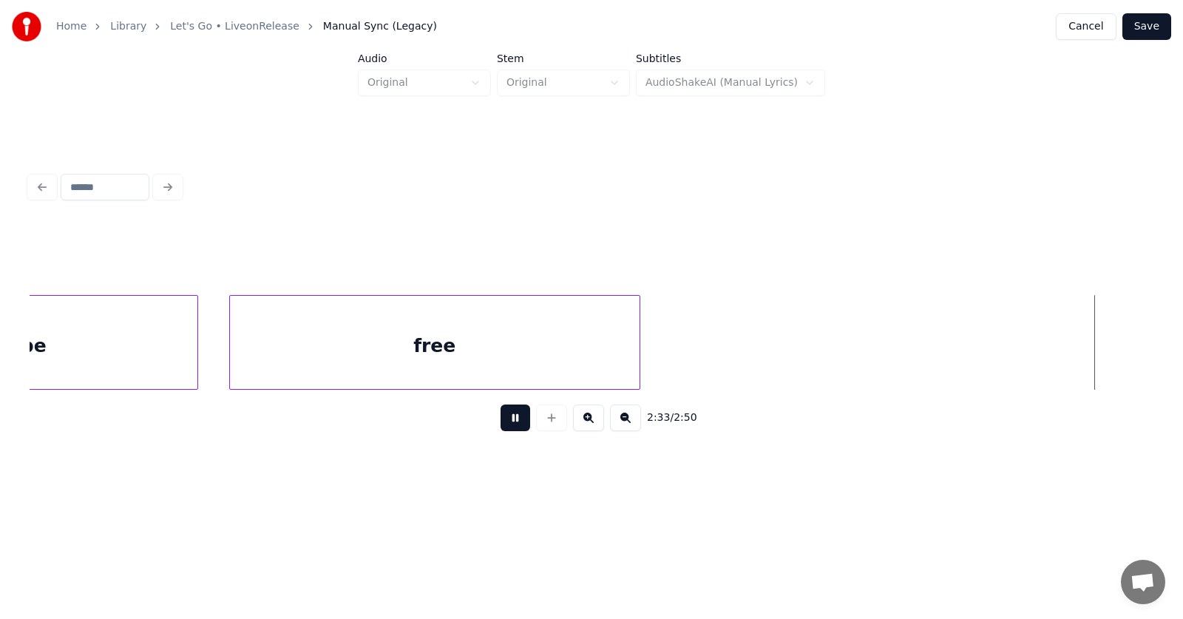
scroll to position [0, 85276]
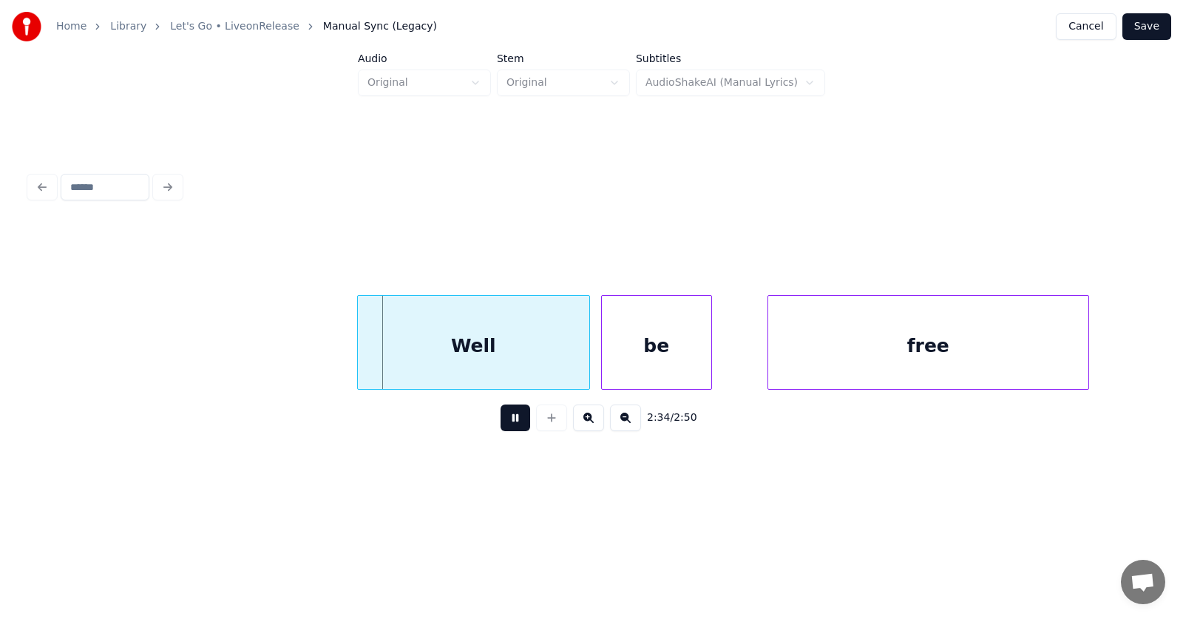
click at [507, 423] on button at bounding box center [516, 417] width 30 height 27
click at [532, 362] on div "Well" at bounding box center [440, 346] width 231 height 101
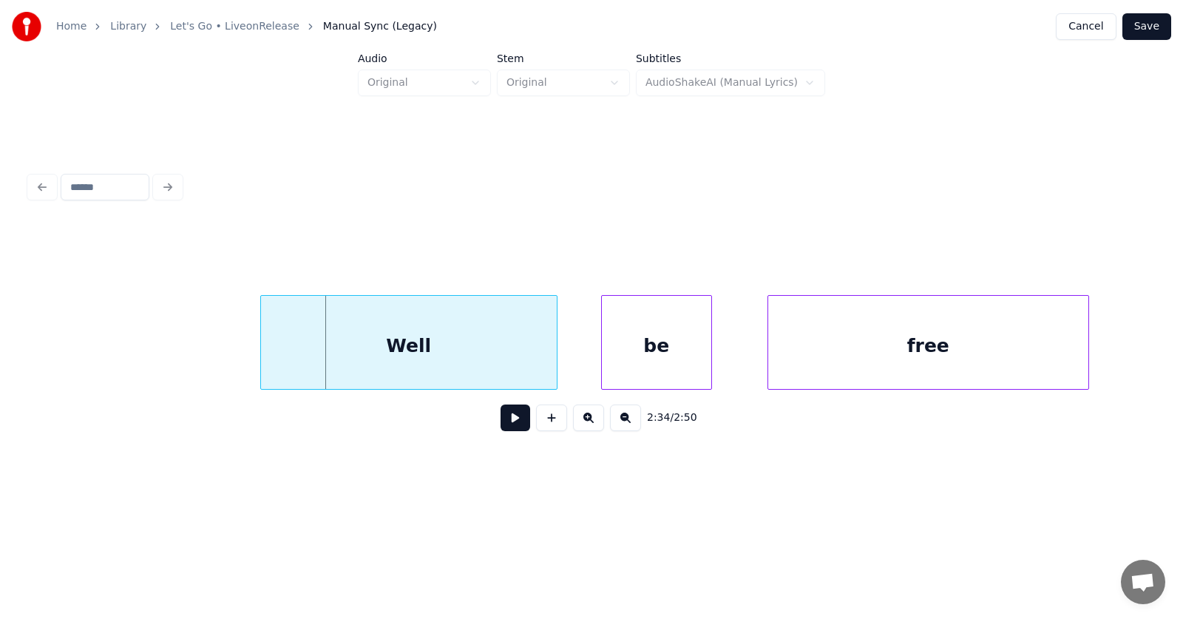
click at [265, 353] on div at bounding box center [263, 342] width 4 height 93
click at [418, 346] on div "Well" at bounding box center [409, 346] width 296 height 101
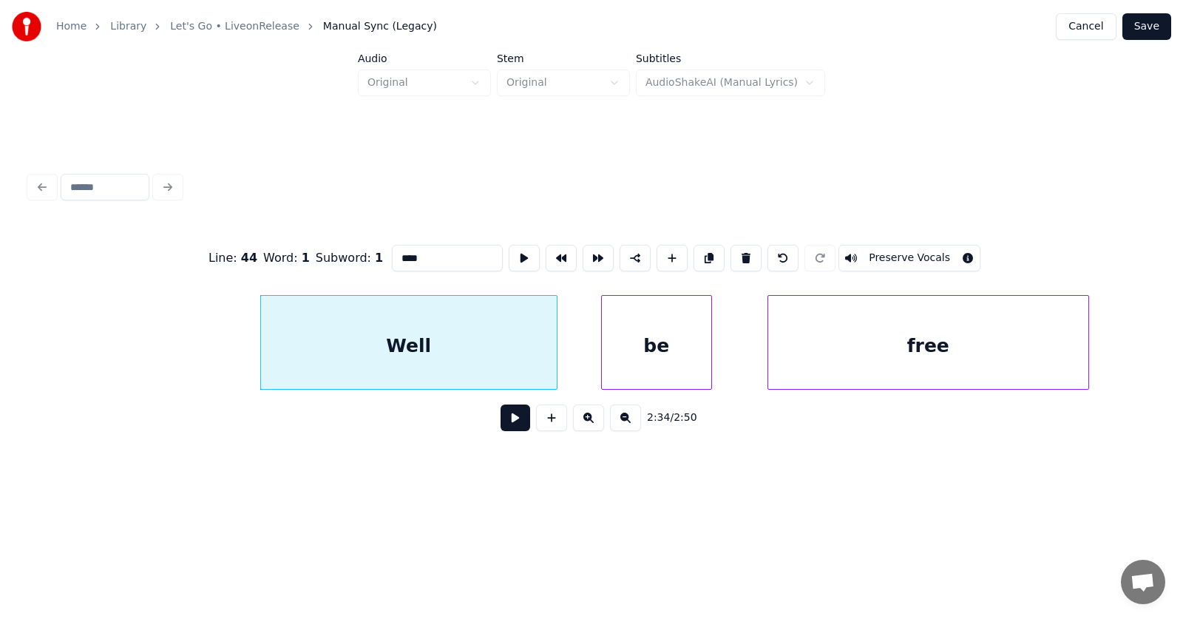
click at [392, 254] on input "****" at bounding box center [447, 258] width 111 height 27
click at [609, 346] on div "be" at bounding box center [635, 346] width 109 height 101
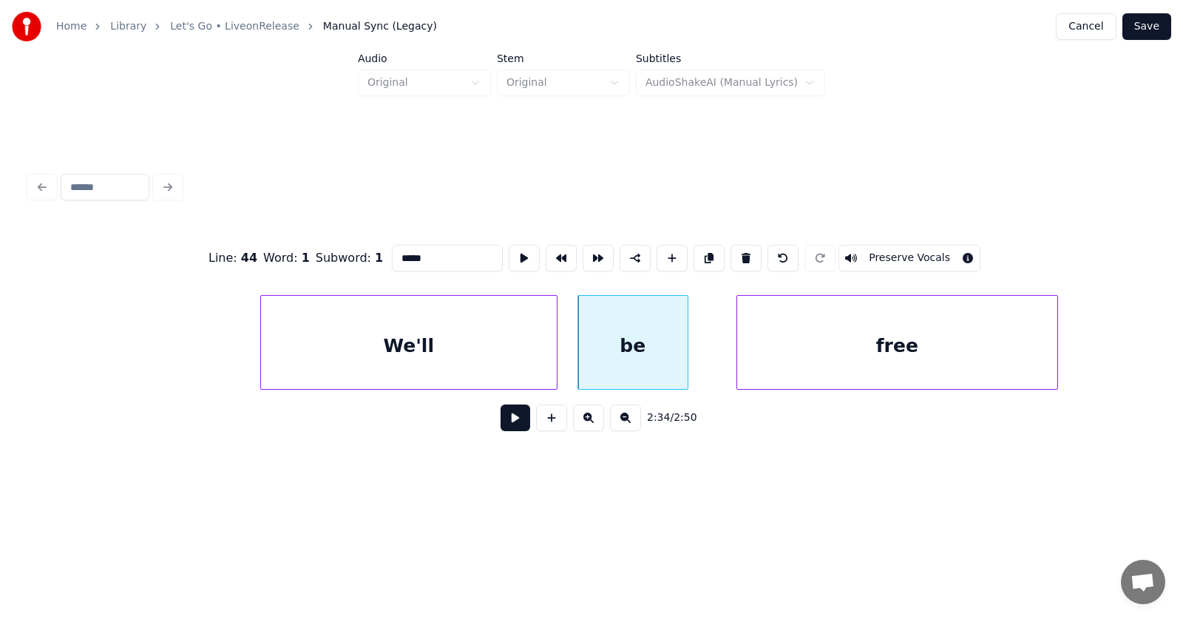
click at [824, 367] on div "free" at bounding box center [897, 346] width 320 height 101
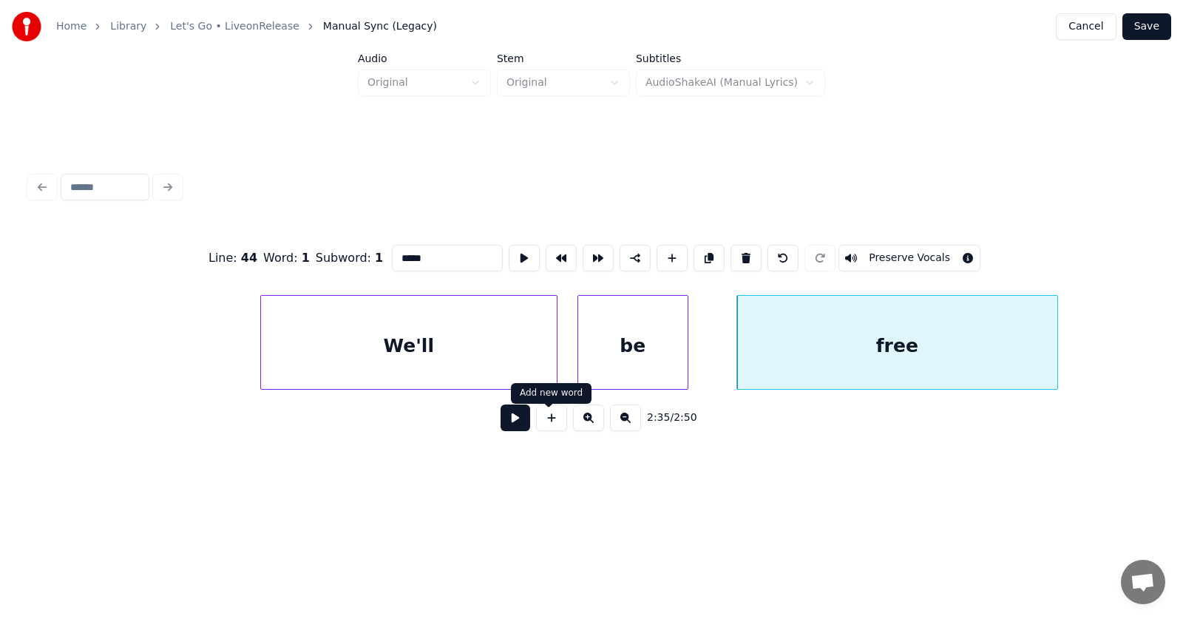
type input "*****"
click at [510, 423] on button at bounding box center [516, 417] width 30 height 27
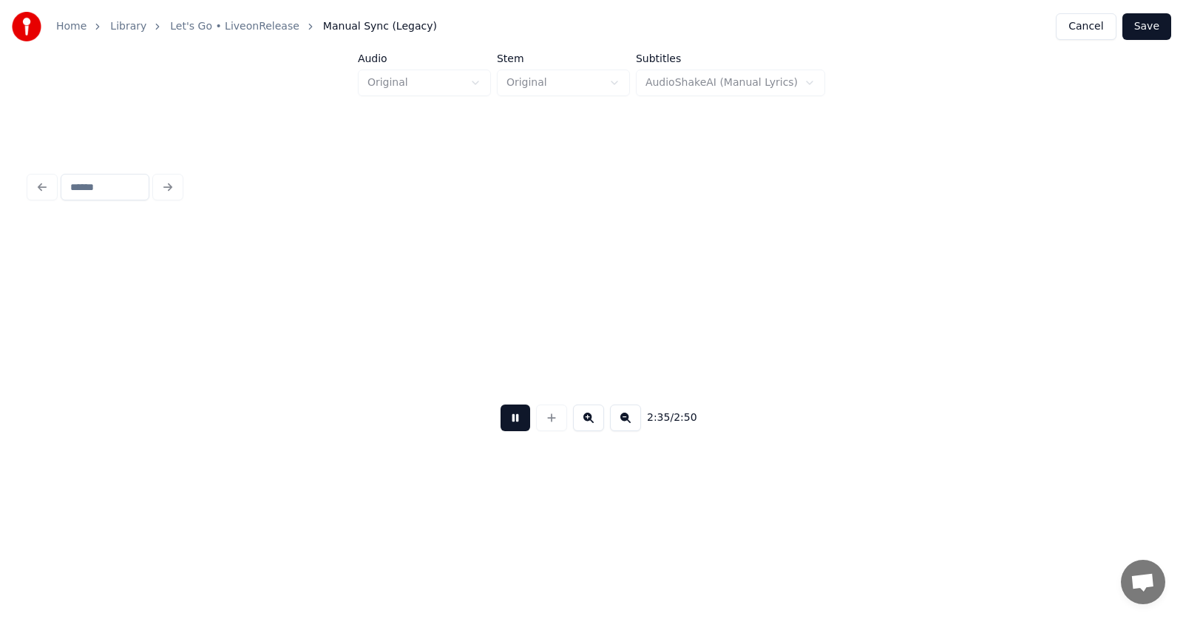
scroll to position [0, 86404]
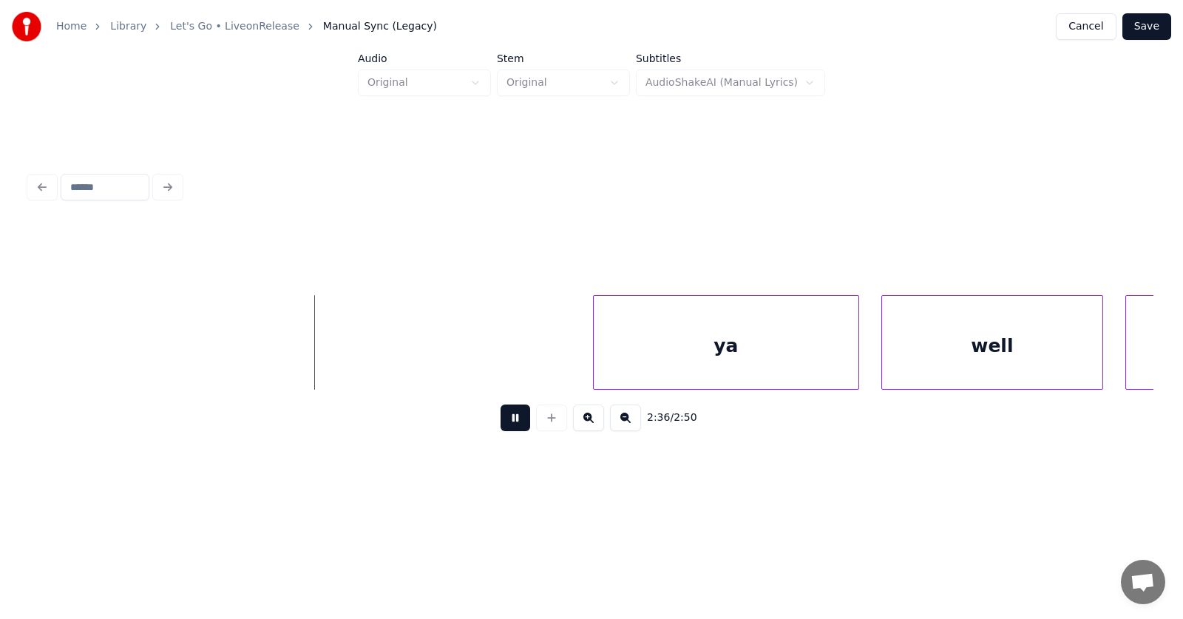
click at [510, 423] on button at bounding box center [516, 417] width 30 height 27
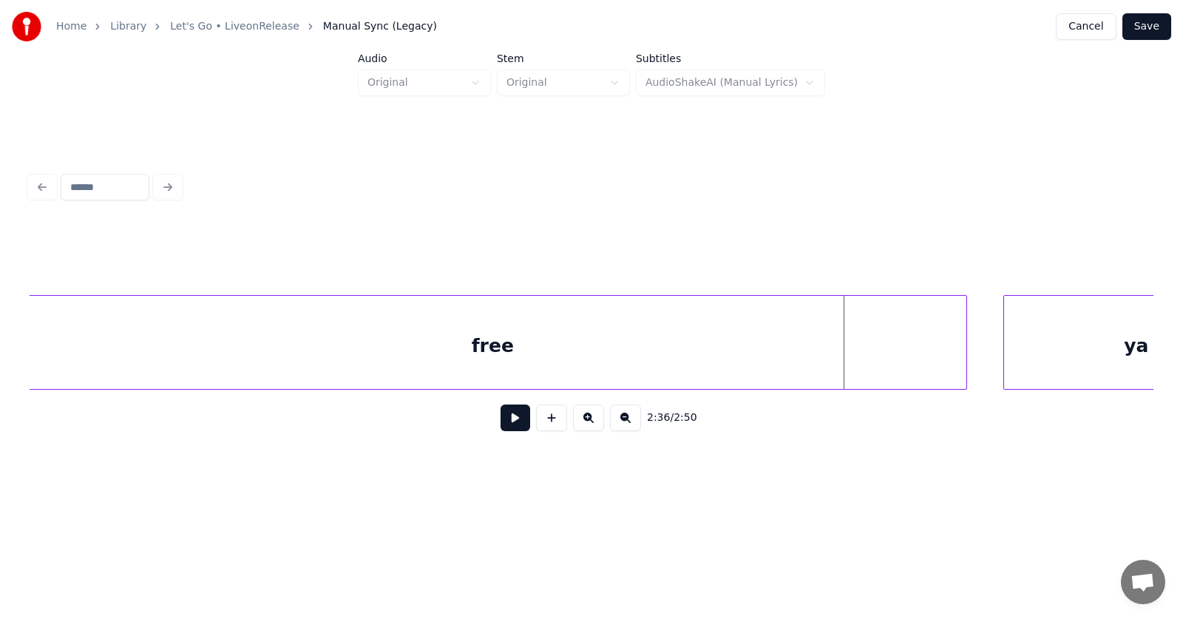
click at [966, 344] on div at bounding box center [964, 342] width 4 height 93
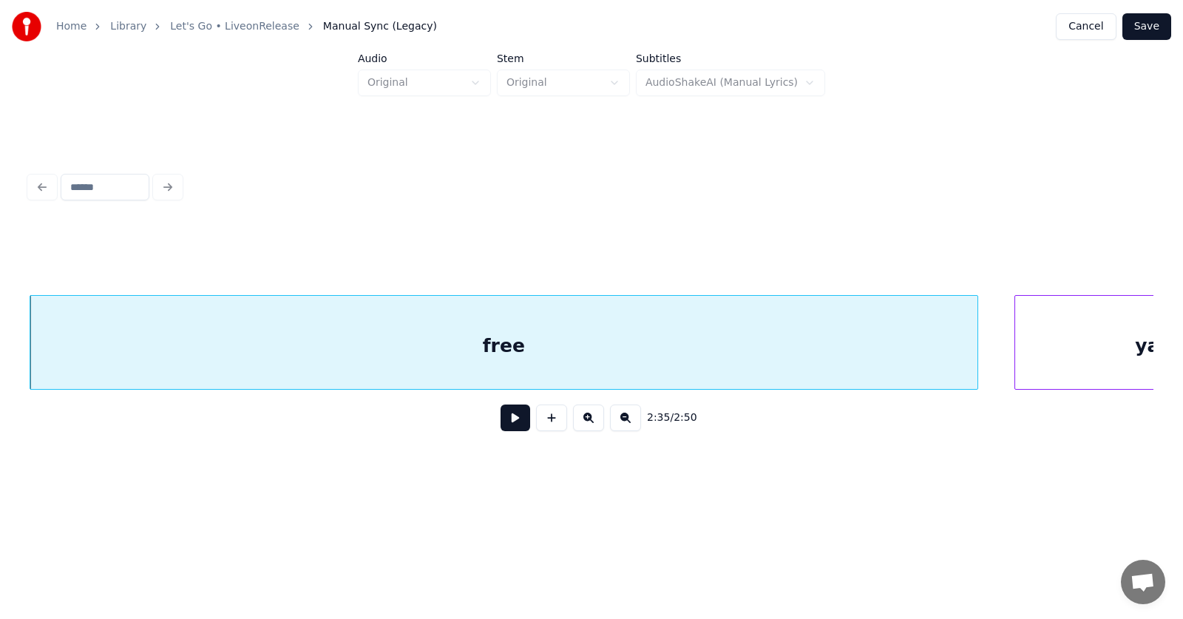
scroll to position [0, 86105]
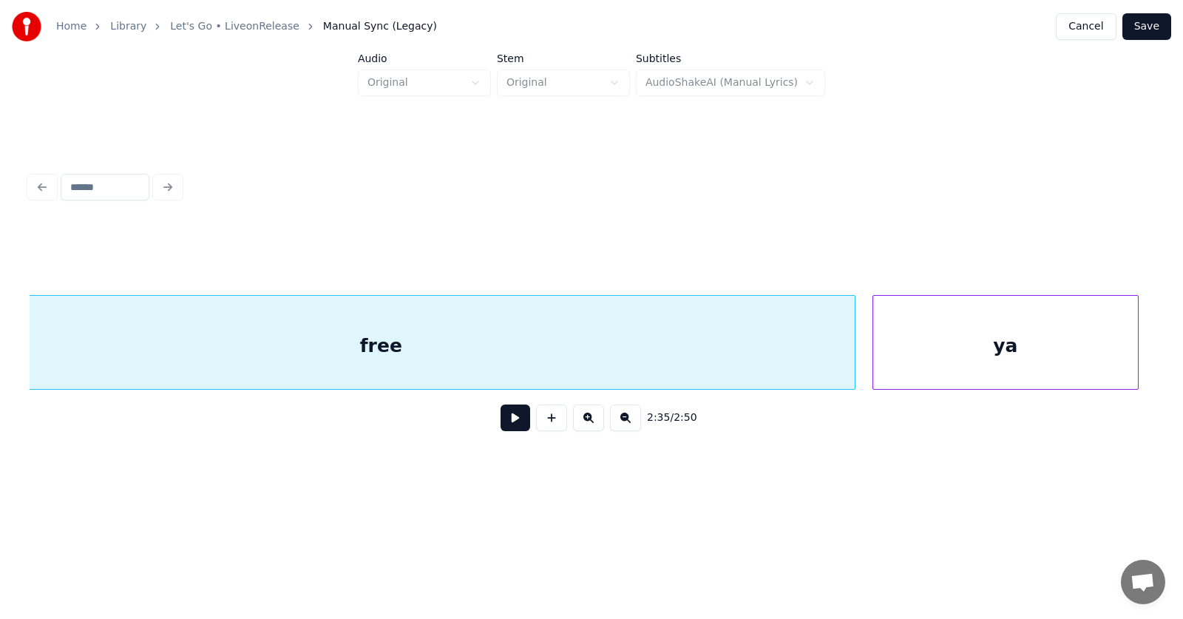
click at [1046, 348] on div "ya" at bounding box center [1005, 346] width 265 height 101
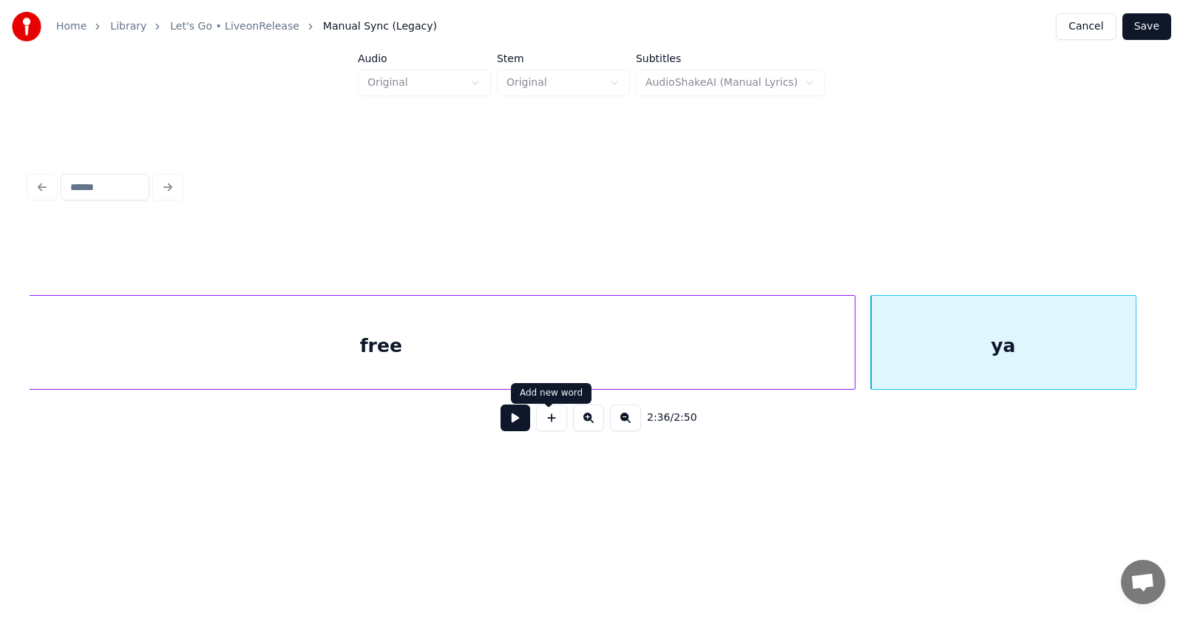
click at [510, 423] on button at bounding box center [516, 417] width 30 height 27
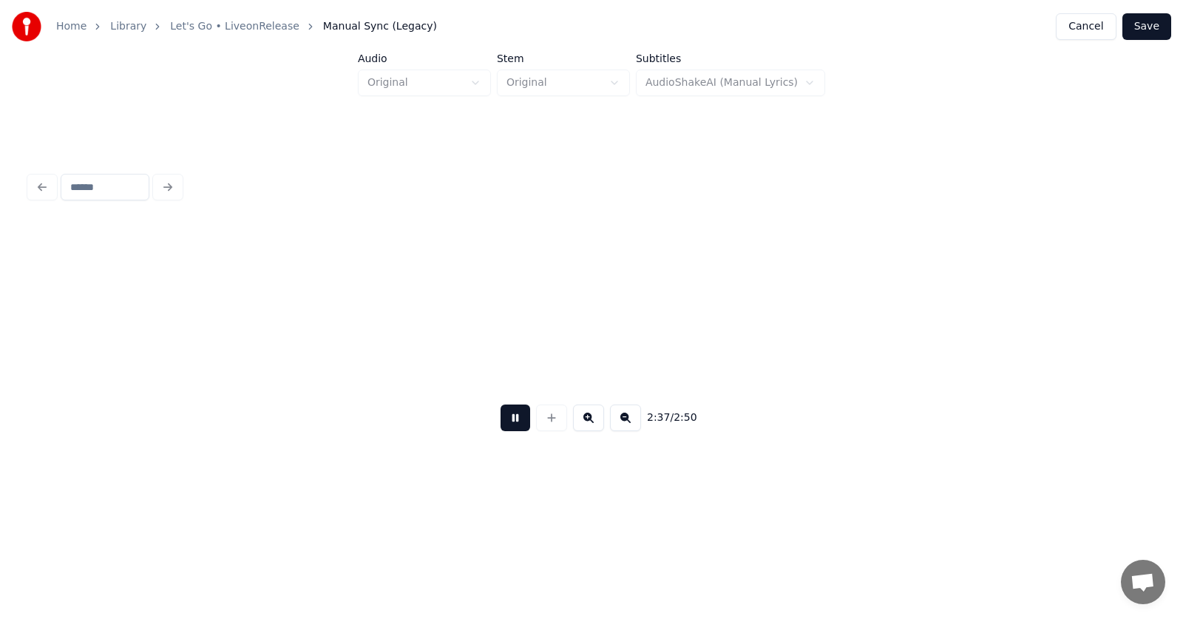
scroll to position [0, 87233]
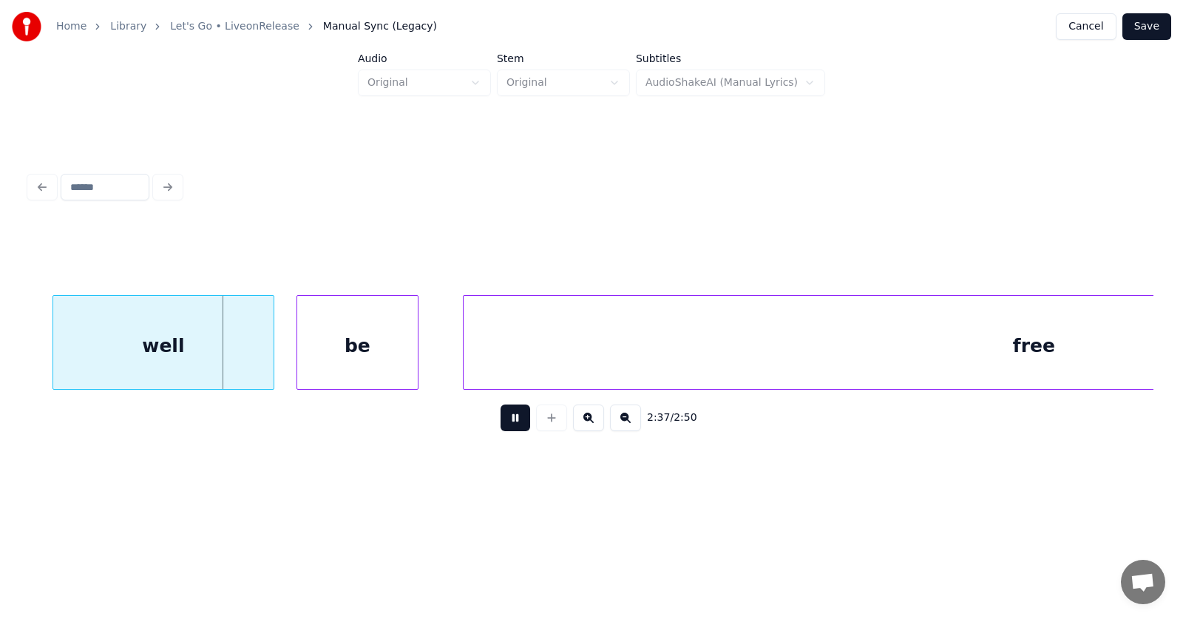
click at [510, 423] on button at bounding box center [516, 417] width 30 height 27
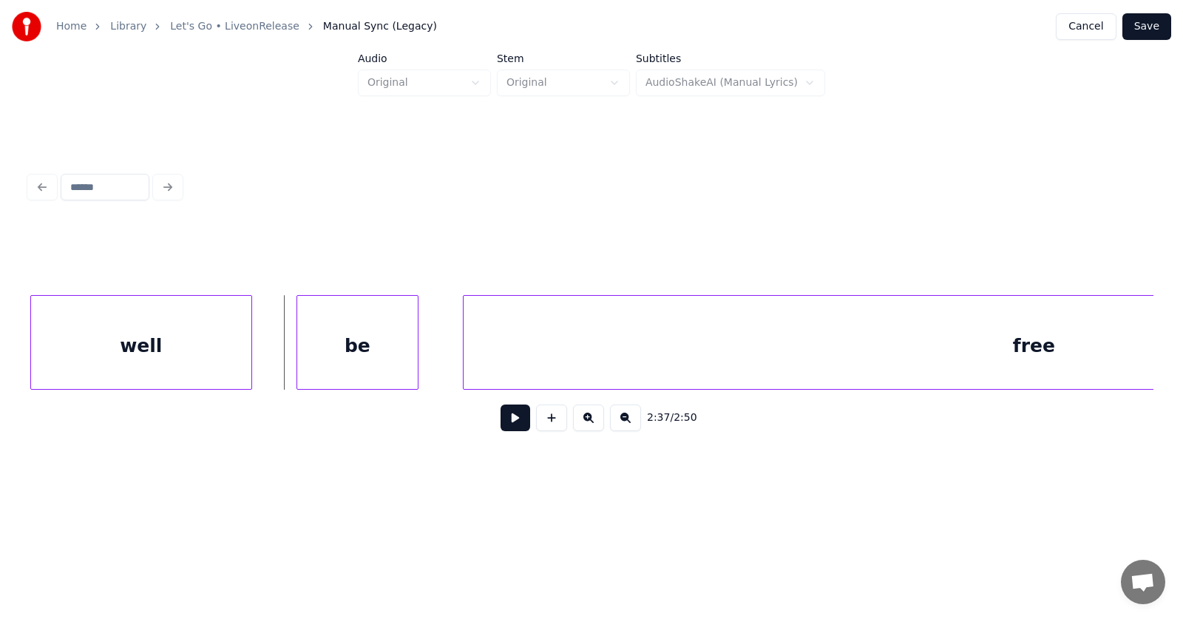
scroll to position [0, 87229]
click at [160, 369] on div "well" at bounding box center [141, 346] width 220 height 101
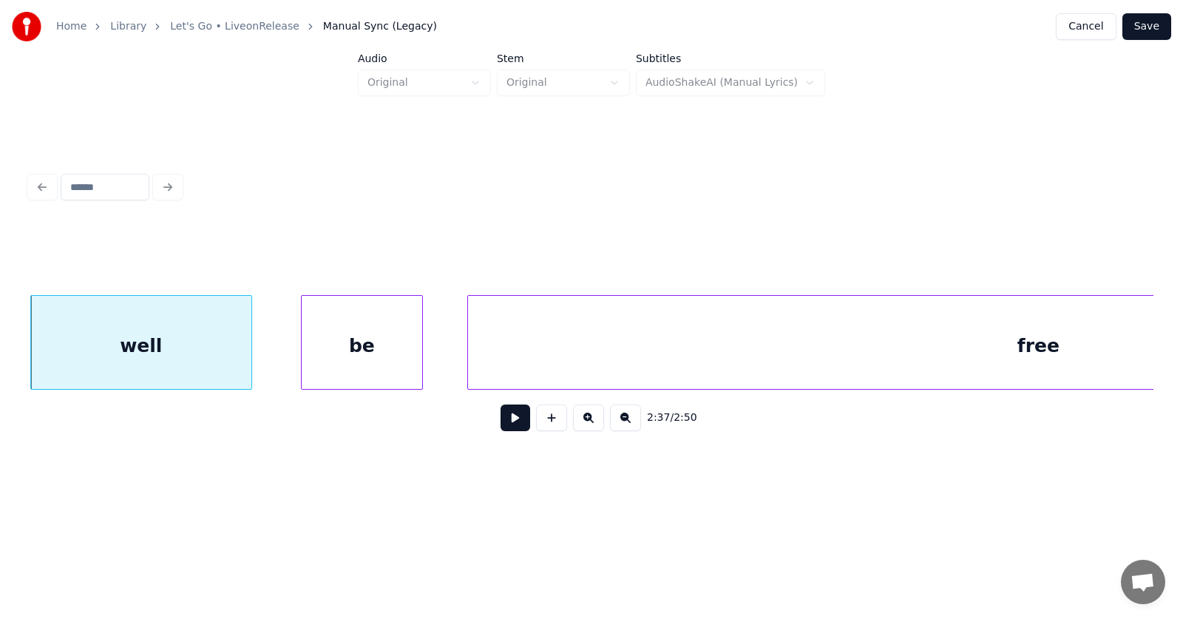
click at [179, 353] on div "well" at bounding box center [141, 346] width 220 height 101
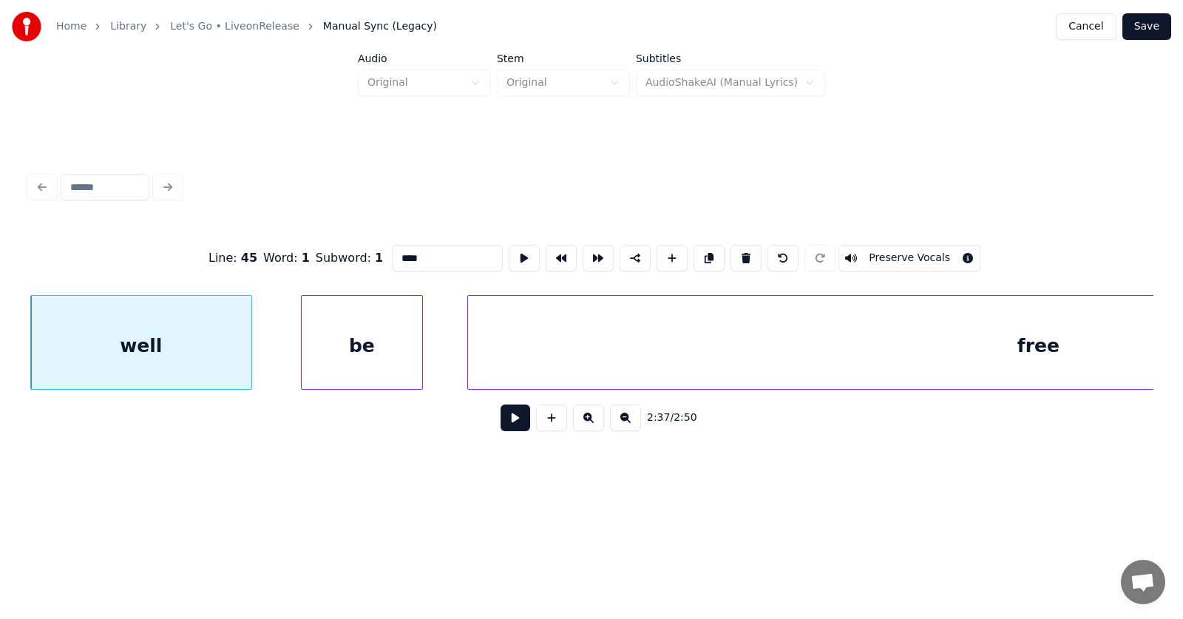
click at [392, 255] on input "****" at bounding box center [447, 258] width 111 height 27
click at [343, 339] on div "be" at bounding box center [337, 346] width 121 height 101
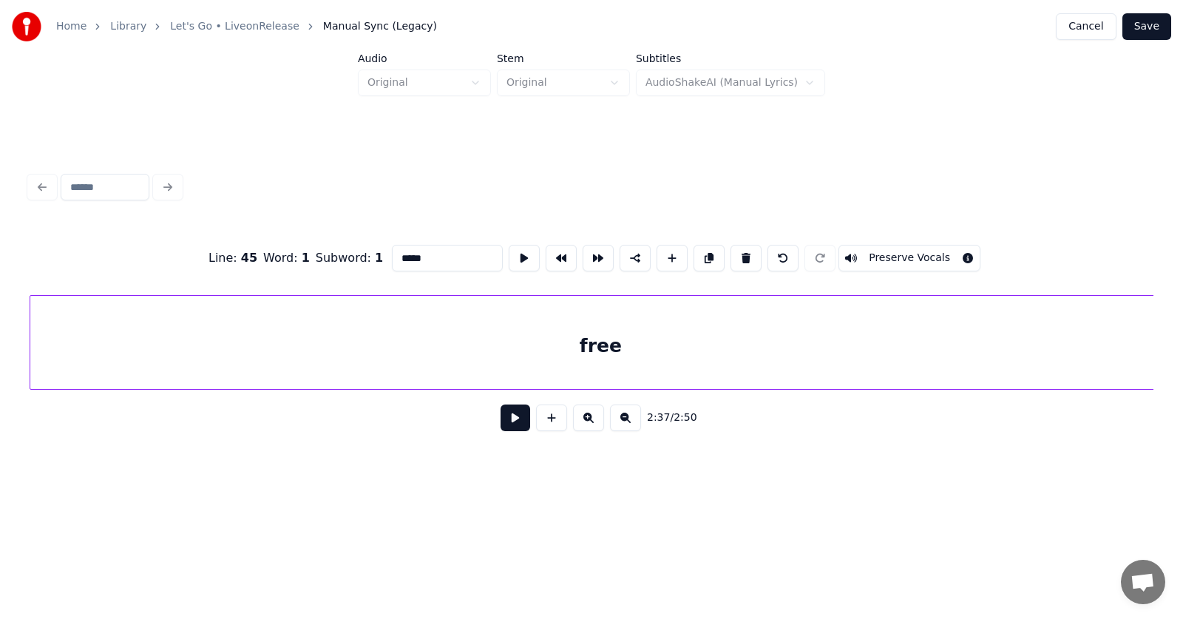
scroll to position [0, 87643]
click at [566, 349] on div "free" at bounding box center [601, 346] width 1141 height 101
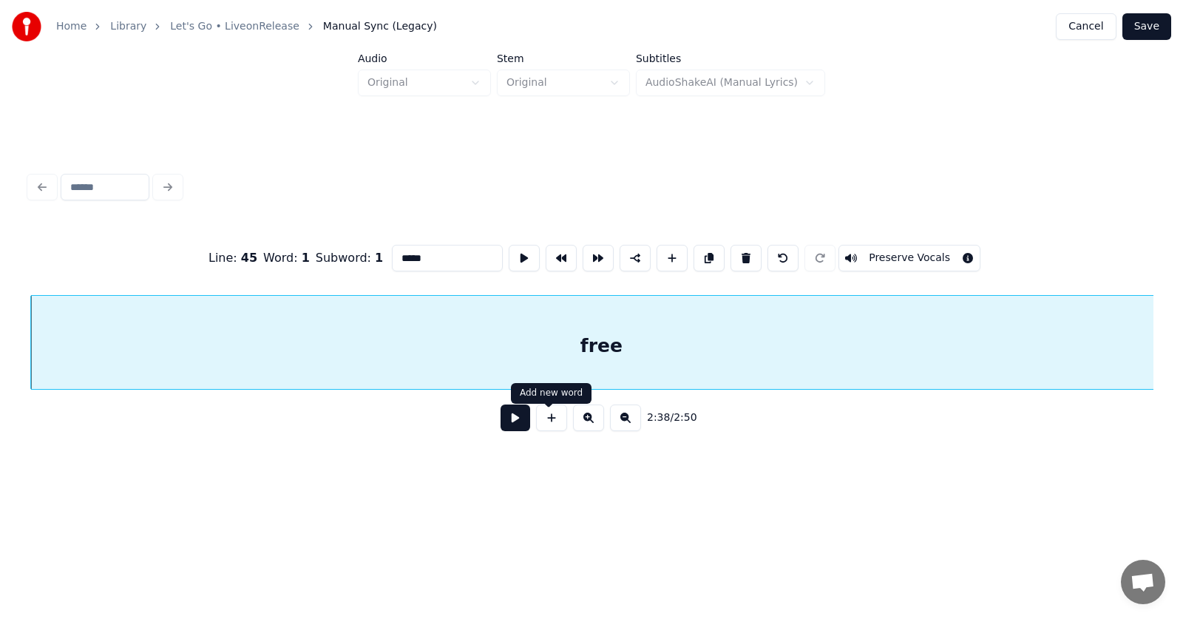
type input "*****"
click at [504, 419] on button at bounding box center [516, 417] width 30 height 27
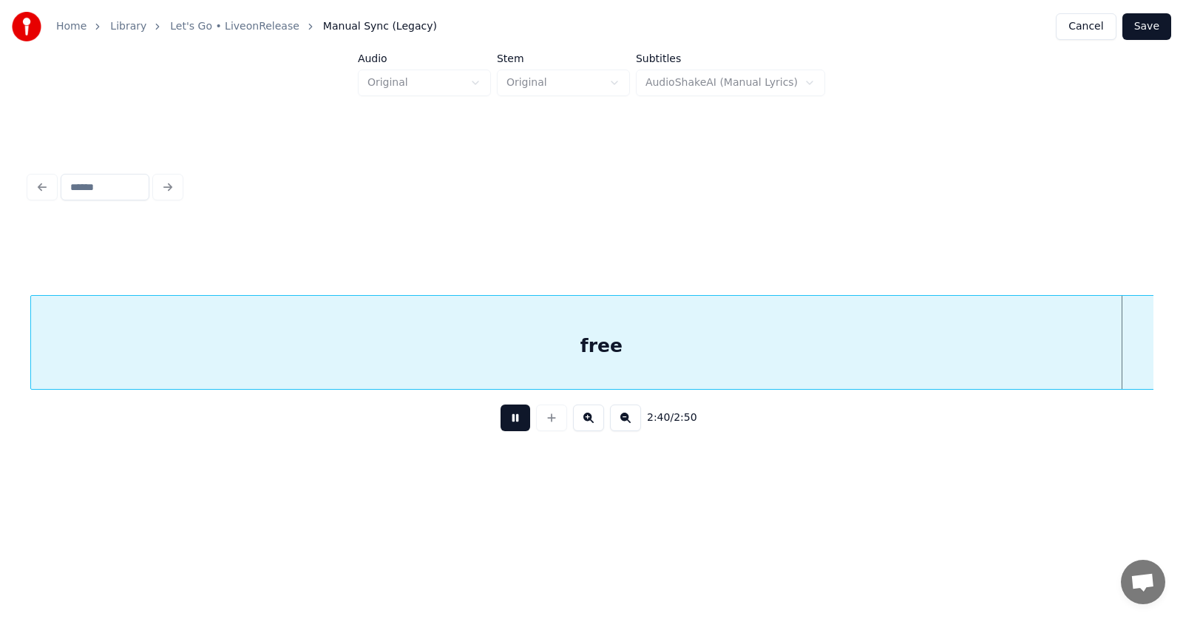
scroll to position [0, 88772]
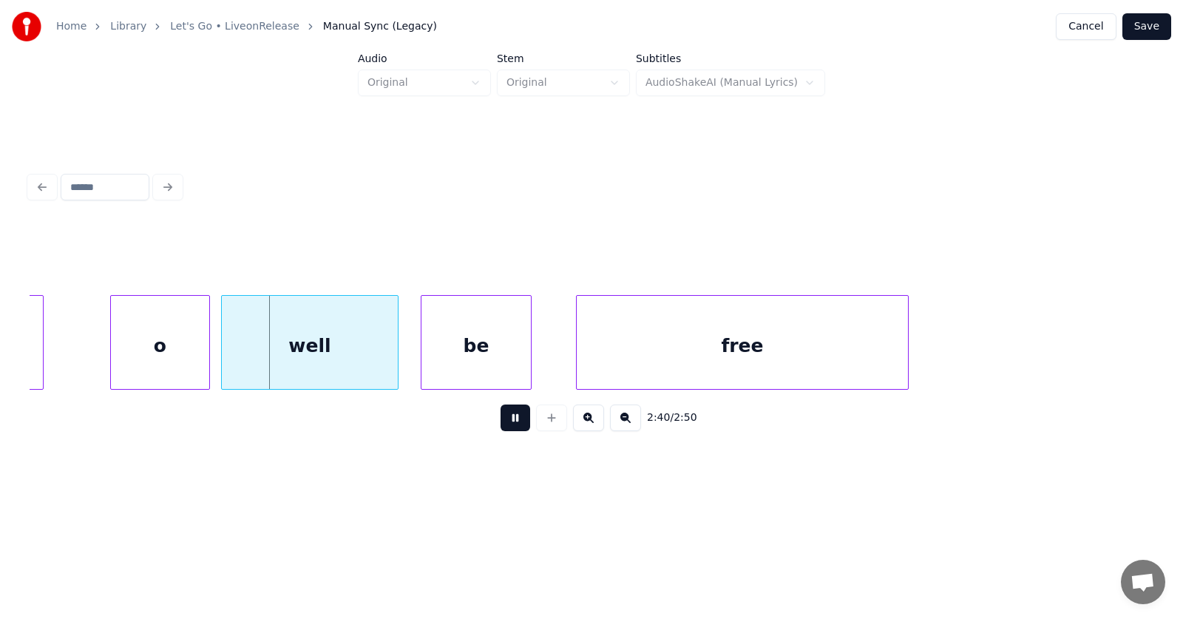
click at [504, 419] on button at bounding box center [516, 417] width 30 height 27
click at [148, 367] on div "o" at bounding box center [131, 346] width 98 height 101
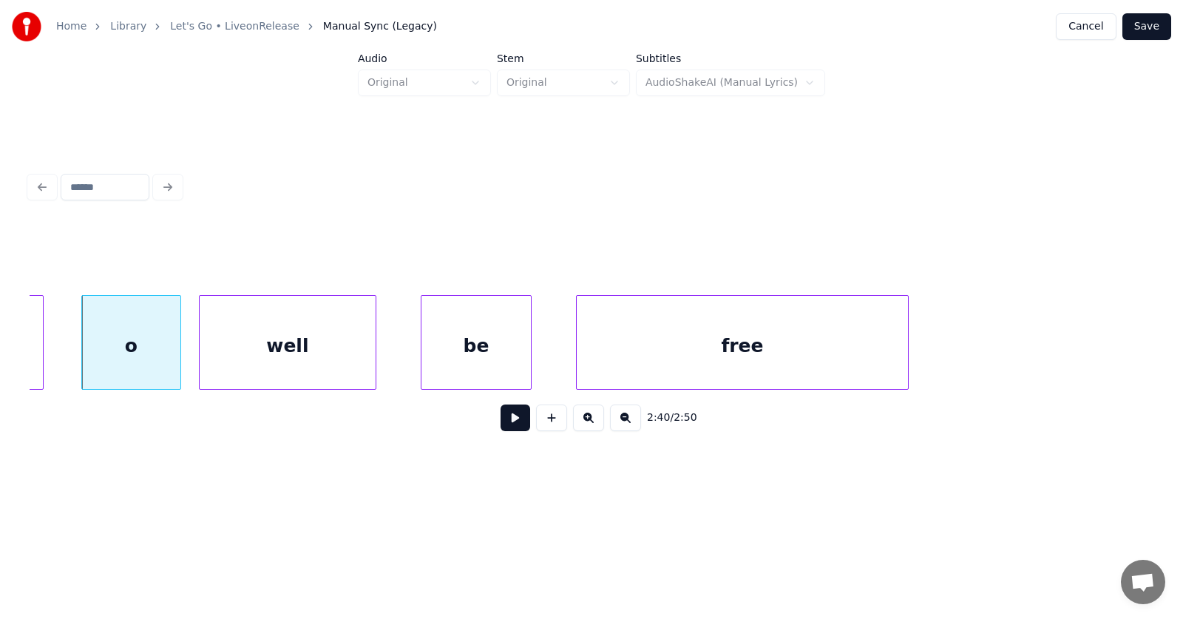
click at [257, 366] on div "well" at bounding box center [288, 346] width 176 height 101
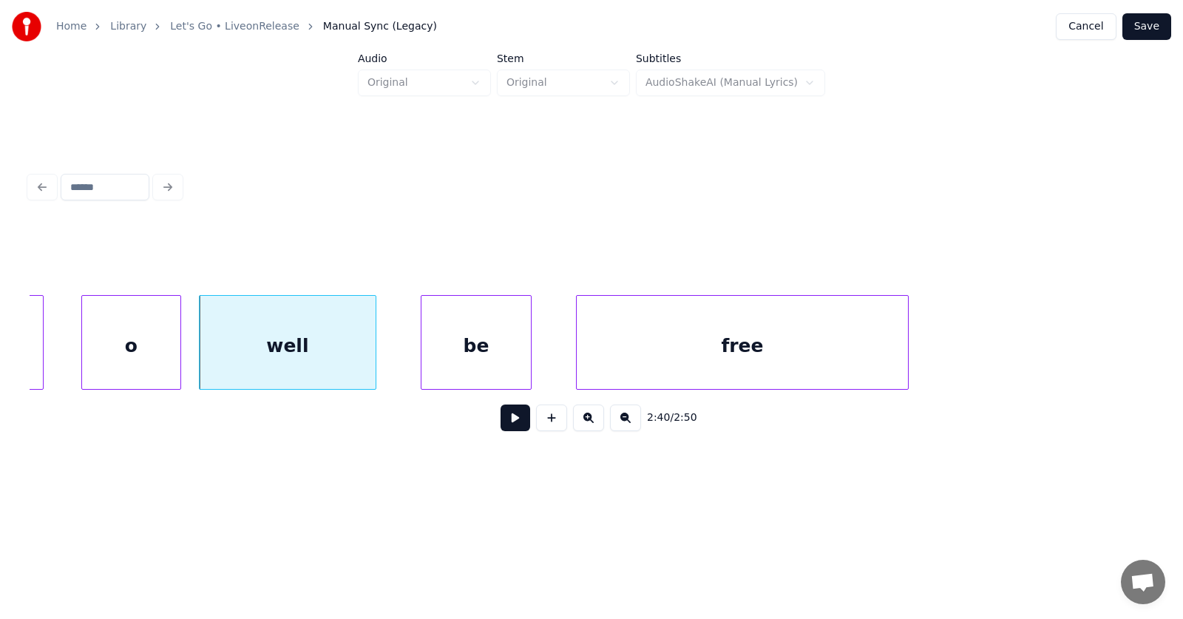
click at [149, 345] on div "o" at bounding box center [131, 346] width 98 height 101
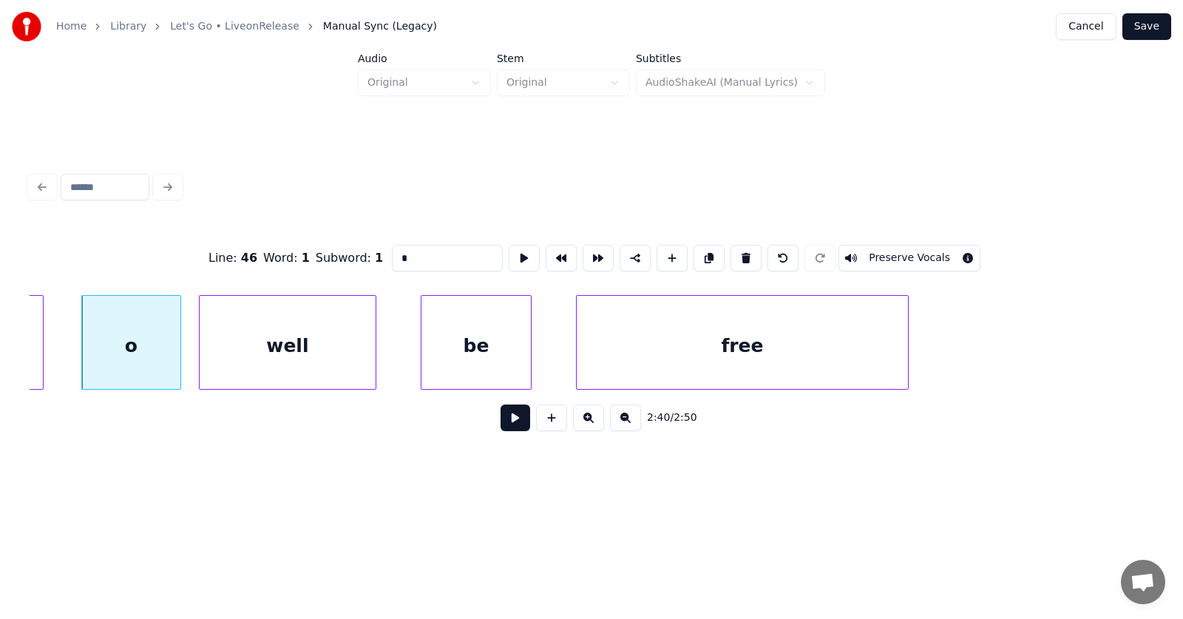
click at [392, 251] on input "*" at bounding box center [447, 258] width 111 height 27
click at [333, 348] on div "well" at bounding box center [288, 346] width 176 height 101
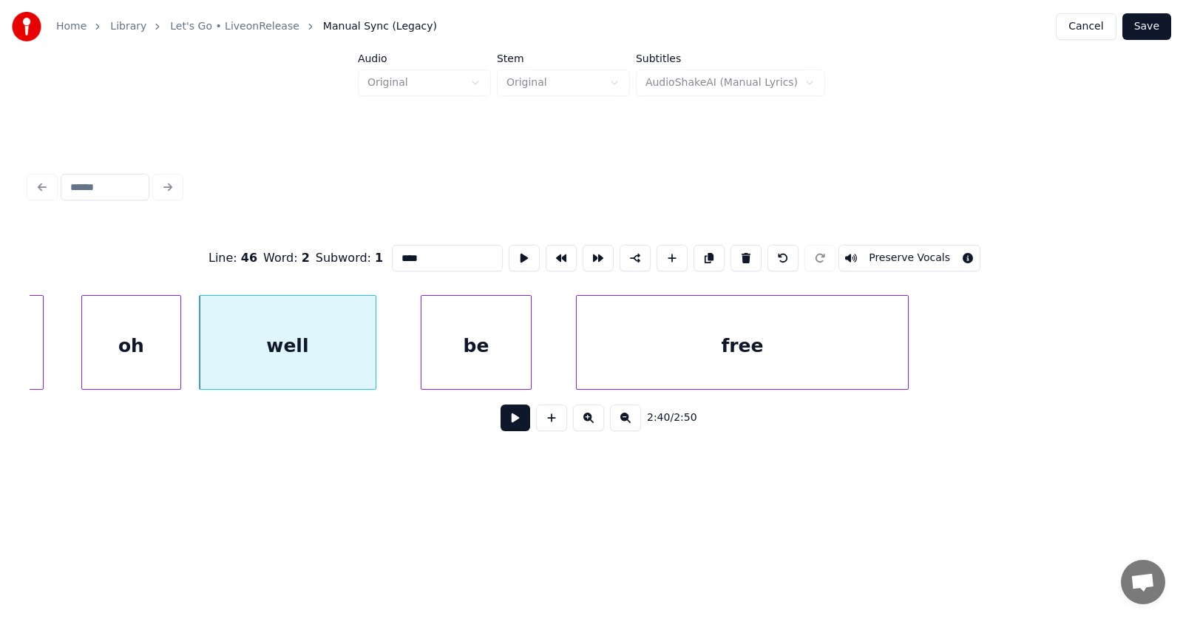
click at [392, 253] on input "****" at bounding box center [447, 258] width 111 height 27
click at [455, 358] on div "be" at bounding box center [453, 346] width 109 height 101
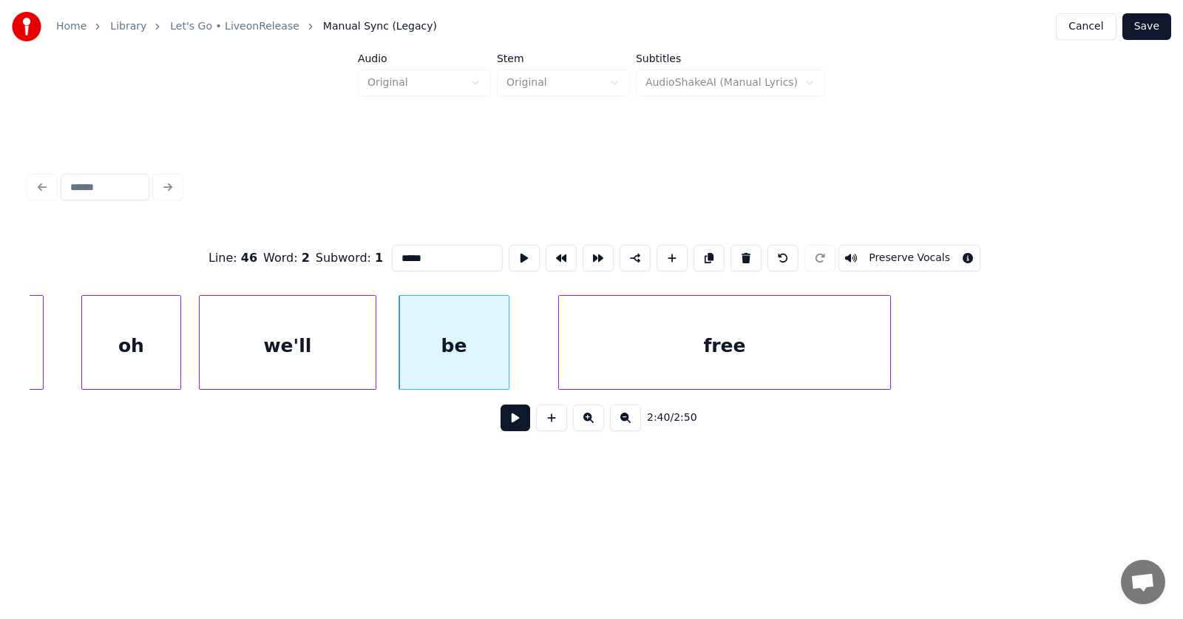
click at [661, 360] on div "free" at bounding box center [724, 346] width 331 height 101
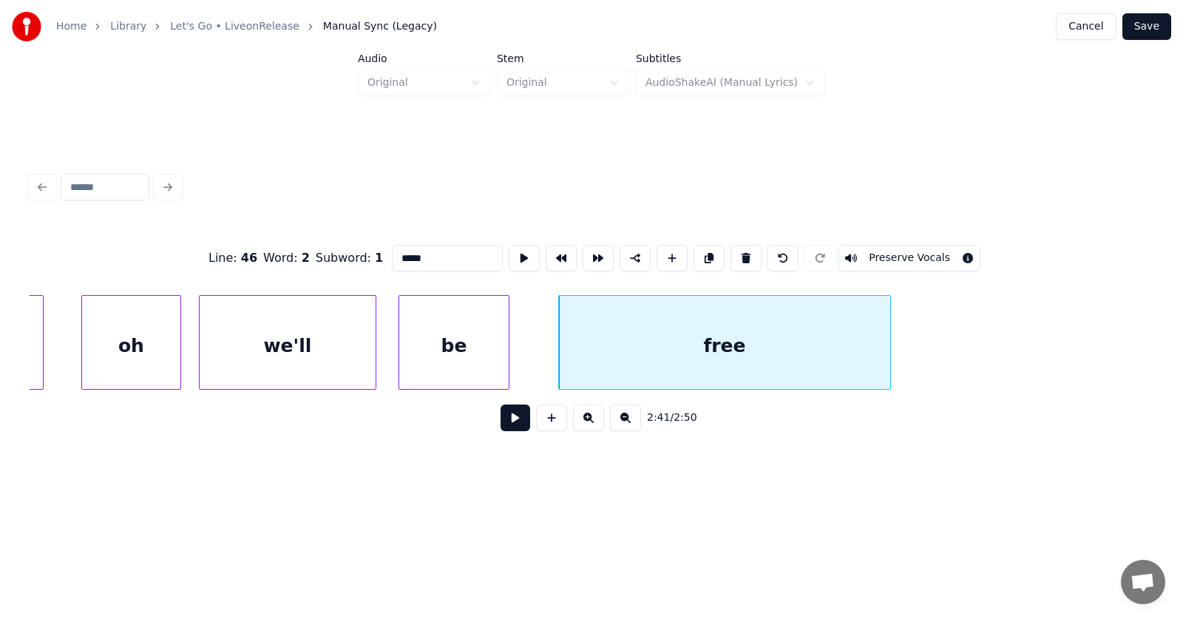
type input "*****"
click at [503, 415] on button at bounding box center [516, 417] width 30 height 27
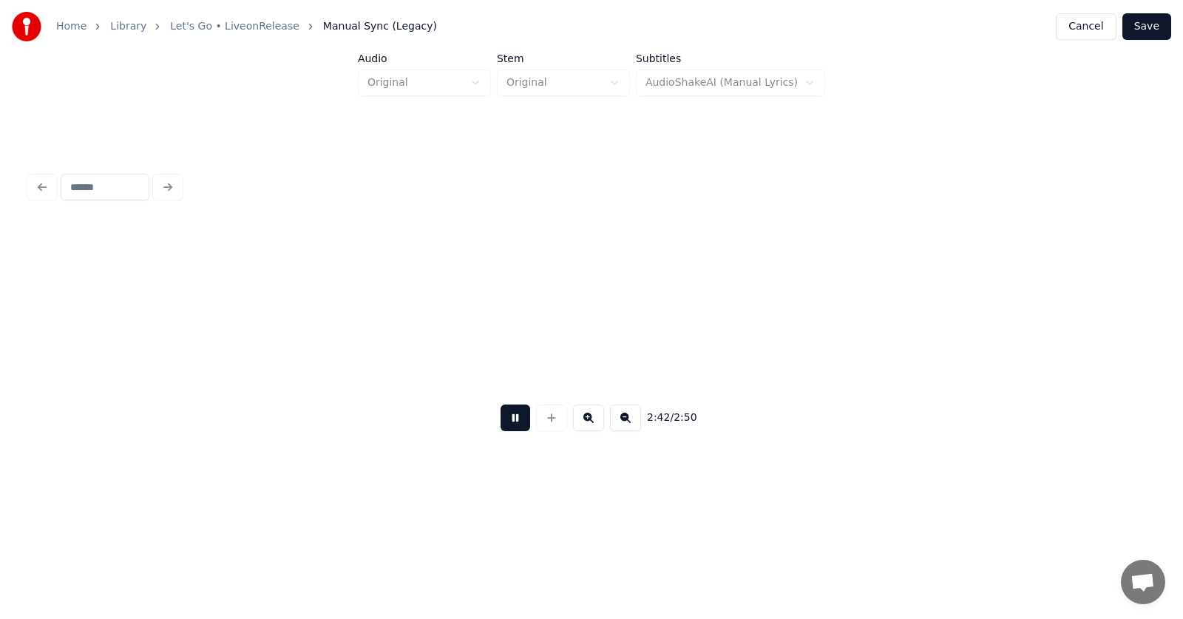
scroll to position [0, 89899]
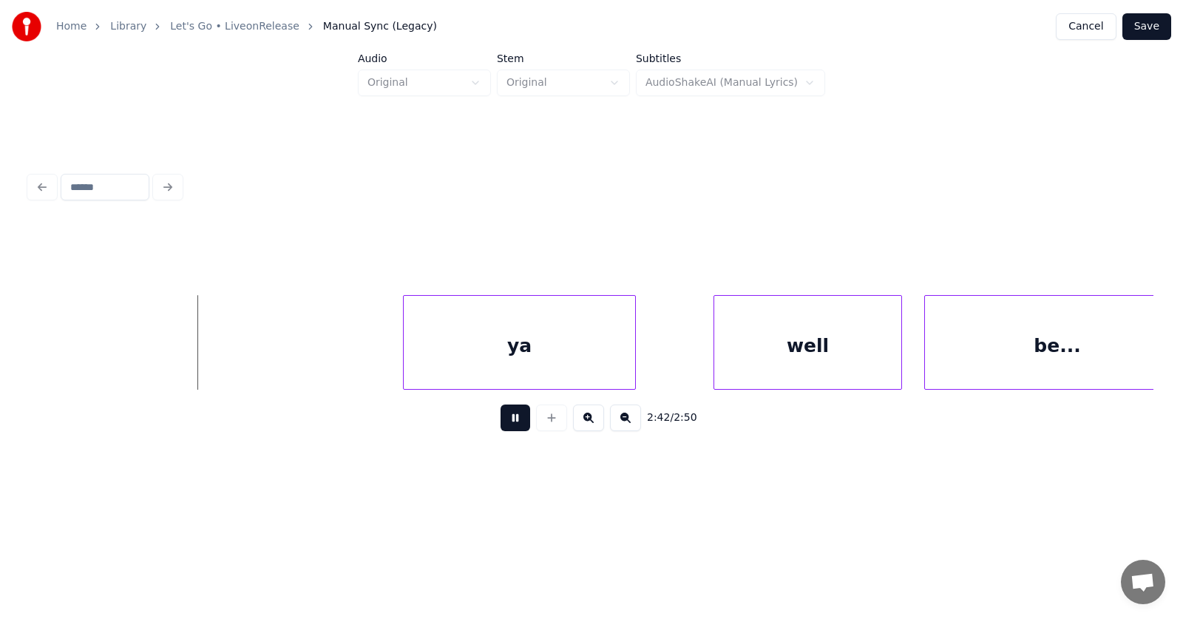
click at [503, 415] on button at bounding box center [516, 417] width 30 height 27
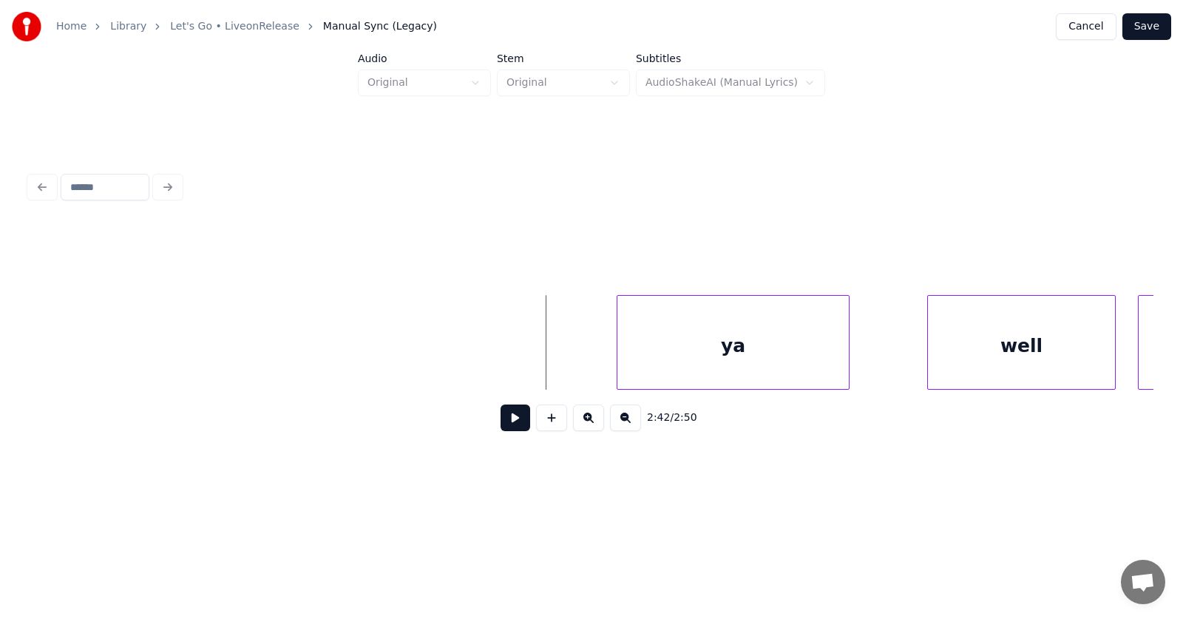
scroll to position [0, 89368]
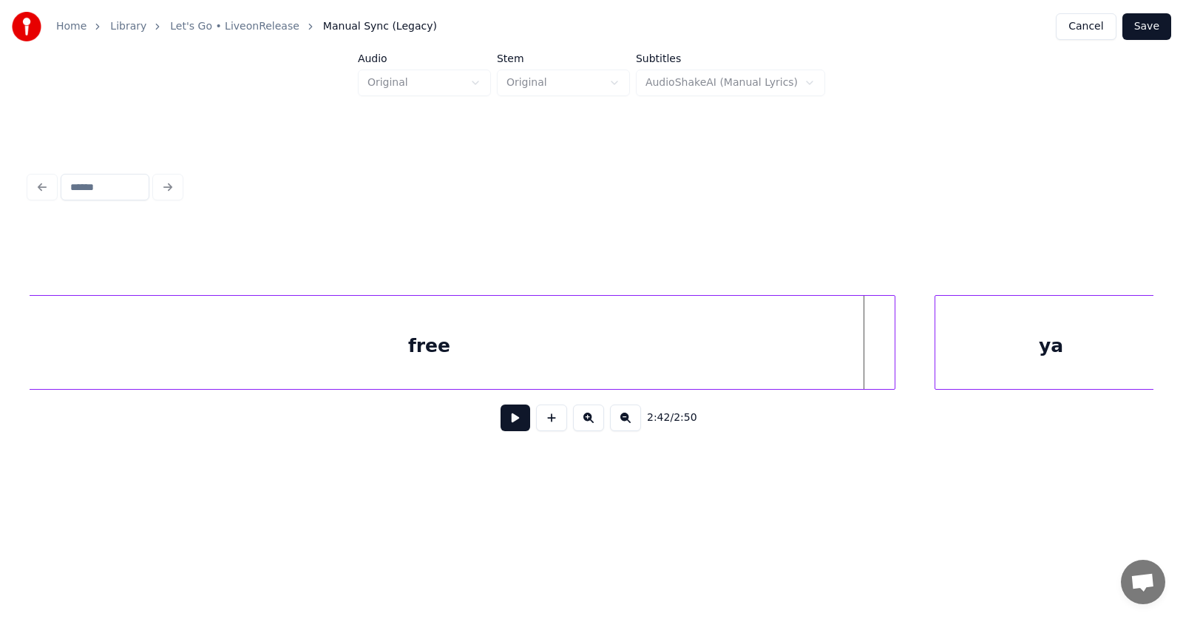
click at [895, 362] on div at bounding box center [892, 342] width 4 height 93
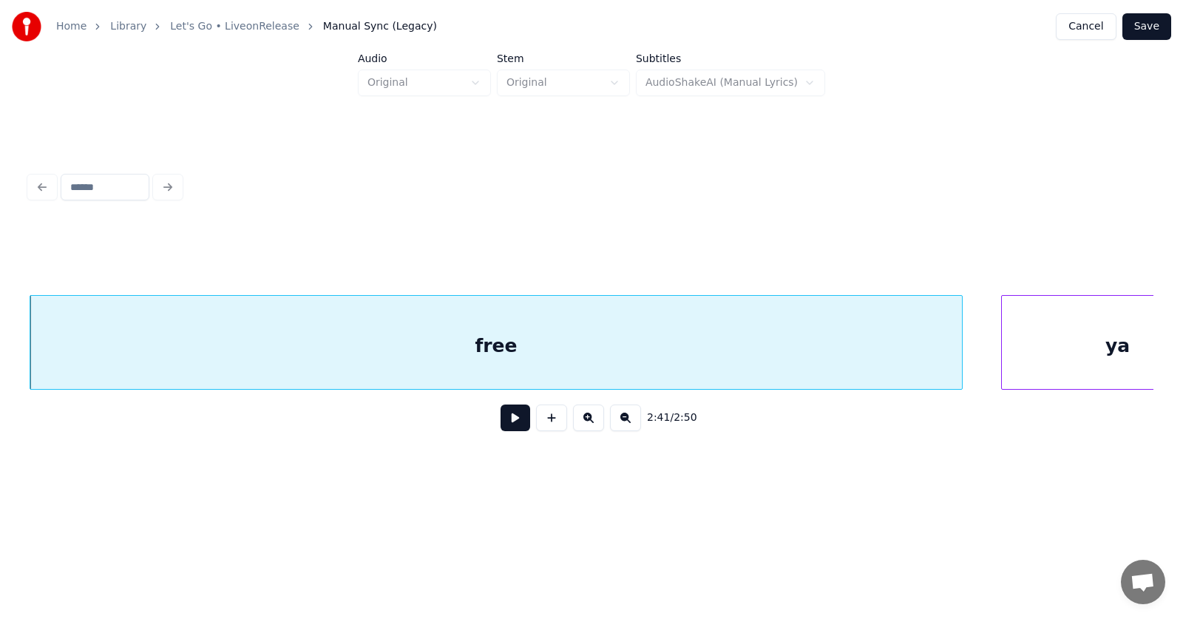
scroll to position [0, 89378]
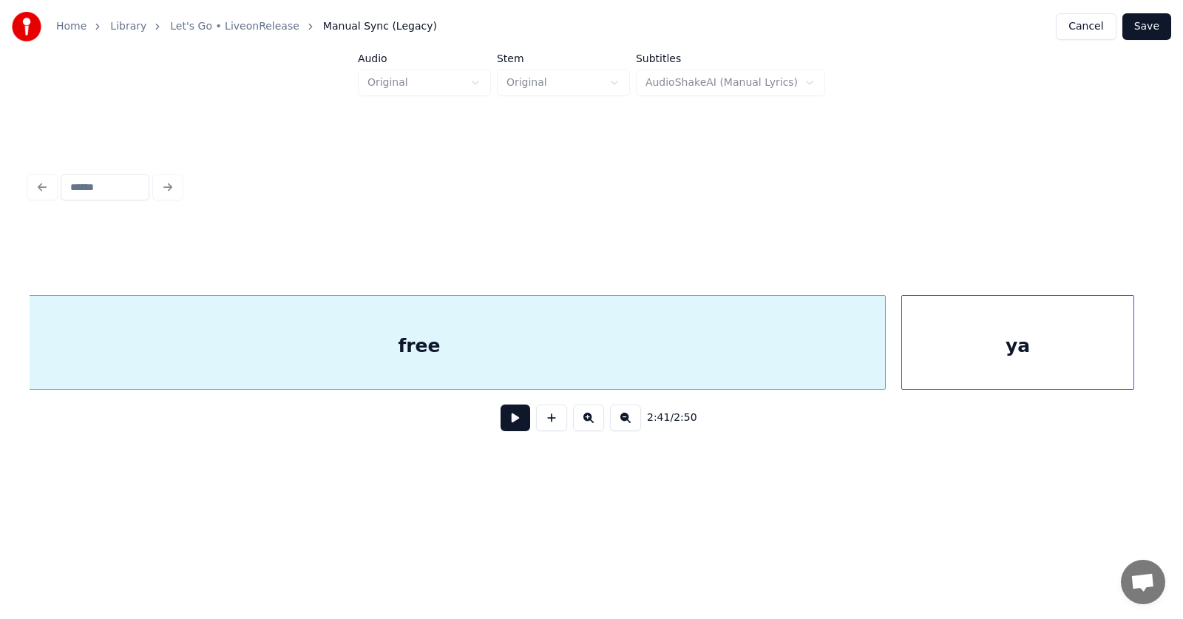
click at [1050, 348] on div "ya" at bounding box center [1017, 346] width 231 height 101
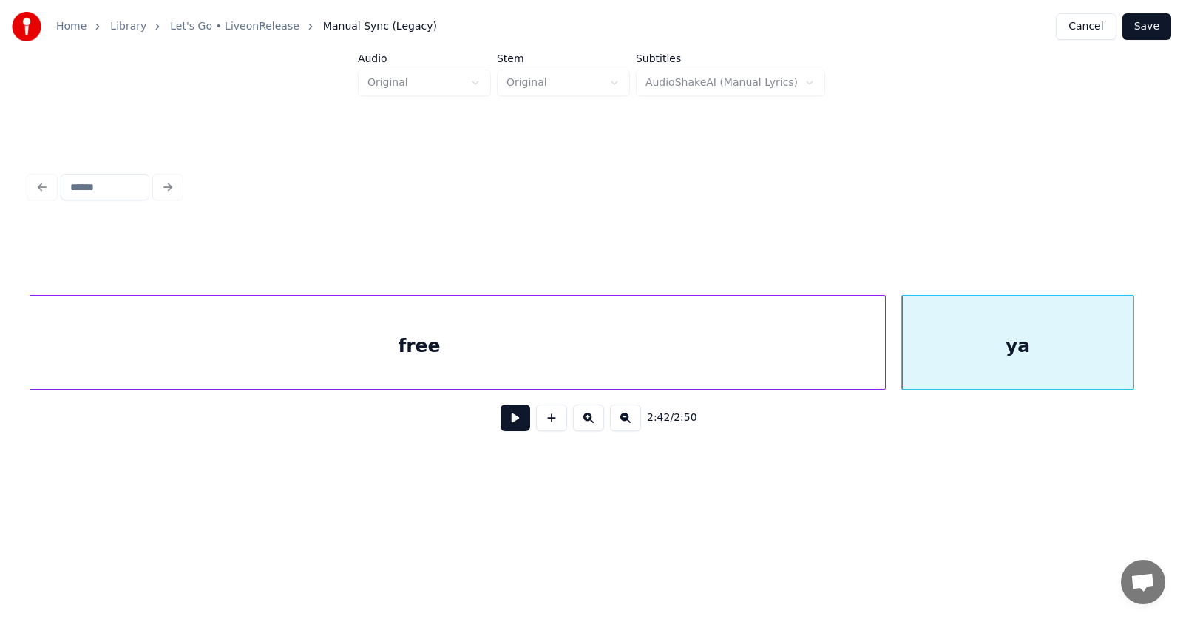
click at [501, 425] on button at bounding box center [516, 417] width 30 height 27
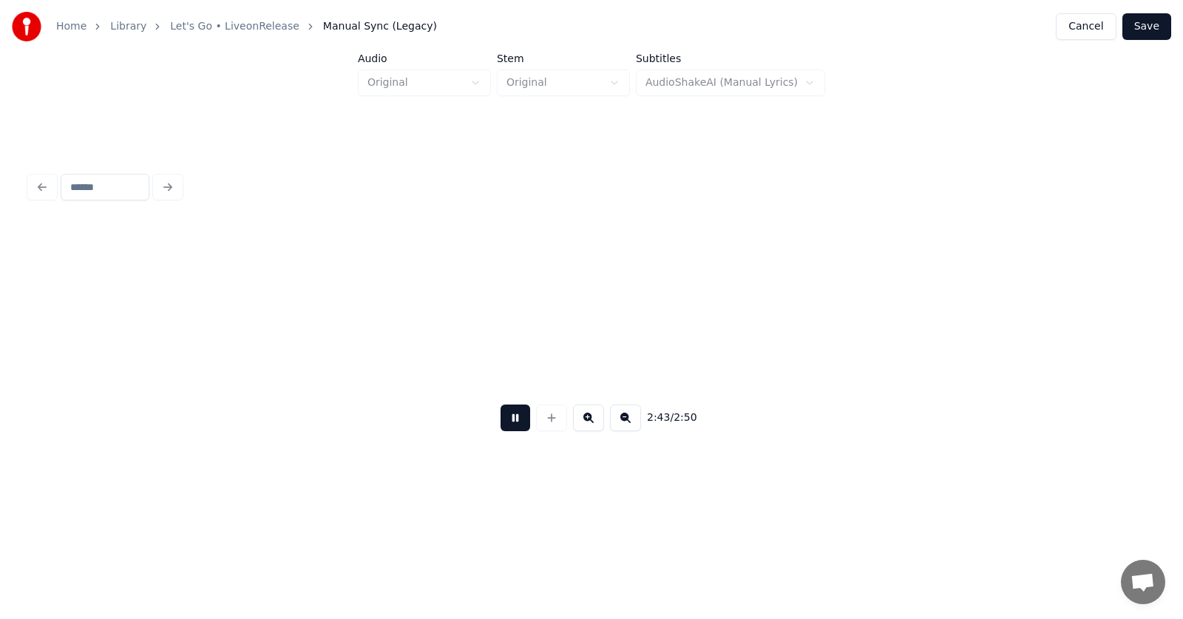
scroll to position [0, 90507]
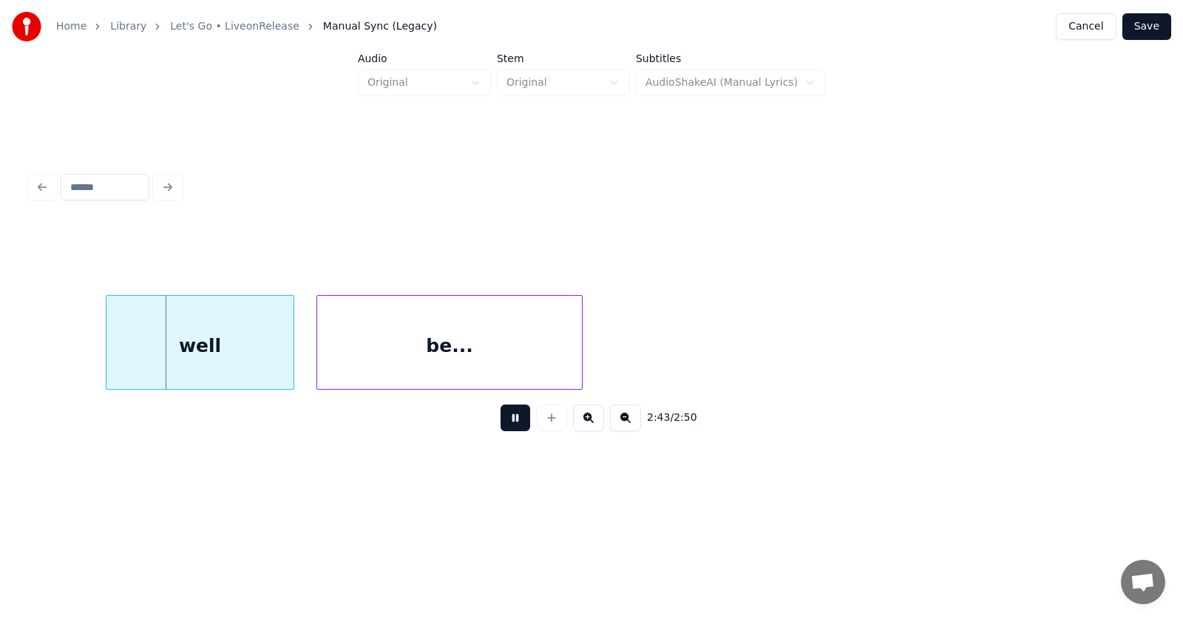
click at [501, 425] on button at bounding box center [516, 417] width 30 height 27
click at [168, 353] on div "well" at bounding box center [176, 346] width 187 height 101
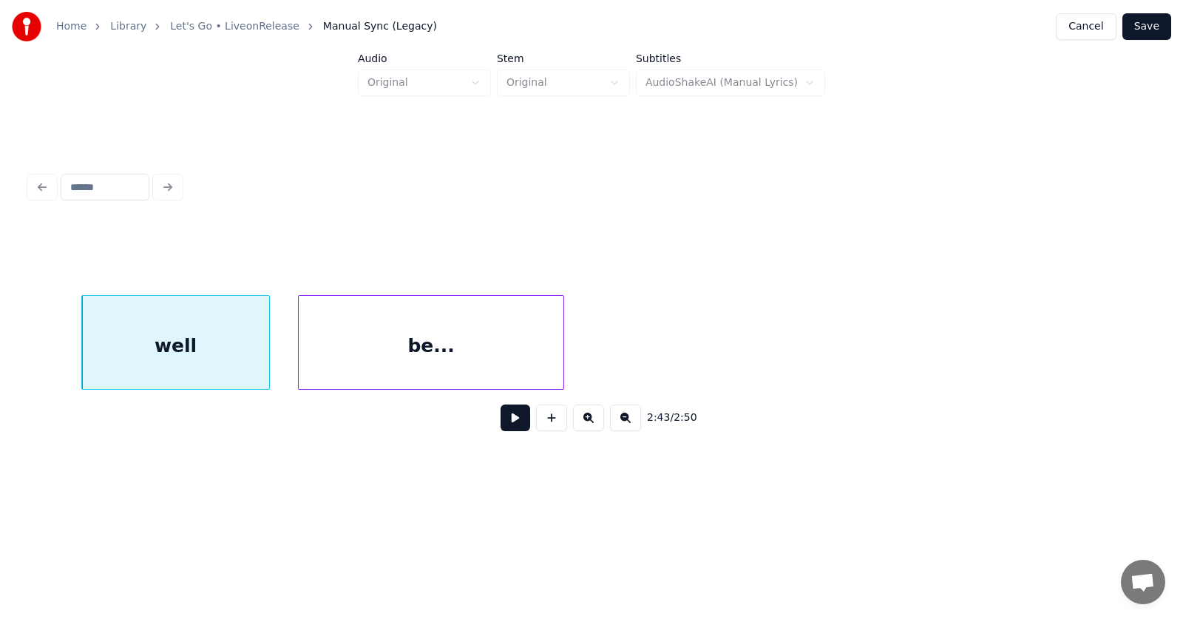
click at [363, 356] on div "be..." at bounding box center [431, 346] width 265 height 101
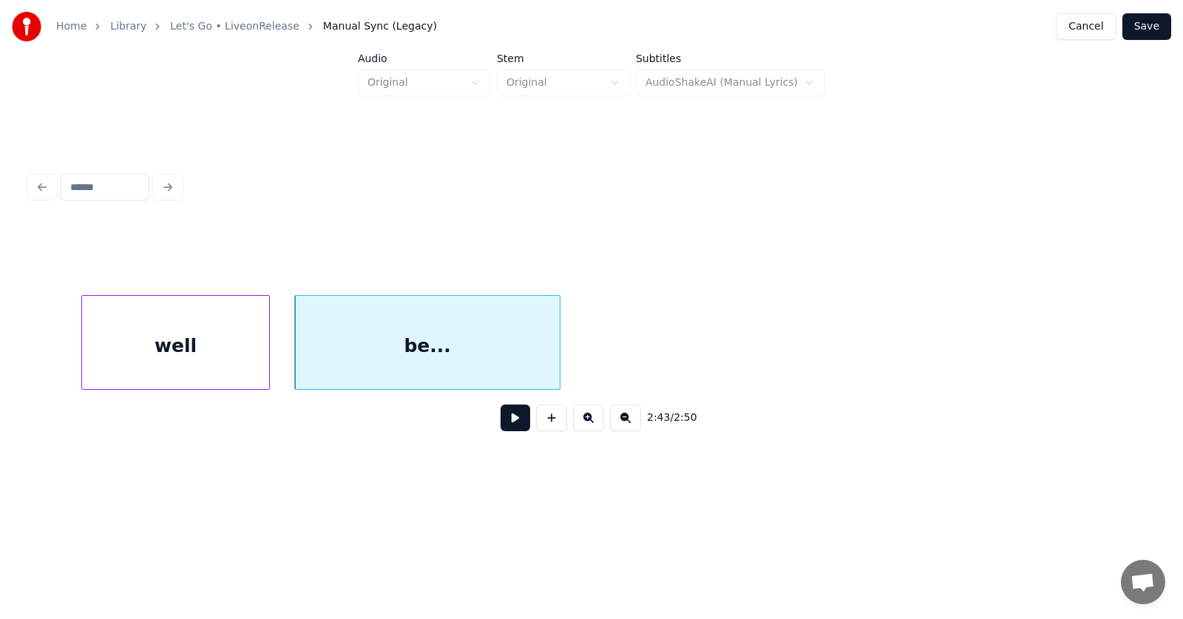
click at [222, 353] on div "well" at bounding box center [175, 346] width 187 height 101
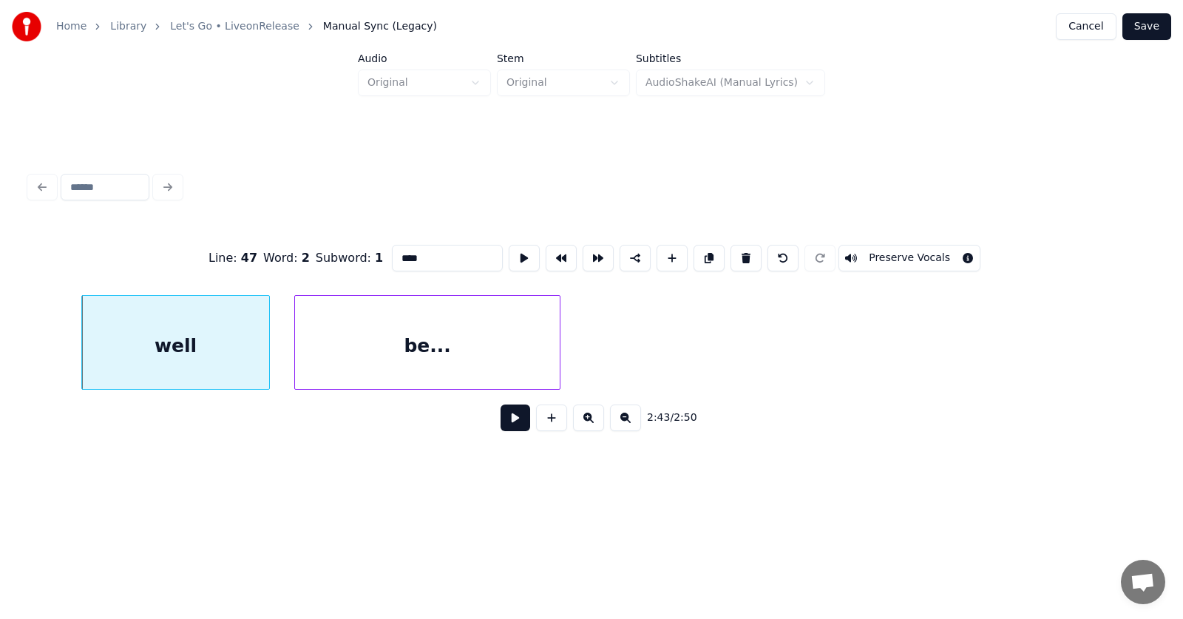
click at [392, 252] on input "****" at bounding box center [447, 258] width 111 height 27
type input "*****"
click at [510, 430] on button at bounding box center [516, 417] width 30 height 27
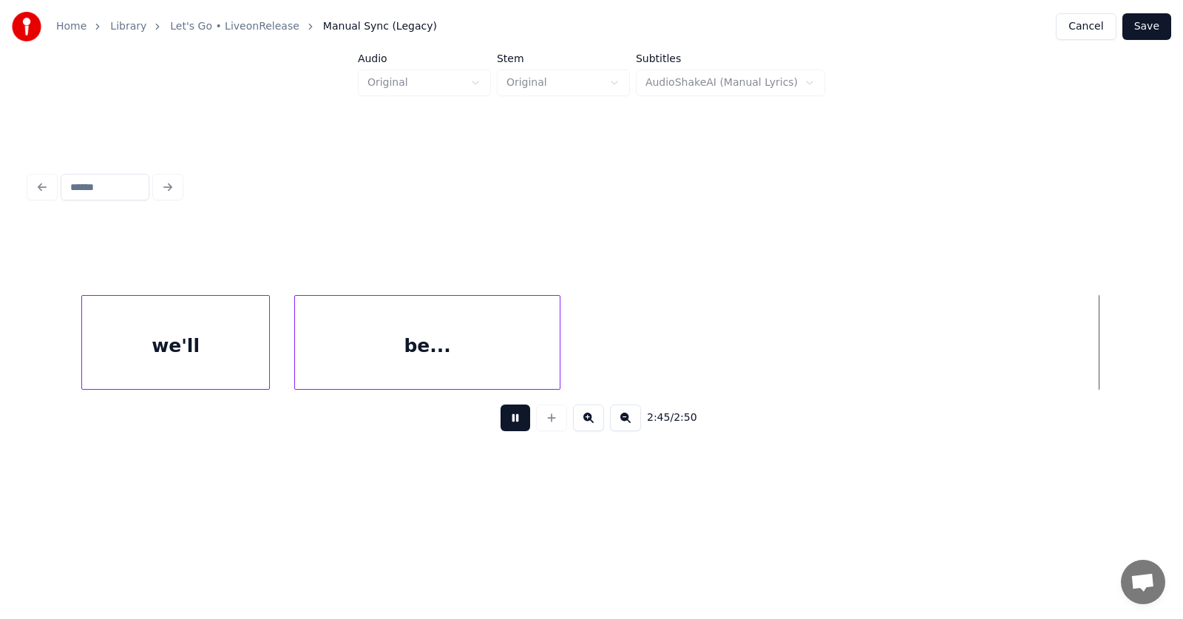
click at [510, 430] on button at bounding box center [516, 417] width 30 height 27
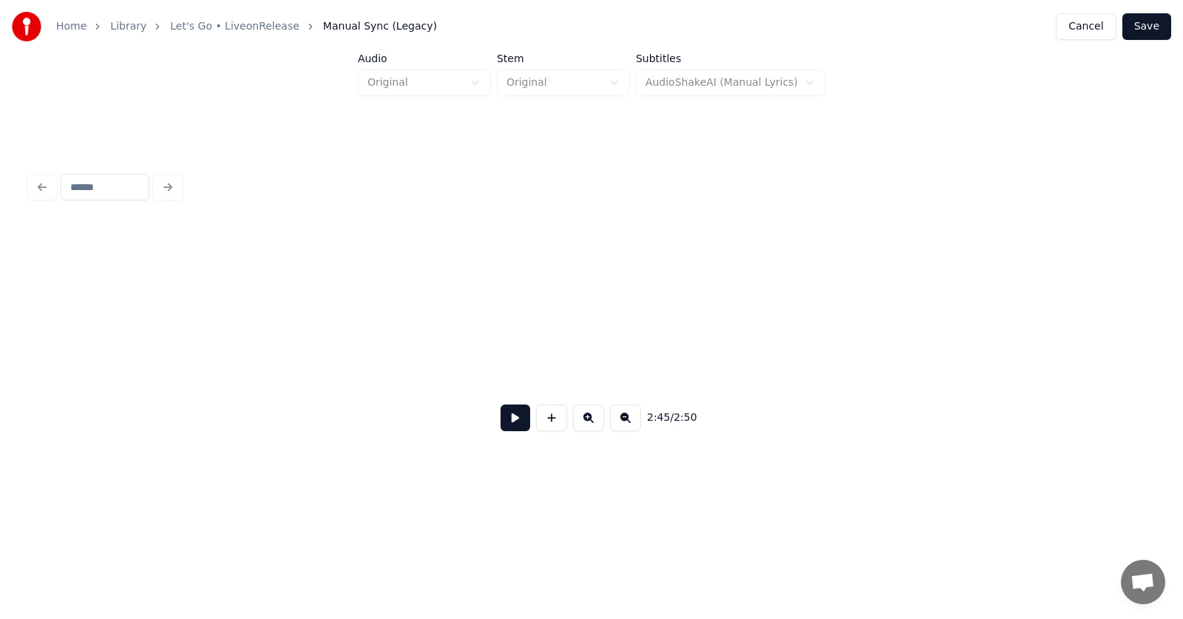
scroll to position [0, 0]
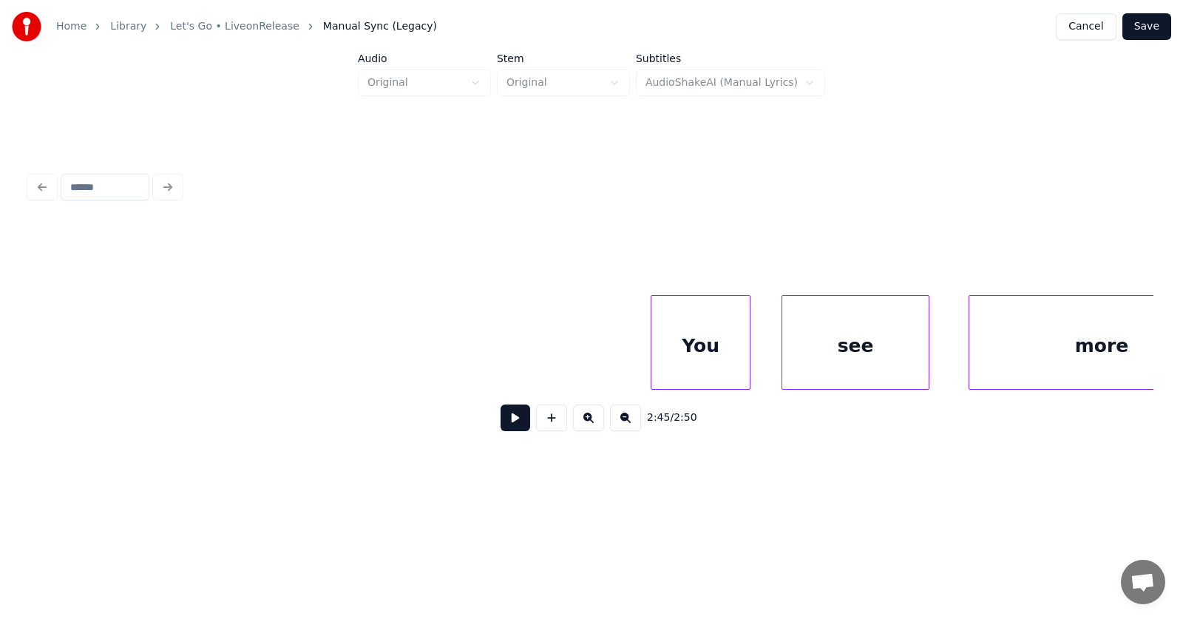
click at [501, 427] on button at bounding box center [516, 417] width 30 height 27
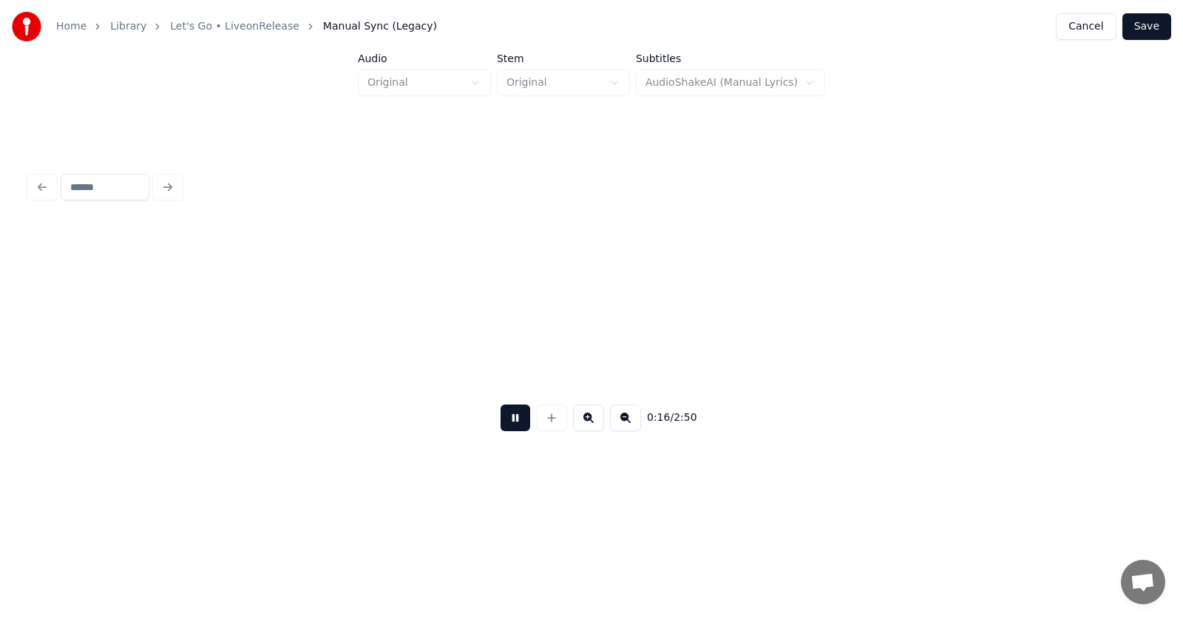
scroll to position [0, 9041]
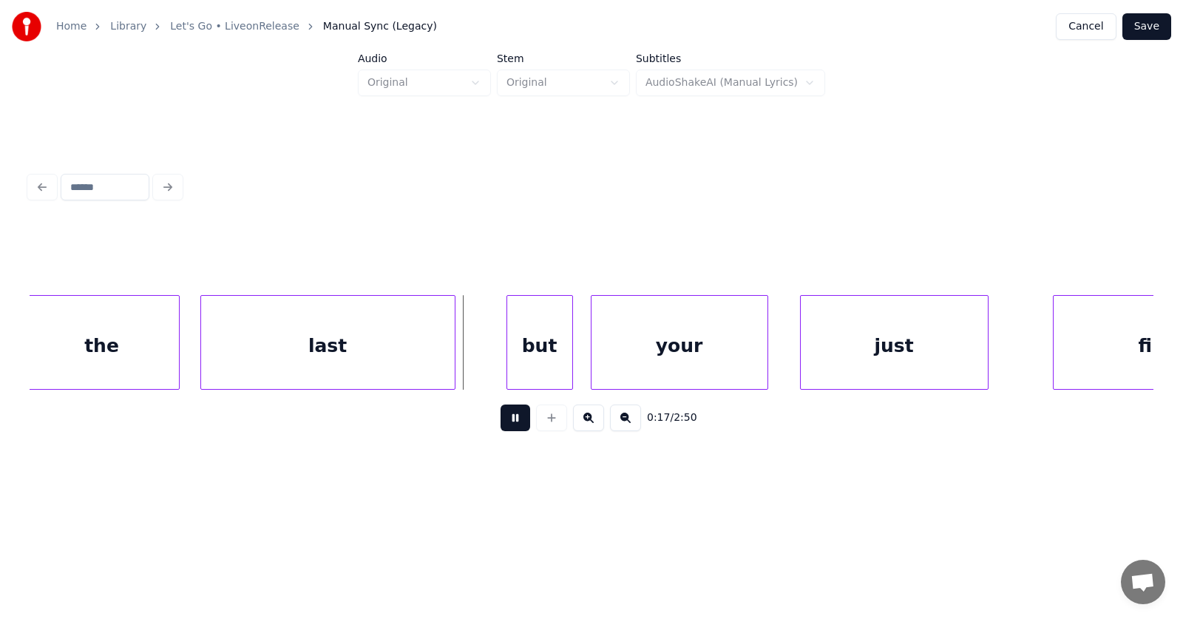
click at [501, 427] on button at bounding box center [516, 417] width 30 height 27
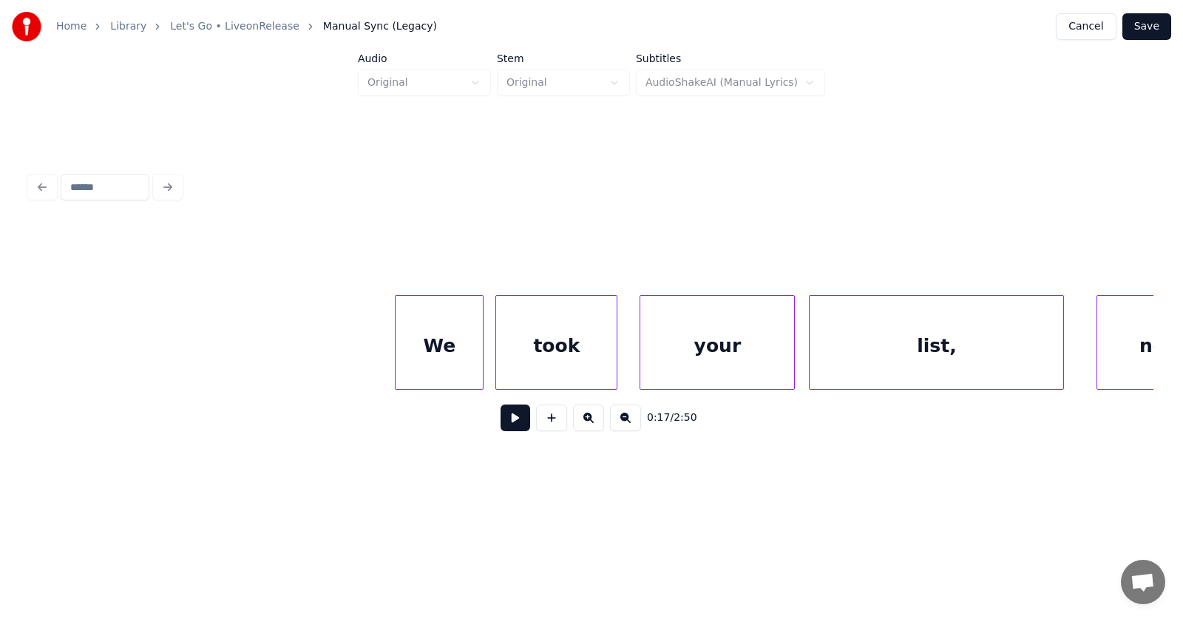
scroll to position [0, 6811]
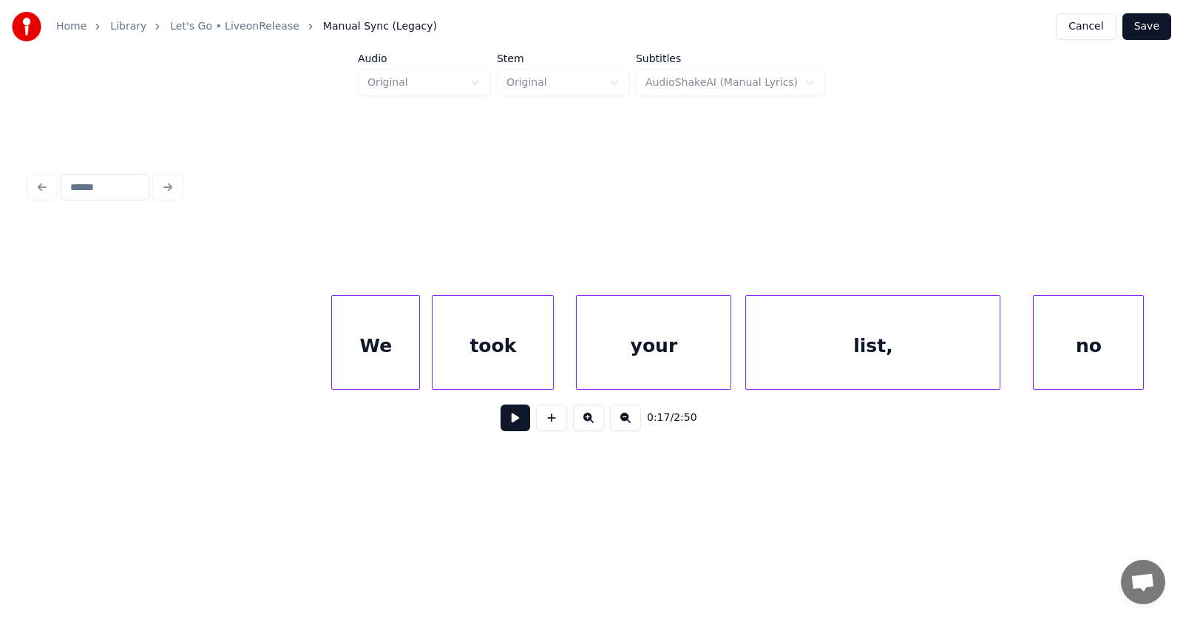
click at [501, 426] on button at bounding box center [516, 417] width 30 height 27
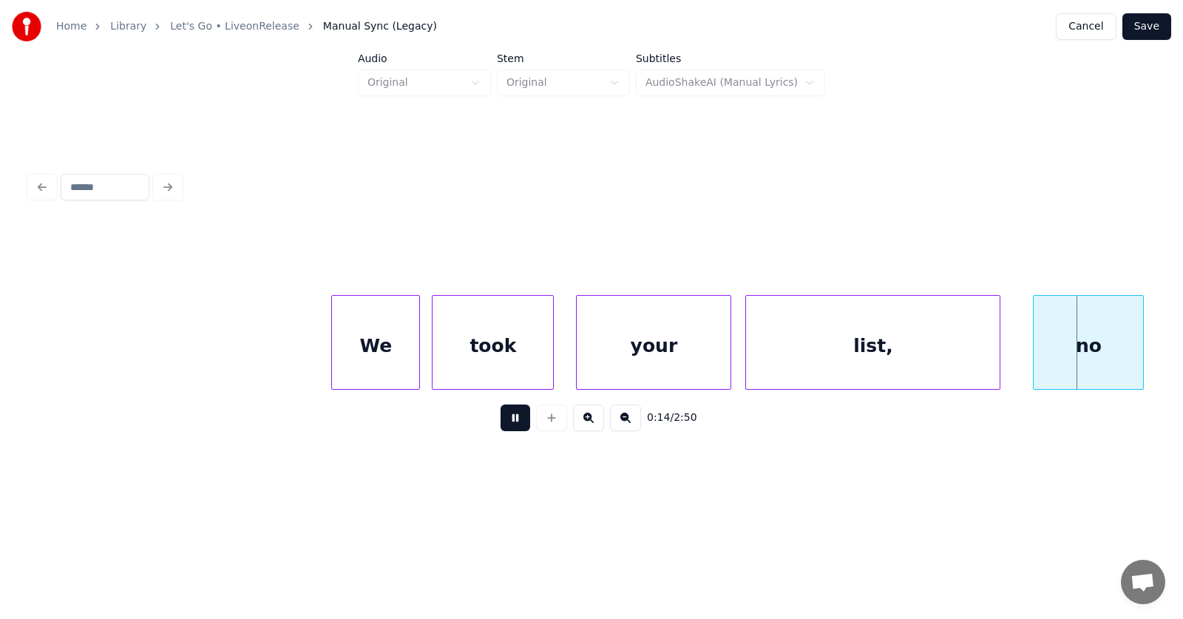
click at [501, 426] on button at bounding box center [516, 417] width 30 height 27
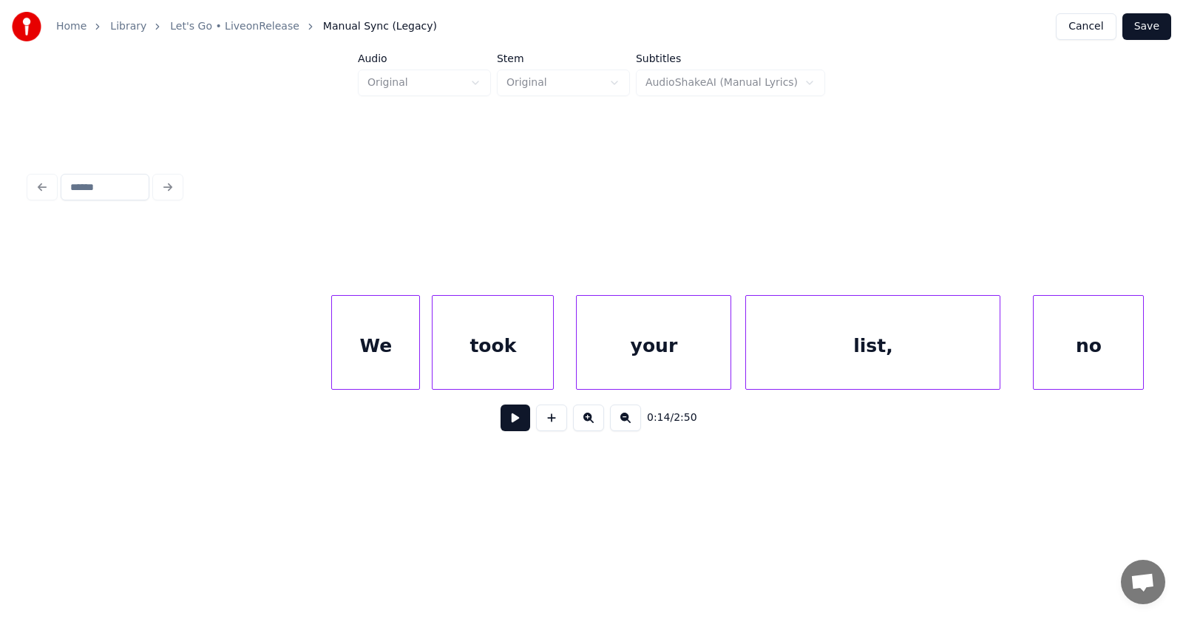
click at [372, 346] on div "We" at bounding box center [375, 346] width 87 height 101
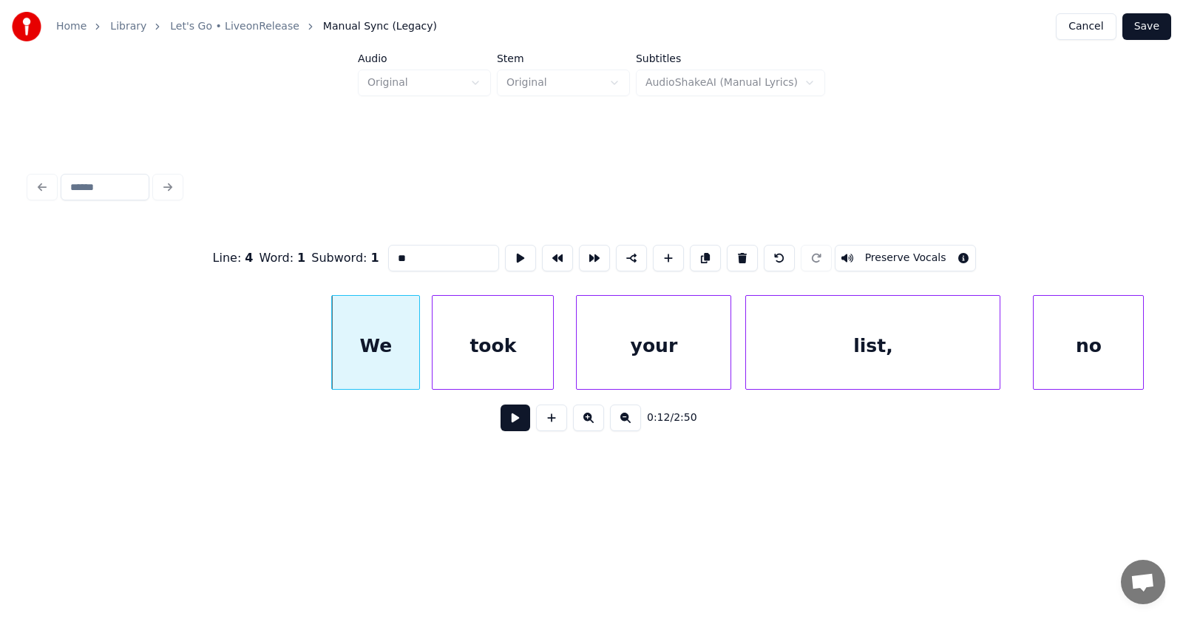
click at [501, 422] on button at bounding box center [516, 417] width 30 height 27
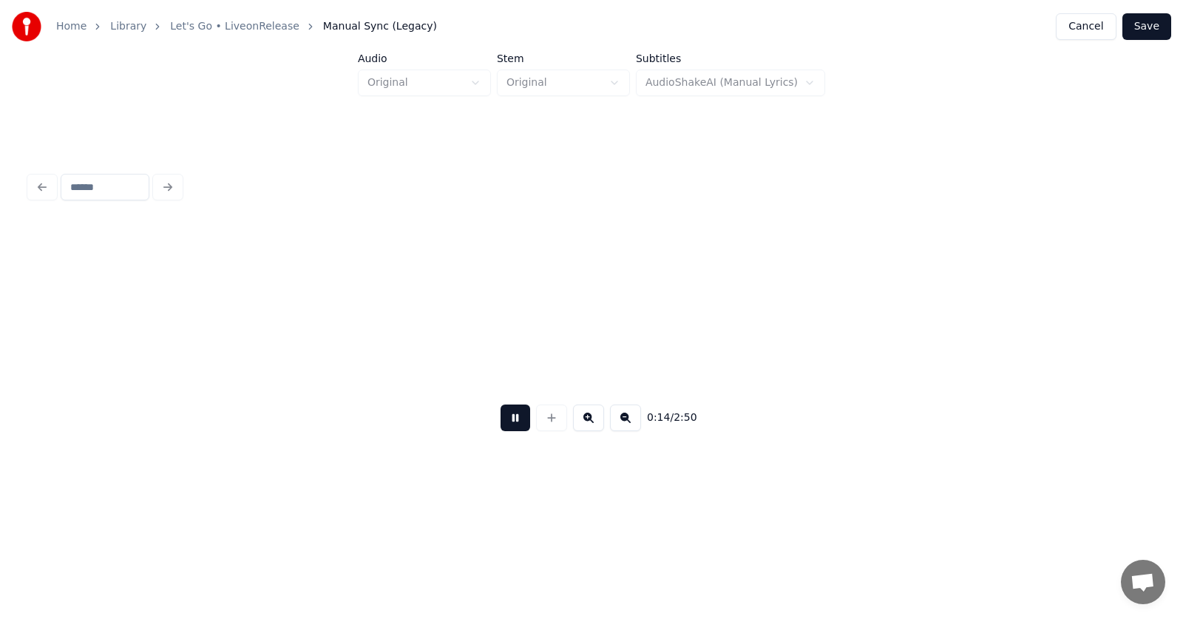
scroll to position [0, 7943]
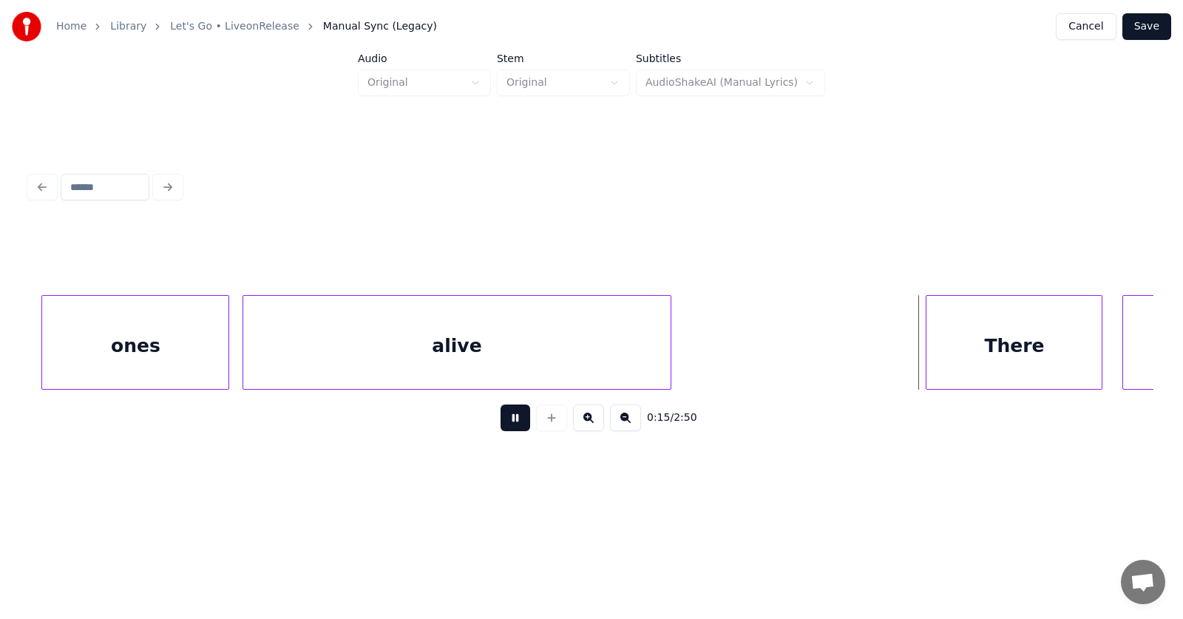
click at [501, 422] on button at bounding box center [516, 417] width 30 height 27
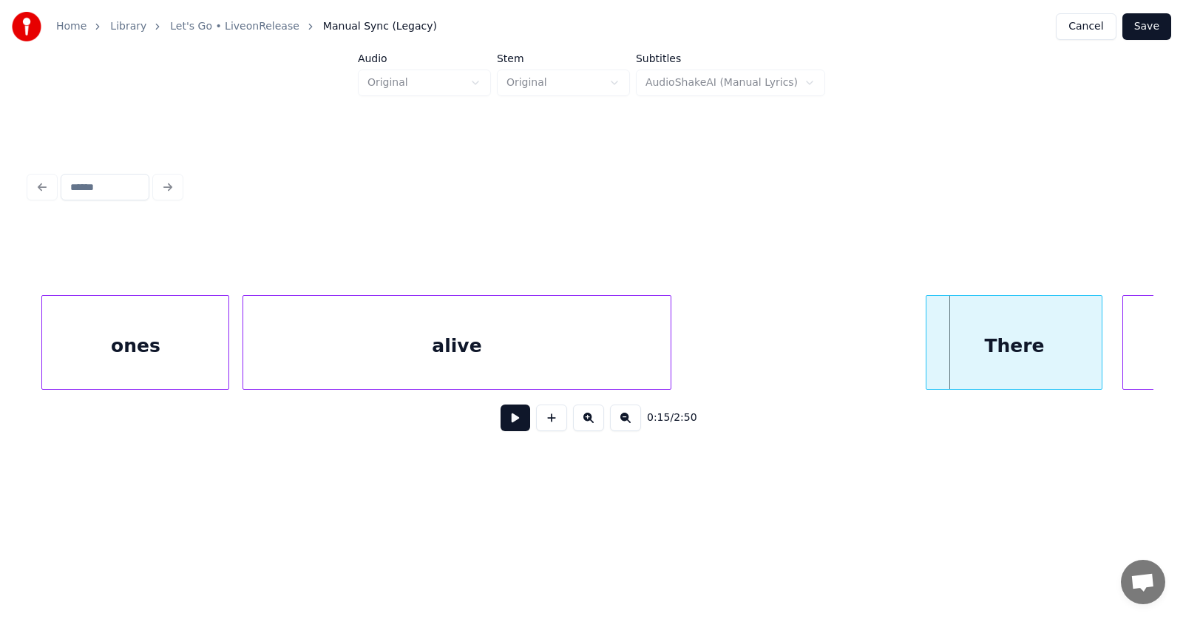
click at [501, 422] on button at bounding box center [516, 417] width 30 height 27
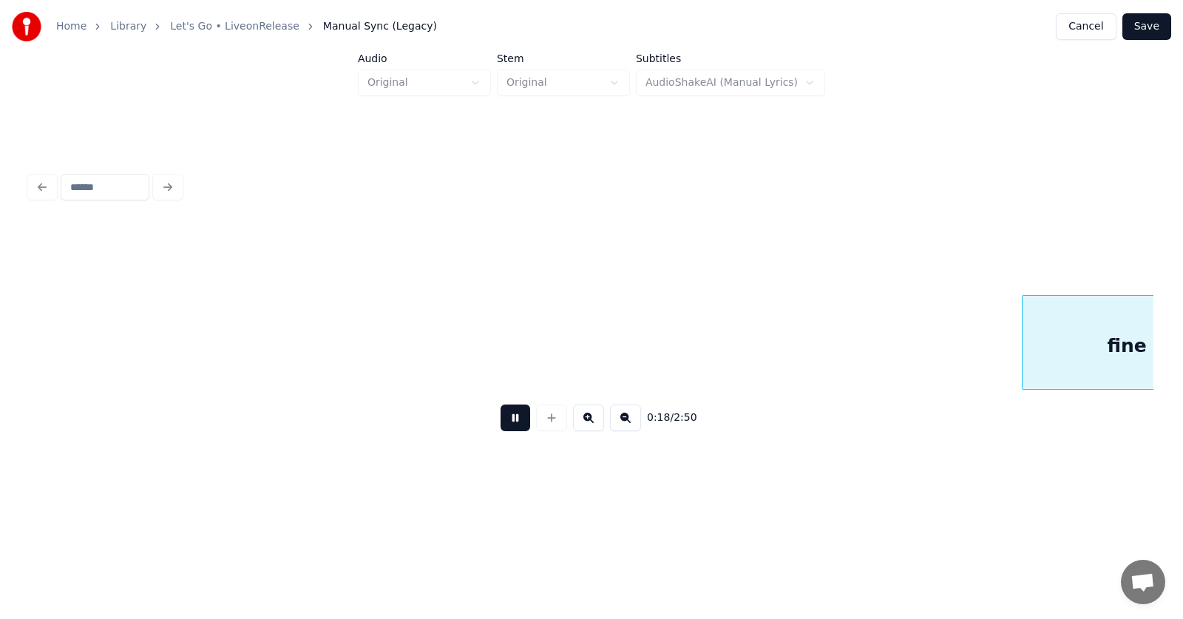
scroll to position [0, 10201]
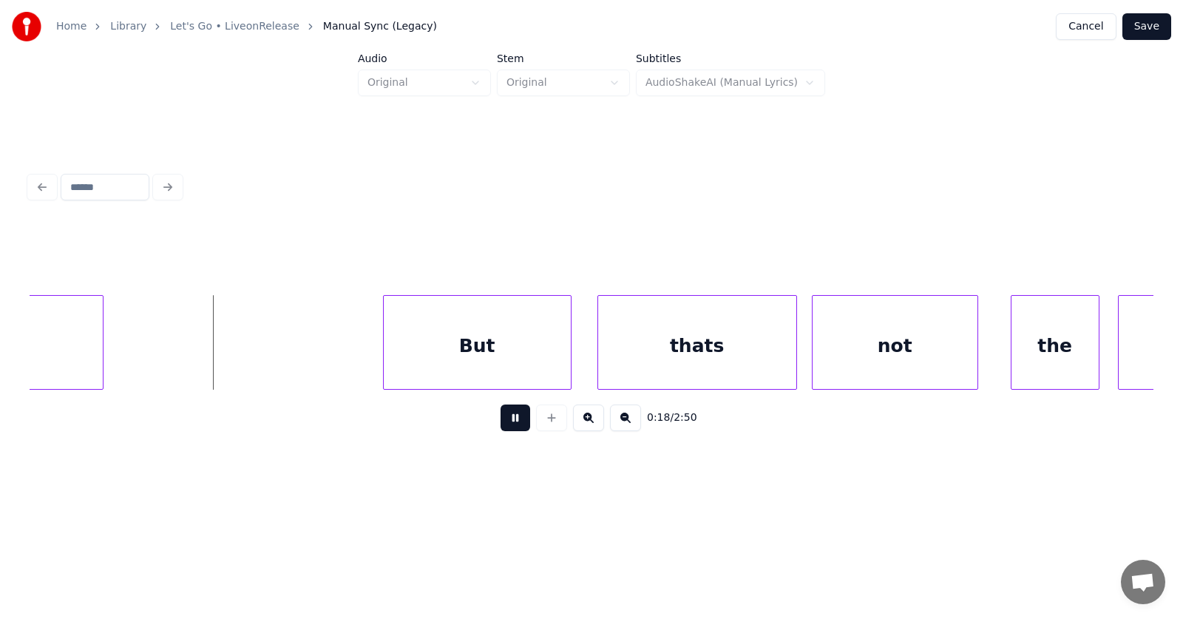
click at [501, 422] on button at bounding box center [516, 417] width 30 height 27
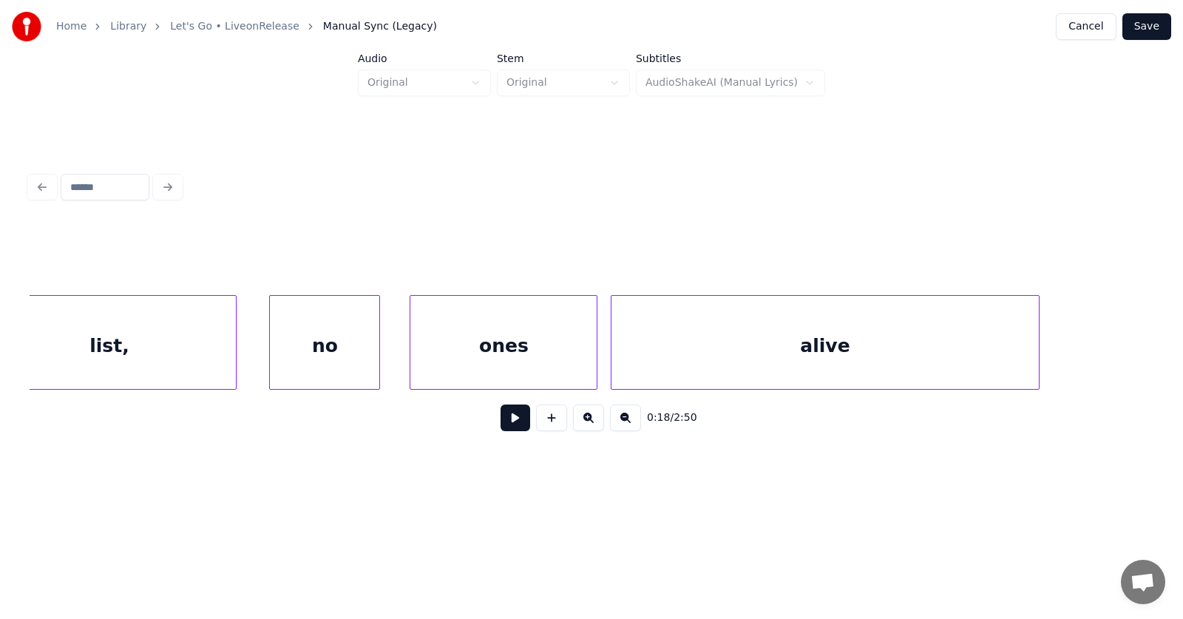
scroll to position [0, 7192]
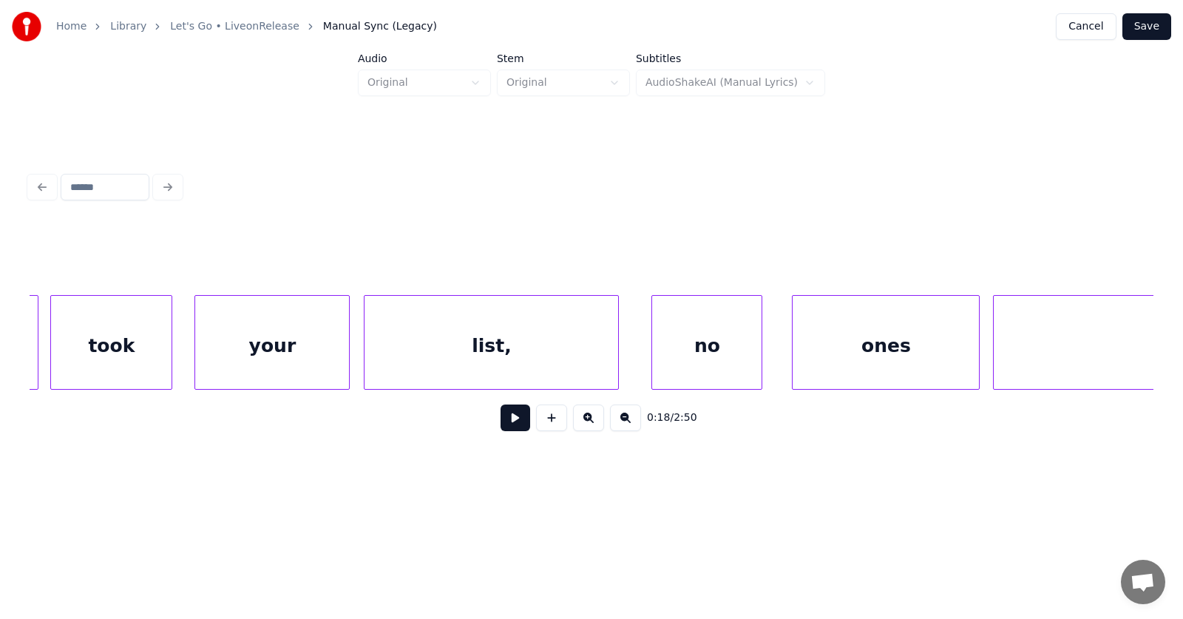
click at [508, 427] on button at bounding box center [516, 417] width 30 height 27
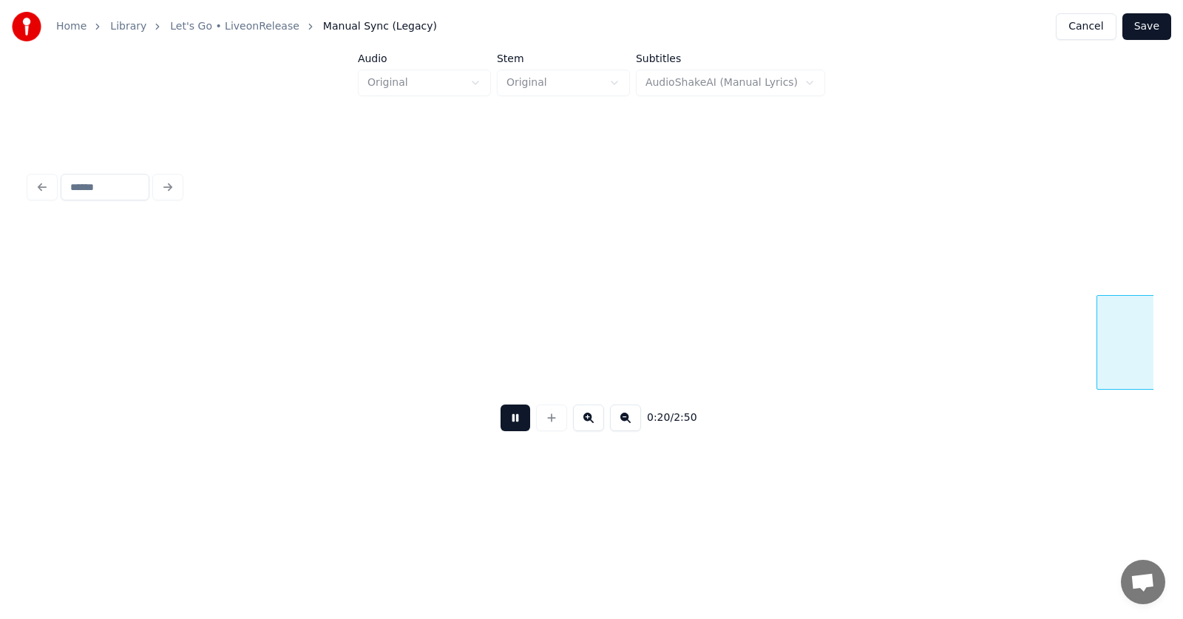
scroll to position [0, 11535]
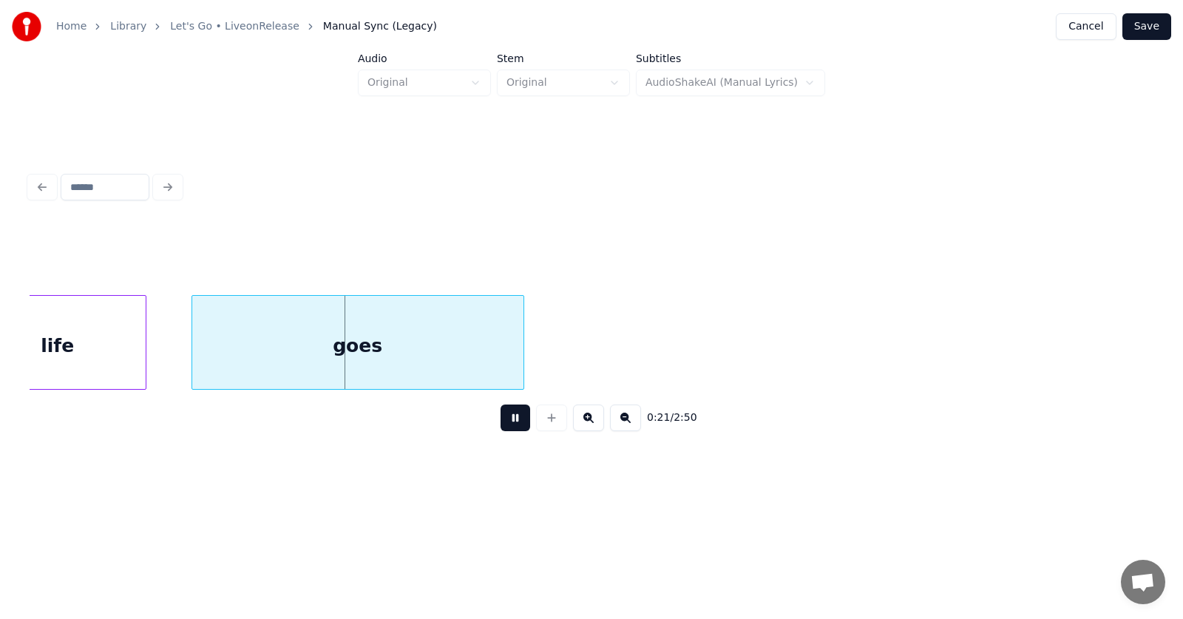
click at [508, 427] on button at bounding box center [516, 417] width 30 height 27
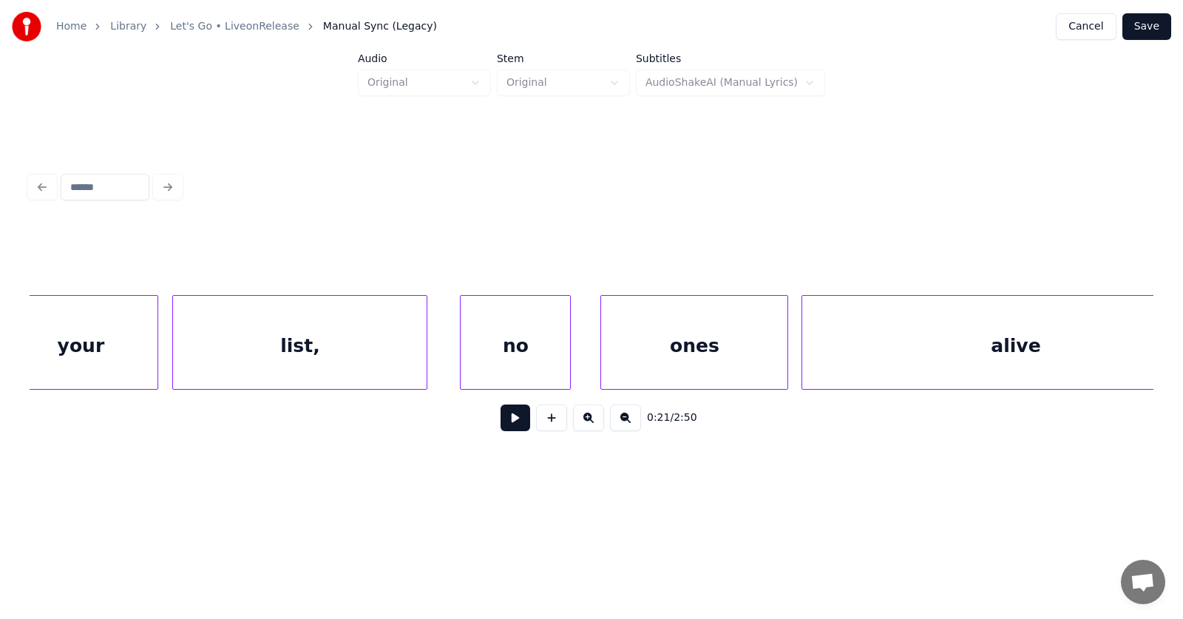
scroll to position [0, 7129]
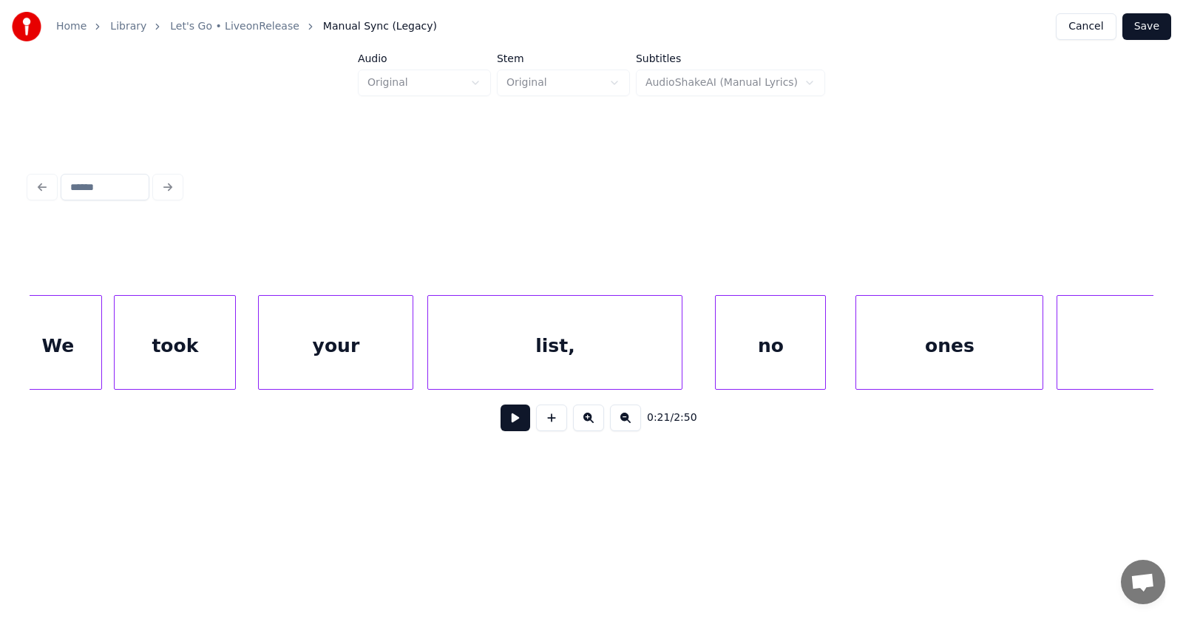
click at [773, 359] on div "no" at bounding box center [770, 346] width 109 height 101
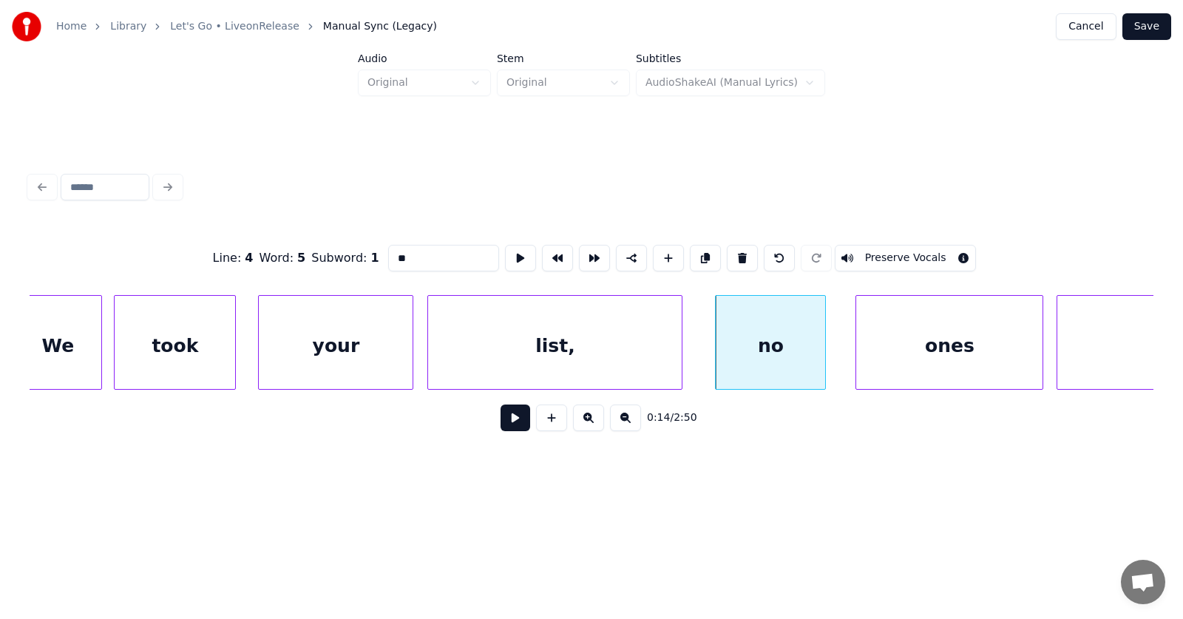
drag, startPoint x: 381, startPoint y: 254, endPoint x: 354, endPoint y: 255, distance: 26.6
click at [354, 255] on div "Line : 4 Word : 5 Subword : 1 ** Preserve Vocals" at bounding box center [592, 258] width 1124 height 74
type input "***"
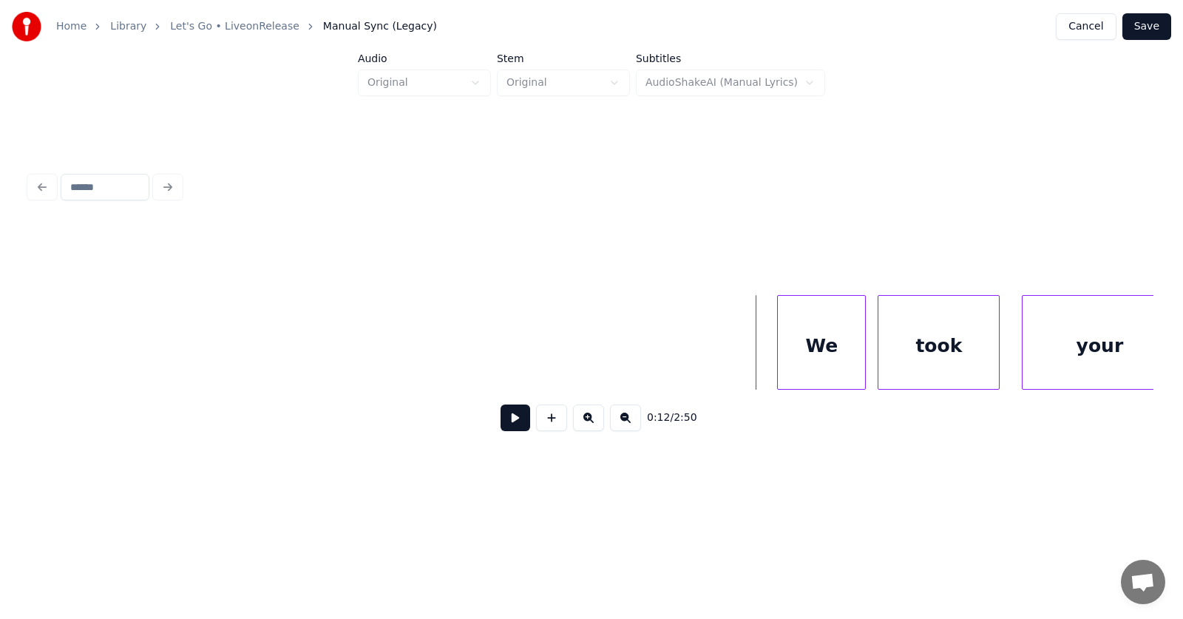
click at [506, 421] on button at bounding box center [516, 417] width 30 height 27
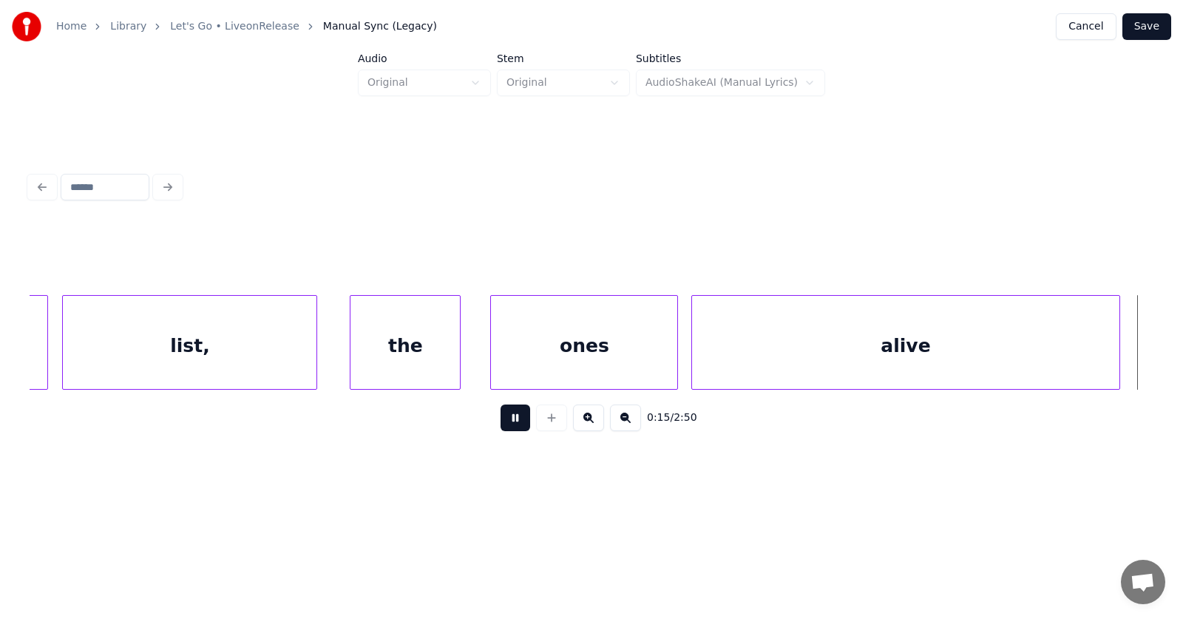
scroll to position [0, 8623]
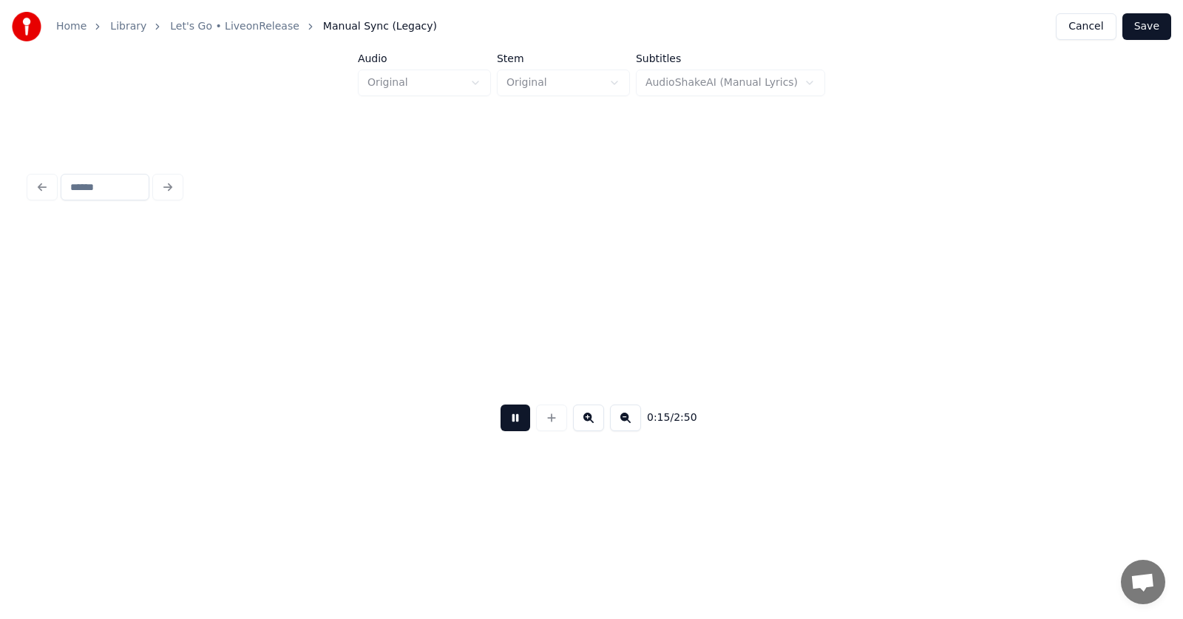
click at [506, 421] on button at bounding box center [516, 417] width 30 height 27
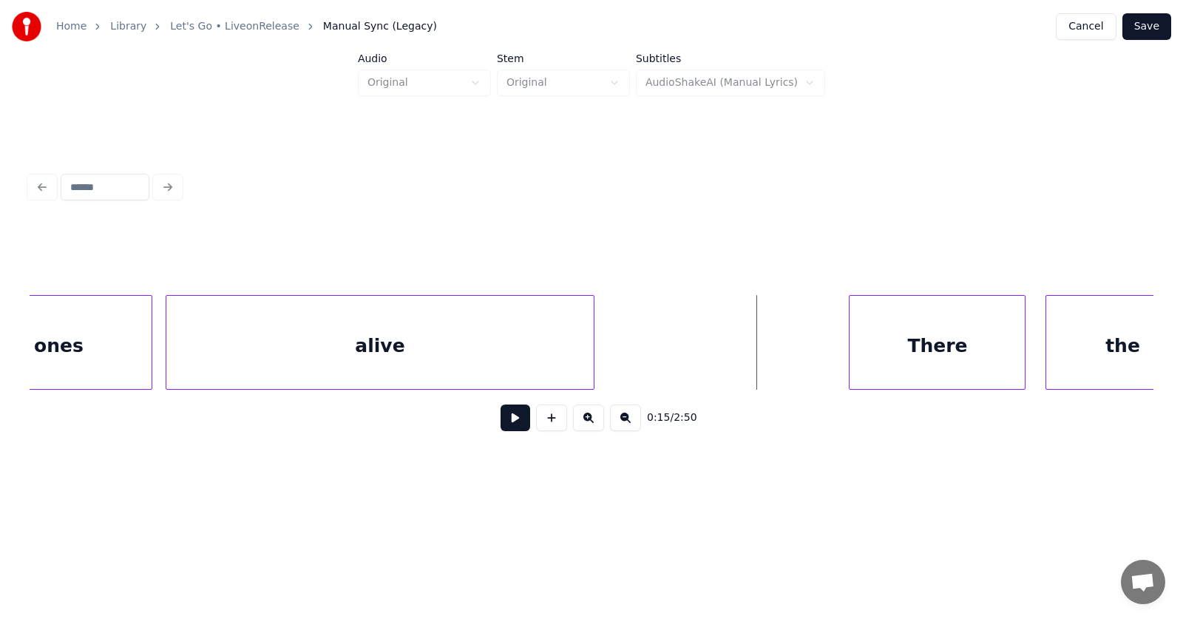
scroll to position [0, 7702]
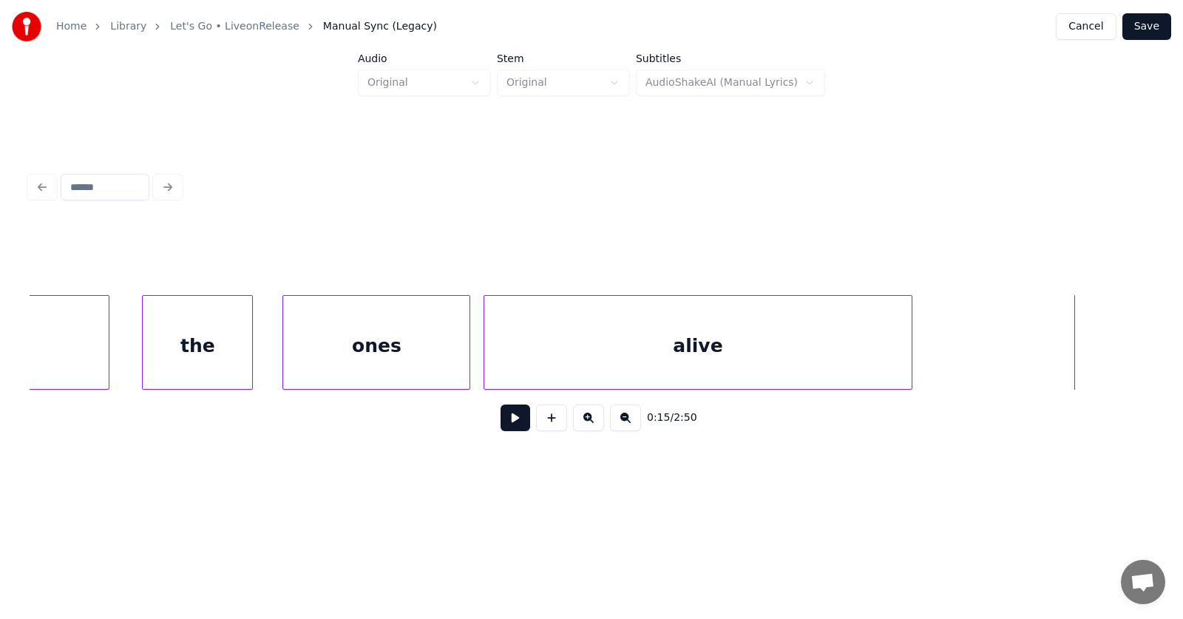
click at [194, 361] on div "the" at bounding box center [197, 346] width 109 height 101
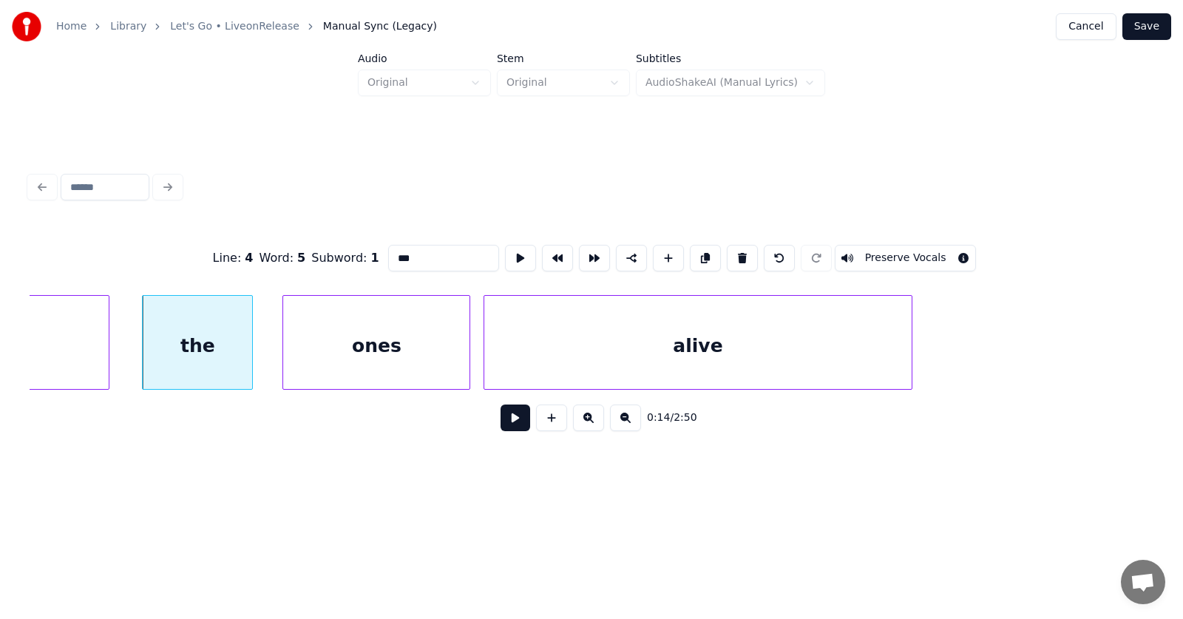
drag, startPoint x: 392, startPoint y: 257, endPoint x: 362, endPoint y: 259, distance: 29.7
click at [388, 259] on input "***" at bounding box center [443, 258] width 111 height 27
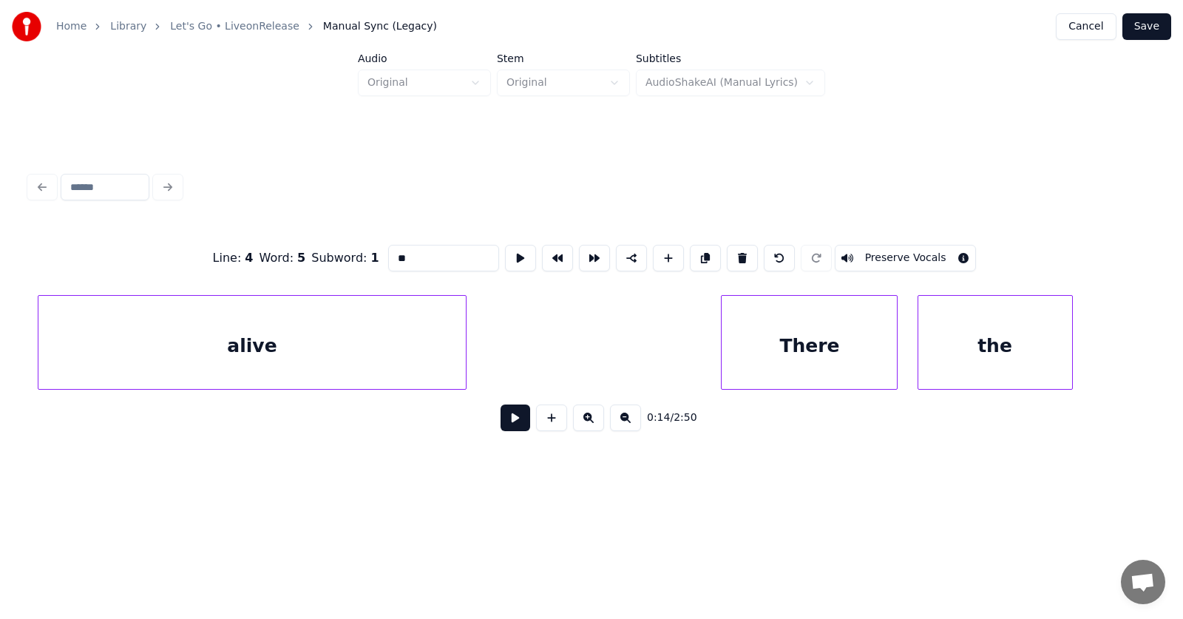
scroll to position [0, 8465]
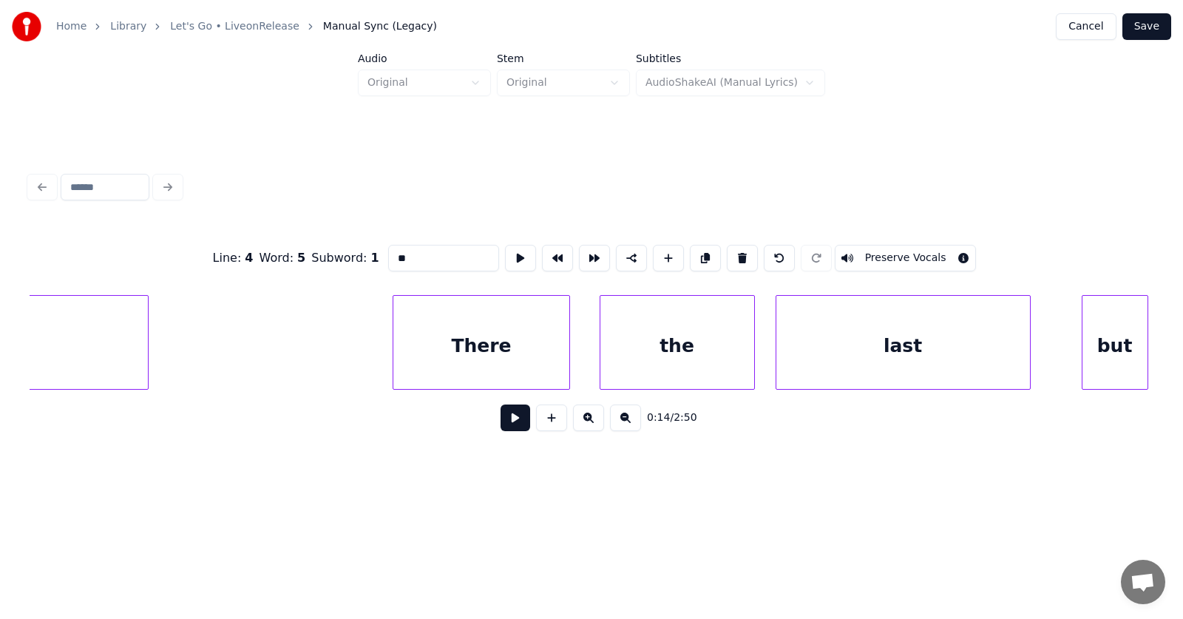
click at [435, 352] on div "There" at bounding box center [480, 346] width 175 height 101
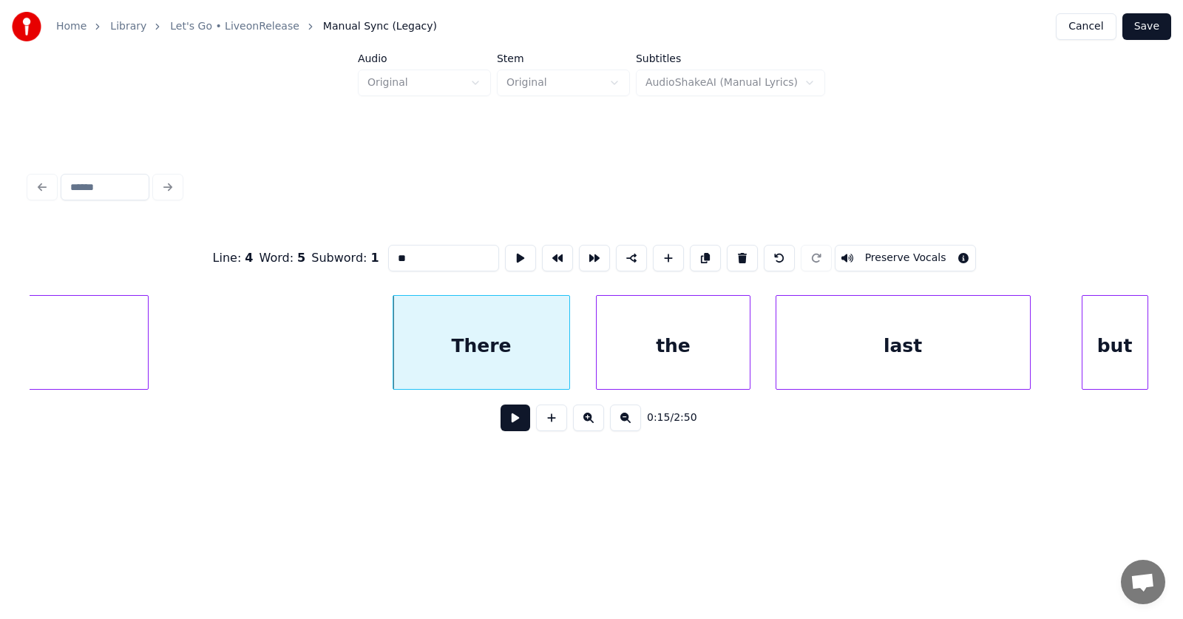
click at [660, 346] on div "the" at bounding box center [674, 346] width 154 height 101
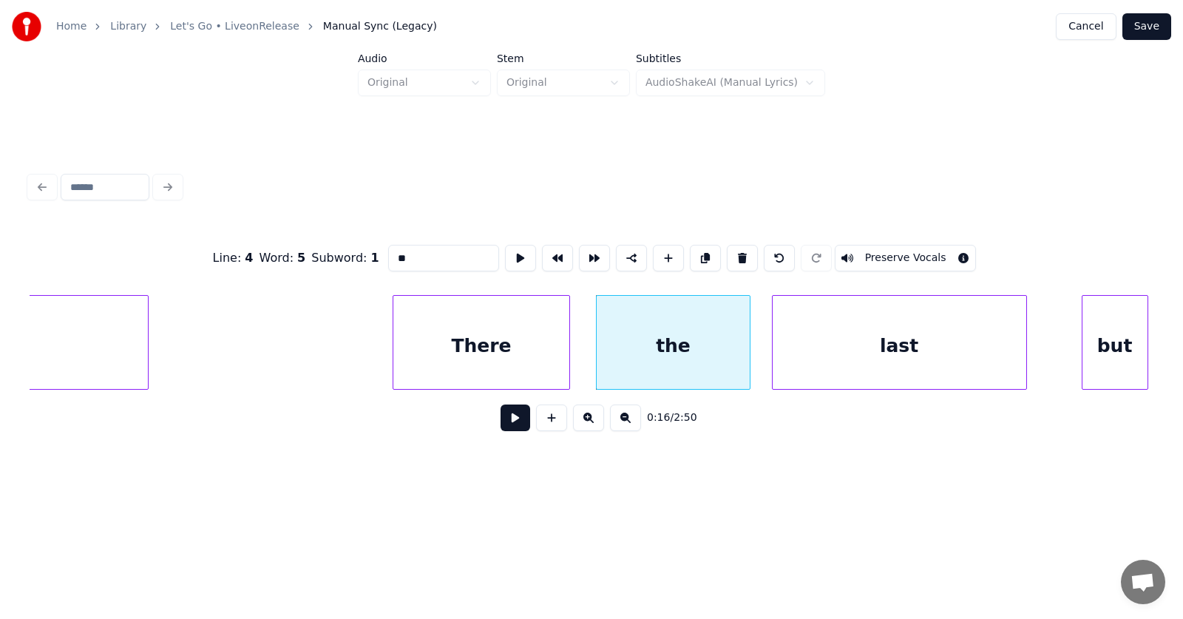
click at [872, 355] on div "last" at bounding box center [900, 346] width 254 height 101
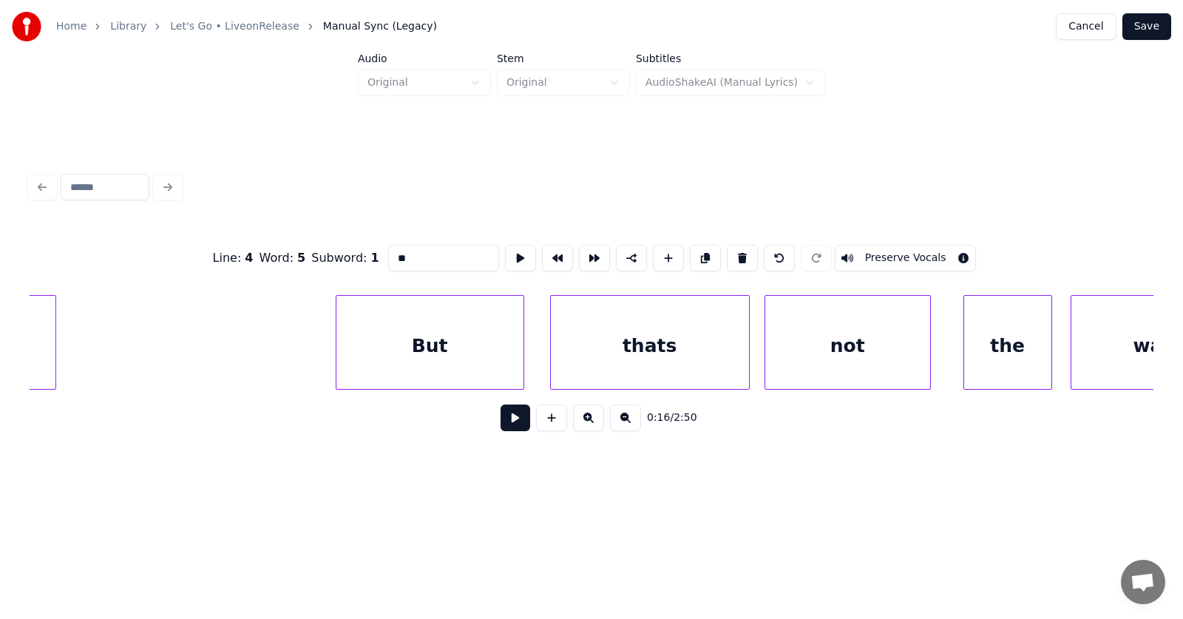
scroll to position [0, 10375]
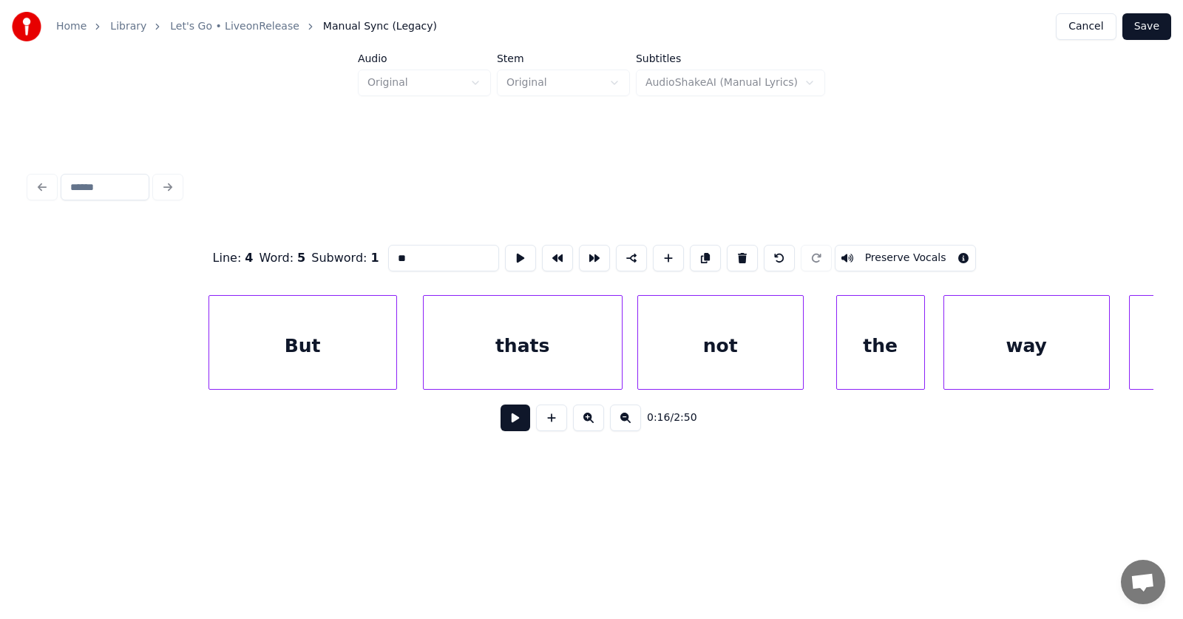
click at [536, 343] on div "thats" at bounding box center [523, 346] width 198 height 101
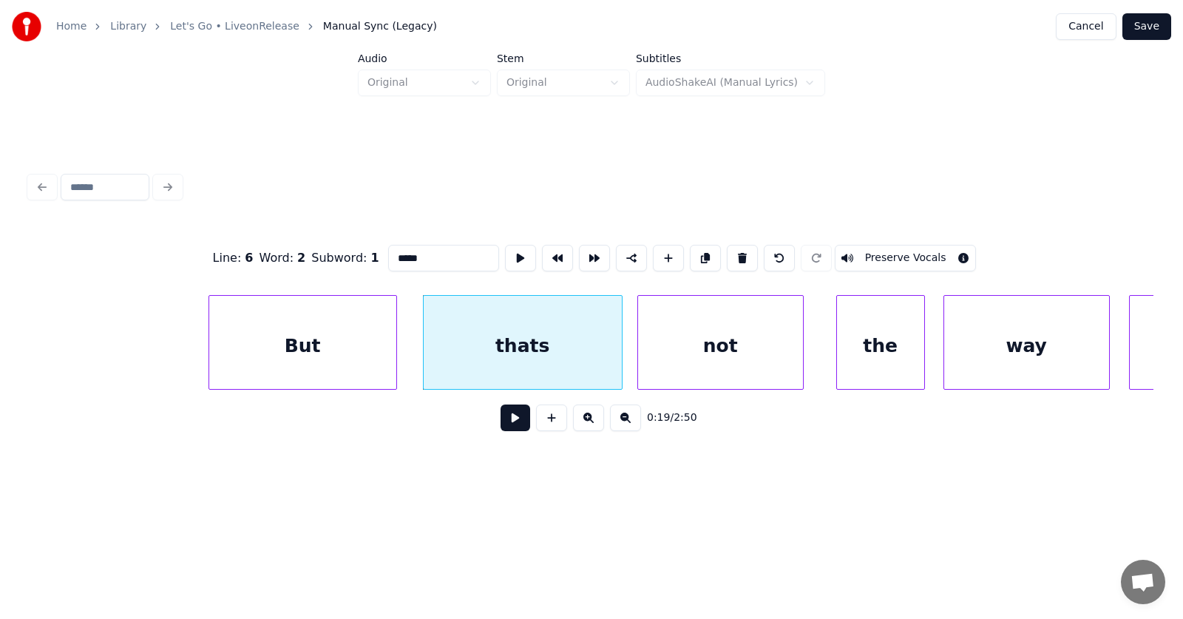
click at [388, 253] on input "*****" at bounding box center [443, 258] width 111 height 27
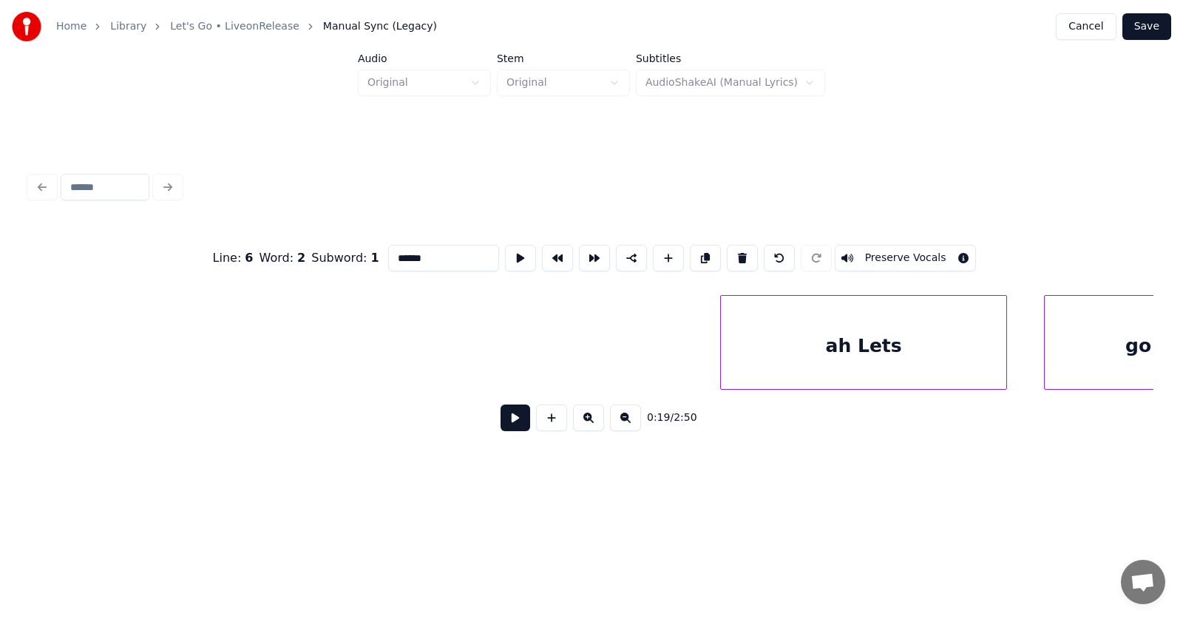
scroll to position [0, 20623]
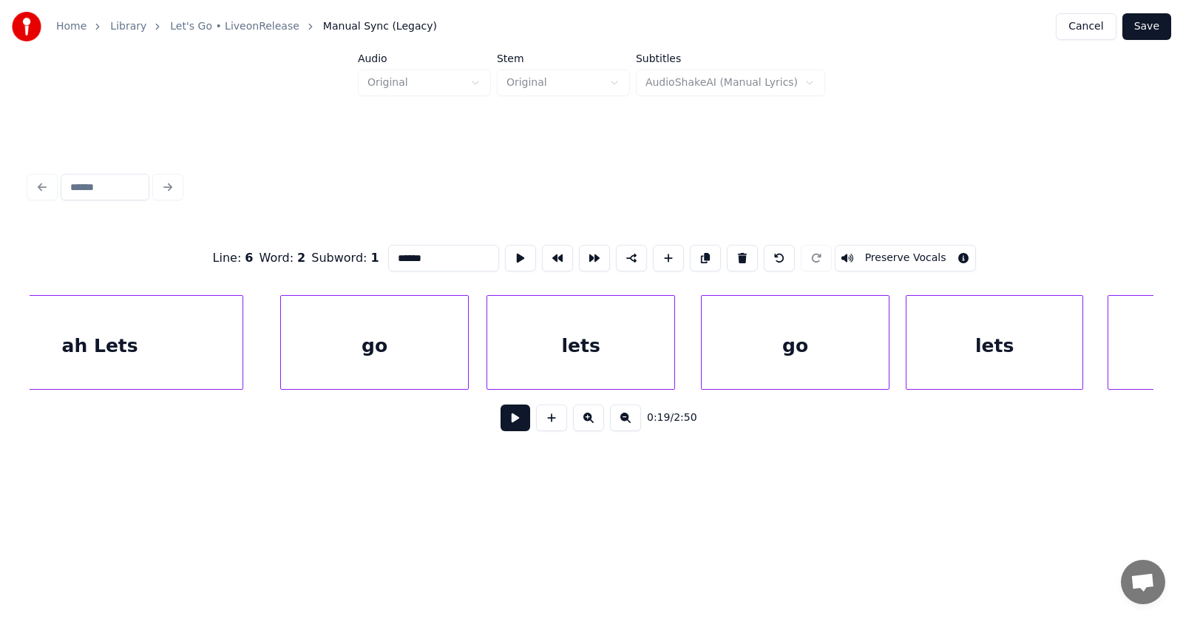
click at [121, 351] on div "ah Lets" at bounding box center [99, 346] width 285 height 101
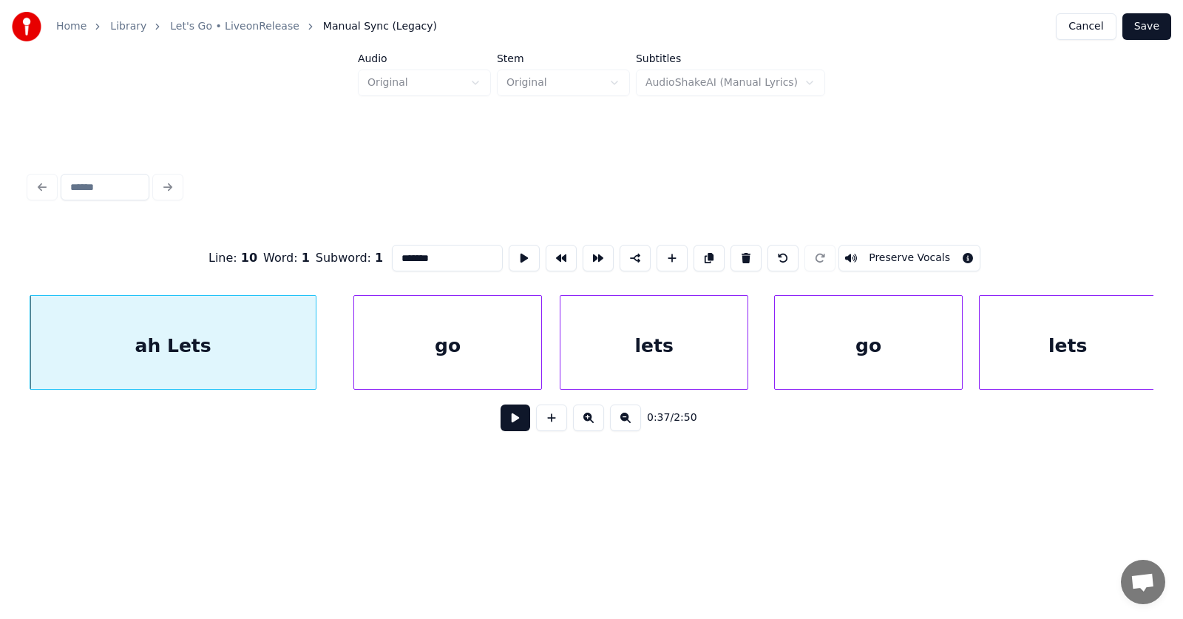
click at [396, 253] on input "*******" at bounding box center [447, 258] width 111 height 27
click at [673, 355] on div "lets" at bounding box center [653, 346] width 187 height 101
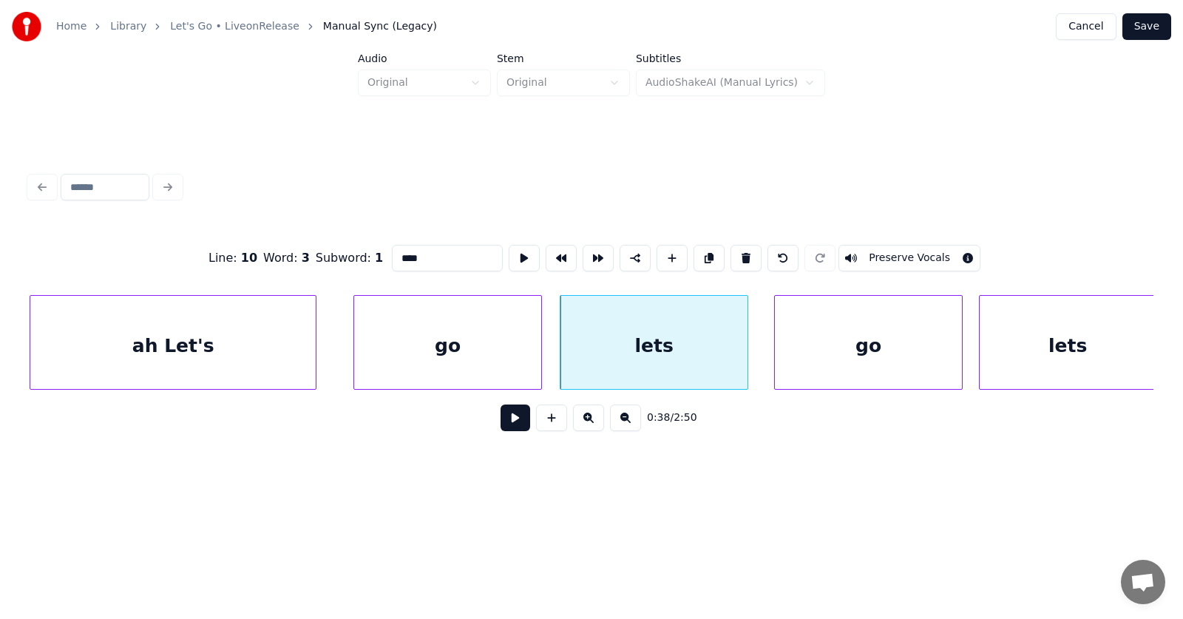
click at [392, 254] on input "****" at bounding box center [447, 258] width 111 height 27
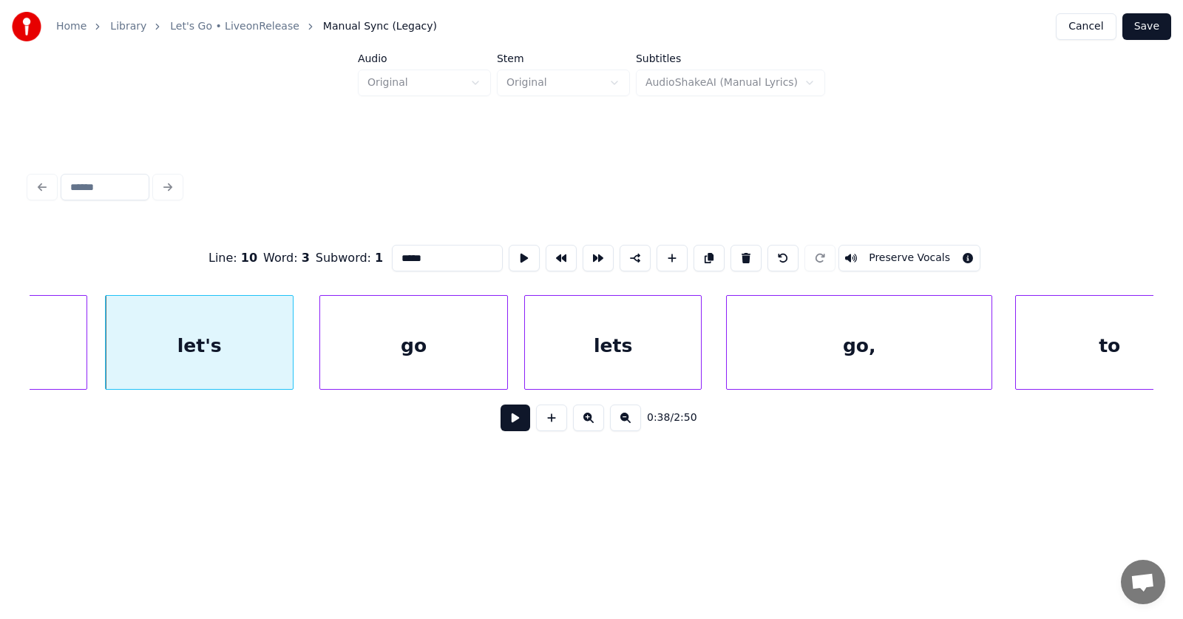
scroll to position [0, 21068]
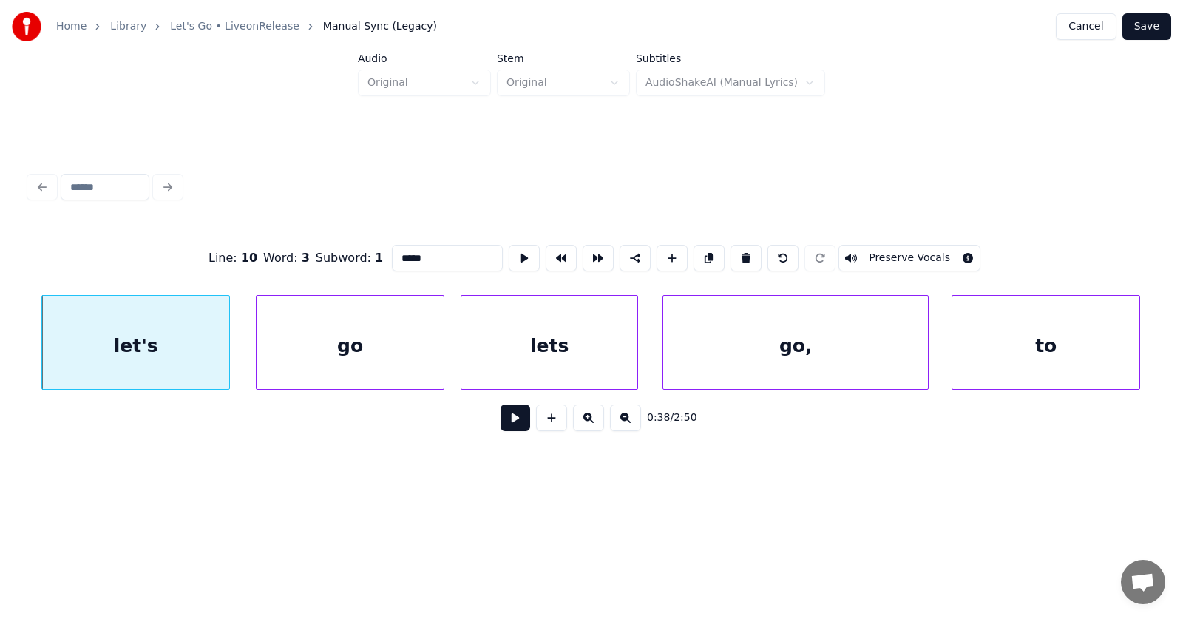
click at [541, 359] on div "lets" at bounding box center [549, 346] width 176 height 101
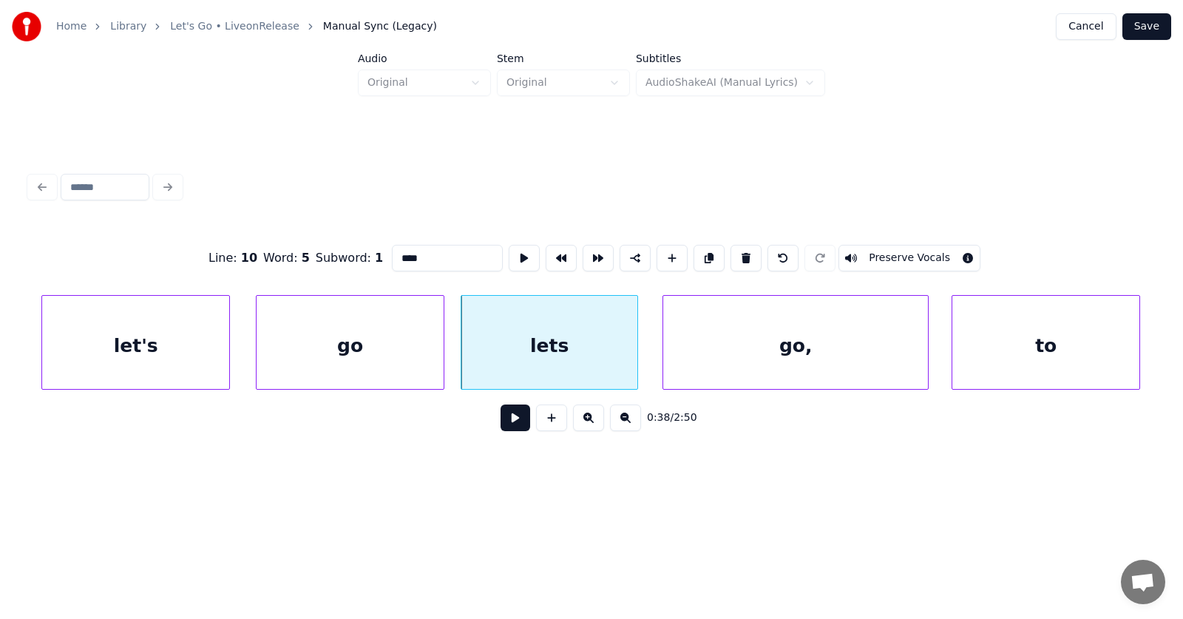
click at [392, 255] on input "****" at bounding box center [447, 258] width 111 height 27
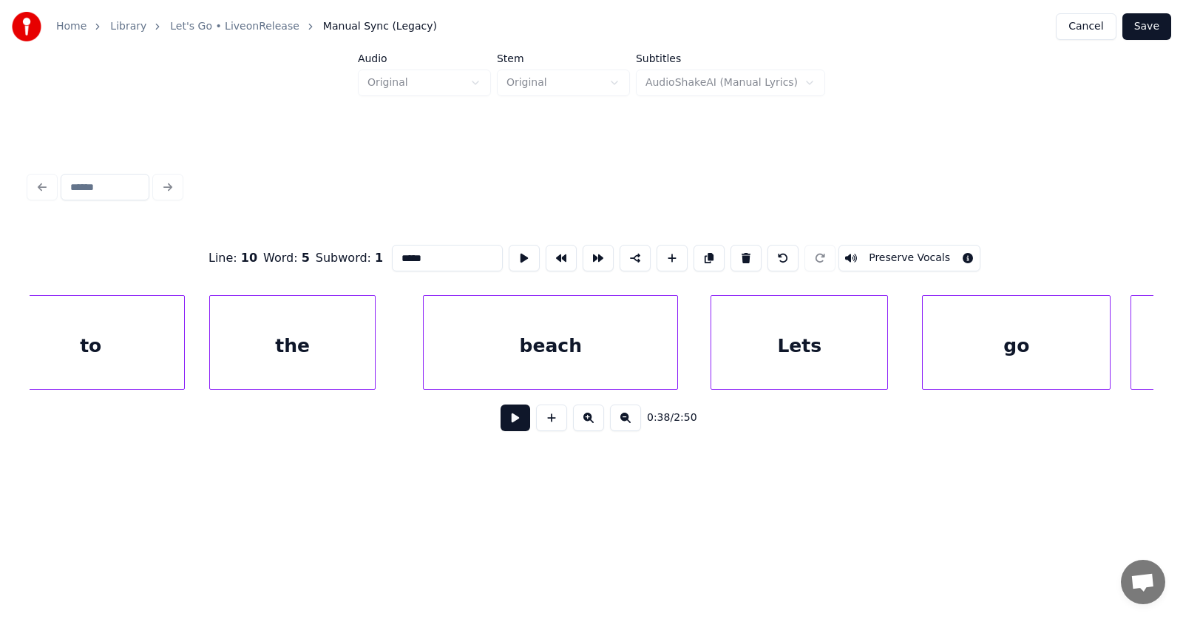
scroll to position [0, 22151]
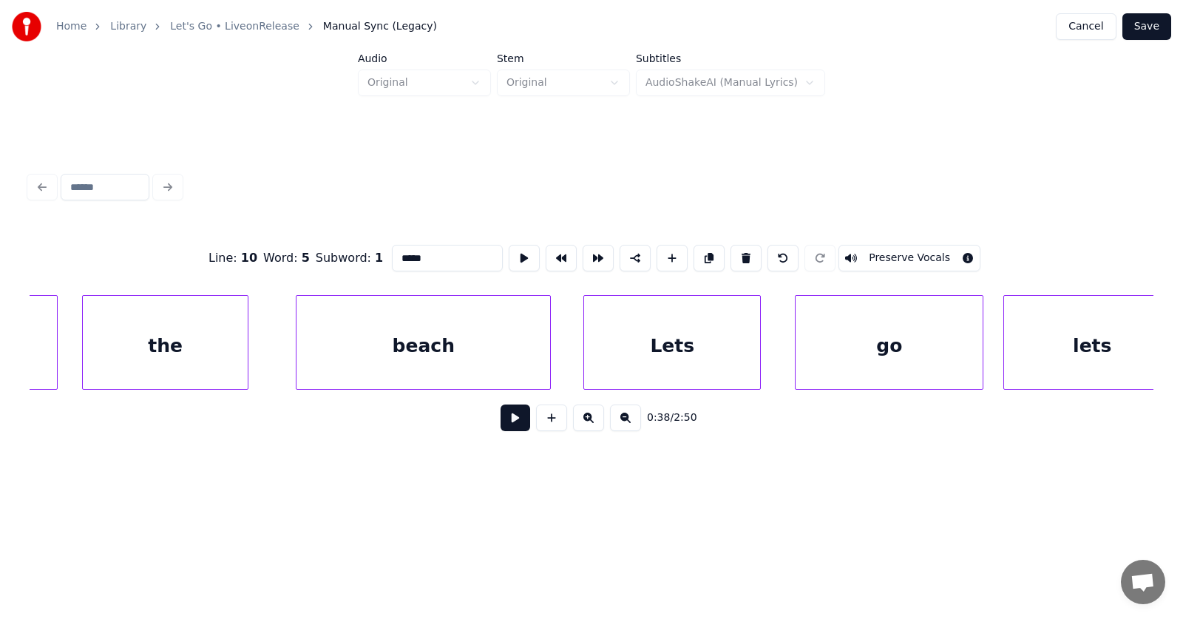
click at [644, 345] on div "Lets" at bounding box center [672, 346] width 176 height 101
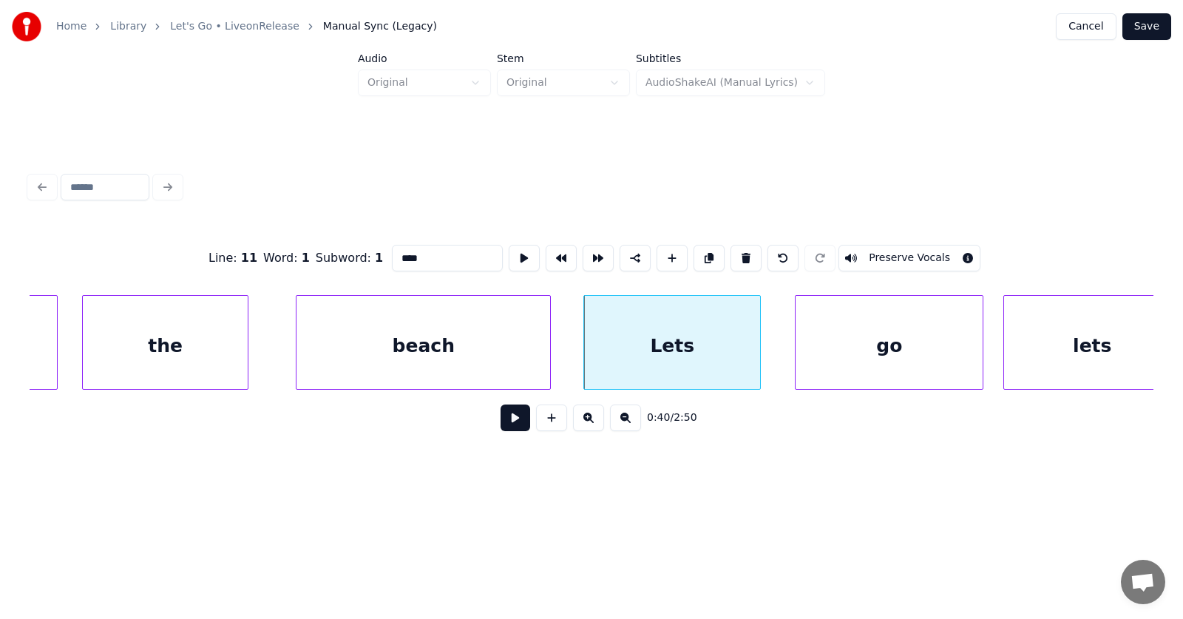
click at [392, 253] on input "****" at bounding box center [447, 258] width 111 height 27
click at [1040, 347] on div "lets" at bounding box center [1092, 346] width 176 height 101
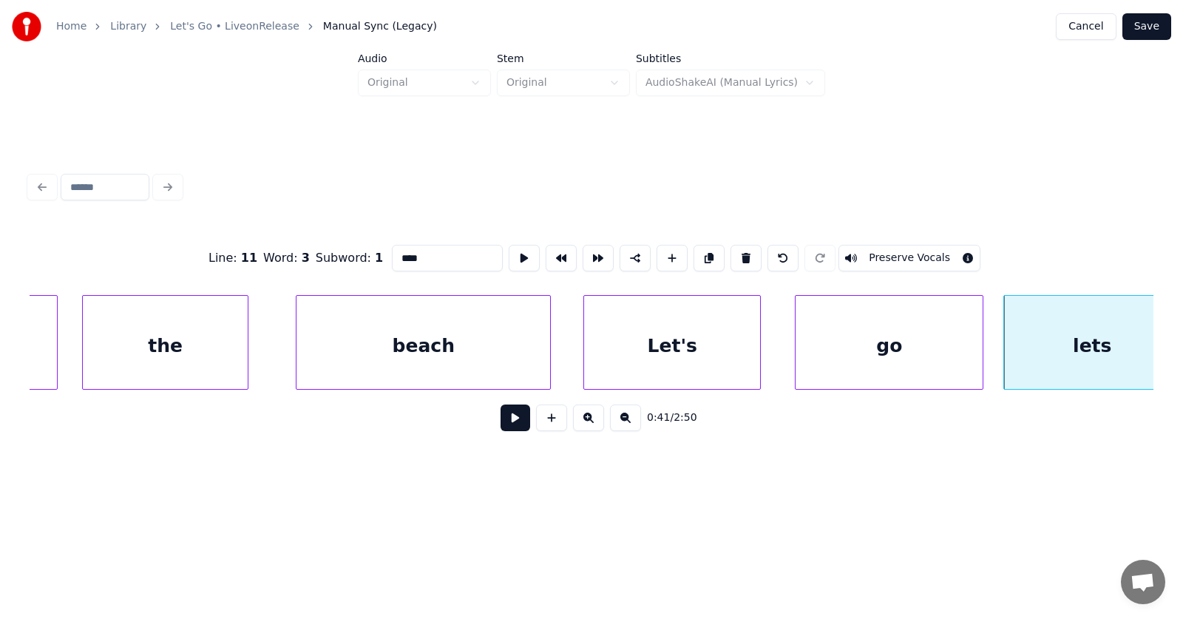
click at [392, 254] on input "****" at bounding box center [447, 258] width 111 height 27
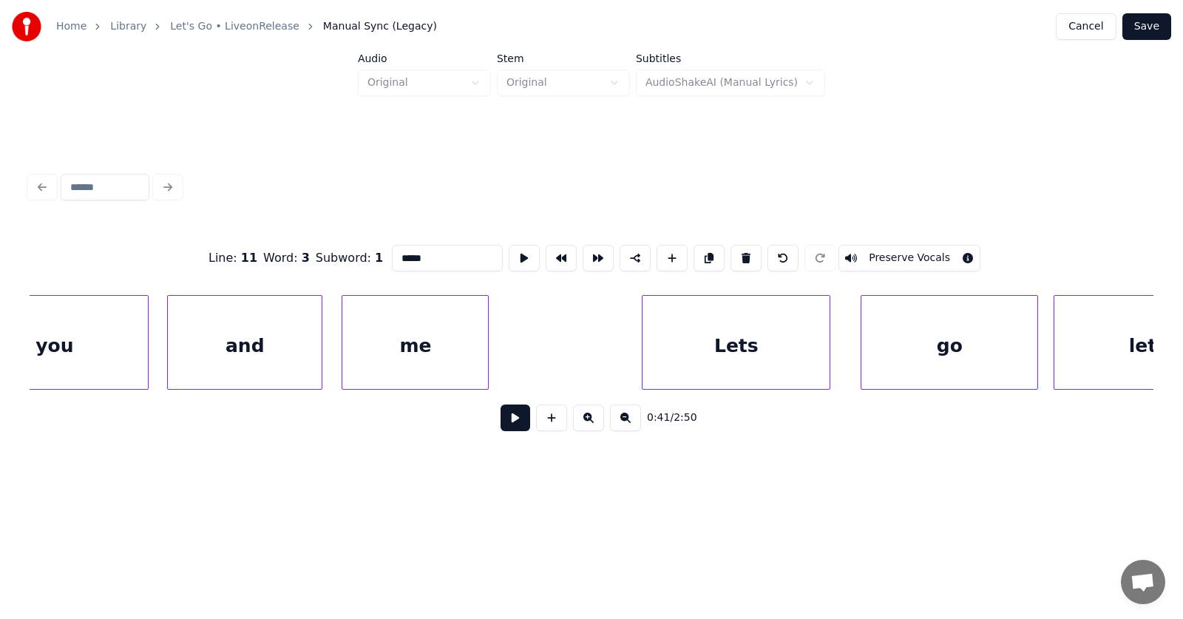
scroll to position [0, 23806]
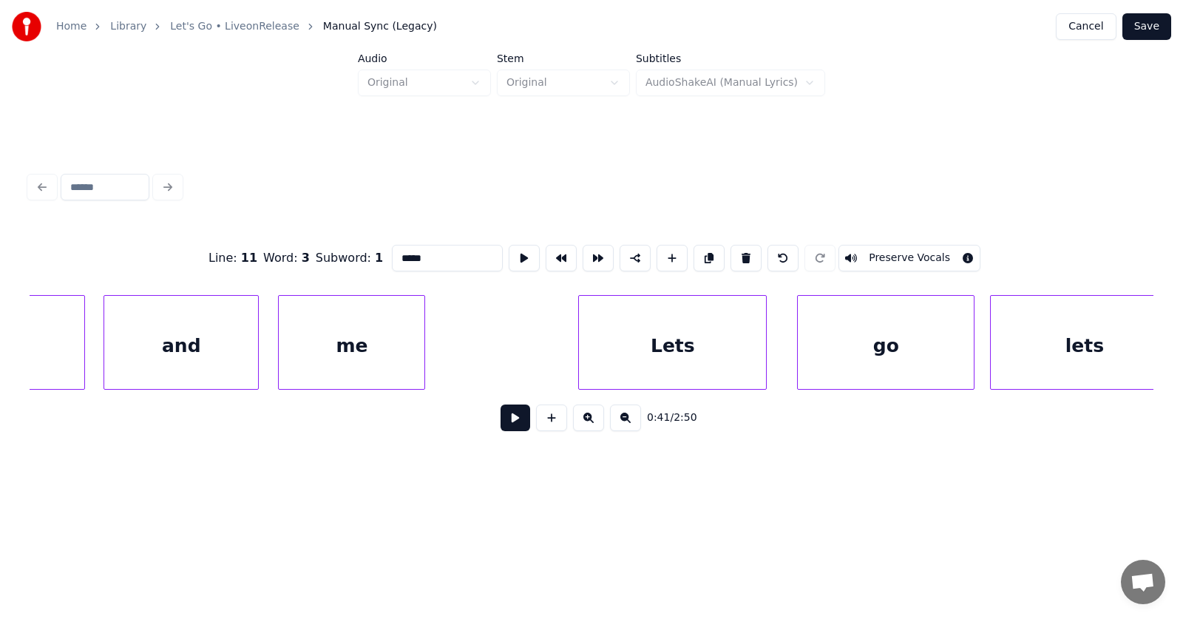
click at [695, 359] on div "Lets" at bounding box center [672, 346] width 187 height 101
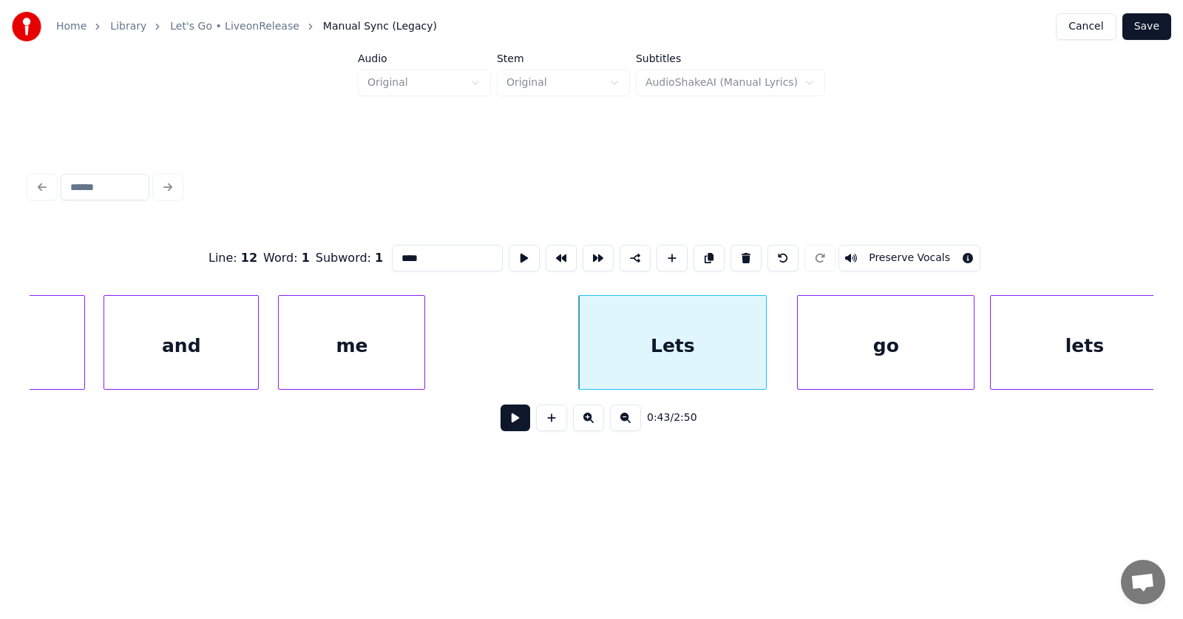
click at [392, 251] on input "****" at bounding box center [447, 258] width 111 height 27
click at [1085, 336] on div "lets" at bounding box center [1084, 346] width 187 height 101
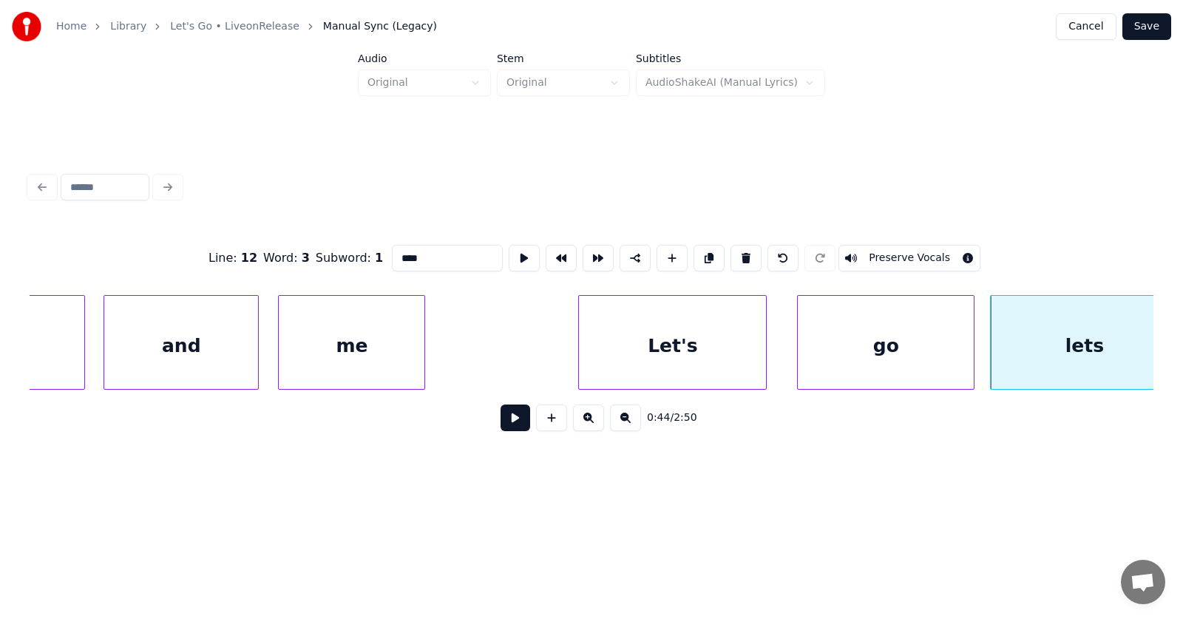
click at [392, 252] on input "****" at bounding box center [447, 258] width 111 height 27
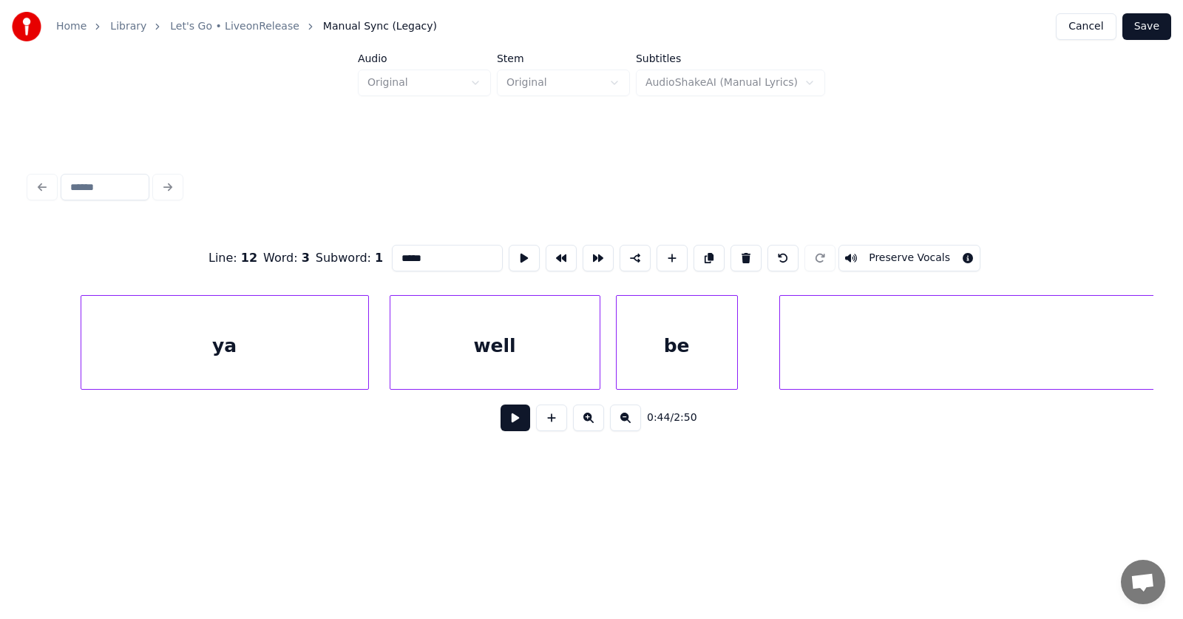
scroll to position [0, 28325]
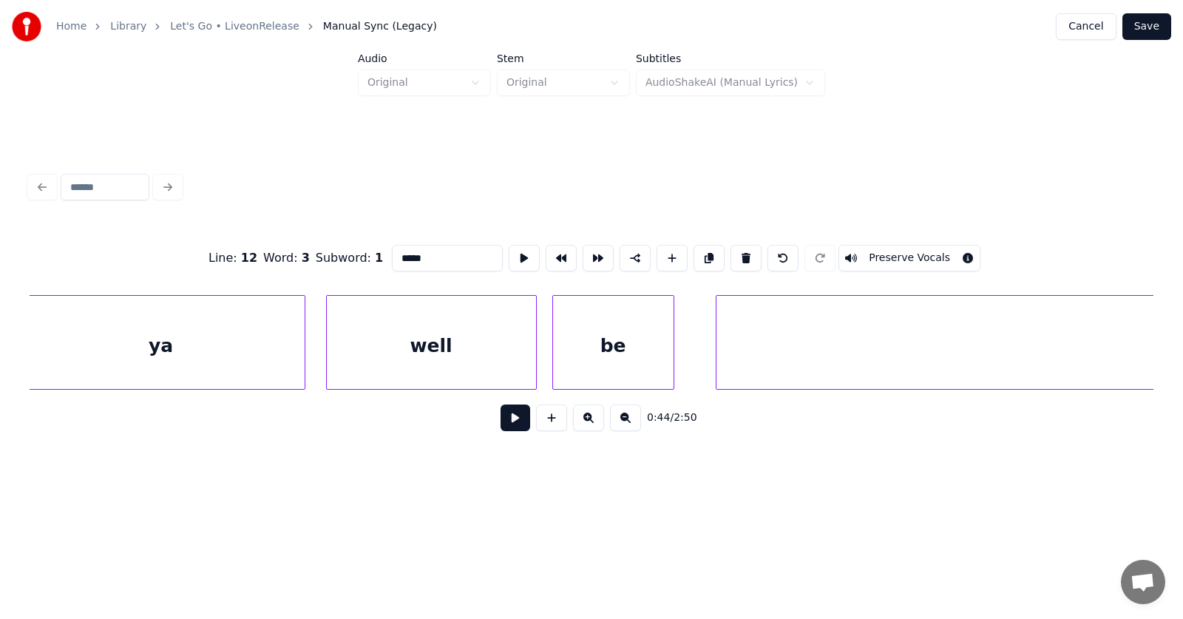
click at [466, 349] on div "well" at bounding box center [431, 346] width 209 height 101
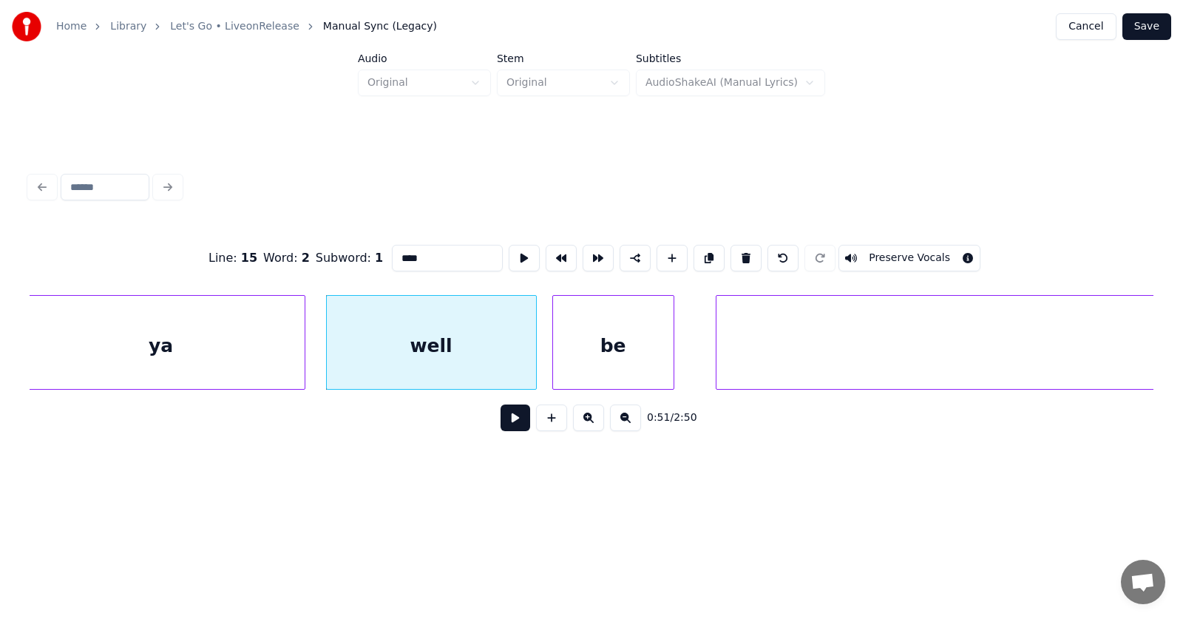
click at [392, 249] on input "****" at bounding box center [447, 258] width 111 height 27
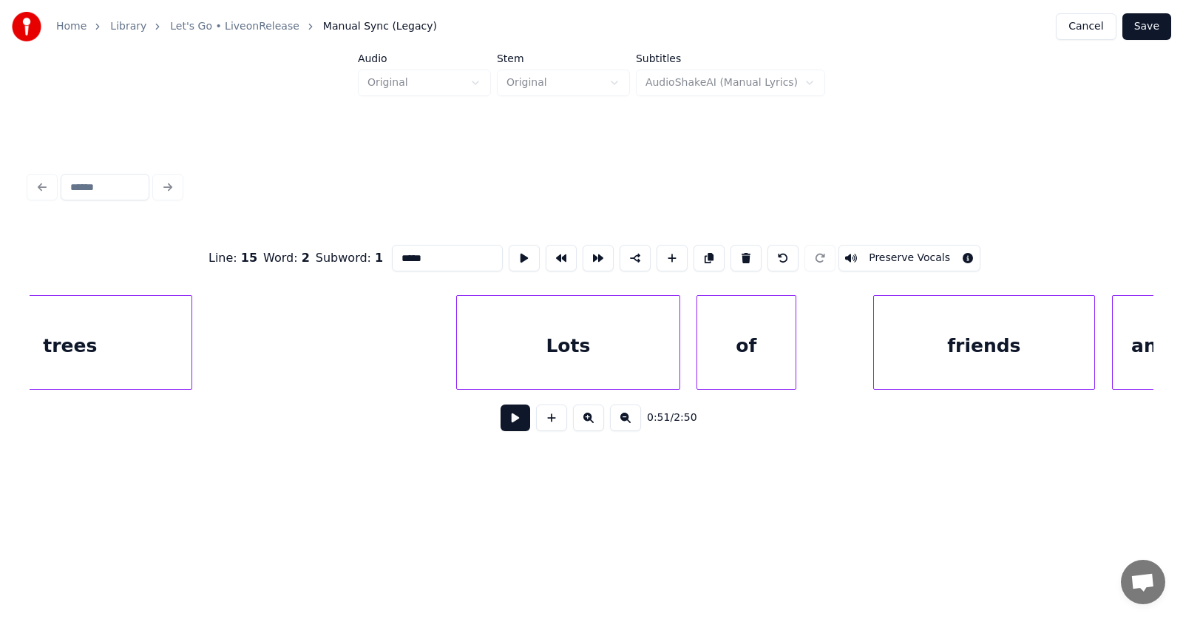
scroll to position [0, 32526]
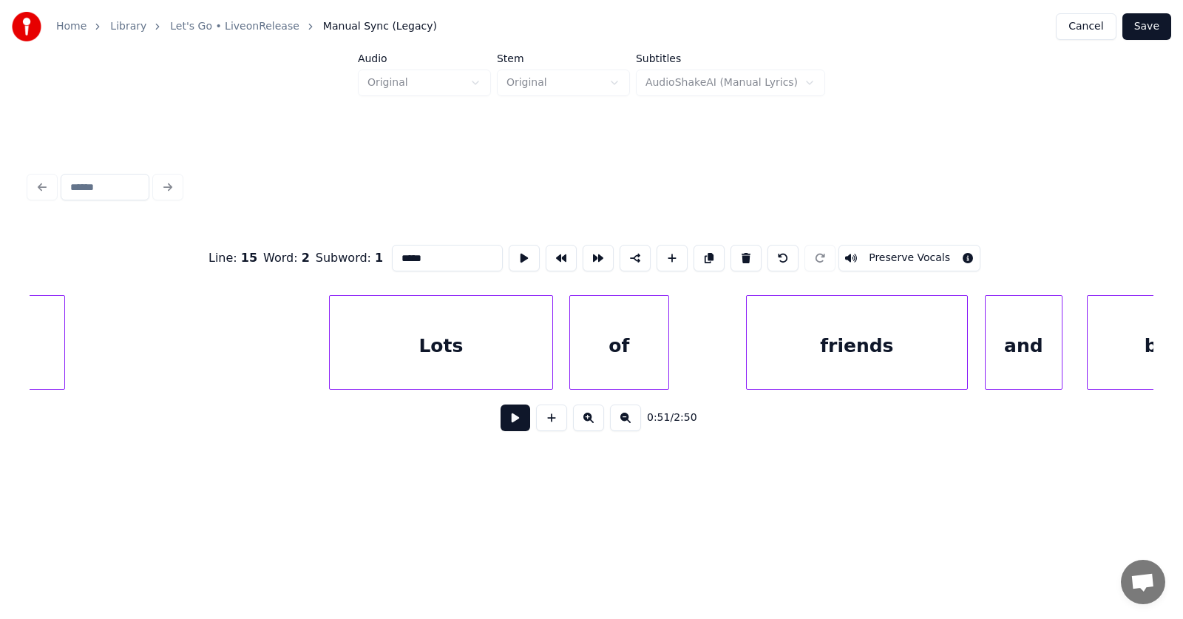
click at [453, 345] on div "Lots" at bounding box center [441, 346] width 223 height 101
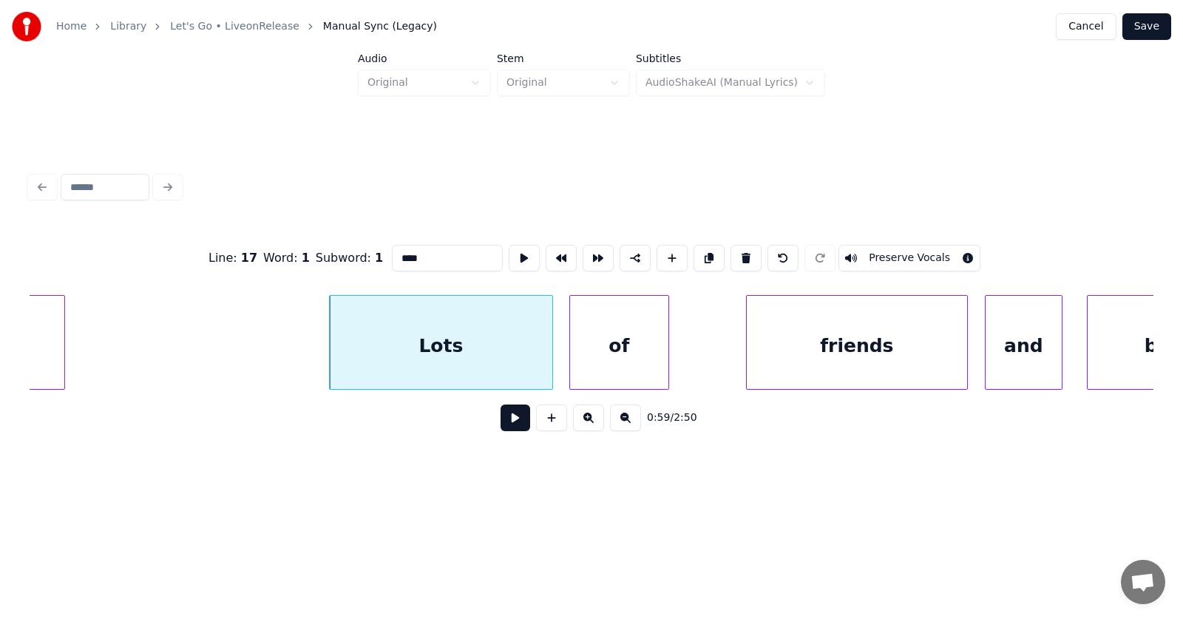
click at [392, 247] on input "****" at bounding box center [447, 258] width 111 height 27
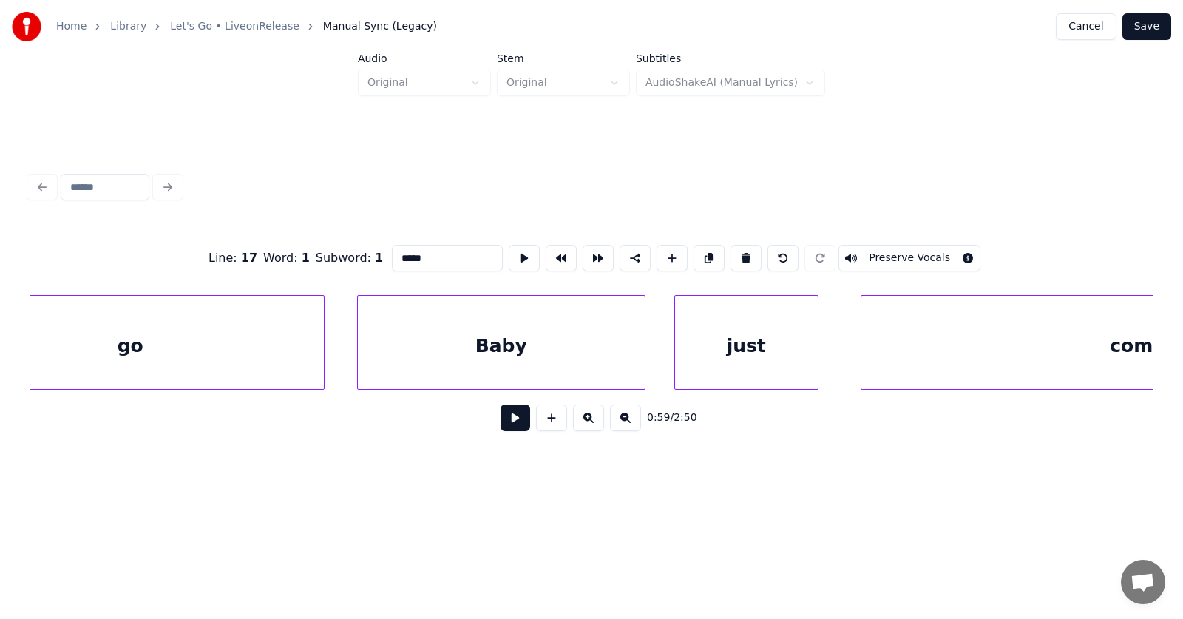
scroll to position [0, 48503]
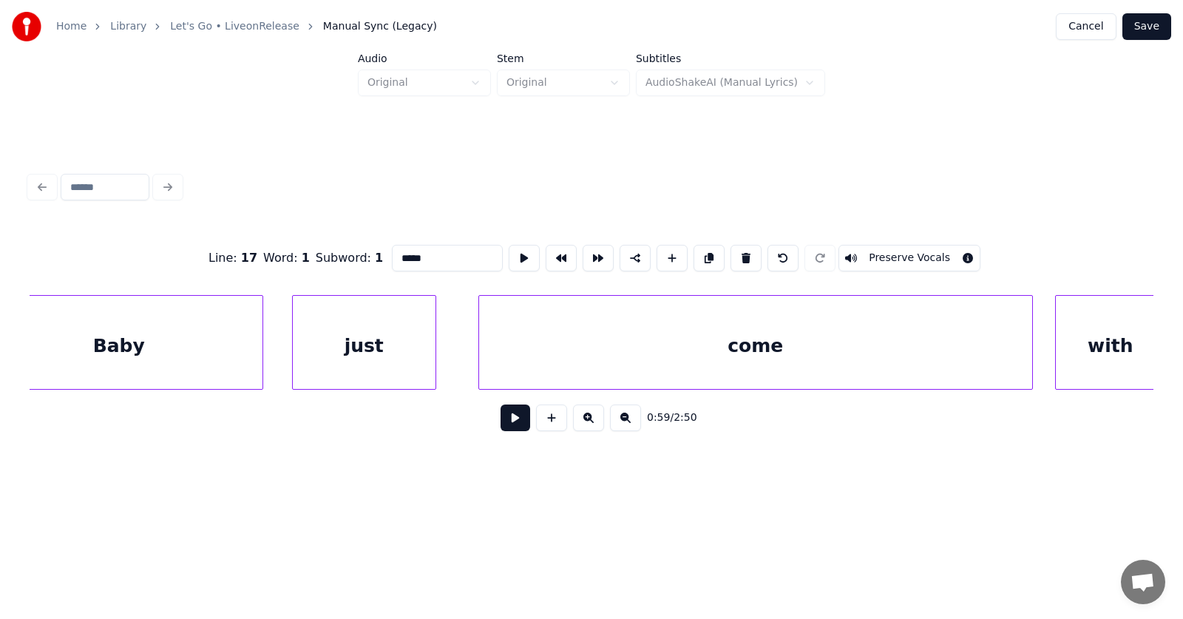
type input "*****"
click at [1149, 21] on button "Save" at bounding box center [1146, 26] width 49 height 27
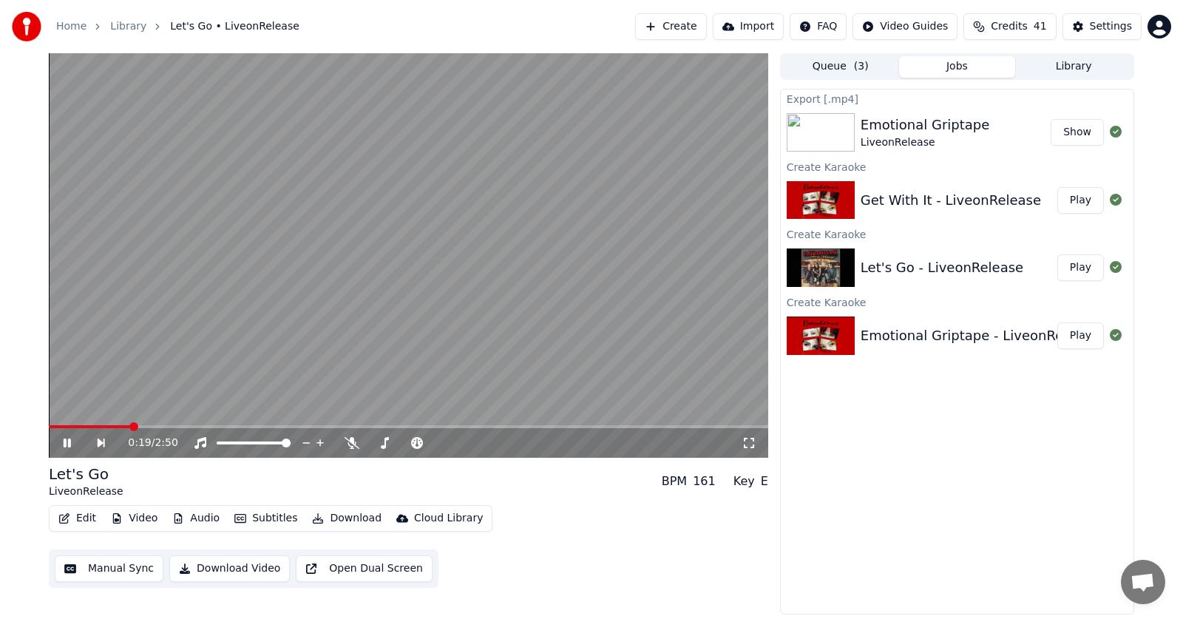
click at [68, 438] on icon at bounding box center [78, 443] width 34 height 12
click at [68, 440] on icon at bounding box center [78, 443] width 34 height 12
click at [68, 440] on icon at bounding box center [67, 442] width 7 height 9
click at [71, 441] on icon at bounding box center [78, 443] width 34 height 12
click at [69, 442] on icon at bounding box center [67, 442] width 7 height 9
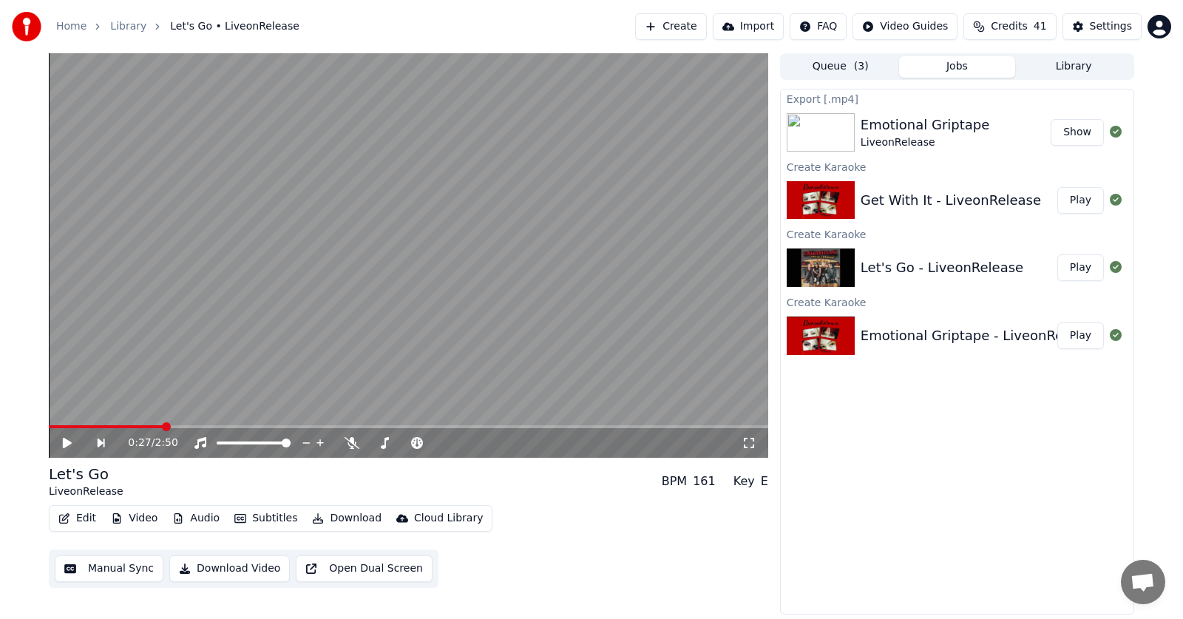
click at [69, 442] on icon at bounding box center [67, 443] width 9 height 10
click at [65, 441] on icon at bounding box center [67, 442] width 7 height 9
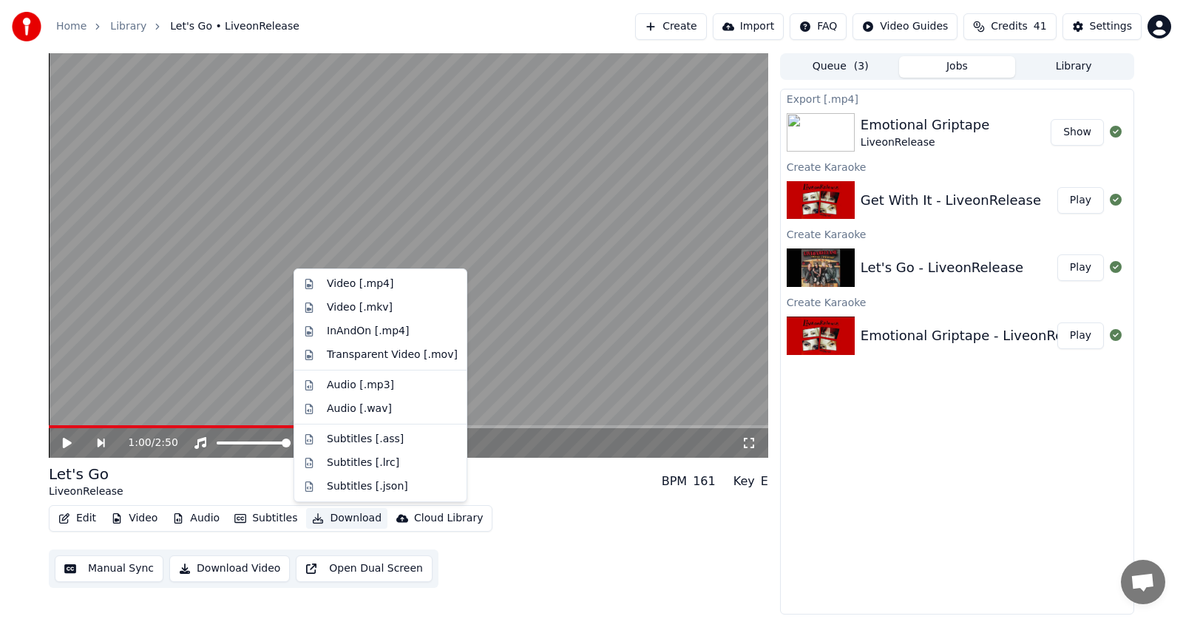
click at [344, 518] on button "Download" at bounding box center [346, 518] width 81 height 21
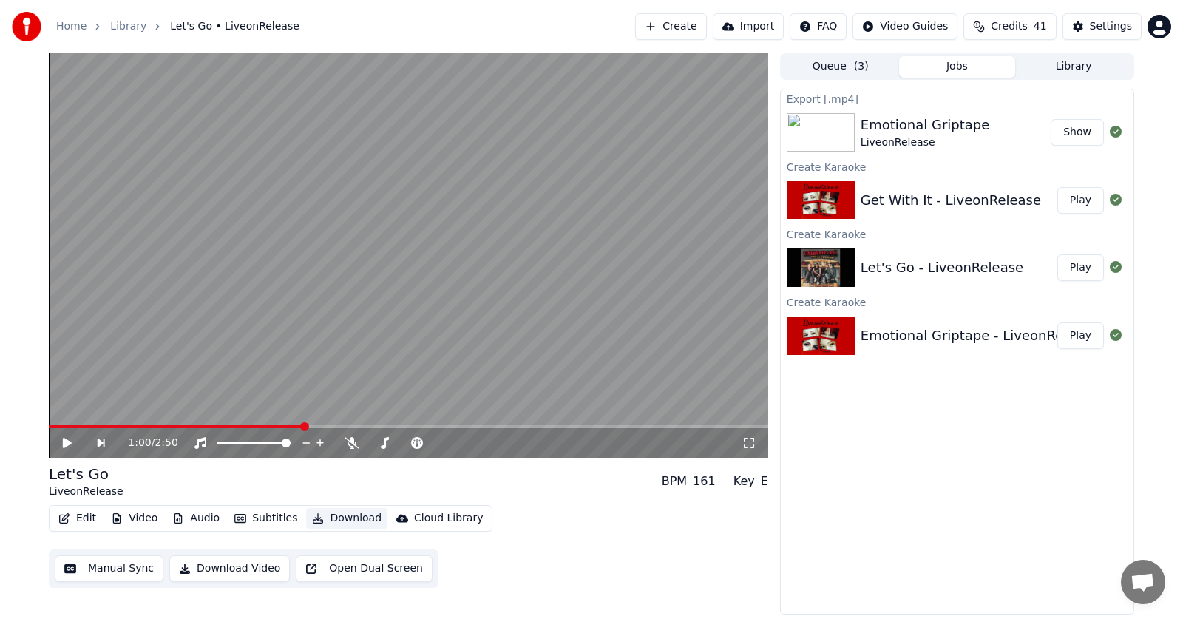
click at [341, 518] on button "Download" at bounding box center [346, 518] width 81 height 21
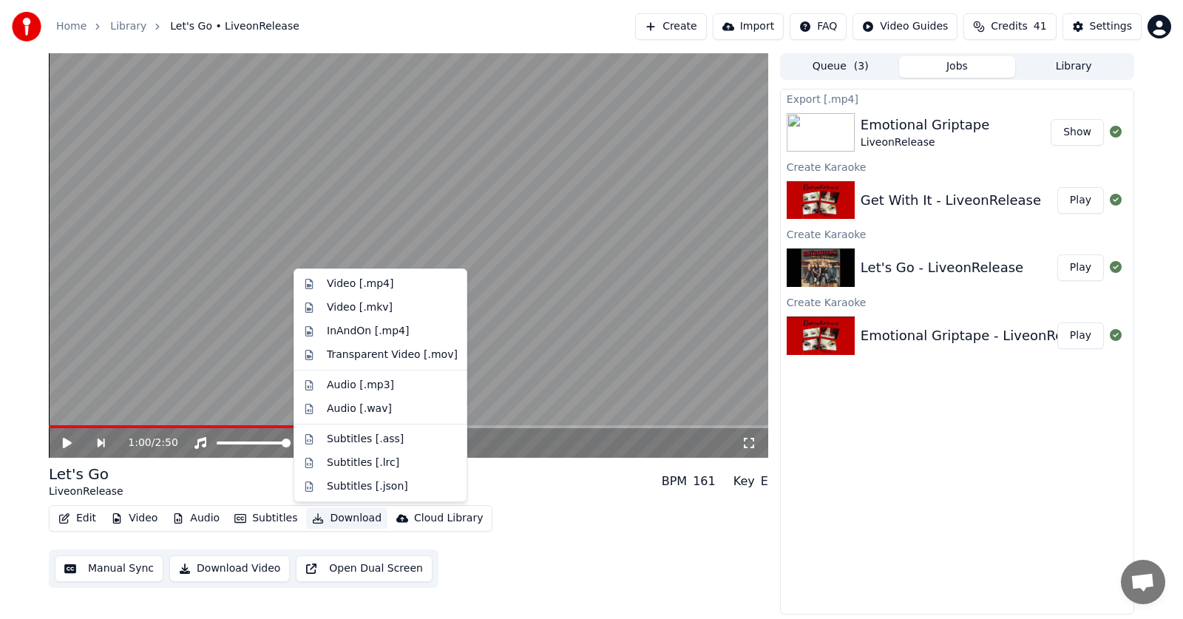
click at [341, 518] on button "Download" at bounding box center [346, 518] width 81 height 21
click at [353, 283] on div "Video [.mp4]" at bounding box center [360, 284] width 67 height 15
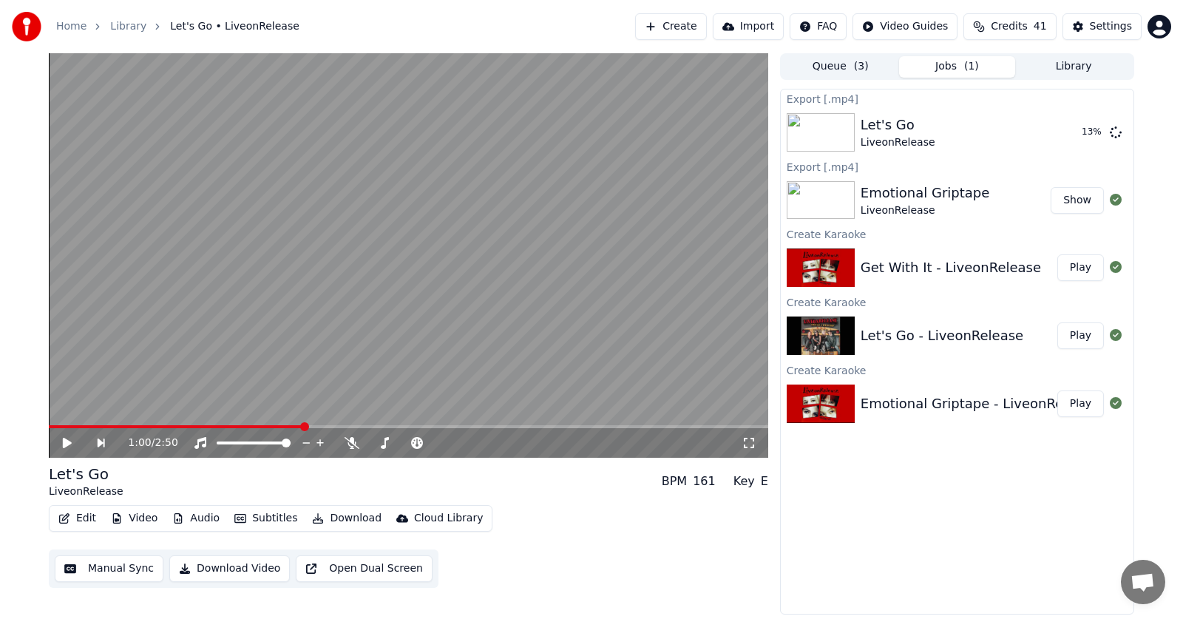
click at [1079, 269] on button "Play" at bounding box center [1080, 267] width 47 height 27
click at [68, 441] on icon at bounding box center [78, 443] width 35 height 12
click at [78, 521] on button "Edit" at bounding box center [77, 518] width 50 height 21
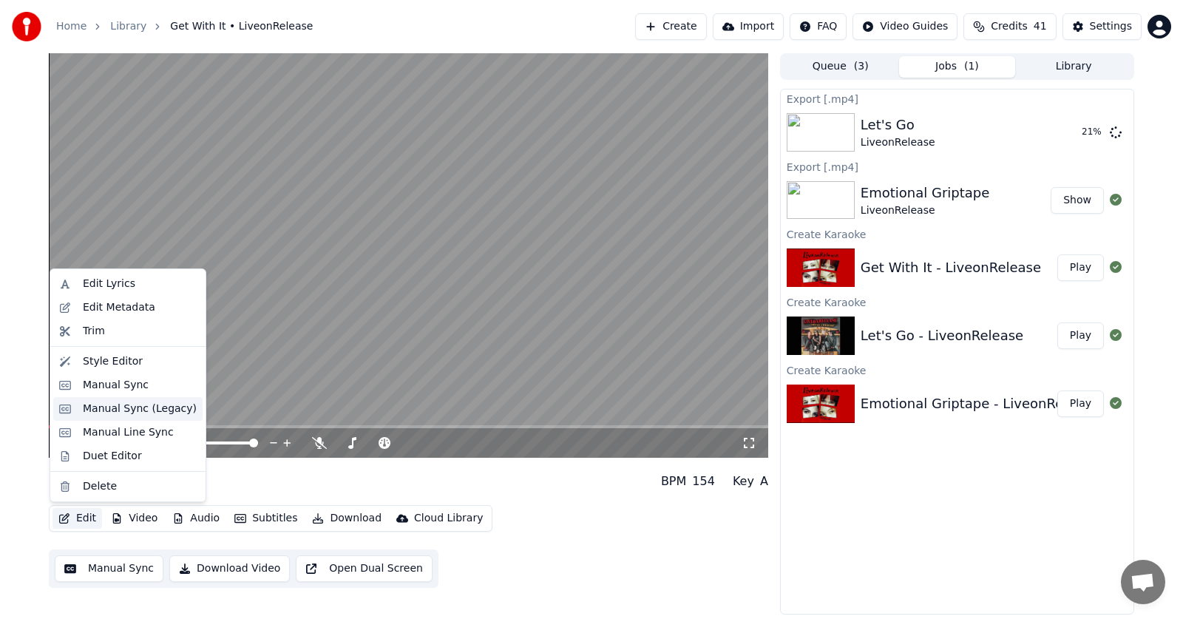
click at [119, 407] on div "Manual Sync (Legacy)" at bounding box center [140, 408] width 114 height 15
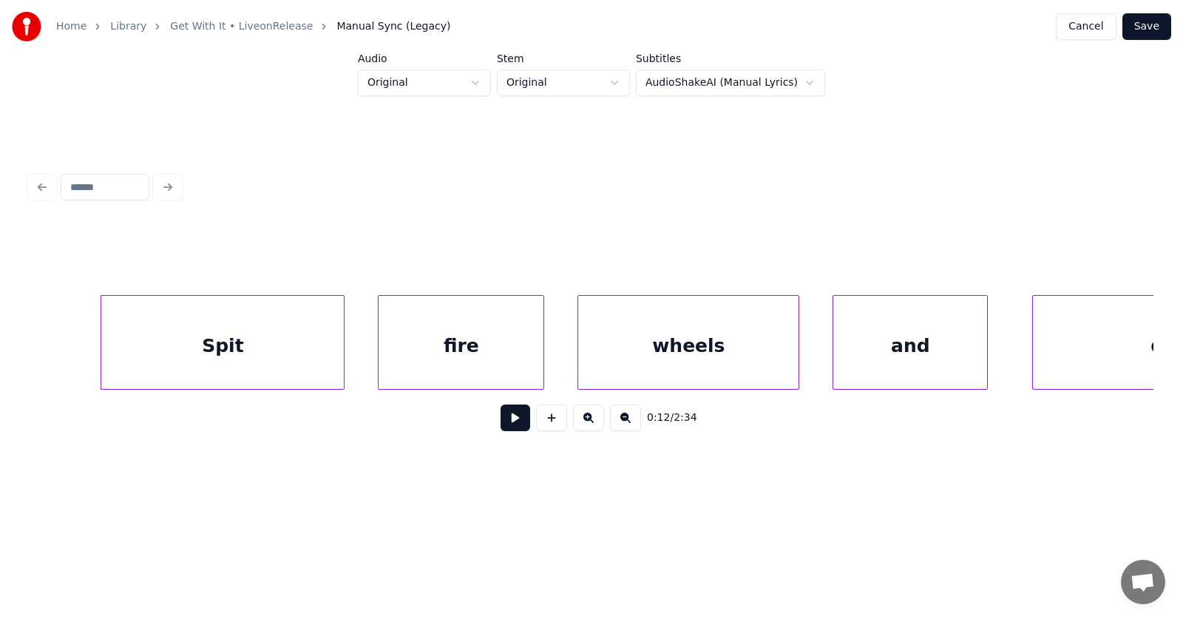
scroll to position [0, 6873]
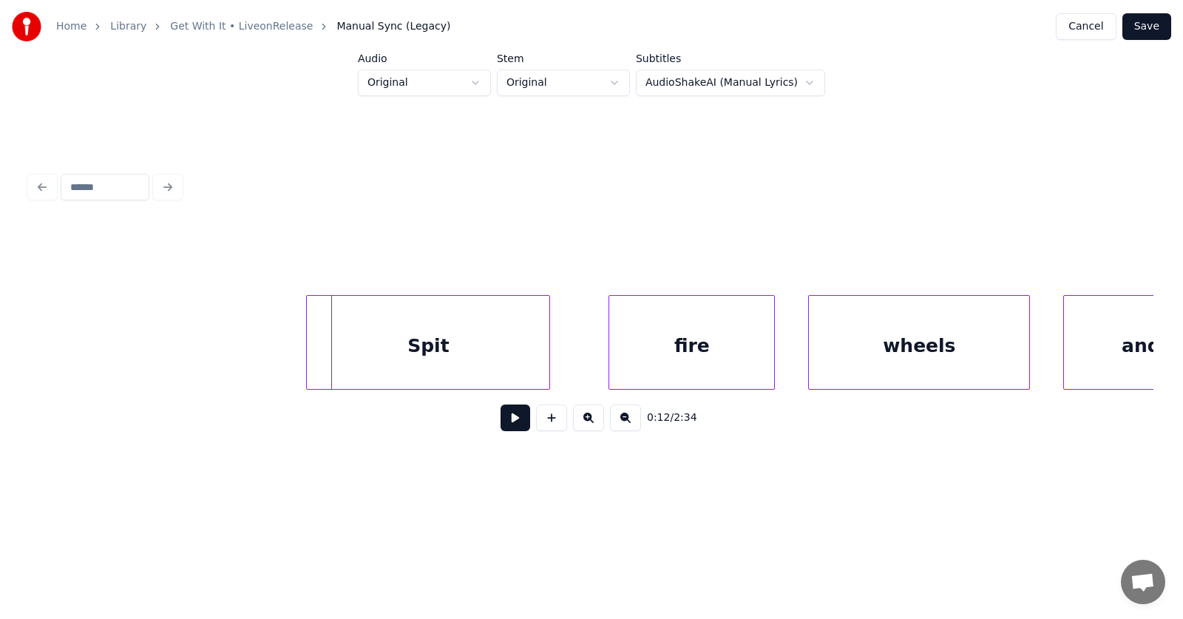
click at [455, 345] on div "Spit" at bounding box center [428, 346] width 243 height 101
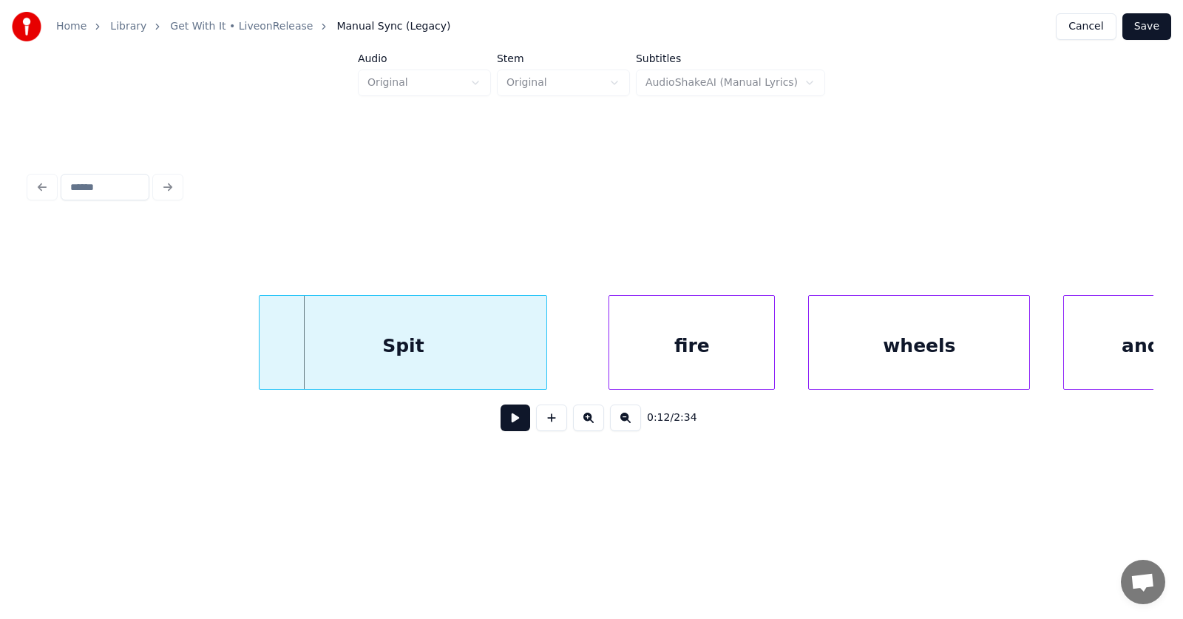
click at [263, 350] on div at bounding box center [262, 342] width 4 height 93
click at [688, 350] on div "fire" at bounding box center [671, 346] width 165 height 101
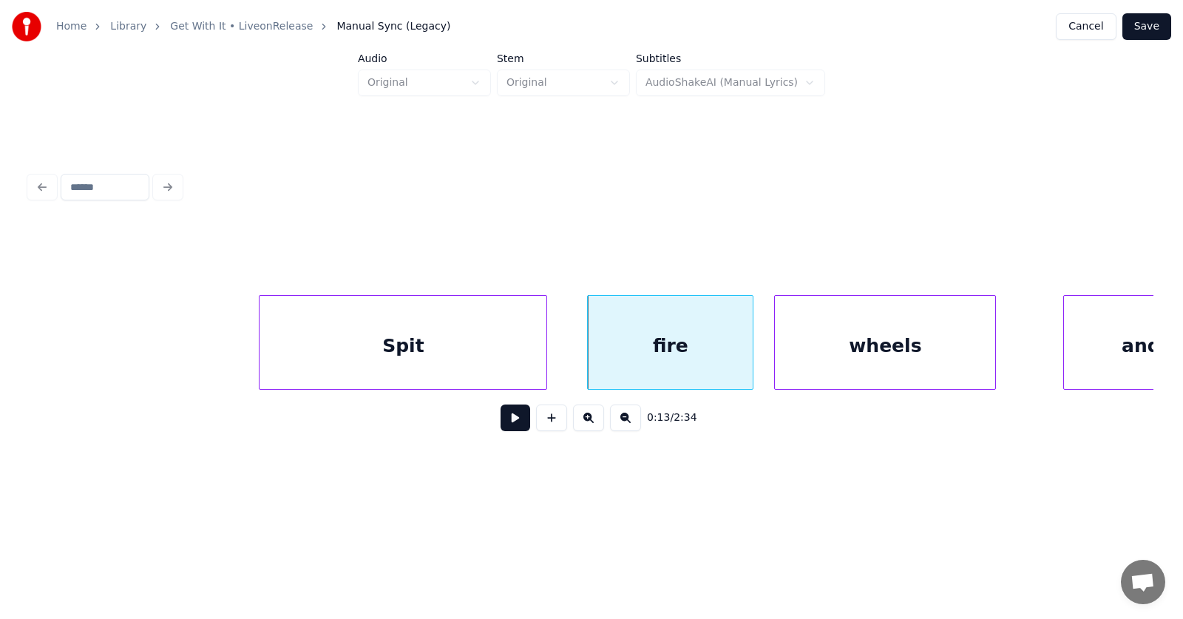
click at [881, 348] on div "wheels" at bounding box center [885, 346] width 220 height 101
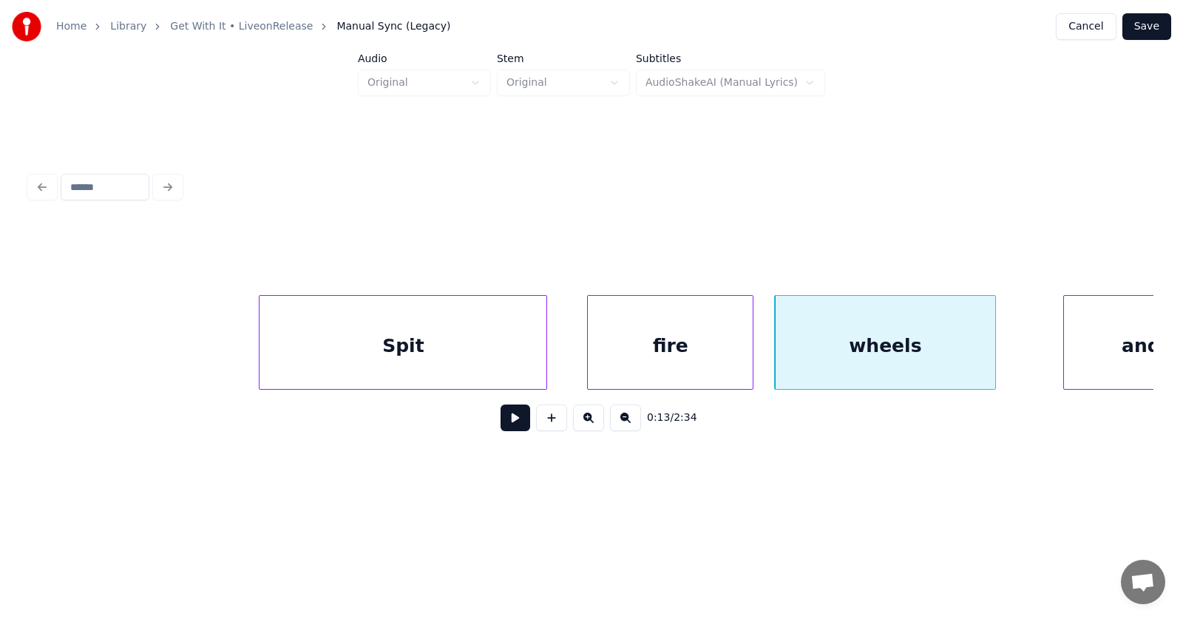
scroll to position [0, 6933]
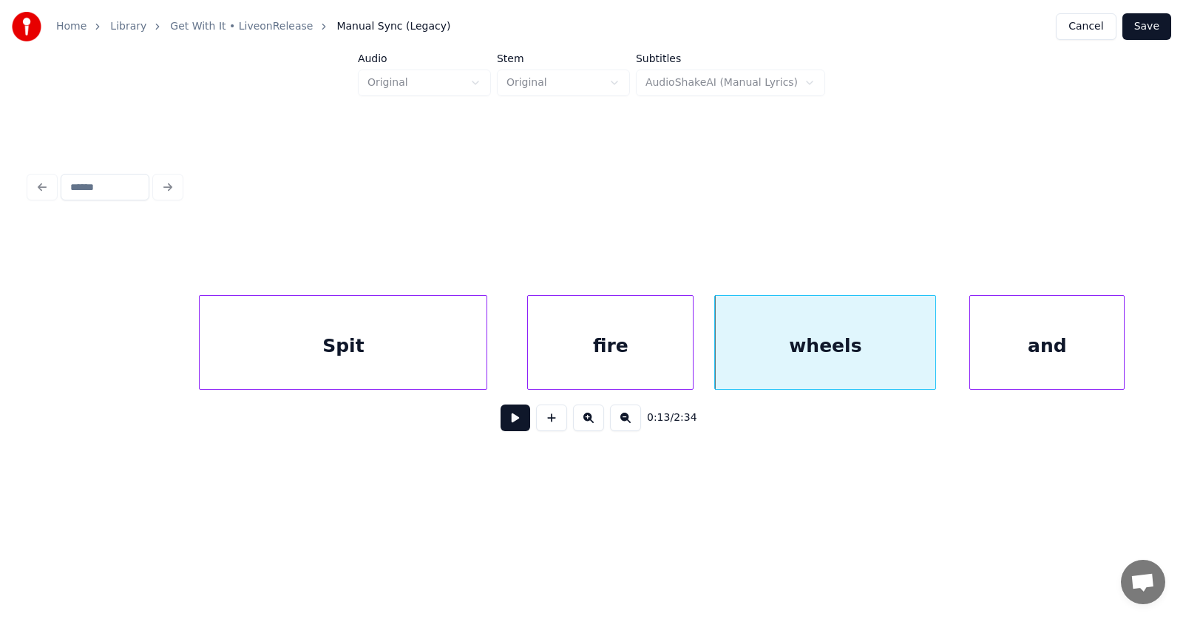
click at [1071, 352] on div "and" at bounding box center [1047, 346] width 154 height 101
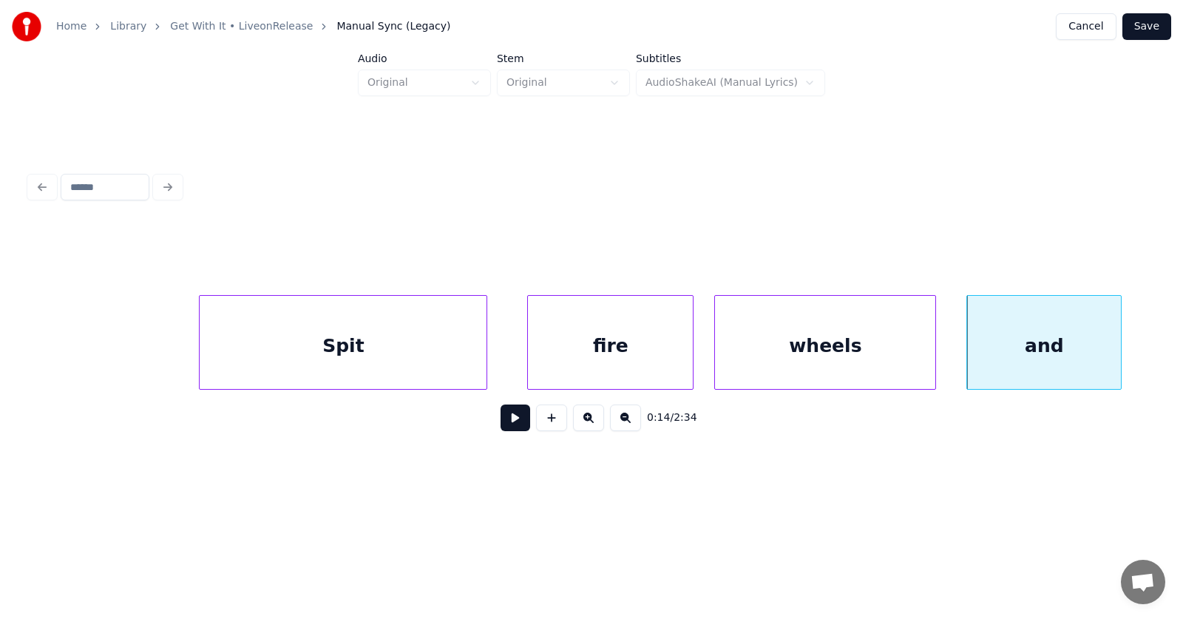
click at [291, 337] on div "Spit" at bounding box center [343, 346] width 287 height 101
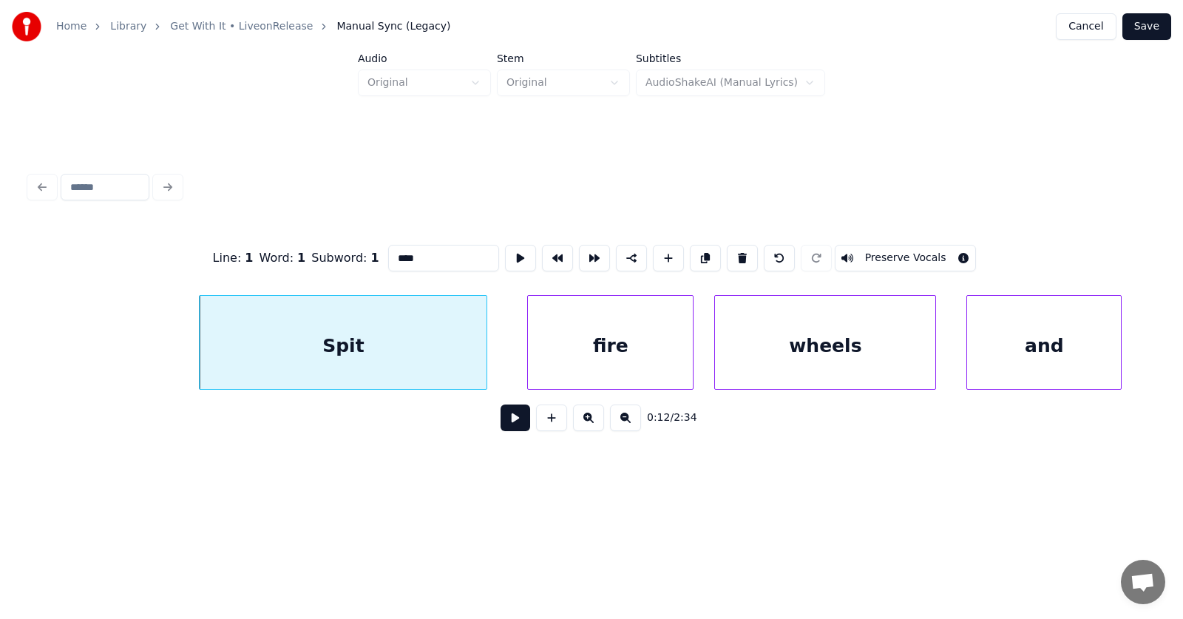
click at [501, 417] on button at bounding box center [516, 417] width 30 height 27
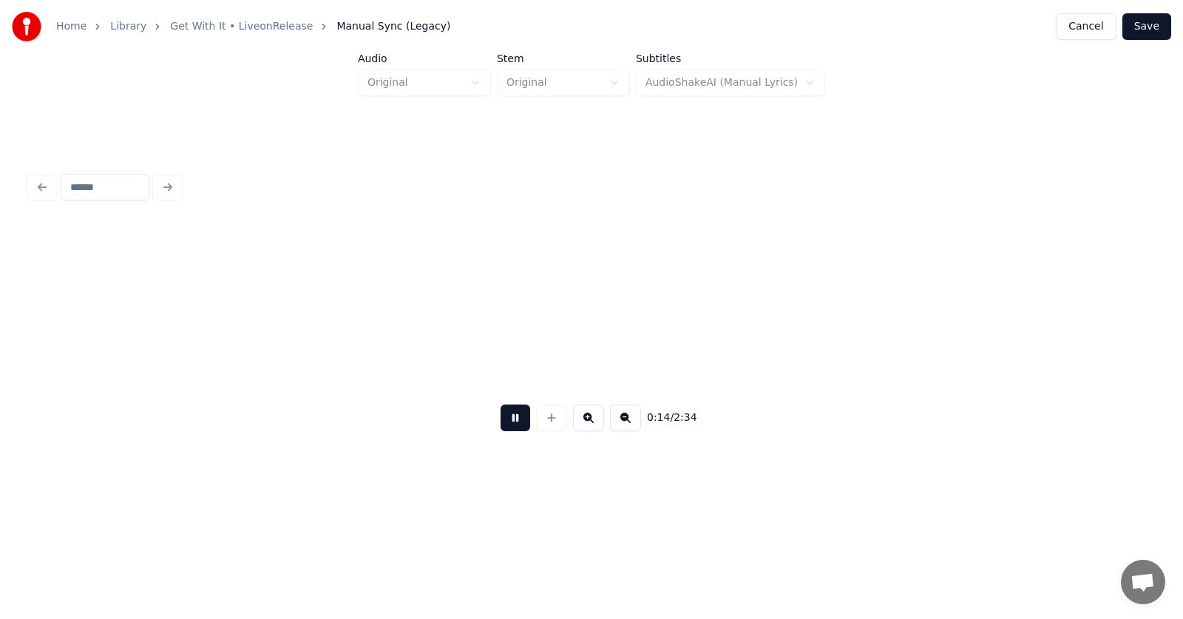
scroll to position [0, 8068]
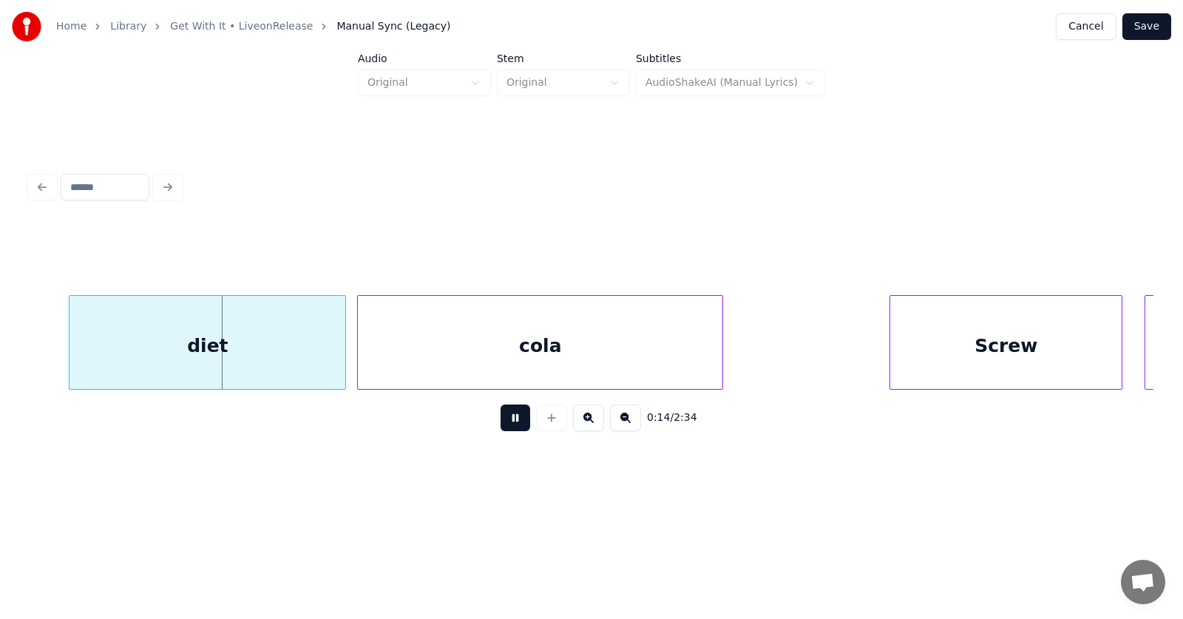
click at [501, 417] on button at bounding box center [516, 417] width 30 height 27
click at [156, 355] on div "diet" at bounding box center [179, 346] width 276 height 101
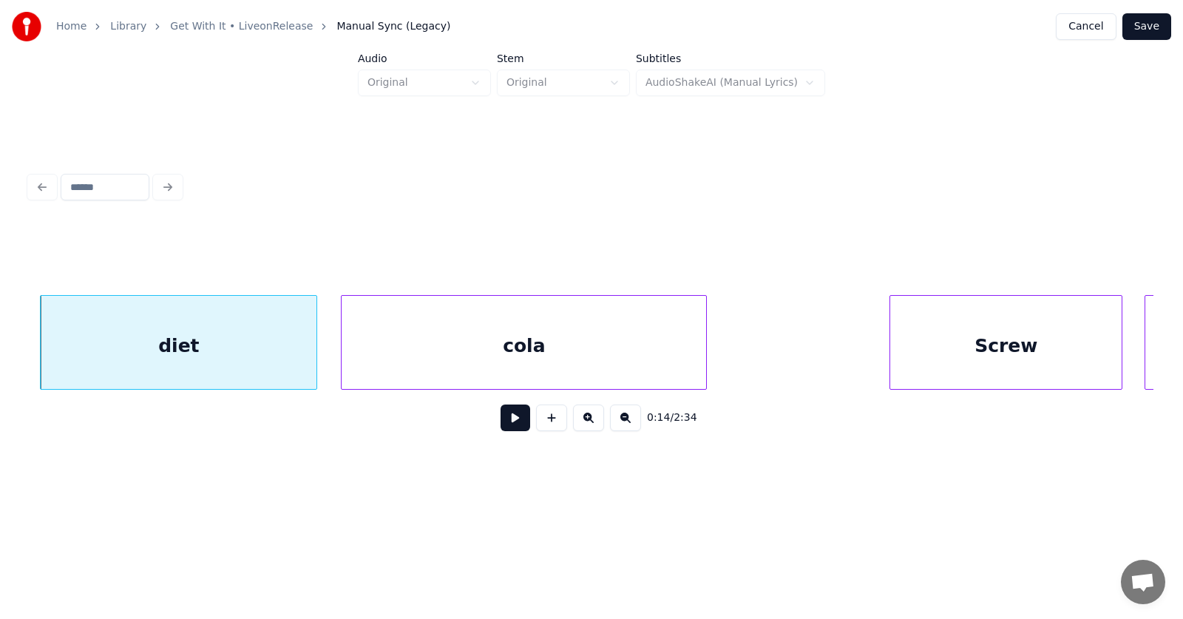
click at [400, 367] on div "cola" at bounding box center [524, 346] width 365 height 101
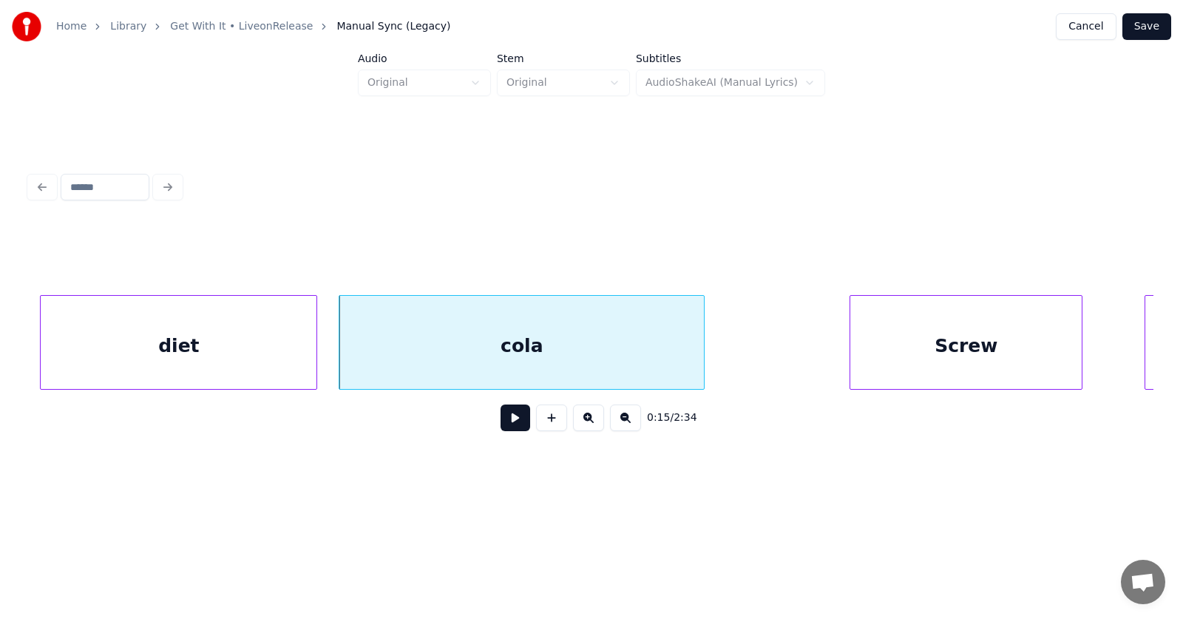
click at [915, 365] on div "Screw" at bounding box center [965, 346] width 231 height 101
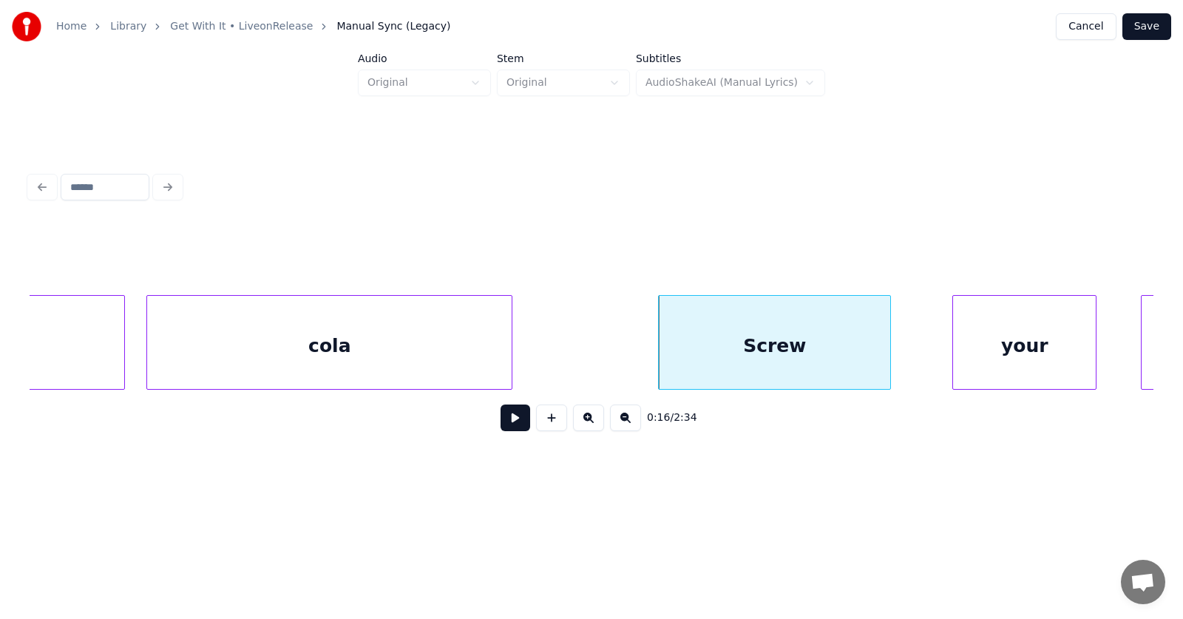
scroll to position [0, 8317]
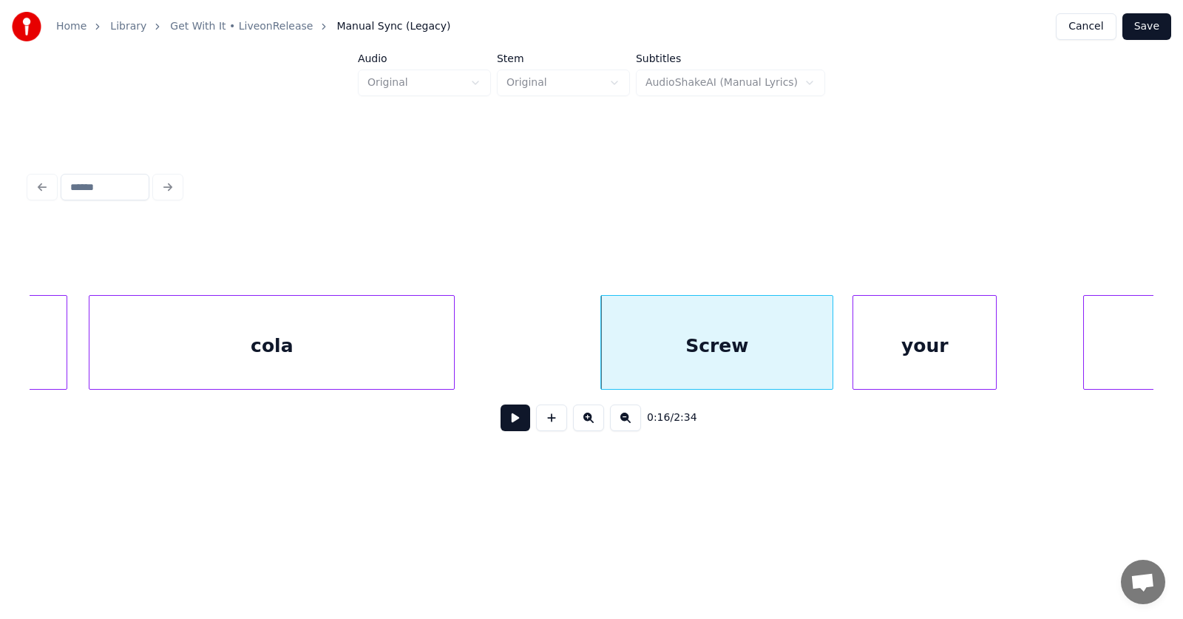
click at [879, 373] on div "your" at bounding box center [924, 346] width 143 height 101
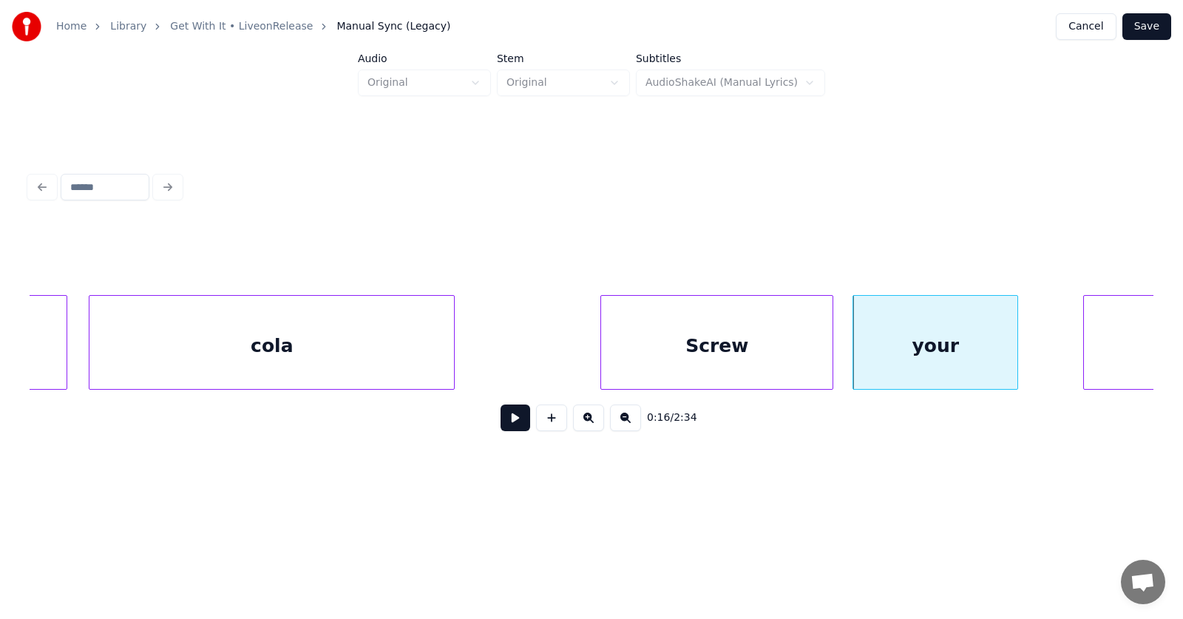
click at [1017, 349] on div at bounding box center [1015, 342] width 4 height 93
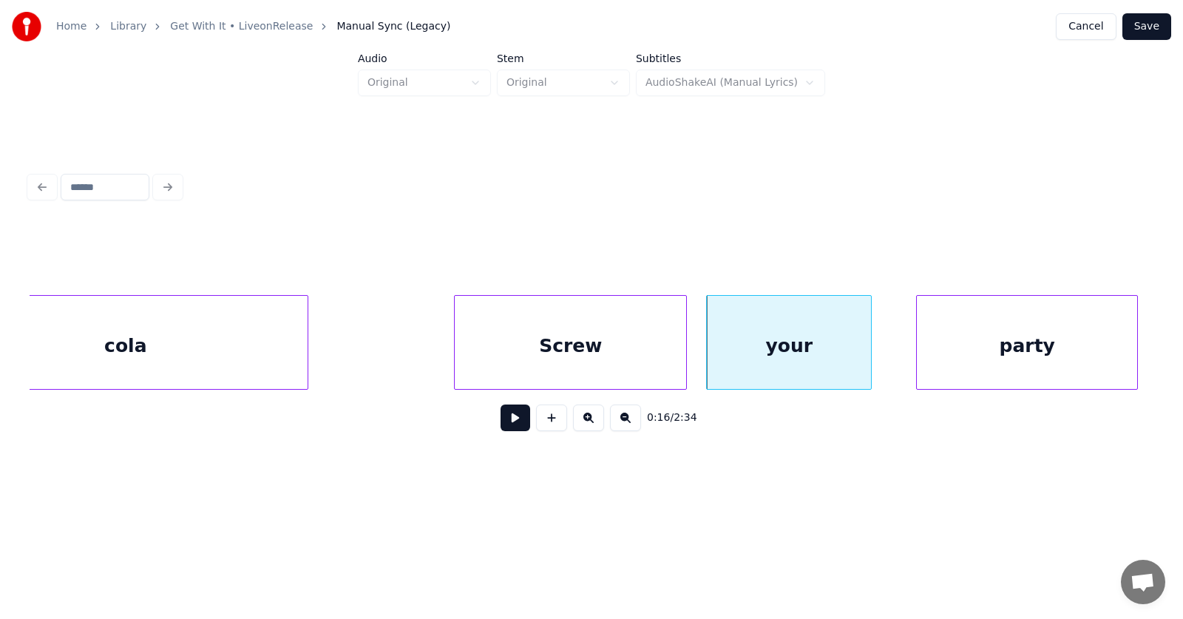
click at [1082, 339] on div "party" at bounding box center [1027, 346] width 220 height 101
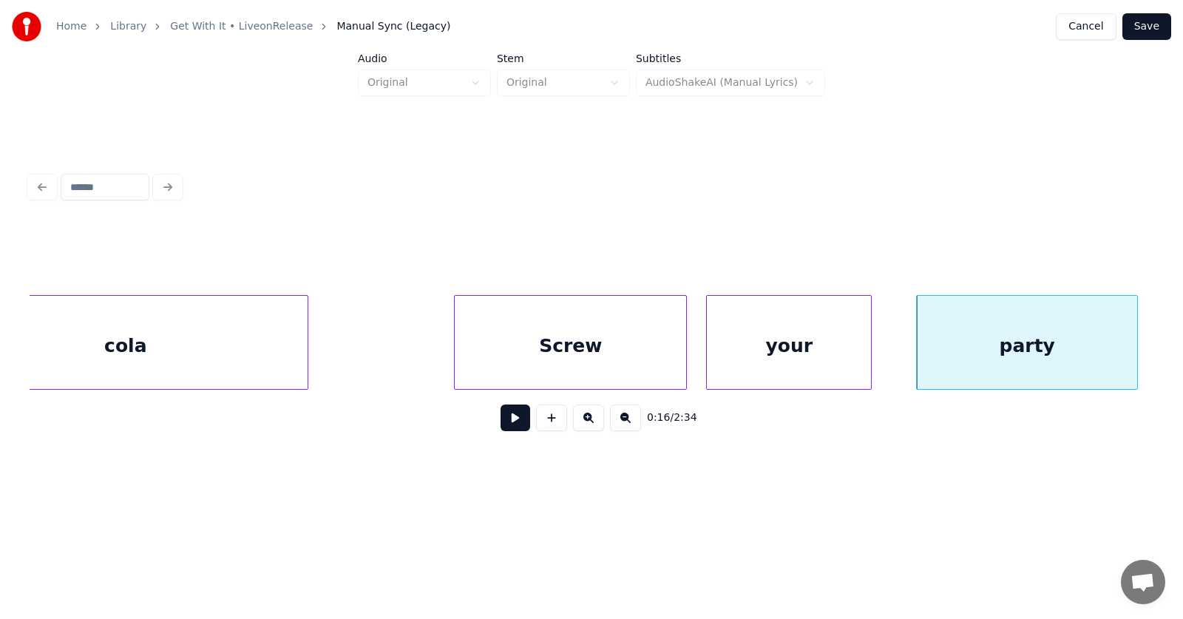
click at [579, 351] on div "Screw" at bounding box center [570, 346] width 231 height 101
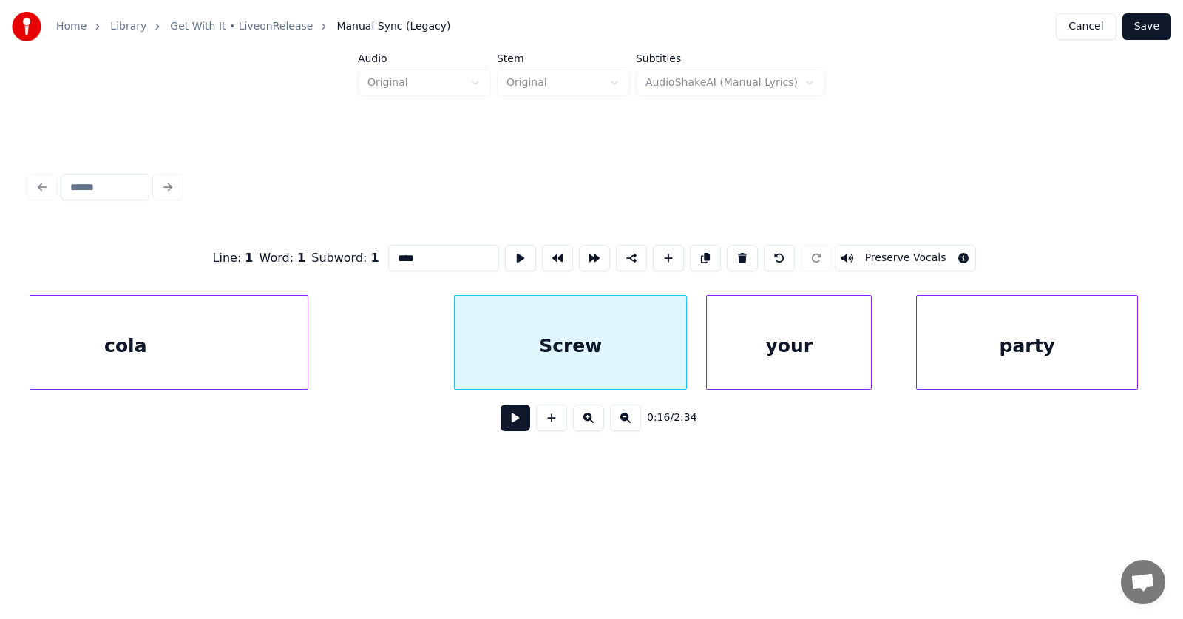
type input "*****"
click at [501, 415] on button at bounding box center [516, 417] width 30 height 27
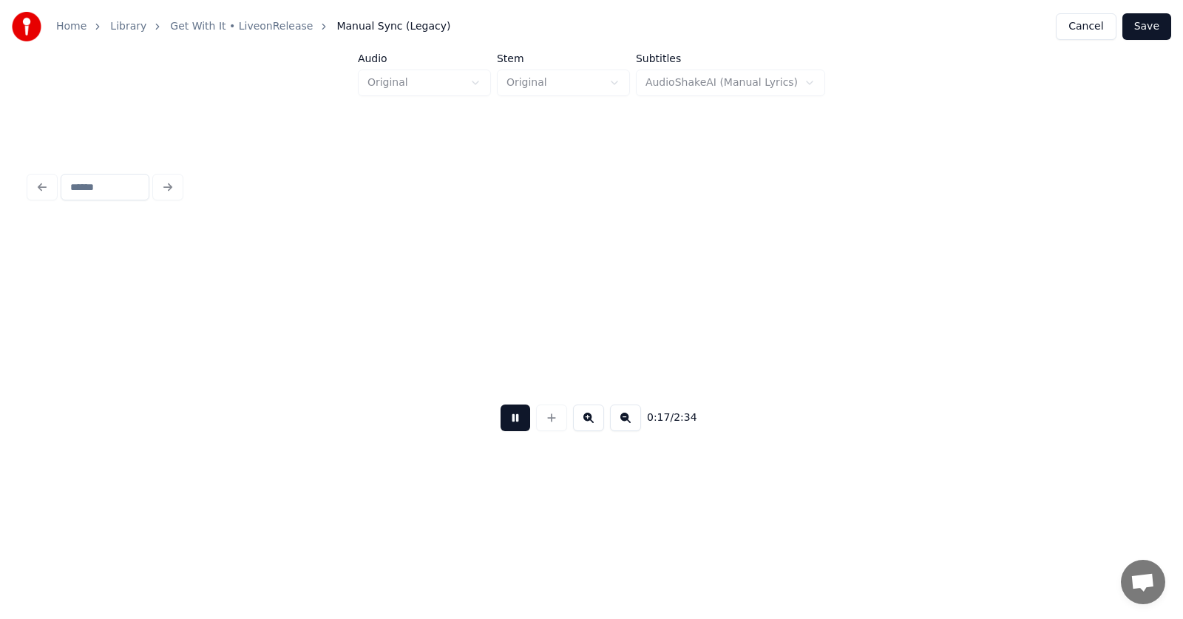
scroll to position [0, 9591]
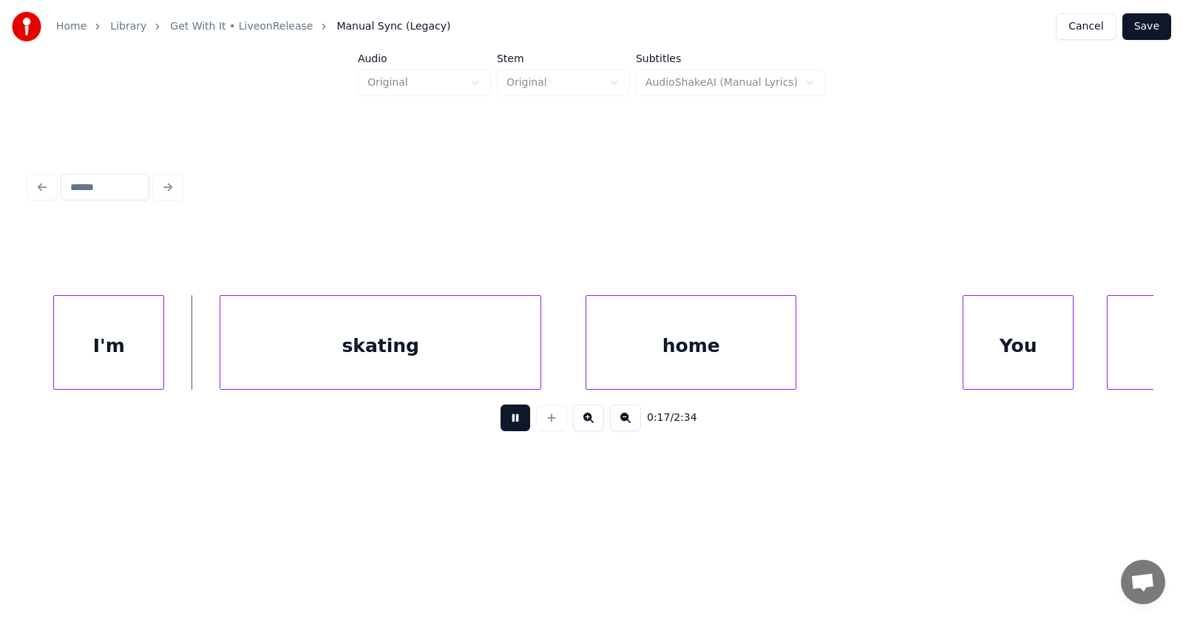
click at [501, 415] on button at bounding box center [516, 417] width 30 height 27
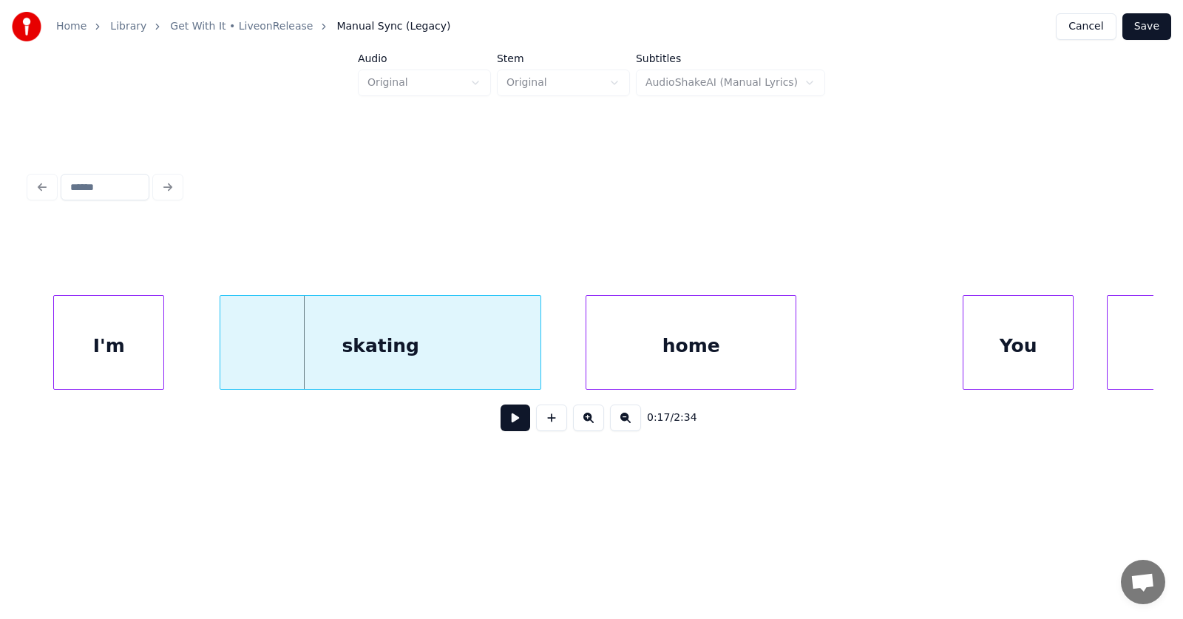
scroll to position [0, 9531]
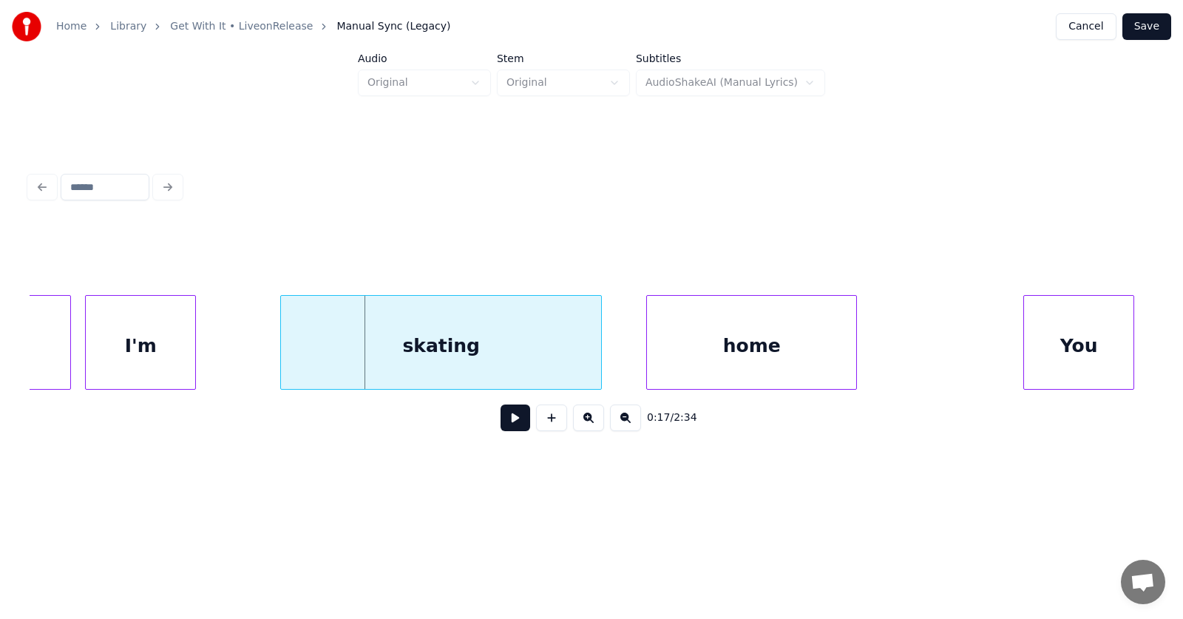
click at [153, 365] on div "I'm" at bounding box center [140, 346] width 109 height 101
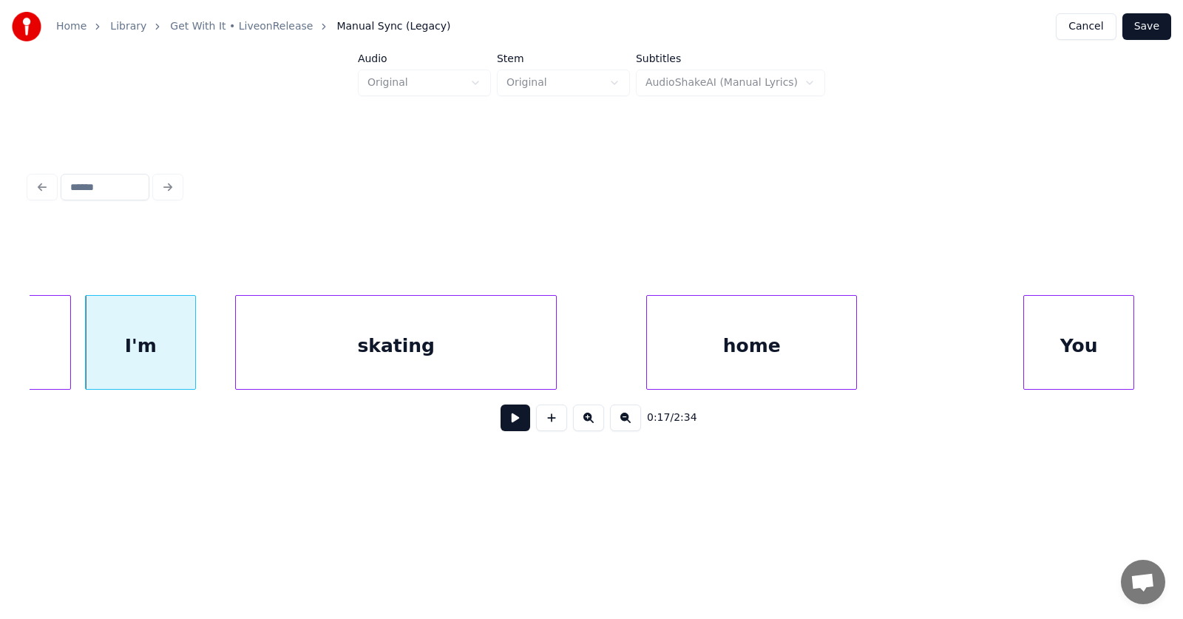
click at [304, 369] on div "skating" at bounding box center [396, 346] width 320 height 101
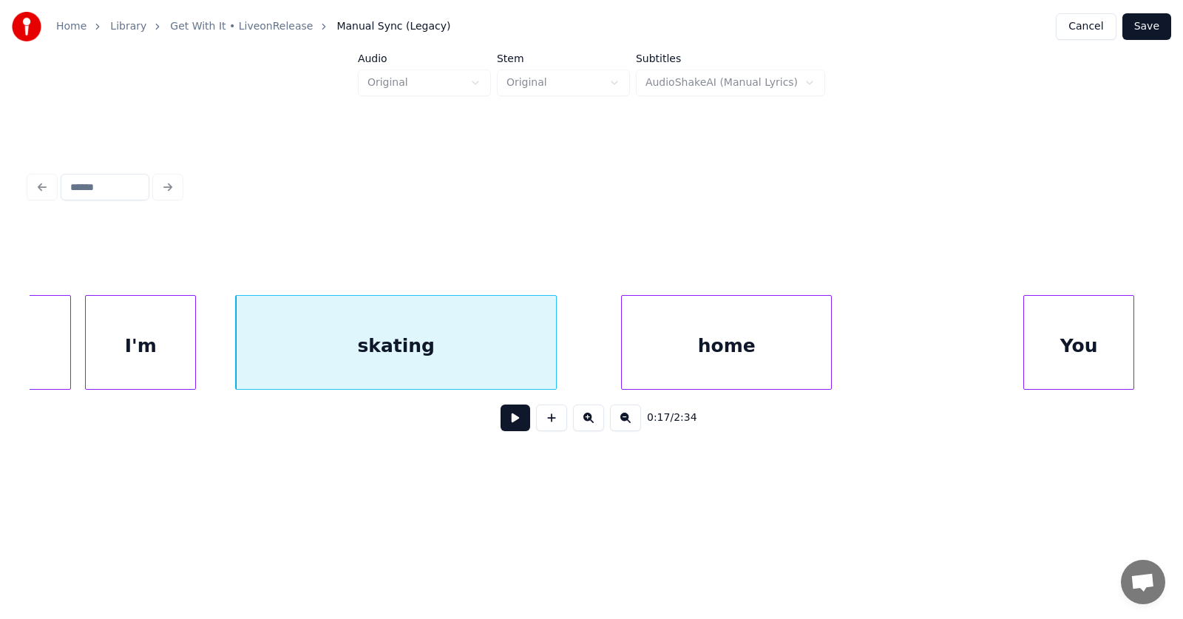
click at [737, 367] on div "home" at bounding box center [726, 346] width 209 height 101
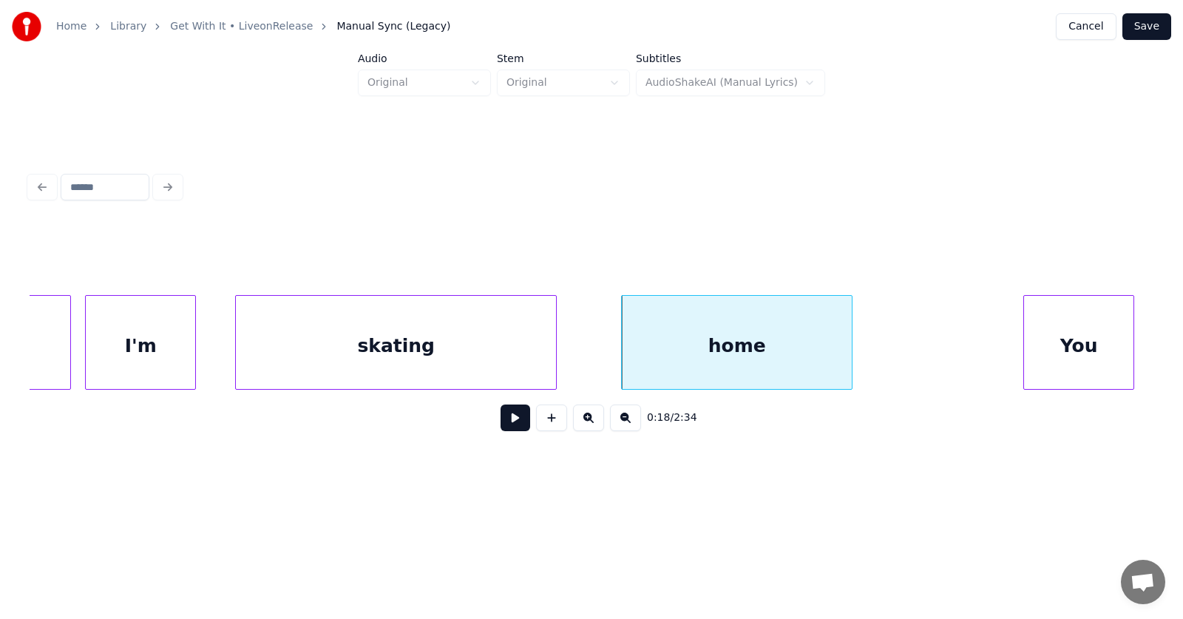
click at [851, 344] on div at bounding box center [849, 342] width 4 height 93
click at [1063, 359] on div "You" at bounding box center [1046, 346] width 109 height 101
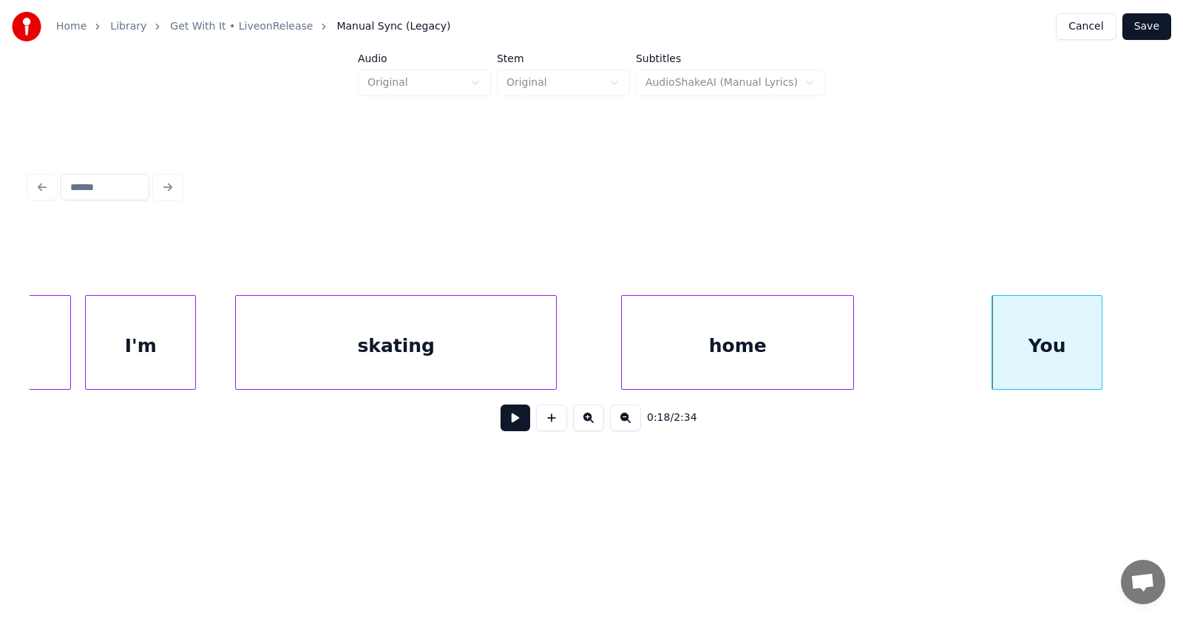
click at [711, 356] on div "home" at bounding box center [737, 346] width 231 height 101
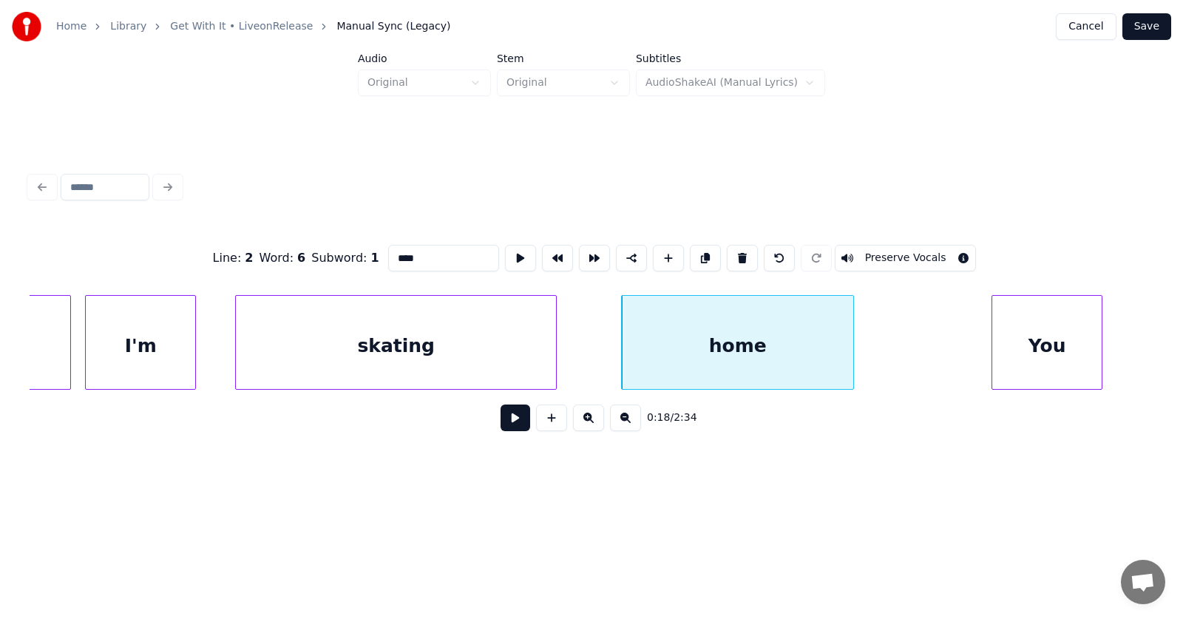
click at [427, 347] on div "skating" at bounding box center [396, 346] width 320 height 101
type input "*******"
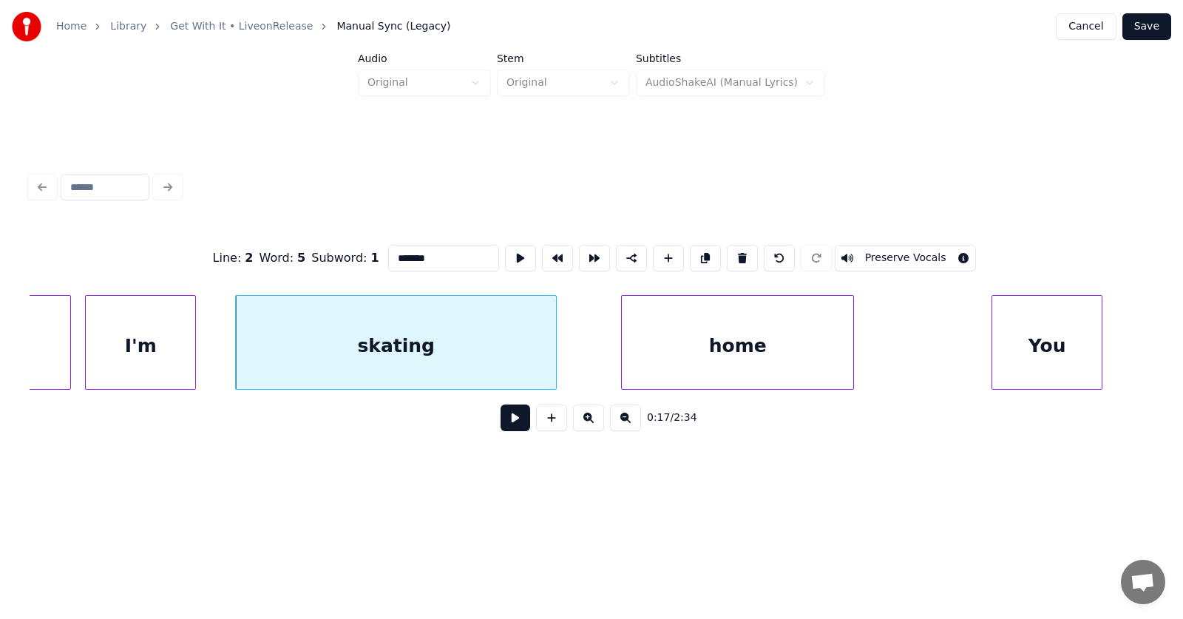
click at [506, 430] on button at bounding box center [516, 417] width 30 height 27
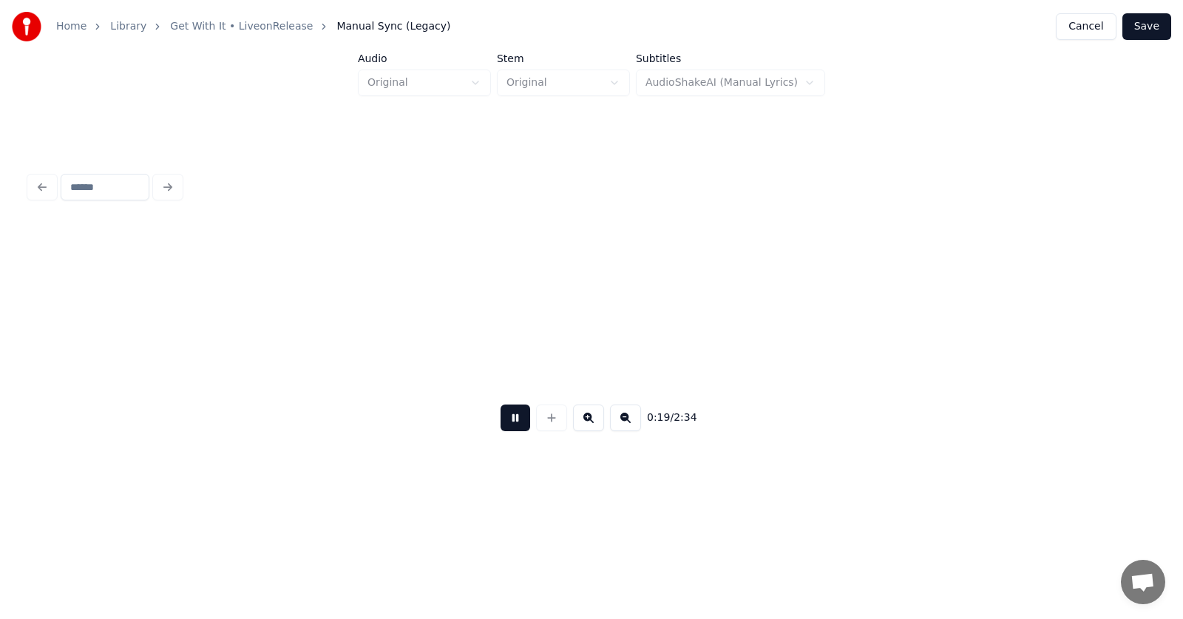
scroll to position [0, 10663]
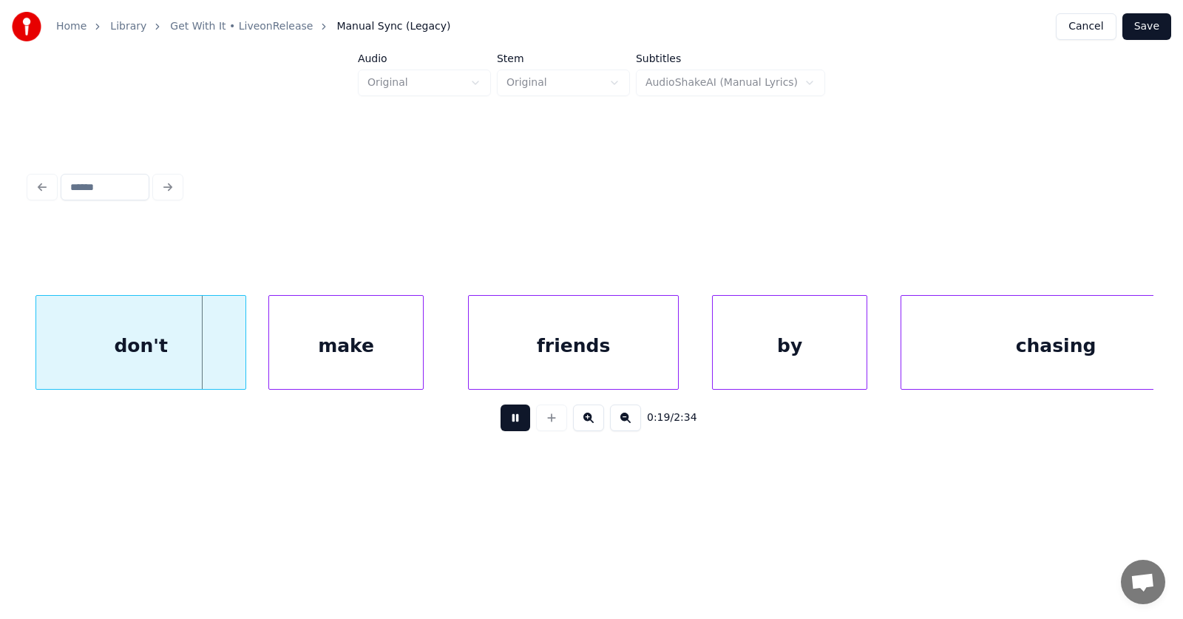
click at [506, 430] on button at bounding box center [516, 417] width 30 height 27
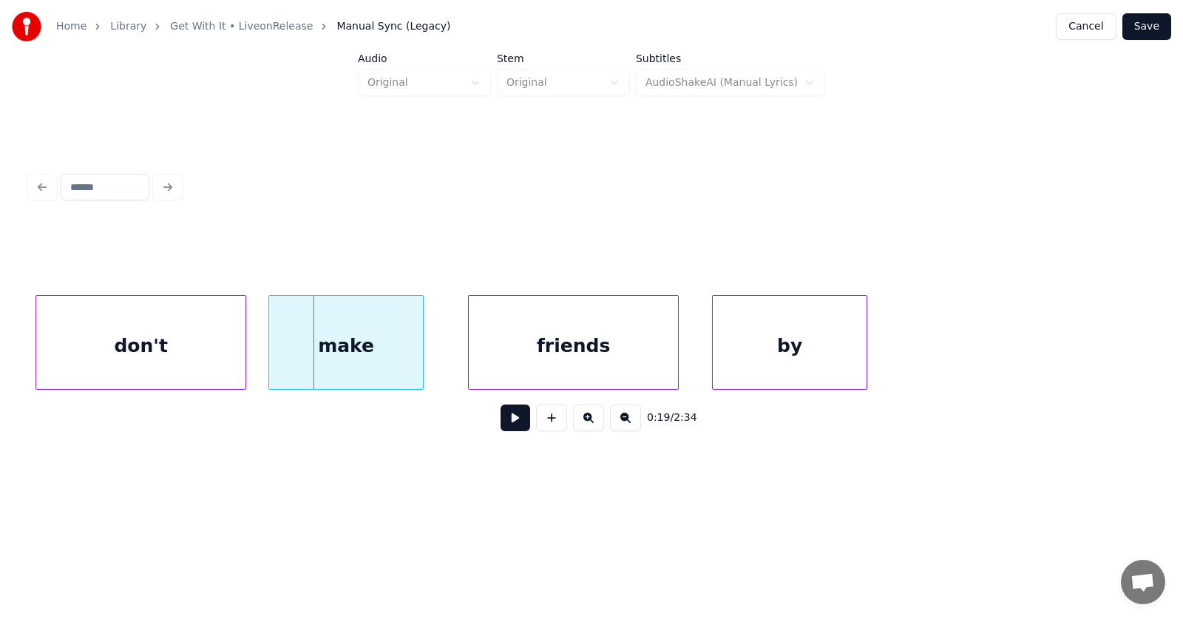
scroll to position [0, 10281]
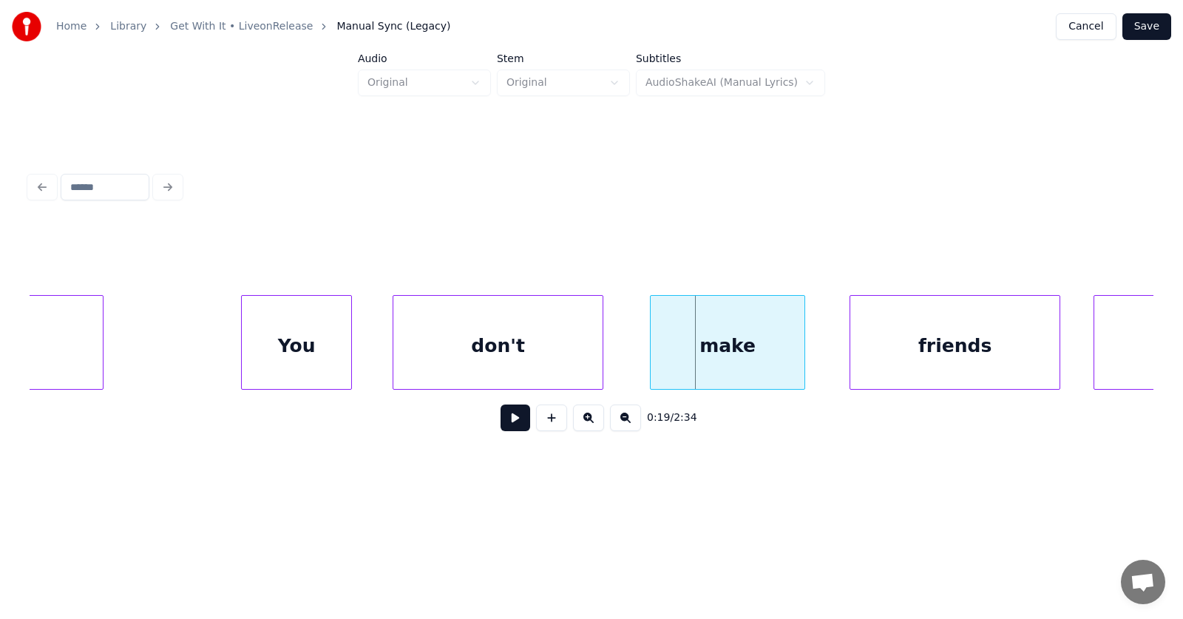
click at [491, 355] on div "don't" at bounding box center [497, 346] width 209 height 101
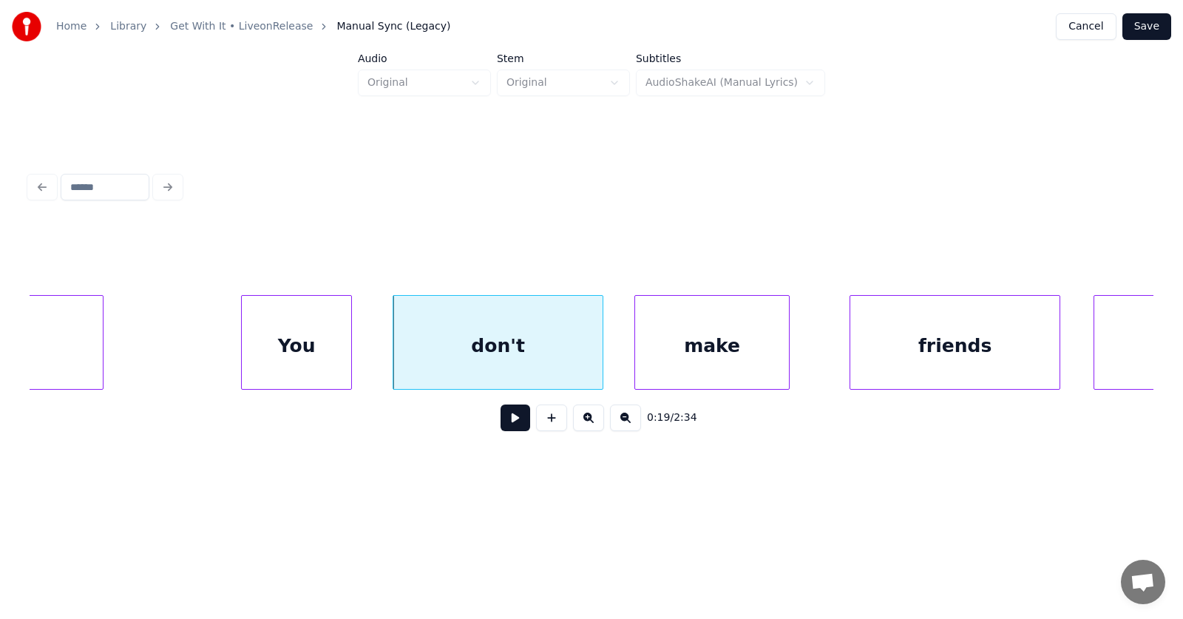
click at [678, 353] on div "make" at bounding box center [712, 346] width 154 height 101
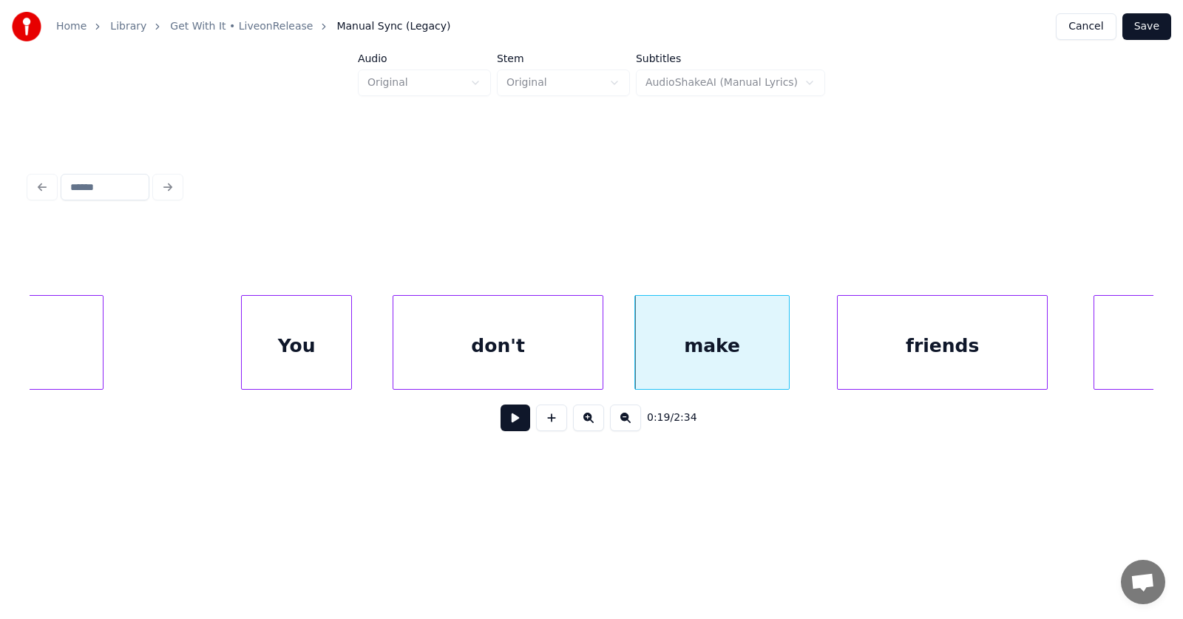
click at [882, 349] on div "friends" at bounding box center [942, 346] width 209 height 101
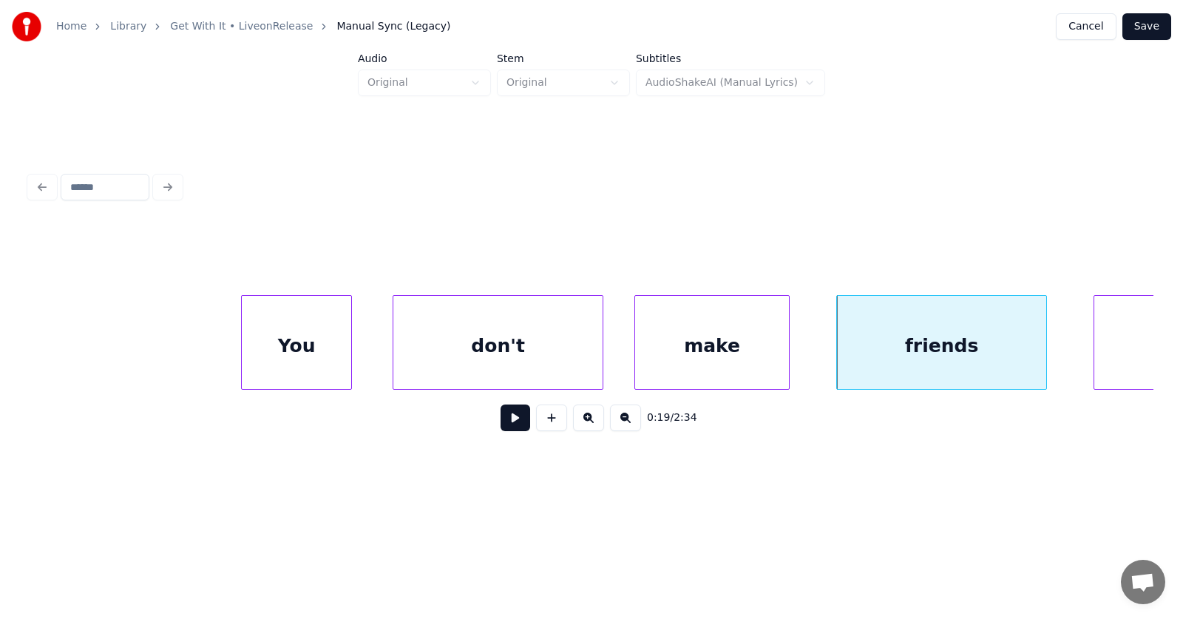
scroll to position [0, 10686]
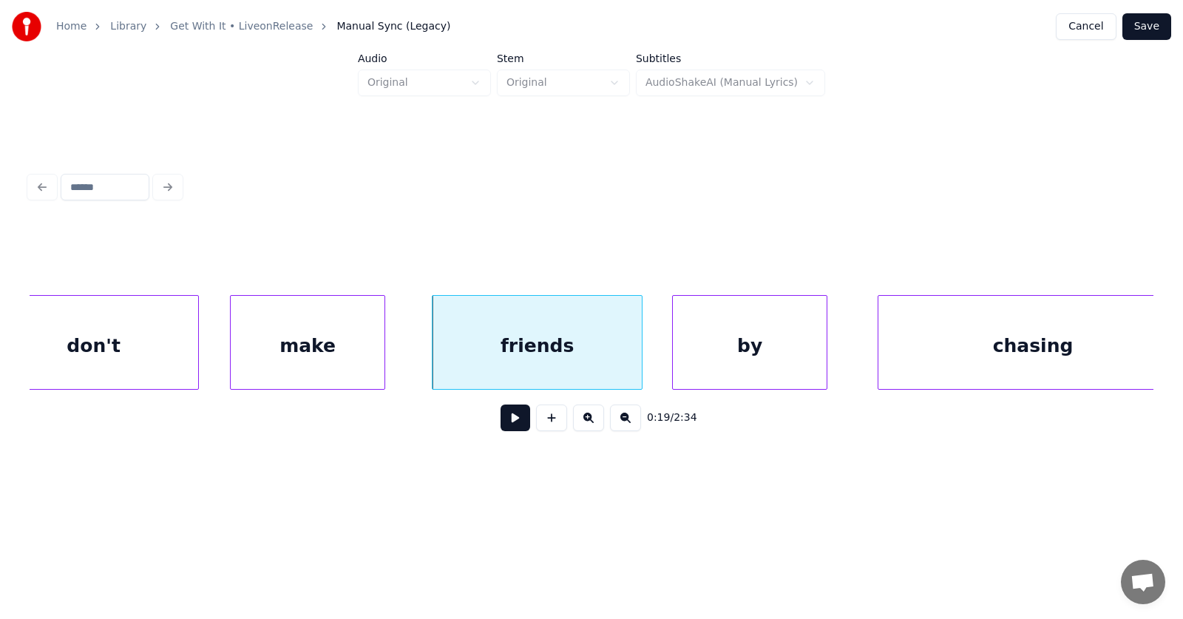
click at [731, 369] on div "by" at bounding box center [750, 346] width 154 height 101
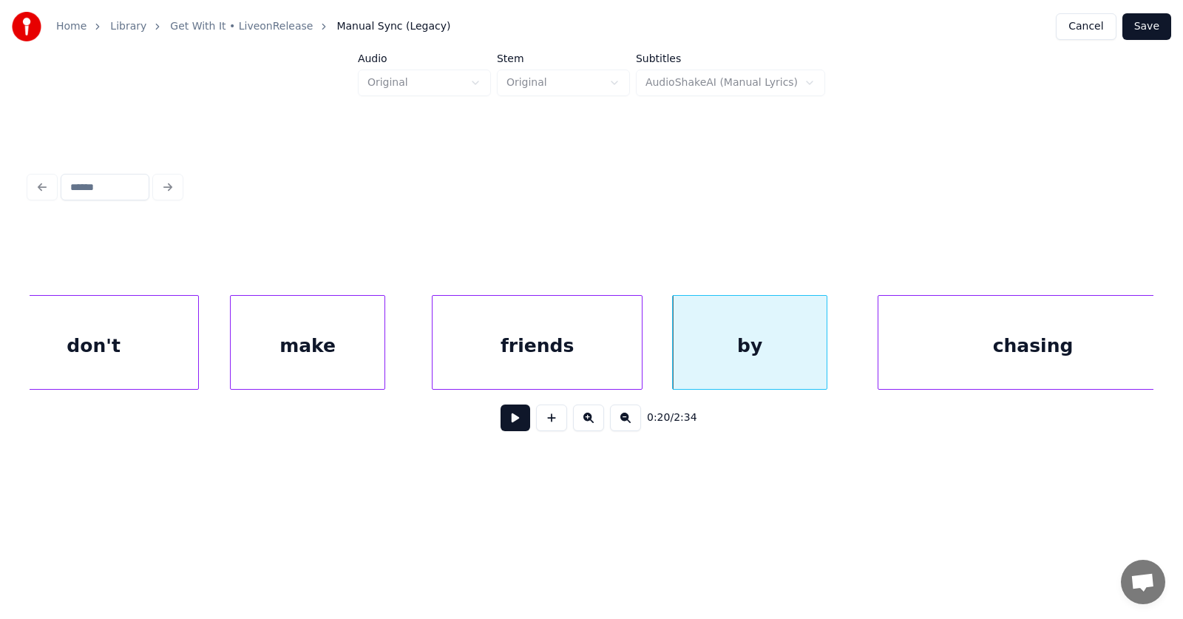
scroll to position [0, 10718]
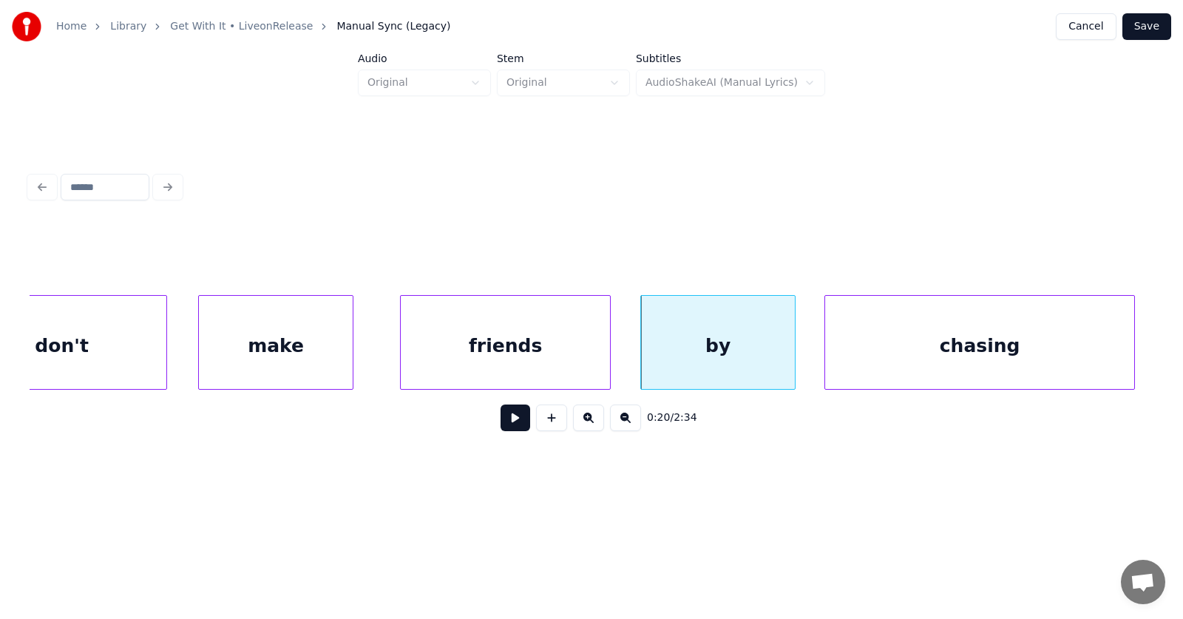
click at [931, 351] on div "chasing" at bounding box center [979, 346] width 309 height 101
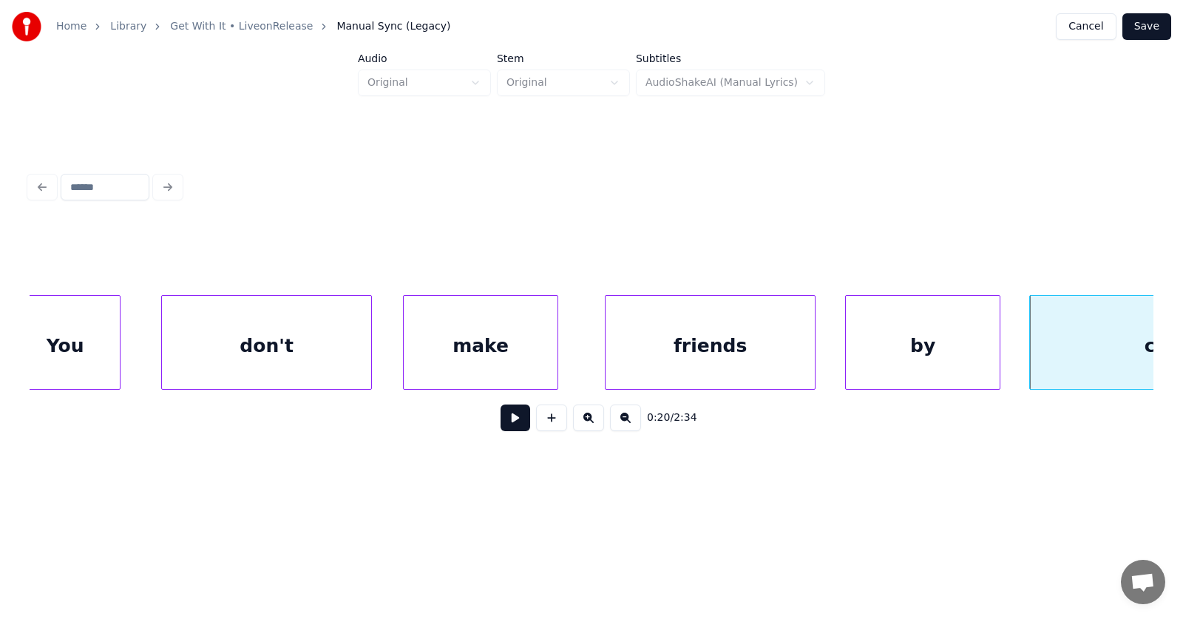
scroll to position [0, 10397]
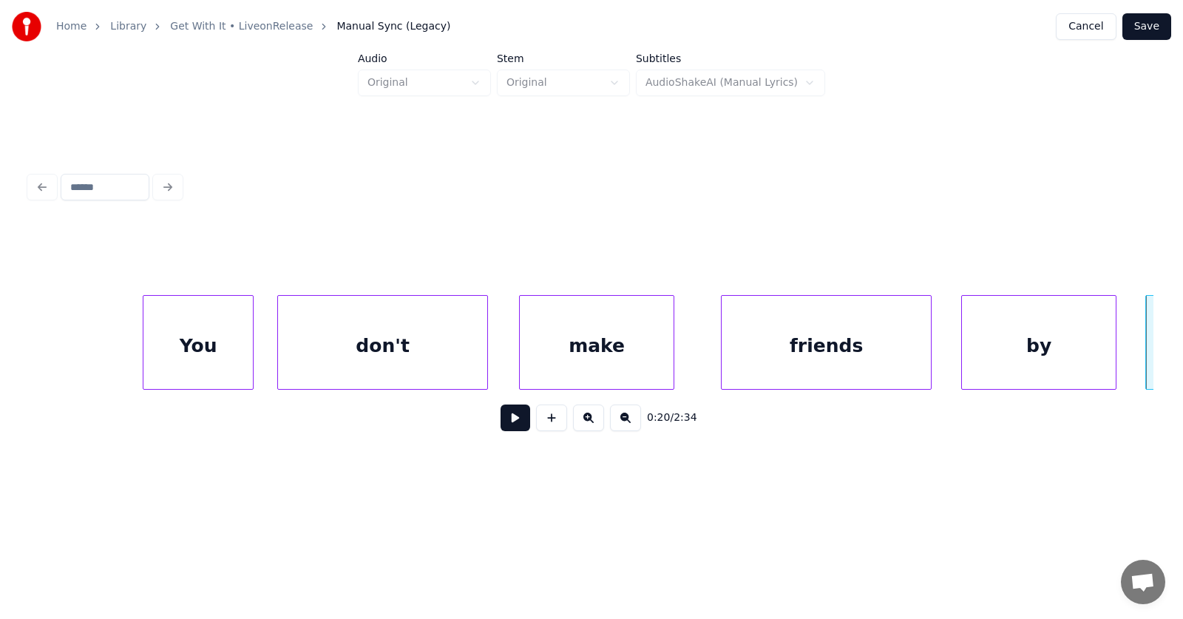
click at [143, 351] on div "You" at bounding box center [198, 342] width 111 height 95
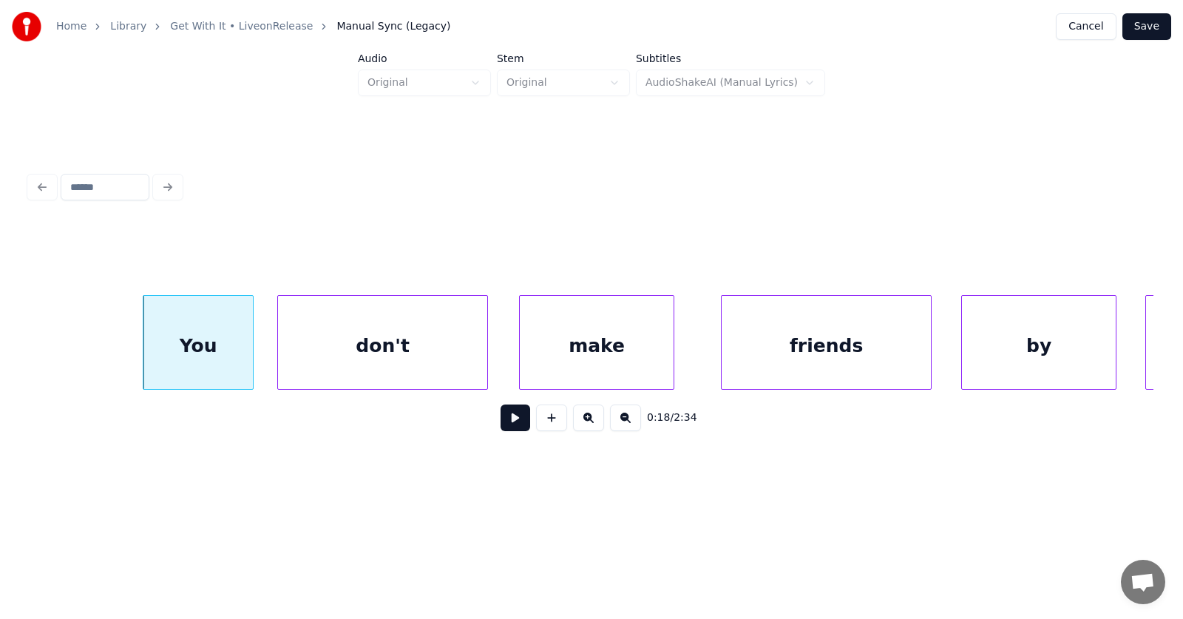
click at [504, 421] on button at bounding box center [516, 417] width 30 height 27
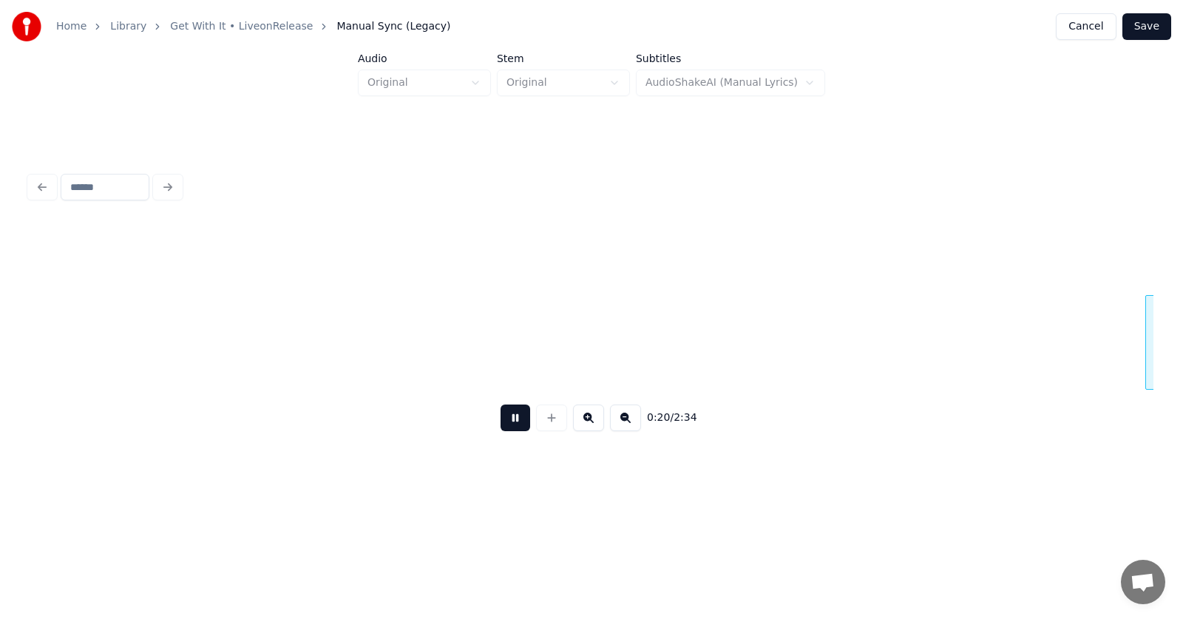
scroll to position [0, 11521]
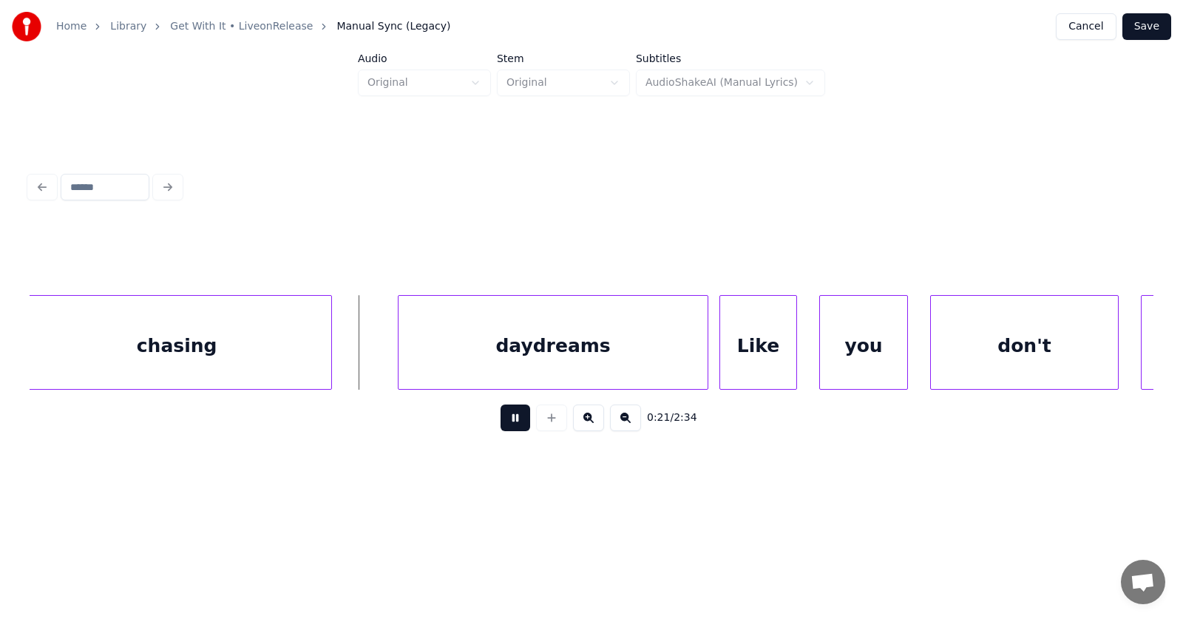
click at [504, 421] on button at bounding box center [516, 417] width 30 height 27
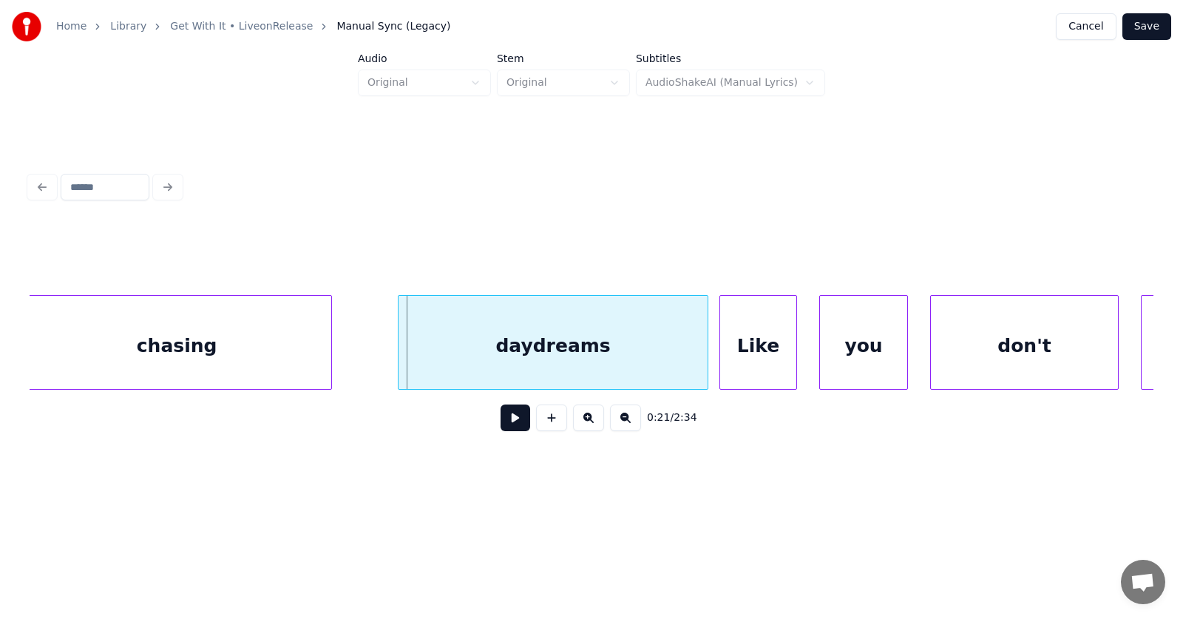
click at [231, 353] on div "chasing" at bounding box center [176, 346] width 309 height 101
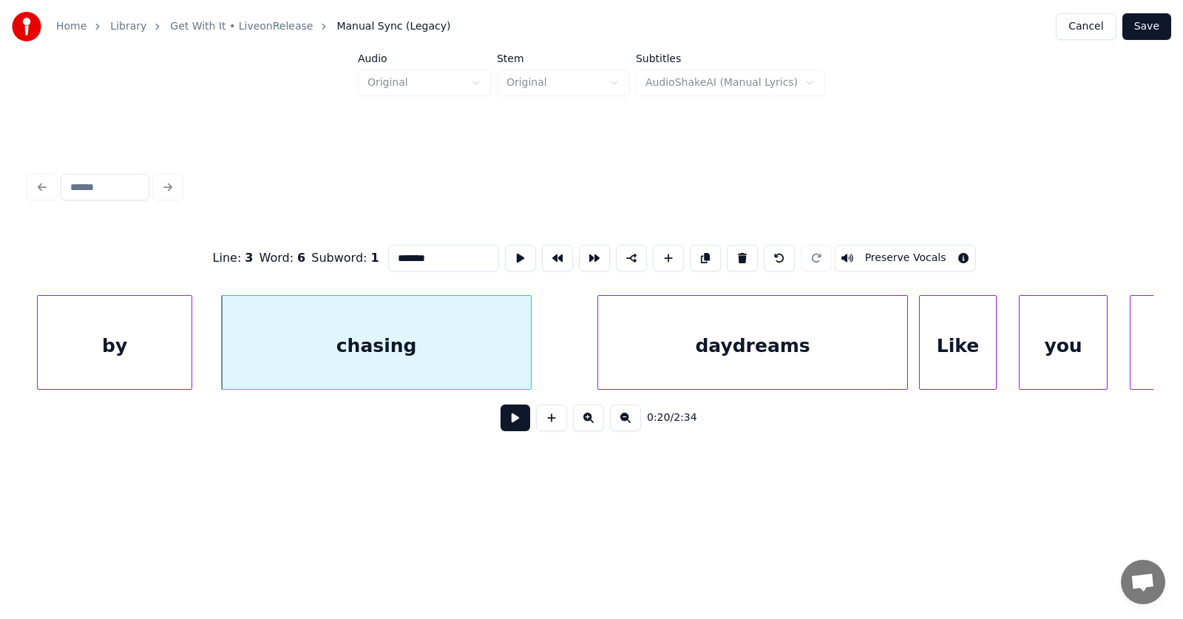
scroll to position [0, 11379]
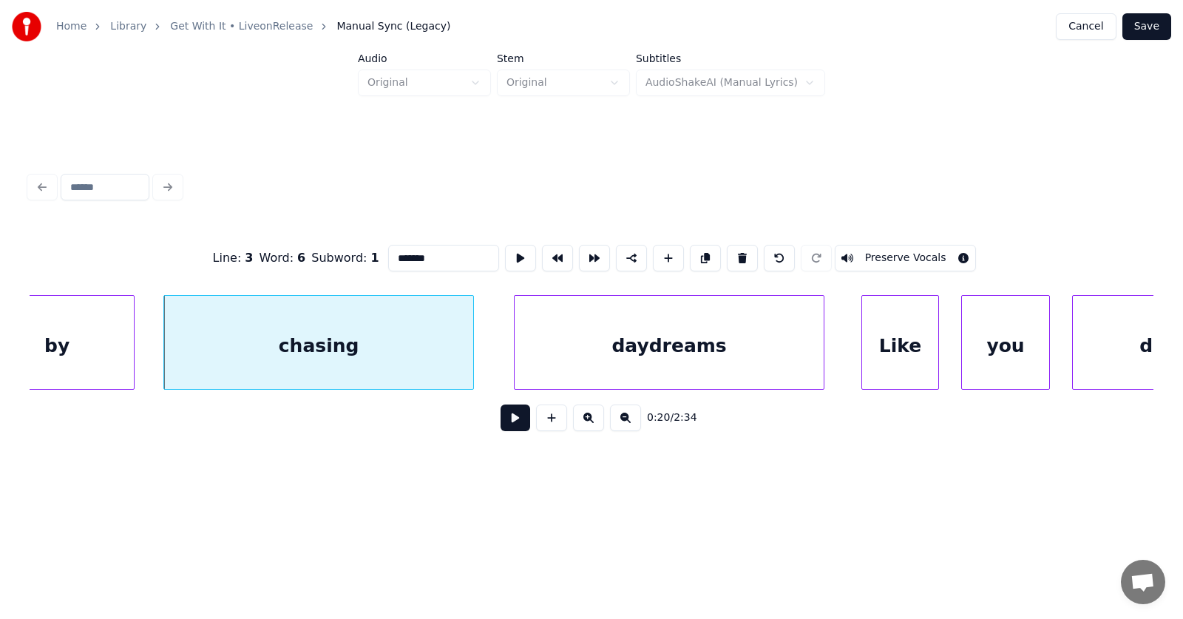
click at [576, 364] on div "daydreams" at bounding box center [669, 346] width 309 height 101
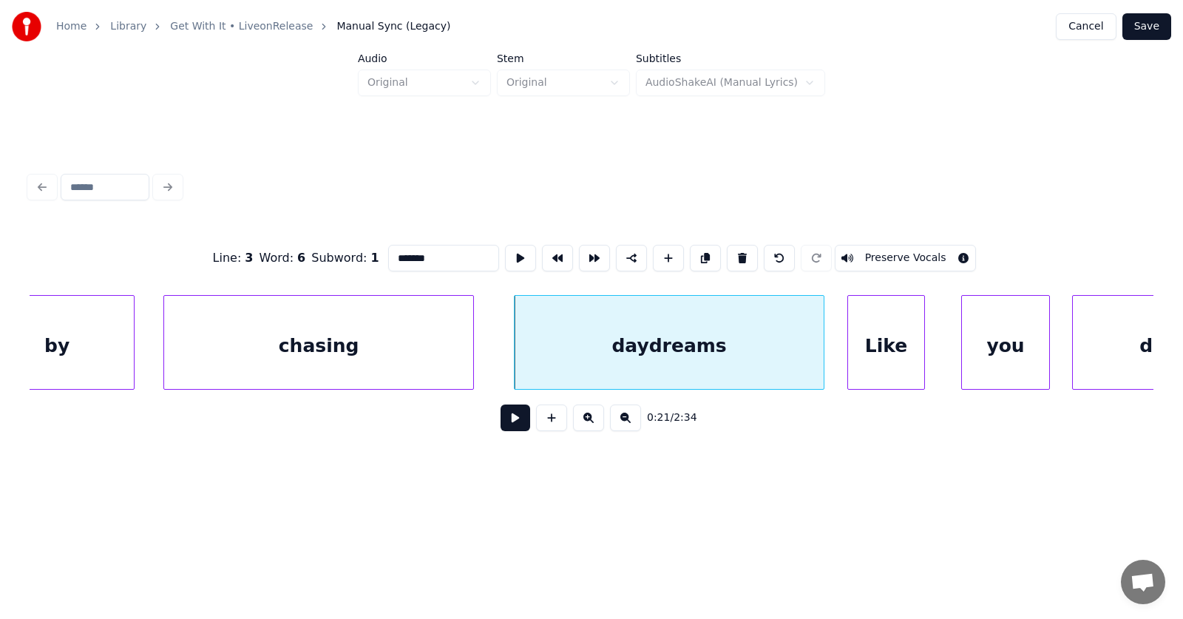
click at [897, 356] on div "Like" at bounding box center [886, 346] width 76 height 101
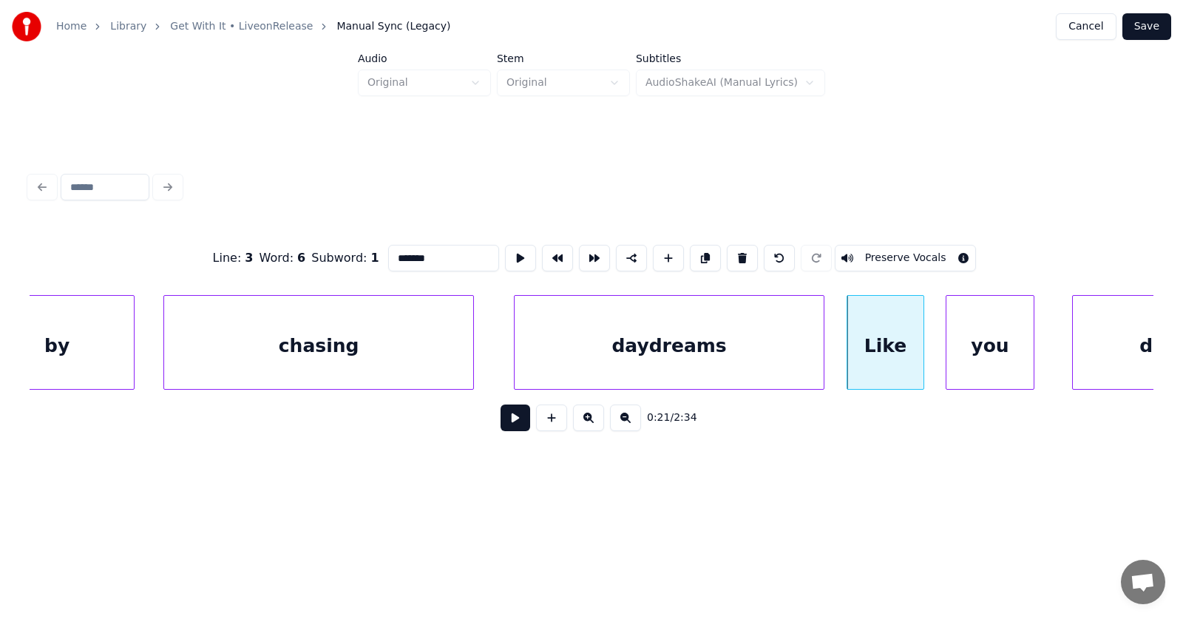
click at [965, 358] on div "you" at bounding box center [989, 346] width 87 height 101
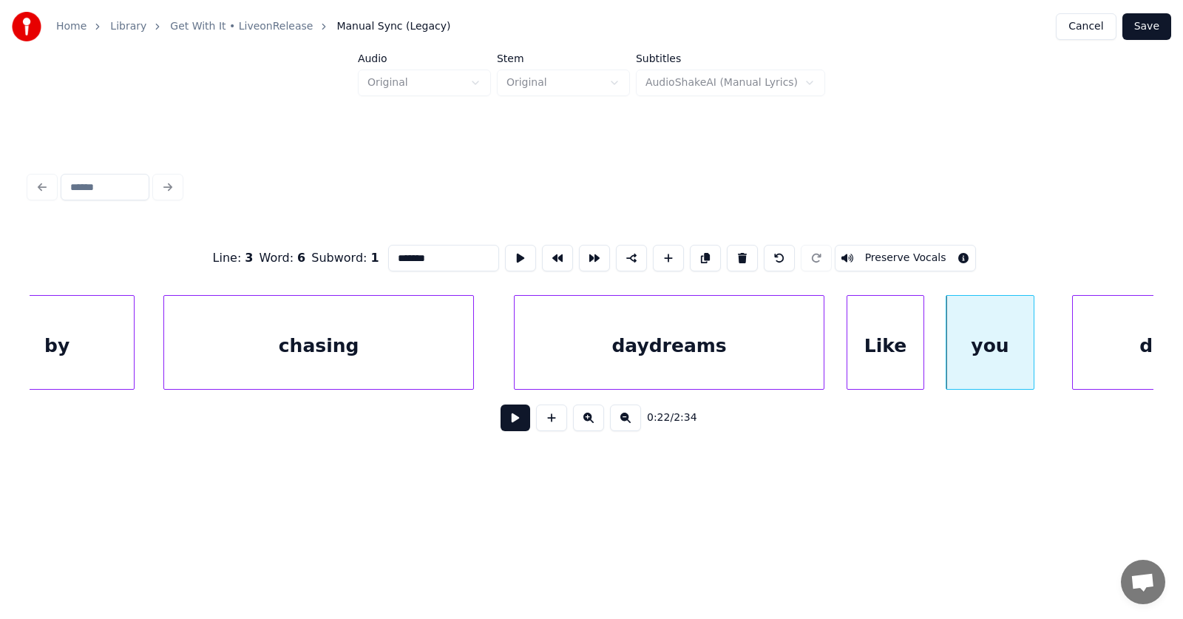
scroll to position [0, 11482]
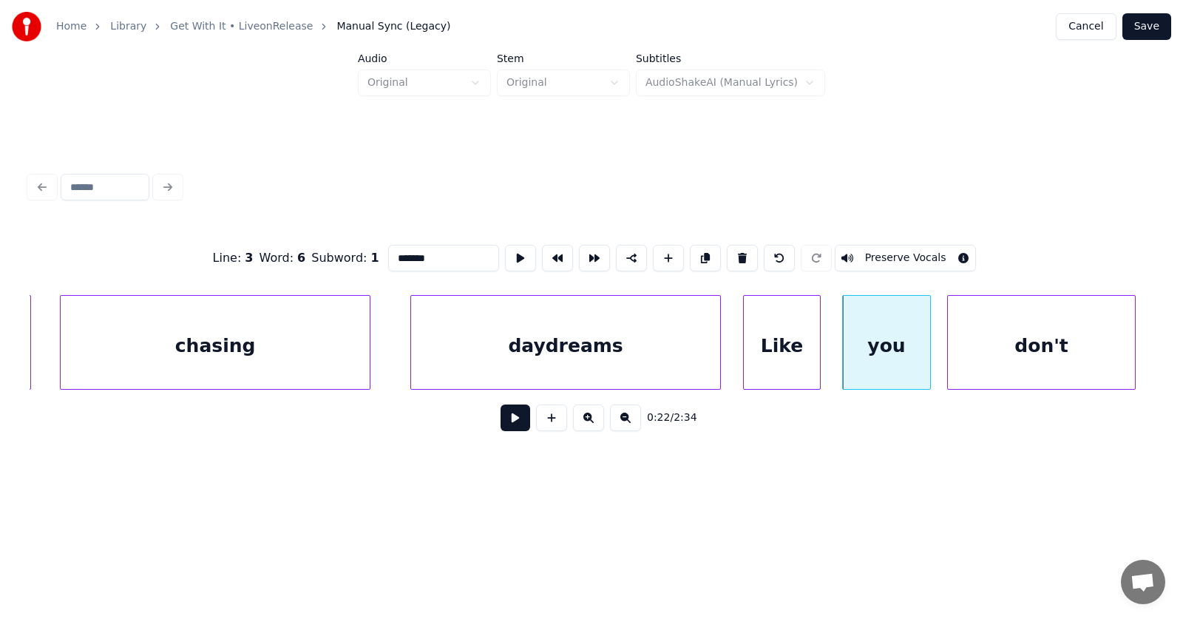
click at [1064, 360] on div "don't" at bounding box center [1041, 346] width 187 height 101
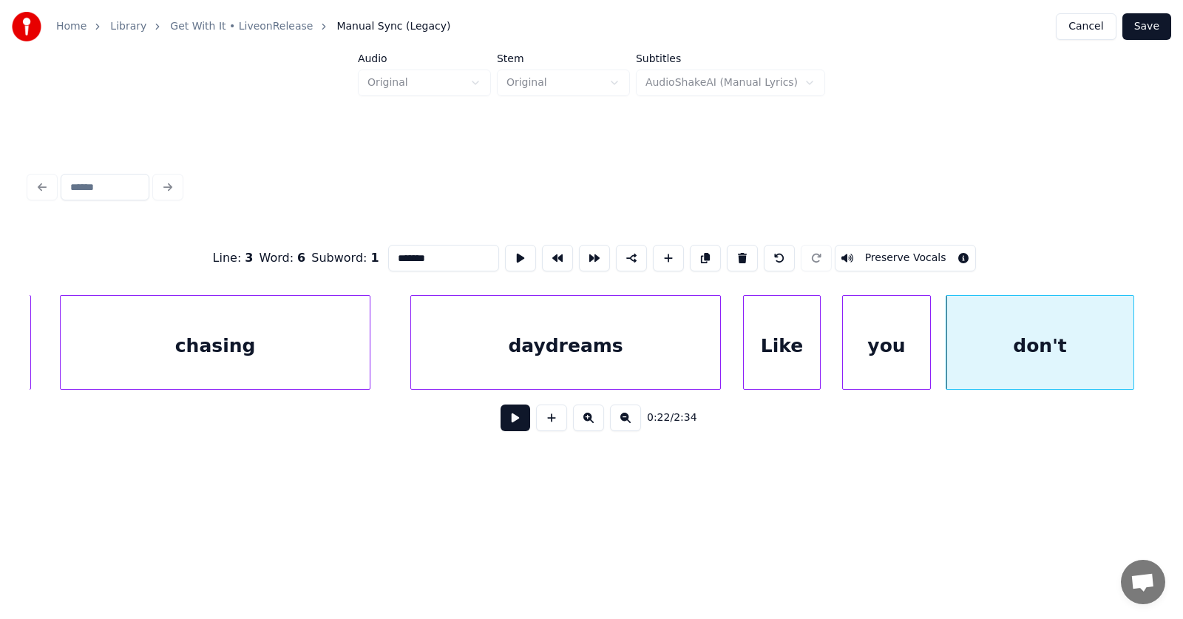
click at [586, 362] on div "daydreams" at bounding box center [565, 346] width 309 height 101
type input "*********"
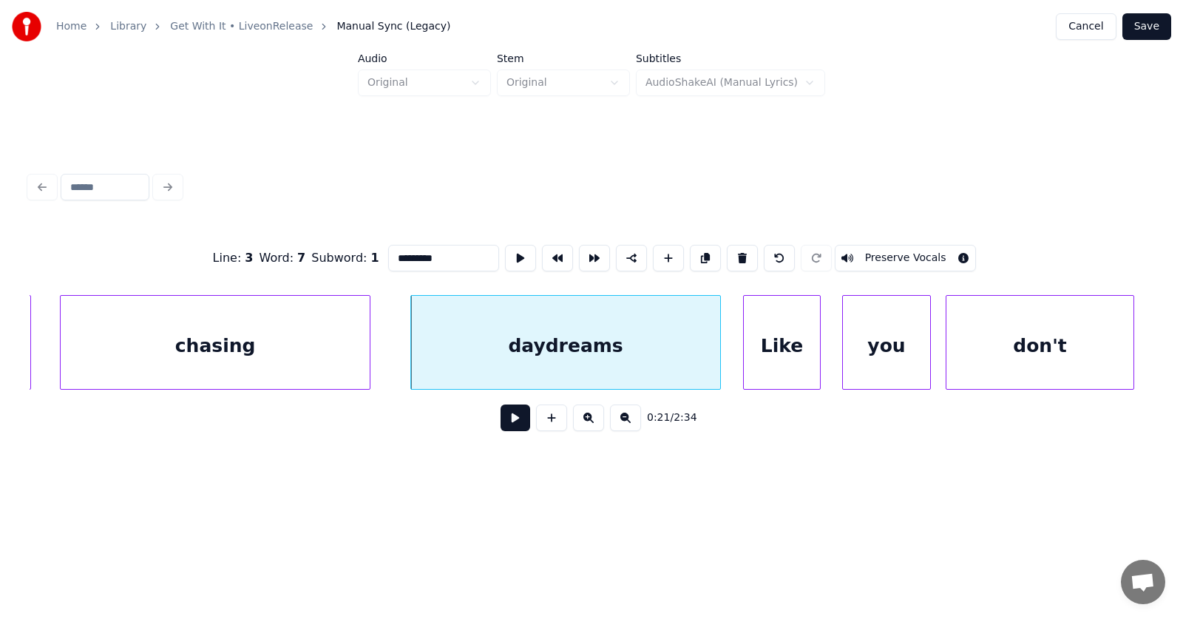
click at [518, 424] on button at bounding box center [516, 417] width 30 height 27
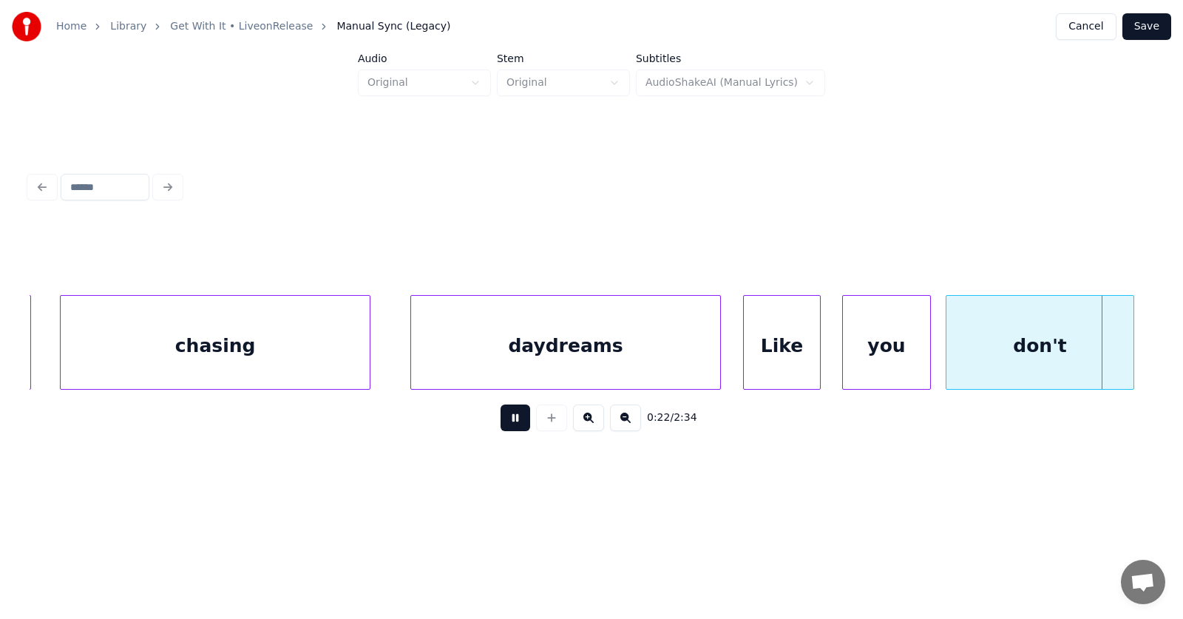
scroll to position [0, 12619]
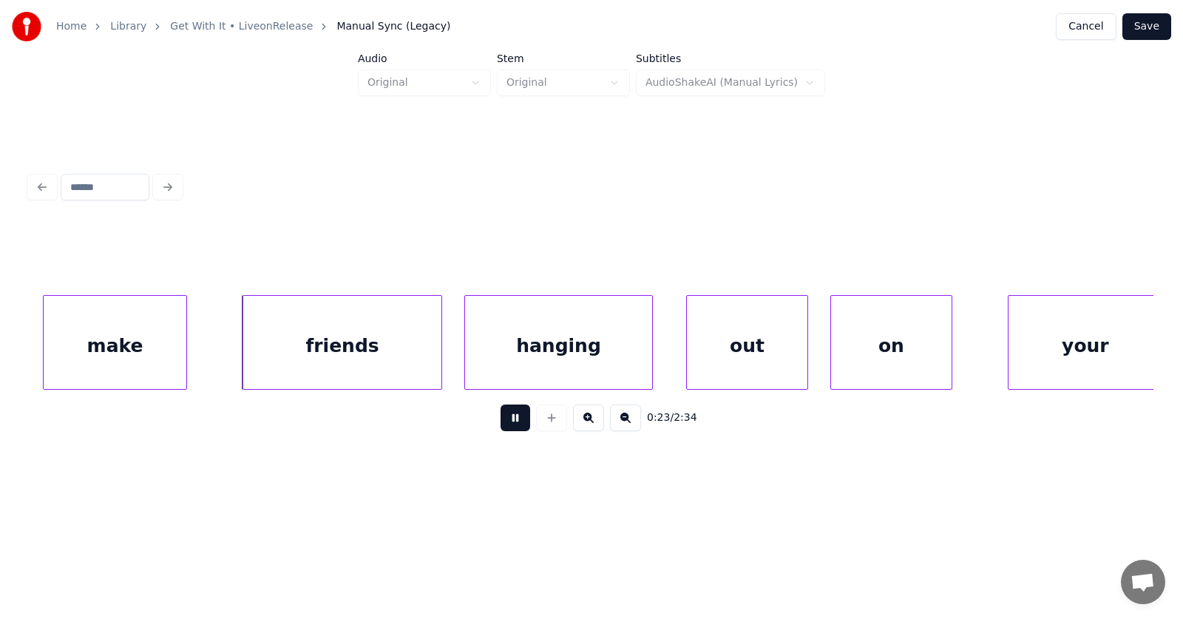
click at [518, 424] on button at bounding box center [516, 417] width 30 height 27
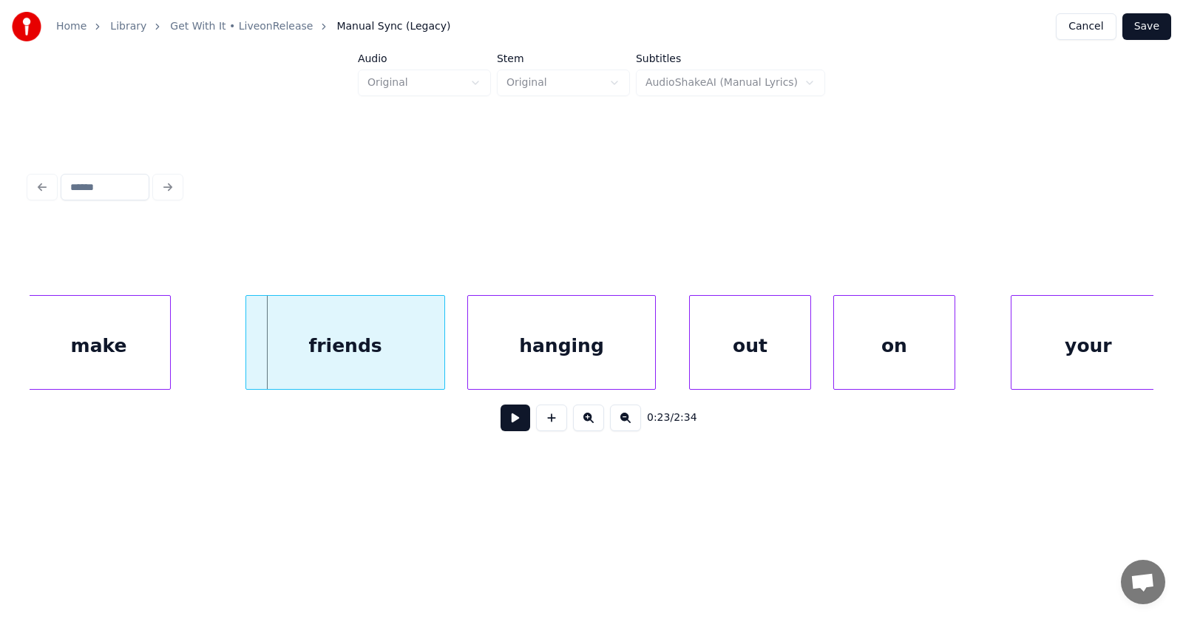
scroll to position [0, 12613]
click at [97, 353] on div "make" at bounding box center [101, 346] width 143 height 101
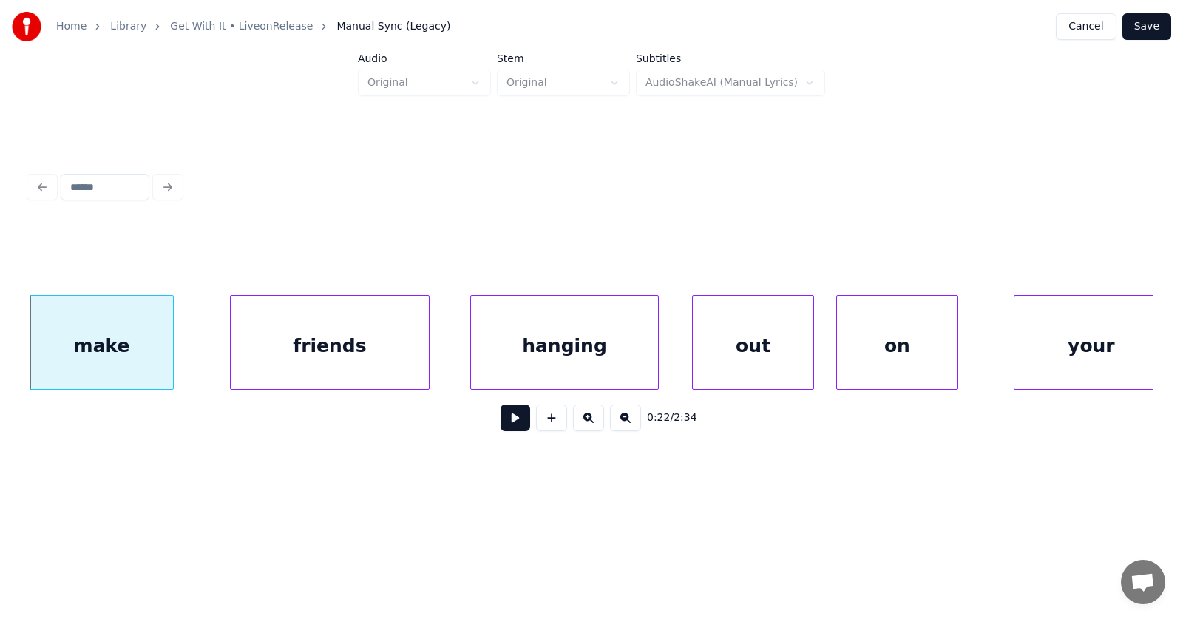
click at [281, 362] on div "friends" at bounding box center [330, 346] width 198 height 101
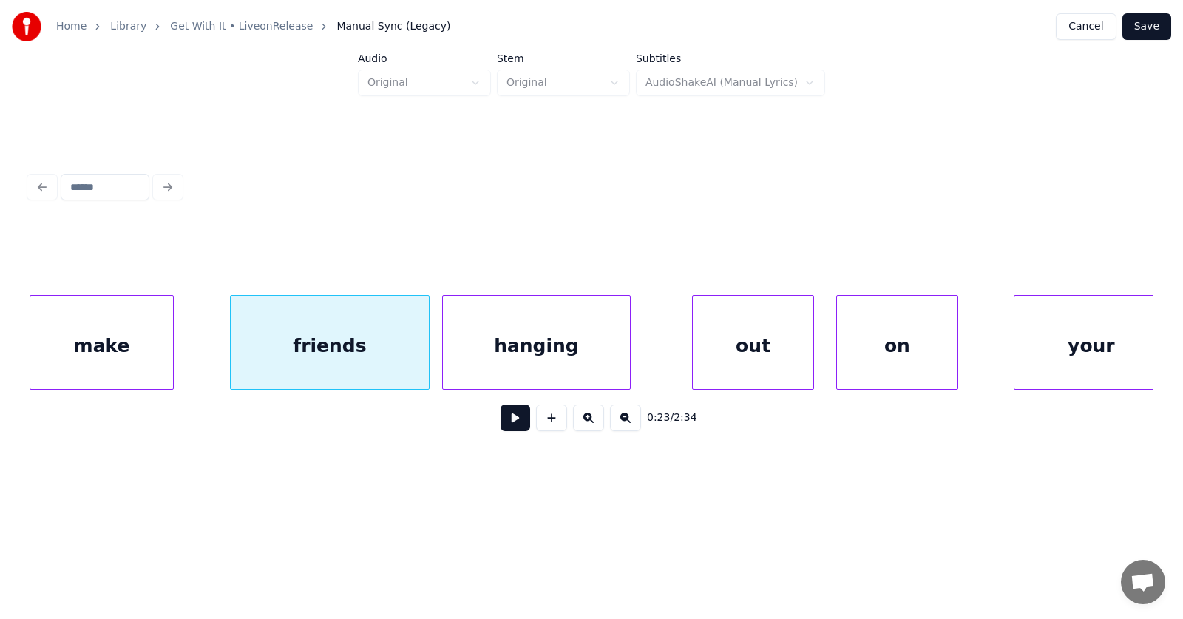
click at [498, 354] on div "hanging" at bounding box center [536, 346] width 187 height 101
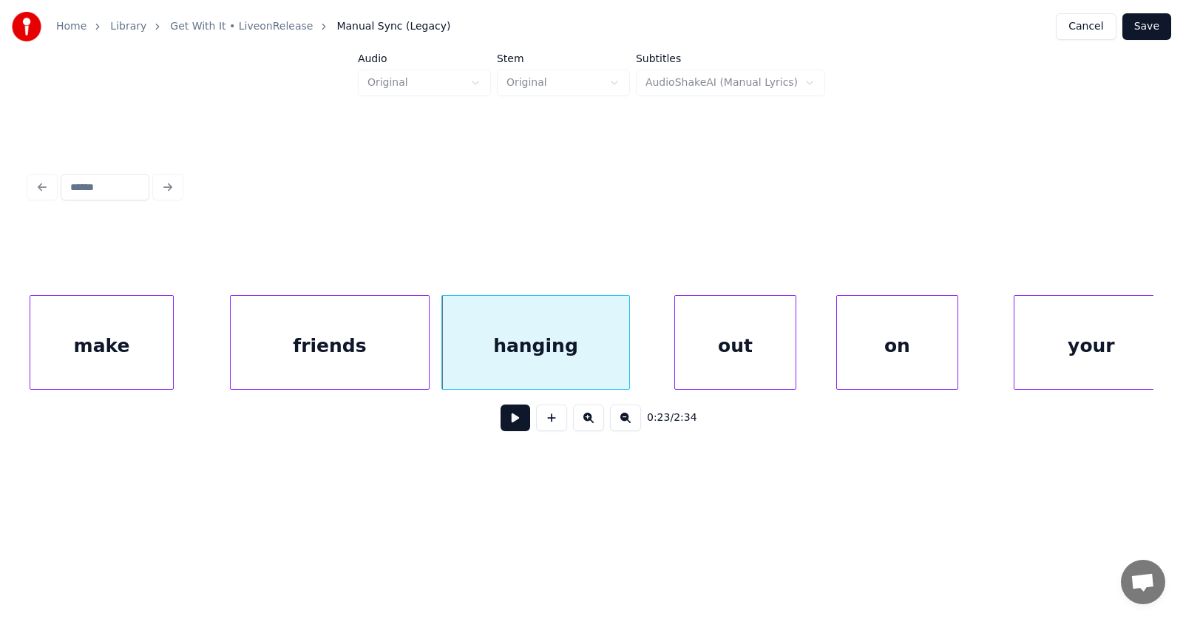
click at [716, 356] on div "out" at bounding box center [735, 346] width 121 height 101
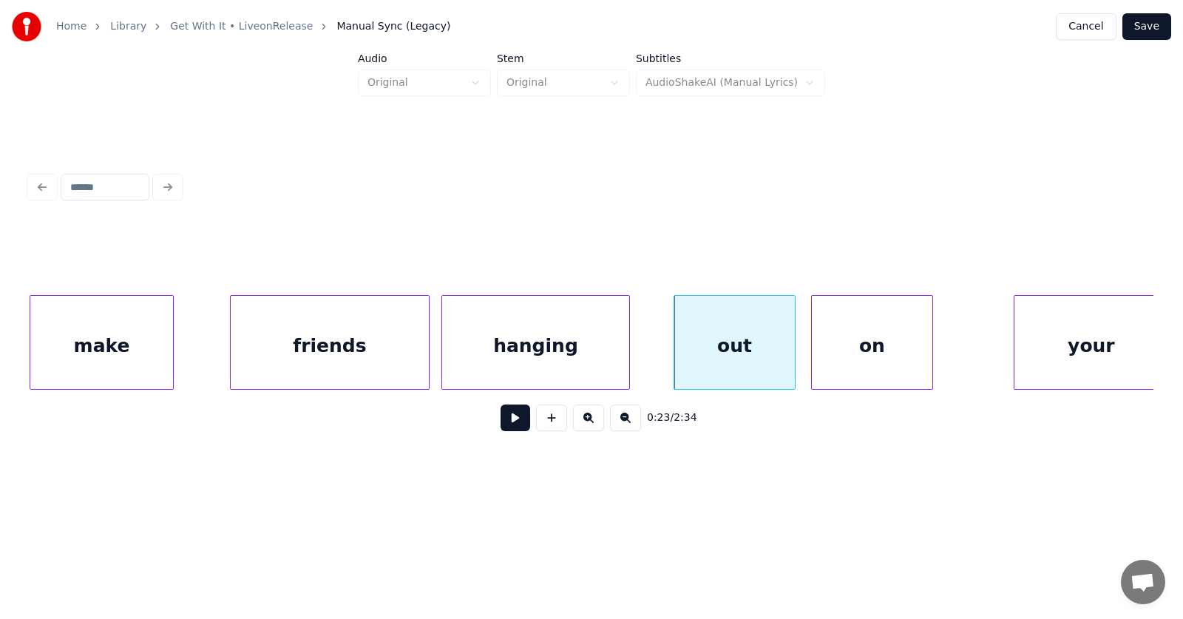
click at [834, 356] on div "on" at bounding box center [872, 346] width 121 height 101
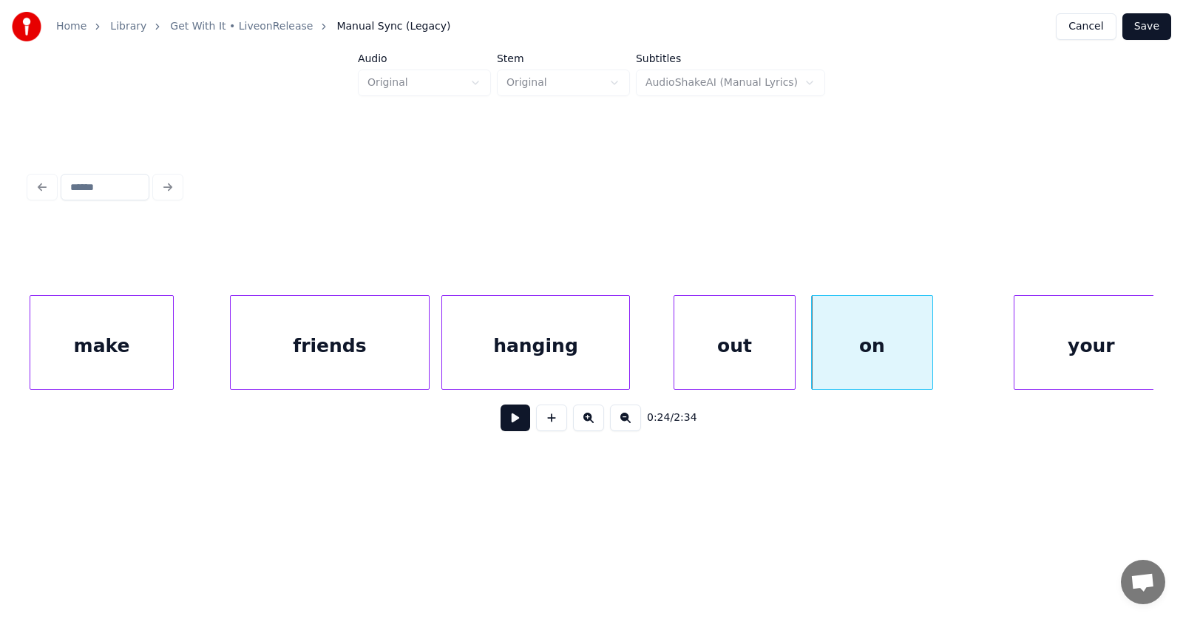
scroll to position [0, 12624]
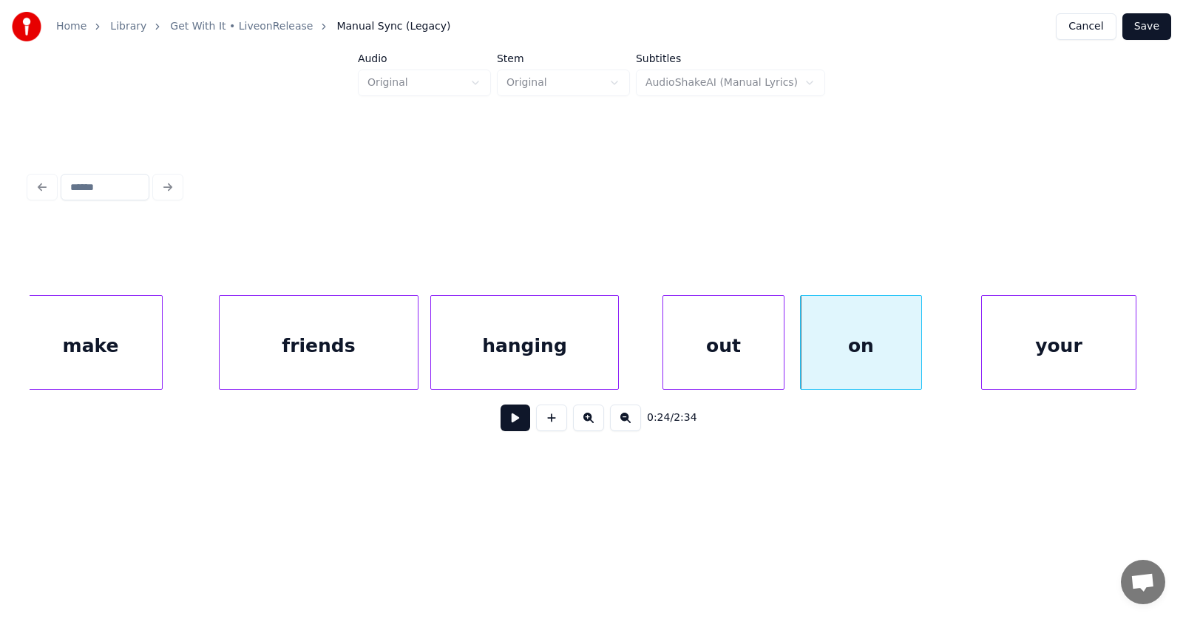
click at [1043, 350] on div "your" at bounding box center [1059, 346] width 154 height 101
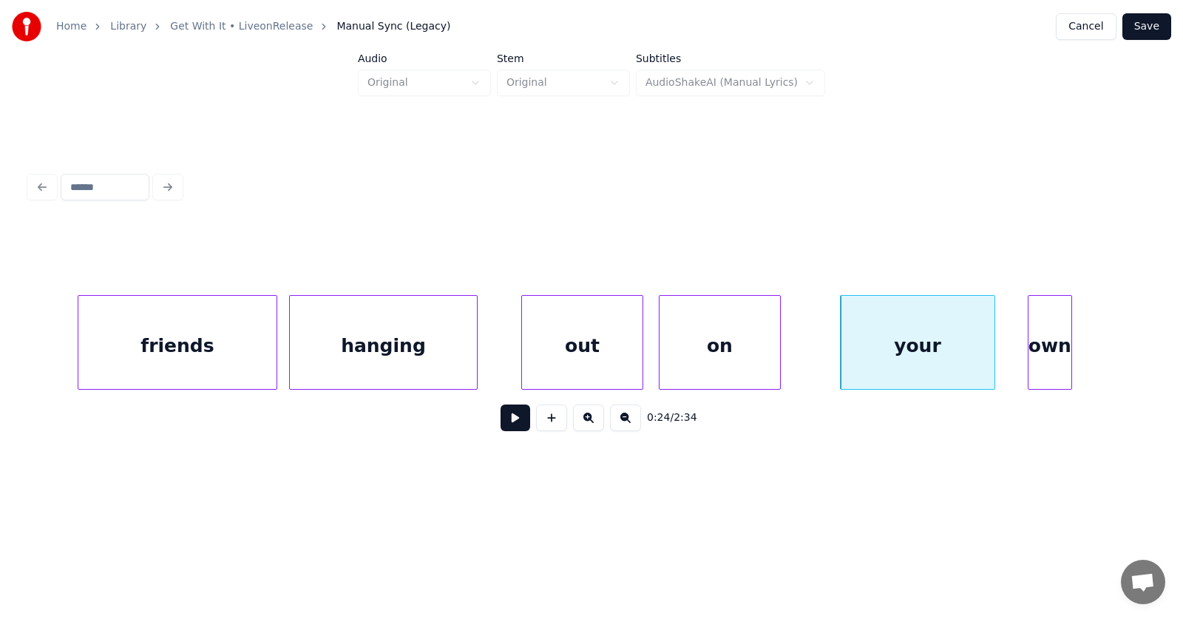
scroll to position [0, 12823]
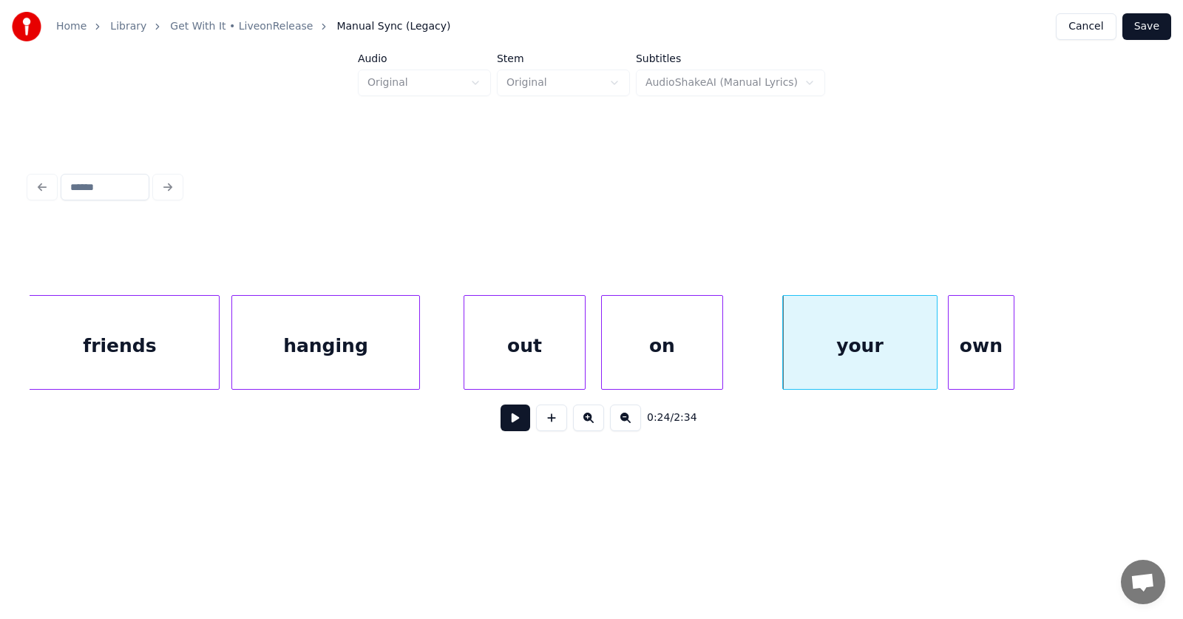
click at [949, 360] on div at bounding box center [951, 342] width 4 height 93
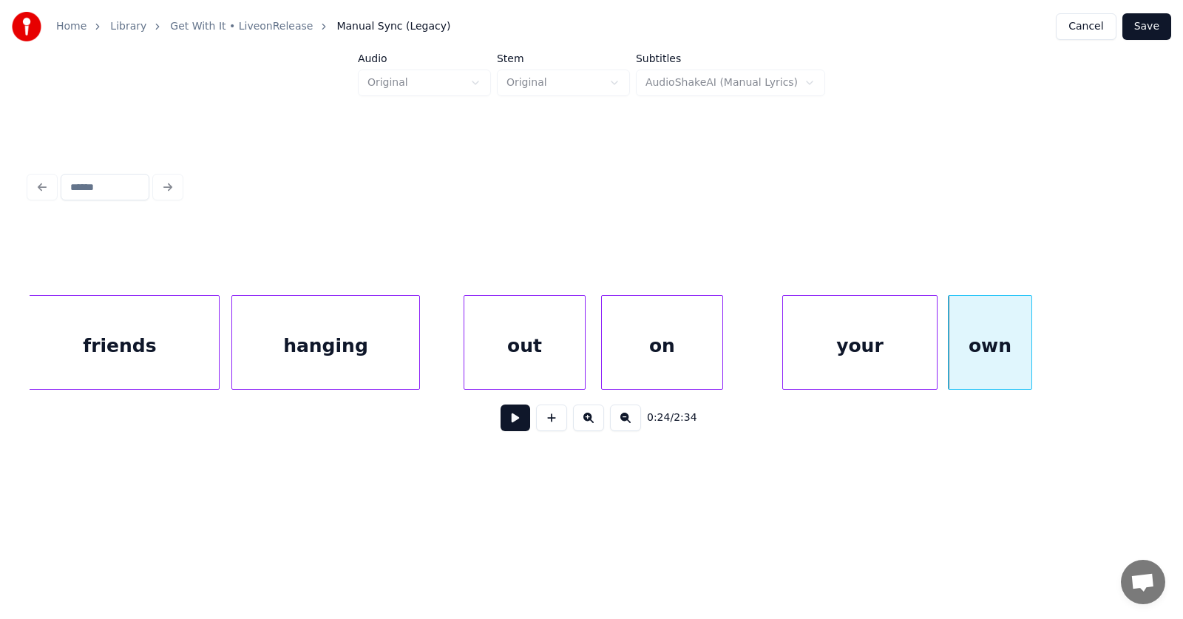
click at [1031, 352] on div at bounding box center [1029, 342] width 4 height 93
click at [1023, 350] on div "own" at bounding box center [1003, 346] width 100 height 101
click at [897, 340] on div "your" at bounding box center [860, 346] width 154 height 101
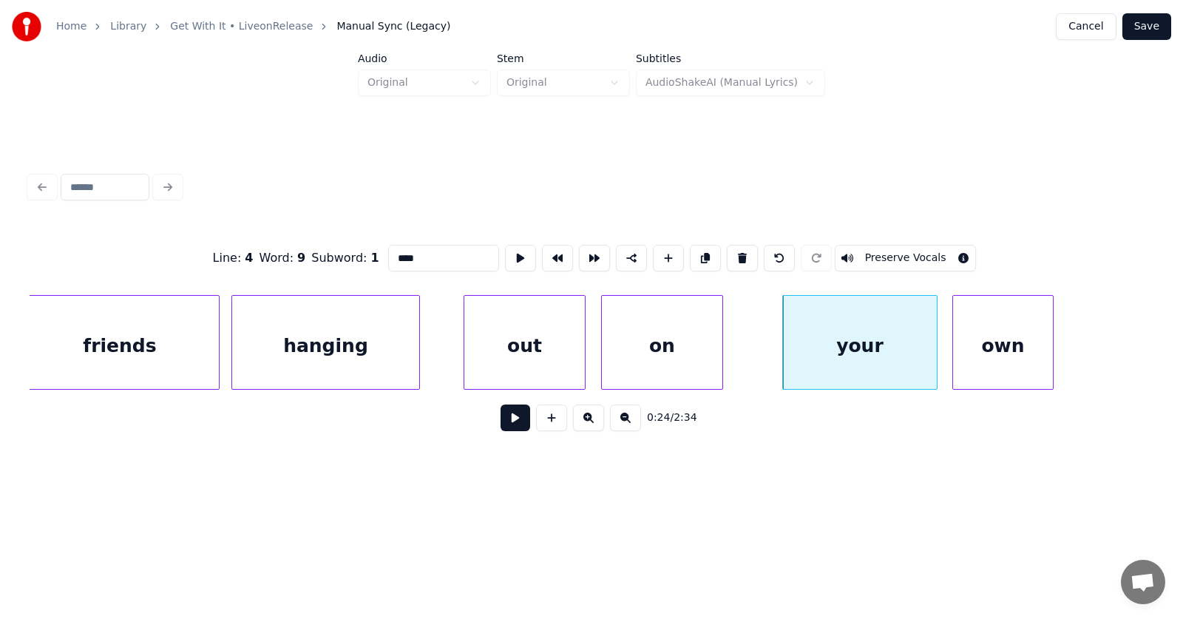
click at [509, 421] on button at bounding box center [516, 417] width 30 height 27
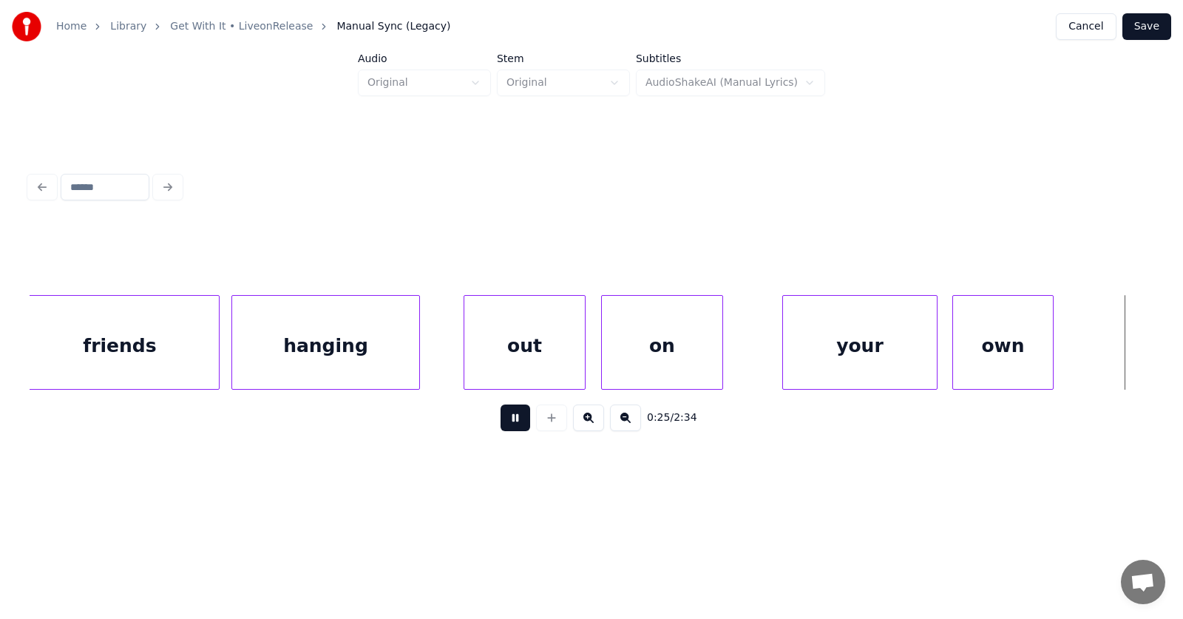
click at [509, 421] on button at bounding box center [516, 417] width 30 height 27
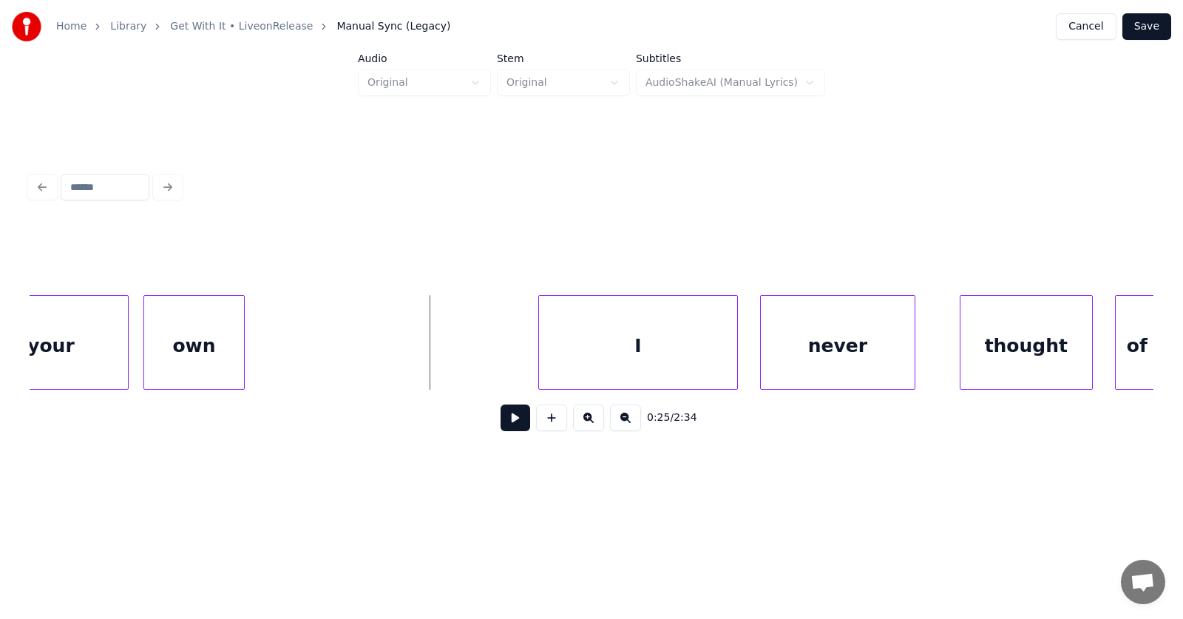
scroll to position [0, 13227]
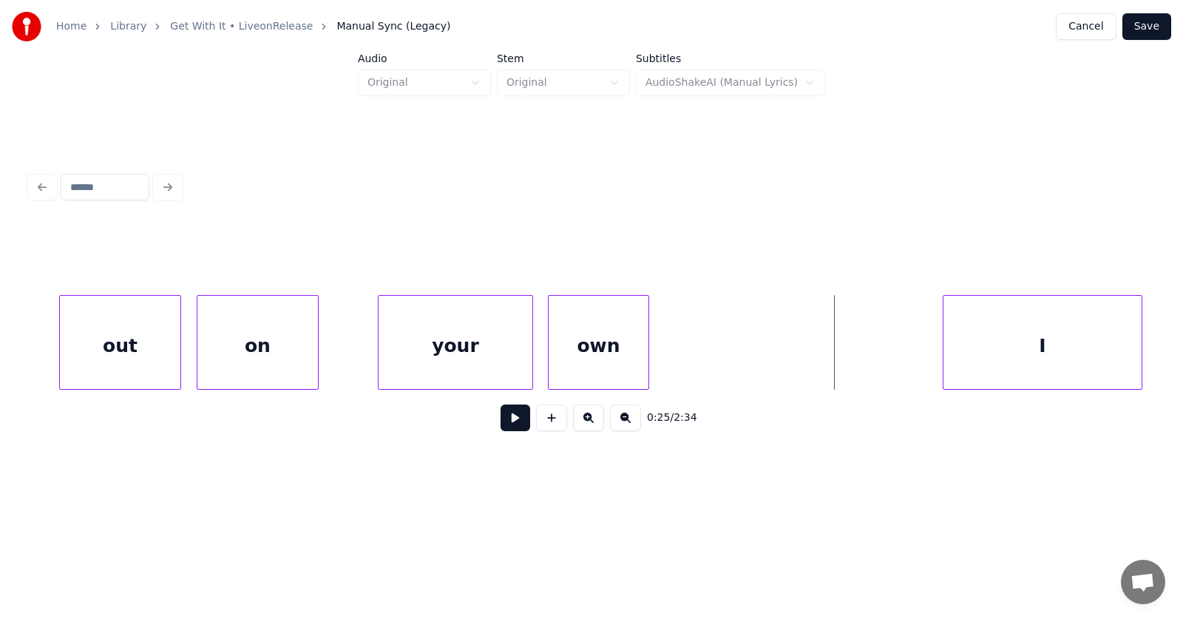
click at [130, 344] on div "out" at bounding box center [120, 346] width 121 height 101
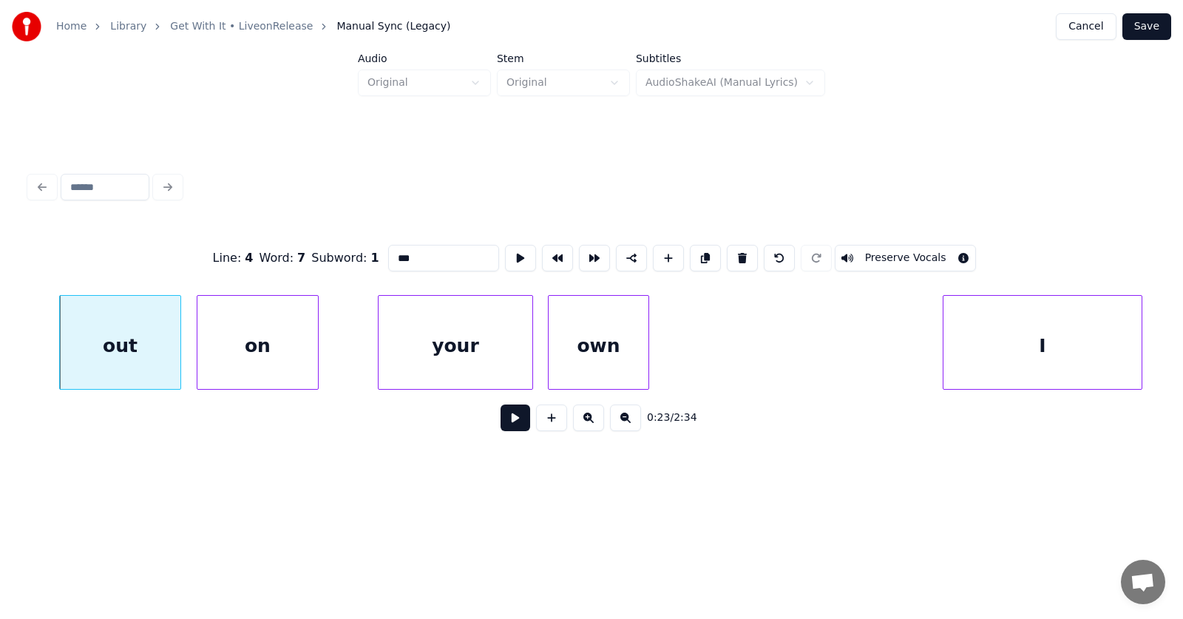
click
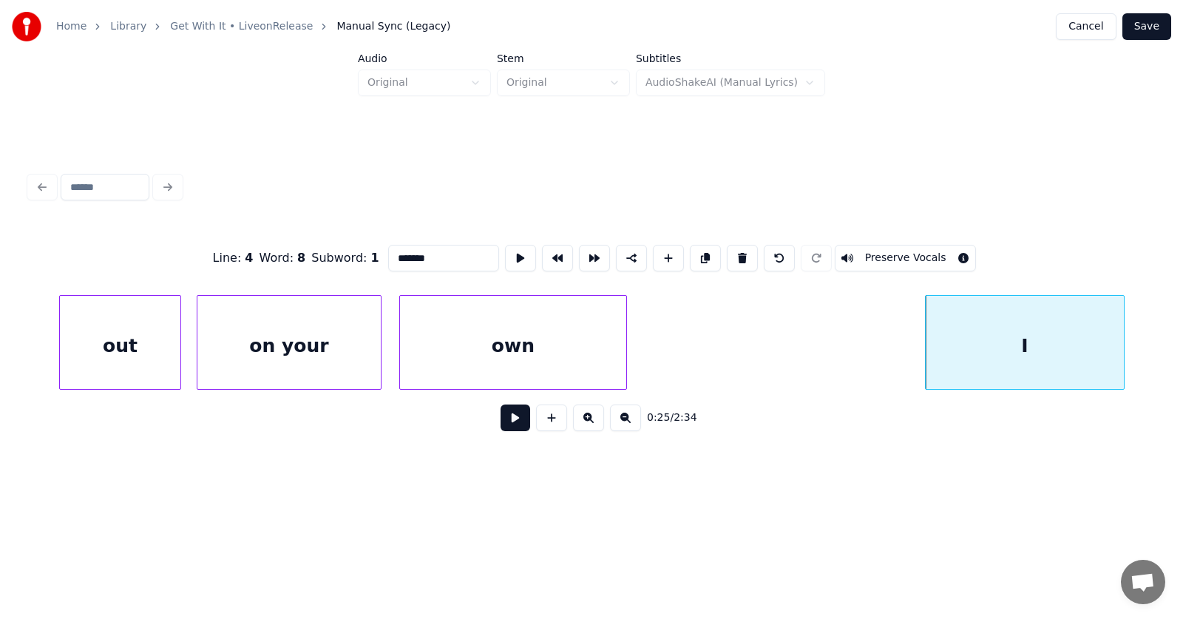
type input "*******"
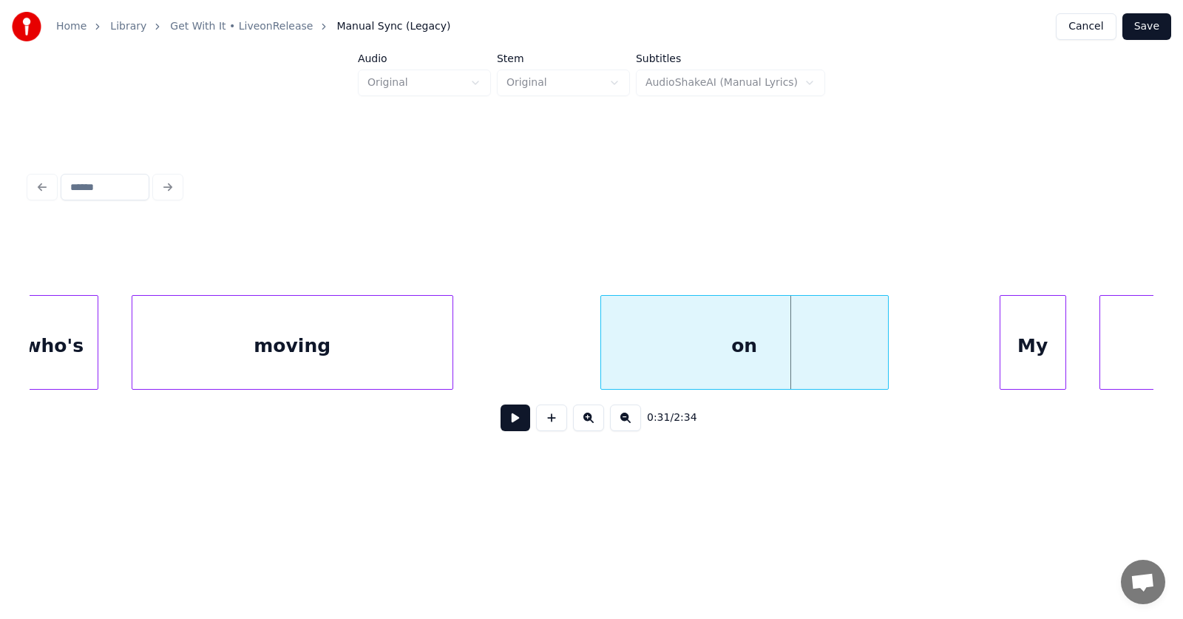
scroll to position [0, 16347]
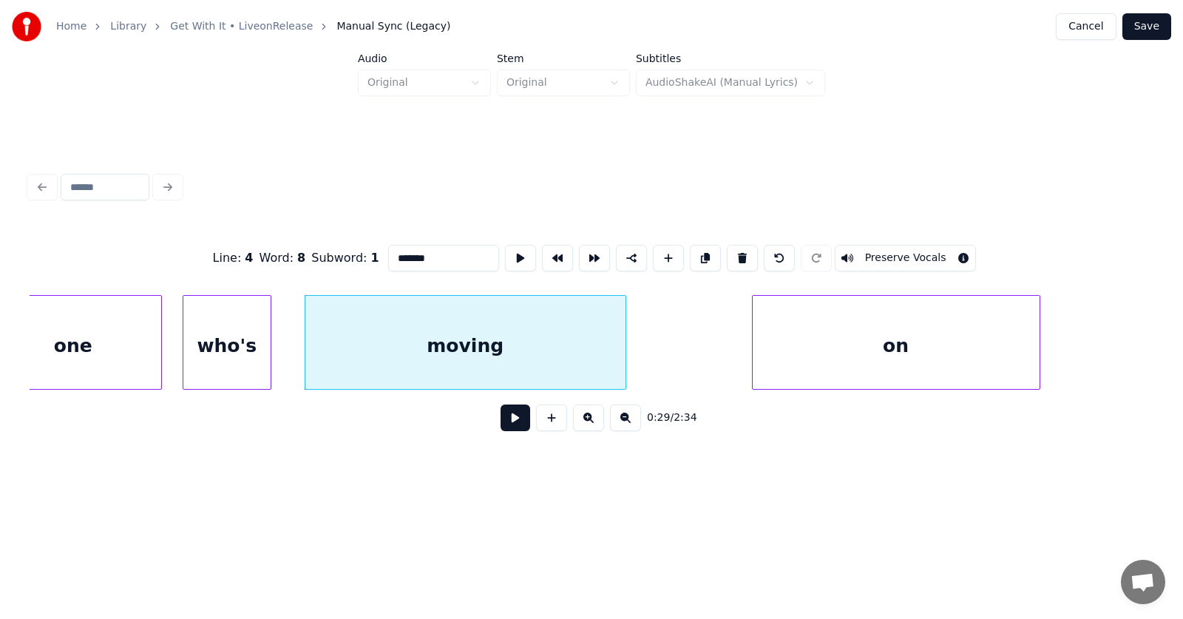
type input "******"
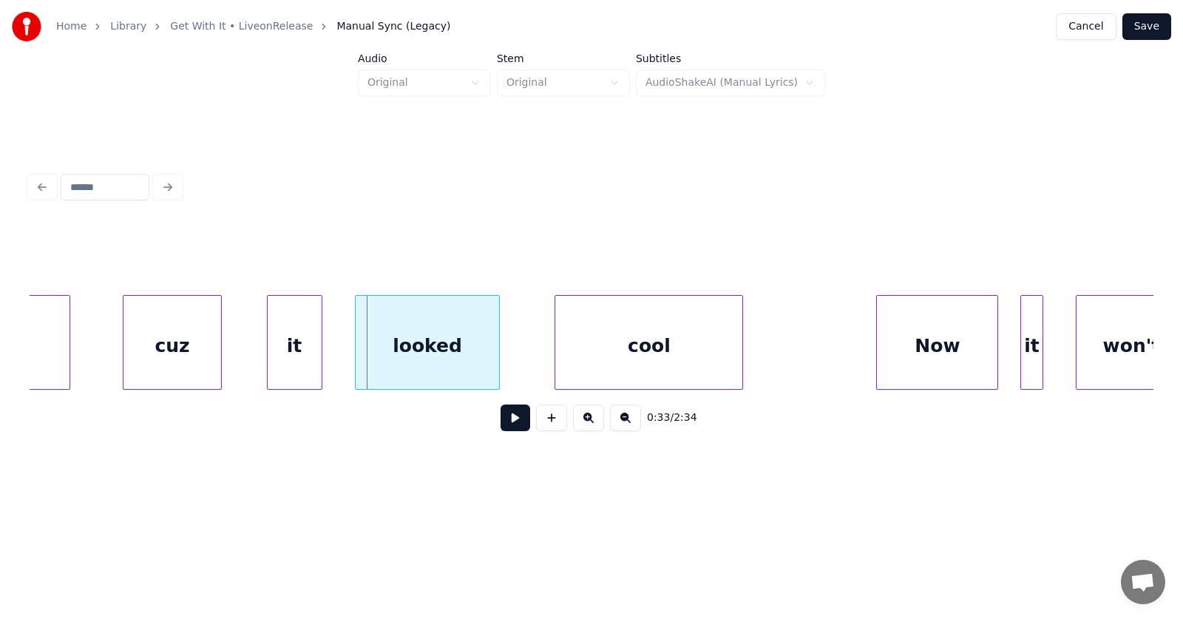
scroll to position [0, 18368]
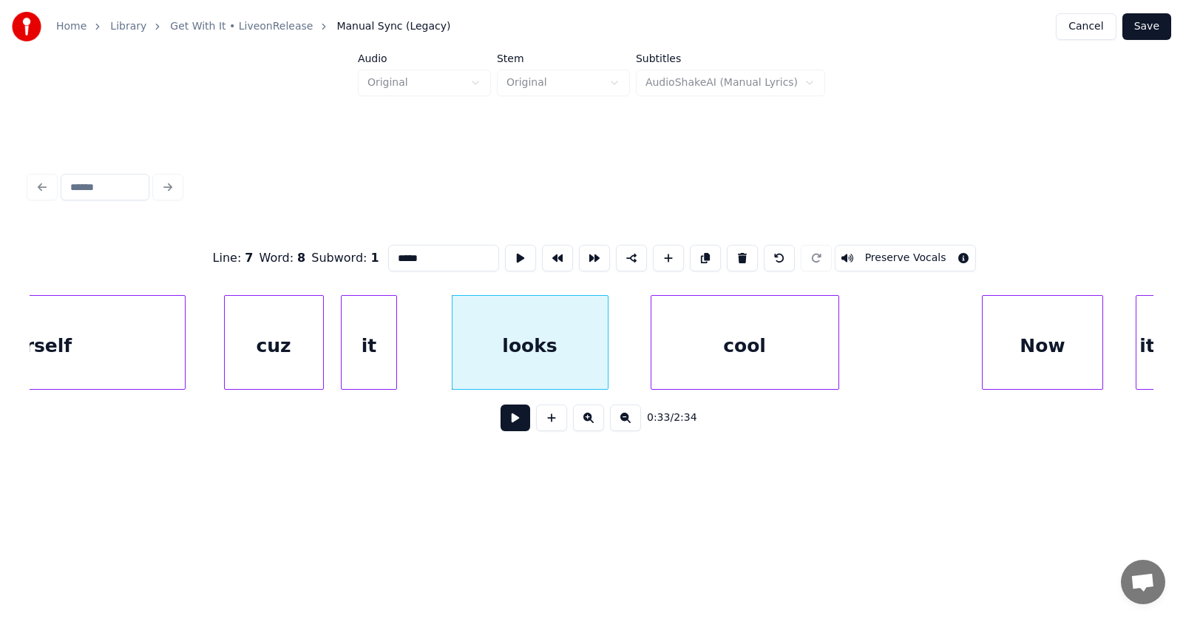
type input "*****"
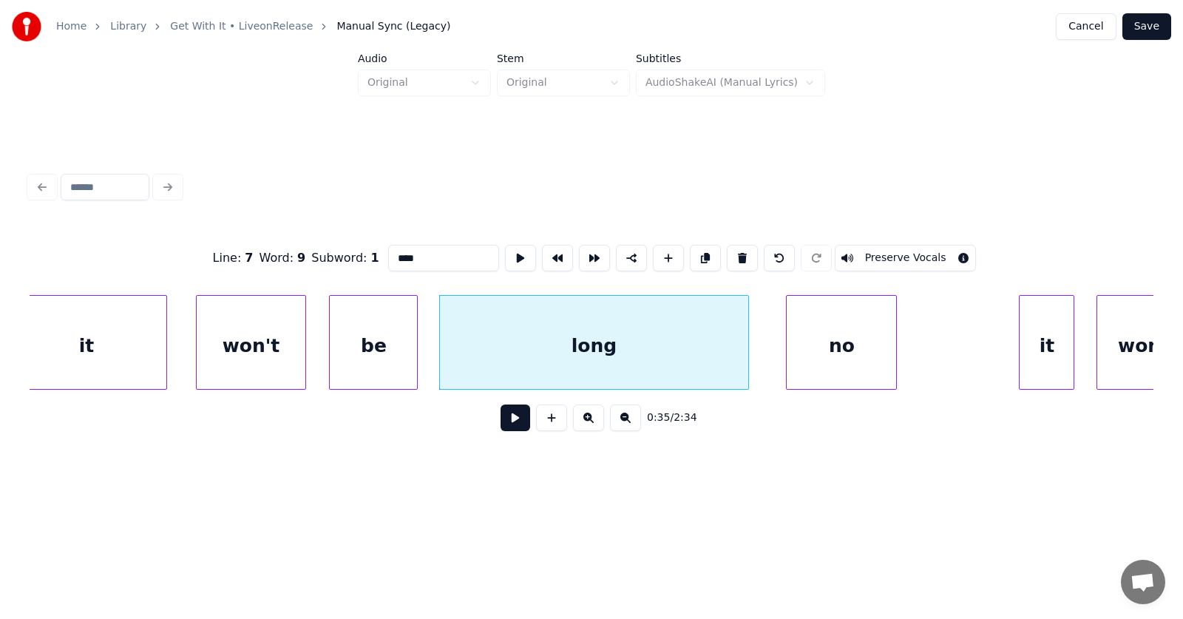
scroll to position [0, 19408]
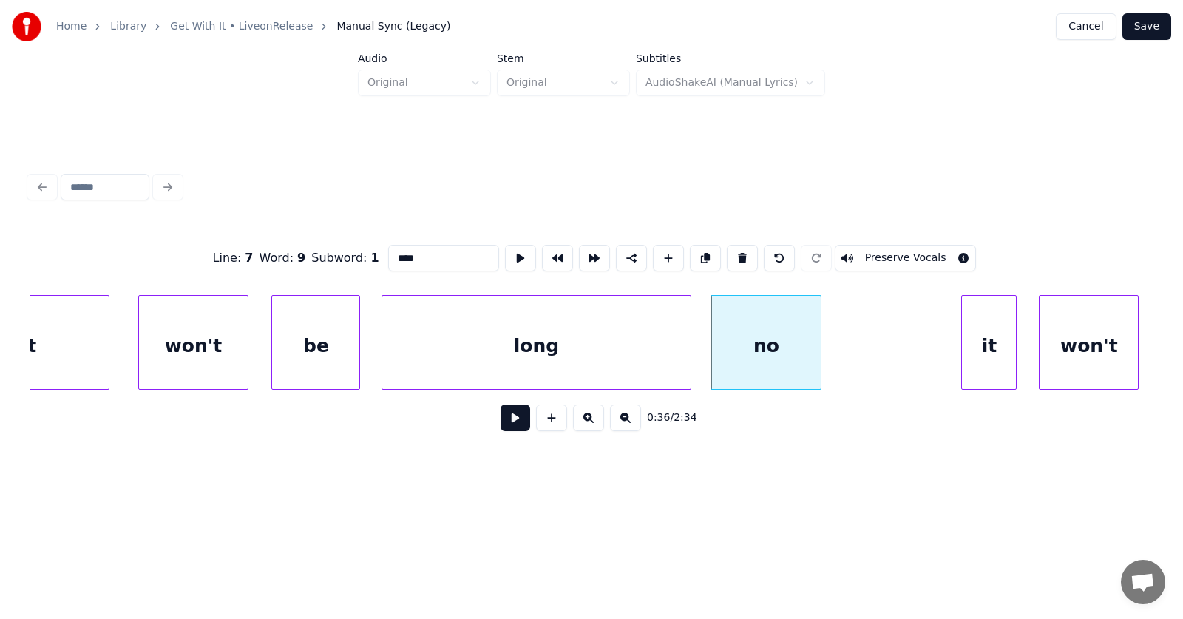
type input "**"
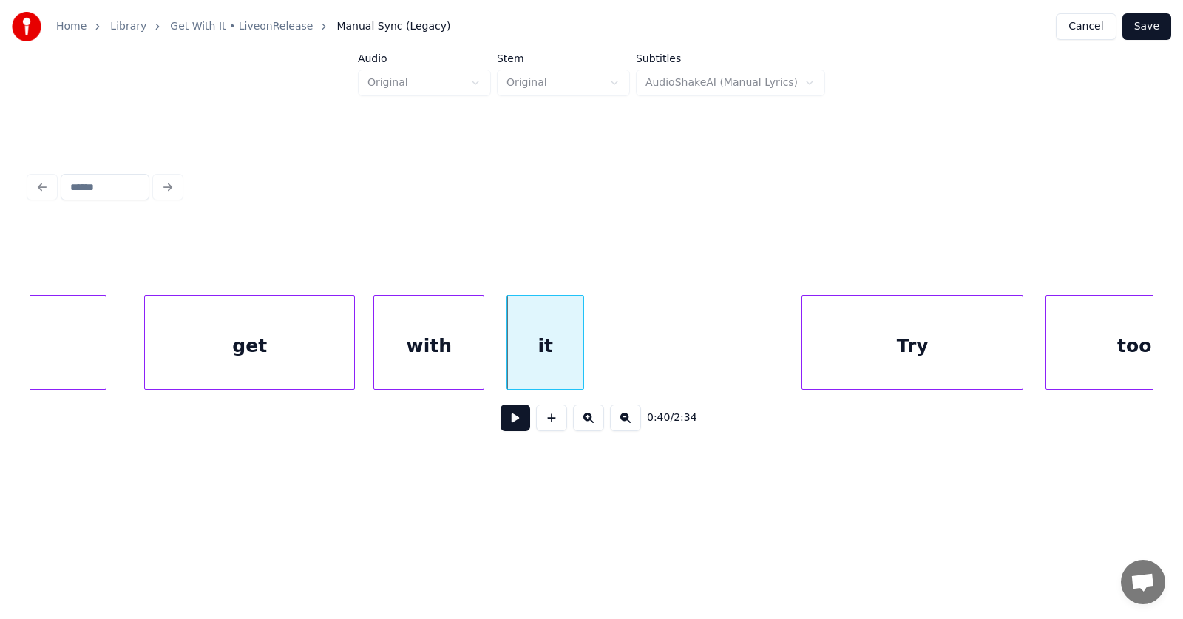
scroll to position [0, 21776]
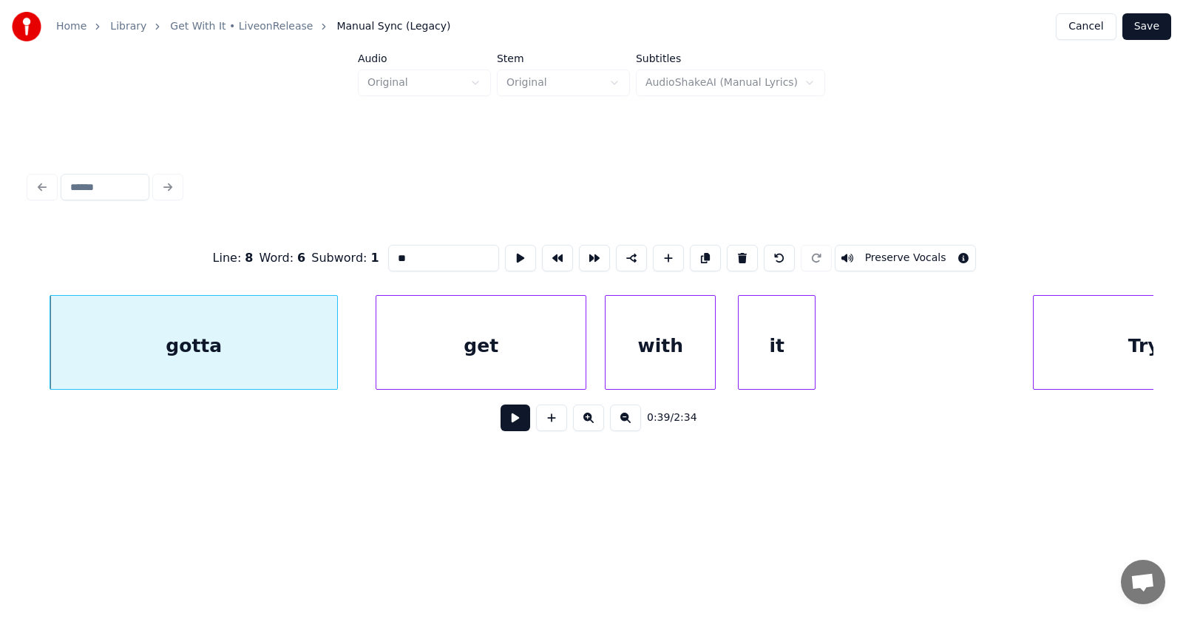
type input "*****"
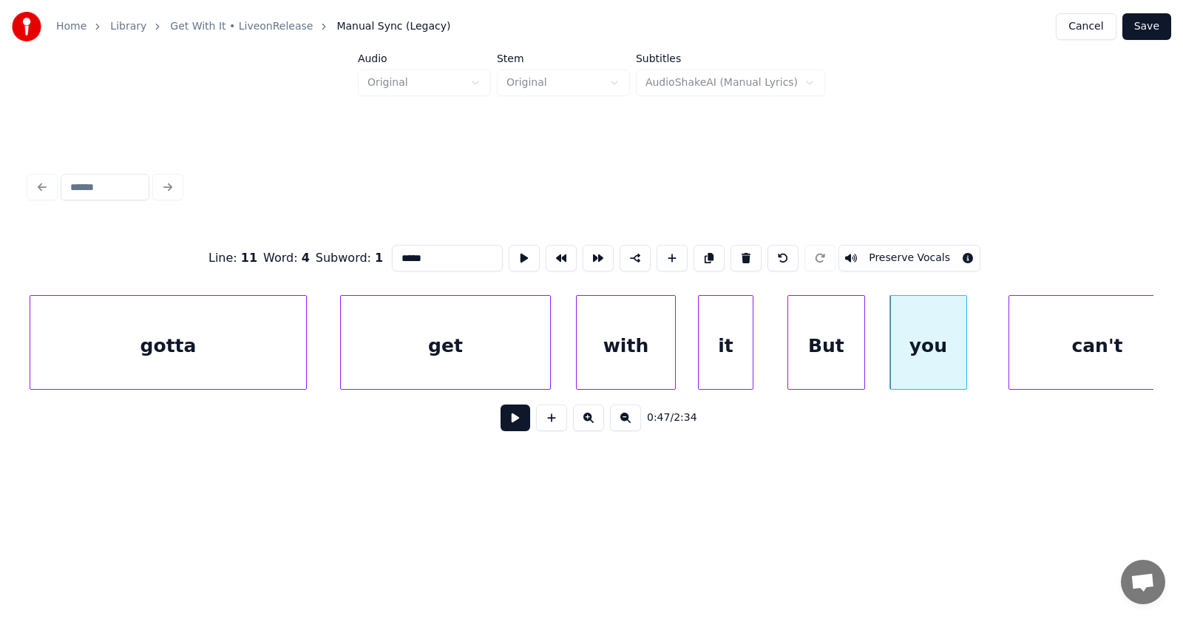
scroll to position [0, 25300]
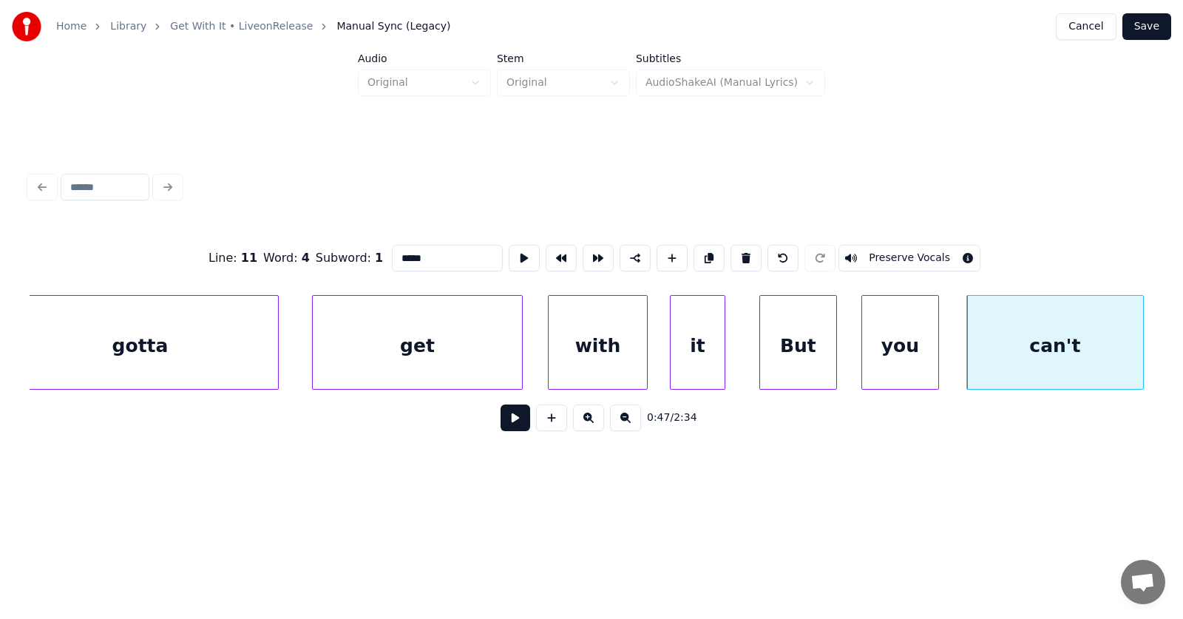
type input "****"
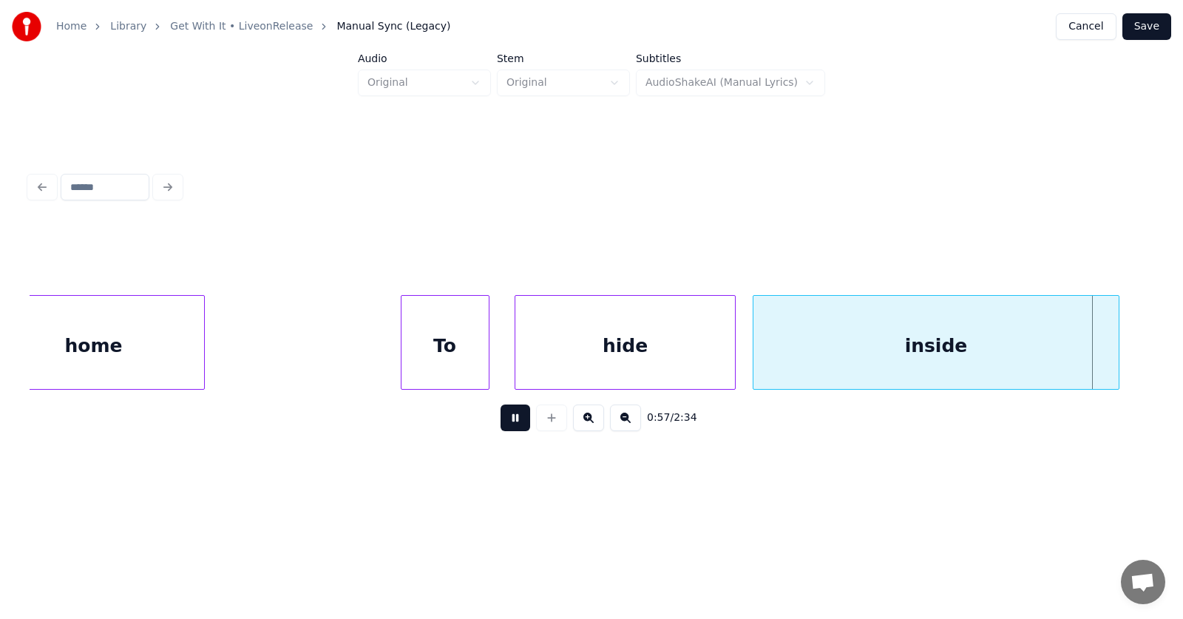
scroll to position [0, 32060]
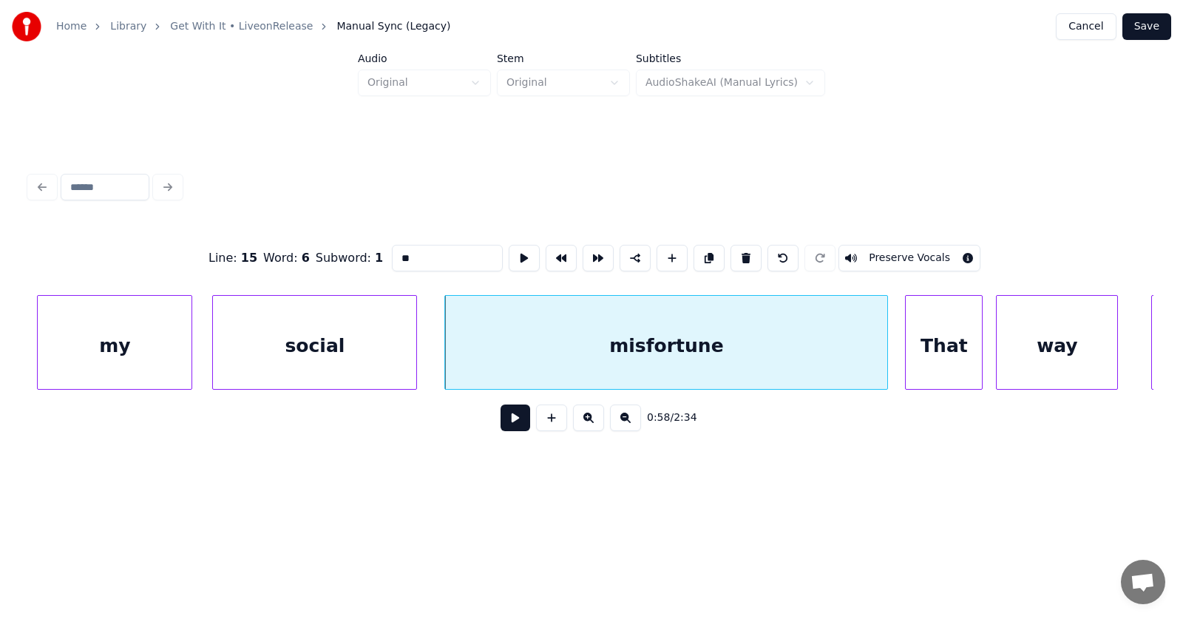
type input "**********"
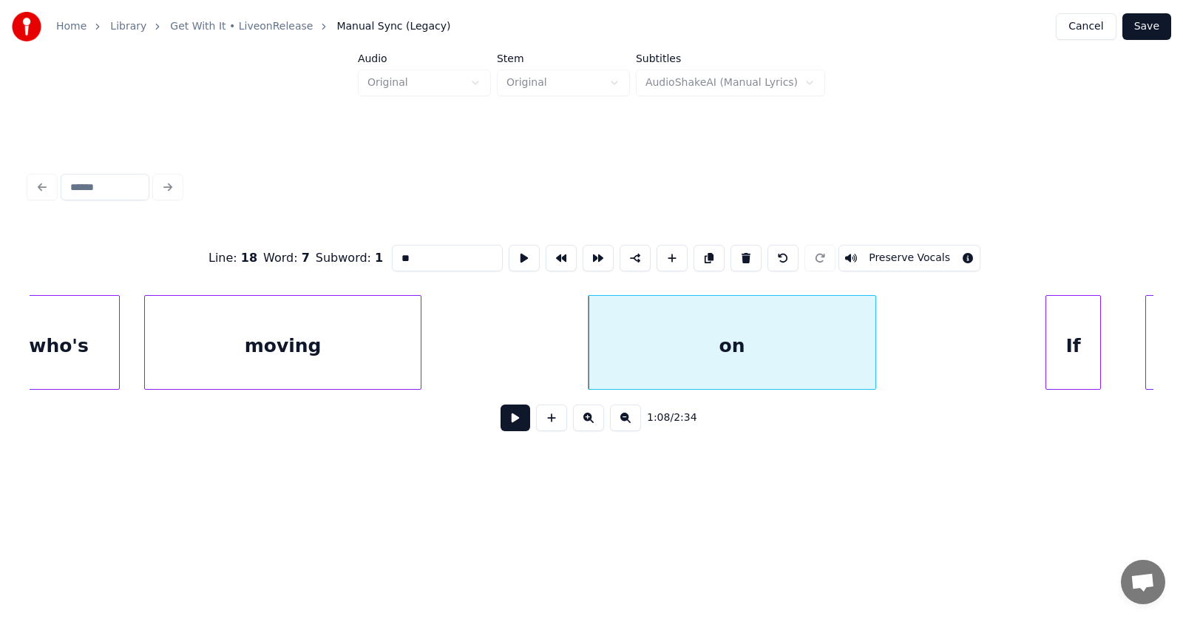
scroll to position [0, 37141]
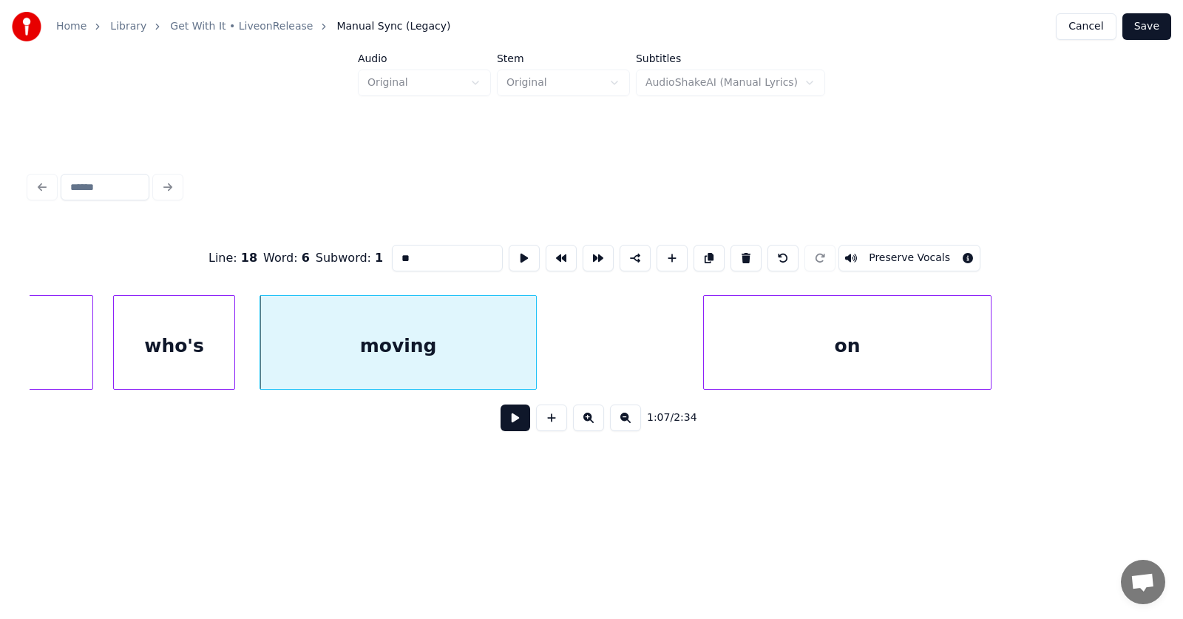
type input "******"
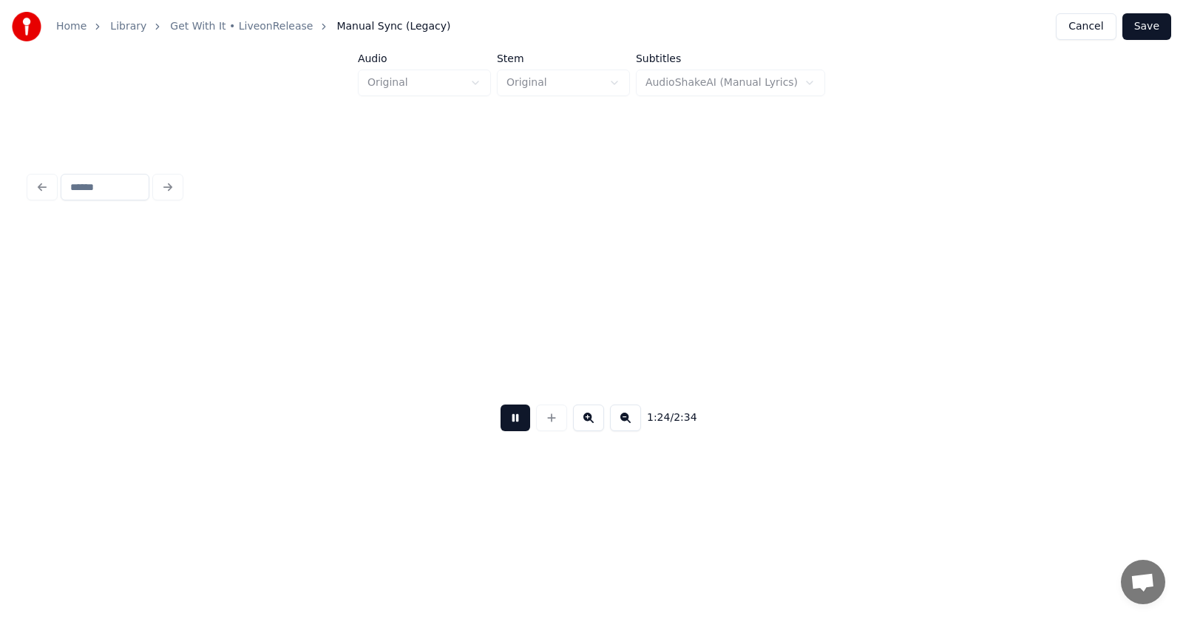
scroll to position [0, 46857]
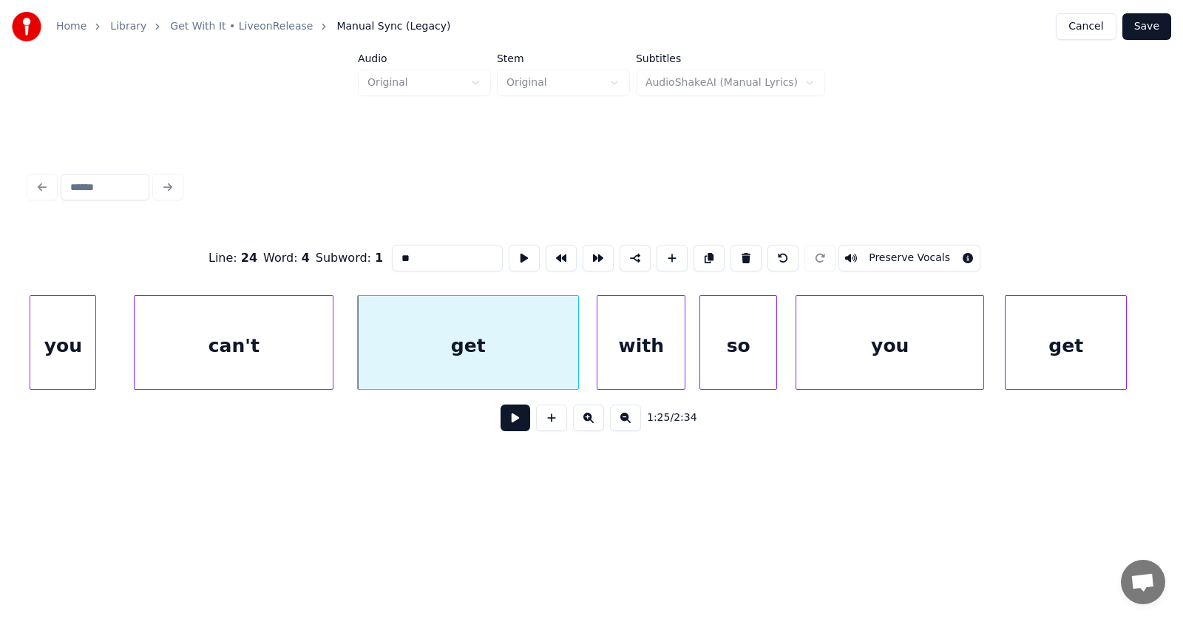
type input "***"
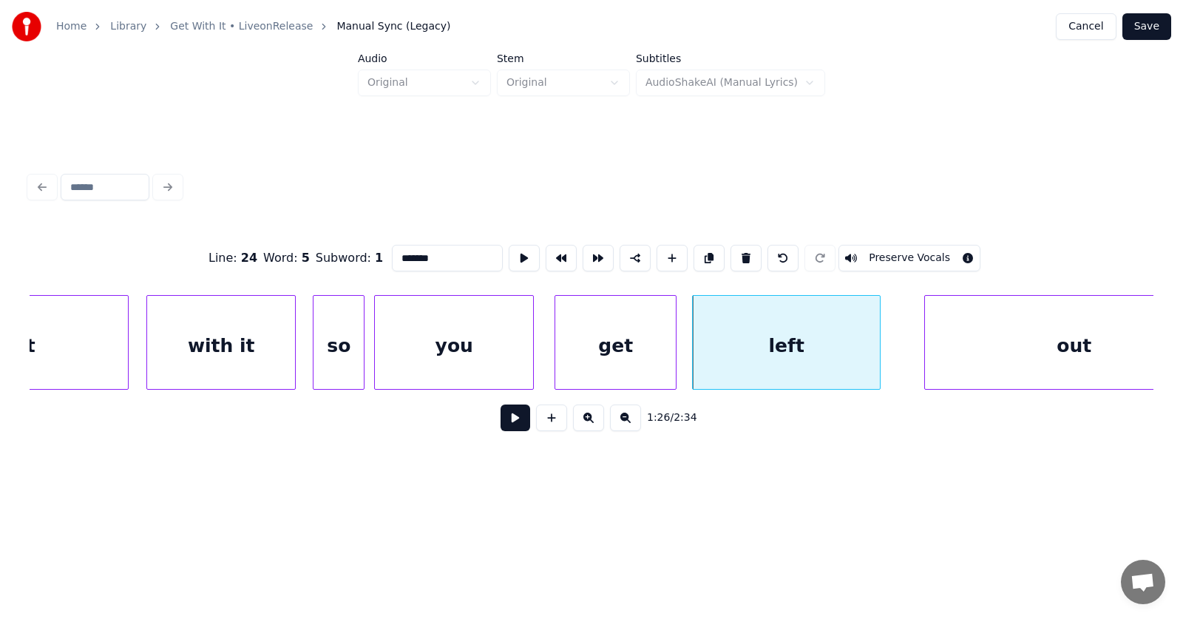
scroll to position [0, 47381]
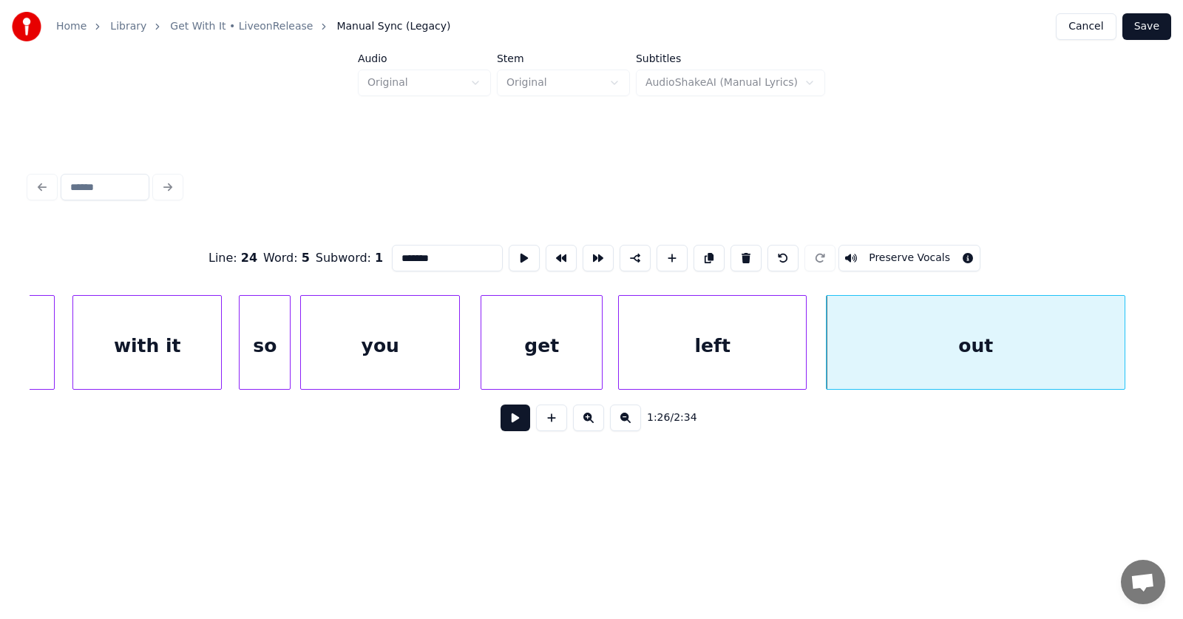
type input "***"
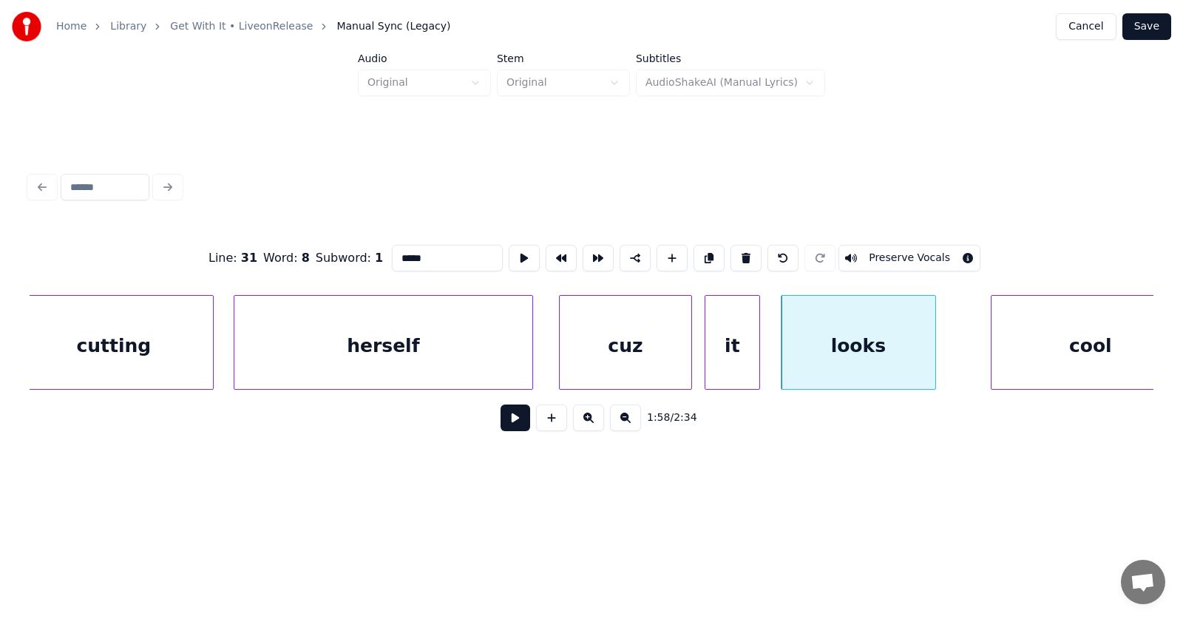
scroll to position [0, 64725]
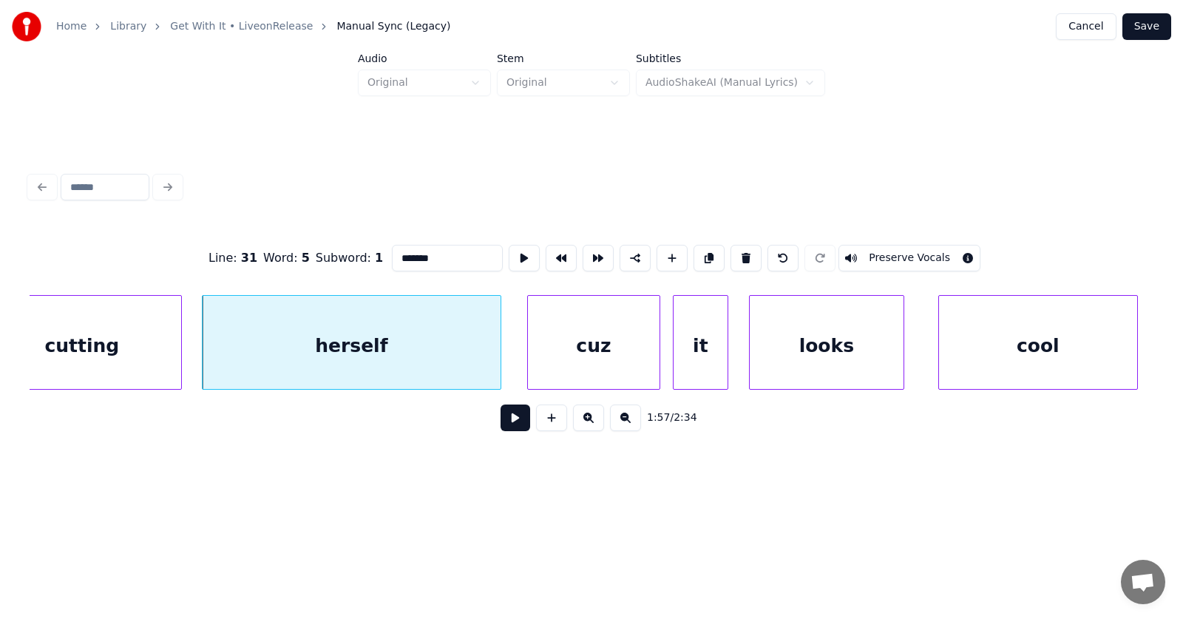
type input "*******"
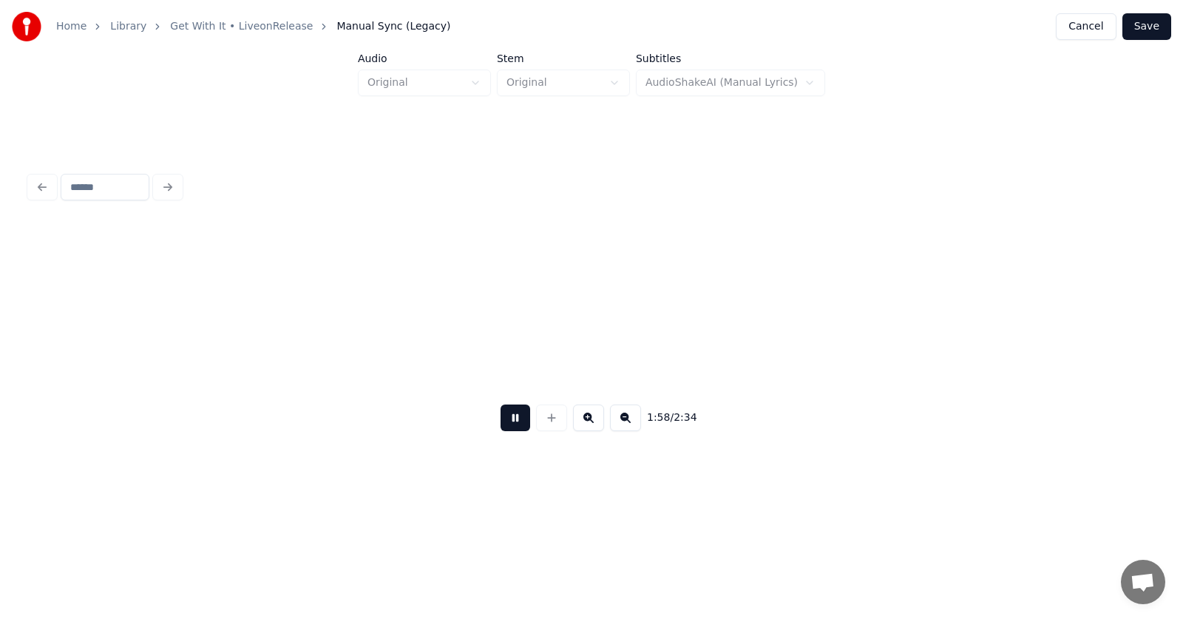
scroll to position [0, 65849]
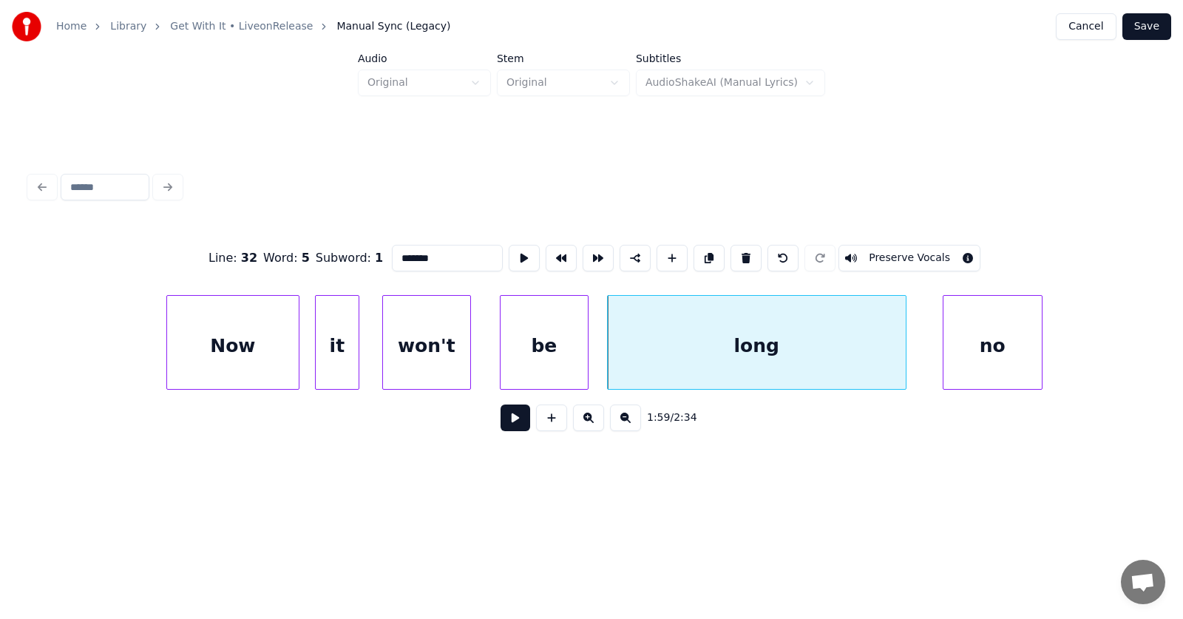
type input "****"
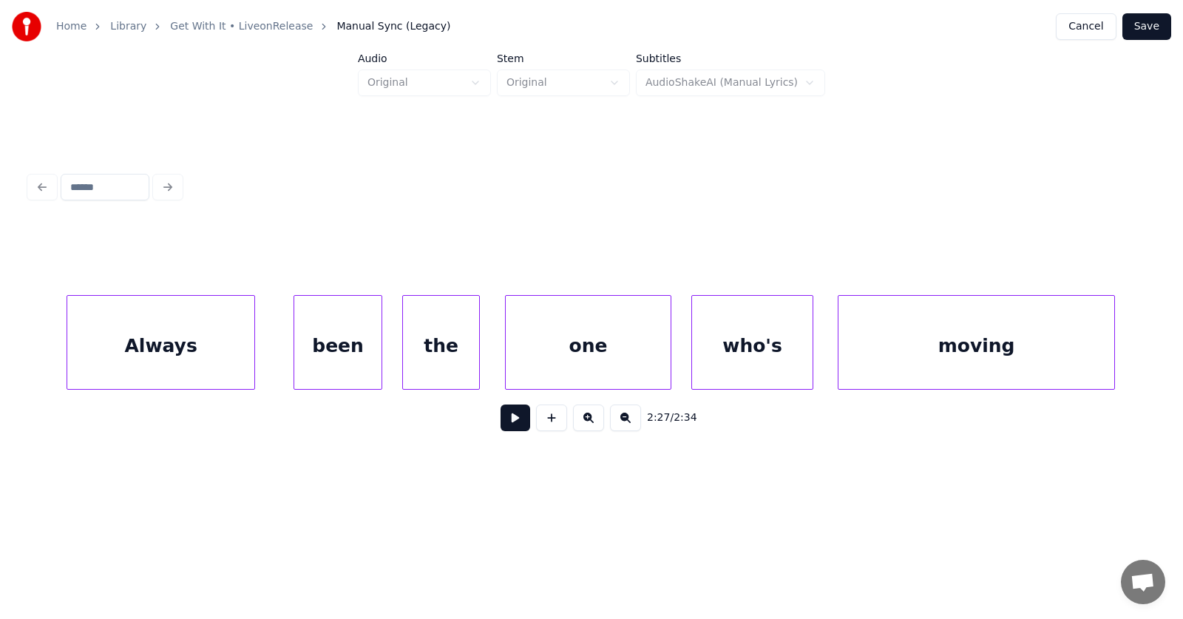
scroll to position [0, 36737]
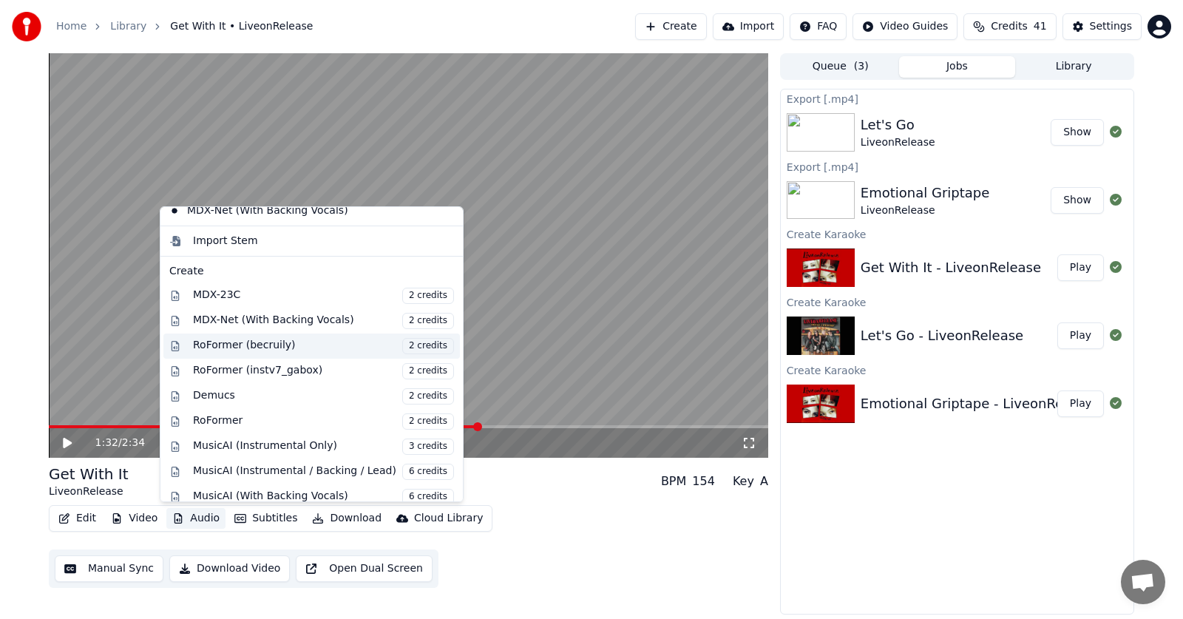
scroll to position [148, 0]
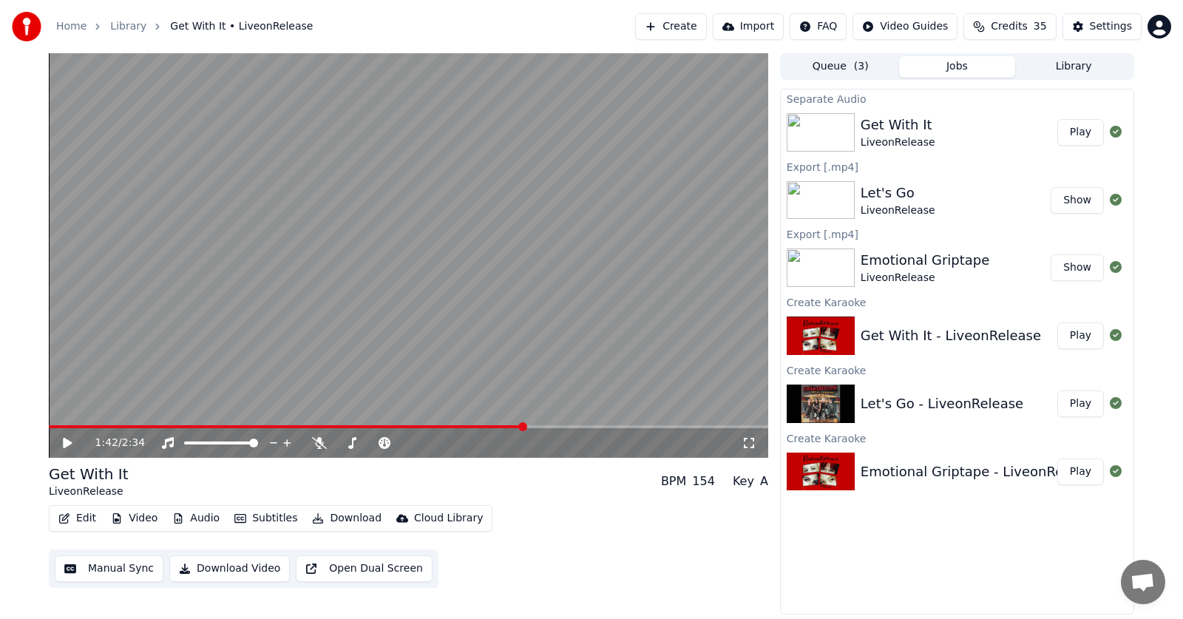
click at [199, 515] on button "Audio" at bounding box center [195, 518] width 59 height 21
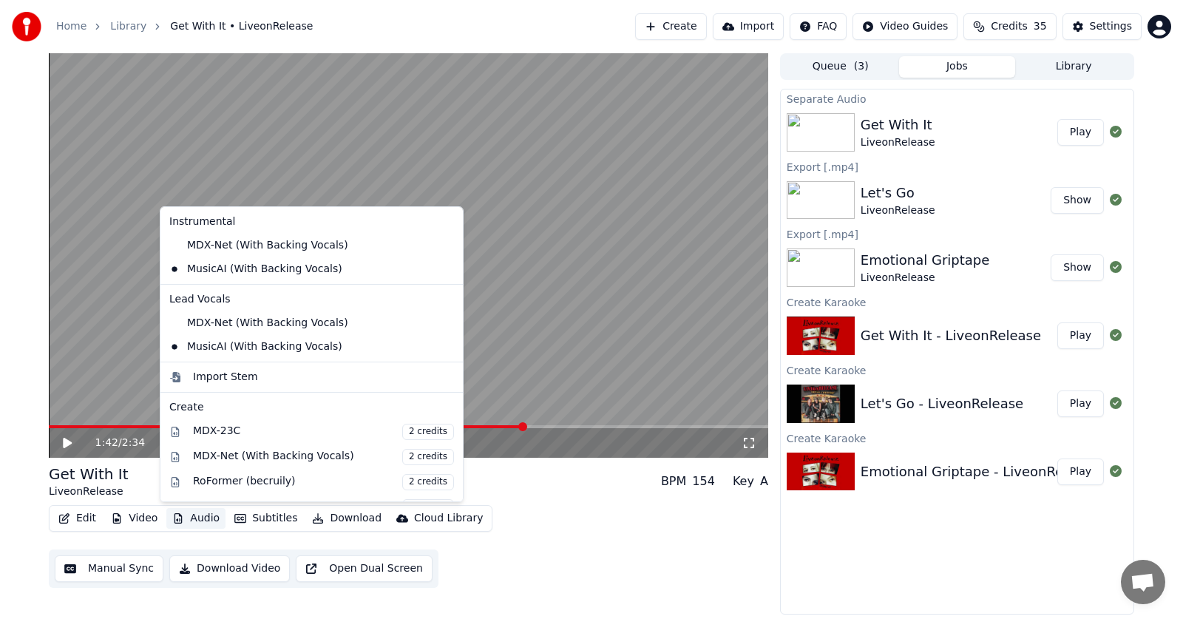
click at [64, 444] on icon at bounding box center [67, 443] width 9 height 10
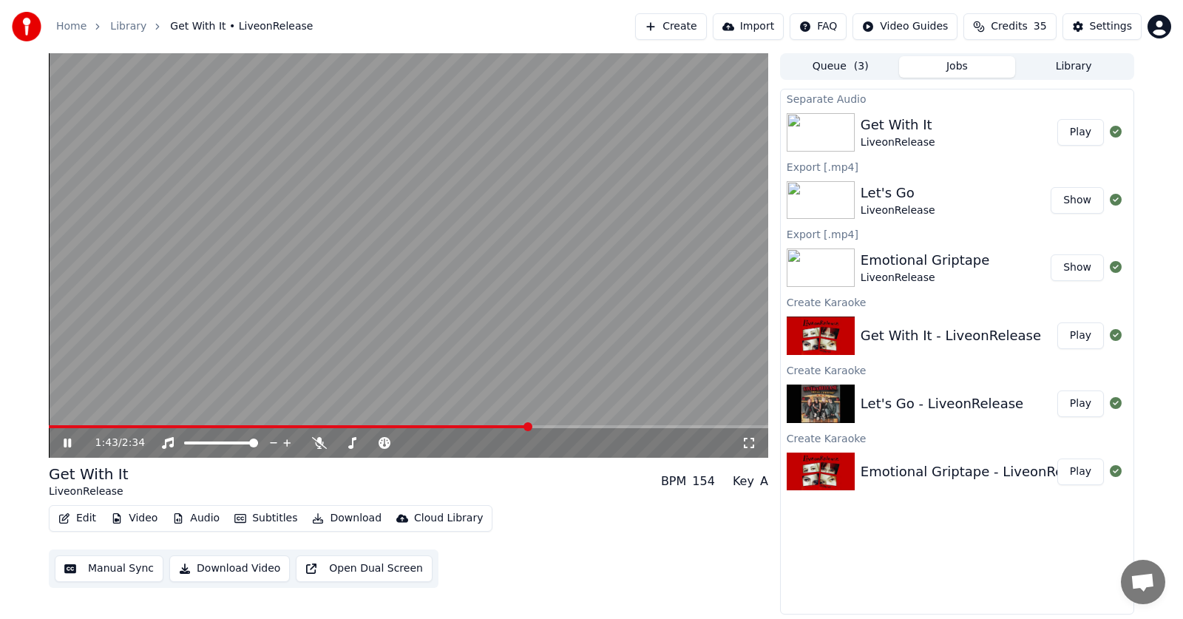
click at [92, 424] on video at bounding box center [408, 255] width 719 height 404
click at [66, 438] on icon at bounding box center [78, 443] width 35 height 12
click at [72, 516] on button "Edit" at bounding box center [77, 518] width 50 height 21
click at [341, 514] on button "Download" at bounding box center [346, 518] width 81 height 21
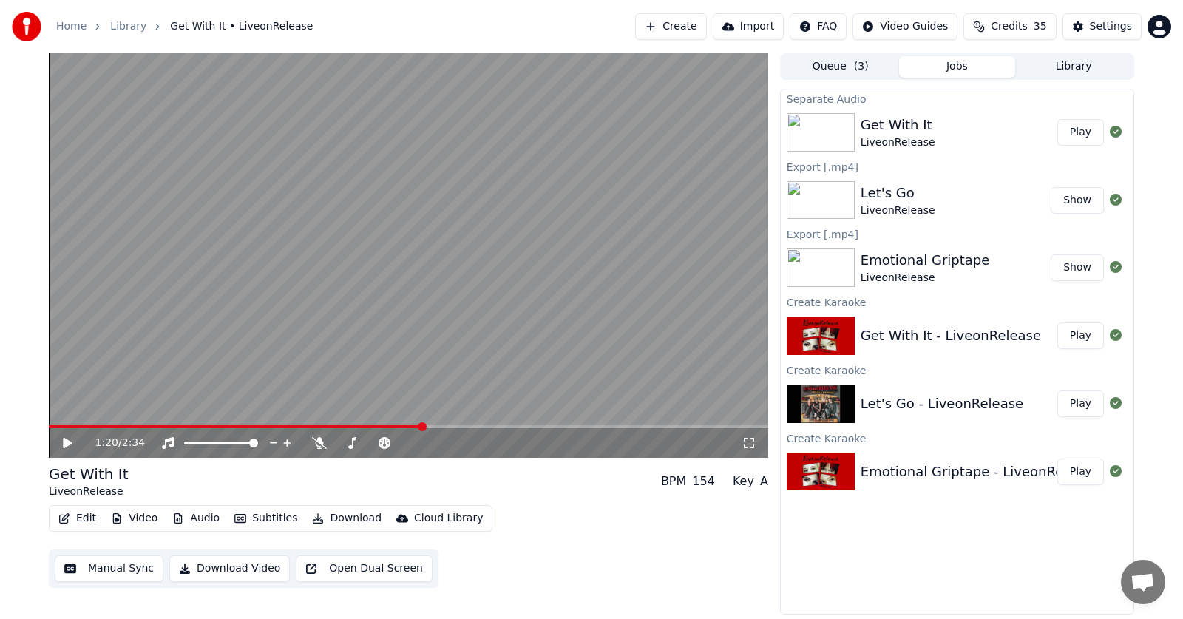
click at [347, 518] on button "Download" at bounding box center [346, 518] width 81 height 21
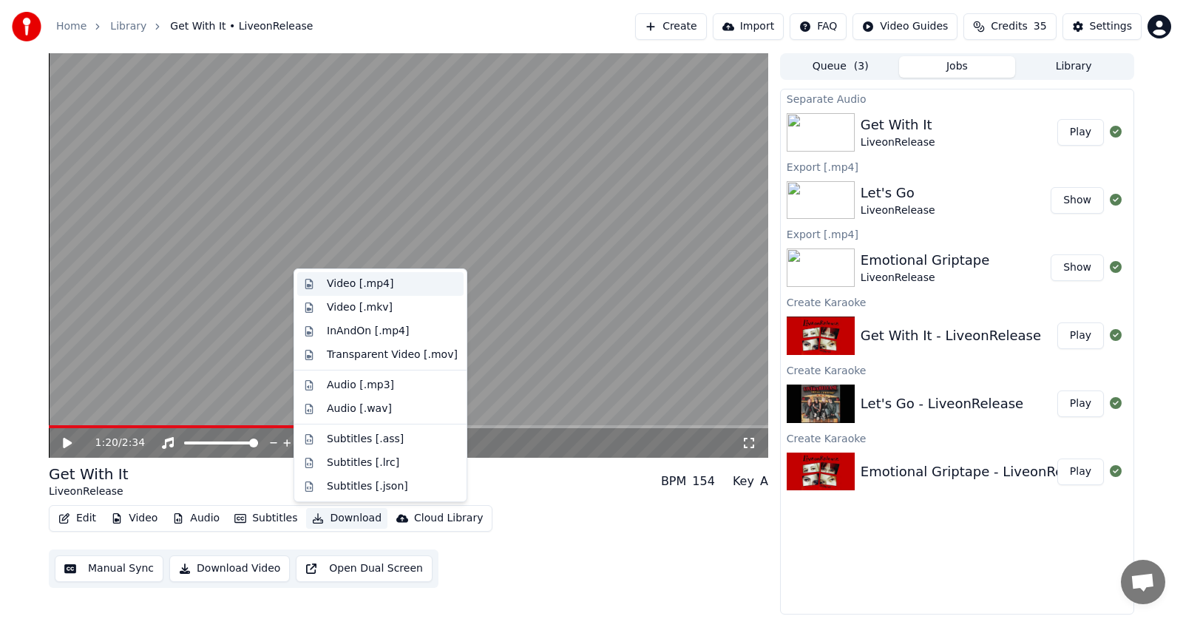
click at [345, 288] on div "Video [.mp4]" at bounding box center [360, 284] width 67 height 15
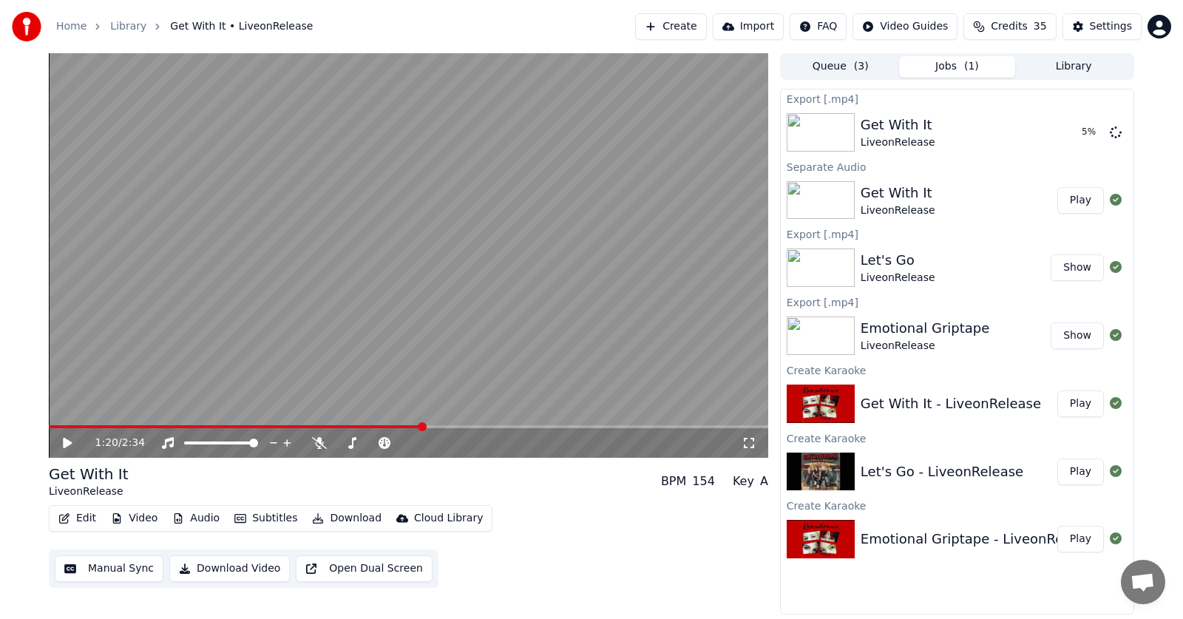
click at [1068, 68] on button "Library" at bounding box center [1073, 66] width 117 height 21
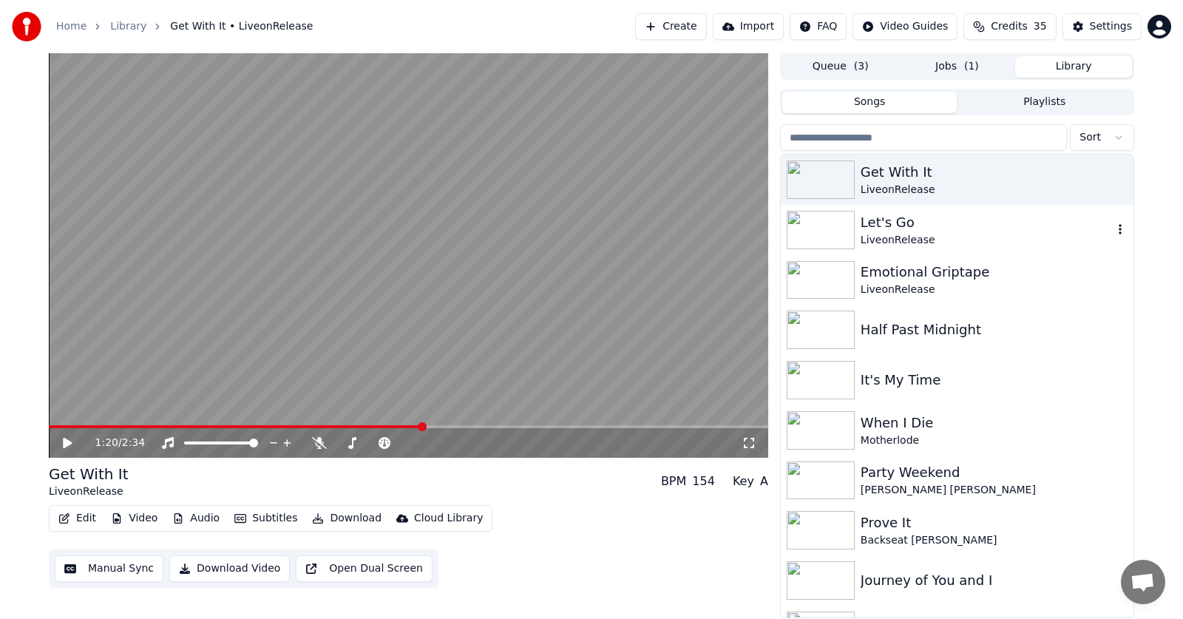
click at [865, 224] on div "Let's Go" at bounding box center [987, 222] width 252 height 21
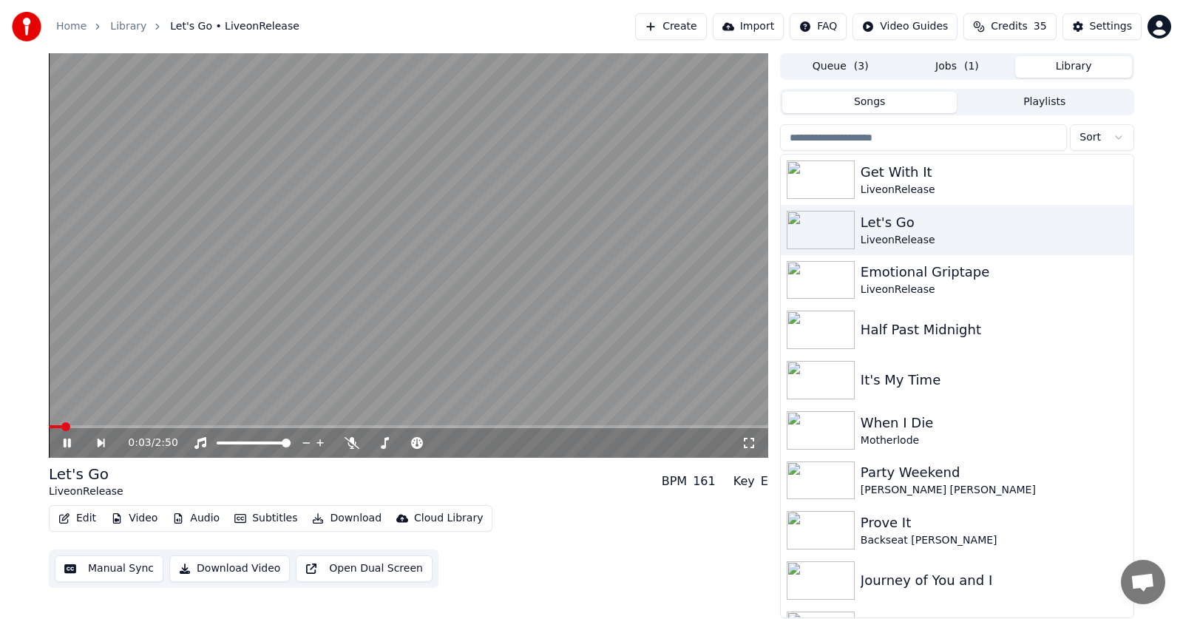
click at [66, 445] on icon at bounding box center [67, 442] width 7 height 9
click at [254, 521] on button "Subtitles" at bounding box center [265, 518] width 75 height 21
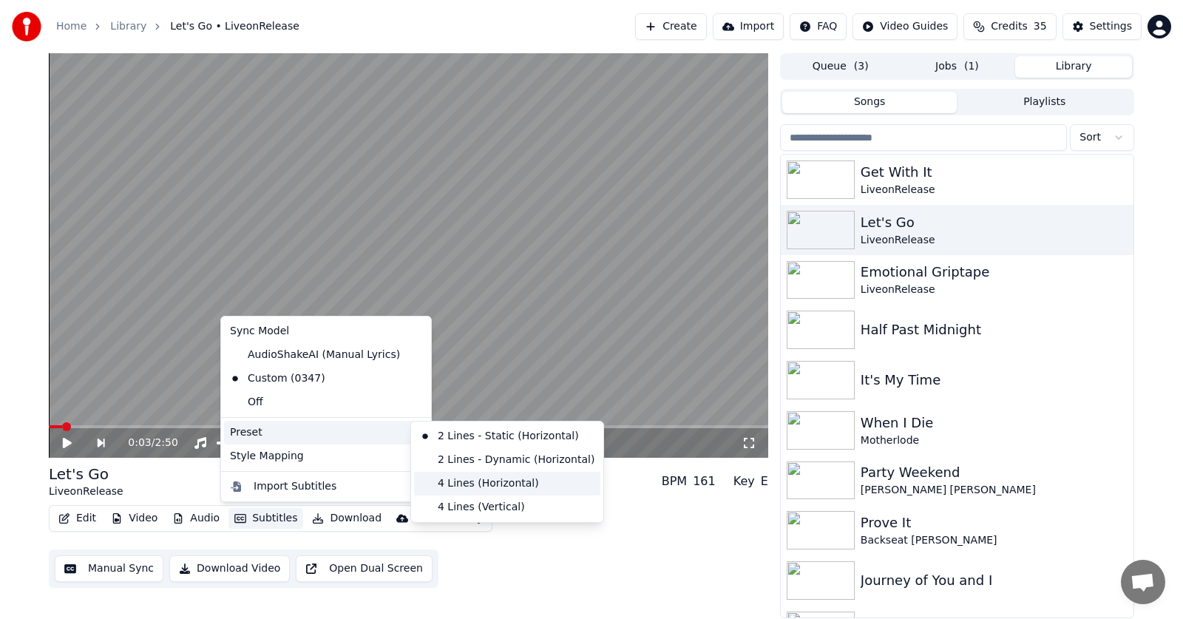
click at [486, 481] on div "4 Lines (Horizontal)" at bounding box center [507, 484] width 186 height 24
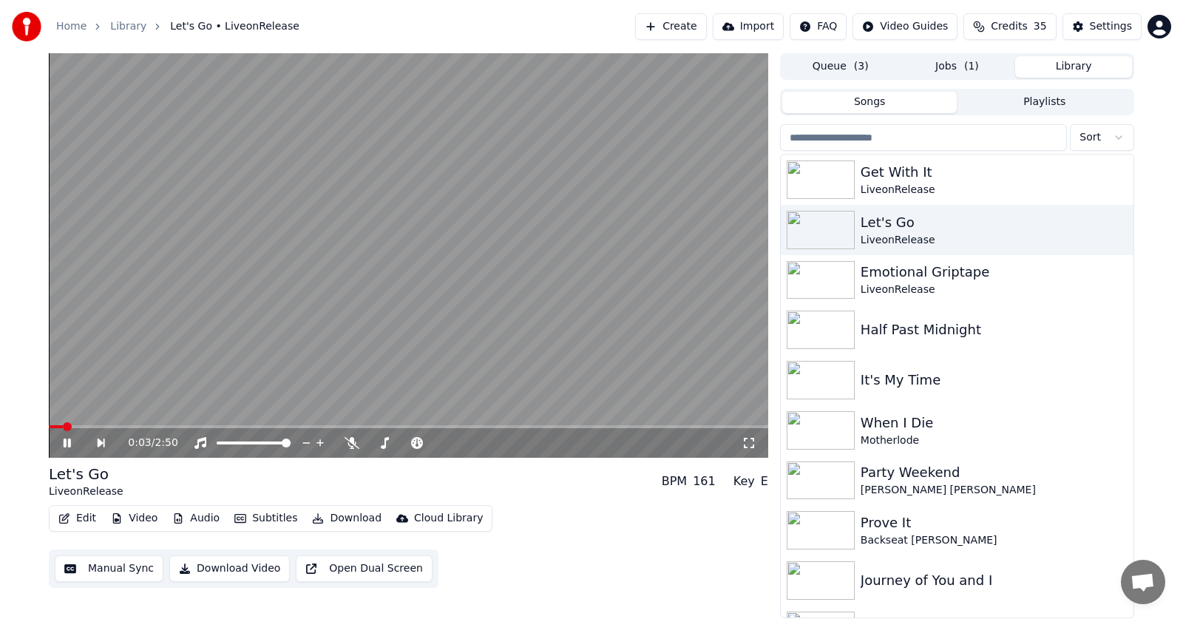
click at [65, 442] on icon at bounding box center [67, 442] width 7 height 9
click at [88, 515] on button "Edit" at bounding box center [77, 518] width 50 height 21
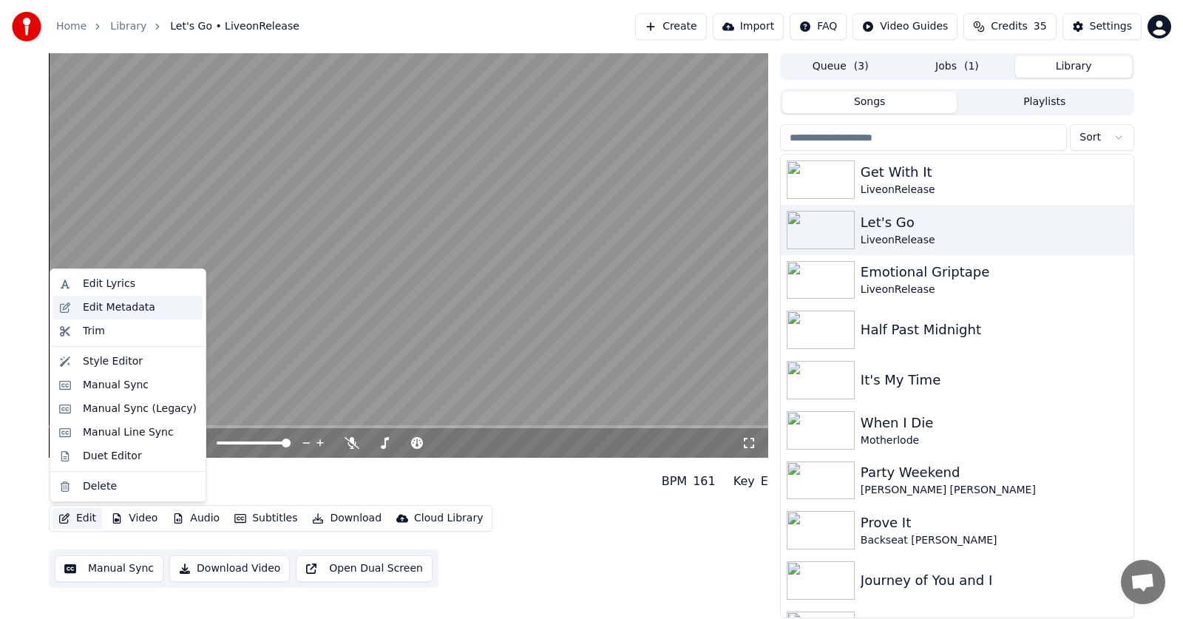
click at [93, 305] on div "Edit Metadata" at bounding box center [119, 307] width 72 height 15
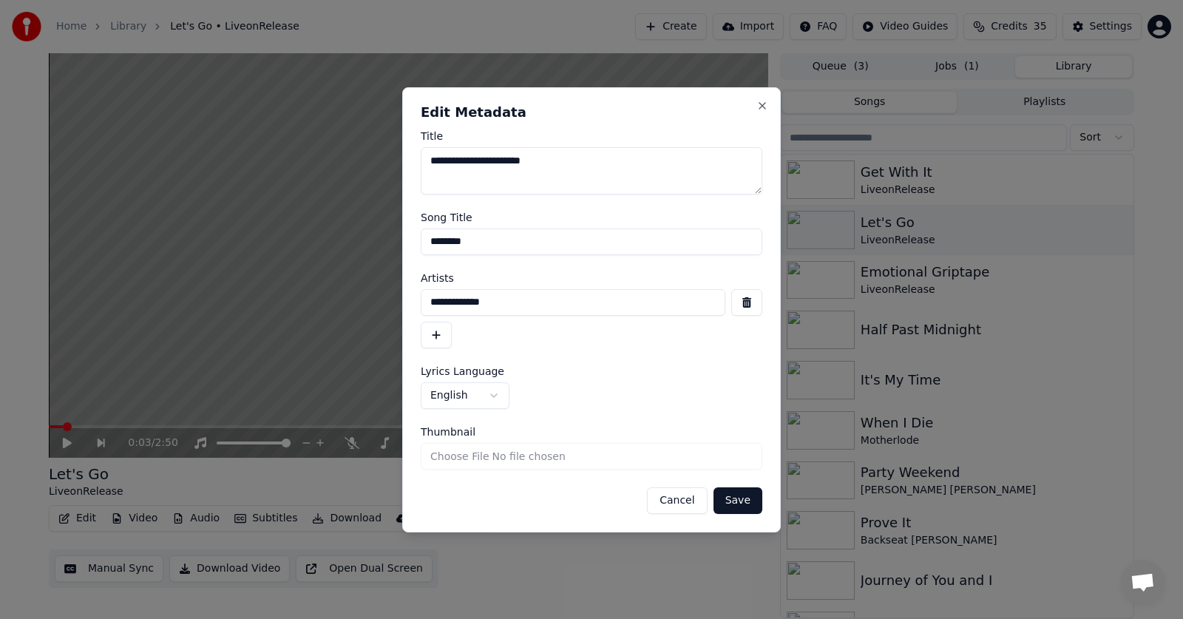
drag, startPoint x: 552, startPoint y: 167, endPoint x: 421, endPoint y: 173, distance: 131.0
click at [421, 173] on textarea "**********" at bounding box center [592, 170] width 342 height 47
drag, startPoint x: 472, startPoint y: 247, endPoint x: 416, endPoint y: 229, distance: 58.2
click at [393, 241] on body "**********" at bounding box center [591, 309] width 1183 height 619
click at [441, 164] on textarea "Title" at bounding box center [592, 170] width 342 height 47
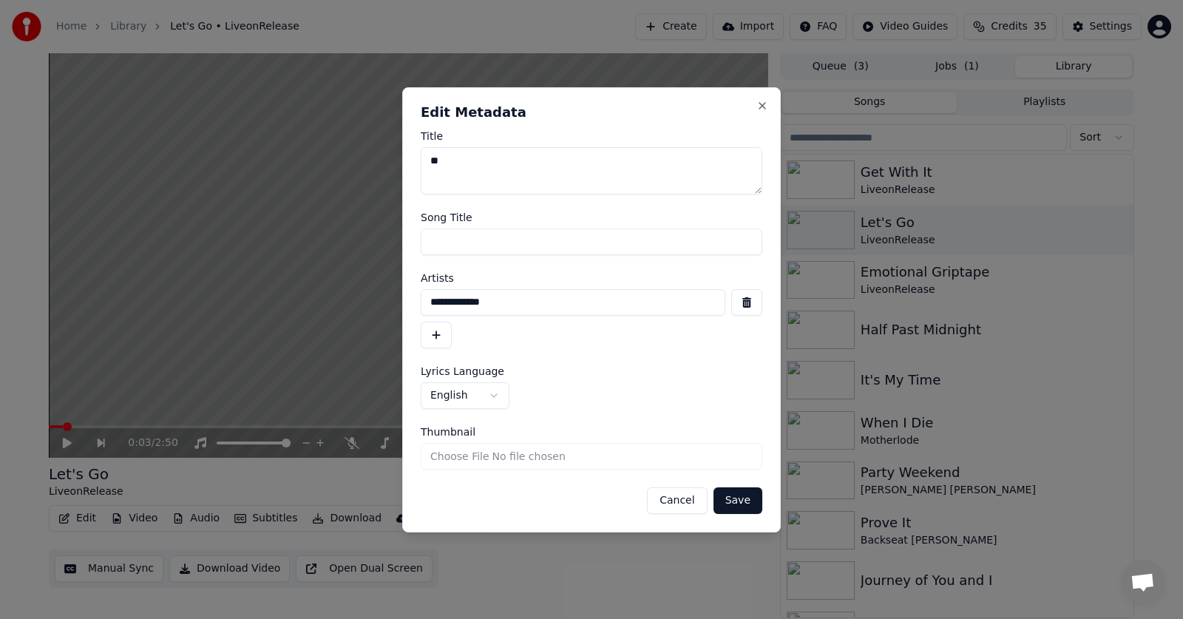
type textarea "**"
click at [750, 502] on button "Save" at bounding box center [738, 500] width 49 height 27
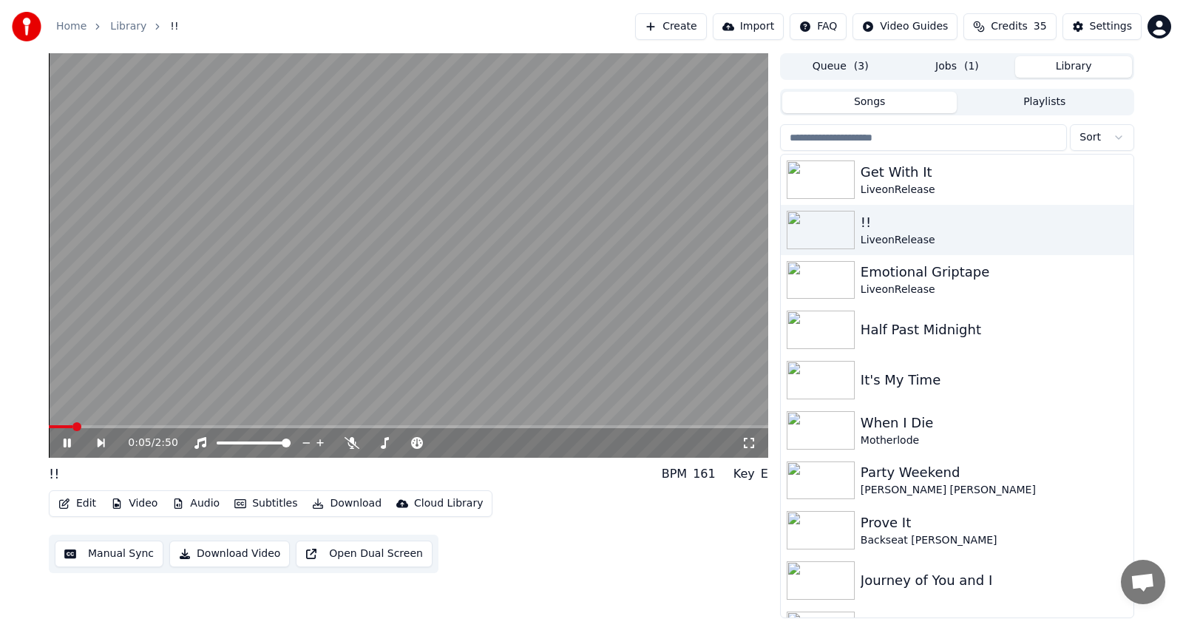
click at [64, 446] on icon at bounding box center [67, 442] width 7 height 9
click at [64, 446] on icon at bounding box center [67, 443] width 9 height 10
click at [68, 444] on icon at bounding box center [67, 442] width 7 height 9
click at [956, 66] on button "Jobs ( 1 )" at bounding box center [957, 66] width 117 height 21
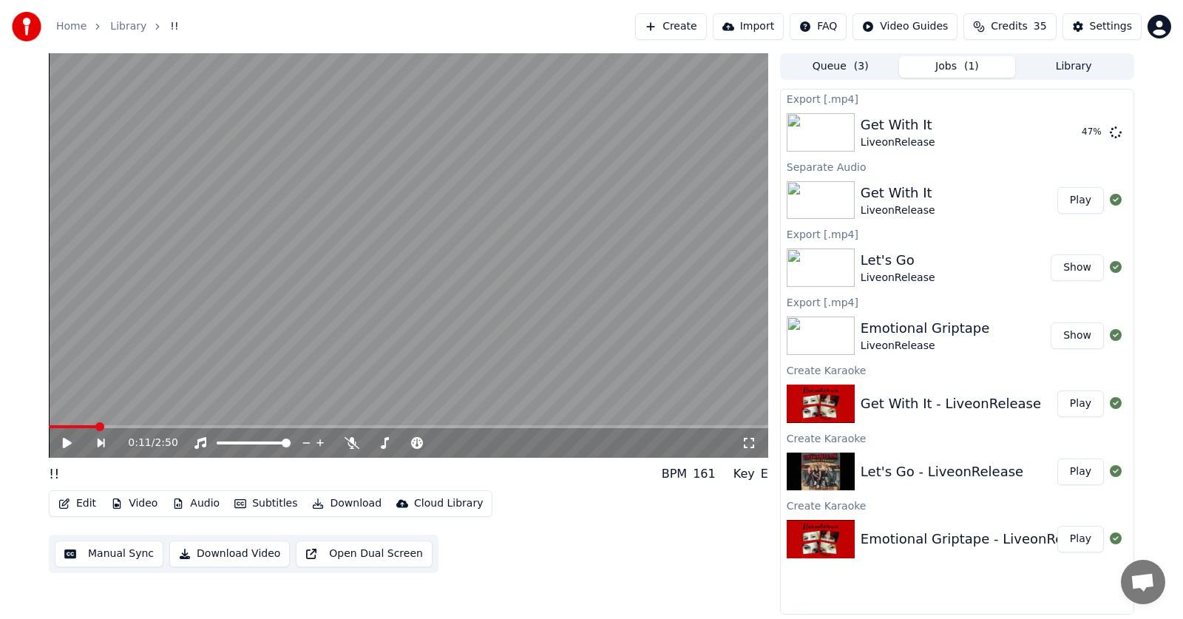
click at [335, 503] on button "Download" at bounding box center [346, 503] width 81 height 21
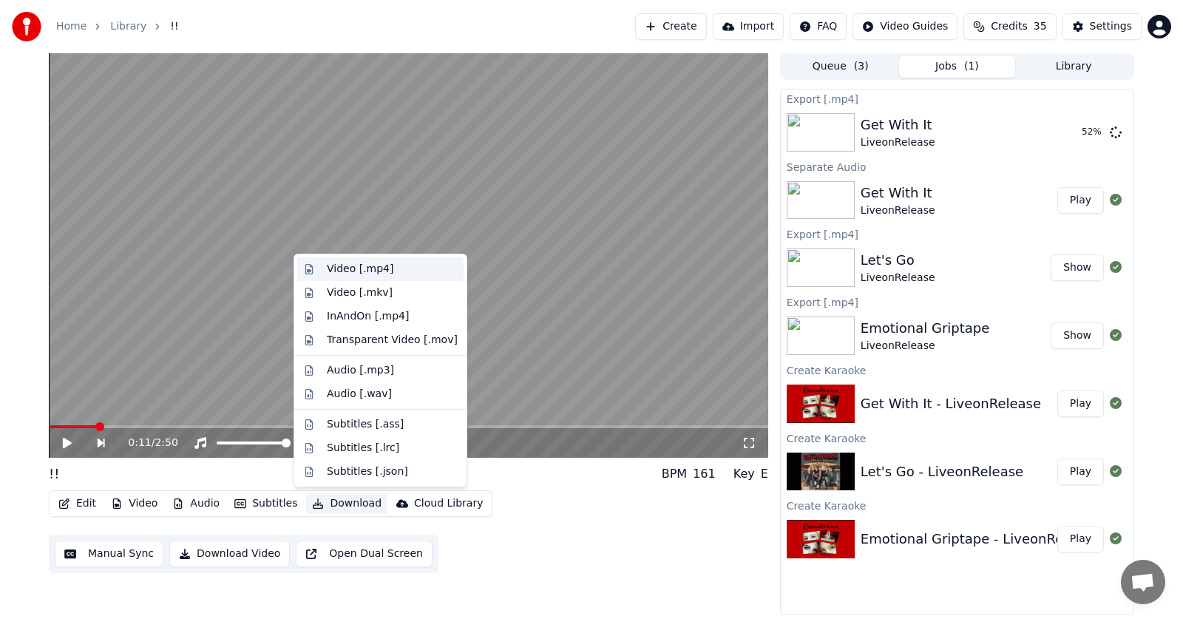
click at [336, 268] on div "Video [.mp4]" at bounding box center [360, 269] width 67 height 15
